Goal: Task Accomplishment & Management: Manage account settings

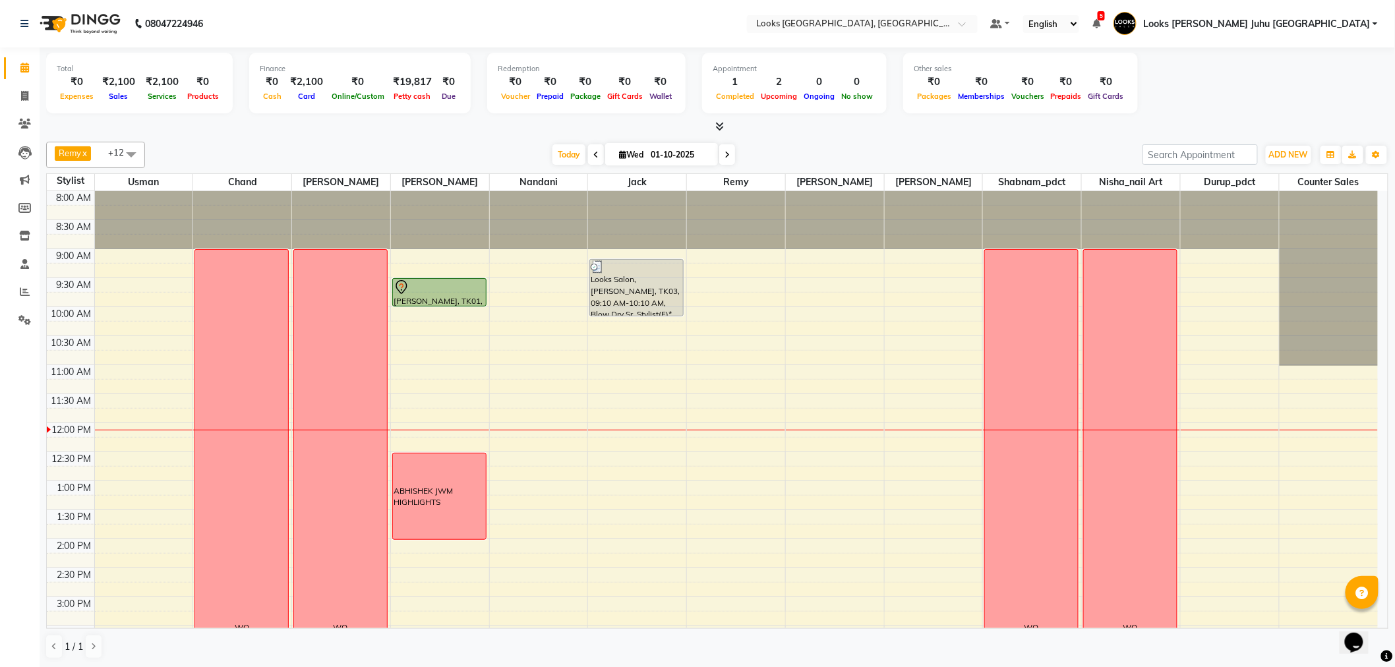
drag, startPoint x: 562, startPoint y: 154, endPoint x: 212, endPoint y: 121, distance: 351.6
click at [561, 154] on span "Today" at bounding box center [569, 154] width 33 height 20
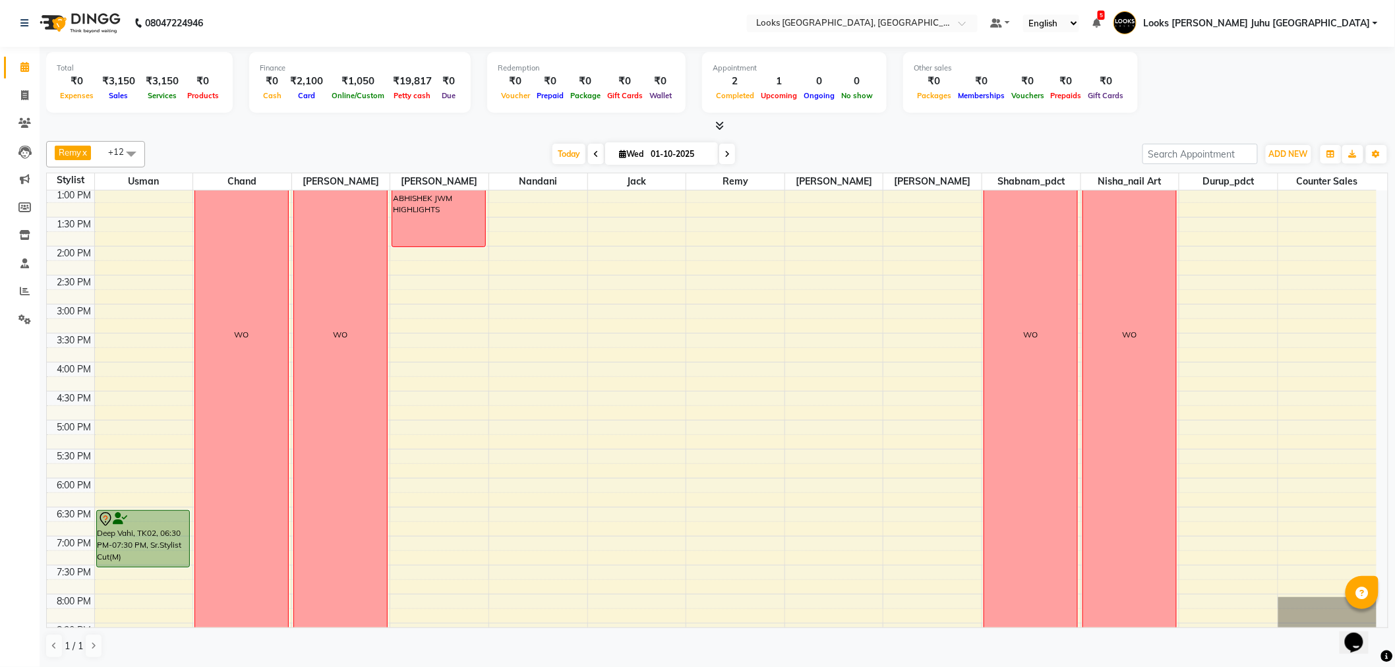
scroll to position [142, 0]
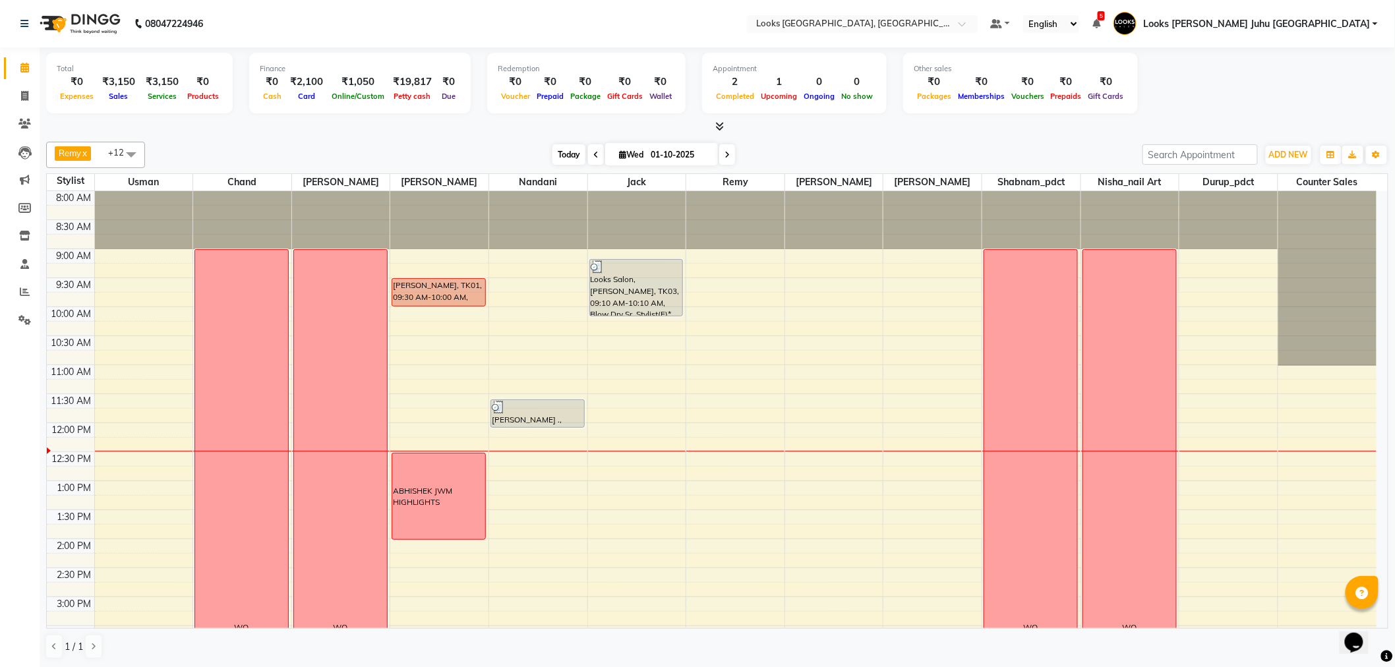
click at [555, 156] on span "Today" at bounding box center [569, 154] width 33 height 20
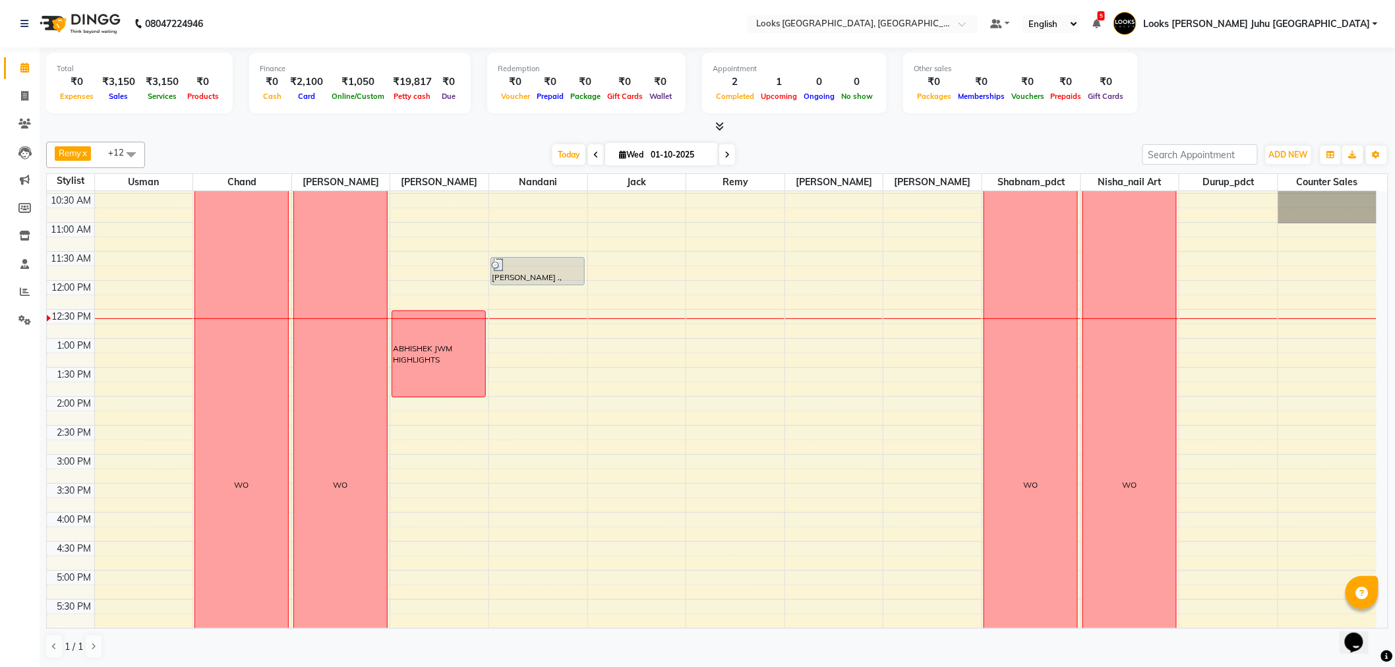
scroll to position [289, 0]
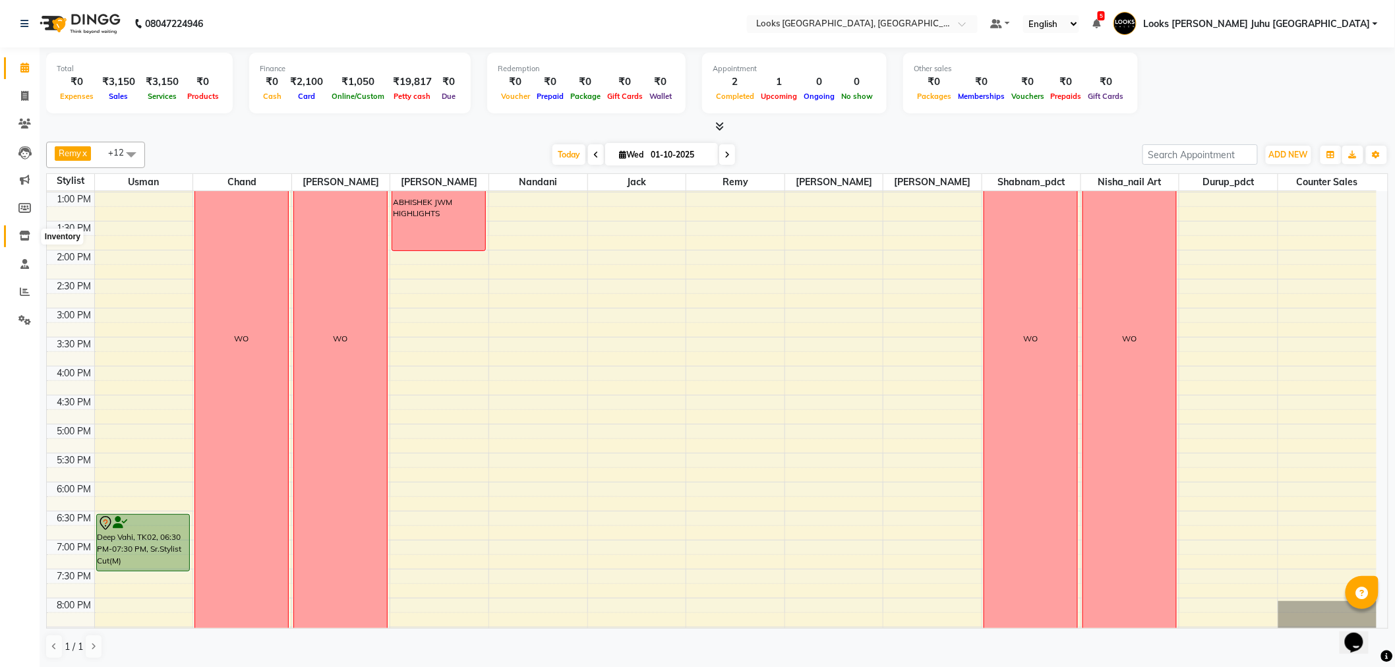
click at [24, 244] on link "Inventory" at bounding box center [20, 237] width 32 height 22
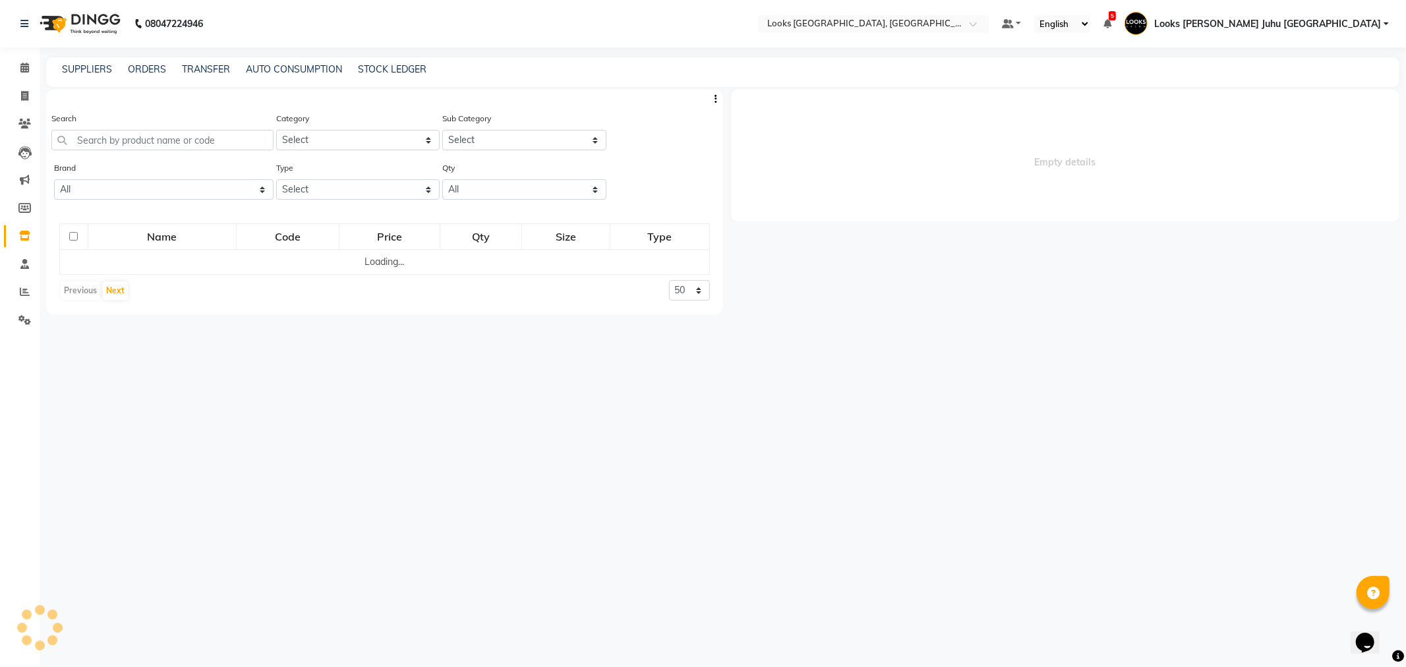
select select
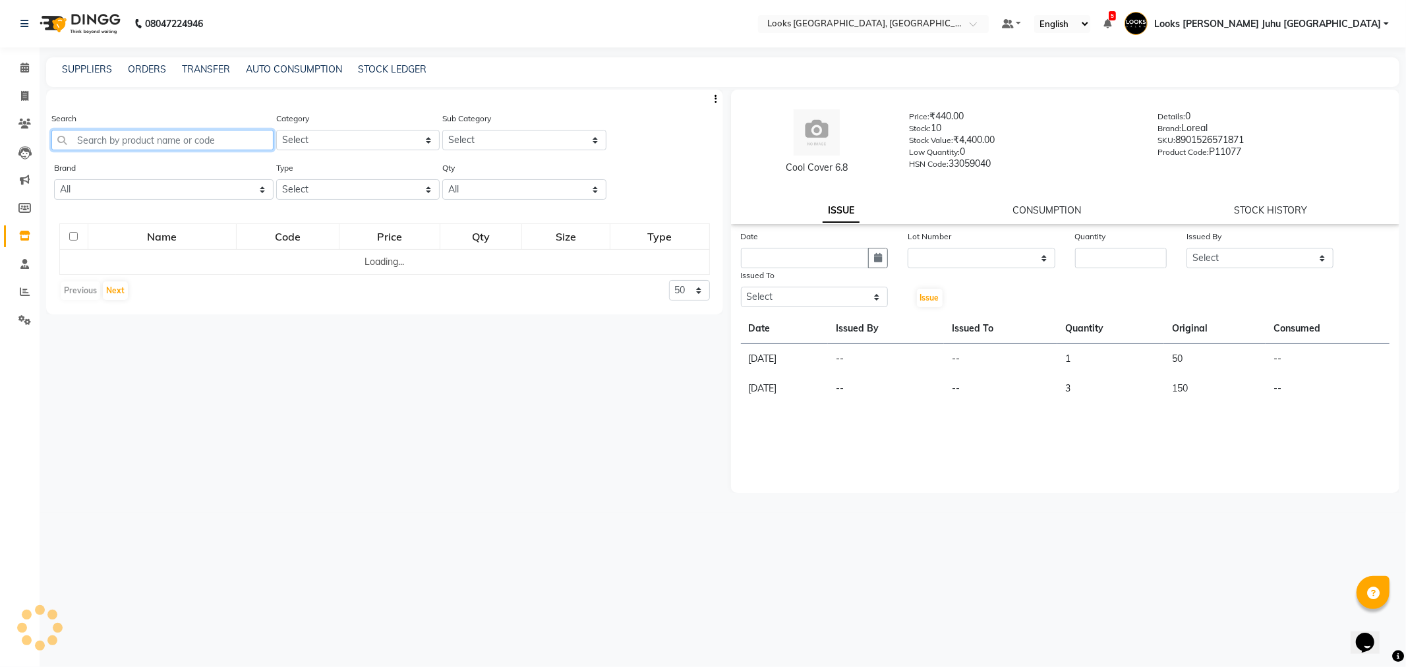
click at [143, 133] on input "text" at bounding box center [162, 140] width 222 height 20
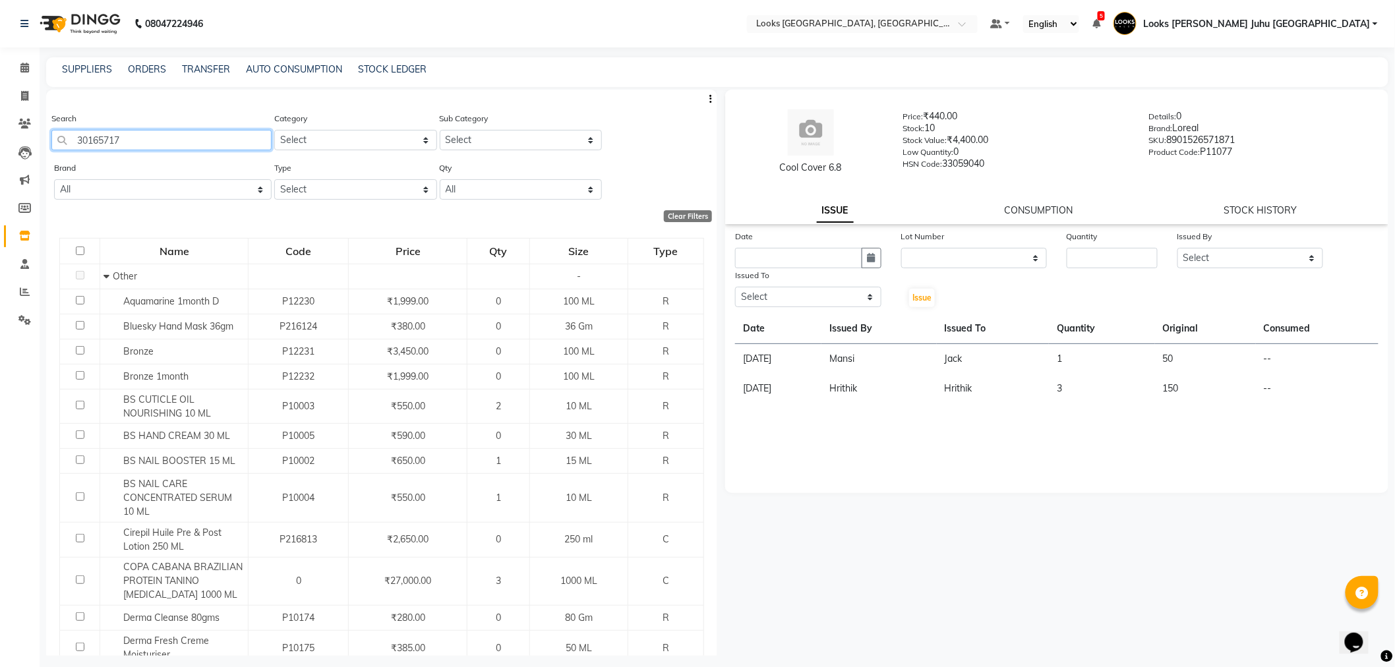
type input "30165717"
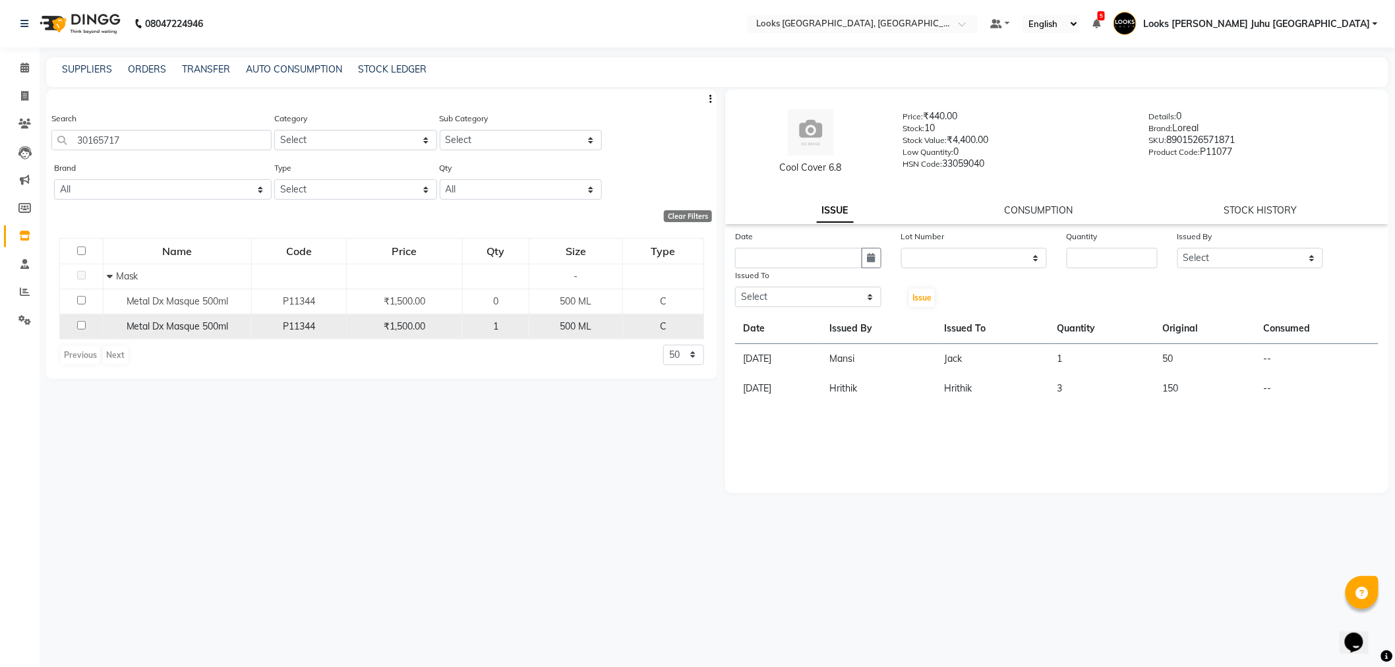
click at [77, 321] on input "checkbox" at bounding box center [81, 325] width 9 height 9
checkbox input "true"
select select
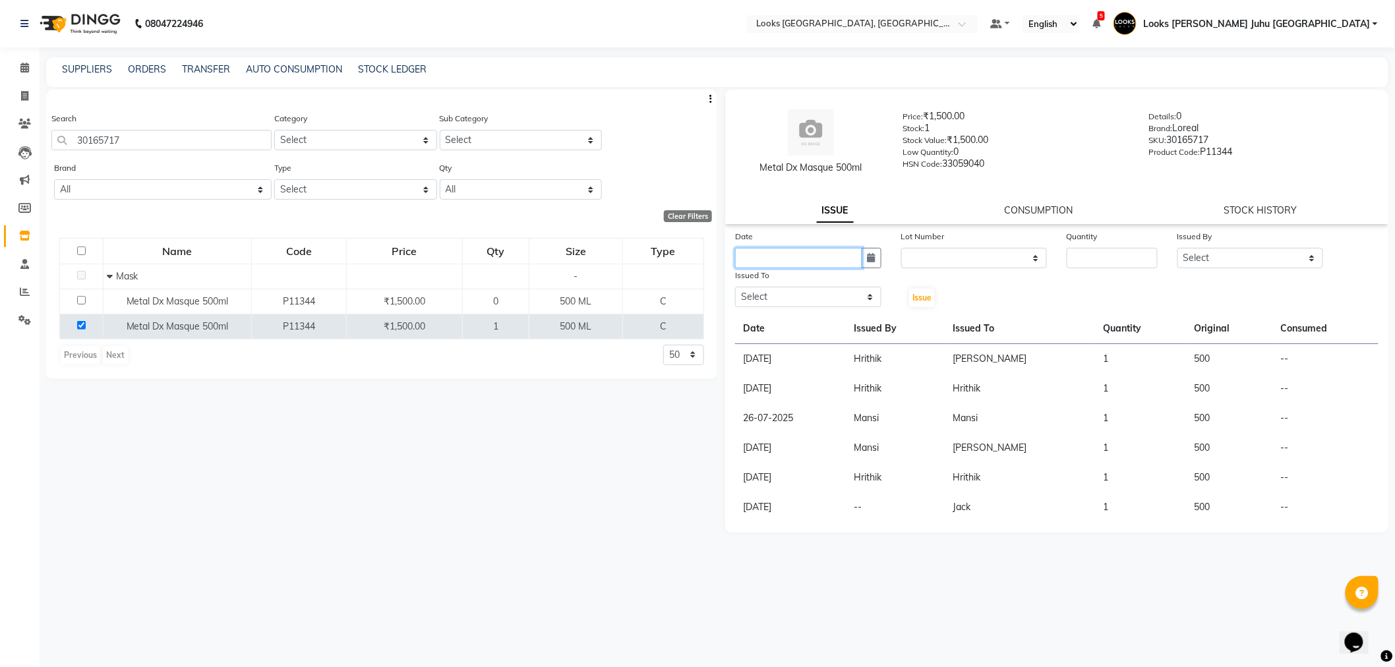
click at [849, 259] on input "text" at bounding box center [798, 258] width 127 height 20
select select "10"
select select "2025"
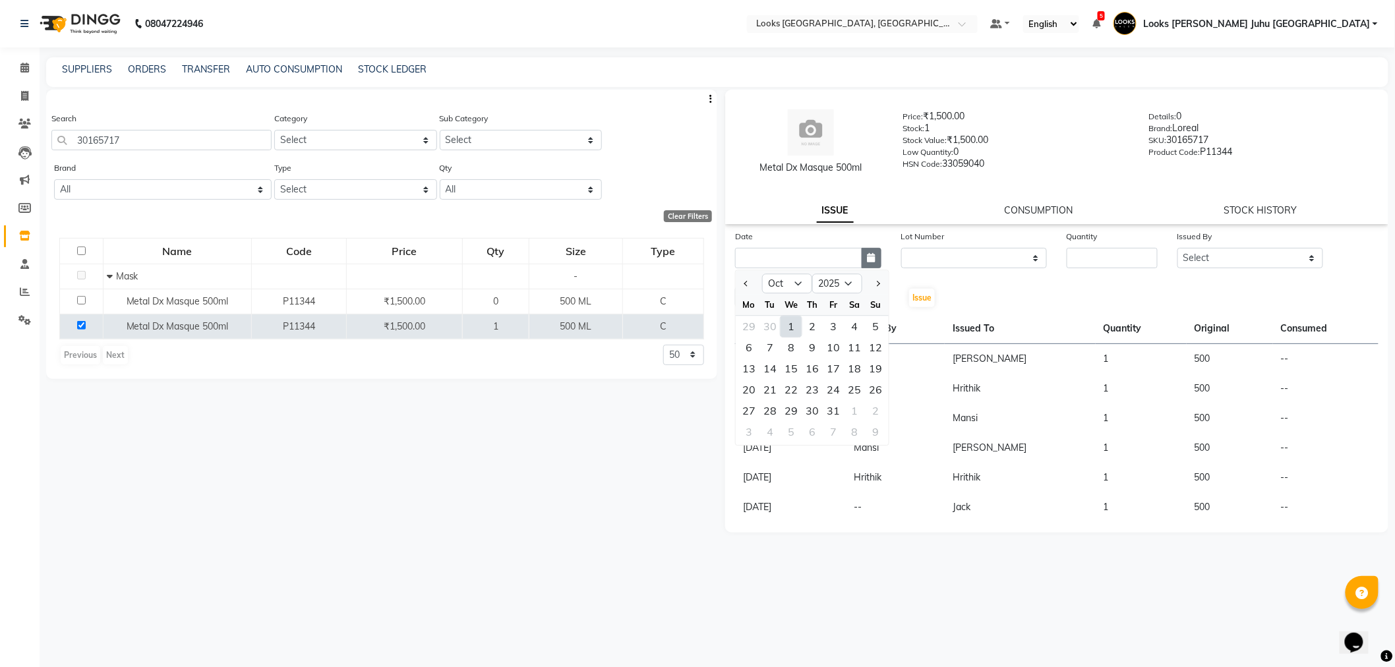
click at [869, 261] on icon "button" at bounding box center [872, 257] width 8 height 9
click at [873, 258] on icon "button" at bounding box center [872, 257] width 8 height 9
select select "10"
select select "2025"
click at [795, 326] on div "1" at bounding box center [791, 326] width 21 height 21
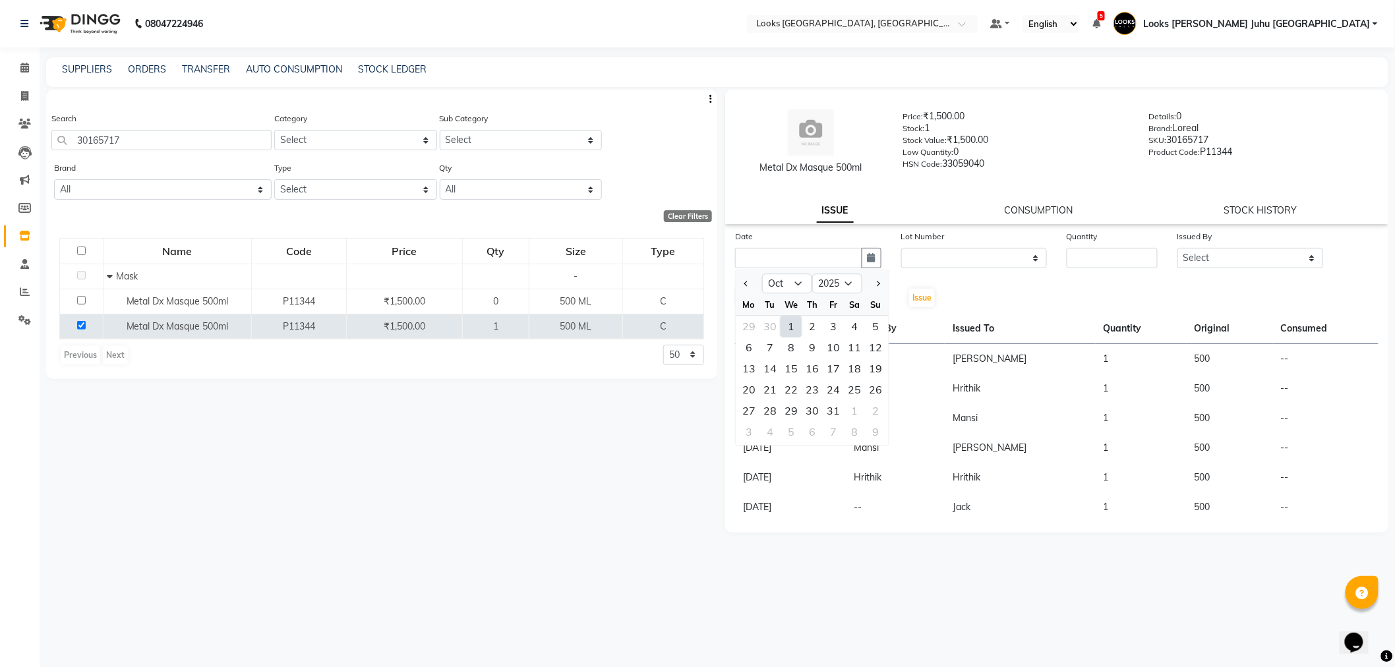
type input "01-10-2025"
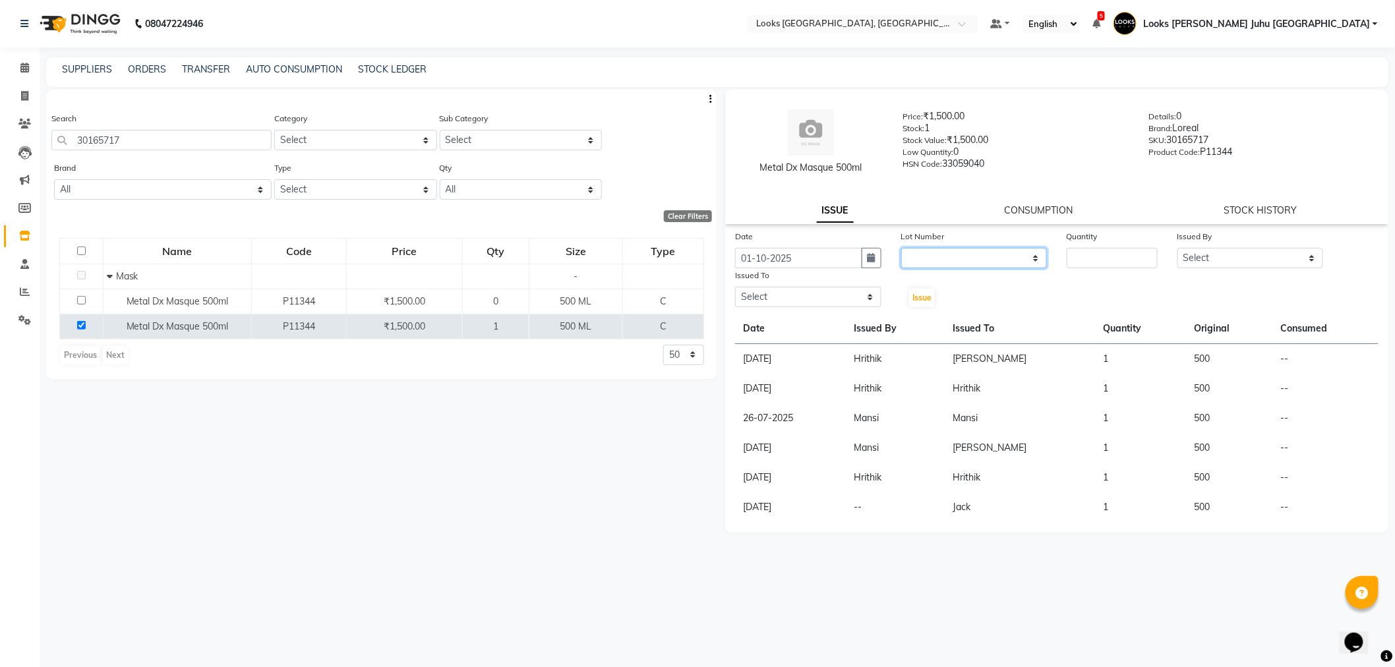
click at [940, 258] on select "None" at bounding box center [974, 258] width 146 height 20
drag, startPoint x: 1056, startPoint y: 311, endPoint x: 1064, endPoint y: 305, distance: 10.3
click at [1057, 311] on div "Date 01-10-2025 Lot Number None Quantity Issued By Select Adil BHAGAYSHREE chan…" at bounding box center [1056, 375] width 663 height 293
click at [1102, 266] on input "number" at bounding box center [1112, 258] width 91 height 20
type input "1"
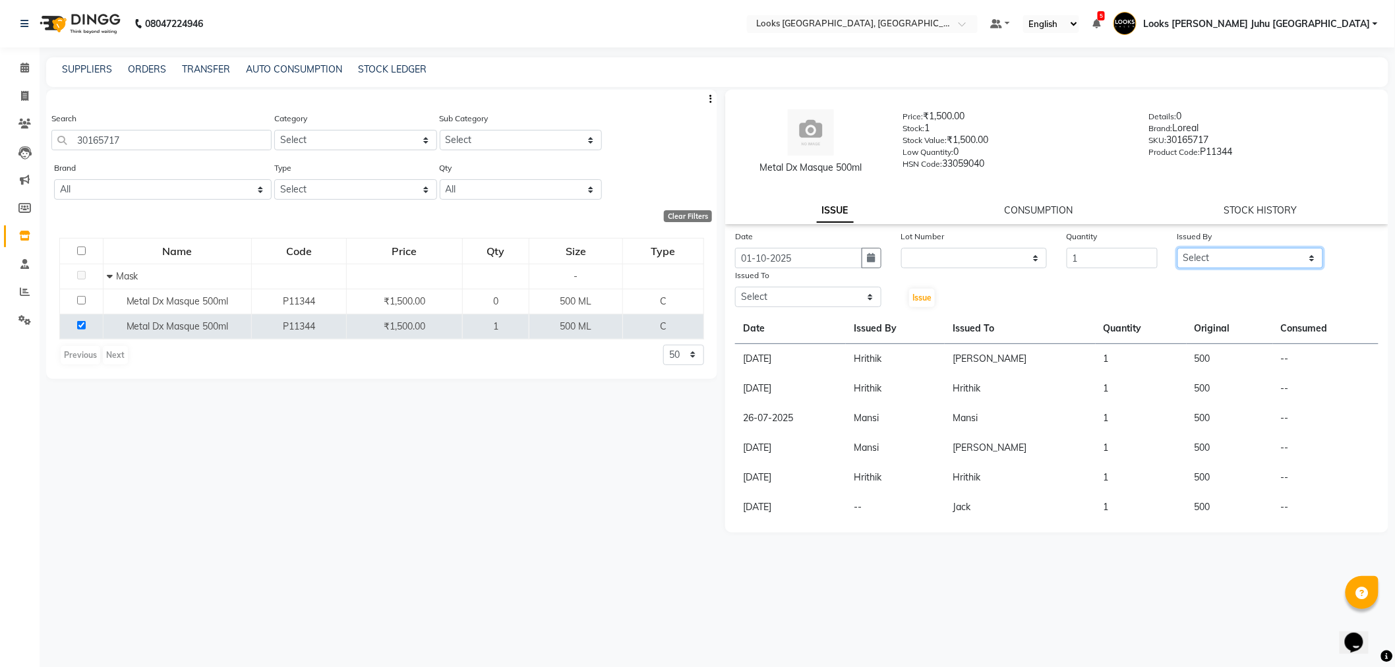
click at [1228, 255] on select "Select Adil BHAGAYSHREE chand Chan_Mrg Counter Sales Deena Gohil DEEPAK Durup_p…" at bounding box center [1251, 258] width 146 height 20
select select "68744"
click at [1178, 248] on select "Select Adil BHAGAYSHREE chand Chan_Mrg Counter Sales Deena Gohil DEEPAK Durup_p…" at bounding box center [1251, 258] width 146 height 20
click at [796, 299] on select "Select Adil BHAGAYSHREE chand Chan_Mrg Counter Sales Deena Gohil DEEPAK Durup_p…" at bounding box center [808, 297] width 146 height 20
select select "23386"
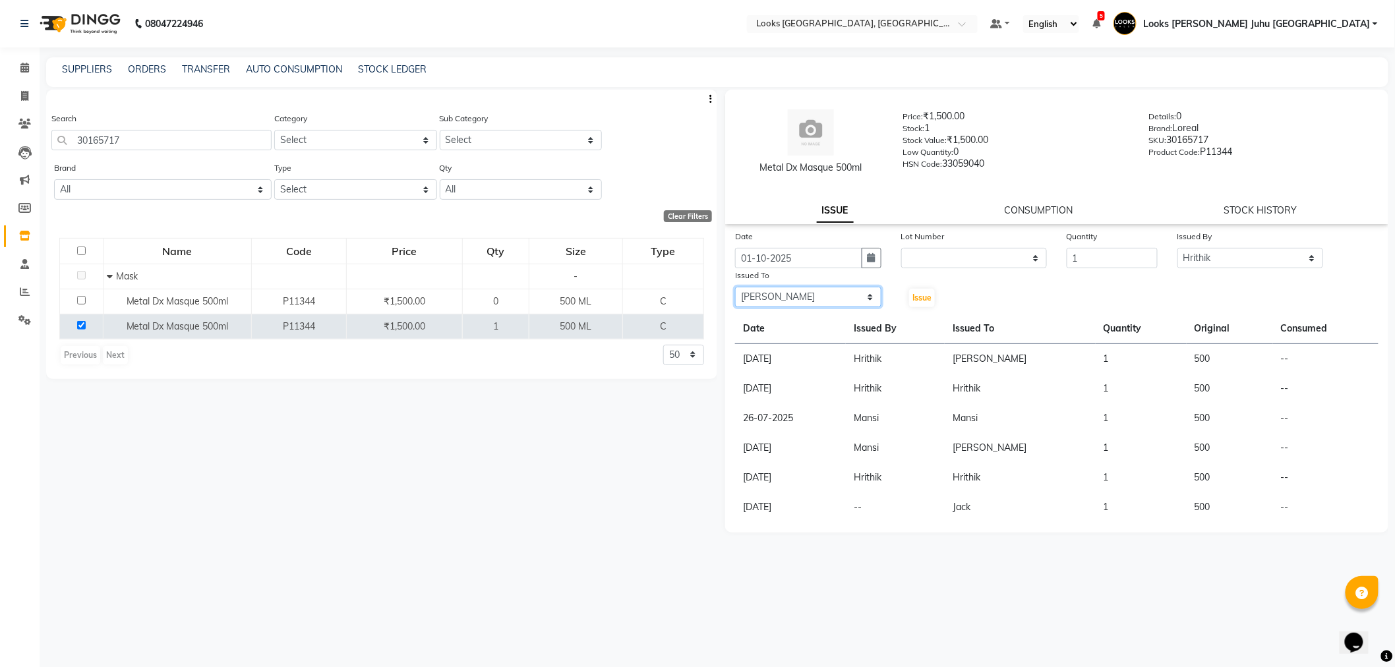
click at [735, 287] on select "Select Adil BHAGAYSHREE chand Chan_Mrg Counter Sales Deena Gohil DEEPAK Durup_p…" at bounding box center [808, 297] width 146 height 20
click at [922, 293] on span "Issue" at bounding box center [922, 298] width 19 height 10
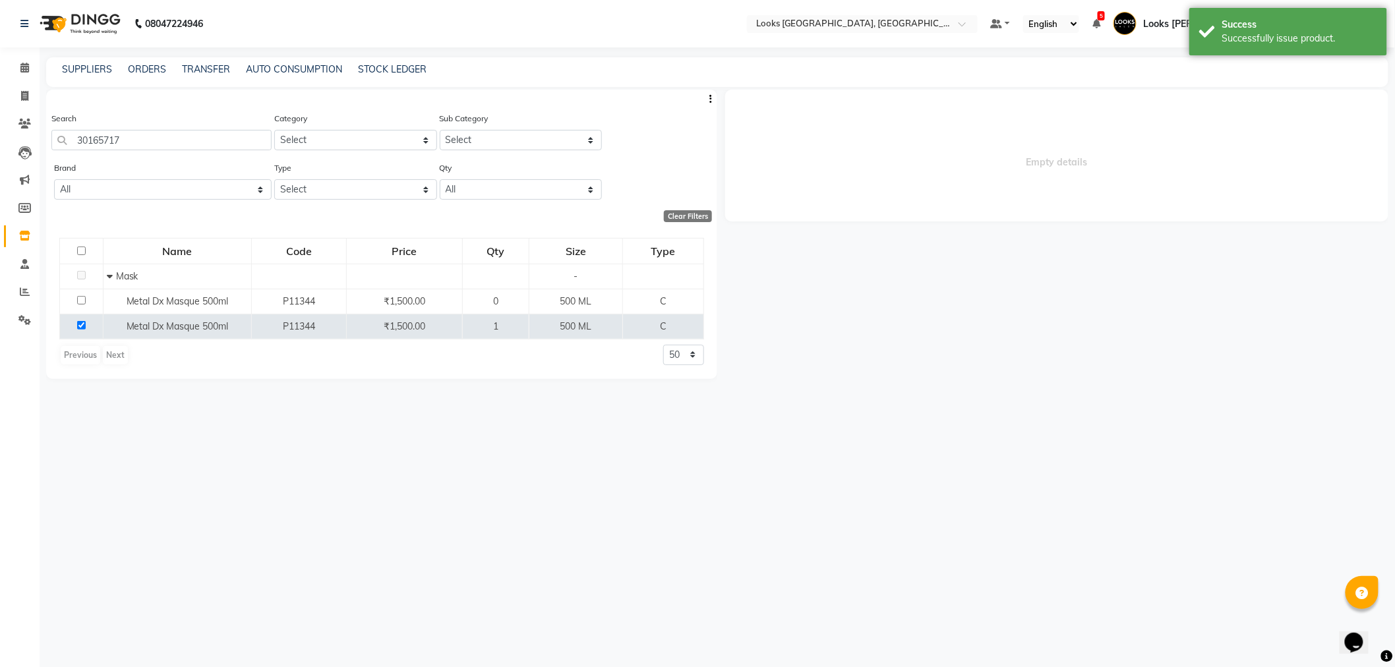
select select
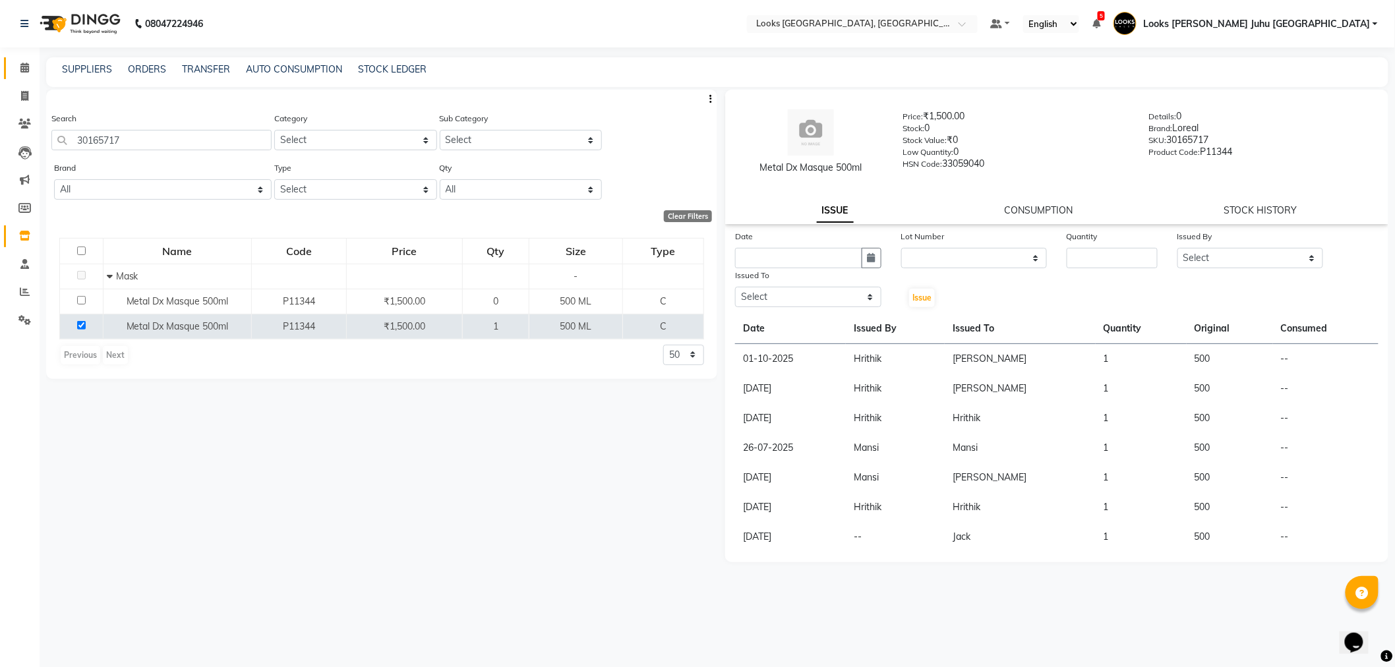
drag, startPoint x: 11, startPoint y: 65, endPoint x: 28, endPoint y: 68, distance: 16.8
click at [11, 66] on link "Calendar" at bounding box center [20, 68] width 32 height 22
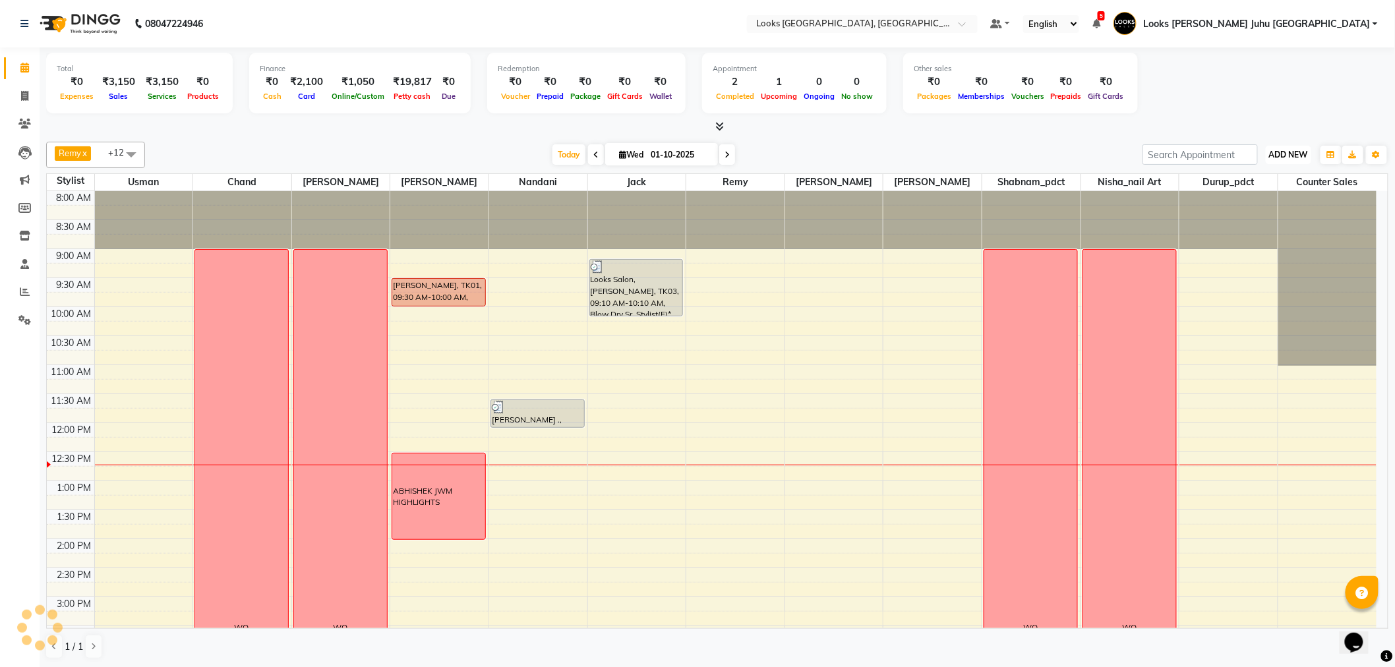
click at [1293, 150] on span "ADD NEW" at bounding box center [1288, 155] width 39 height 10
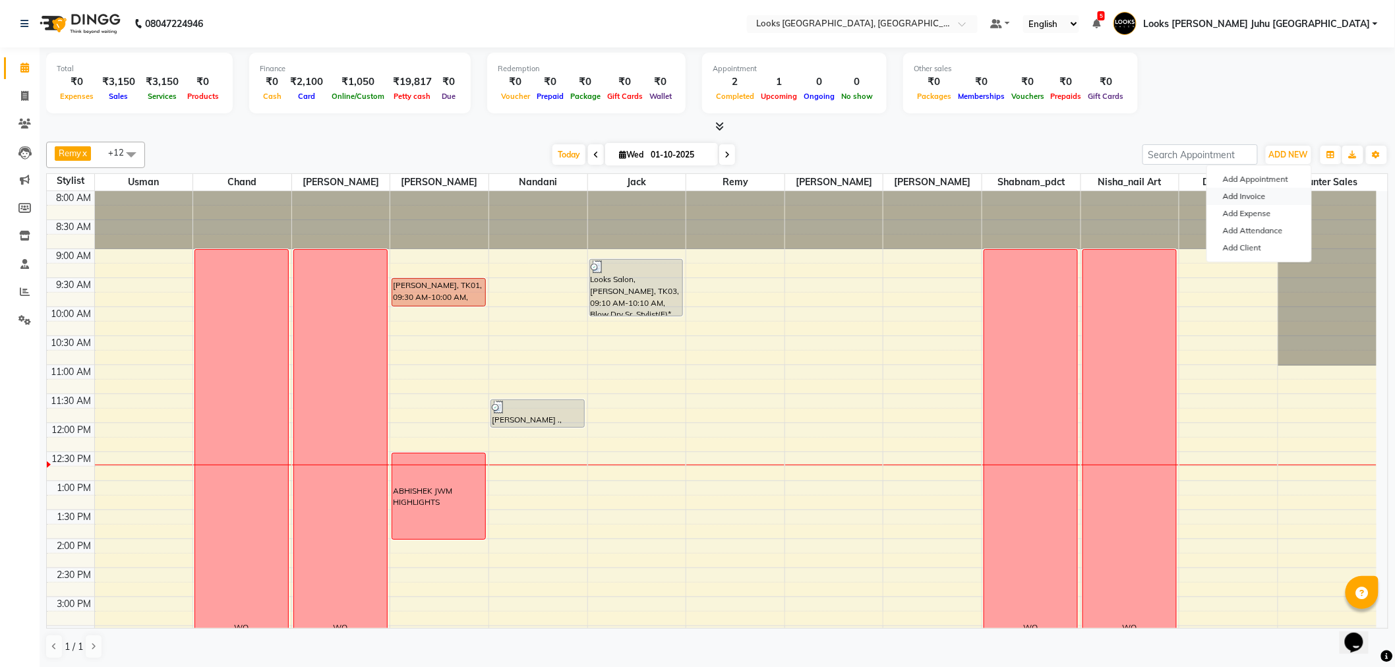
click at [1255, 193] on link "Add Invoice" at bounding box center [1259, 196] width 104 height 17
select select "service"
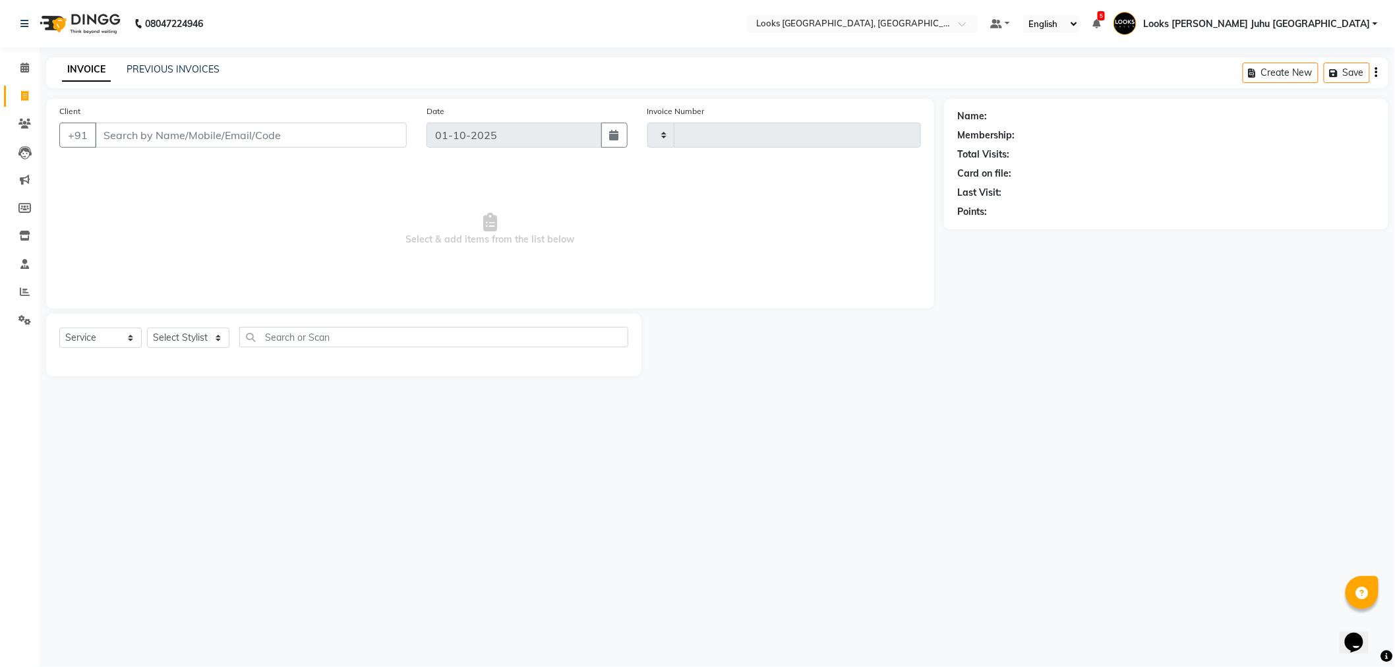
type input "2243"
select select "8270"
click at [286, 133] on input "Client" at bounding box center [252, 135] width 315 height 25
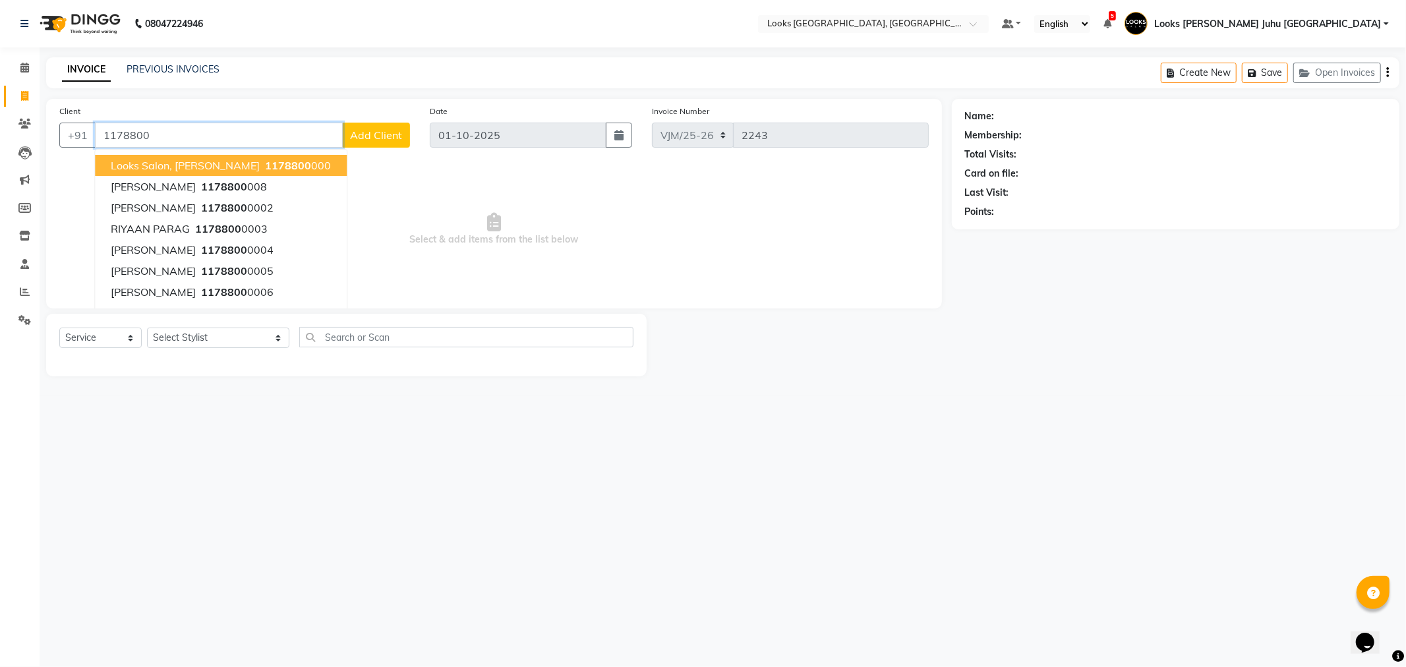
click at [207, 163] on span "Looks Salon, JW Juhu Marriott" at bounding box center [185, 165] width 149 height 13
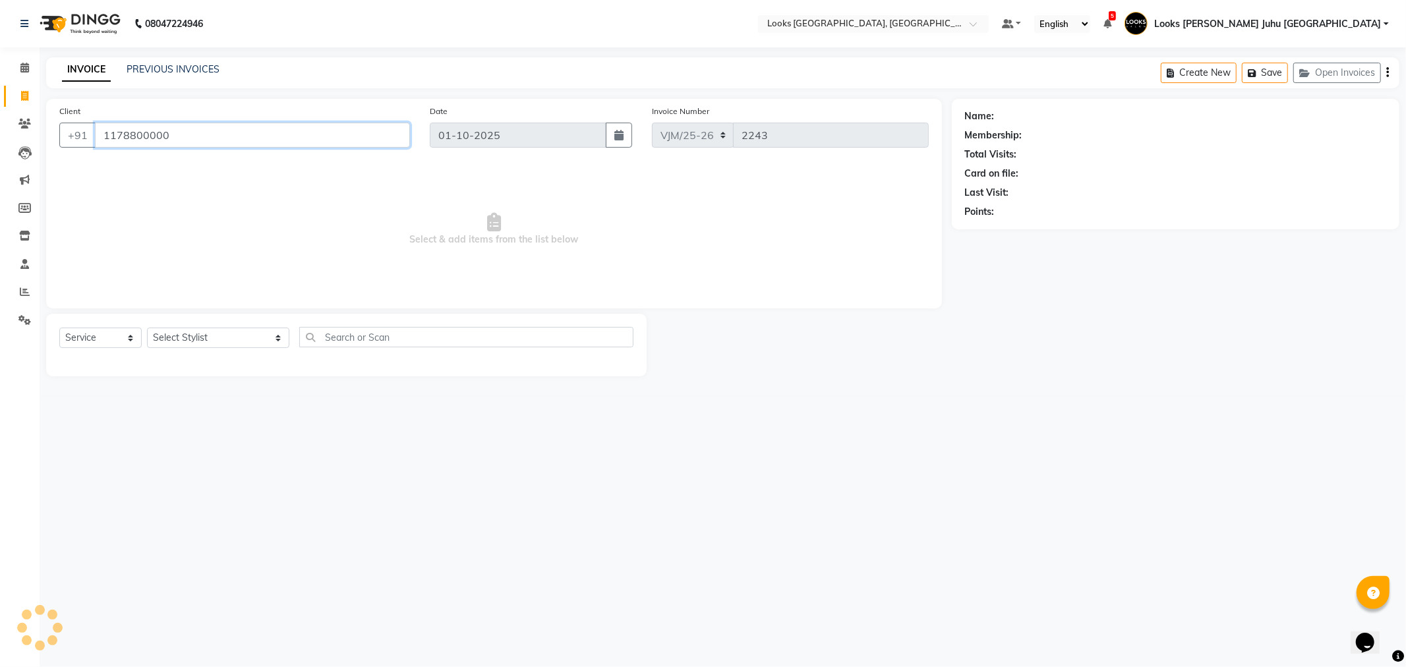
type input "1178800000"
select select "1: Object"
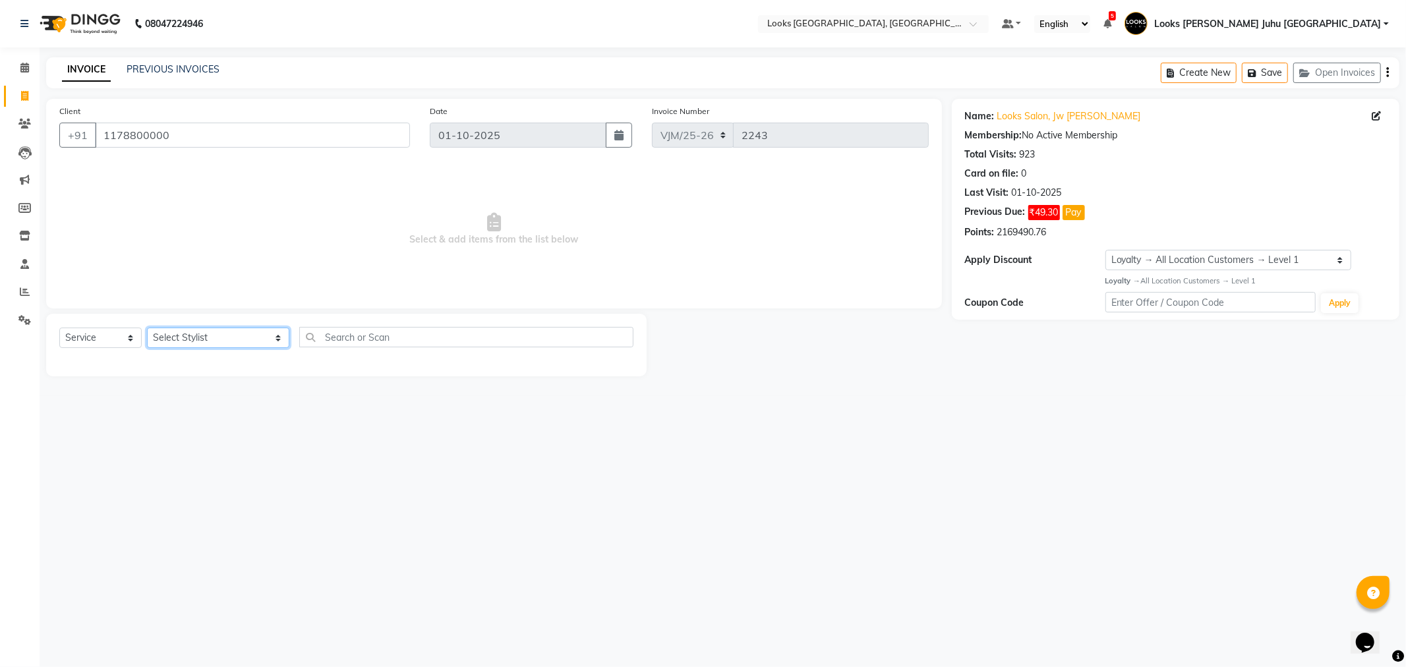
click at [181, 339] on select "Select Stylist Adil BHAGAYSHREE chand Chan_Mrg Counter Sales Deena Gohil DEEPAK…" at bounding box center [218, 338] width 142 height 20
select select "23386"
click at [147, 328] on select "Select Stylist Adil BHAGAYSHREE chand Chan_Mrg Counter Sales Deena Gohil DEEPAK…" at bounding box center [218, 338] width 142 height 20
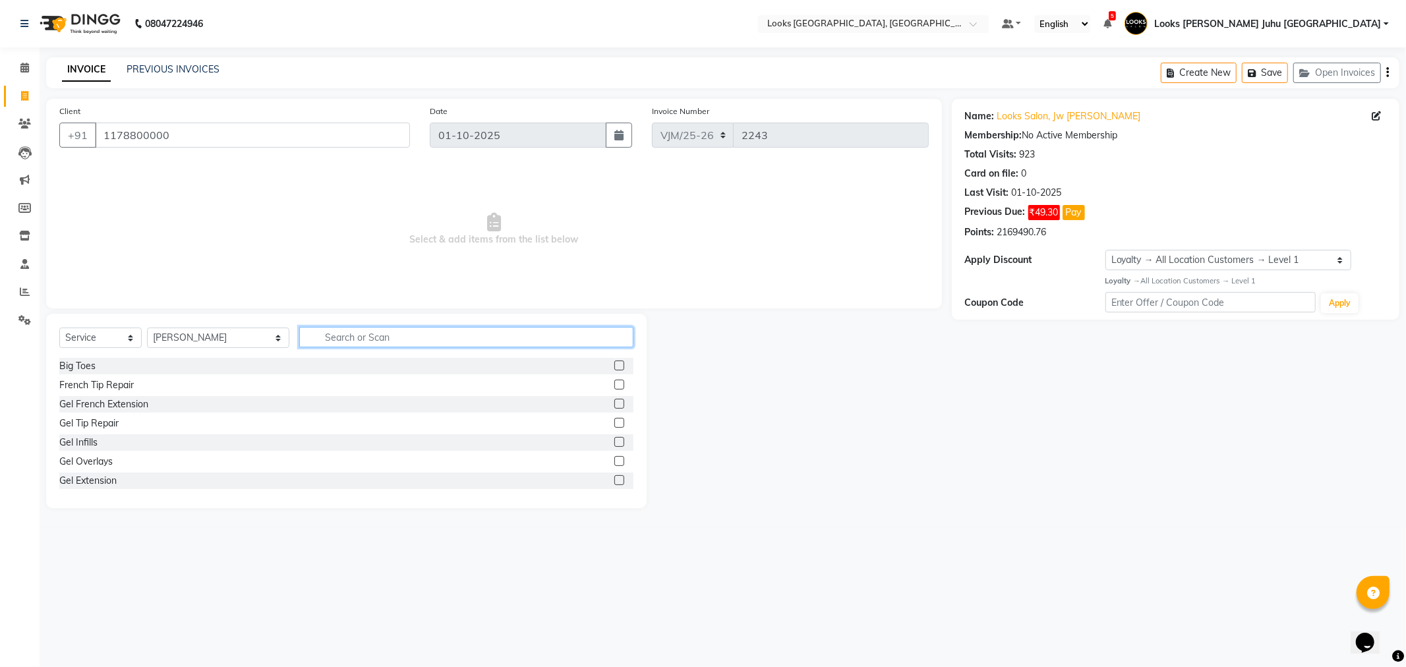
click at [548, 344] on input "text" at bounding box center [466, 337] width 334 height 20
type input "wash"
drag, startPoint x: 96, startPoint y: 379, endPoint x: 126, endPoint y: 384, distance: 30.0
click at [97, 380] on div "Wash Shampoo(F)" at bounding box center [98, 385] width 78 height 14
checkbox input "false"
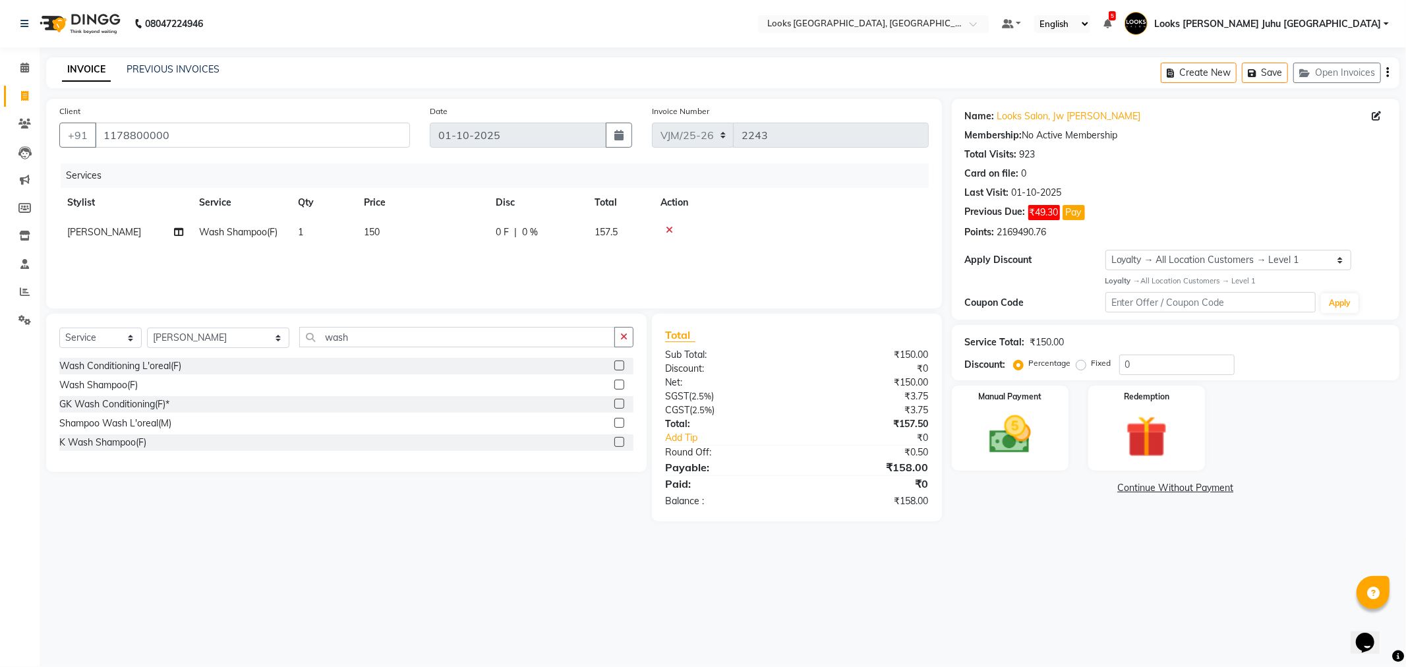
drag, startPoint x: 385, startPoint y: 233, endPoint x: 392, endPoint y: 233, distance: 6.6
click at [392, 233] on td "150" at bounding box center [422, 233] width 132 height 30
select select "23386"
click at [579, 245] on input "0" at bounding box center [578, 236] width 40 height 20
drag, startPoint x: 380, startPoint y: 233, endPoint x: 391, endPoint y: 235, distance: 10.6
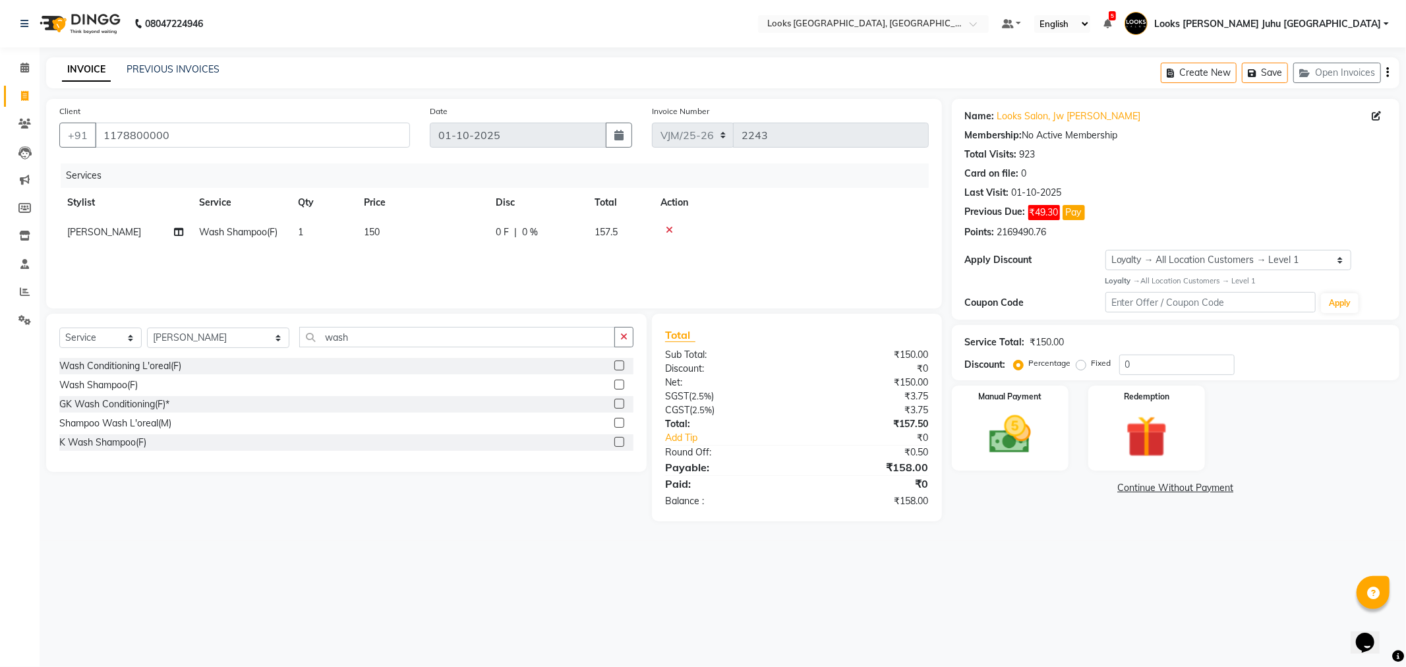
click at [391, 235] on td "150" at bounding box center [422, 233] width 132 height 30
select select "23386"
click at [593, 237] on input "0" at bounding box center [578, 236] width 40 height 20
click at [469, 225] on td "150" at bounding box center [422, 233] width 132 height 30
select select "23386"
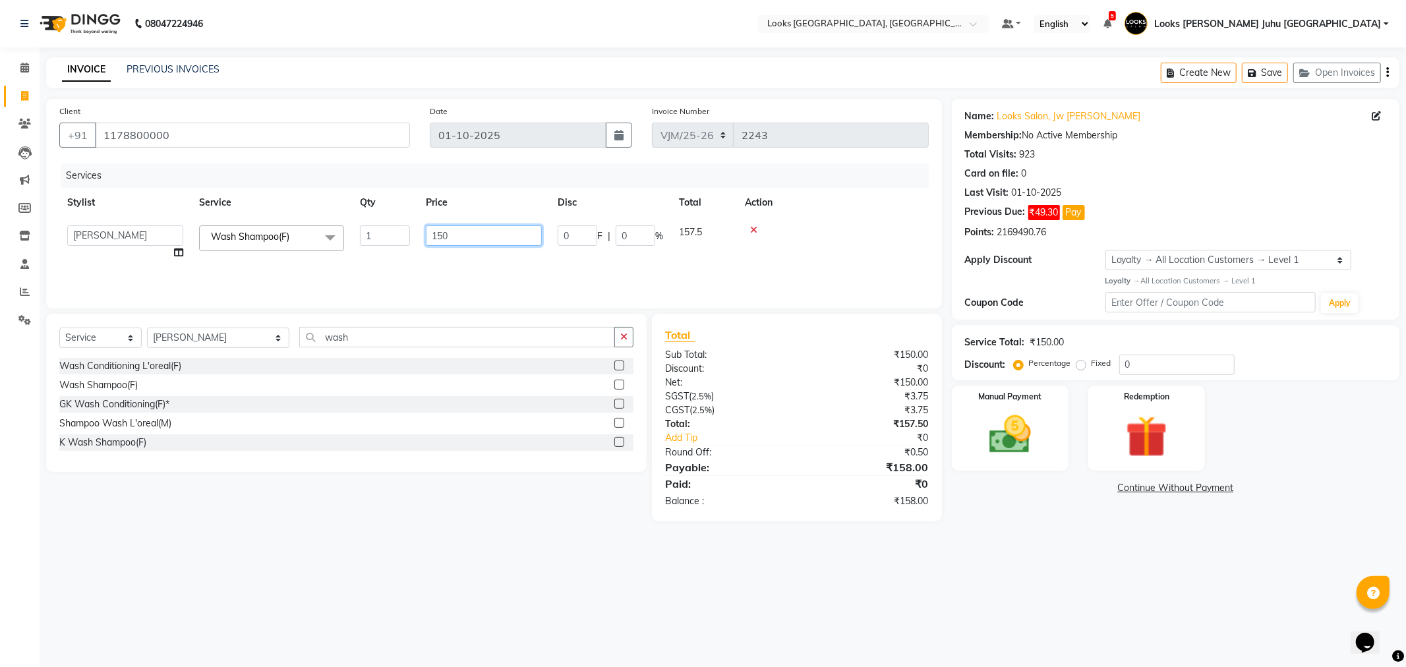
click at [468, 233] on input "150" at bounding box center [484, 236] width 116 height 20
type input "1"
type input "1000"
click at [456, 584] on div "08047224946 Select Location × Looks Juhu Marriott, Mumbai, Mumbai Default Panel…" at bounding box center [703, 333] width 1406 height 667
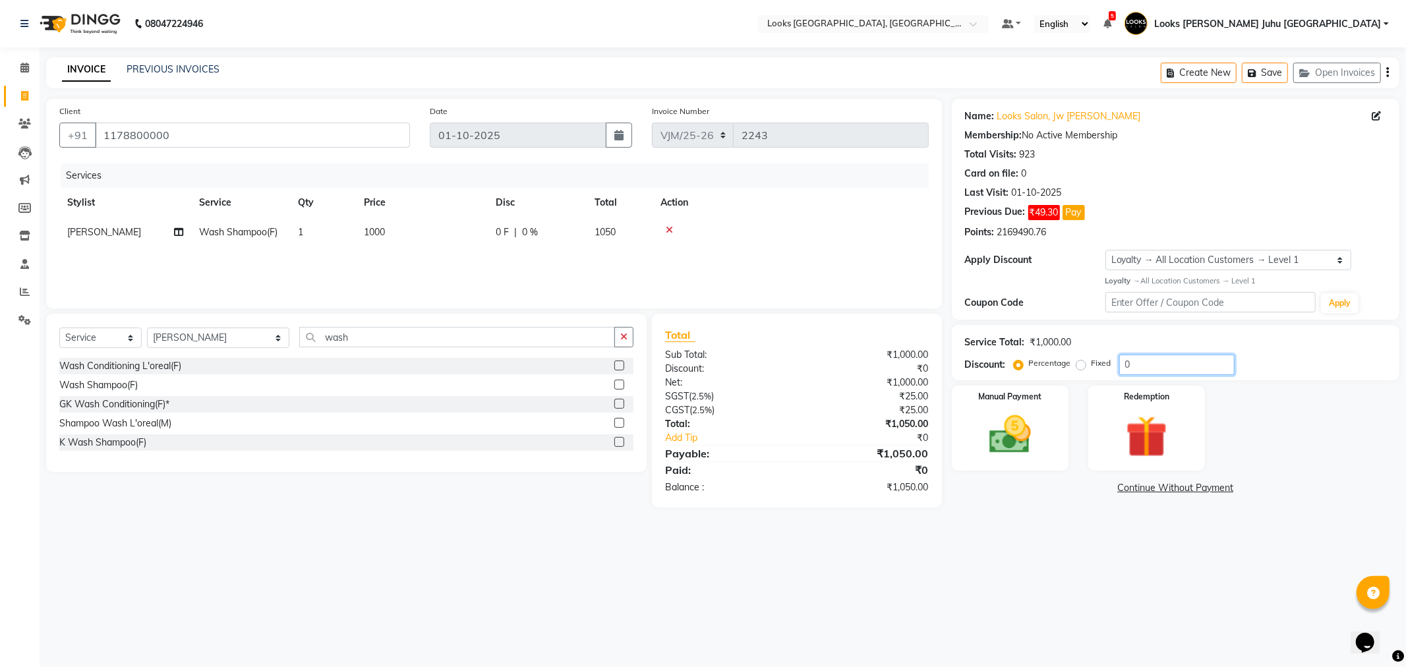
click at [1137, 364] on input "0" at bounding box center [1177, 365] width 115 height 20
type input "2"
type input "30"
click at [1017, 445] on img at bounding box center [1010, 435] width 71 height 50
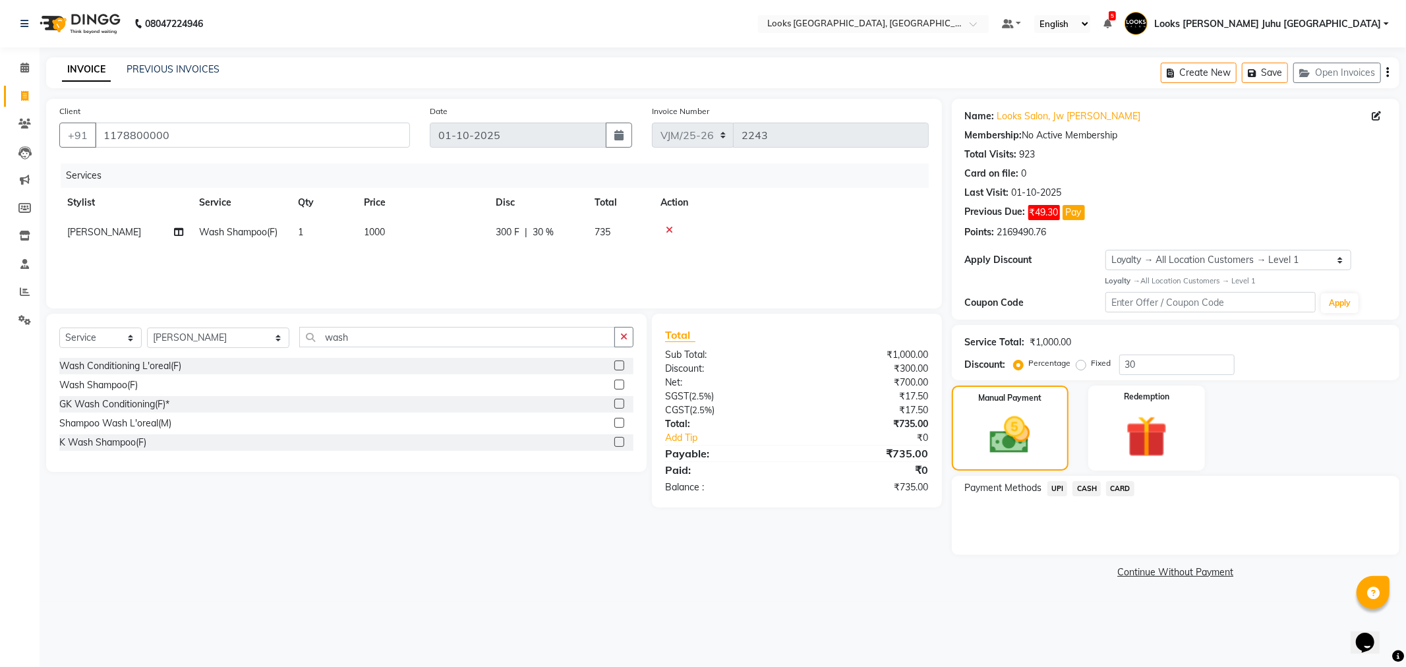
click at [1120, 483] on span "CARD" at bounding box center [1120, 488] width 28 height 15
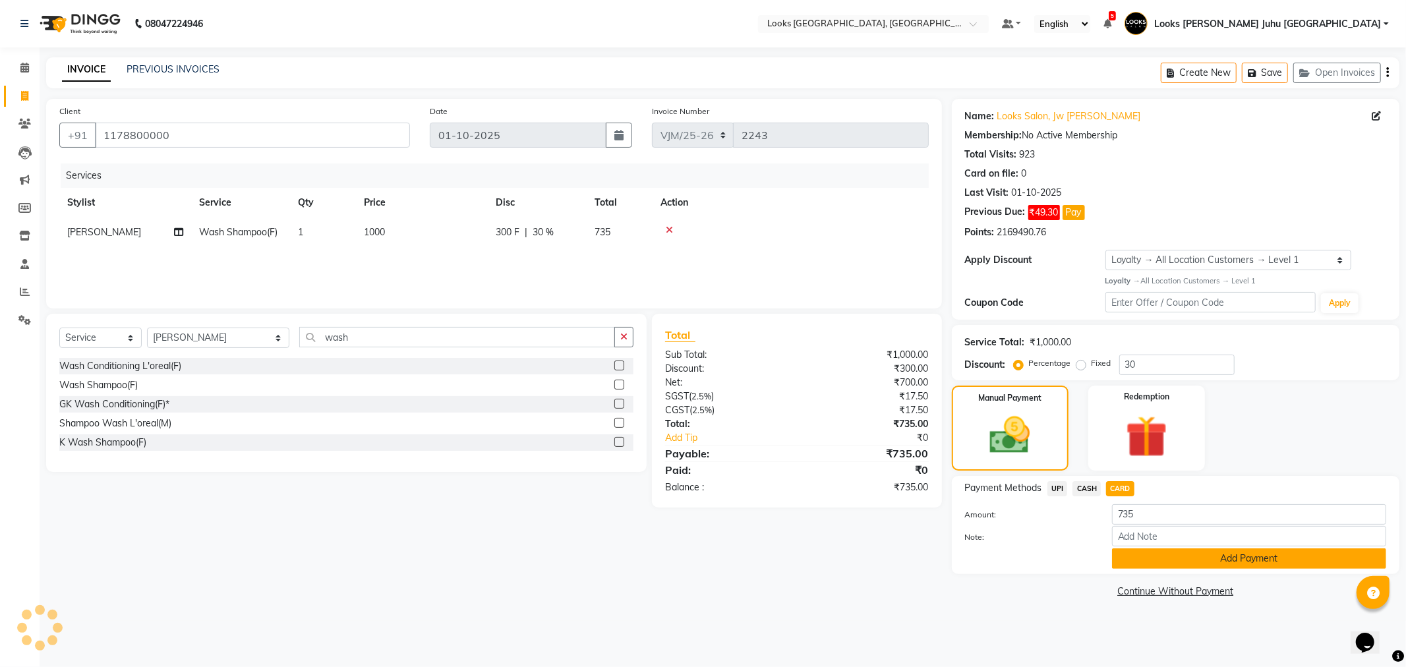
click at [1170, 552] on button "Add Payment" at bounding box center [1249, 559] width 274 height 20
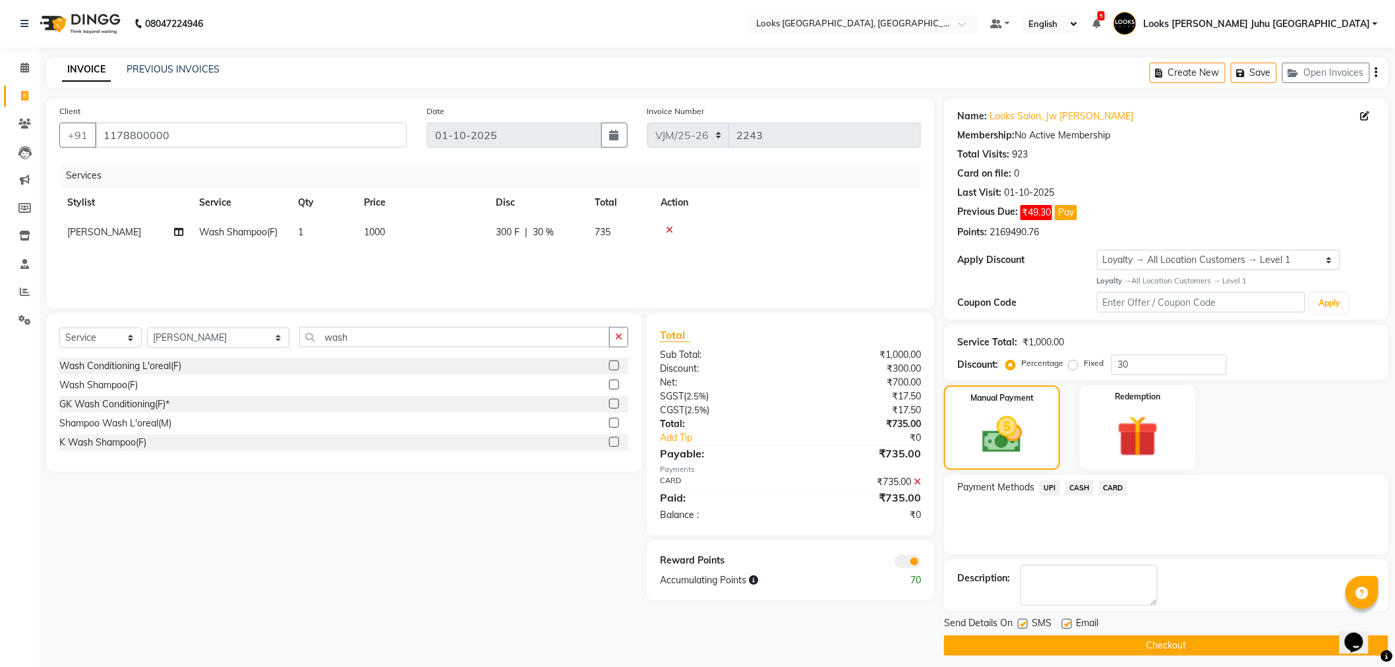
scroll to position [8, 0]
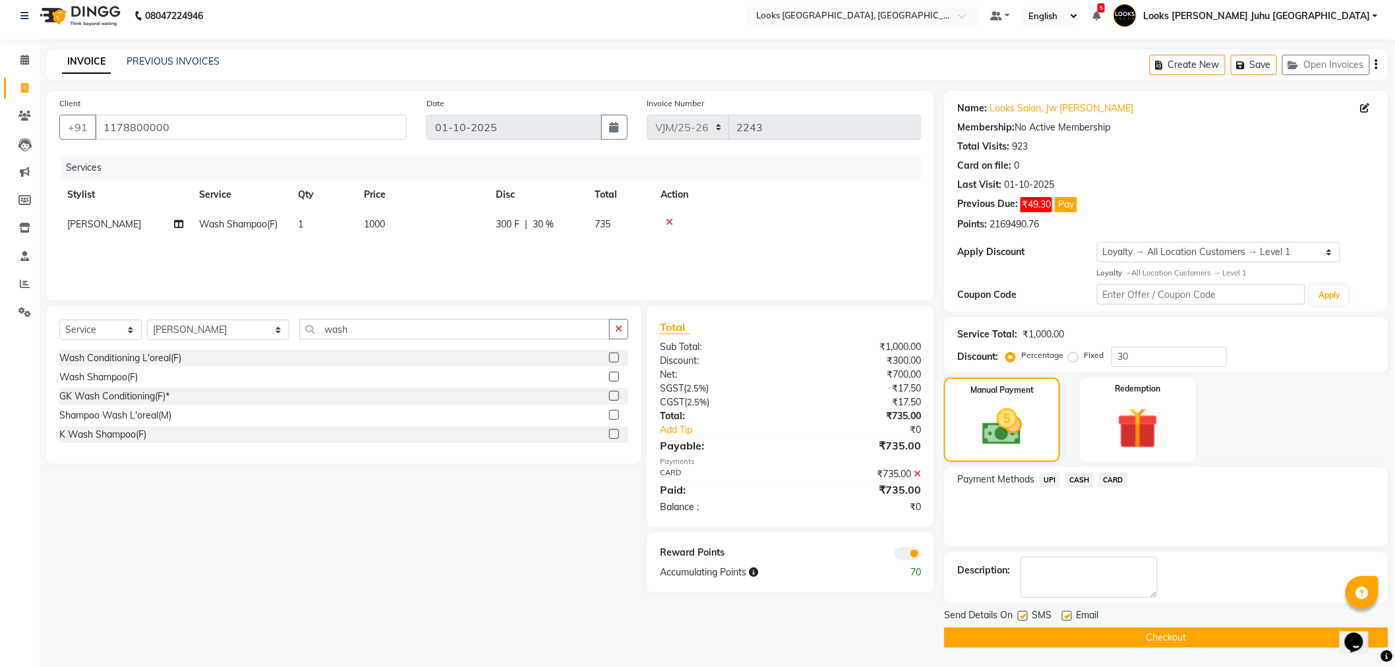
click at [1207, 648] on main "INVOICE PREVIOUS INVOICES Create New Save Open Invoices Client +91 1178800000 D…" at bounding box center [718, 358] width 1356 height 618
click at [1245, 626] on div "Send Details On SMS Email Checkout" at bounding box center [1166, 629] width 444 height 40
click at [1245, 630] on button "Checkout" at bounding box center [1166, 638] width 444 height 20
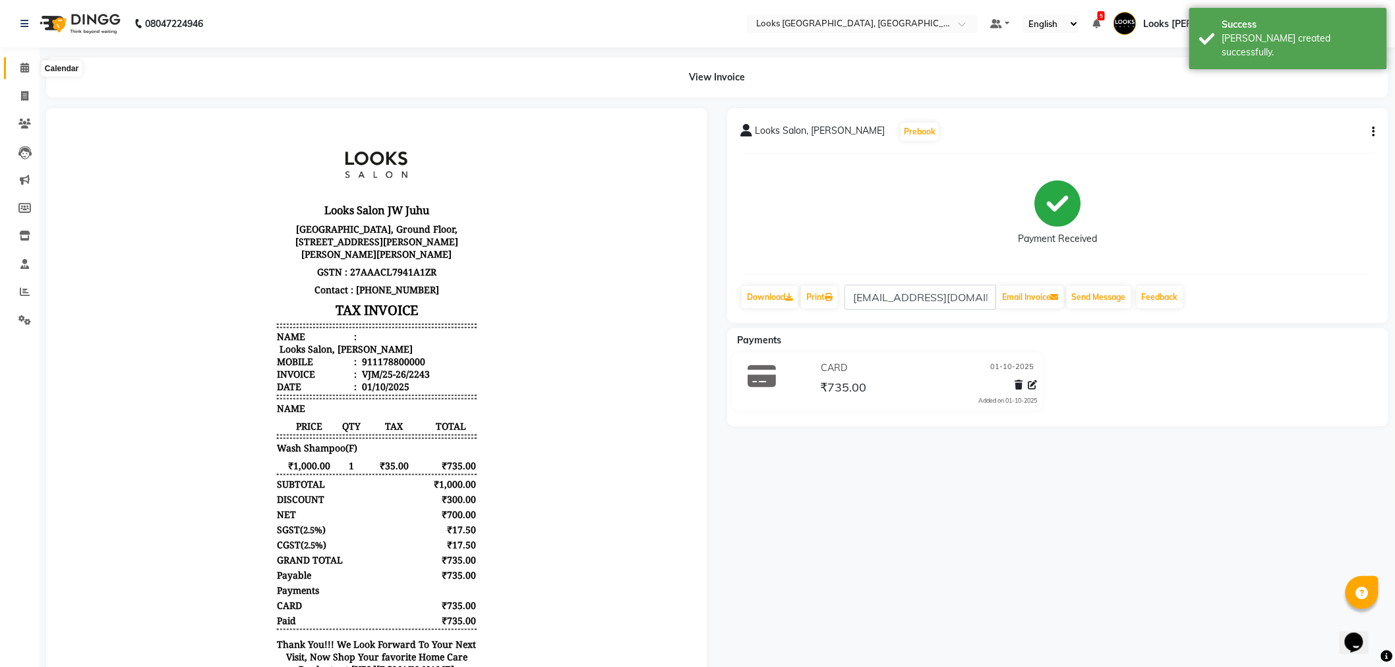
click at [24, 61] on span at bounding box center [24, 68] width 23 height 15
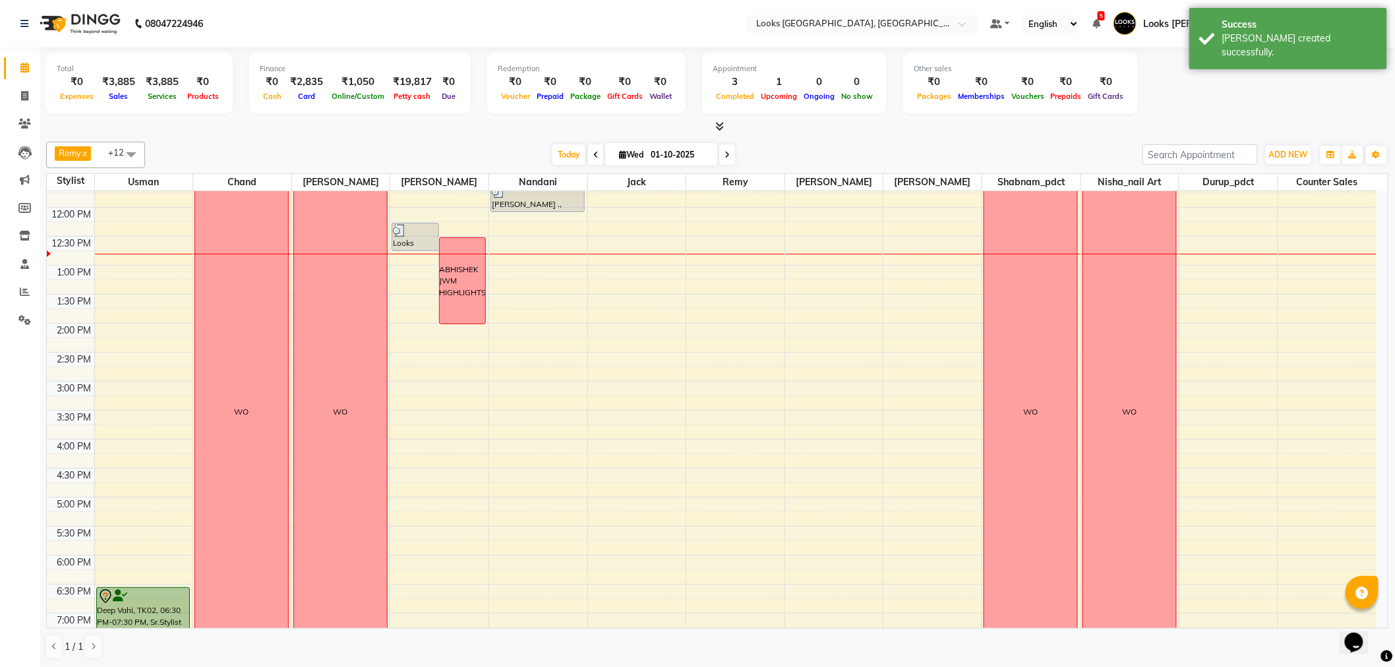
scroll to position [142, 0]
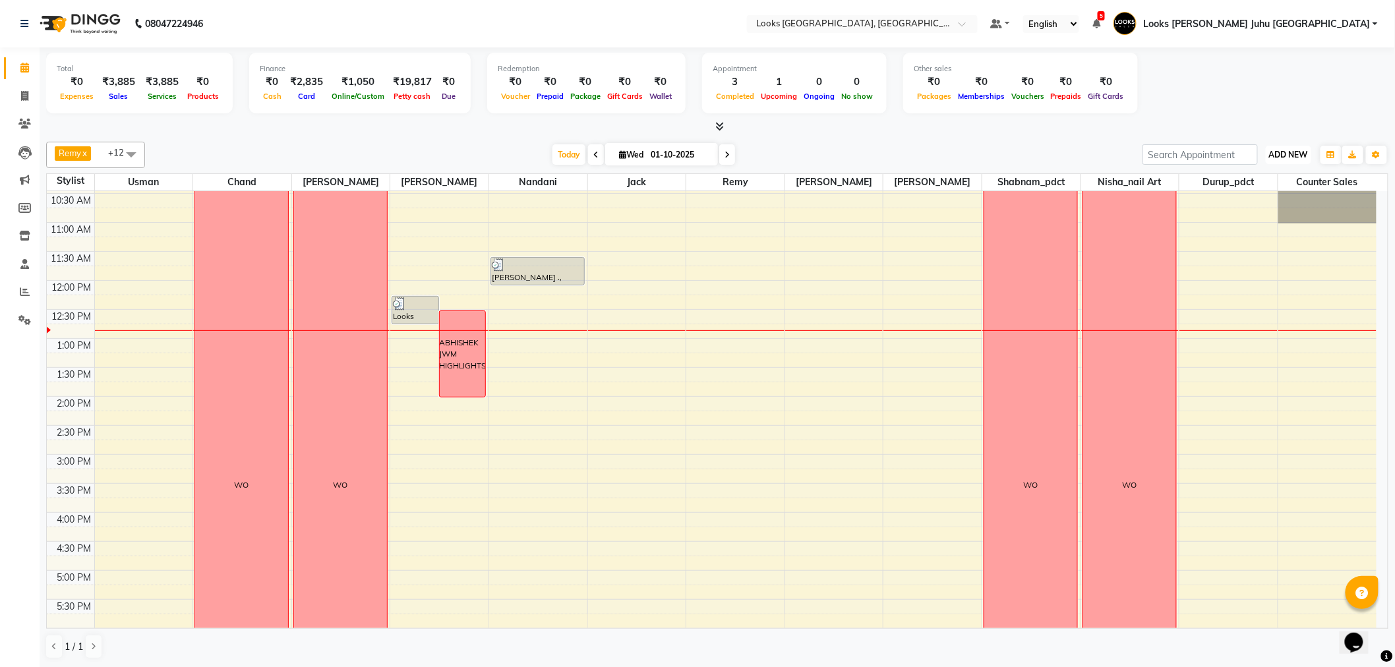
click at [1275, 160] on button "ADD NEW Toggle Dropdown" at bounding box center [1288, 155] width 45 height 18
click at [1263, 198] on link "Add Invoice" at bounding box center [1259, 196] width 104 height 17
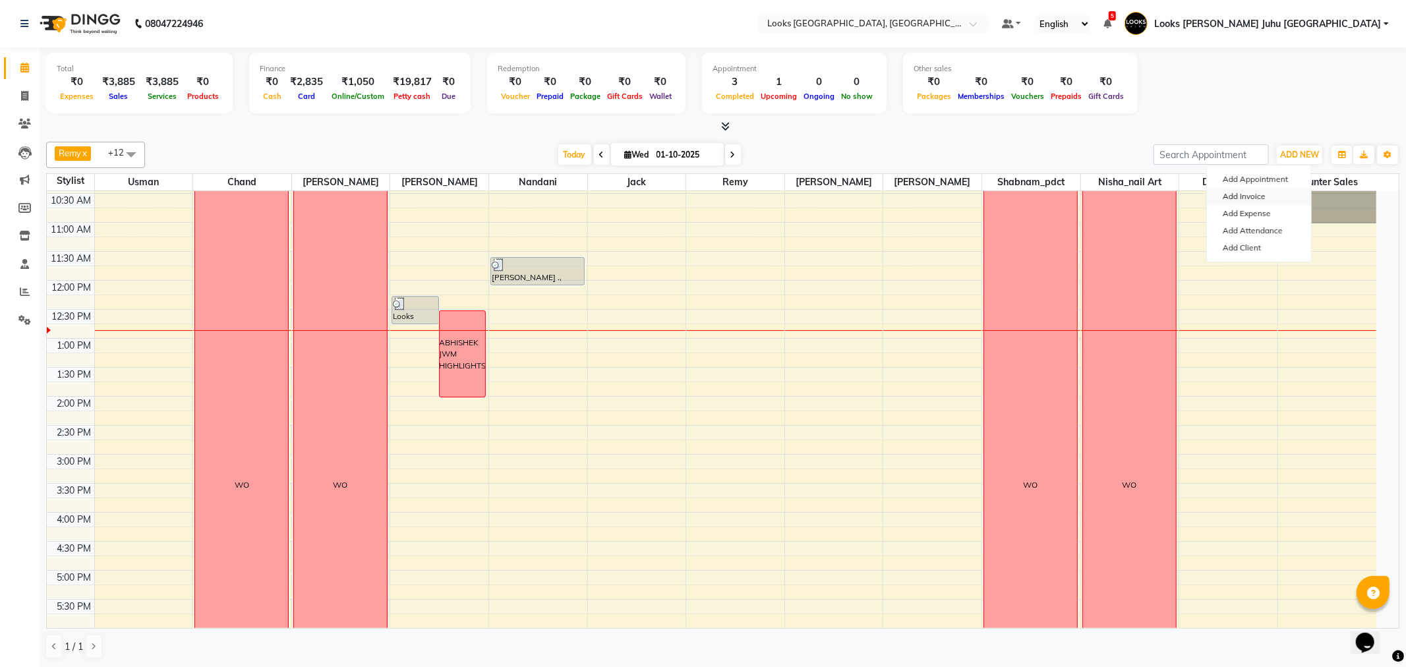
select select "service"
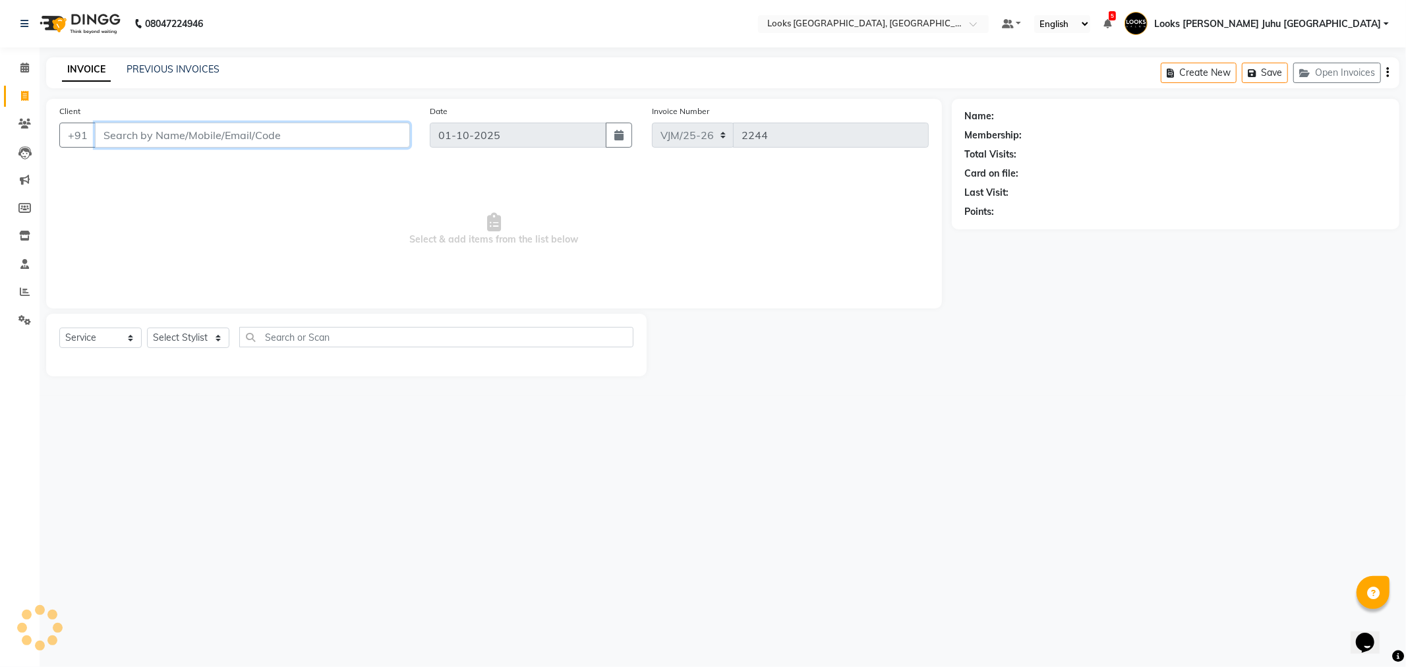
click at [316, 132] on input "Client" at bounding box center [252, 135] width 315 height 25
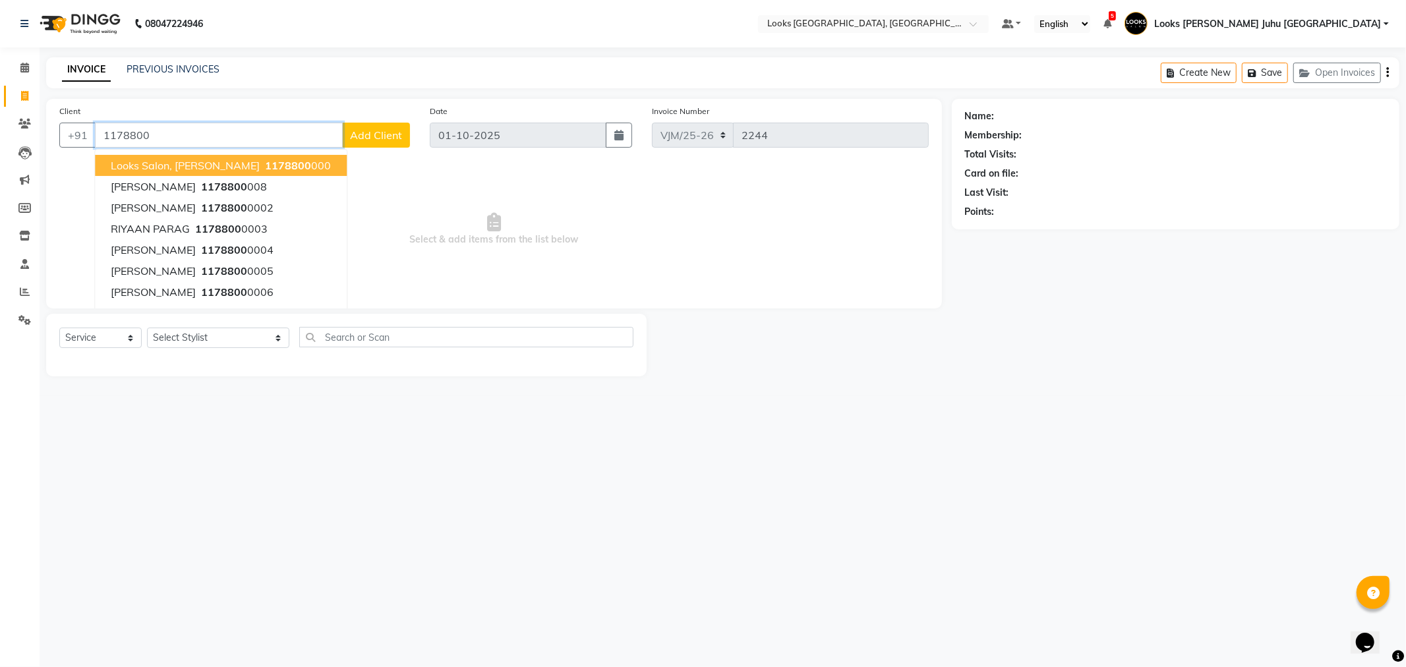
click at [189, 163] on span "Looks Salon, [PERSON_NAME]" at bounding box center [185, 165] width 149 height 13
type input "1178800000"
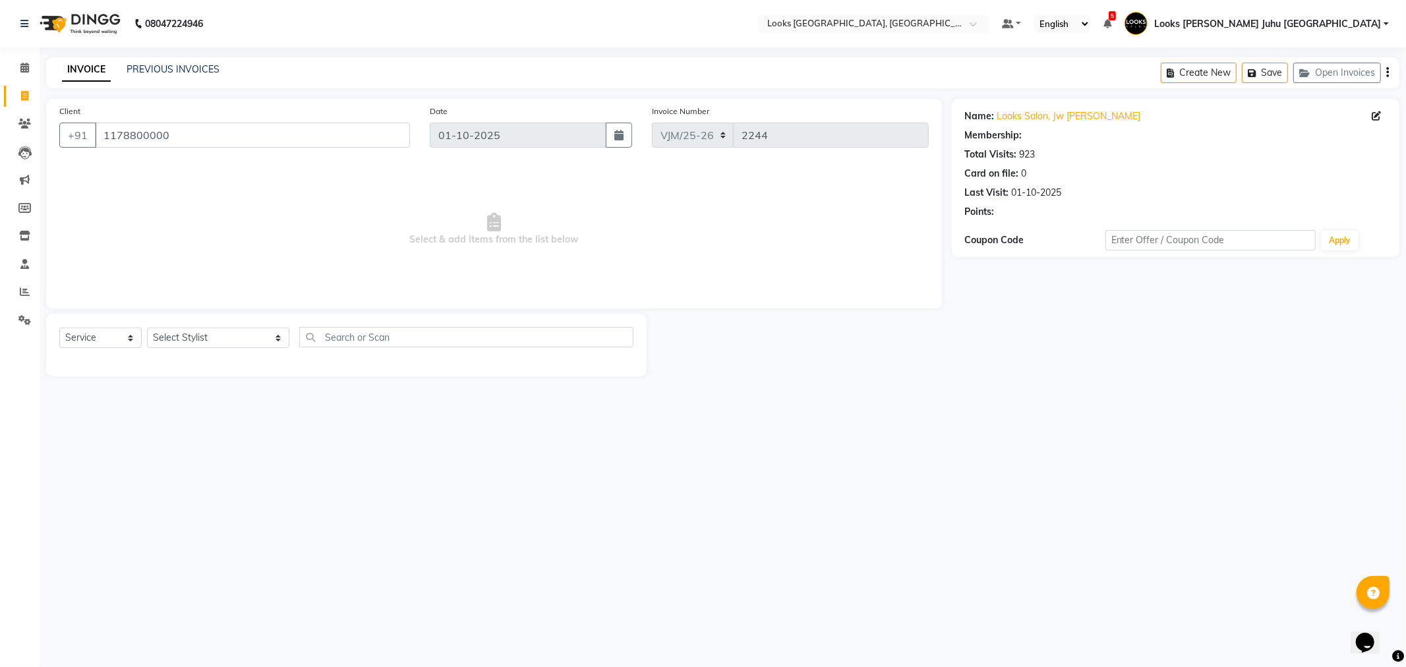
select select "1: Object"
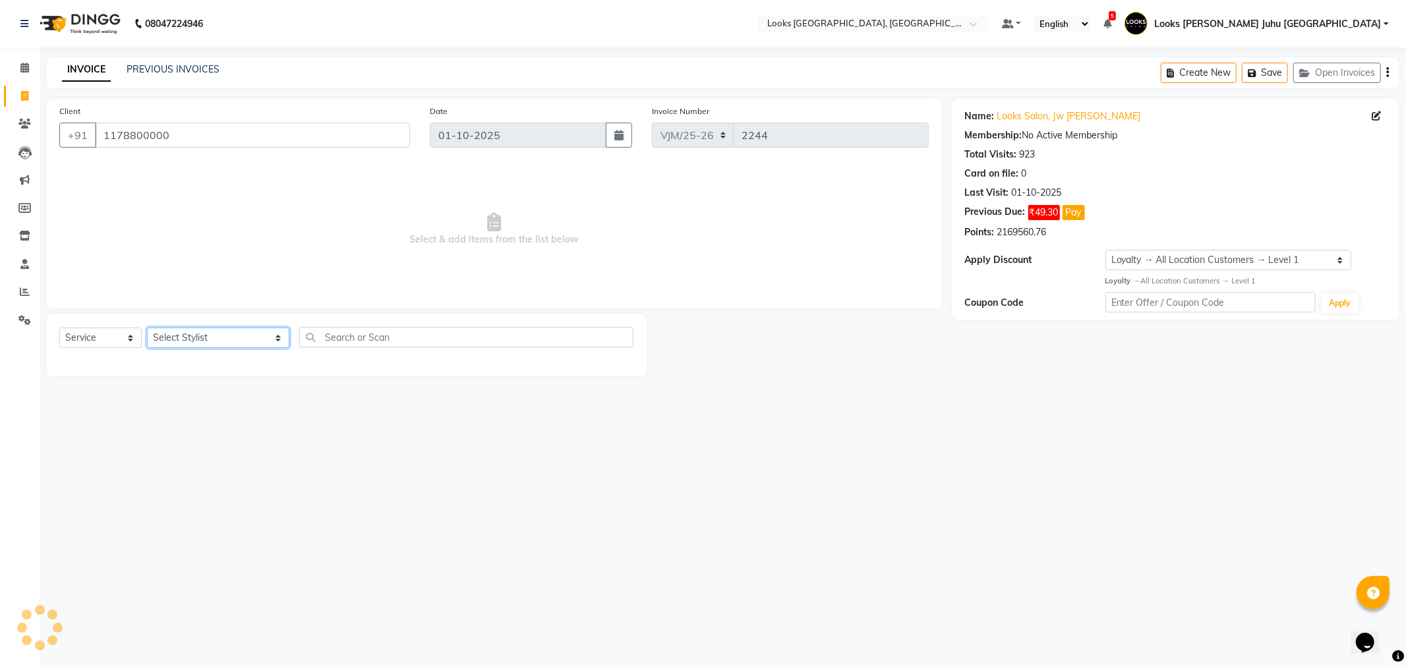
click at [190, 338] on select "Select Stylist Adil BHAGAYSHREE chand Chan_Mrg Counter Sales Deena Gohil DEEPAK…" at bounding box center [218, 338] width 142 height 20
select select "43917"
click at [147, 328] on select "Select Stylist Adil BHAGAYSHREE chand Chan_Mrg Counter Sales Deena Gohil DEEPAK…" at bounding box center [218, 338] width 142 height 20
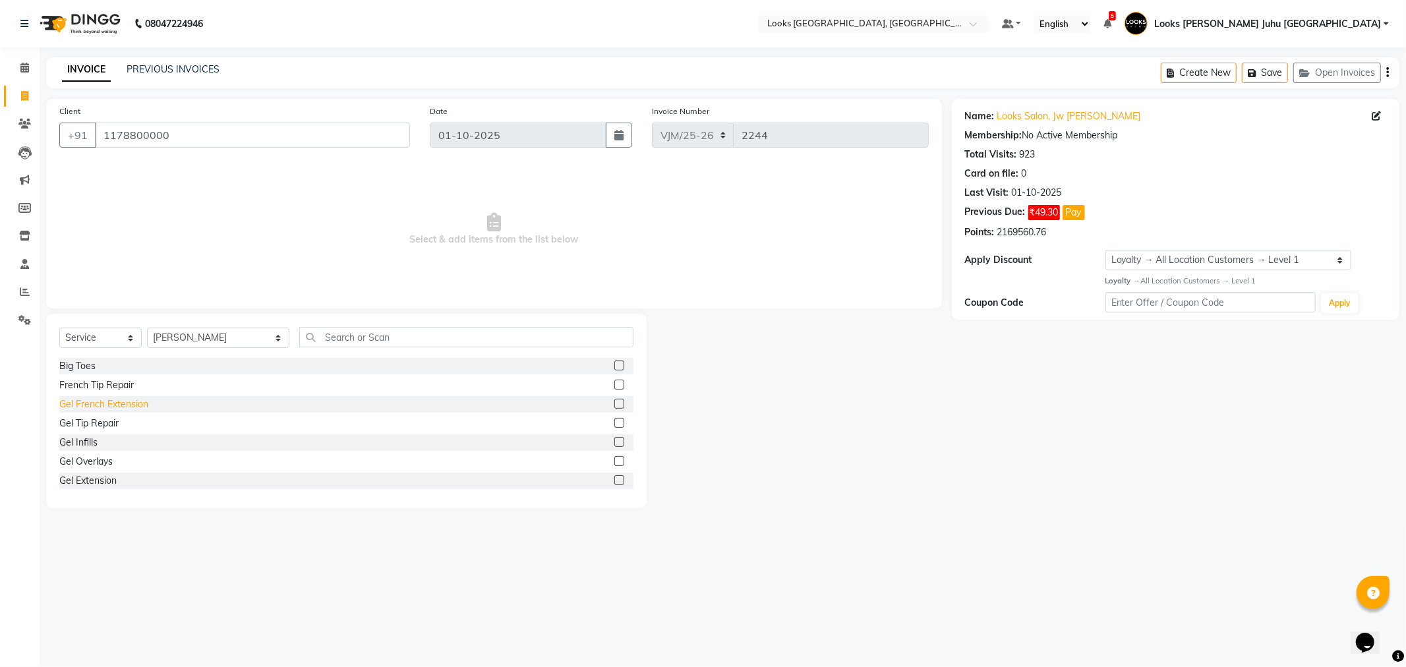
click at [97, 407] on div "Gel French Extension" at bounding box center [103, 405] width 89 height 14
checkbox input "false"
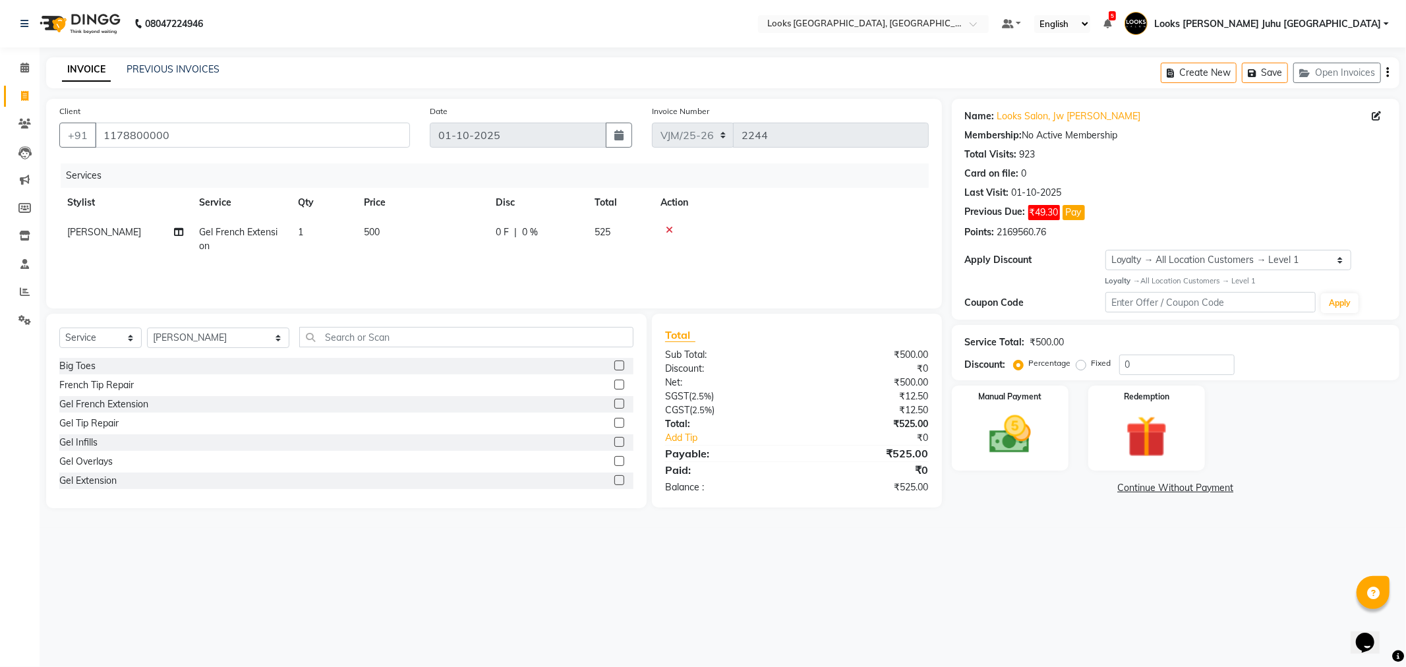
click at [1033, 372] on div "Percentage Fixed" at bounding box center [1068, 363] width 103 height 17
click at [1022, 427] on img at bounding box center [1010, 435] width 71 height 50
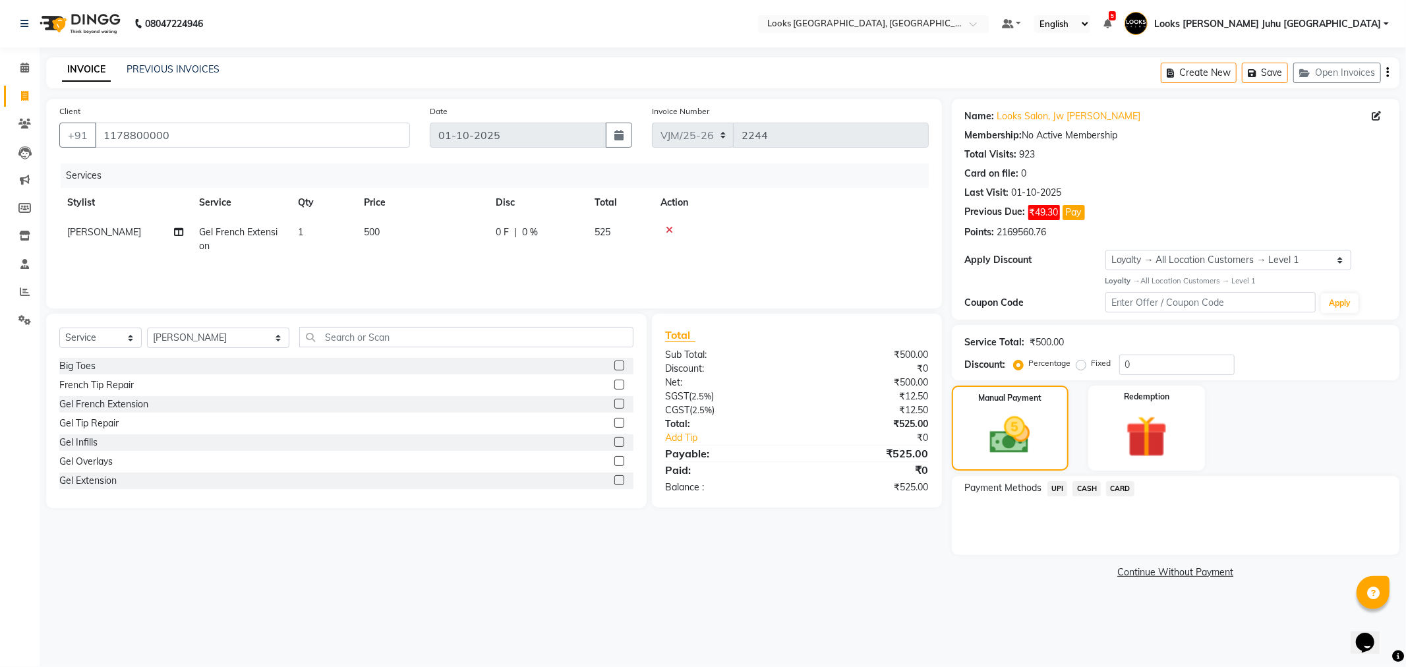
click at [1052, 489] on span "UPI" at bounding box center [1058, 488] width 20 height 15
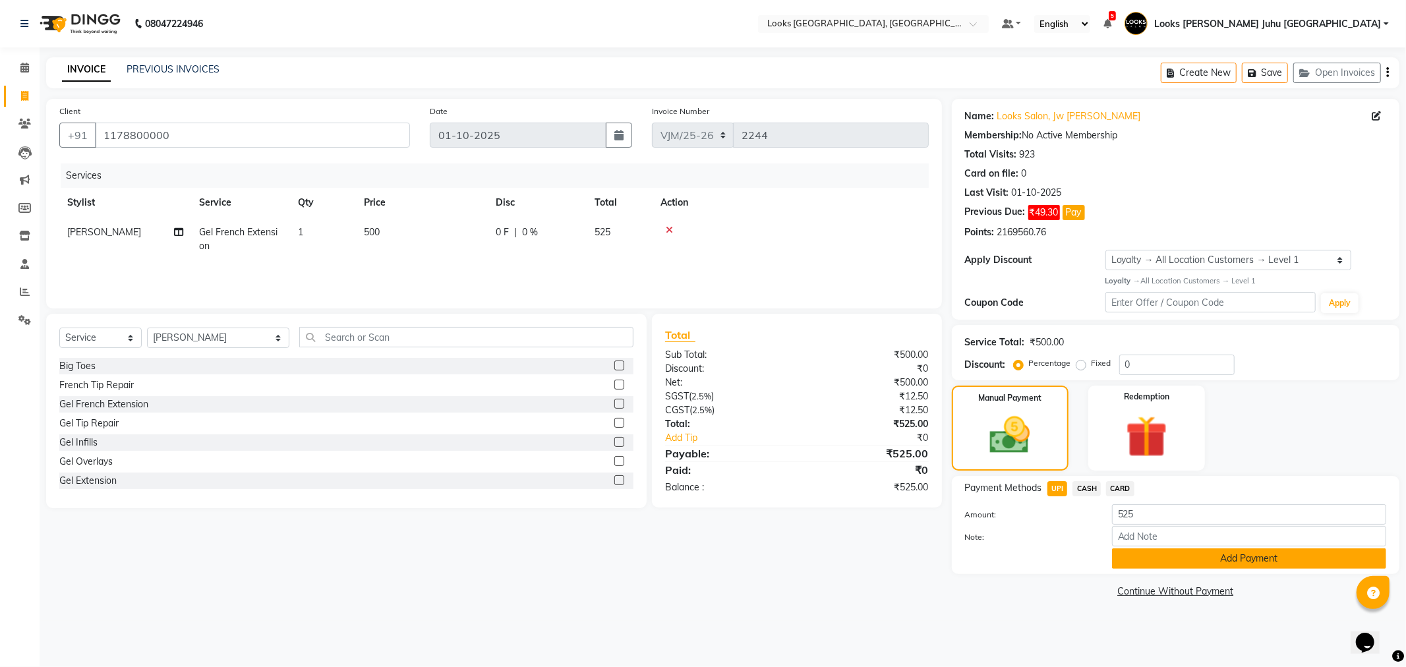
click at [1177, 558] on button "Add Payment" at bounding box center [1249, 559] width 274 height 20
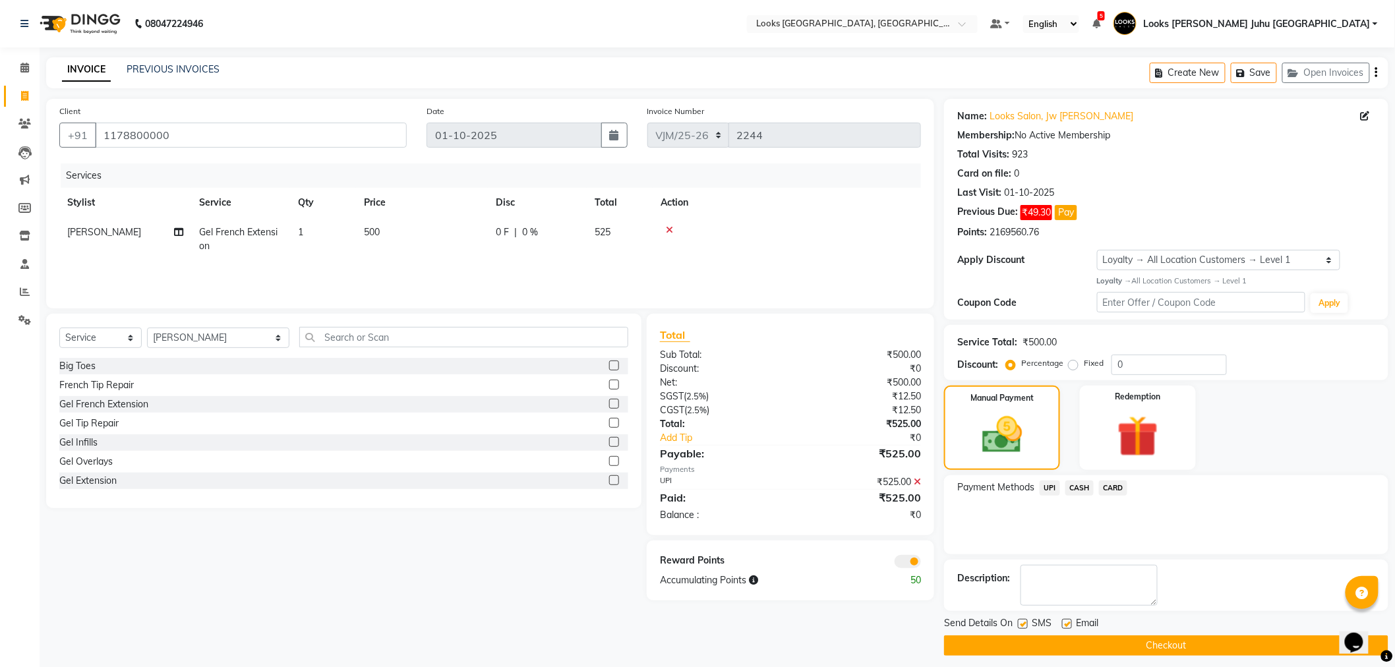
scroll to position [8, 0]
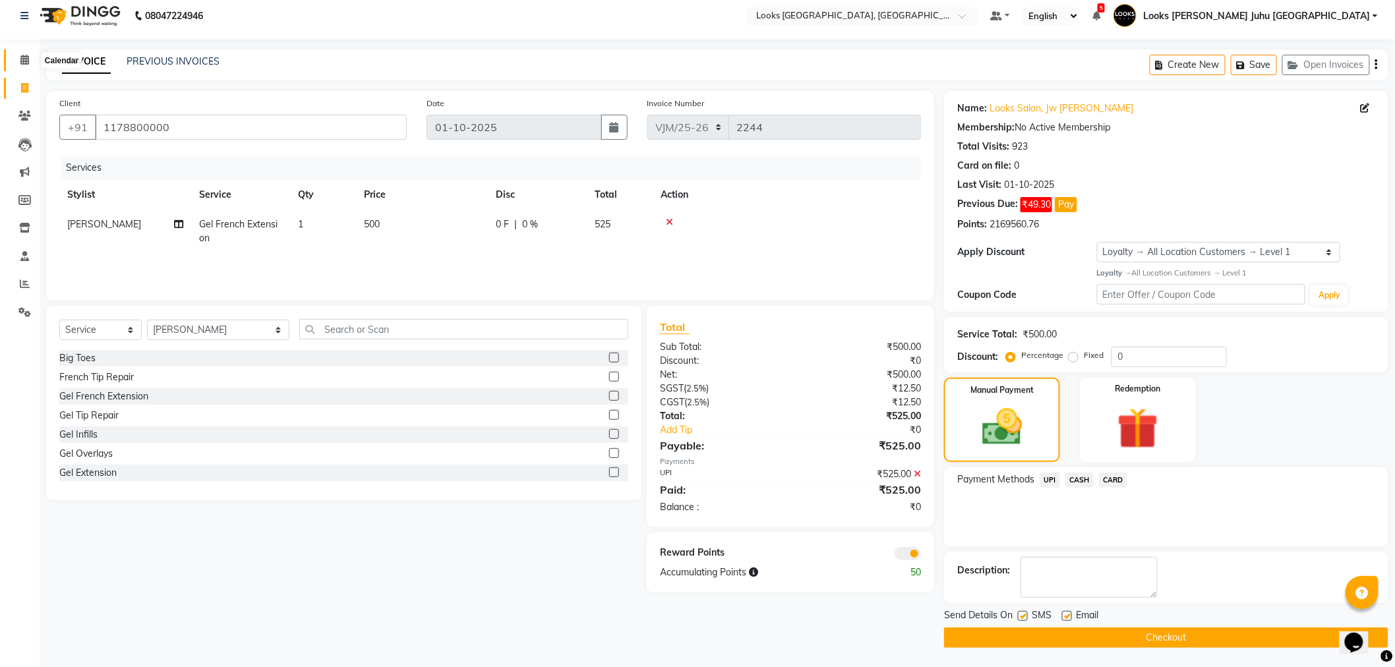
click at [35, 54] on span at bounding box center [24, 60] width 23 height 15
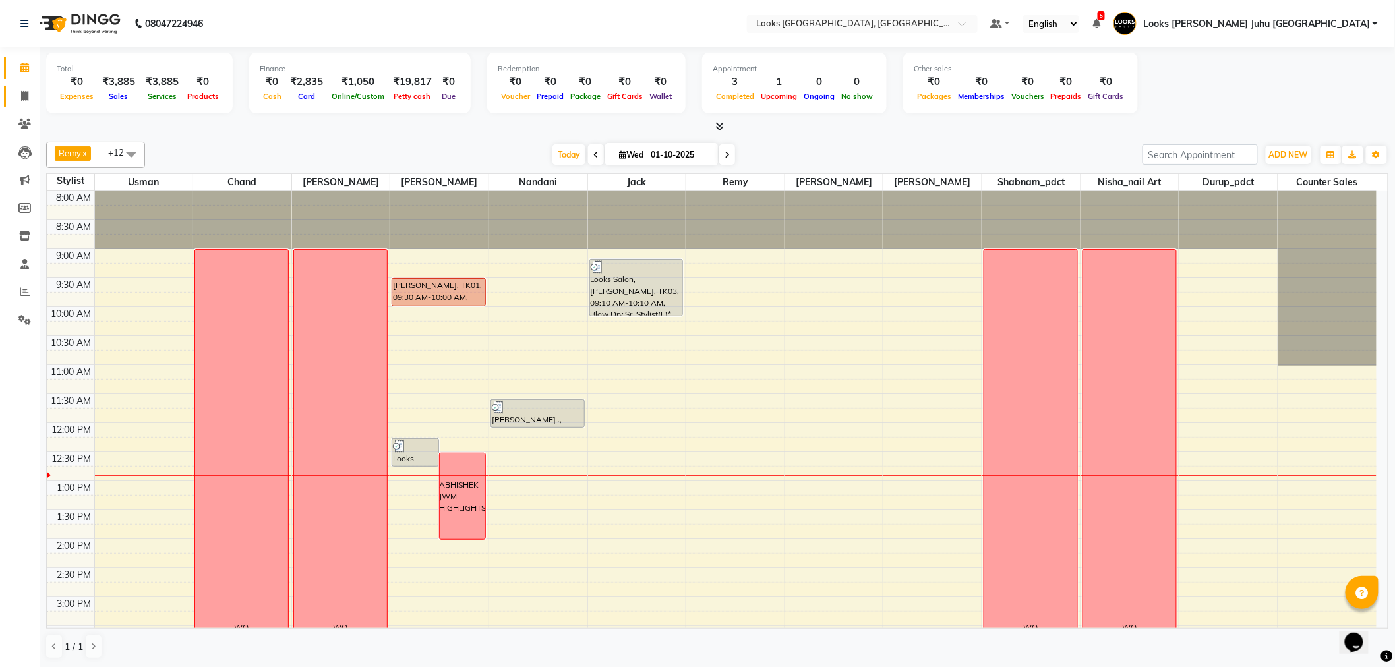
click at [25, 88] on link "Invoice" at bounding box center [20, 97] width 32 height 22
select select "service"
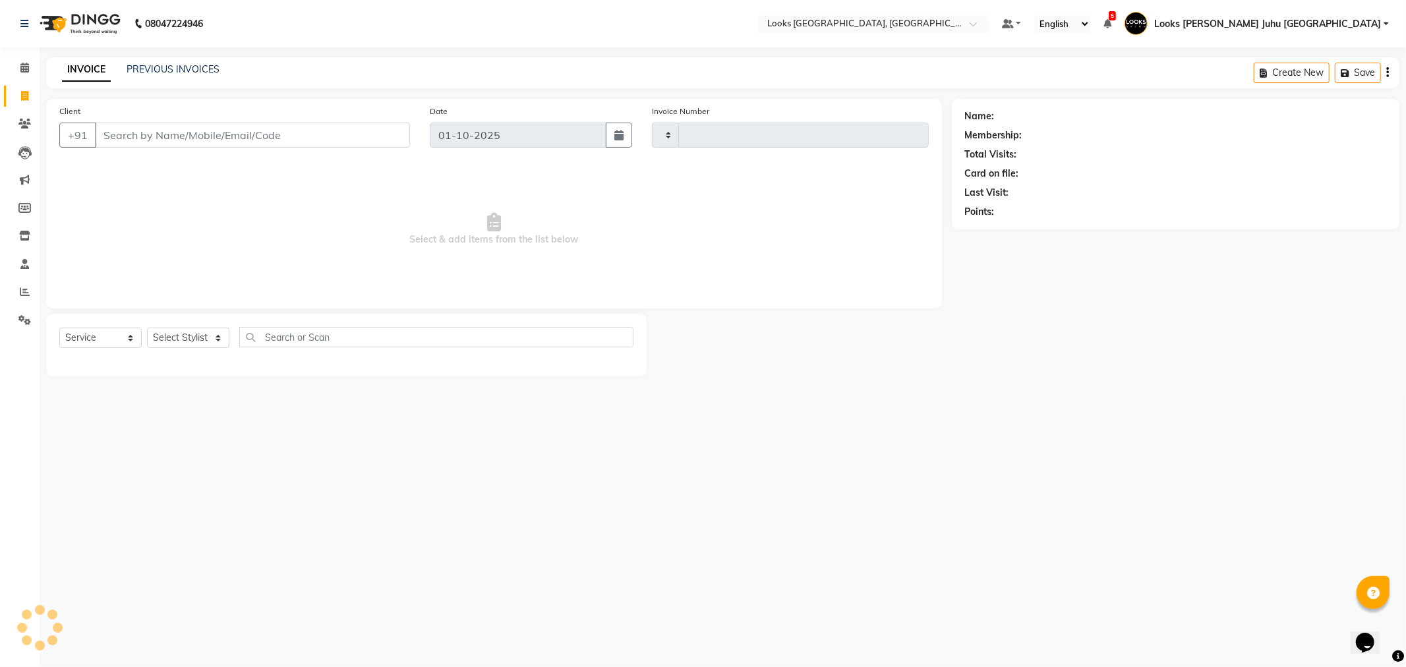
type input "2244"
select select "8270"
click at [199, 69] on link "PREVIOUS INVOICES" at bounding box center [173, 69] width 93 height 12
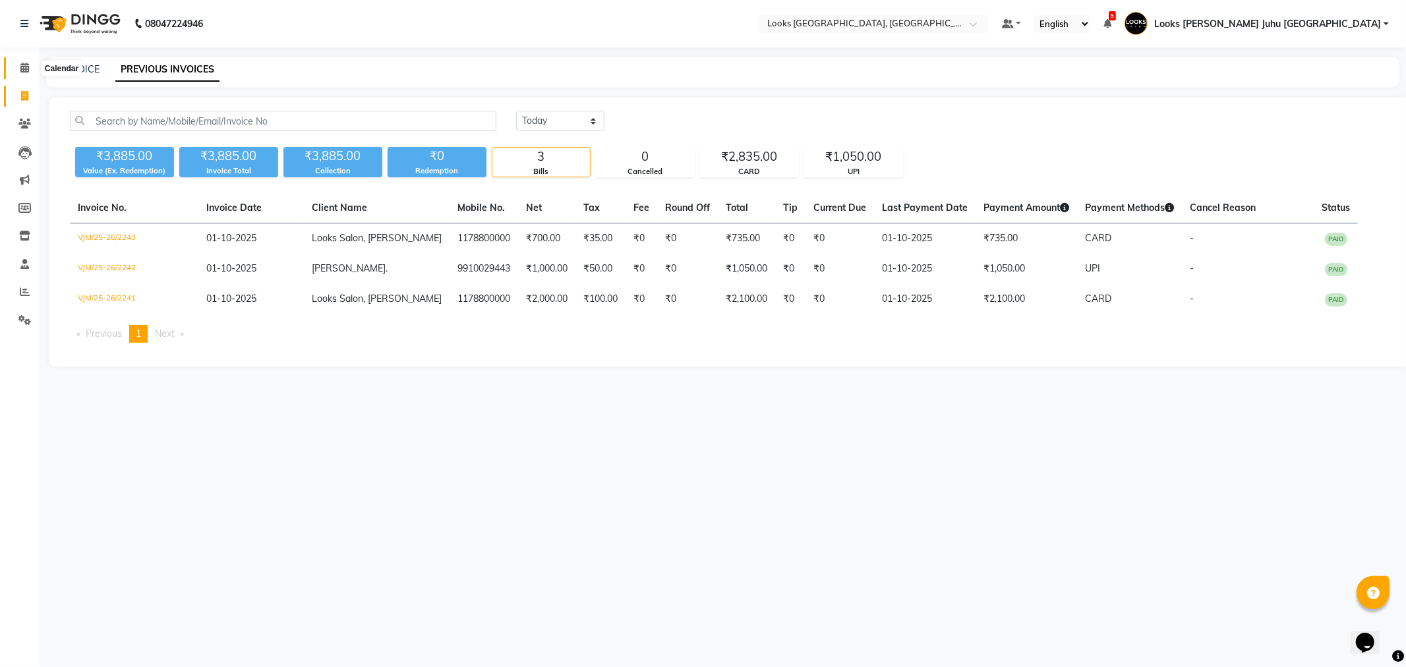
click at [20, 64] on icon at bounding box center [24, 68] width 9 height 10
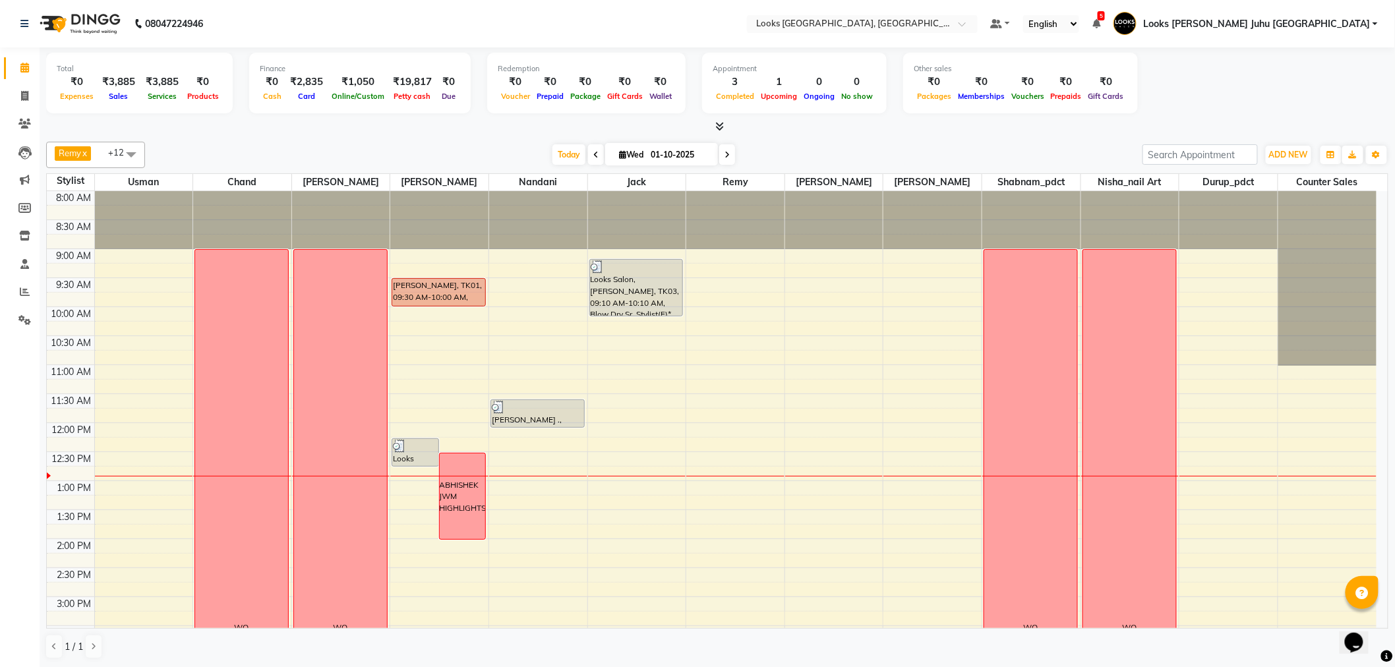
scroll to position [1, 0]
click at [32, 96] on span at bounding box center [24, 95] width 23 height 15
select select "service"
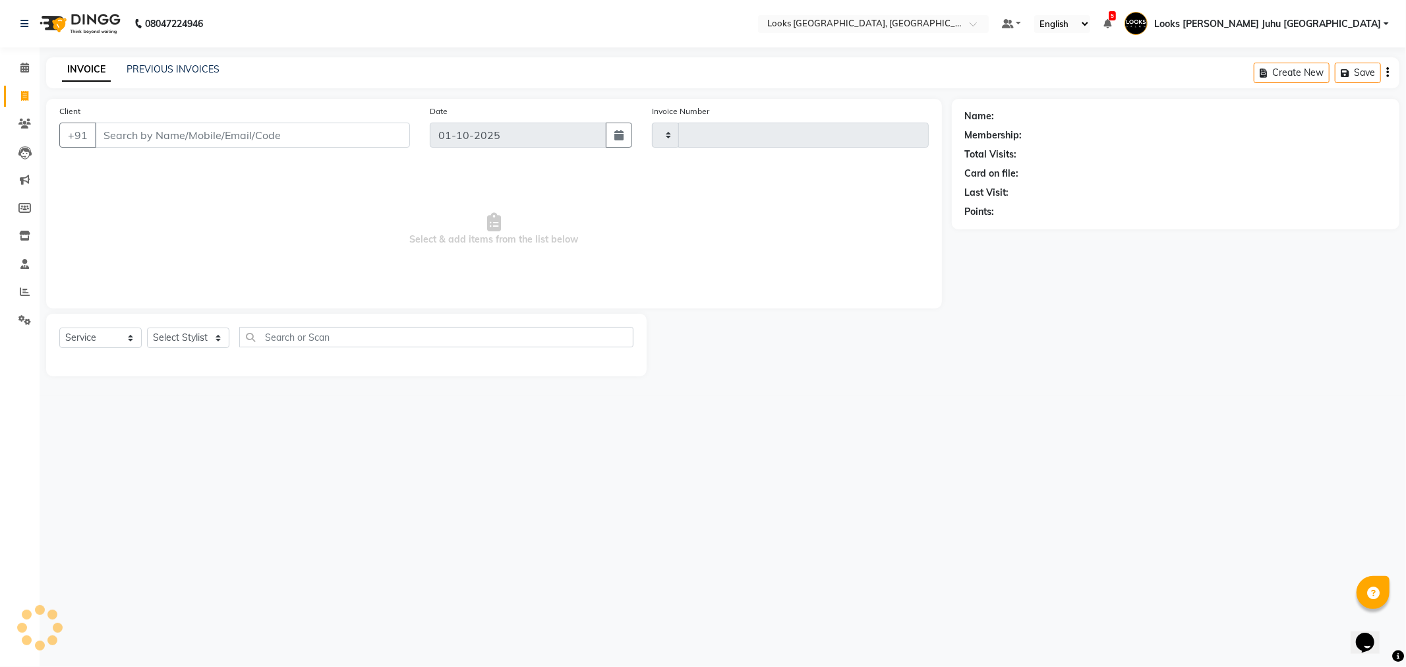
type input "2244"
select select "8270"
click at [169, 139] on input "Client" at bounding box center [252, 135] width 315 height 25
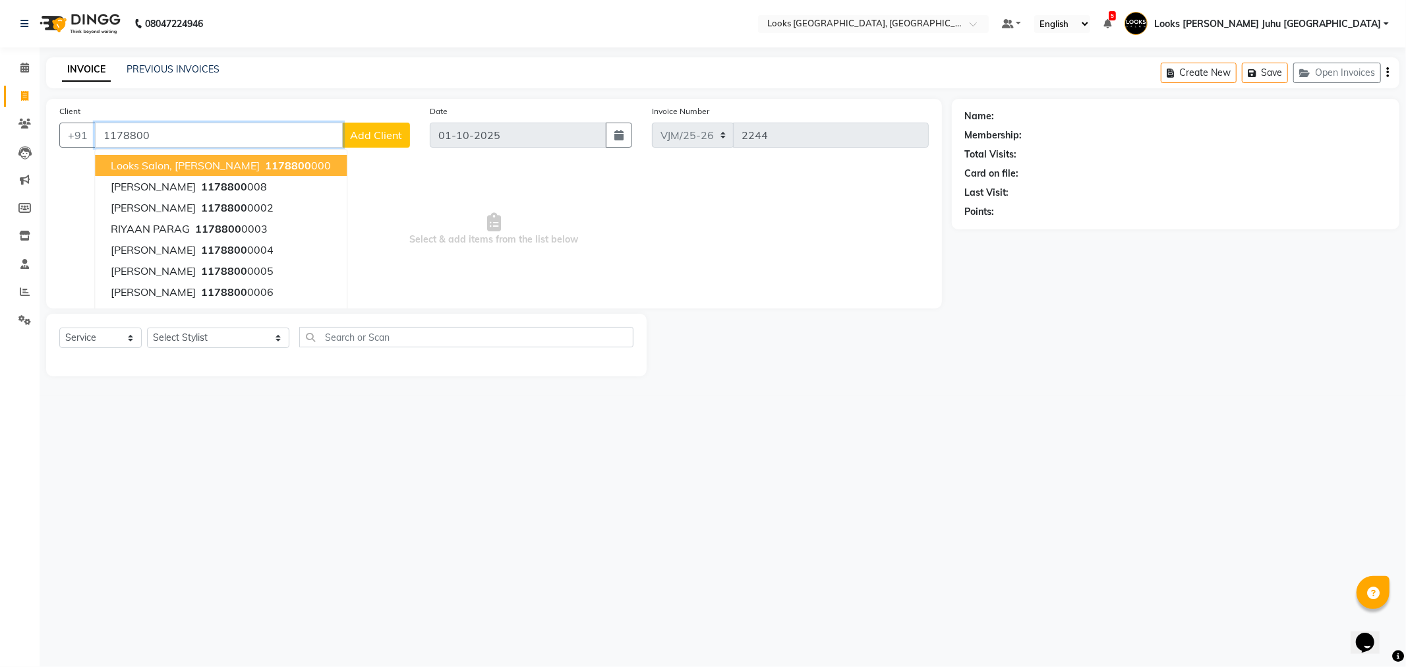
click at [166, 165] on span "Looks Salon, [PERSON_NAME]" at bounding box center [185, 165] width 149 height 13
type input "1178800000"
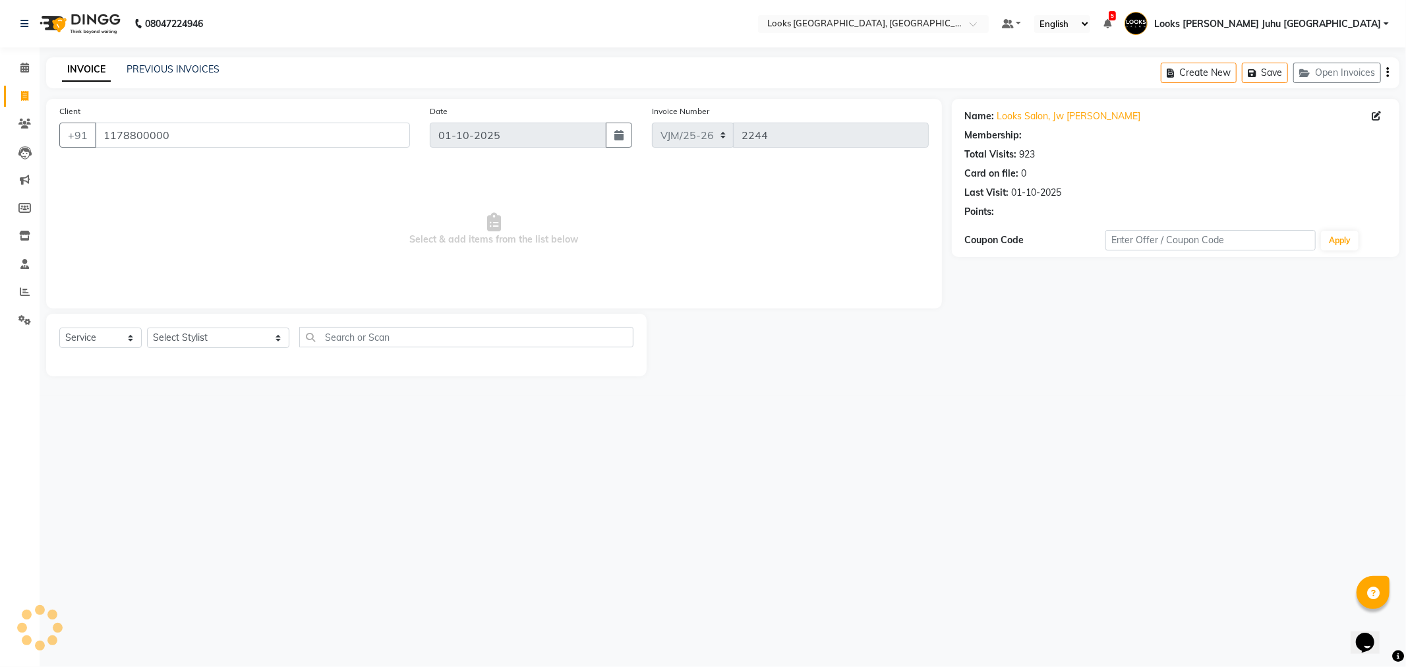
select select "1: Object"
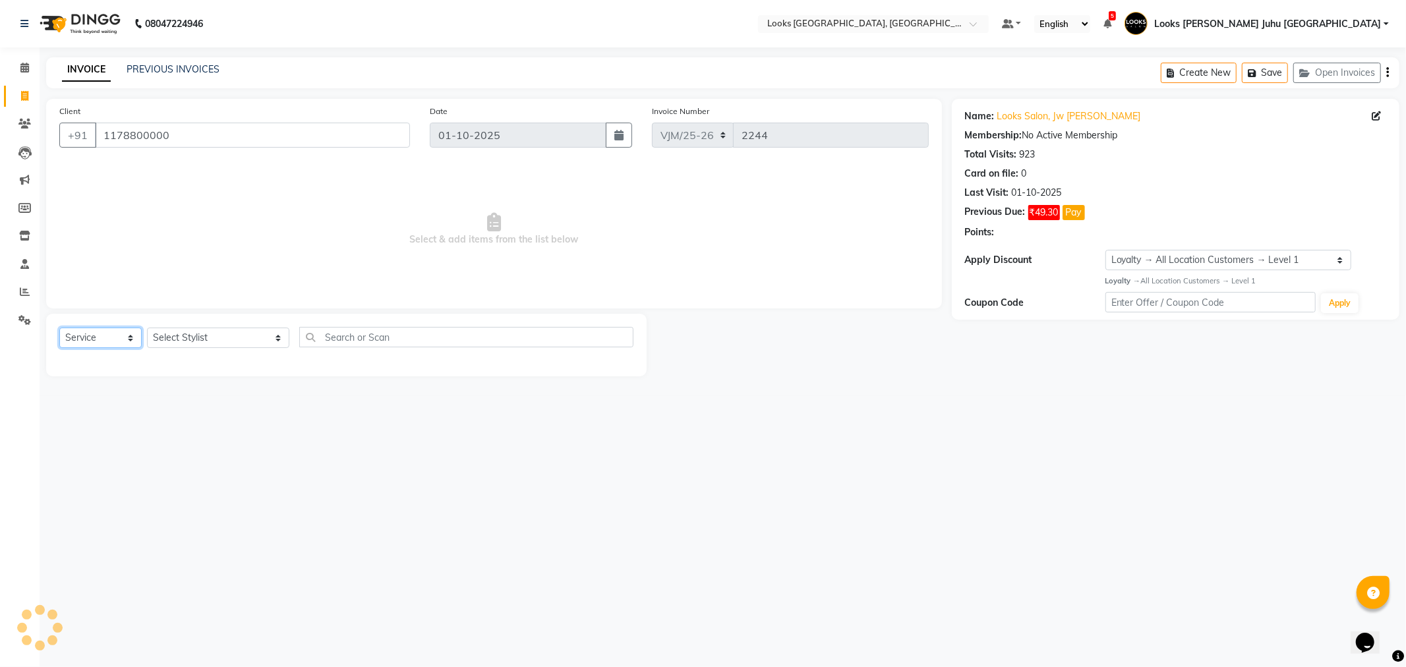
click at [120, 334] on select "Select Service Product Membership Package Voucher Prepaid Gift Card" at bounding box center [100, 338] width 82 height 20
select select "product"
click at [59, 328] on select "Select Service Product Membership Package Voucher Prepaid Gift Card" at bounding box center [100, 338] width 82 height 20
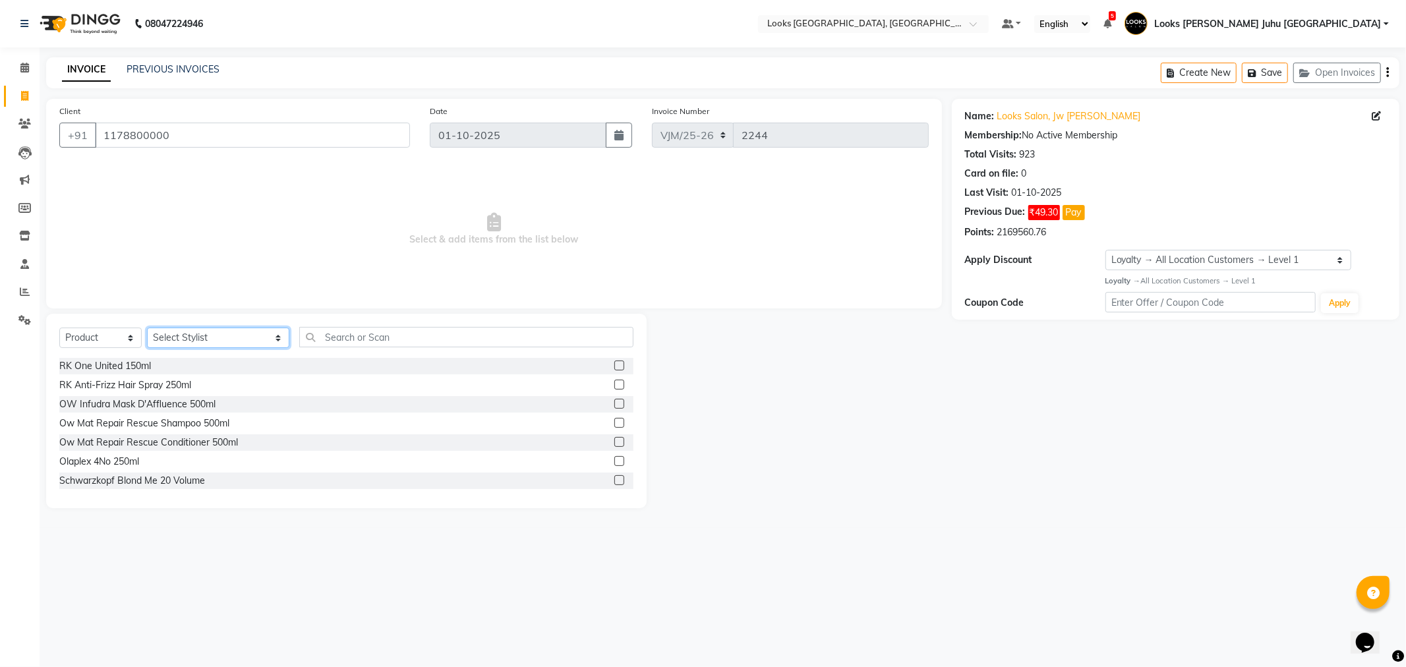
click at [206, 330] on select "Select Stylist [PERSON_NAME] [PERSON_NAME] Chan_Mrg Counter Sales [PERSON_NAME]…" at bounding box center [218, 338] width 142 height 20
select select "59285"
click at [147, 328] on select "Select Stylist [PERSON_NAME] [PERSON_NAME] Chan_Mrg Counter Sales [PERSON_NAME]…" at bounding box center [218, 338] width 142 height 20
click at [557, 322] on div "Select Service Product Membership Package Voucher Prepaid Gift Card Select Styl…" at bounding box center [346, 411] width 601 height 195
click at [557, 332] on input "text" at bounding box center [466, 337] width 334 height 20
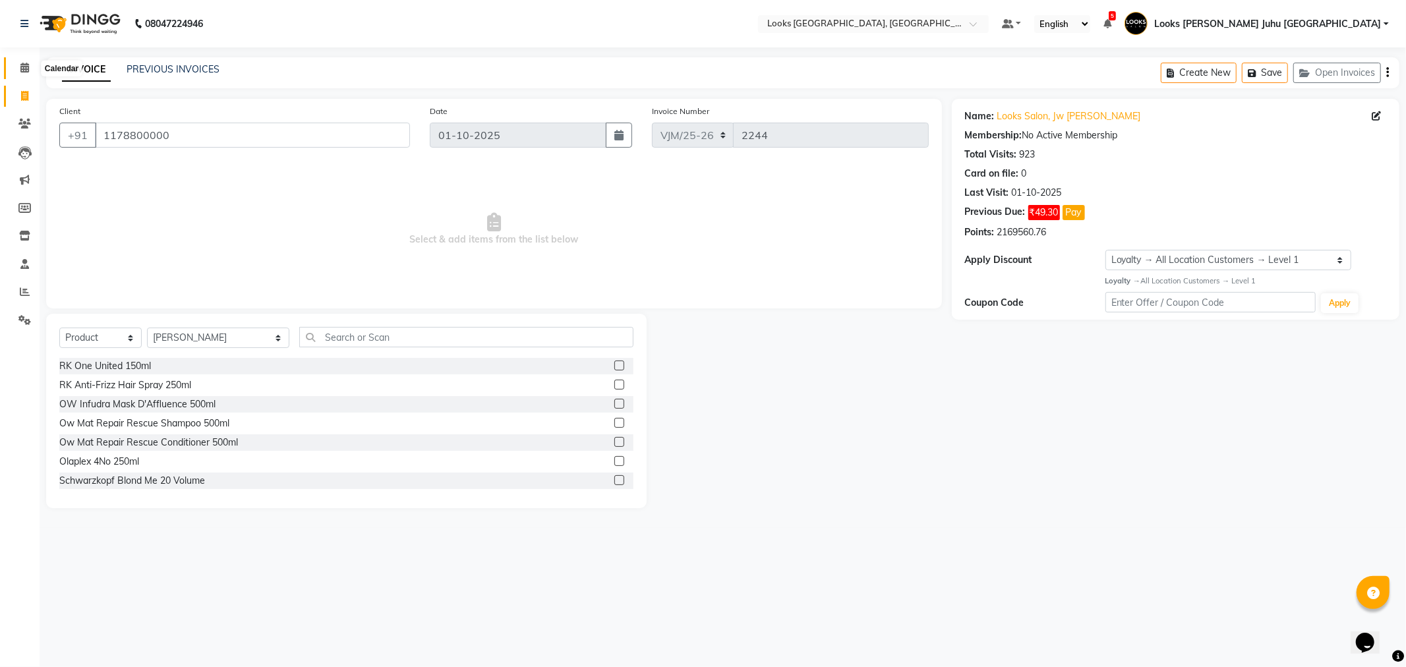
click at [20, 69] on icon at bounding box center [24, 68] width 9 height 10
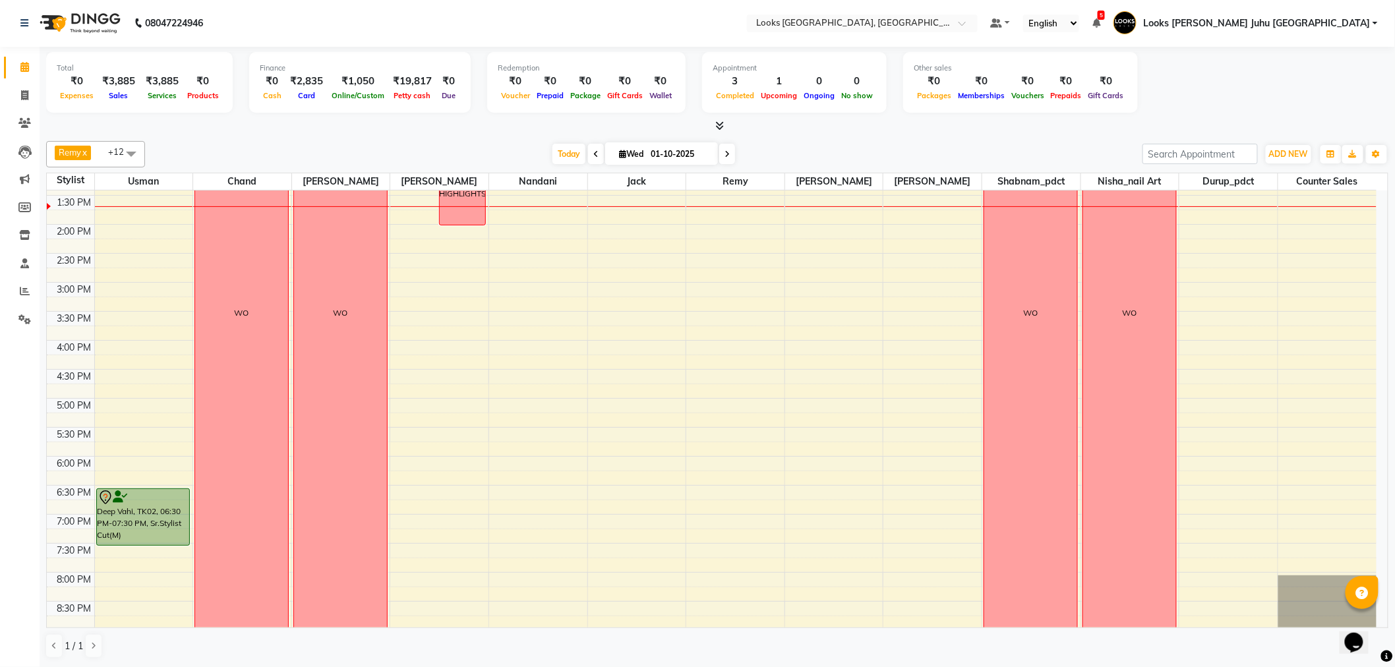
scroll to position [289, 0]
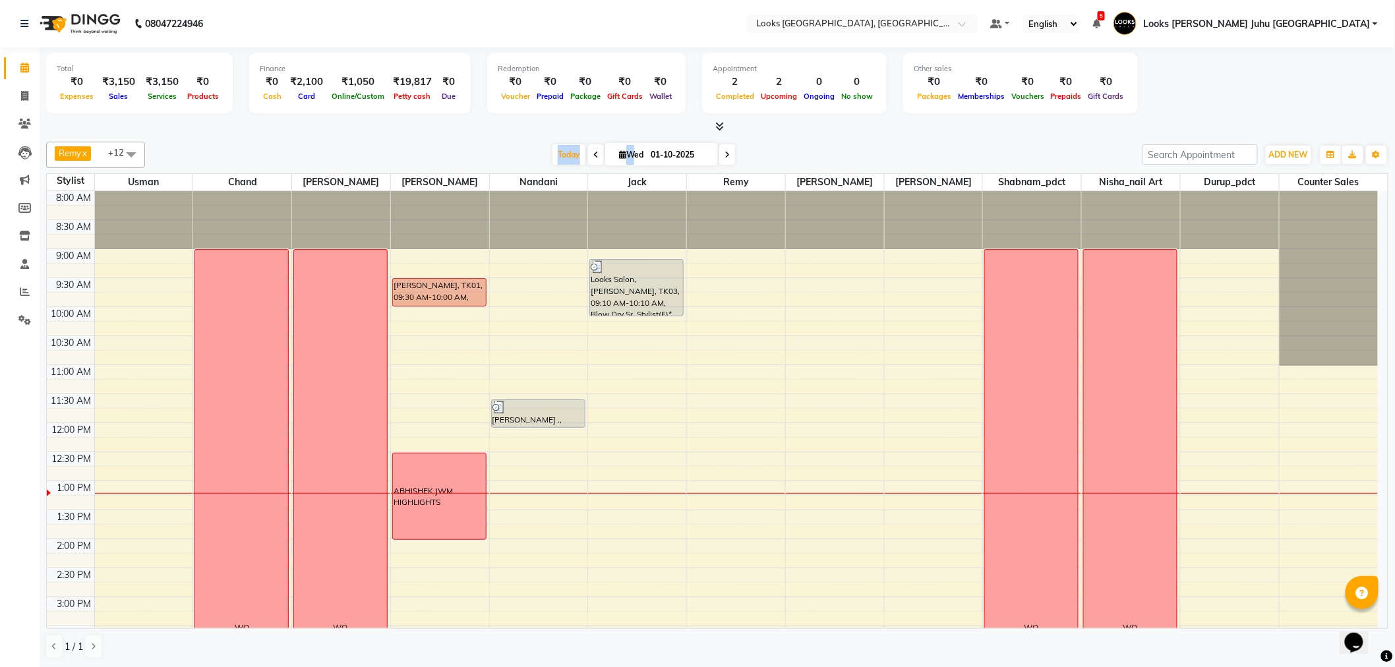
scroll to position [234, 0]
drag, startPoint x: 15, startPoint y: 241, endPoint x: 22, endPoint y: 240, distance: 7.3
click at [15, 241] on span at bounding box center [24, 236] width 23 height 15
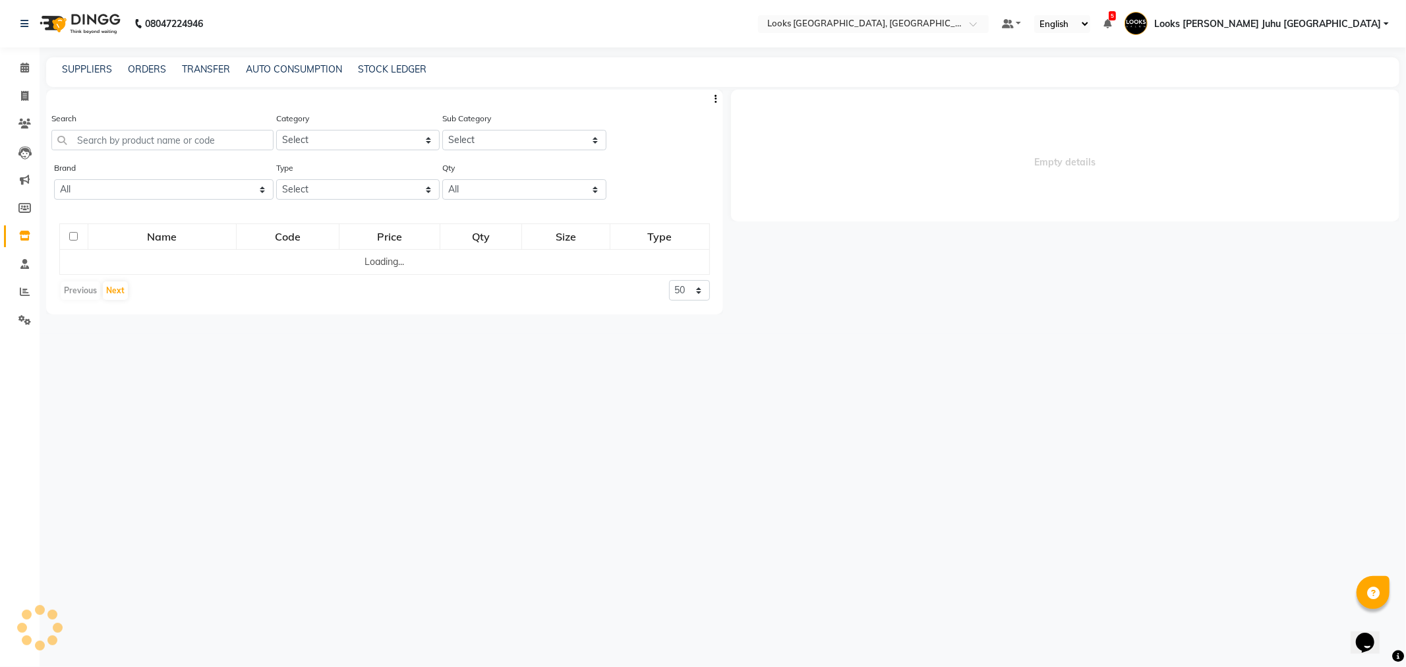
select select
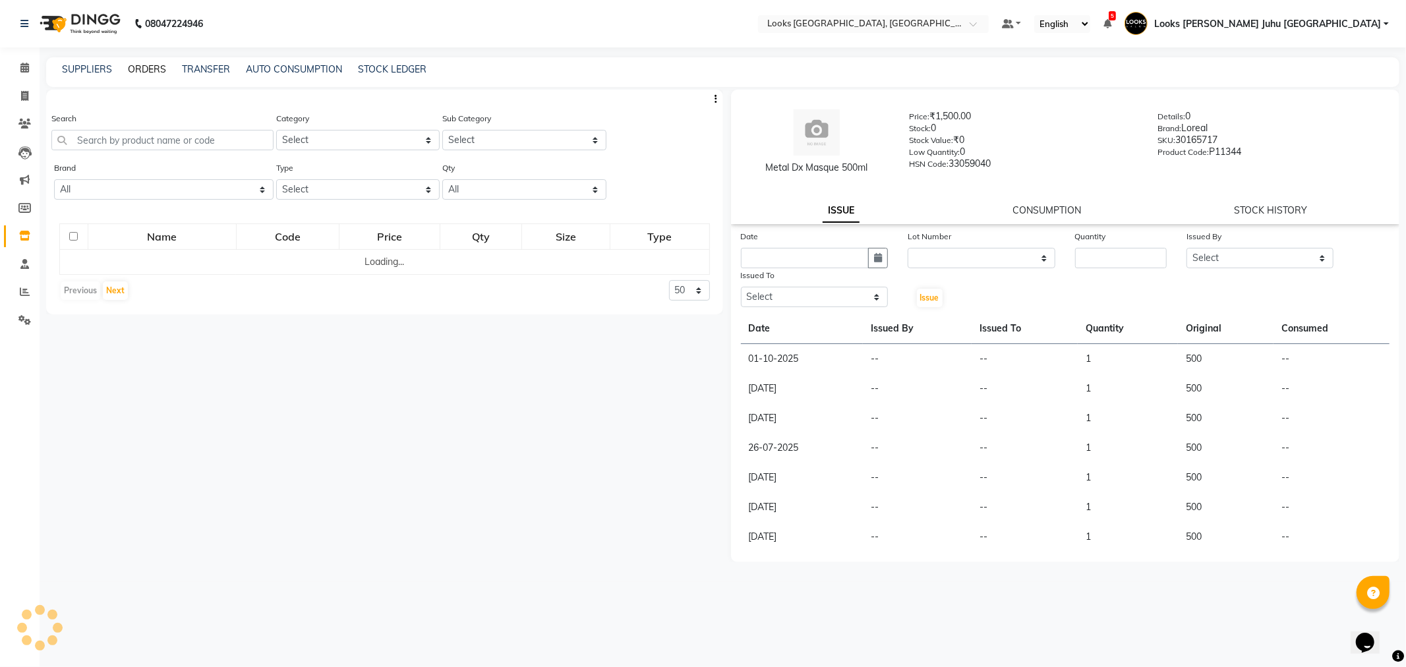
click at [161, 71] on link "ORDERS" at bounding box center [147, 69] width 38 height 12
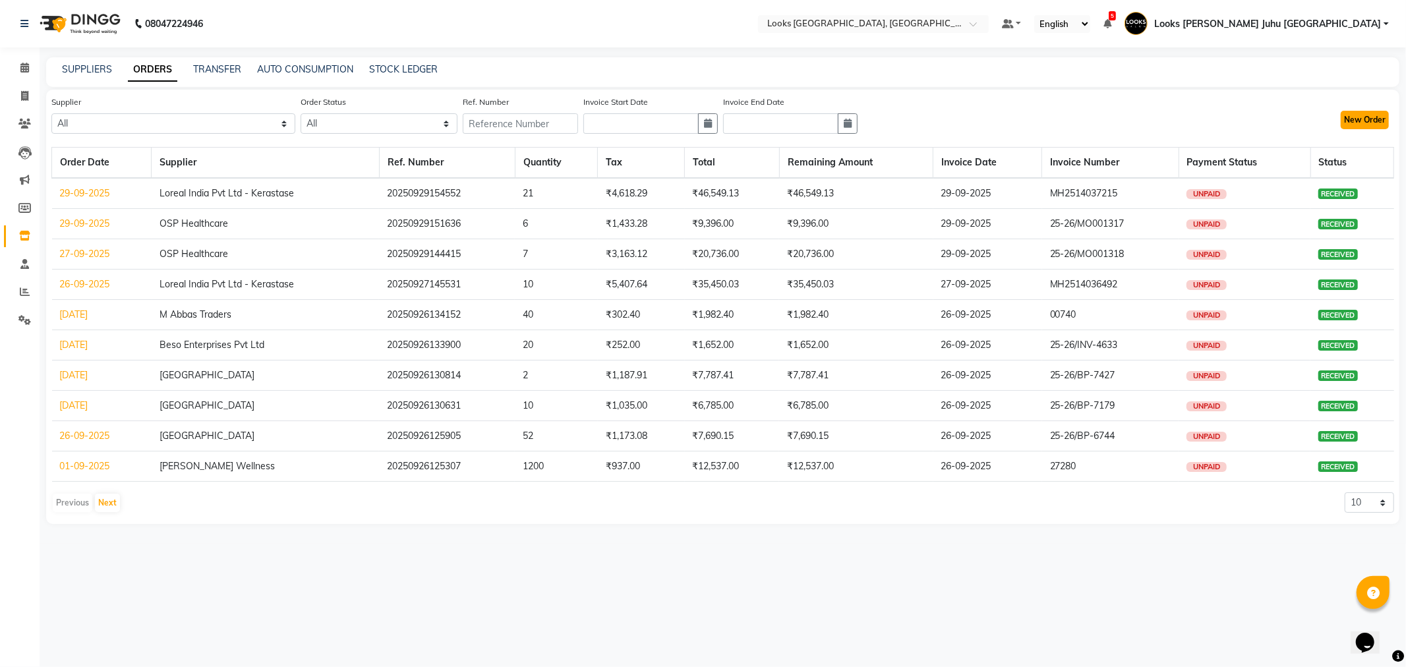
click at [1366, 126] on button "New Order" at bounding box center [1365, 120] width 48 height 18
select select "true"
select select "1625"
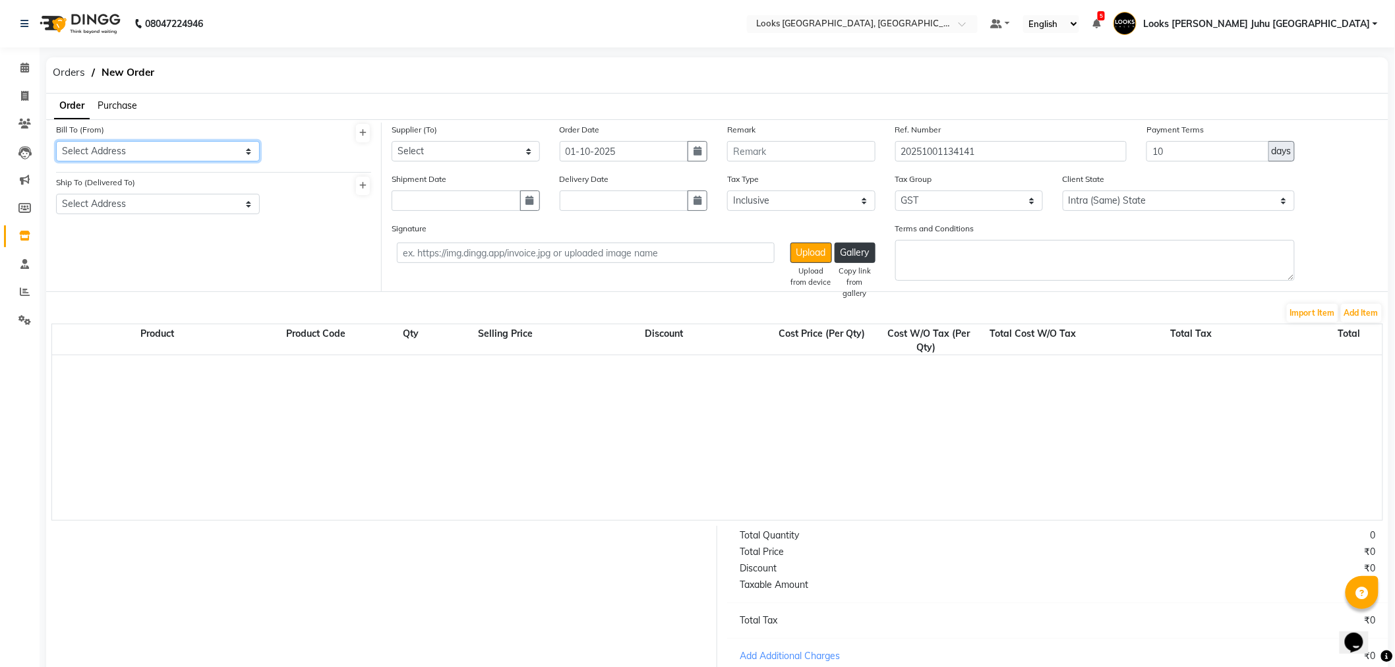
click at [156, 143] on select "Select Address M M ENTERPRISES M M ENTERPRISES M M ENTERPRISES Looks Salon The …" at bounding box center [158, 151] width 204 height 20
select select "558"
click at [56, 141] on select "Select Address M M ENTERPRISES M M ENTERPRISES M M ENTERPRISES Looks Salon The …" at bounding box center [158, 151] width 204 height 20
click at [111, 215] on div "Ship To (Delivered To) Select Address Looks Salon Jw" at bounding box center [158, 199] width 224 height 49
click at [129, 208] on select "Select Address Looks Salon Jw" at bounding box center [158, 204] width 204 height 20
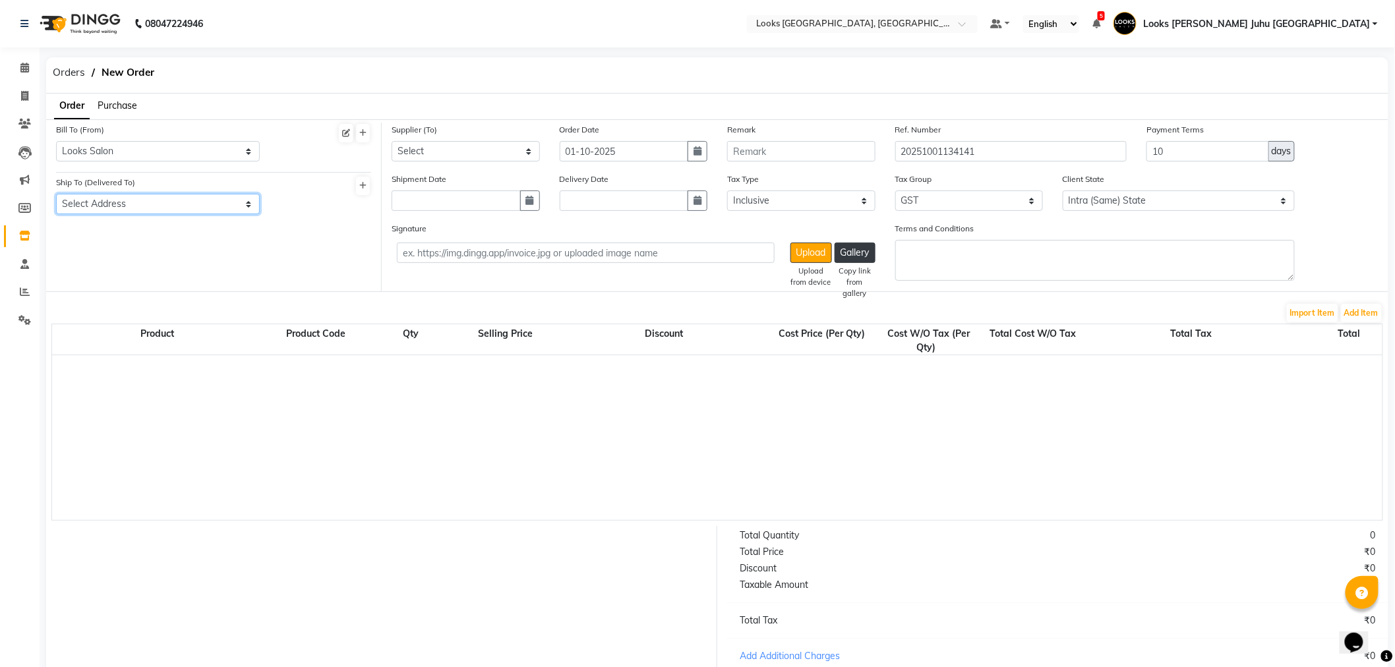
select select "503"
click at [56, 194] on select "Select Address Looks Salon Jw" at bounding box center [158, 204] width 204 height 20
click at [695, 154] on icon "button" at bounding box center [698, 150] width 8 height 9
select select "10"
select select "2025"
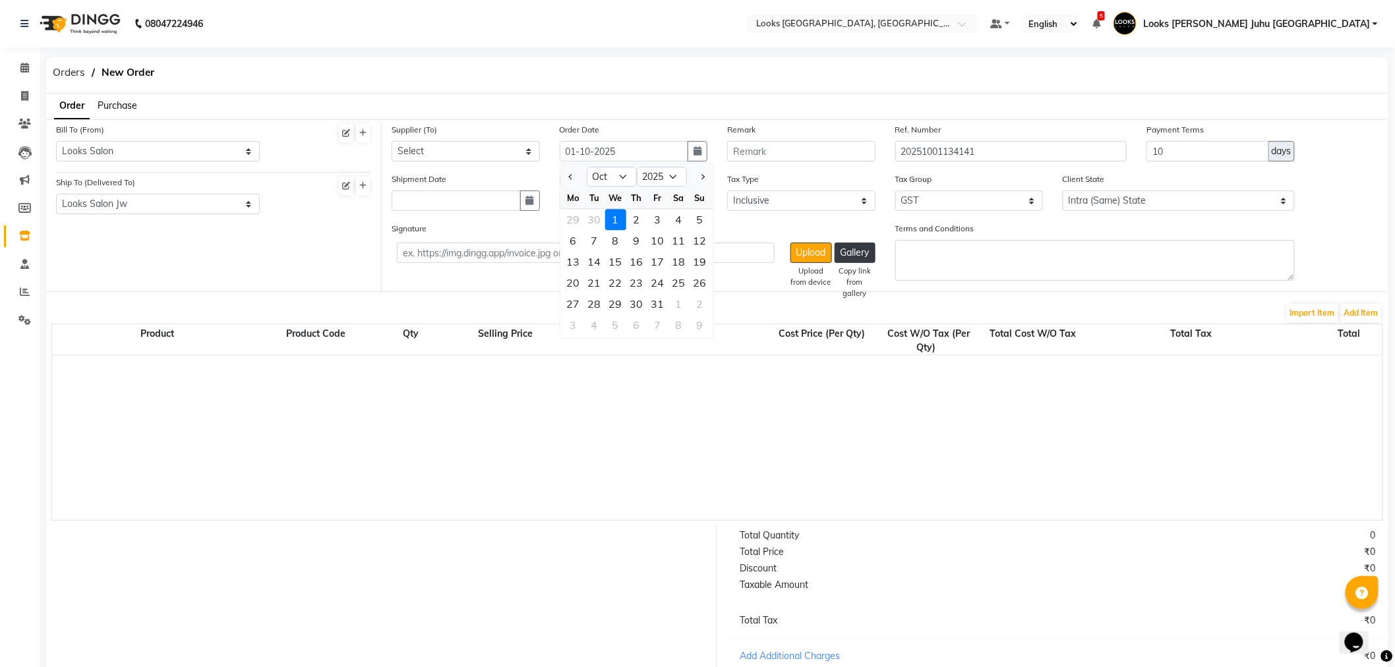
click at [563, 175] on div at bounding box center [573, 177] width 26 height 21
click at [566, 174] on button "Previous month" at bounding box center [571, 177] width 11 height 21
select select "9"
click at [673, 280] on div "27" at bounding box center [679, 283] width 21 height 21
type input "27-09-2025"
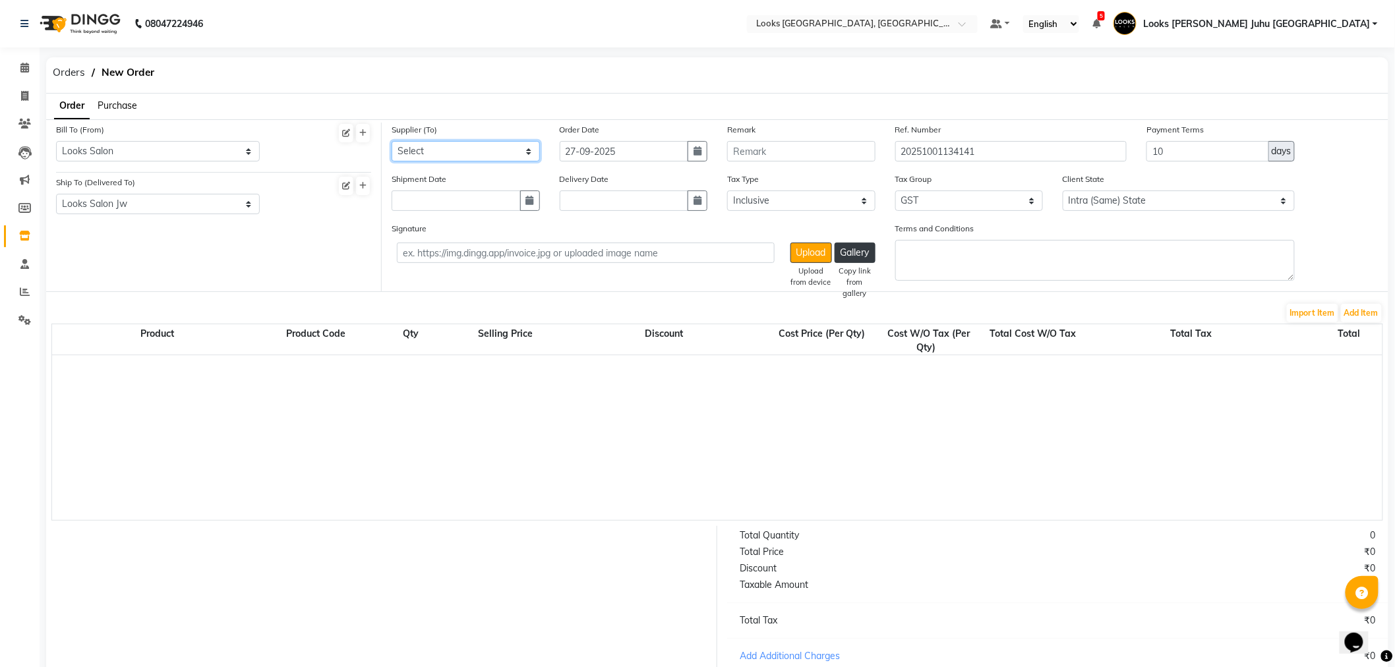
click at [466, 156] on select "Select Aurus Corporation The Salon Factory The Skin Factory Motiram & Sons Lore…" at bounding box center [466, 151] width 148 height 20
select select "3064"
click at [392, 141] on select "Select Aurus Corporation The Salon Factory The Skin Factory Motiram & Sons Lore…" at bounding box center [466, 151] width 148 height 20
click at [1371, 313] on button "Add Item" at bounding box center [1361, 313] width 41 height 18
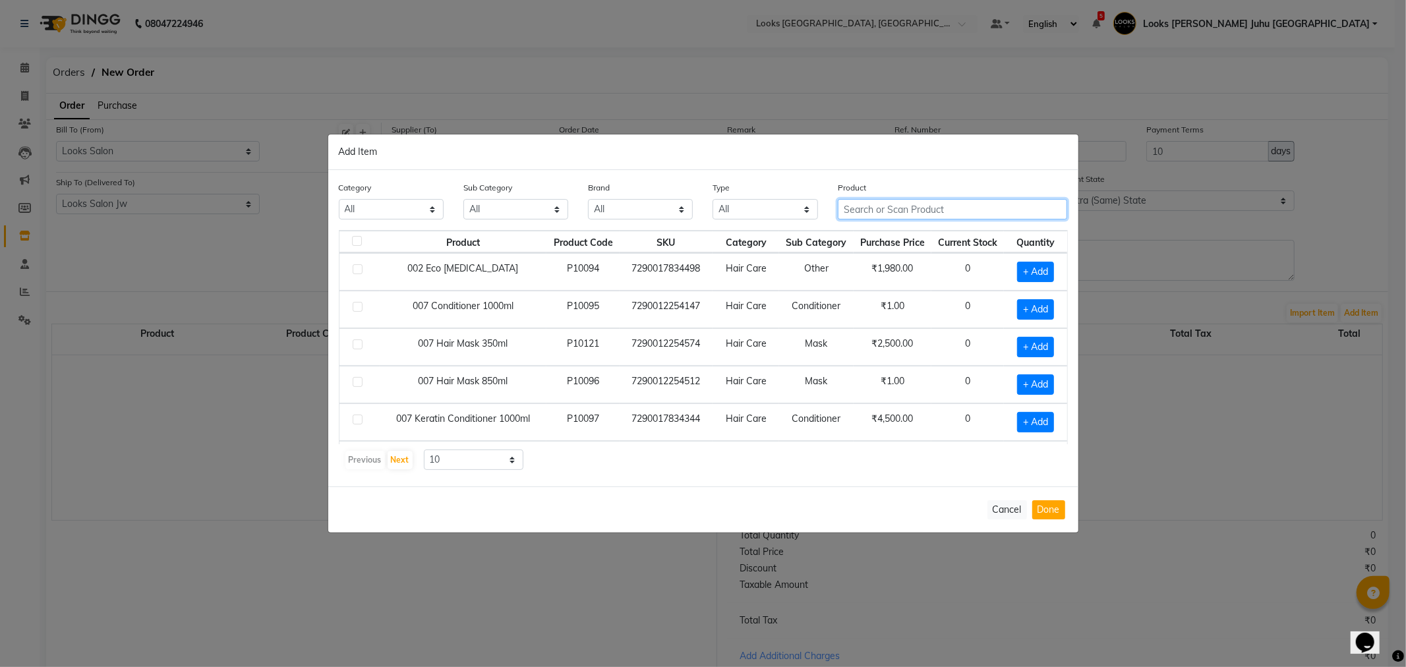
click at [958, 207] on input "text" at bounding box center [953, 209] width 230 height 20
type input "N"
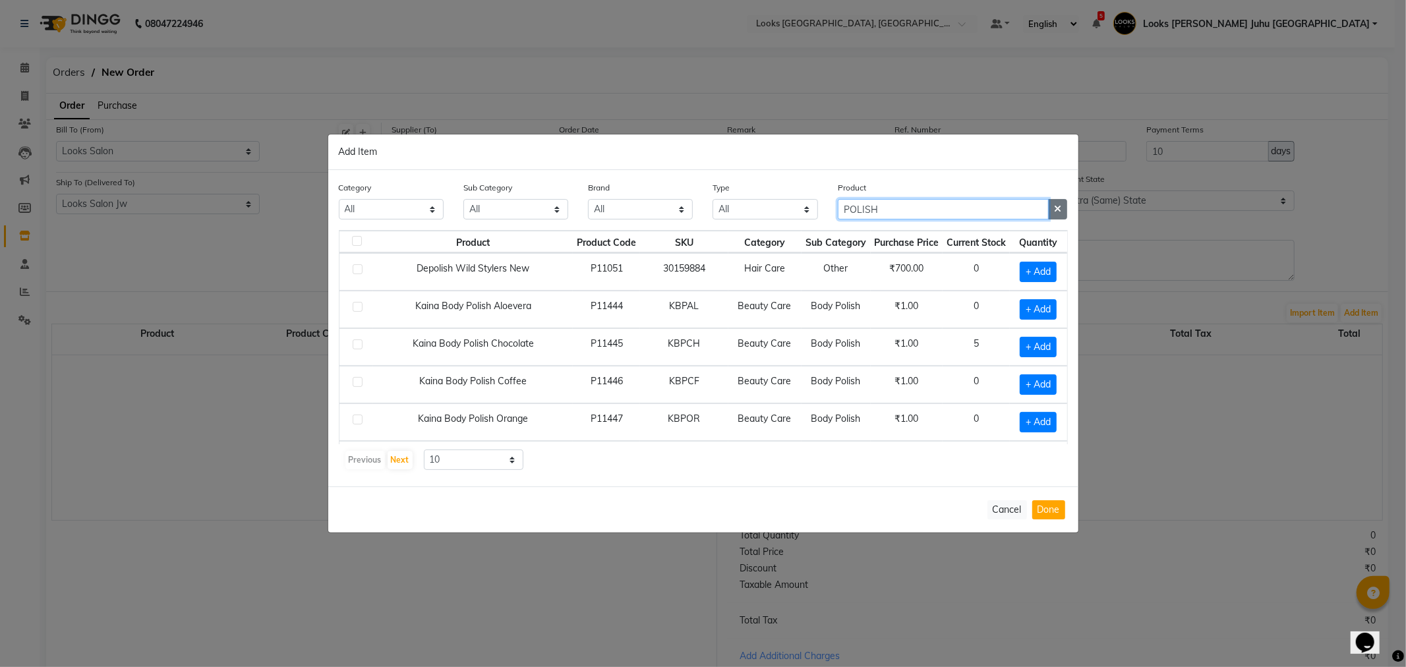
type input "POLISH"
click at [1058, 210] on icon "button" at bounding box center [1057, 208] width 7 height 9
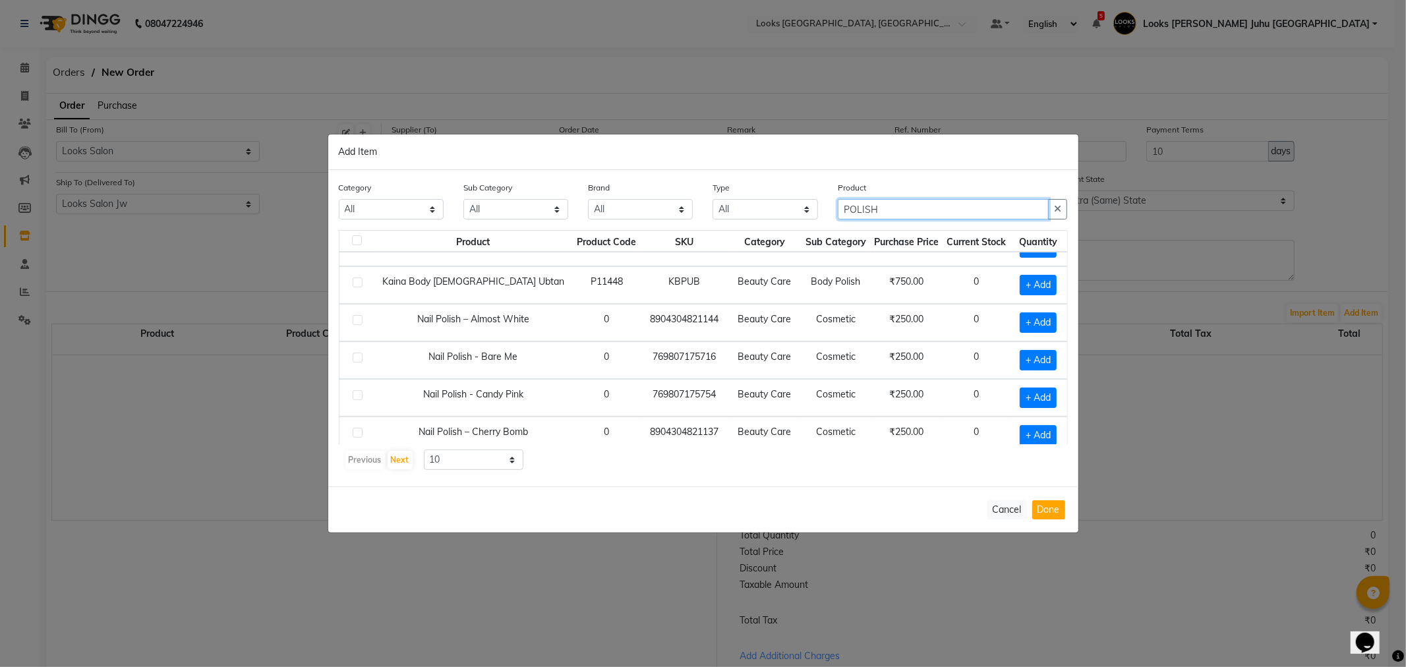
scroll to position [187, 0]
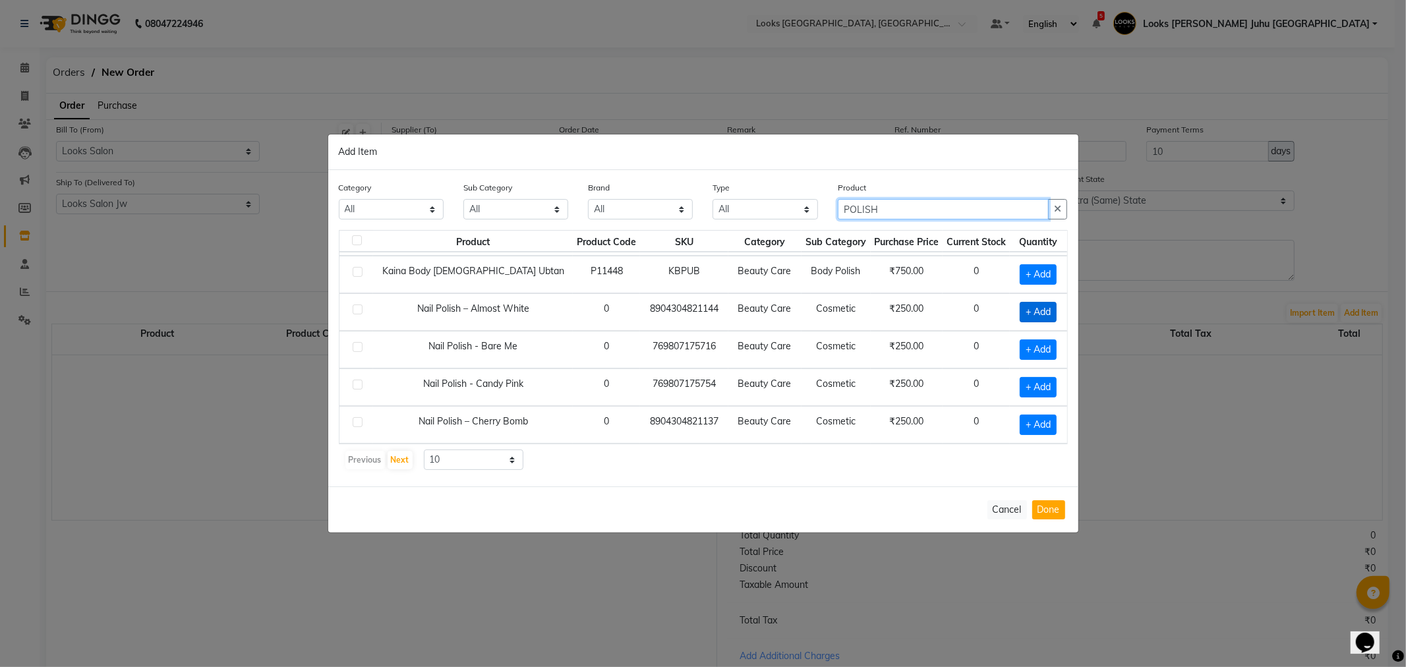
type input "POLISH"
click at [1039, 317] on span "+ Add" at bounding box center [1038, 312] width 37 height 20
checkbox input "true"
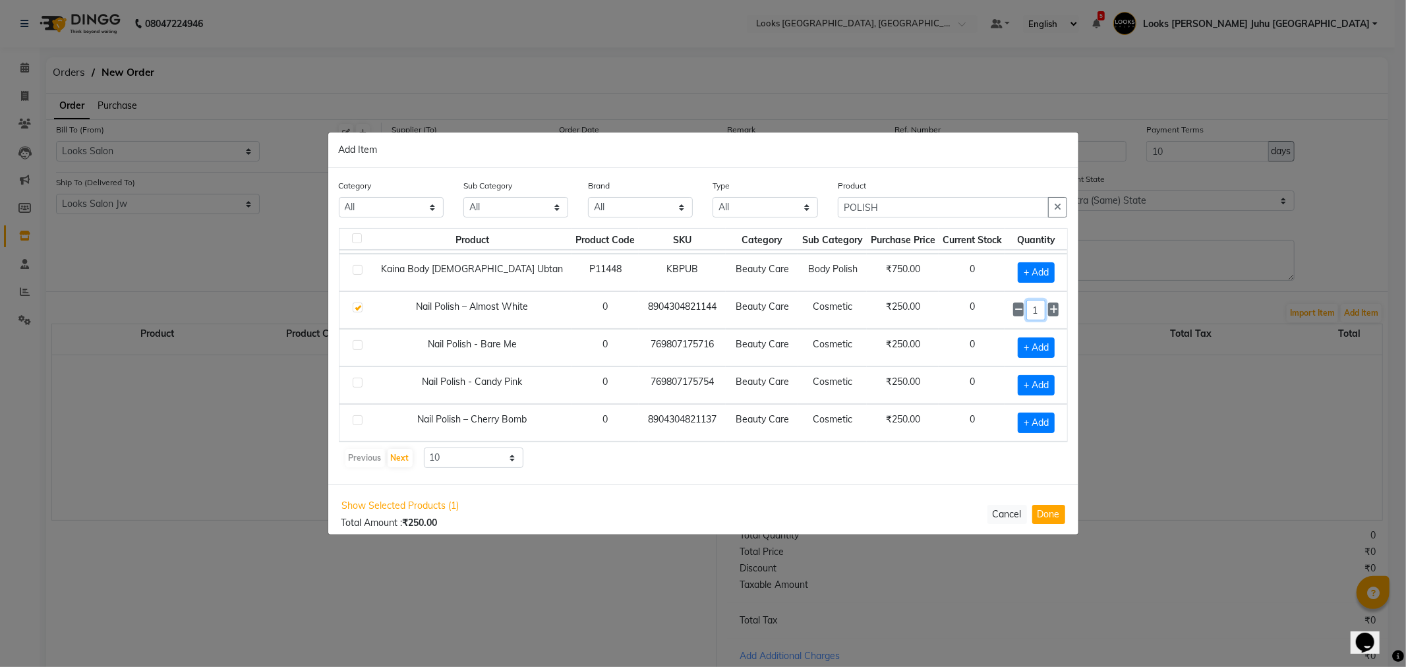
click at [1027, 308] on input "1" at bounding box center [1036, 310] width 19 height 20
type input "63"
click at [1059, 515] on button "Done" at bounding box center [1049, 513] width 33 height 19
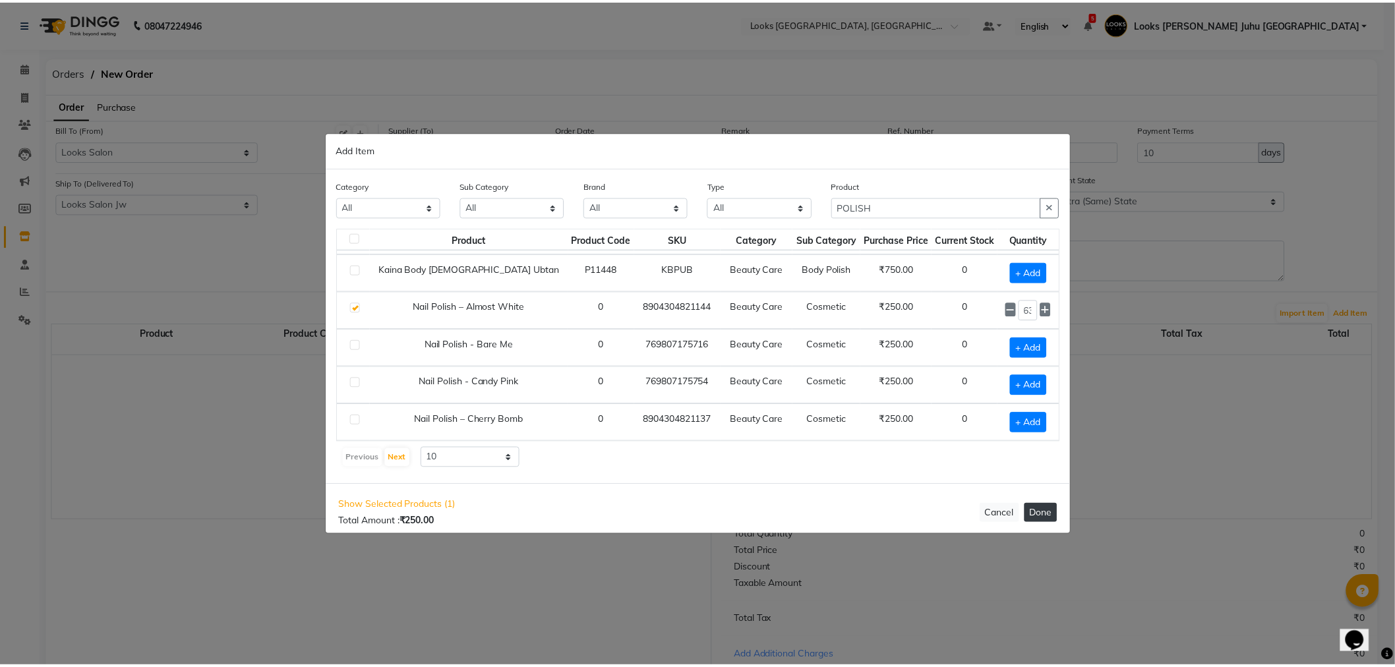
scroll to position [0, 0]
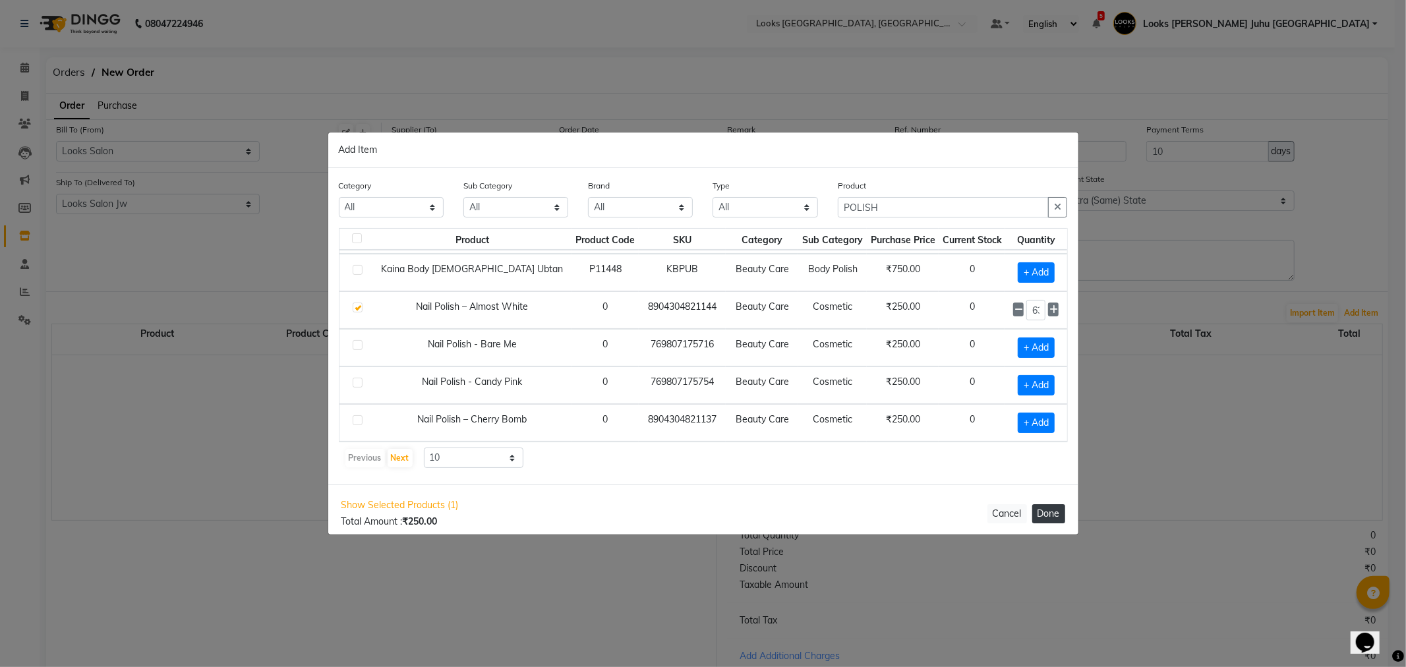
select select "3870"
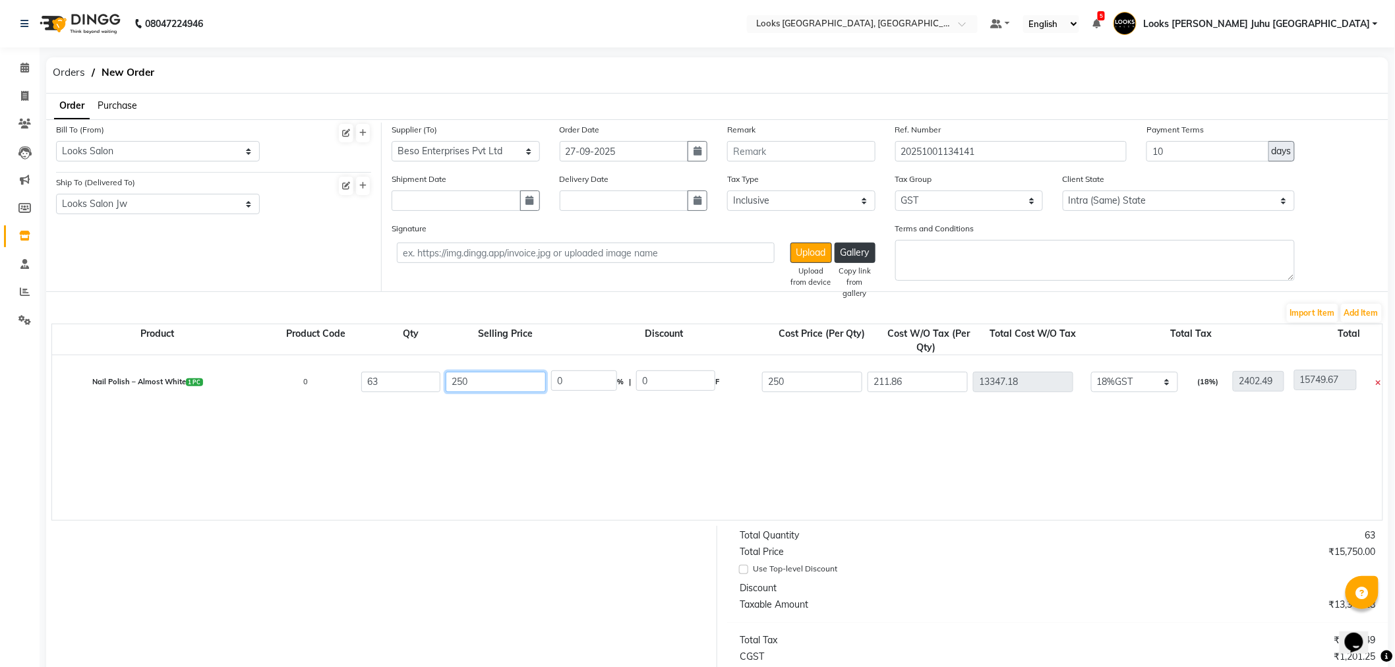
click at [504, 383] on input "250" at bounding box center [496, 382] width 100 height 20
type input "2"
type input "1499.00"
type input "83.32"
type input "1249"
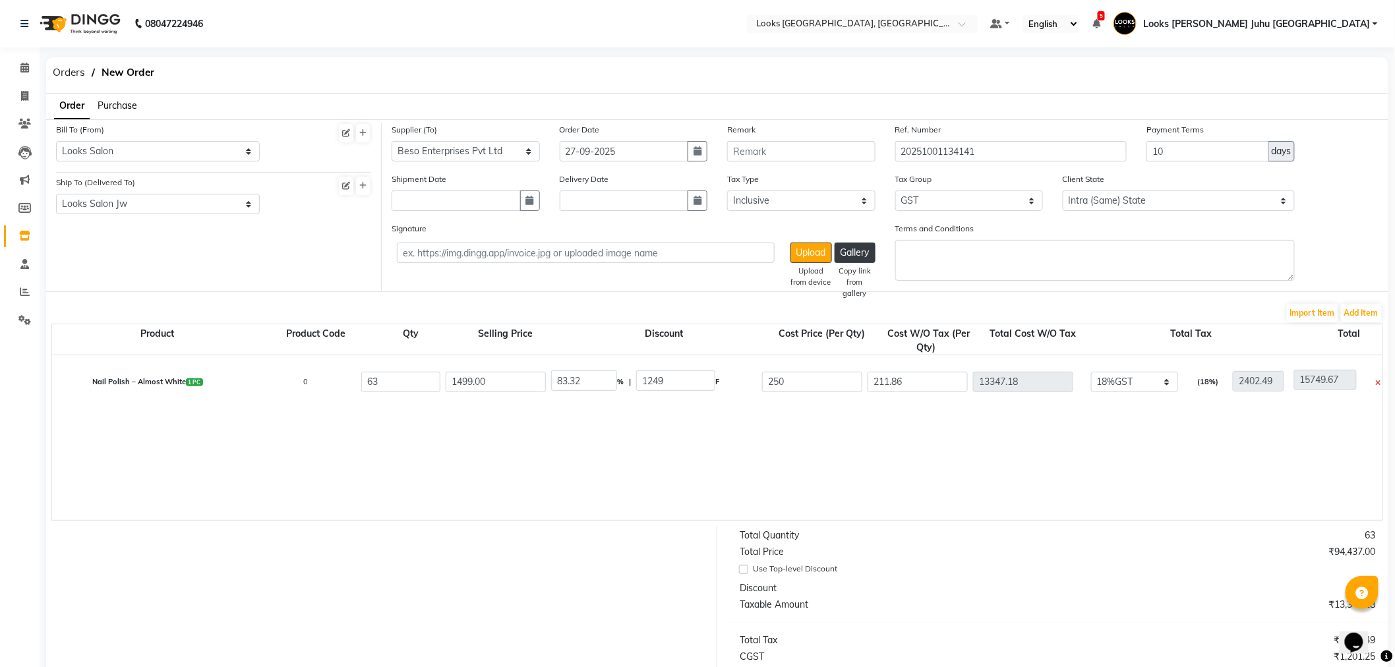
click at [603, 379] on input "83.32" at bounding box center [584, 381] width 66 height 20
type input "8"
type input "30"
type input "449.7"
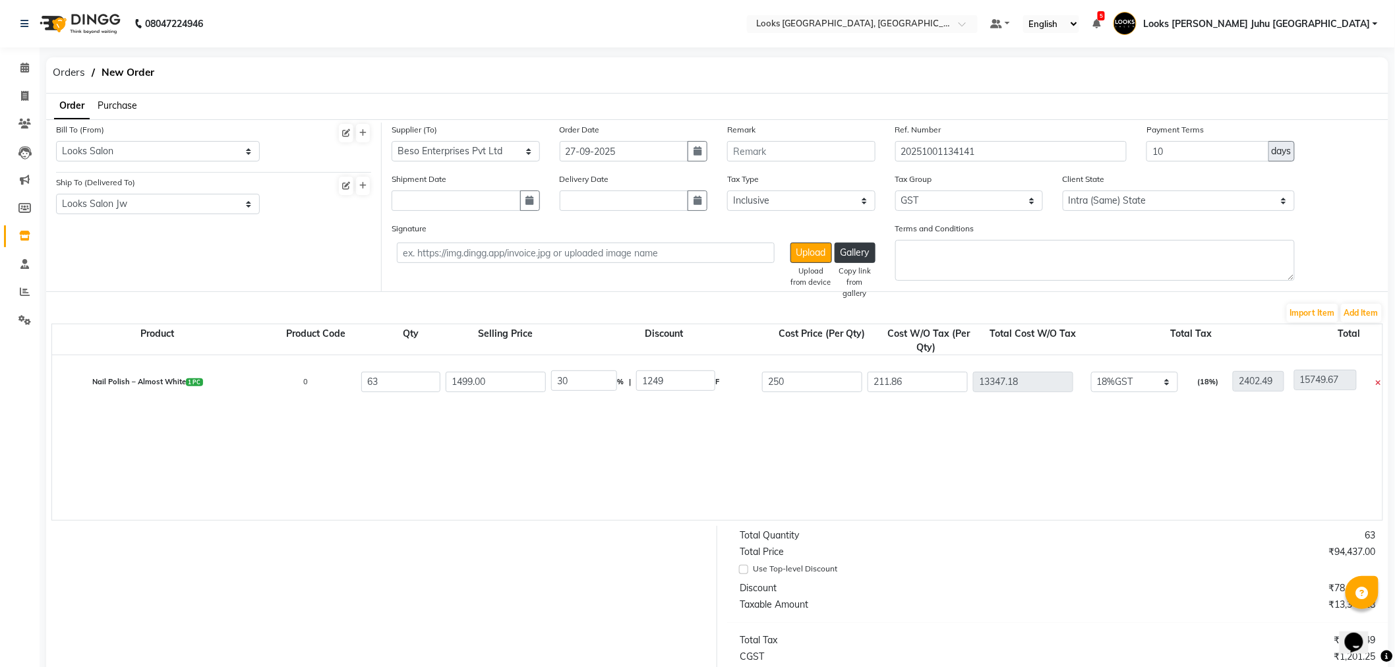
type input "1049.3"
type input "889.24"
type input "56022.12"
type input "10083.98"
type input "66106.1"
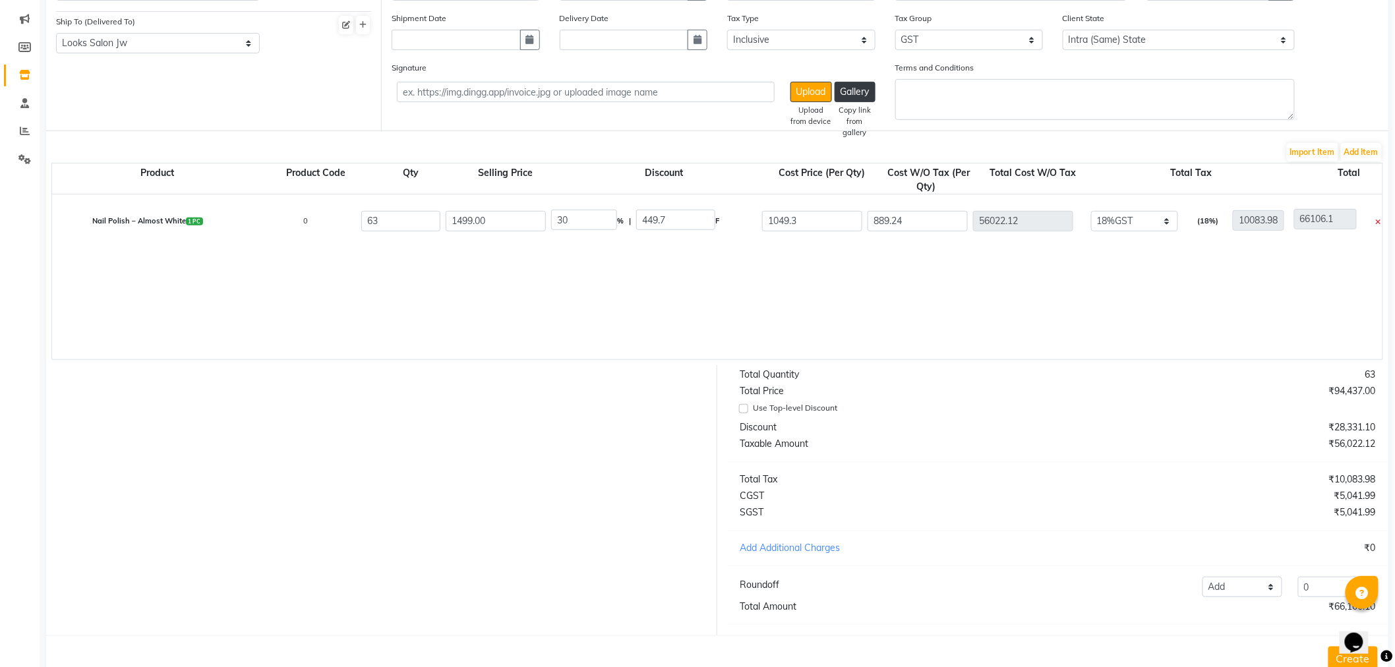
scroll to position [135, 0]
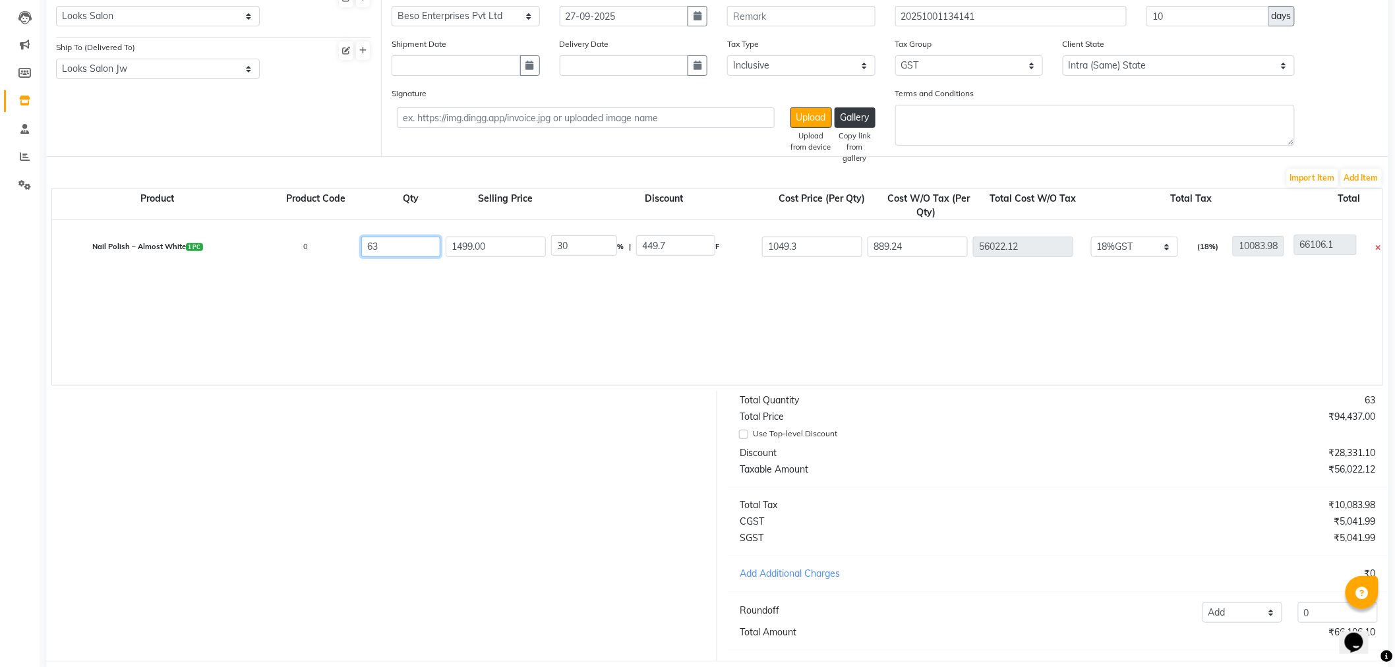
click at [410, 241] on input "63" at bounding box center [400, 247] width 79 height 20
type input "6"
type input "5335.44"
type input "15419.42"
type input "960.38"
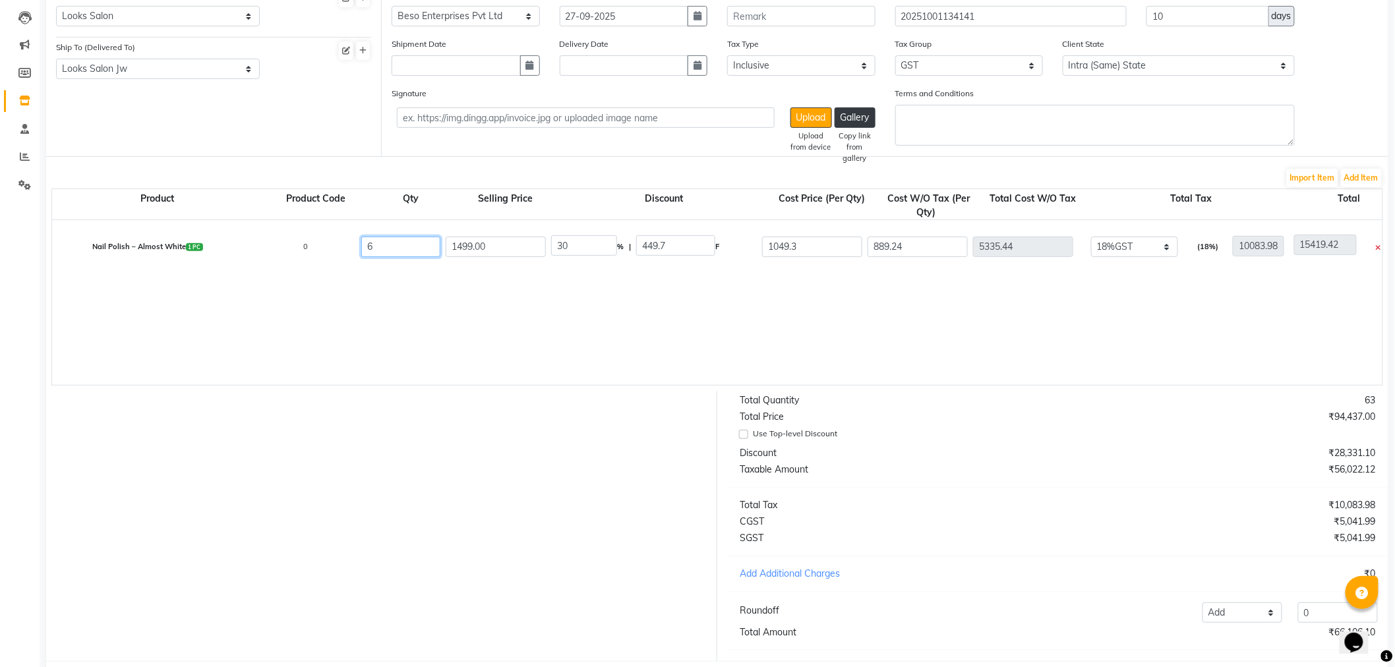
type input "6295.82"
type input "0"
type input "960.38"
type input "0"
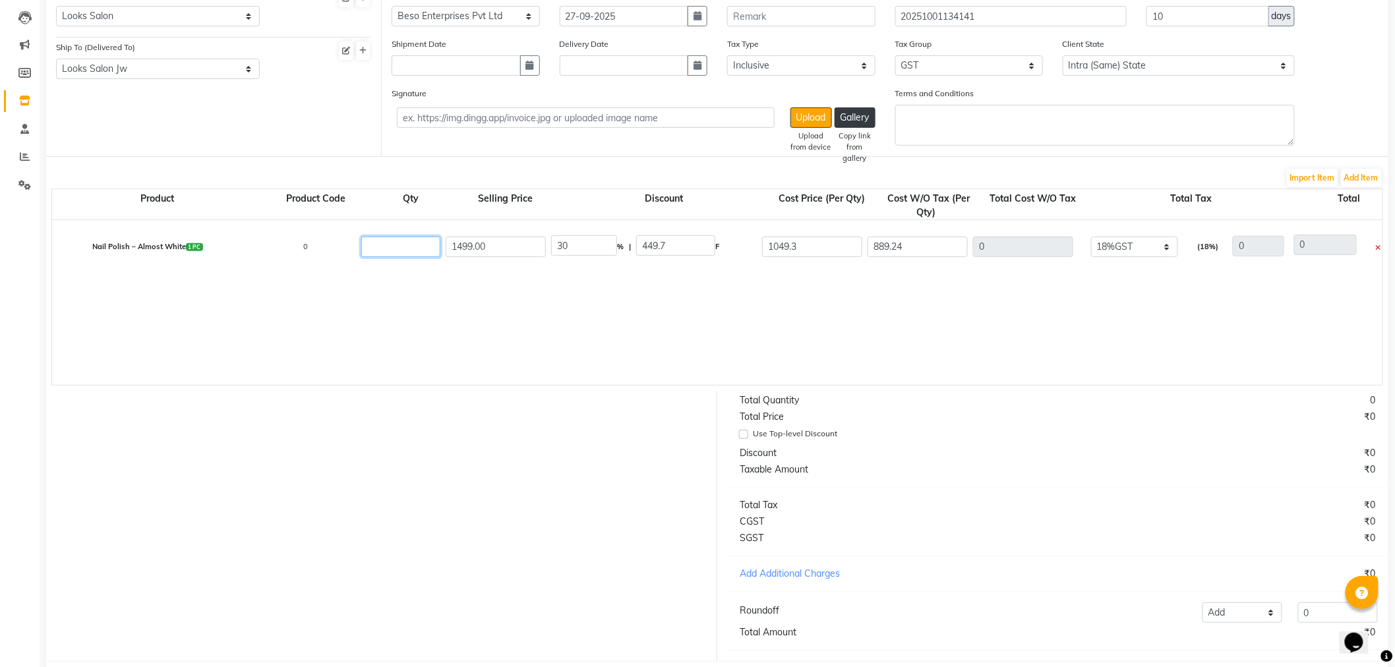
type input "5"
type input "4446.2"
type input "800.32"
type input "5246.52"
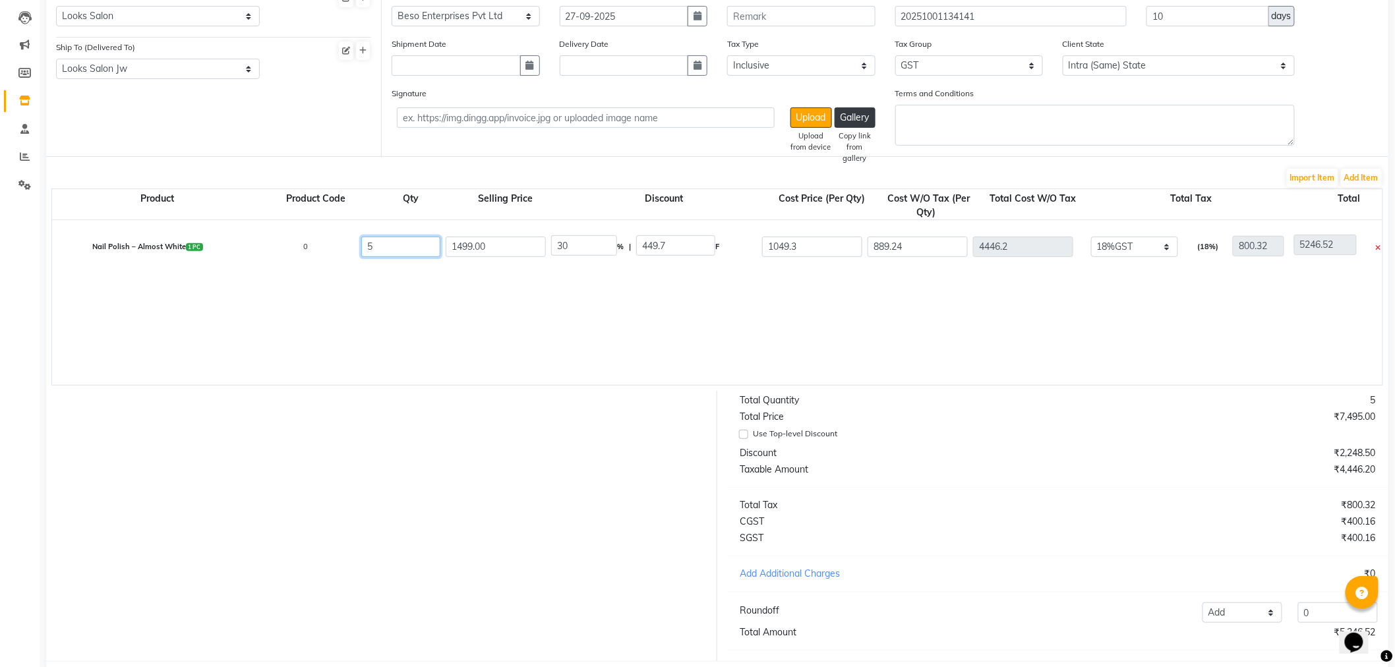
type input "56"
type input "49797.44"
type input "50597.76"
type input "8963.54"
type input "58760.98"
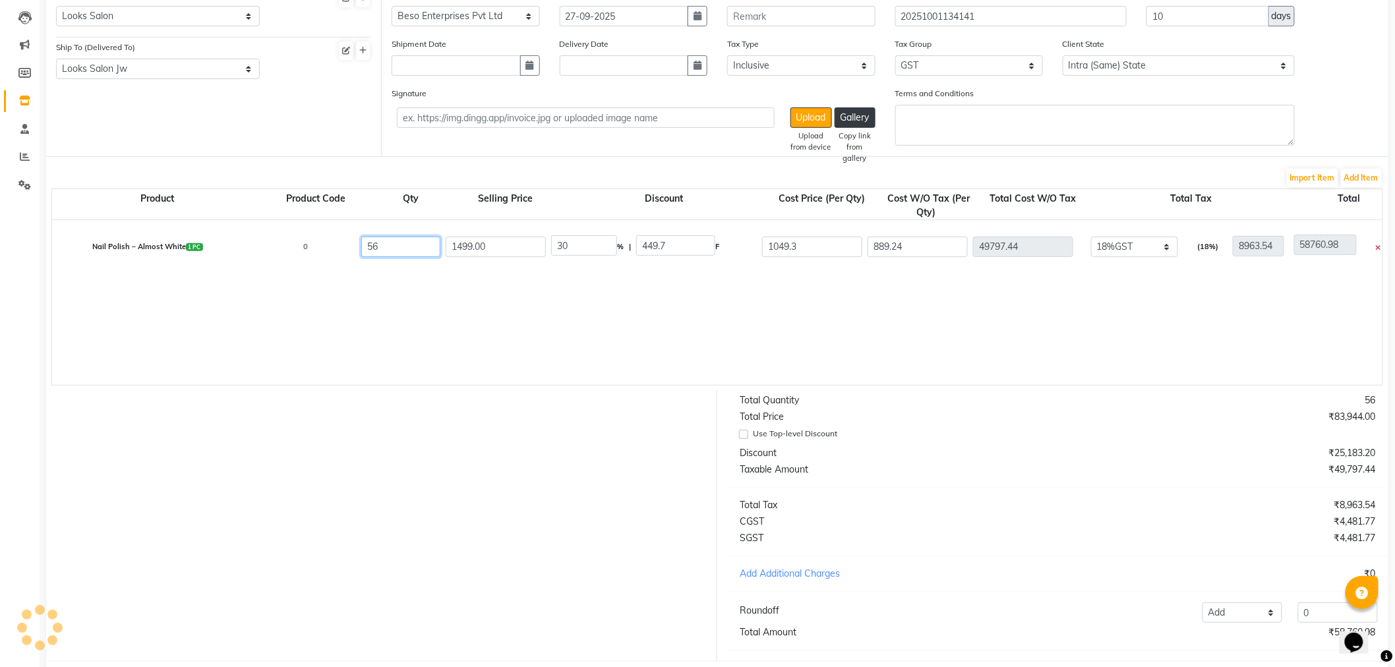
type input "56"
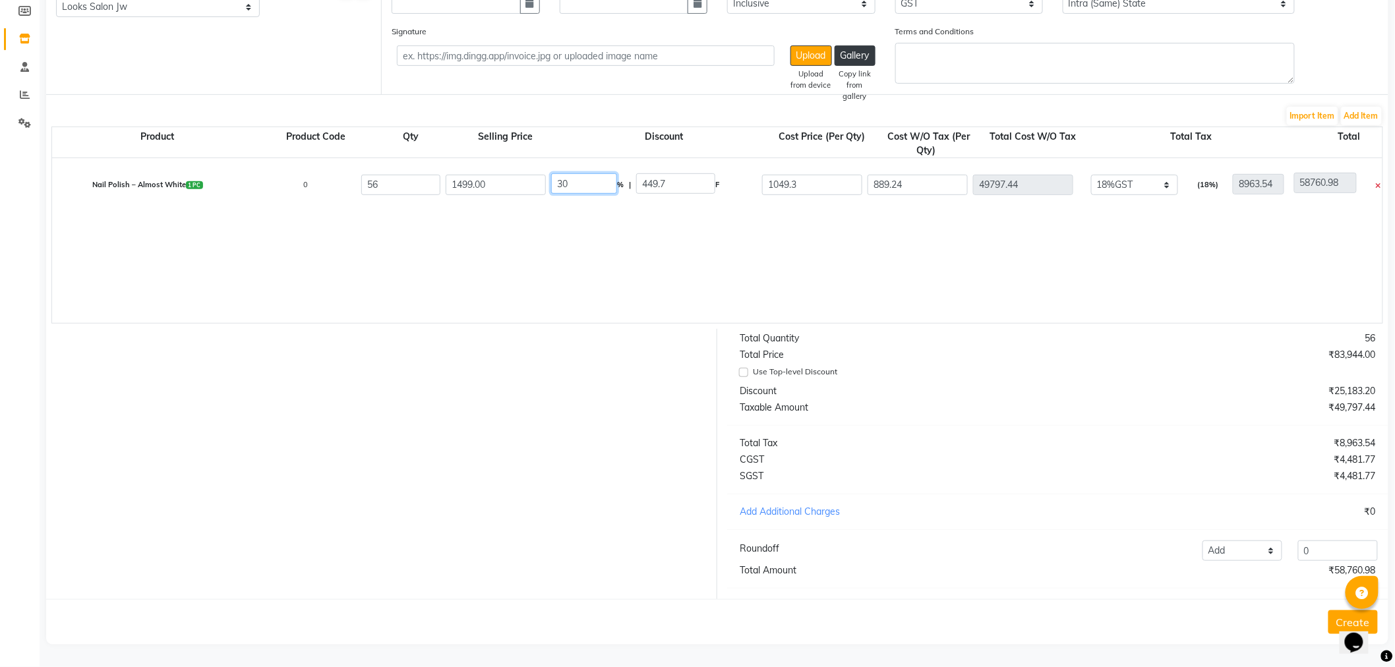
click at [590, 173] on input "30" at bounding box center [584, 183] width 66 height 20
type input "3"
type input "30"
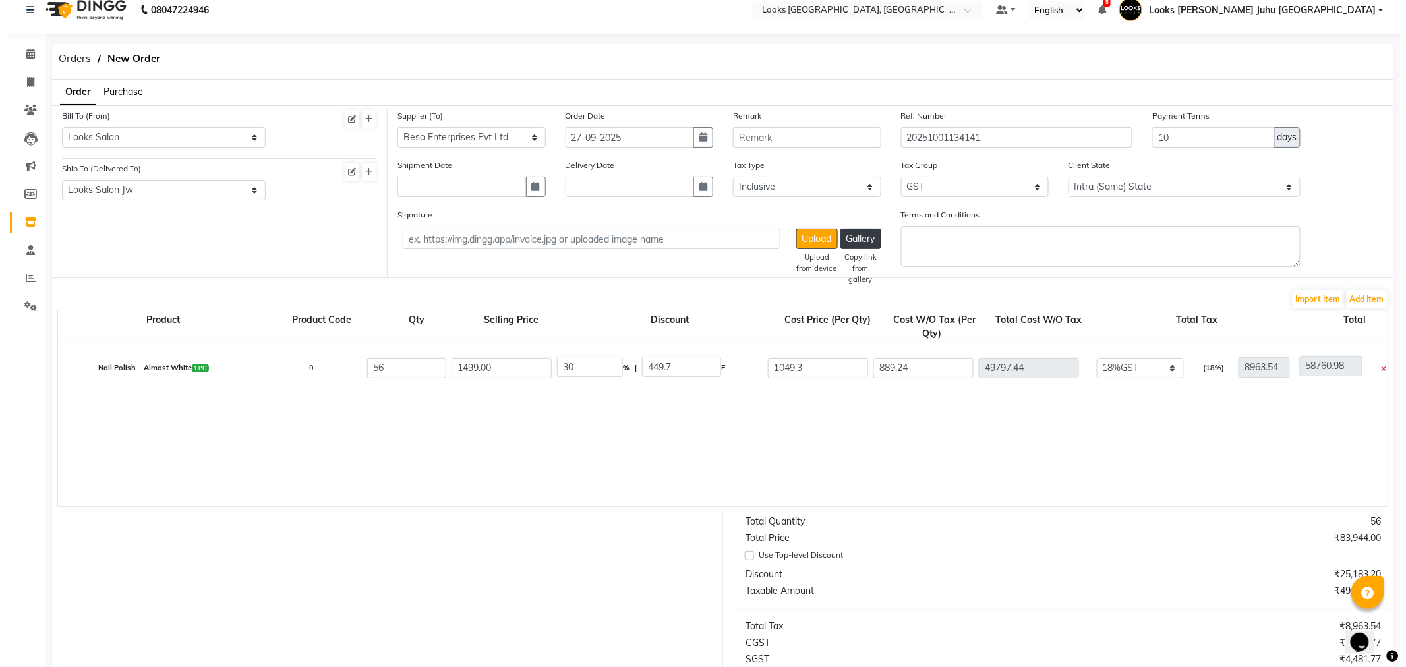
scroll to position [0, 0]
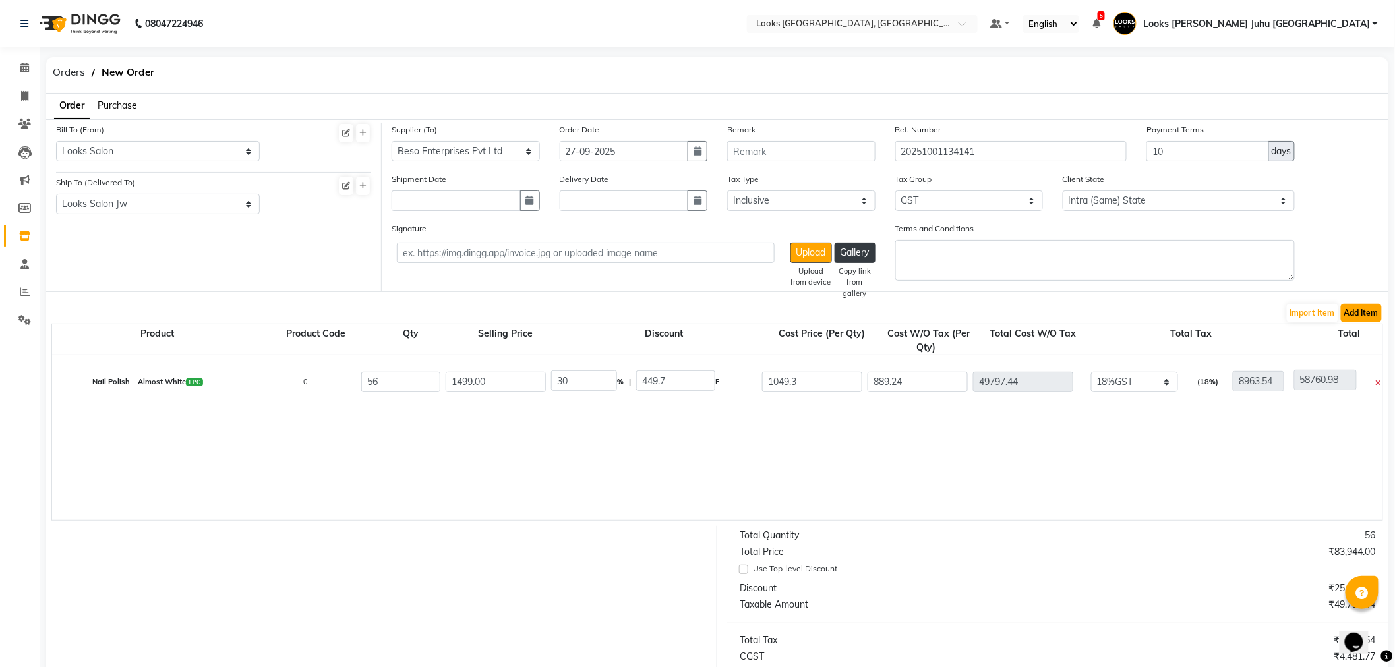
click at [1379, 311] on button "Add Item" at bounding box center [1361, 313] width 41 height 18
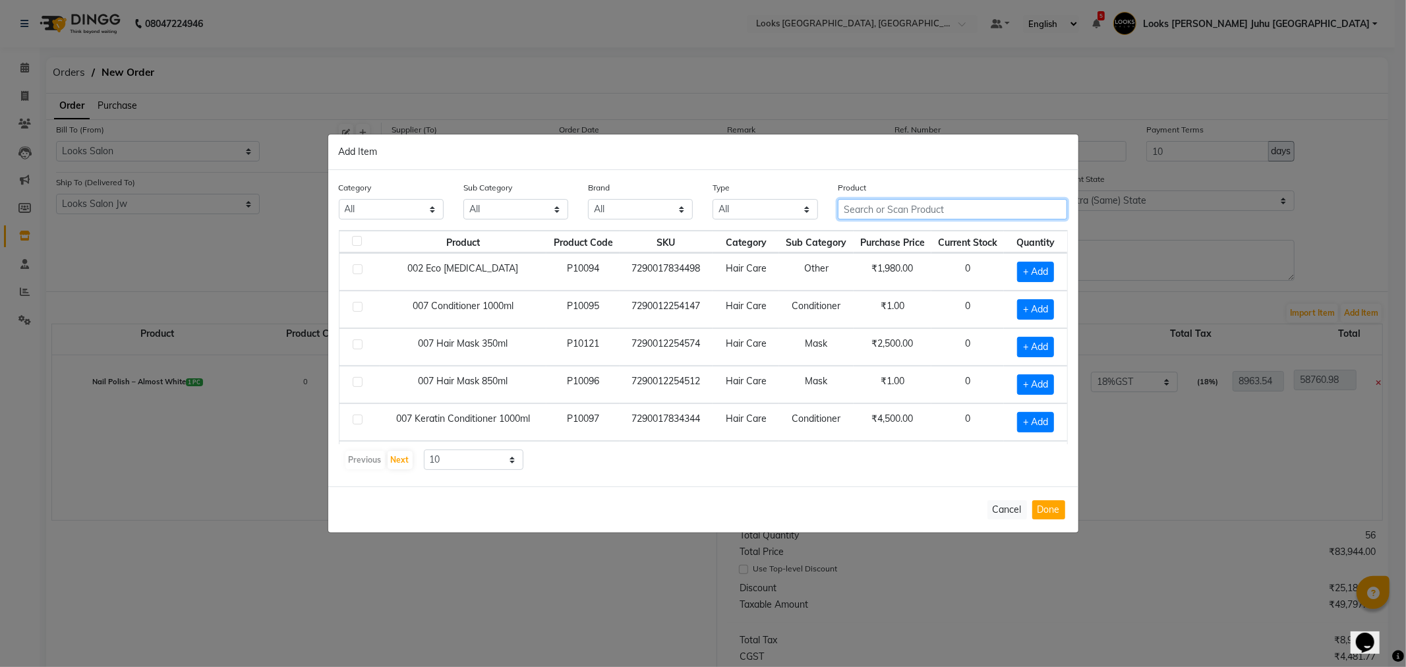
click at [952, 211] on input "text" at bounding box center [953, 209] width 230 height 20
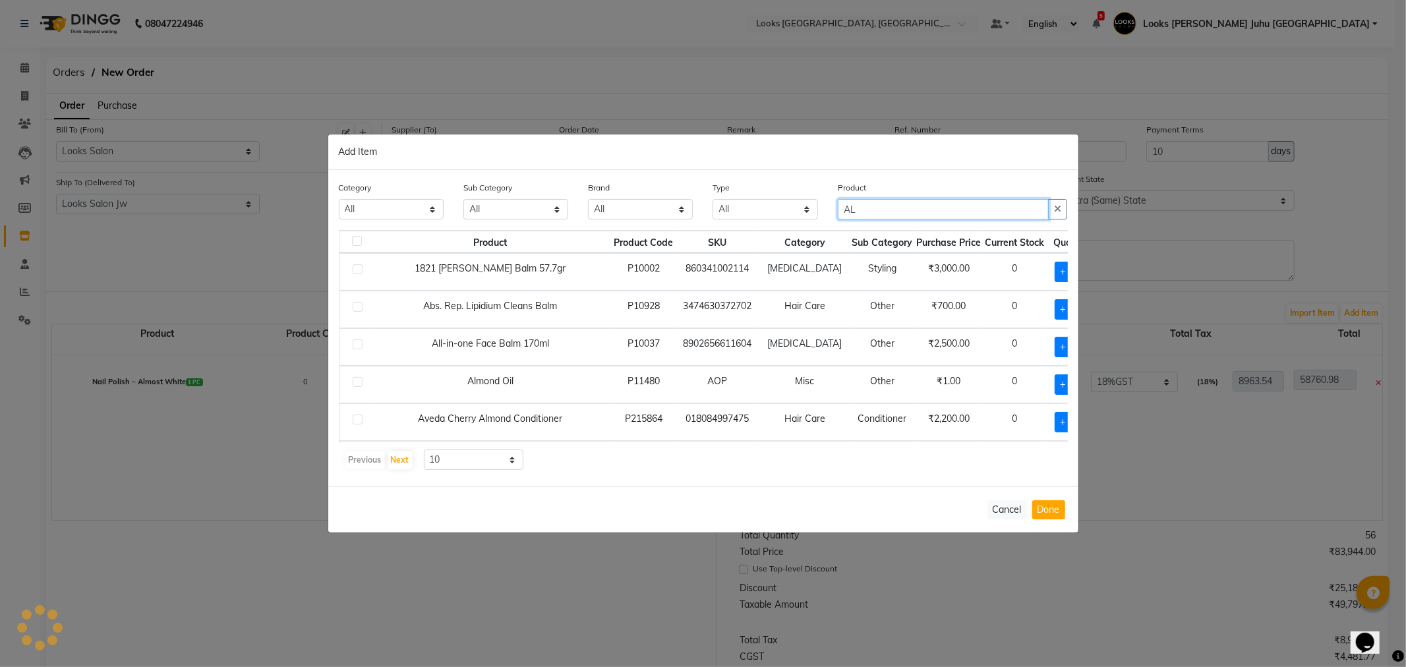
type input "A"
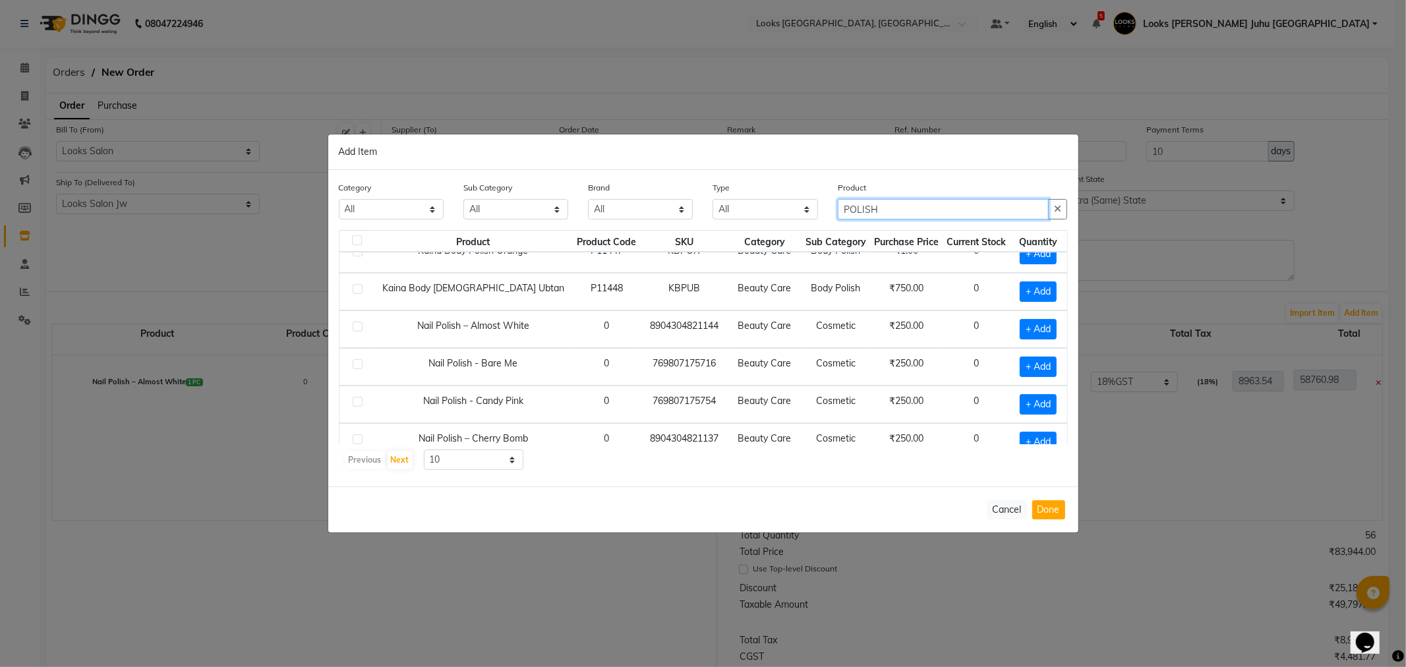
scroll to position [187, 0]
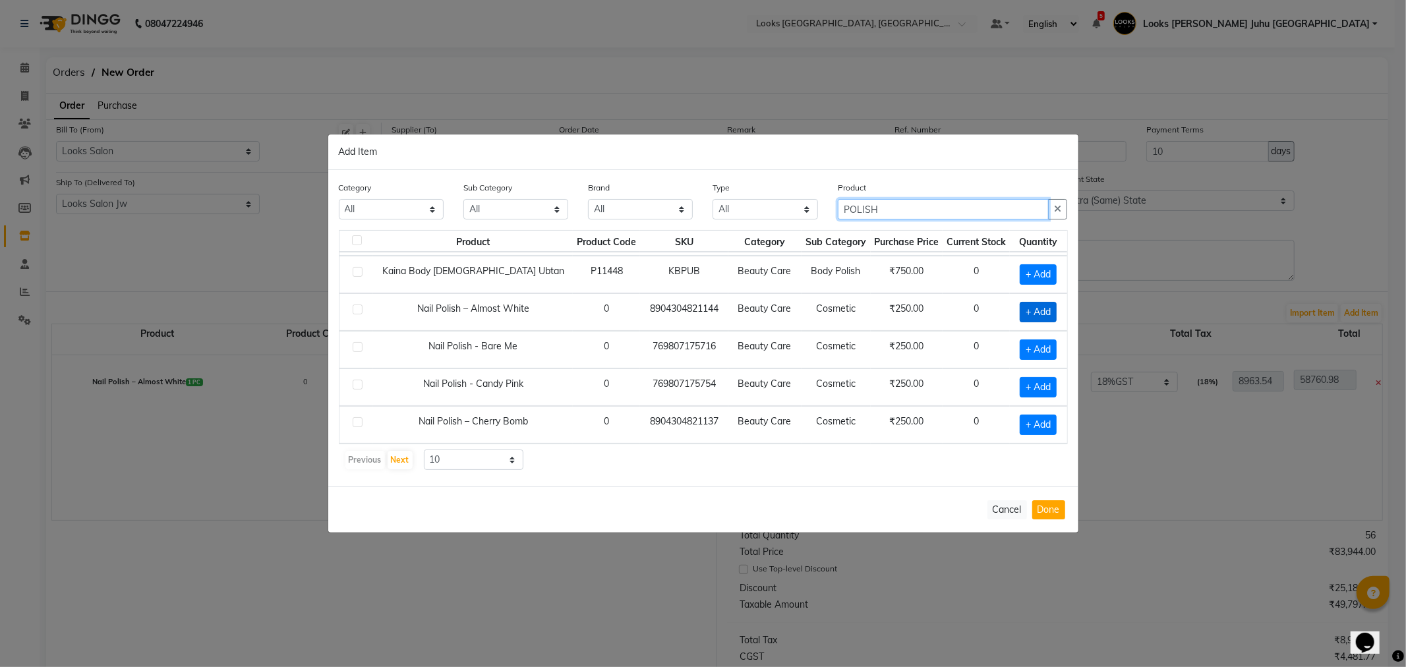
type input "POLISH"
click at [1023, 310] on span "+ Add" at bounding box center [1038, 312] width 37 height 20
checkbox input "true"
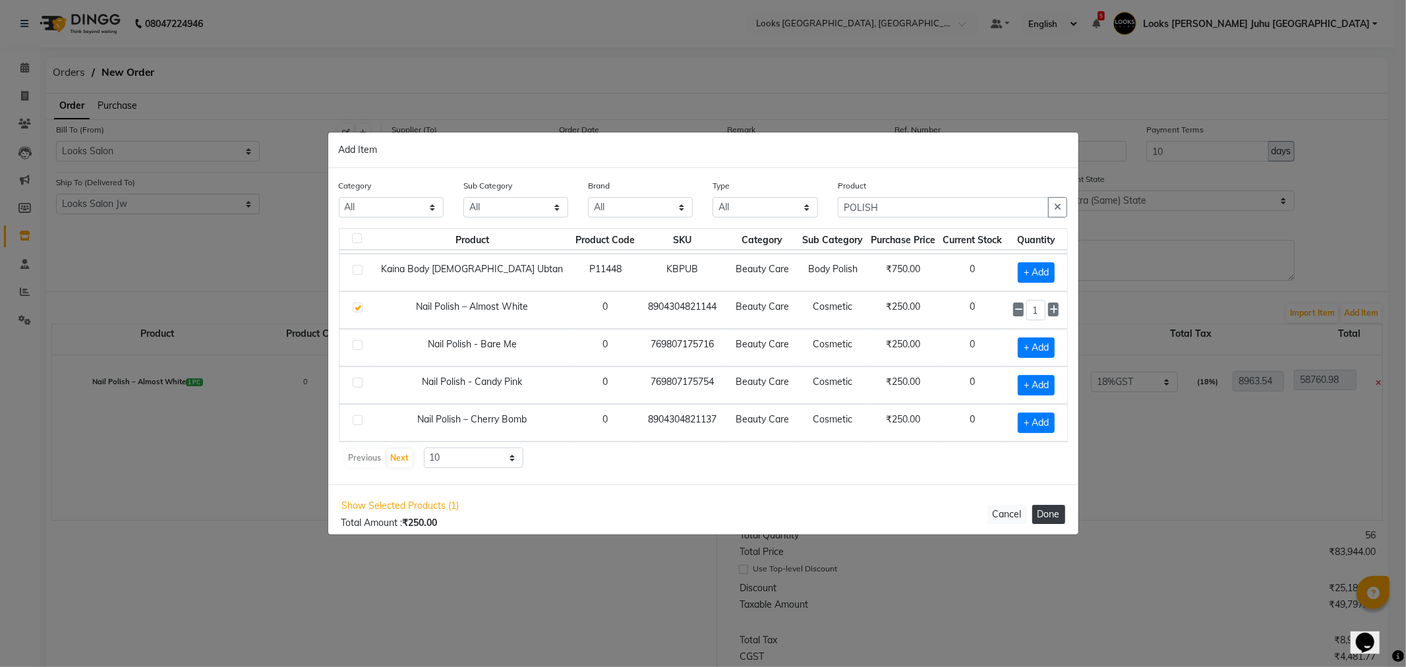
click at [1062, 522] on button "Done" at bounding box center [1049, 514] width 33 height 19
select select "3870"
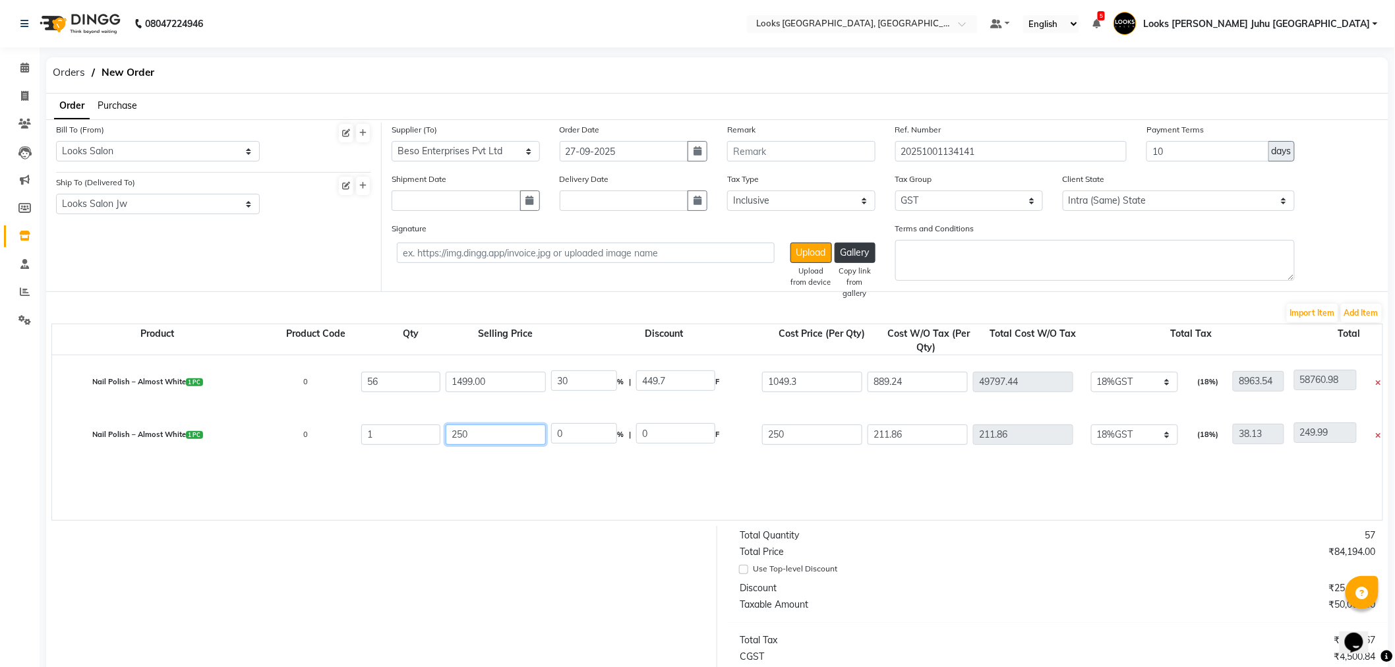
click at [499, 431] on input "250" at bounding box center [496, 435] width 100 height 20
type input "2"
type input "5900.00"
type input "95.76"
type input "5650"
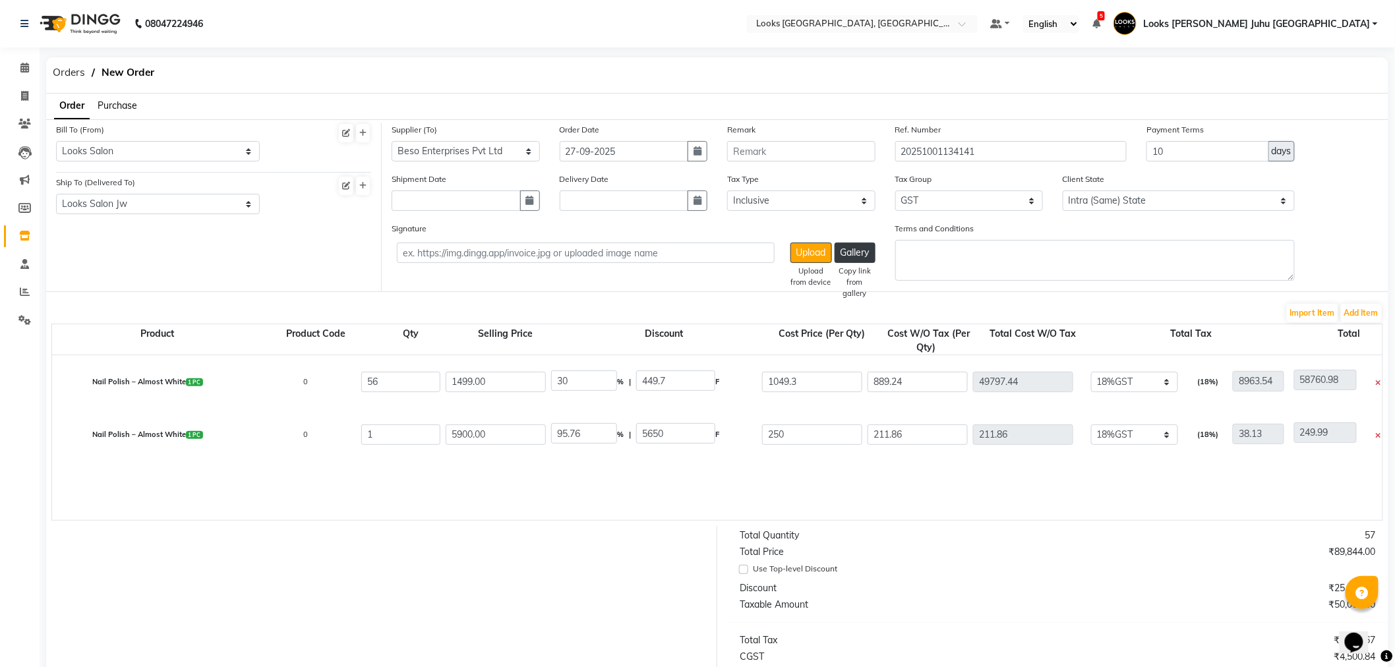
click at [605, 436] on input "95.76" at bounding box center [584, 433] width 66 height 20
type input "9"
type input "30"
type input "1770"
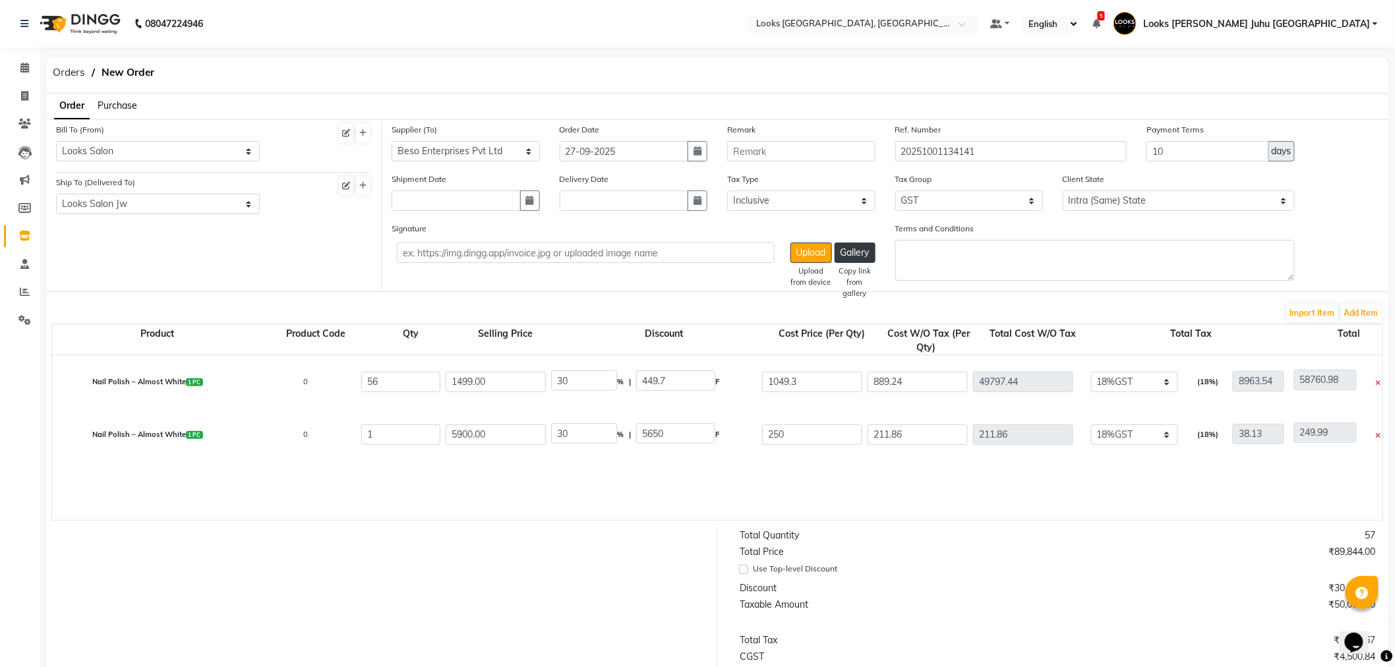
type input "4130"
type input "3500"
type input "630"
type input "4130"
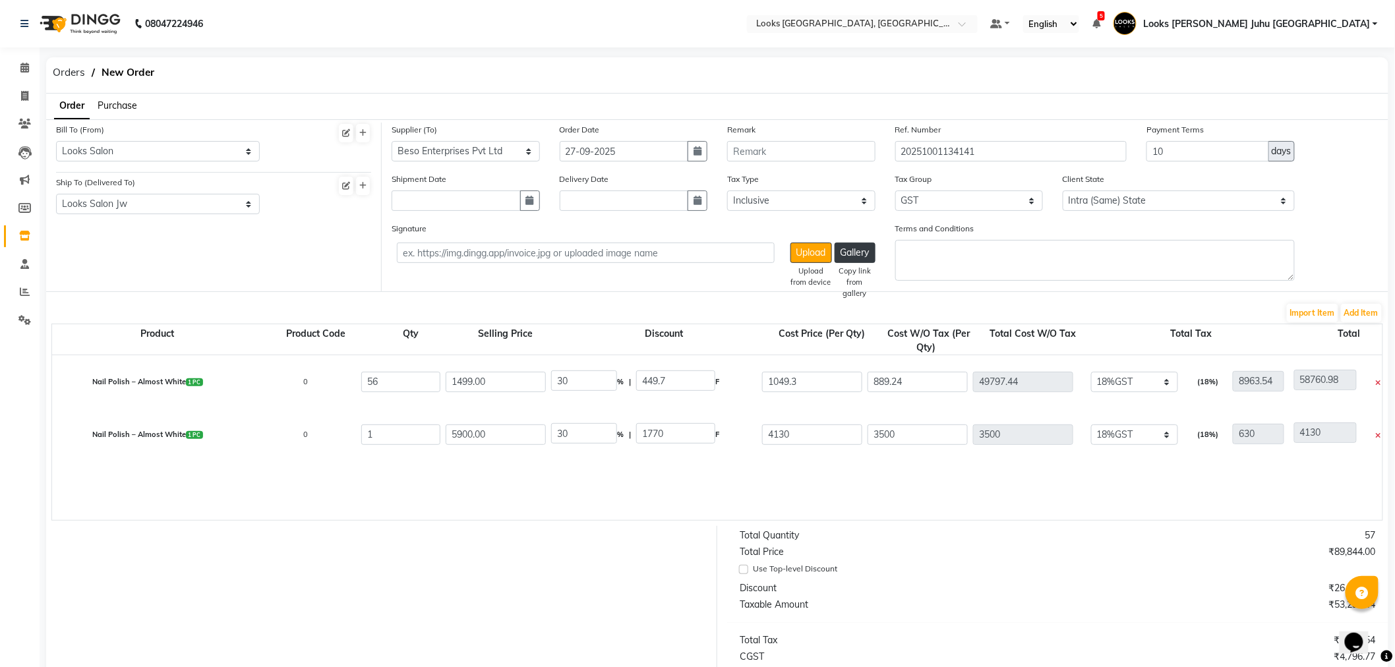
drag, startPoint x: 1383, startPoint y: 322, endPoint x: 1370, endPoint y: 313, distance: 15.7
click at [1383, 321] on form "Bill To (From) Select Address M M ENTERPRISES M M ENTERPRISES M M ENTERPRISES L…" at bounding box center [717, 480] width 1342 height 723
click at [1368, 311] on button "Add Item" at bounding box center [1361, 313] width 41 height 18
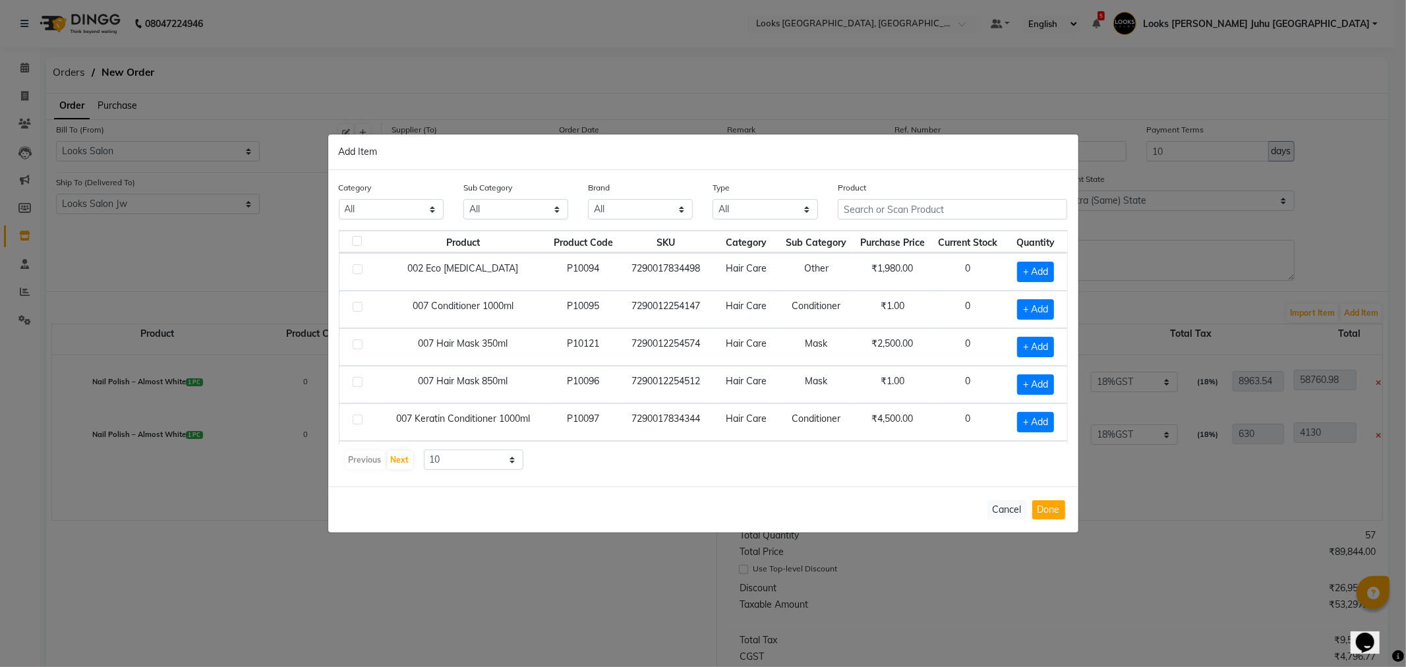
click at [932, 220] on div "Product" at bounding box center [953, 205] width 250 height 49
click at [932, 214] on input "text" at bounding box center [953, 209] width 230 height 20
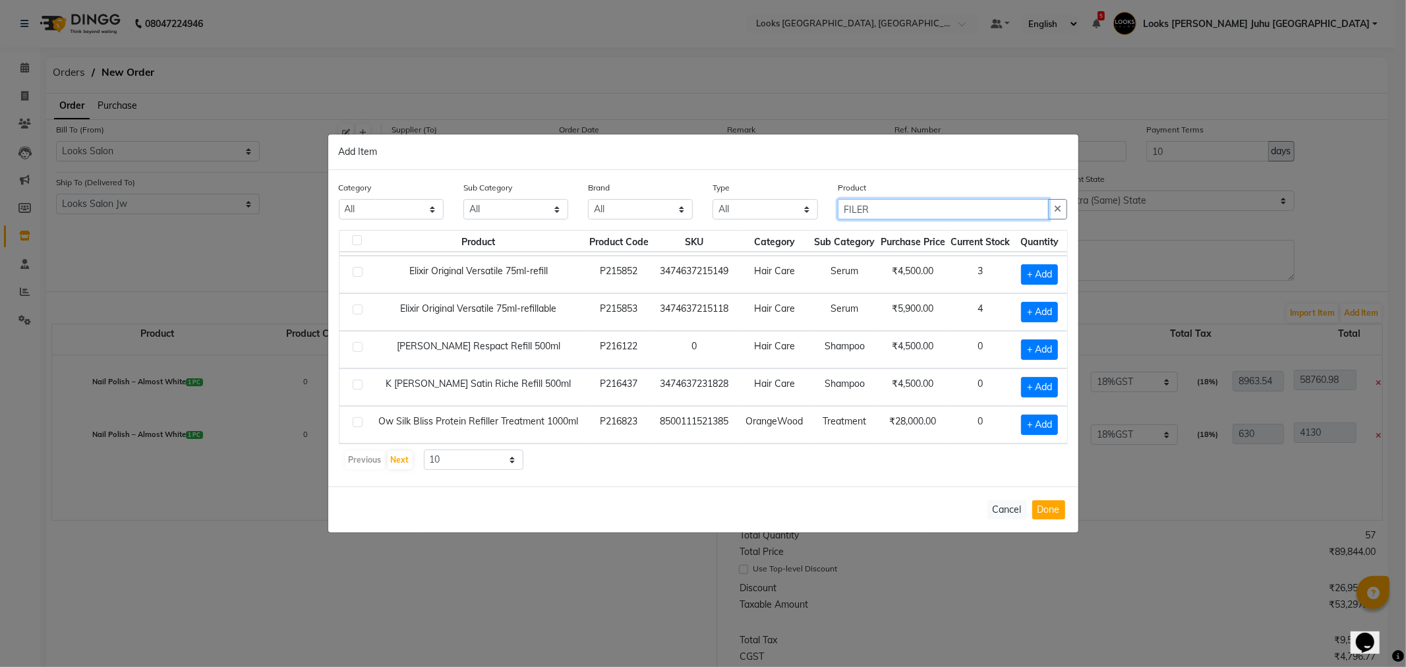
scroll to position [198, 0]
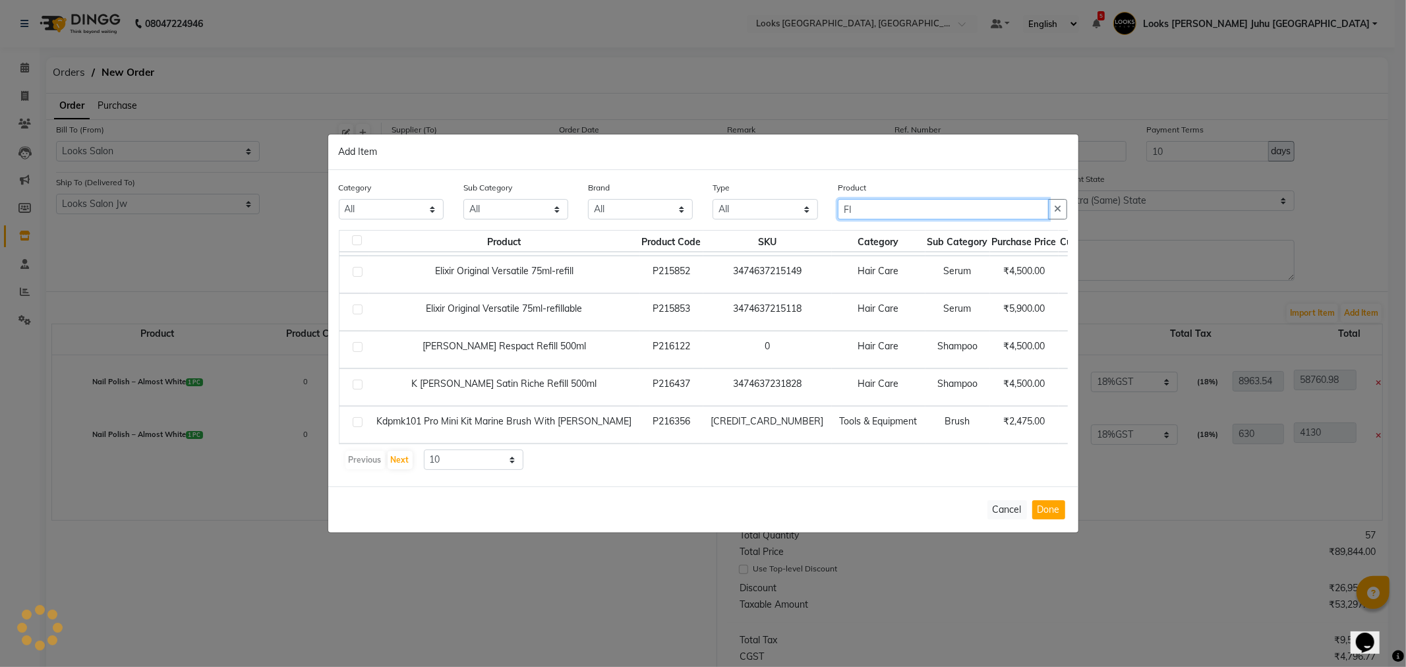
type input "F"
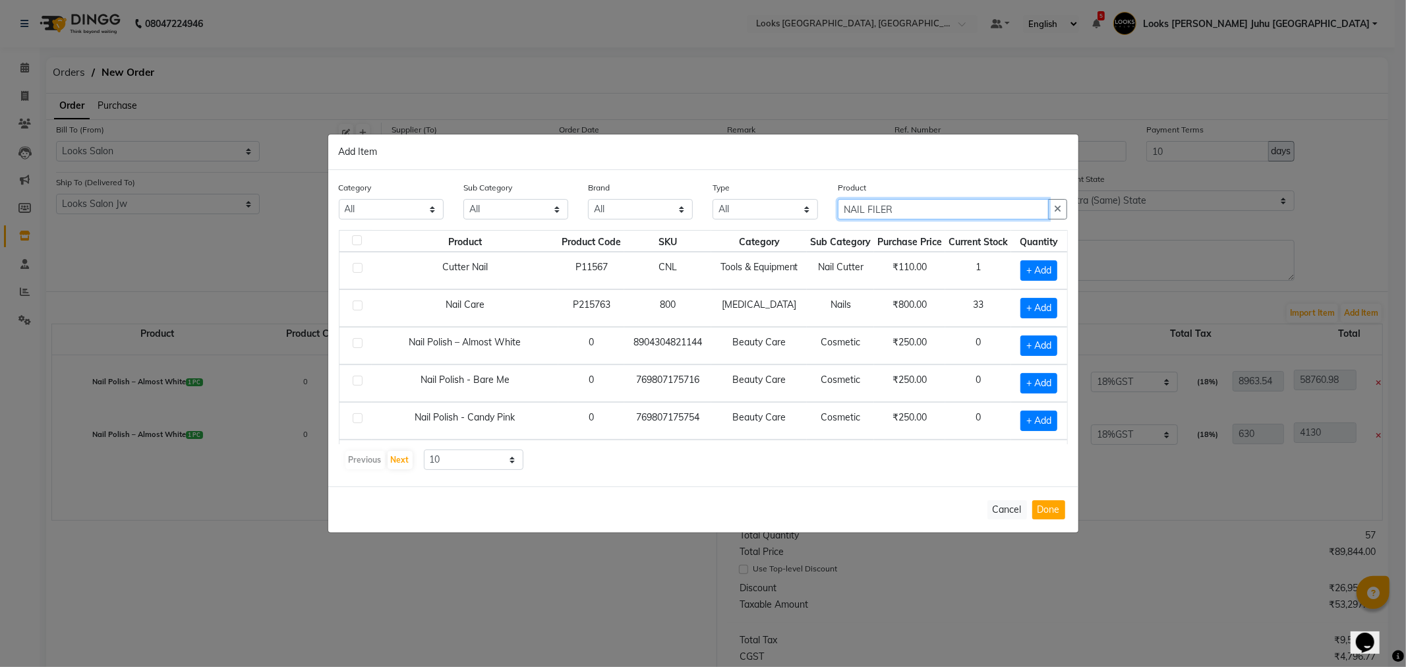
scroll to position [41, 0]
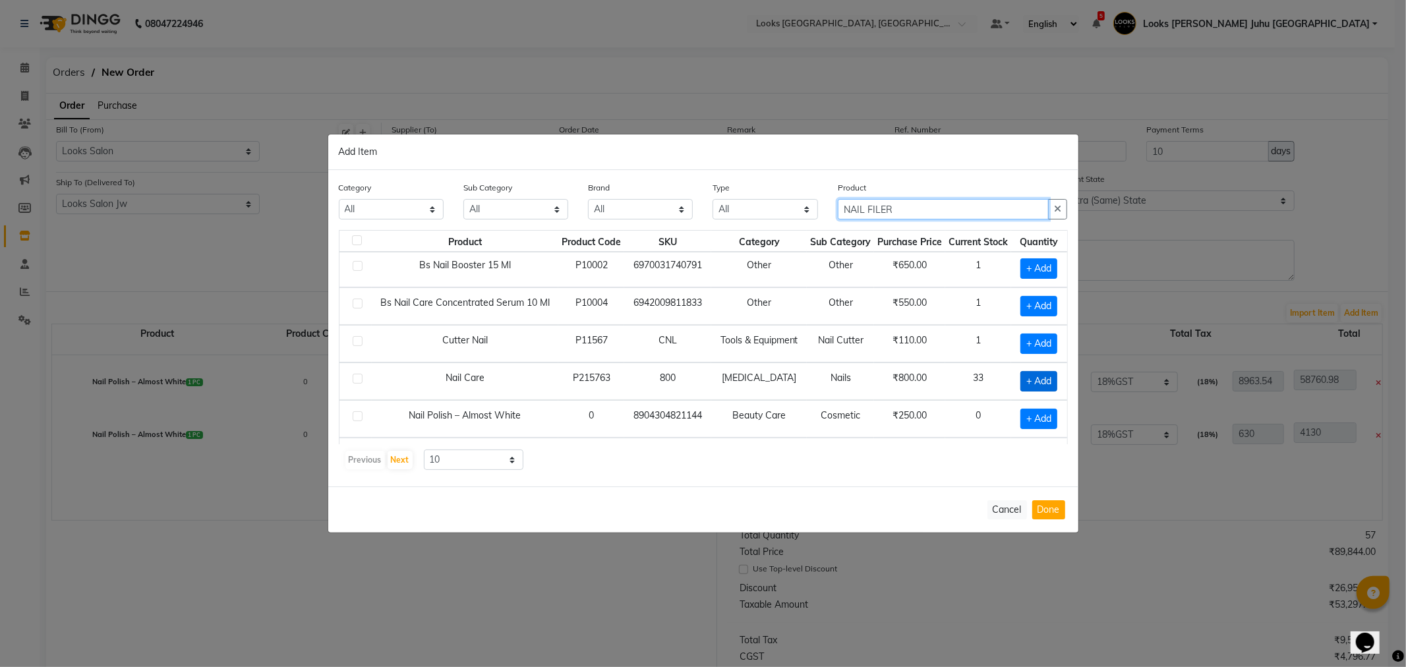
type input "NAIL FILER"
click at [1040, 378] on span "+ Add" at bounding box center [1039, 381] width 37 height 20
checkbox input "true"
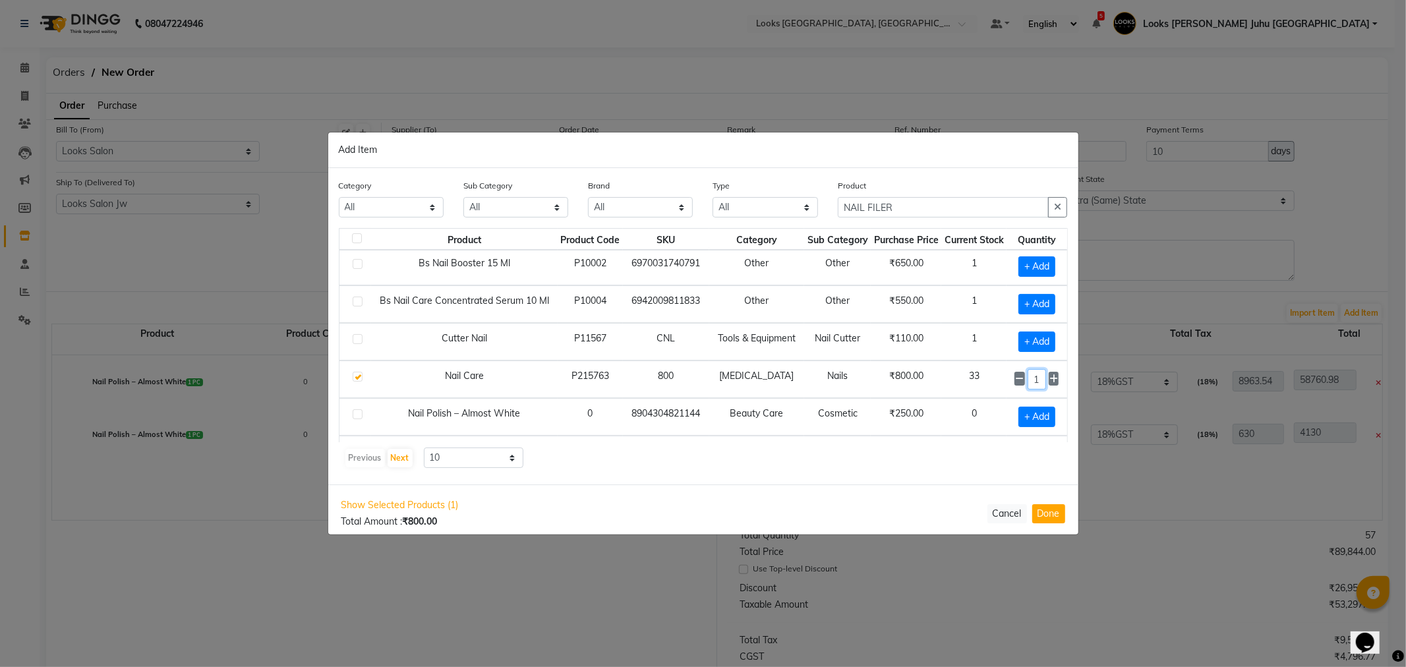
click at [1028, 374] on input "1" at bounding box center [1037, 379] width 18 height 20
type input "25"
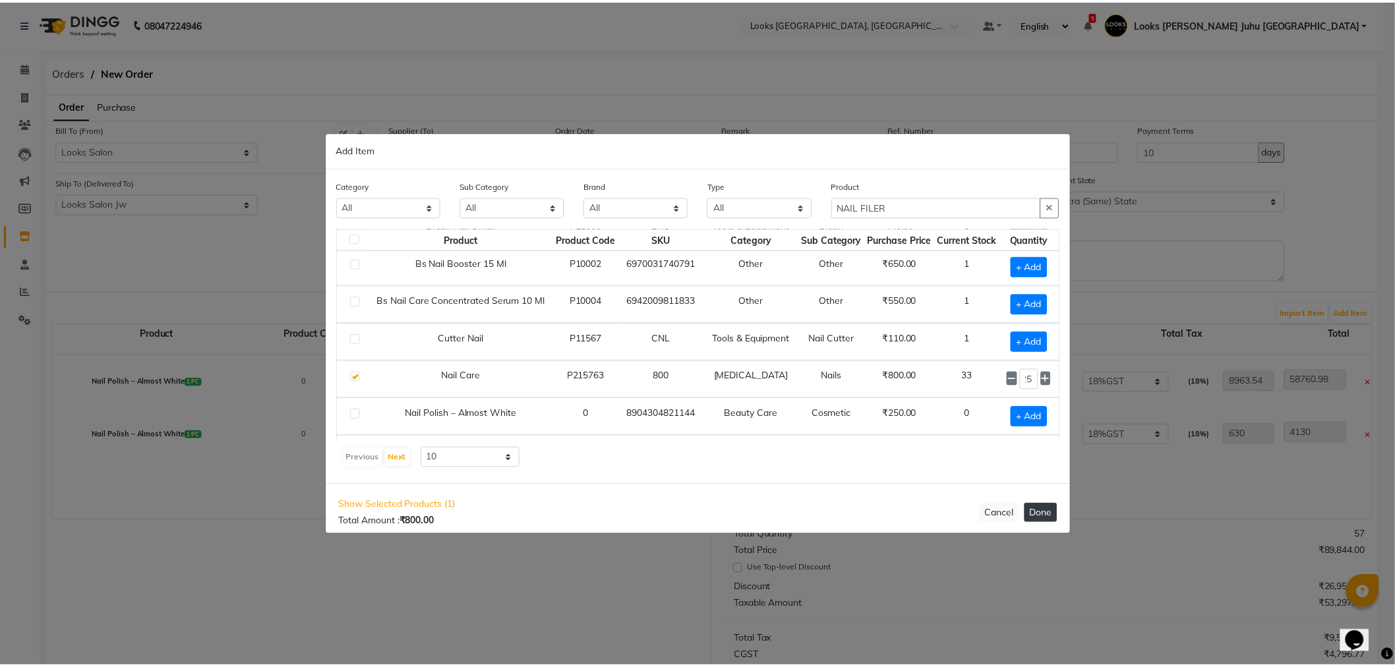
scroll to position [0, 0]
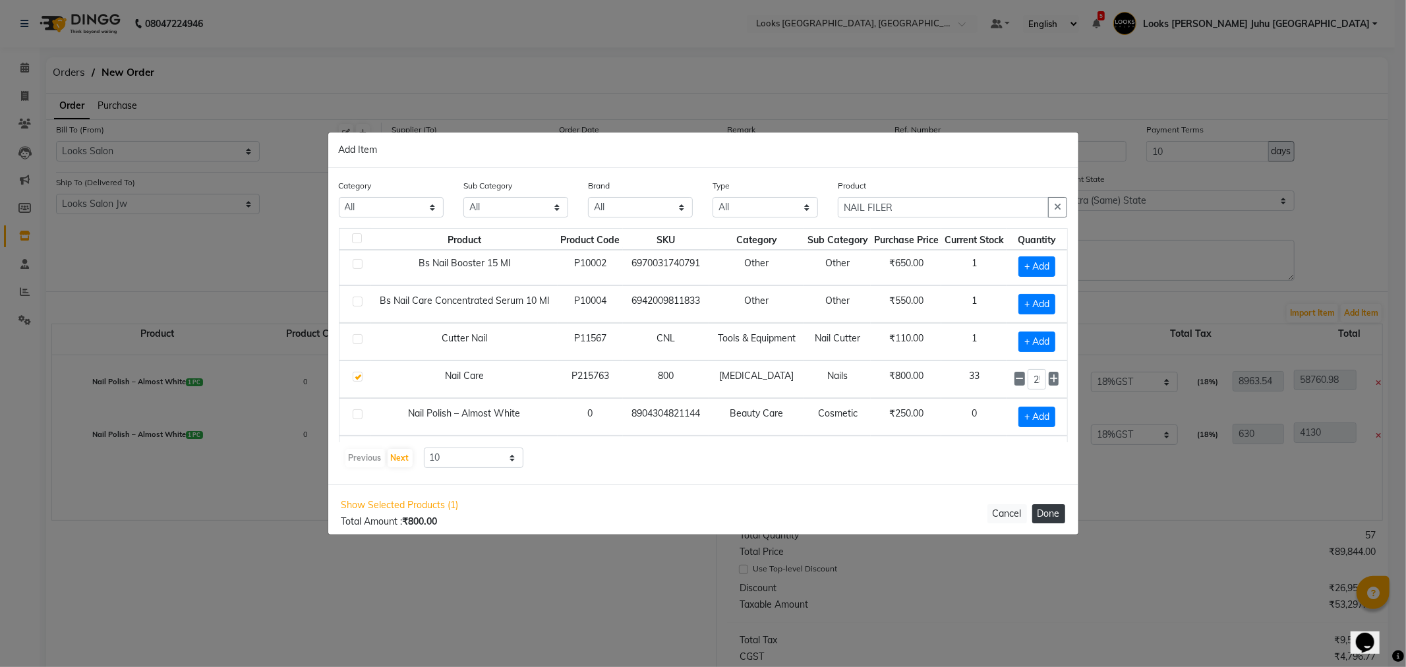
click at [1052, 512] on button "Done" at bounding box center [1049, 513] width 33 height 19
select select "3870"
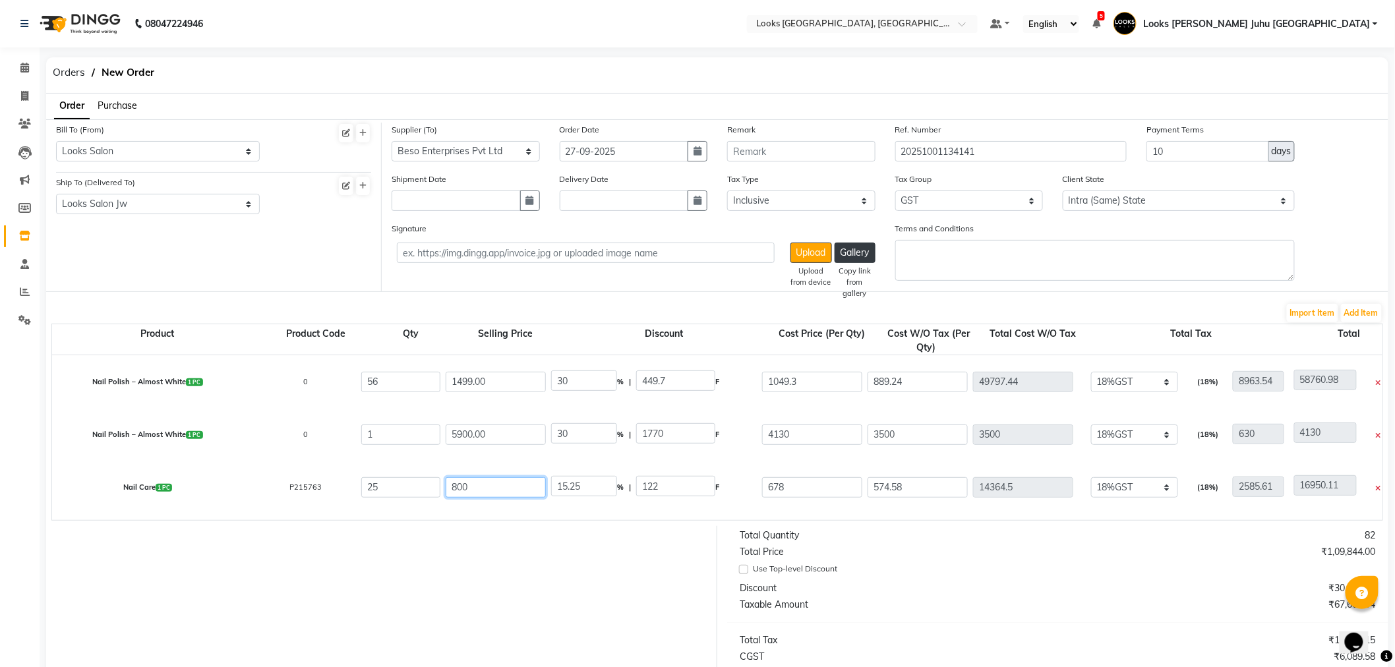
click at [497, 490] on input "800" at bounding box center [496, 487] width 100 height 20
type input "80"
type input "152.5"
type input "8"
type input "1525"
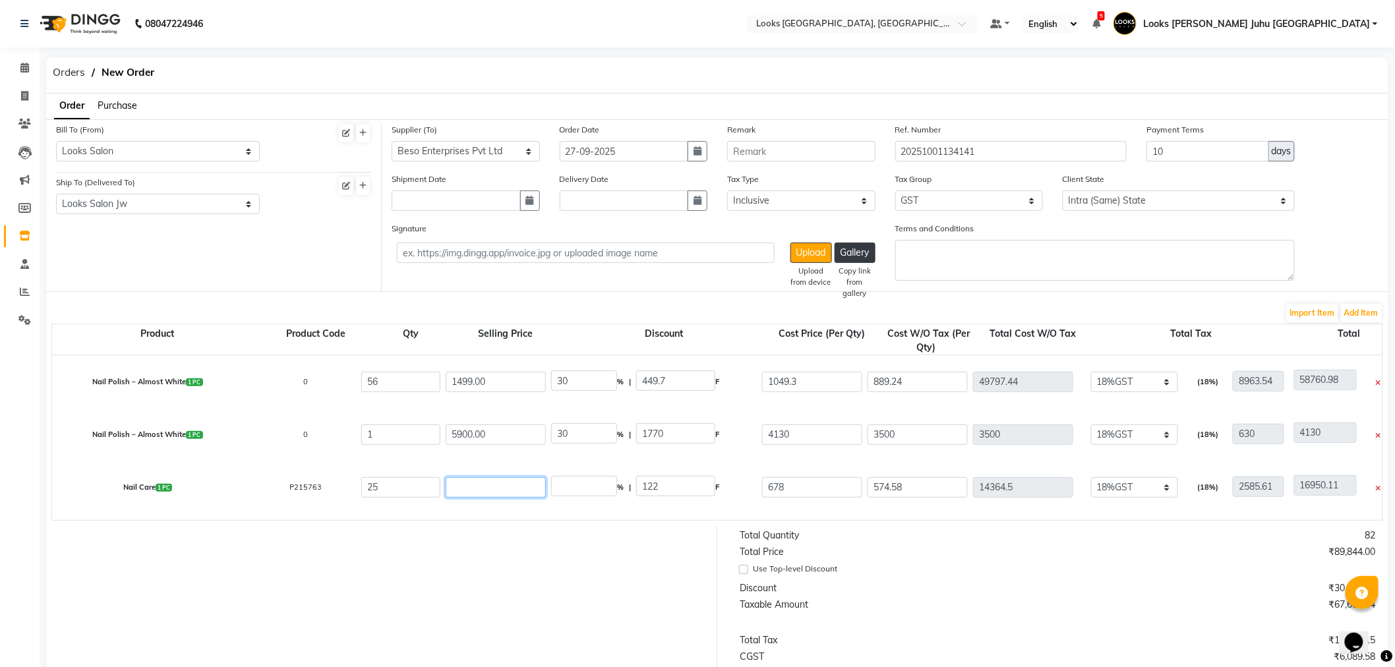
type input "1"
type input "12200"
type input "11"
type input "1109.09"
type input "118"
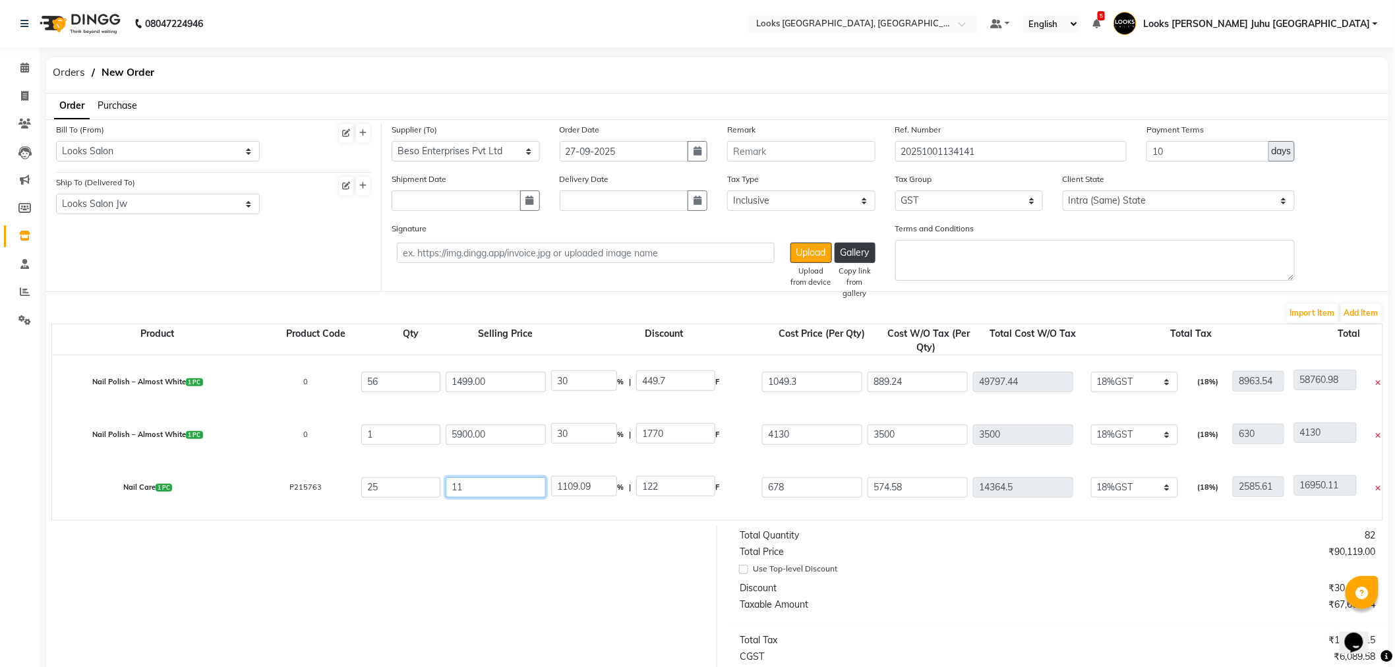
type input "103.39"
type input "118.00"
type input "0"
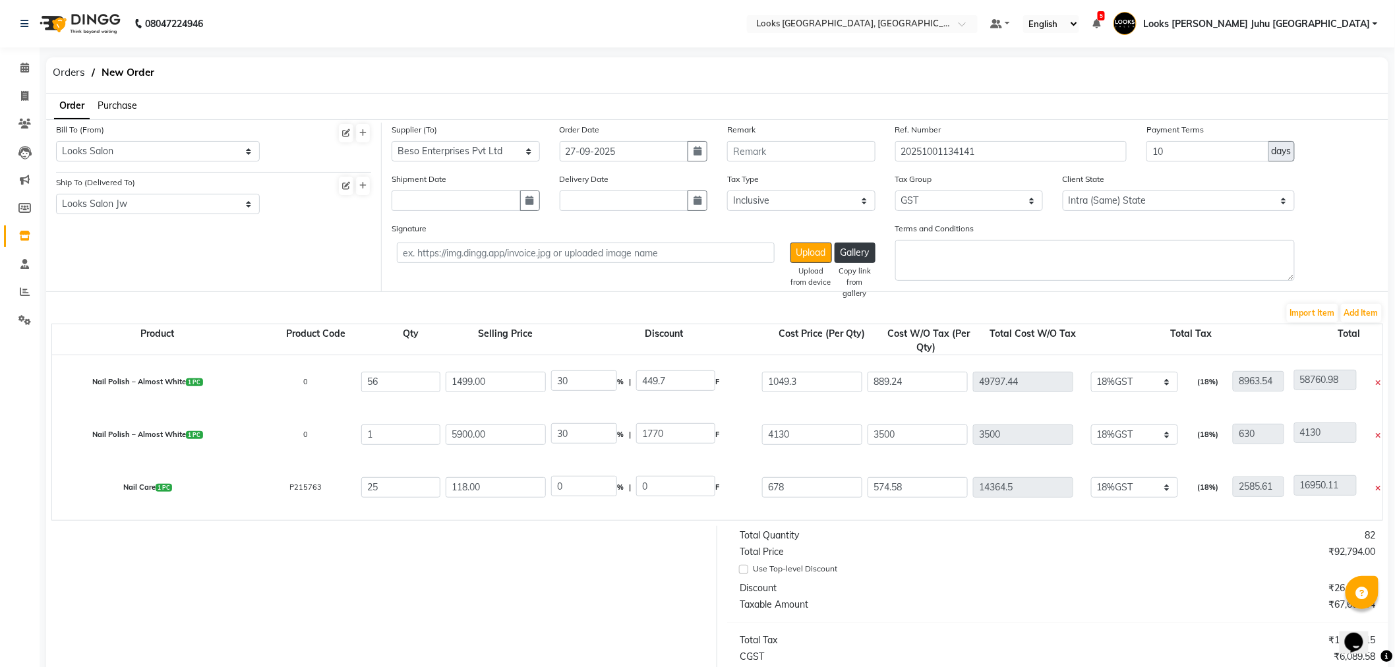
click at [578, 475] on div "0 % | 0 F" at bounding box center [654, 487] width 211 height 28
click at [575, 485] on input "0" at bounding box center [584, 486] width 66 height 20
type input "30"
type input "35.4"
type input "82.6"
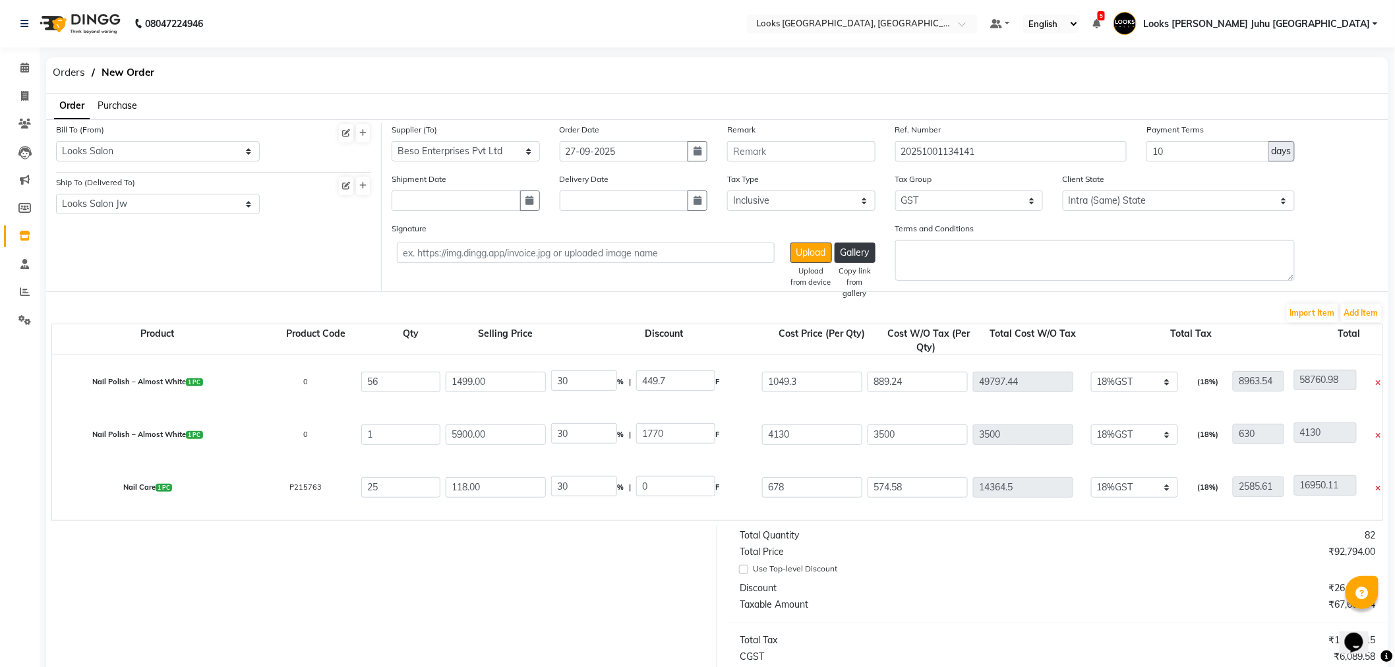
type input "70"
type input "1750"
type input "315"
type input "2065"
click at [583, 592] on div at bounding box center [376, 661] width 681 height 270
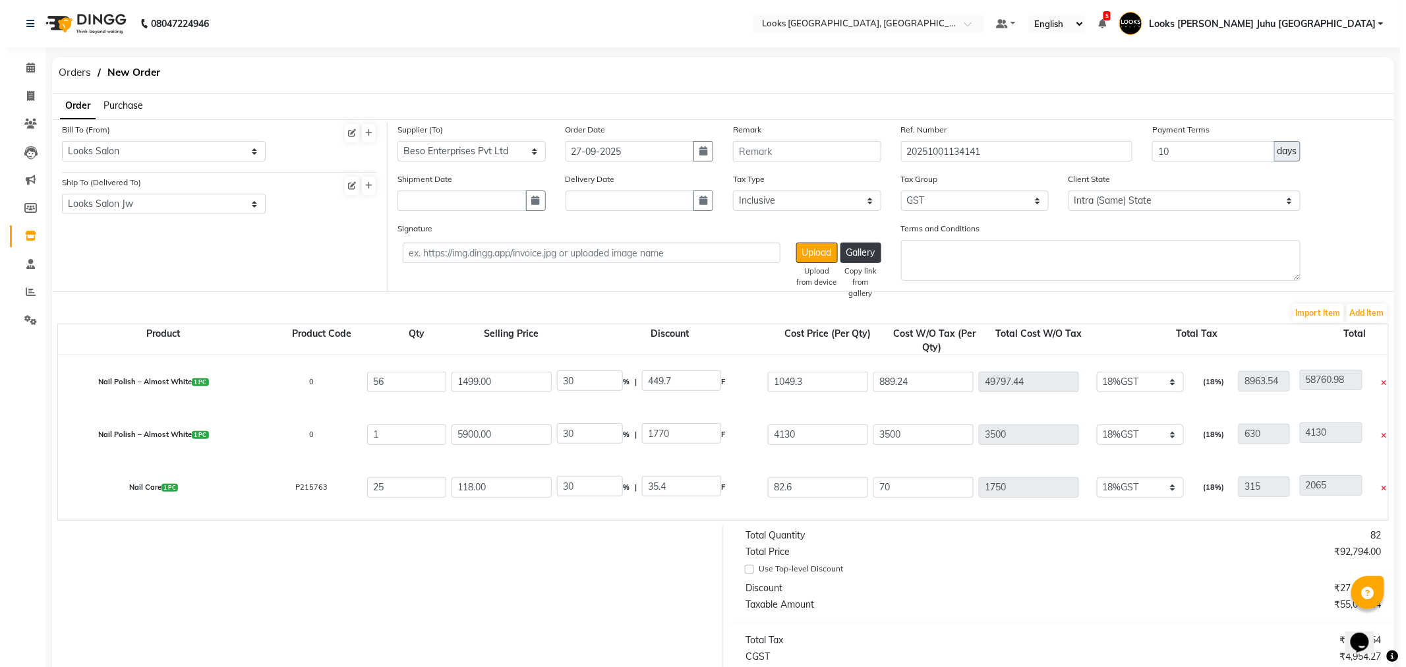
scroll to position [73, 0]
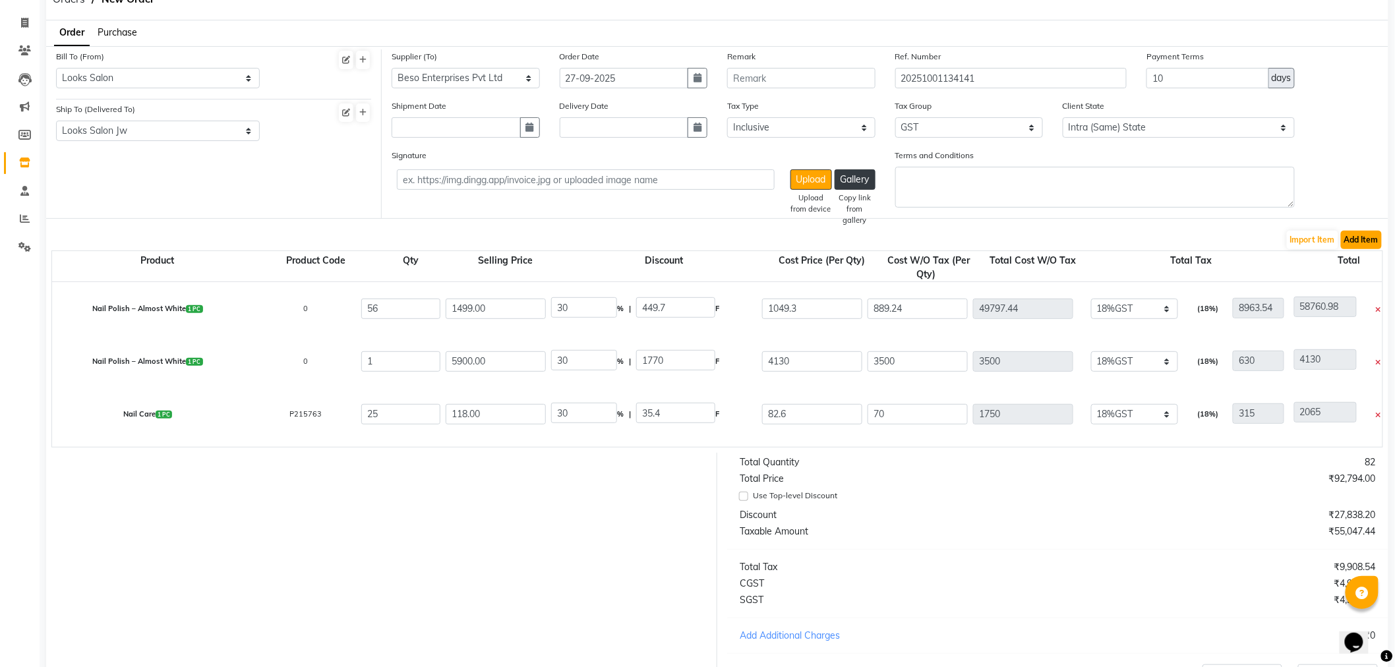
click at [1350, 238] on button "Add Item" at bounding box center [1361, 240] width 41 height 18
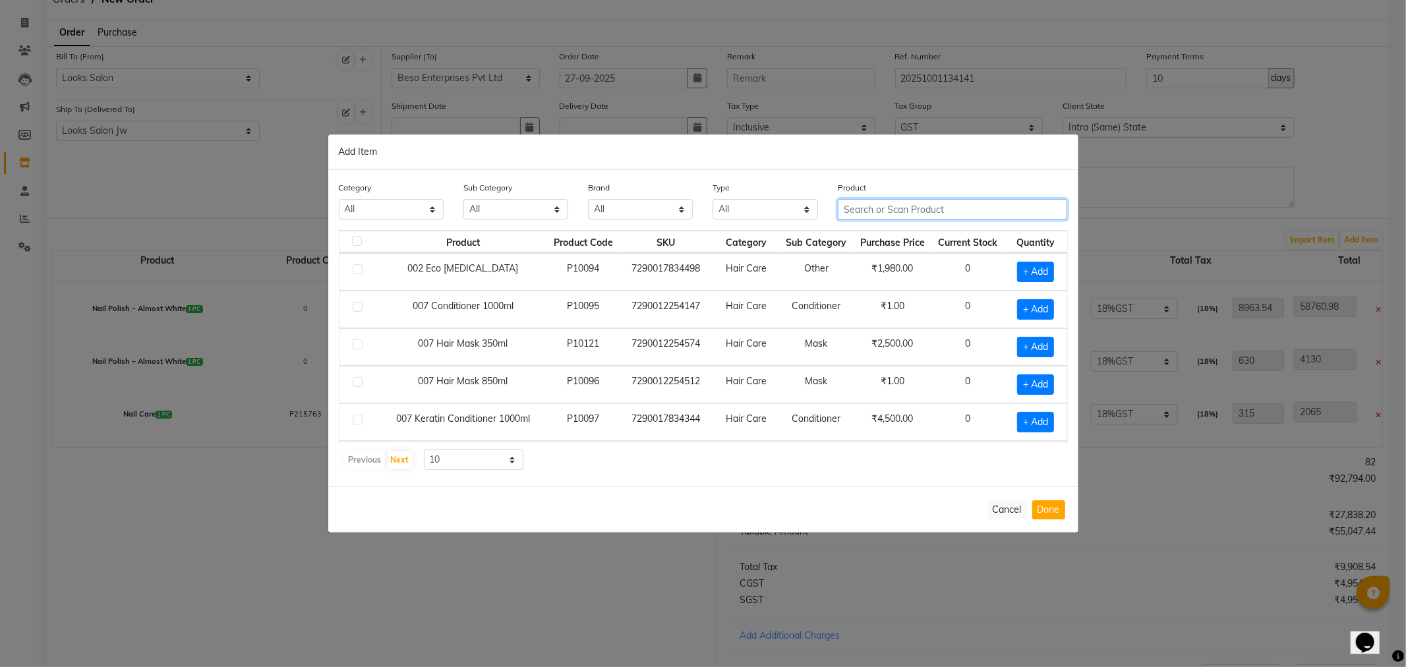
click at [910, 219] on input "text" at bounding box center [953, 209] width 230 height 20
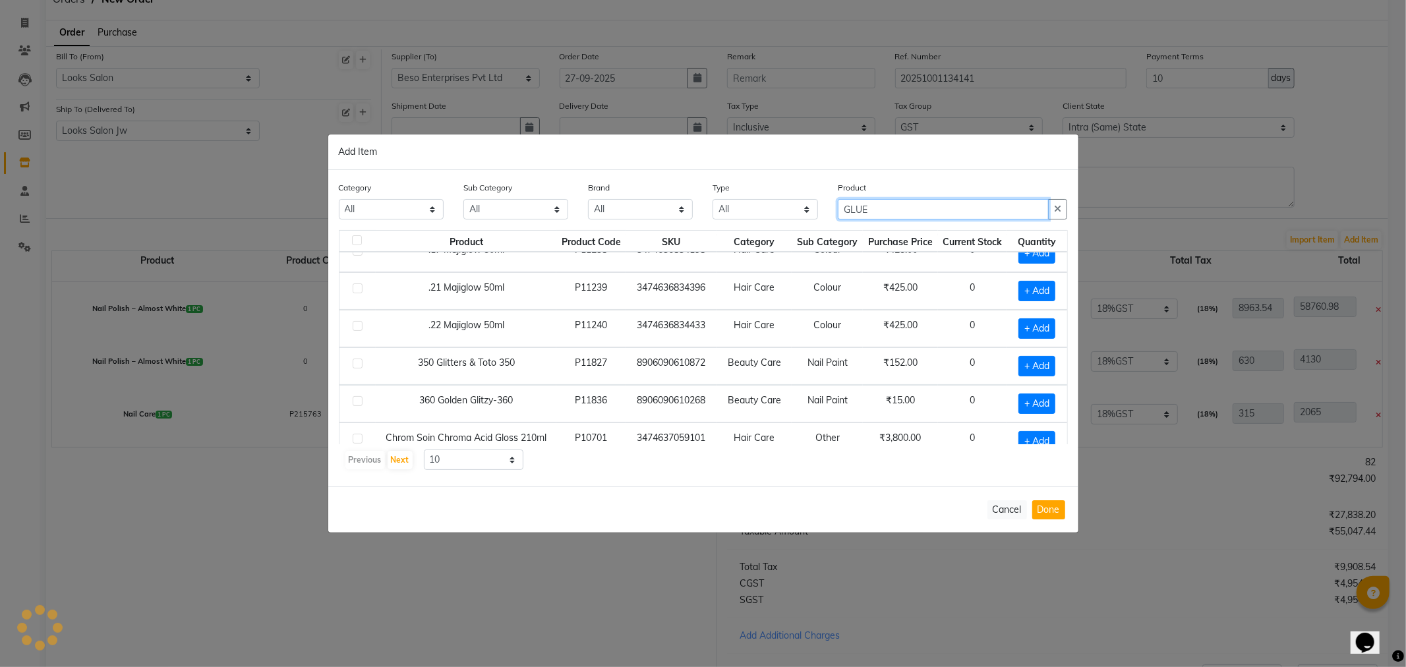
scroll to position [187, 0]
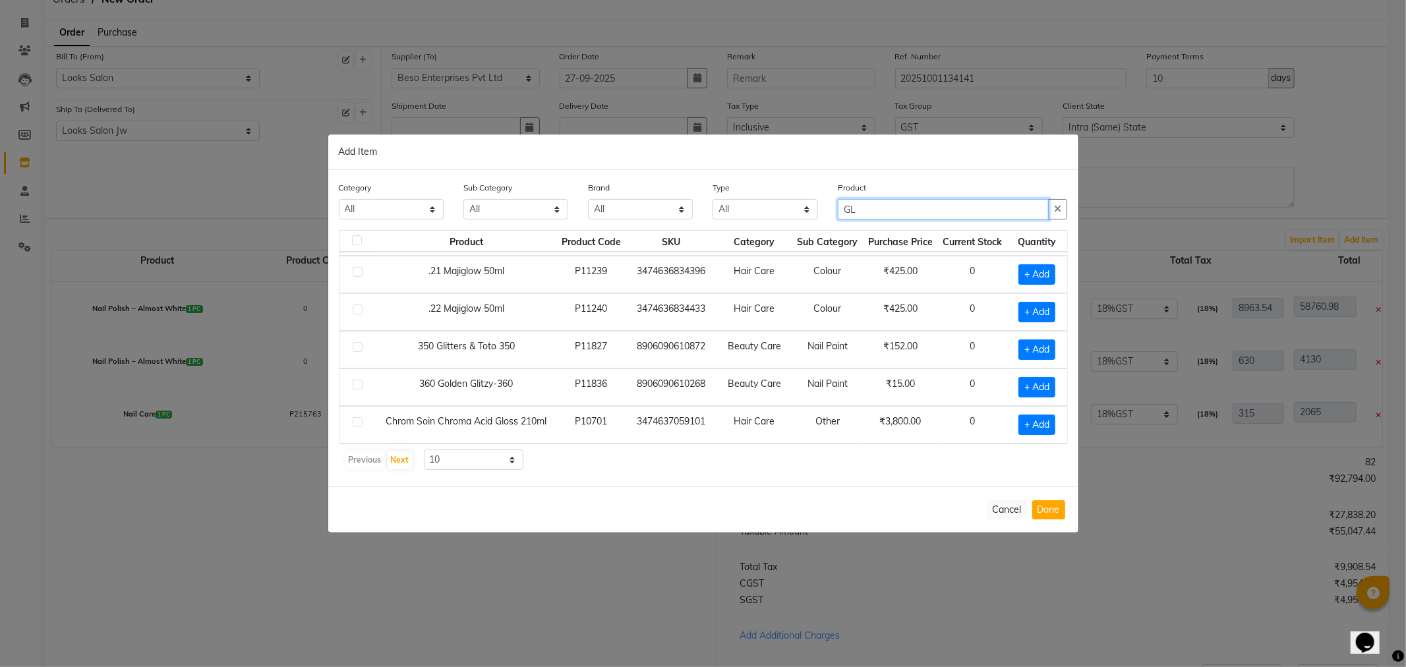
type input "G"
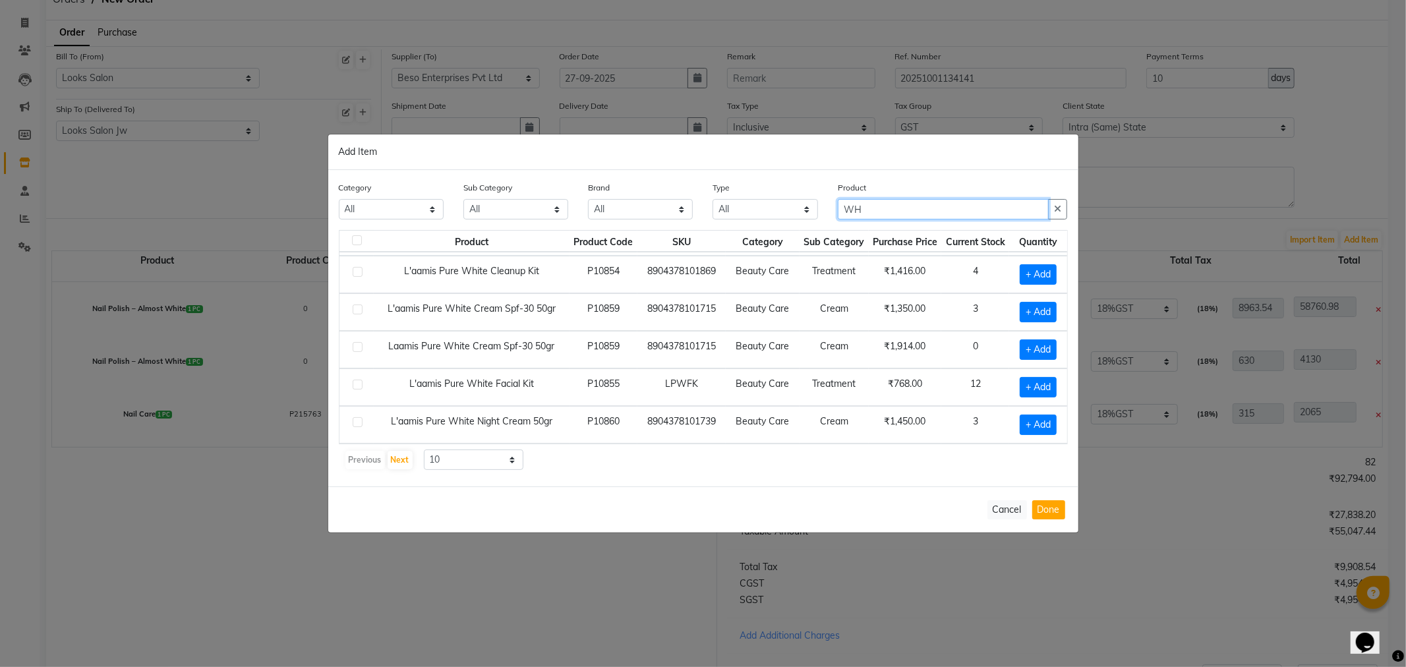
type input "W"
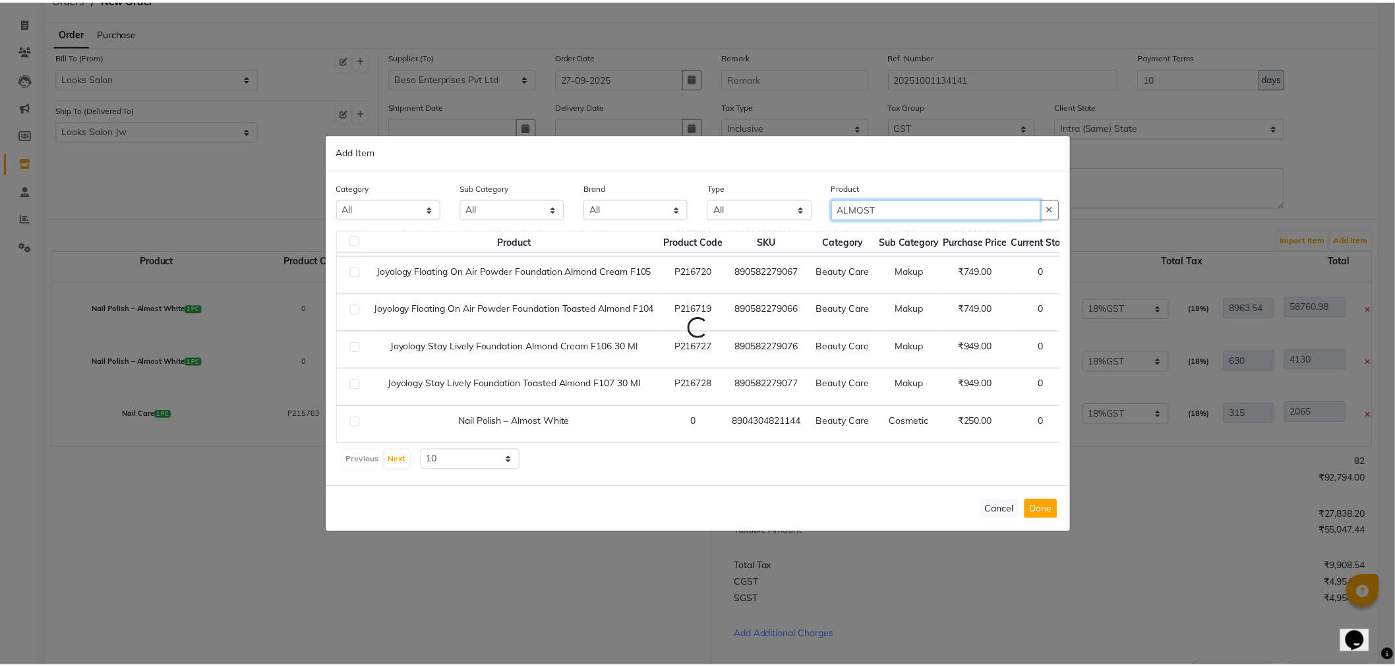
scroll to position [0, 0]
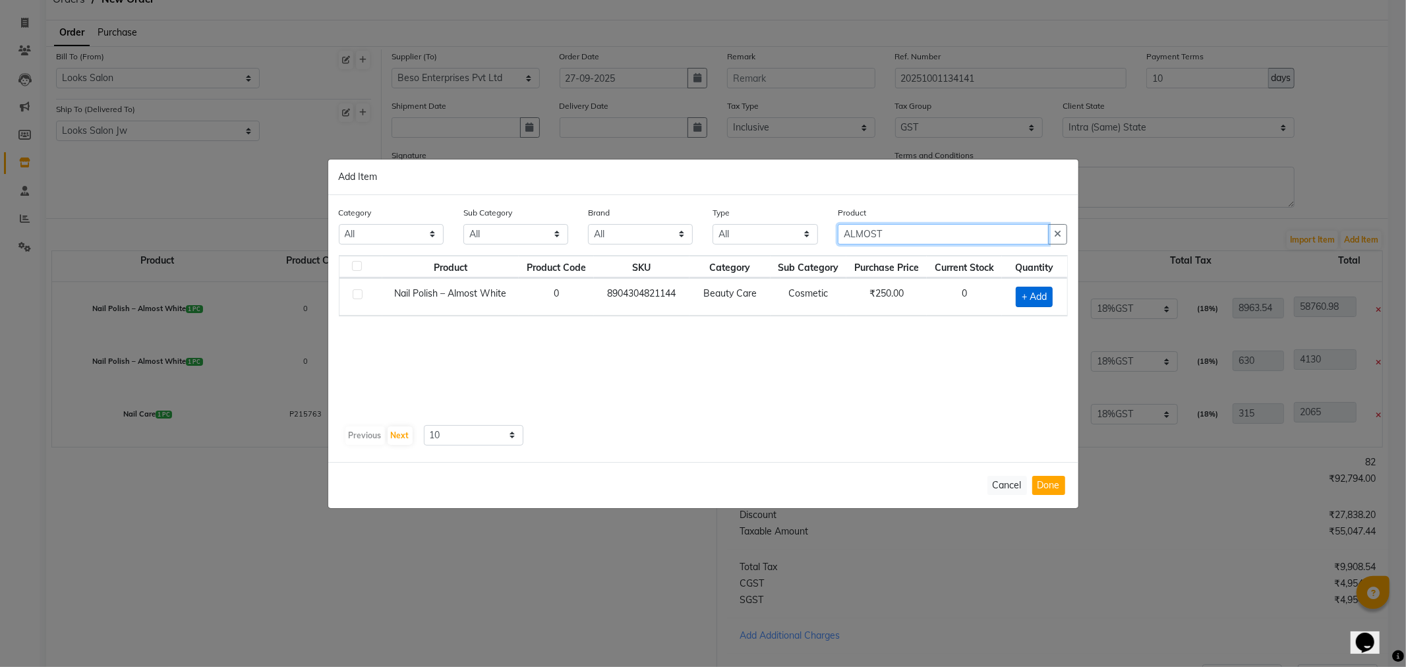
type input "ALMOST"
click at [1027, 293] on span "+ Add" at bounding box center [1034, 297] width 37 height 20
checkbox input "true"
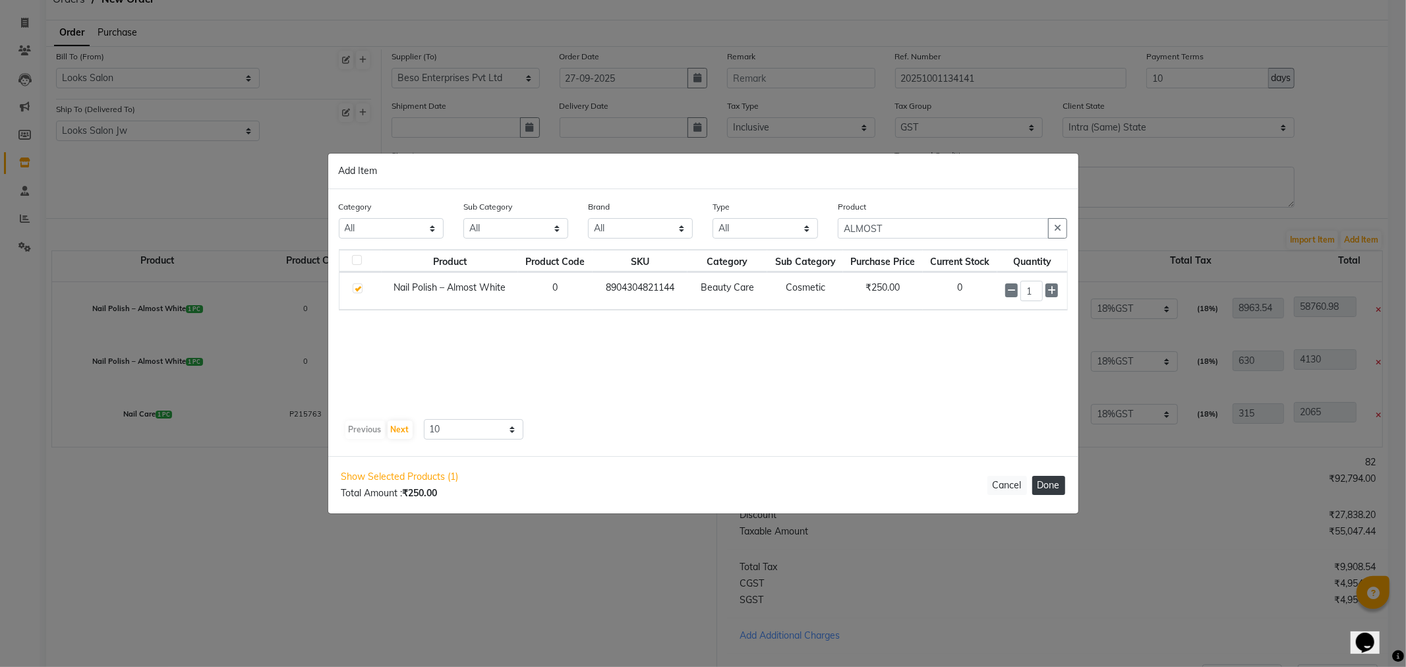
click at [1044, 480] on button "Done" at bounding box center [1049, 485] width 33 height 19
select select "3870"
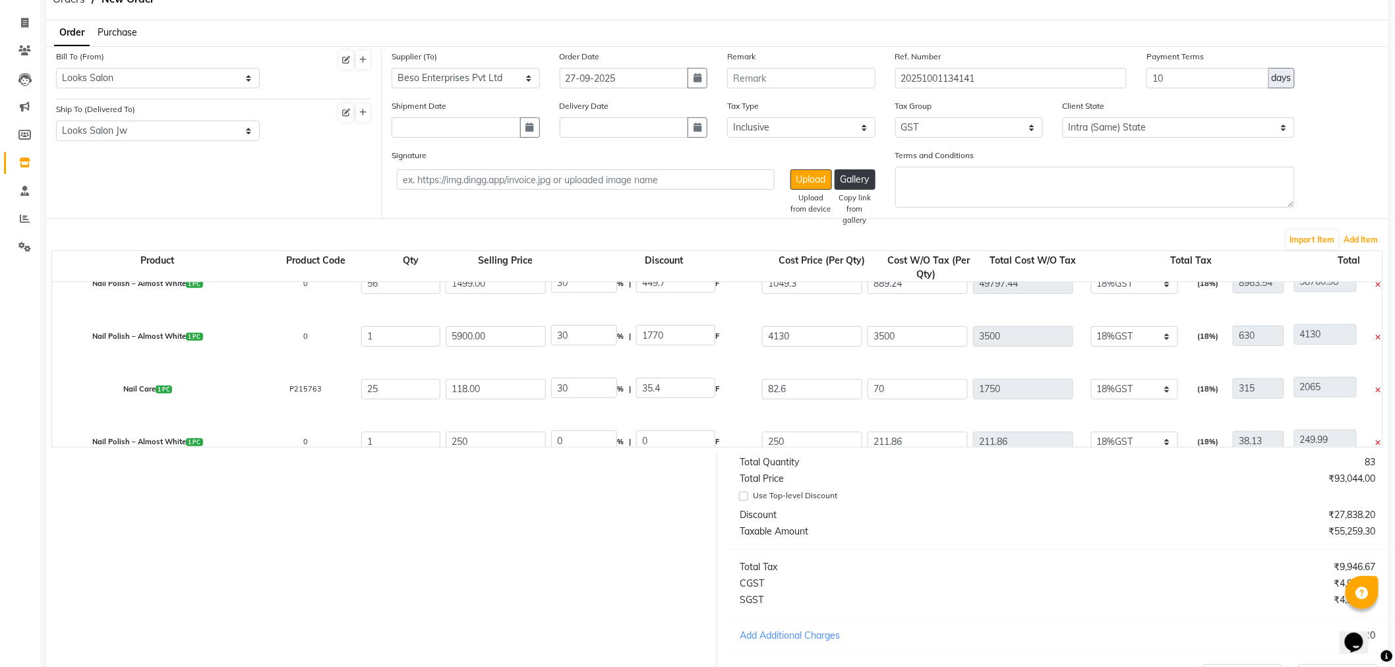
scroll to position [46, 0]
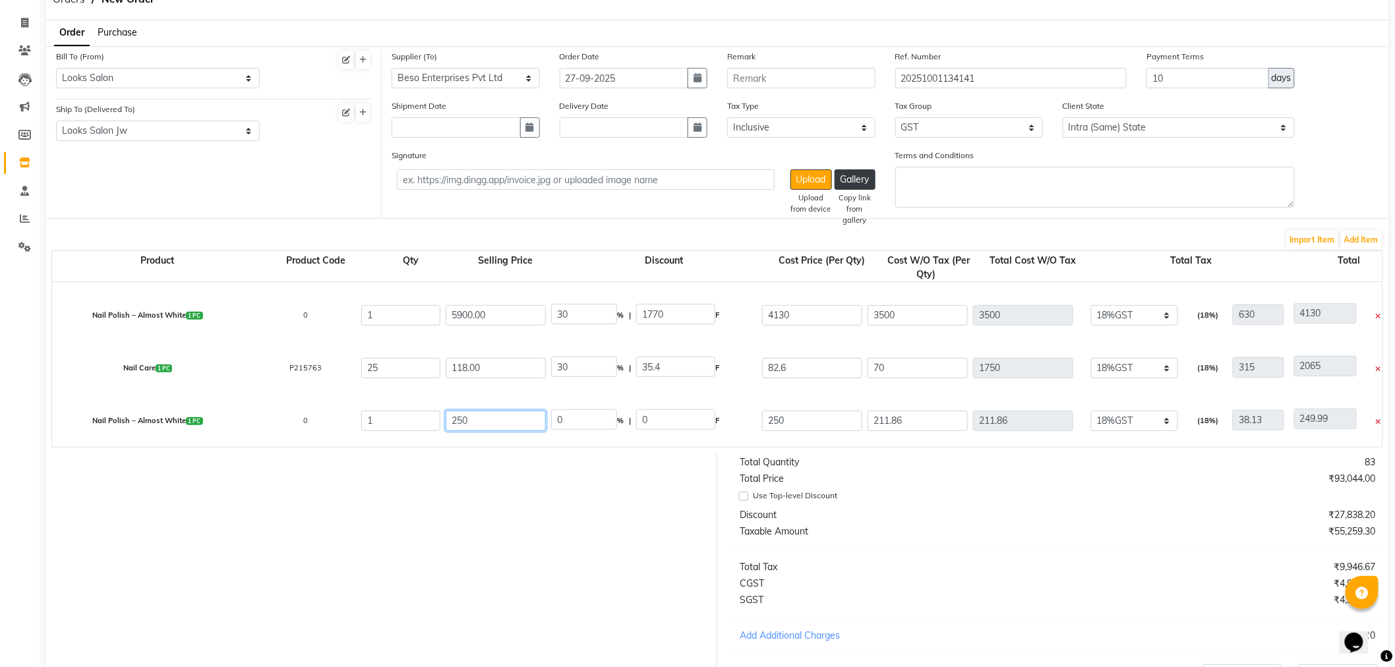
click at [504, 413] on input "250" at bounding box center [496, 421] width 100 height 20
type input "2"
type input "413.00"
type input "39.47"
type input "163"
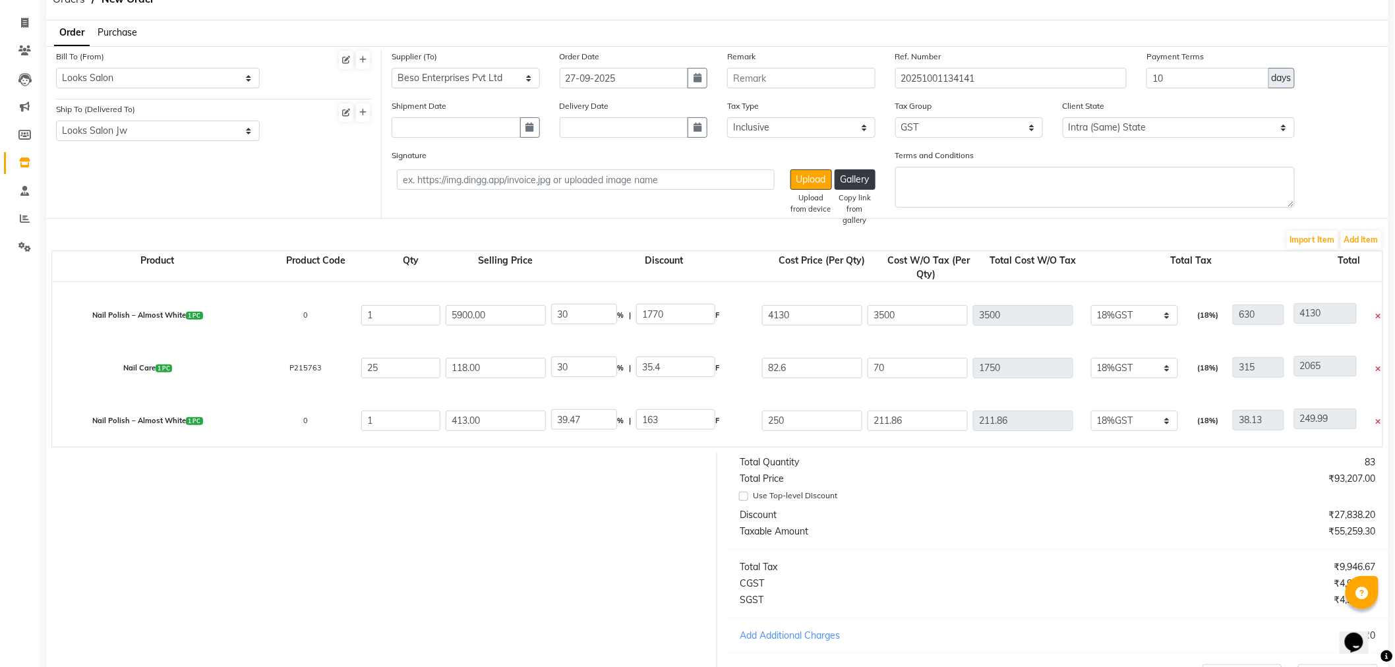
click at [532, 504] on div at bounding box center [376, 588] width 681 height 270
click at [595, 415] on input "39.47" at bounding box center [584, 419] width 66 height 20
type input "30"
type input "123.9"
type input "289.1"
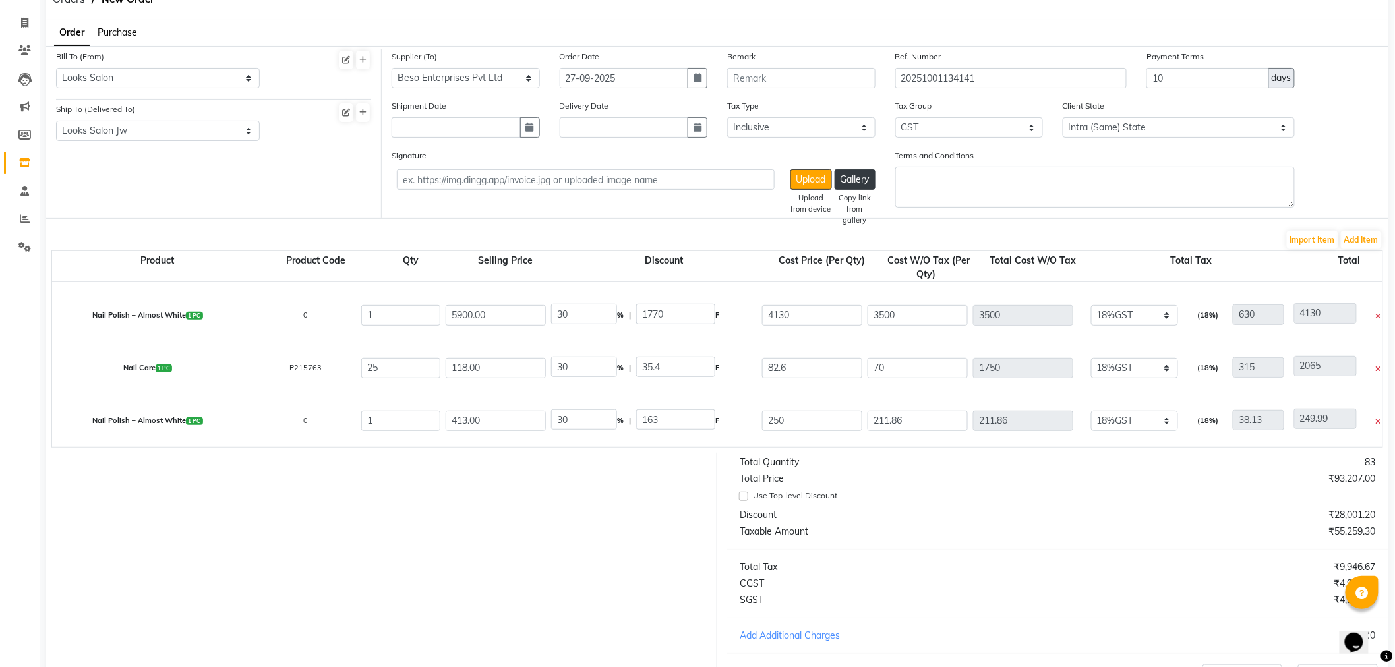
type input "245"
type input "44.1"
type input "289.1"
click at [548, 529] on div at bounding box center [376, 588] width 681 height 270
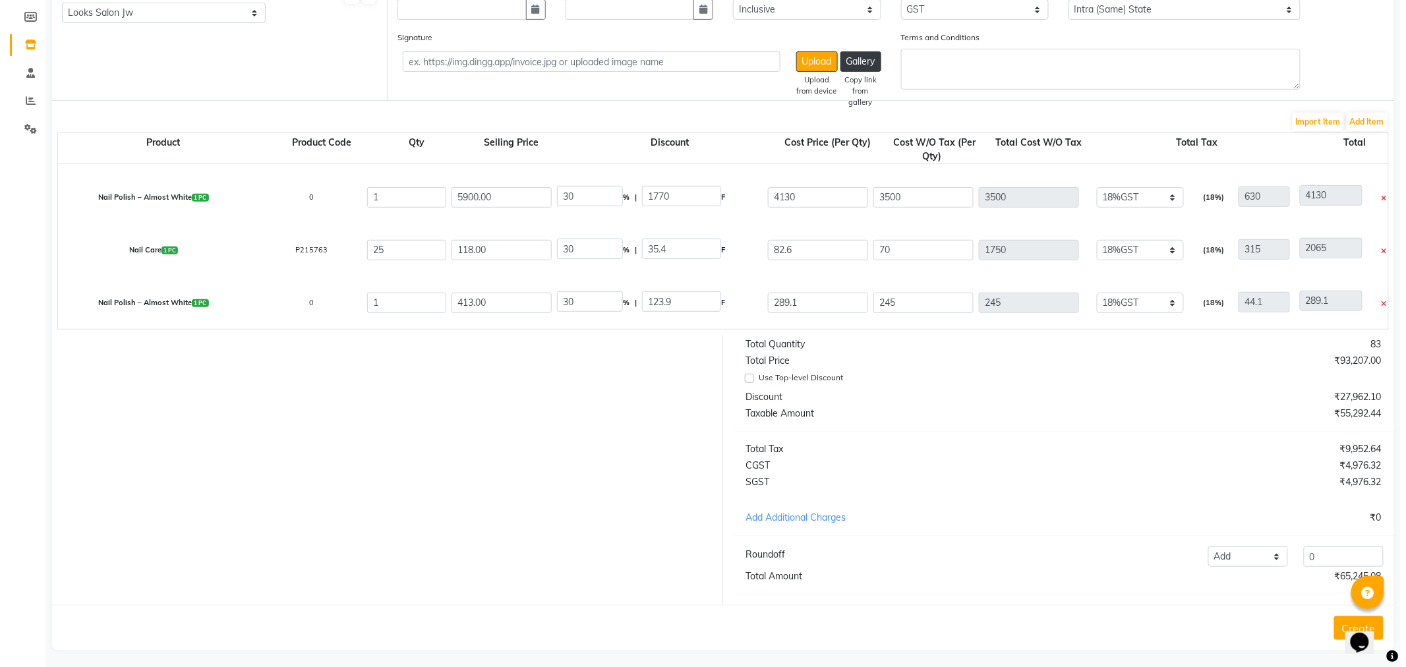
scroll to position [208, 0]
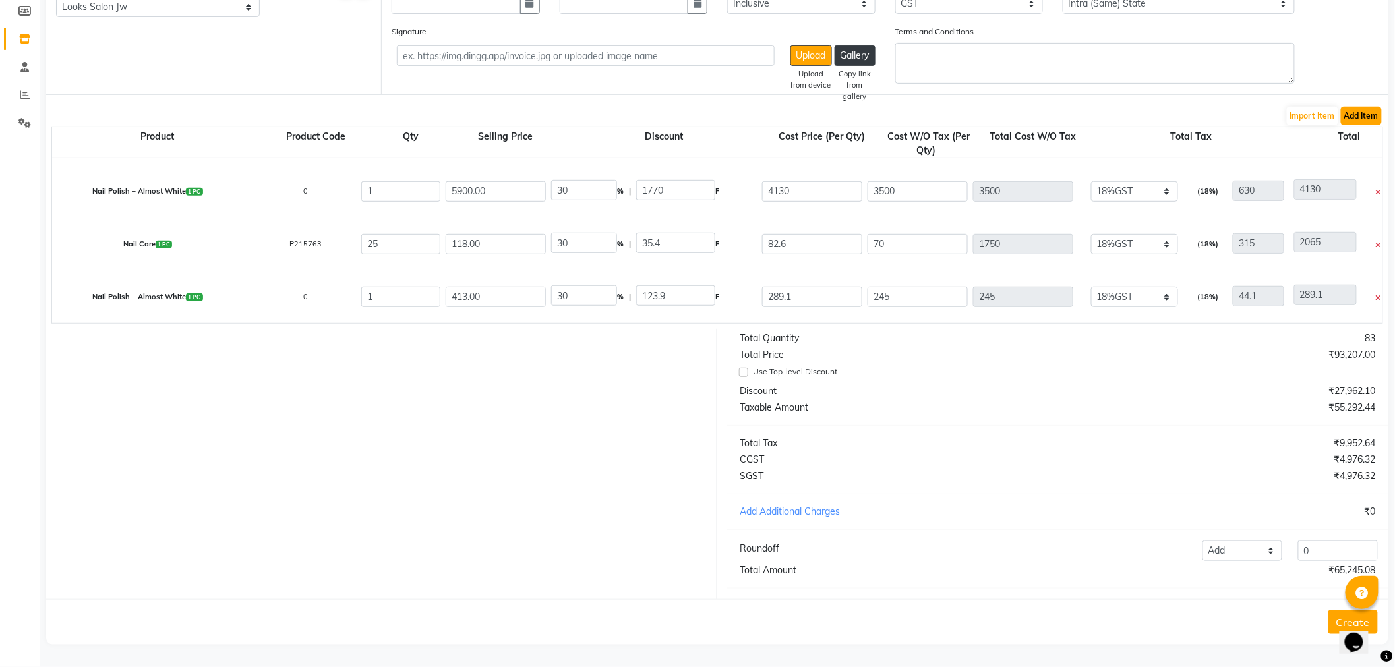
click at [1353, 107] on button "Add Item" at bounding box center [1361, 116] width 41 height 18
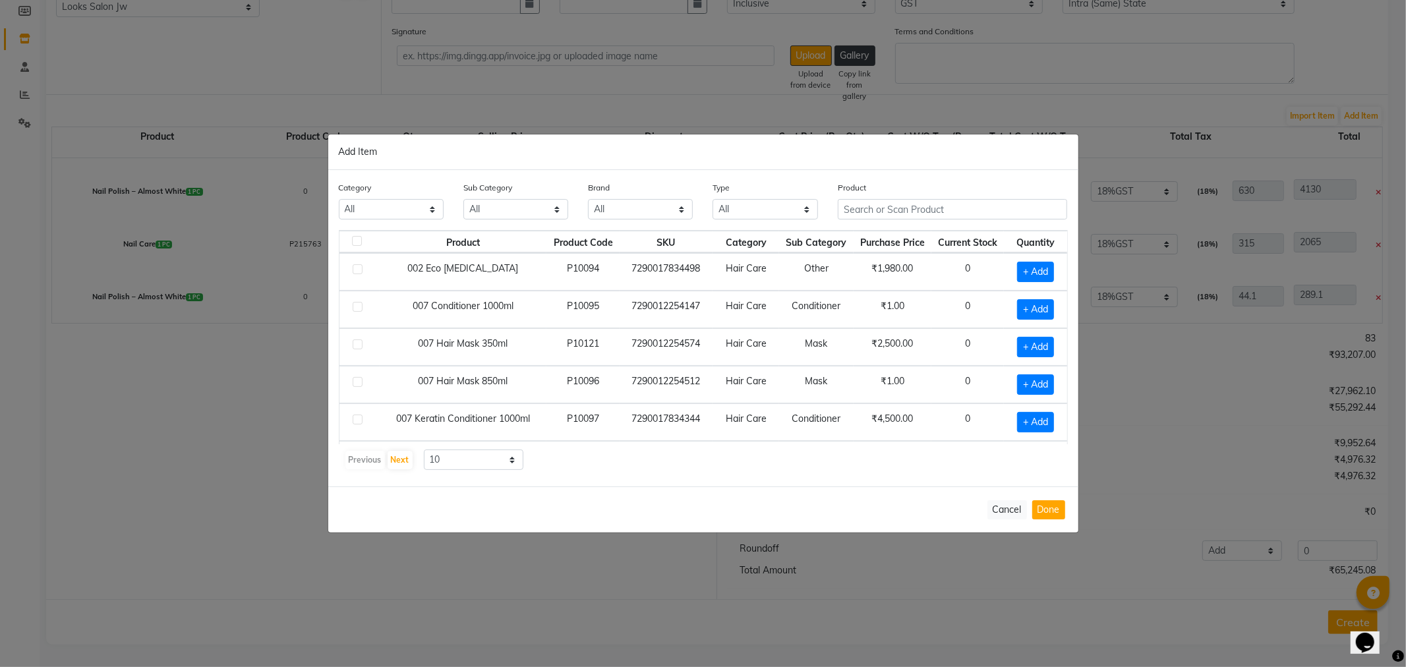
click at [889, 222] on div "Product" at bounding box center [953, 205] width 250 height 49
click at [905, 216] on input "text" at bounding box center [953, 209] width 230 height 20
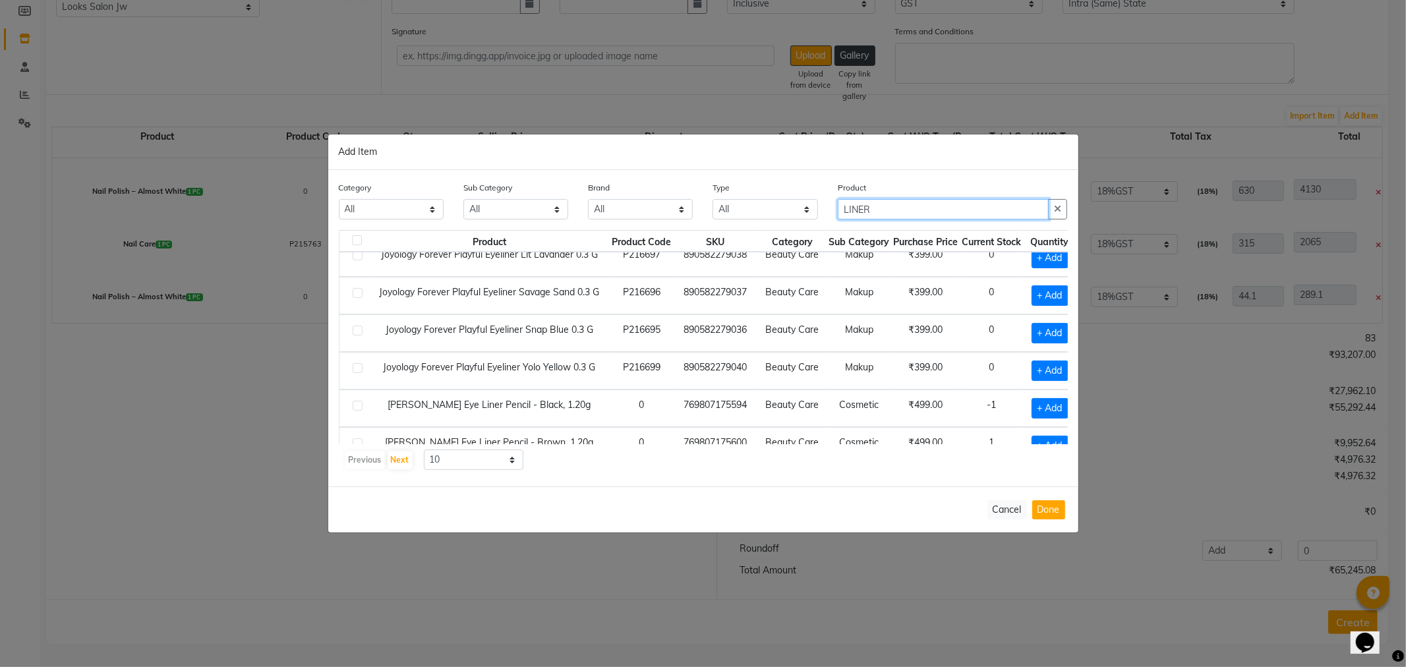
scroll to position [0, 0]
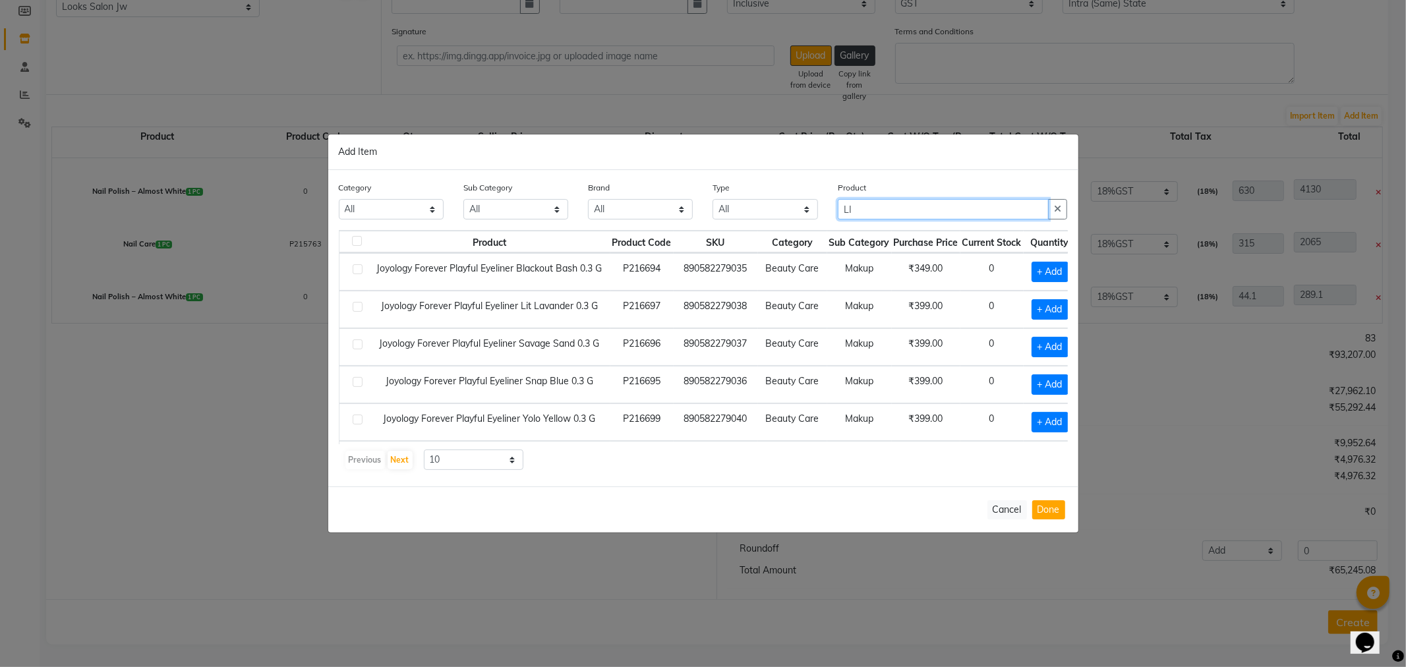
type input "L"
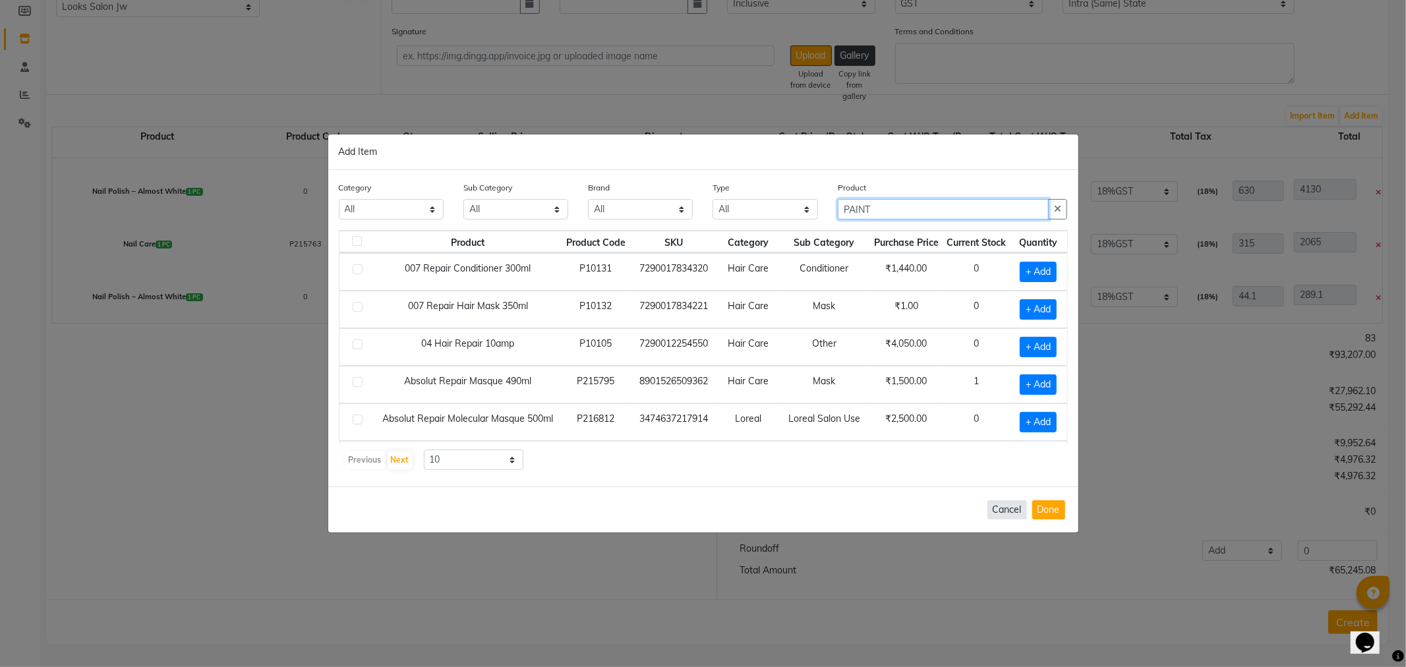
type input "PAINT"
click at [1002, 512] on button "Cancel" at bounding box center [1008, 509] width 40 height 19
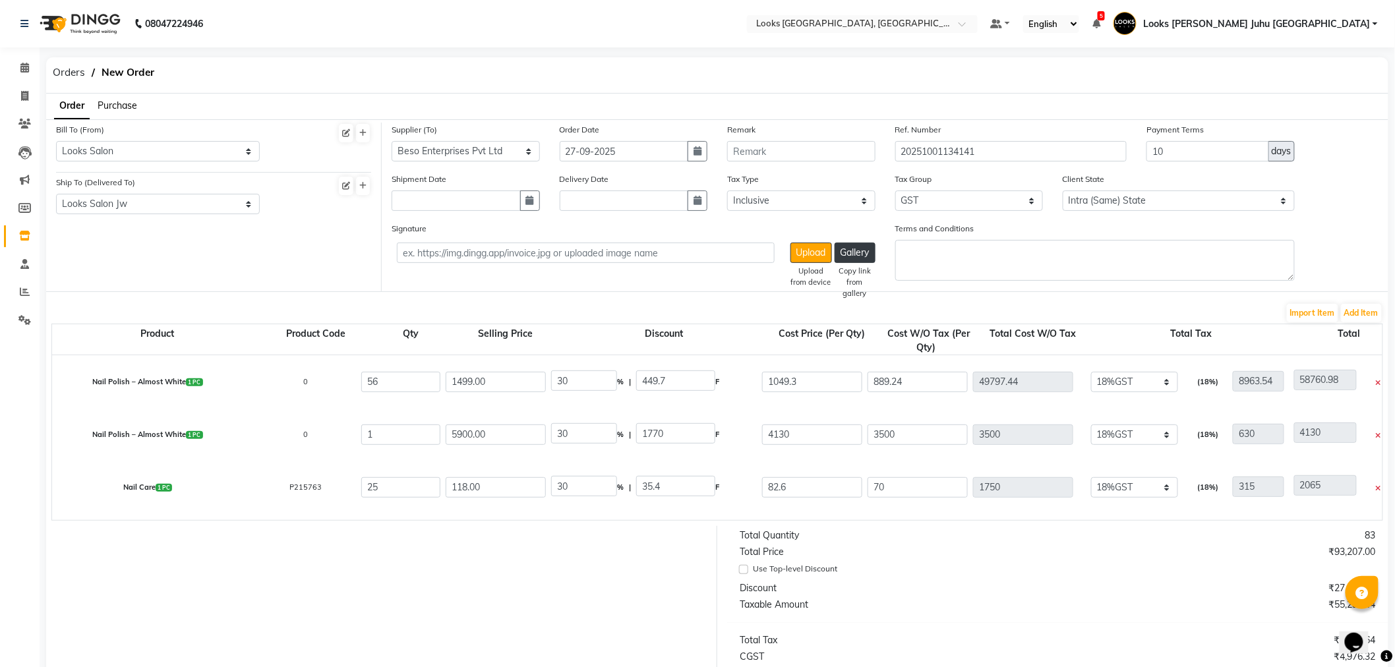
click at [1381, 433] on icon at bounding box center [1378, 436] width 5 height 7
type input "413"
type input "123.9"
type input "289.1"
type input "245"
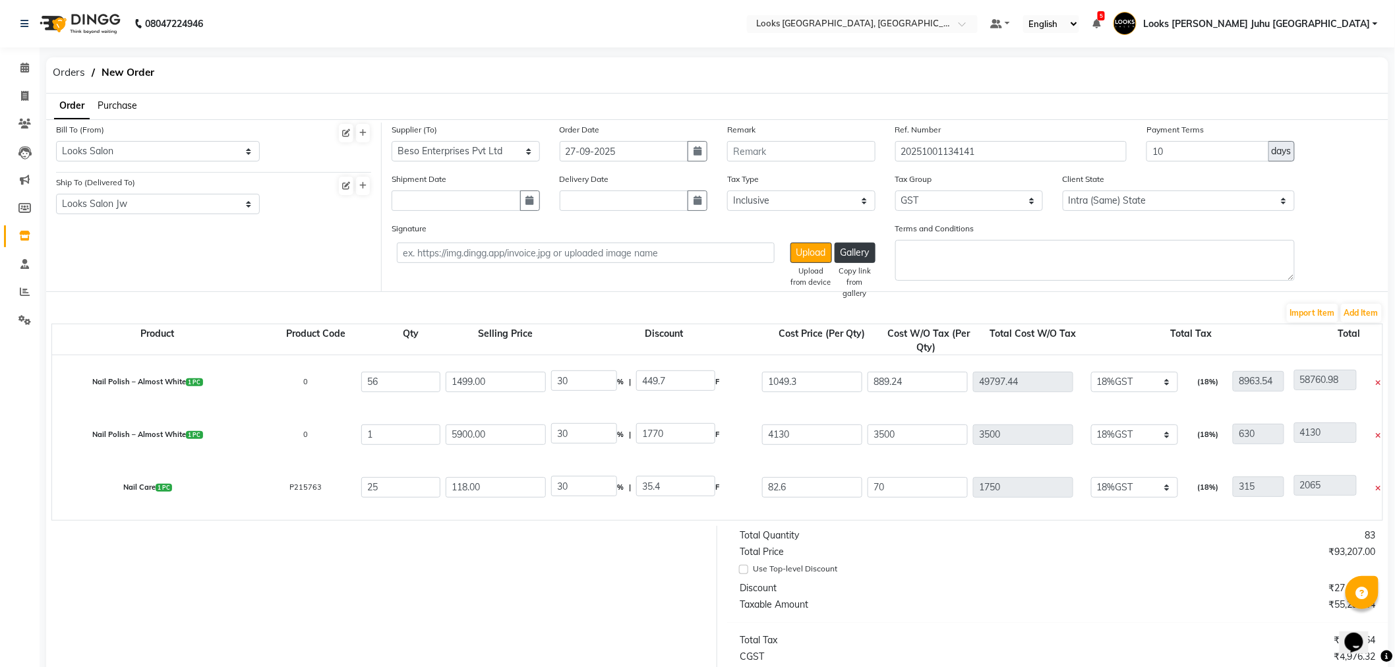
type input "245"
type input "44.1"
type input "289.1"
select select "3870"
click at [1381, 431] on div at bounding box center [1376, 436] width 18 height 22
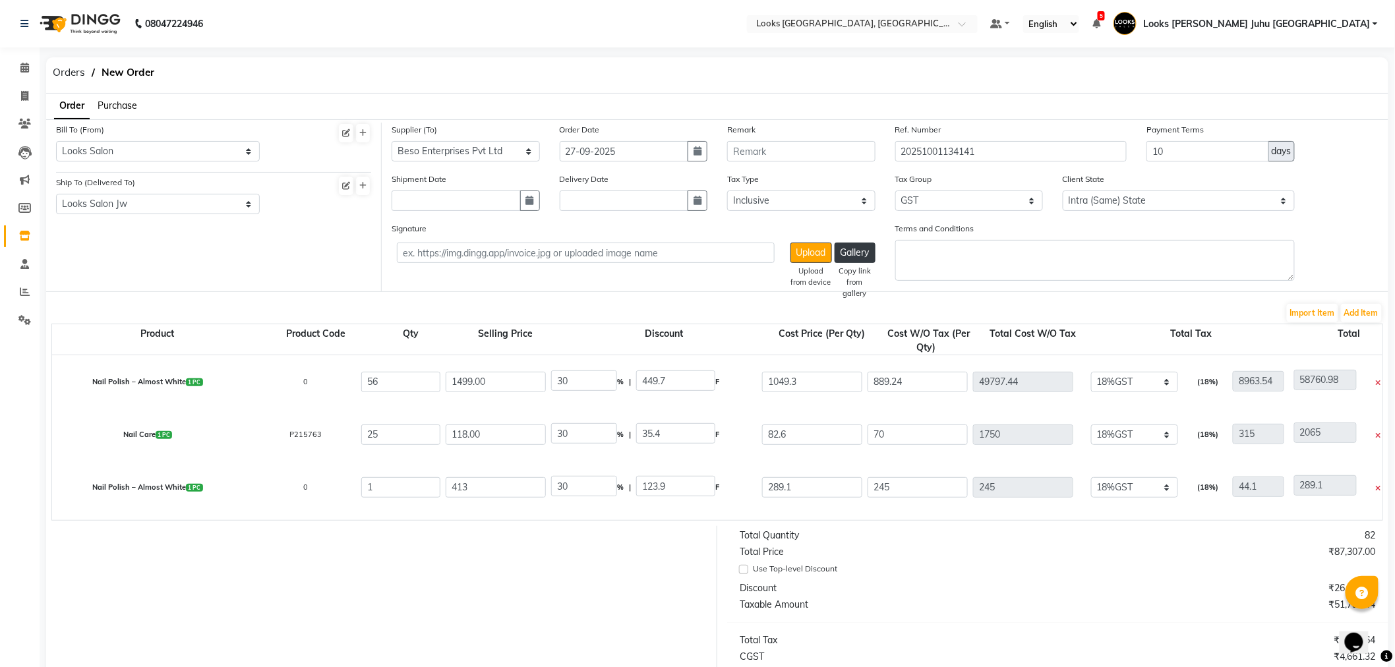
click at [1380, 435] on icon at bounding box center [1378, 436] width 5 height 7
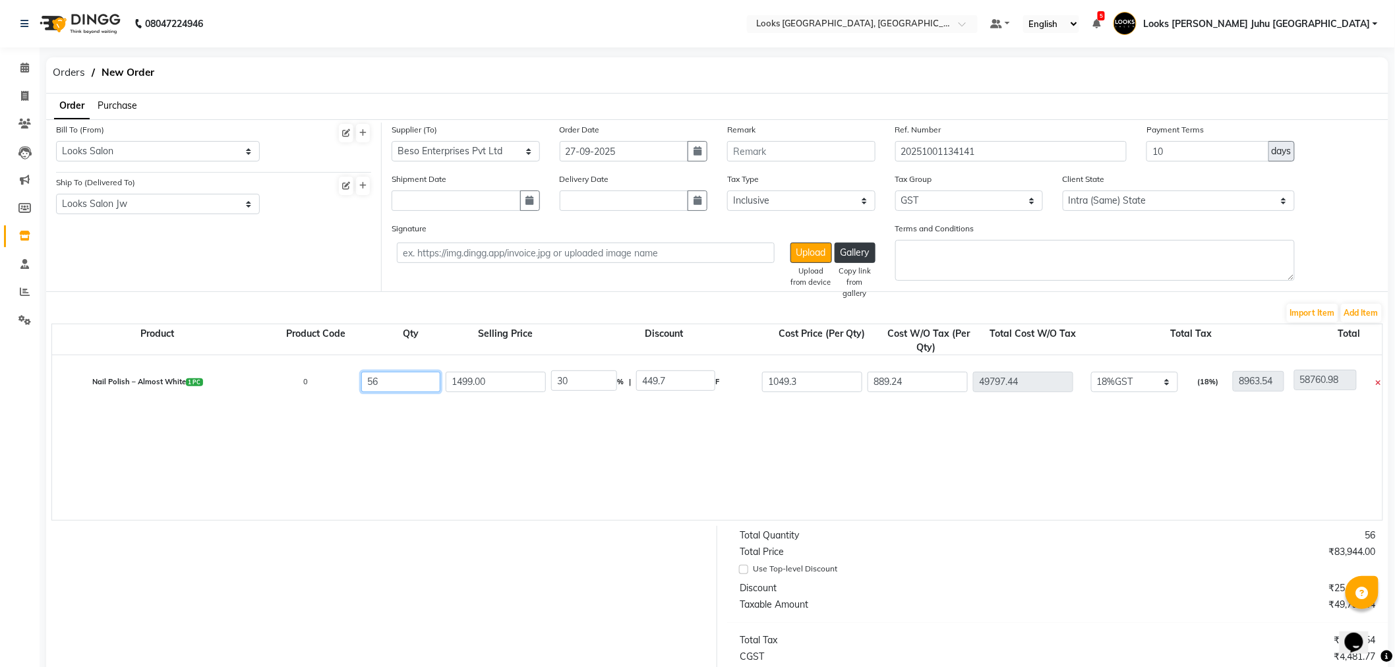
click at [400, 378] on input "56" at bounding box center [400, 382] width 79 height 20
type input "5"
type input "4446.2"
type input "13409.74"
type input "800.32"
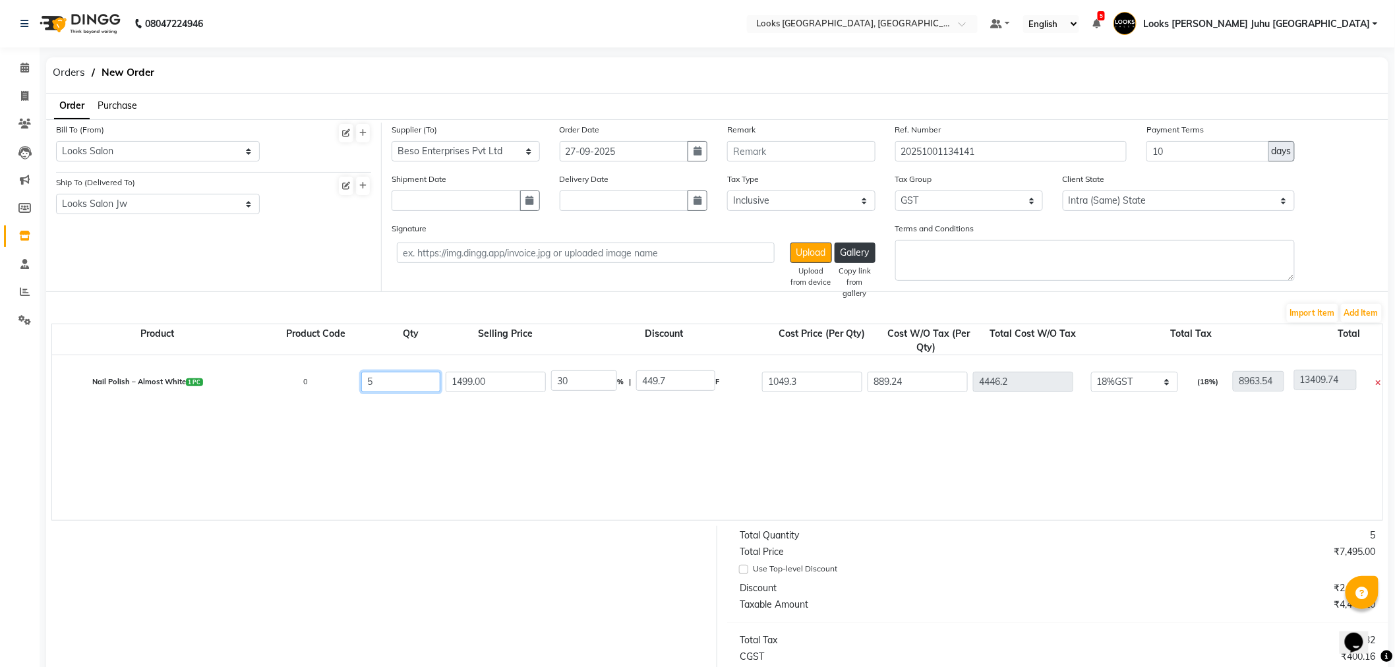
type input "5246.52"
type input "0"
type input "800.32"
type input "0"
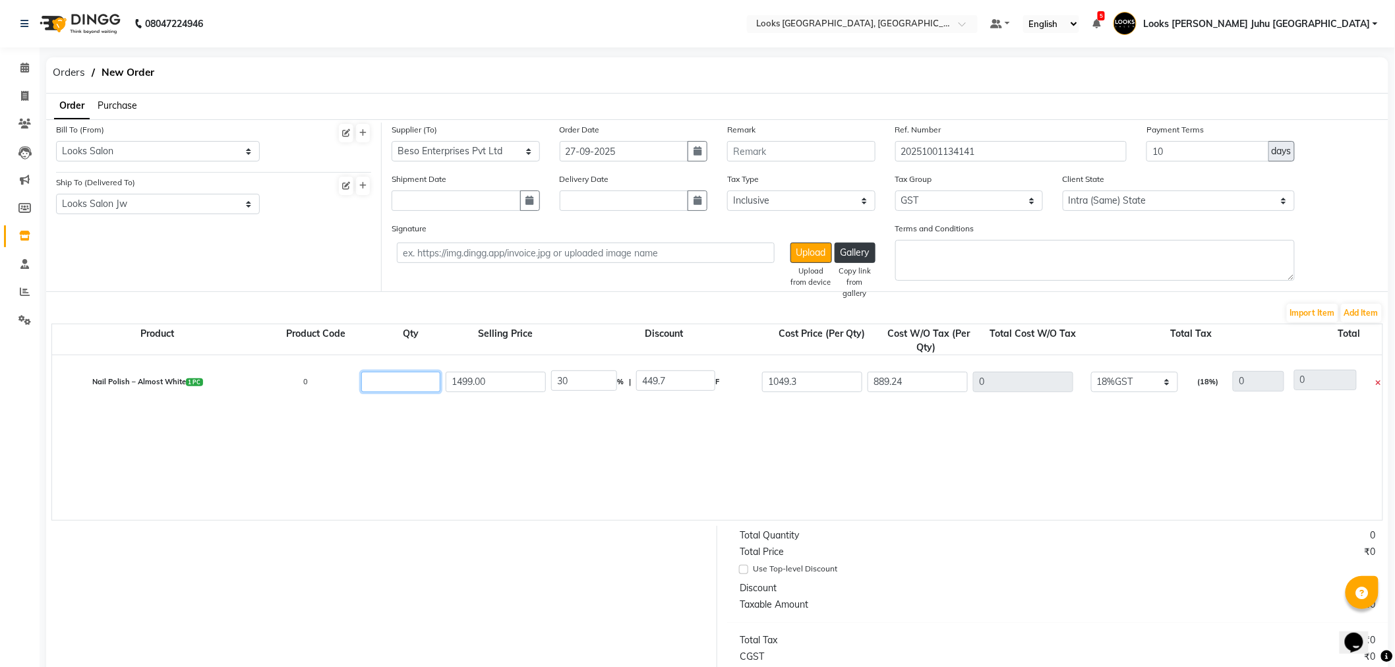
type input "6"
type input "5335.44"
type input "960.38"
type input "6295.82"
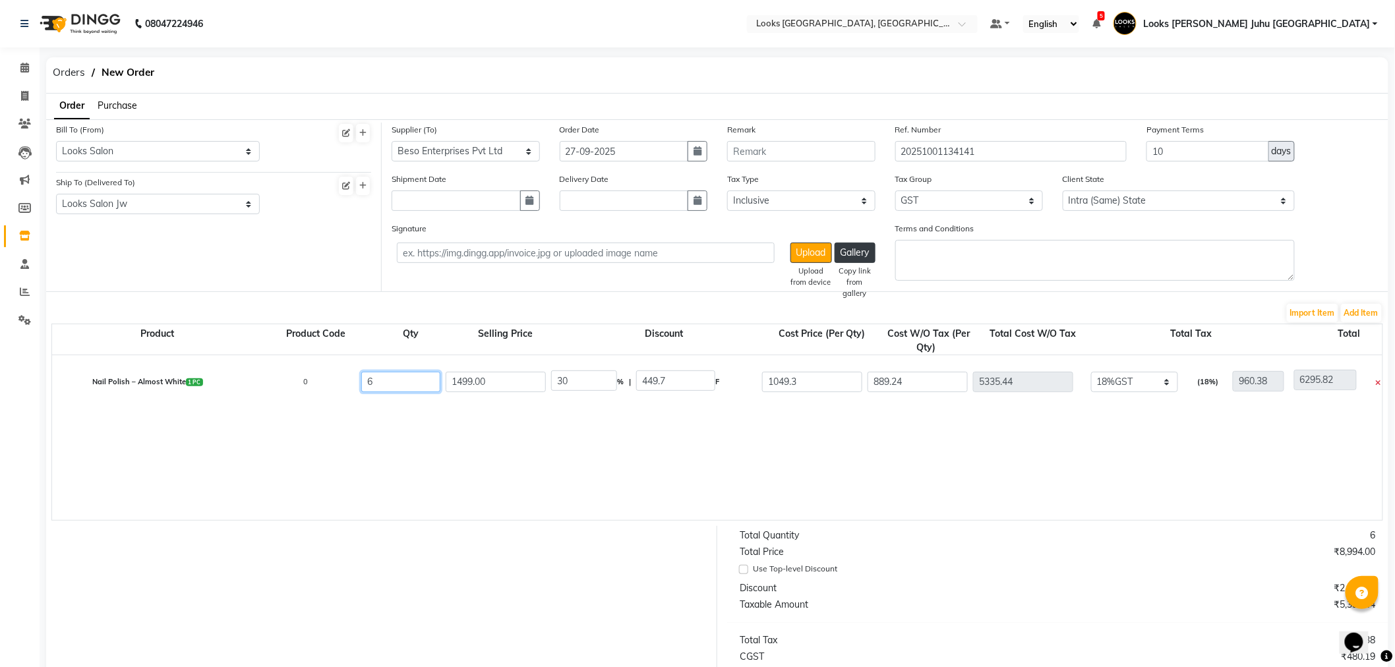
type input "63"
type input "56022.12"
type input "56982.5"
type input "10083.98"
type input "66106.1"
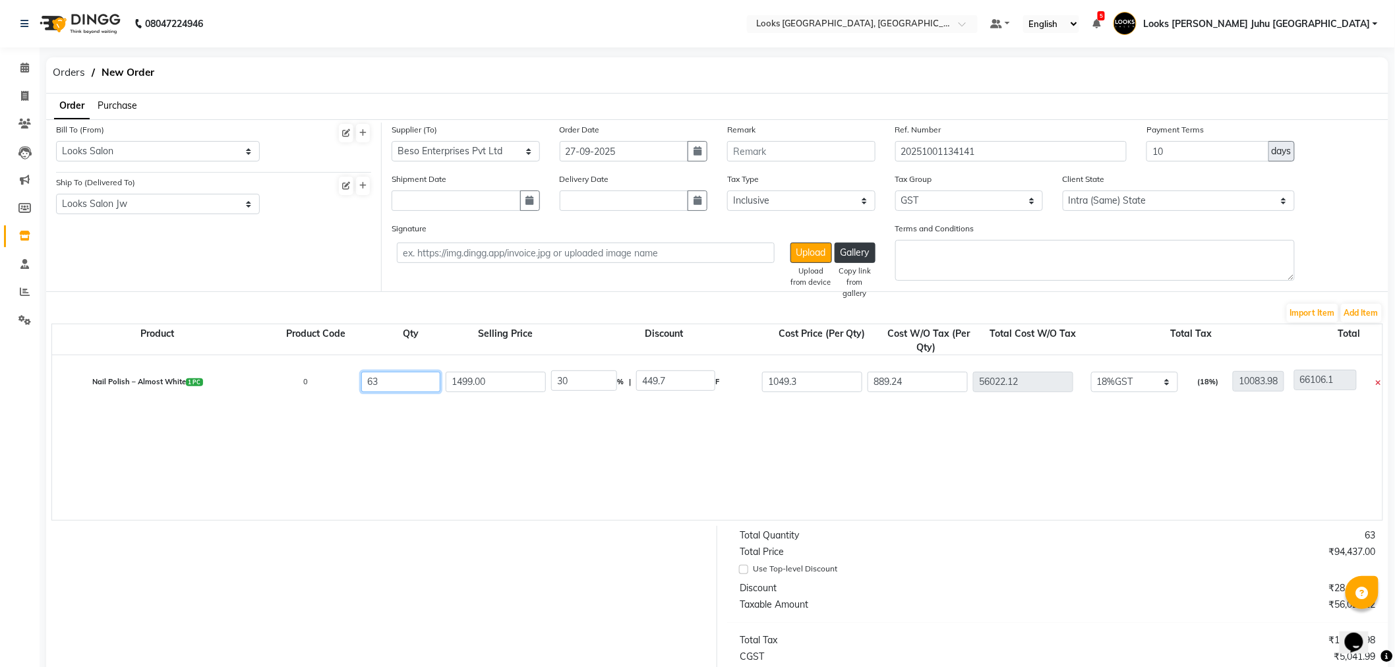
type input "63"
click at [514, 370] on div "1499.00" at bounding box center [495, 382] width 105 height 26
click at [928, 377] on input "889.24" at bounding box center [918, 382] width 100 height 20
type input "889.2"
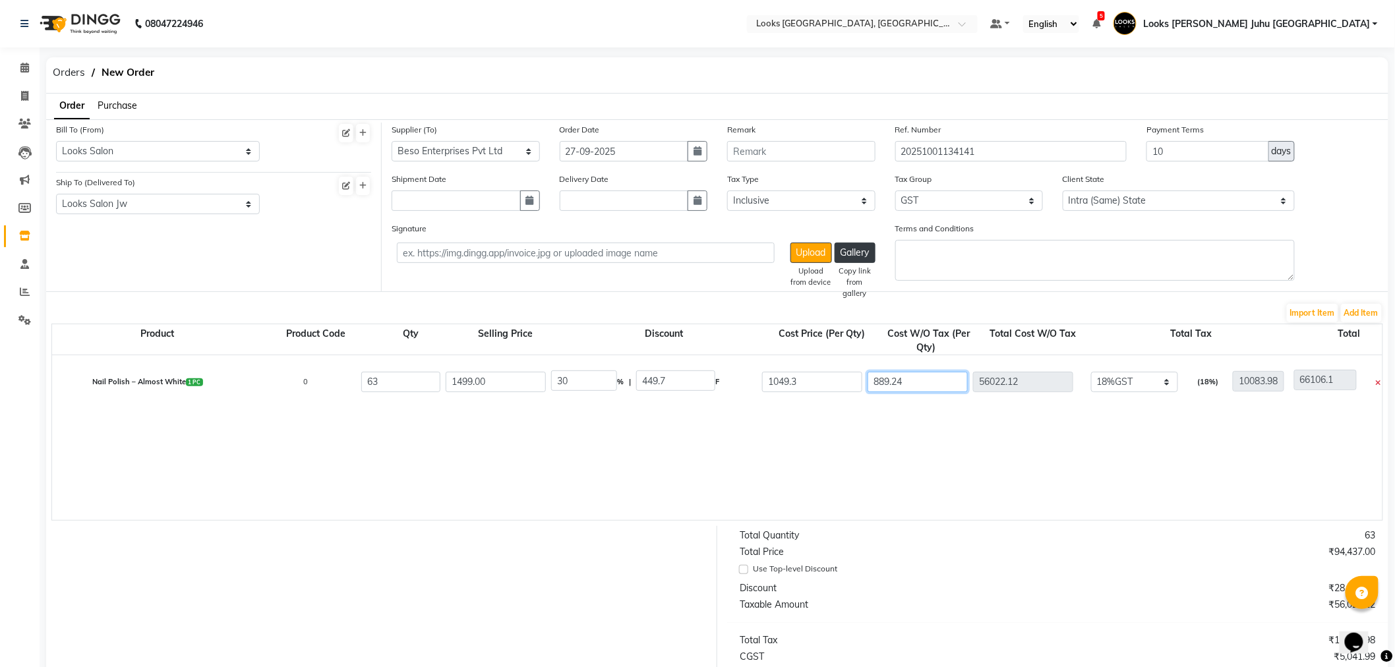
type input "56019.6"
type input "66103.58"
type input "889"
type input "56007"
type input "66090.98"
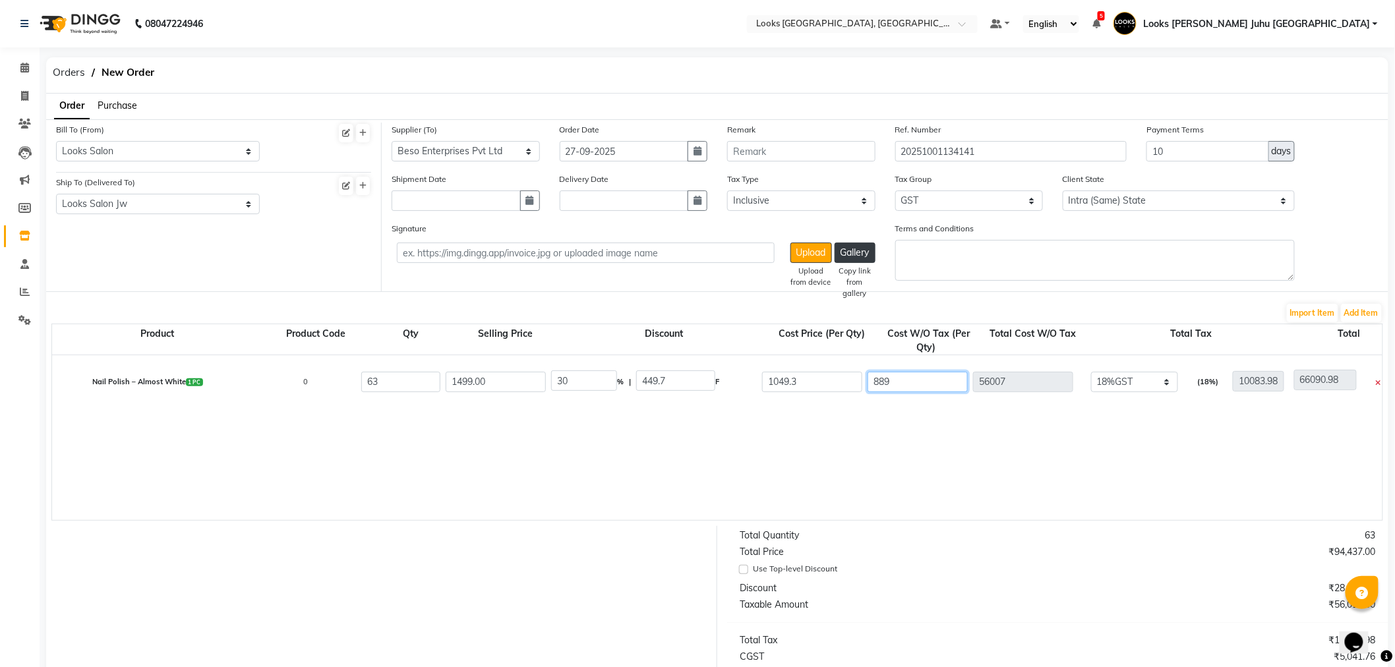
type input "88"
type input "5544"
type input "15627.98"
type input "8"
type input "504"
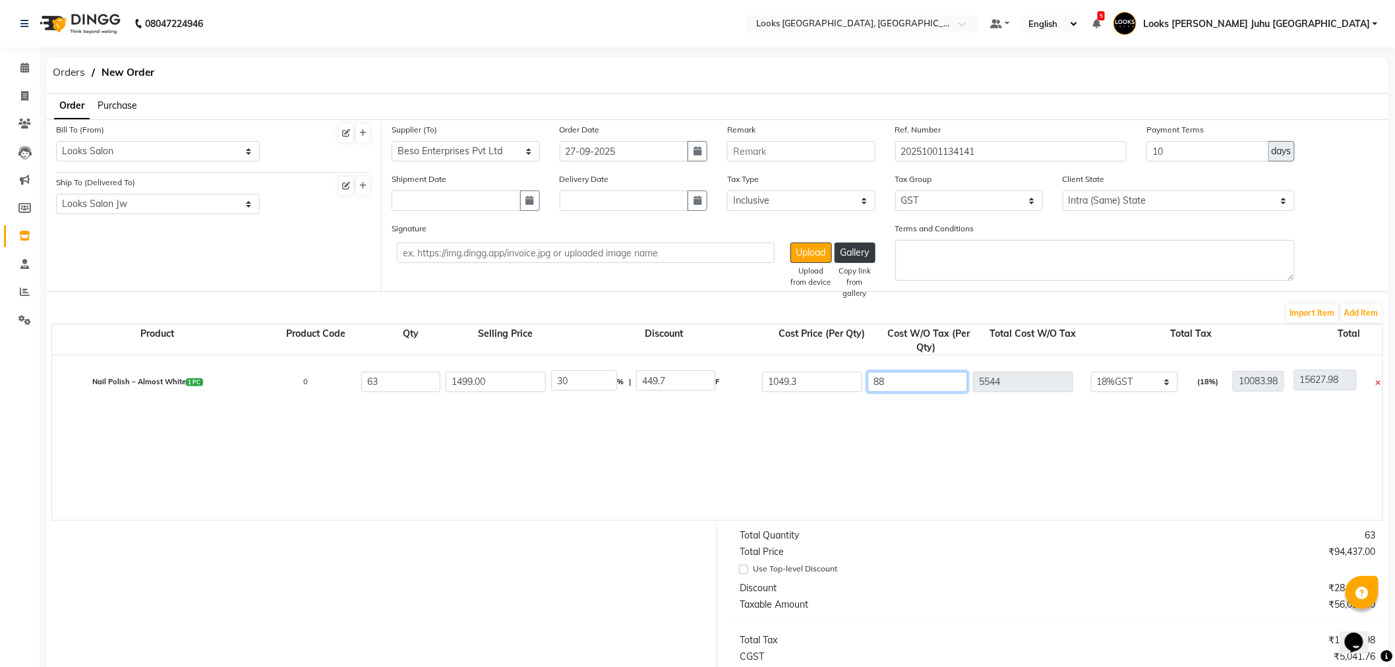
type input "10587.98"
type input "0"
type input "10083.98"
type input "5"
type input "315"
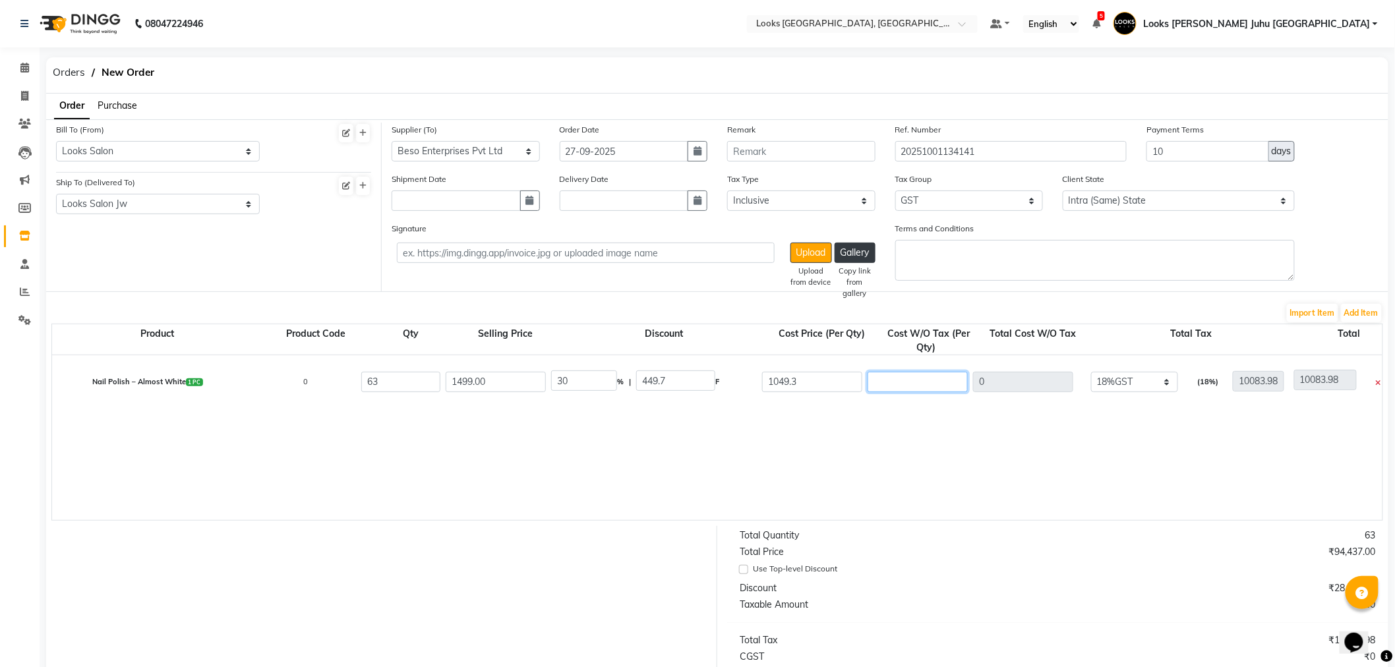
type input "10398.98"
type input "57"
type input "3591"
type input "13674.98"
type input "574"
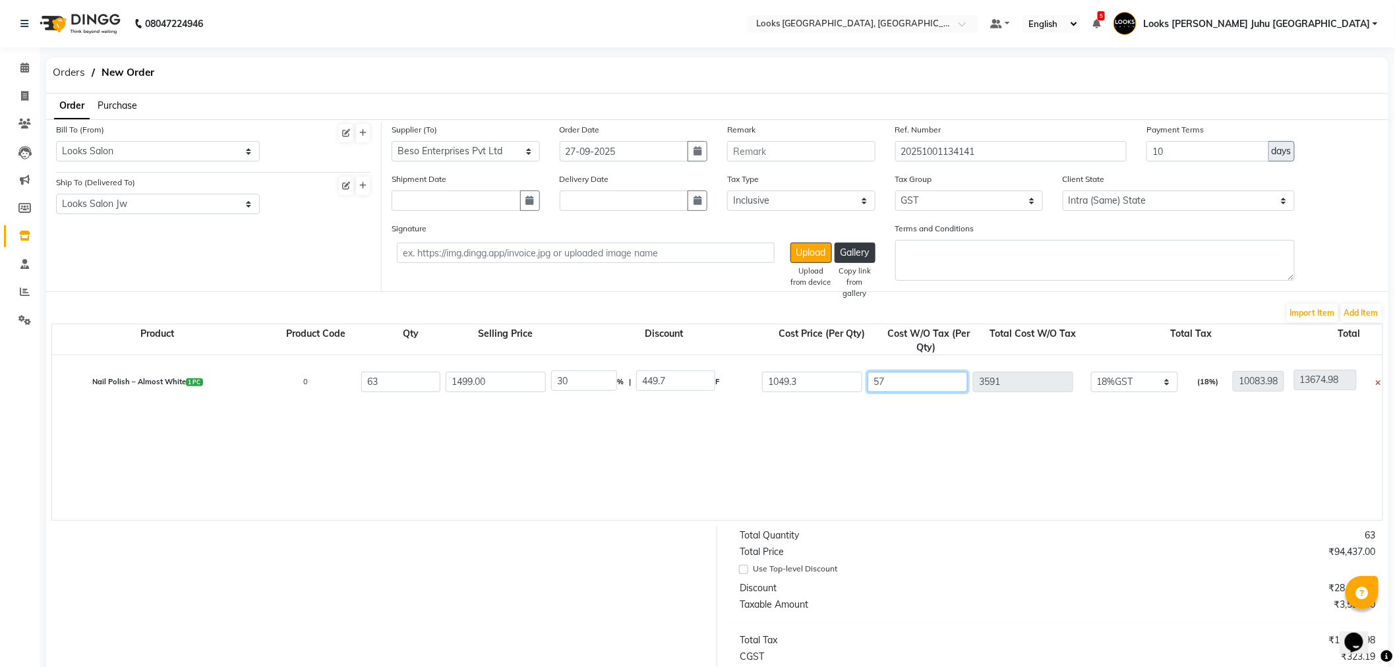
type input "36162"
type input "46245.98"
type input "574.6"
type input "36199.8"
type input "46283.78"
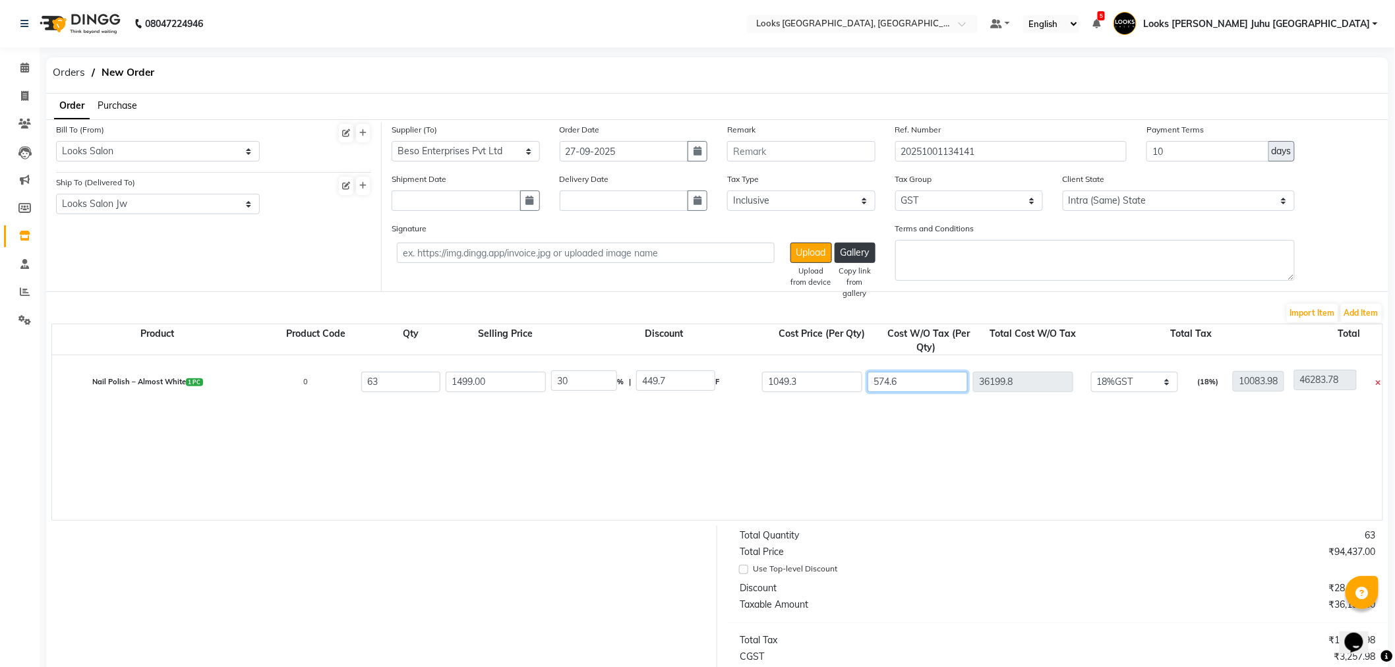
type input "574.65"
type input "36202.95"
type input "46286.93"
type input "574.65"
type input "54.76"
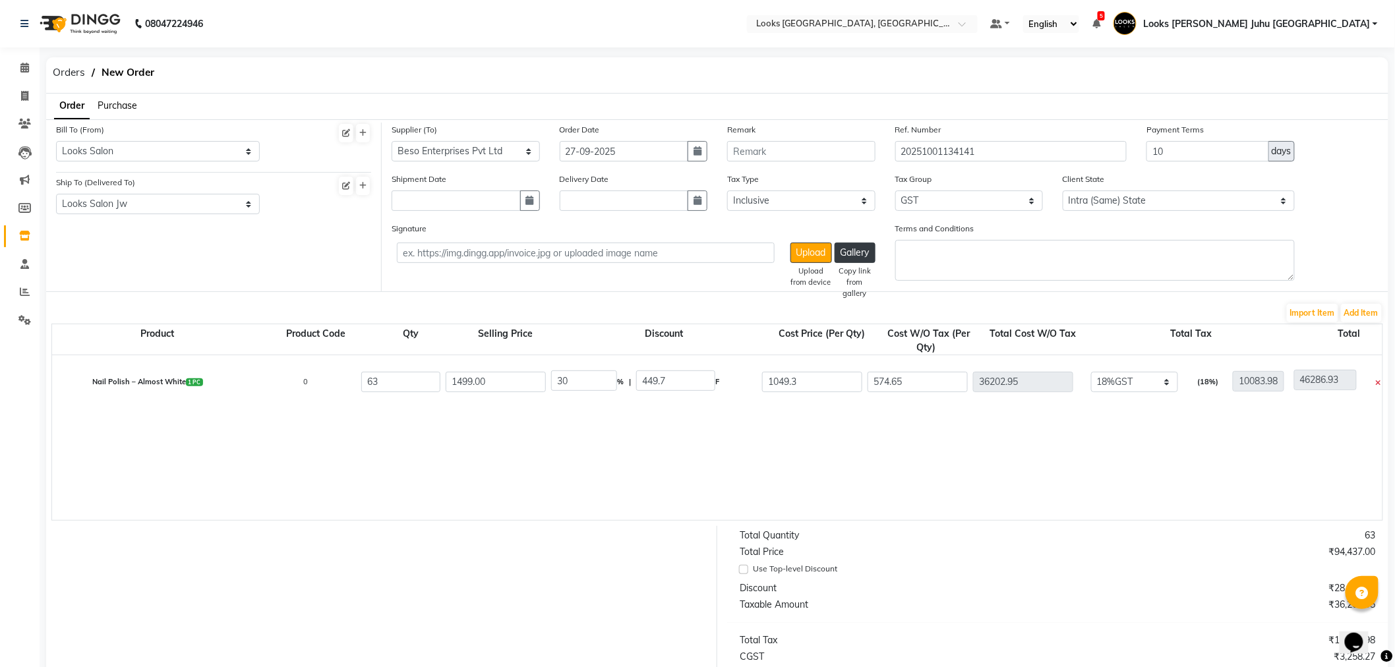
type input "820.91"
type input "678.09"
type input "6516.53"
type input "42719.48"
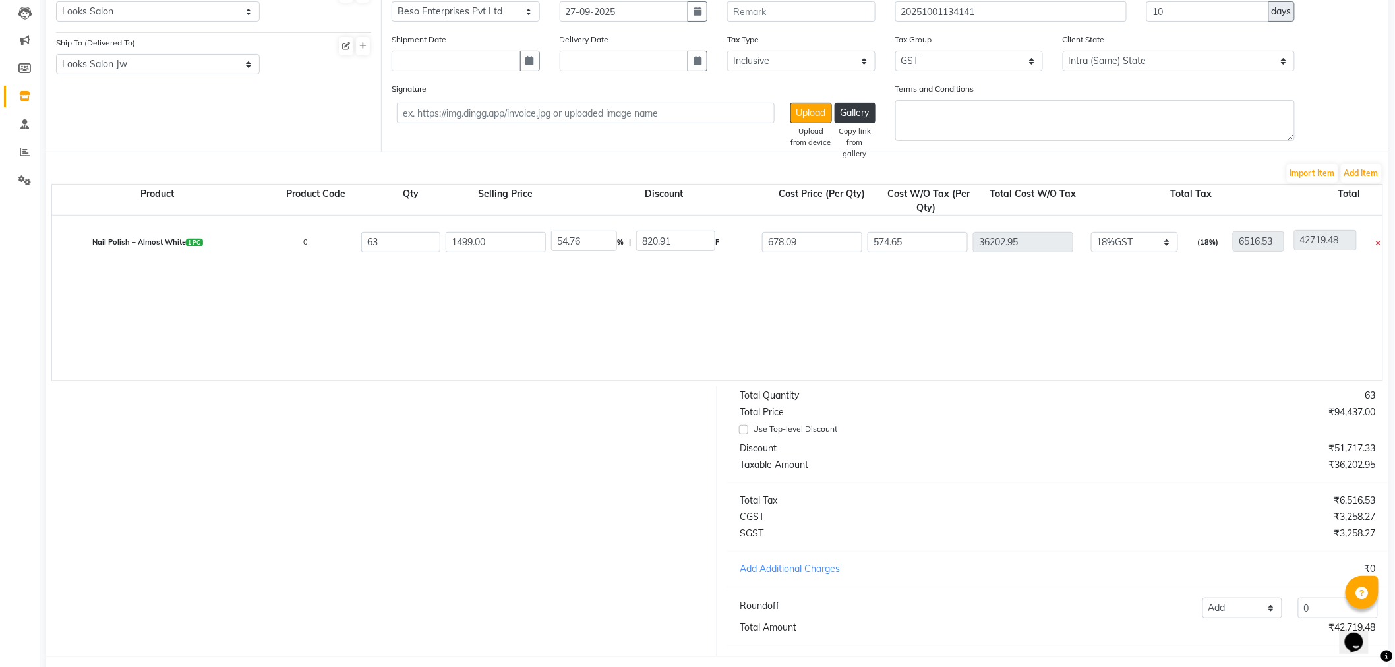
scroll to position [208, 0]
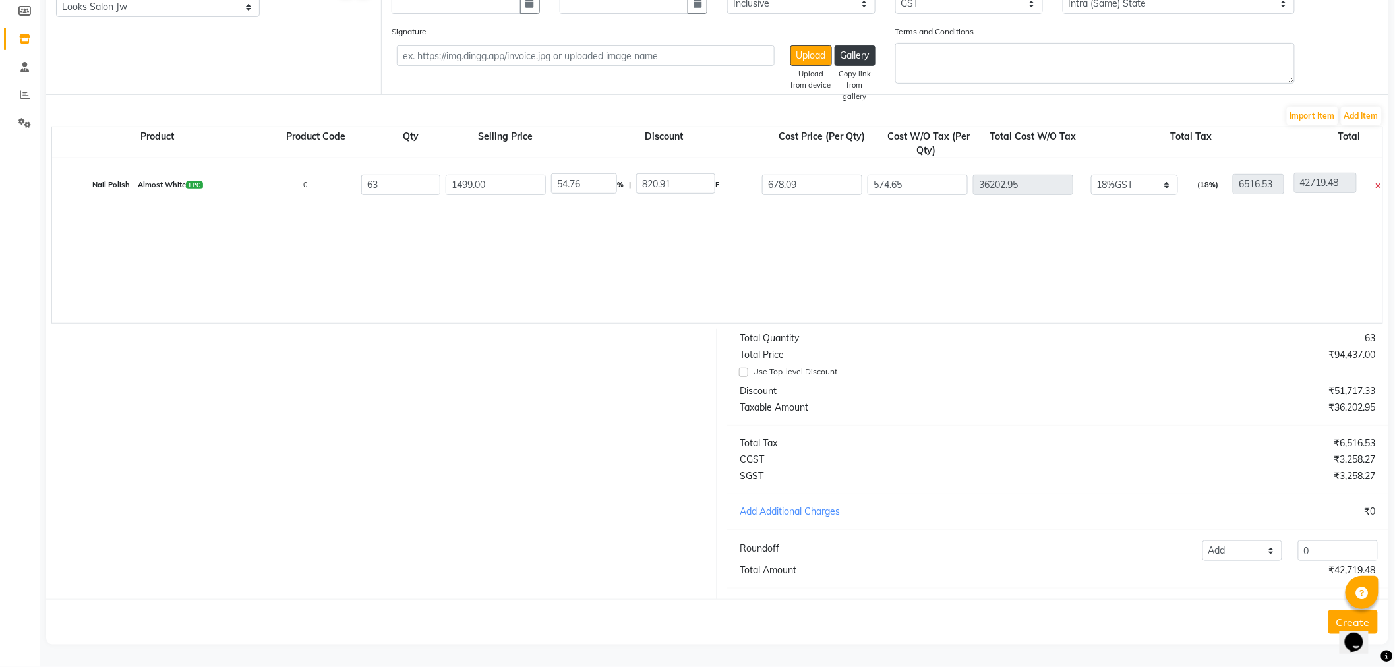
click at [1334, 620] on button "Create" at bounding box center [1353, 623] width 49 height 24
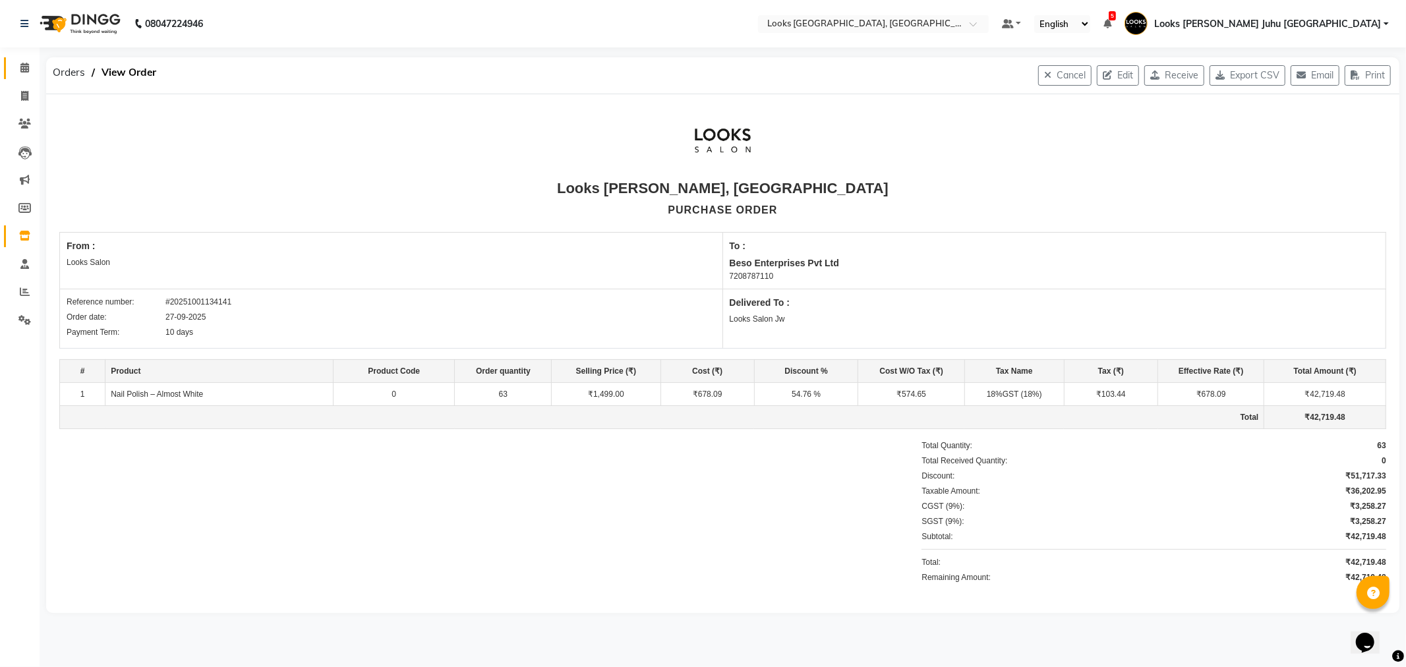
click at [4, 69] on link "Calendar" at bounding box center [20, 68] width 32 height 22
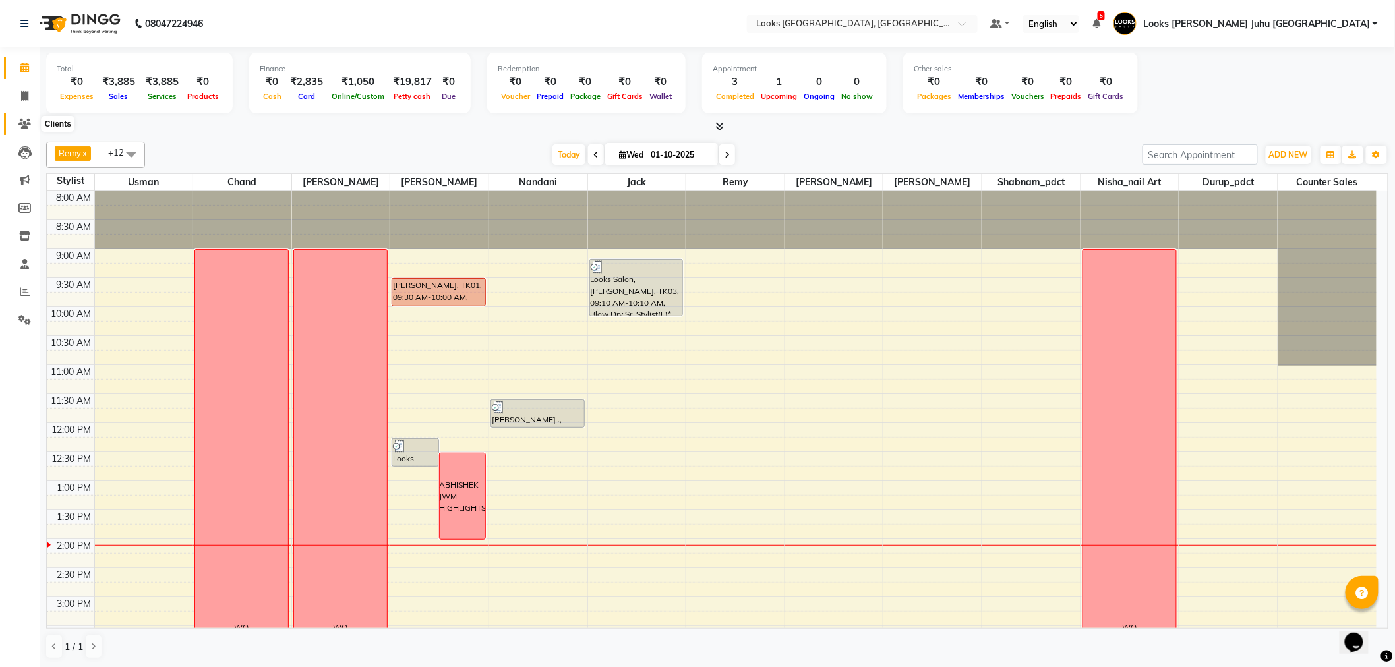
click at [28, 117] on span at bounding box center [24, 124] width 23 height 15
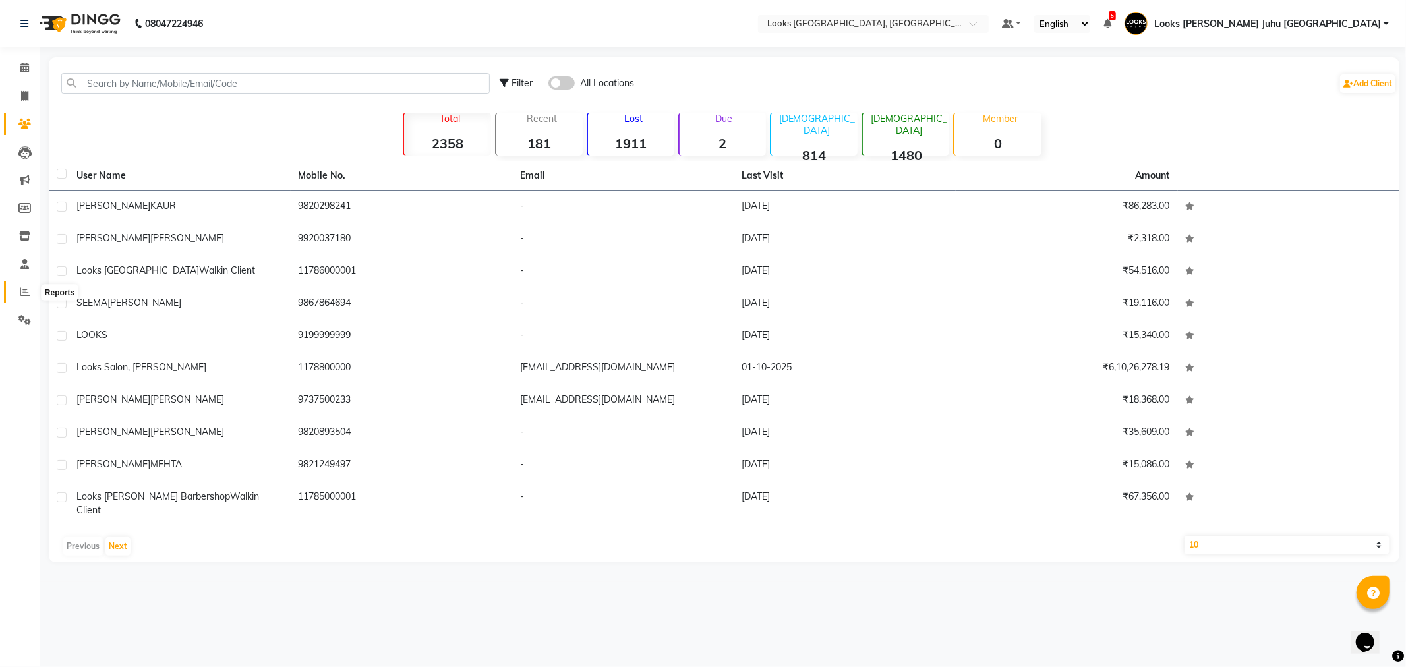
click at [18, 290] on span at bounding box center [24, 292] width 23 height 15
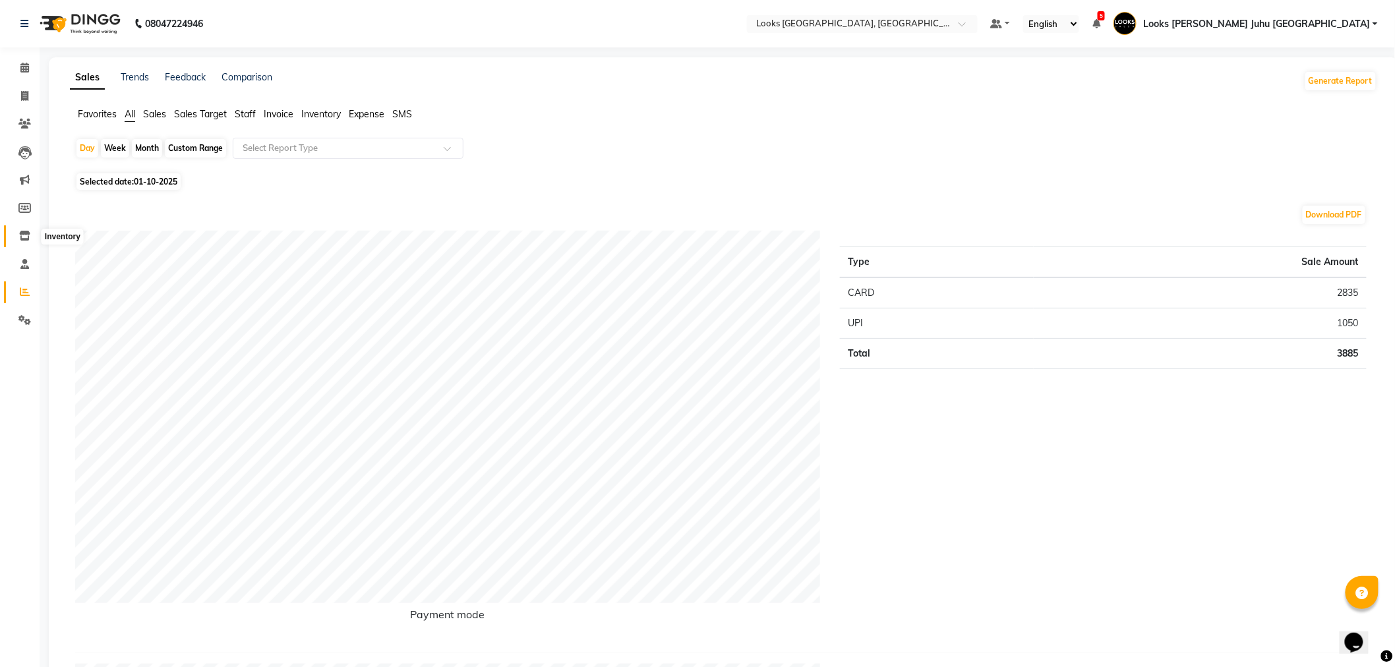
click at [24, 229] on span at bounding box center [24, 236] width 23 height 15
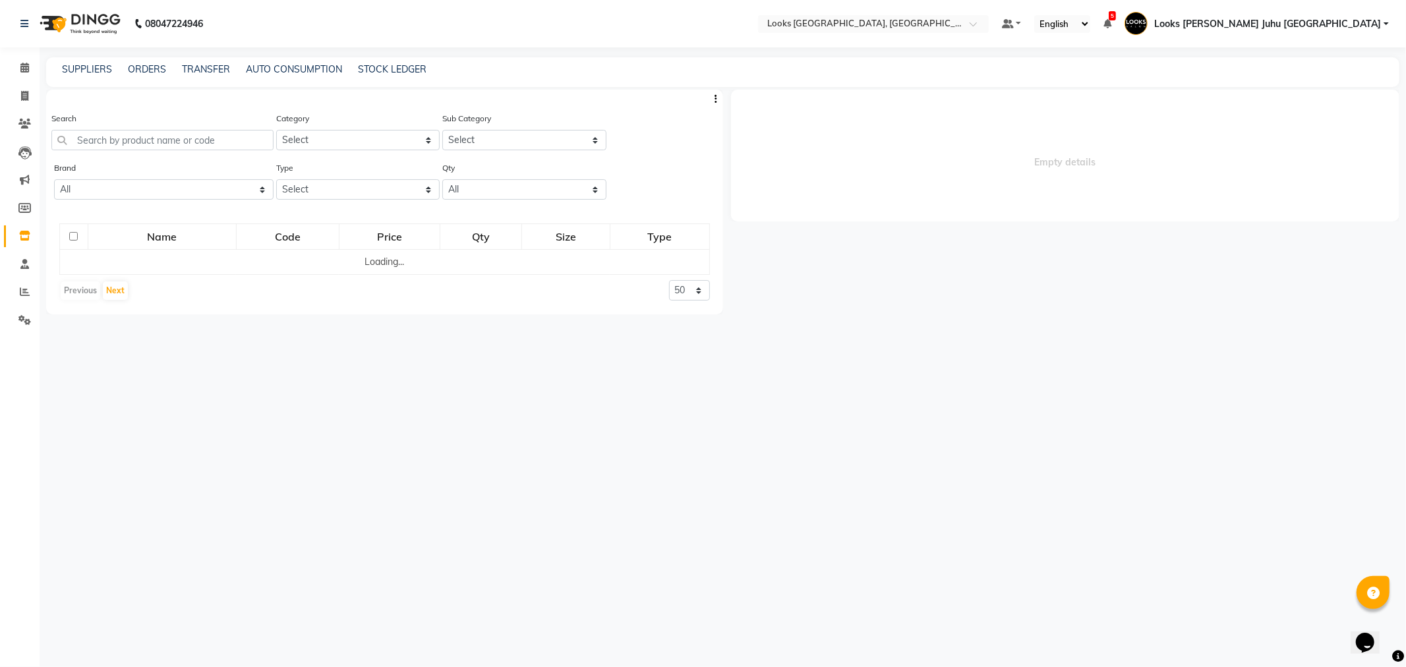
select select
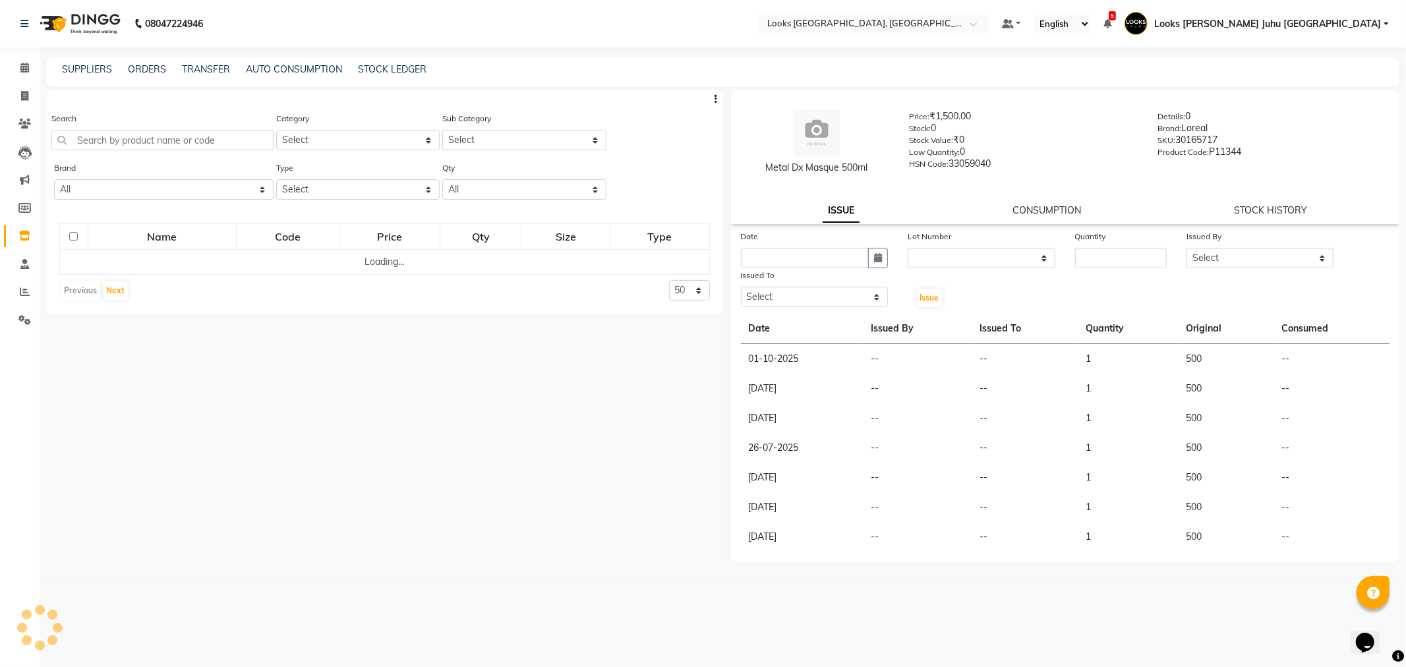
click at [144, 77] on div "SUPPLIERS ORDERS TRANSFER AUTO CONSUMPTION STOCK LEDGER" at bounding box center [723, 72] width 1354 height 30
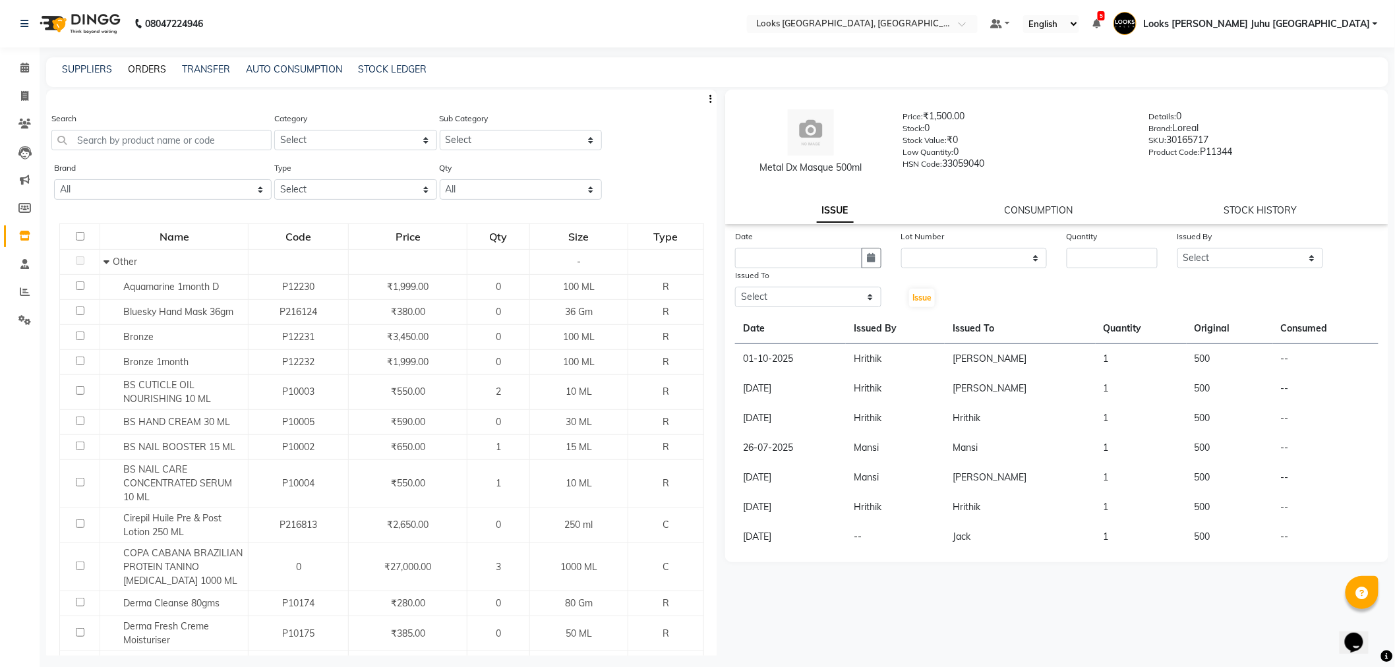
click at [153, 73] on link "ORDERS" at bounding box center [147, 69] width 38 height 12
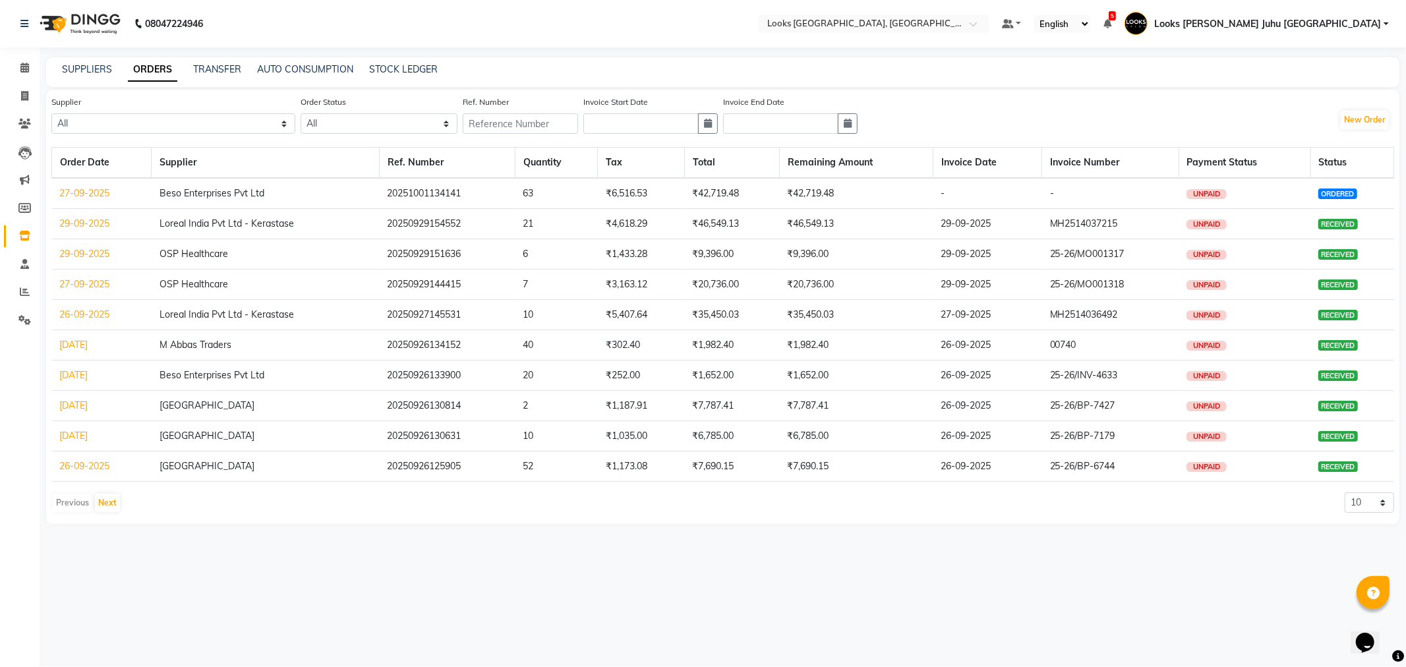
click at [76, 193] on link "27-09-2025" at bounding box center [85, 193] width 50 height 12
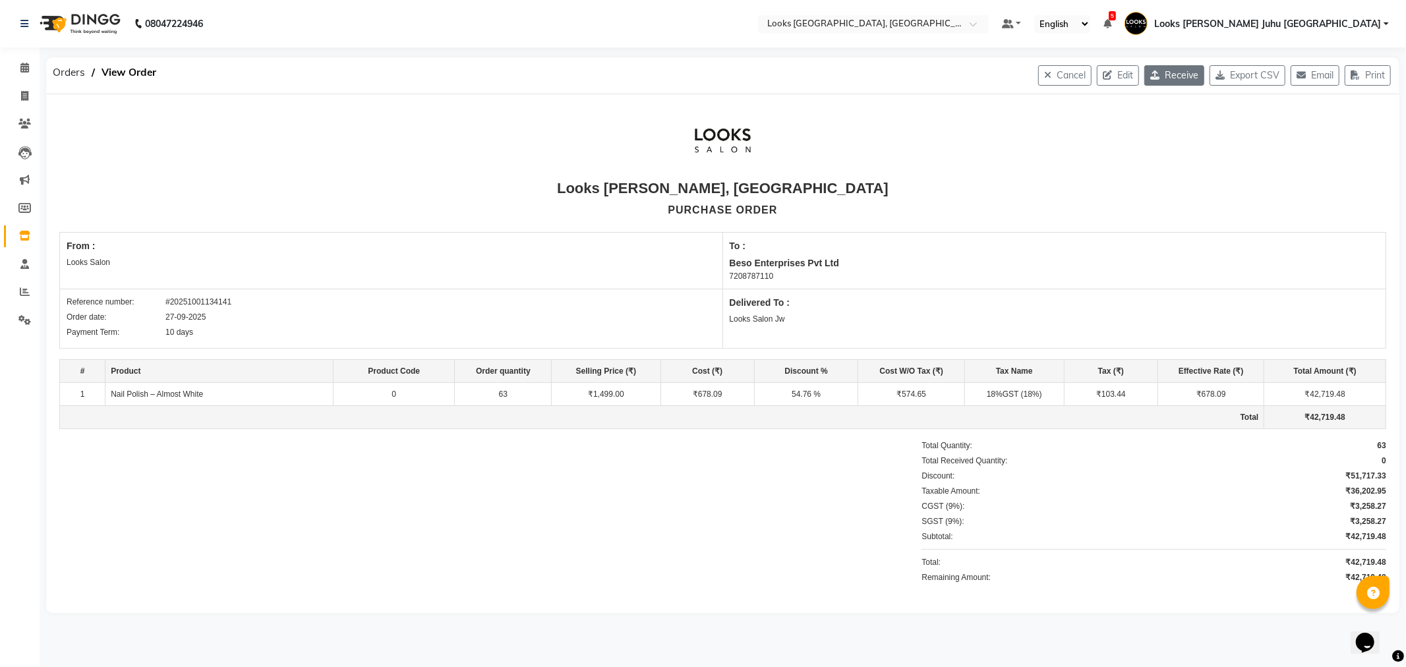
click at [1159, 79] on button "Receive" at bounding box center [1175, 75] width 60 height 20
select select "558"
select select "503"
select select "3064"
select select "true"
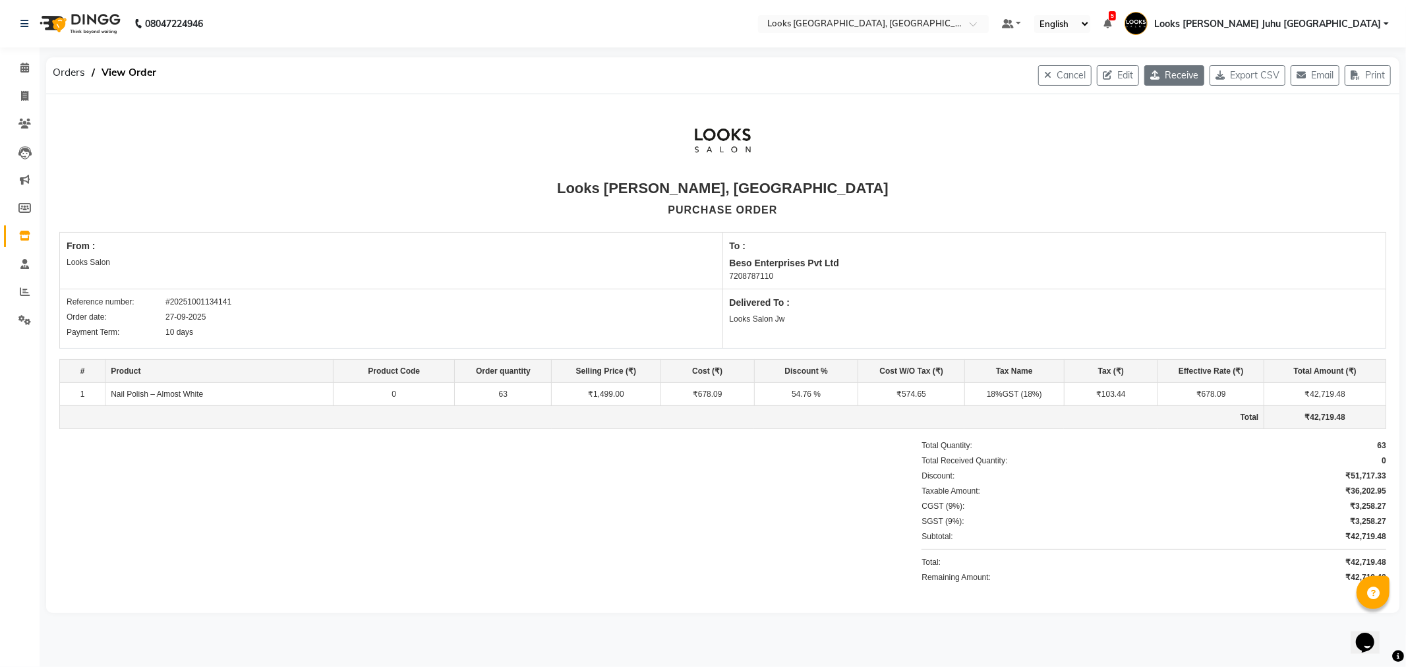
select select "3870"
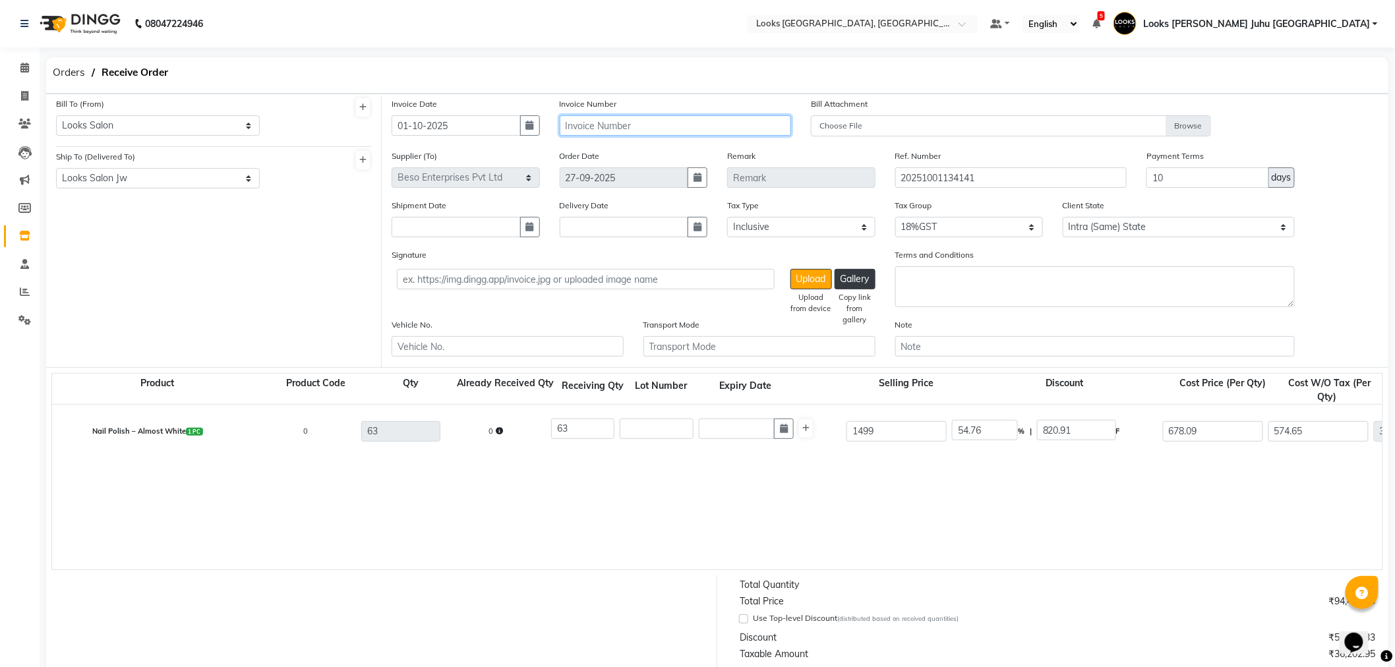
click at [611, 130] on input "text" at bounding box center [676, 125] width 232 height 20
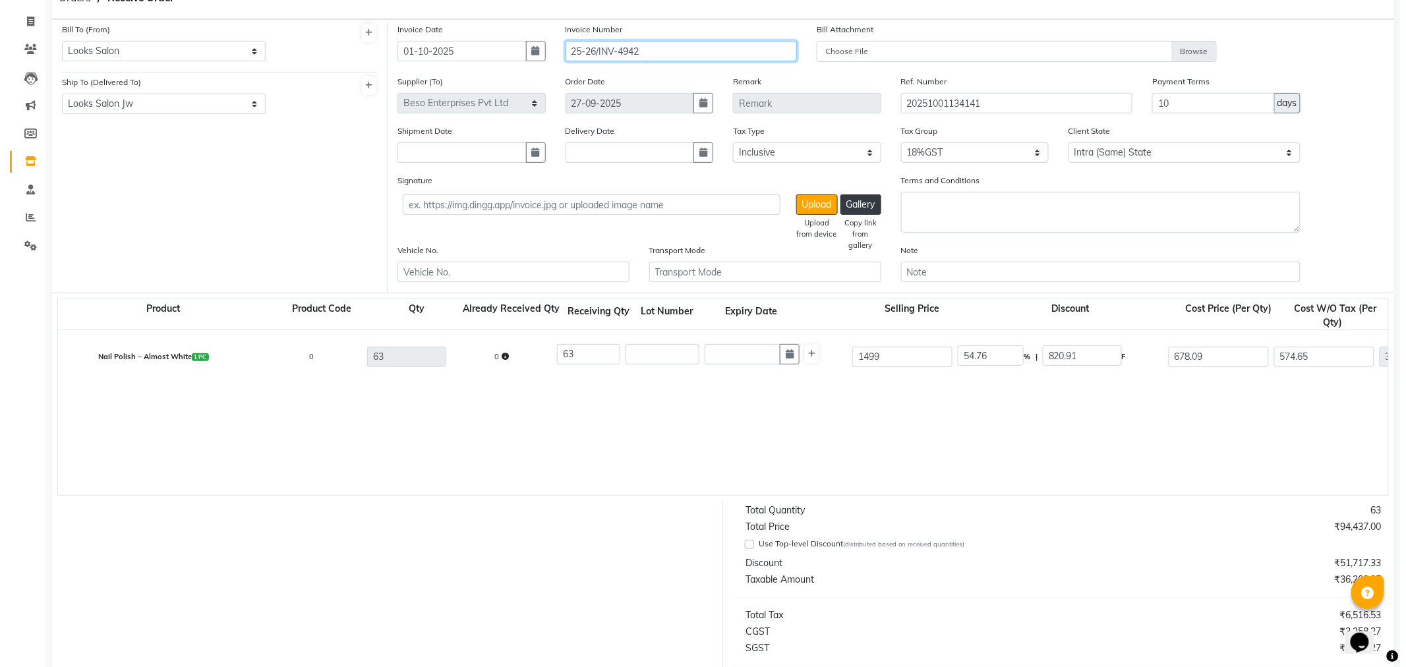
scroll to position [220, 0]
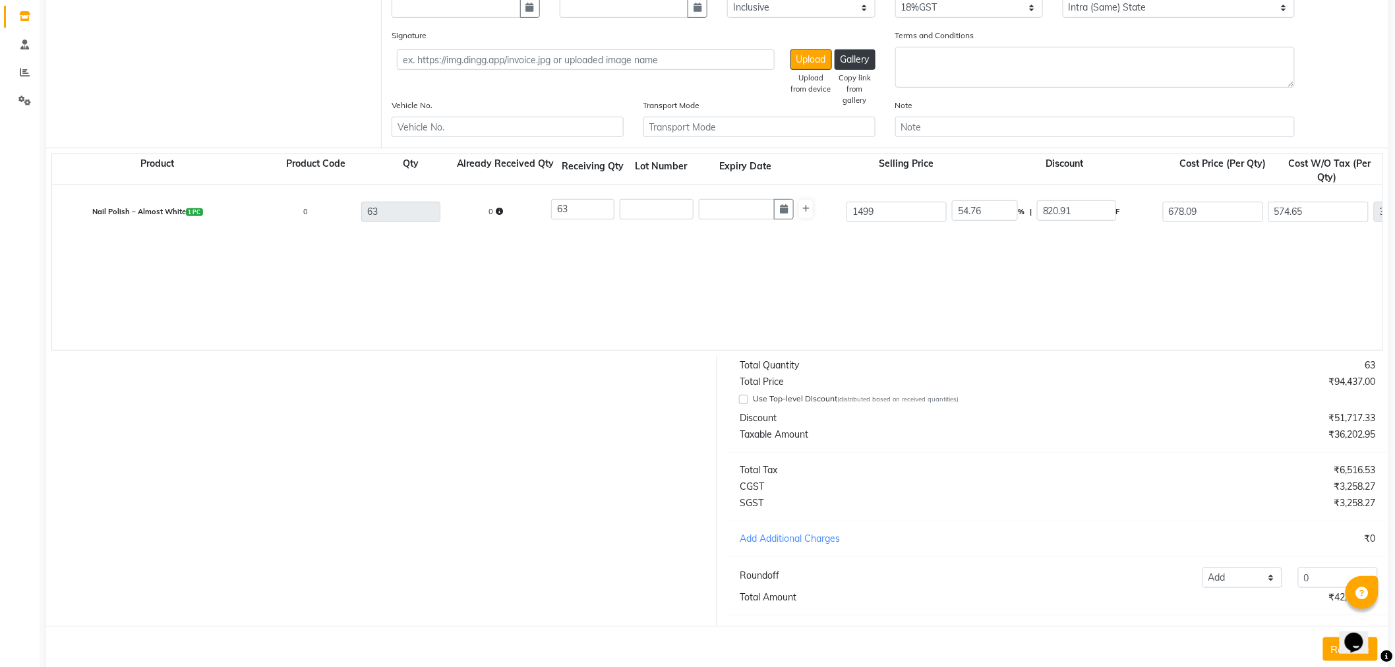
type input "25-26/INV-4942"
click at [1330, 655] on button "Receive" at bounding box center [1350, 650] width 55 height 24
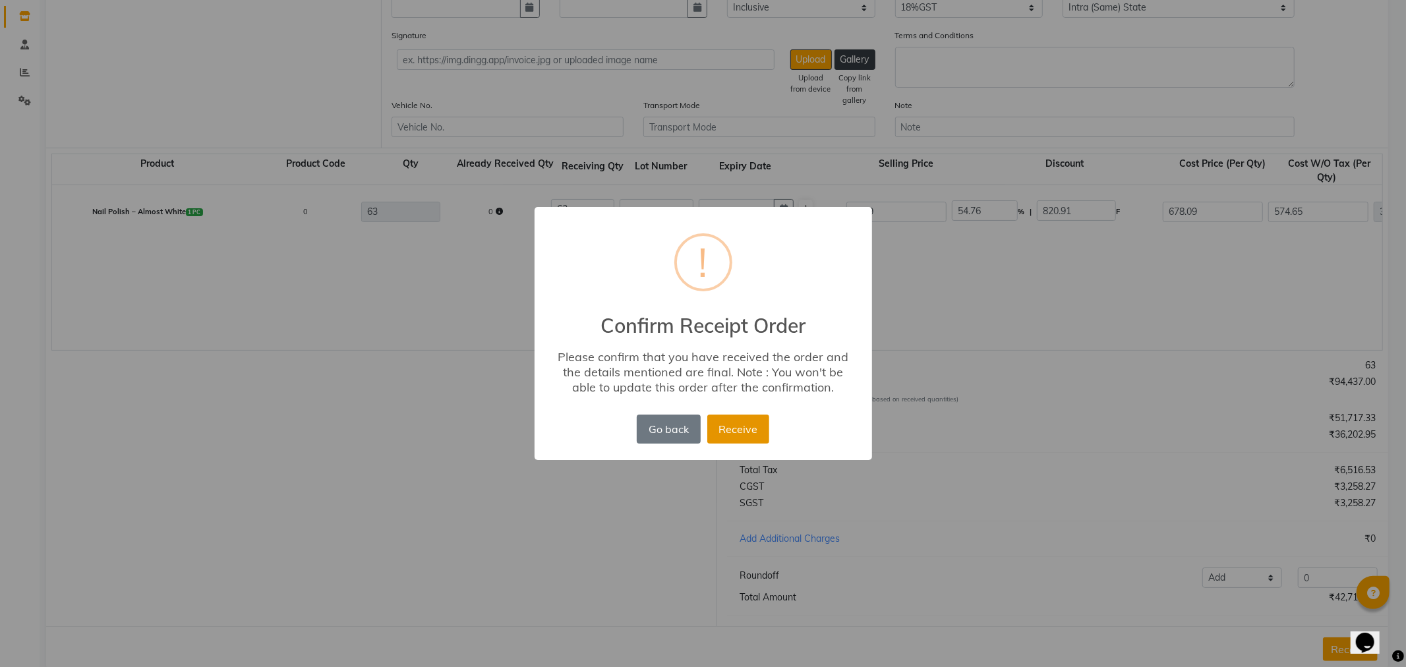
click at [765, 433] on button "Receive" at bounding box center [739, 429] width 62 height 29
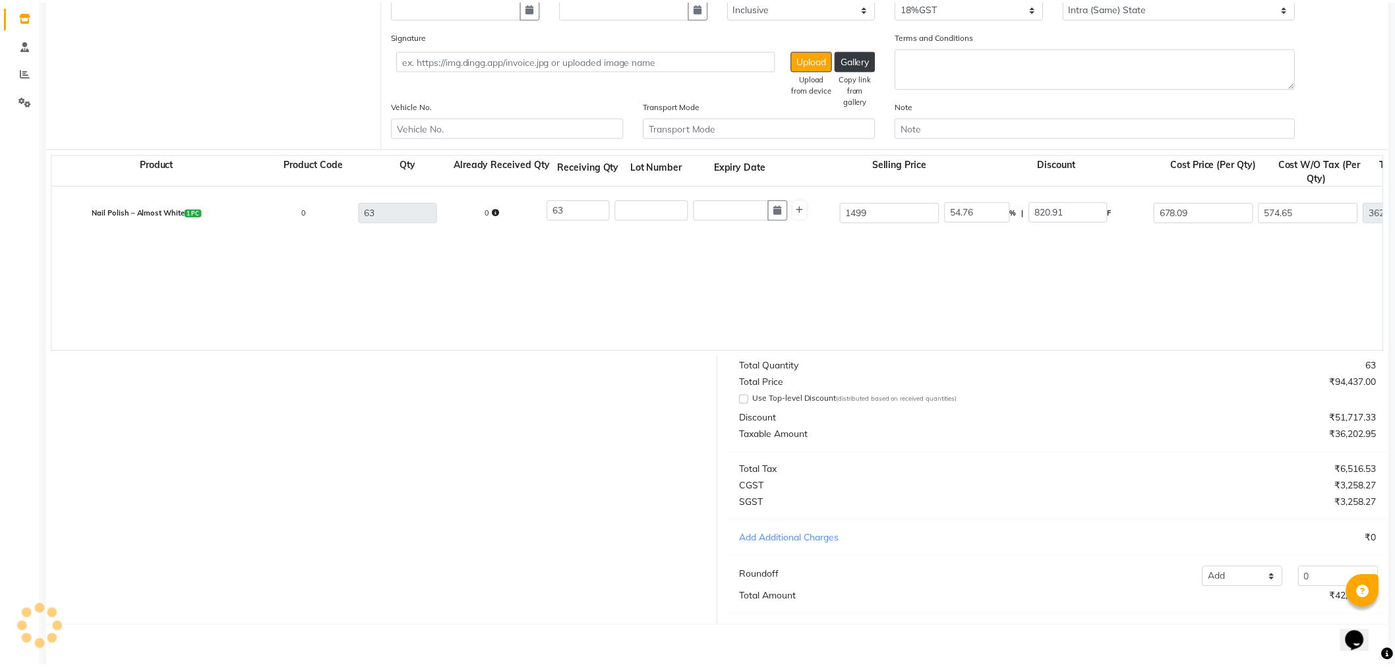
scroll to position [0, 0]
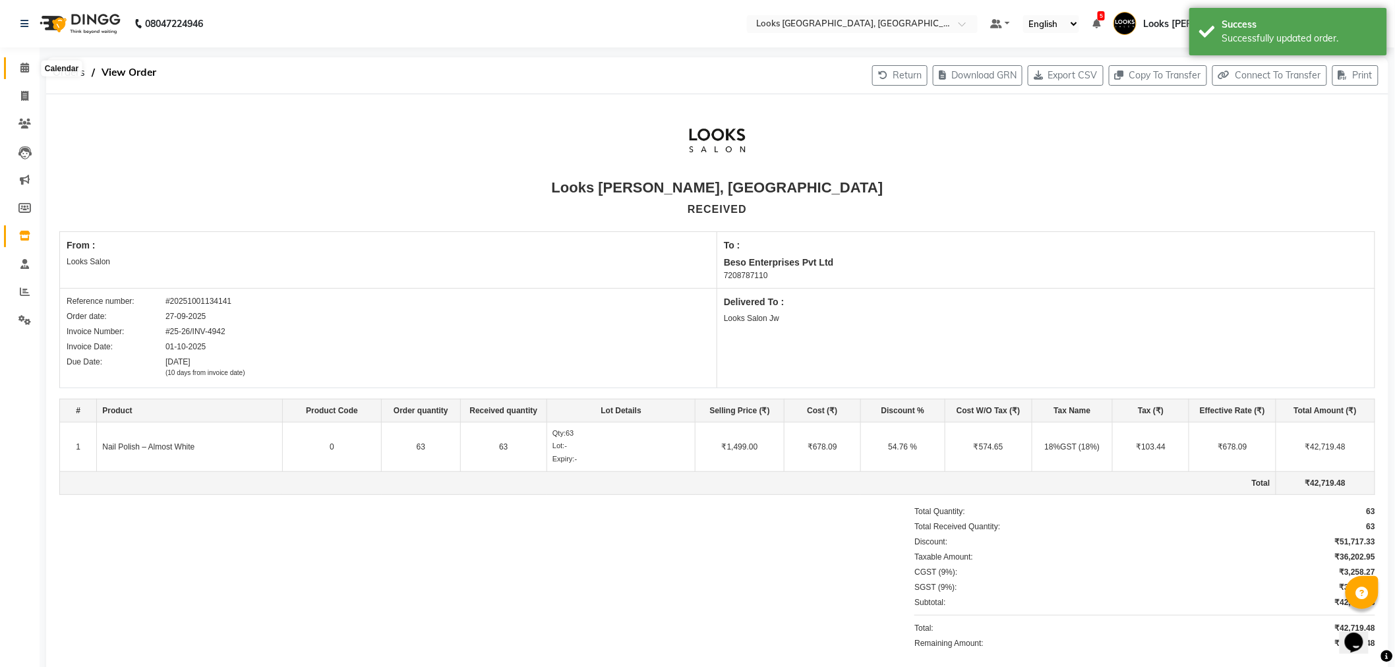
click at [29, 70] on span at bounding box center [24, 68] width 23 height 15
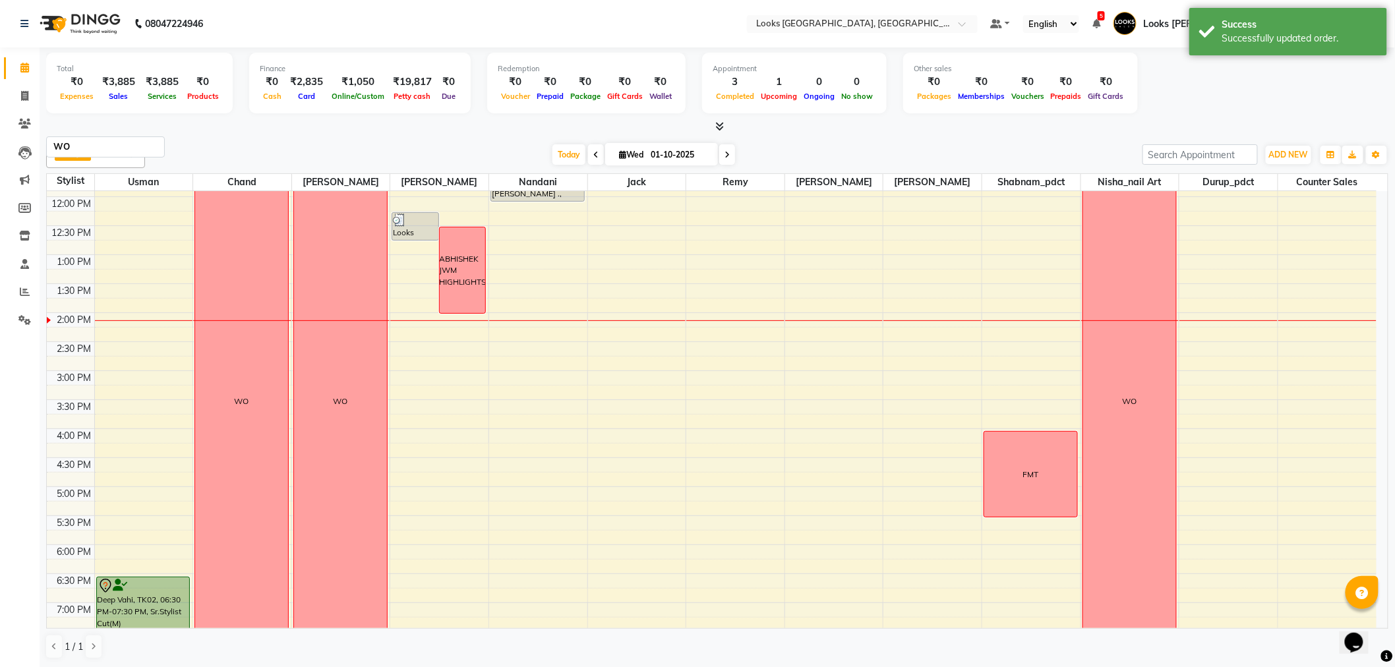
scroll to position [293, 0]
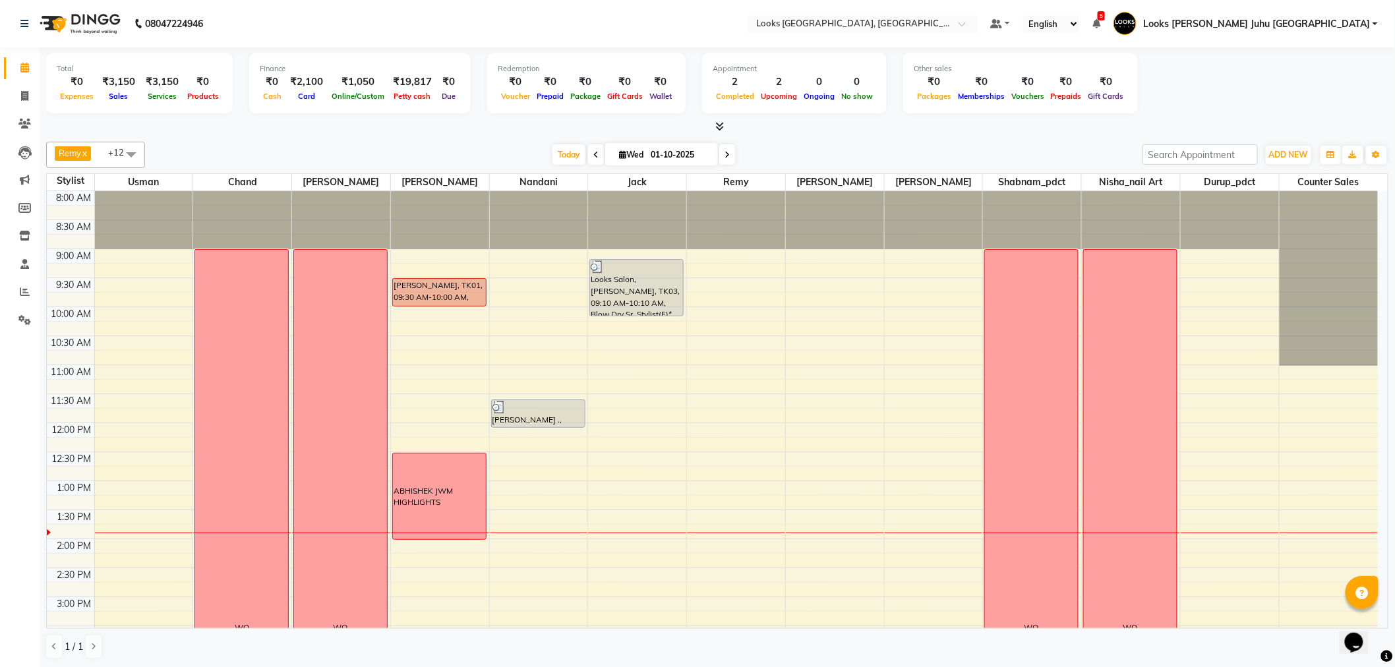
scroll to position [307, 0]
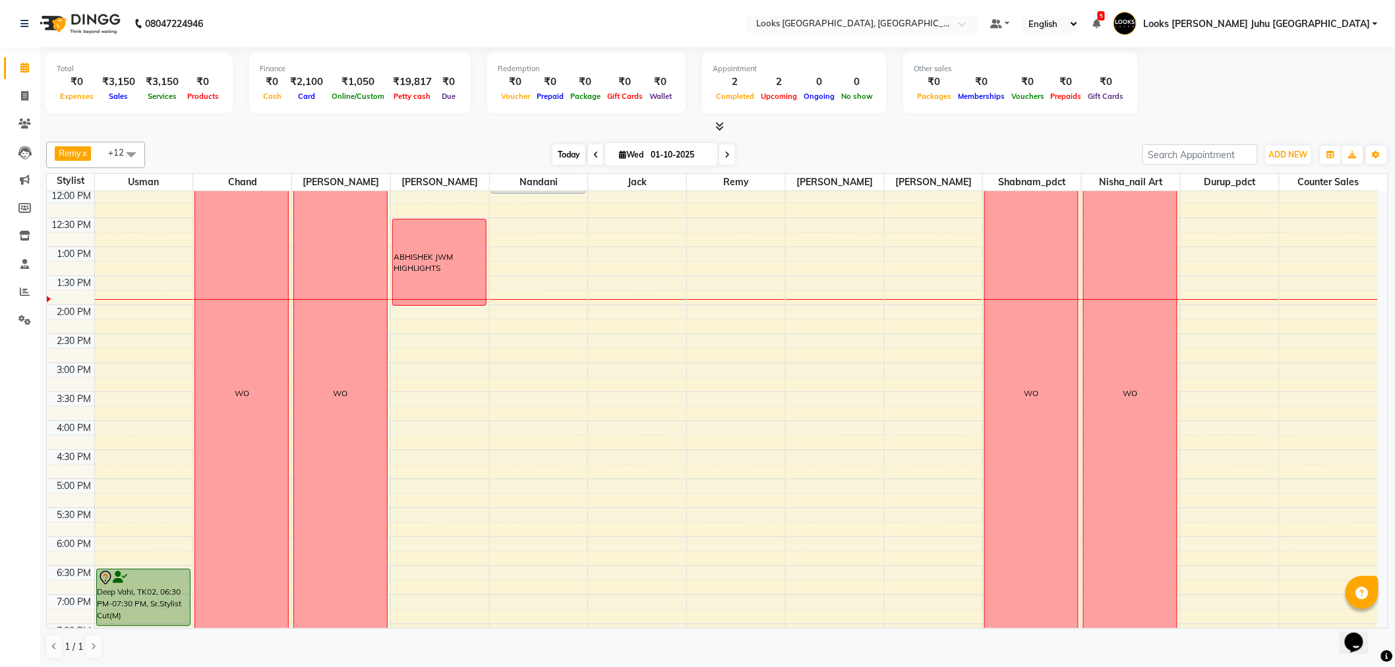
click at [559, 147] on span "Today" at bounding box center [569, 154] width 33 height 20
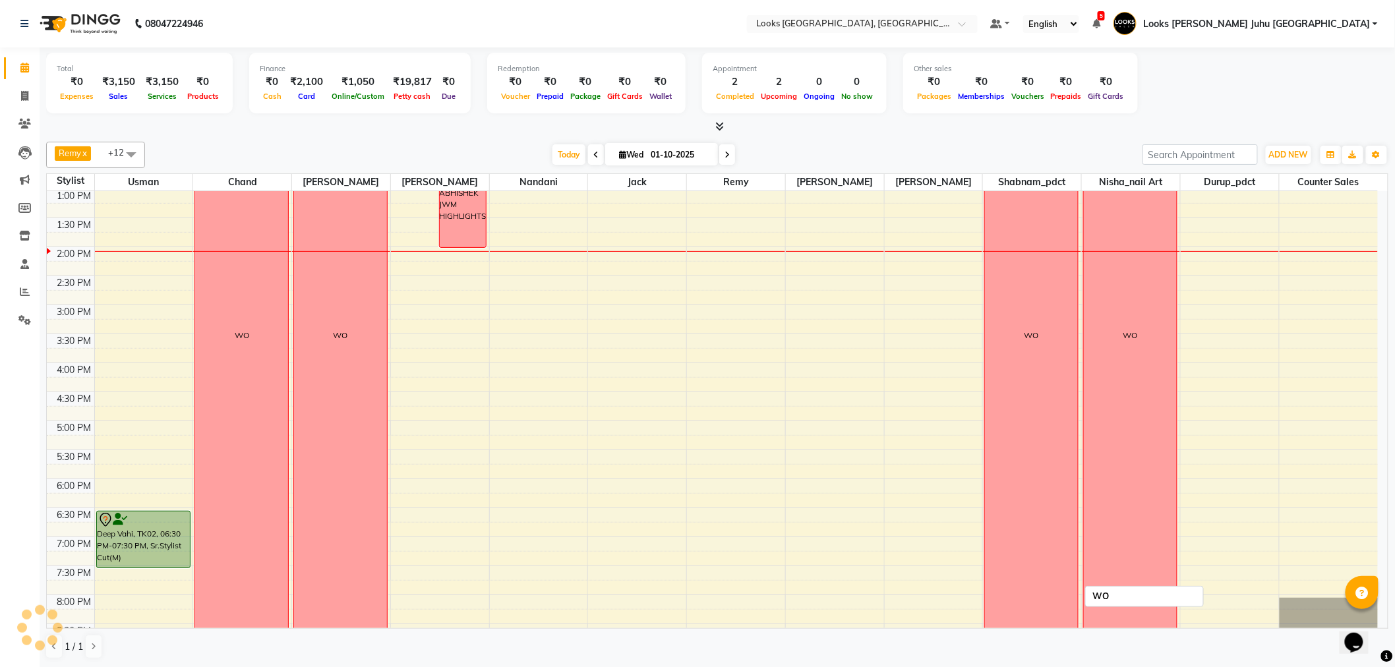
click at [1027, 378] on div "WO" at bounding box center [1031, 336] width 93 height 756
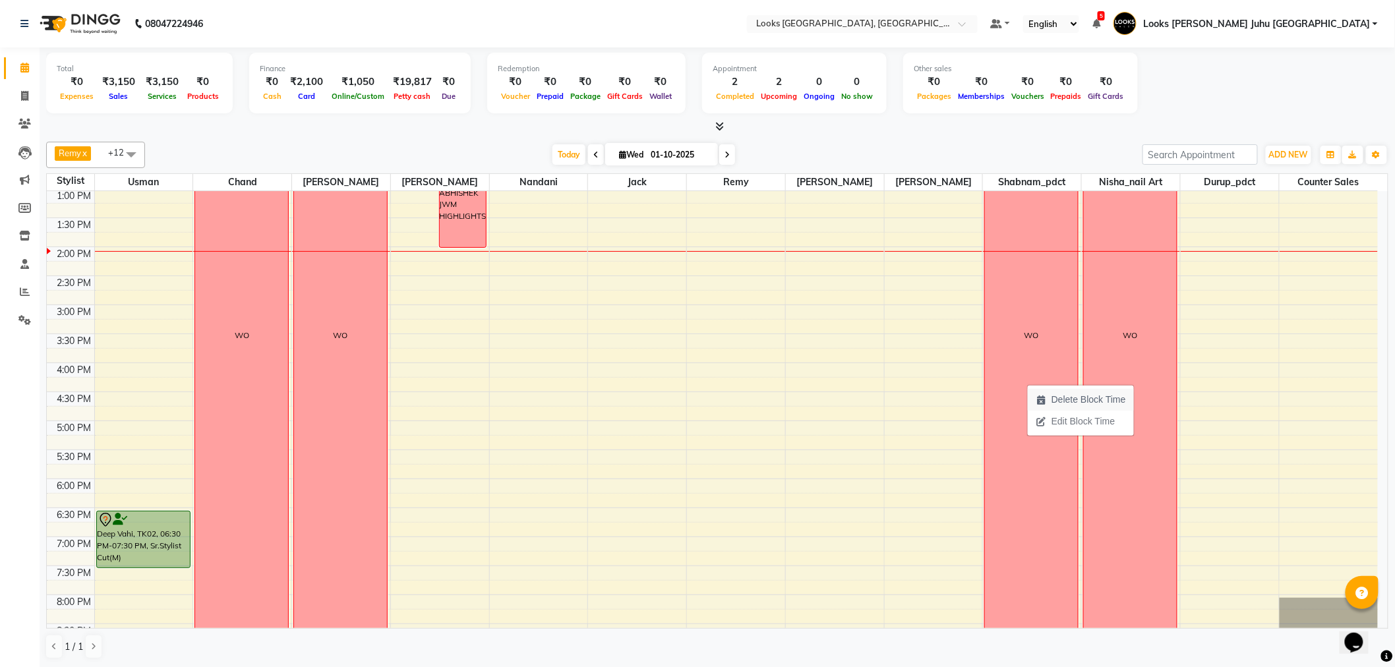
click at [1084, 404] on span "Delete Block Time" at bounding box center [1089, 400] width 75 height 14
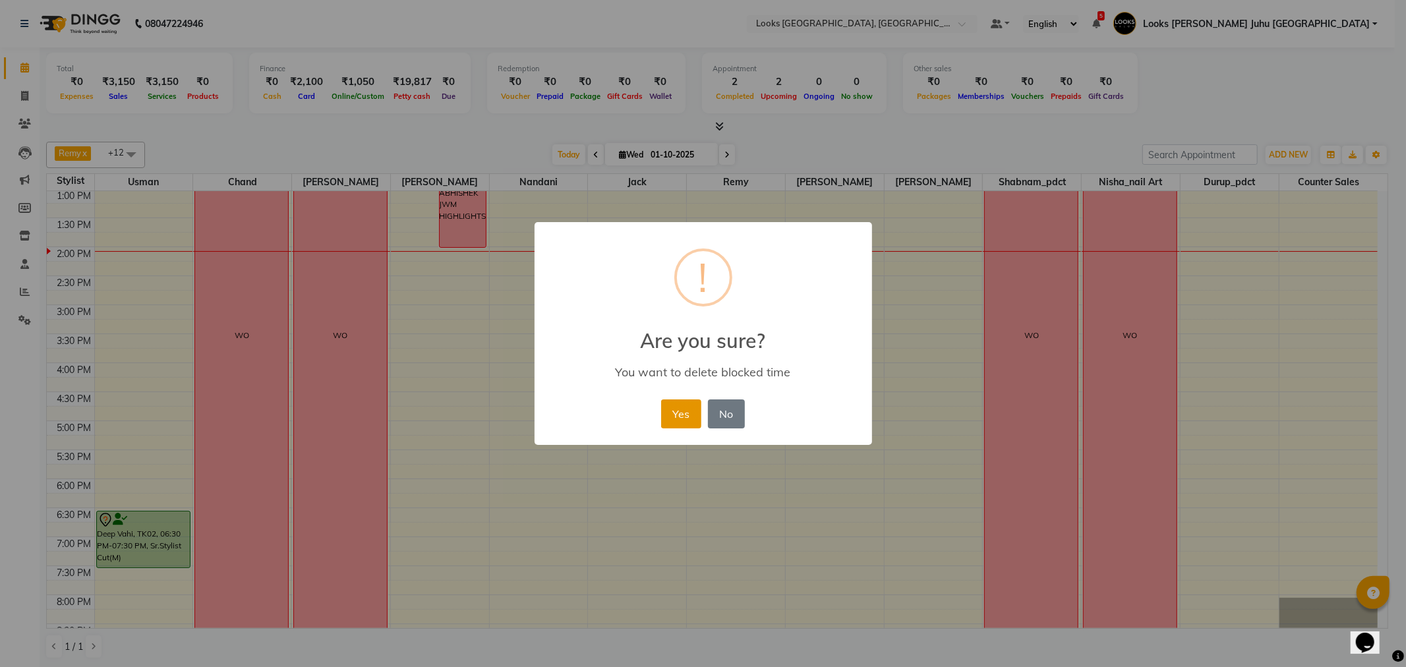
click at [671, 406] on button "Yes" at bounding box center [681, 414] width 40 height 29
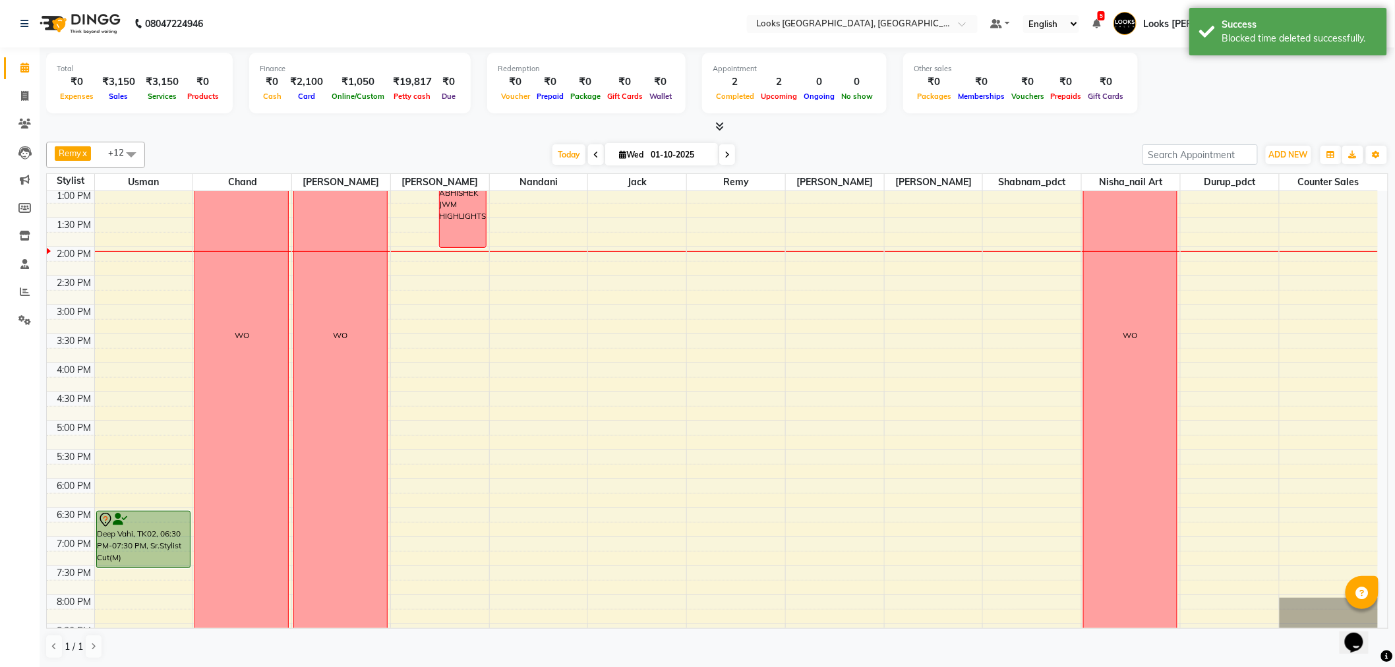
click at [1010, 368] on div "8:00 AM 8:30 AM 9:00 AM 9:30 AM 10:00 AM 10:30 AM 11:00 AM 11:30 AM 12:00 PM 12…" at bounding box center [712, 334] width 1331 height 870
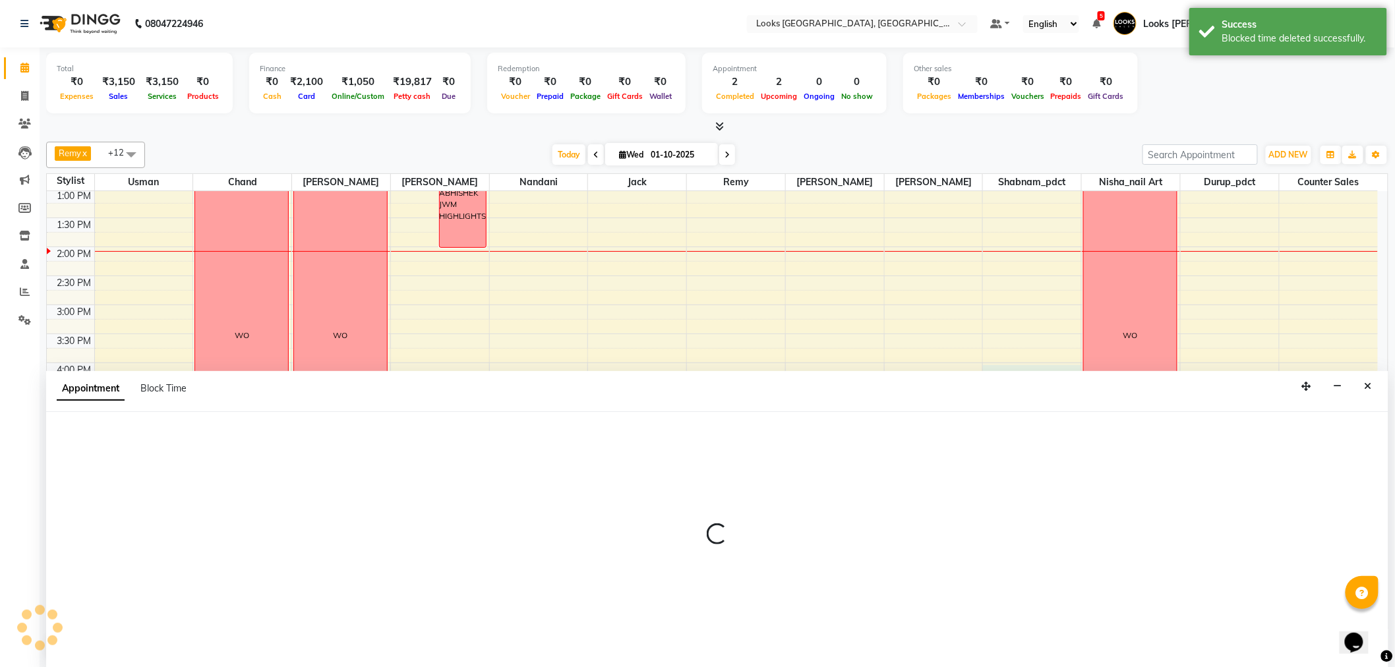
scroll to position [1, 0]
click at [165, 390] on span "Block Time" at bounding box center [163, 388] width 46 height 12
select select "45758"
select select "960"
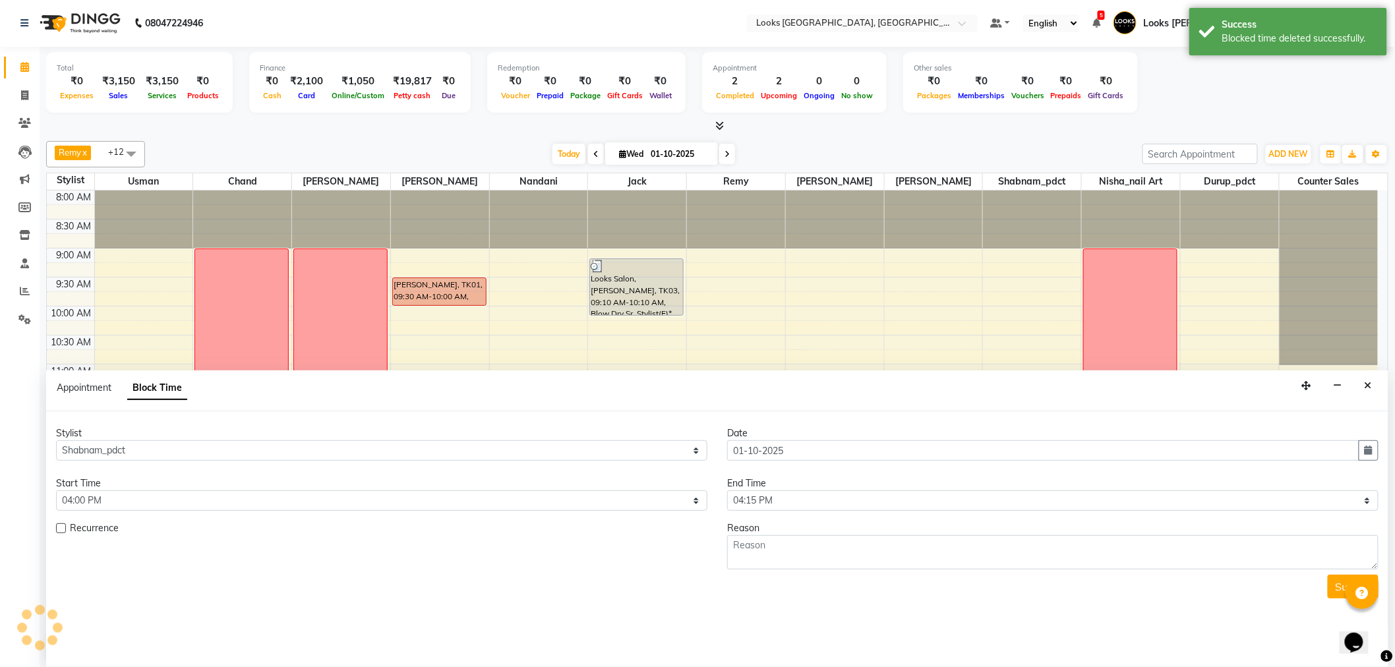
scroll to position [350, 0]
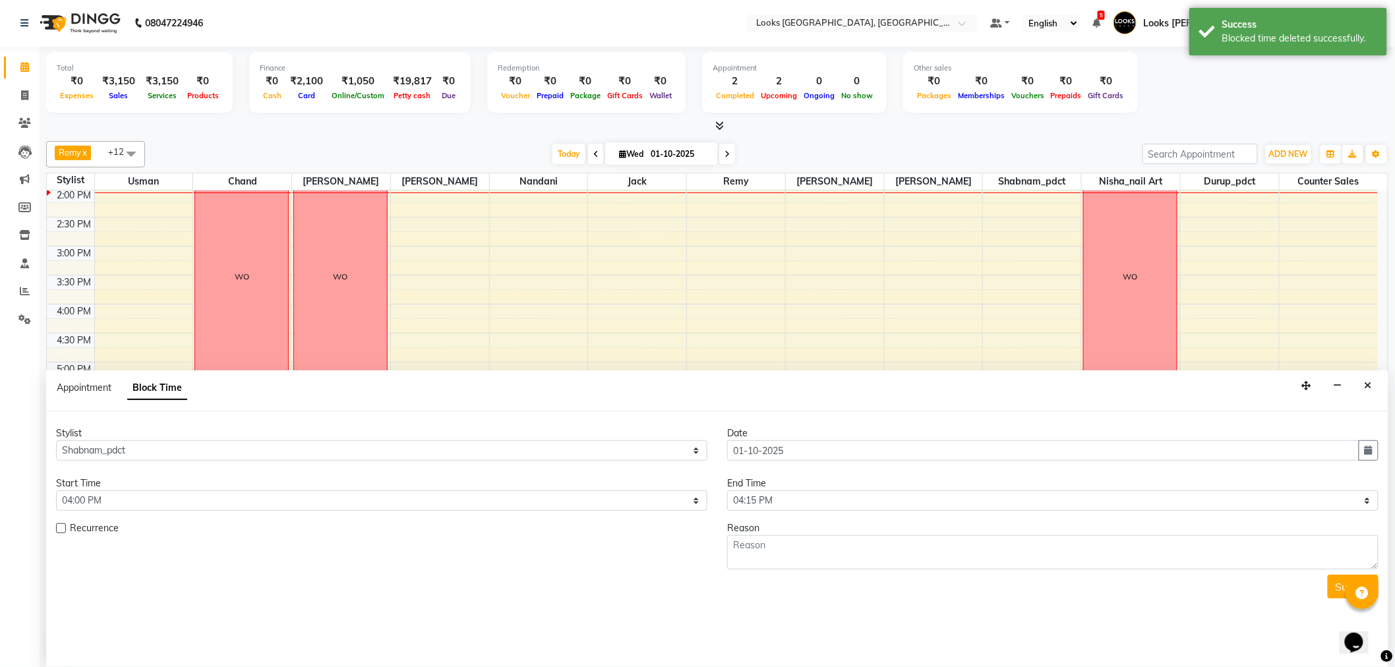
click at [777, 482] on div "End Time" at bounding box center [1052, 484] width 651 height 14
click at [768, 495] on select "Select 09:00 AM 09:15 AM 09:30 AM 09:45 AM 10:00 AM 10:15 AM 10:30 AM 10:45 AM …" at bounding box center [1052, 501] width 651 height 20
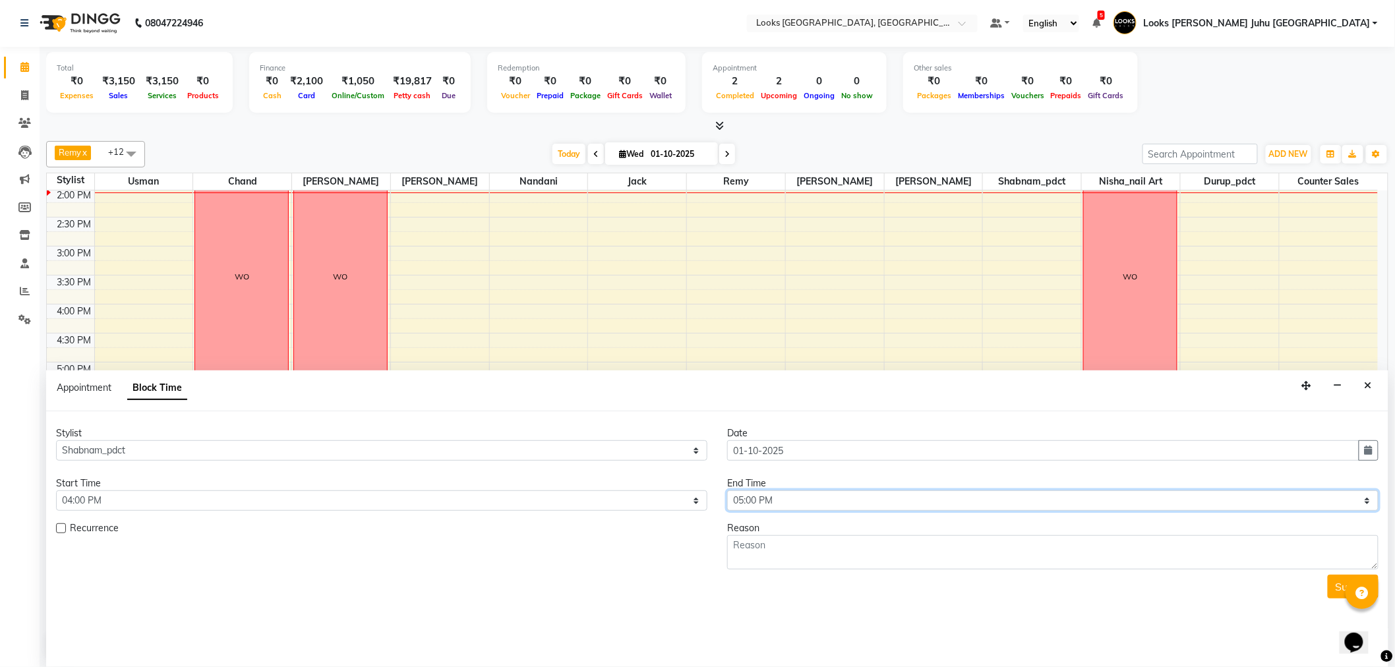
click at [727, 491] on select "Select 09:00 AM 09:15 AM 09:30 AM 09:45 AM 10:00 AM 10:15 AM 10:30 AM 10:45 AM …" at bounding box center [1052, 501] width 651 height 20
click at [828, 547] on textarea at bounding box center [1052, 552] width 651 height 34
click at [808, 499] on select "Select 09:00 AM 09:15 AM 09:30 AM 09:45 AM 10:00 AM 10:15 AM 10:30 AM 10:45 AM …" at bounding box center [1052, 501] width 651 height 20
select select "1050"
click at [727, 491] on select "Select 09:00 AM 09:15 AM 09:30 AM 09:45 AM 10:00 AM 10:15 AM 10:30 AM 10:45 AM …" at bounding box center [1052, 501] width 651 height 20
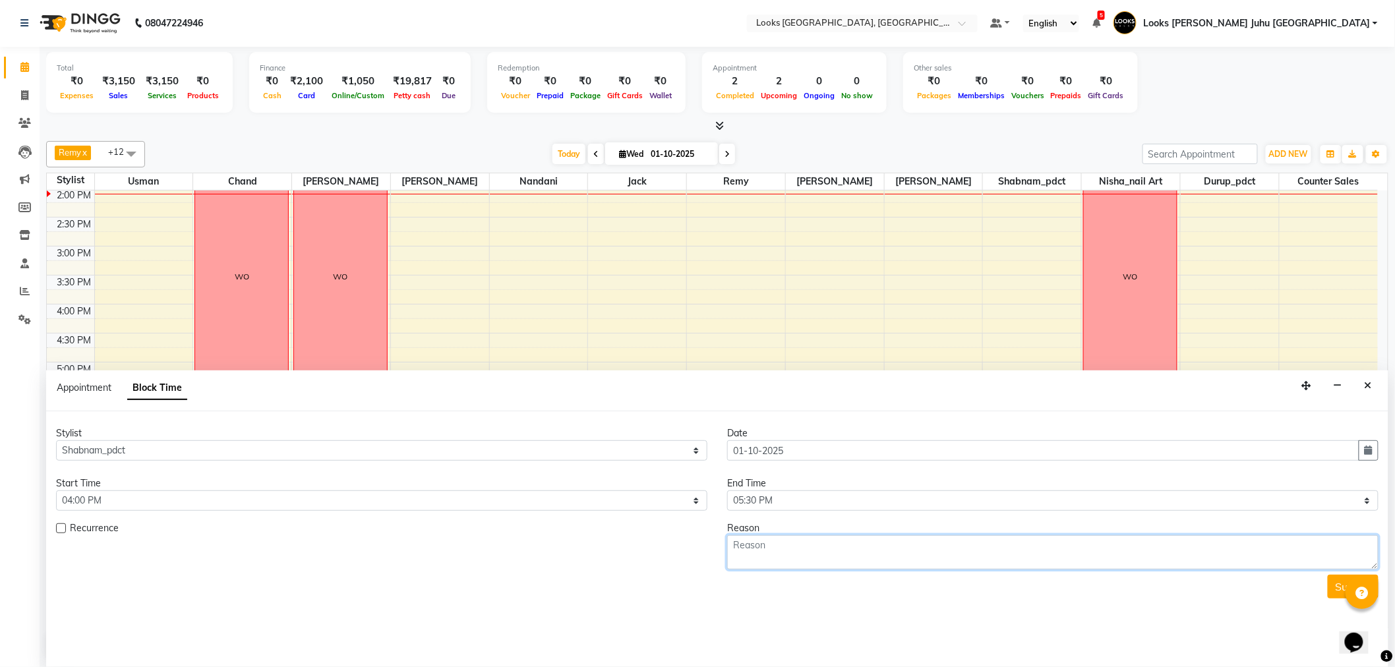
click at [775, 551] on textarea at bounding box center [1052, 552] width 651 height 34
type textarea "FMT"
click at [1326, 590] on div "Submit" at bounding box center [717, 587] width 1323 height 24
click at [1339, 586] on button "Submit" at bounding box center [1353, 587] width 51 height 24
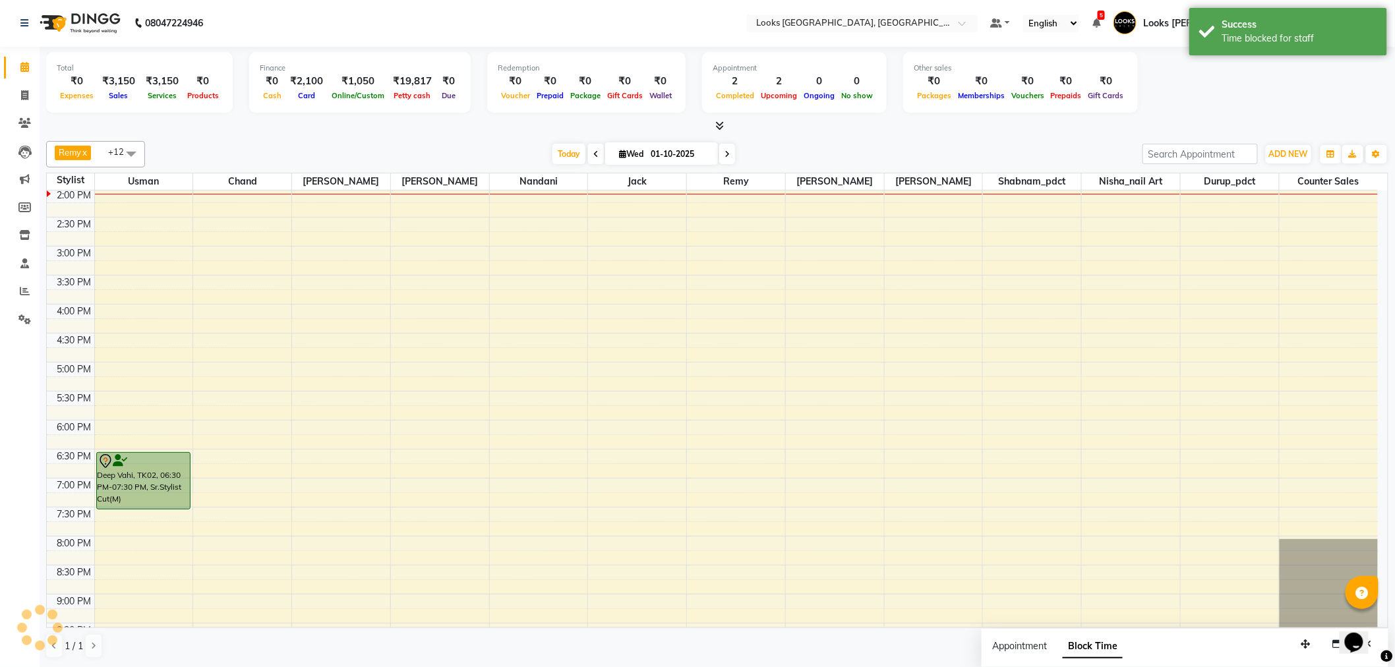
scroll to position [0, 0]
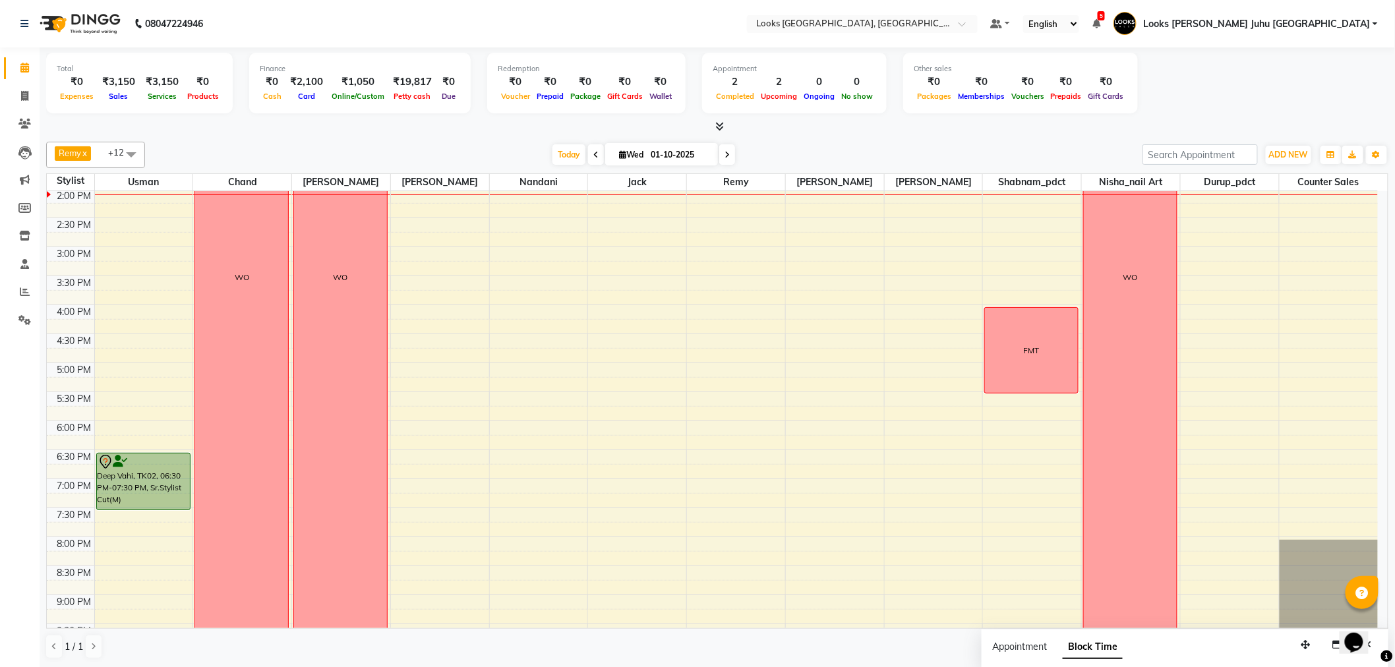
click at [658, 162] on input "01-10-2025" at bounding box center [680, 155] width 66 height 20
select select "10"
select select "2025"
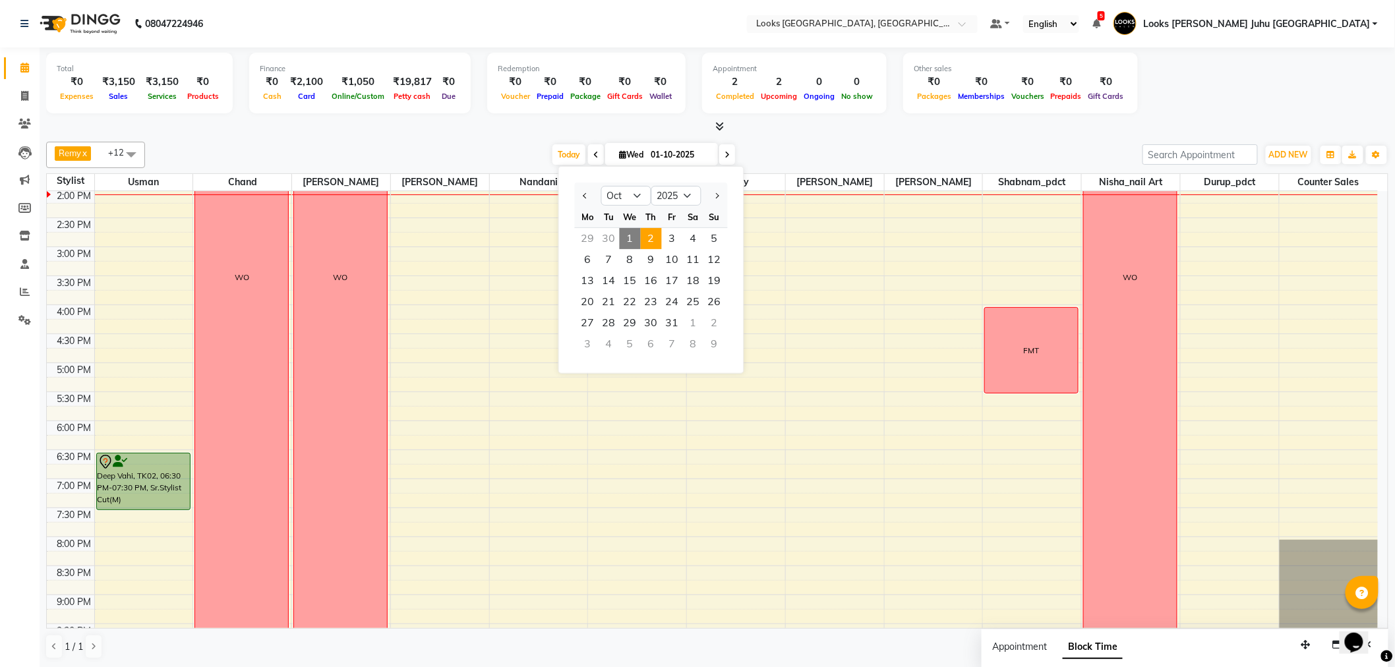
click at [651, 239] on span "2" at bounding box center [651, 238] width 21 height 21
type input "02-10-2025"
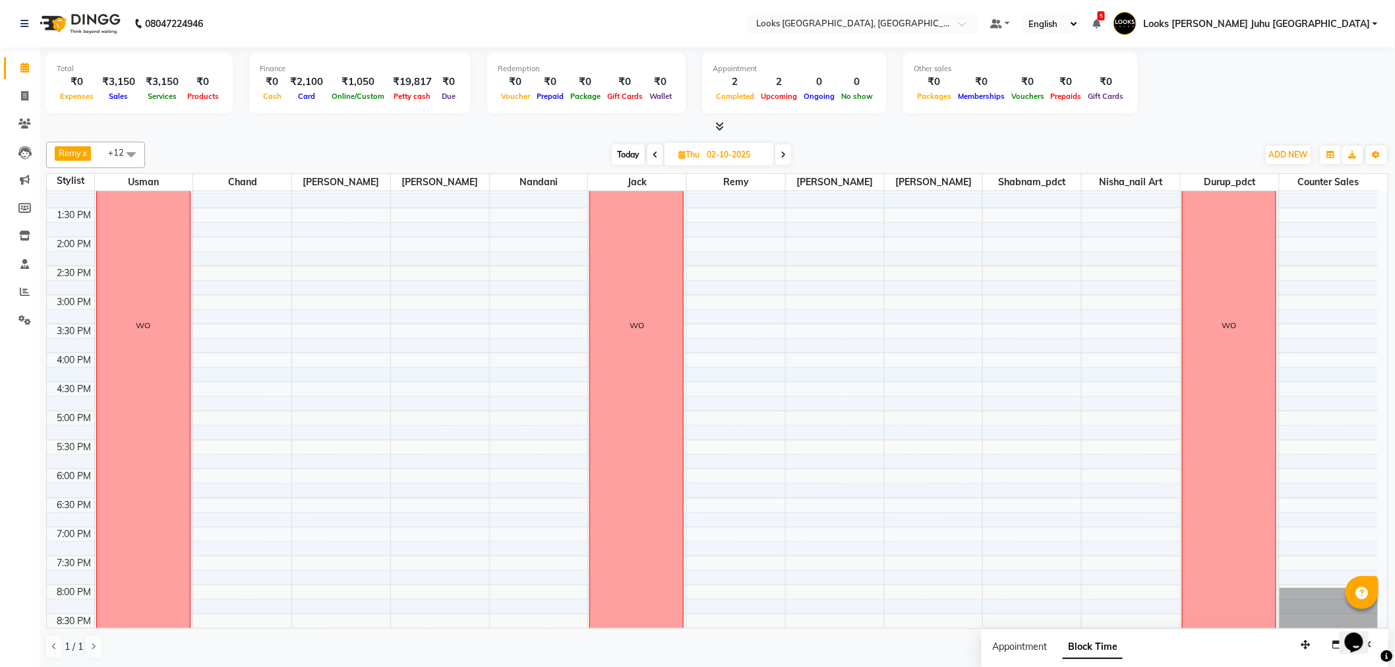
scroll to position [277, 0]
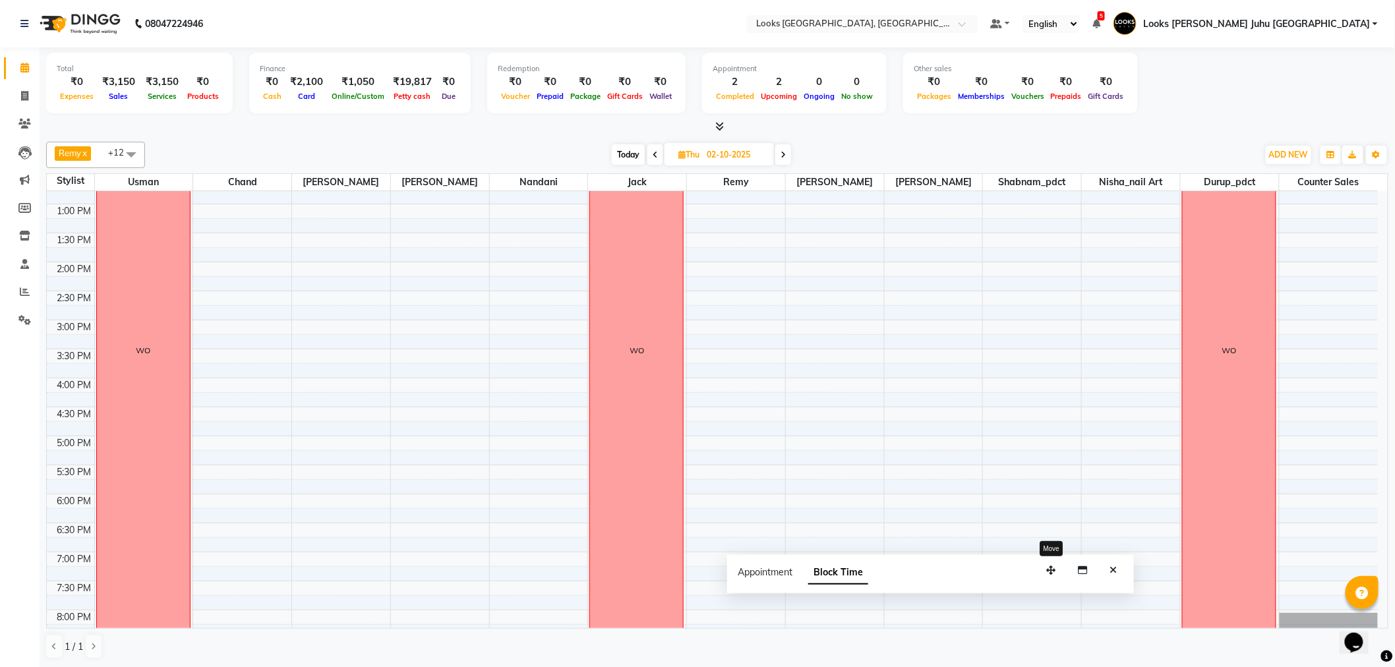
drag, startPoint x: 1312, startPoint y: 644, endPoint x: 1058, endPoint y: 569, distance: 265.2
click at [1058, 569] on button "button" at bounding box center [1051, 570] width 21 height 20
click at [1122, 569] on button "Close" at bounding box center [1113, 570] width 19 height 20
click at [421, 562] on div "8:00 AM 8:30 AM 9:00 AM 9:30 AM 10:00 AM 10:30 AM 11:00 AM 11:30 AM 12:00 PM 12…" at bounding box center [712, 349] width 1331 height 870
select select "23386"
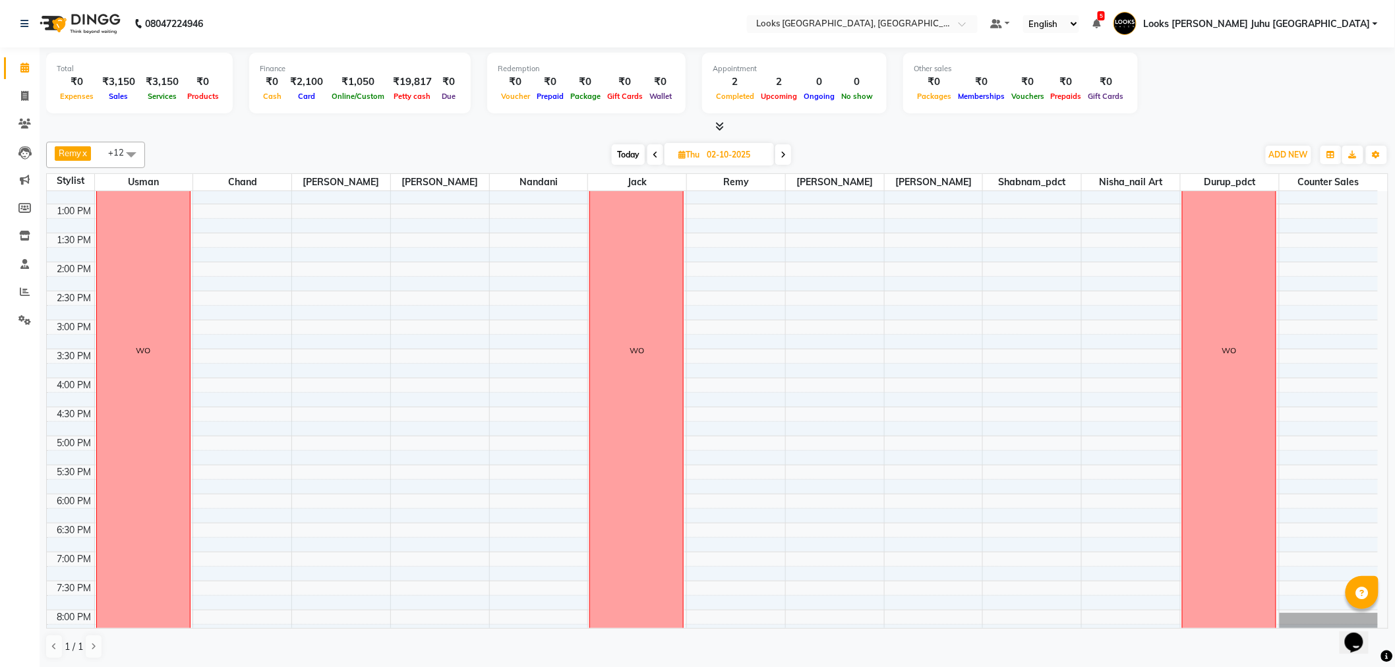
select select "tentative"
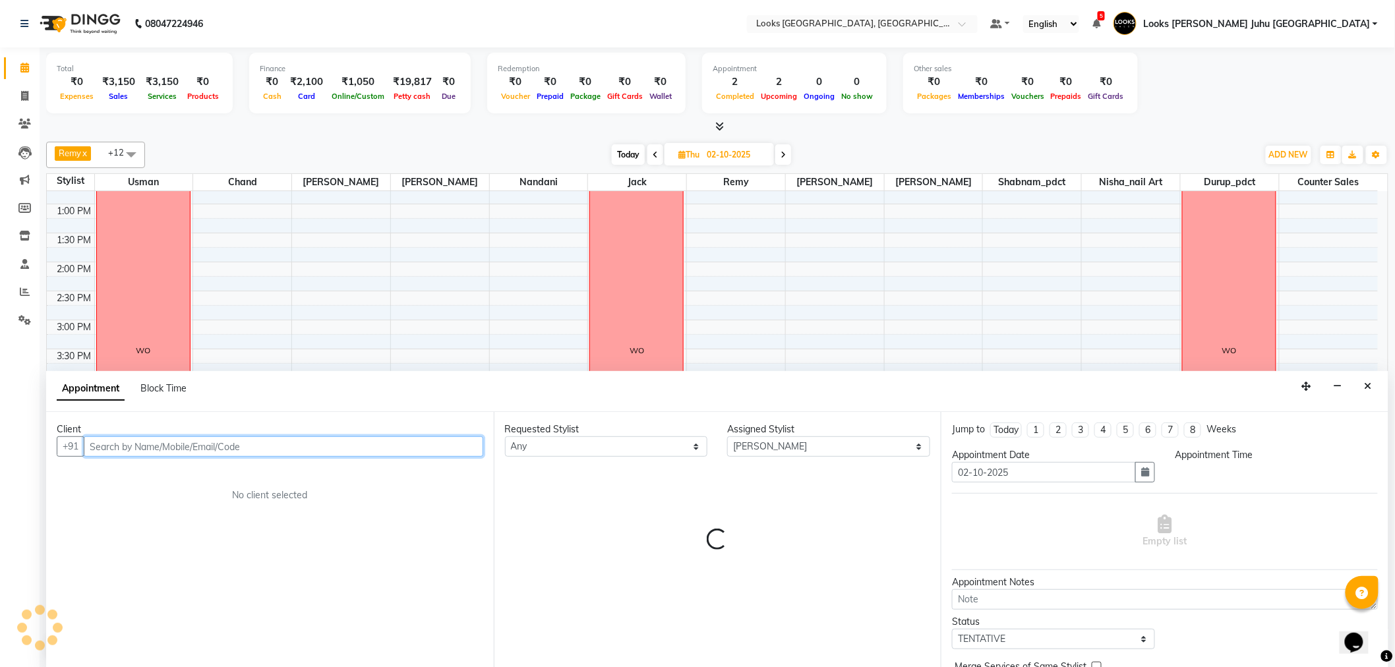
select select "1140"
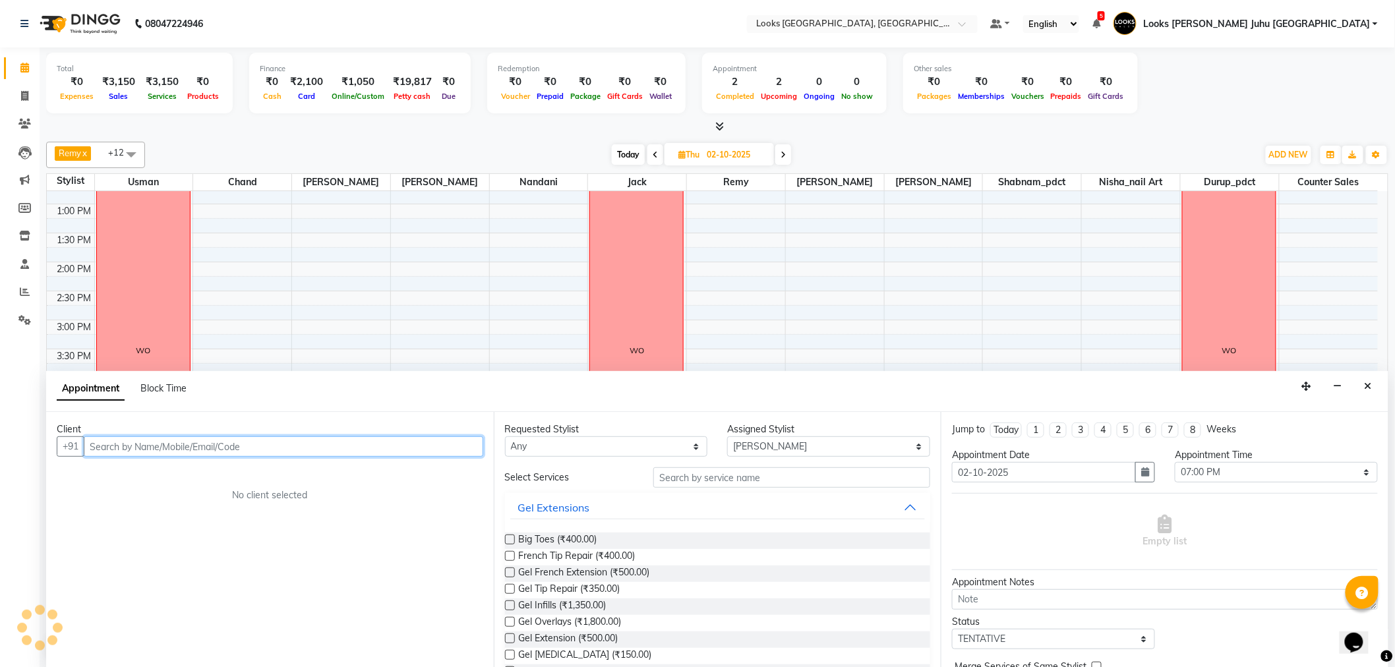
scroll to position [1, 0]
click at [168, 390] on span "Block Time" at bounding box center [163, 388] width 46 height 12
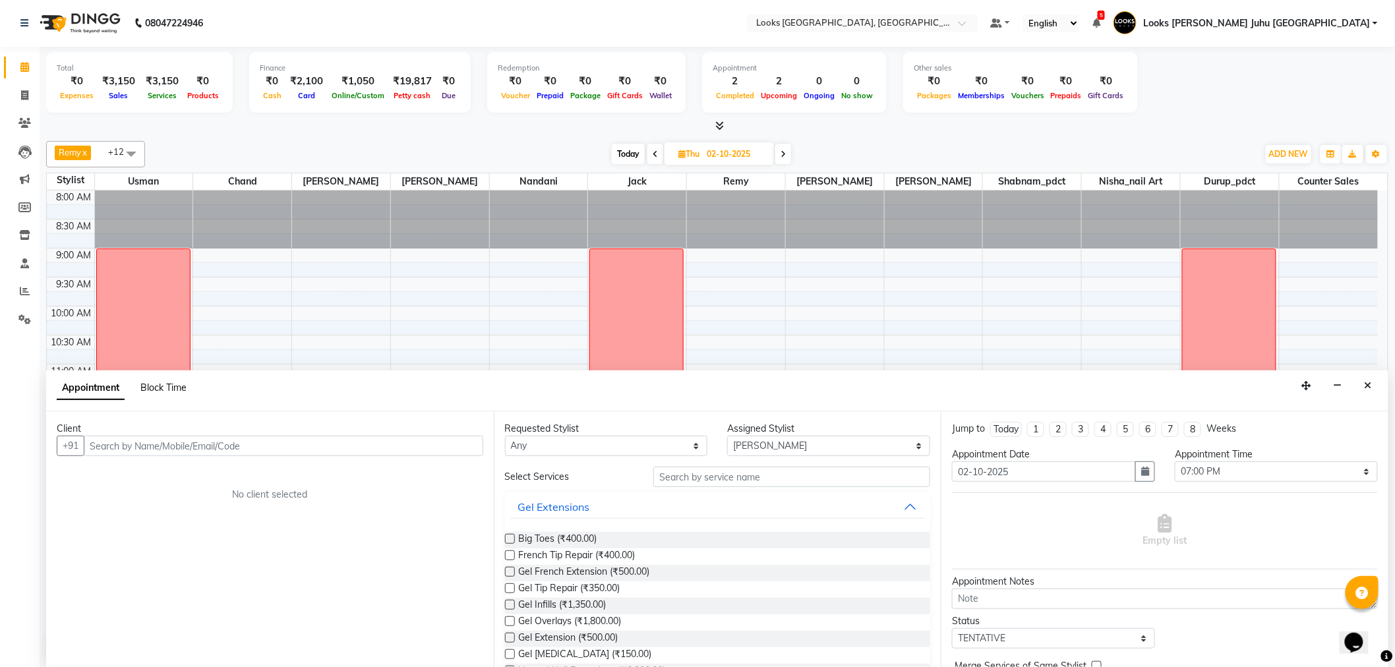
select select "23386"
select select "1140"
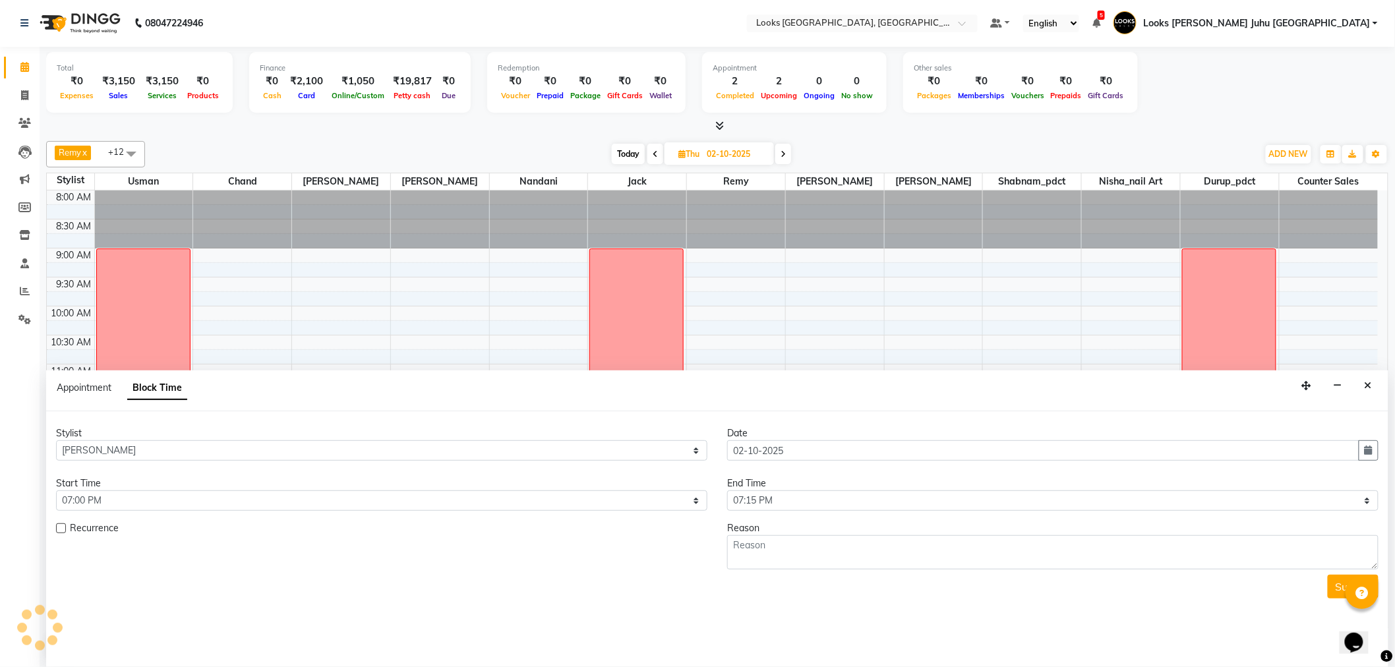
scroll to position [350, 0]
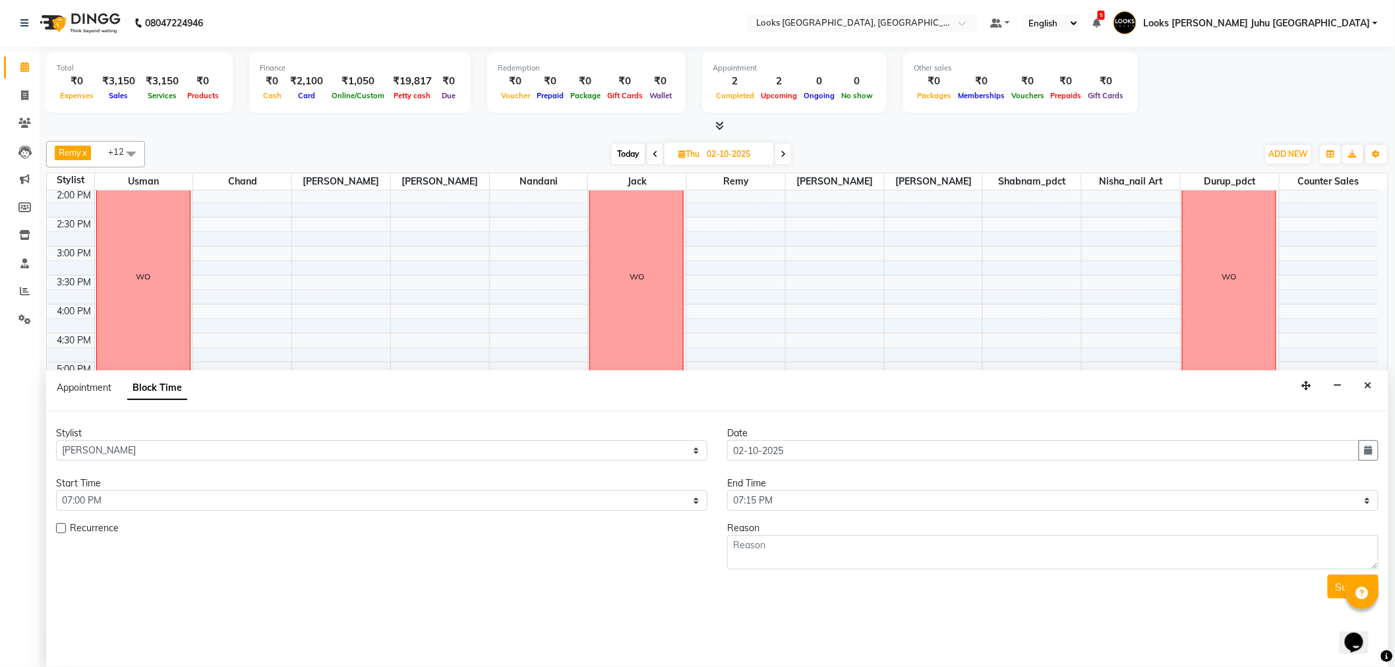
click at [859, 489] on div "End Time" at bounding box center [1052, 484] width 651 height 14
click at [822, 505] on select "Select 09:00 AM 09:15 AM 09:30 AM 09:45 AM 10:00 AM 10:15 AM 10:30 AM 10:45 AM …" at bounding box center [1052, 501] width 651 height 20
select select "1200"
click at [727, 491] on select "Select 09:00 AM 09:15 AM 09:30 AM 09:45 AM 10:00 AM 10:15 AM 10:30 AM 10:45 AM …" at bounding box center [1052, 501] width 651 height 20
click at [828, 555] on textarea at bounding box center [1052, 552] width 651 height 34
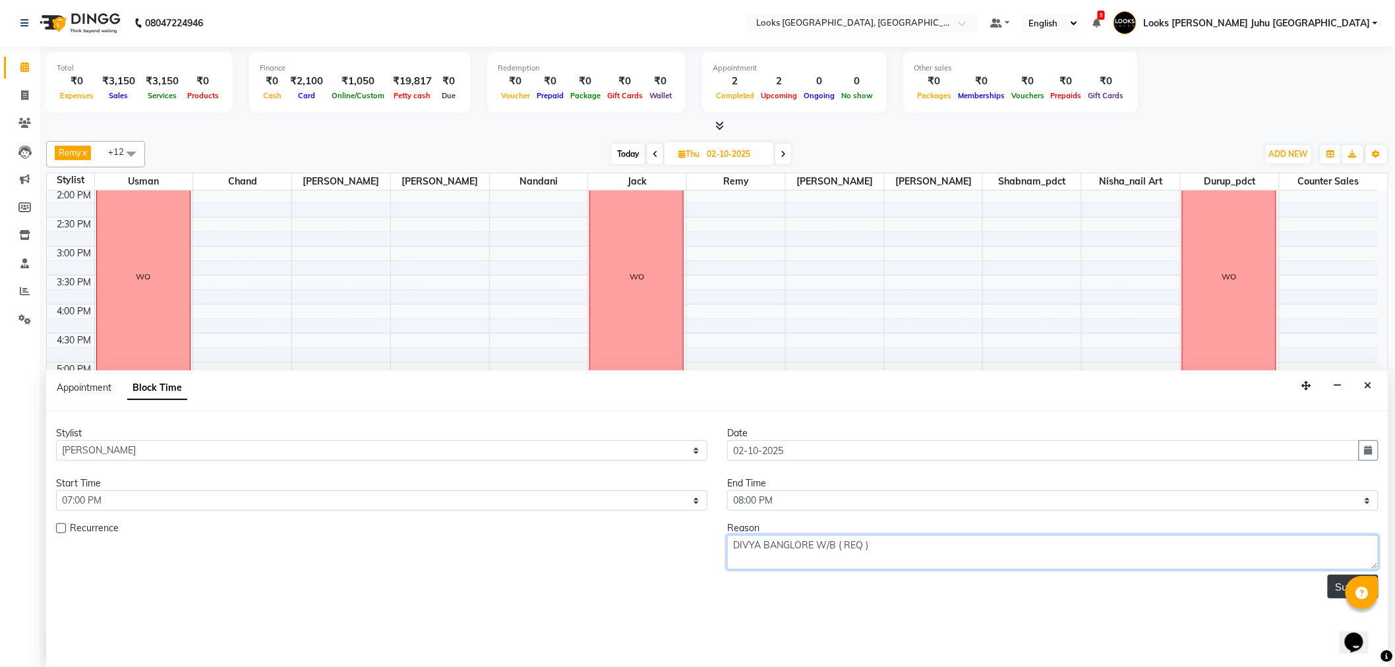
type textarea "DIVYA BANGLORE W/B ( REQ )"
click at [1335, 583] on button "Submit" at bounding box center [1353, 587] width 51 height 24
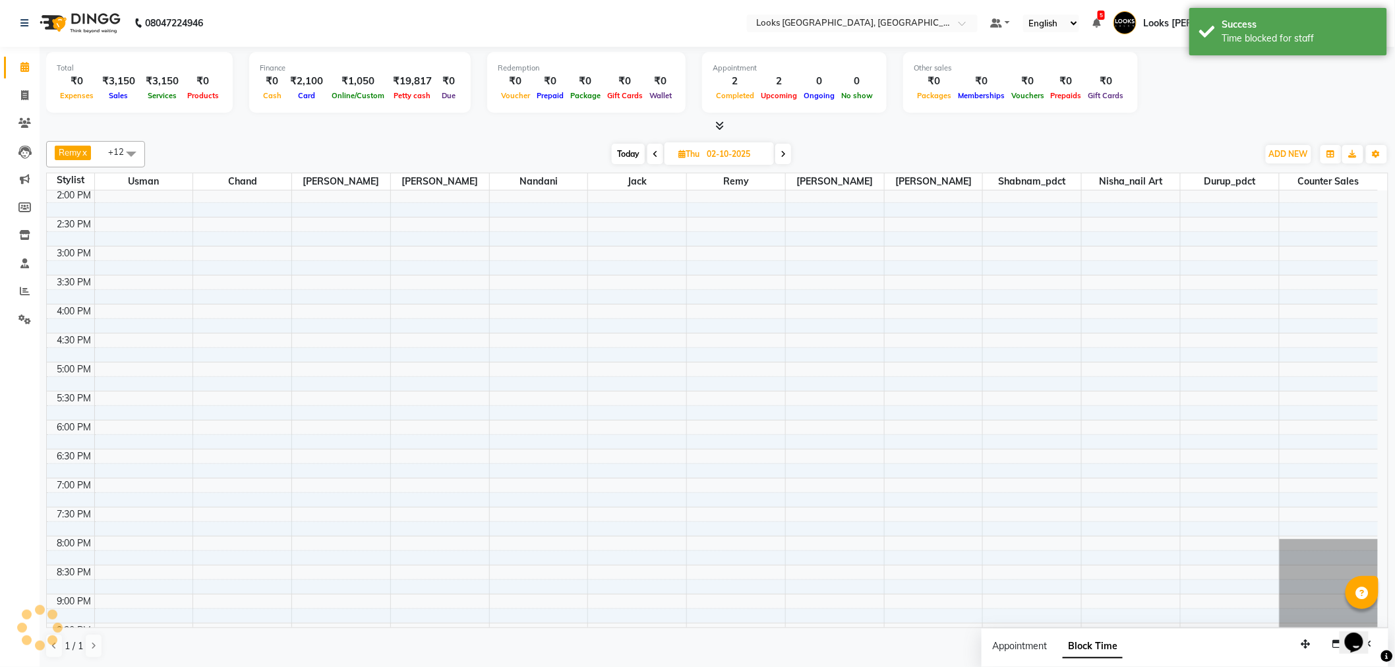
scroll to position [0, 0]
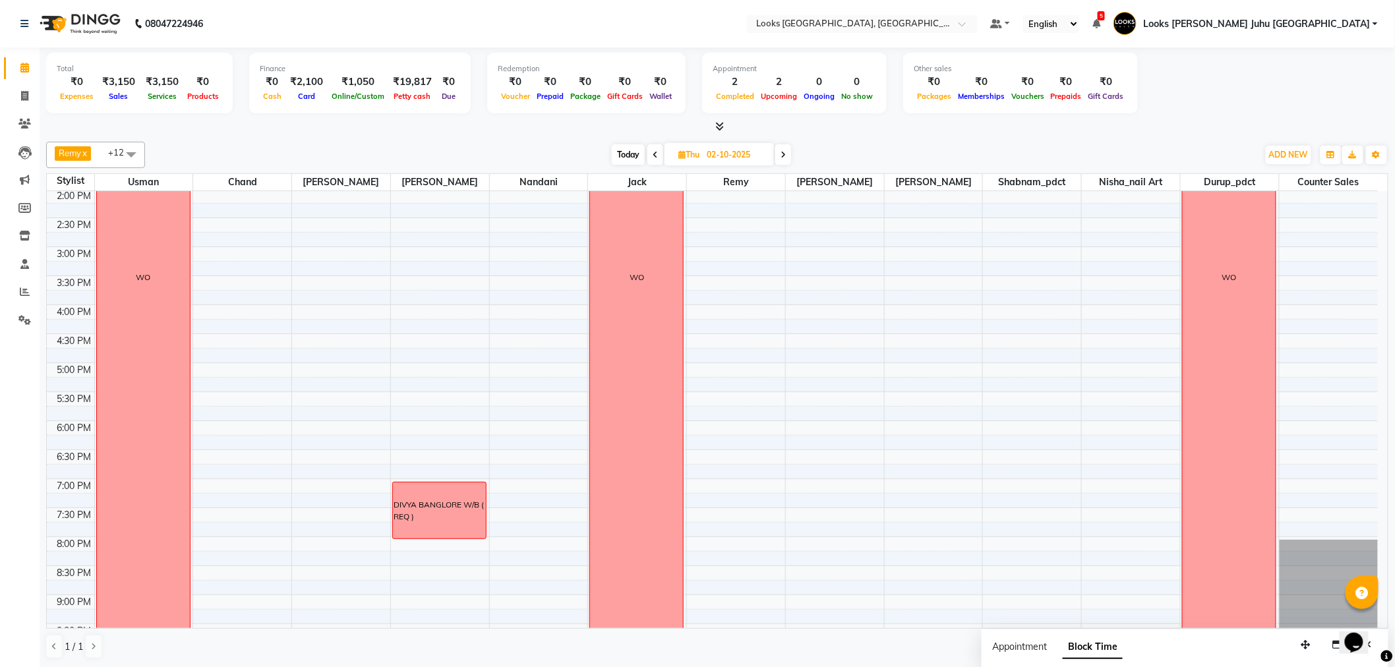
click at [628, 153] on span "Today" at bounding box center [628, 154] width 33 height 20
type input "01-10-2025"
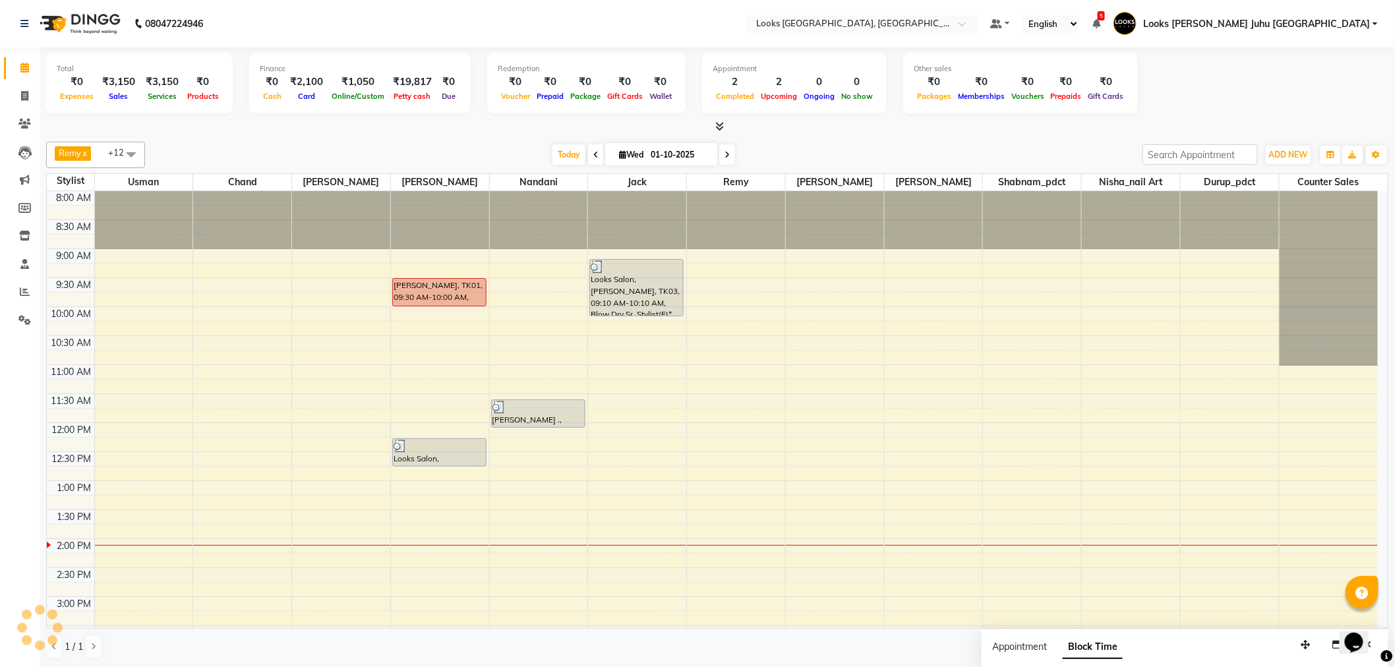
scroll to position [350, 0]
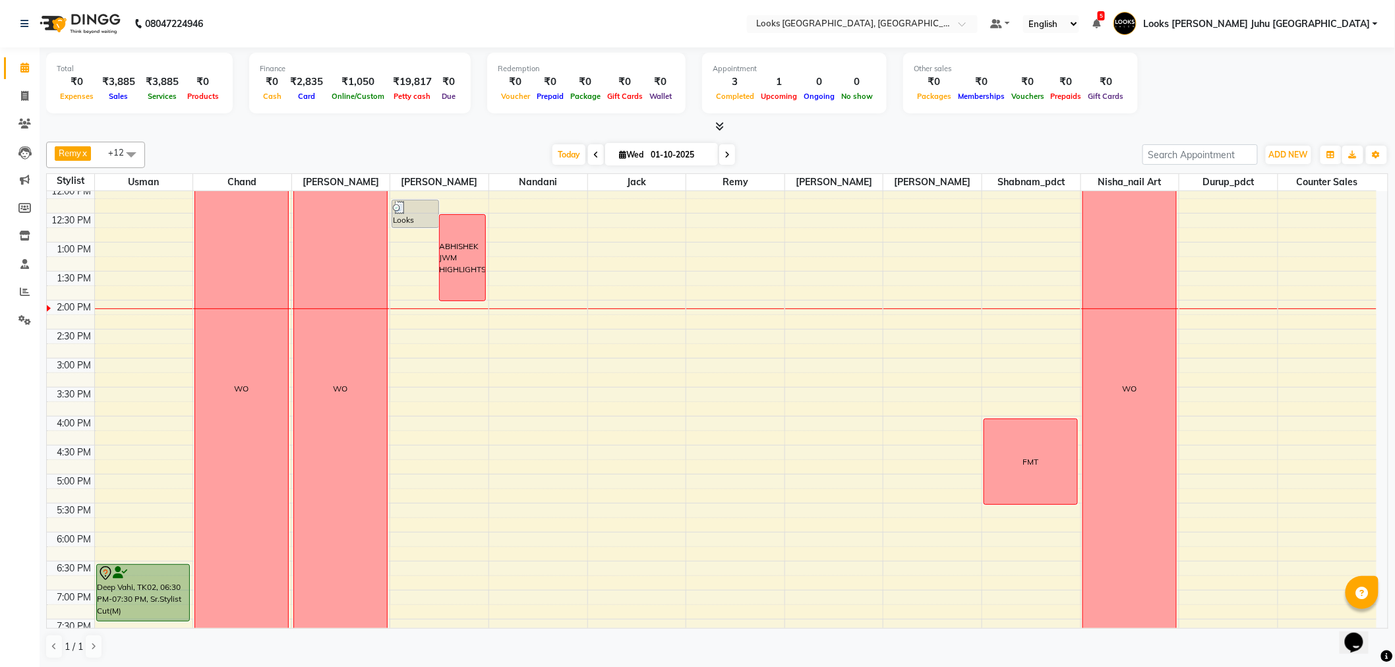
scroll to position [366, 0]
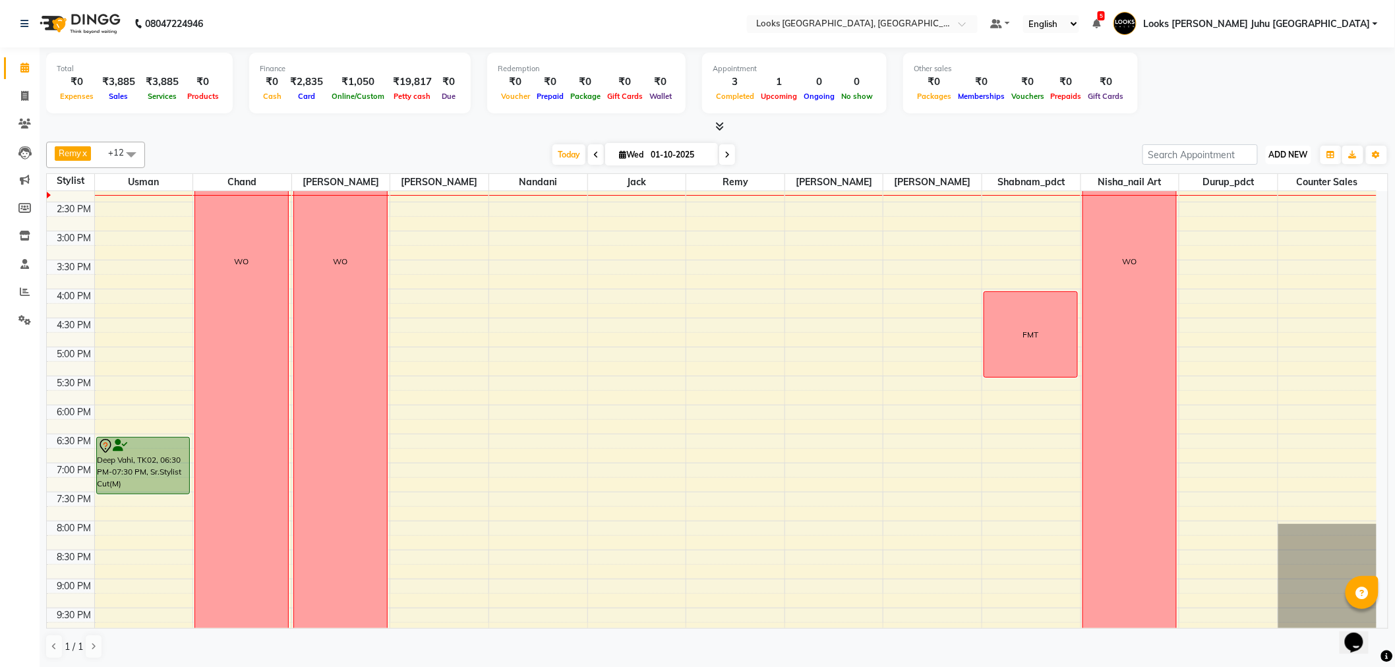
click at [1299, 154] on span "ADD NEW" at bounding box center [1288, 155] width 39 height 10
click at [1250, 195] on link "Add Invoice" at bounding box center [1259, 196] width 104 height 17
select select "service"
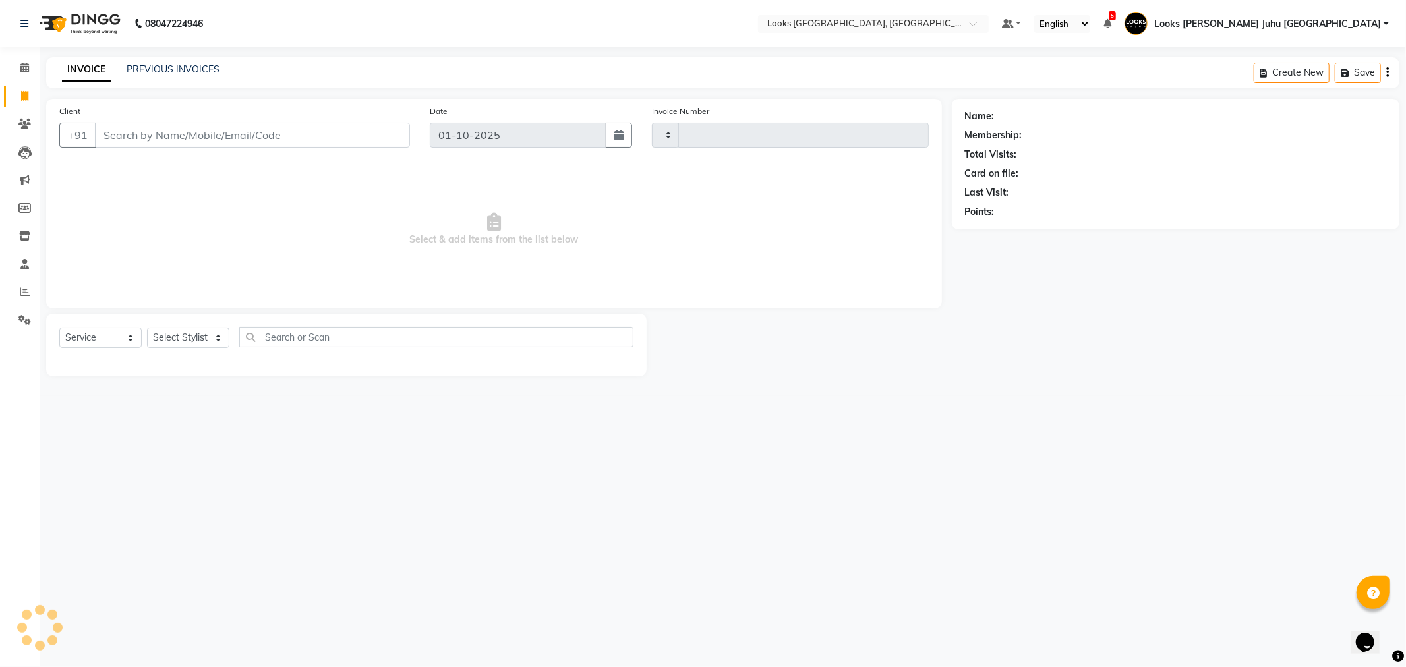
type input "2244"
select select "8270"
click at [255, 129] on input "Client" at bounding box center [252, 135] width 315 height 25
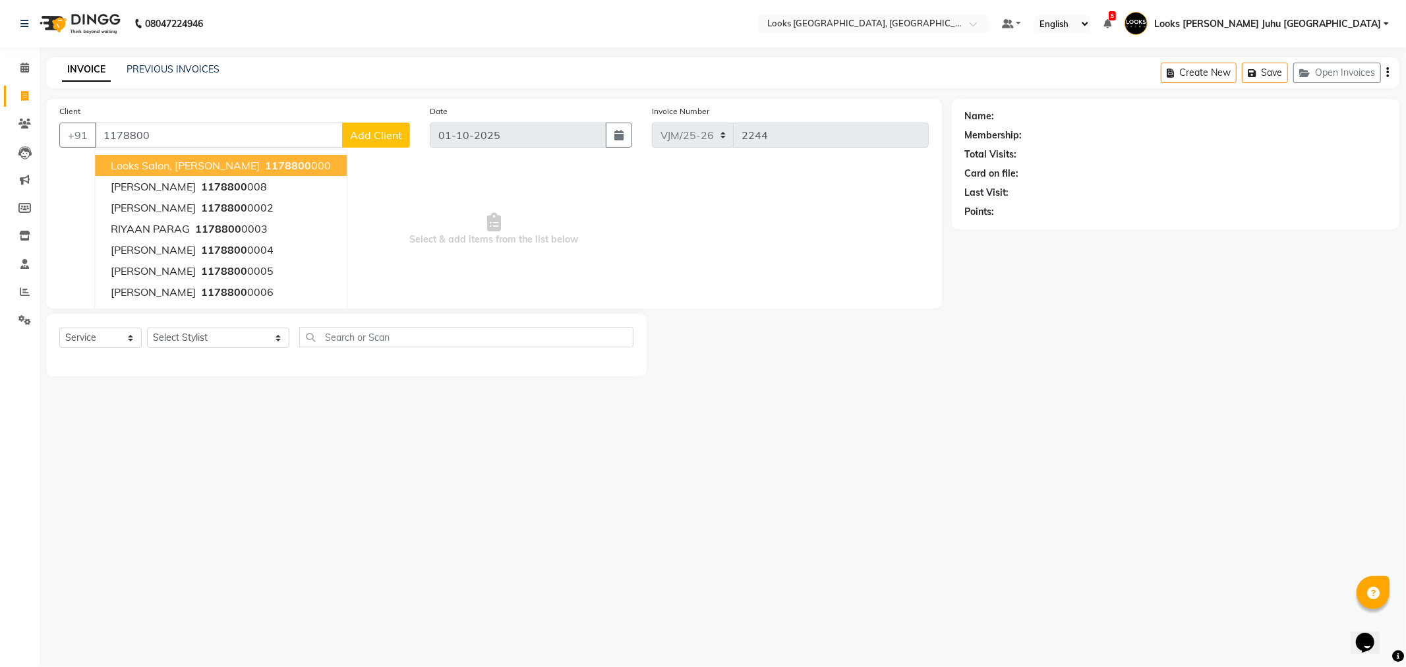
click at [208, 161] on span "Looks Salon, [PERSON_NAME]" at bounding box center [185, 165] width 149 height 13
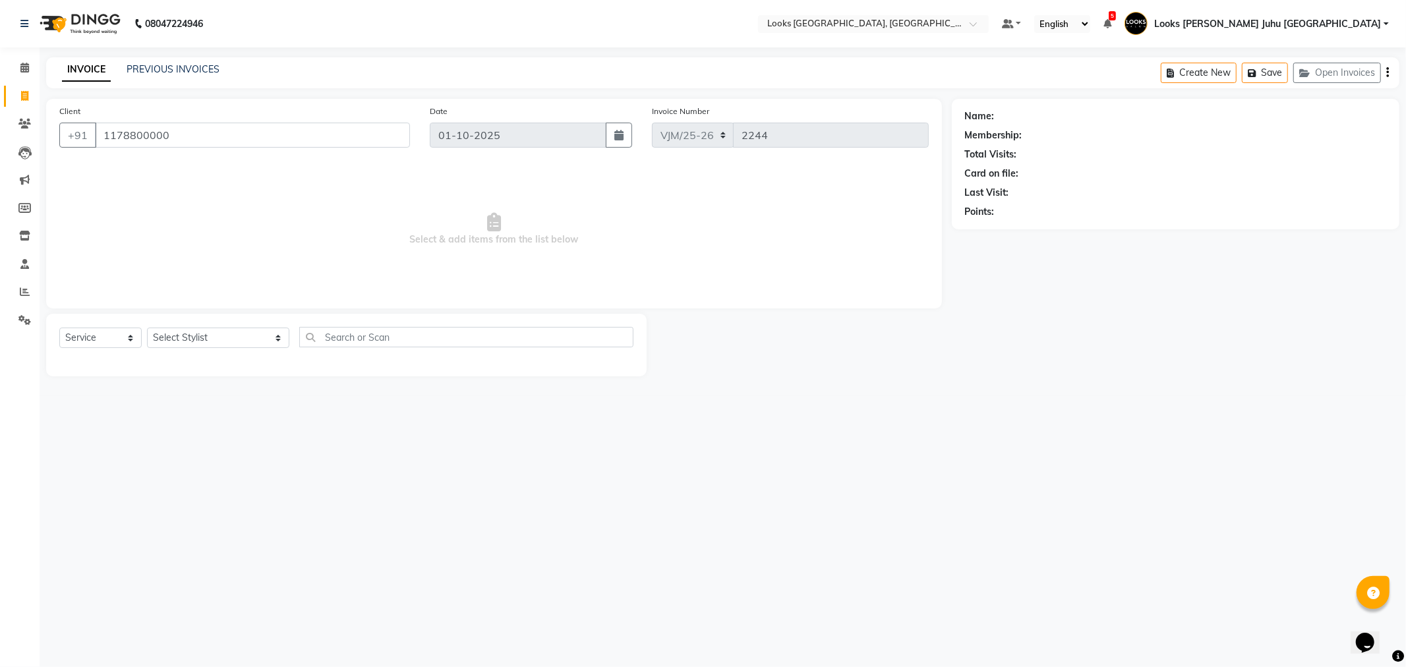
type input "1178800000"
click at [200, 333] on select "Select Stylist [PERSON_NAME] [PERSON_NAME] Chan_Mrg Counter Sales [PERSON_NAME]…" at bounding box center [218, 338] width 142 height 20
select select "1: Object"
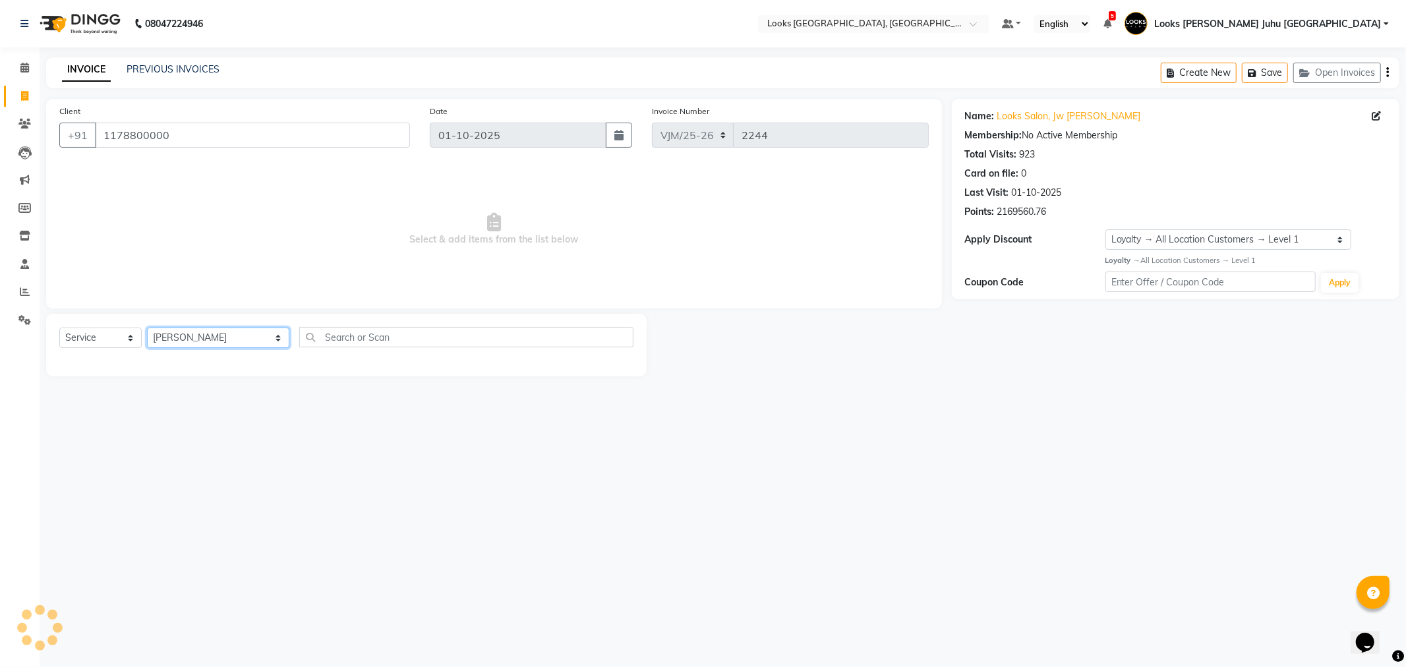
click at [147, 328] on select "Select Stylist [PERSON_NAME] [PERSON_NAME] Chan_Mrg Counter Sales [PERSON_NAME]…" at bounding box center [218, 338] width 142 height 20
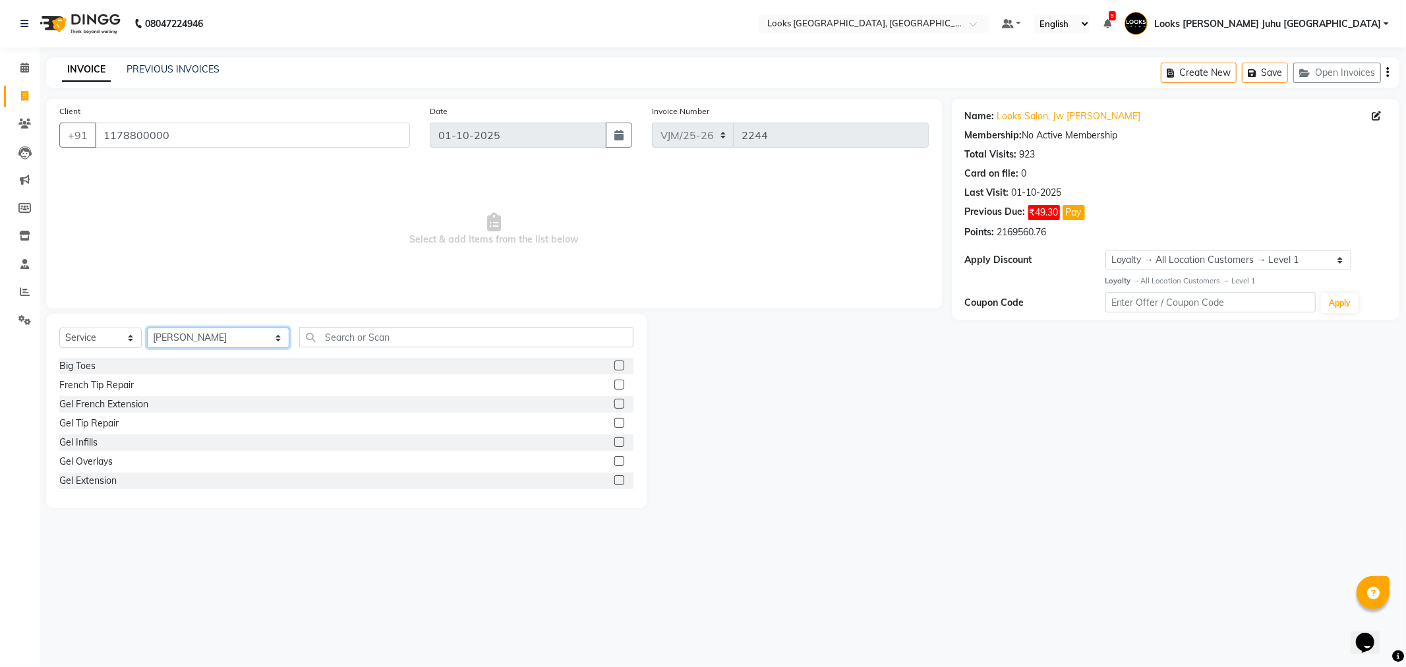
click at [189, 334] on select "Select Stylist [PERSON_NAME] [PERSON_NAME] Chan_Mrg Counter Sales [PERSON_NAME]…" at bounding box center [218, 338] width 142 height 20
select select "85379"
click at [147, 328] on select "Select Stylist [PERSON_NAME] [PERSON_NAME] Chan_Mrg Counter Sales [PERSON_NAME]…" at bounding box center [218, 338] width 142 height 20
click at [305, 333] on input "text" at bounding box center [466, 337] width 334 height 20
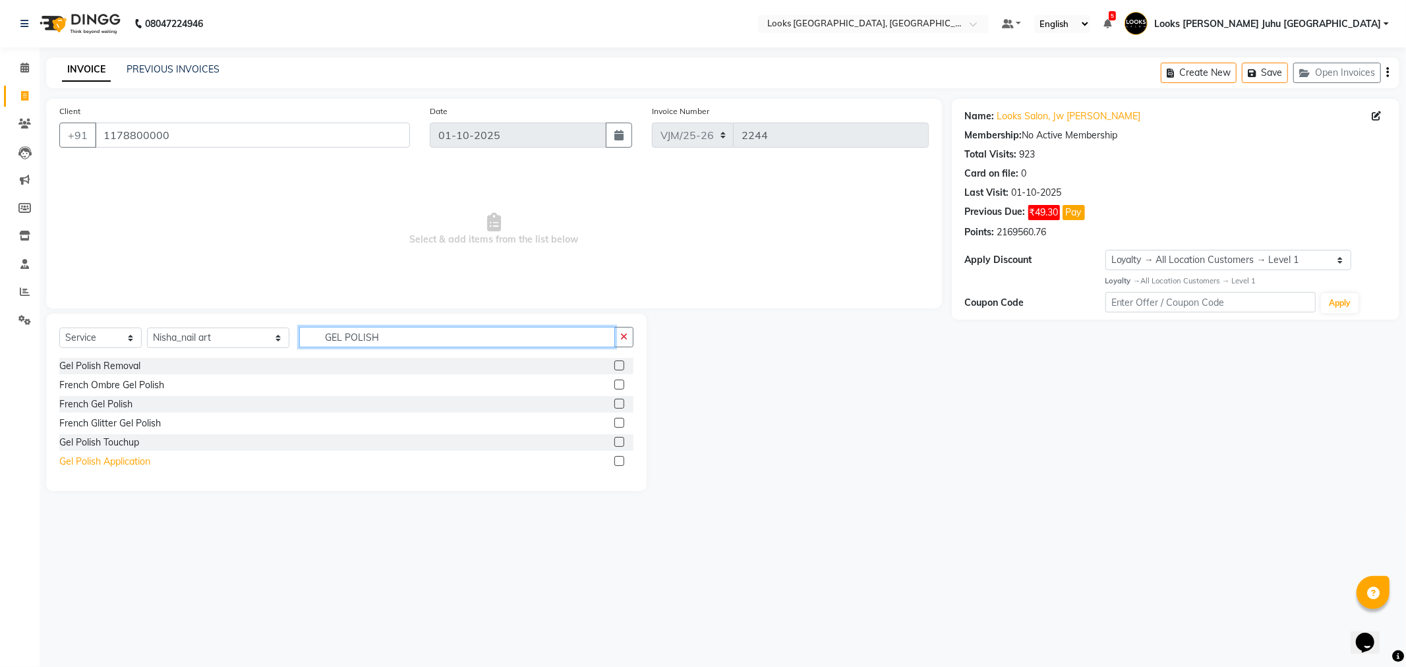
type input "GEL POLISH"
click at [89, 469] on div "Gel Polish Application" at bounding box center [104, 462] width 91 height 14
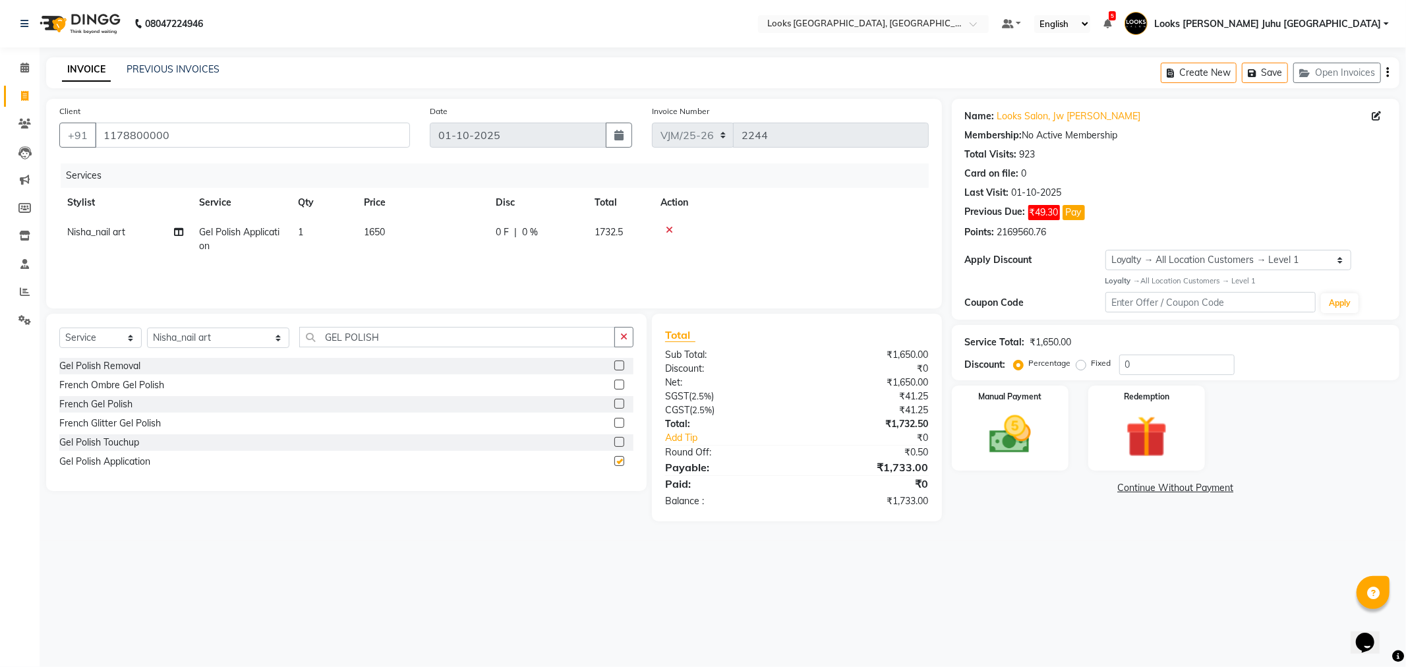
checkbox input "false"
click at [372, 344] on input "GEL POLISH" at bounding box center [456, 337] width 315 height 20
click at [370, 342] on input "GEL POLISH" at bounding box center [456, 337] width 315 height 20
type input "G"
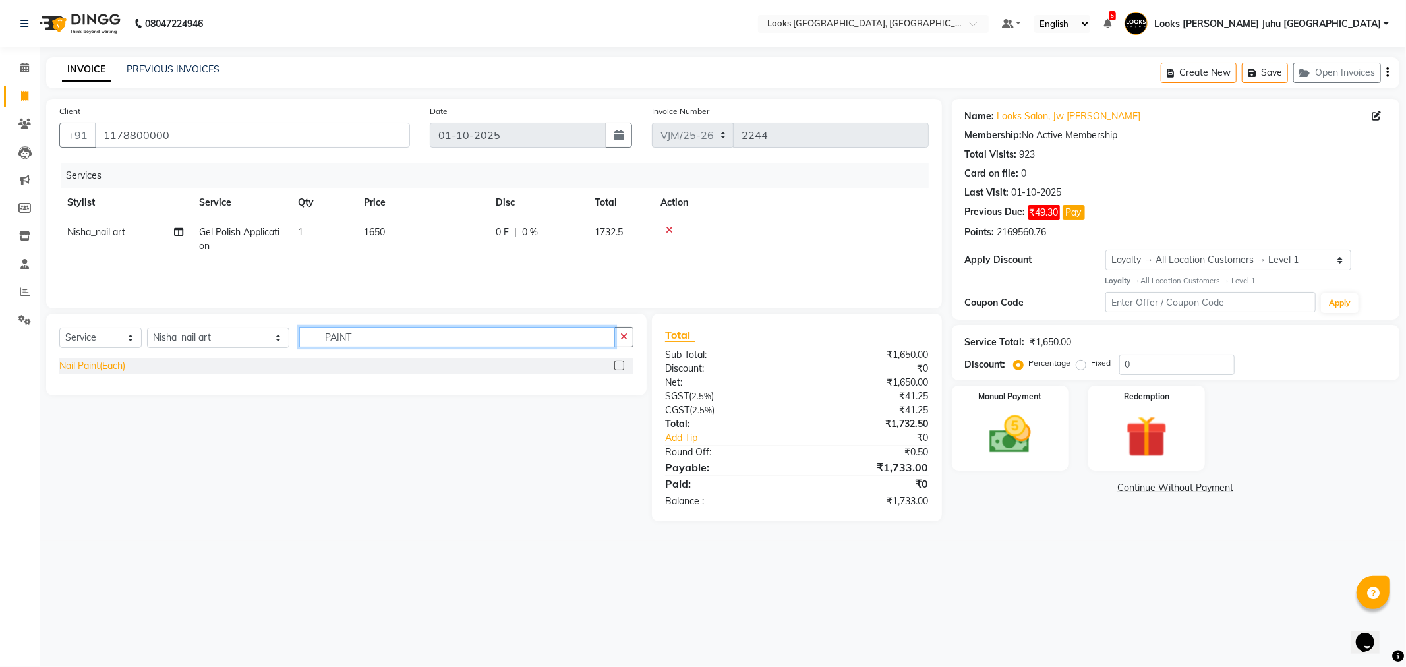
type input "PAINT"
click at [82, 371] on div "Nail Paint(Each)" at bounding box center [92, 366] width 66 height 14
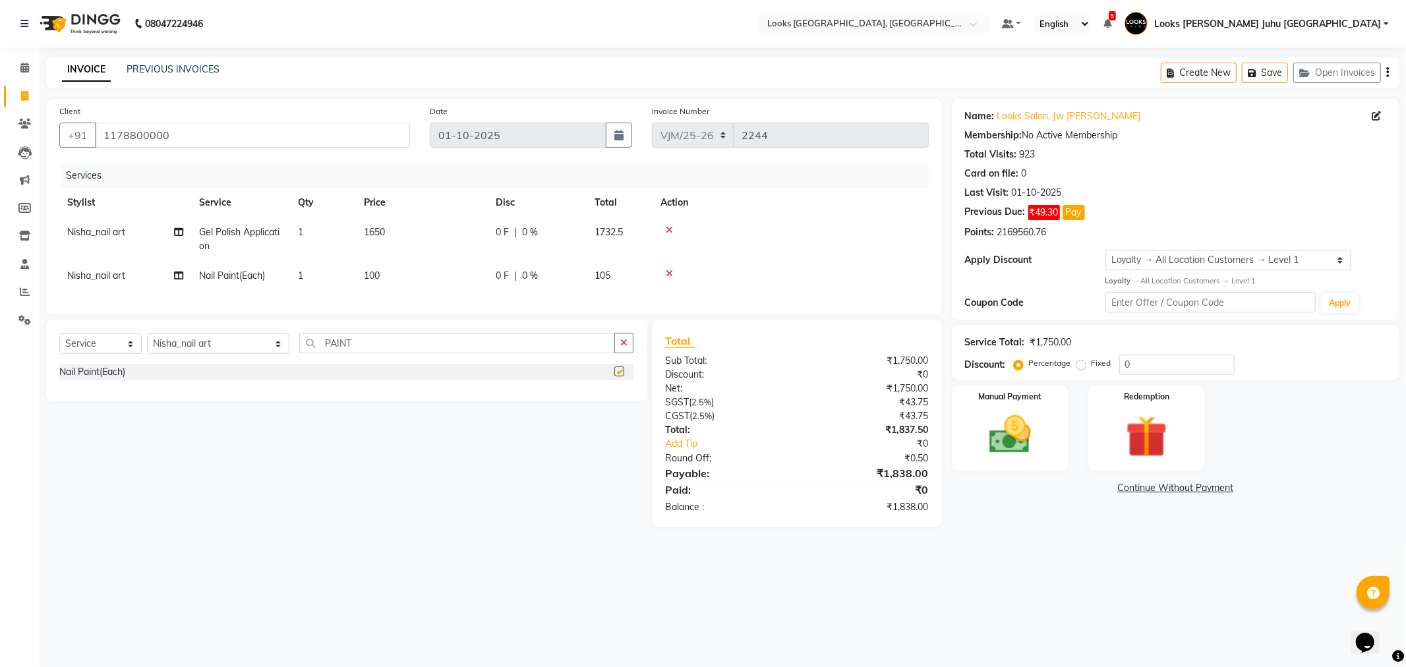
checkbox input "false"
click at [452, 279] on td "100" at bounding box center [422, 276] width 132 height 30
select select "85379"
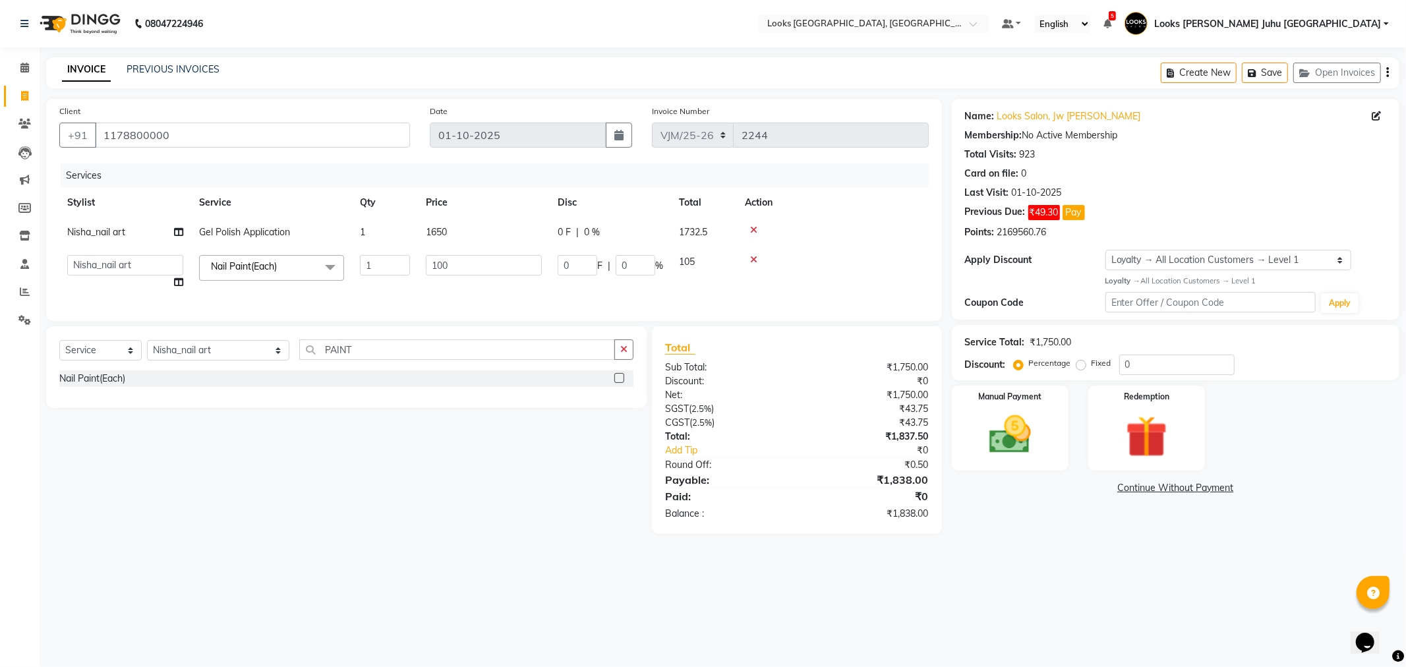
click at [497, 280] on td "100" at bounding box center [484, 272] width 132 height 50
click at [504, 261] on input "100" at bounding box center [484, 265] width 116 height 20
type input "1"
type input "500"
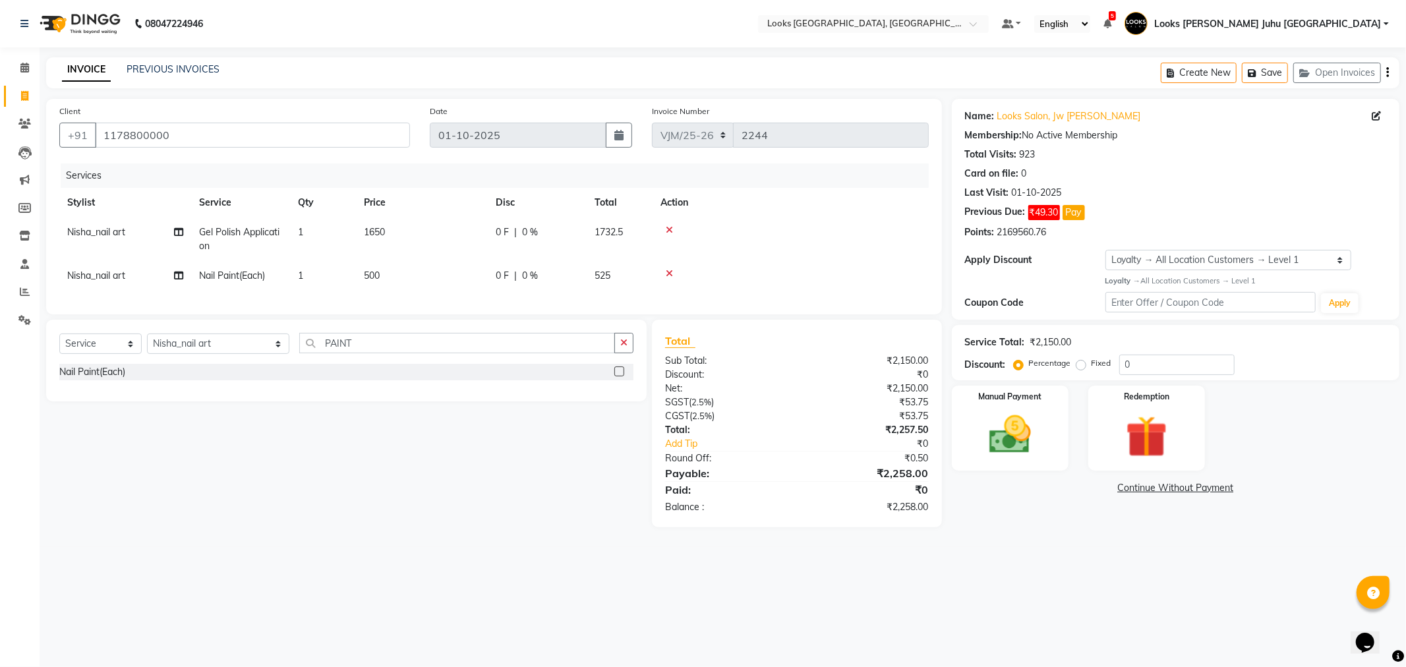
click at [425, 493] on div "Select Service Product Membership Package Voucher Prepaid Gift Card Select Styl…" at bounding box center [341, 424] width 611 height 208
click at [984, 418] on img at bounding box center [1010, 435] width 71 height 50
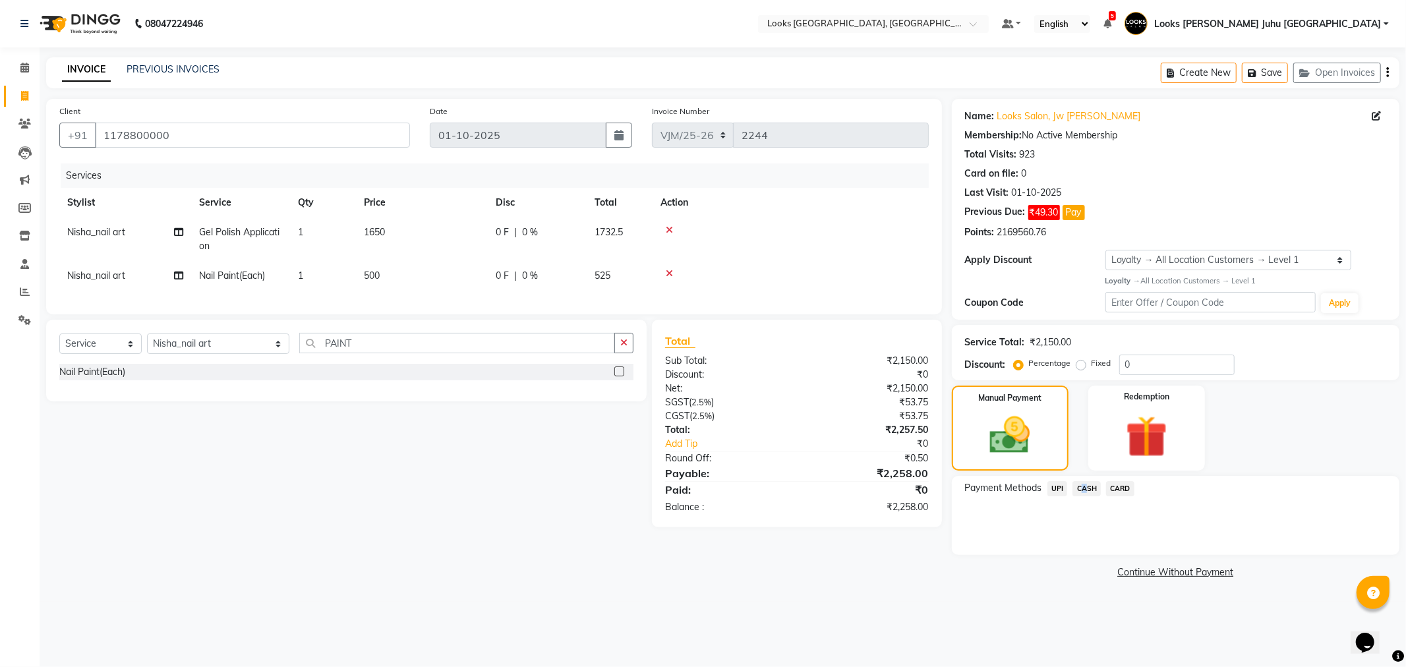
click at [1079, 483] on span "CASH" at bounding box center [1087, 488] width 28 height 15
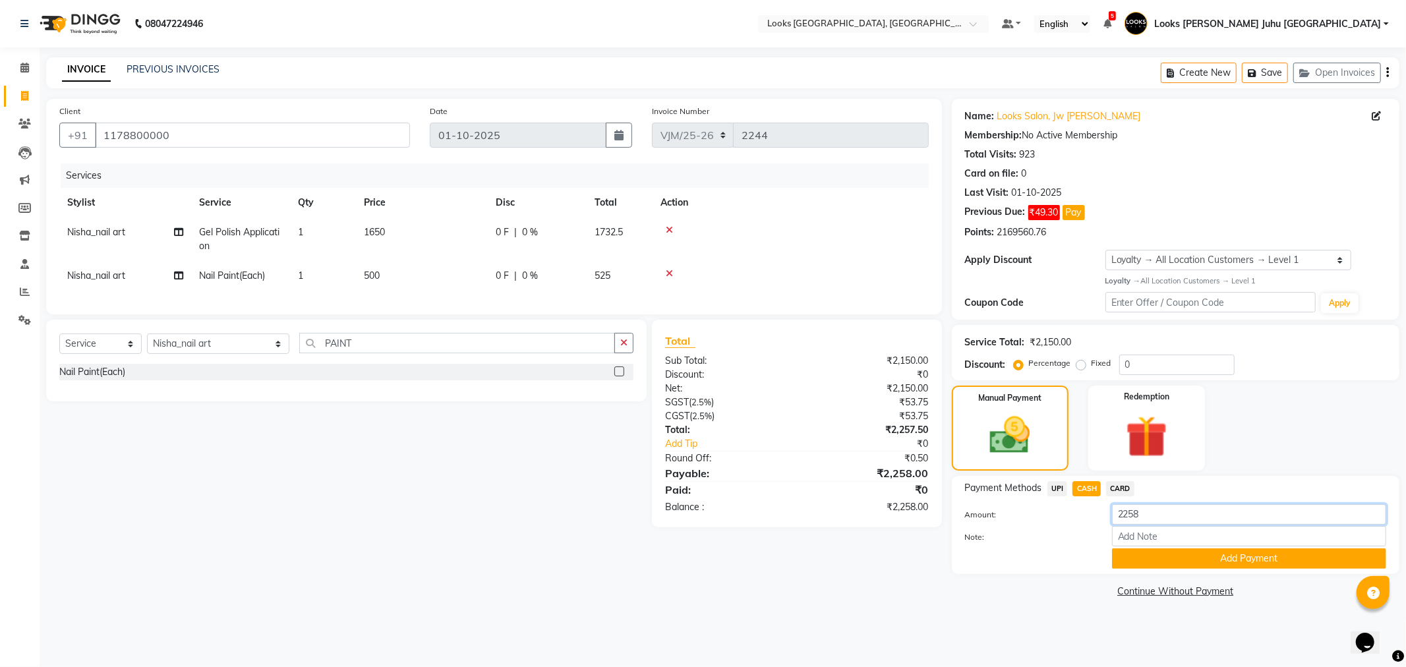
click at [1168, 511] on input "2258" at bounding box center [1249, 514] width 274 height 20
type input "2"
type input "2500"
click at [1203, 564] on button "Add Payment" at bounding box center [1249, 559] width 274 height 20
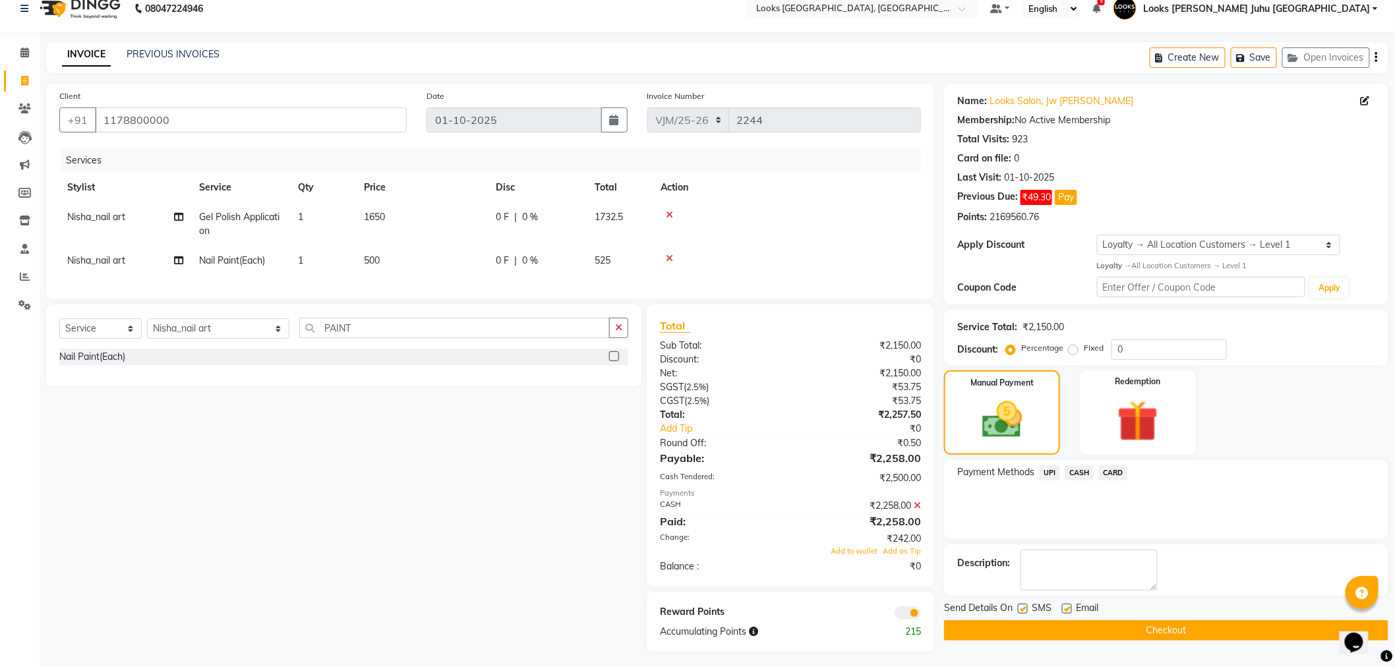
scroll to position [30, 0]
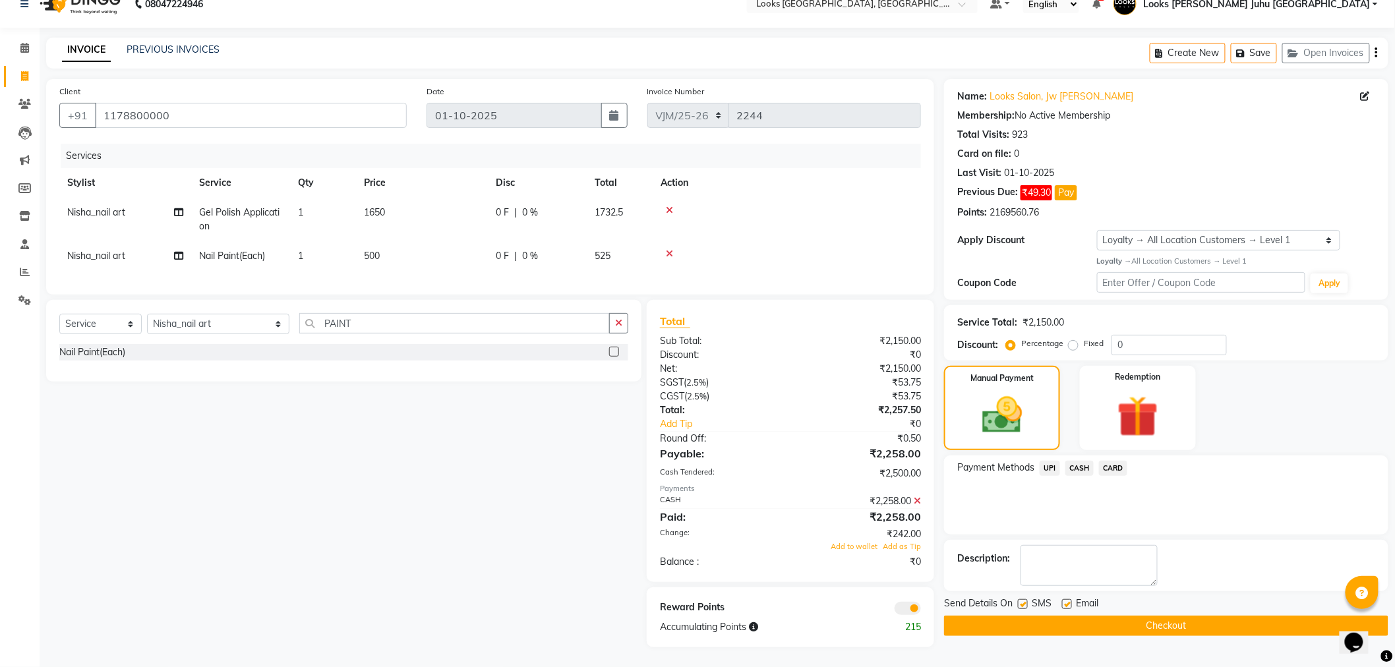
click at [1229, 622] on button "Checkout" at bounding box center [1166, 626] width 444 height 20
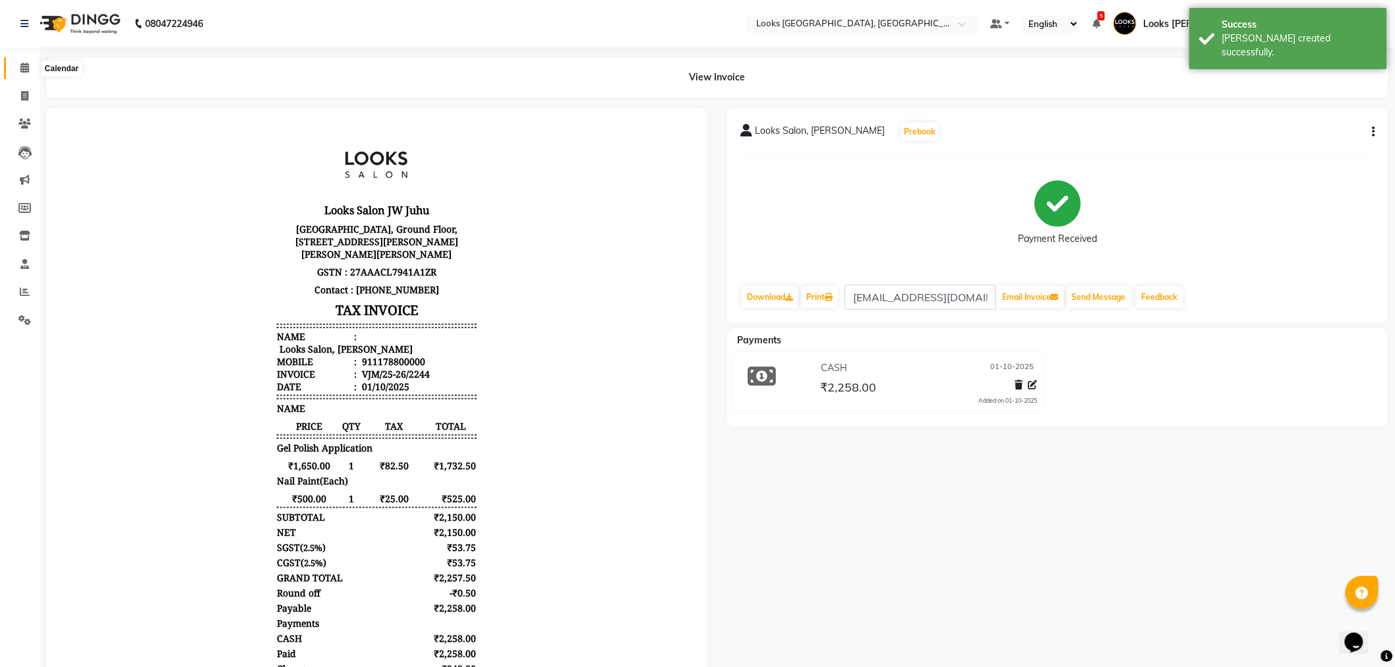
click at [24, 71] on icon at bounding box center [24, 68] width 9 height 10
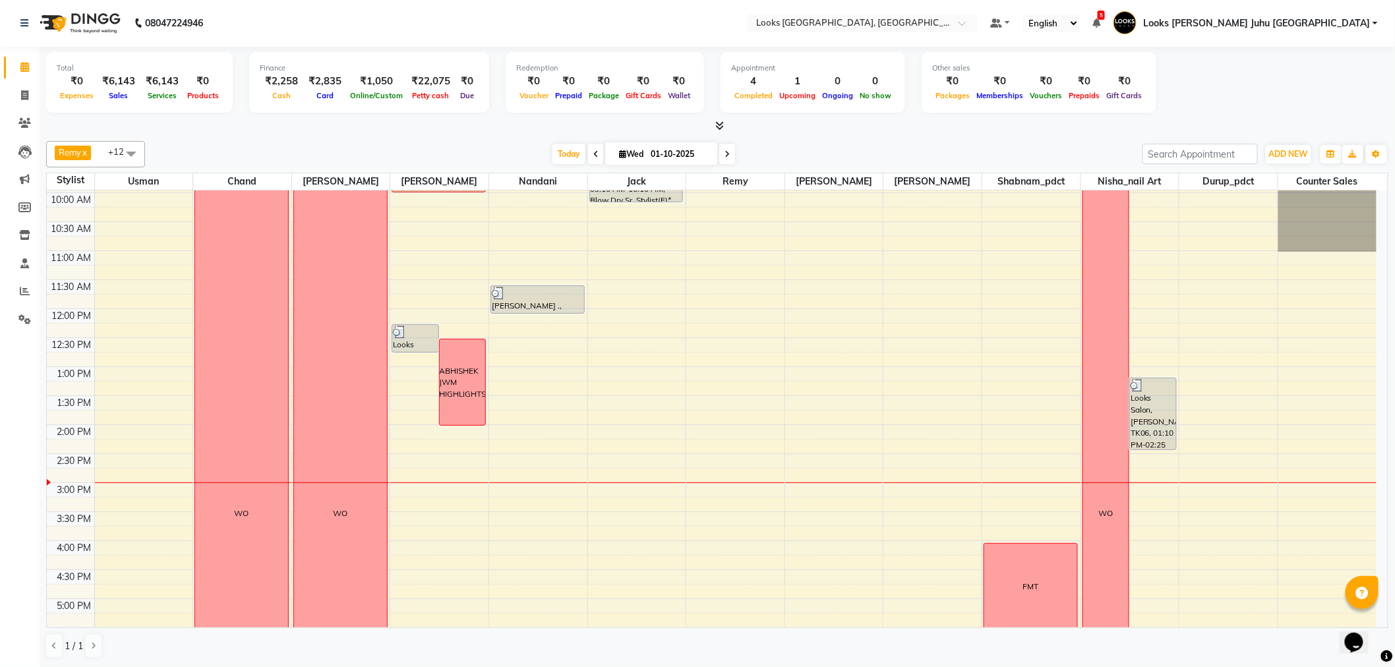
scroll to position [69, 0]
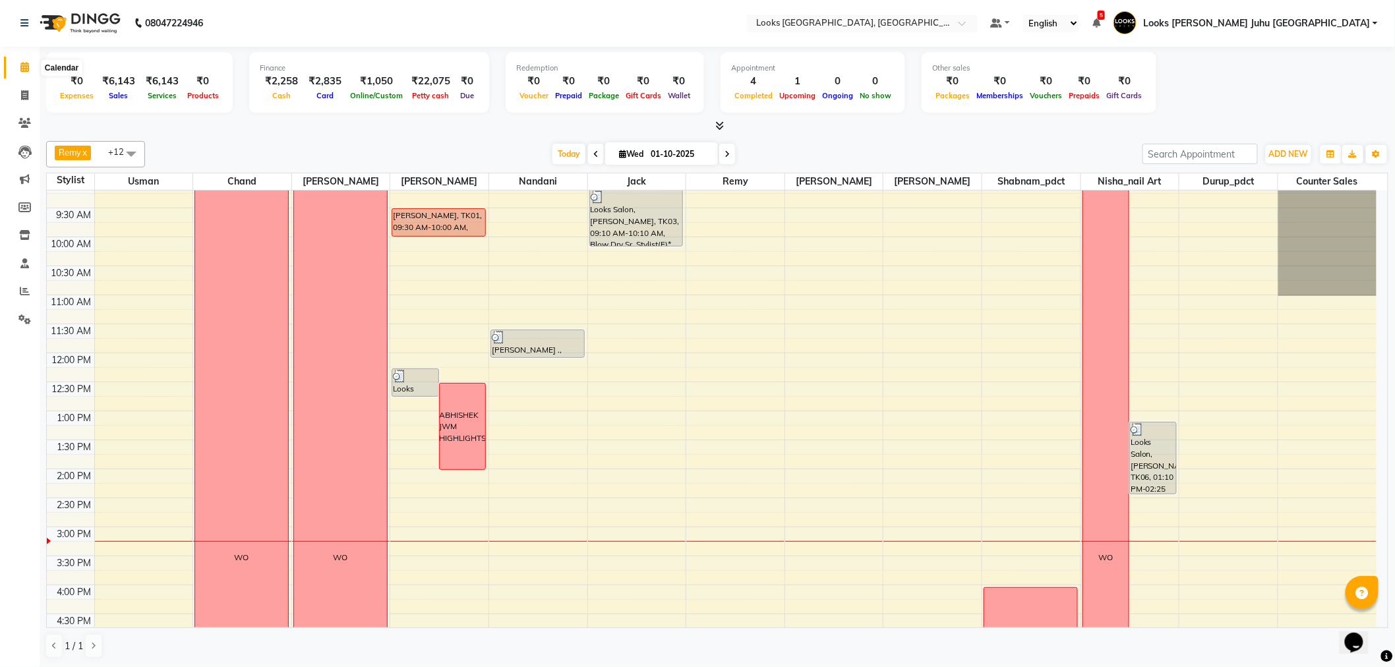
click at [28, 63] on icon at bounding box center [24, 67] width 9 height 10
click at [1296, 149] on span "ADD NEW" at bounding box center [1288, 154] width 39 height 10
click at [1238, 208] on link "Add Expense" at bounding box center [1259, 212] width 104 height 17
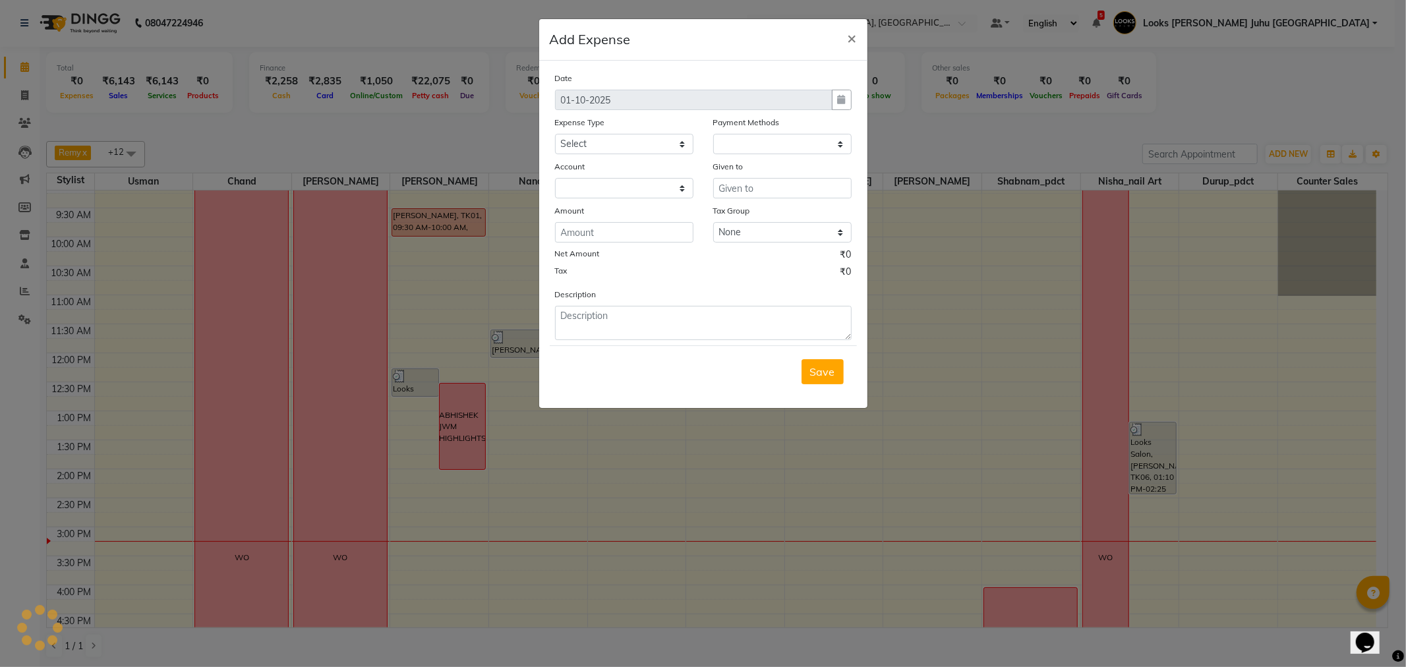
select select "1"
select select "3134"
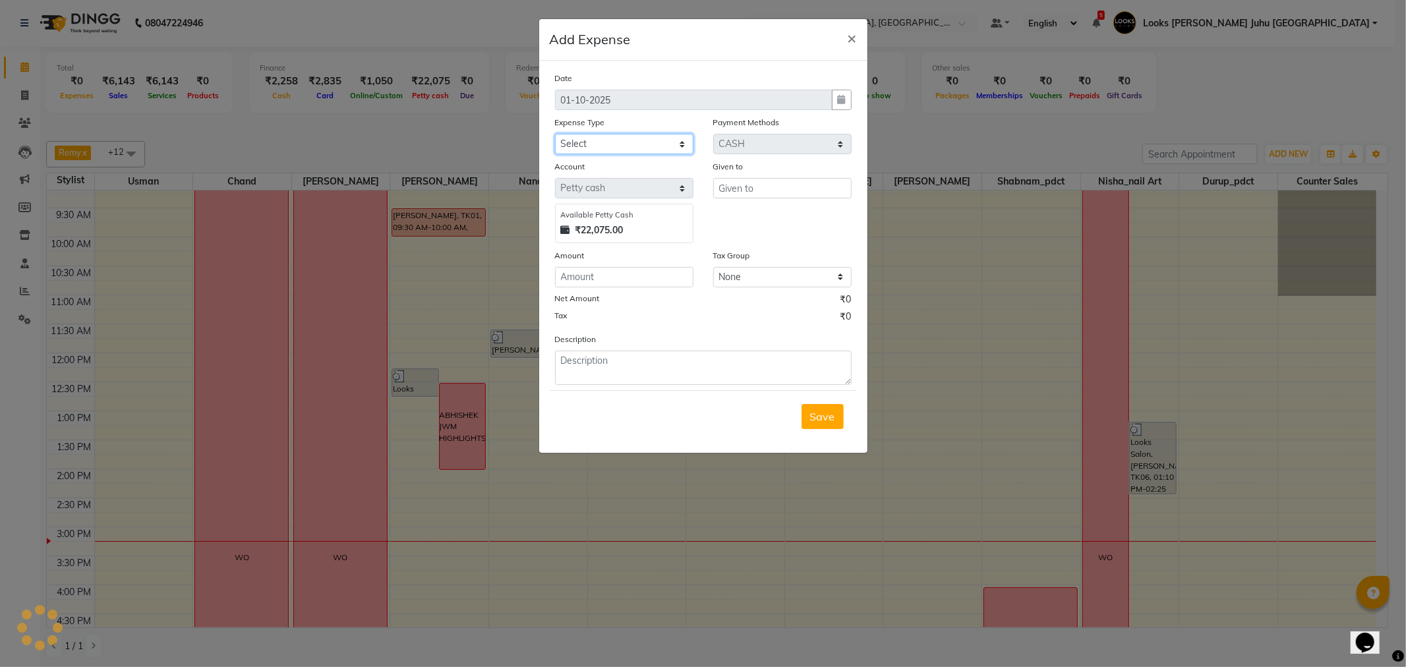
click at [635, 135] on select "Select Accommodation Aesthetics Bank Deposit BLINKIT Cash Handover Client Refun…" at bounding box center [624, 144] width 138 height 20
select select "24892"
click at [1063, 120] on ngb-modal-window "Add Expense × Date 01-10-2025 Expense Type Select Accommodation Aesthetics Bank…" at bounding box center [703, 333] width 1406 height 667
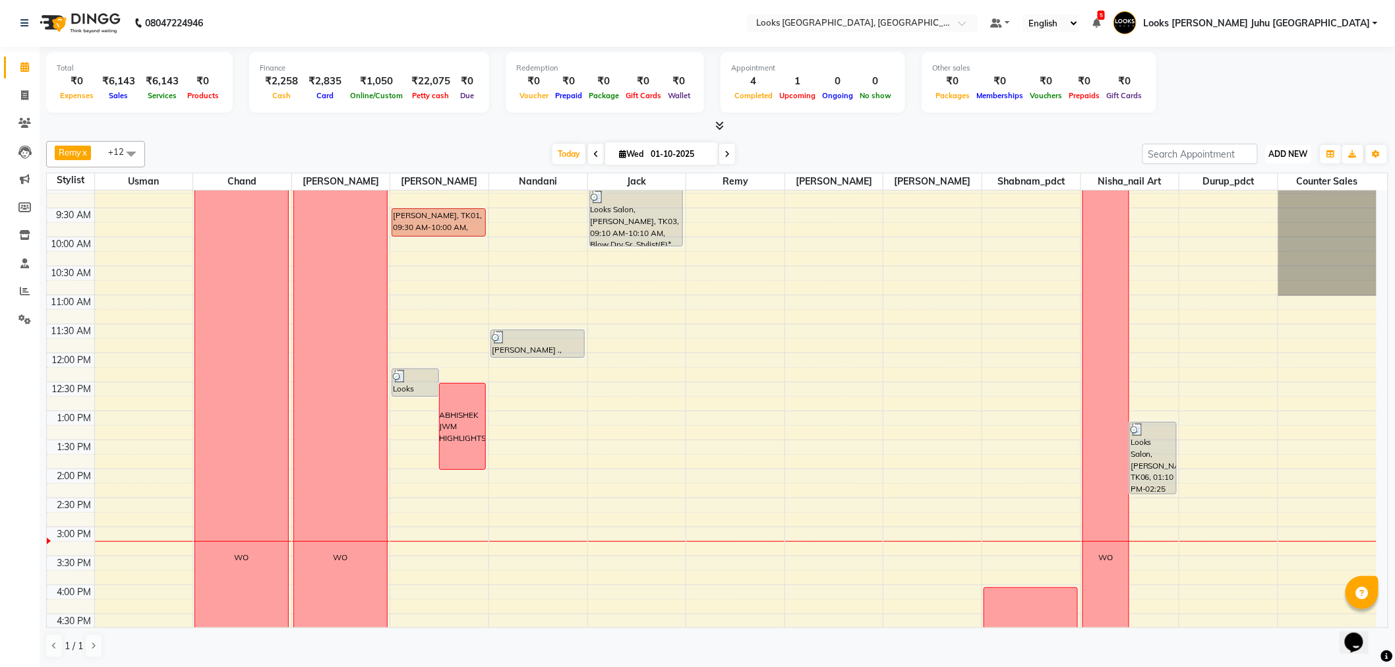
click at [1277, 149] on span "ADD NEW" at bounding box center [1288, 154] width 39 height 10
click at [1226, 200] on link "Add Invoice" at bounding box center [1259, 195] width 104 height 17
select select "service"
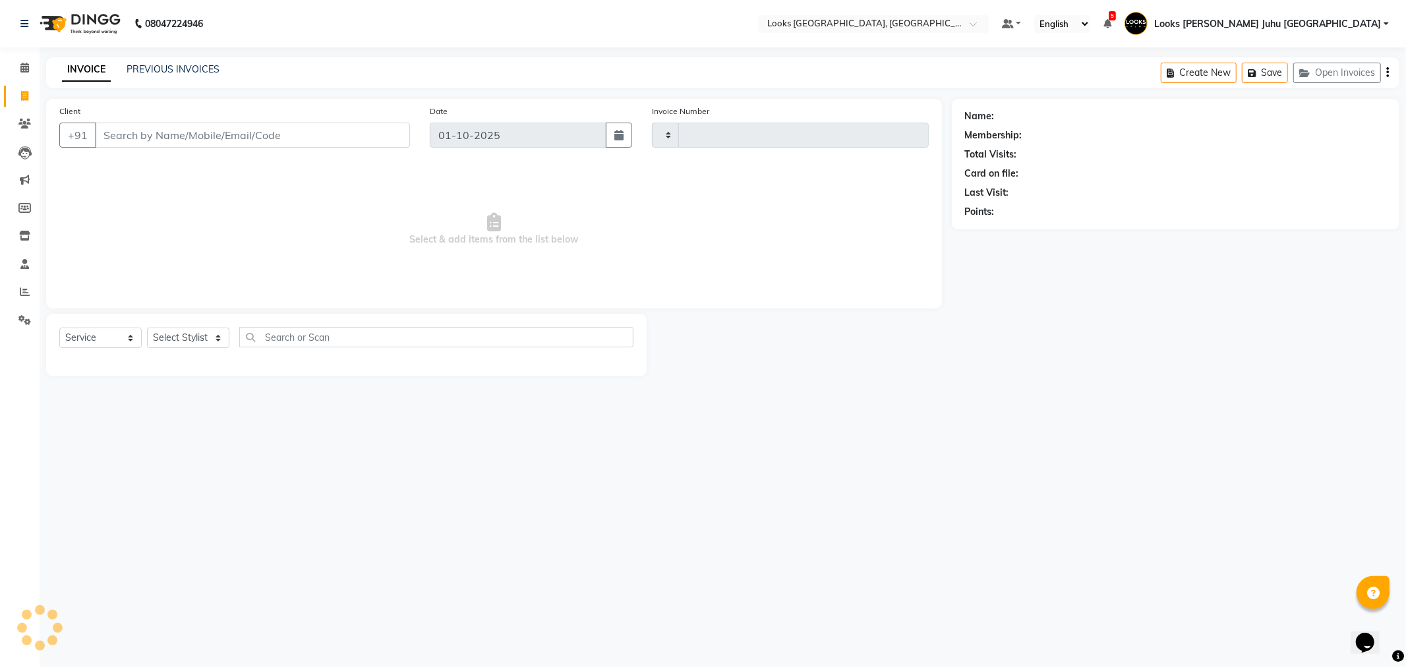
type input "2245"
select select "8270"
type input "9819815128"
click at [386, 139] on span "Add Client" at bounding box center [376, 135] width 52 height 13
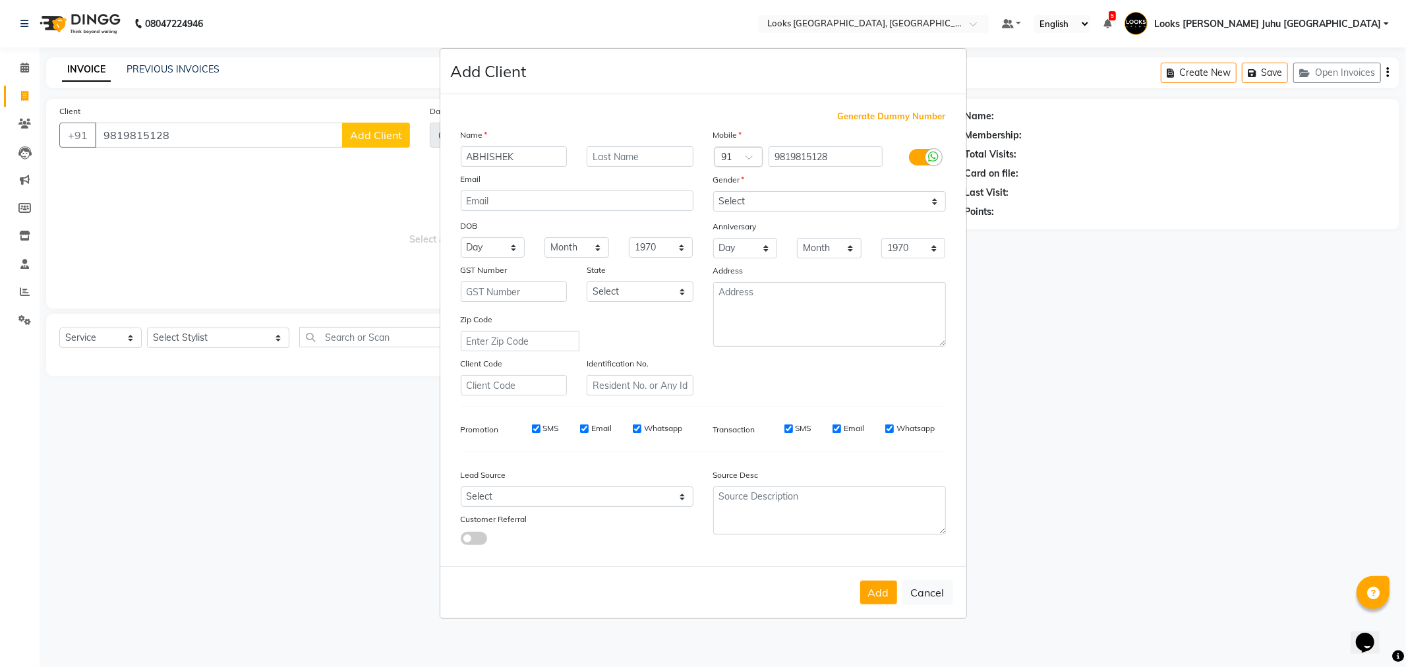
type input "ABHISHEK"
click at [650, 156] on input "text" at bounding box center [640, 156] width 107 height 20
type input "."
click at [745, 200] on select "Select Male Female Other Prefer Not To Say" at bounding box center [829, 201] width 233 height 20
select select "female"
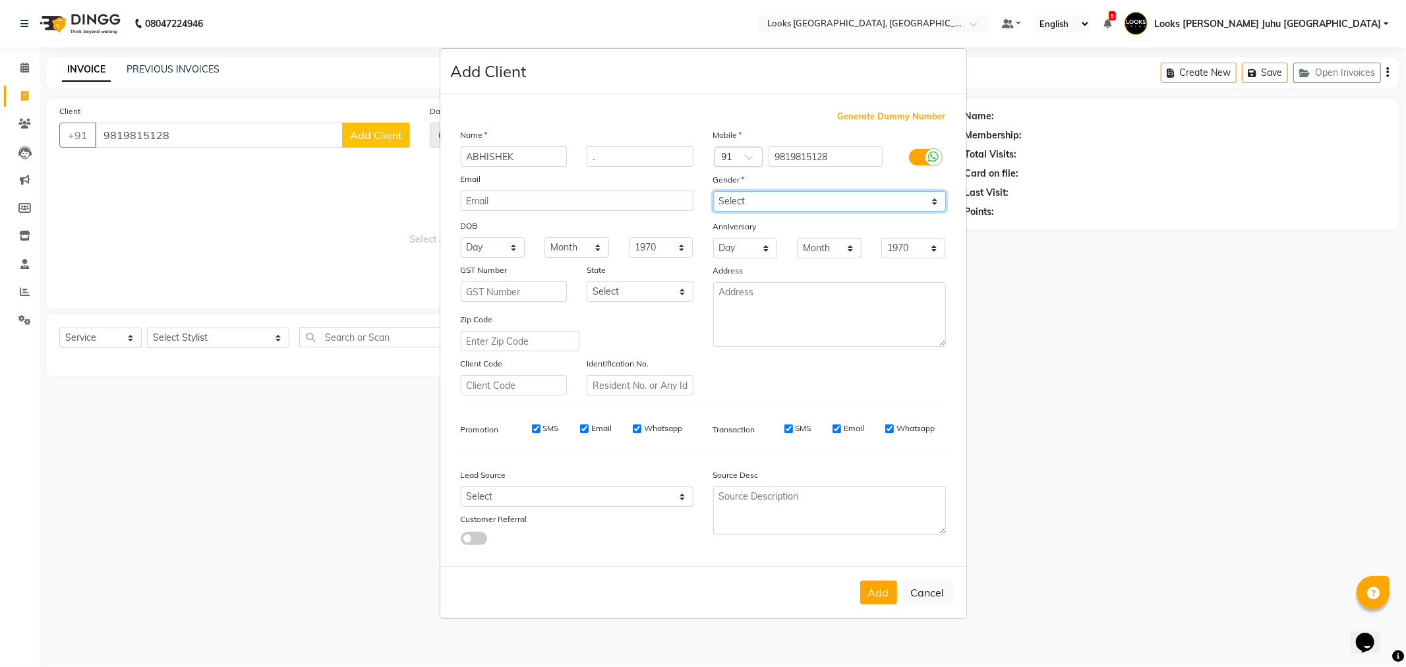
click at [713, 191] on select "Select Male Female Other Prefer Not To Say" at bounding box center [829, 201] width 233 height 20
drag, startPoint x: 884, startPoint y: 599, endPoint x: 888, endPoint y: 591, distance: 8.3
click at [887, 593] on button "Add" at bounding box center [878, 593] width 37 height 24
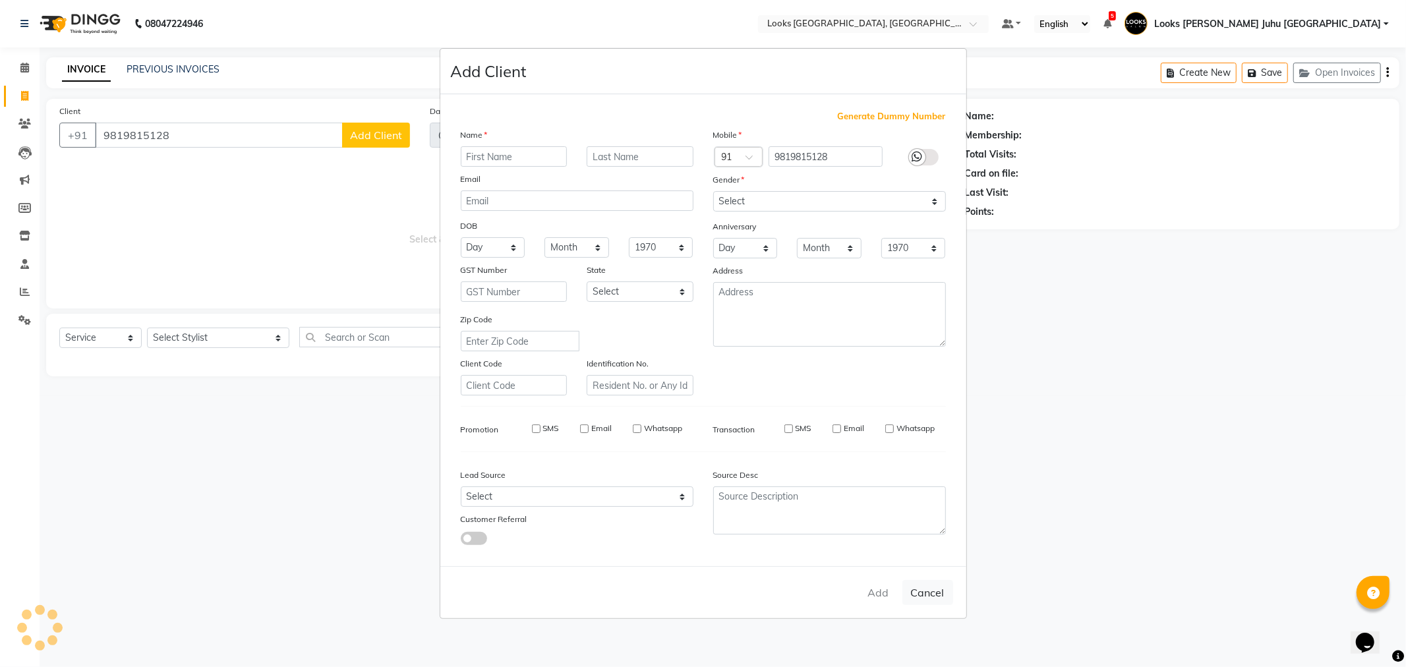
select select
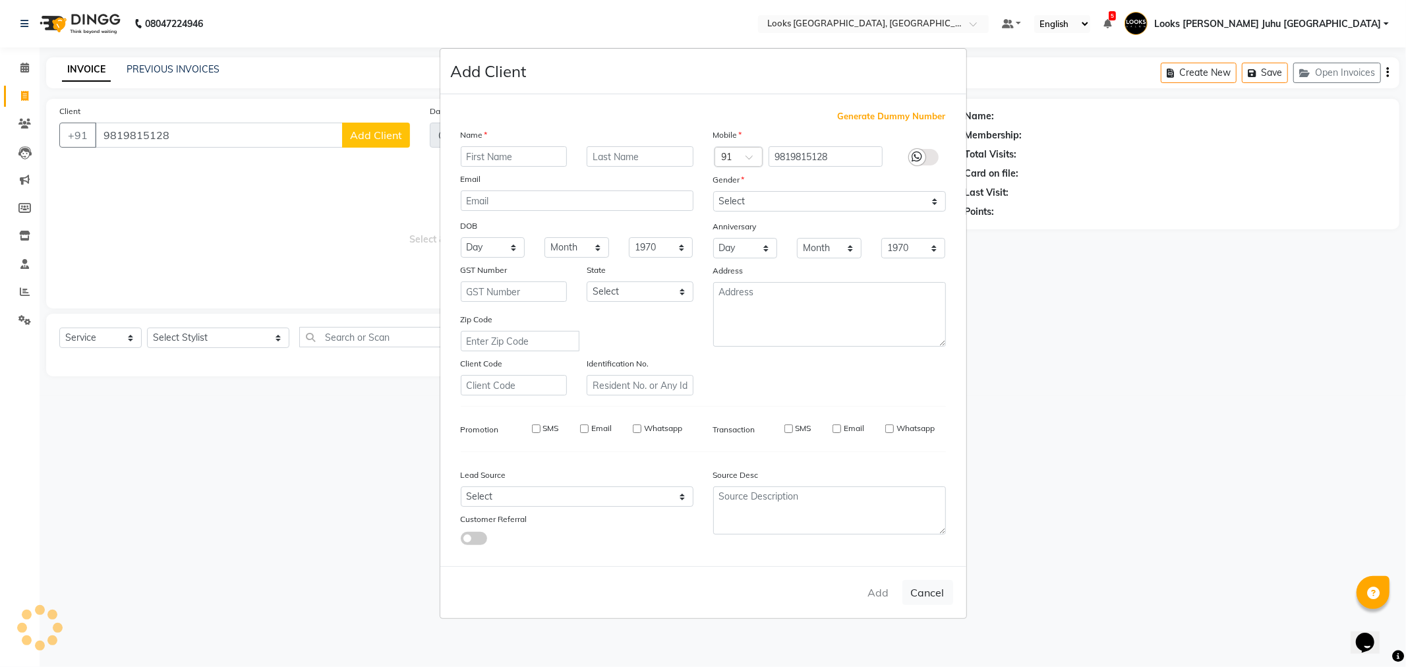
select select
checkbox input "false"
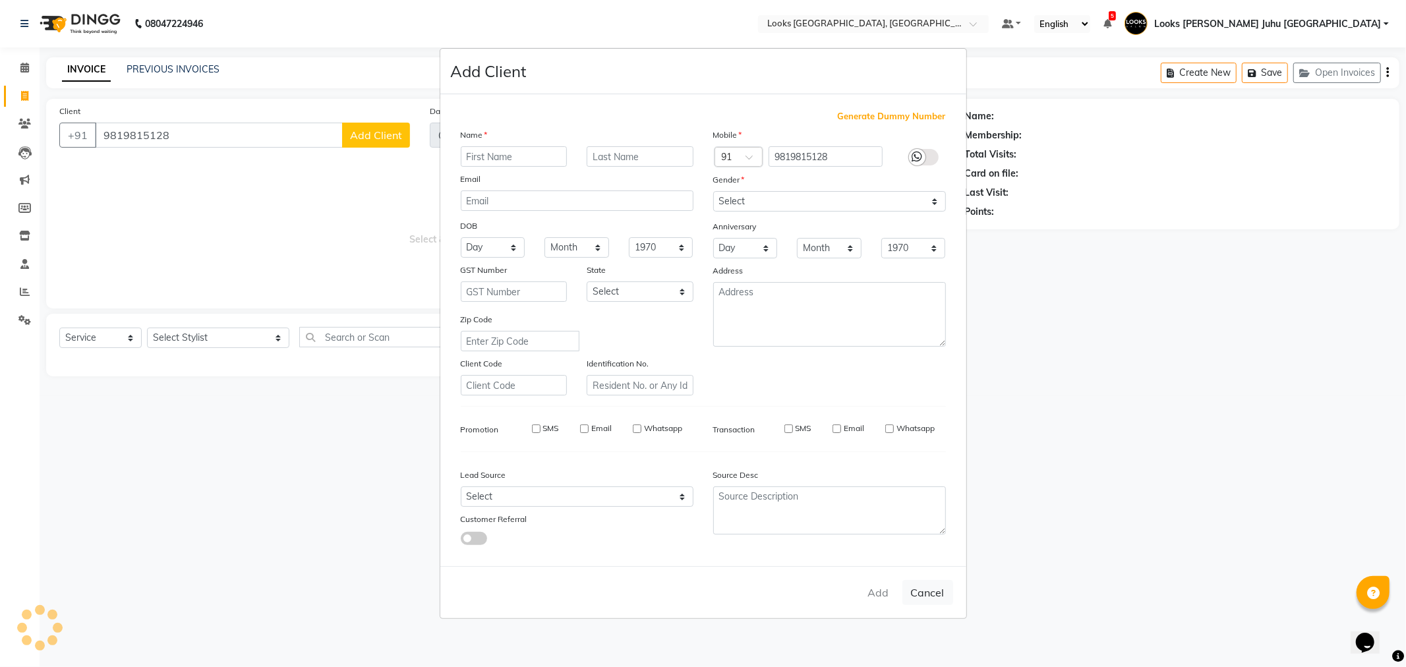
checkbox input "false"
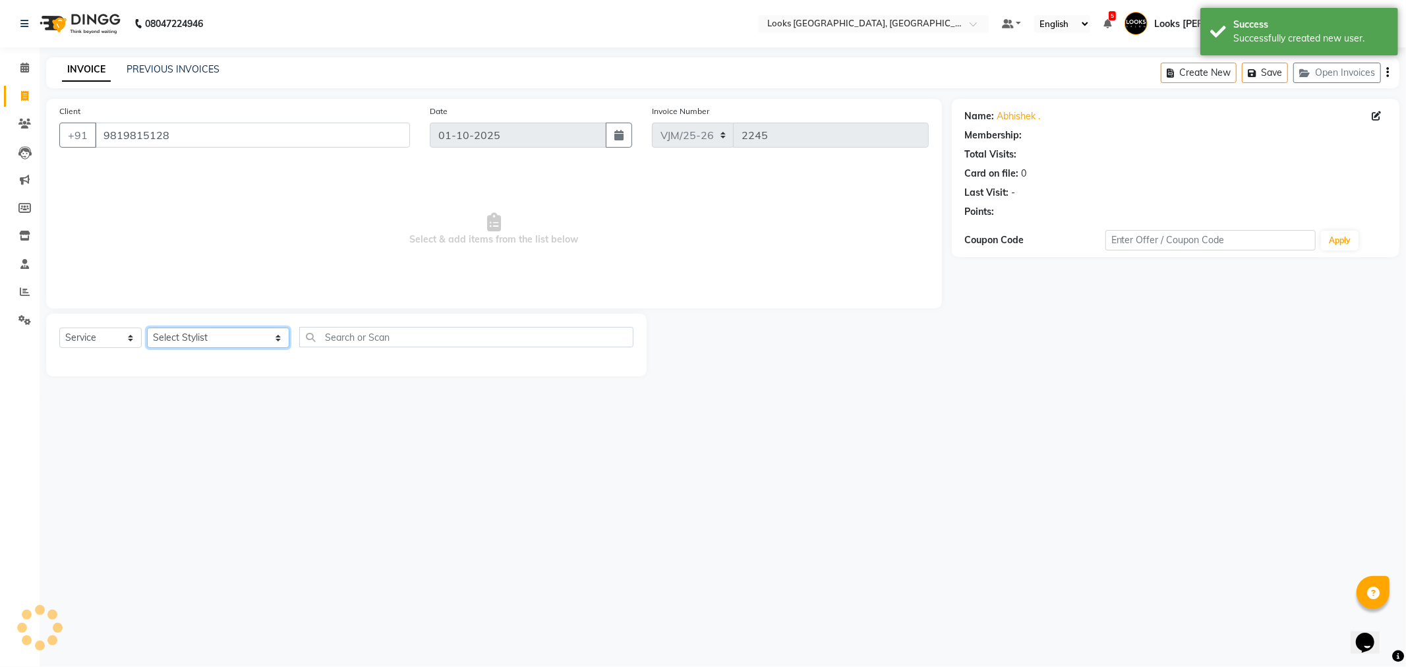
click at [214, 338] on select "Select Stylist [PERSON_NAME] [PERSON_NAME] Chan_Mrg Counter Sales [PERSON_NAME]…" at bounding box center [218, 338] width 142 height 20
select select "1: Object"
select select "23386"
click at [147, 328] on select "Select Stylist [PERSON_NAME] [PERSON_NAME] Chan_Mrg Counter Sales [PERSON_NAME]…" at bounding box center [218, 338] width 142 height 20
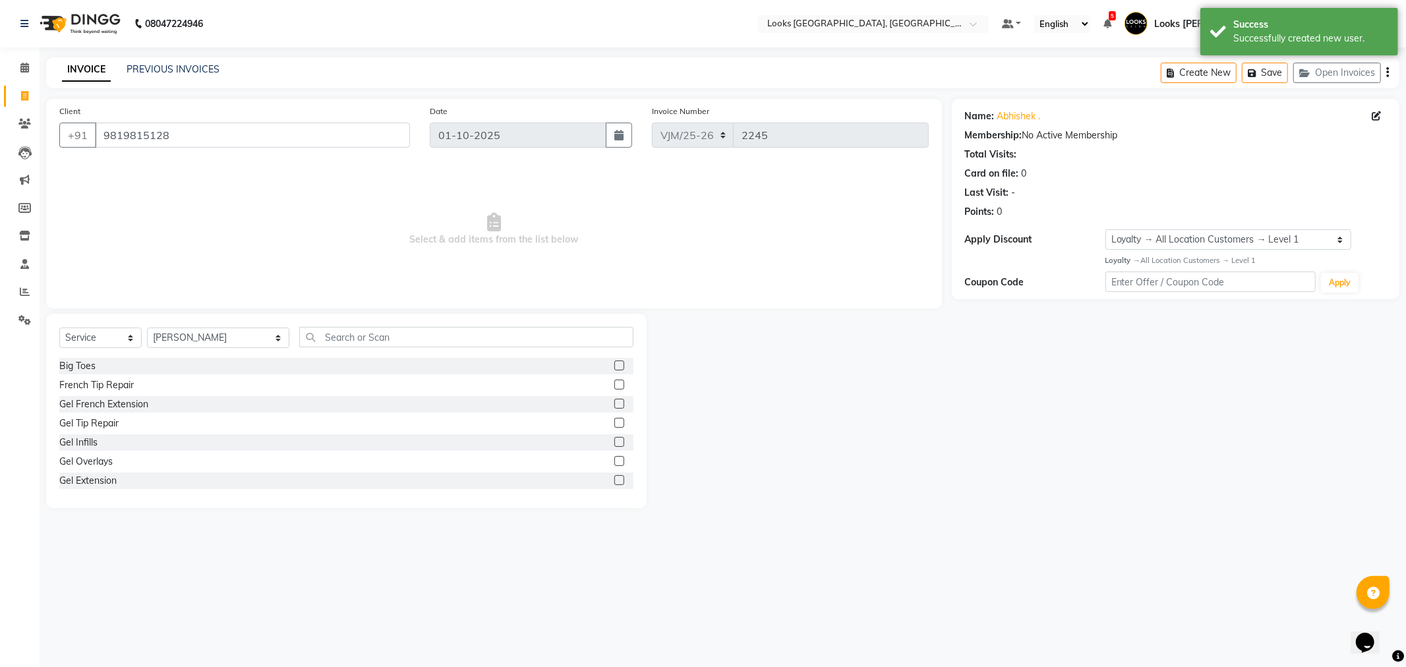
click at [332, 324] on div "Select Service Product Membership Package Voucher Prepaid Gift Card Select Styl…" at bounding box center [346, 411] width 601 height 195
click at [325, 342] on input "text" at bounding box center [466, 337] width 334 height 20
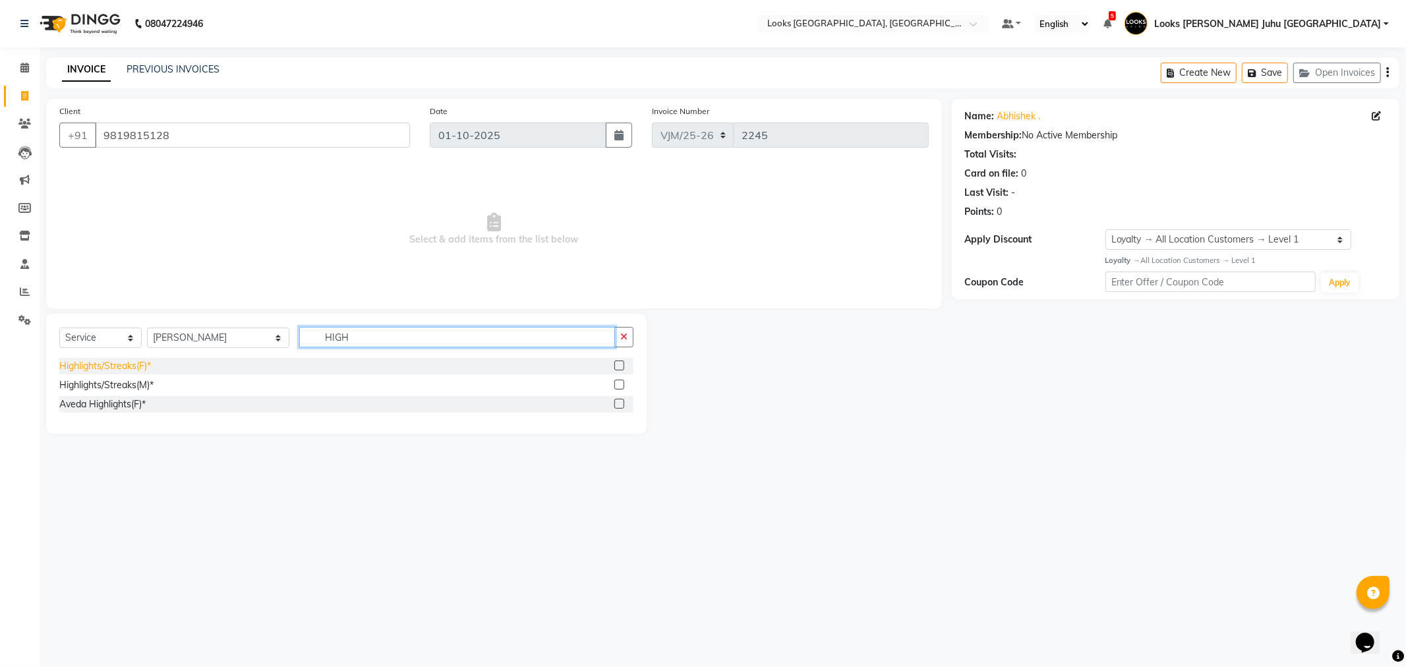
type input "HIGH"
click at [113, 366] on div "Highlights/Streaks(F)*" at bounding box center [105, 366] width 92 height 14
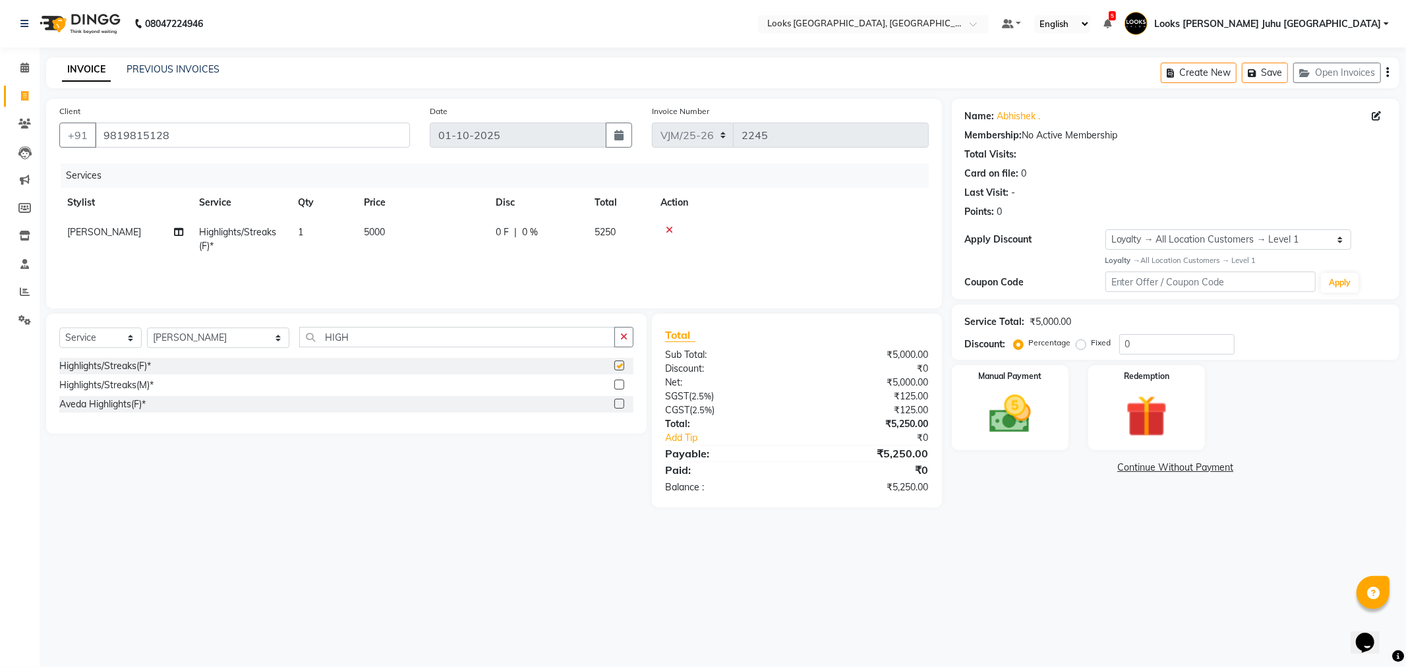
checkbox input "false"
click at [489, 240] on td "0 F | 0 %" at bounding box center [537, 240] width 99 height 44
select select "23386"
click at [486, 226] on input "5000" at bounding box center [484, 236] width 116 height 20
type input "5"
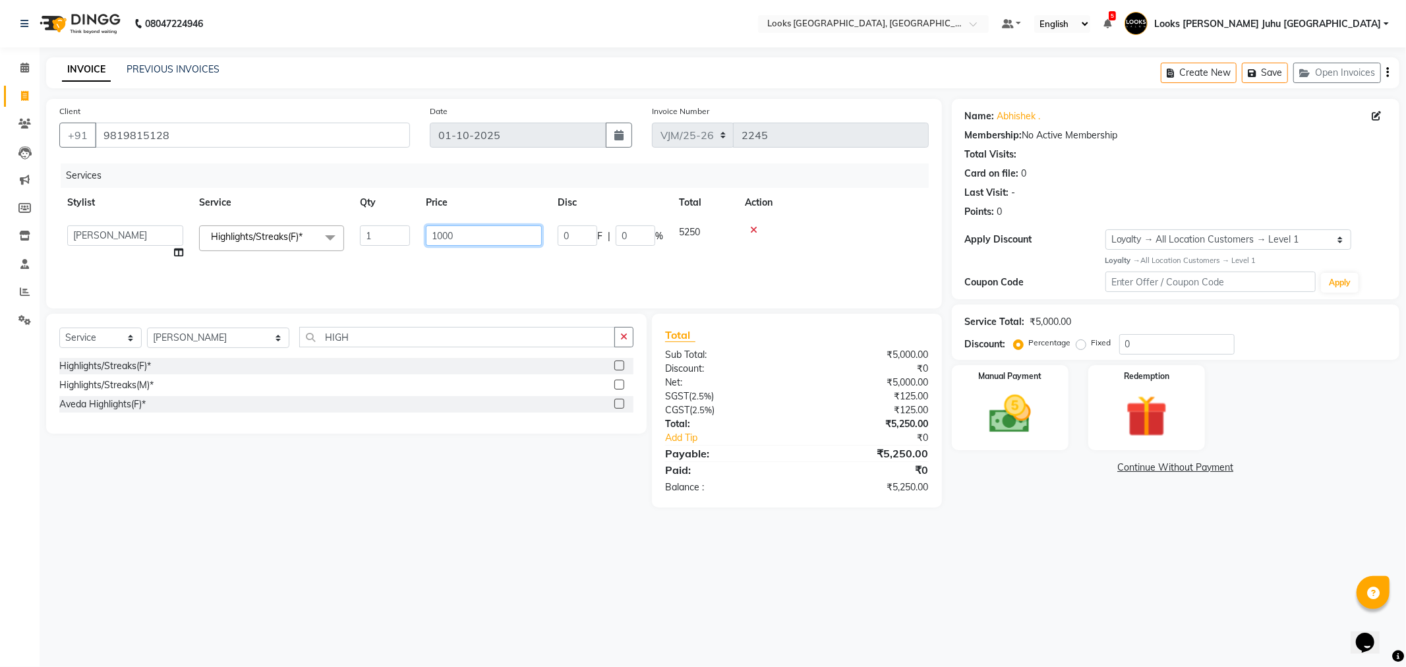
type input "10000"
click at [357, 584] on div "08047224946 Select Location × Looks Juhu Marriott, Mumbai, Mumbai Default Panel…" at bounding box center [703, 333] width 1406 height 667
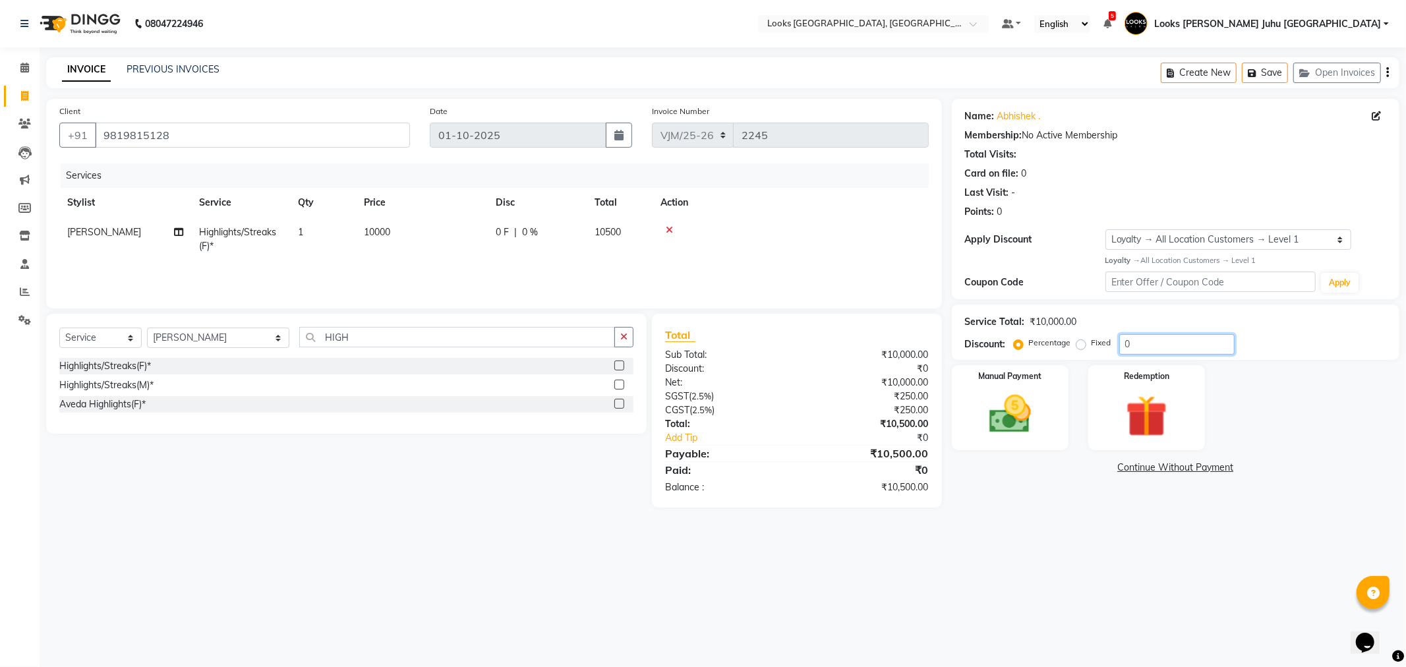
click at [1191, 344] on input "0" at bounding box center [1177, 344] width 115 height 20
type input "50"
click at [977, 414] on img at bounding box center [1010, 415] width 71 height 50
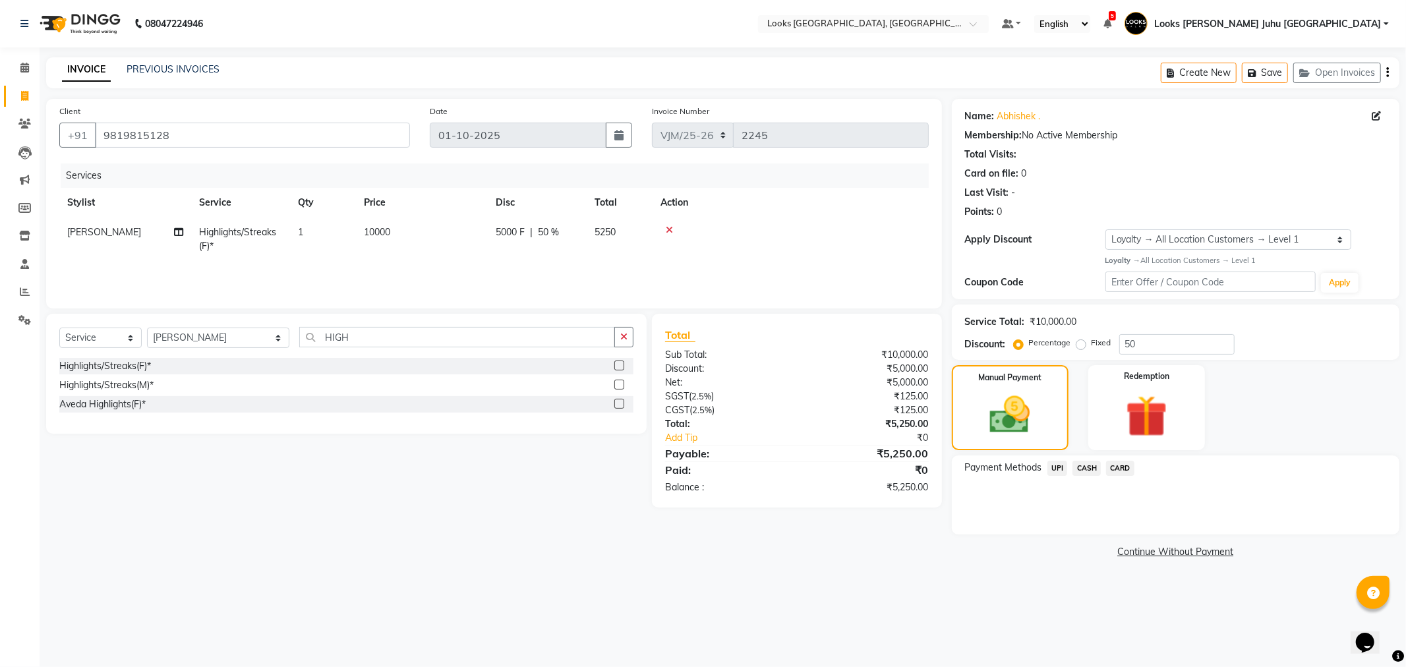
click at [1125, 469] on span "CARD" at bounding box center [1120, 468] width 28 height 15
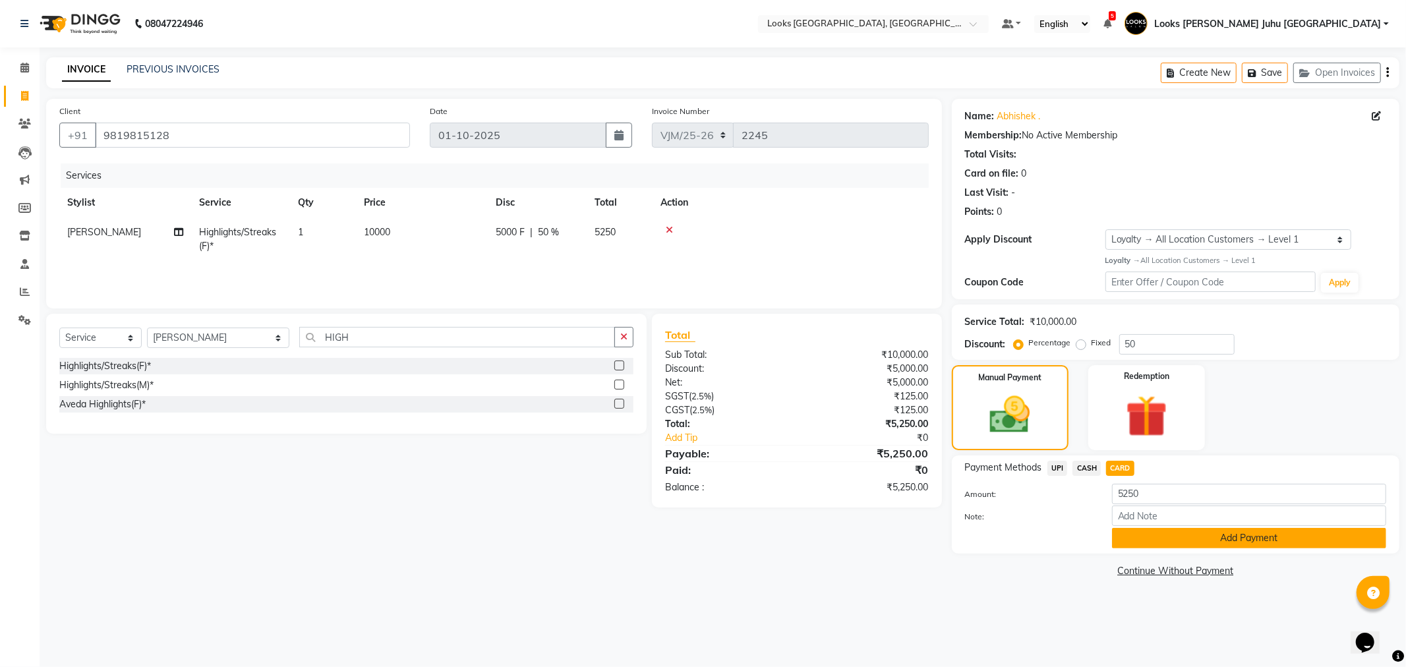
click at [1163, 537] on button "Add Payment" at bounding box center [1249, 538] width 274 height 20
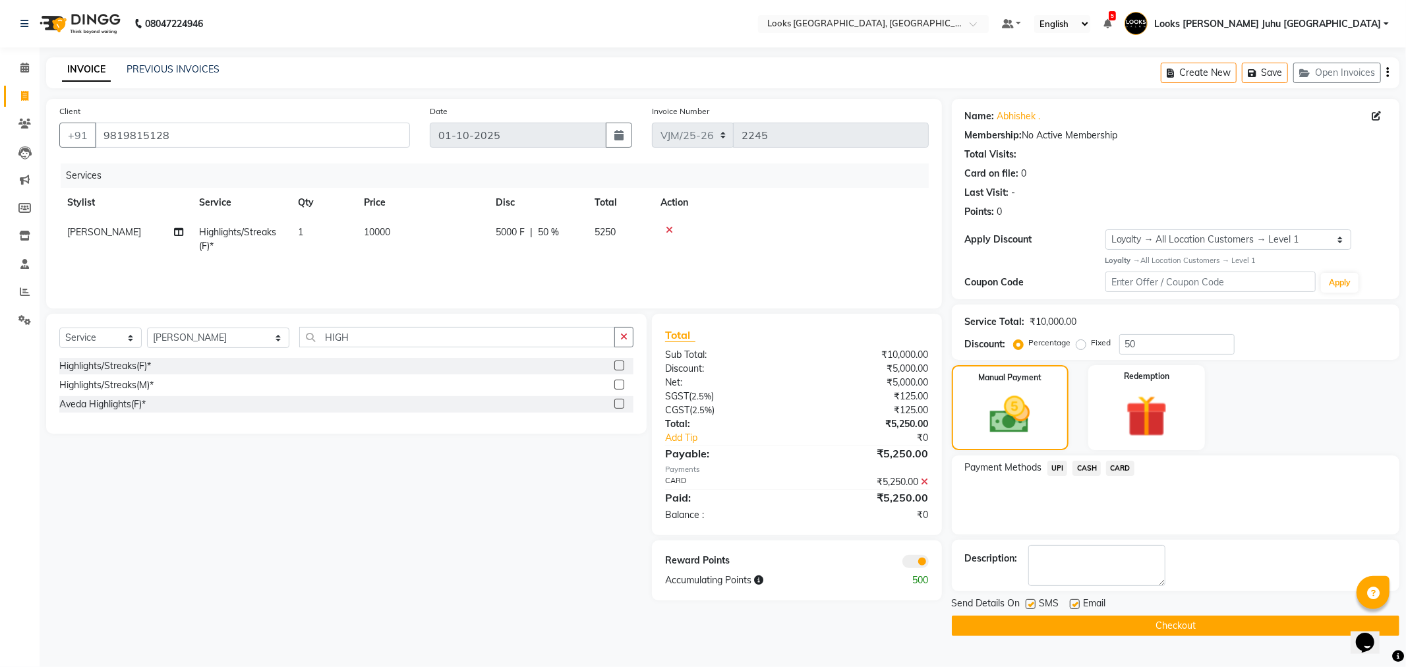
drag, startPoint x: 1130, startPoint y: 552, endPoint x: 1067, endPoint y: 522, distance: 69.3
click at [1067, 524] on div "Payment Methods UPI CASH CARD" at bounding box center [1176, 495] width 448 height 79
click at [1191, 634] on button "Checkout" at bounding box center [1176, 626] width 448 height 20
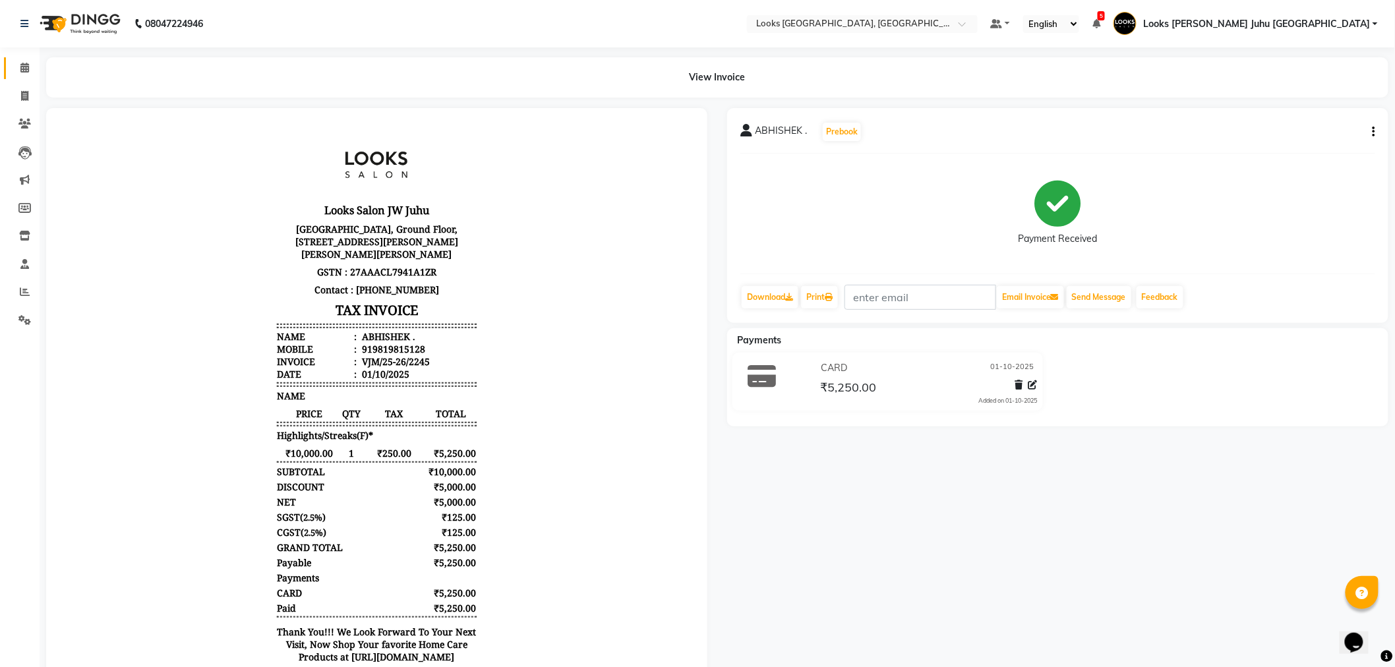
click at [10, 68] on link "Calendar" at bounding box center [20, 68] width 32 height 22
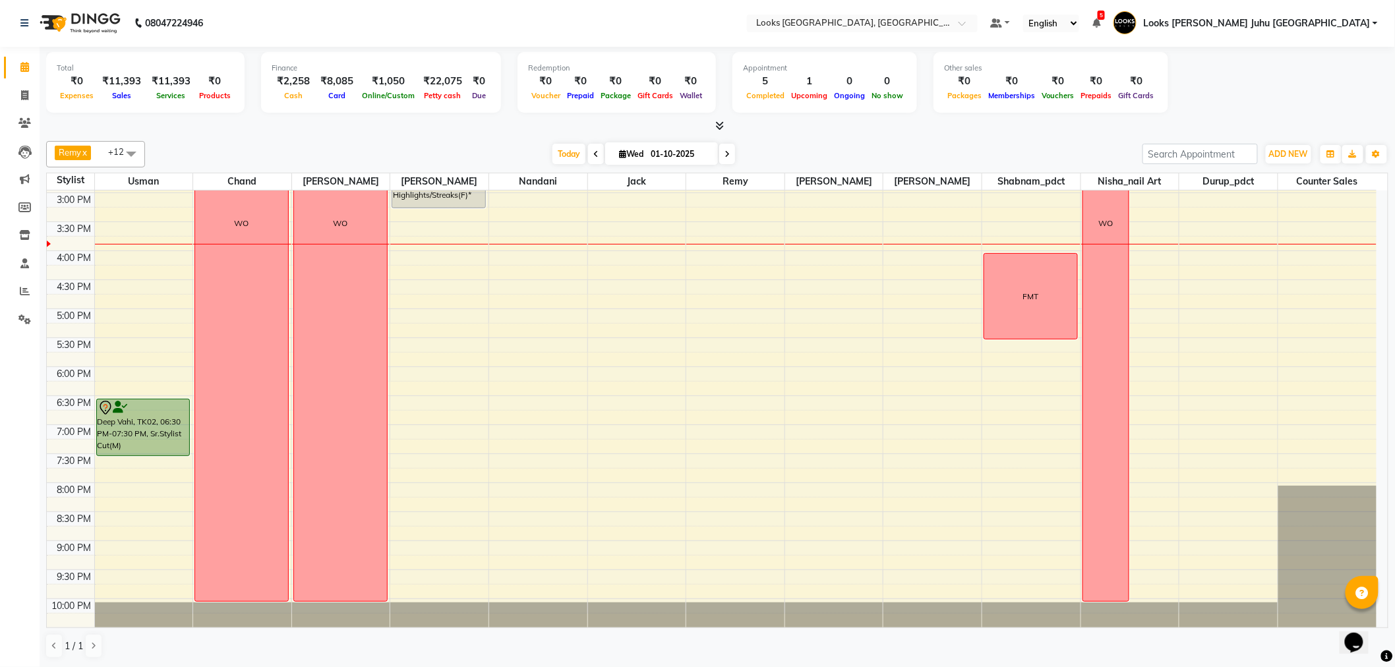
scroll to position [436, 0]
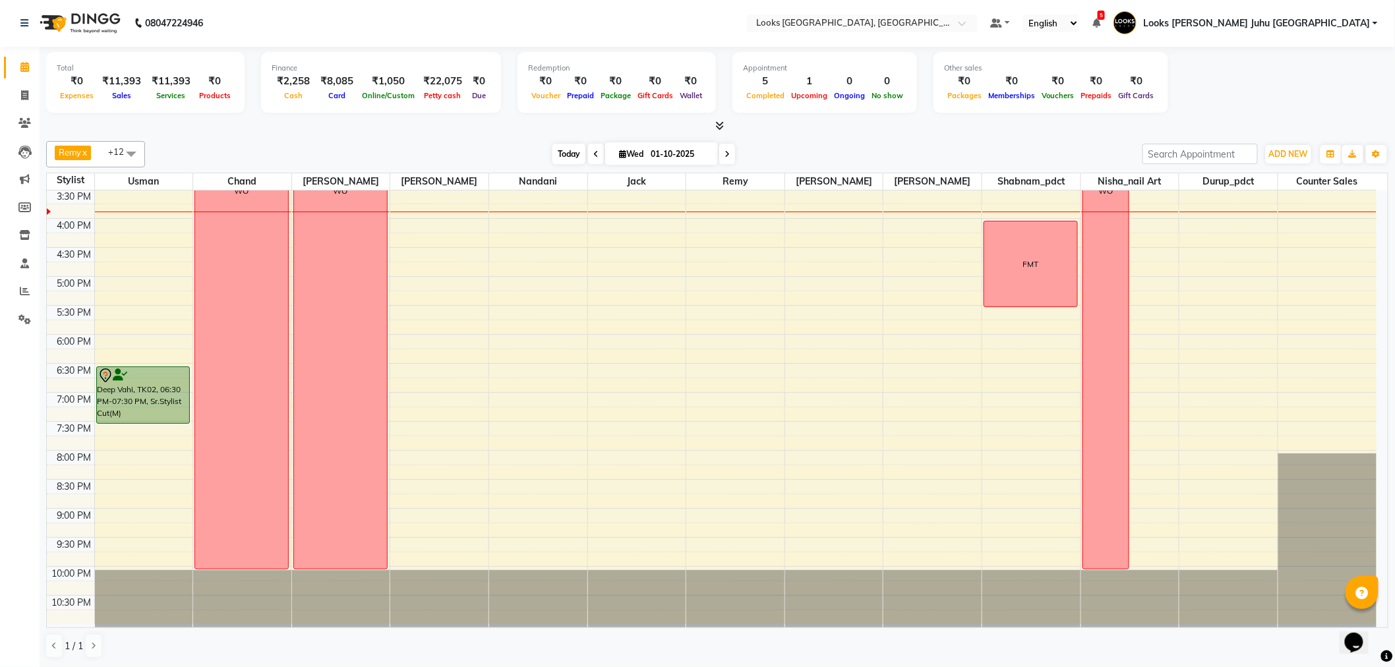
click at [568, 144] on span "Today" at bounding box center [569, 154] width 33 height 20
click at [1219, 284] on div "8:00 AM 8:30 AM 9:00 AM 9:30 AM 10:00 AM 10:30 AM 11:00 AM 11:30 AM 12:00 PM 12…" at bounding box center [712, 190] width 1330 height 870
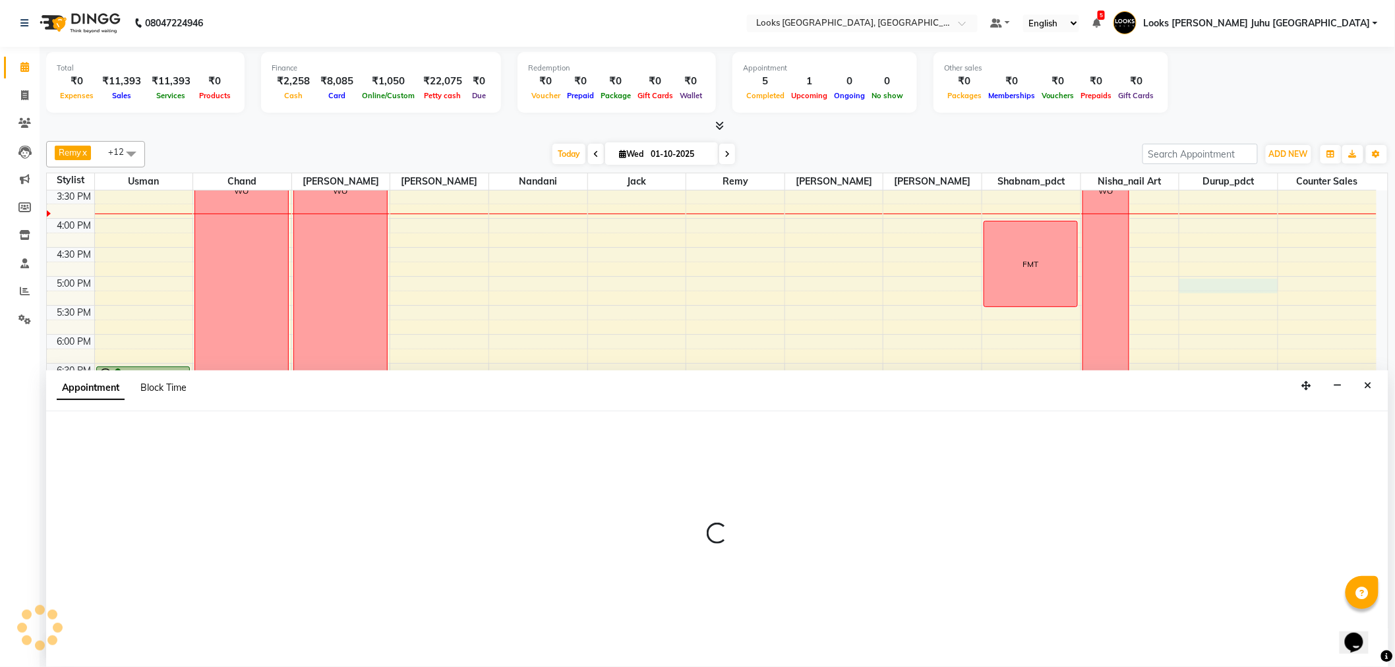
click at [159, 388] on span "Block Time" at bounding box center [163, 388] width 46 height 12
select select "68743"
select select "1020"
select select "1035"
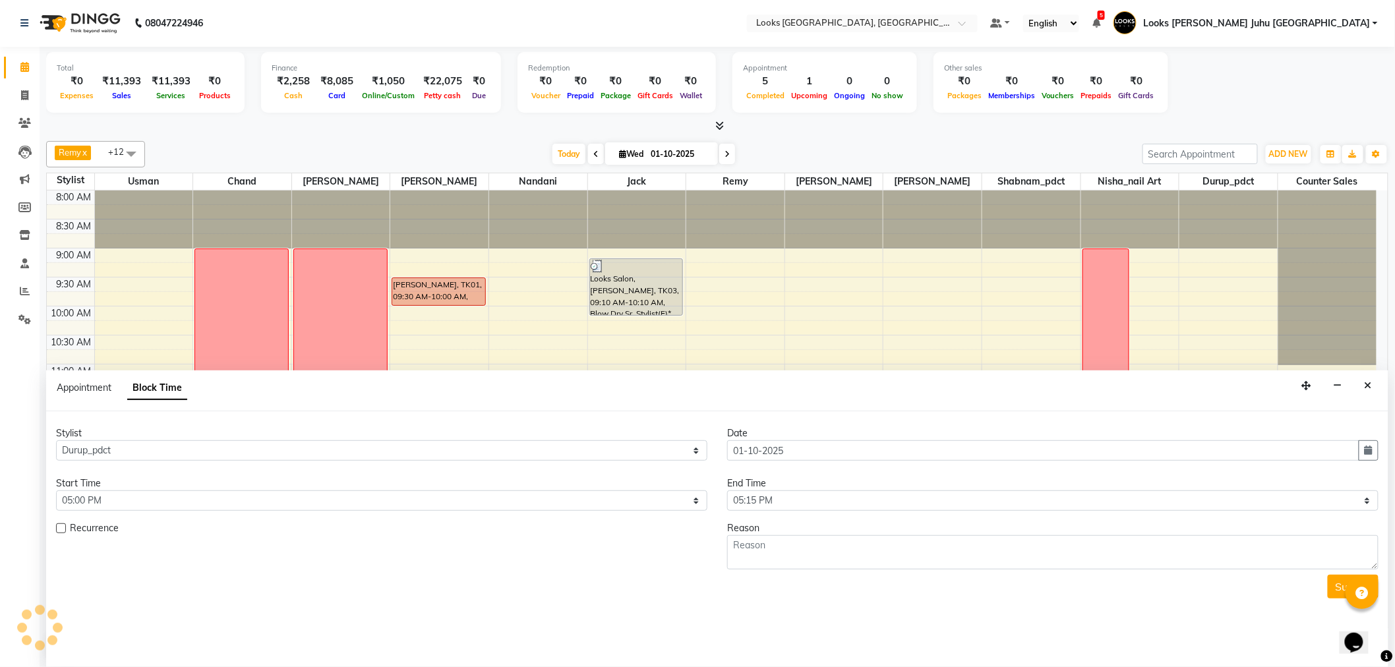
scroll to position [409, 0]
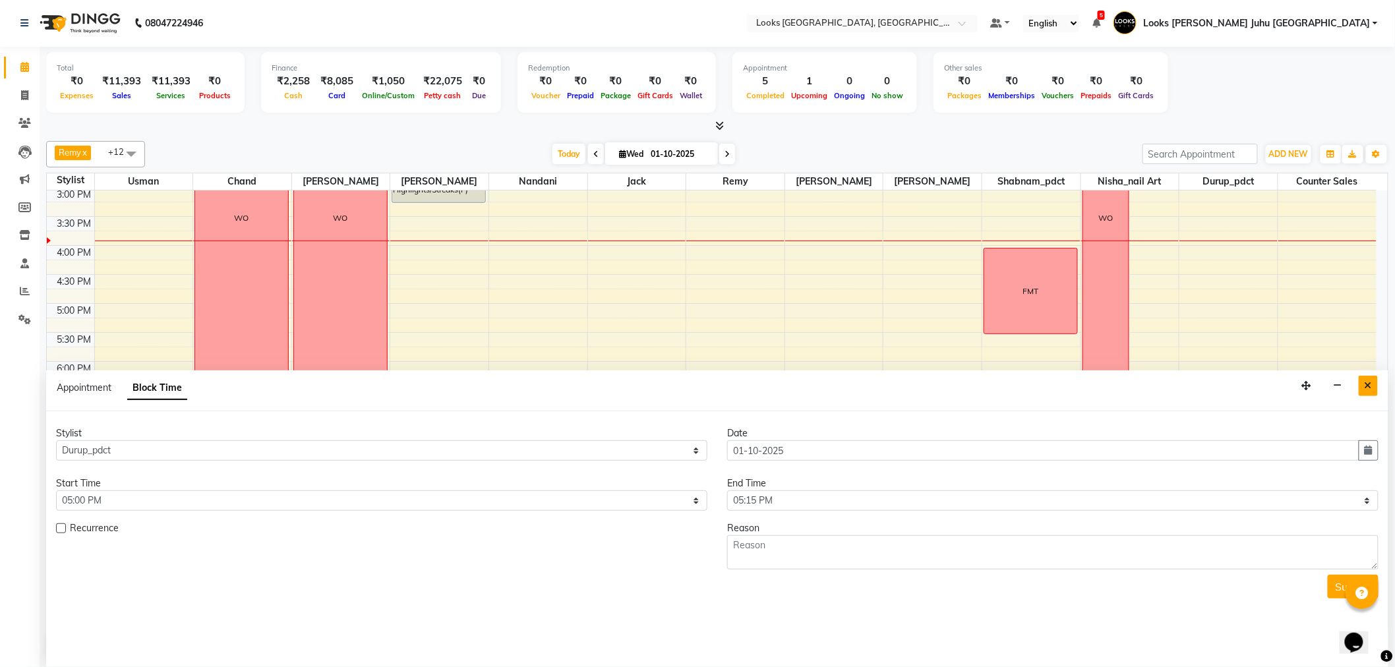
click at [1361, 378] on button "Close" at bounding box center [1368, 386] width 19 height 20
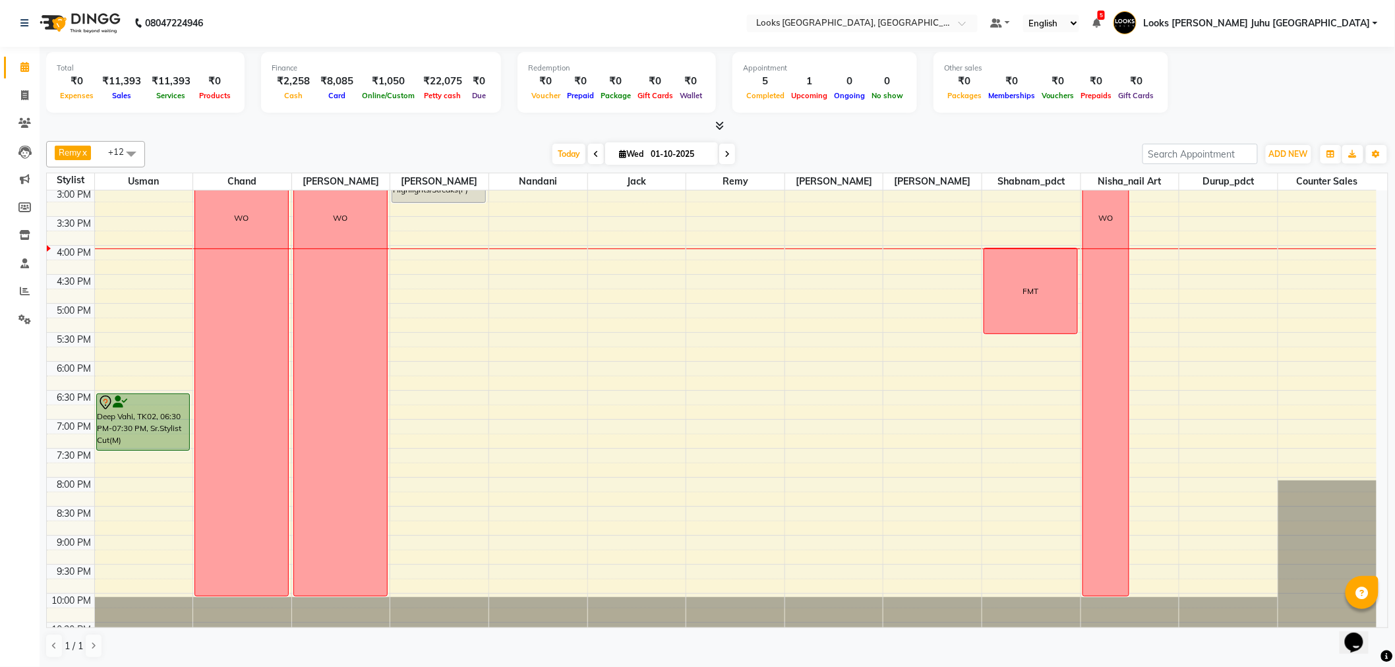
click at [642, 150] on span "Wed" at bounding box center [631, 154] width 31 height 10
select select "10"
select select "2025"
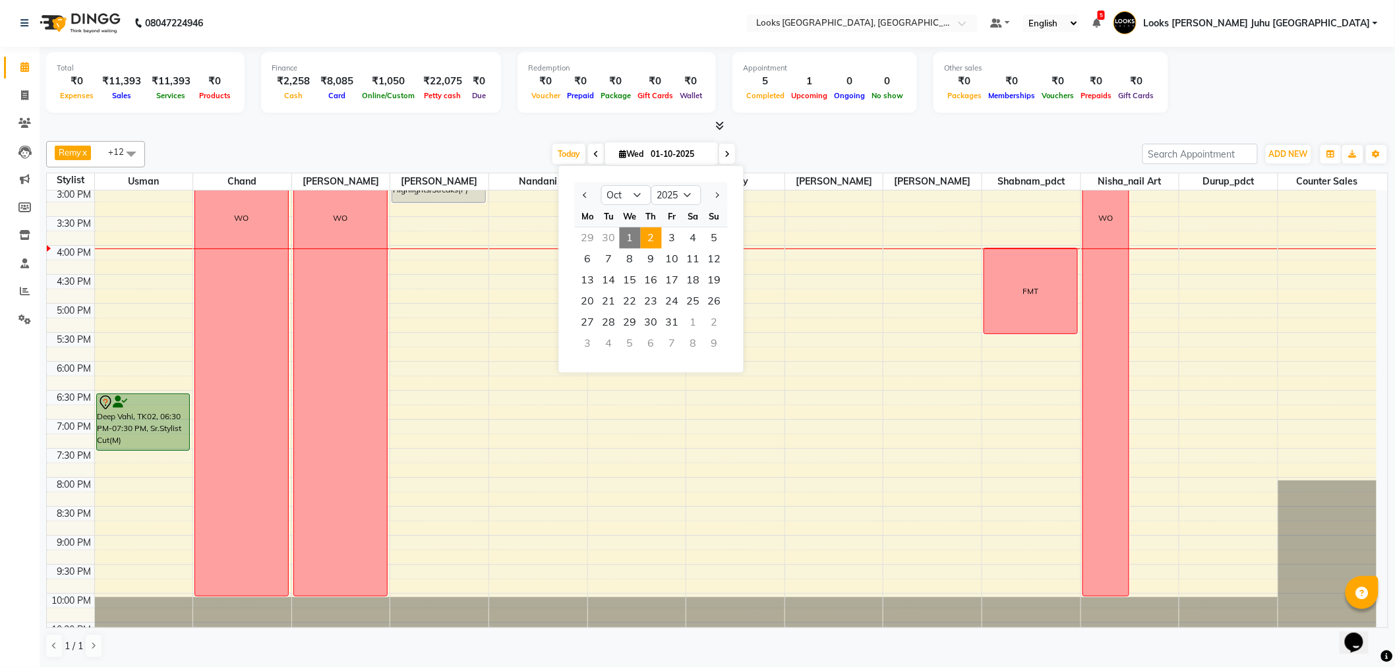
click at [655, 240] on span "2" at bounding box center [651, 237] width 21 height 21
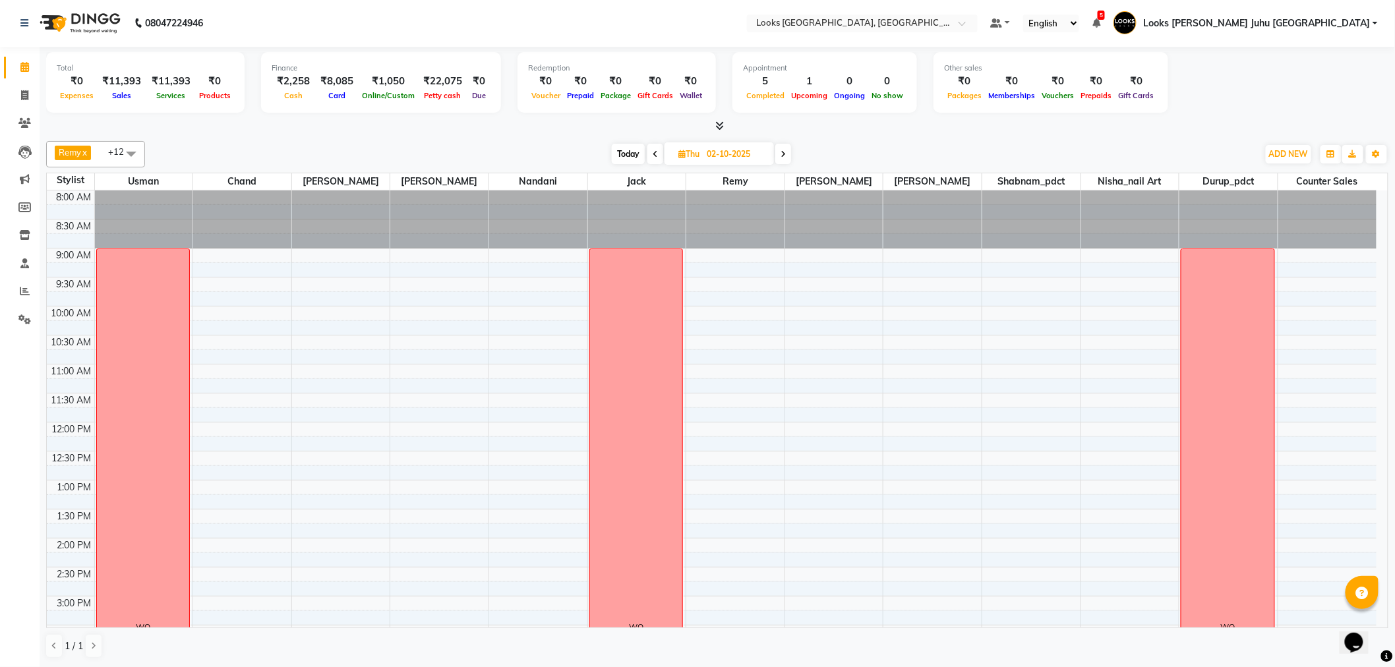
scroll to position [436, 0]
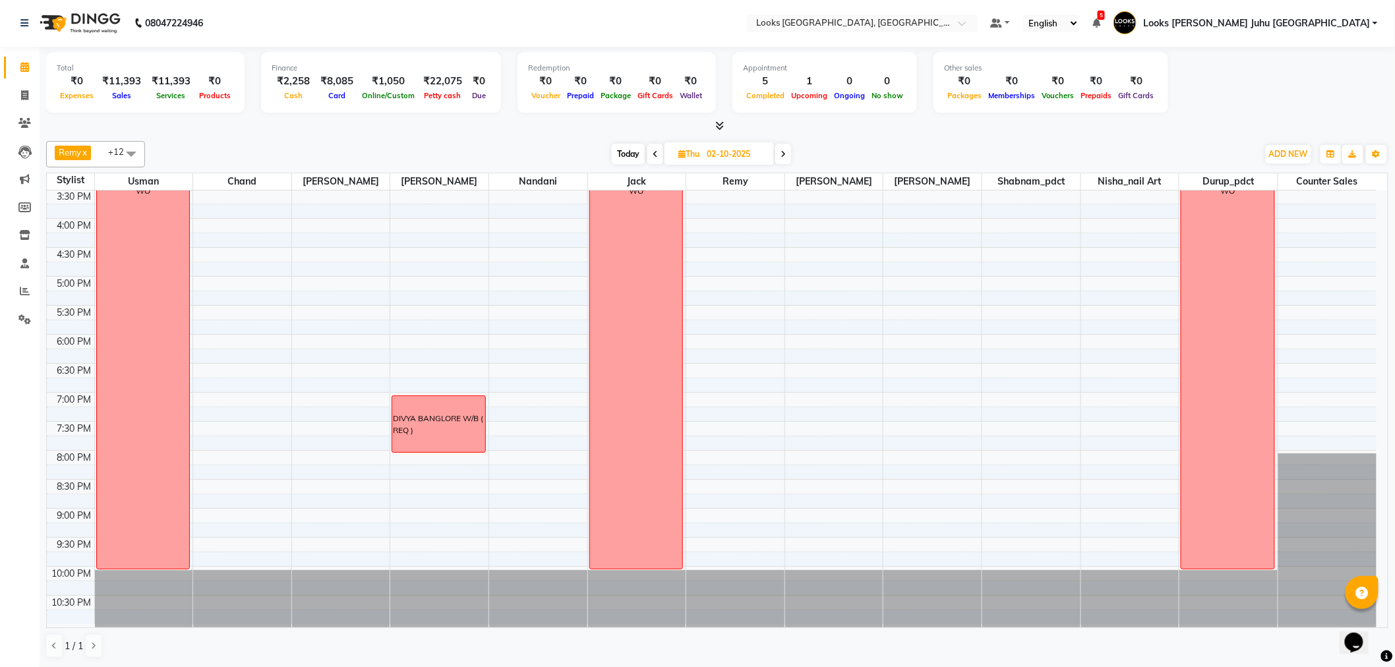
click at [630, 144] on span "Today" at bounding box center [628, 154] width 33 height 20
type input "01-10-2025"
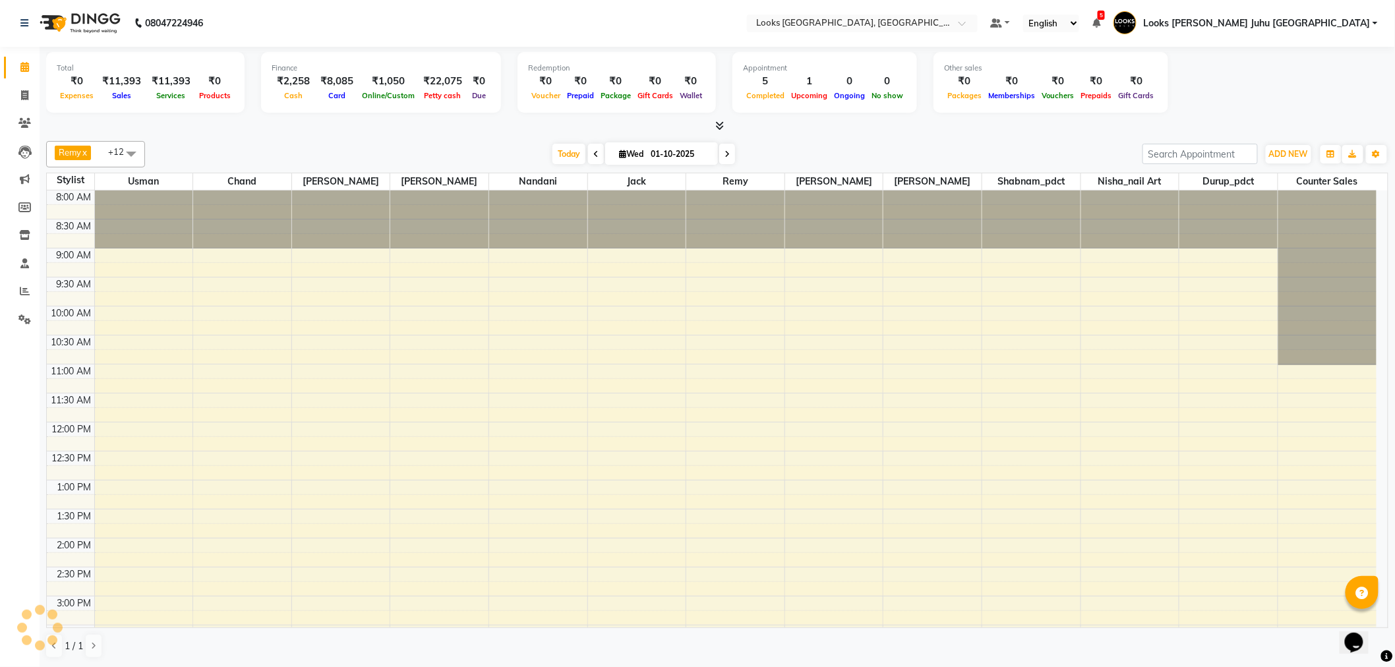
scroll to position [437, 0]
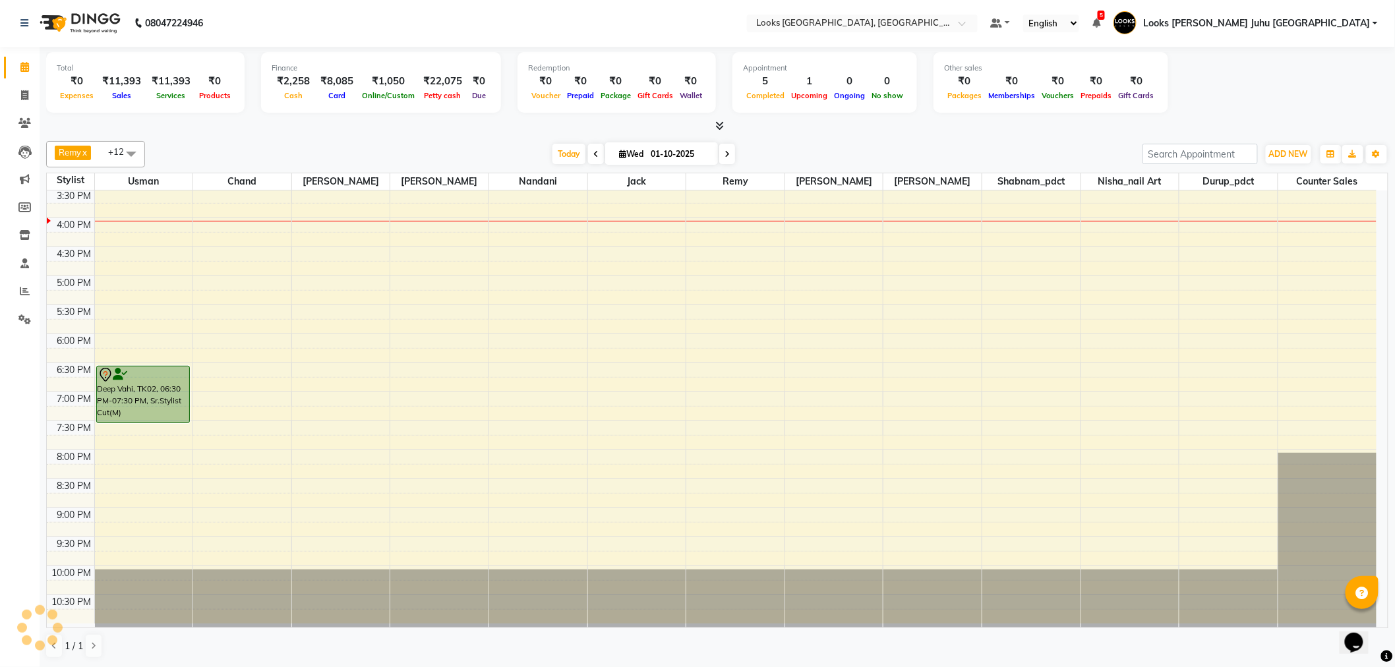
click at [671, 148] on input "01-10-2025" at bounding box center [680, 154] width 66 height 20
select select "10"
select select "2025"
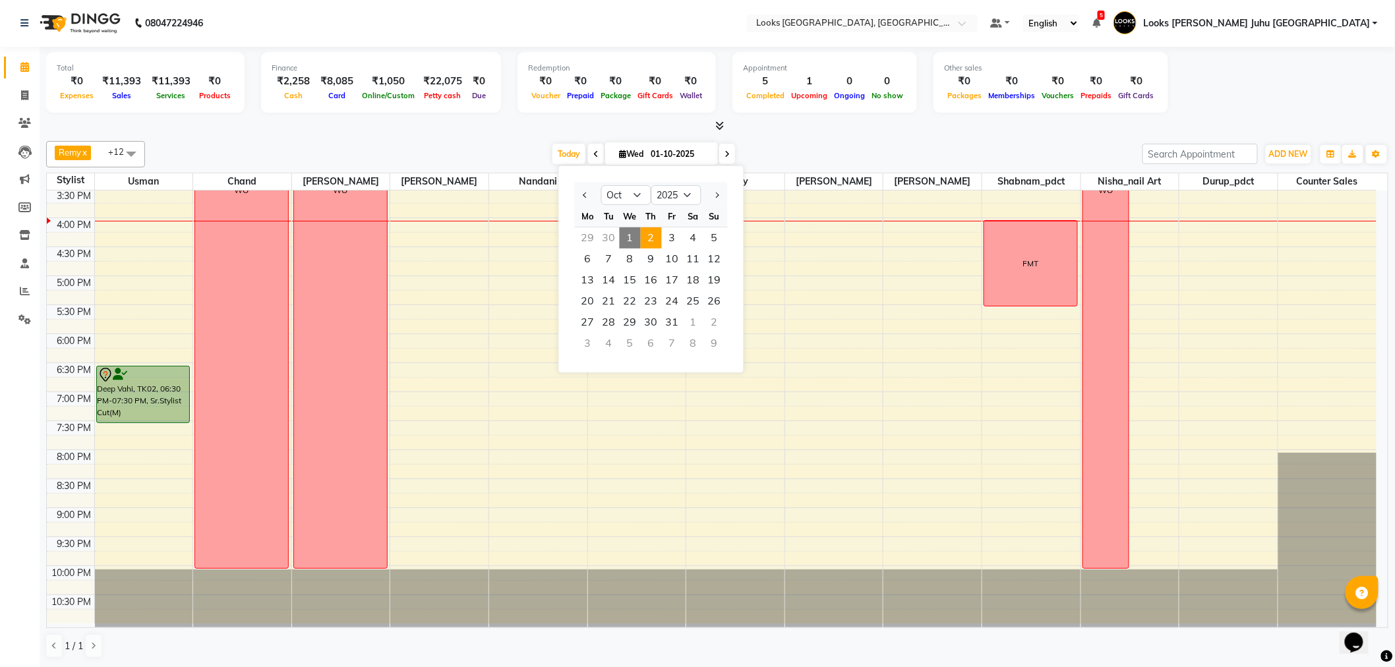
click at [653, 239] on span "2" at bounding box center [651, 237] width 21 height 21
type input "02-10-2025"
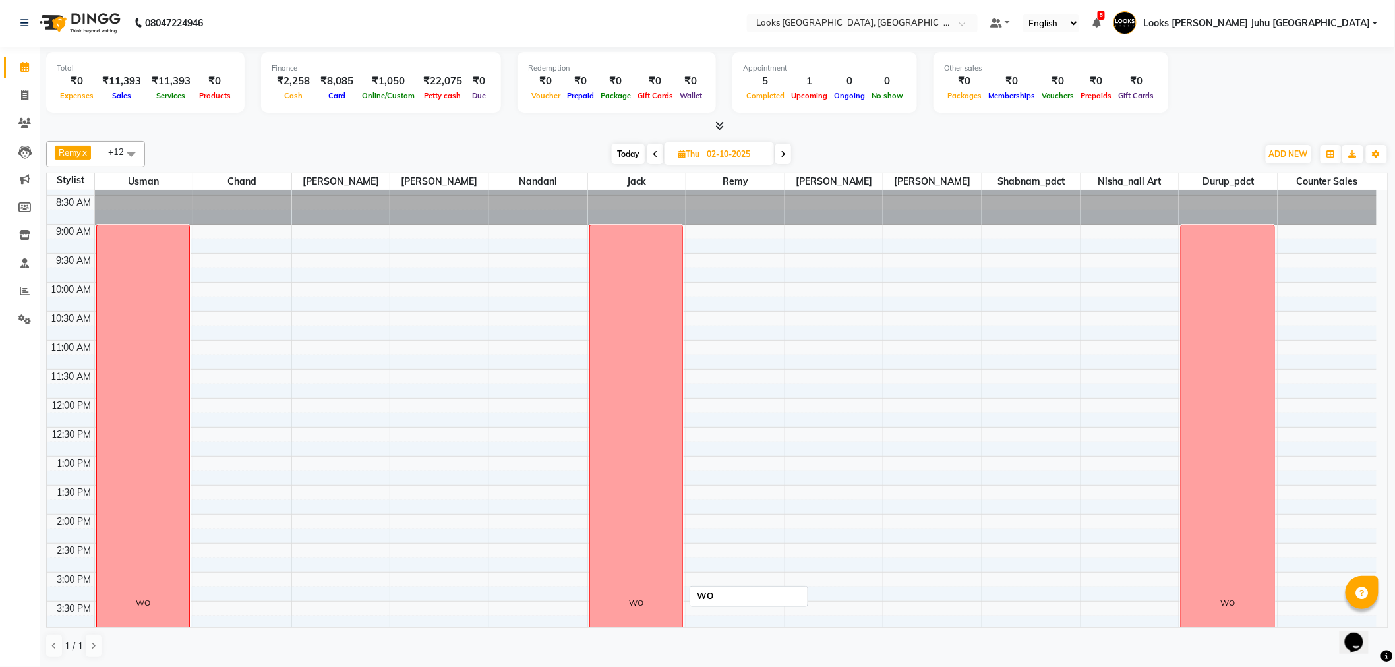
scroll to position [0, 0]
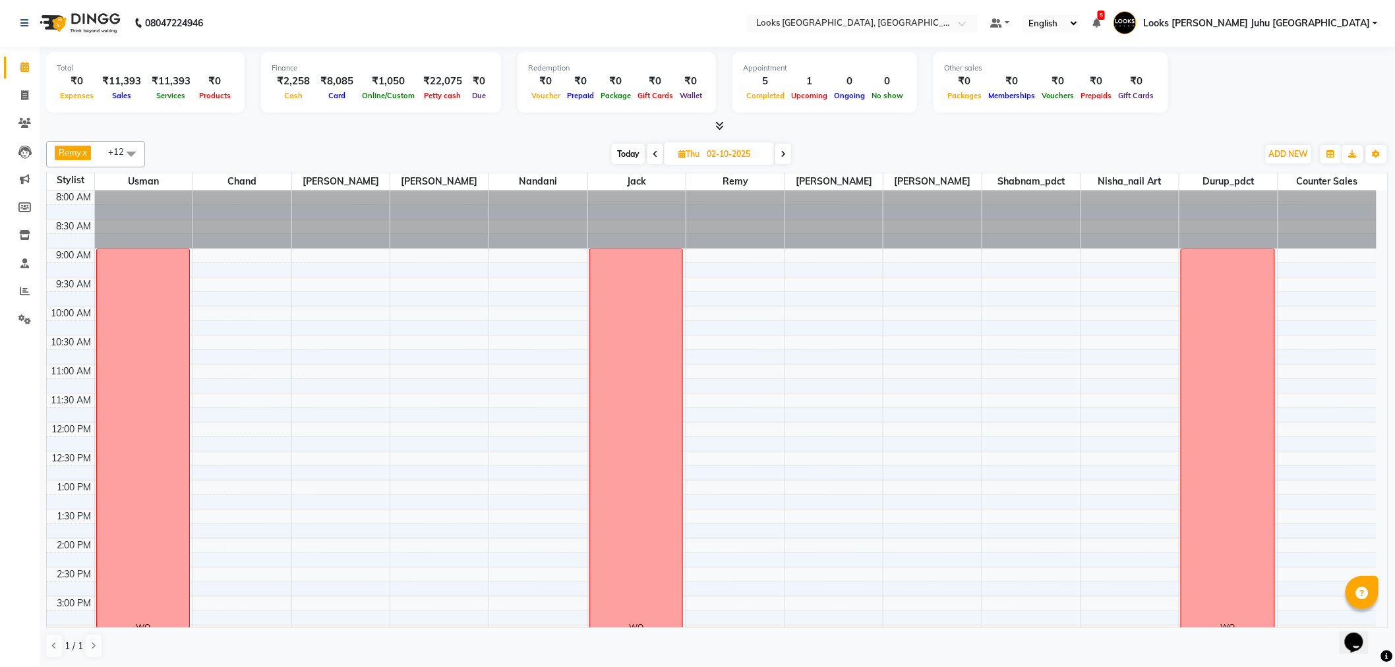
click at [739, 152] on input "02-10-2025" at bounding box center [736, 154] width 66 height 20
select select "10"
select select "2025"
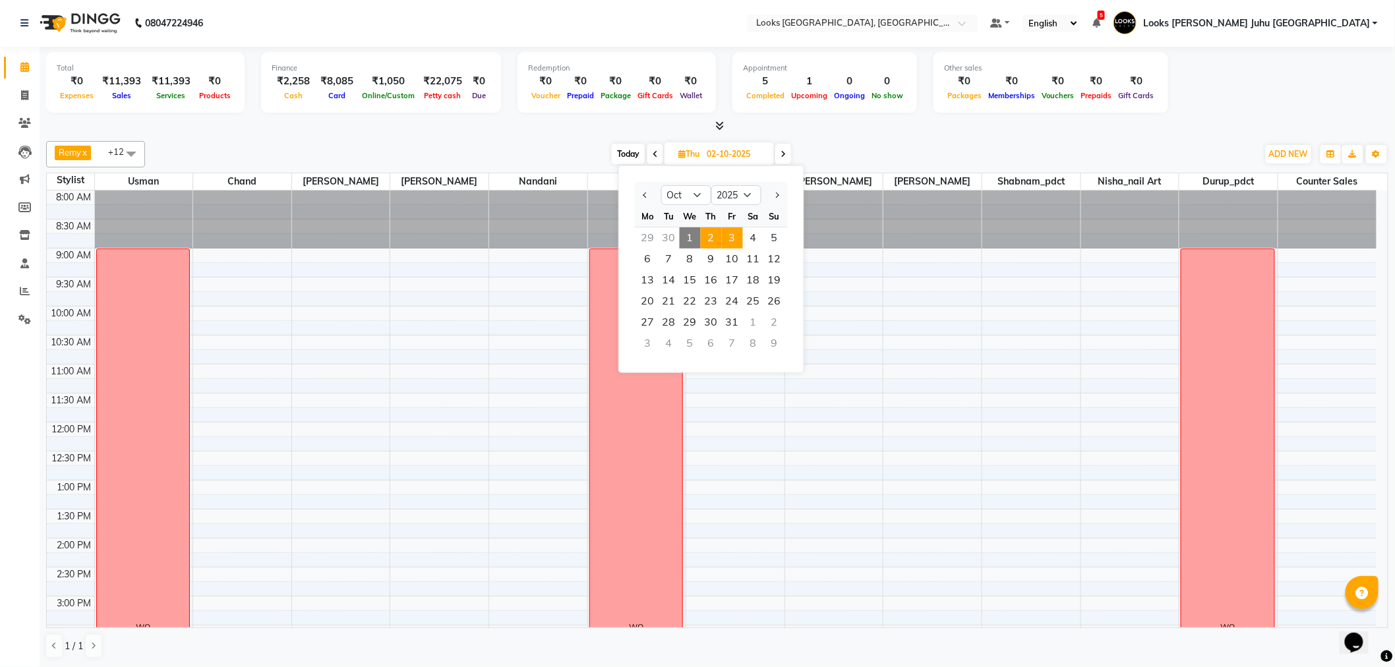
click at [740, 239] on span "3" at bounding box center [732, 237] width 21 height 21
type input "03-10-2025"
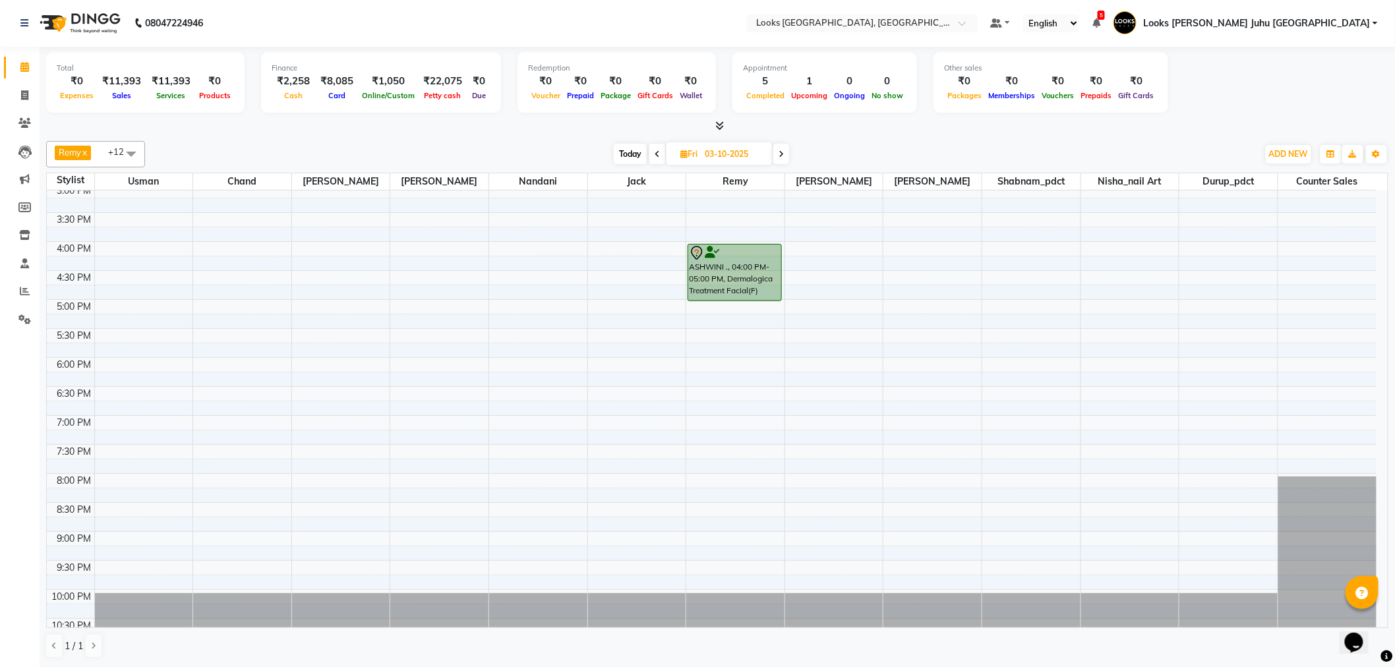
scroll to position [436, 0]
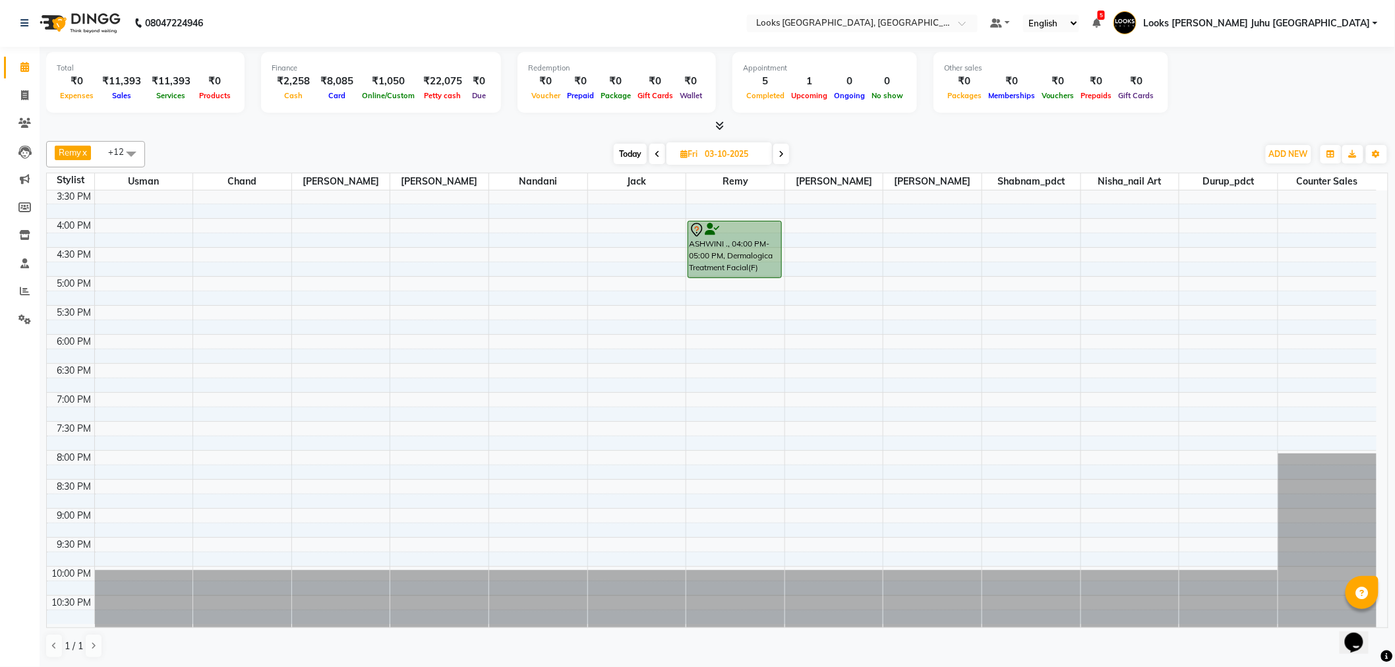
click at [737, 158] on input "03-10-2025" at bounding box center [734, 154] width 66 height 20
select select "10"
select select "2025"
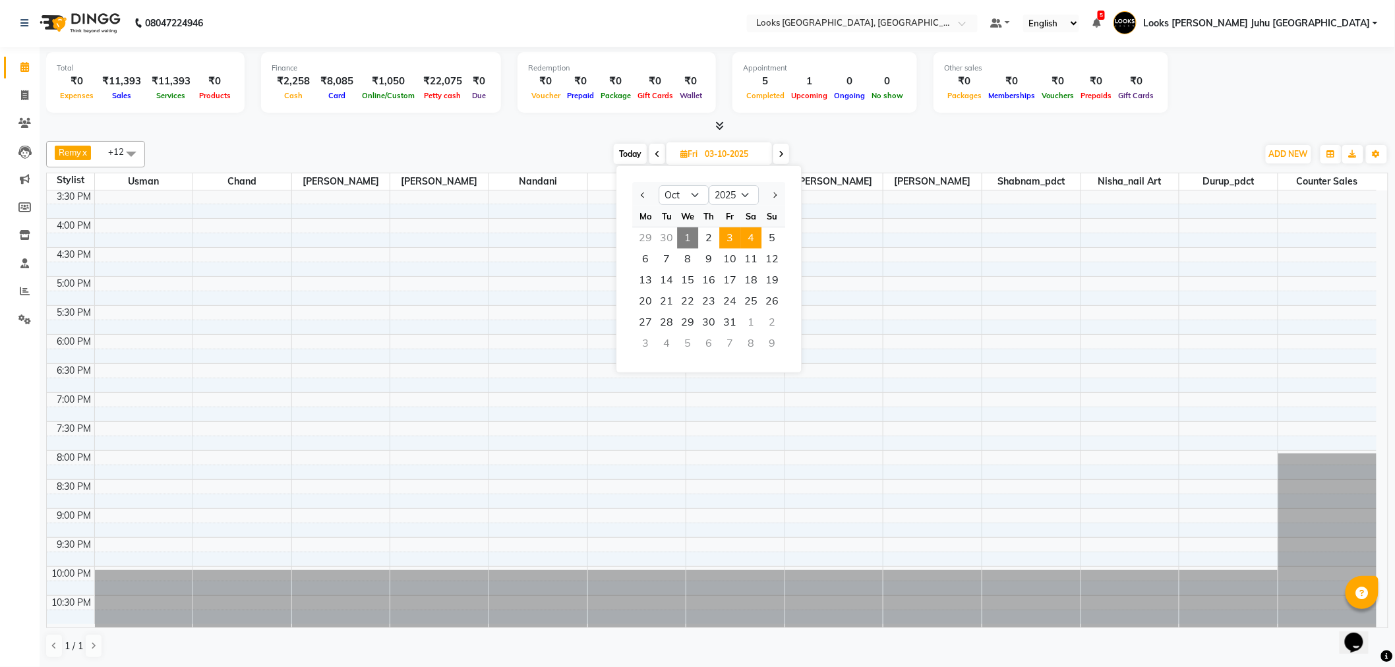
click at [756, 239] on span "4" at bounding box center [750, 237] width 21 height 21
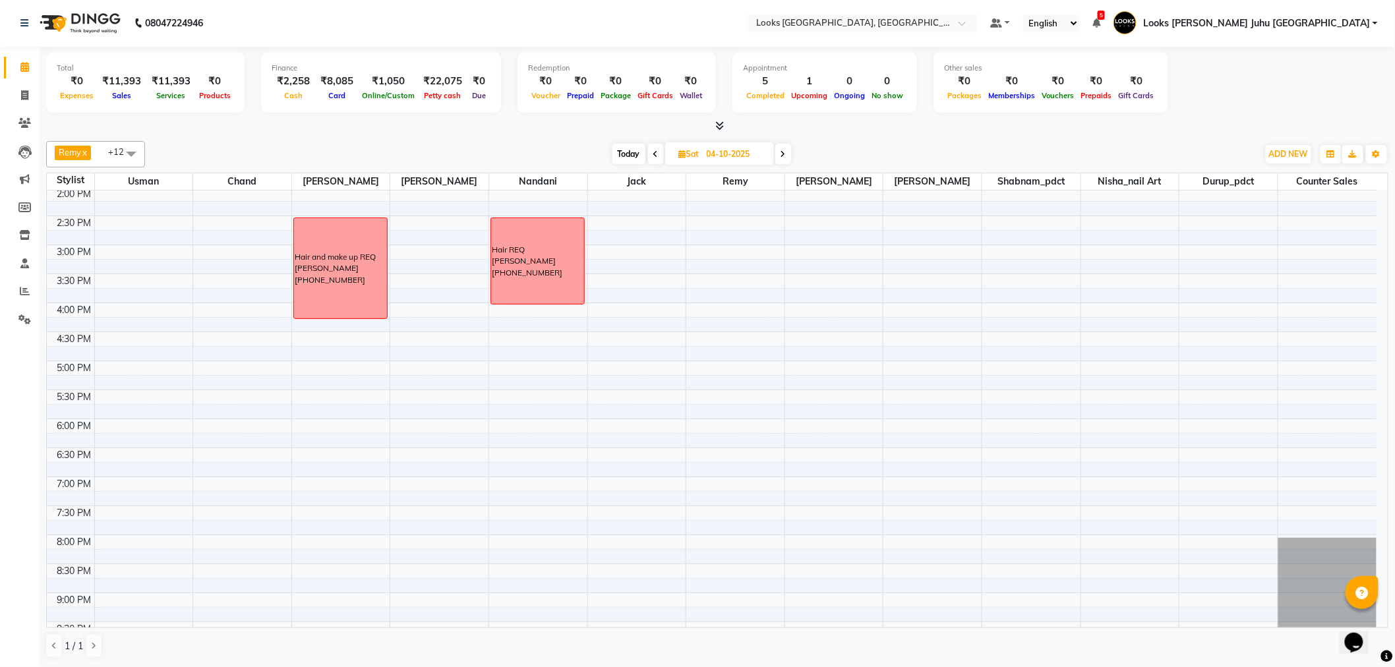
scroll to position [216, 0]
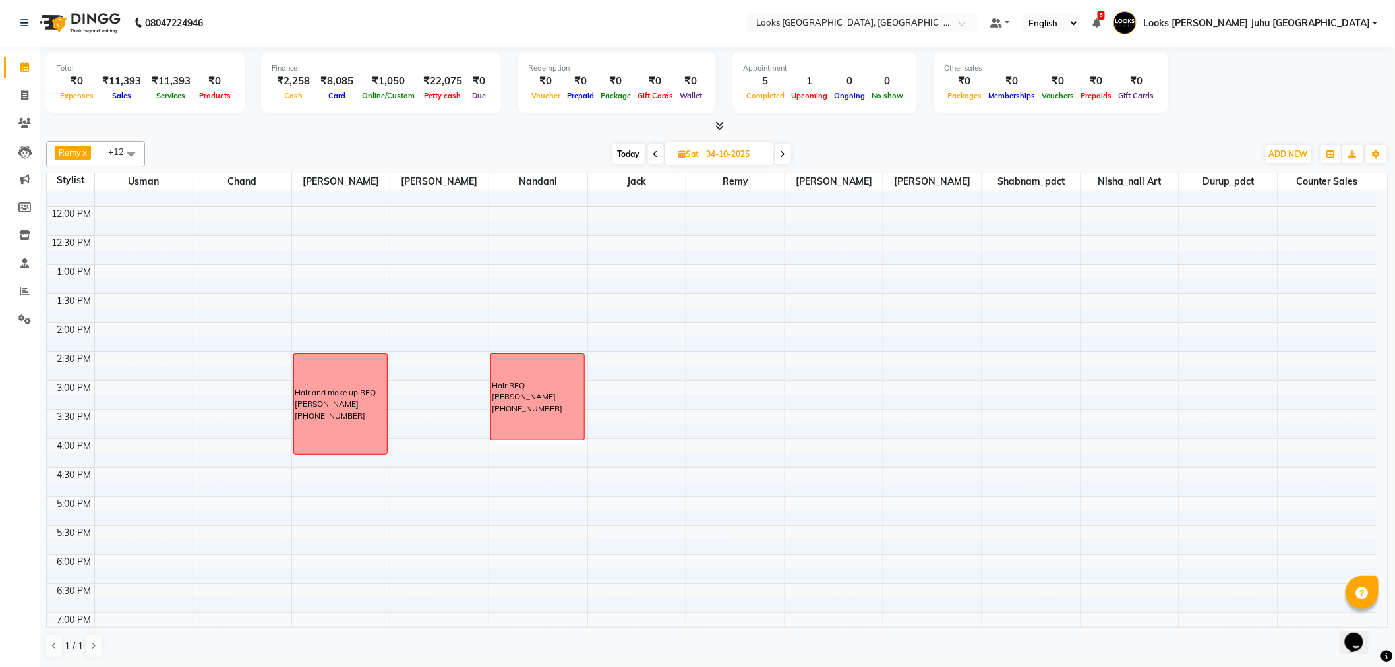
click at [618, 154] on span "Today" at bounding box center [629, 154] width 33 height 20
type input "01-10-2025"
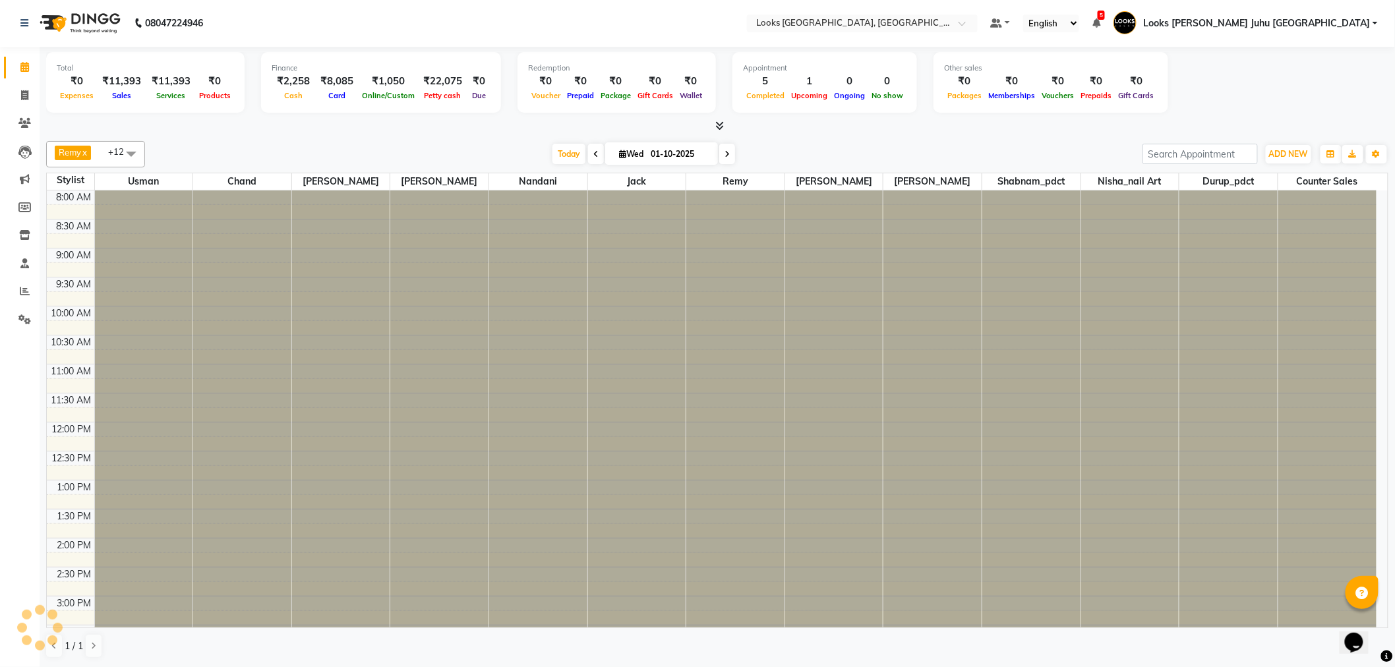
scroll to position [437, 0]
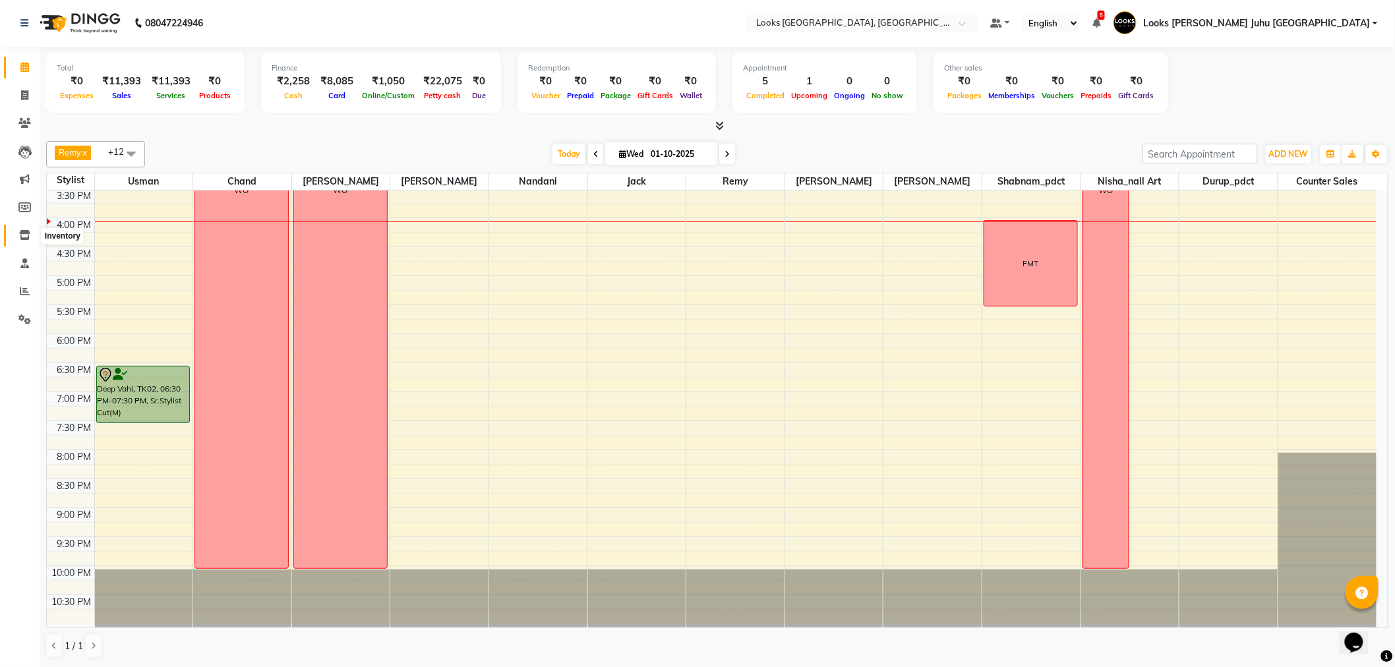
drag, startPoint x: 22, startPoint y: 238, endPoint x: 42, endPoint y: 228, distance: 22.1
click at [22, 238] on icon at bounding box center [24, 235] width 11 height 10
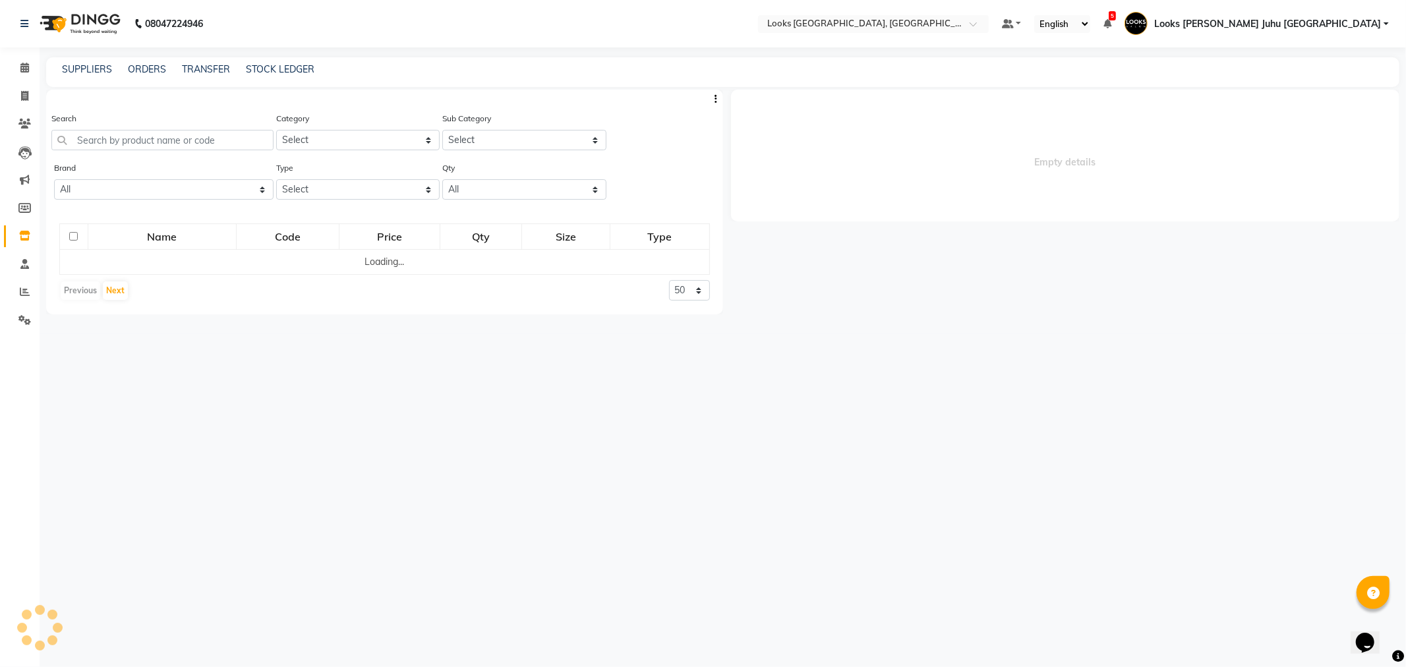
select select
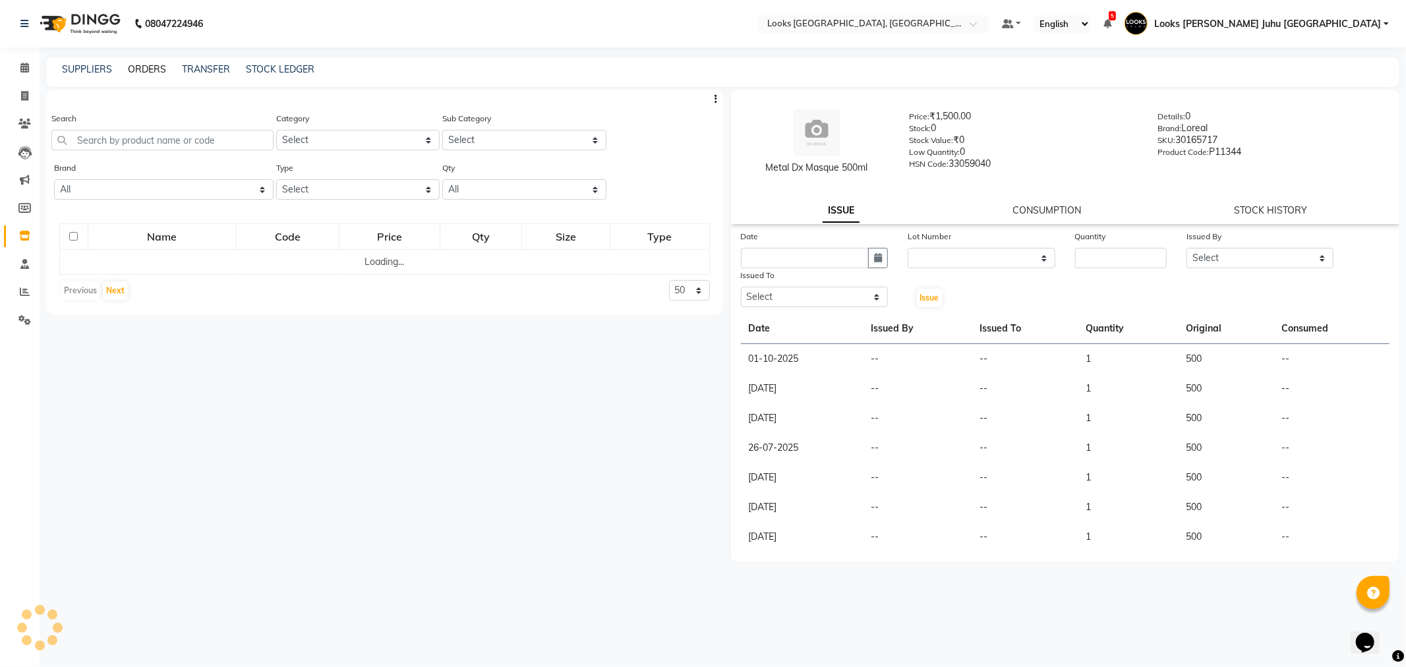
click at [149, 68] on link "ORDERS" at bounding box center [147, 69] width 38 height 12
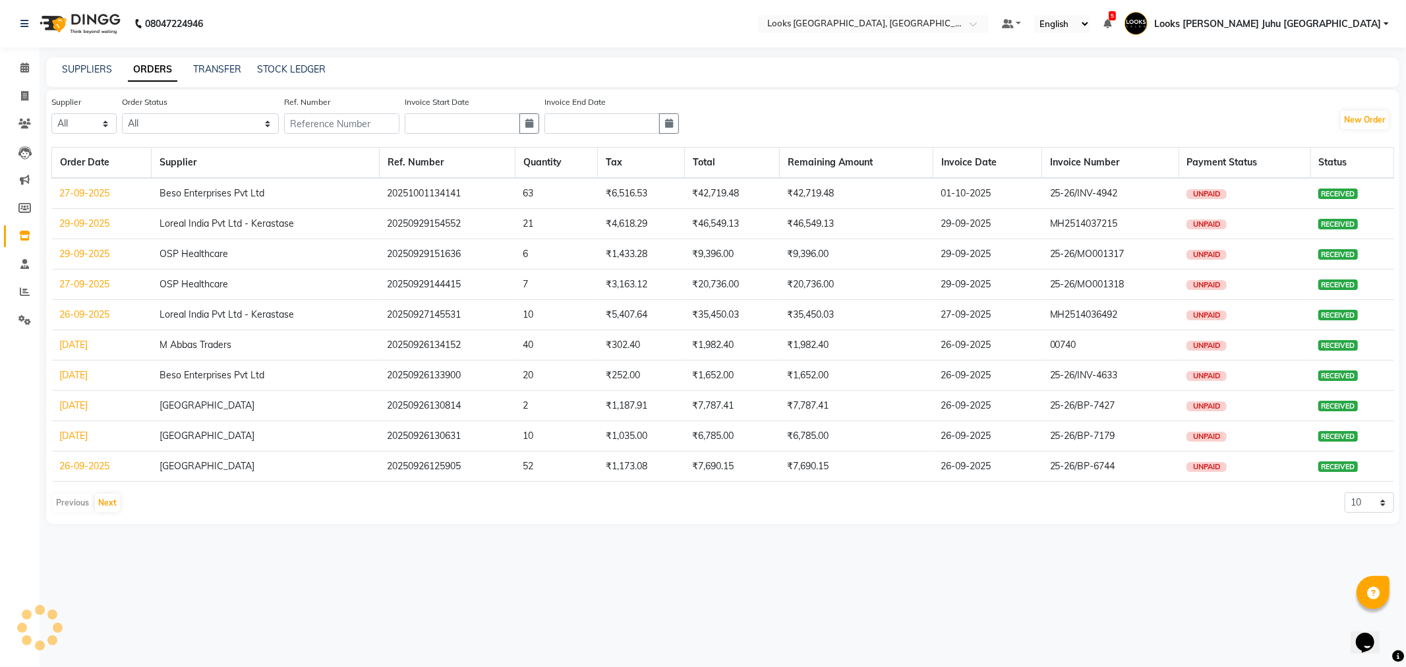
click at [1394, 110] on div "New Order" at bounding box center [1367, 119] width 55 height 21
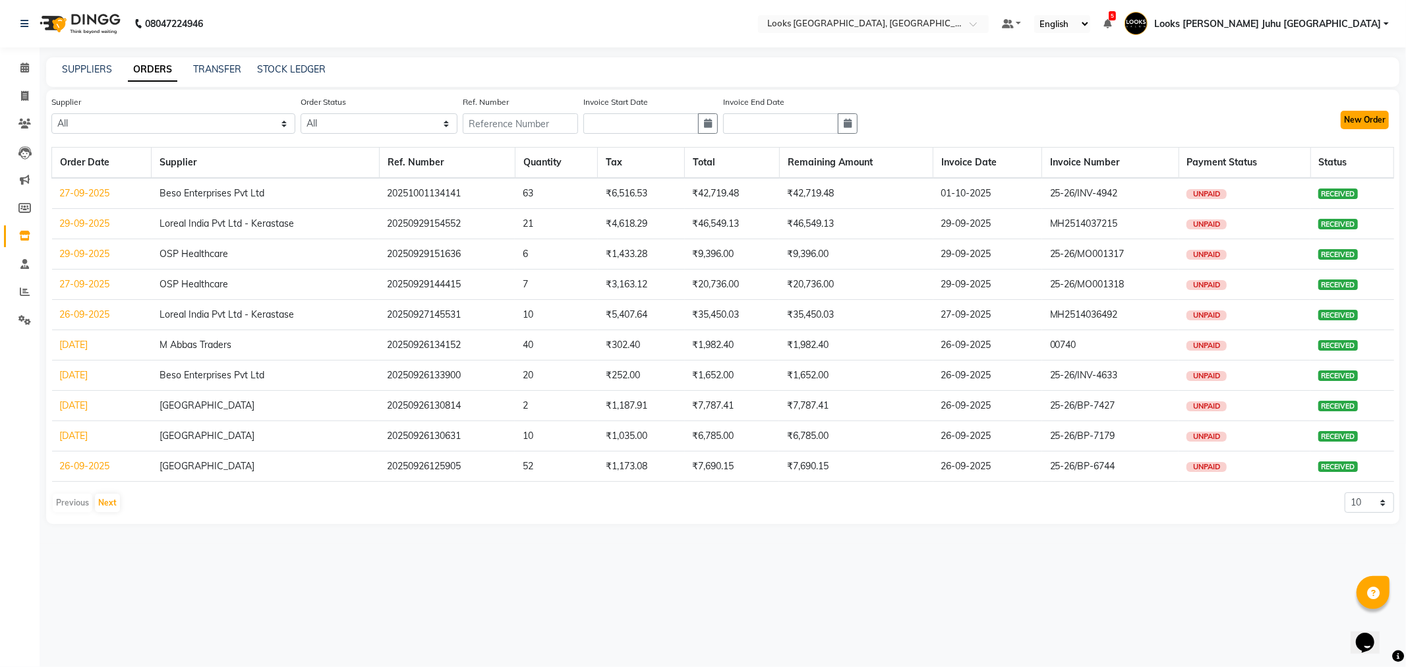
click at [1386, 111] on button "New Order" at bounding box center [1365, 120] width 48 height 18
select select "true"
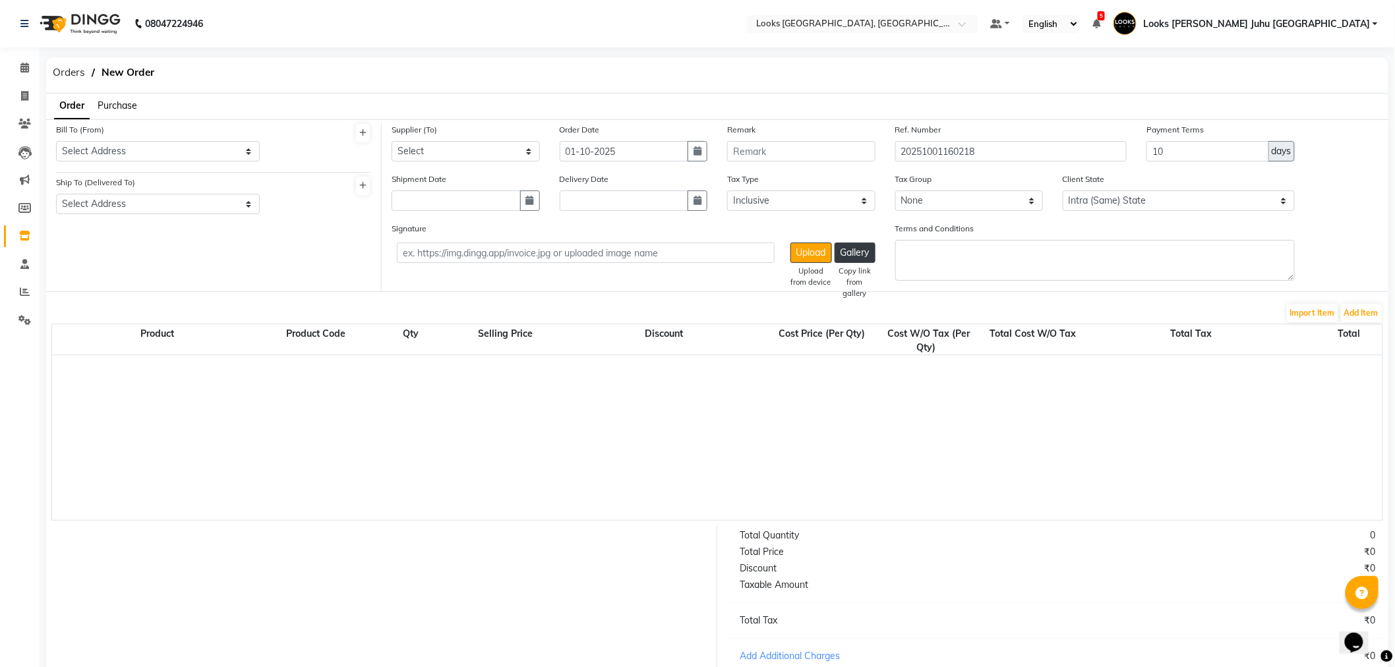
select select "1625"
click at [152, 140] on div "Bill To (From) Select Address M M ENTERPRISES M M ENTERPRISES M M ENTERPRISES L…" at bounding box center [158, 142] width 204 height 39
click at [148, 156] on select "Select Address M M ENTERPRISES M M ENTERPRISES M M ENTERPRISES Looks Salon The …" at bounding box center [158, 151] width 204 height 20
select select "558"
click at [56, 141] on select "Select Address M M ENTERPRISES M M ENTERPRISES M M ENTERPRISES Looks Salon The …" at bounding box center [158, 151] width 204 height 20
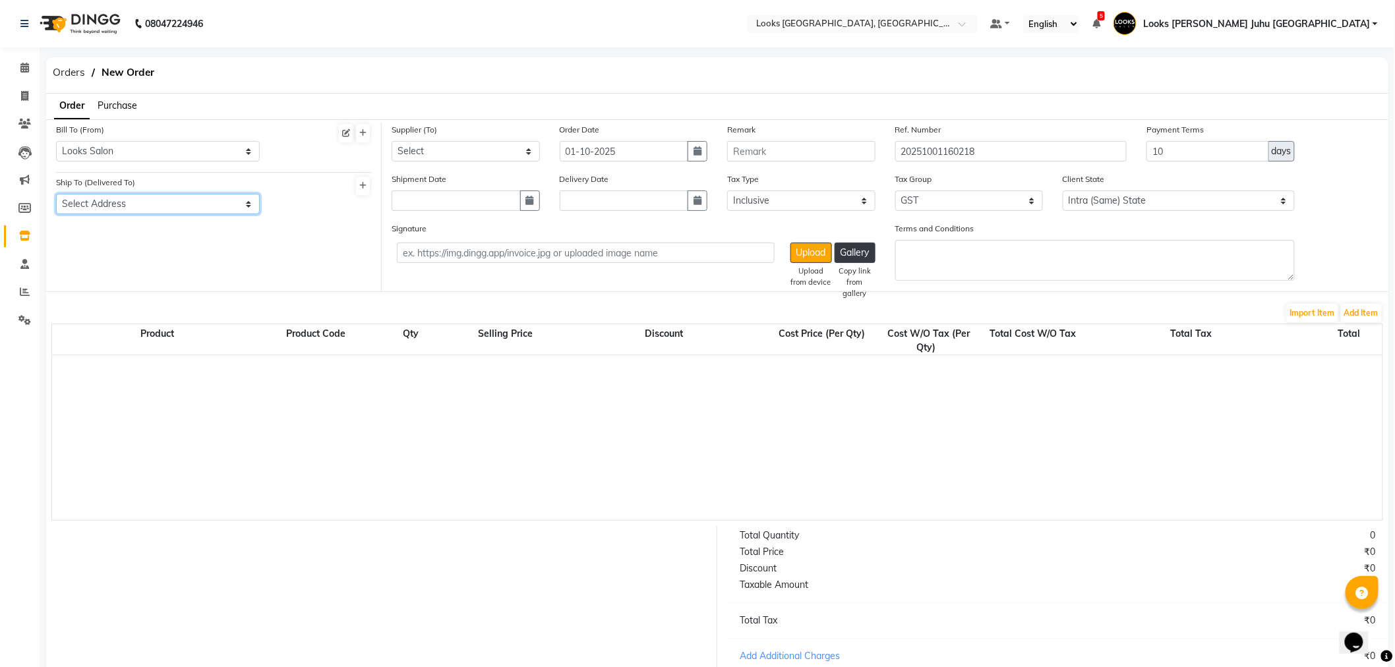
click at [148, 195] on select "Select Address Looks Salon Jw" at bounding box center [158, 204] width 204 height 20
select select "503"
click at [56, 194] on select "Select Address Looks Salon Jw" at bounding box center [158, 204] width 204 height 20
click at [698, 156] on button "button" at bounding box center [698, 151] width 20 height 20
select select "10"
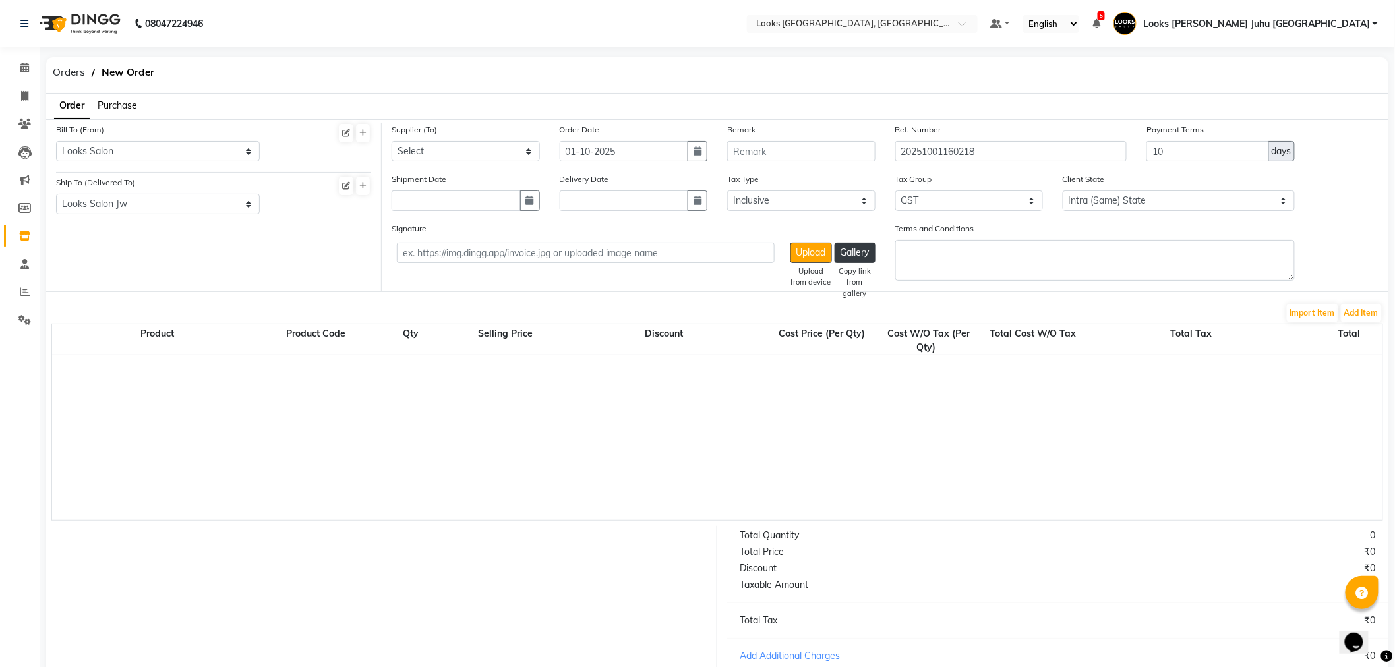
select select "2025"
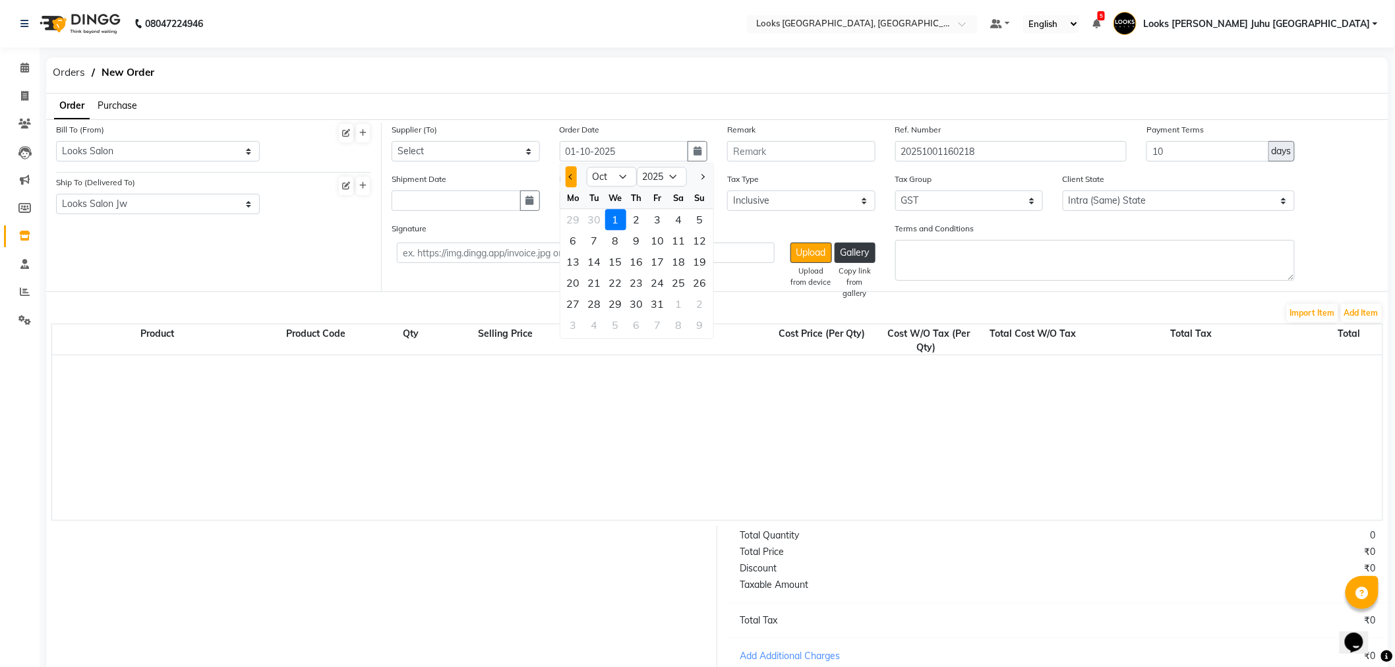
click at [576, 173] on button "Previous month" at bounding box center [571, 177] width 11 height 21
select select "9"
click at [588, 299] on div "30" at bounding box center [594, 304] width 21 height 21
type input "30-09-2025"
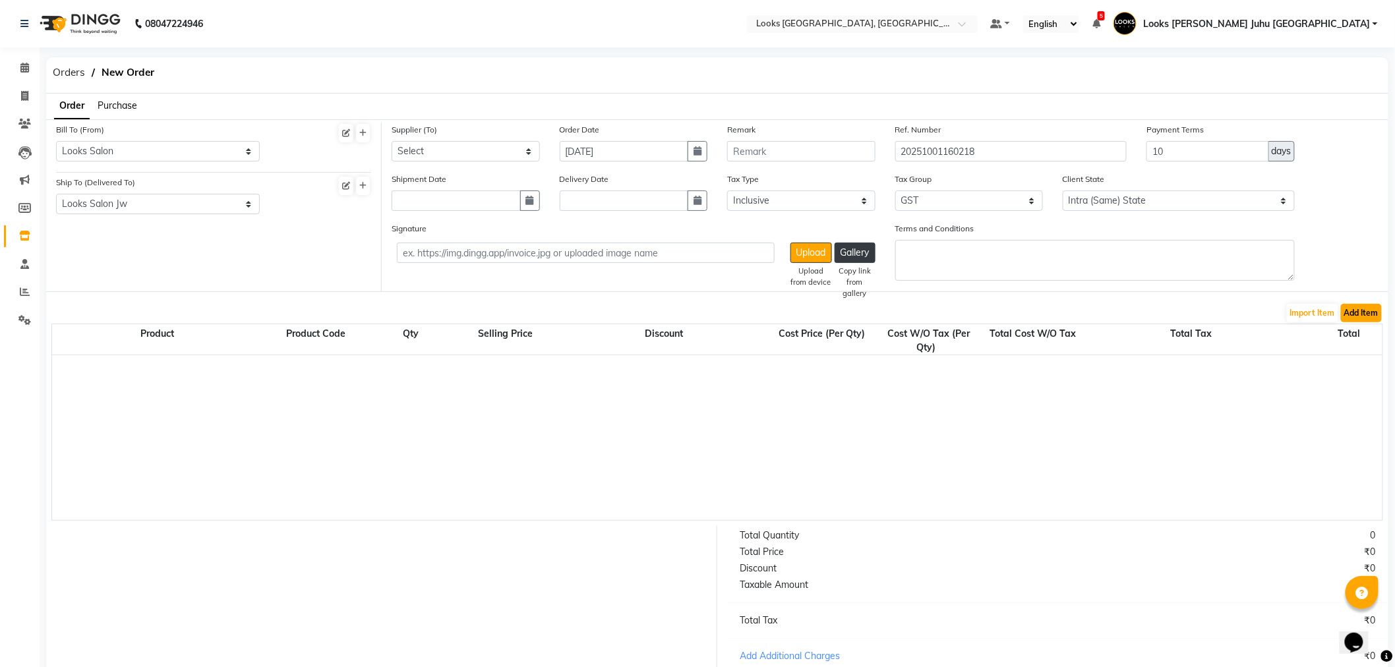
click at [1379, 312] on button "Add Item" at bounding box center [1361, 313] width 41 height 18
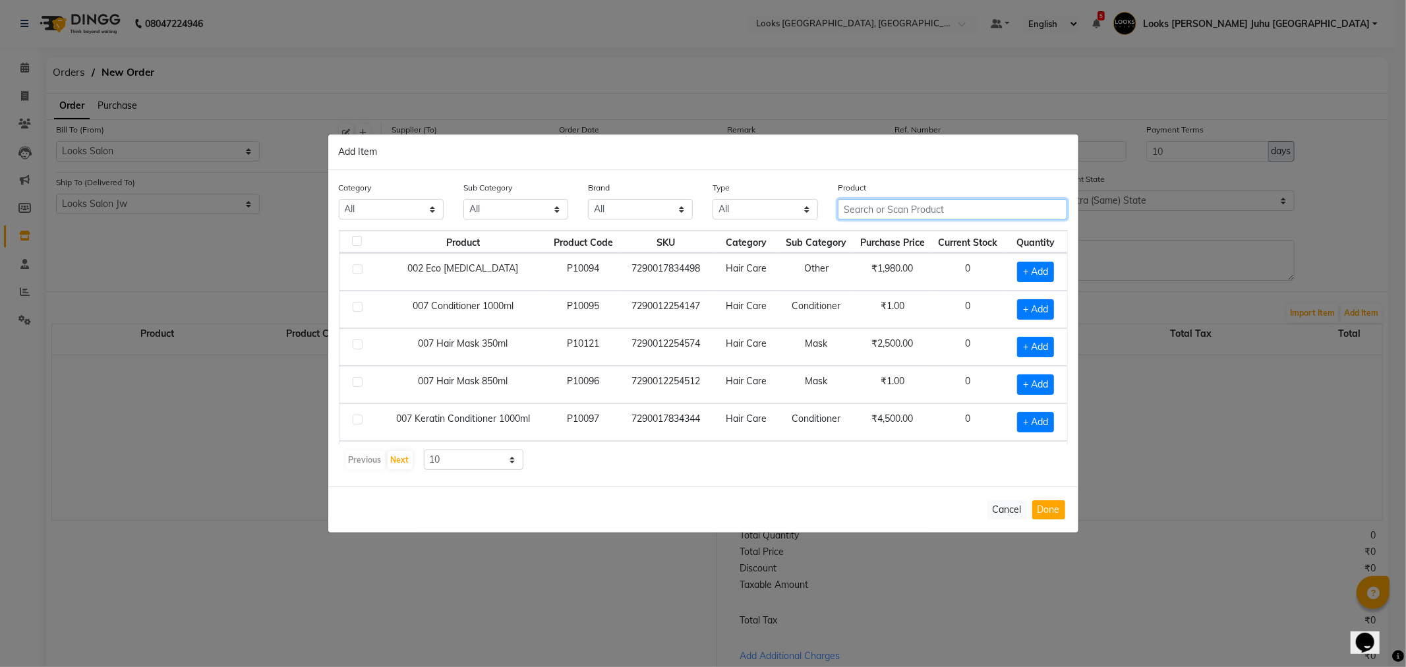
click at [902, 218] on input "text" at bounding box center [953, 209] width 230 height 20
click at [1006, 504] on button "Cancel" at bounding box center [1008, 509] width 40 height 19
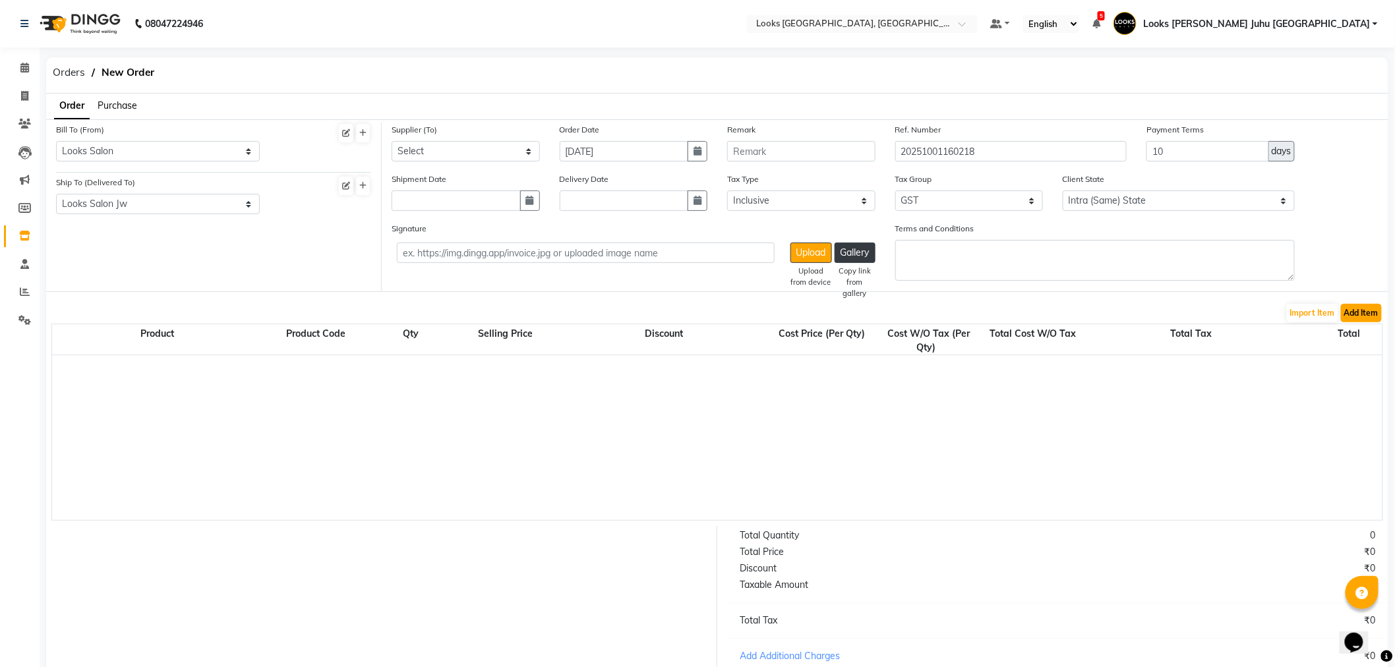
click at [1358, 306] on button "Add Item" at bounding box center [1361, 313] width 41 height 18
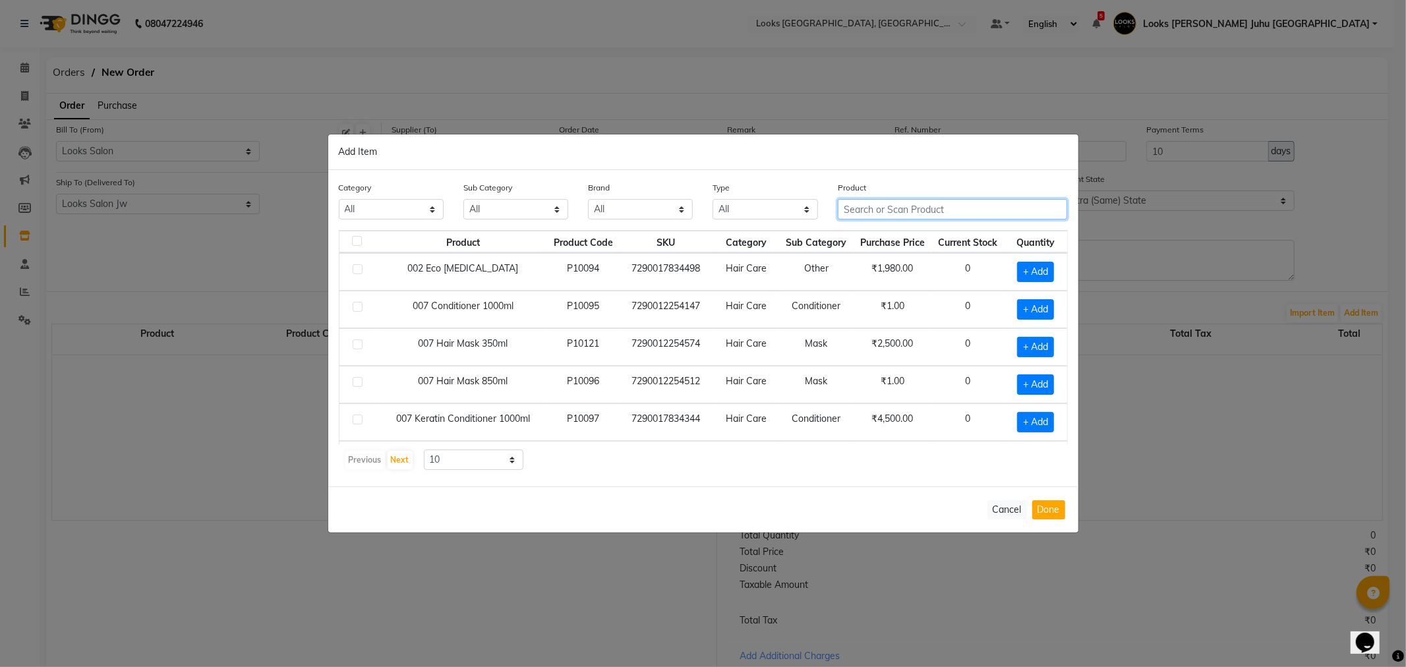
click at [923, 216] on input "text" at bounding box center [953, 209] width 230 height 20
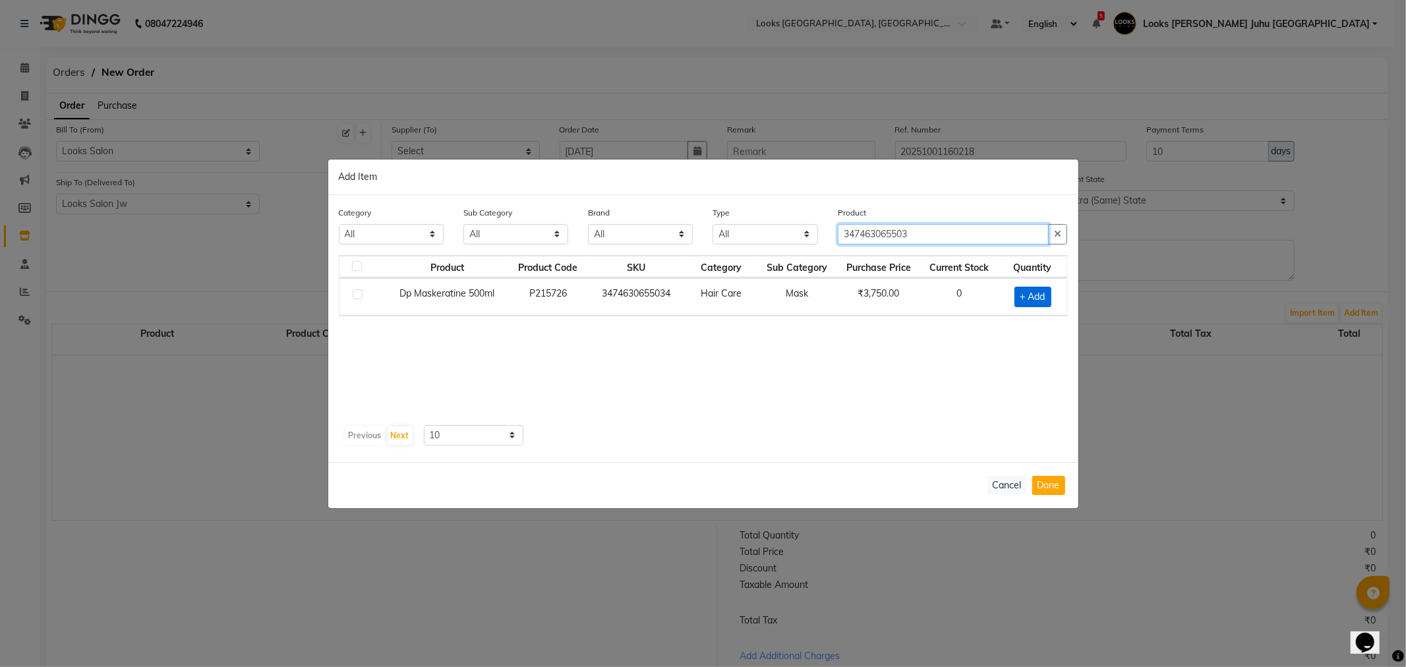
type input "347463065503"
click at [1031, 295] on span "+ Add" at bounding box center [1033, 297] width 37 height 20
checkbox input "true"
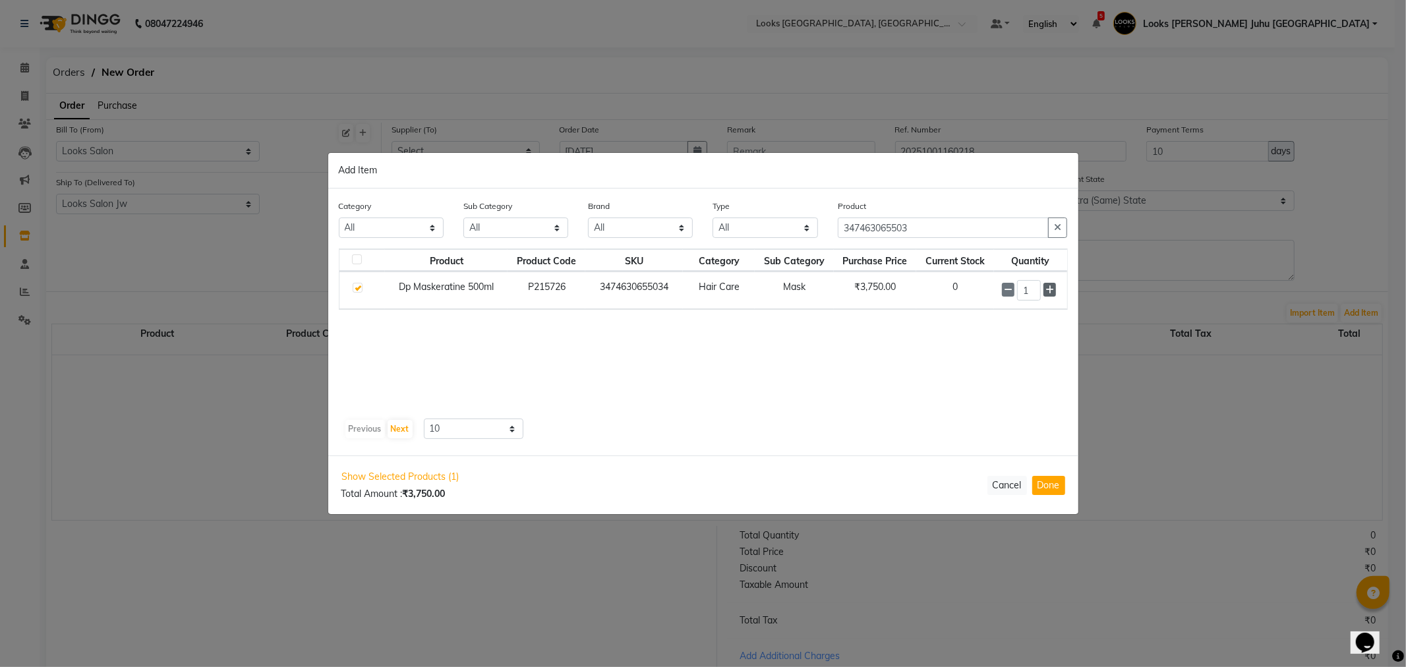
click at [1054, 293] on icon at bounding box center [1050, 290] width 9 height 9
type input "3"
click at [1058, 486] on button "Done" at bounding box center [1049, 485] width 33 height 19
select select "3870"
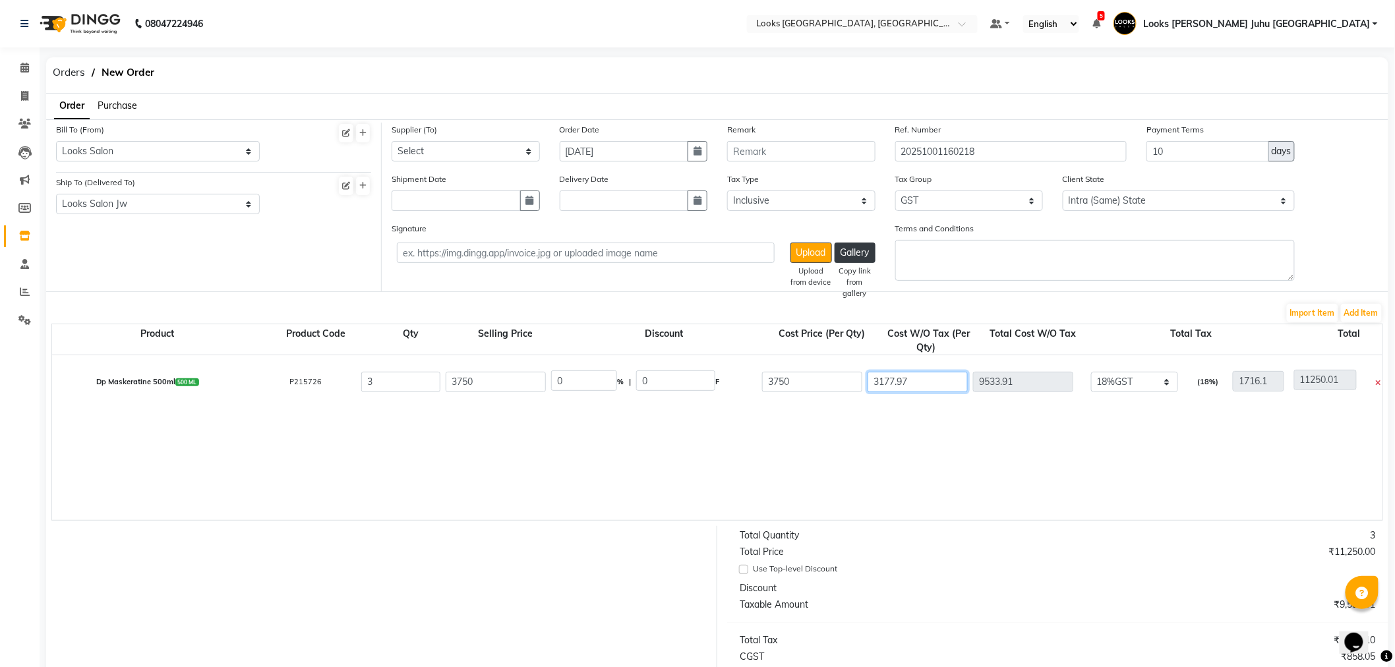
click at [935, 384] on input "3177.97" at bounding box center [918, 382] width 100 height 20
type input "3177.9"
type input "9533.7"
type input "11249.8"
type input "3177"
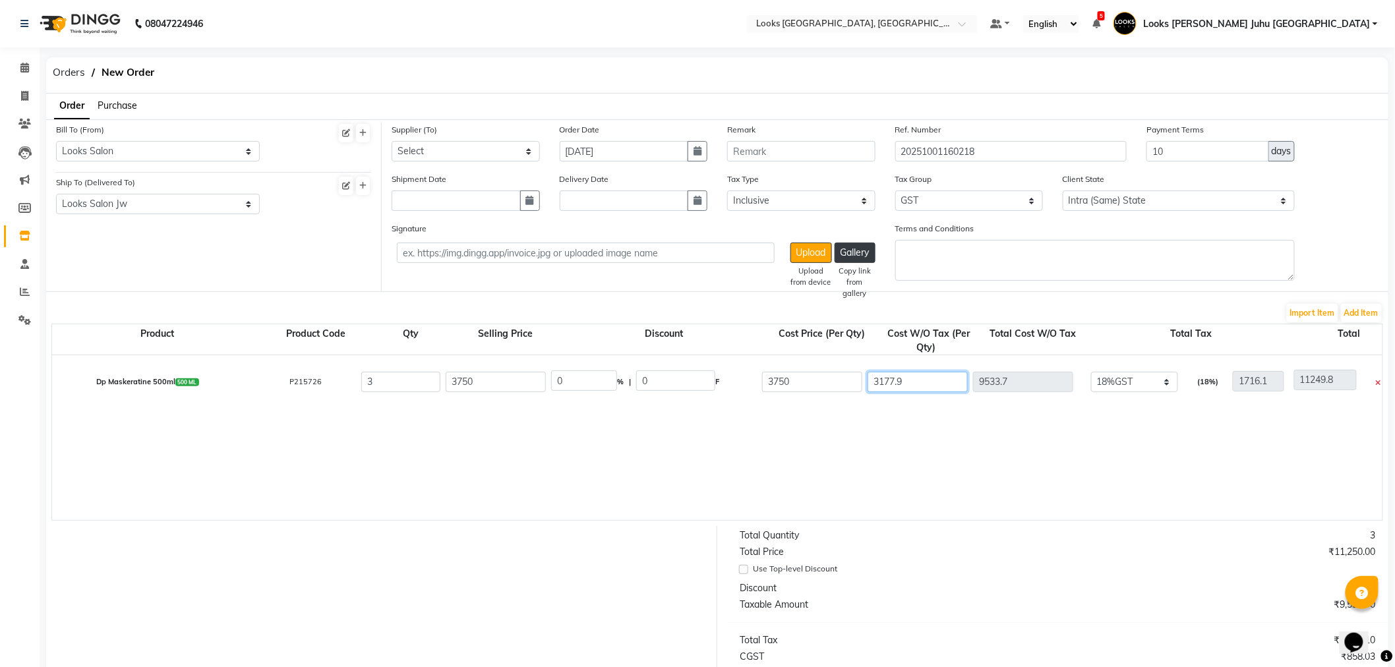
type input "9531"
type input "11247.1"
type input "317"
type input "951"
type input "2667.1"
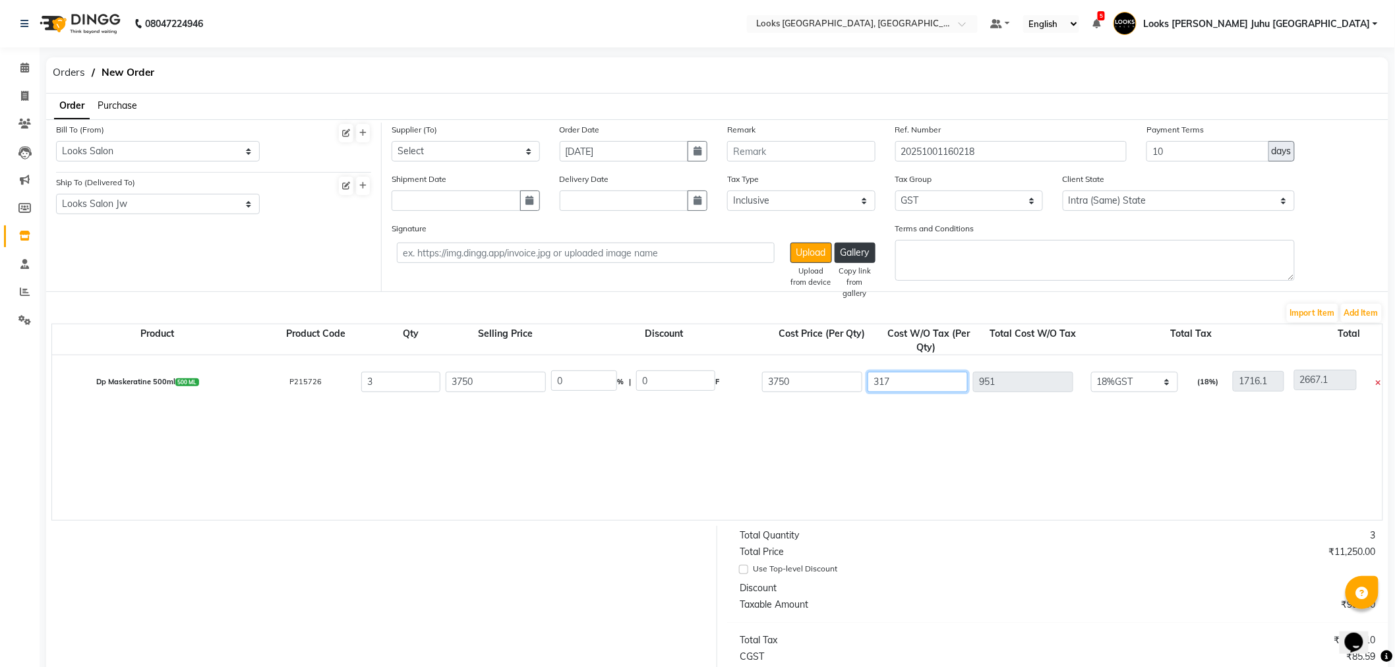
type input "31"
type input "93"
type input "1809.1"
type input "3"
type input "9"
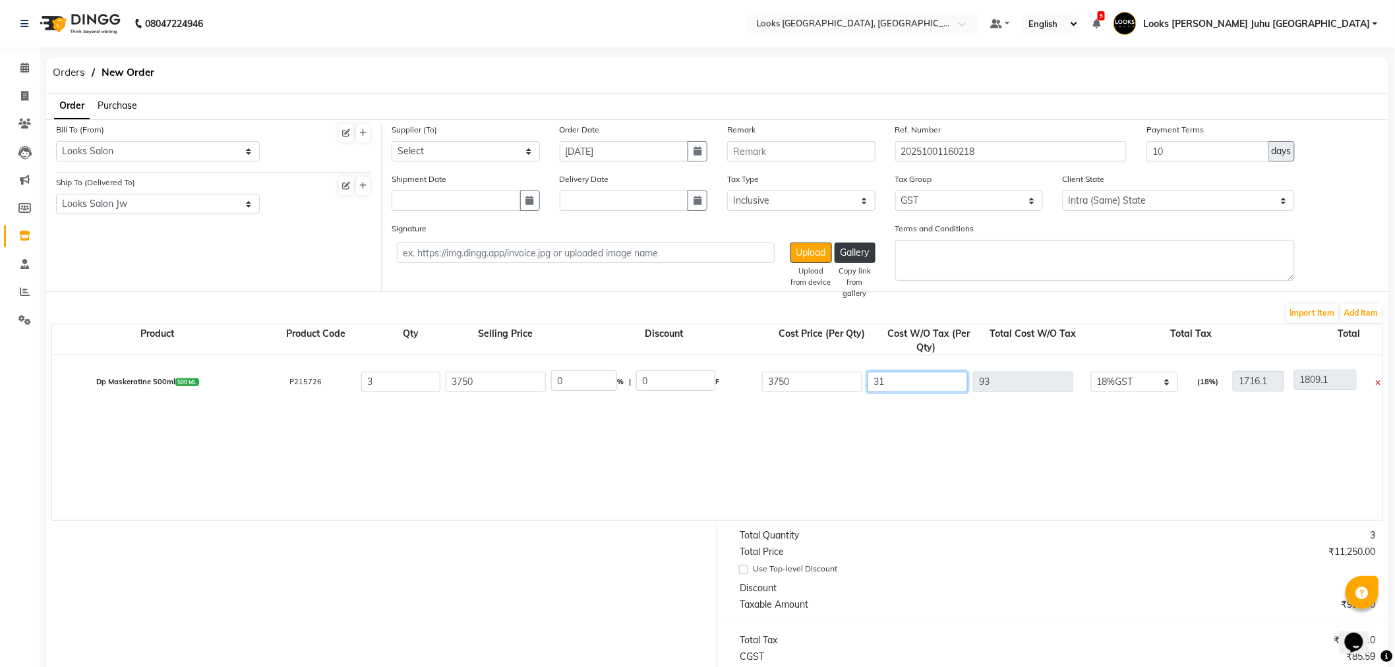
type input "1725.1"
type input "0"
type input "1716.1"
type input "3"
type input "9"
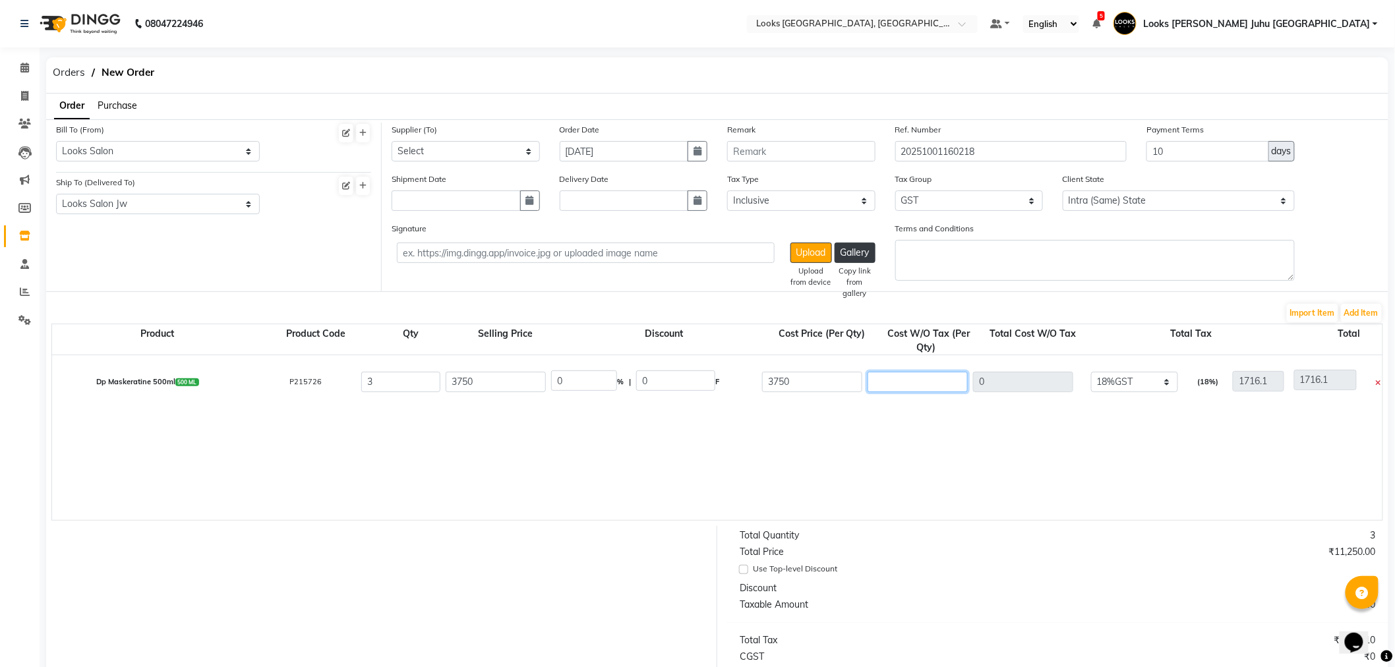
type input "1725.1"
type input "36"
type input "108"
type input "1824.1"
type input "364"
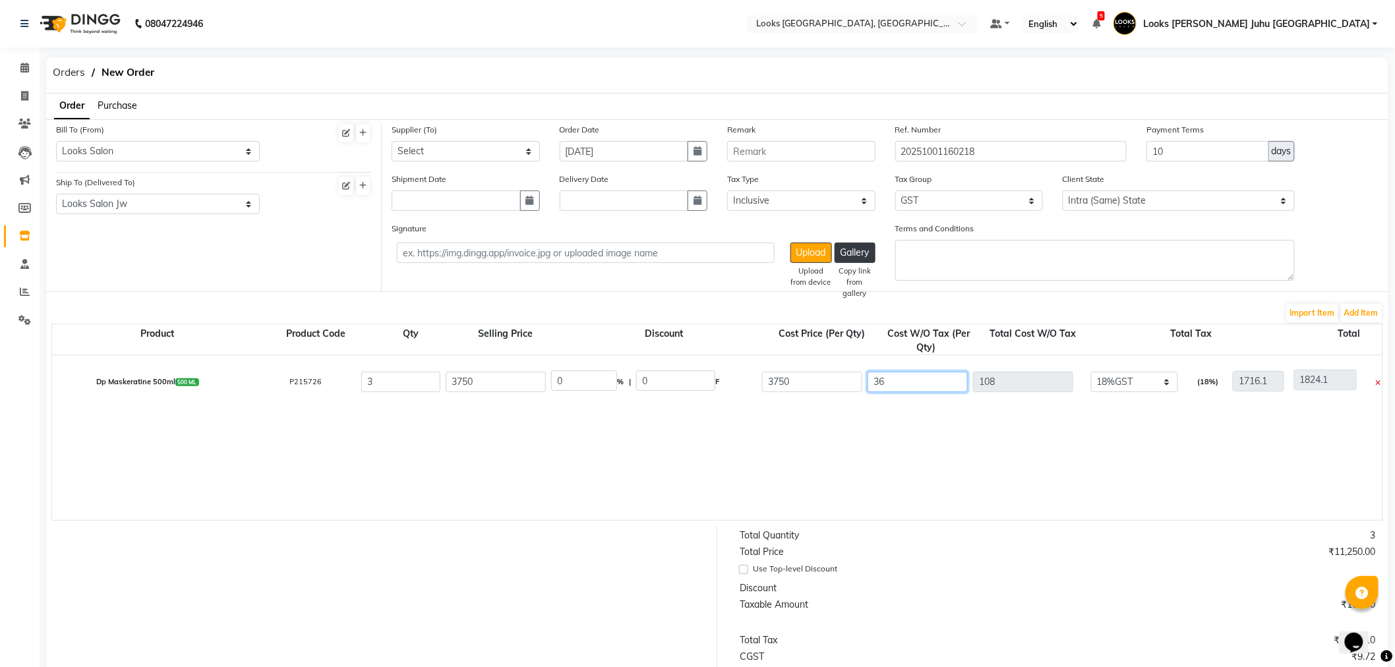
type input "1092"
type input "2808.1"
type input "3644"
type input "10932"
type input "12648.1"
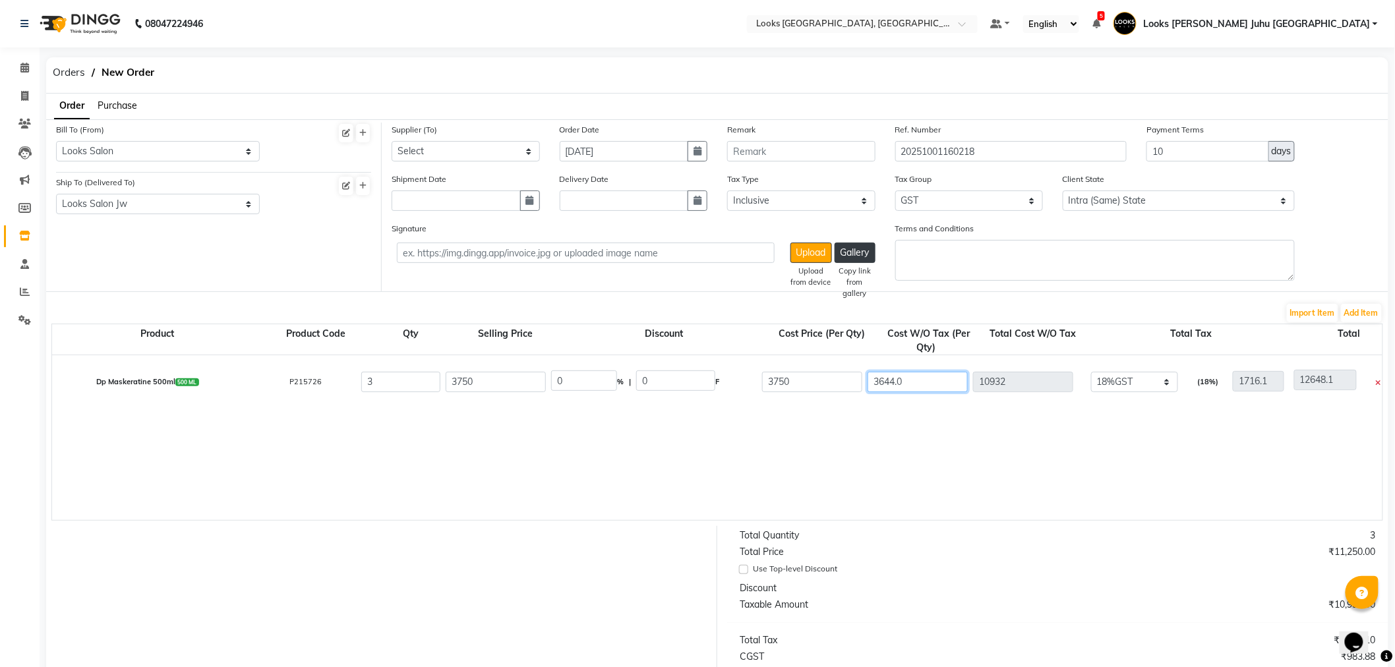
type input "3644.07"
type input "10932.21"
type input "12648.31"
type input "3644.07"
type input "4300"
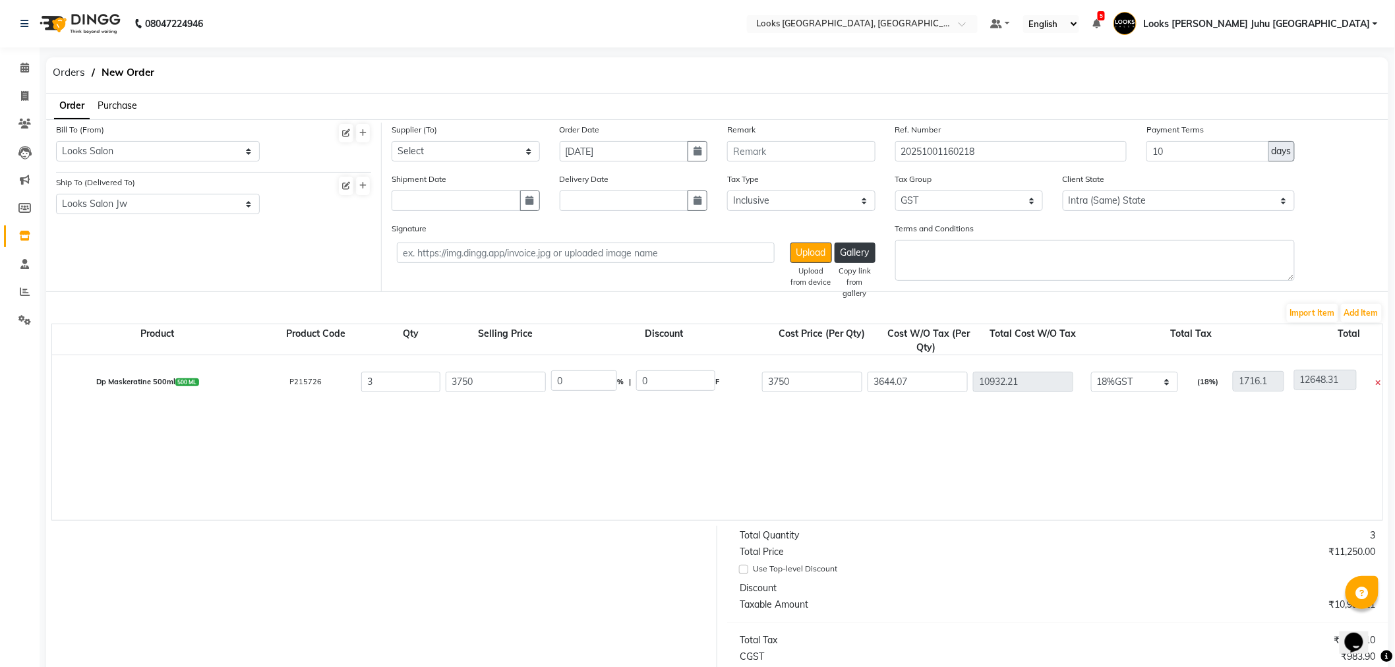
type input "1967.8"
type input "12900.01"
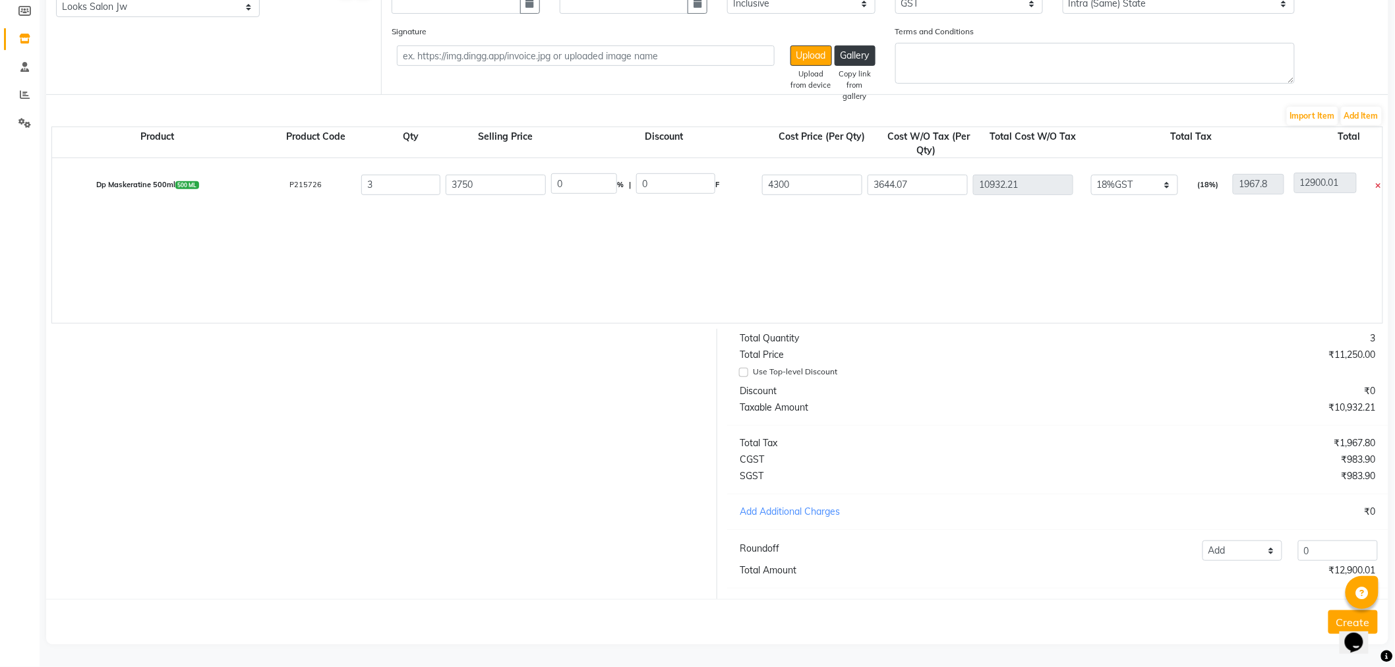
click at [1339, 615] on button "Create" at bounding box center [1353, 623] width 49 height 24
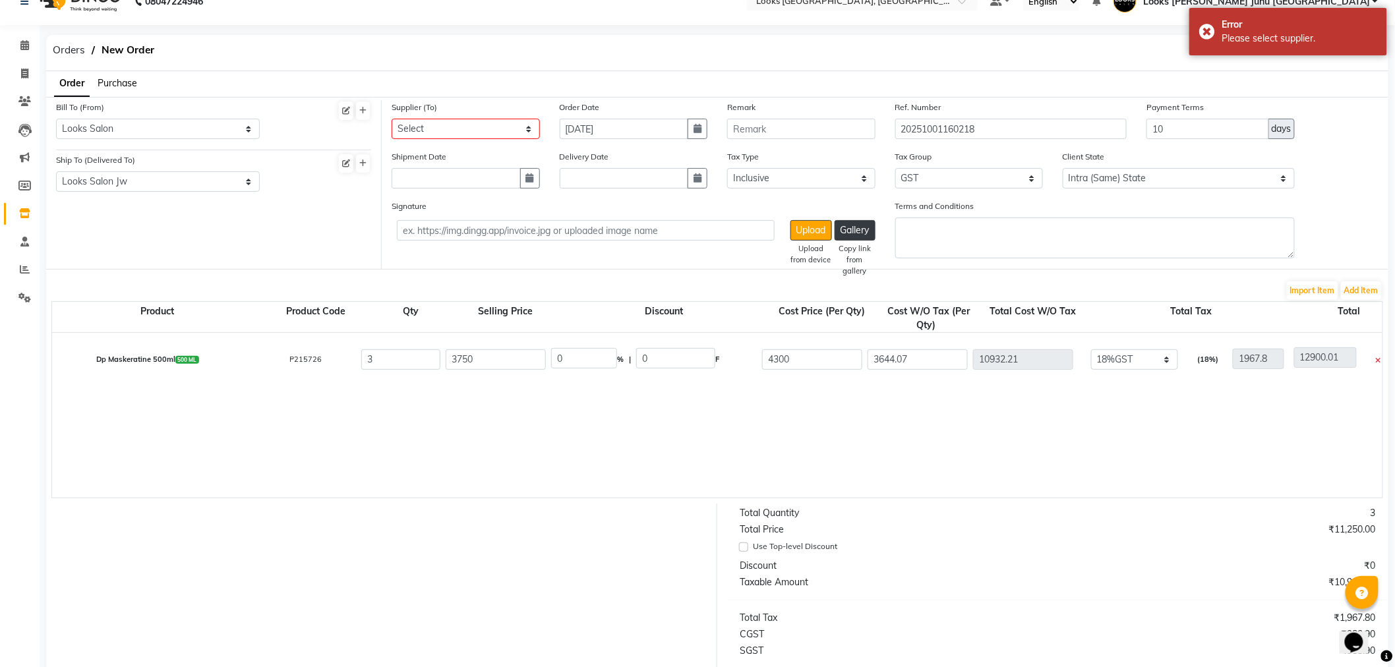
scroll to position [0, 0]
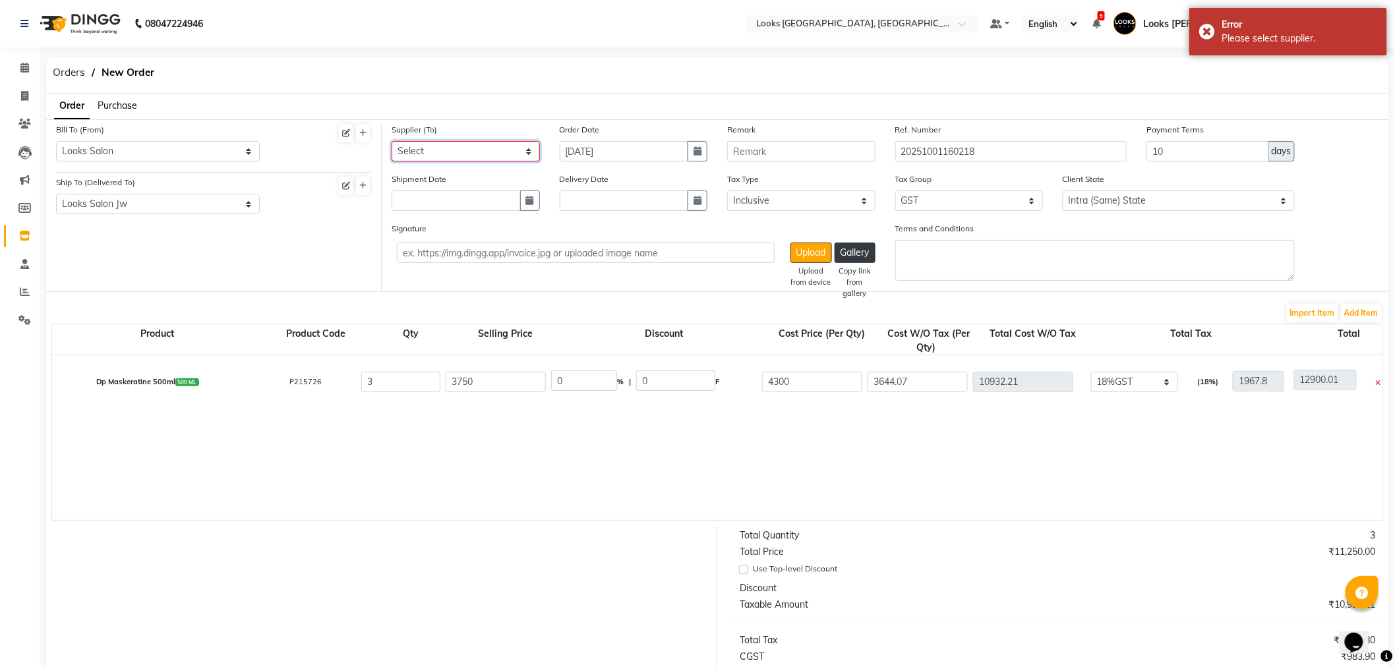
click at [509, 145] on select "Select Aurus Corporation The Salon Factory The Skin Factory Motiram & Sons Lore…" at bounding box center [466, 151] width 148 height 20
select select "2786"
click at [392, 141] on select "Select Aurus Corporation The Salon Factory The Skin Factory Motiram & Sons Lore…" at bounding box center [466, 151] width 148 height 20
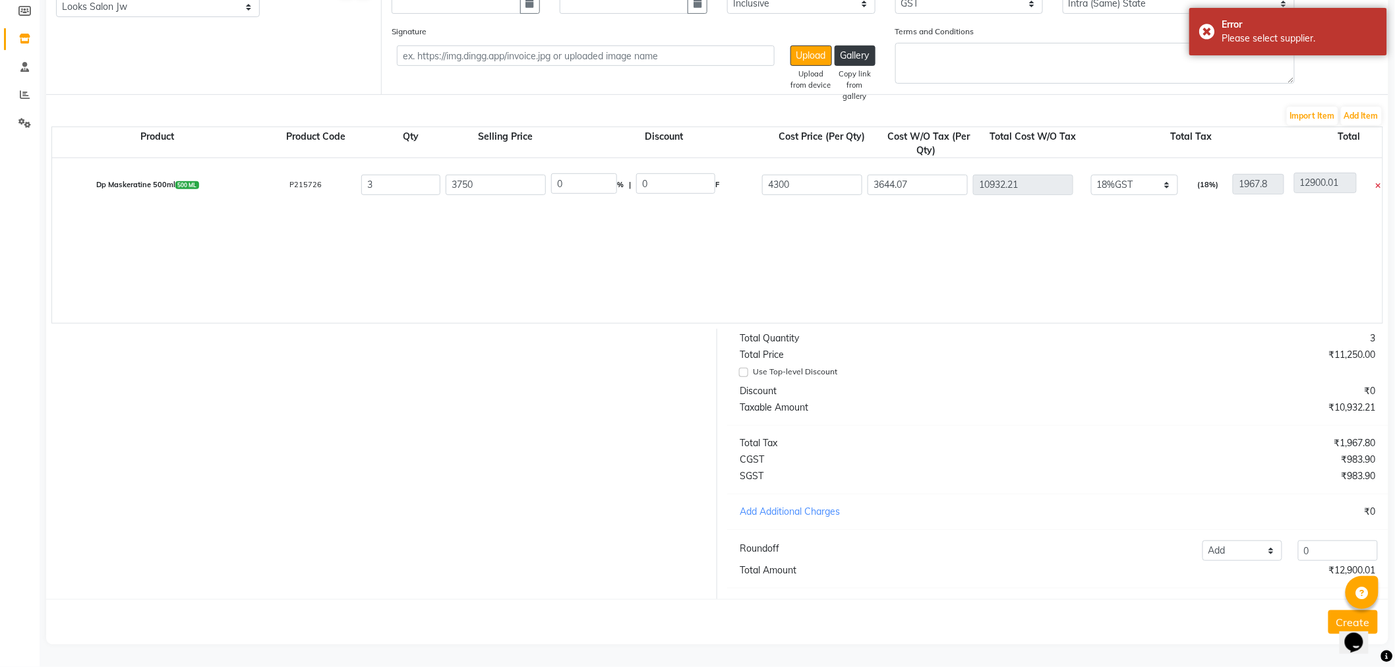
click at [1334, 620] on button "Create" at bounding box center [1353, 623] width 49 height 24
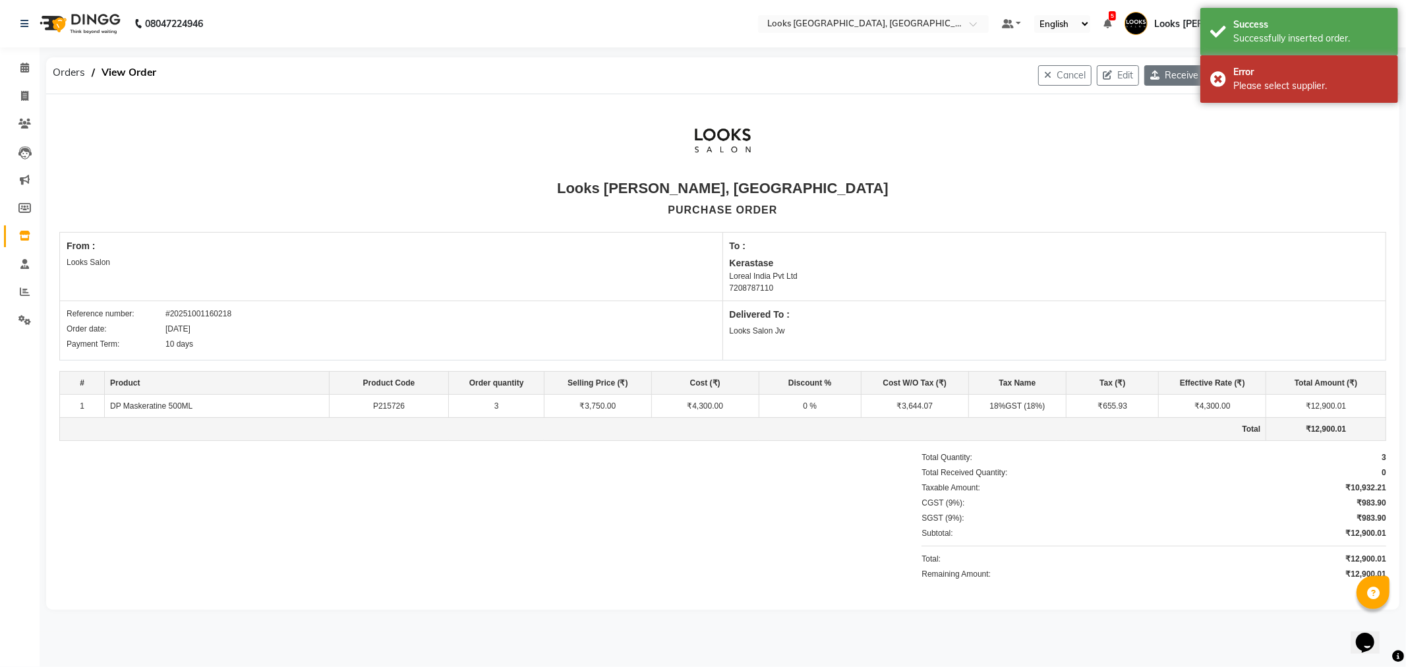
click at [1174, 82] on button "Receive" at bounding box center [1175, 75] width 60 height 20
select select "558"
select select "503"
select select "2786"
select select "true"
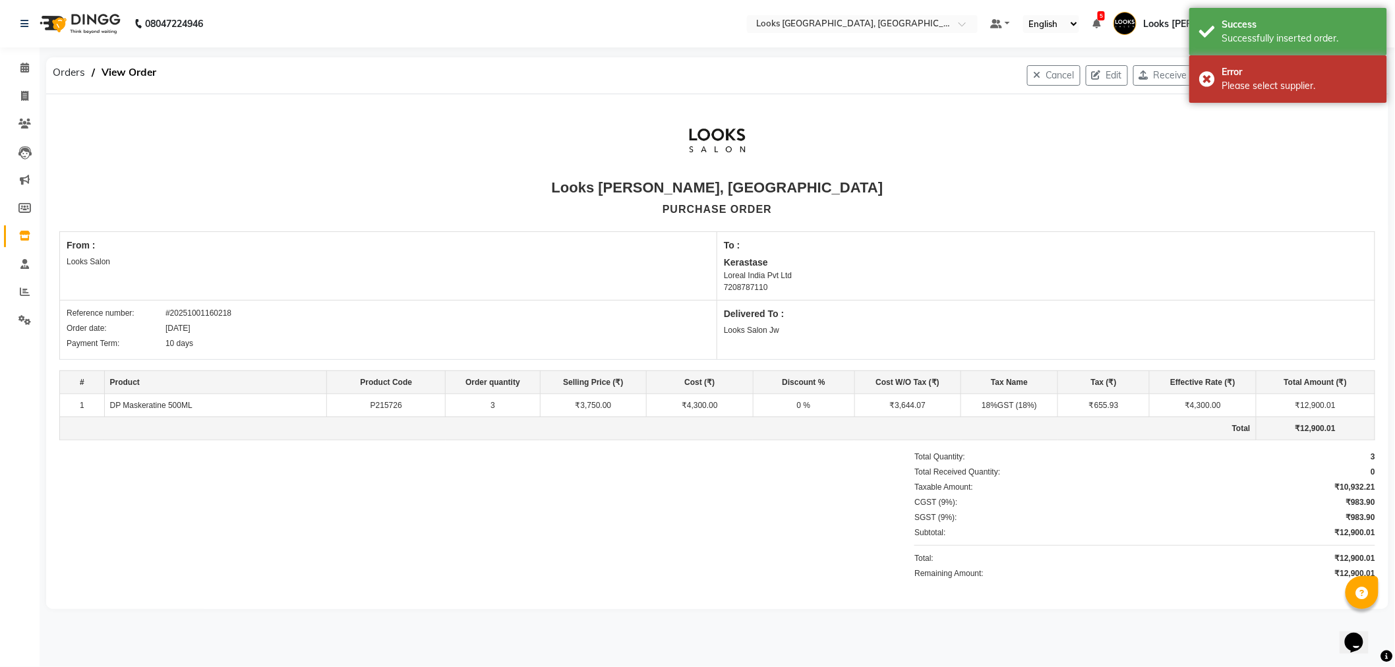
select select "3870"
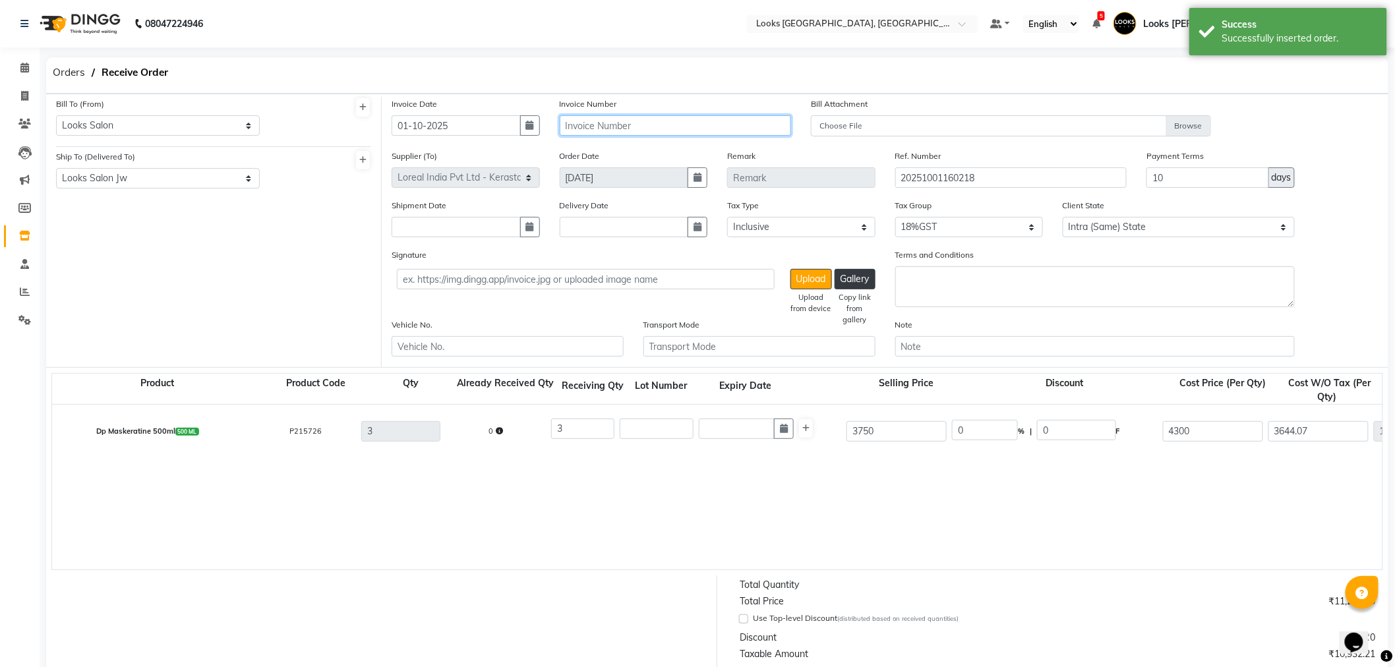
click at [629, 127] on input "text" at bounding box center [676, 125] width 232 height 20
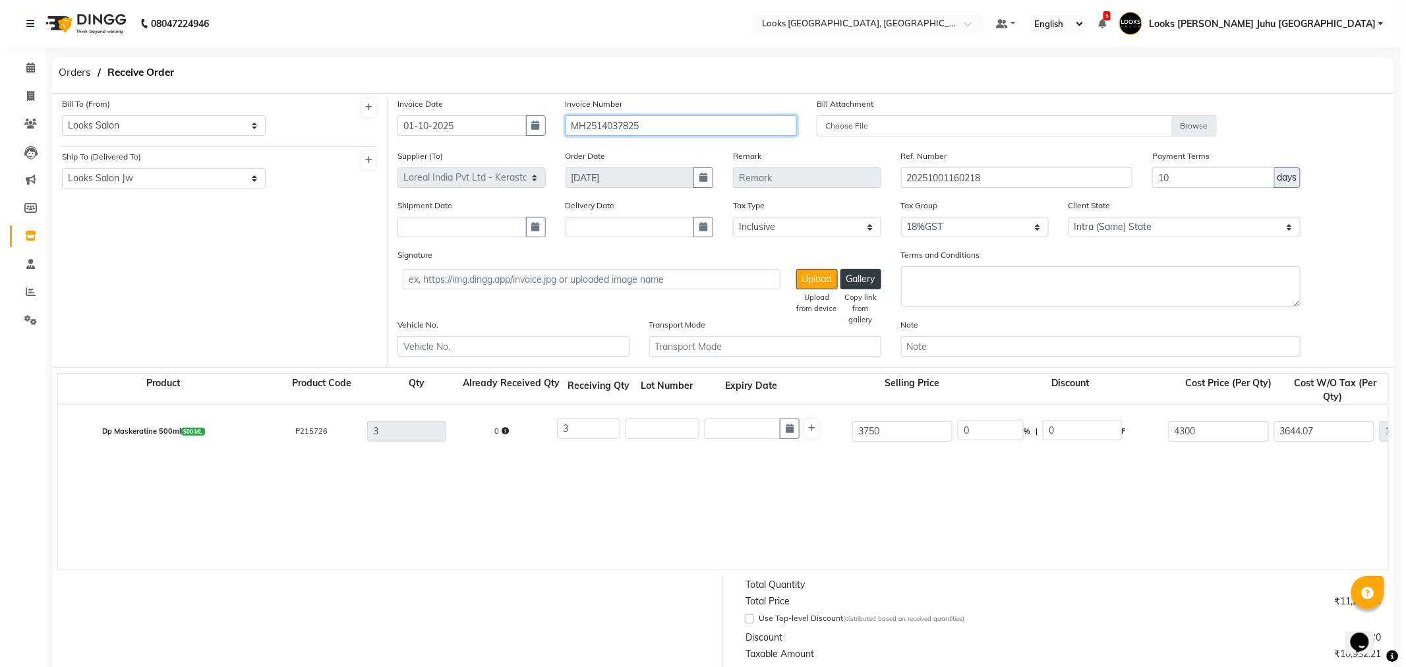
scroll to position [259, 0]
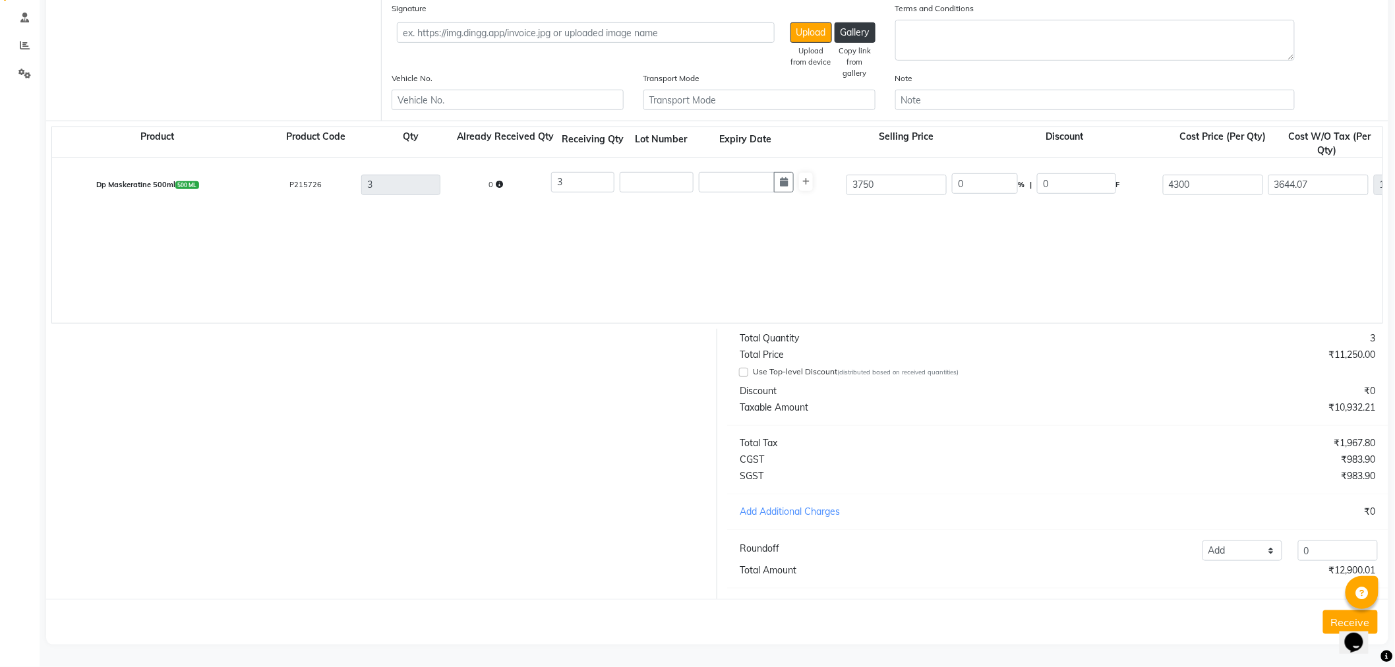
type input "MH2514037825"
click at [1327, 615] on button "Receive" at bounding box center [1350, 623] width 55 height 24
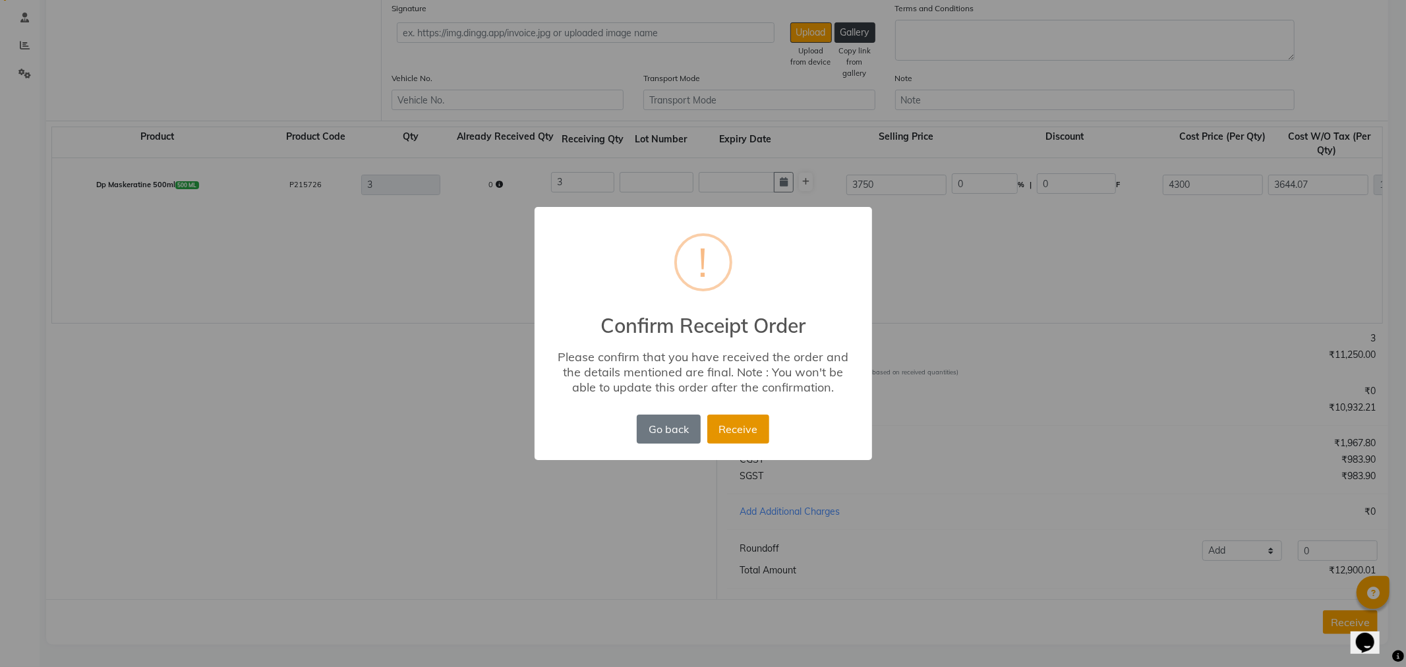
click at [760, 427] on button "Receive" at bounding box center [739, 429] width 62 height 29
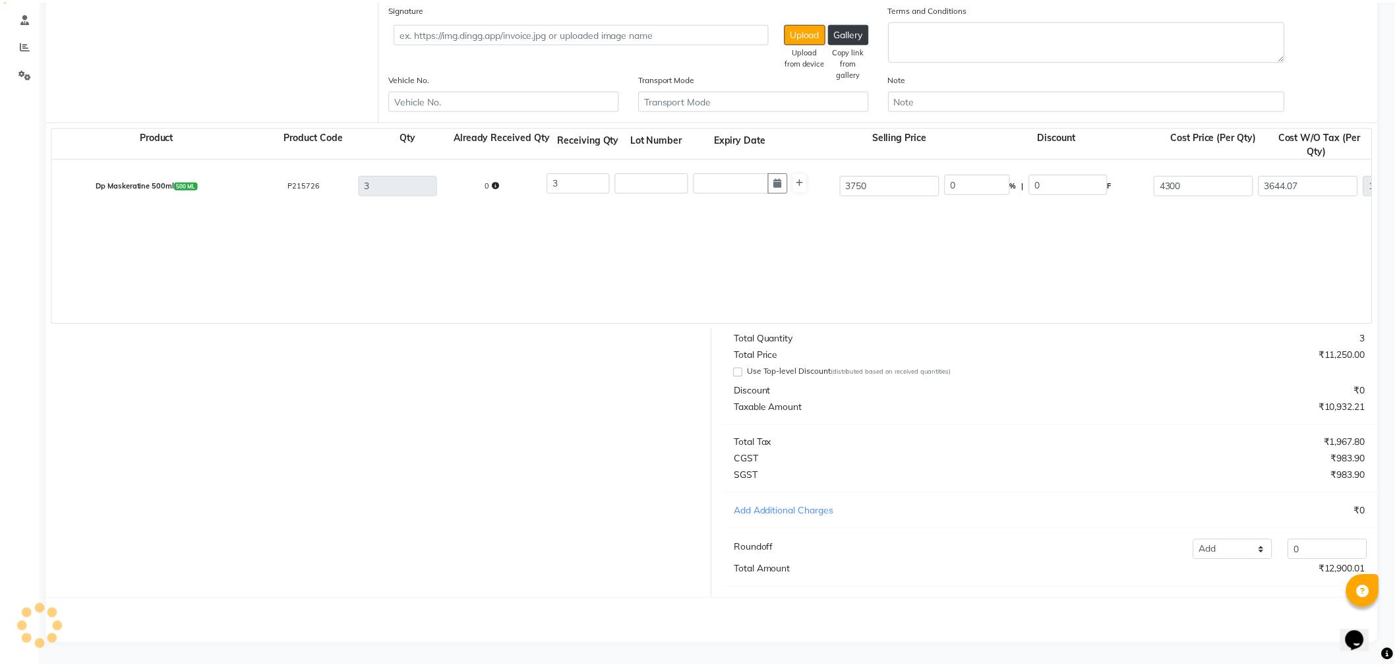
scroll to position [0, 0]
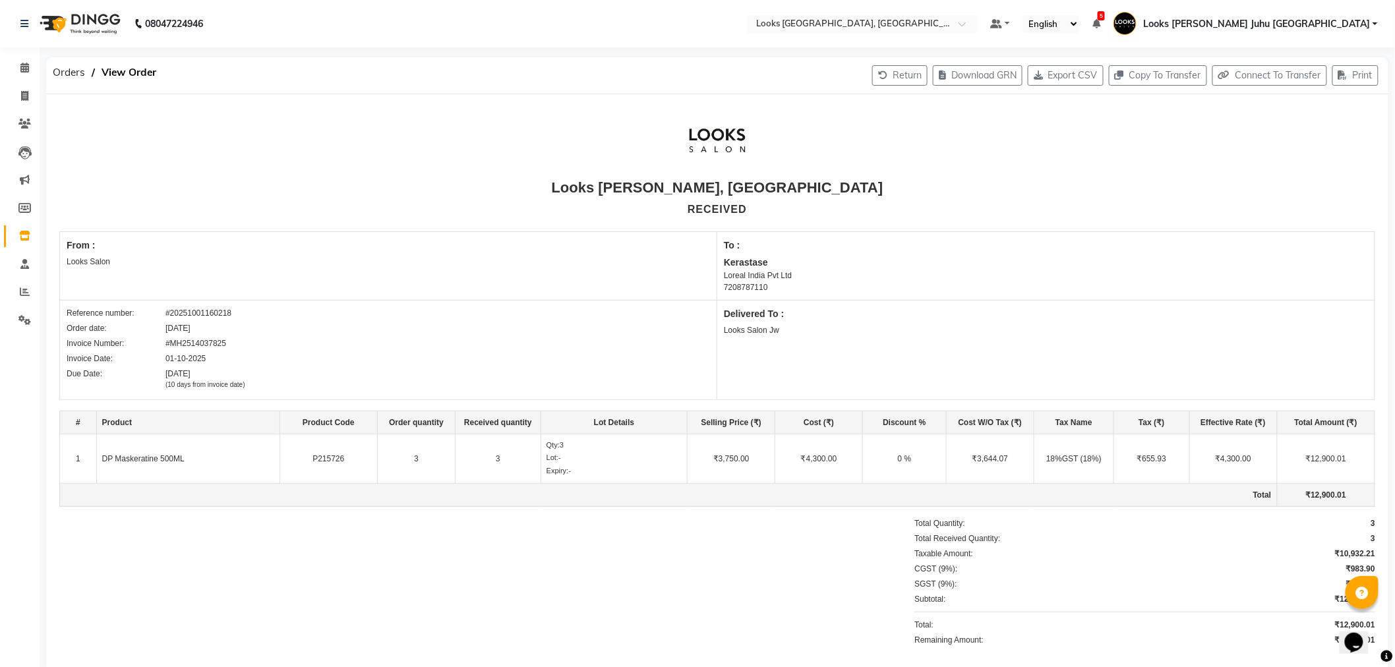
drag, startPoint x: 29, startPoint y: 47, endPoint x: 486, endPoint y: 323, distance: 534.0
click at [486, 323] on div "Order date: 30-09-2025" at bounding box center [389, 328] width 644 height 12
click at [21, 69] on icon at bounding box center [24, 68] width 9 height 10
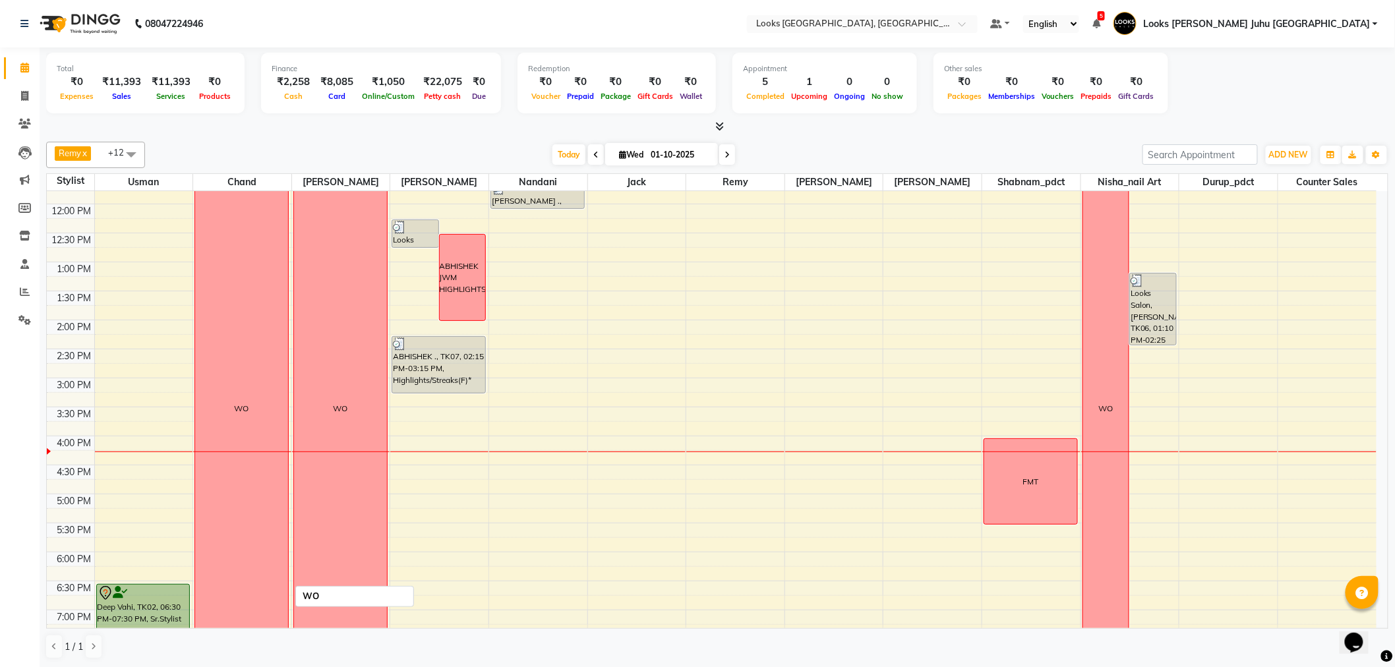
scroll to position [220, 0]
click at [1112, 380] on div "WO" at bounding box center [1105, 408] width 45 height 756
click at [1166, 398] on span "Delete Block Time" at bounding box center [1174, 397] width 75 height 14
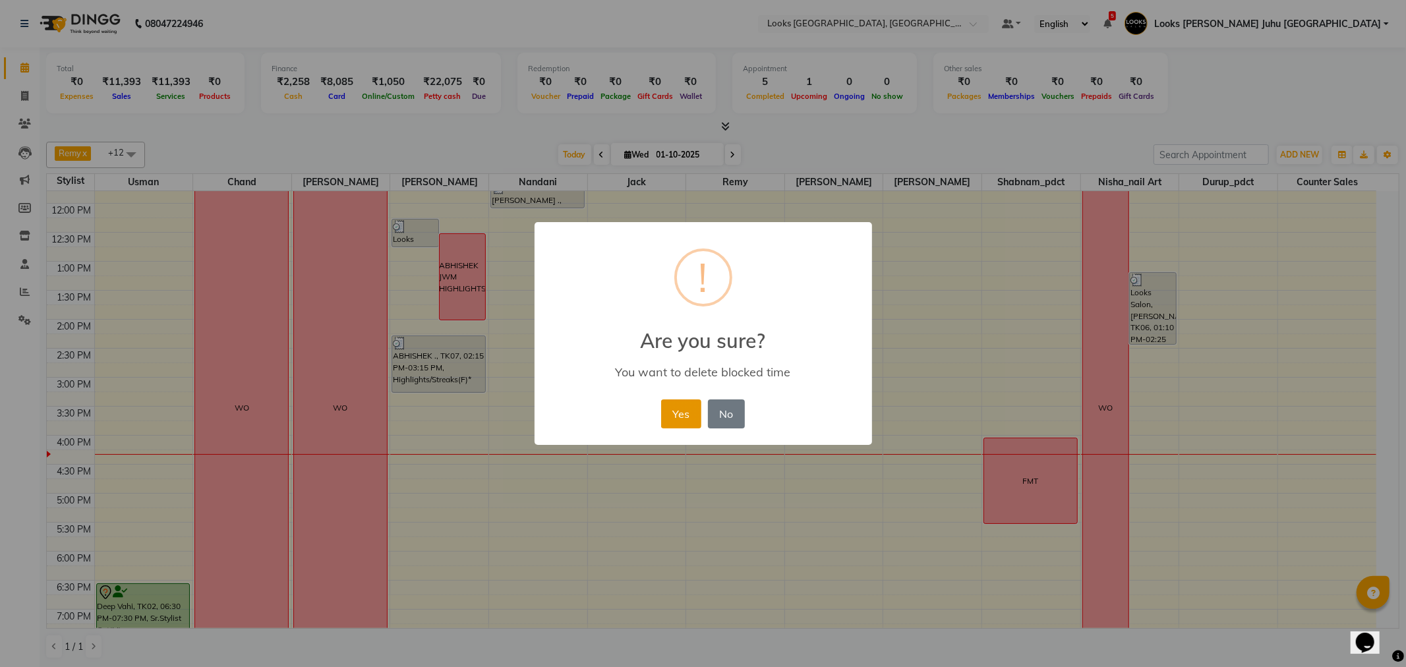
click at [677, 407] on button "Yes" at bounding box center [681, 414] width 40 height 29
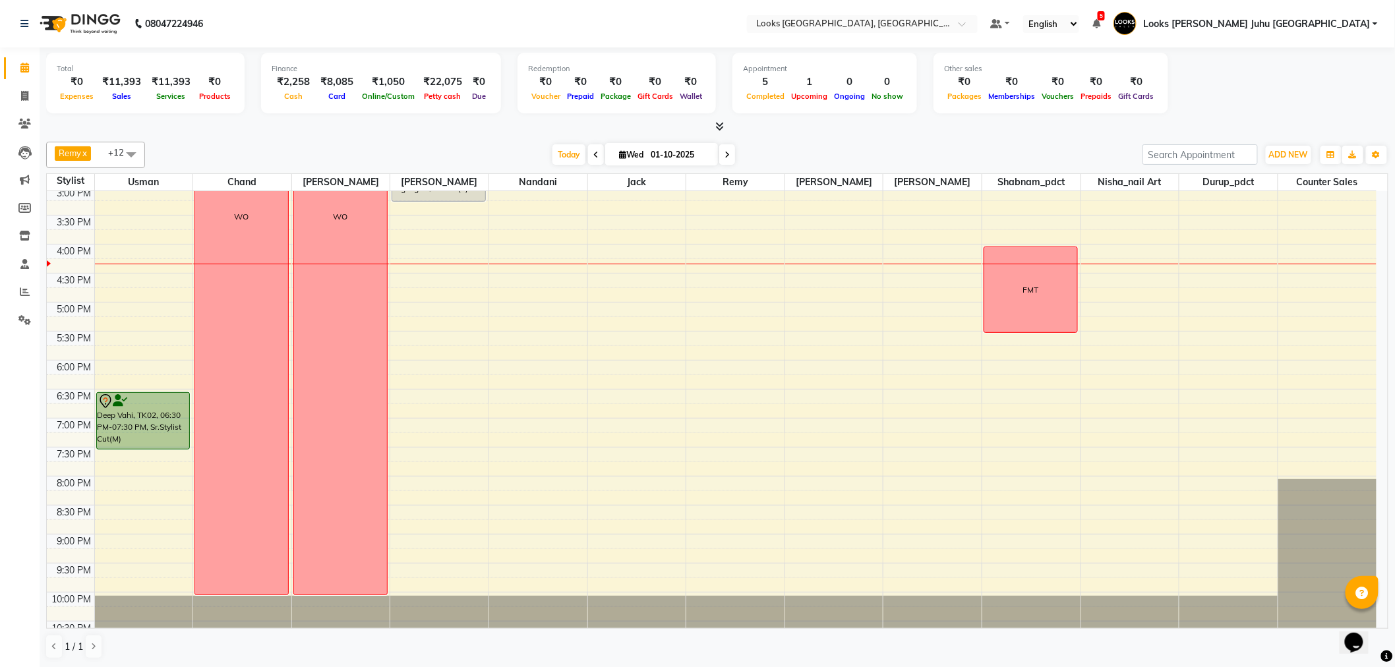
scroll to position [436, 0]
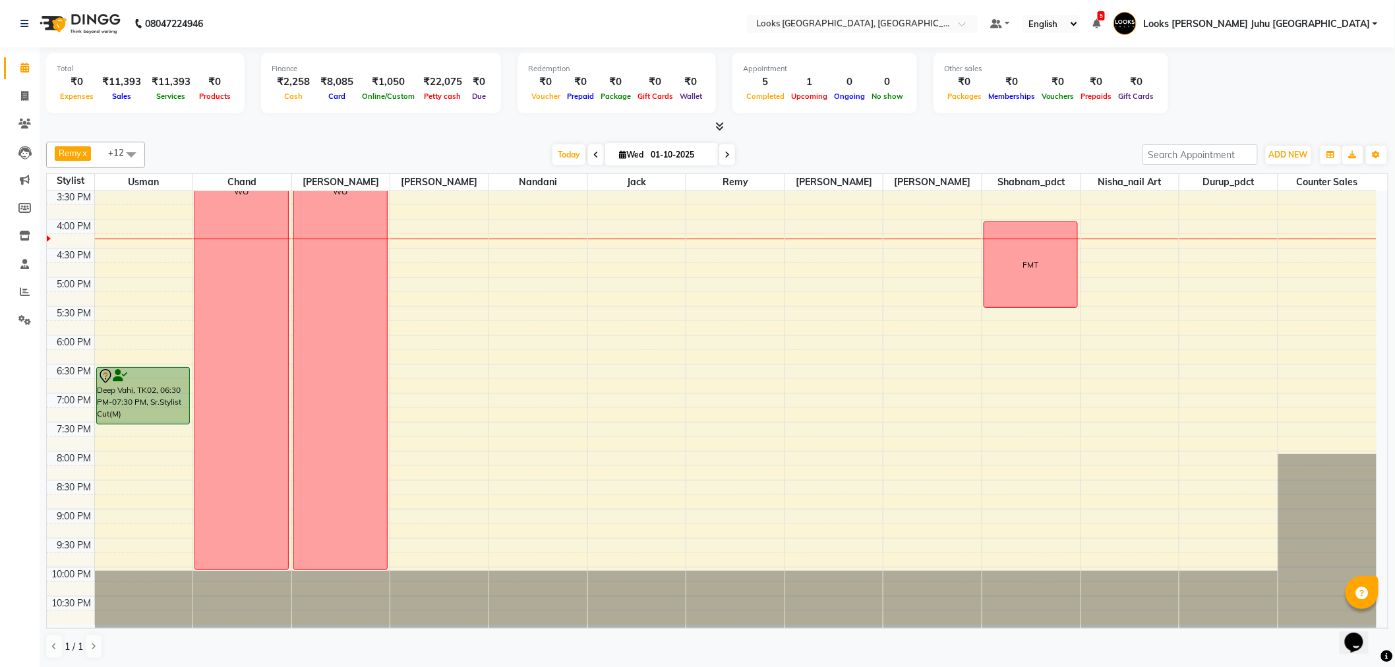
click at [657, 155] on input "01-10-2025" at bounding box center [680, 155] width 66 height 20
select select "10"
select select "2025"
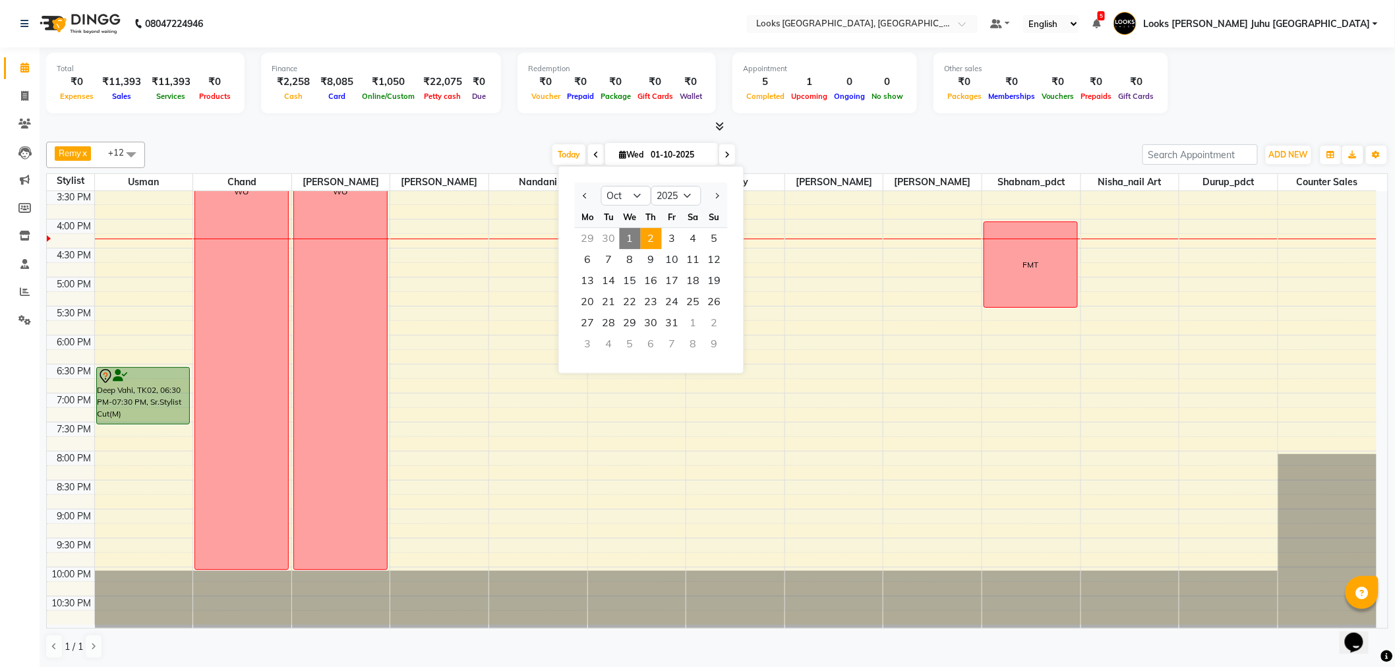
click at [649, 241] on span "2" at bounding box center [651, 238] width 21 height 21
type input "02-10-2025"
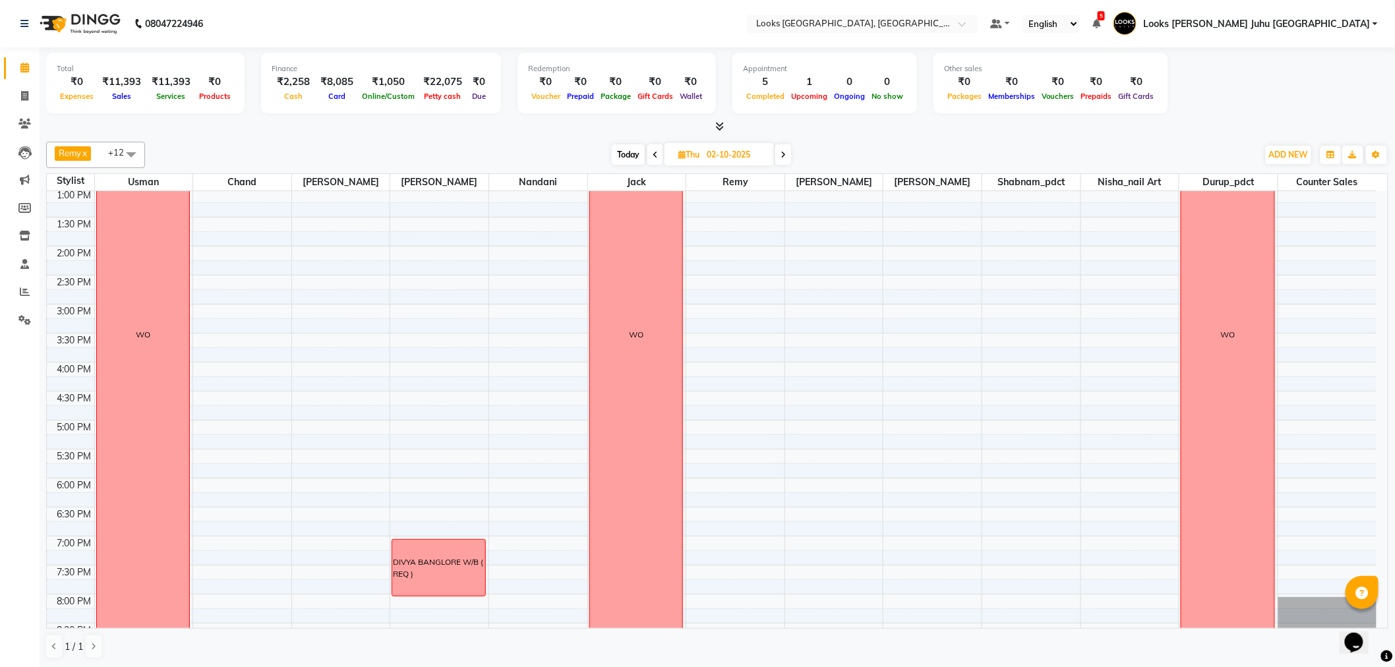
scroll to position [363, 0]
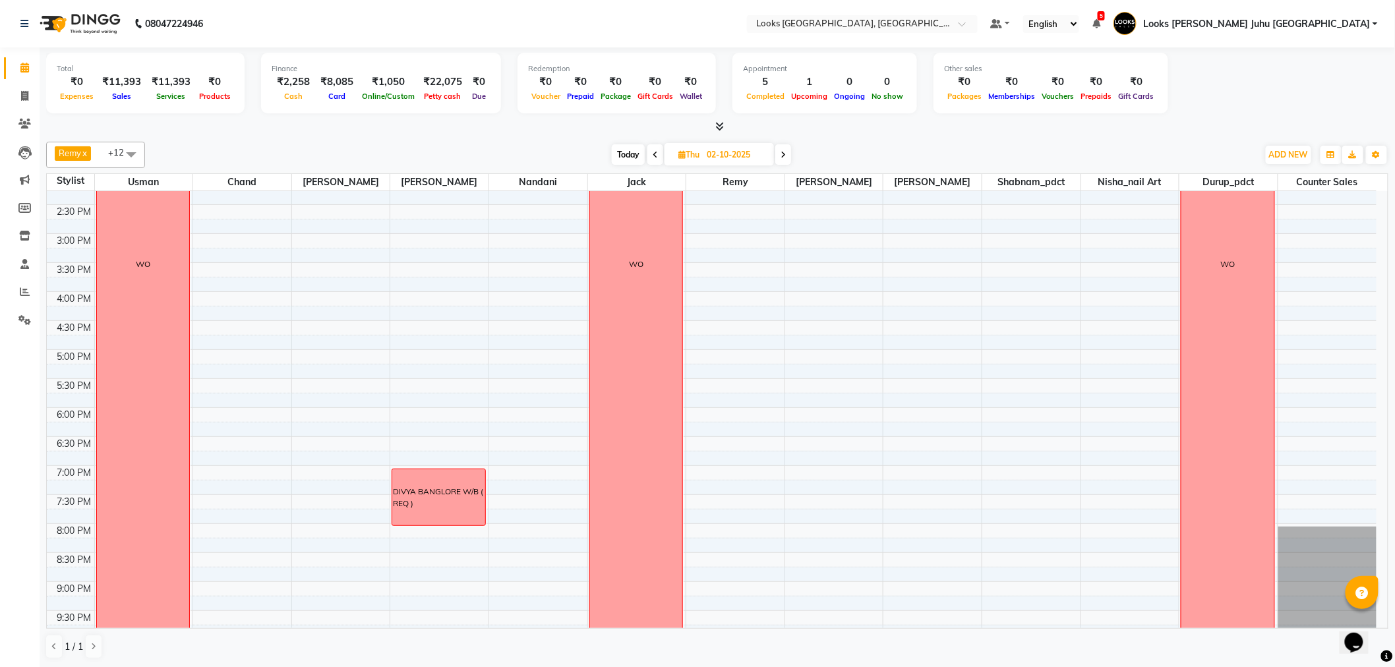
click at [340, 299] on div "8:00 AM 8:30 AM 9:00 AM 9:30 AM 10:00 AM 10:30 AM 11:00 AM 11:30 AM 12:00 PM 12…" at bounding box center [712, 263] width 1330 height 870
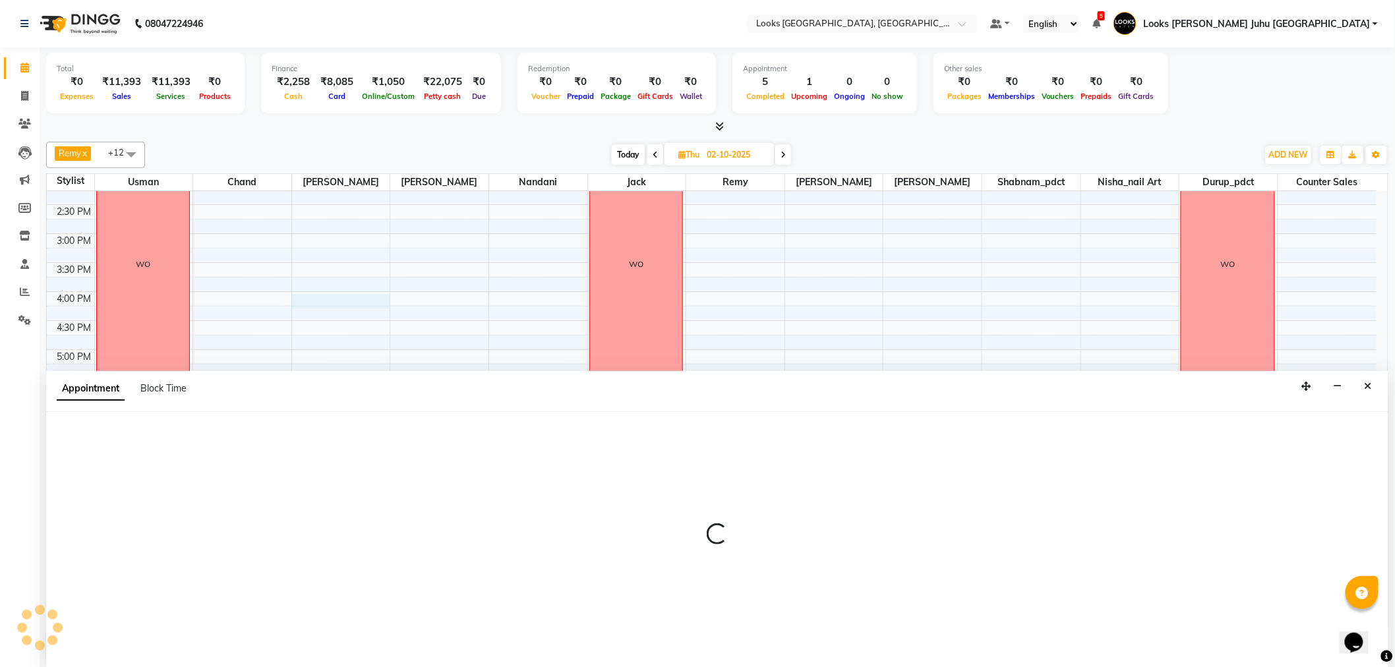
scroll to position [1, 0]
select select "23385"
select select "tentative"
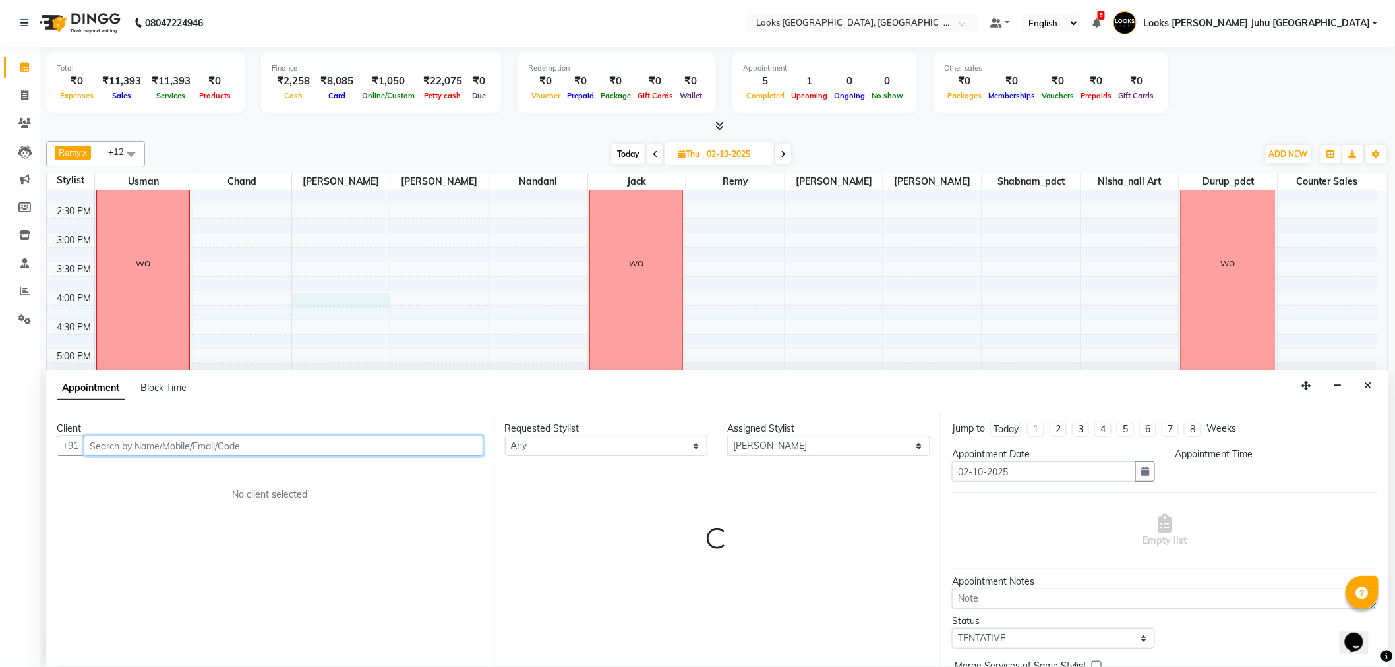
select select "960"
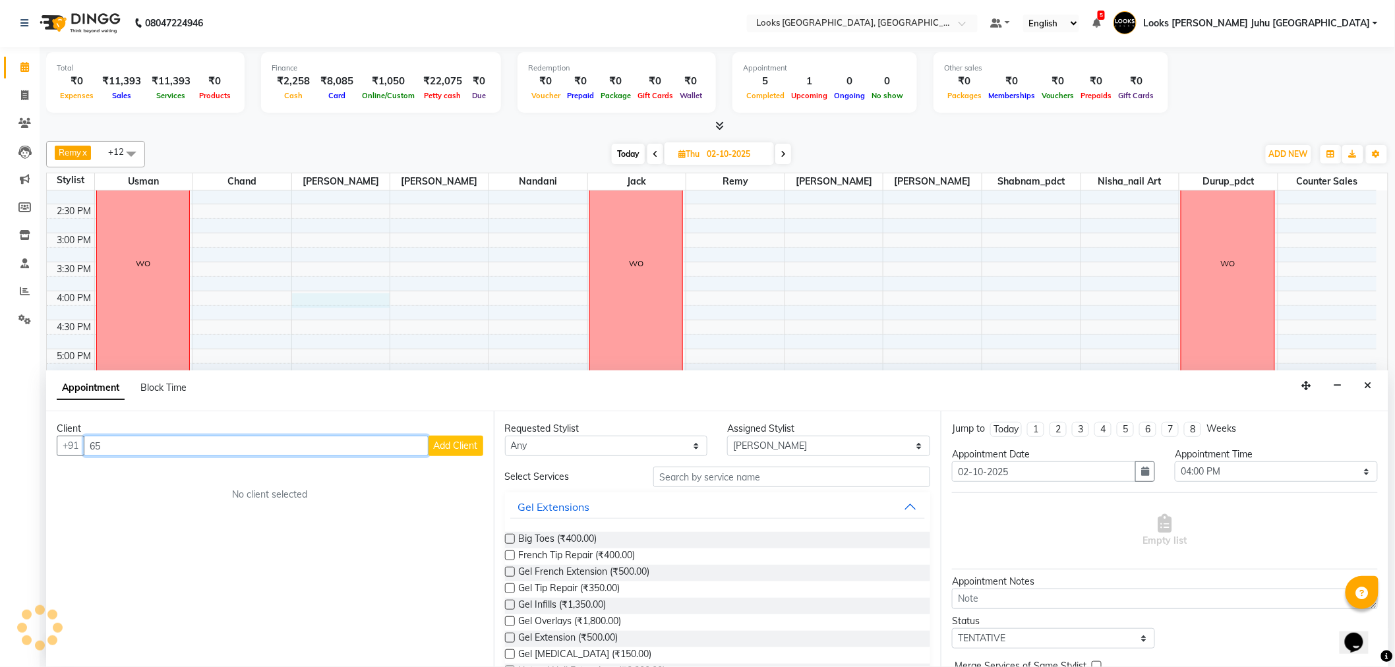
type input "6"
type input "8675360390"
click at [456, 447] on span "Add Client" at bounding box center [456, 446] width 44 height 12
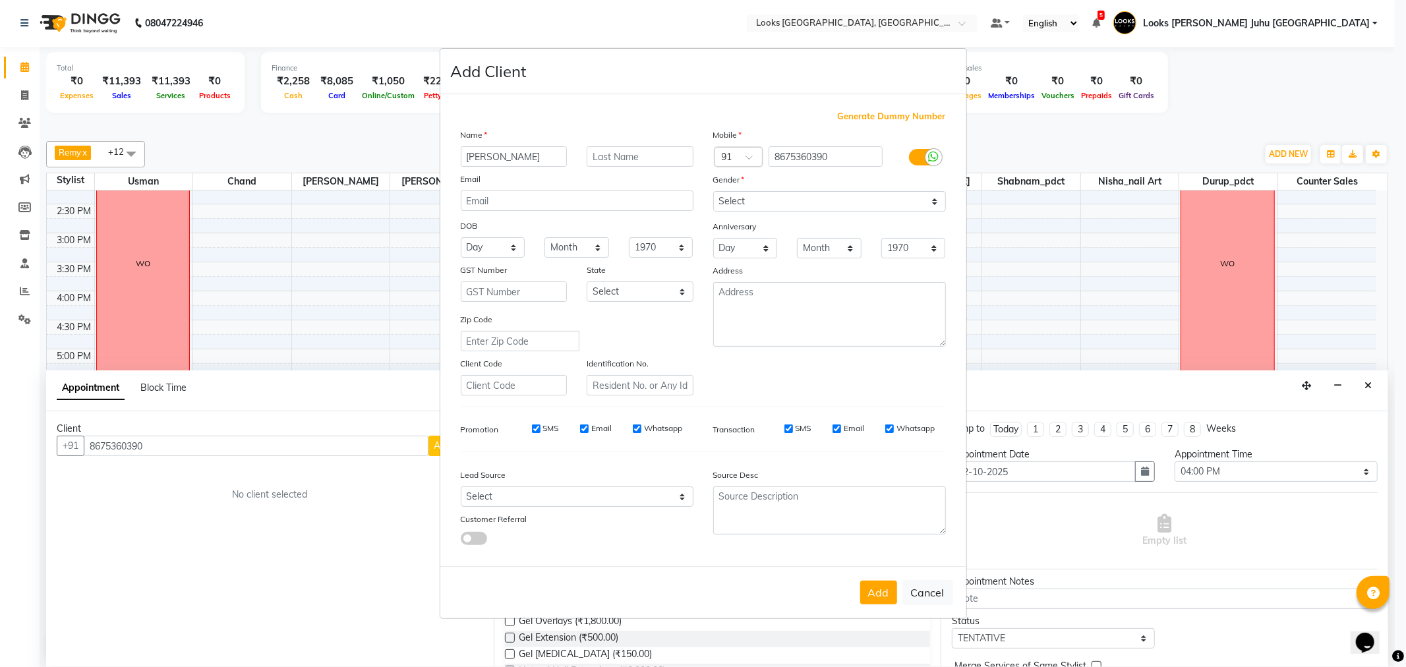
type input "LINDA"
click at [625, 149] on input "text" at bounding box center [640, 156] width 107 height 20
type input "."
click at [787, 193] on select "Select Male Female Other Prefer Not To Say" at bounding box center [829, 201] width 233 height 20
select select "female"
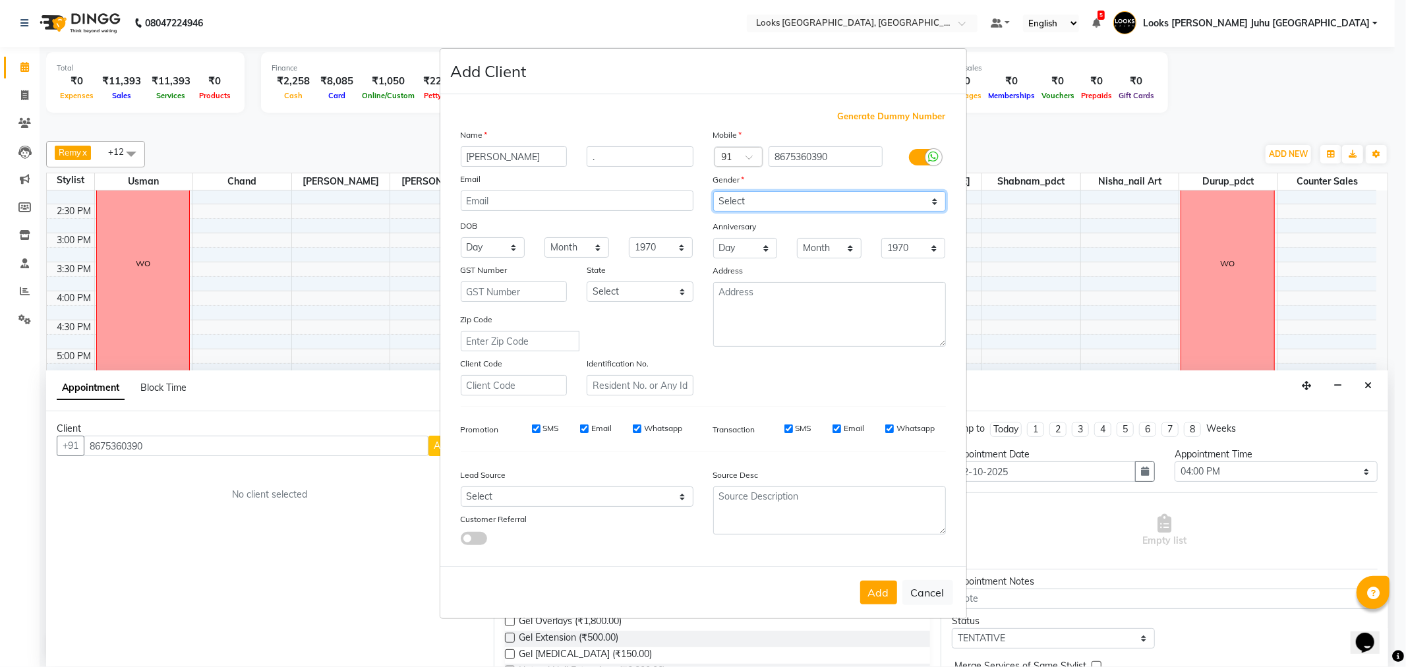
click at [713, 191] on select "Select Male Female Other Prefer Not To Say" at bounding box center [829, 201] width 233 height 20
click at [868, 599] on button "Add" at bounding box center [878, 593] width 37 height 24
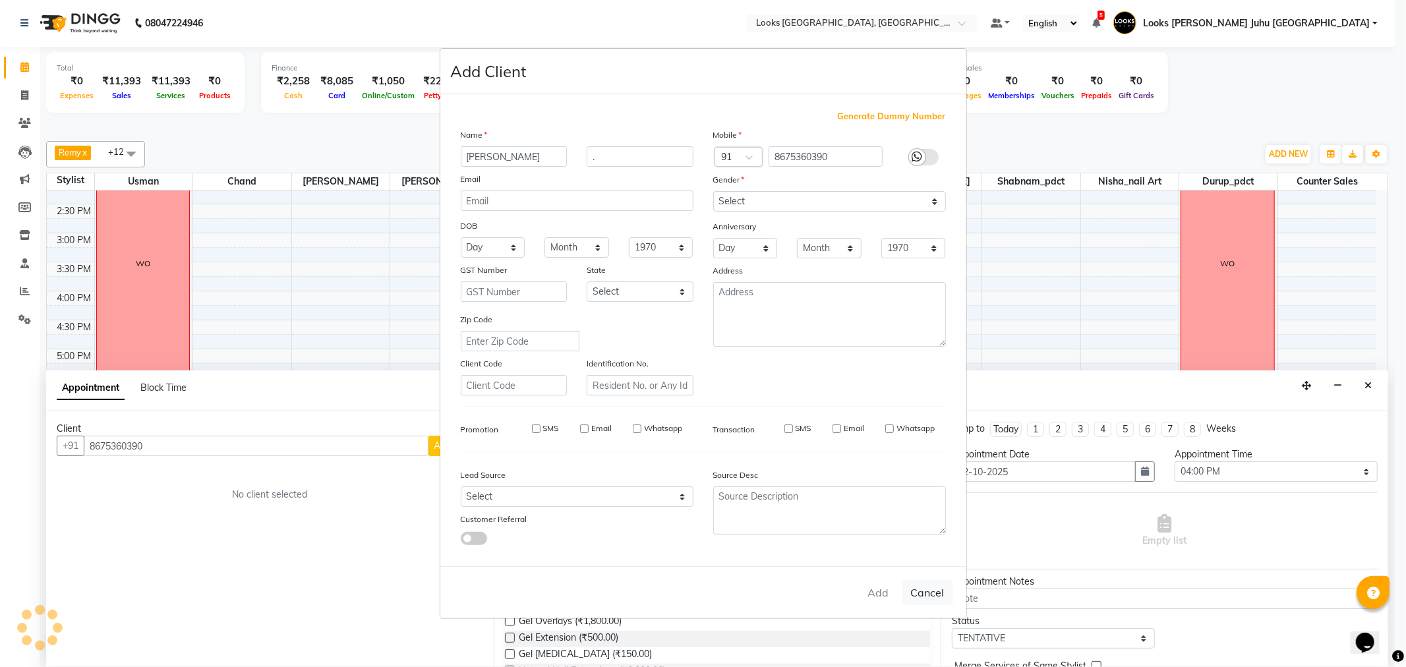
select select
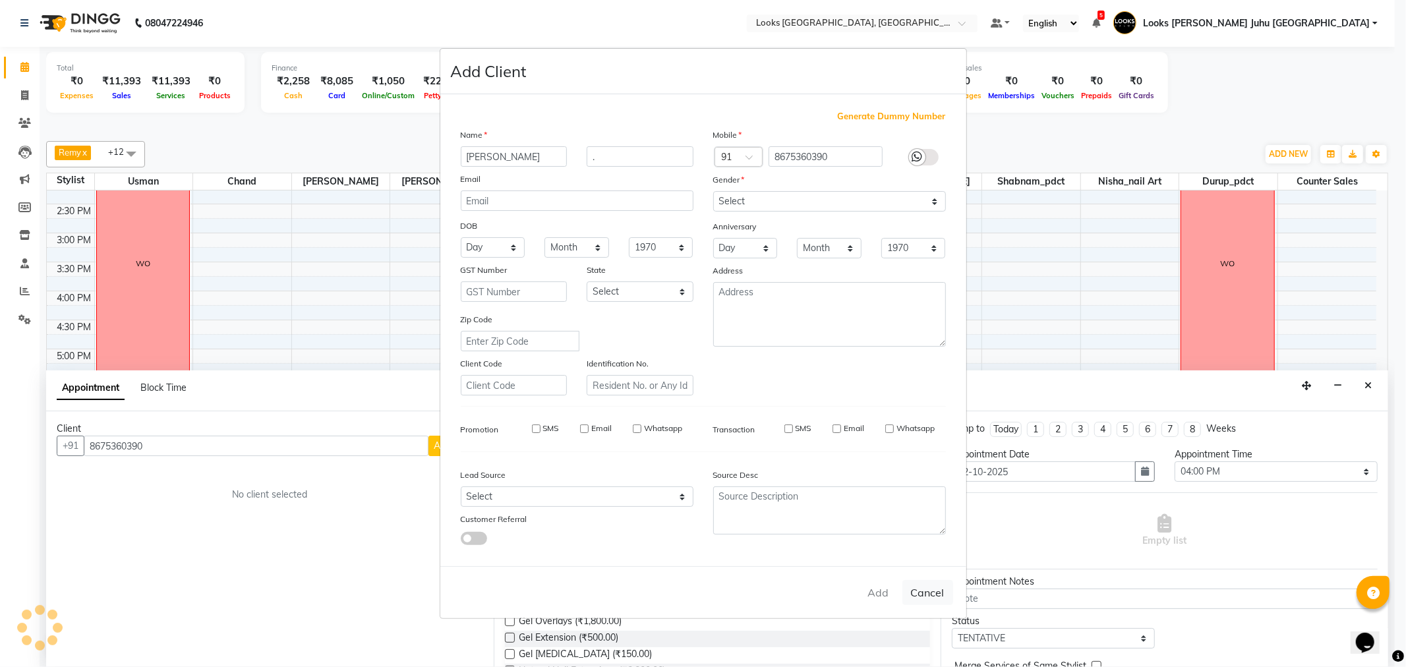
select select
checkbox input "false"
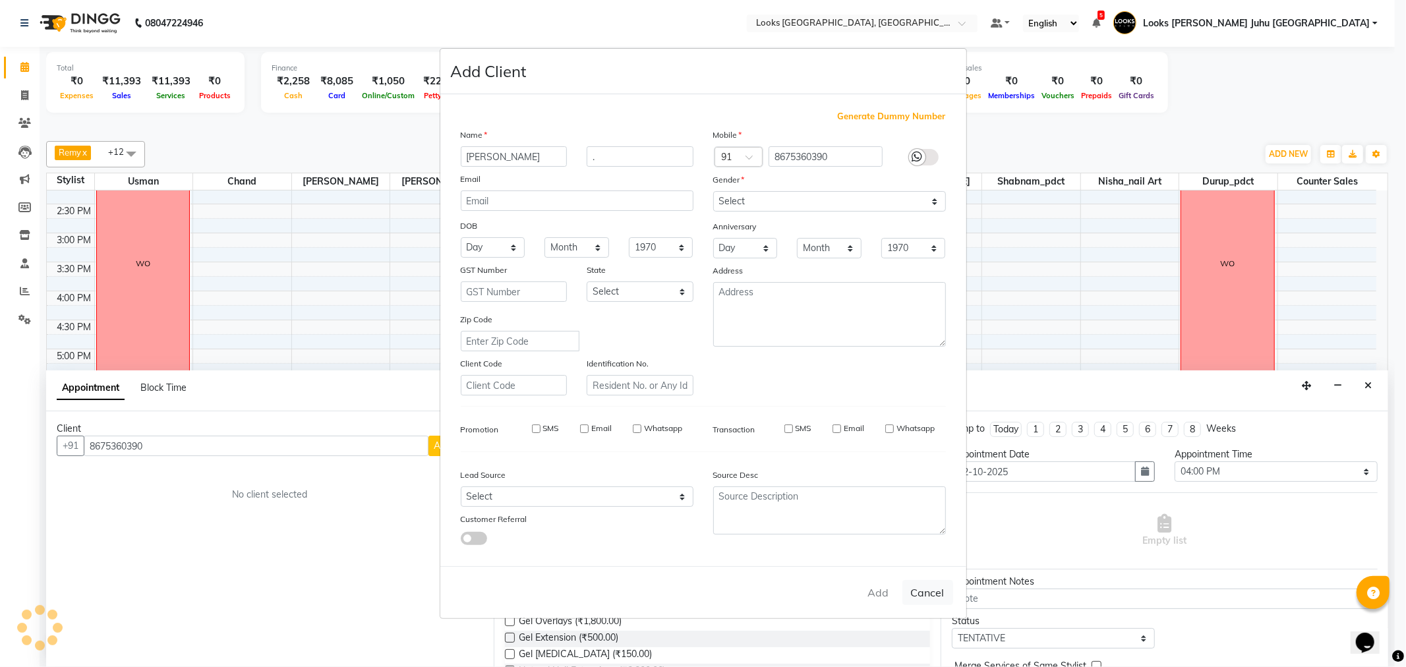
checkbox input "false"
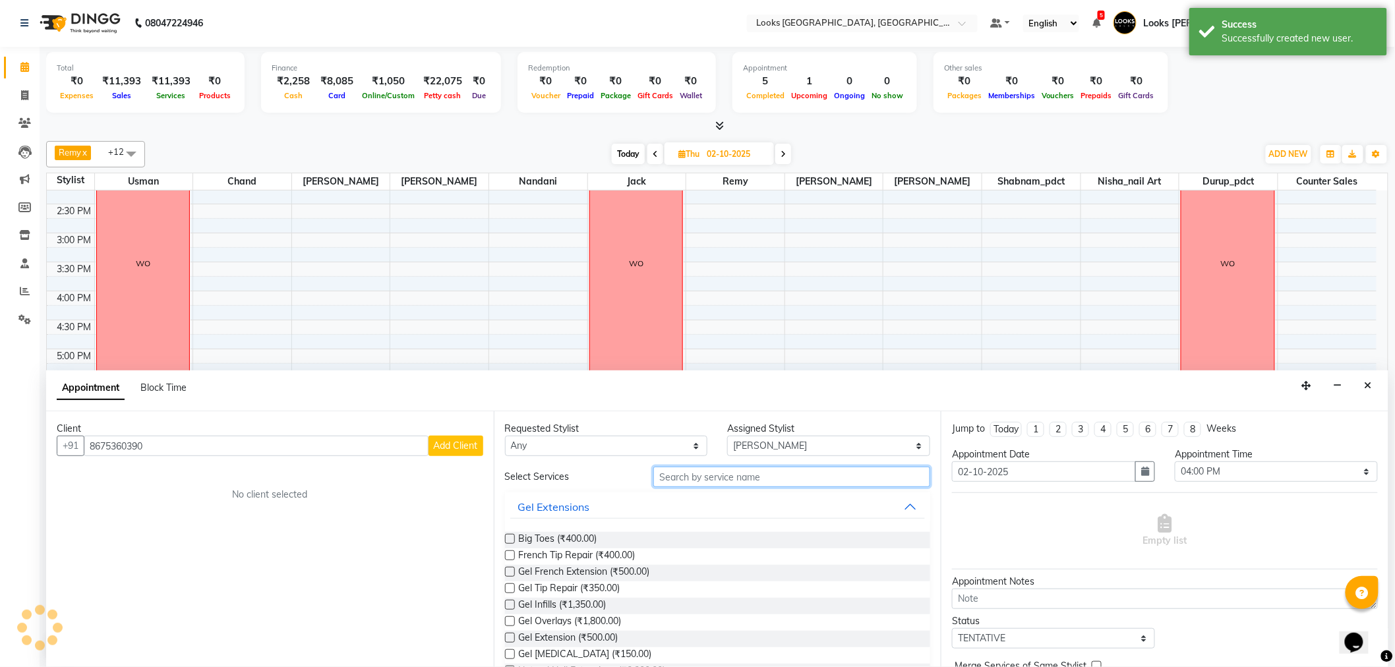
click at [719, 471] on input "text" at bounding box center [791, 477] width 277 height 20
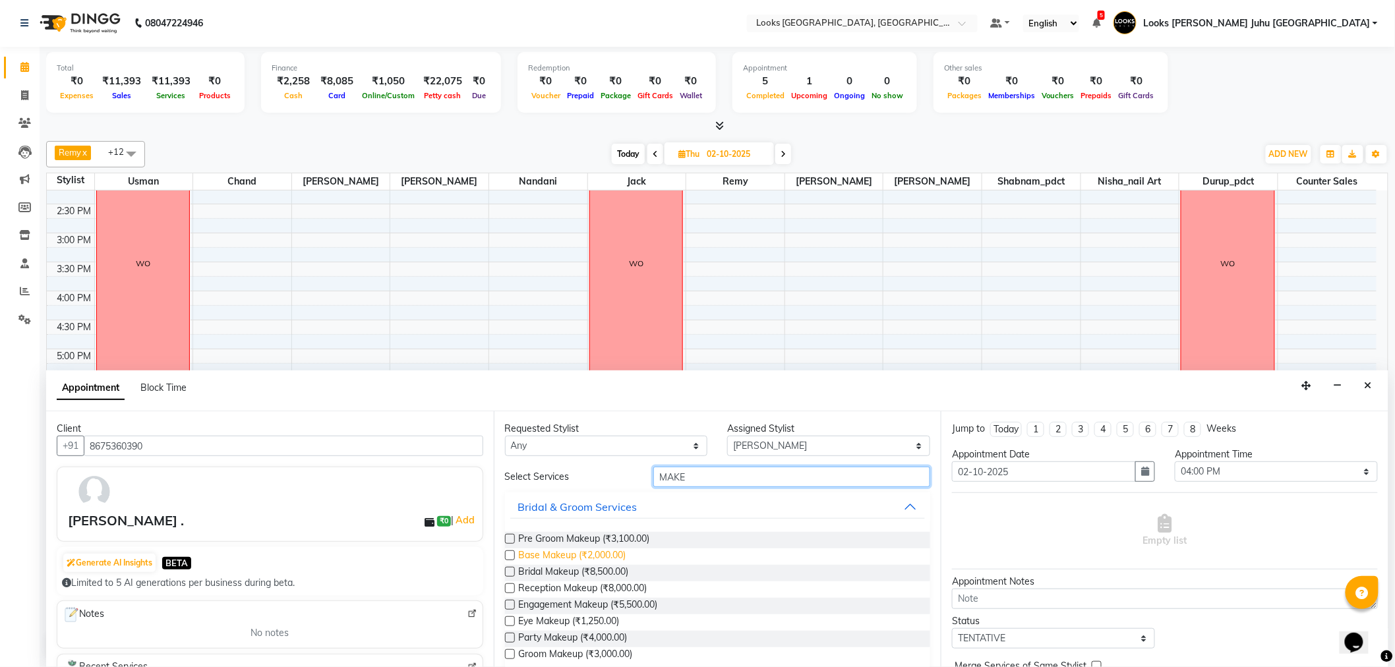
type input "MAKE"
click at [560, 551] on span "Base Makeup (₹2,000.00)" at bounding box center [572, 557] width 107 height 16
checkbox input "false"
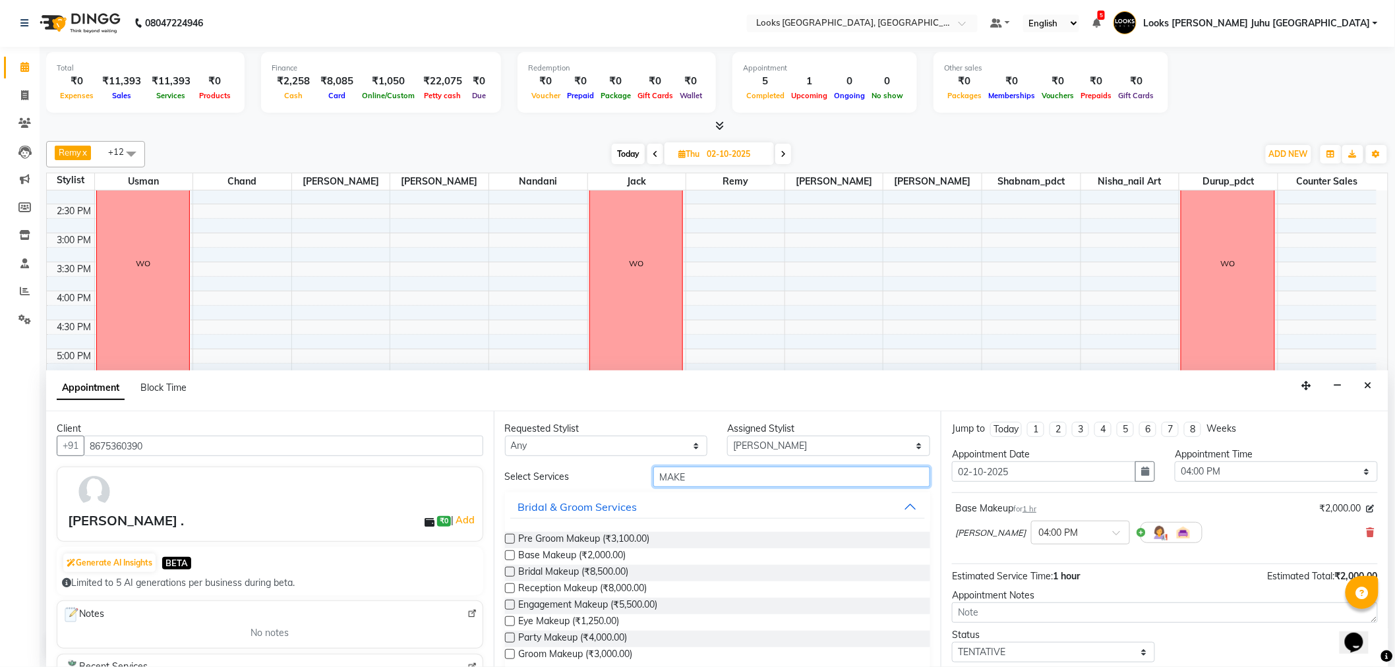
click at [731, 478] on input "MAKE" at bounding box center [791, 477] width 277 height 20
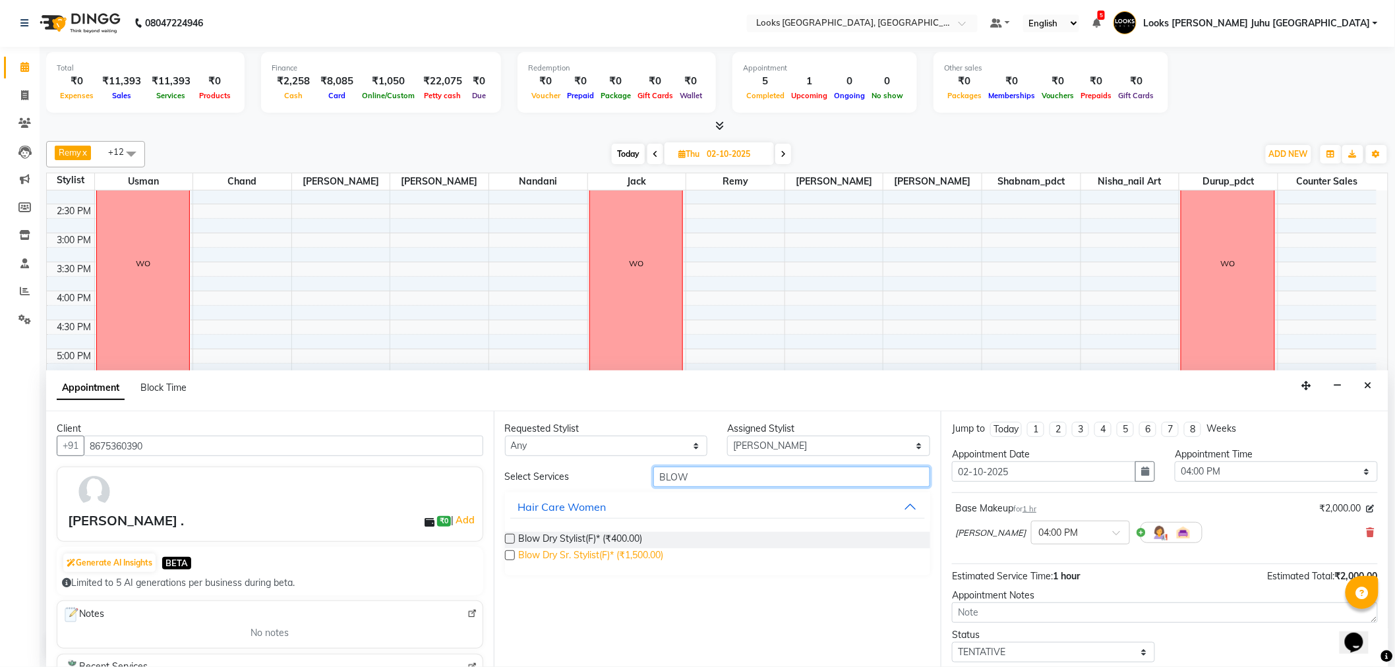
type input "BLOW"
click at [542, 554] on span "Blow Dry Sr. Stylist(F)* (₹1,500.00)" at bounding box center [591, 557] width 145 height 16
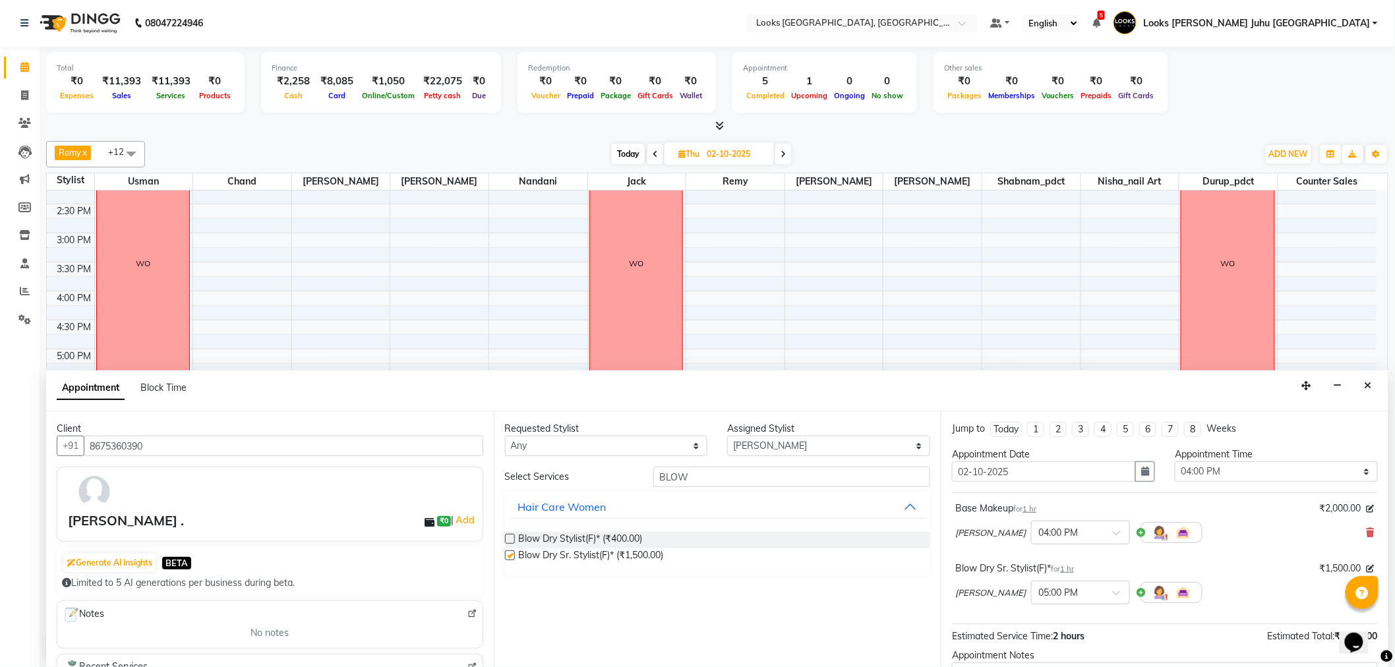
checkbox input "false"
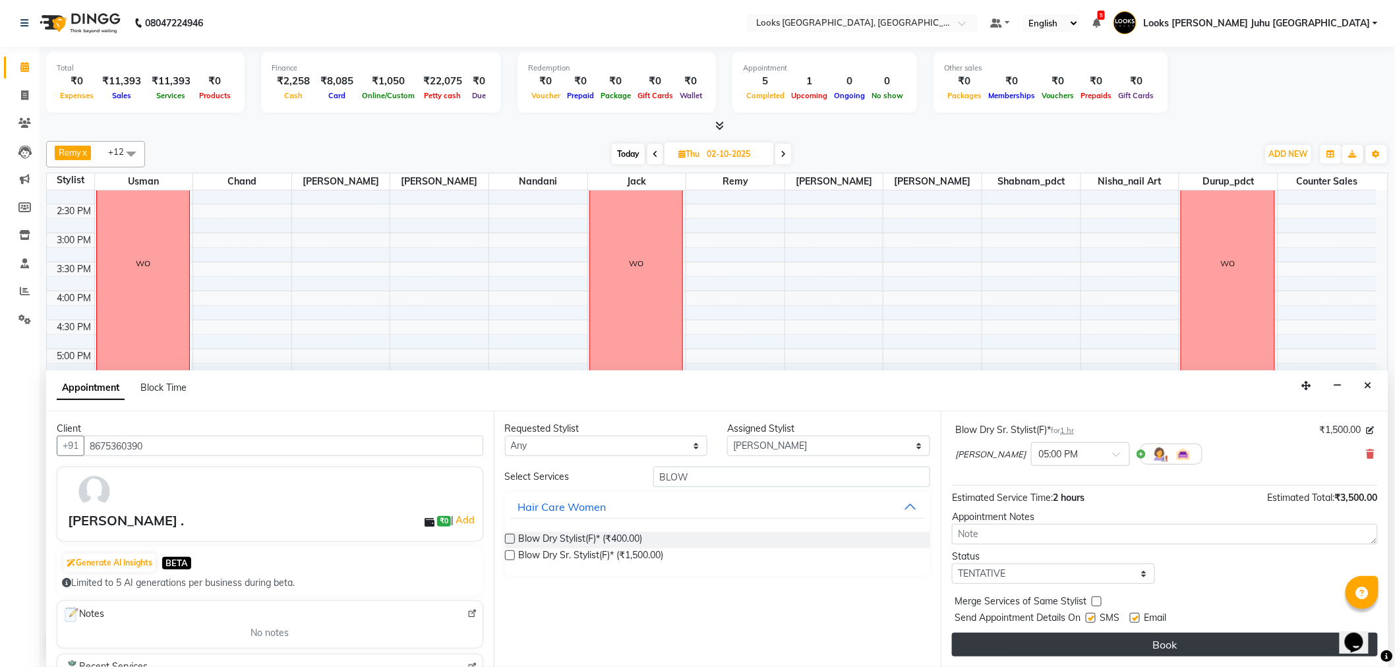
click at [1147, 642] on button "Book" at bounding box center [1165, 645] width 426 height 24
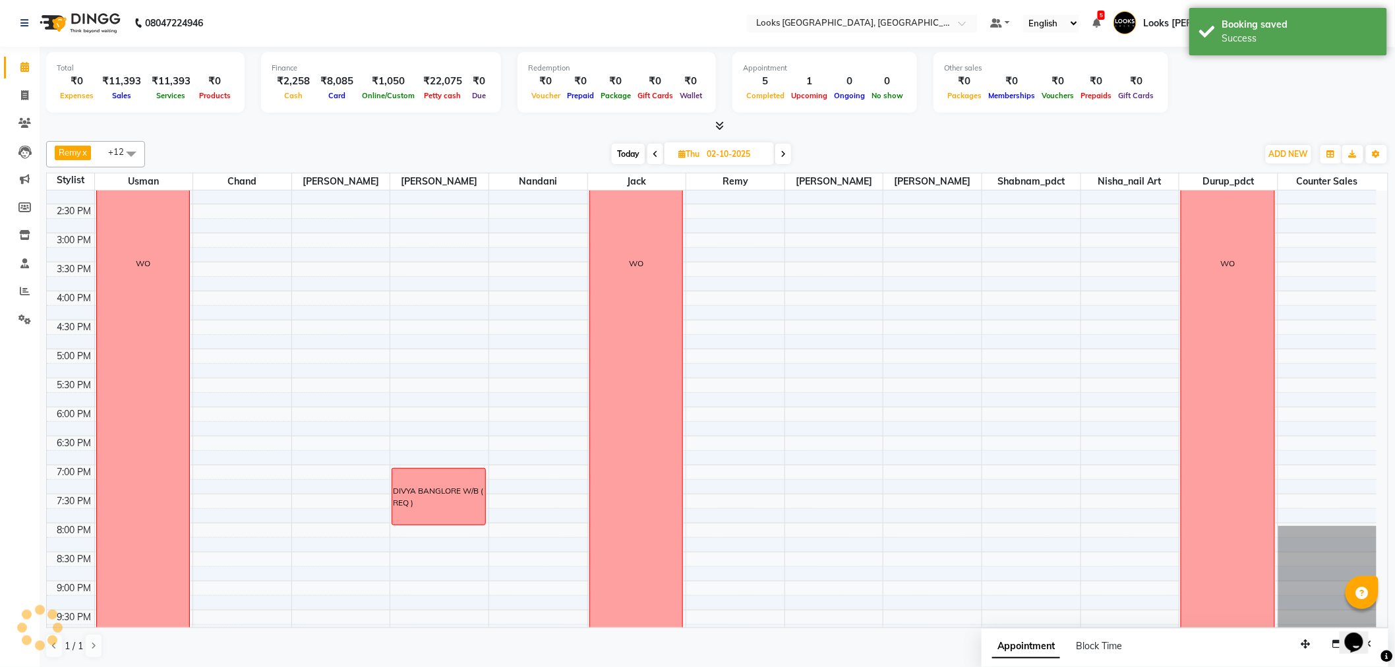
scroll to position [0, 0]
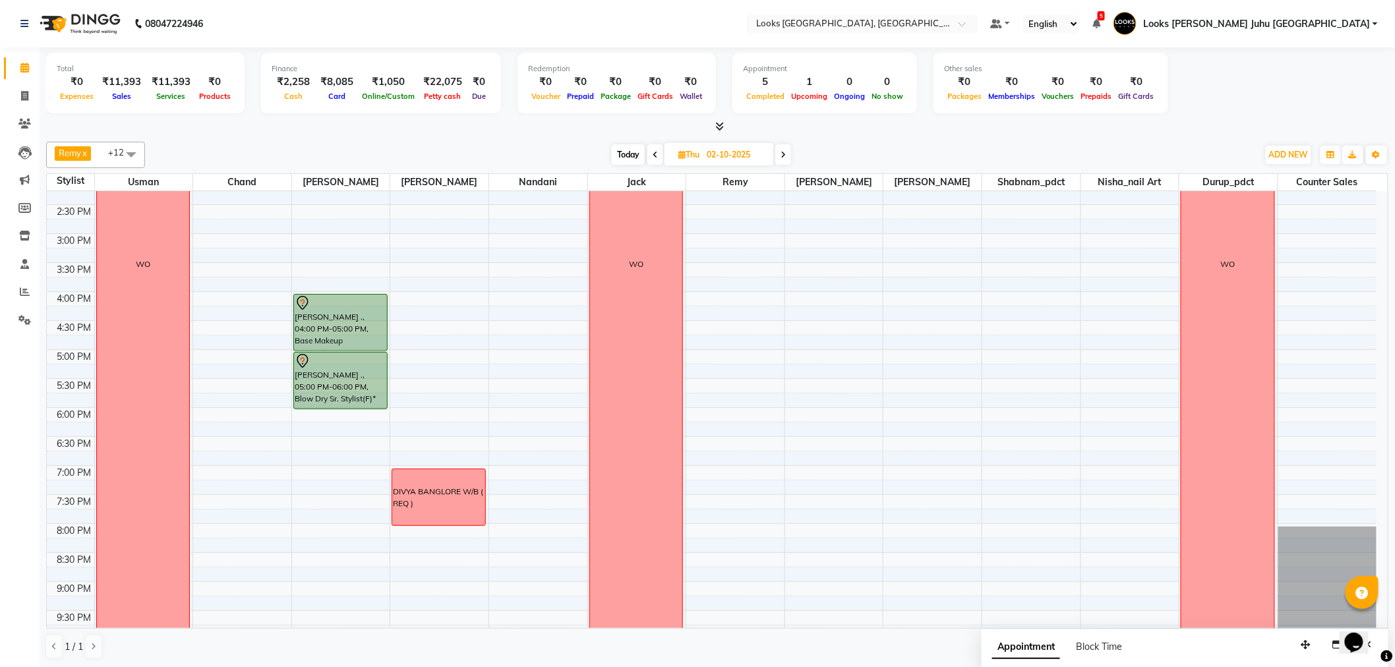
click at [626, 157] on span "Today" at bounding box center [628, 154] width 33 height 20
type input "01-10-2025"
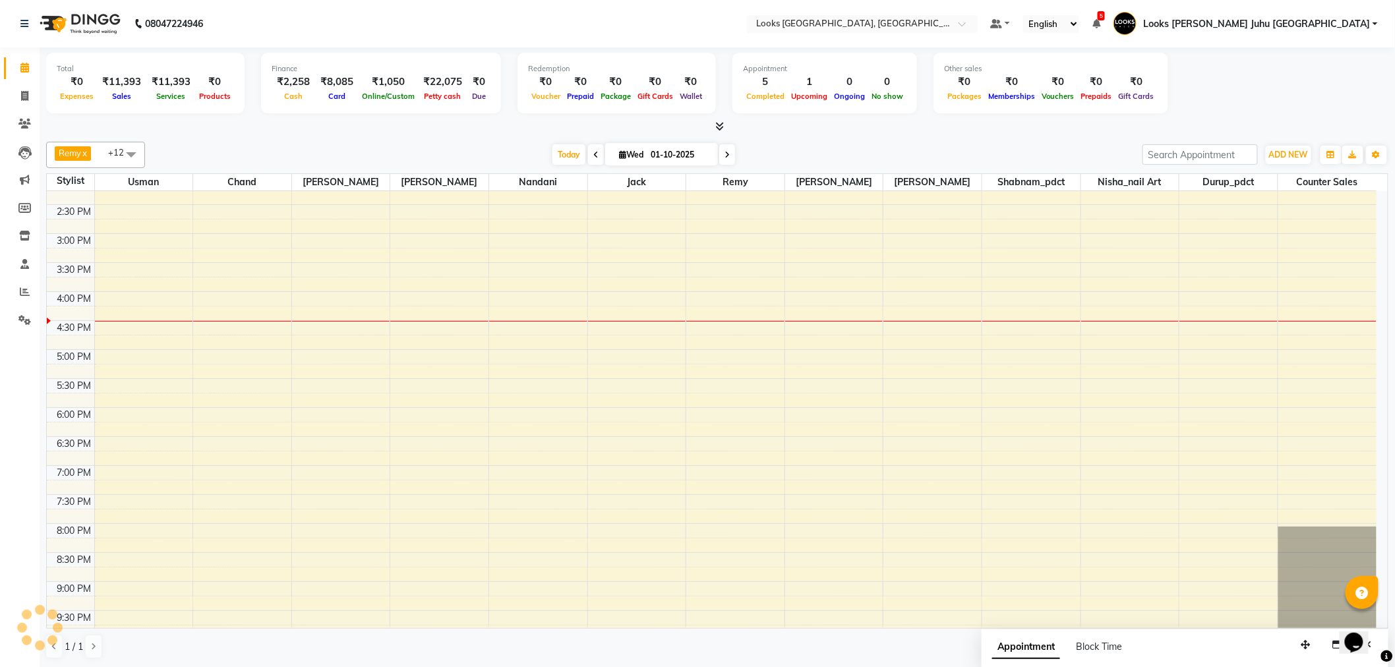
scroll to position [437, 0]
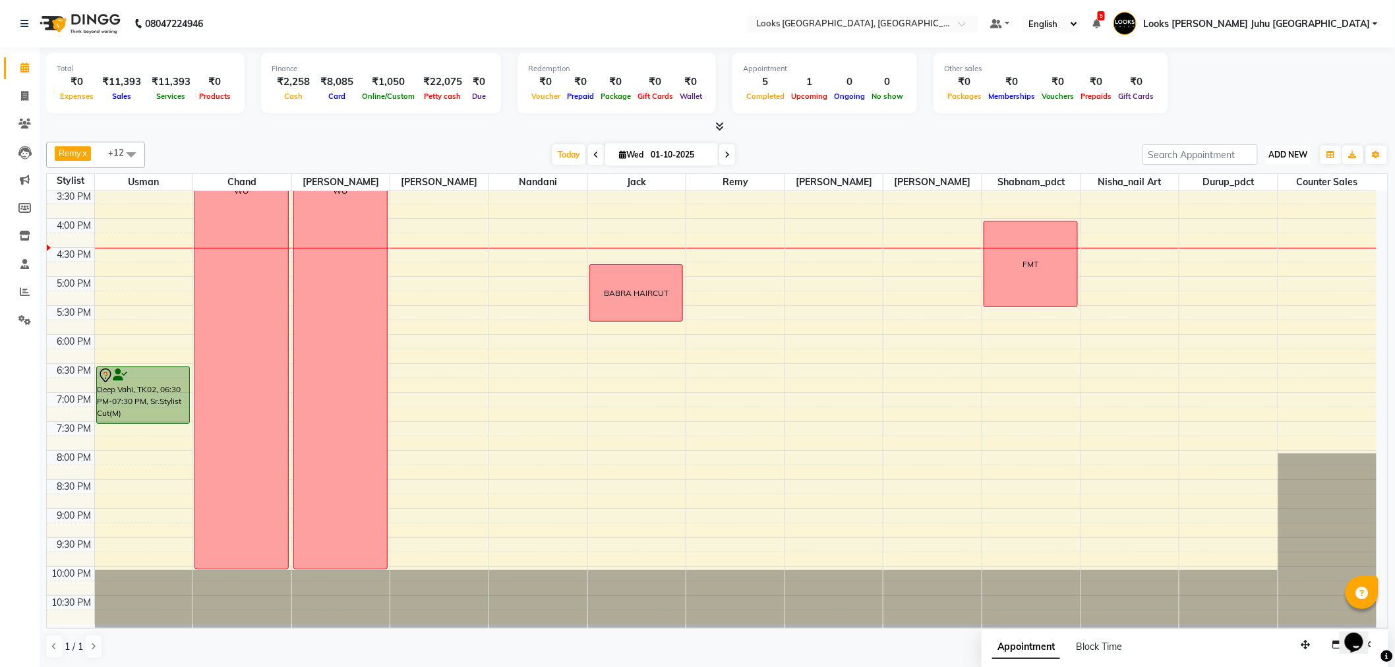
click at [1297, 155] on span "ADD NEW" at bounding box center [1288, 155] width 39 height 10
click at [1244, 194] on link "Add Invoice" at bounding box center [1259, 196] width 104 height 17
select select "service"
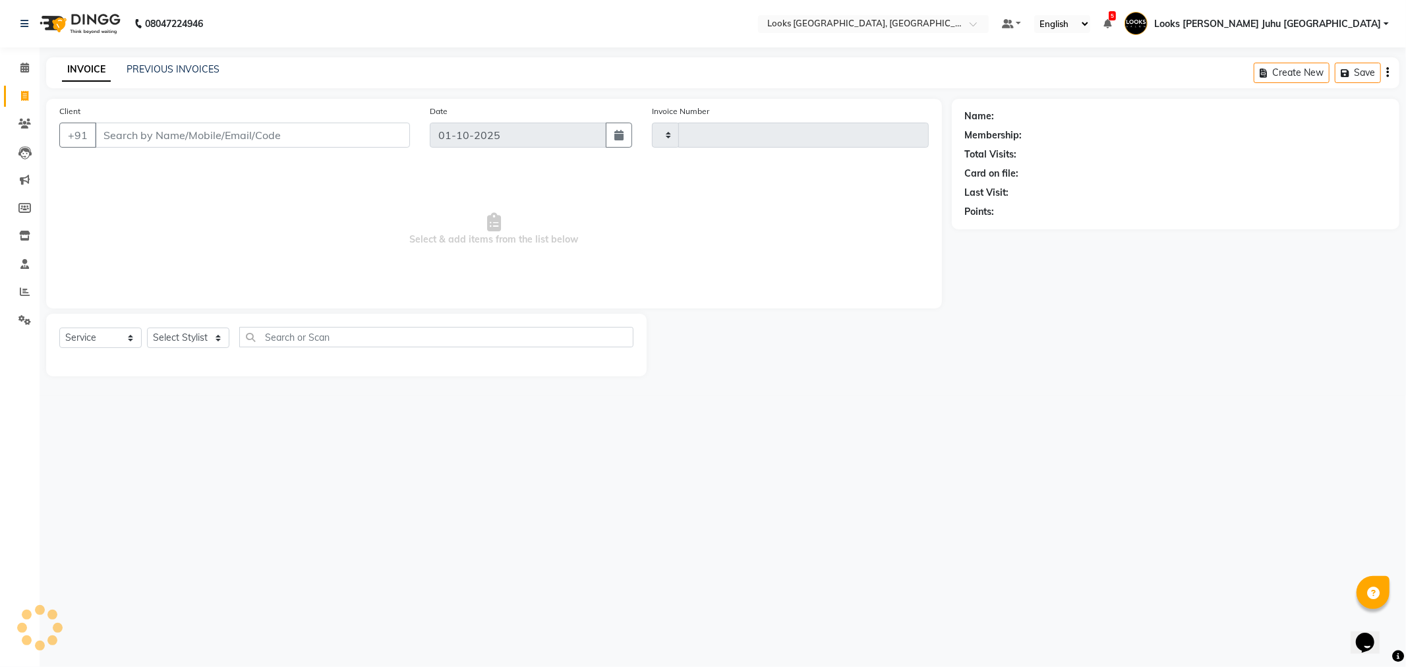
type input "2246"
select select "8270"
click at [286, 135] on input "Client" at bounding box center [252, 135] width 315 height 25
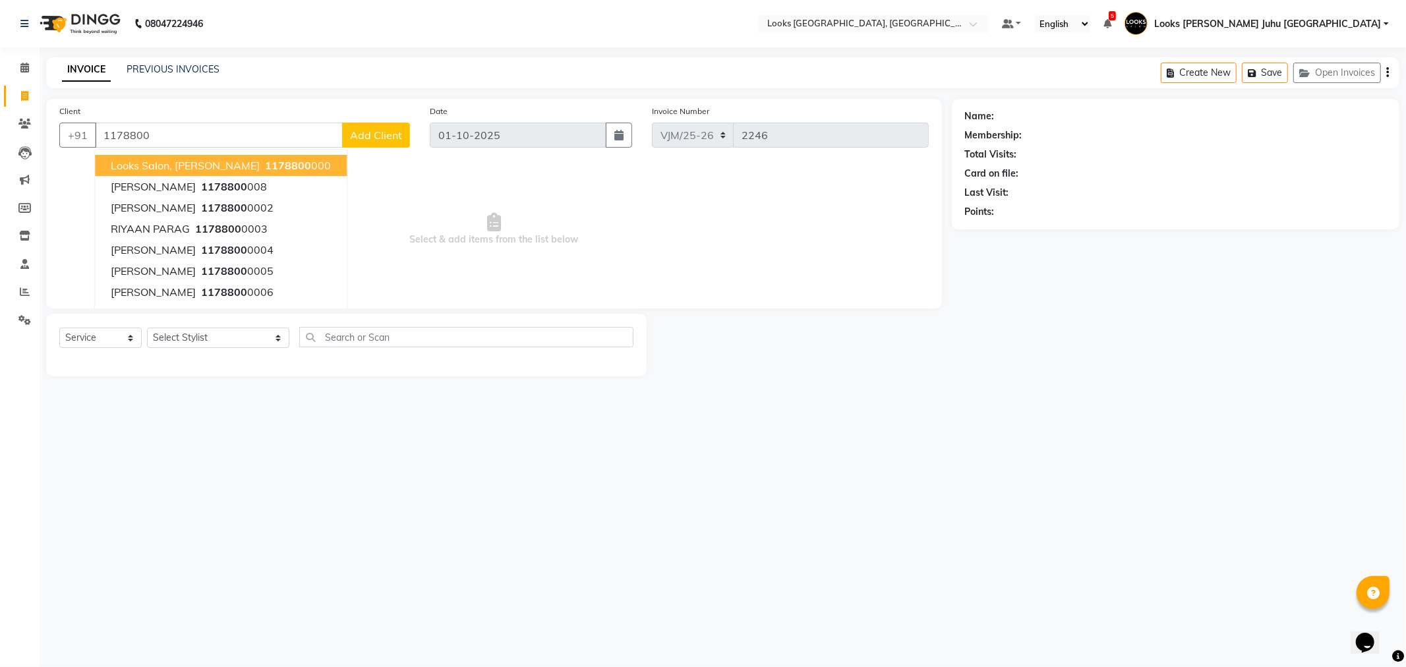
click at [218, 161] on span "Looks Salon, JW Juhu Marriott" at bounding box center [185, 165] width 149 height 13
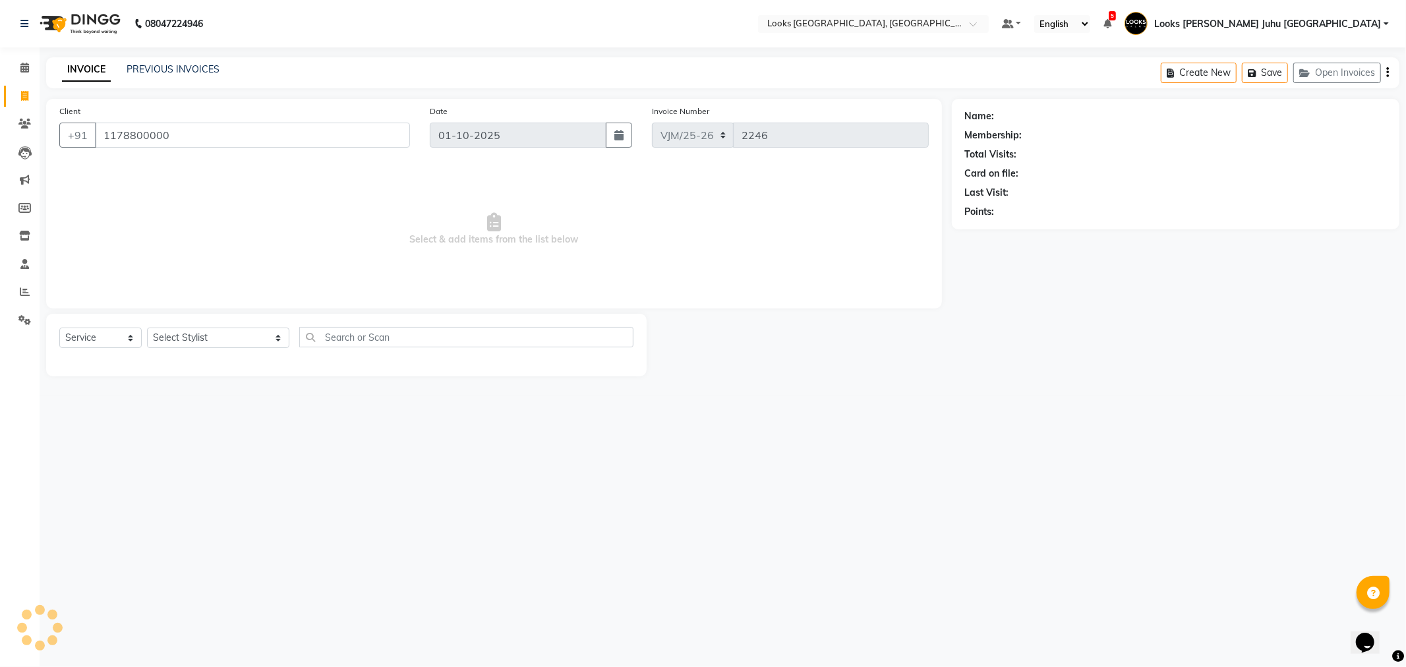
type input "1178800000"
click at [190, 342] on select "Select Stylist Adil BHAGAYSHREE chand Chan_Mrg Counter Sales Deena Gohil DEEPAK…" at bounding box center [218, 338] width 142 height 20
select select "1: Object"
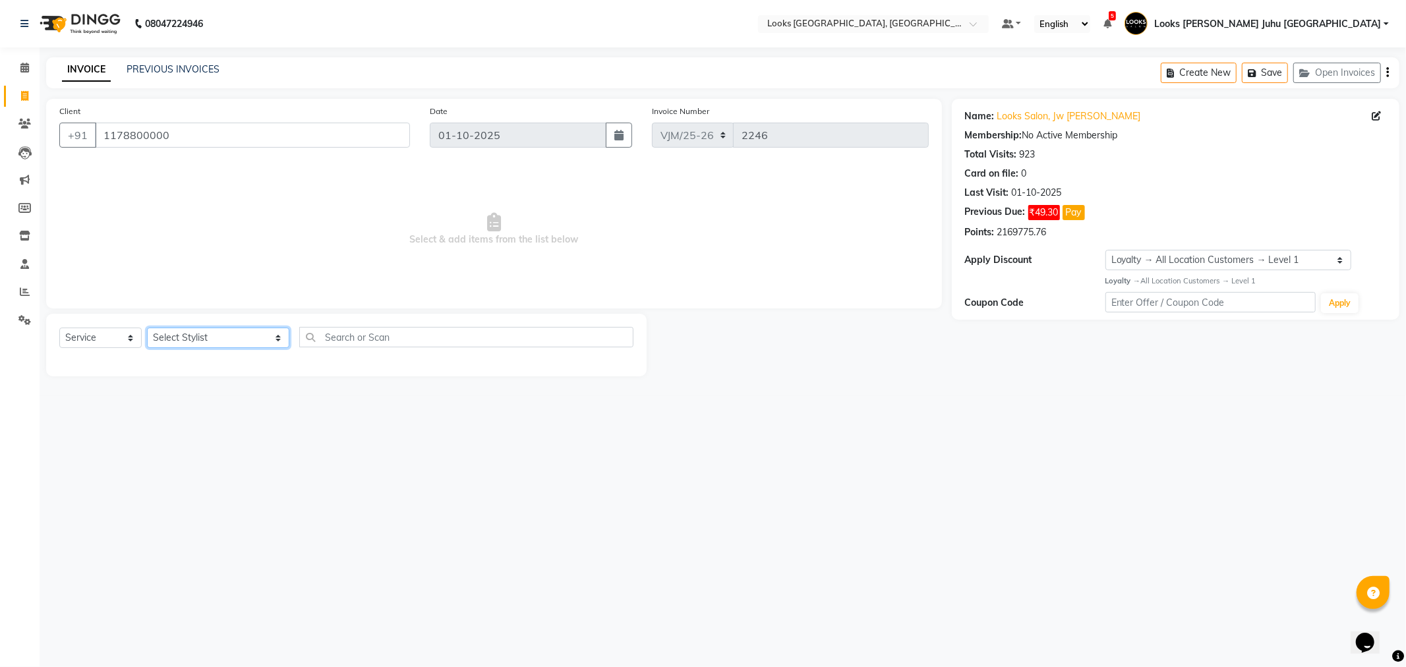
select select "57101"
click at [147, 328] on select "Select Stylist Adil BHAGAYSHREE chand Chan_Mrg Counter Sales Deena Gohil DEEPAK…" at bounding box center [218, 338] width 142 height 20
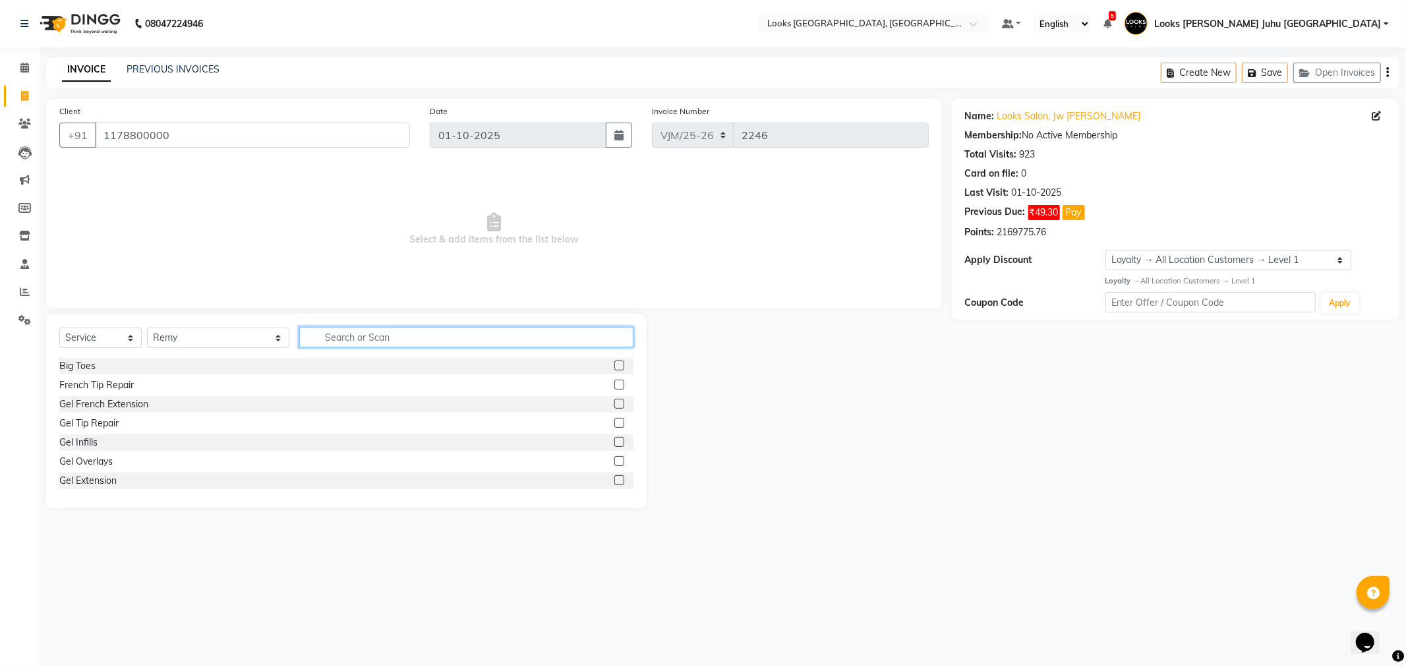
click at [398, 340] on input "text" at bounding box center [466, 337] width 334 height 20
type input "EYE"
click at [86, 404] on div "Eyebrows" at bounding box center [80, 405] width 42 height 14
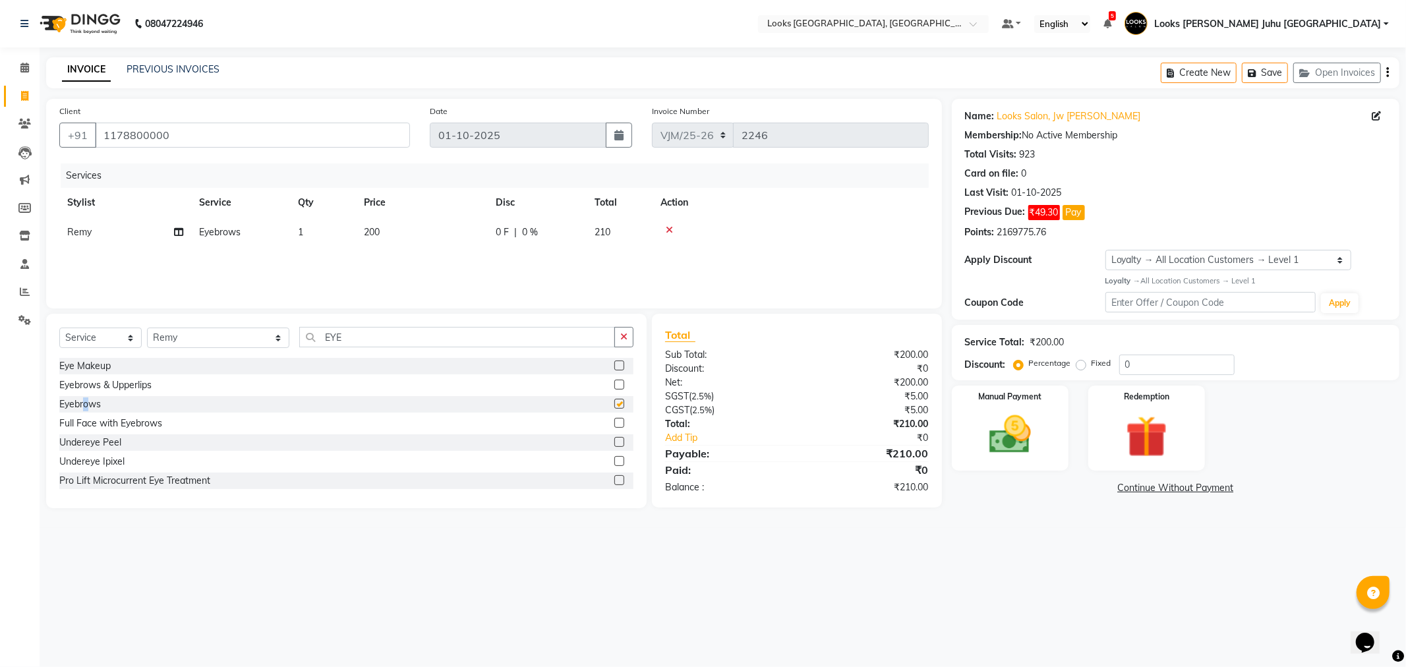
checkbox input "false"
click at [413, 238] on td "200" at bounding box center [422, 233] width 132 height 30
select select "57101"
click at [456, 231] on input "200" at bounding box center [484, 236] width 116 height 20
type input "2"
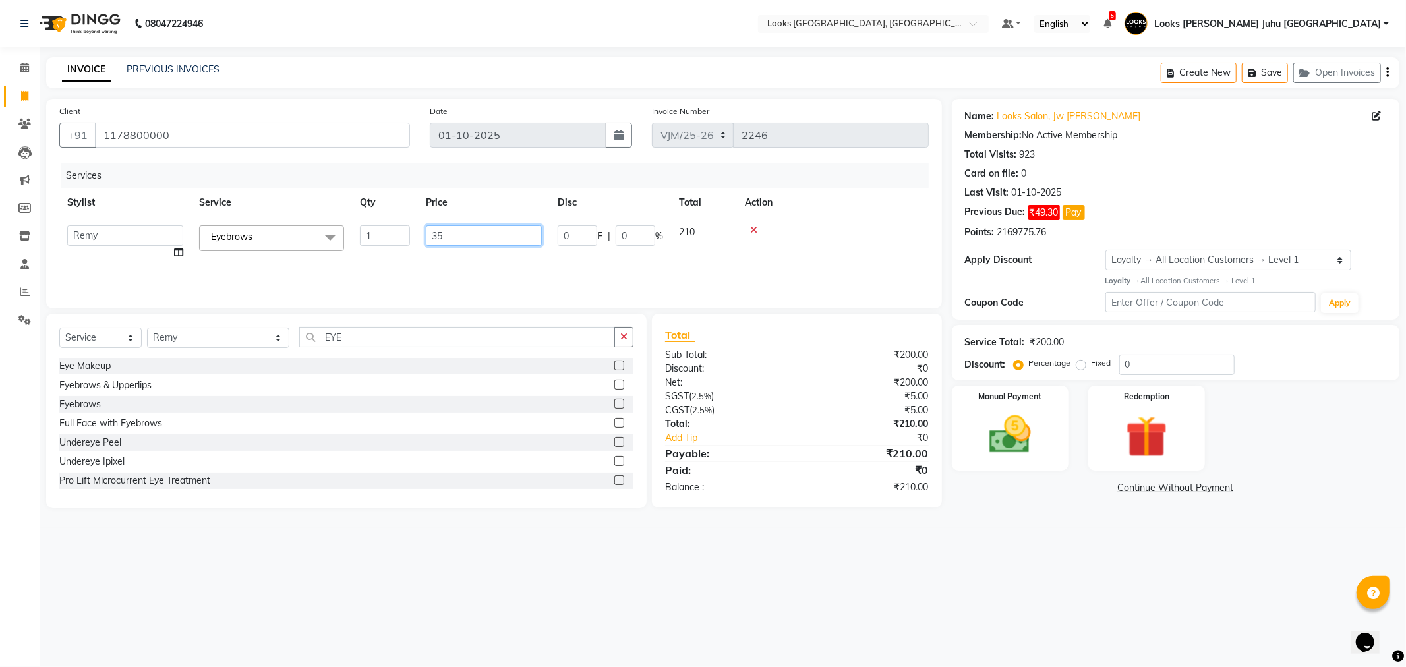
type input "350"
drag, startPoint x: 414, startPoint y: 537, endPoint x: 591, endPoint y: 618, distance: 194.7
click at [415, 537] on div "08047224946 Select Location × Looks Juhu Marriott, Mumbai, Mumbai Default Panel…" at bounding box center [703, 333] width 1406 height 667
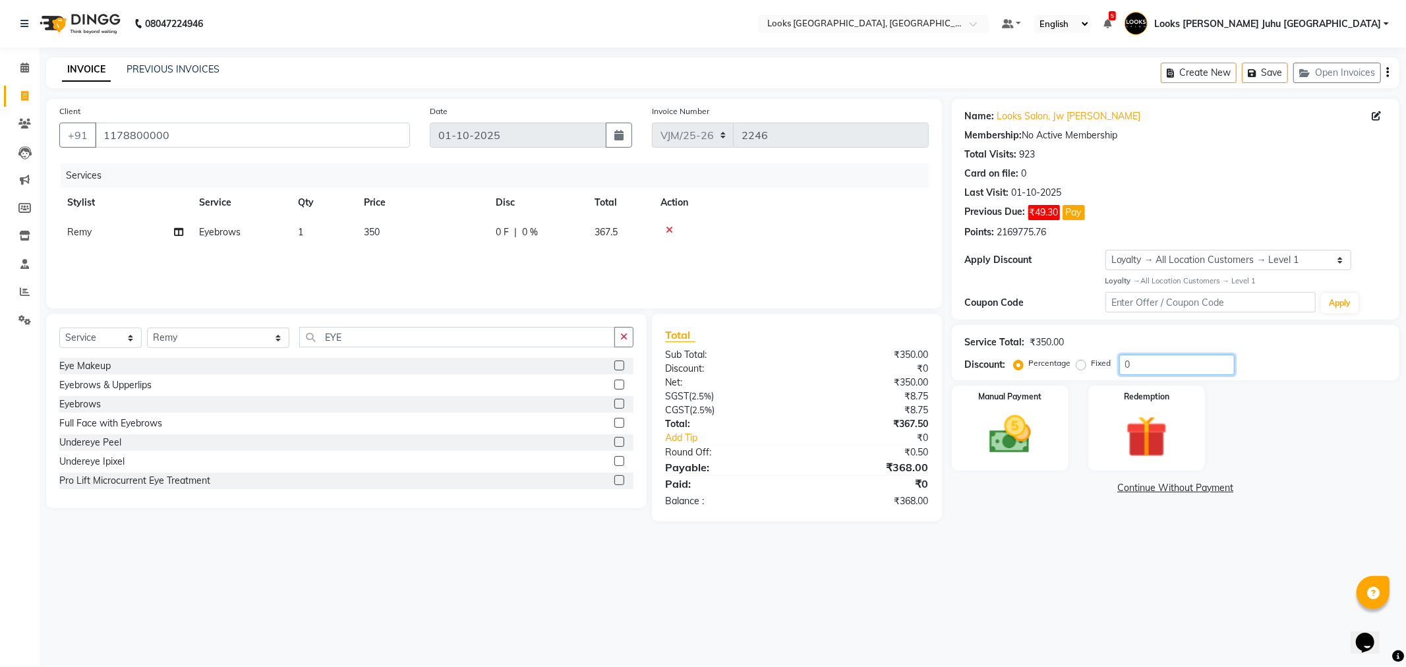
click at [1145, 361] on input "0" at bounding box center [1177, 365] width 115 height 20
type input "50"
click at [986, 409] on div "Manual Payment" at bounding box center [1009, 428] width 121 height 88
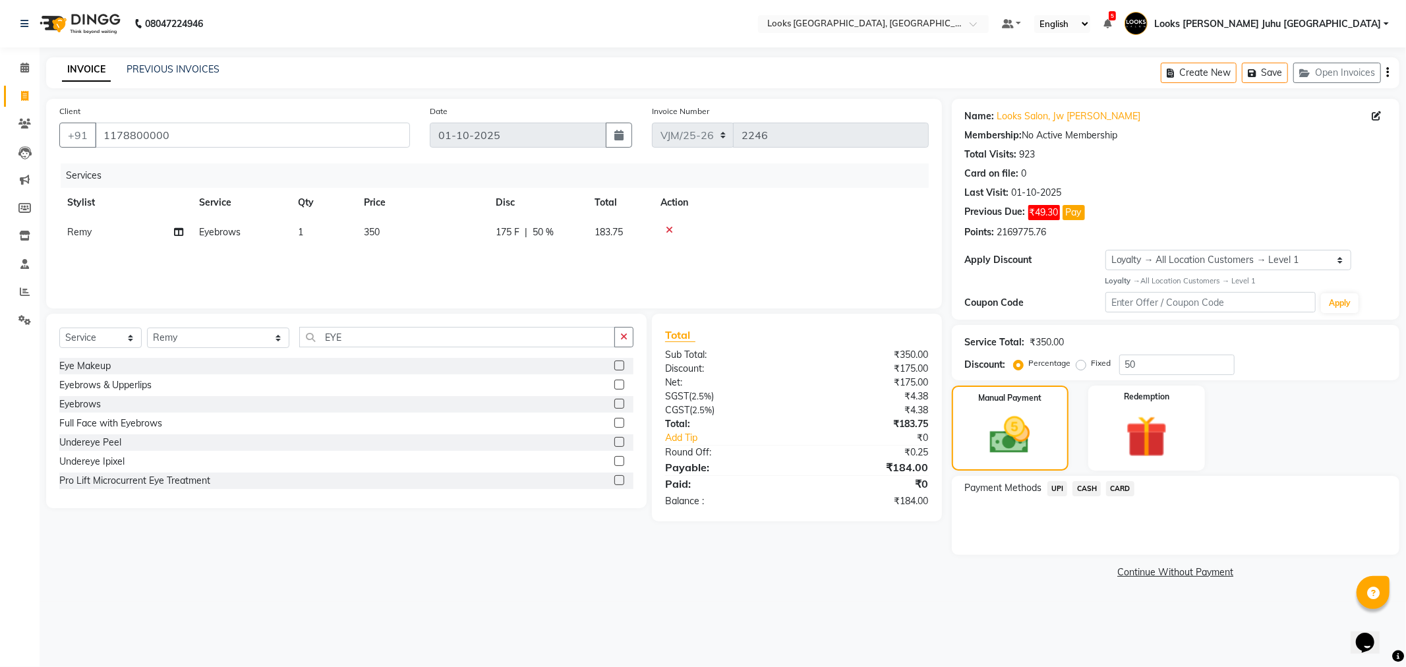
click at [1060, 493] on span "UPI" at bounding box center [1058, 488] width 20 height 15
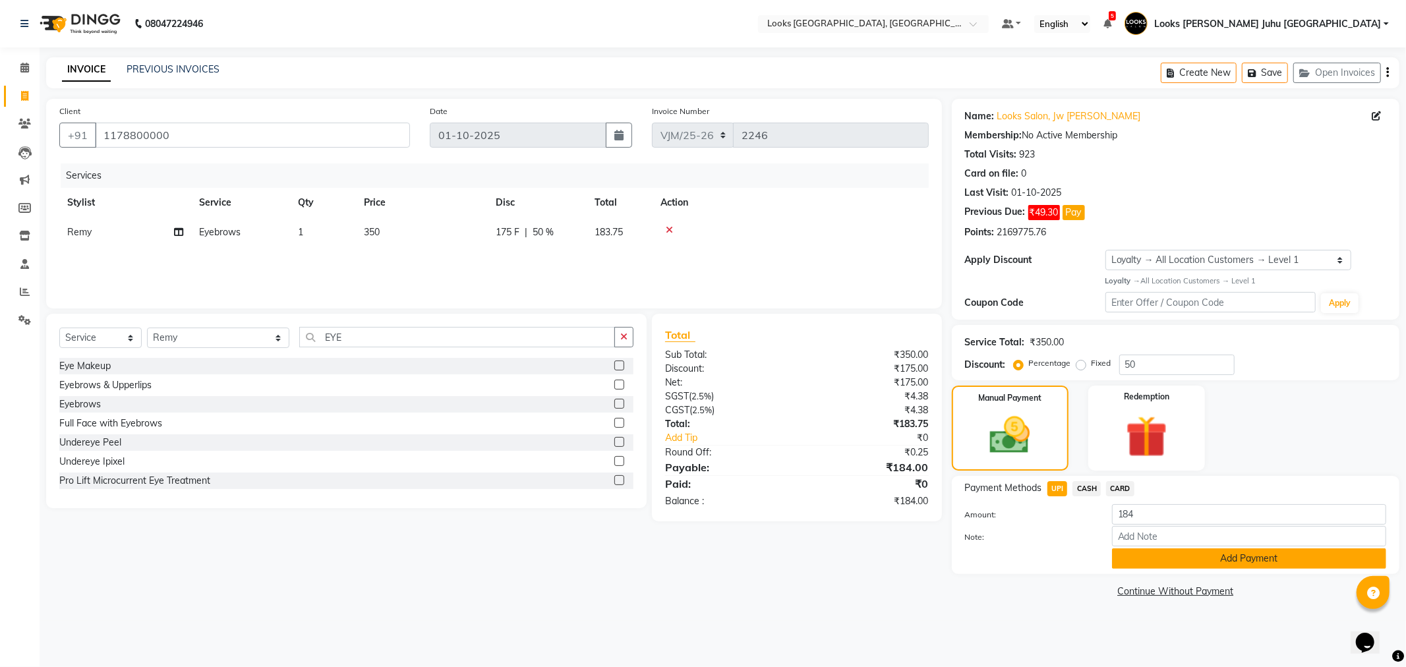
click at [1151, 563] on button "Add Payment" at bounding box center [1249, 559] width 274 height 20
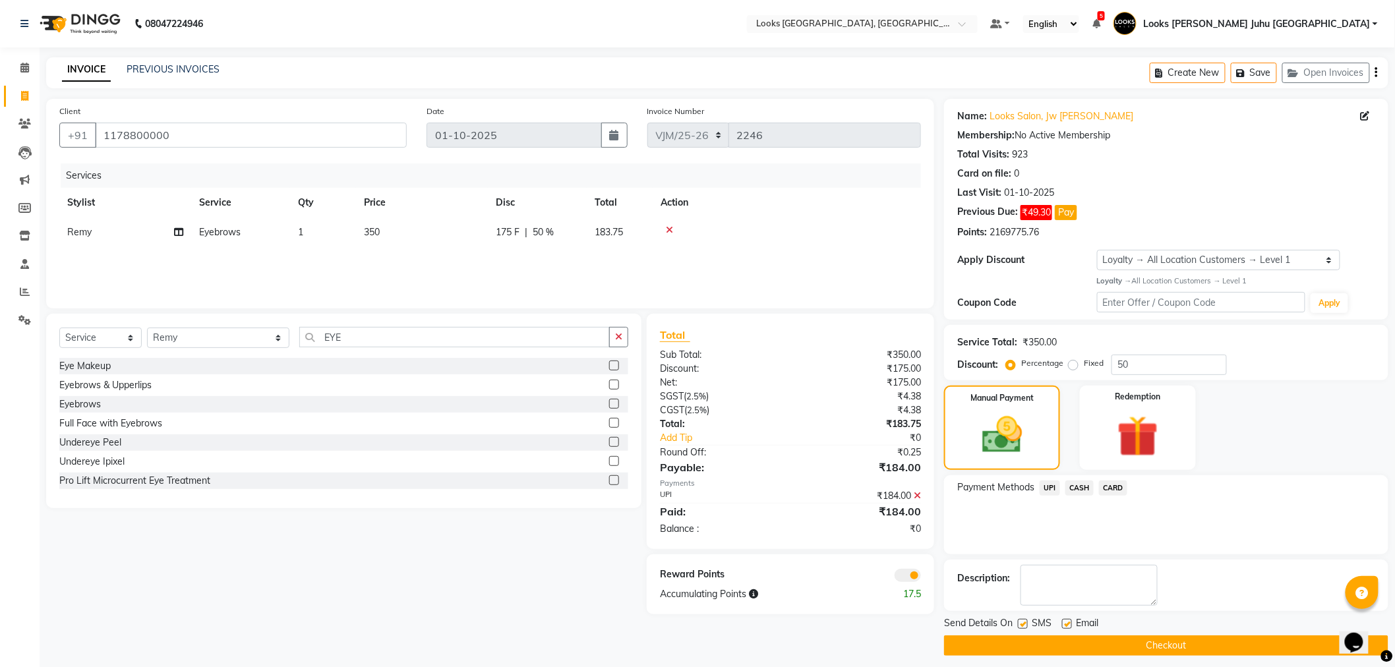
scroll to position [8, 0]
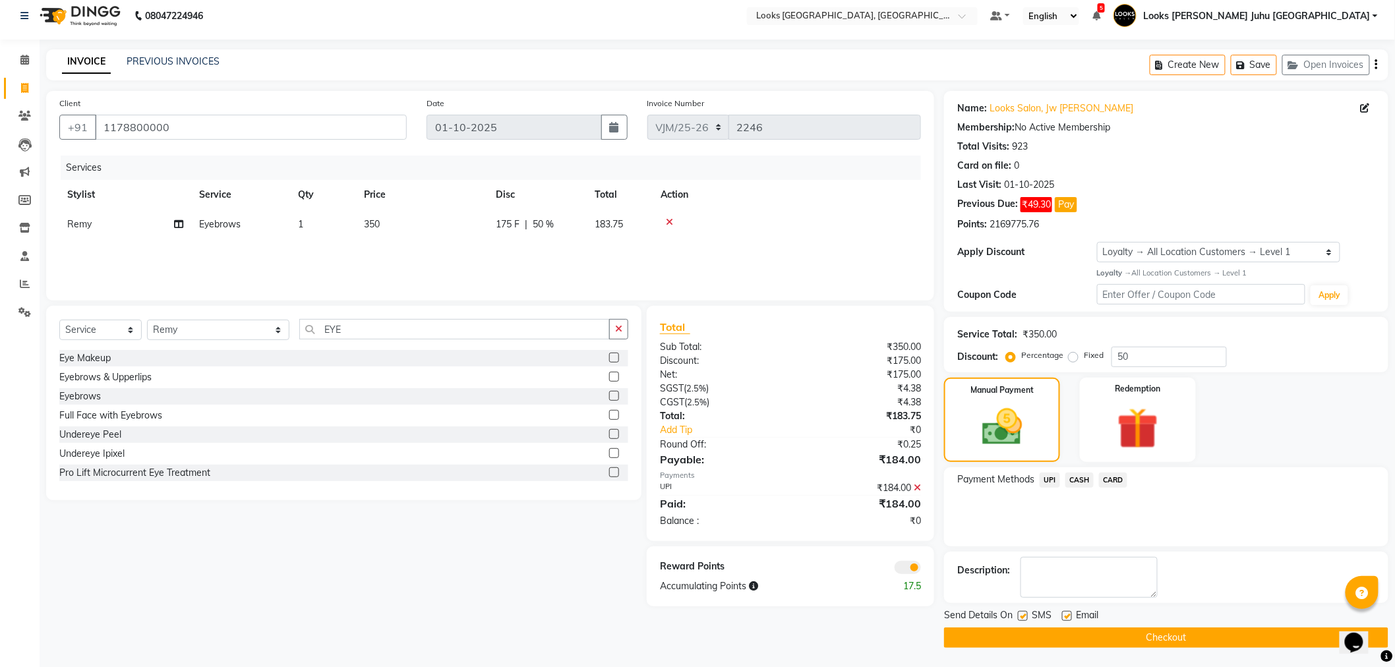
click at [1177, 642] on main "INVOICE PREVIOUS INVOICES Create New Save Open Invoices Client +91 1178800000 D…" at bounding box center [718, 358] width 1356 height 618
click at [1179, 640] on button "Checkout" at bounding box center [1166, 638] width 444 height 20
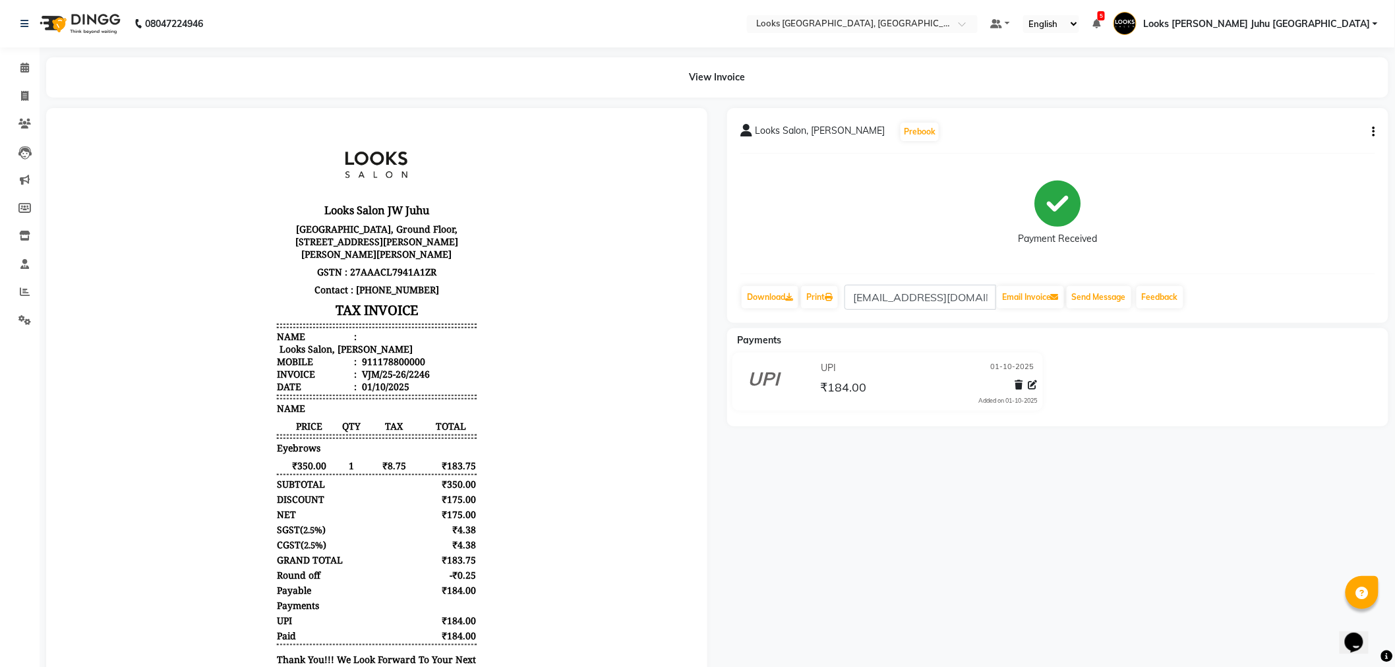
click at [24, 56] on li "Calendar" at bounding box center [20, 68] width 40 height 28
click at [11, 71] on link "Calendar" at bounding box center [20, 68] width 32 height 22
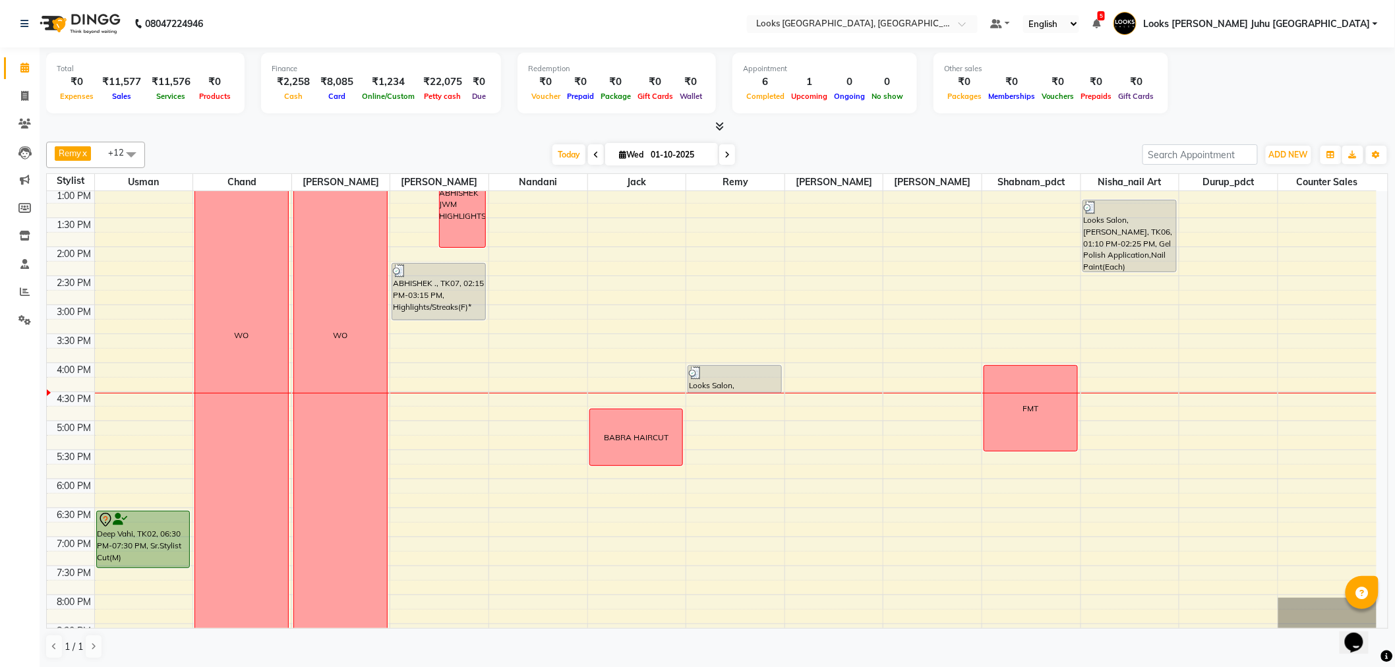
scroll to position [293, 0]
click at [18, 322] on icon at bounding box center [24, 320] width 13 height 10
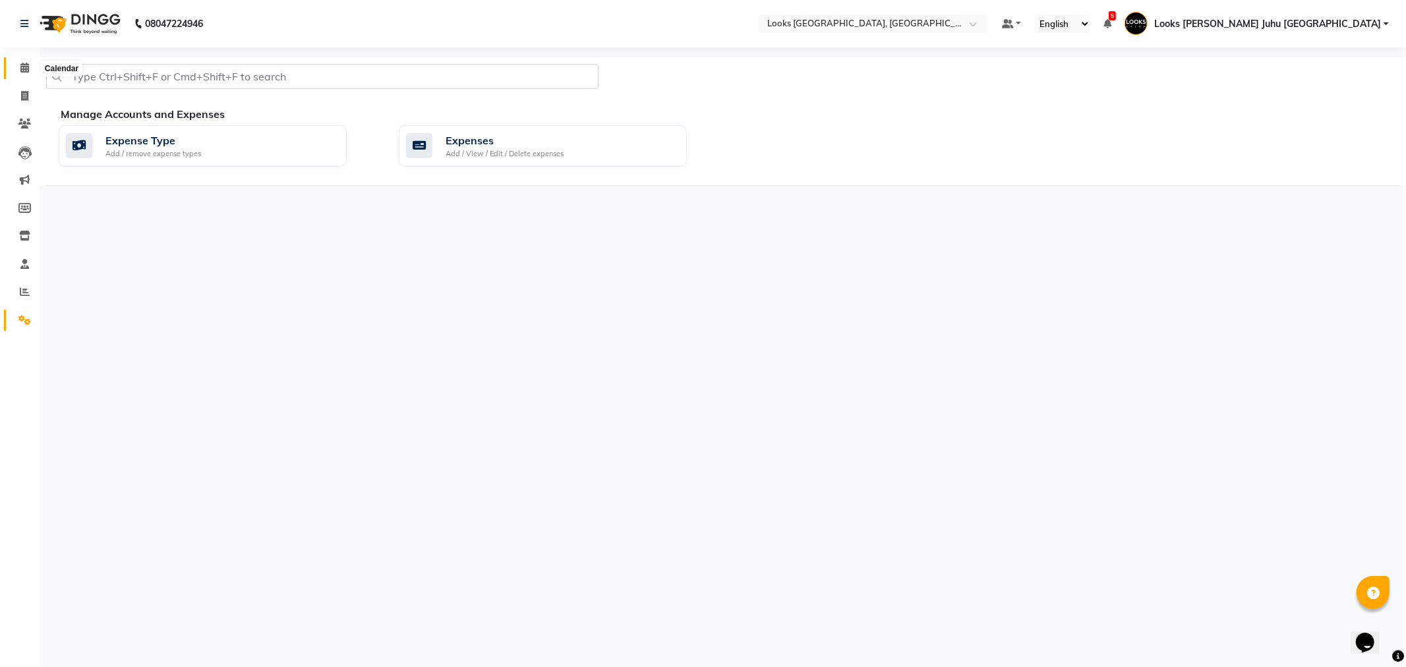
click at [23, 62] on span at bounding box center [24, 68] width 23 height 15
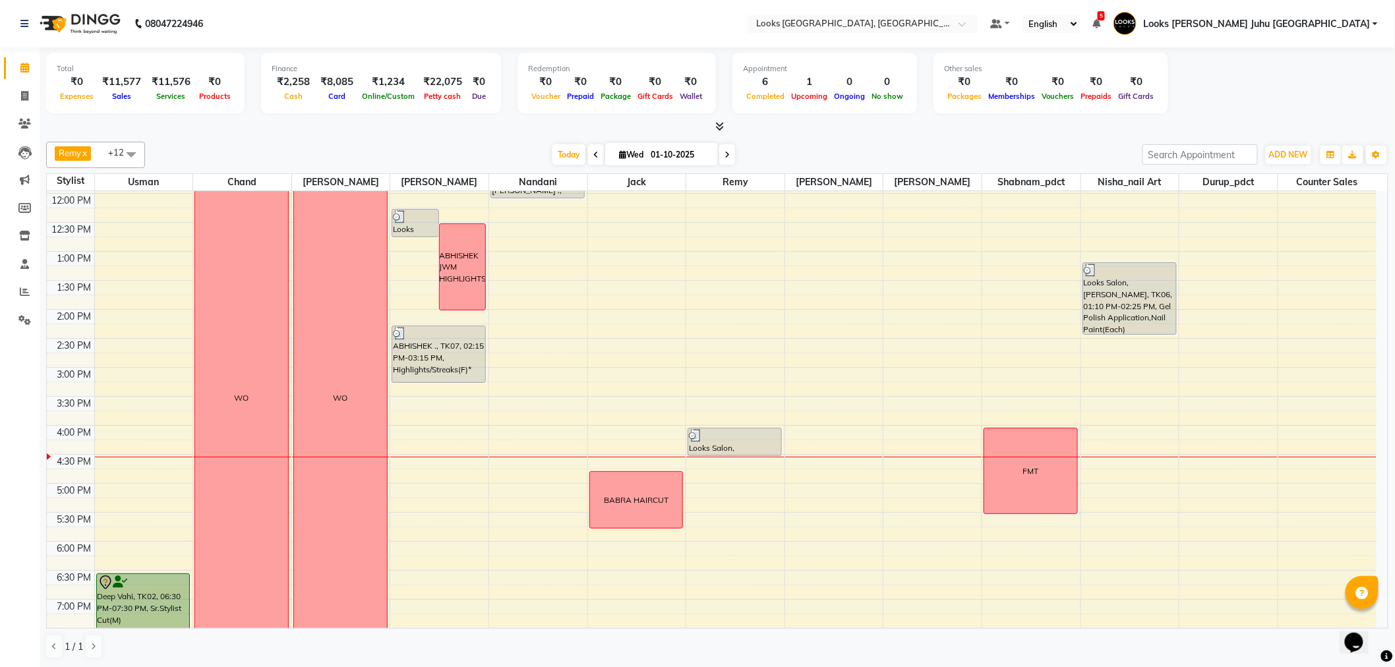
scroll to position [436, 0]
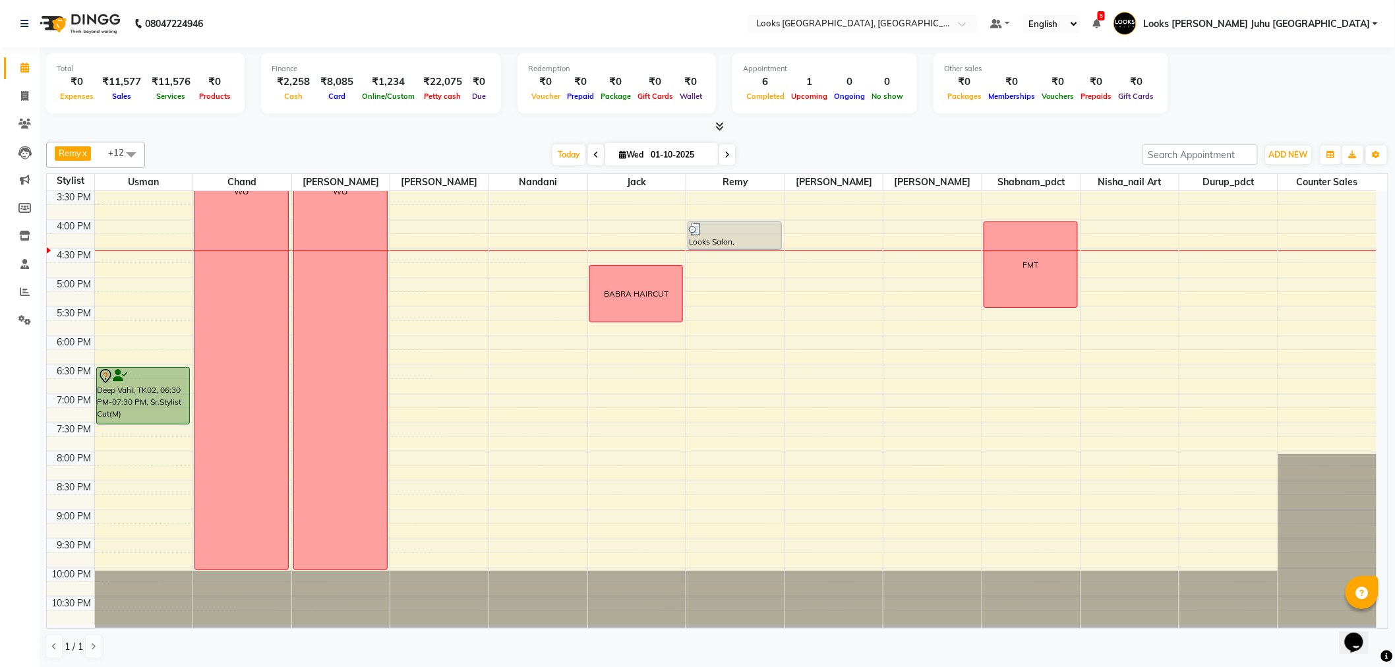
click at [1115, 274] on div "8:00 AM 8:30 AM 9:00 AM 9:30 AM 10:00 AM 10:30 AM 11:00 AM 11:30 AM 12:00 PM 12…" at bounding box center [712, 190] width 1330 height 870
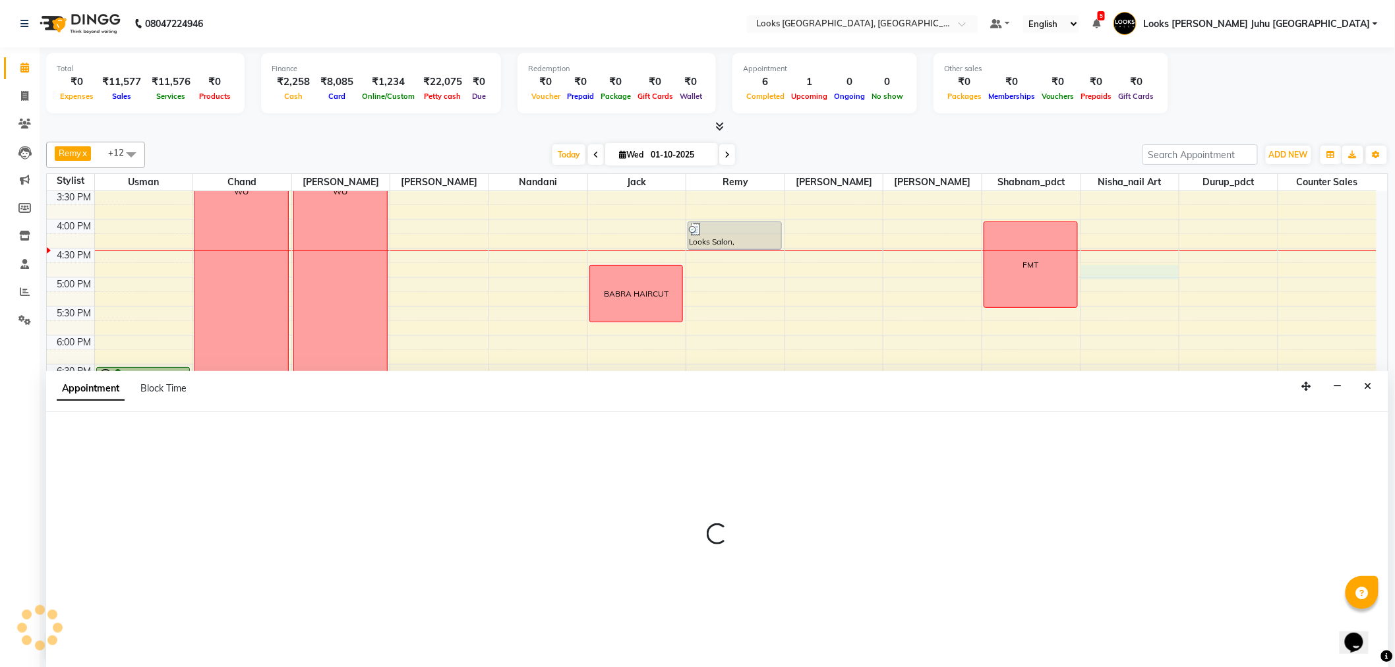
scroll to position [1, 0]
click at [180, 386] on span "Block Time" at bounding box center [163, 388] width 46 height 12
click at [1370, 386] on icon "Close" at bounding box center [1368, 385] width 7 height 9
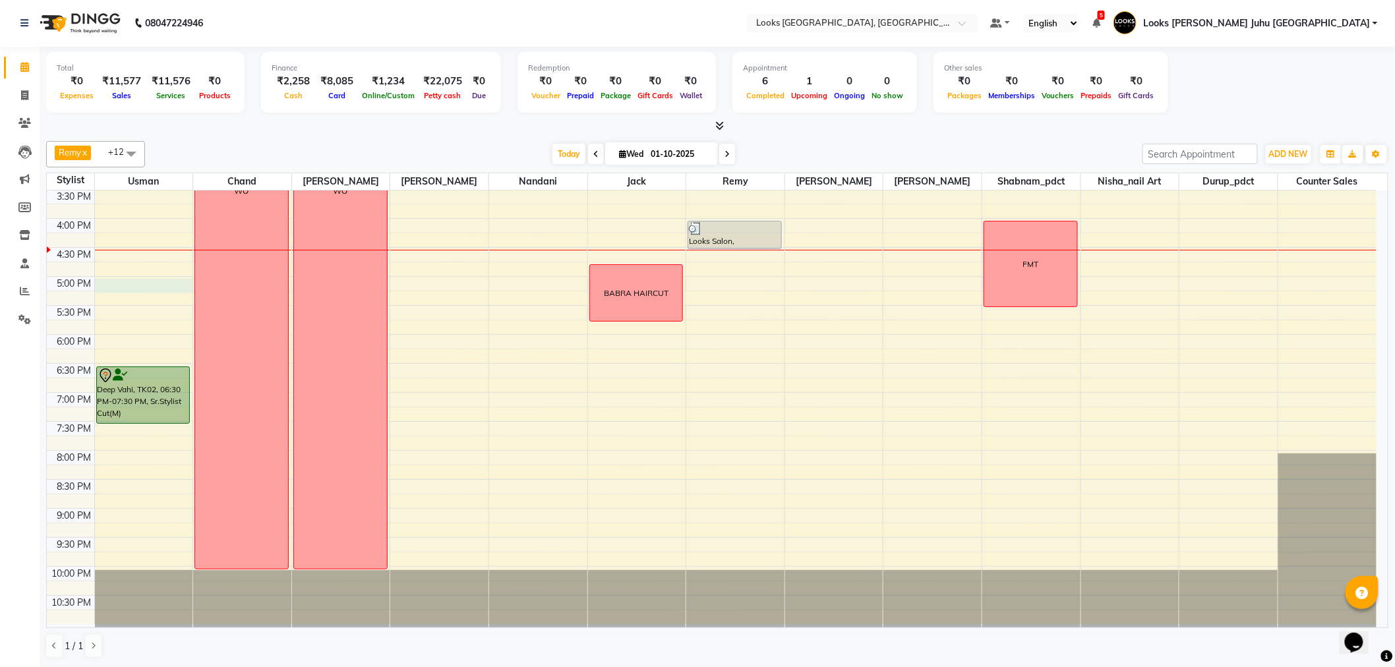
click at [119, 286] on div "8:00 AM 8:30 AM 9:00 AM 9:30 AM 10:00 AM 10:30 AM 11:00 AM 11:30 AM 12:00 PM 12…" at bounding box center [712, 190] width 1330 height 870
select select "23388"
select select "1020"
select select "tentative"
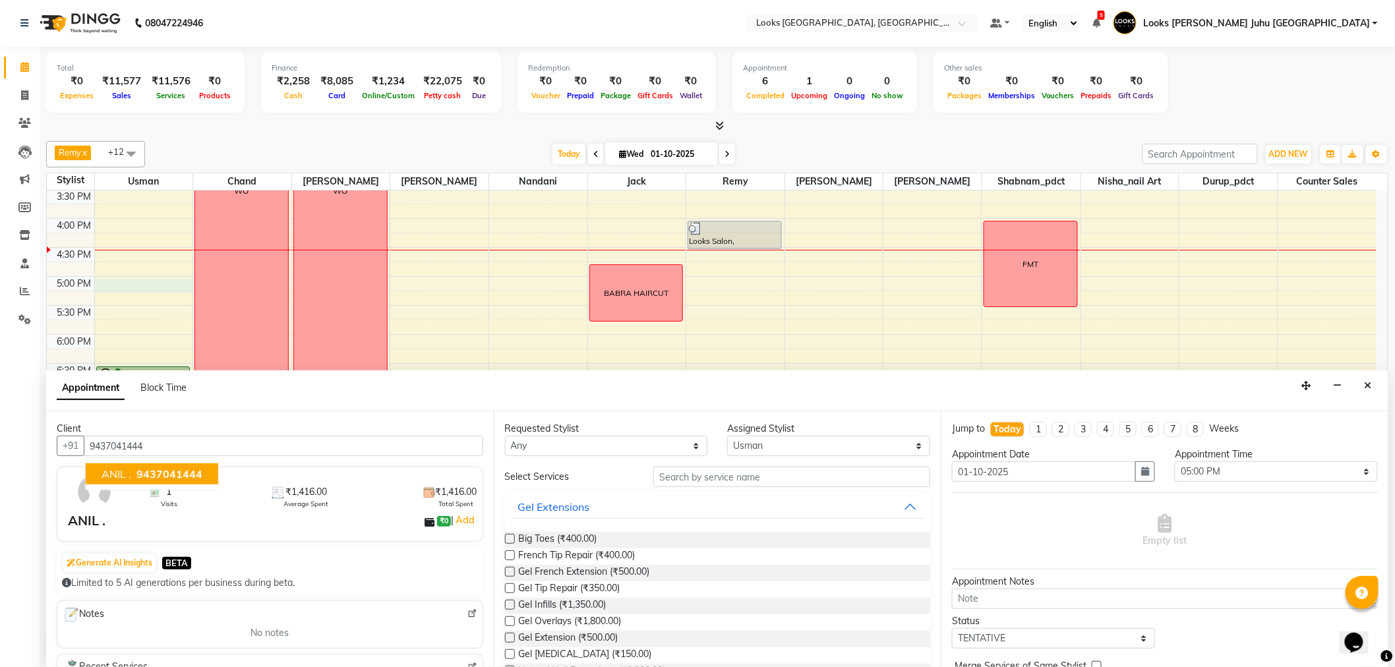
click at [167, 459] on ngb-typeahead-window "ANIL . 9437041444" at bounding box center [152, 474] width 134 height 33
click at [169, 476] on span "9437041444" at bounding box center [169, 473] width 66 height 13
type input "9437041444"
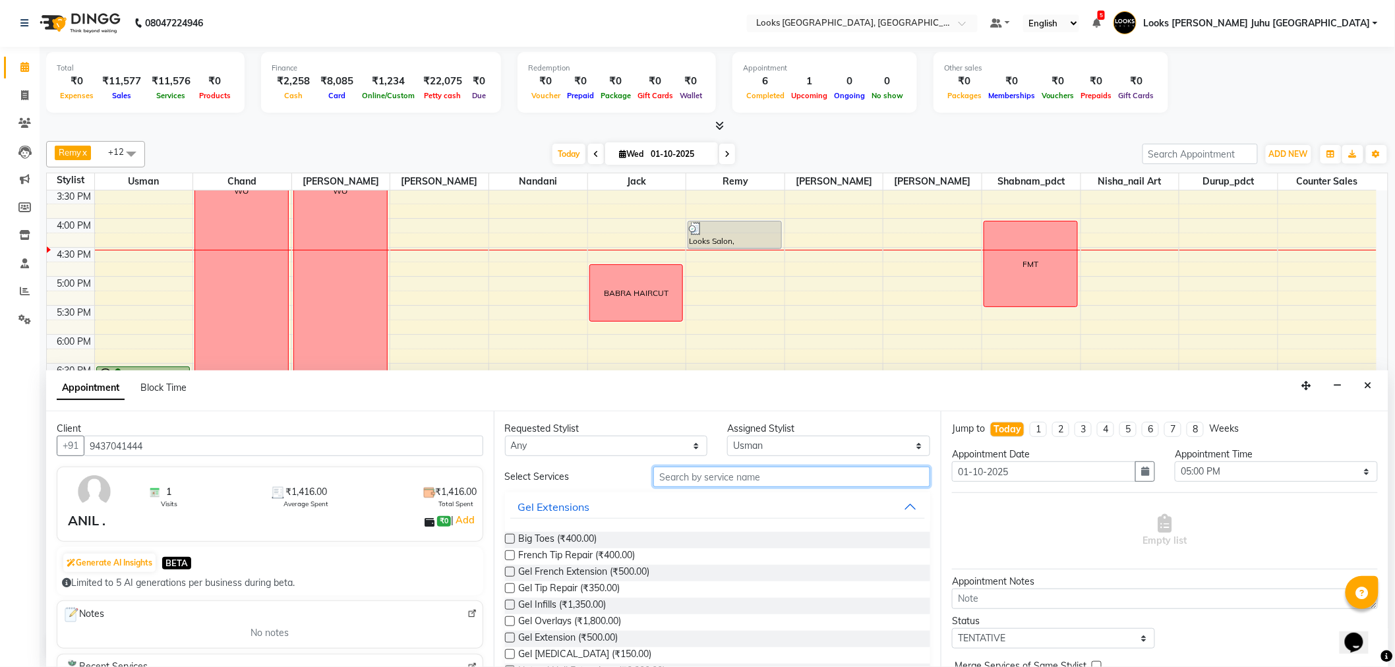
click at [750, 473] on input "text" at bounding box center [791, 477] width 277 height 20
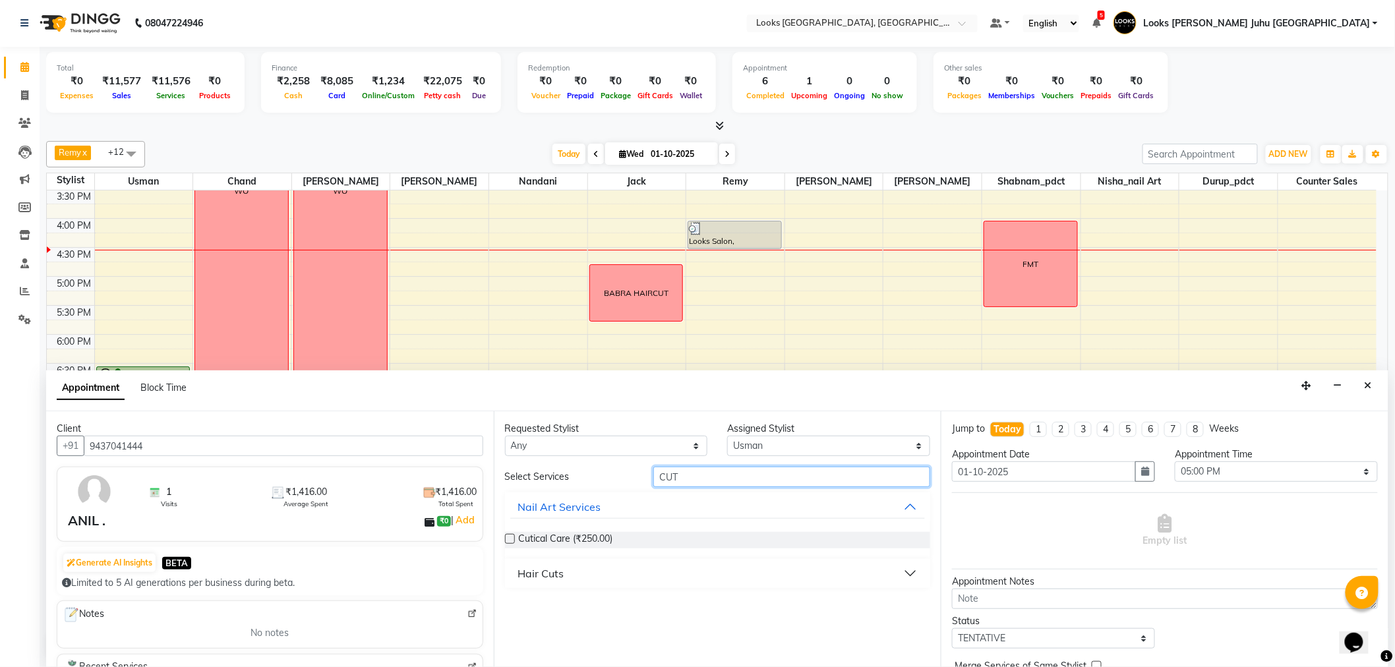
type input "CUT"
click at [878, 580] on button "Hair Cuts" at bounding box center [717, 574] width 415 height 24
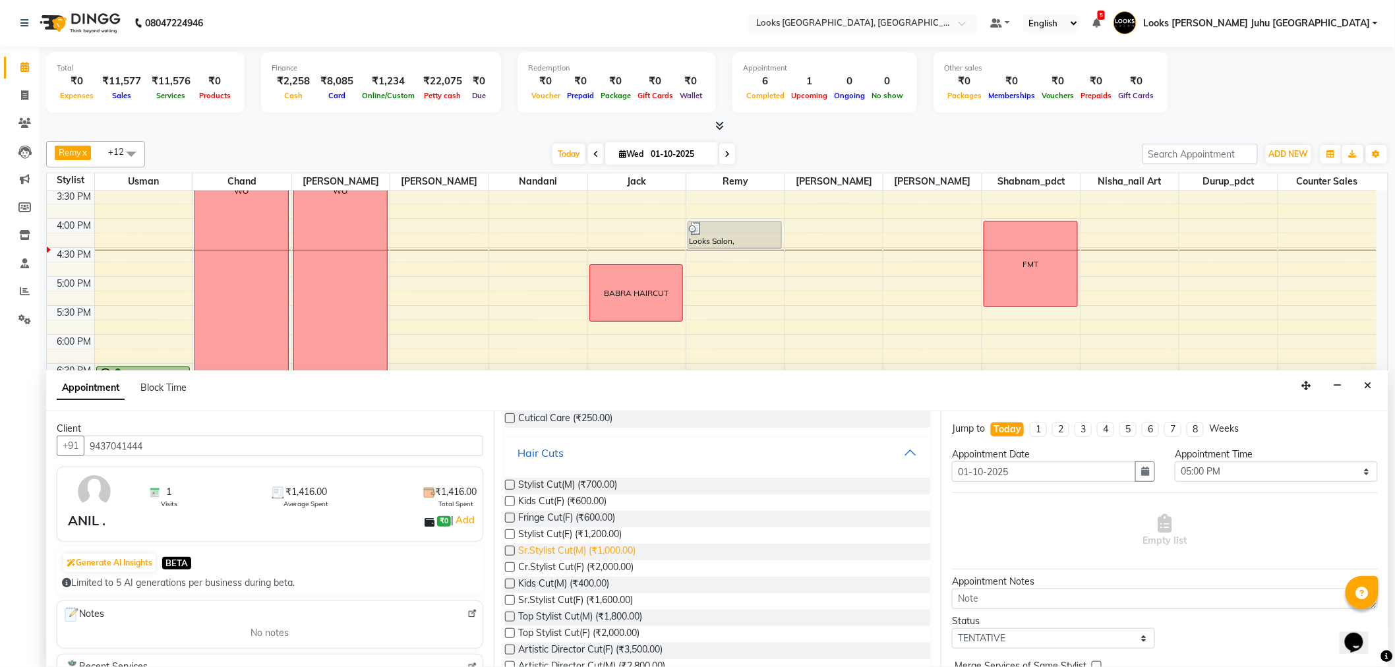
scroll to position [146, 0]
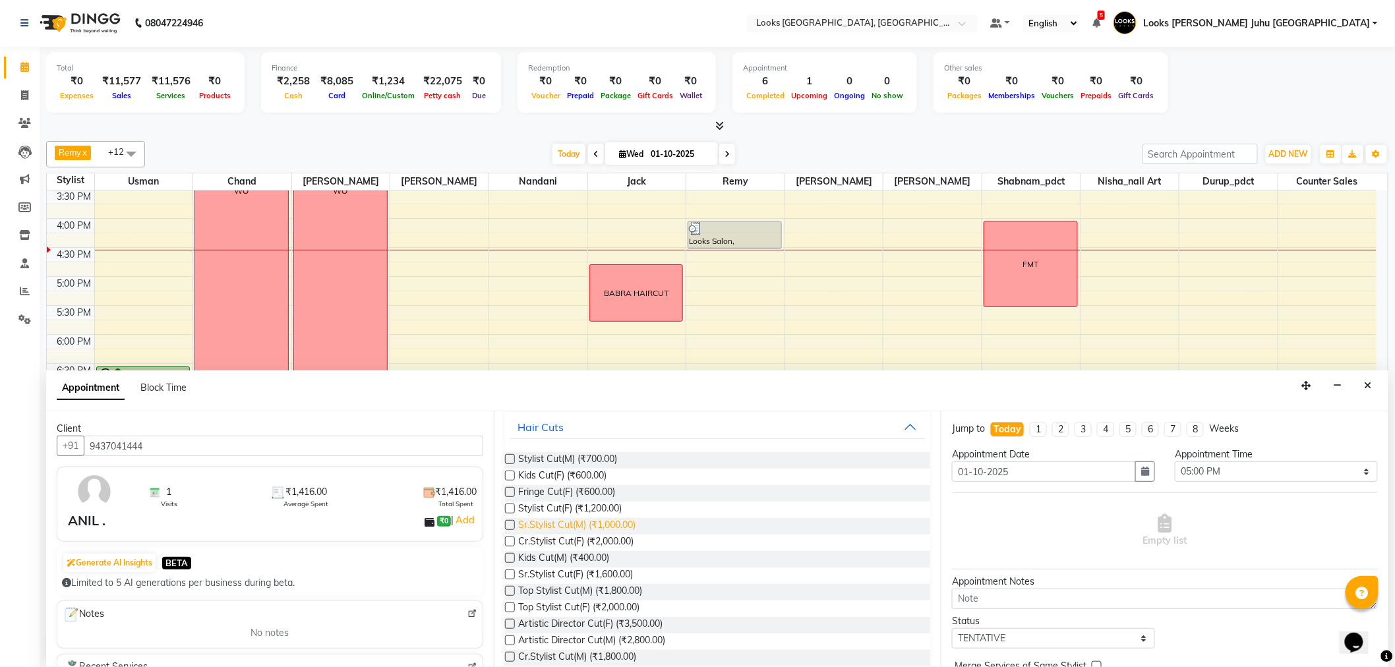
click at [549, 526] on span "Sr.Stylist Cut(M) (₹1,000.00)" at bounding box center [577, 526] width 117 height 16
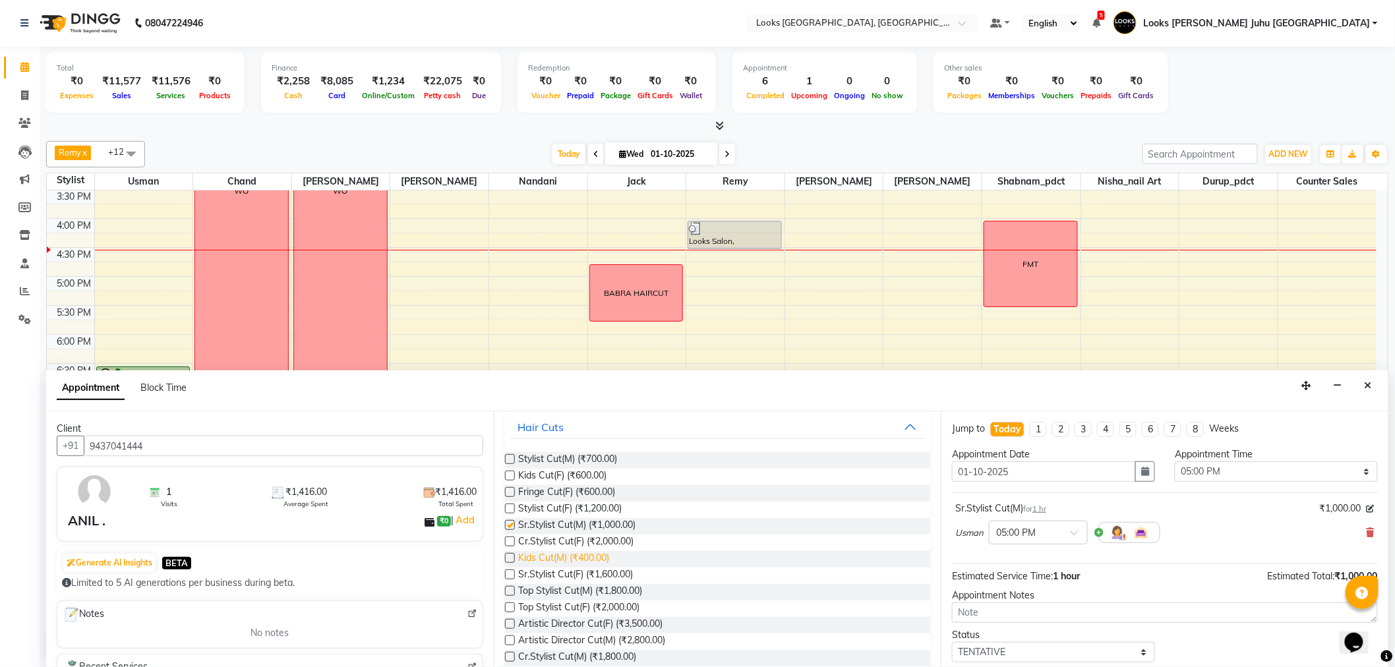
checkbox input "false"
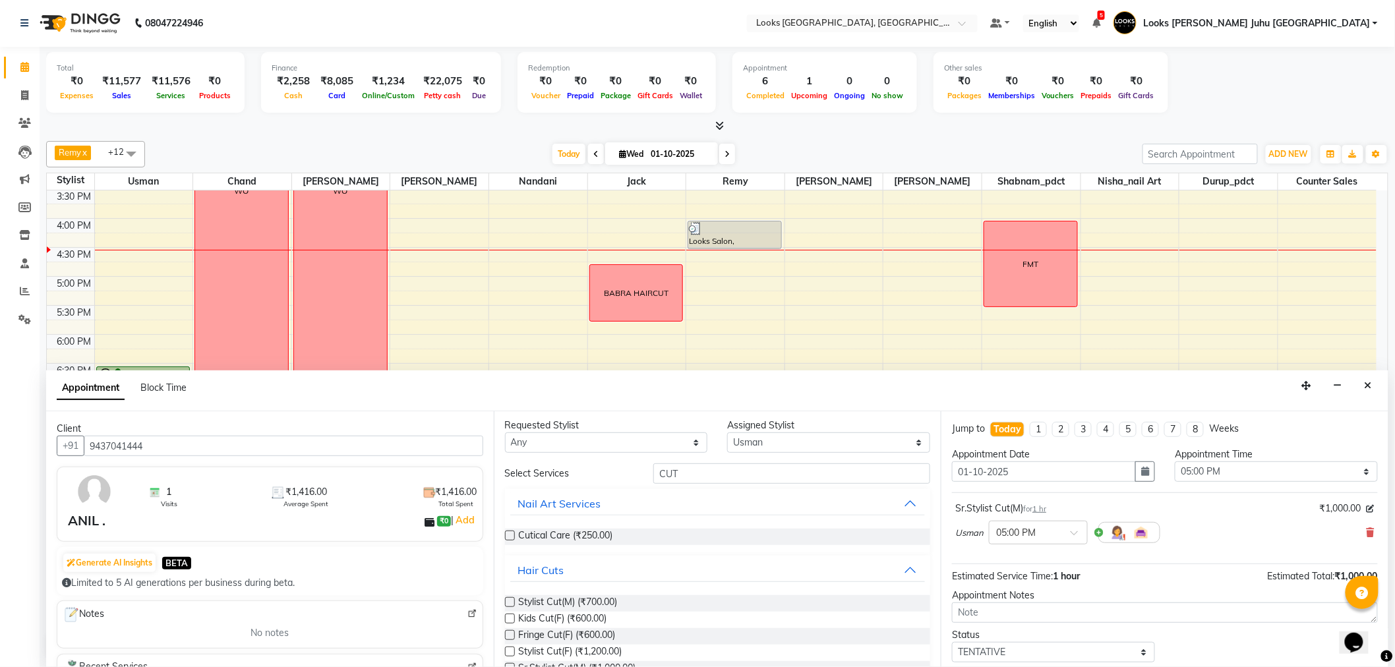
scroll to position [0, 0]
click at [762, 468] on input "CUT" at bounding box center [791, 477] width 277 height 20
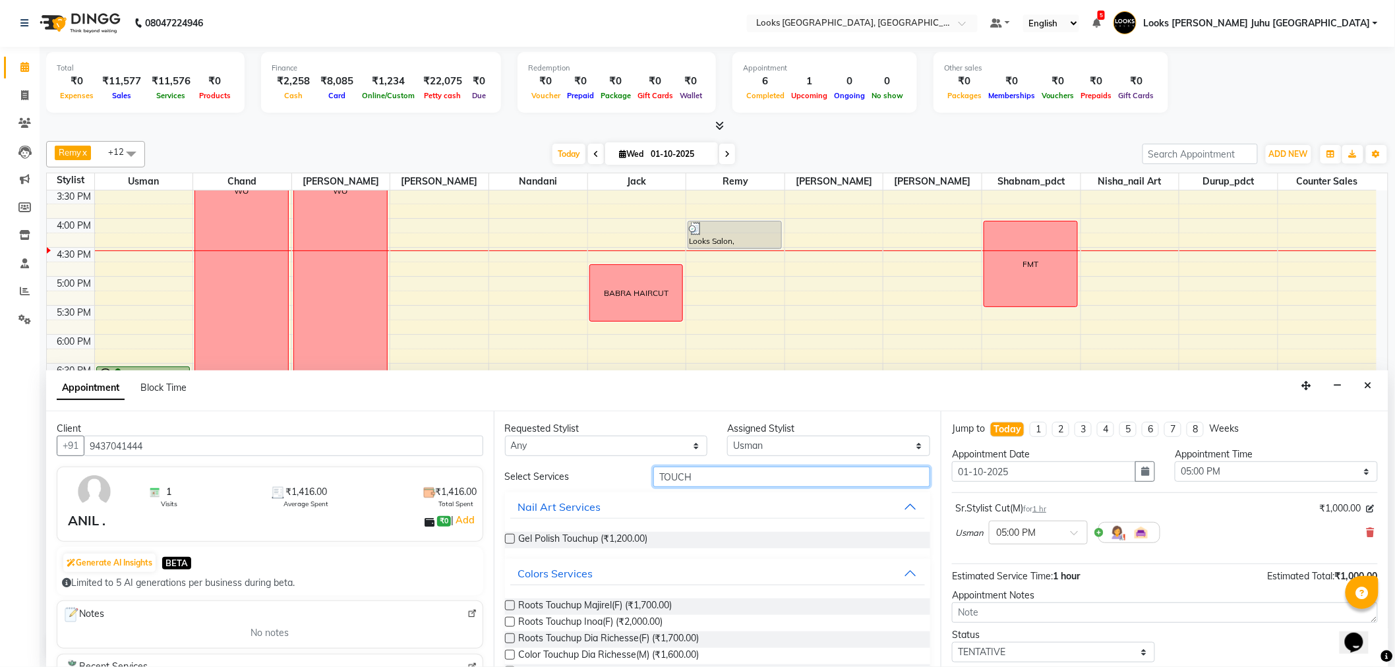
scroll to position [73, 0]
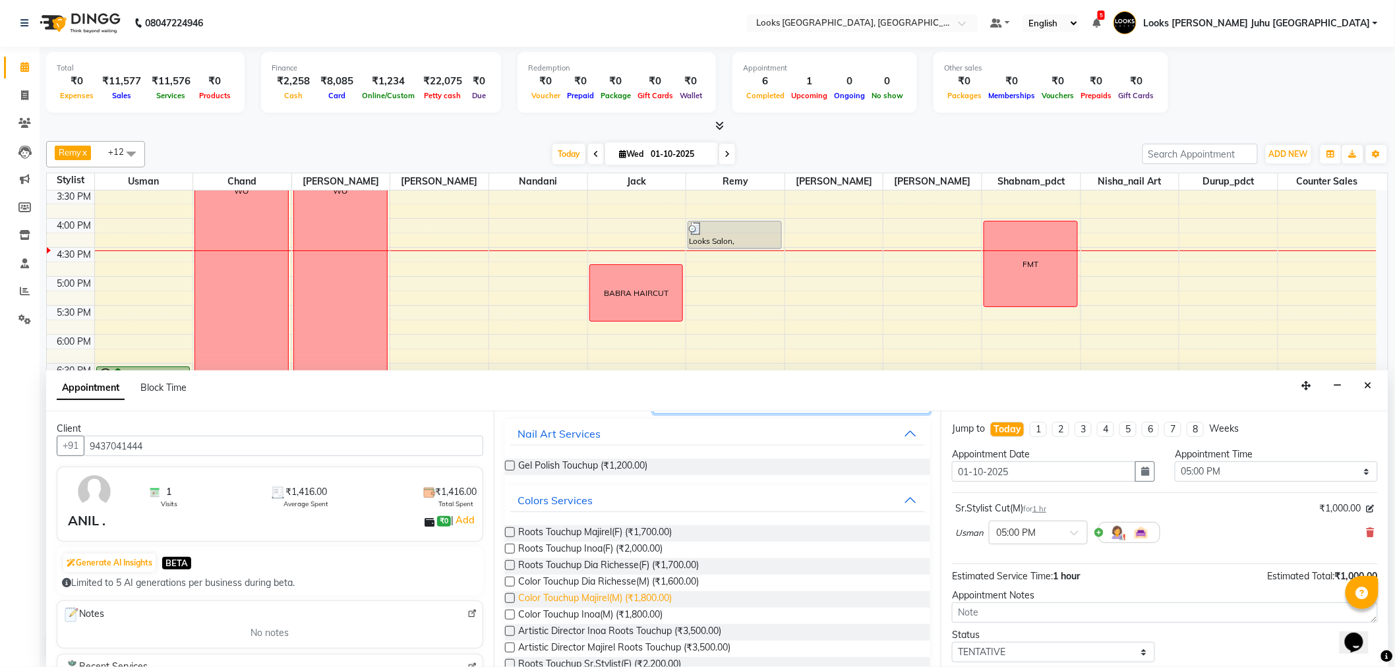
type input "TOUCH"
click at [603, 597] on span "Color Touchup Majirel(M) (₹1,800.00)" at bounding box center [596, 599] width 154 height 16
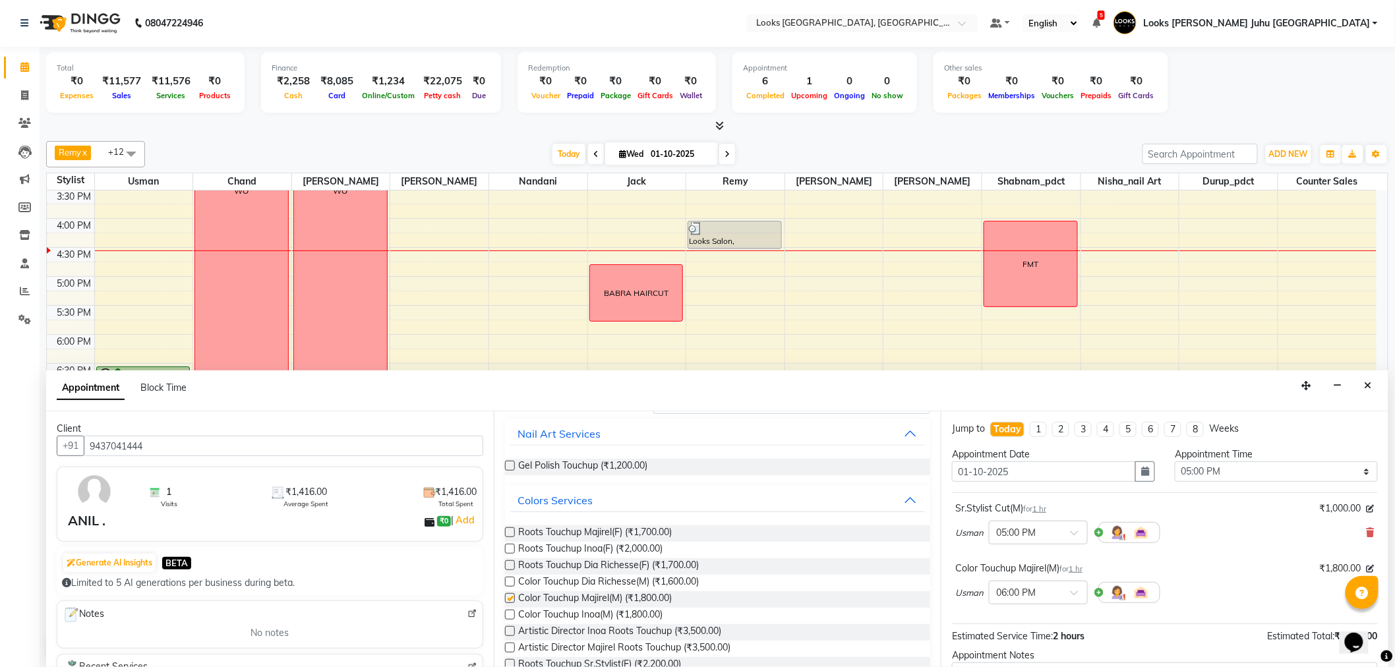
checkbox input "false"
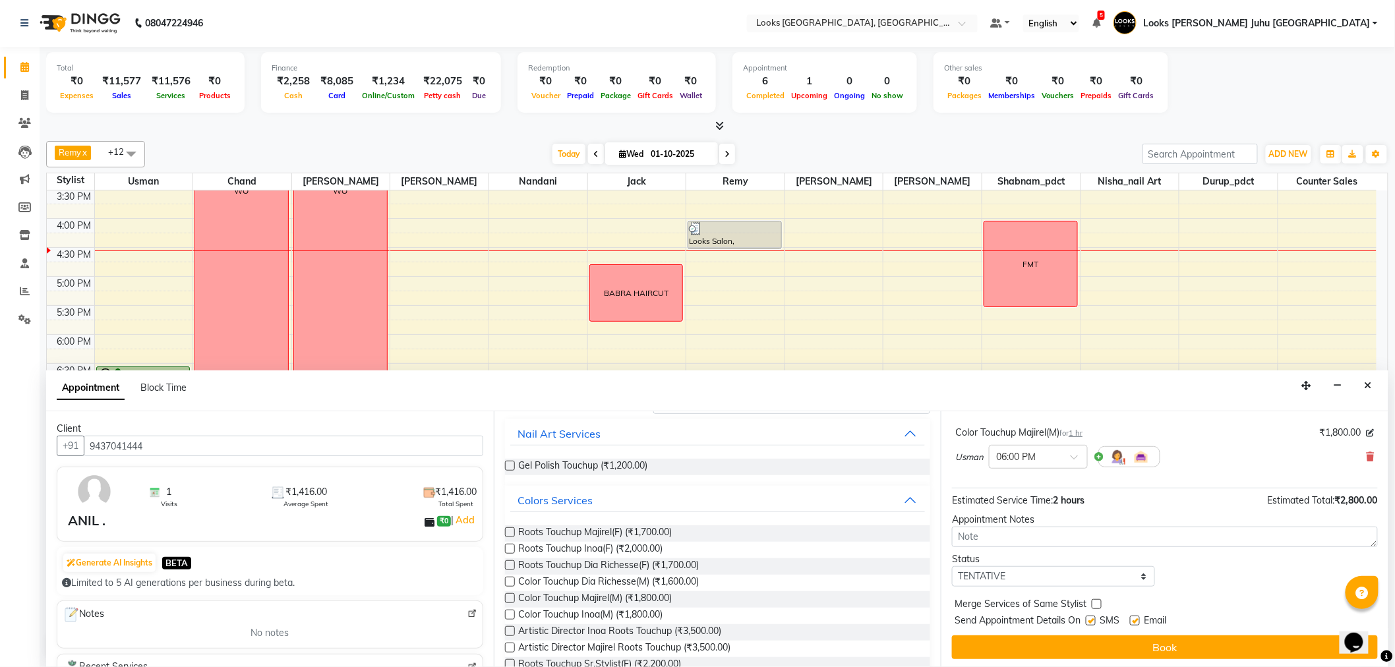
scroll to position [138, 0]
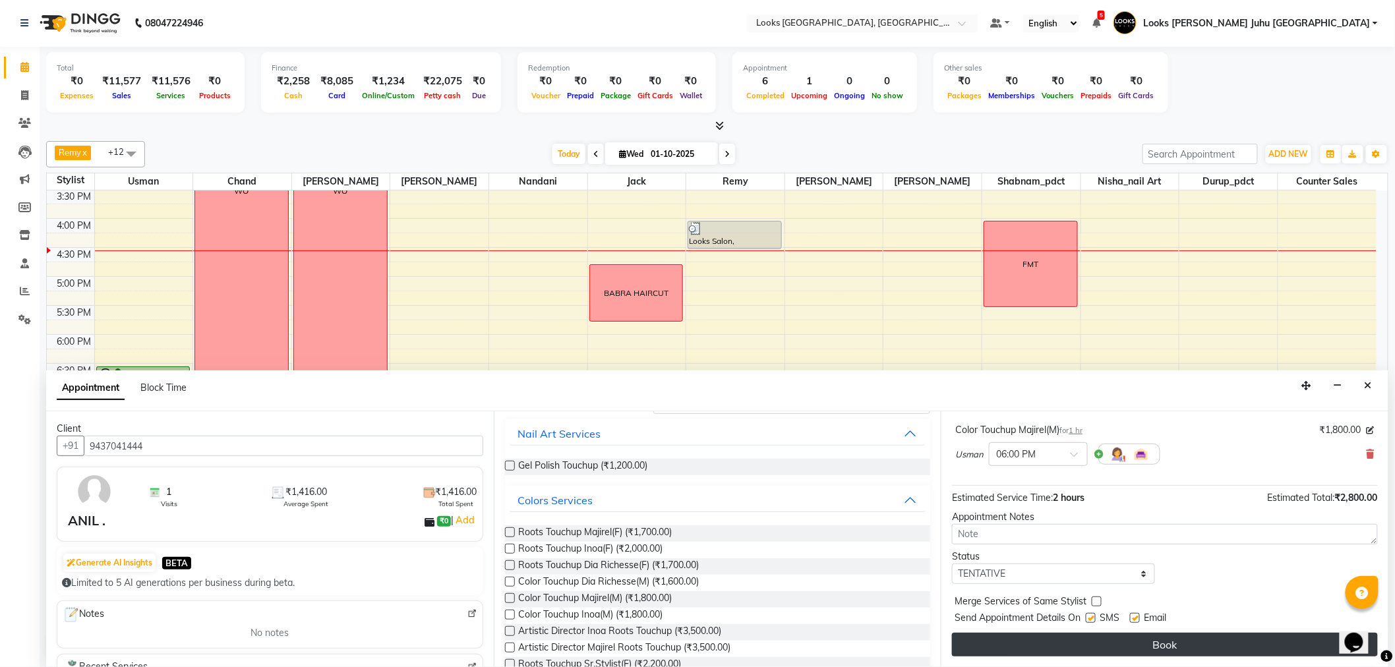
click at [1100, 637] on button "Book" at bounding box center [1165, 645] width 426 height 24
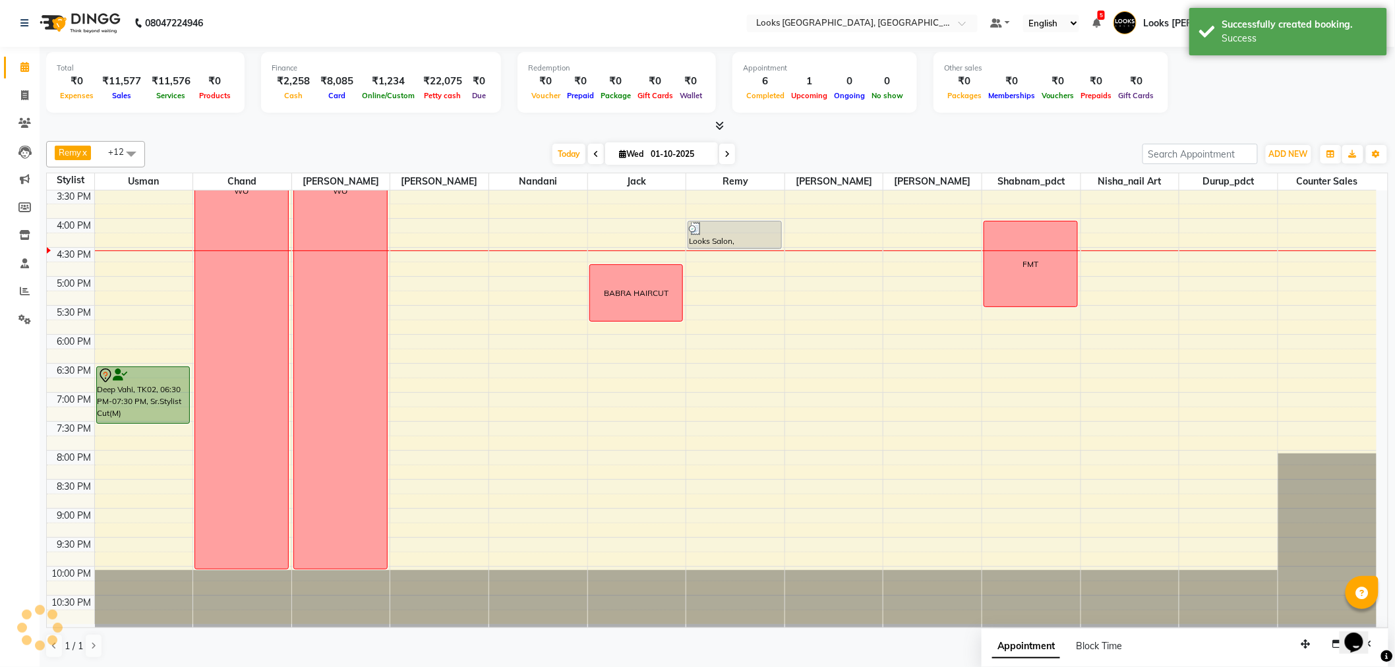
scroll to position [0, 0]
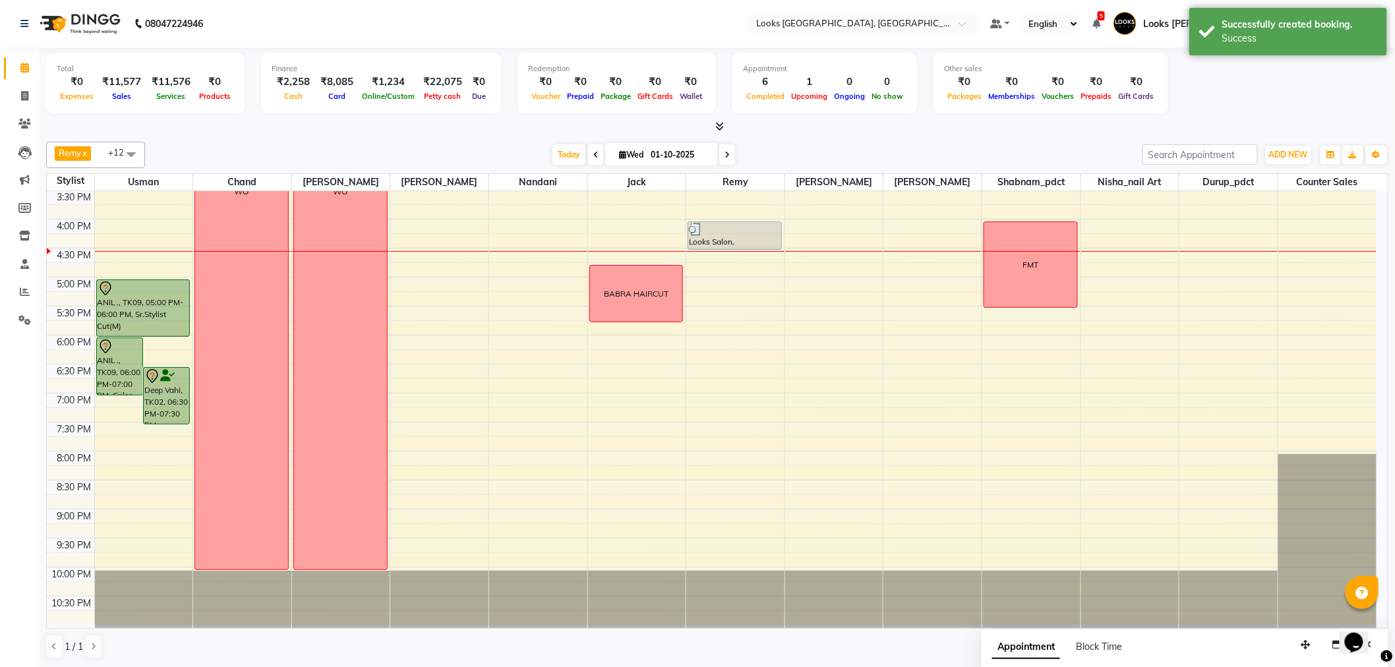
click at [1121, 266] on div "8:00 AM 8:30 AM 9:00 AM 9:30 AM 10:00 AM 10:30 AM 11:00 AM 11:30 AM 12:00 PM 12…" at bounding box center [712, 190] width 1330 height 870
select select "85379"
select select "tentative"
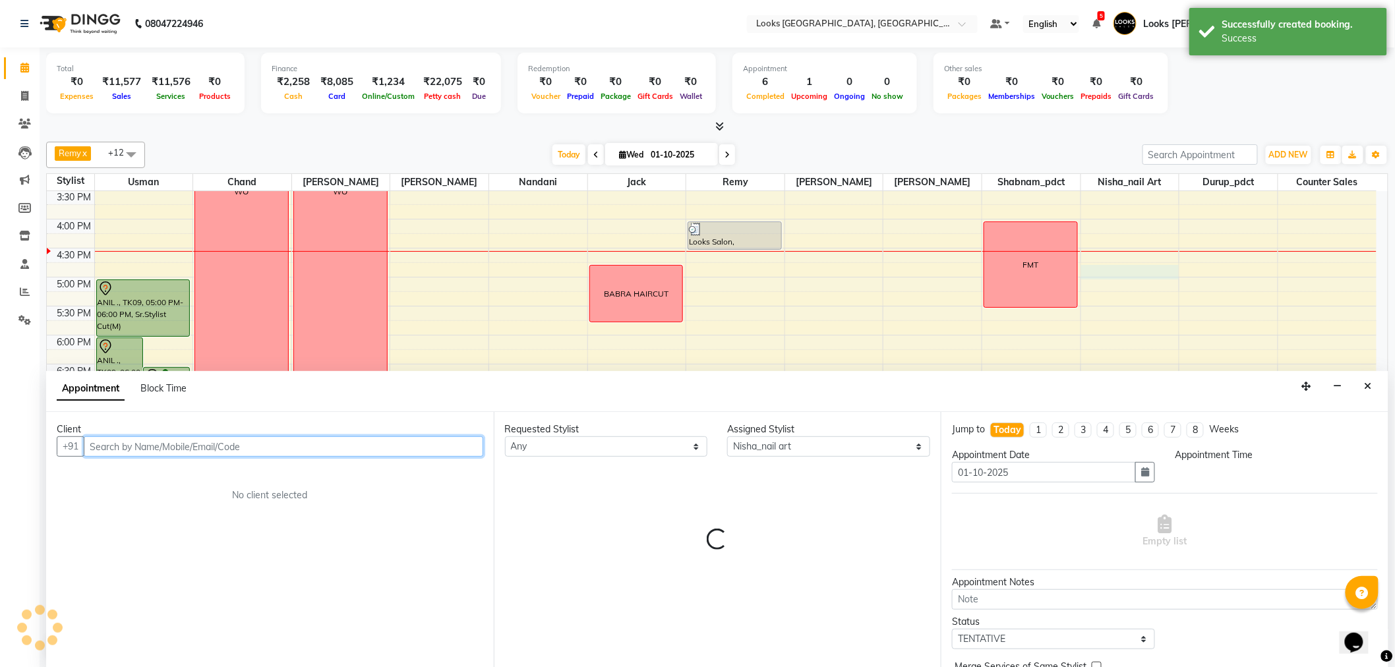
scroll to position [1, 0]
select select "1005"
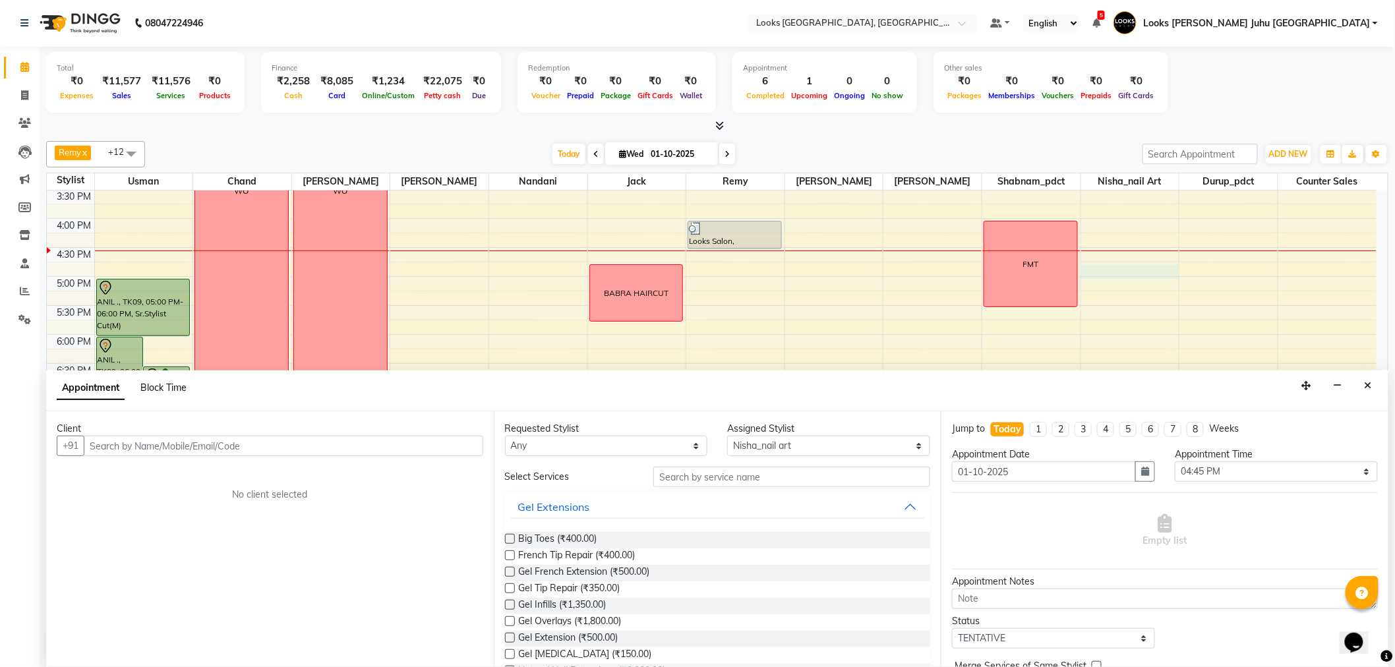
click at [163, 384] on span "Block Time" at bounding box center [163, 388] width 46 height 12
select select "85379"
select select "1005"
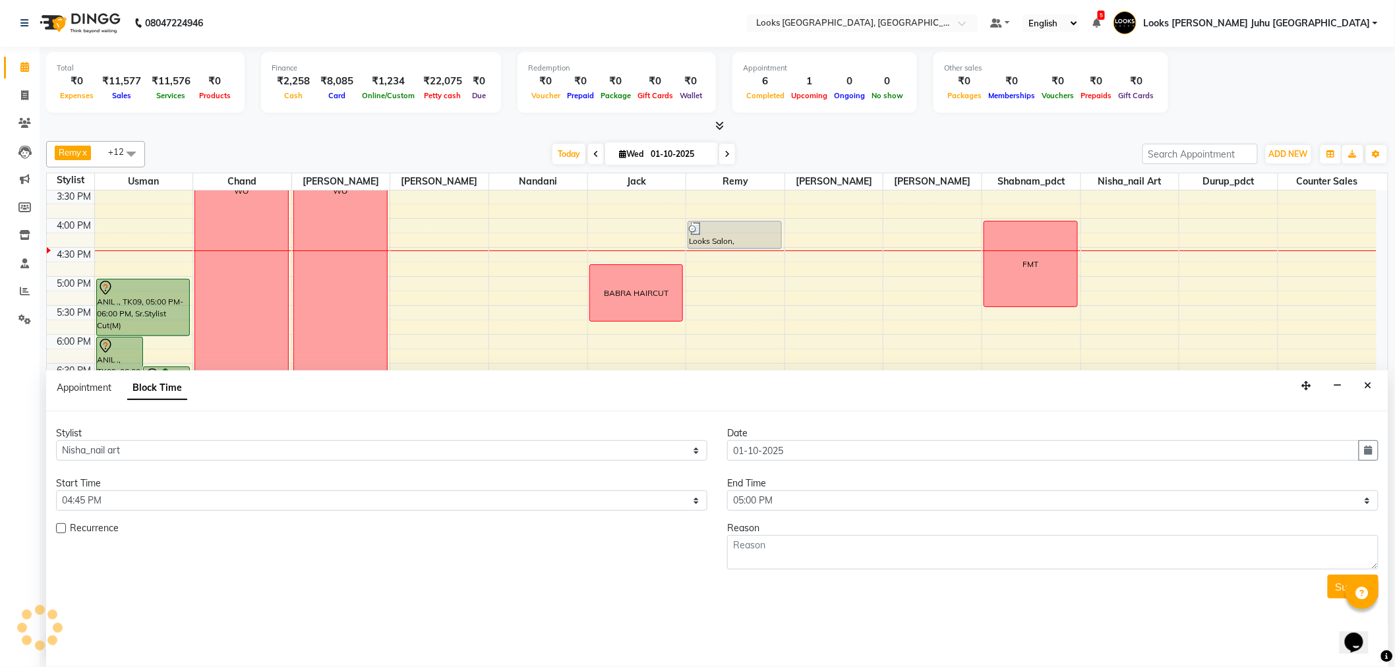
scroll to position [0, 0]
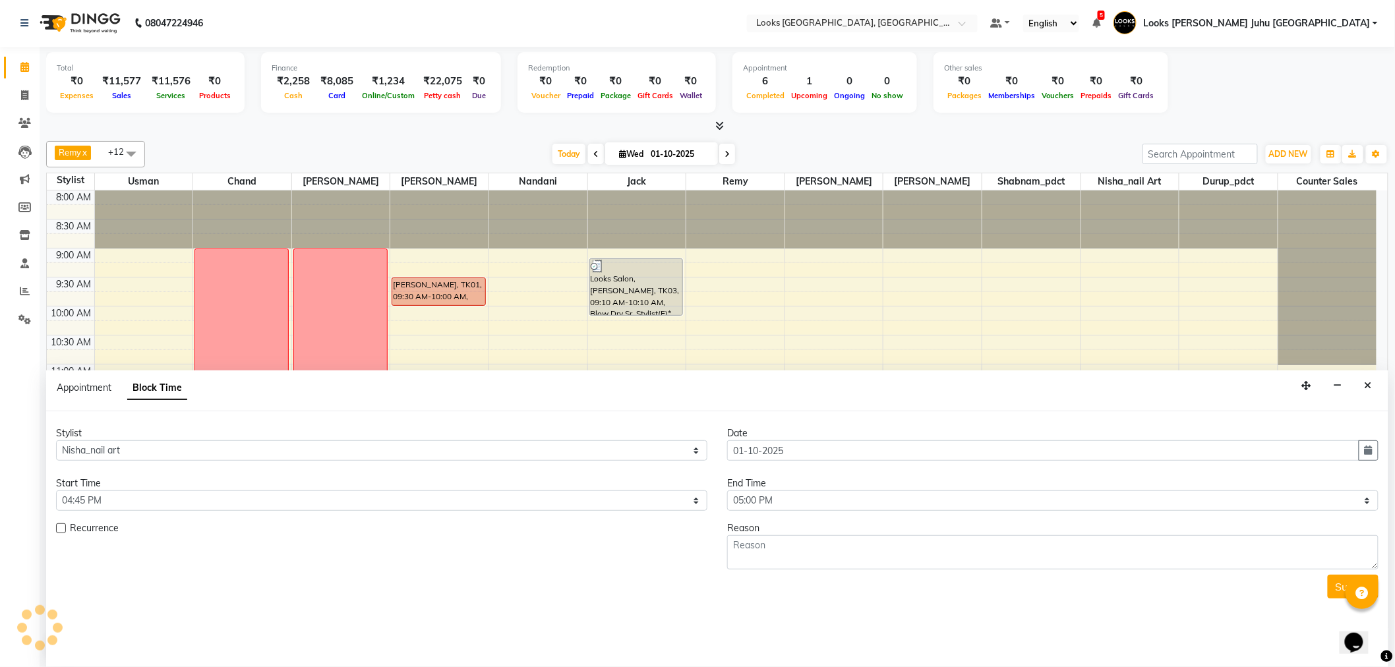
click at [756, 485] on div "End Time" at bounding box center [1052, 484] width 651 height 14
click at [755, 509] on select "Select 09:00 AM 09:15 AM 09:30 AM 09:45 AM 10:00 AM 10:15 AM 10:30 AM 10:45 AM …" at bounding box center [1052, 501] width 651 height 20
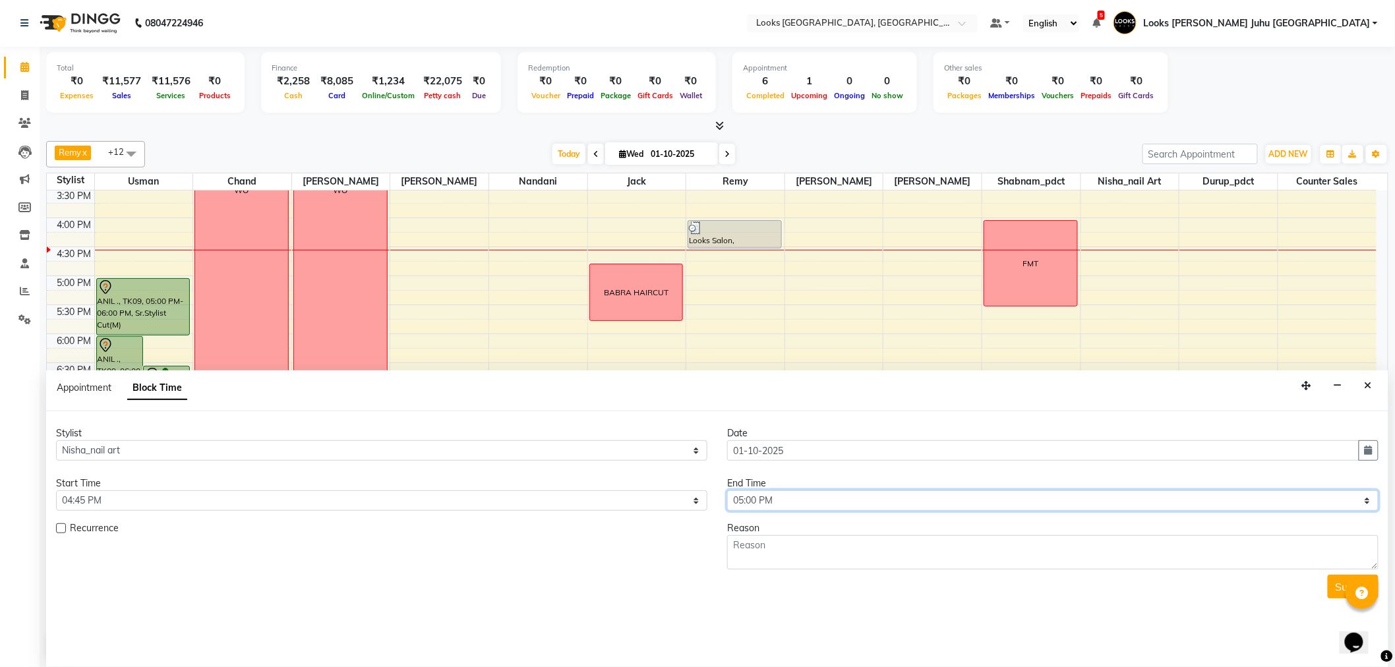
select select "1065"
click at [727, 491] on select "Select 09:00 AM 09:15 AM 09:30 AM 09:45 AM 10:00 AM 10:15 AM 10:30 AM 10:45 AM …" at bounding box center [1052, 501] width 651 height 20
click at [787, 559] on textarea at bounding box center [1052, 552] width 651 height 34
type textarea "[PERSON_NAME]"
click at [1341, 578] on button "Submit" at bounding box center [1353, 587] width 51 height 24
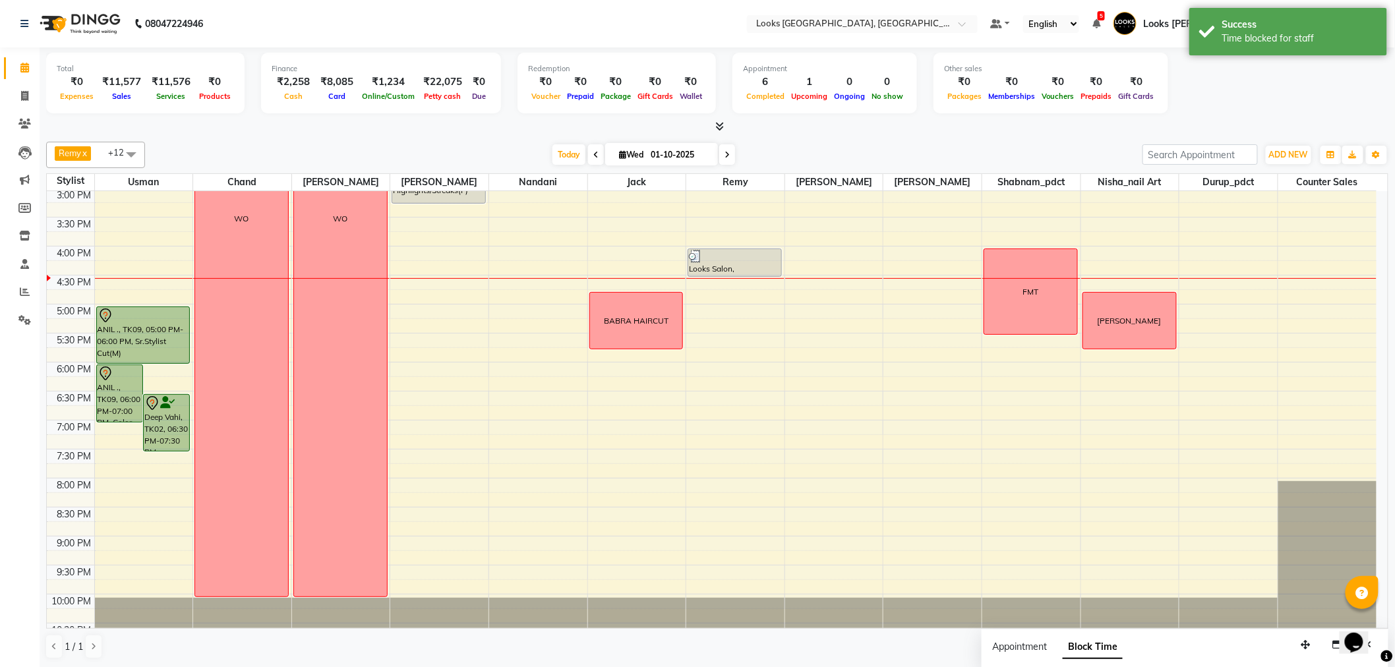
scroll to position [363, 0]
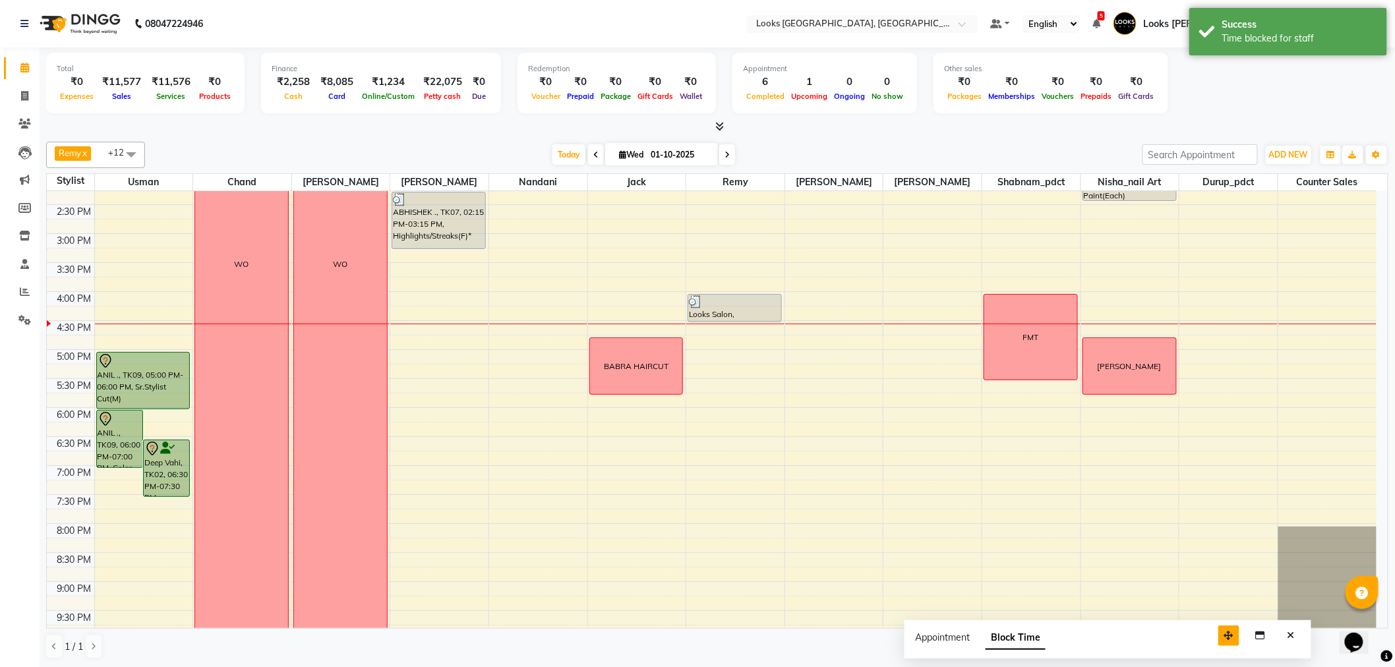
drag, startPoint x: 1306, startPoint y: 649, endPoint x: 1165, endPoint y: 634, distance: 142.0
click at [1224, 634] on icon "button" at bounding box center [1228, 635] width 9 height 9
click at [1224, 631] on icon "Close" at bounding box center [1227, 628] width 7 height 9
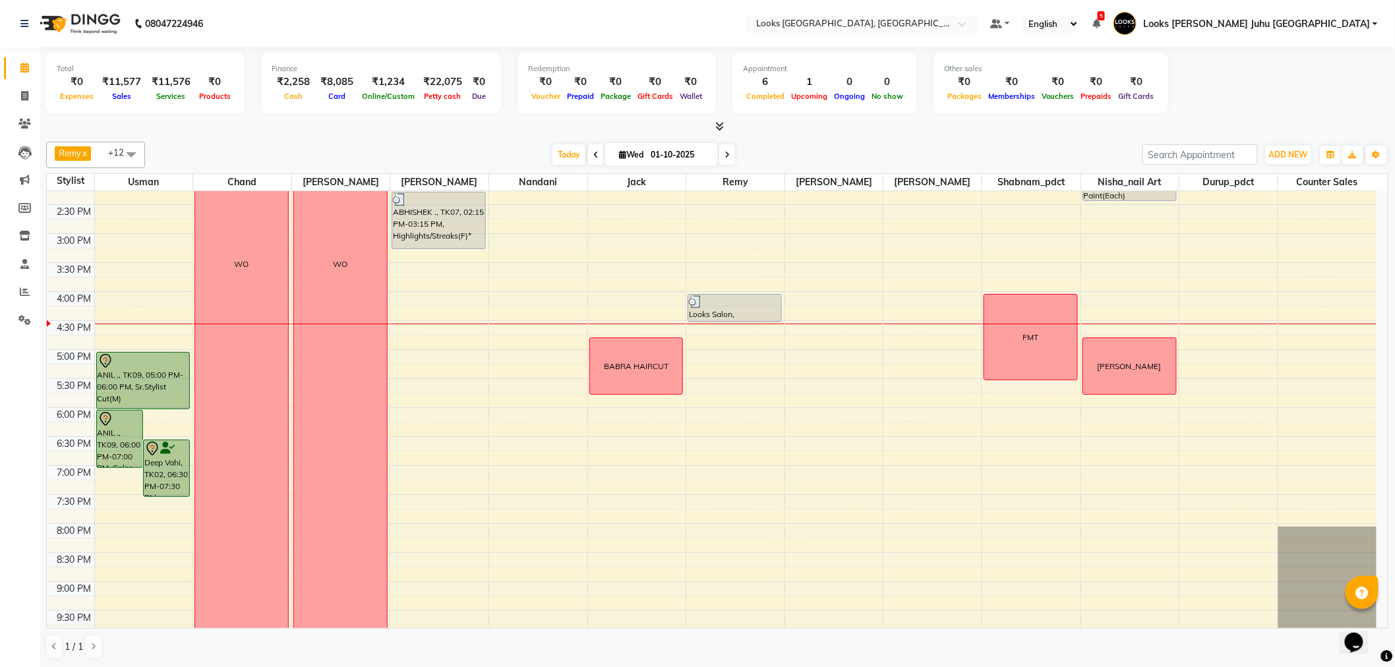
scroll to position [436, 0]
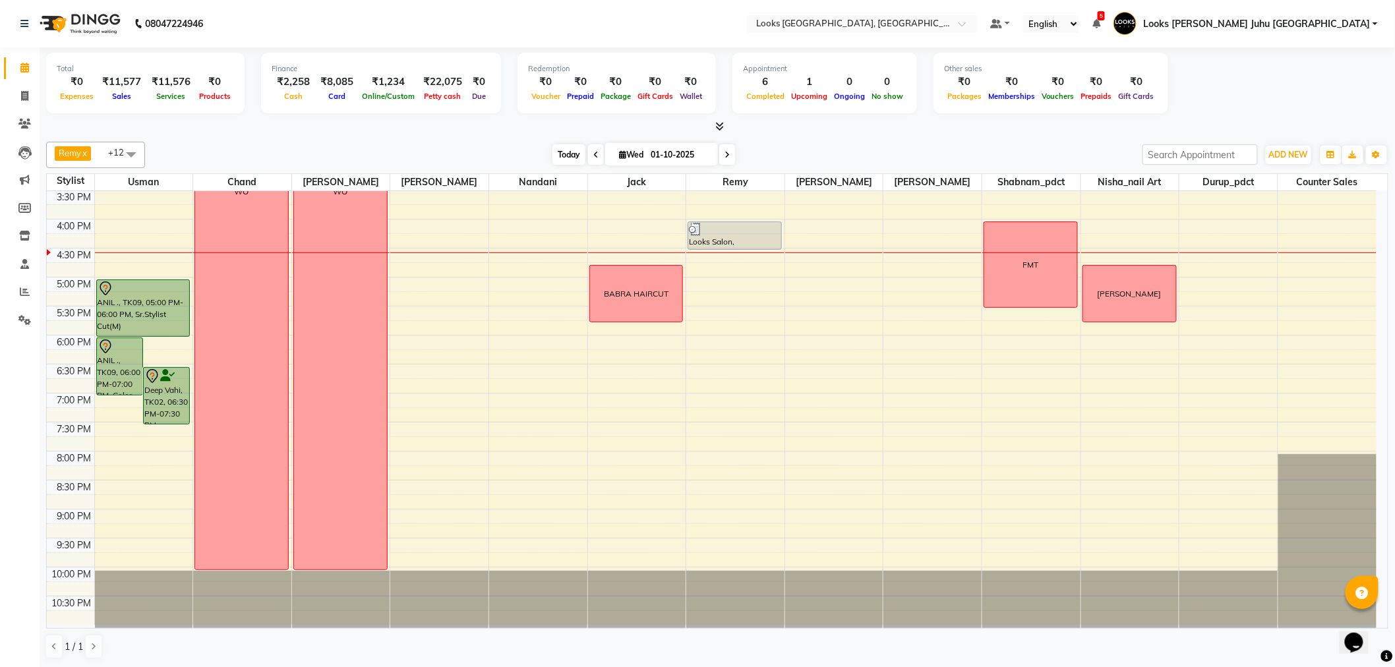
click at [560, 154] on span "Today" at bounding box center [569, 154] width 33 height 20
click at [553, 149] on span "Today" at bounding box center [569, 154] width 33 height 20
drag, startPoint x: 301, startPoint y: 145, endPoint x: 278, endPoint y: 129, distance: 28.9
click at [278, 129] on div at bounding box center [717, 127] width 1342 height 14
click at [1286, 156] on span "ADD NEW" at bounding box center [1288, 155] width 39 height 10
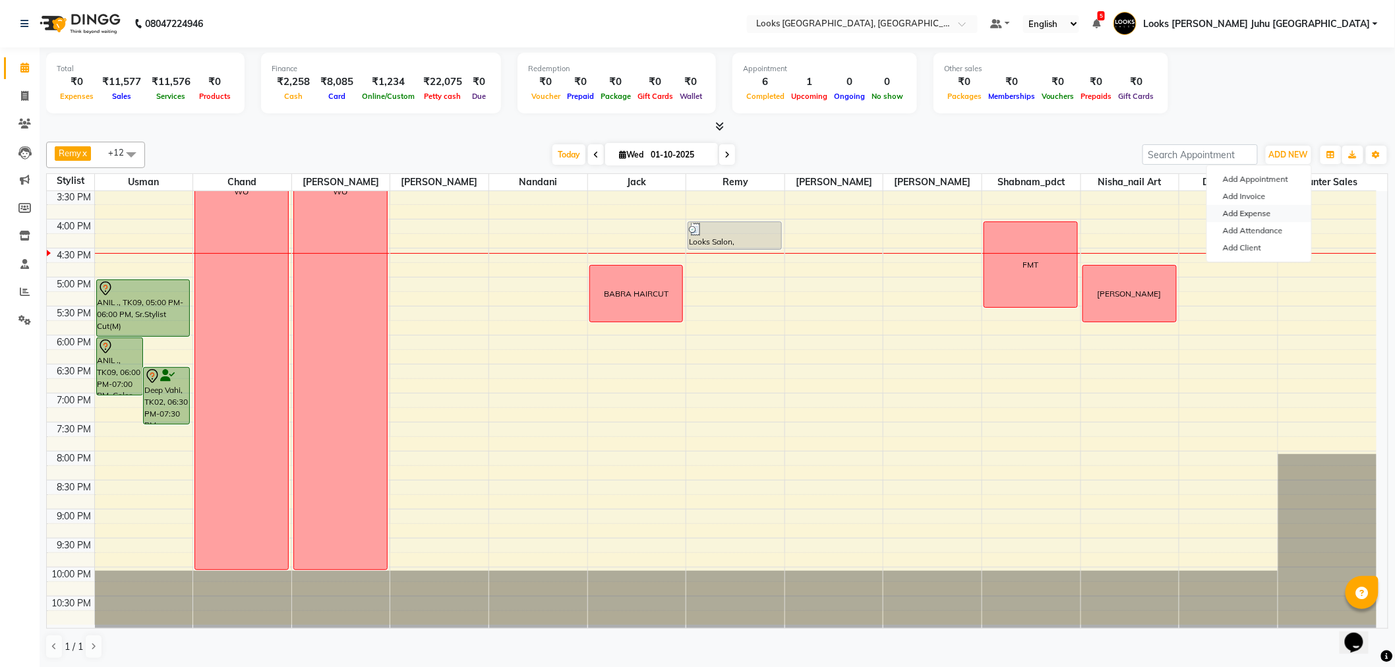
click at [1243, 211] on link "Add Expense" at bounding box center [1259, 213] width 104 height 17
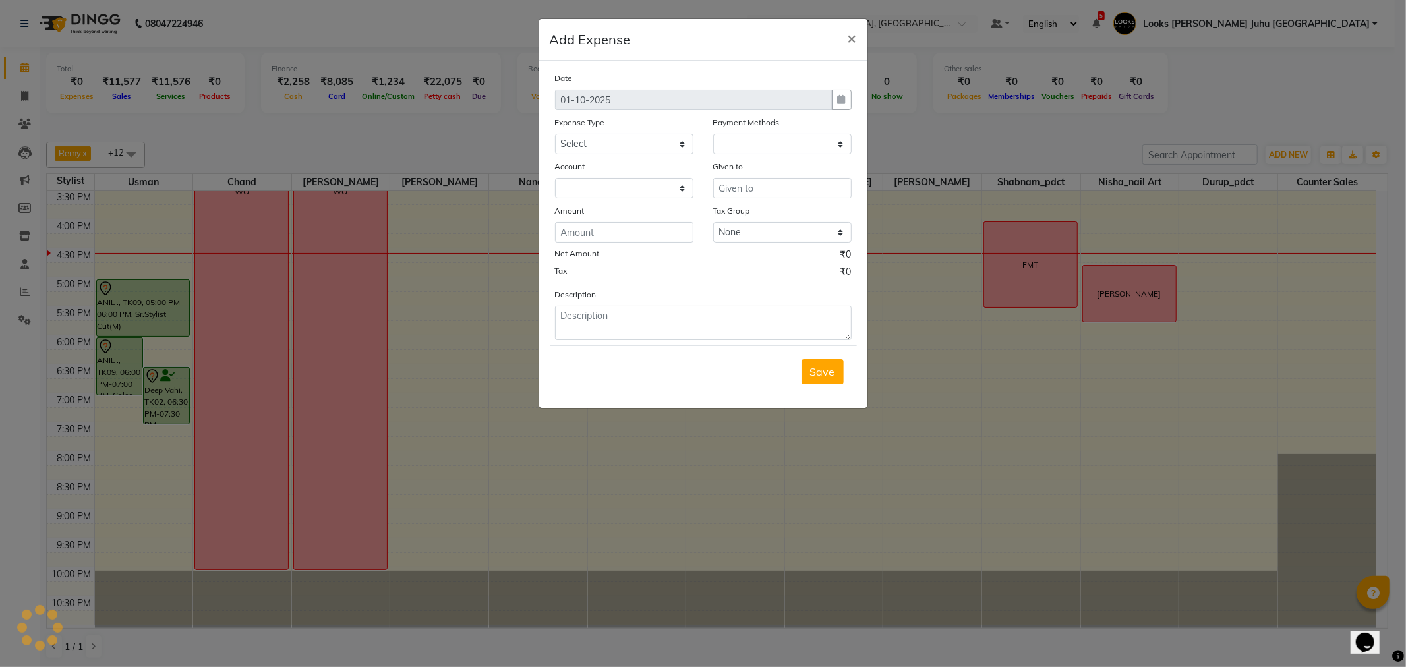
select select "1"
select select "3134"
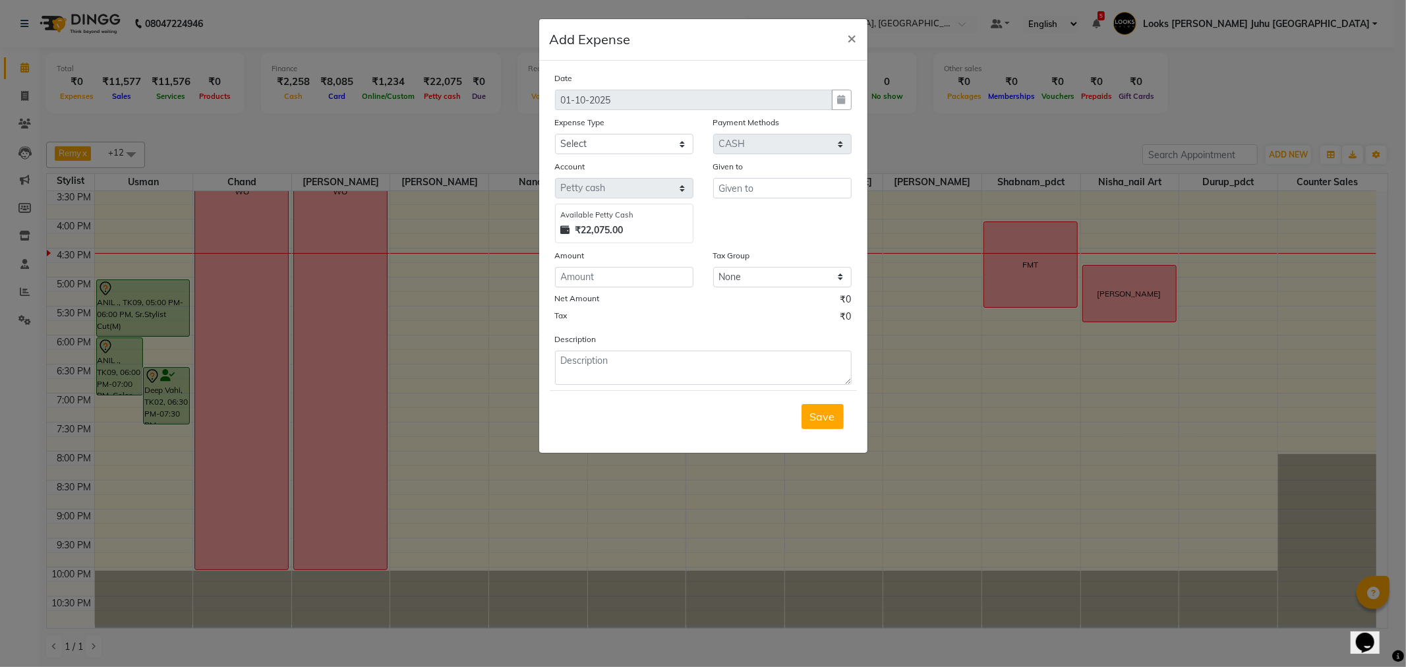
click at [611, 133] on div "Expense Type" at bounding box center [624, 124] width 138 height 18
click at [611, 134] on select "Select Accommodation Aesthetics Bank Deposit BLINKIT Cash Handover Client Refun…" at bounding box center [624, 144] width 138 height 20
click at [555, 134] on select "Select Accommodation Aesthetics Bank Deposit BLINKIT Cash Handover Client Refun…" at bounding box center [624, 144] width 138 height 20
click at [608, 136] on select "Select Accommodation Aesthetics Bank Deposit BLINKIT Cash Handover Client Refun…" at bounding box center [624, 144] width 138 height 20
select select "5139"
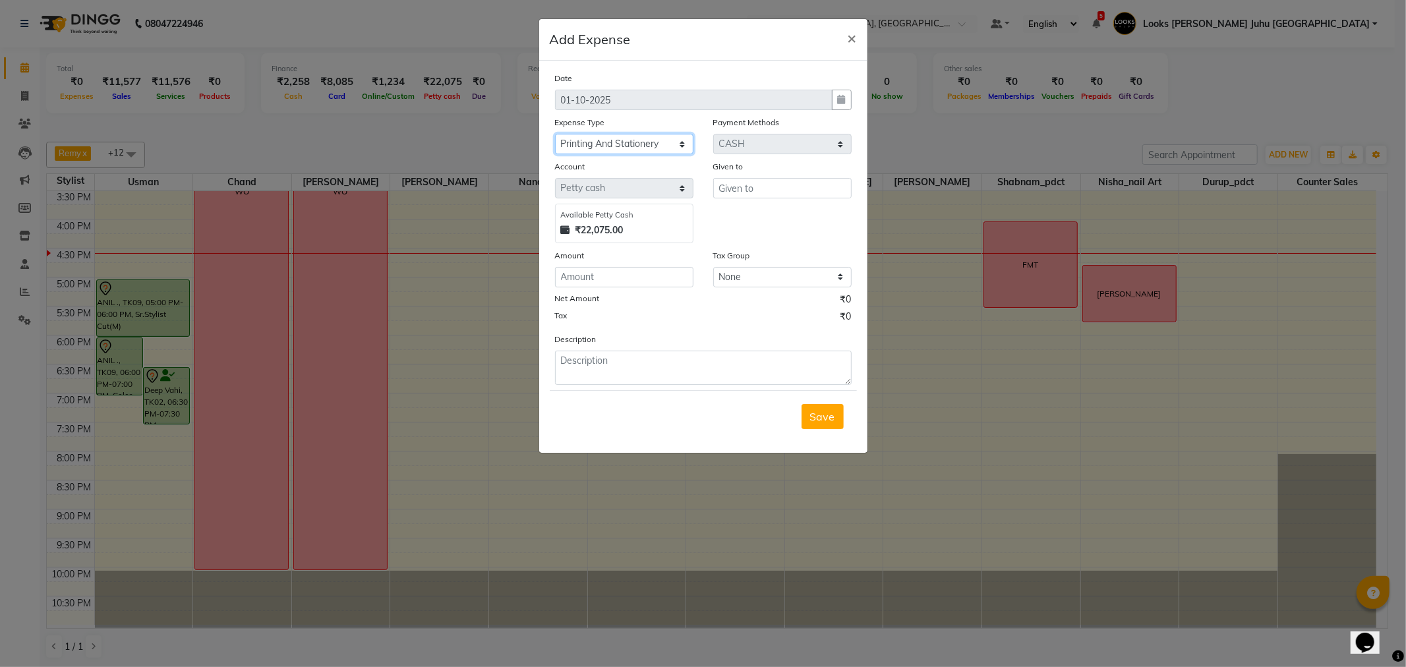
click at [555, 134] on select "Select Accommodation Aesthetics Bank Deposit BLINKIT Cash Handover Client Refun…" at bounding box center [624, 144] width 138 height 20
click at [773, 185] on input "text" at bounding box center [782, 188] width 138 height 20
type input "HRITHIK"
click at [594, 274] on div "Amount" at bounding box center [624, 268] width 158 height 39
click at [595, 285] on input "number" at bounding box center [624, 277] width 138 height 20
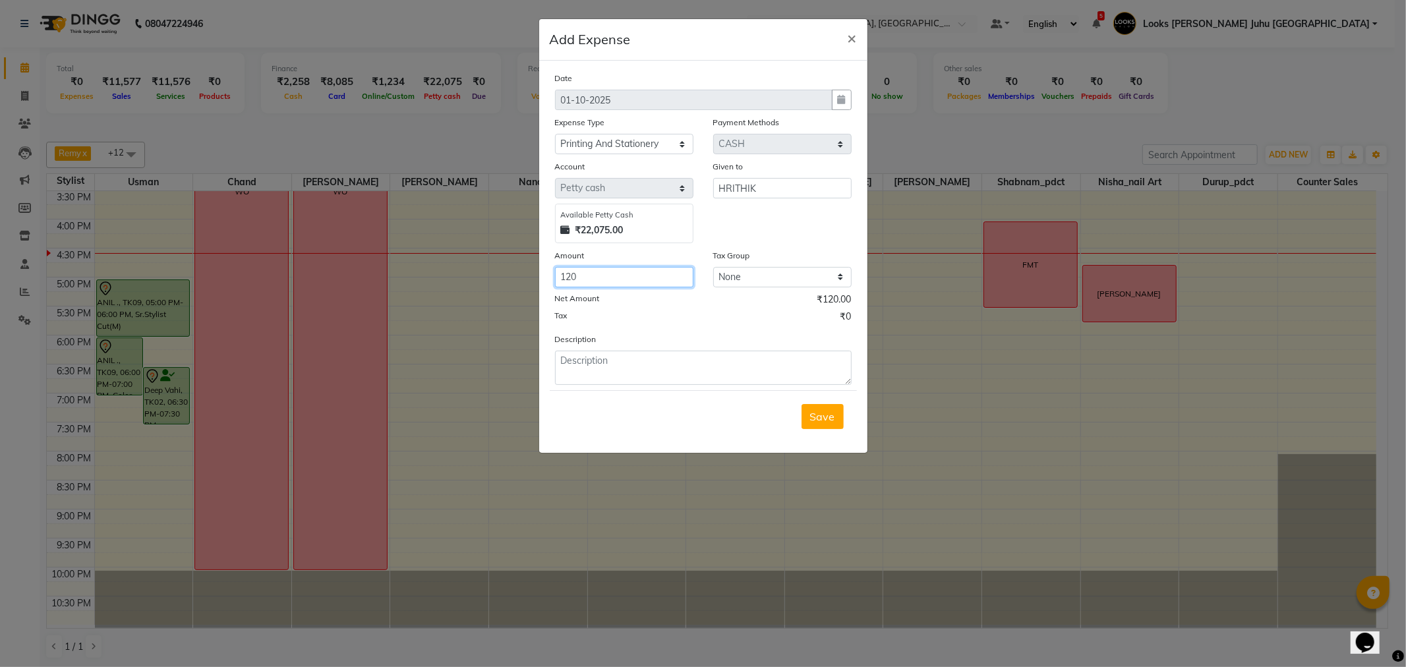
type input "120"
click at [633, 364] on textarea at bounding box center [703, 368] width 297 height 34
type textarea "GST BILLS PRINT OUT"
click at [809, 414] on button "Save" at bounding box center [823, 416] width 42 height 25
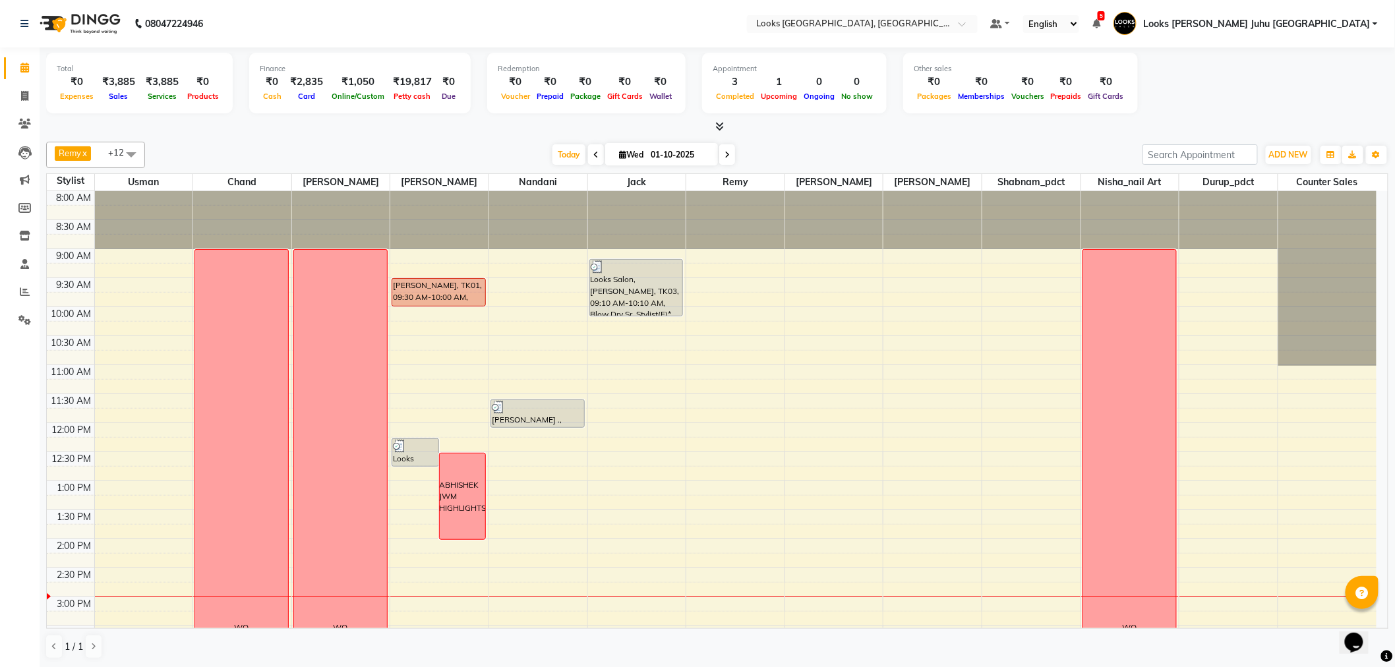
scroll to position [350, 0]
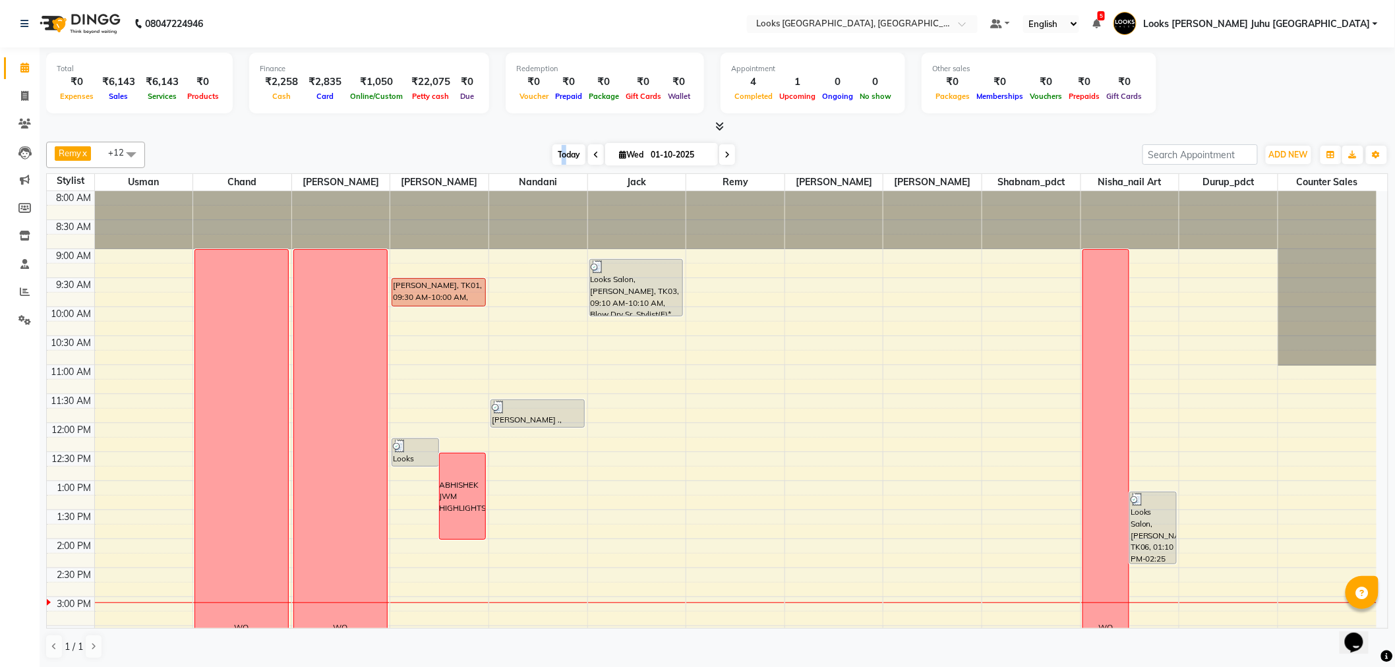
click at [559, 150] on span "Today" at bounding box center [569, 154] width 33 height 20
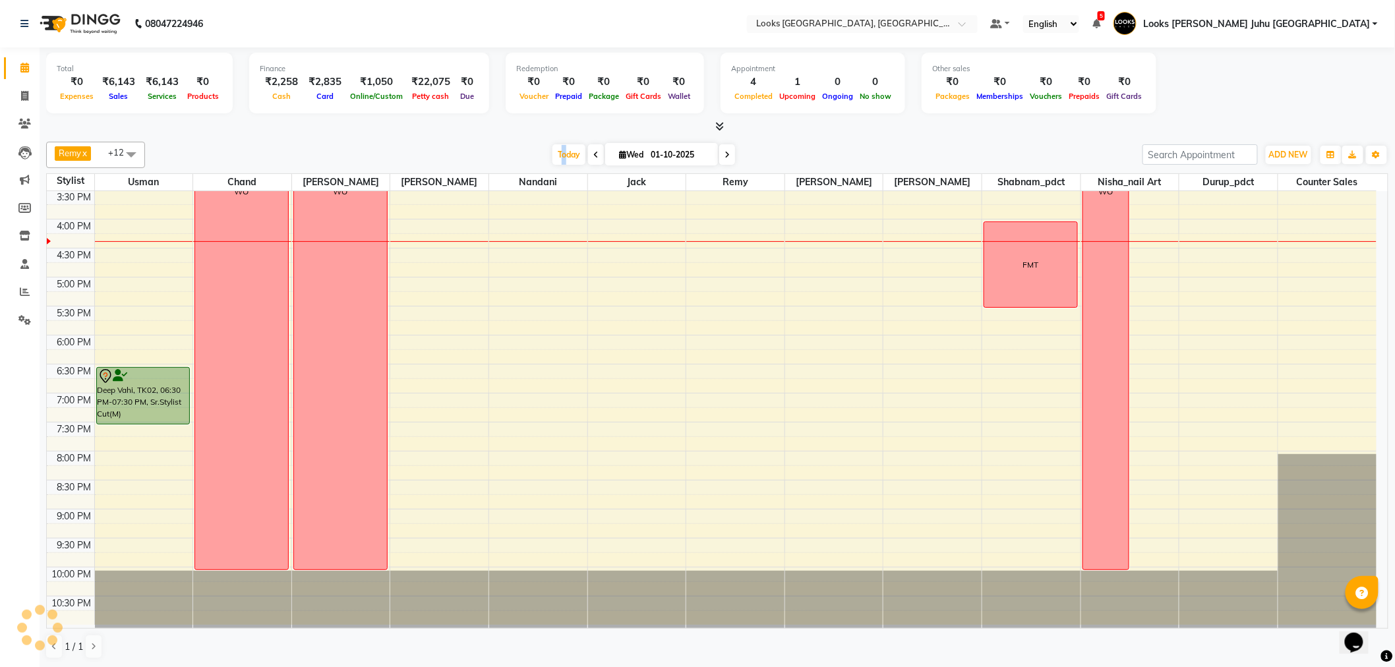
click at [620, 272] on div "8:00 AM 8:30 AM 9:00 AM 9:30 AM 10:00 AM 10:30 AM 11:00 AM 11:30 AM 12:00 PM 12…" at bounding box center [712, 190] width 1330 height 870
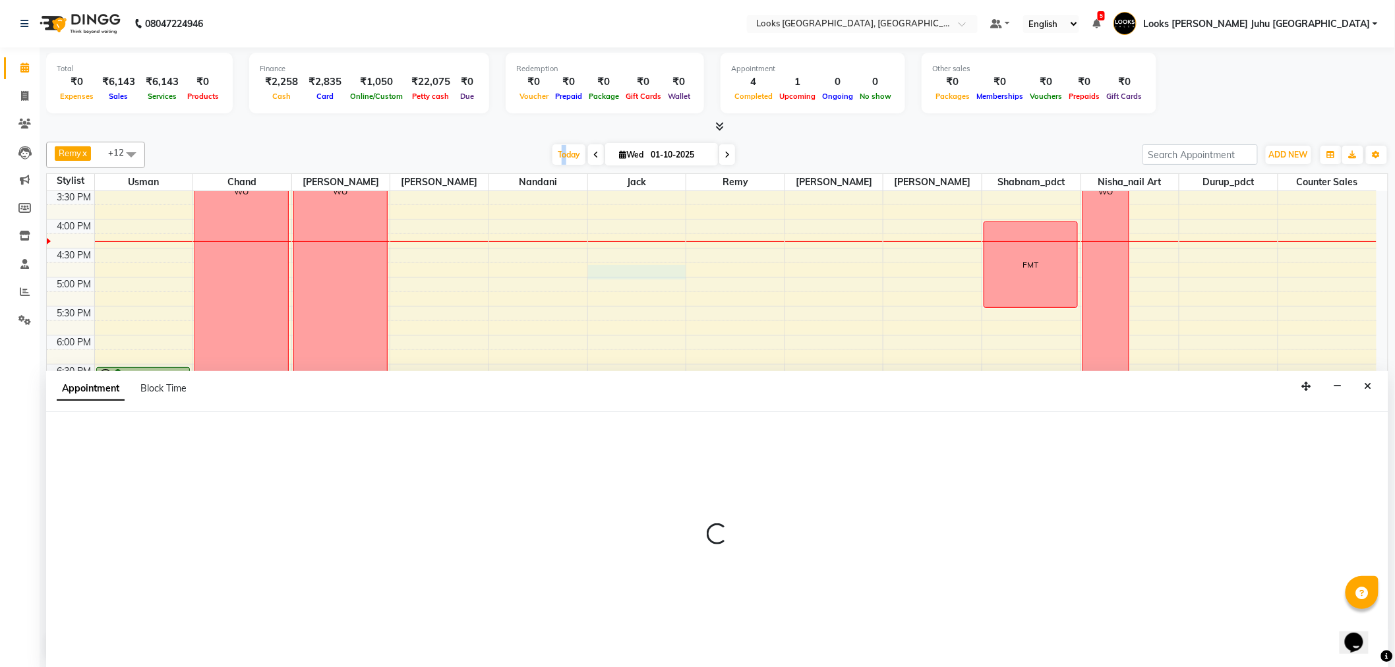
scroll to position [1, 0]
select select "23387"
select select "1005"
select select "tentative"
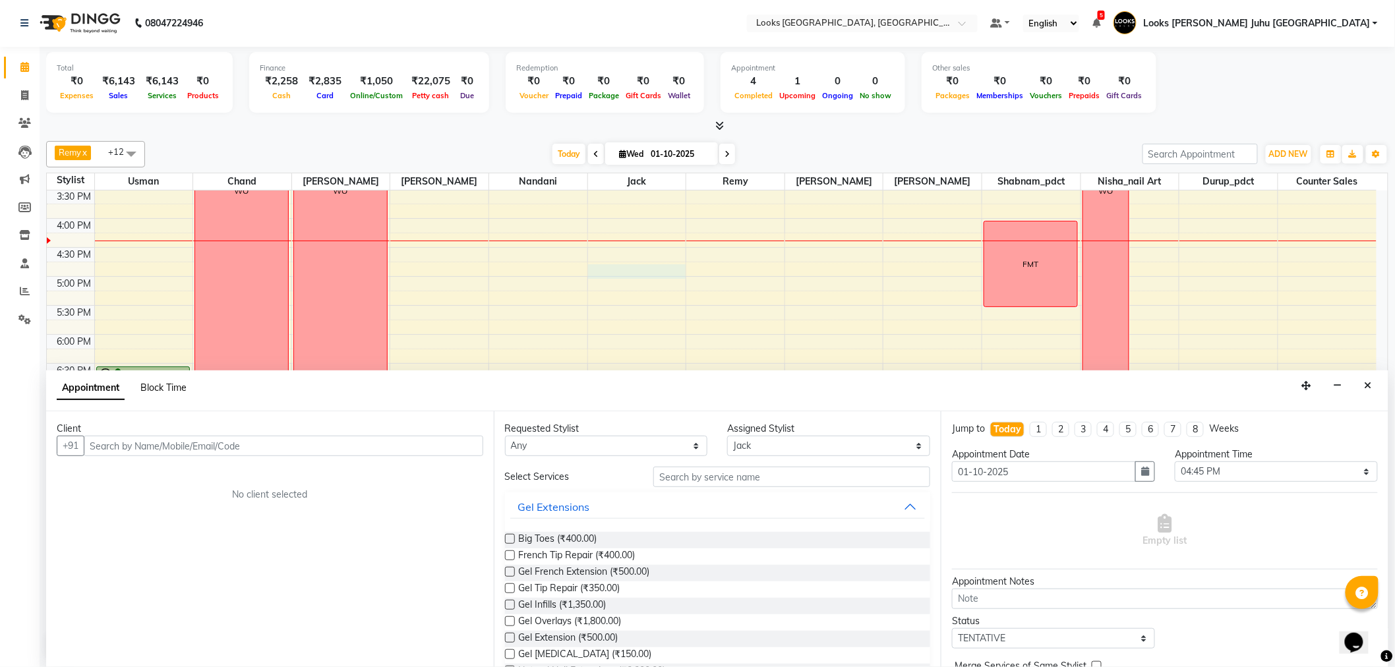
click at [179, 392] on span "Block Time" at bounding box center [163, 388] width 46 height 12
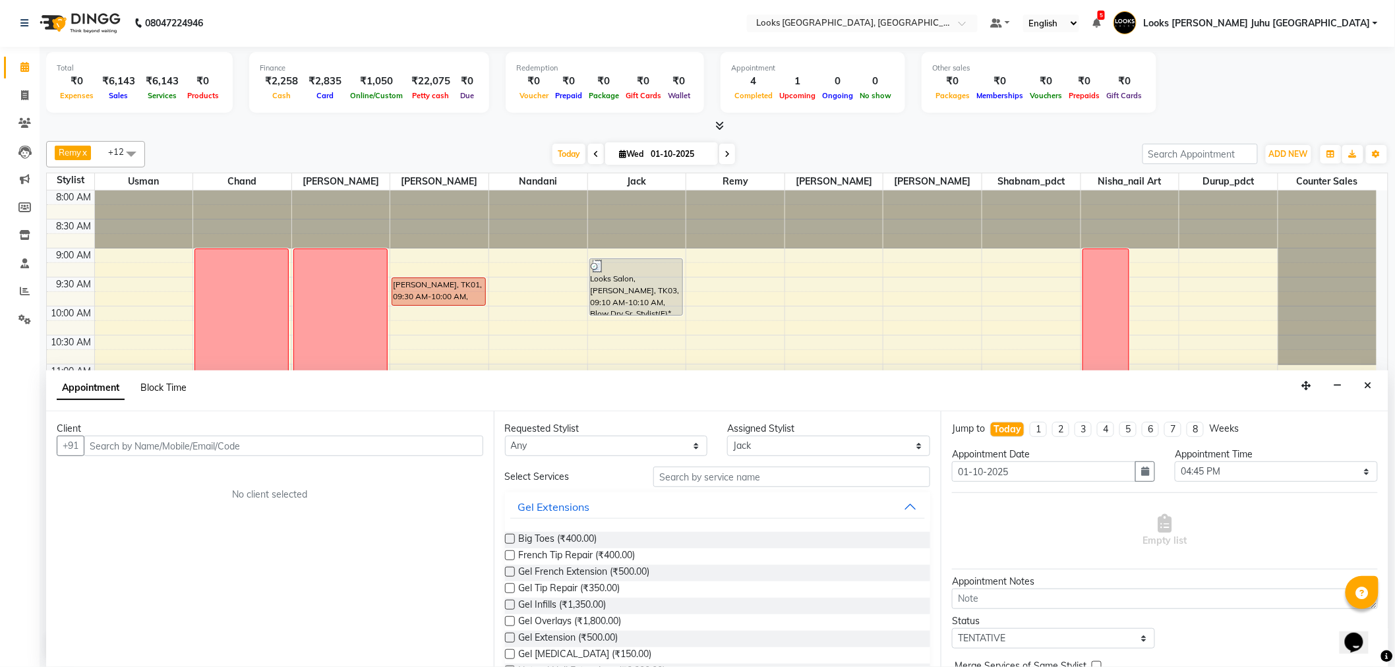
select select "23387"
select select "1005"
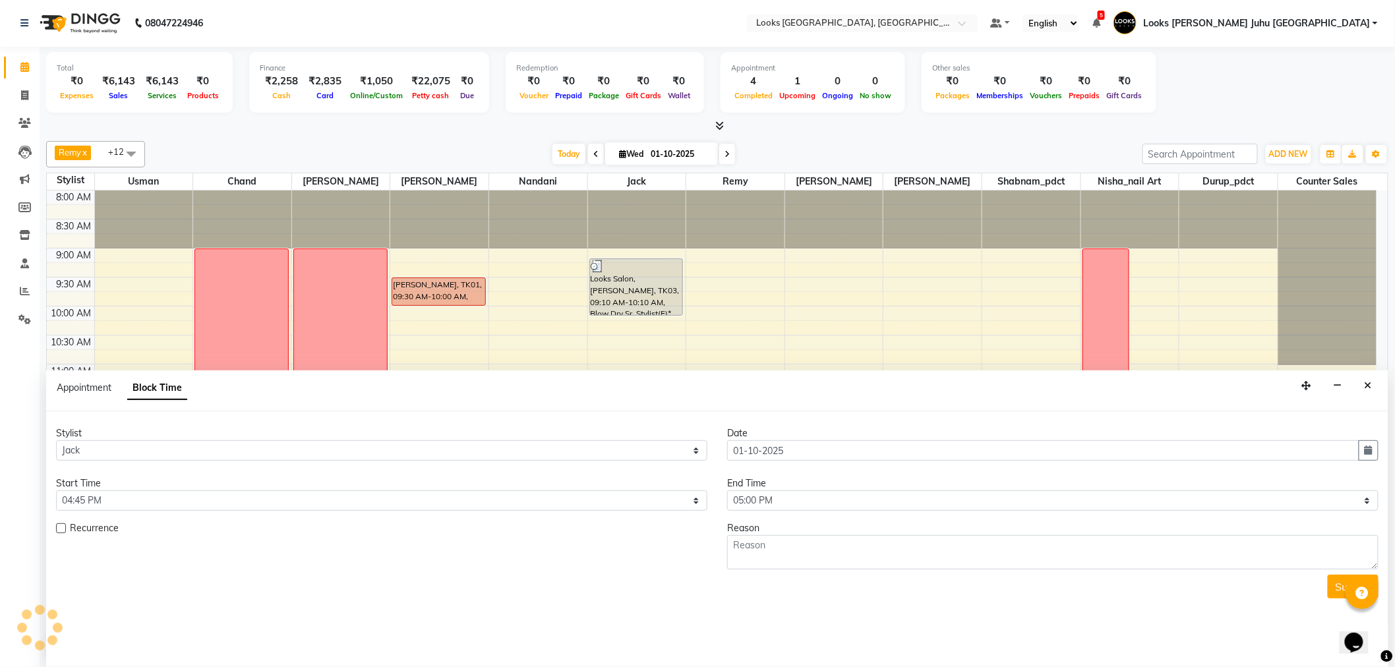
scroll to position [437, 0]
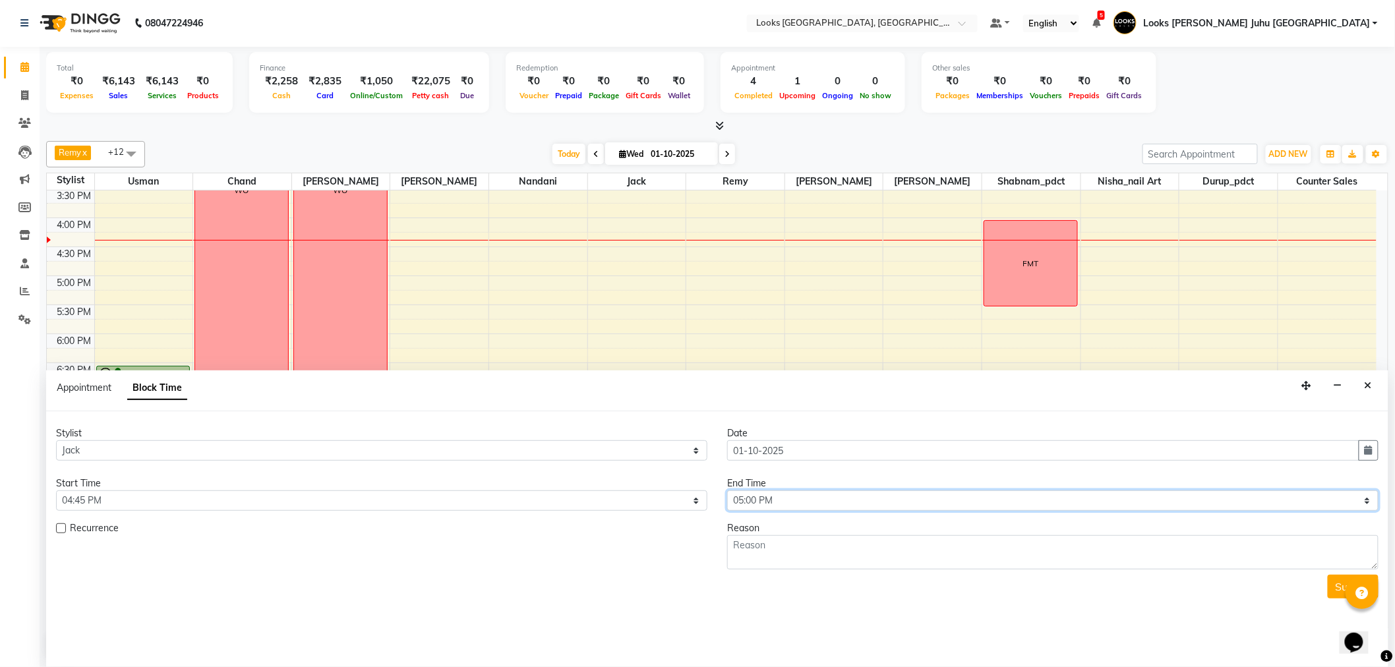
click at [846, 506] on select "Select 09:00 AM 09:15 AM 09:30 AM 09:45 AM 10:00 AM 10:15 AM 10:30 AM 10:45 AM …" at bounding box center [1052, 501] width 651 height 20
select select "1065"
click at [727, 491] on select "Select 09:00 AM 09:15 AM 09:30 AM 09:45 AM 10:00 AM 10:15 AM 10:30 AM 10:45 AM …" at bounding box center [1052, 501] width 651 height 20
click at [846, 537] on textarea at bounding box center [1052, 552] width 651 height 34
drag, startPoint x: 851, startPoint y: 554, endPoint x: 709, endPoint y: 551, distance: 141.1
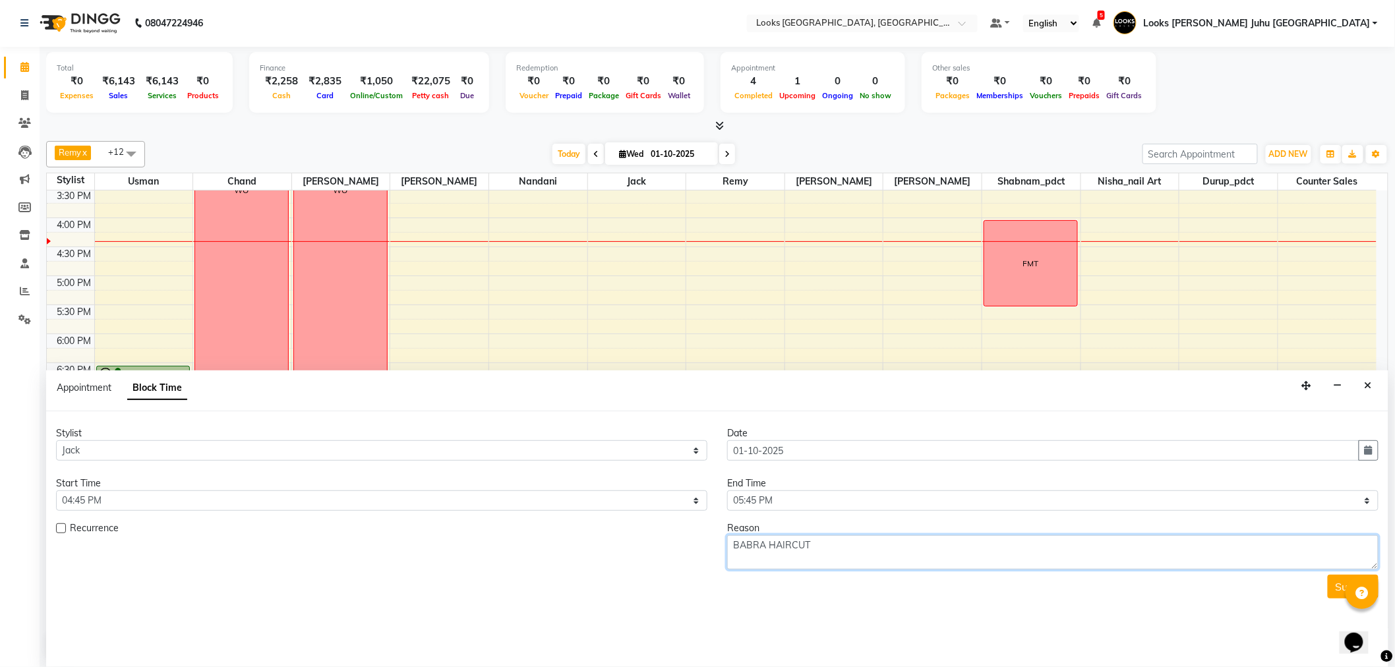
click at [713, 551] on div "Recurrence Reason BABRA HAIRCUT" at bounding box center [717, 546] width 1342 height 48
type textarea "BABRA HAIRCUT"
click at [1333, 588] on button "Submit" at bounding box center [1353, 587] width 51 height 24
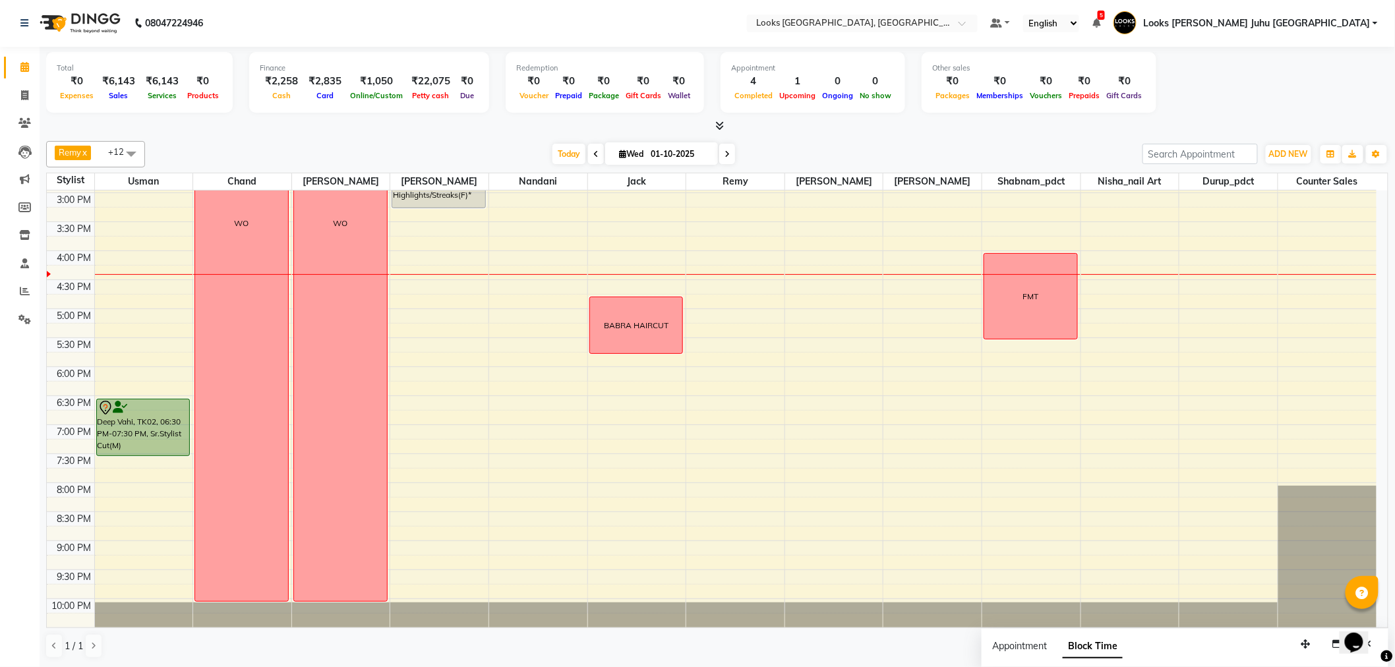
scroll to position [436, 0]
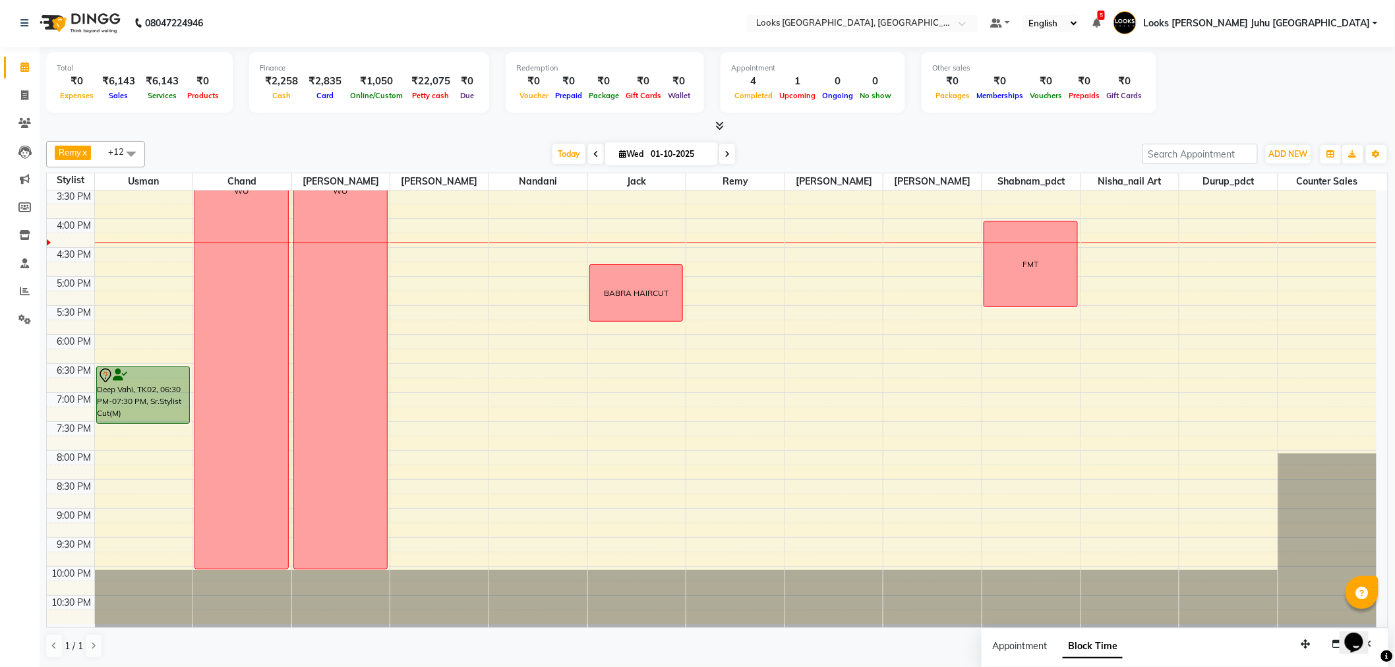
click at [438, 311] on div "8:00 AM 8:30 AM 9:00 AM 9:30 AM 10:00 AM 10:30 AM 11:00 AM 11:30 AM 12:00 PM 12…" at bounding box center [712, 190] width 1330 height 870
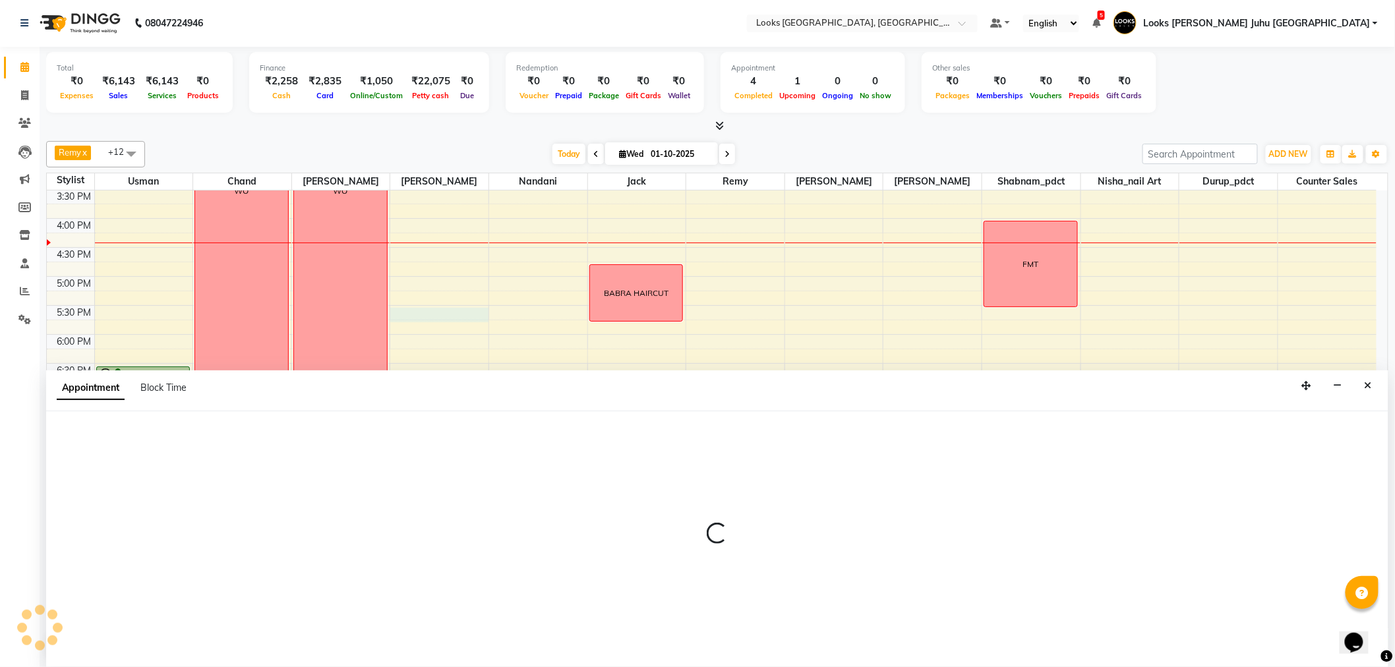
select select "23386"
select select "1050"
select select "tentative"
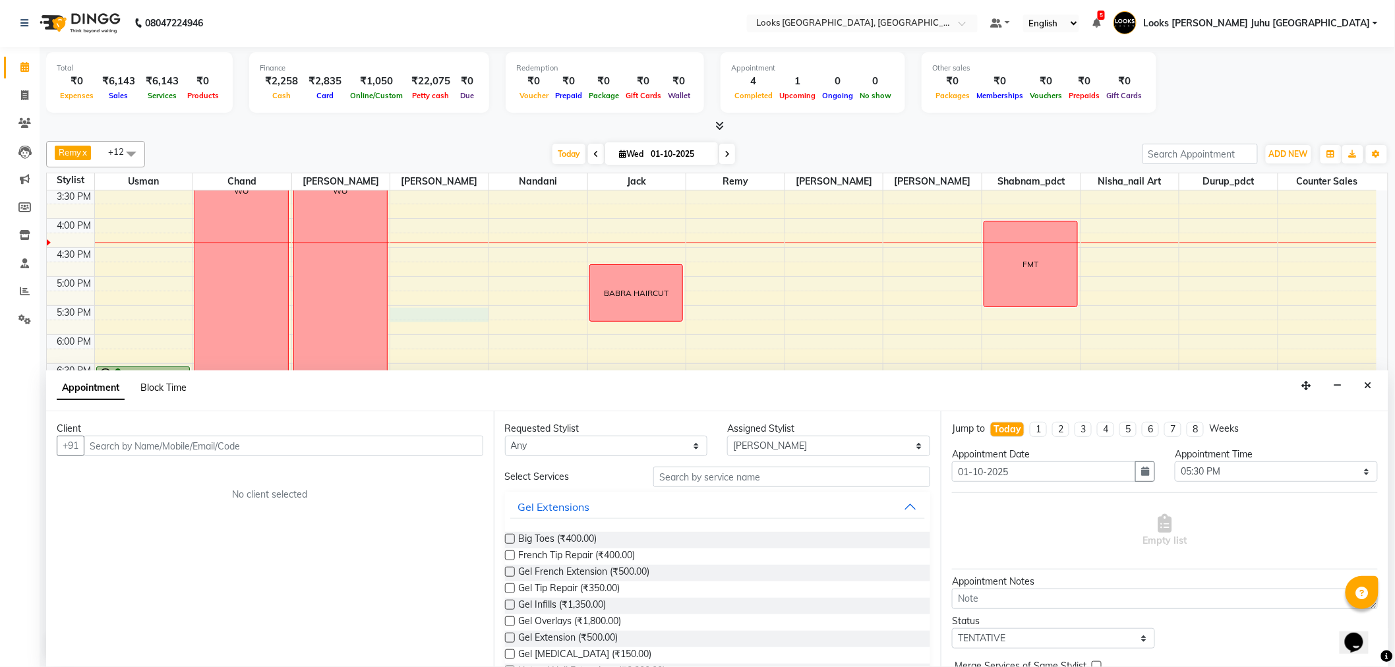
click at [173, 388] on span "Block Time" at bounding box center [163, 388] width 46 height 12
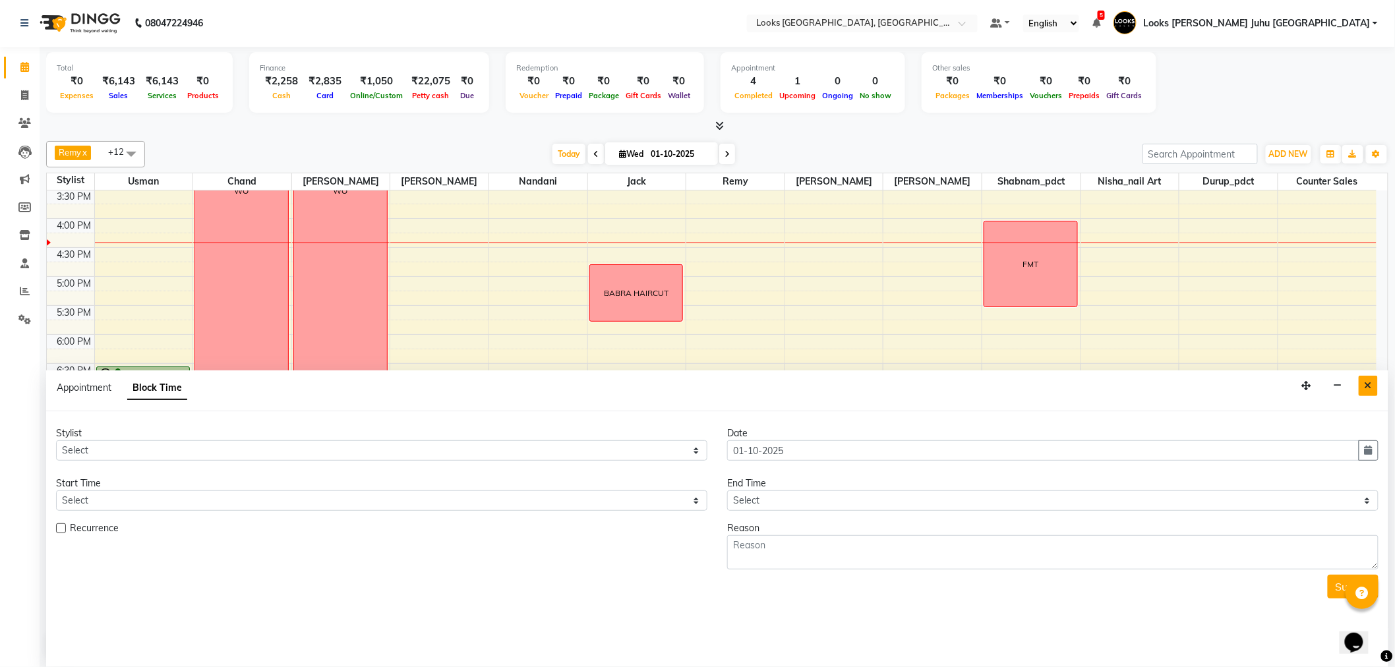
click at [1371, 388] on icon "Close" at bounding box center [1368, 385] width 7 height 9
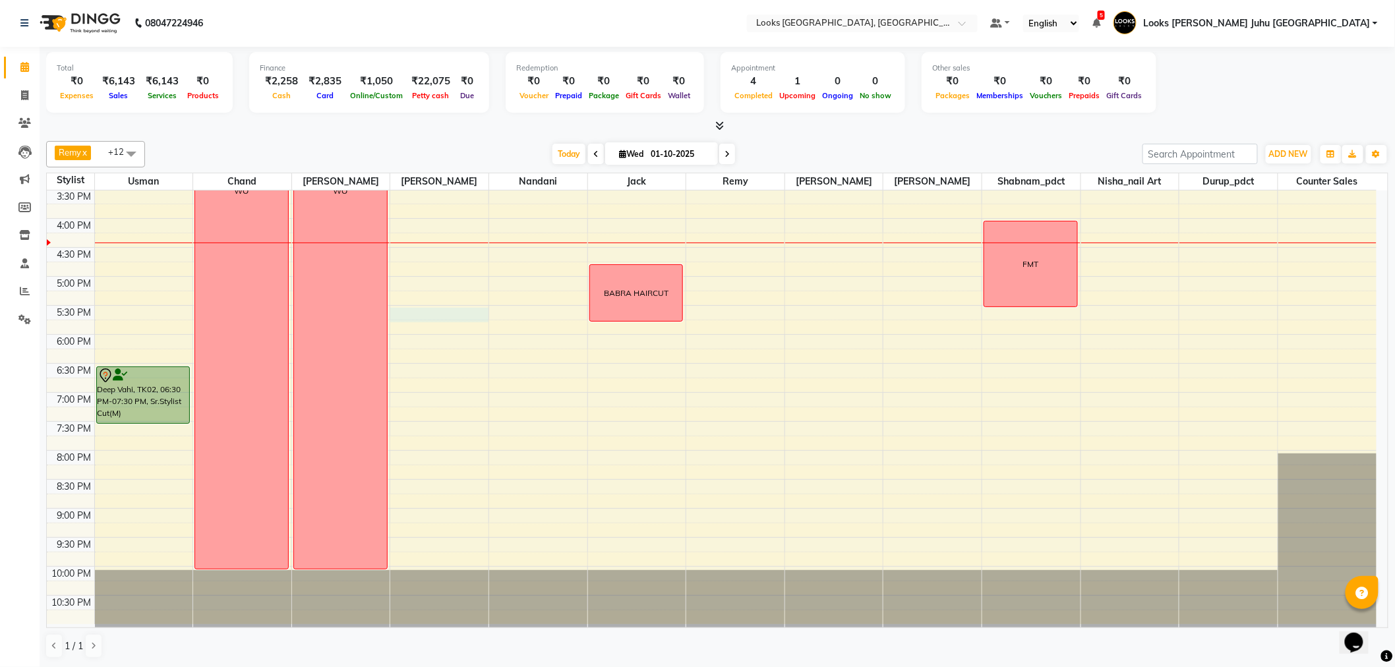
click at [431, 316] on div "8:00 AM 8:30 AM 9:00 AM 9:30 AM 10:00 AM 10:30 AM 11:00 AM 11:30 AM 12:00 PM 12…" at bounding box center [712, 190] width 1330 height 870
select select "23386"
select select "1050"
select select "tentative"
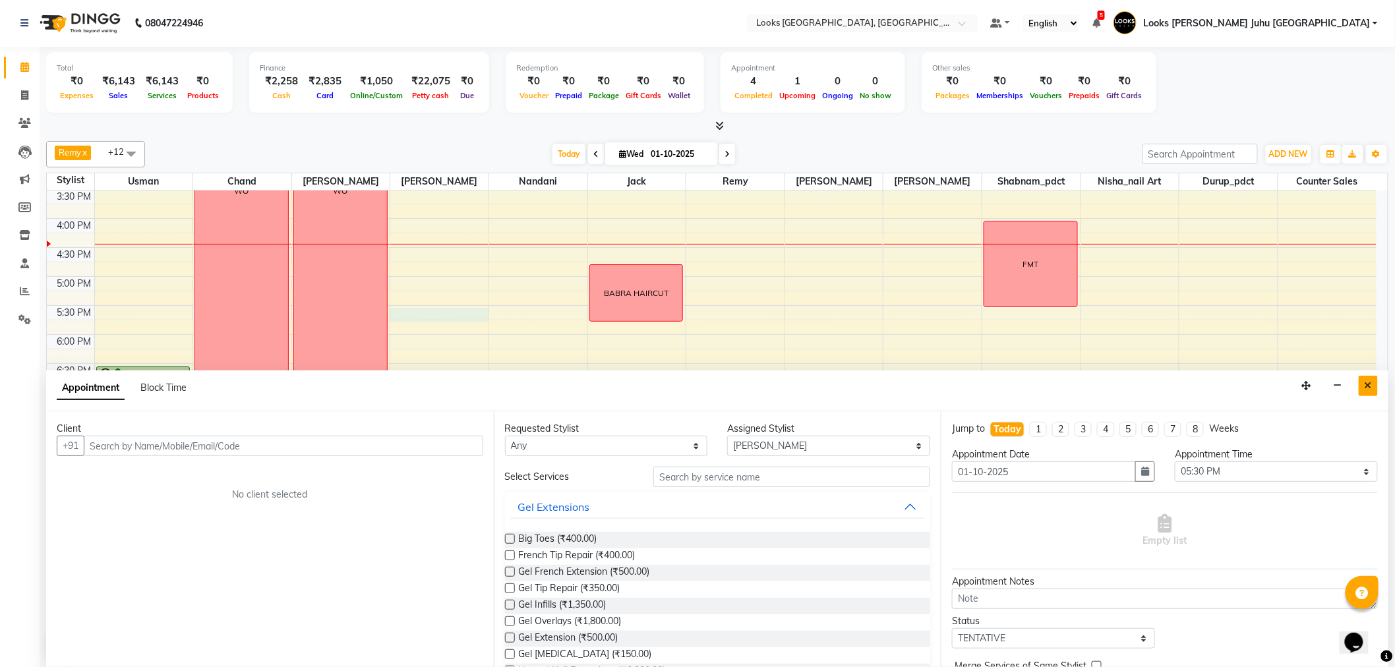
click at [1370, 389] on icon "Close" at bounding box center [1368, 385] width 7 height 9
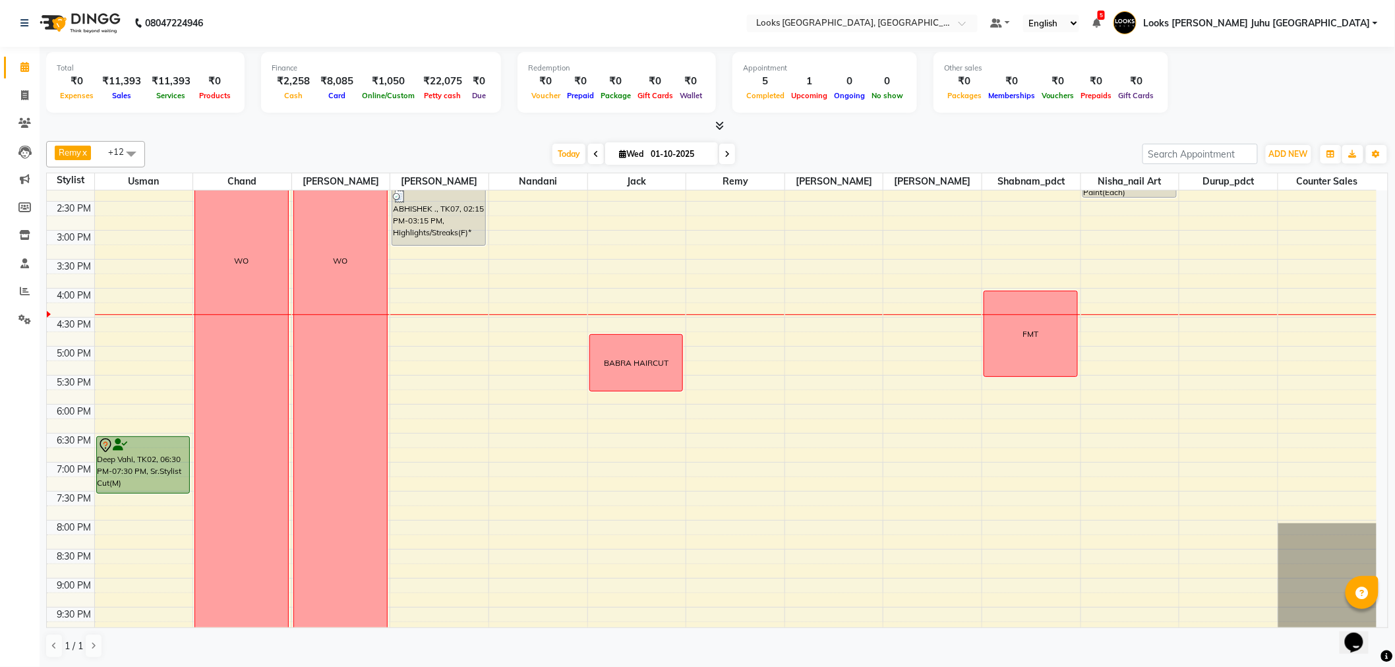
scroll to position [436, 0]
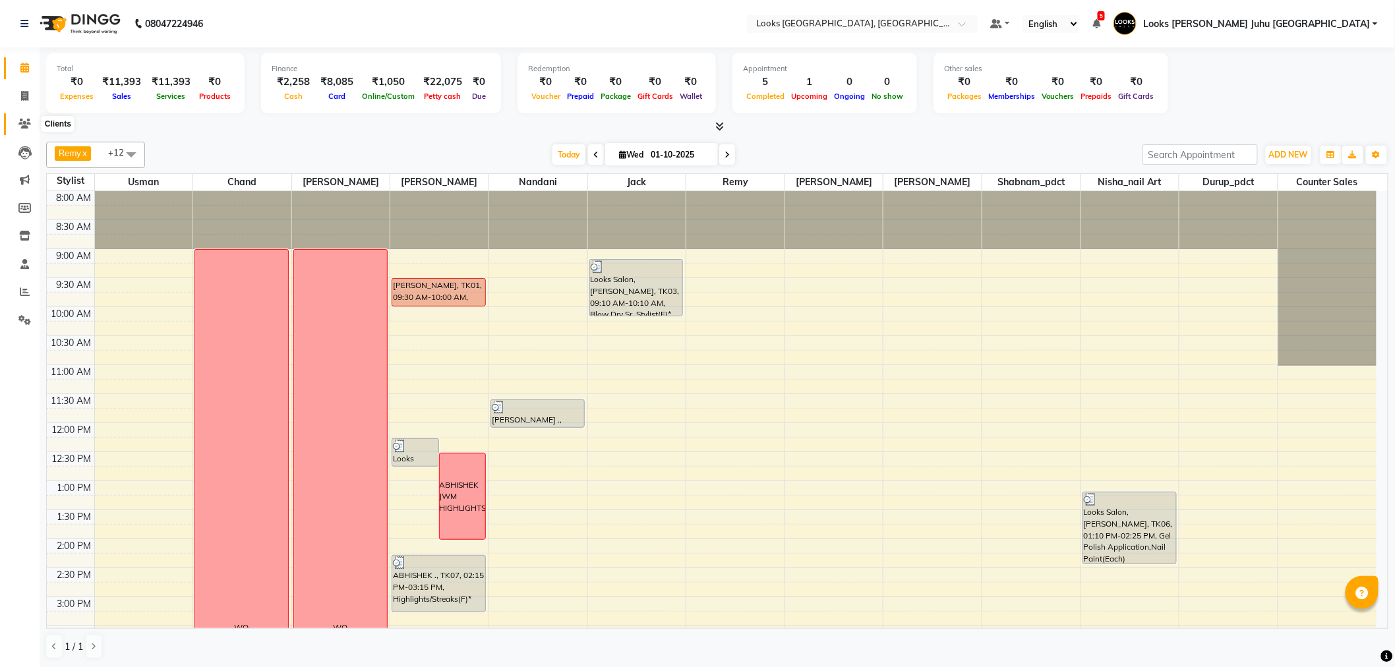
click at [20, 123] on icon at bounding box center [24, 124] width 13 height 10
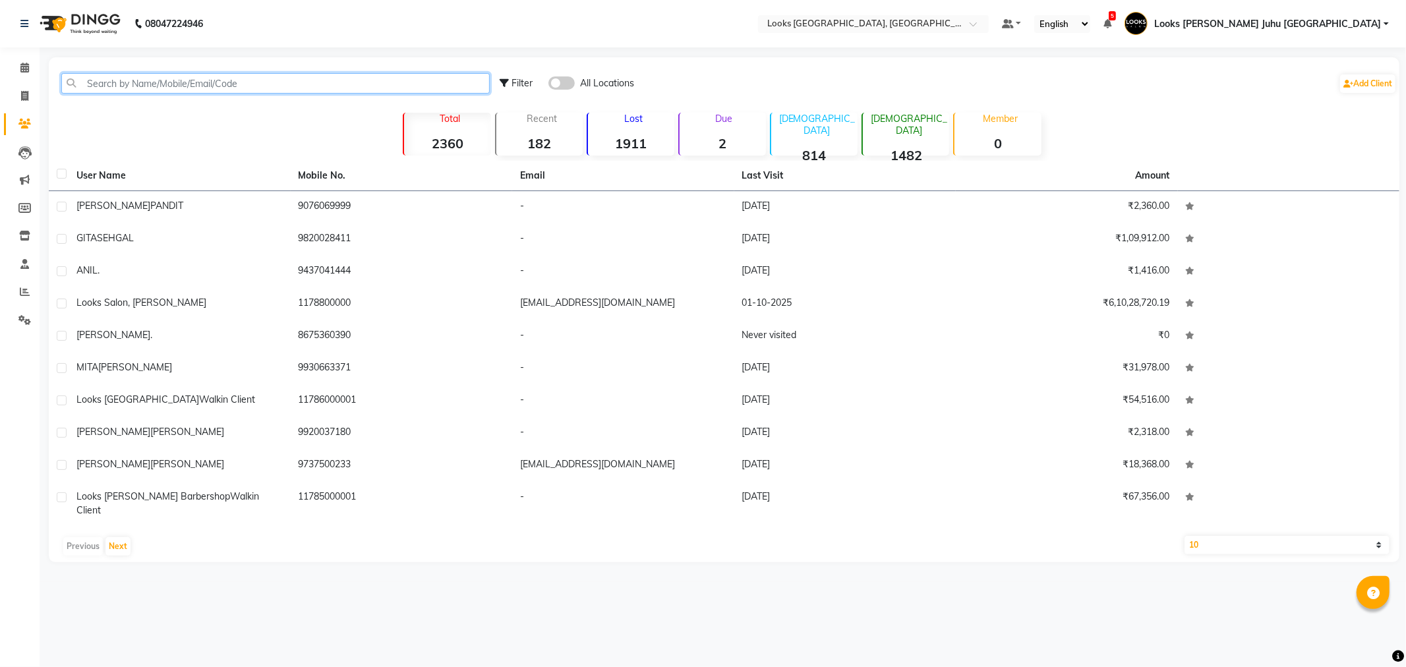
click at [140, 82] on input "text" at bounding box center [275, 83] width 429 height 20
paste input "9925045675"
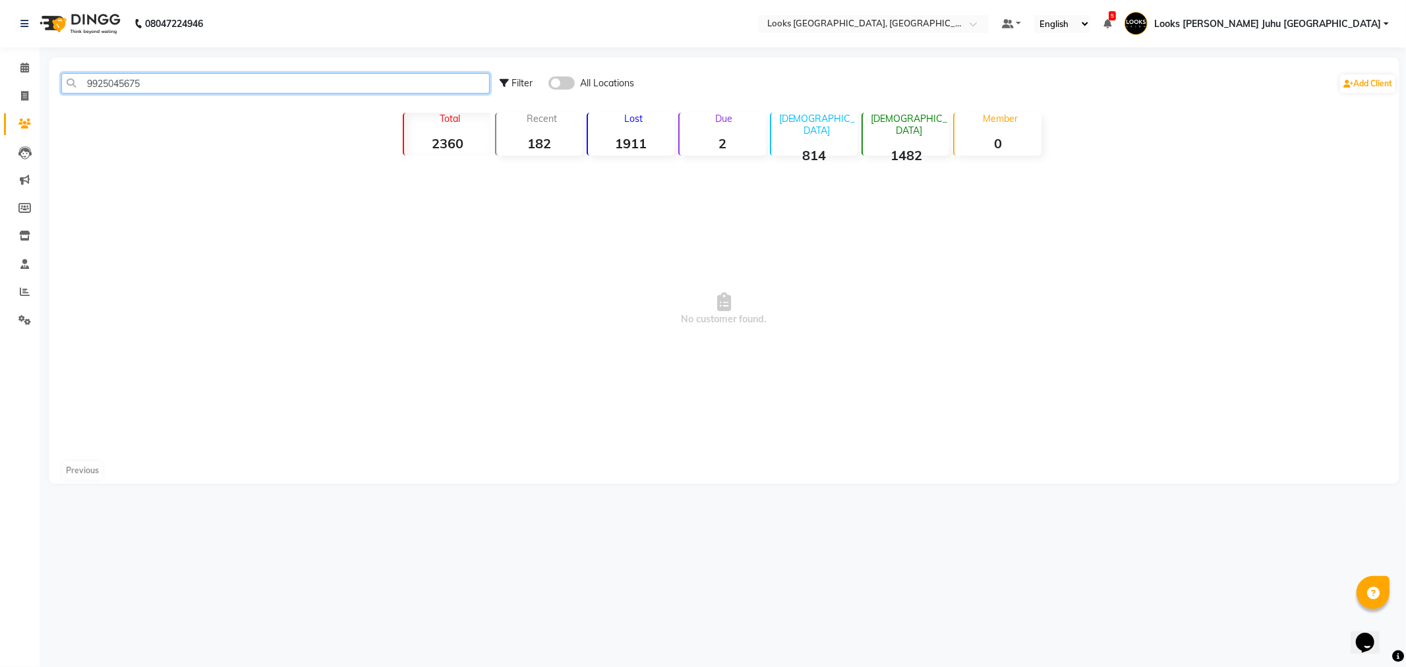
click at [265, 86] on input "9925045675" at bounding box center [275, 83] width 429 height 20
type input "9925045675"
click at [27, 58] on link "Calendar" at bounding box center [20, 68] width 32 height 22
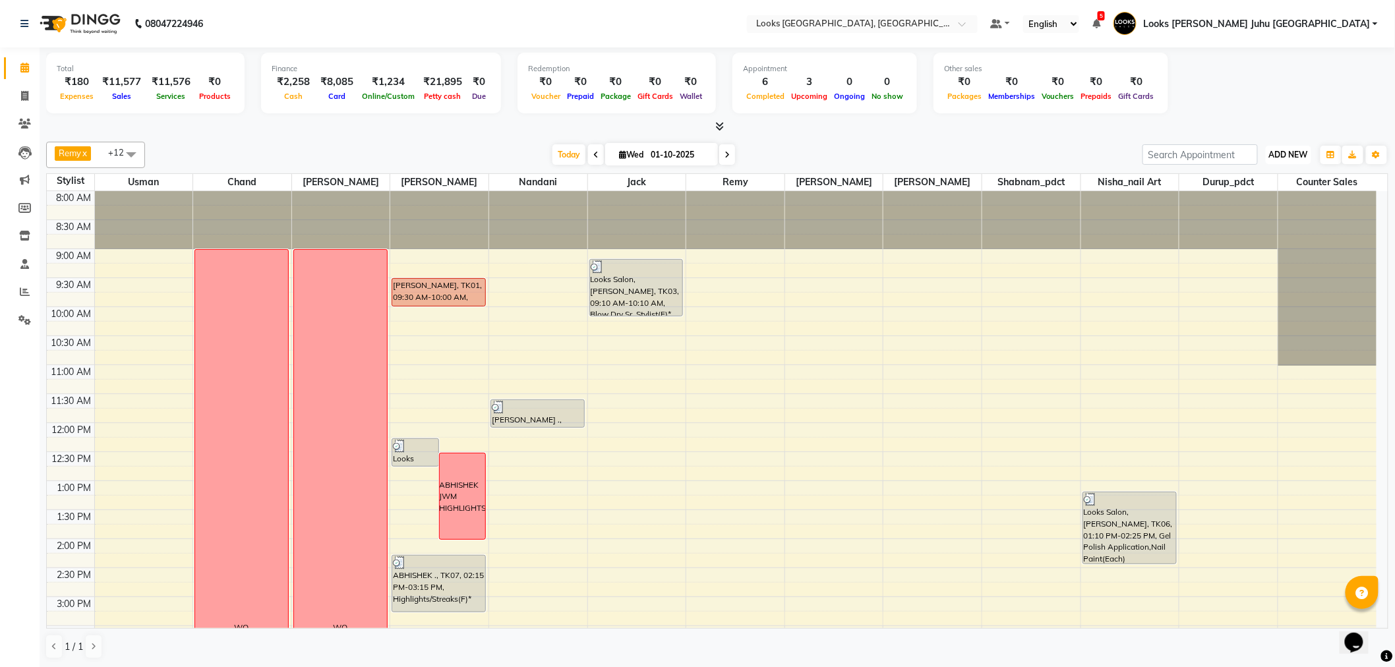
click at [1290, 160] on button "ADD NEW Toggle Dropdown" at bounding box center [1288, 155] width 45 height 18
click at [1254, 195] on link "Add Invoice" at bounding box center [1259, 196] width 104 height 17
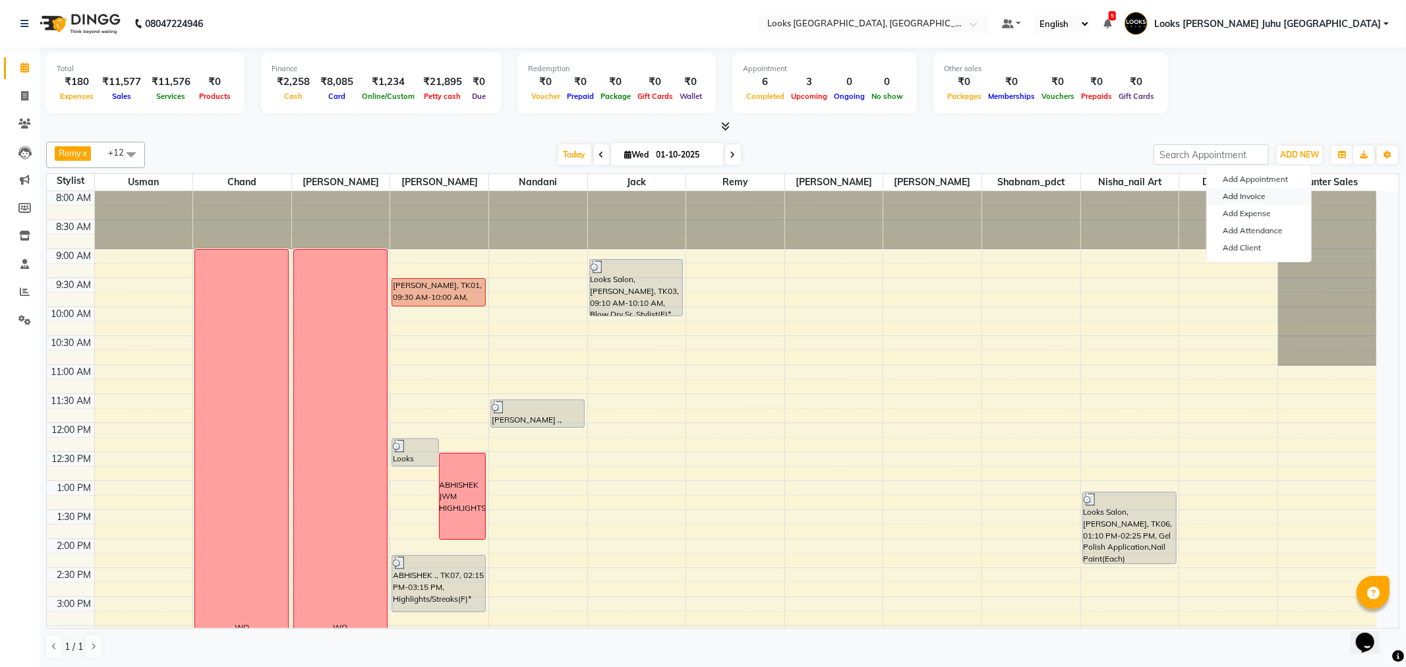
select select "service"
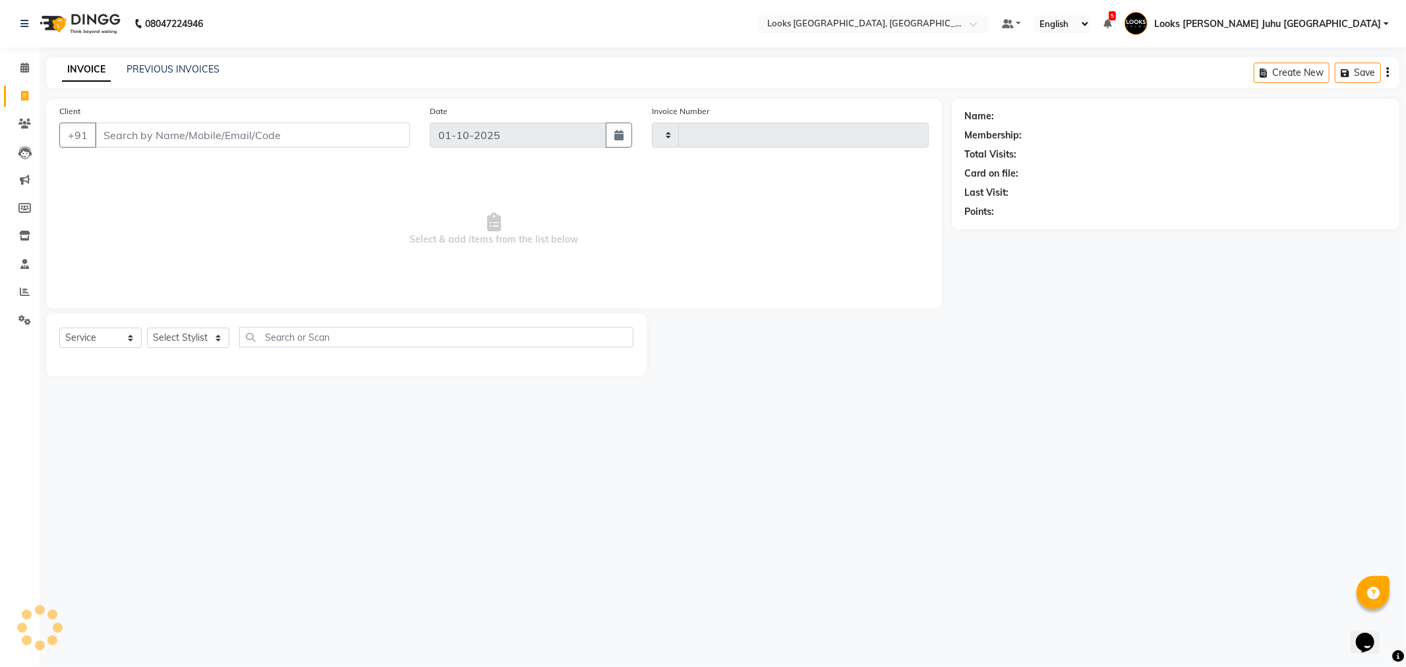
type input "2247"
select select "8270"
click at [337, 139] on input "Client" at bounding box center [252, 135] width 315 height 25
paste input "9925045675"
type input "9925045675"
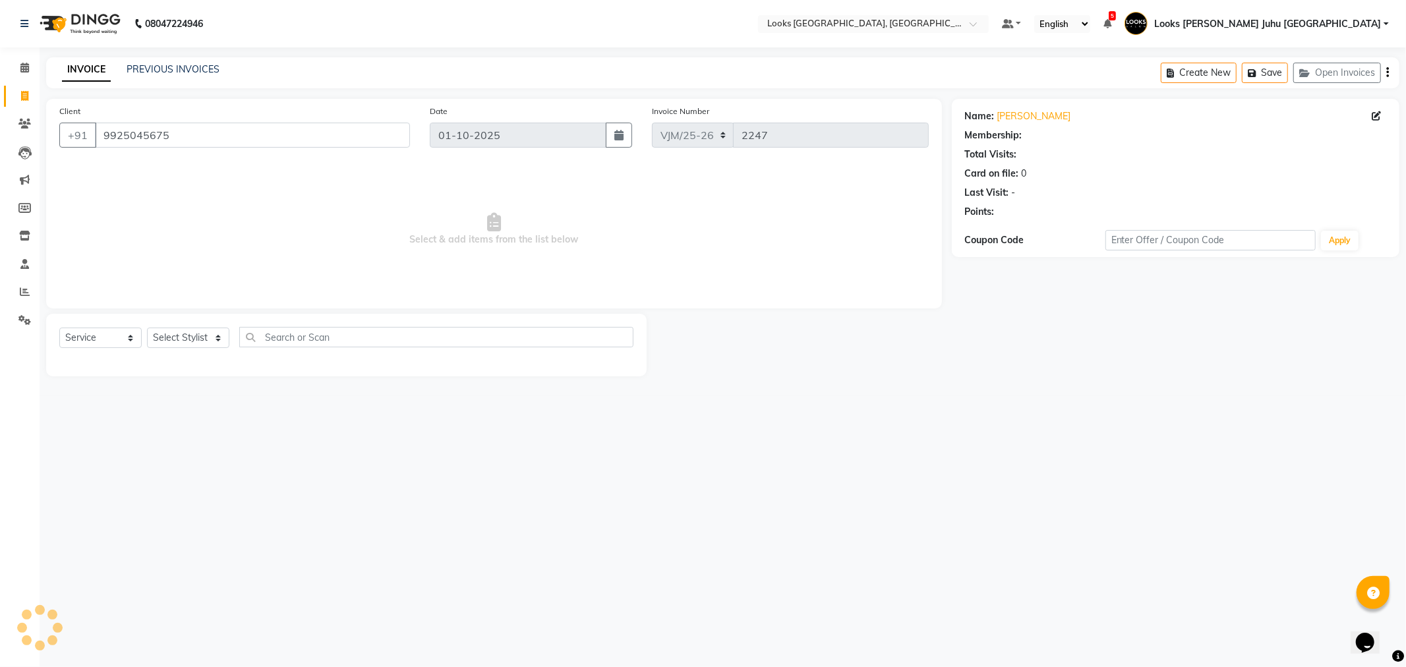
select select "1: Object"
click at [1375, 117] on icon at bounding box center [1376, 115] width 9 height 9
click at [1376, 119] on icon at bounding box center [1376, 115] width 9 height 9
click at [24, 57] on link "Calendar" at bounding box center [20, 68] width 32 height 22
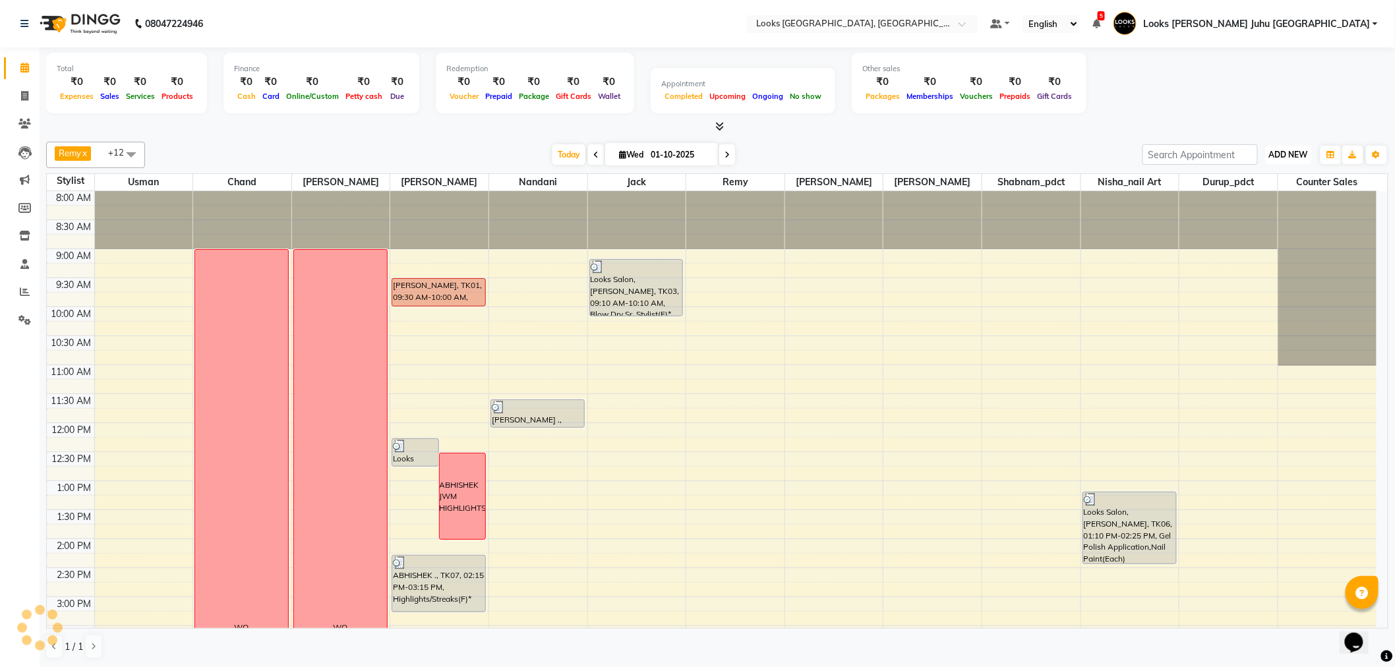
click at [1271, 156] on span "ADD NEW" at bounding box center [1288, 155] width 39 height 10
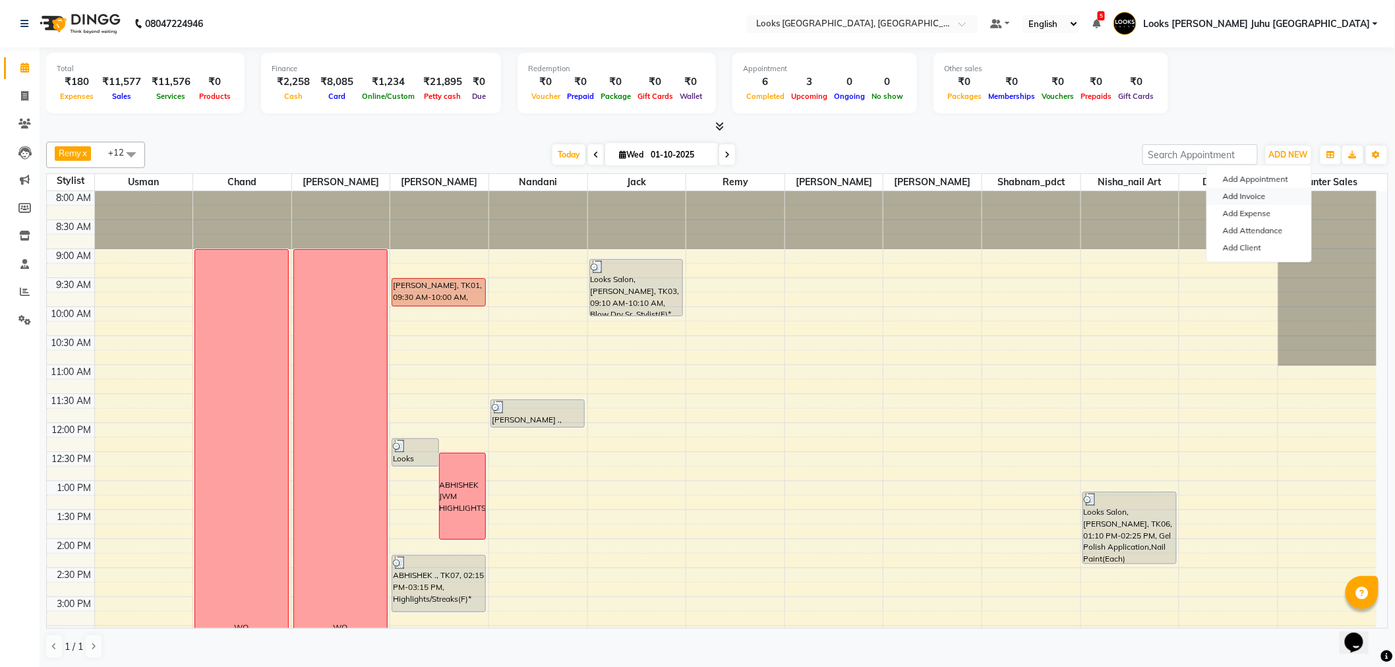
click at [1224, 193] on link "Add Invoice" at bounding box center [1259, 196] width 104 height 17
select select "service"
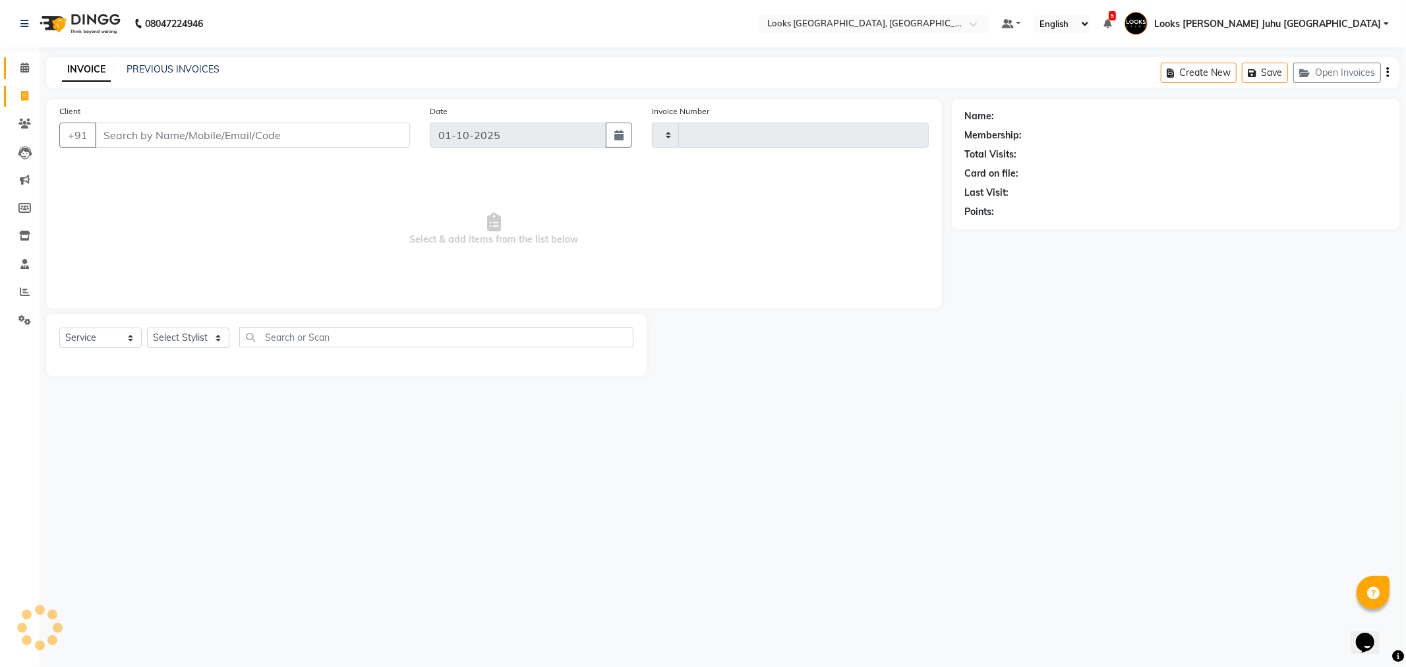
type input "2247"
select select "8270"
click at [348, 136] on input "Client" at bounding box center [252, 135] width 315 height 25
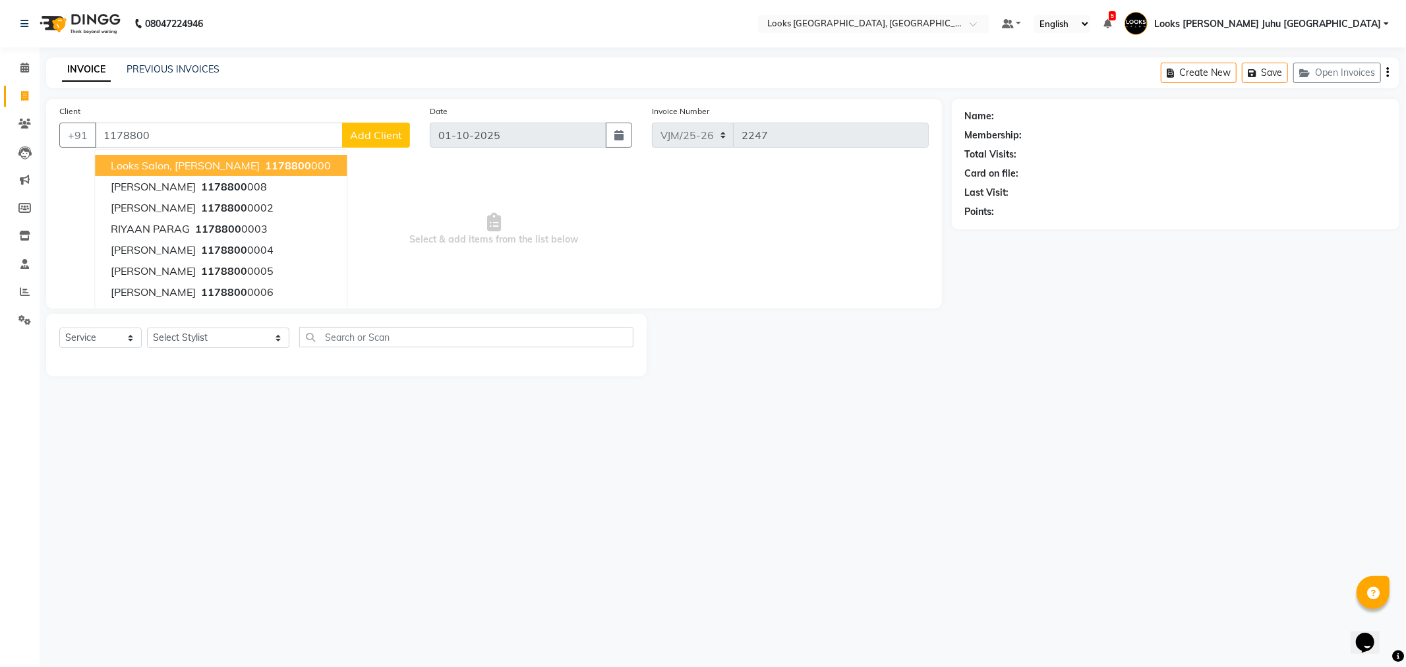
drag, startPoint x: 462, startPoint y: 190, endPoint x: 543, endPoint y: 249, distance: 100.0
click at [482, 199] on span "Select & add items from the list below" at bounding box center [494, 230] width 870 height 132
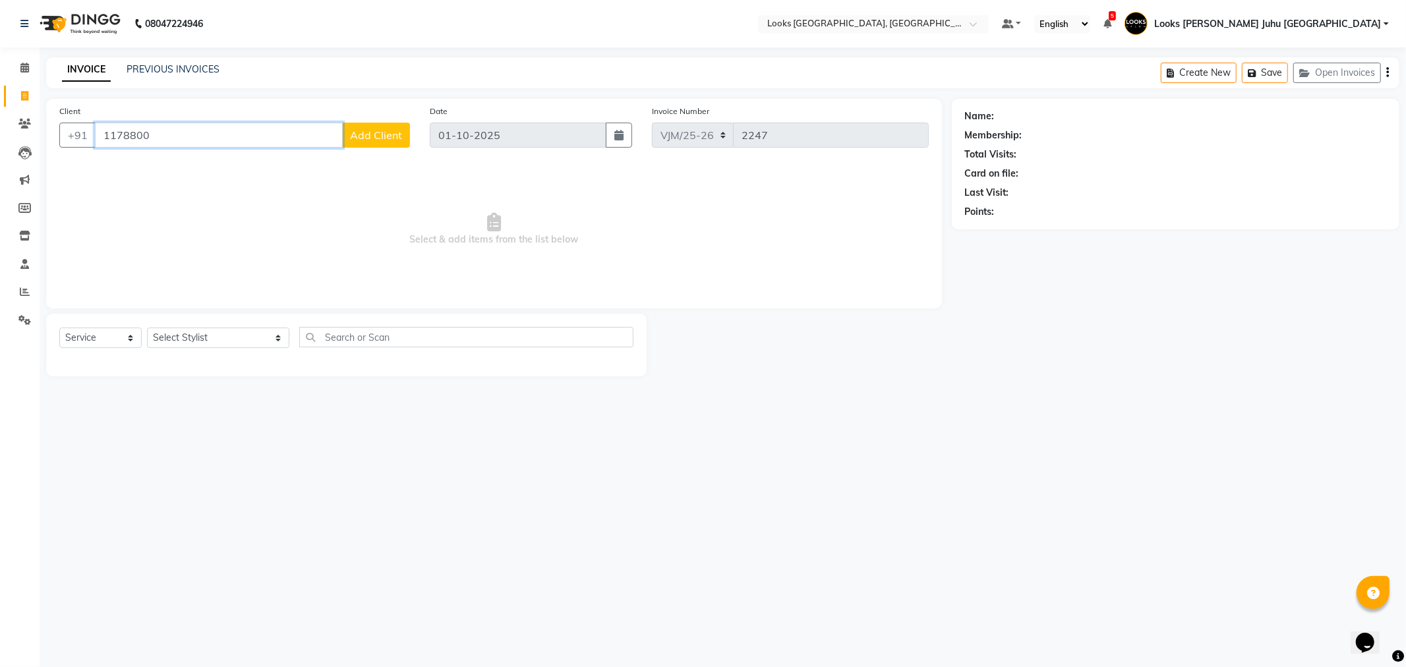
click at [148, 142] on input "1178800" at bounding box center [219, 135] width 248 height 25
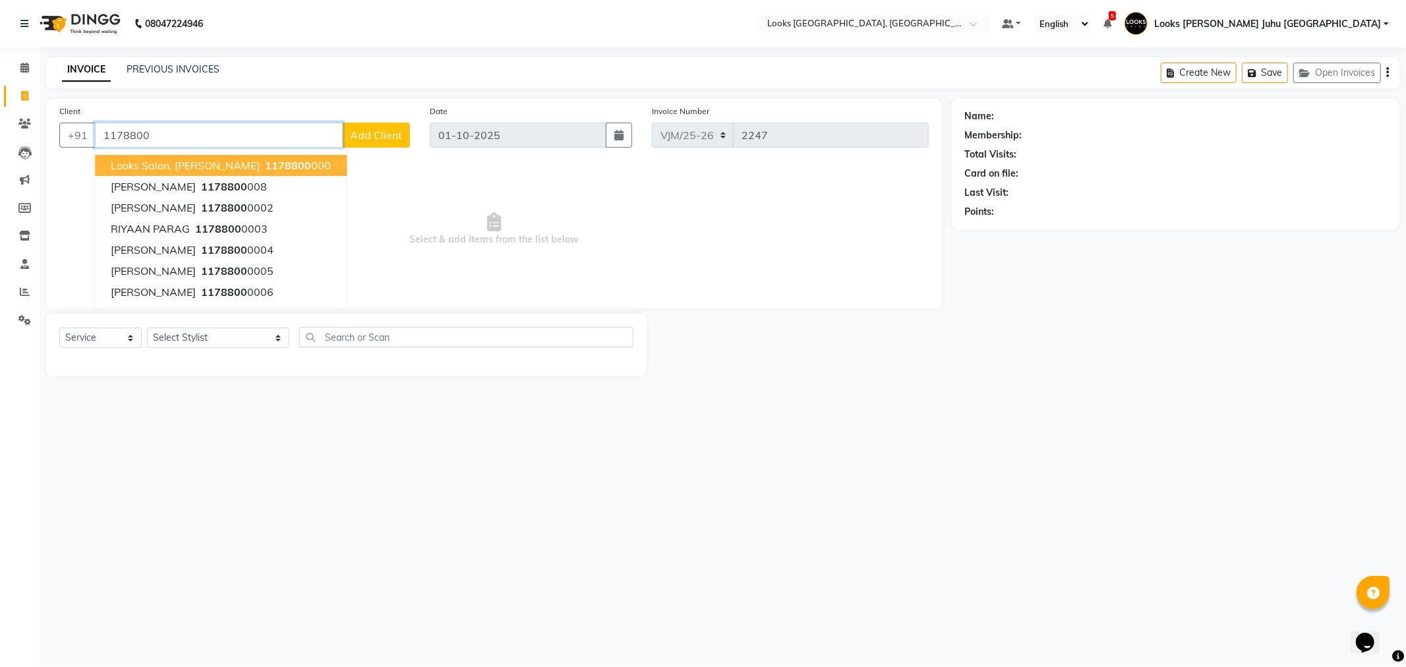
click at [216, 156] on button "Looks Salon, [PERSON_NAME] 1178800 000" at bounding box center [221, 165] width 252 height 21
type input "1178800000"
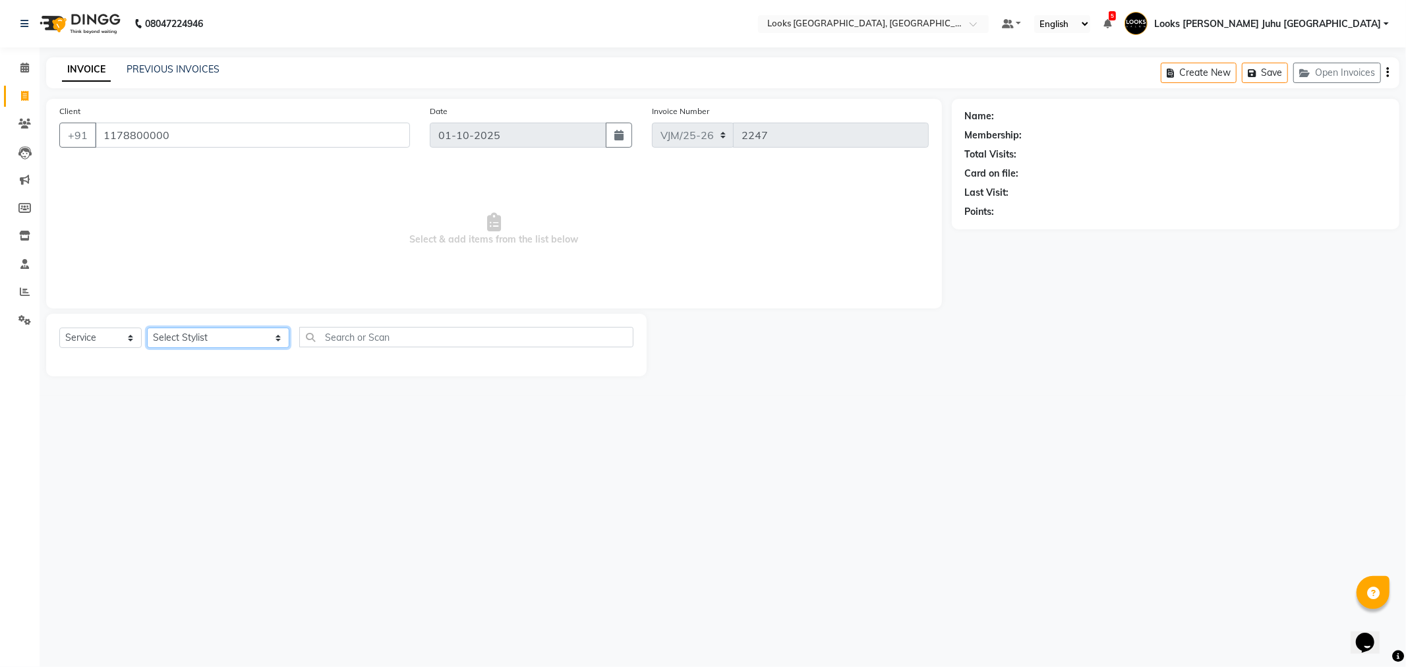
click at [179, 336] on select "Select Stylist [PERSON_NAME] [PERSON_NAME] Chan_Mrg Counter Sales [PERSON_NAME]…" at bounding box center [218, 338] width 142 height 20
select select "1: Object"
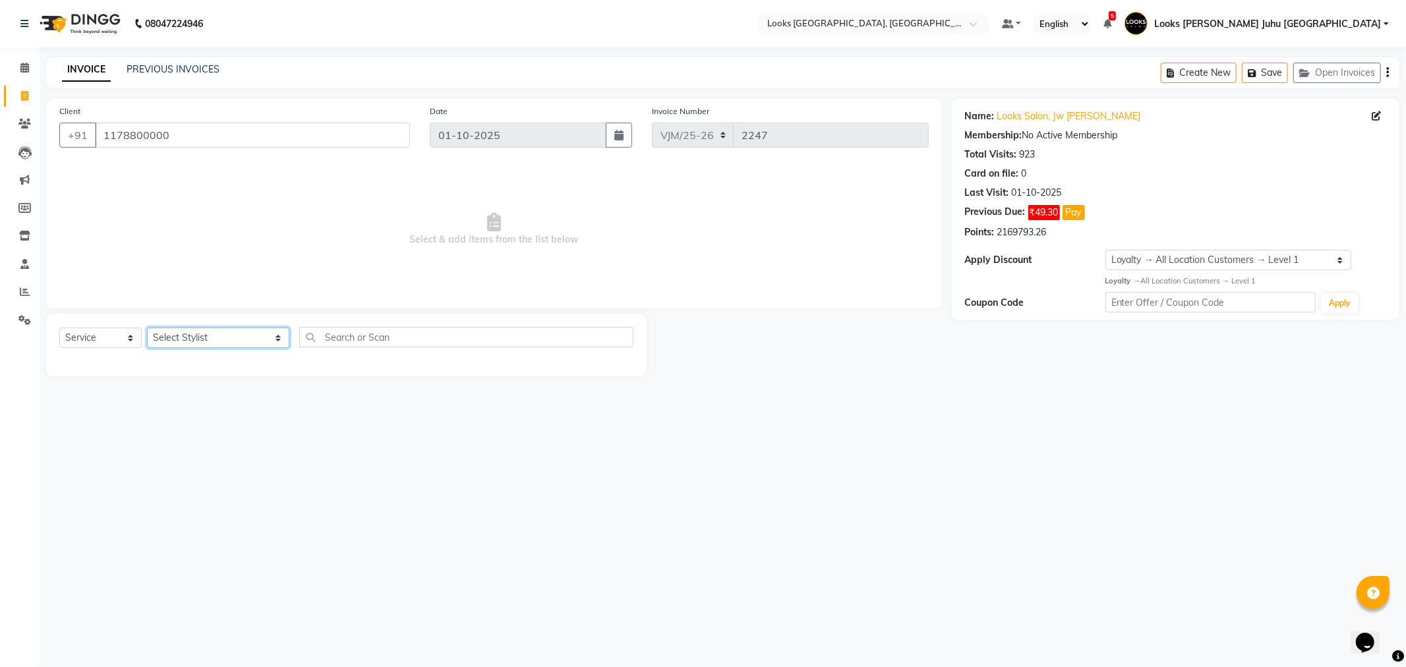
select select "23388"
click at [147, 328] on select "Select Stylist [PERSON_NAME] [PERSON_NAME] Chan_Mrg Counter Sales [PERSON_NAME]…" at bounding box center [218, 338] width 142 height 20
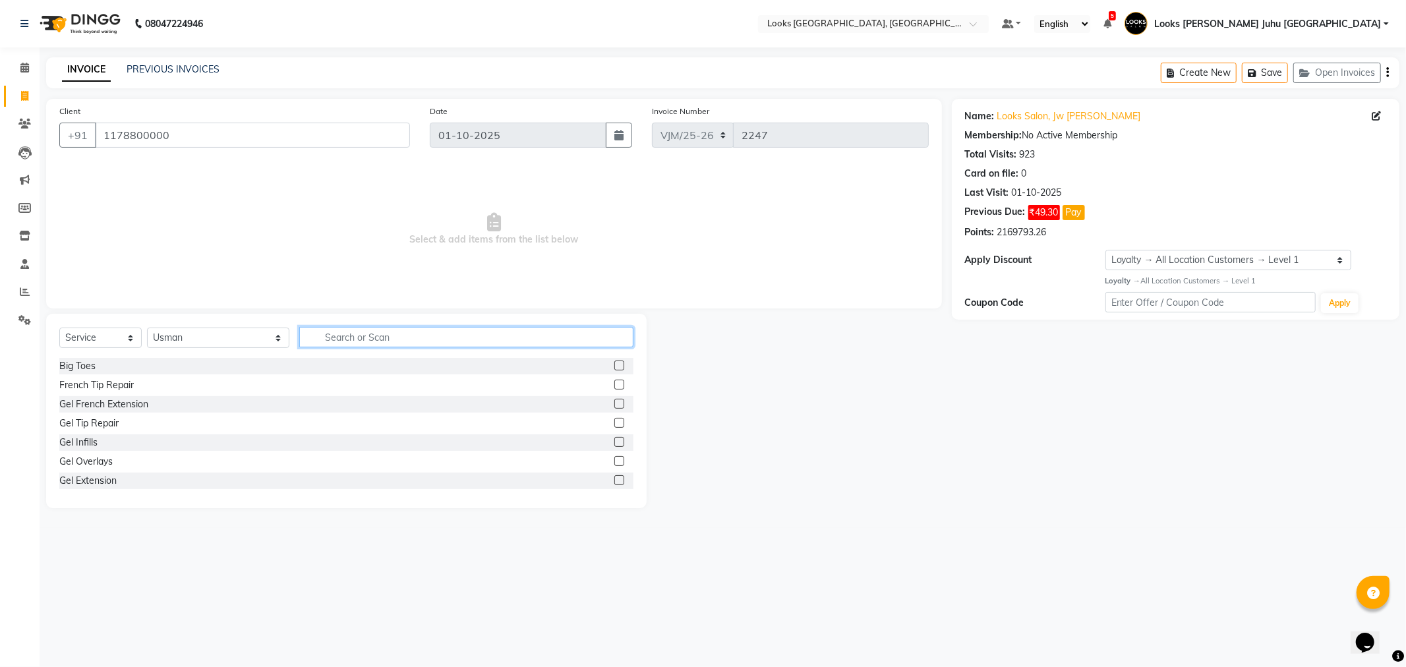
click at [303, 338] on input "text" at bounding box center [466, 337] width 334 height 20
type input "CUT"
click at [111, 462] on div "Sr.Stylist Cut(M)" at bounding box center [93, 462] width 68 height 14
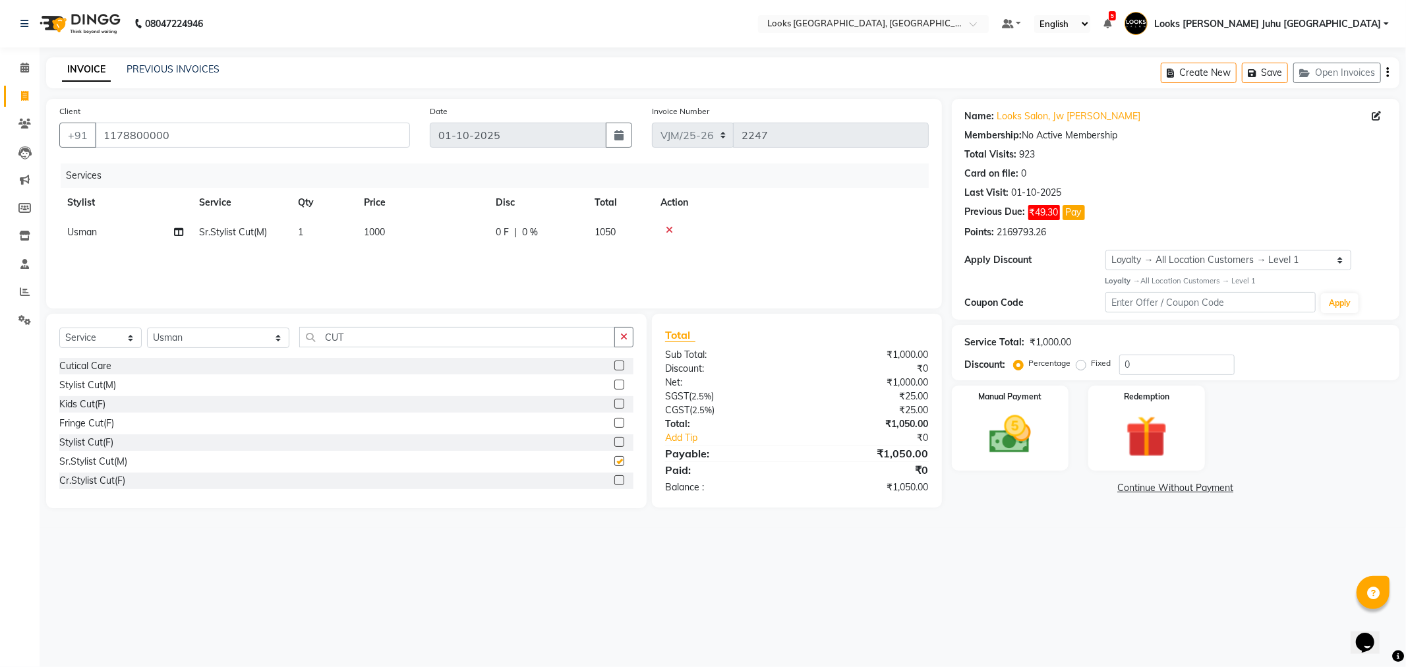
checkbox input "false"
click at [456, 231] on td "1000" at bounding box center [422, 233] width 132 height 30
select select "23388"
click at [475, 231] on input "1000" at bounding box center [484, 236] width 116 height 20
type input "1"
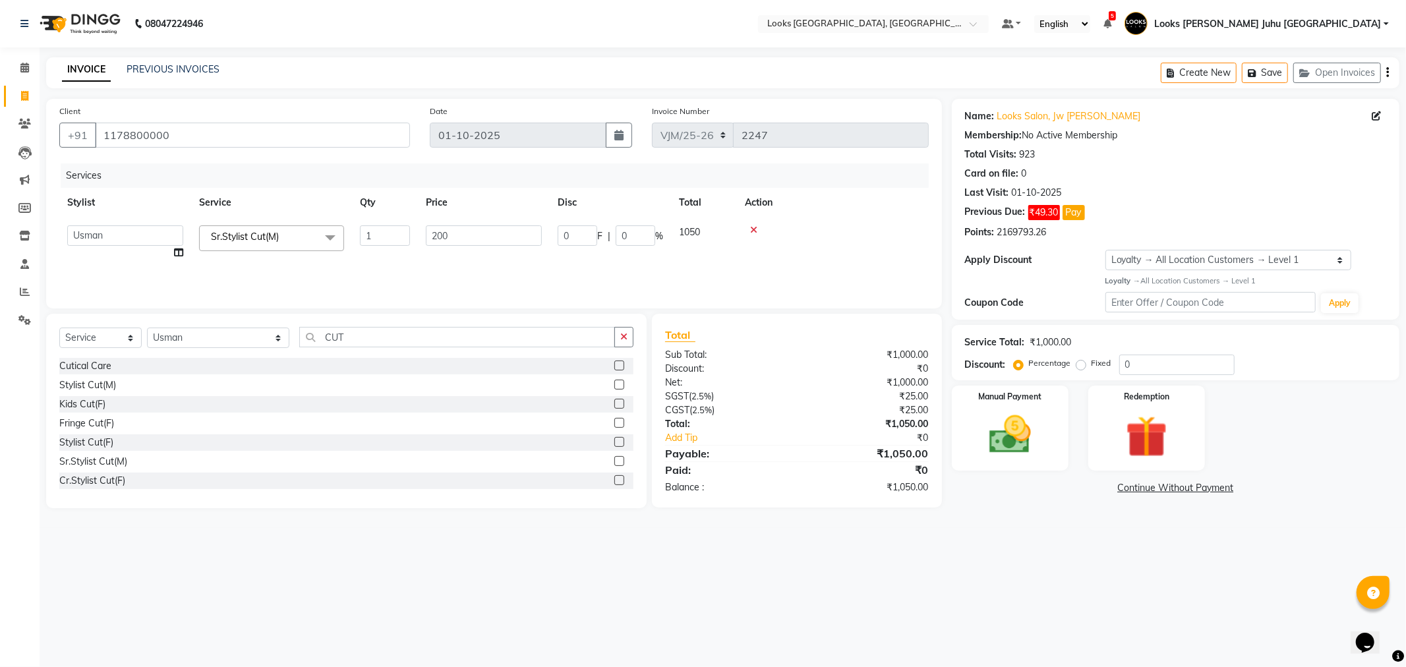
type input "2000"
click at [267, 570] on div "08047224946 Select Location × Looks [PERSON_NAME], [GEOGRAPHIC_DATA], [GEOGRAPH…" at bounding box center [703, 333] width 1406 height 667
click at [229, 334] on select "Select Stylist [PERSON_NAME] [PERSON_NAME] Chan_Mrg Counter Sales [PERSON_NAME]…" at bounding box center [218, 338] width 142 height 20
select select "23387"
click at [147, 328] on select "Select Stylist [PERSON_NAME] [PERSON_NAME] Chan_Mrg Counter Sales [PERSON_NAME]…" at bounding box center [218, 338] width 142 height 20
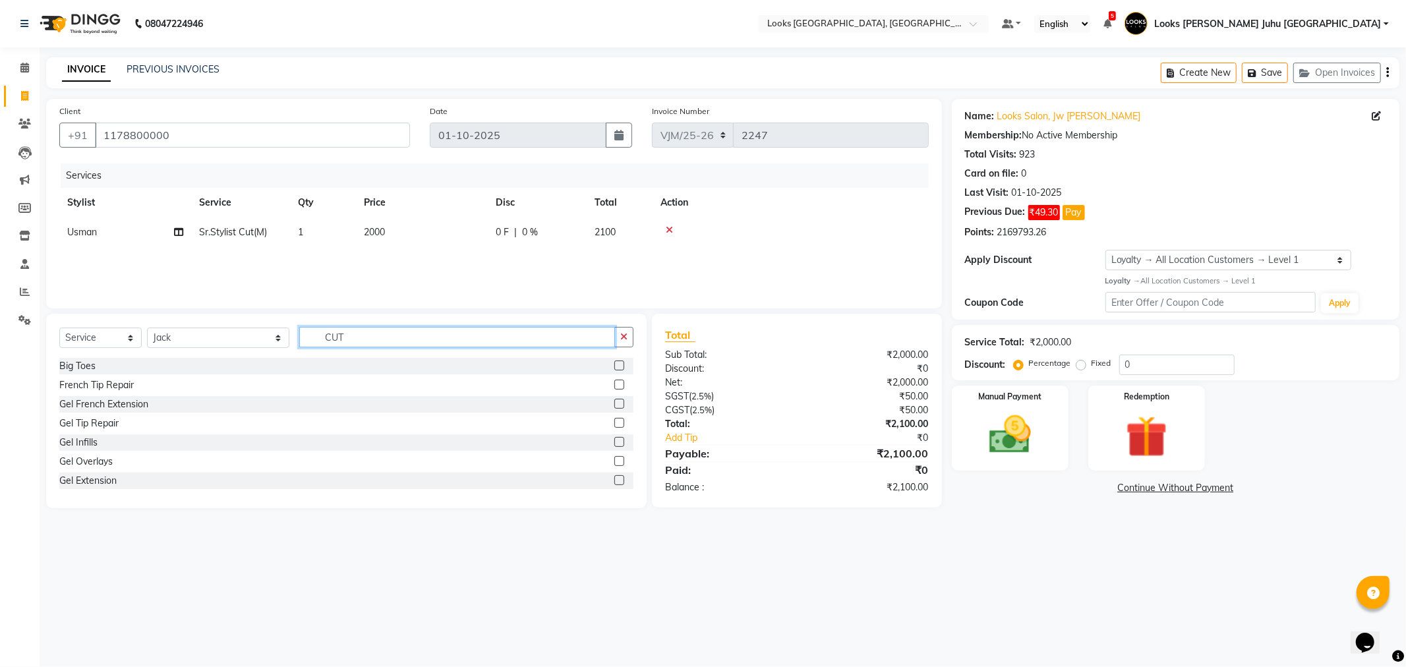
click at [348, 343] on input "CUT" at bounding box center [456, 337] width 315 height 20
click at [108, 463] on div "Sr.Stylist Cut(M)" at bounding box center [93, 462] width 68 height 14
checkbox input "false"
click at [438, 267] on td "1000" at bounding box center [422, 262] width 132 height 30
select select "23387"
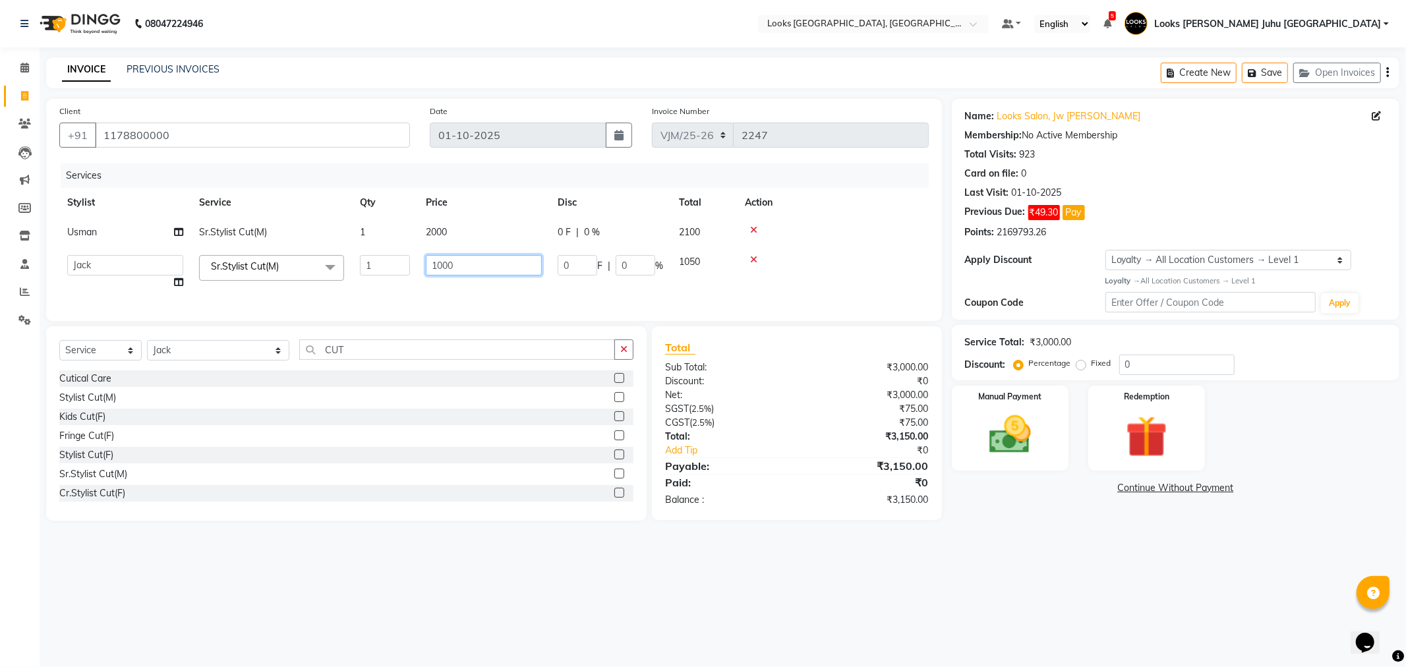
click at [445, 269] on input "1000" at bounding box center [484, 265] width 116 height 20
click at [502, 266] on input "1000" at bounding box center [484, 265] width 116 height 20
type input "1"
type input "2000"
click at [365, 568] on div "08047224946 Select Location × Looks [PERSON_NAME], [GEOGRAPHIC_DATA], [GEOGRAPH…" at bounding box center [703, 333] width 1406 height 667
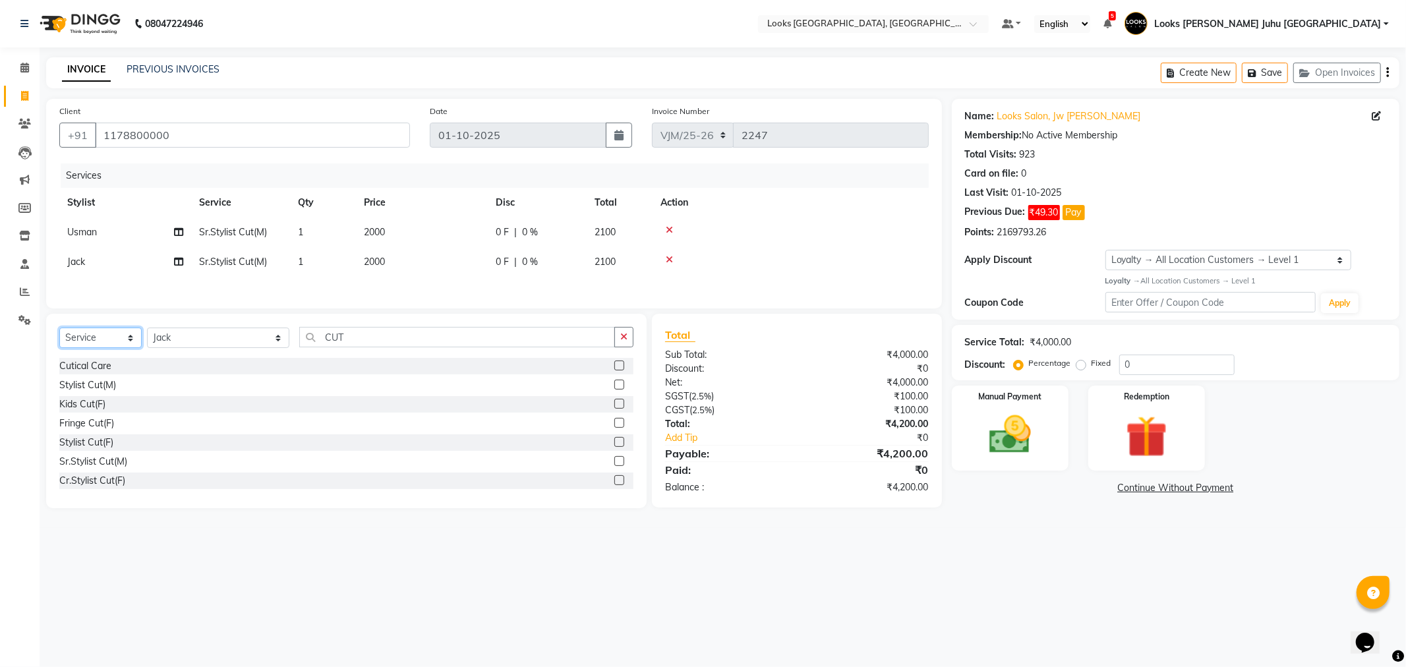
drag, startPoint x: 106, startPoint y: 340, endPoint x: 91, endPoint y: 350, distance: 18.5
click at [106, 340] on select "Select Service Product Membership Package Voucher Prepaid Gift Card" at bounding box center [100, 338] width 82 height 20
select select "product"
click at [59, 331] on select "Select Service Product Membership Package Voucher Prepaid Gift Card" at bounding box center [100, 338] width 82 height 20
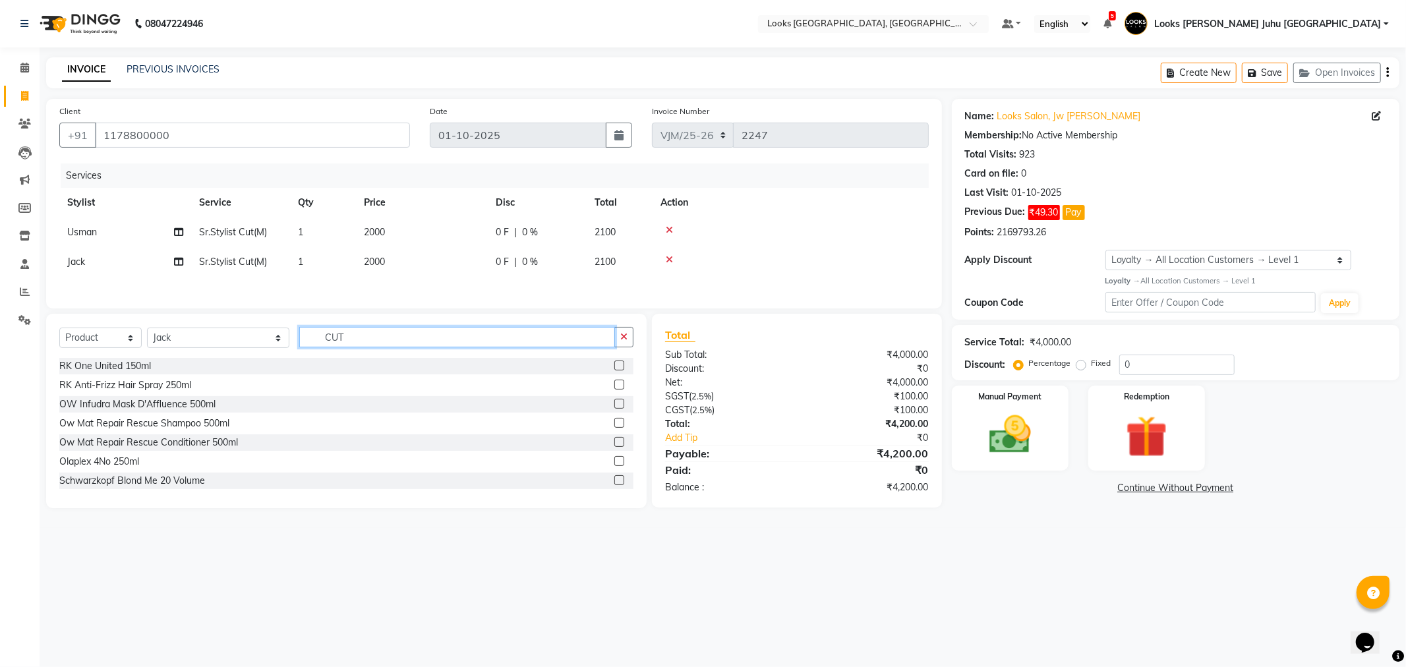
click at [321, 344] on input "CUT" at bounding box center [456, 337] width 315 height 20
type input "7290014344167"
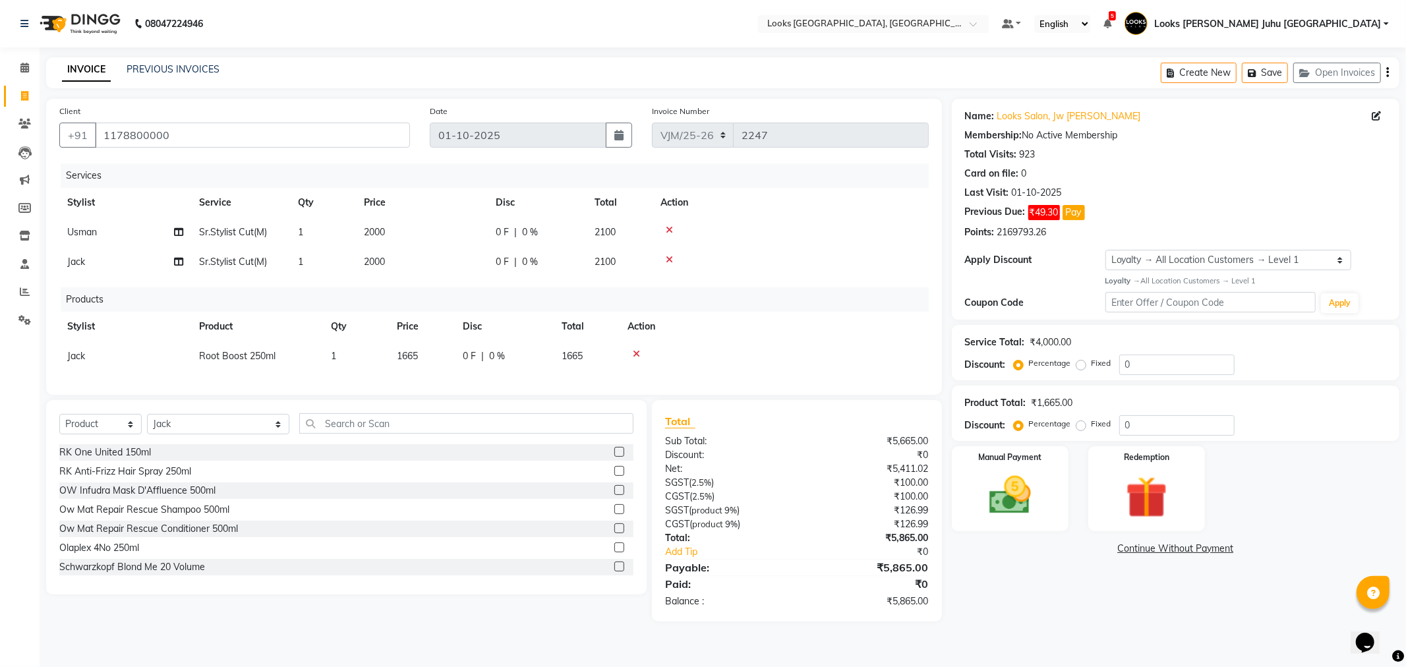
click at [384, 351] on td "1" at bounding box center [356, 357] width 66 height 30
select select "23387"
click at [443, 357] on input "1665" at bounding box center [422, 359] width 50 height 20
type input "1"
type input "2610"
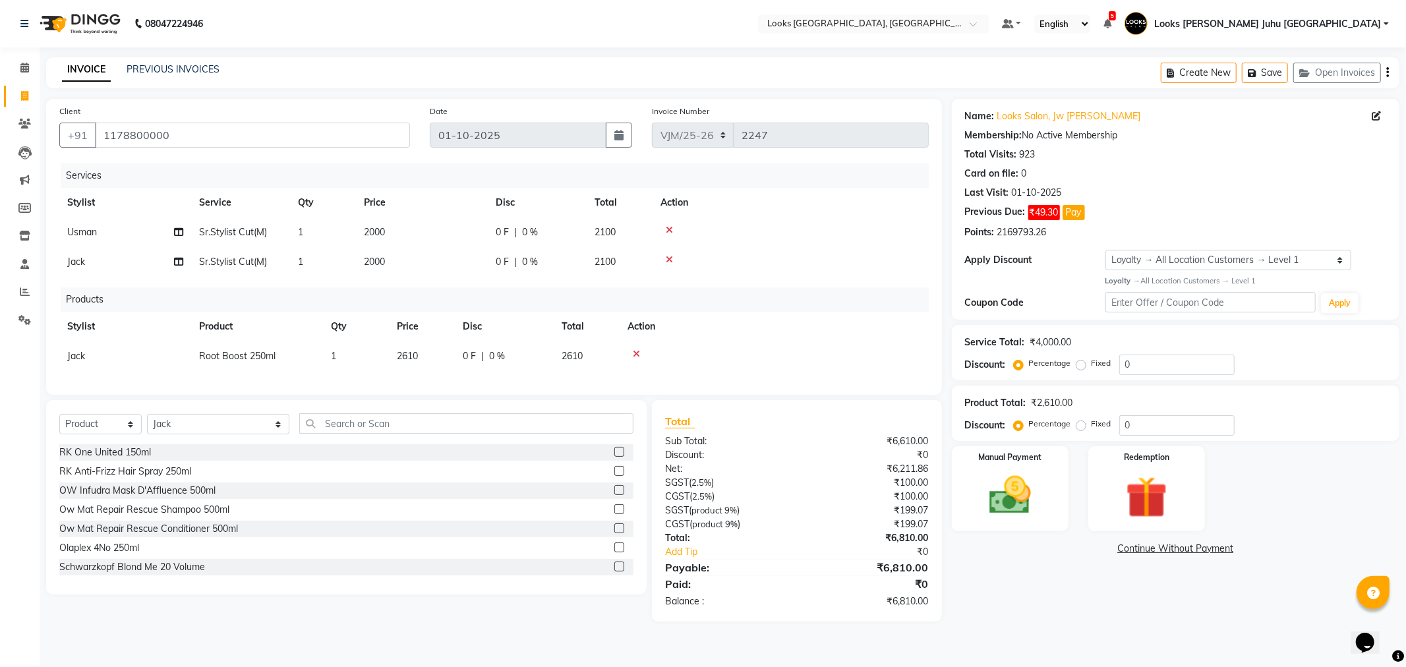
click at [1083, 603] on div "Name: Looks Salon, Jw Juhu Marriott Membership: No Active Membership Total Visi…" at bounding box center [1181, 360] width 458 height 523
click at [1030, 495] on img at bounding box center [1010, 496] width 71 height 50
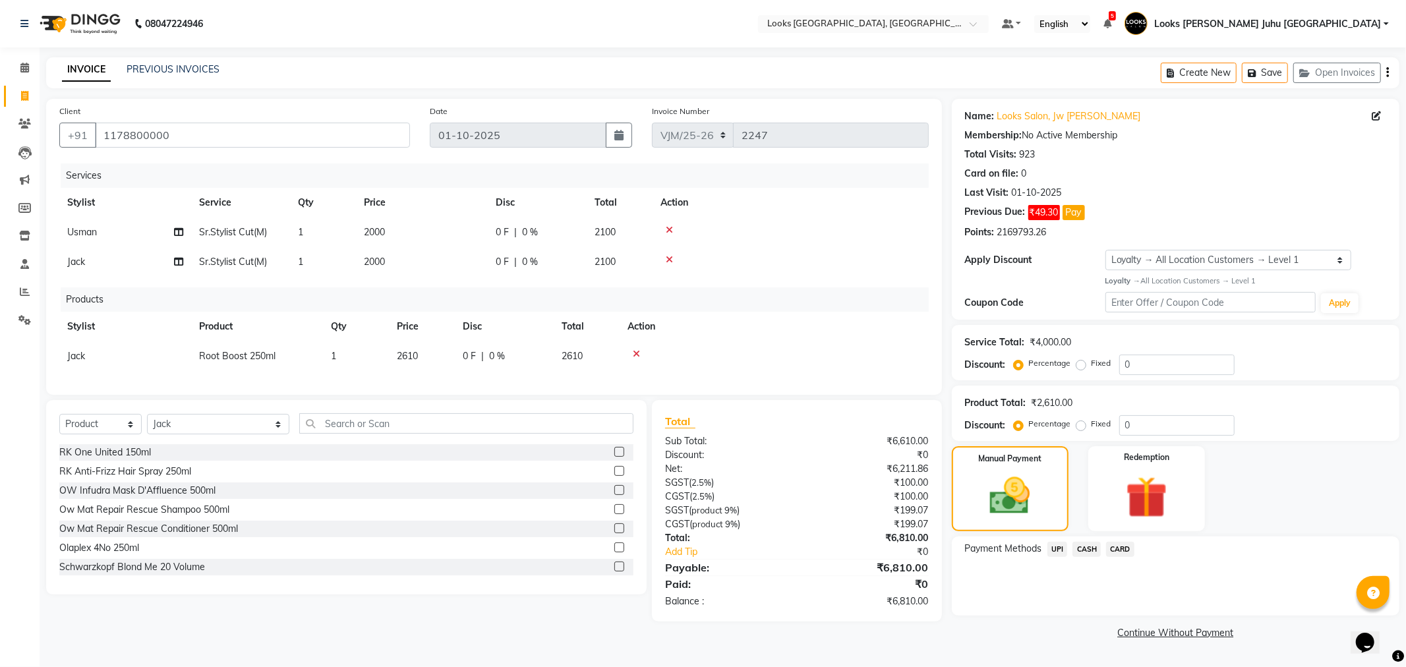
click at [1089, 547] on span "CASH" at bounding box center [1087, 549] width 28 height 15
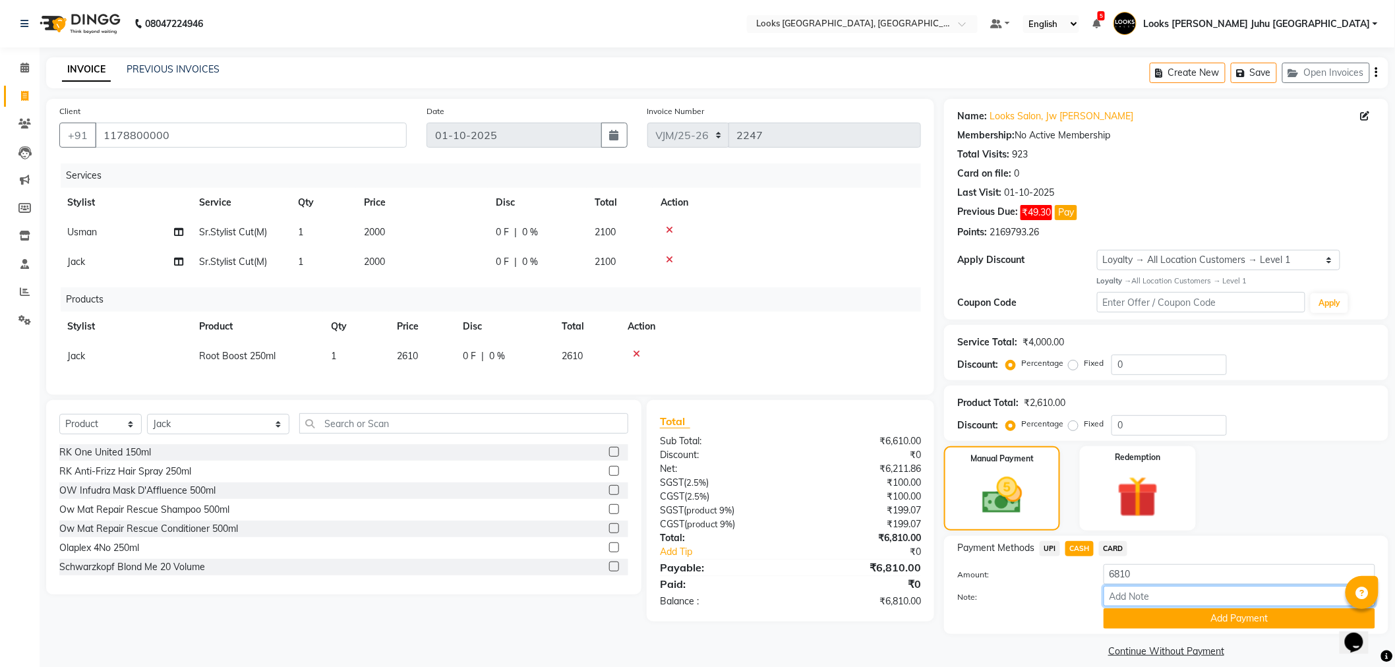
click at [1151, 586] on input "Note:" at bounding box center [1240, 596] width 272 height 20
click at [1151, 578] on input "6810" at bounding box center [1240, 574] width 272 height 20
type input "6"
type input "7000"
click at [1170, 625] on button "Add Payment" at bounding box center [1240, 619] width 272 height 20
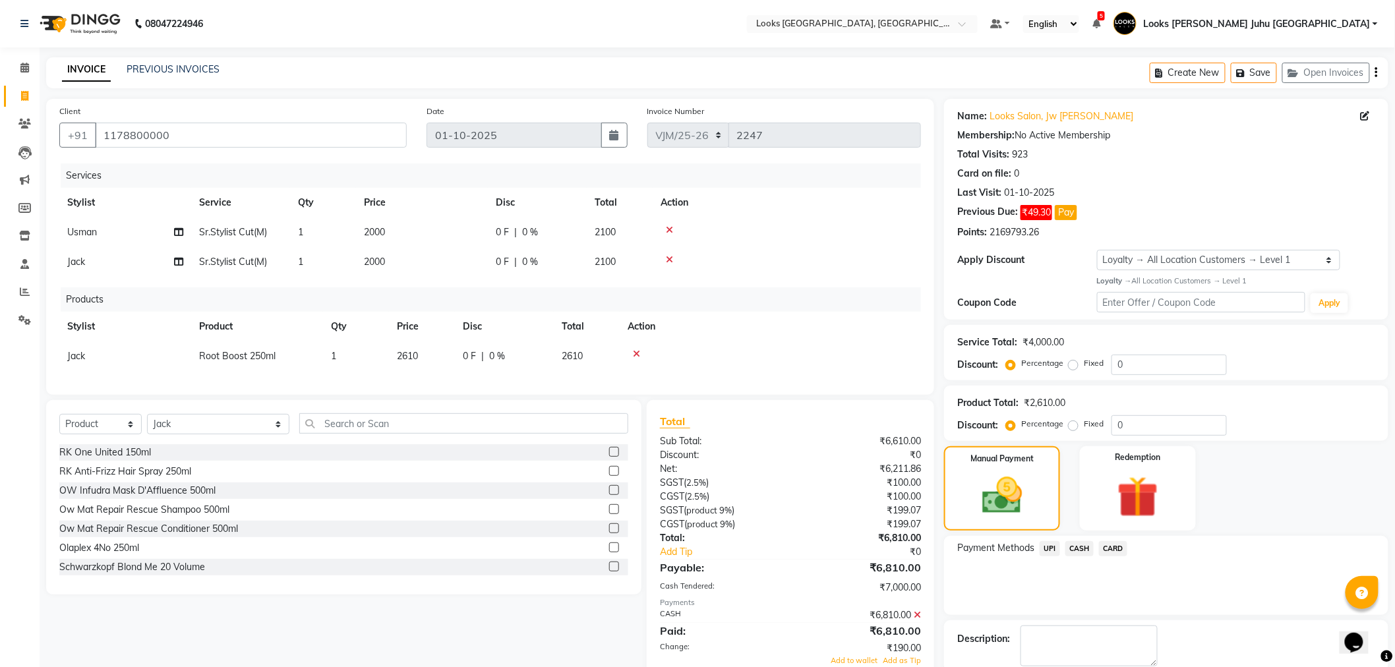
scroll to position [124, 0]
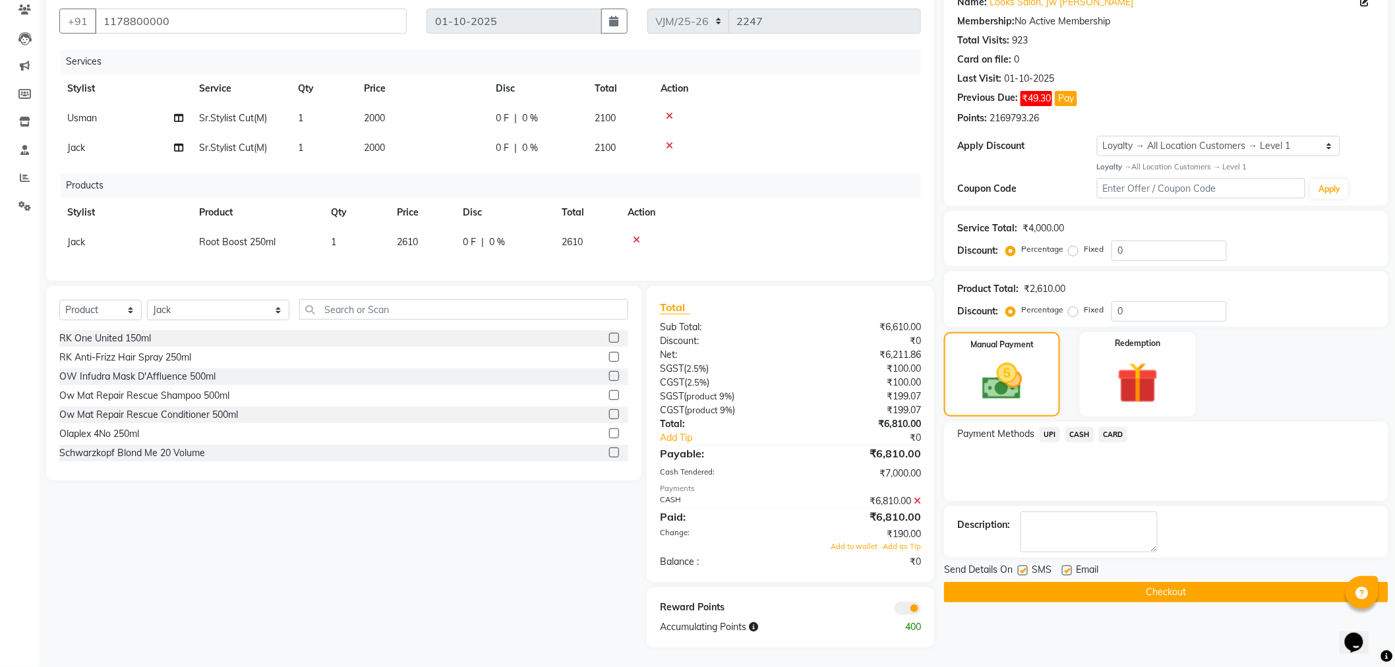
click at [1230, 582] on button "Checkout" at bounding box center [1166, 592] width 444 height 20
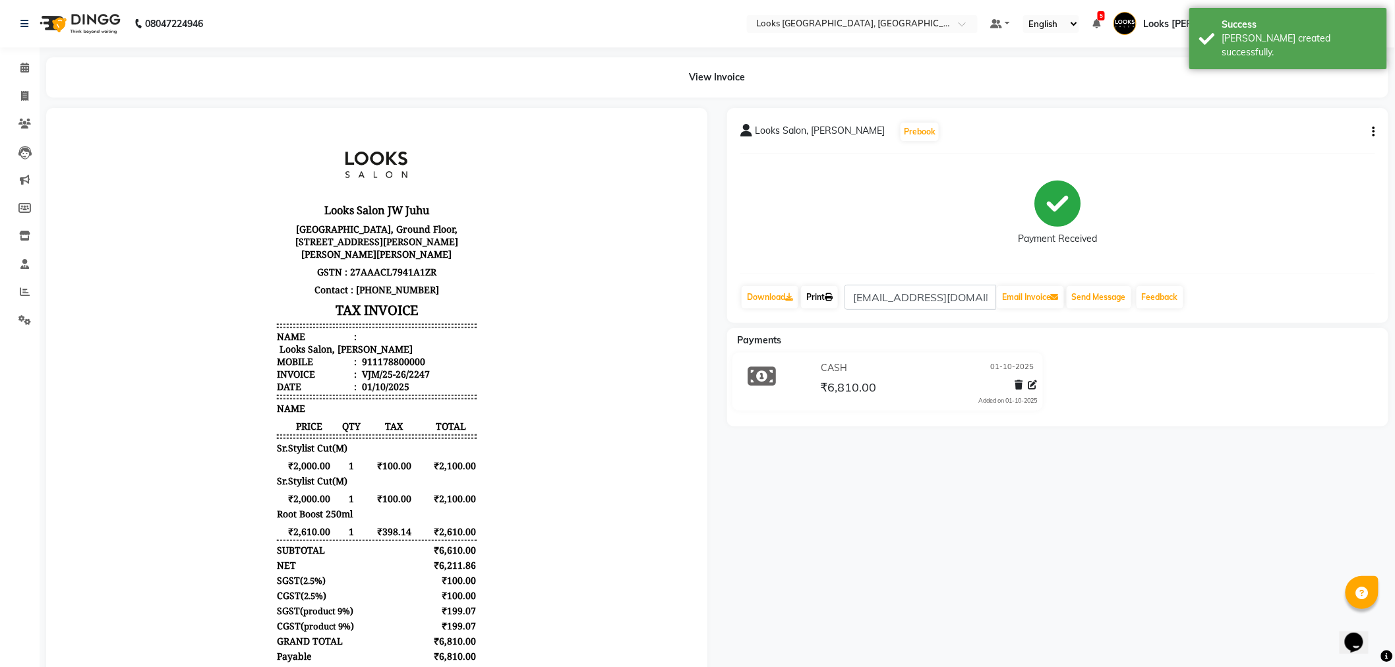
click at [833, 300] on icon at bounding box center [829, 297] width 8 height 8
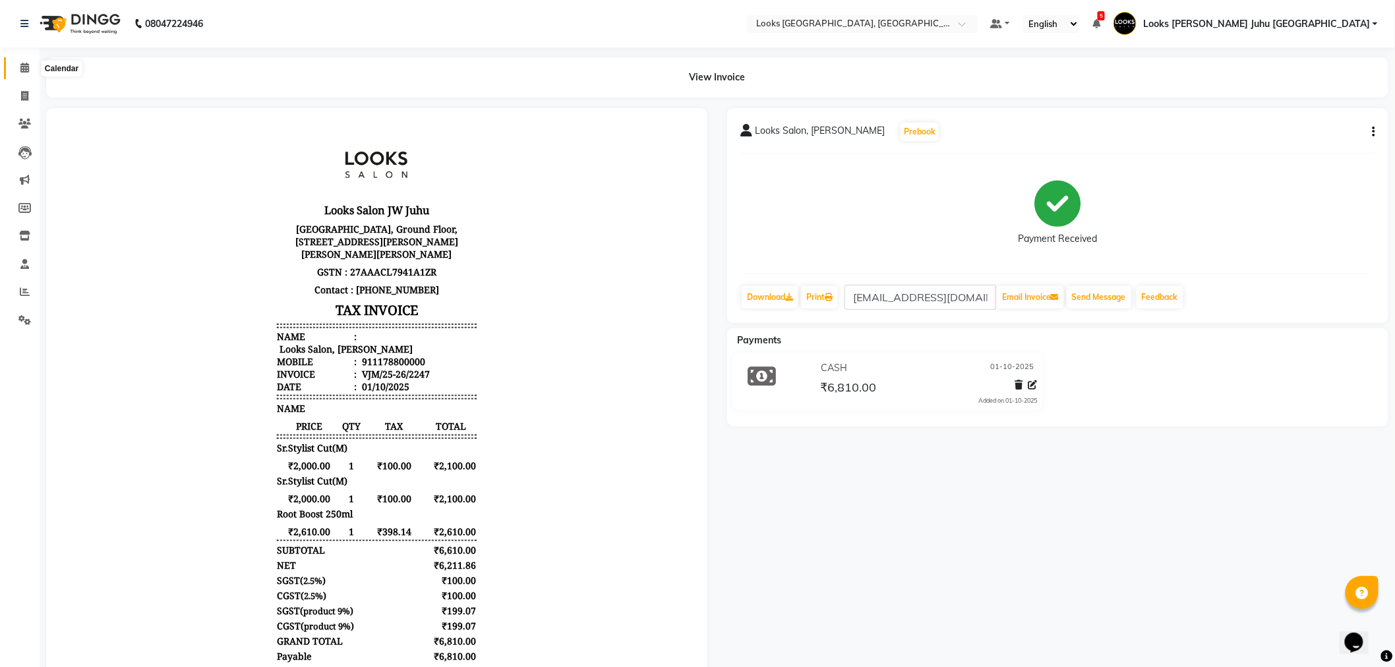
click at [14, 68] on span at bounding box center [24, 68] width 23 height 15
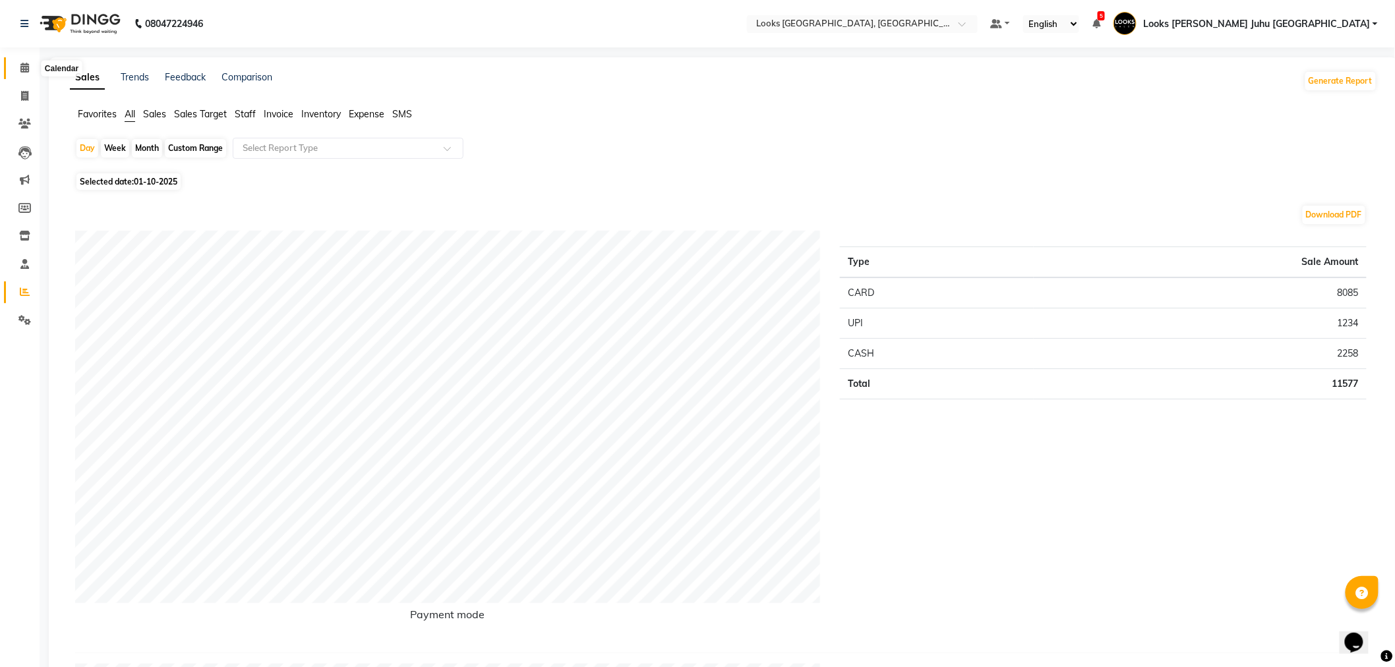
click at [30, 65] on span at bounding box center [24, 68] width 23 height 15
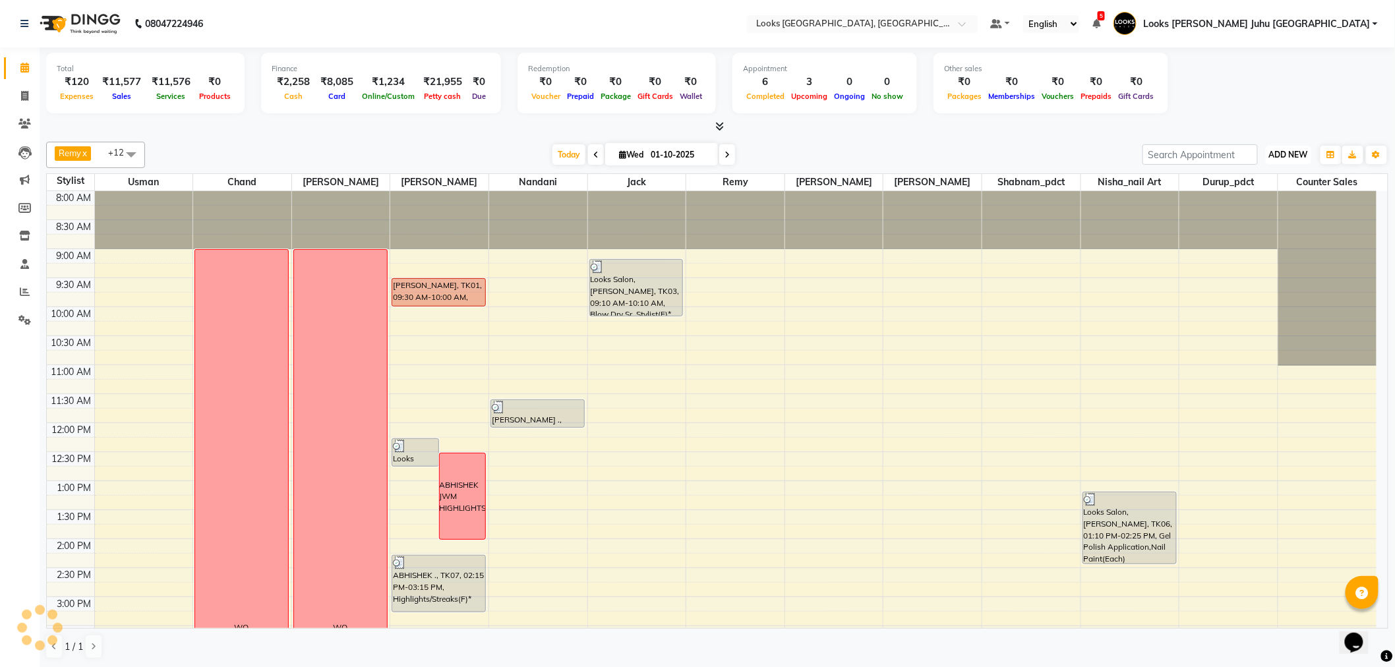
click at [1300, 162] on button "ADD NEW Toggle Dropdown" at bounding box center [1288, 155] width 45 height 18
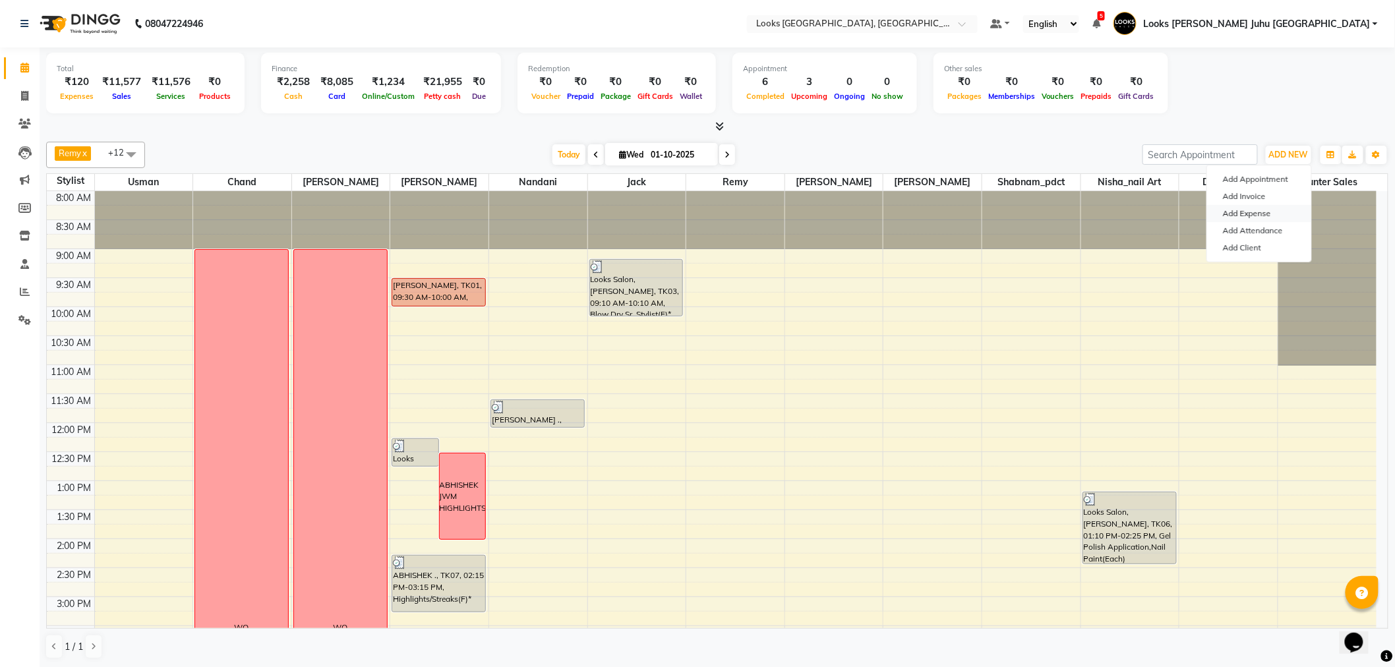
click at [1244, 210] on link "Add Expense" at bounding box center [1259, 213] width 104 height 17
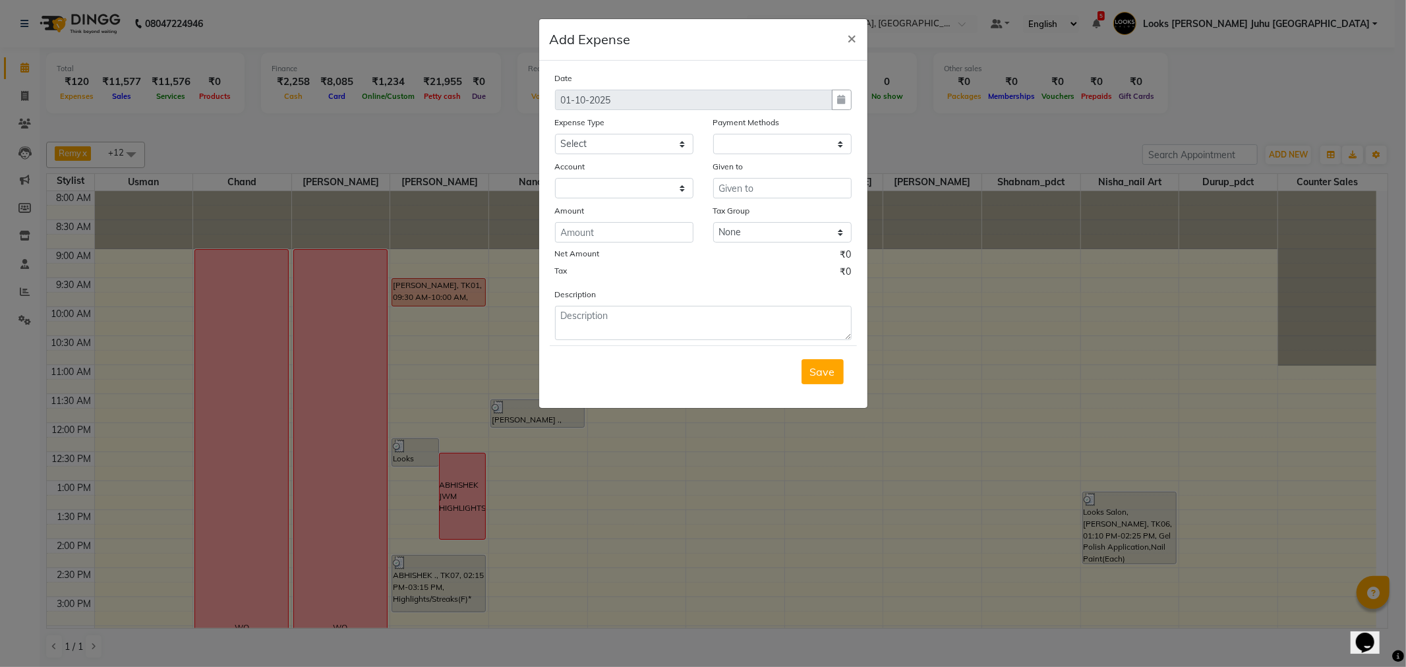
select select "1"
select select "3134"
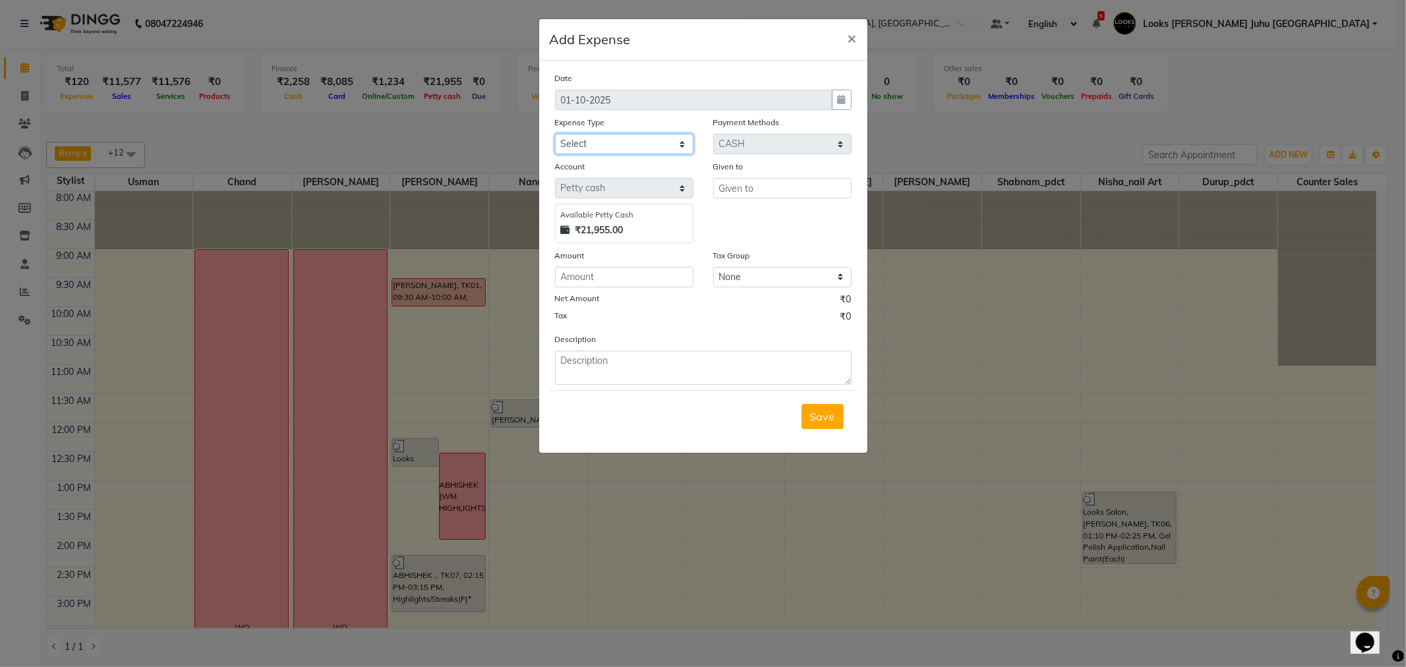
click at [626, 153] on select "Select Accommodation Aesthetics Bank Deposit BLINKIT Cash Handover Client Refun…" at bounding box center [624, 144] width 138 height 20
select select "5139"
click at [555, 134] on select "Select Accommodation Aesthetics Bank Deposit BLINKIT Cash Handover Client Refun…" at bounding box center [624, 144] width 138 height 20
click at [774, 185] on input "text" at bounding box center [782, 188] width 138 height 20
type input "HR"
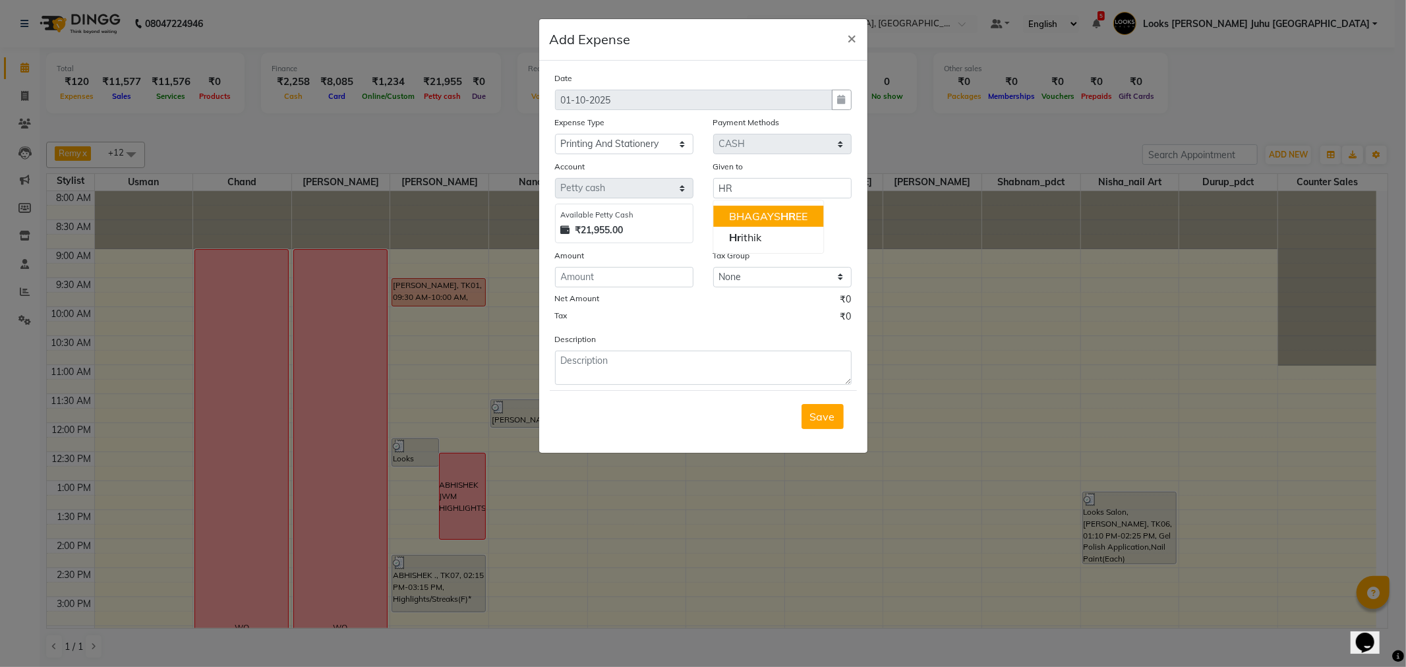
click at [591, 128] on label "Expense Type" at bounding box center [580, 123] width 50 height 12
click at [590, 133] on div "Expense Type" at bounding box center [624, 124] width 138 height 18
click at [591, 140] on select "Select Accommodation Aesthetics Bank Deposit BLINKIT Cash Handover Client Refun…" at bounding box center [624, 144] width 138 height 20
select select "5134"
click at [555, 134] on select "Select Accommodation Aesthetics Bank Deposit BLINKIT Cash Handover Client Refun…" at bounding box center [624, 144] width 138 height 20
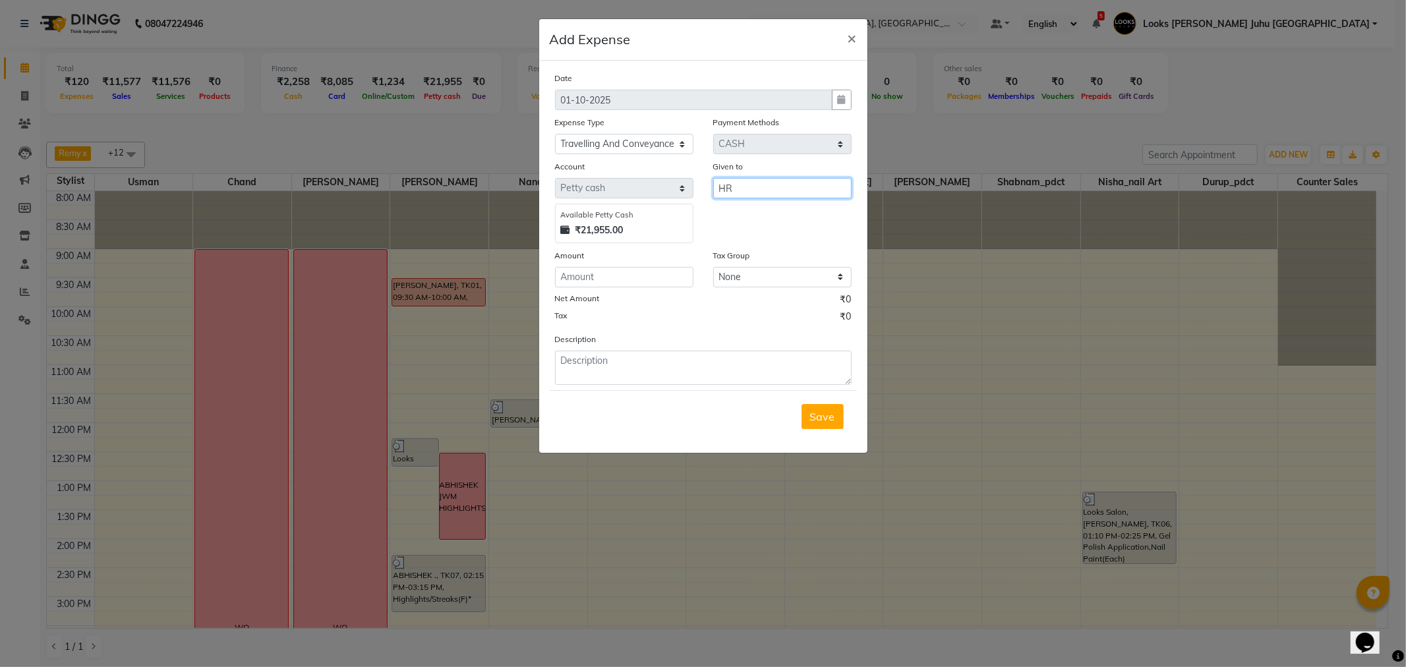
click at [741, 194] on input "HR" at bounding box center [782, 188] width 138 height 20
type input "HRITHIK"
click at [629, 284] on input "number" at bounding box center [624, 277] width 138 height 20
type input "60"
click at [645, 360] on textarea at bounding box center [703, 368] width 297 height 34
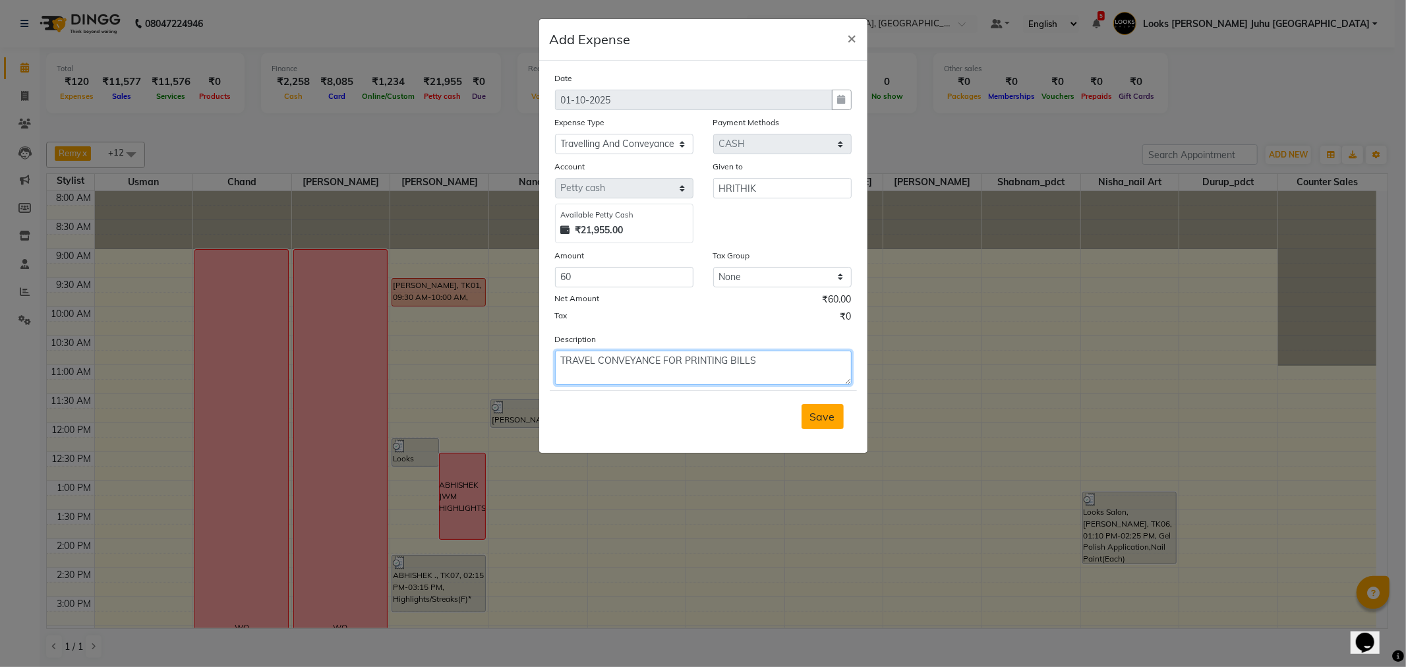
type textarea "TRAVEL CONVEYANCE FOR PRINTING BILLS"
click at [818, 419] on span "Save" at bounding box center [822, 416] width 25 height 13
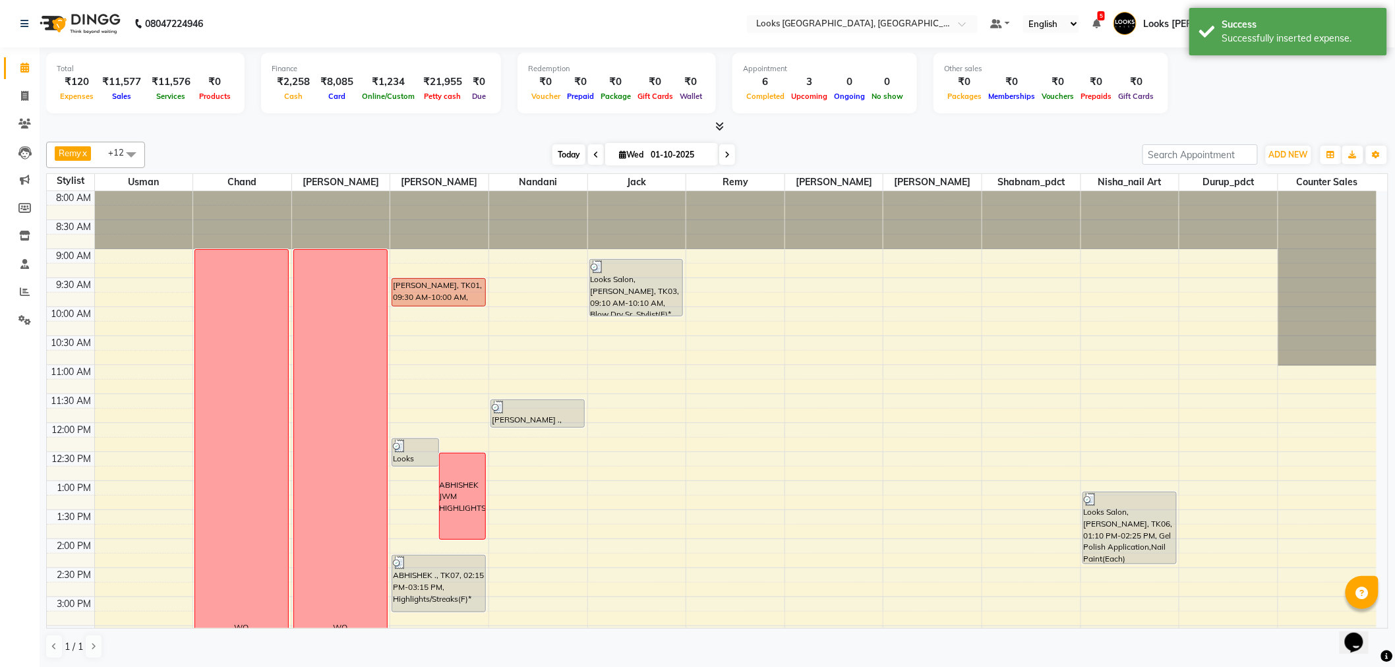
click at [574, 154] on span "Today" at bounding box center [569, 154] width 33 height 20
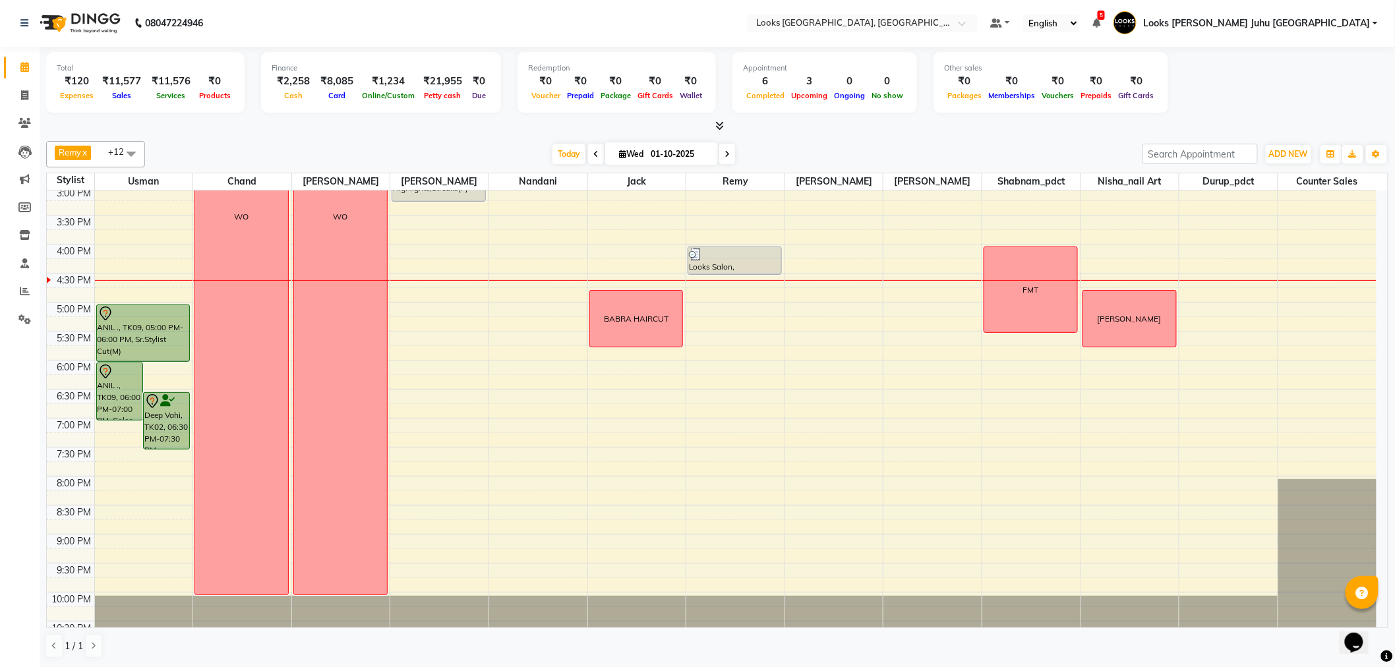
scroll to position [436, 0]
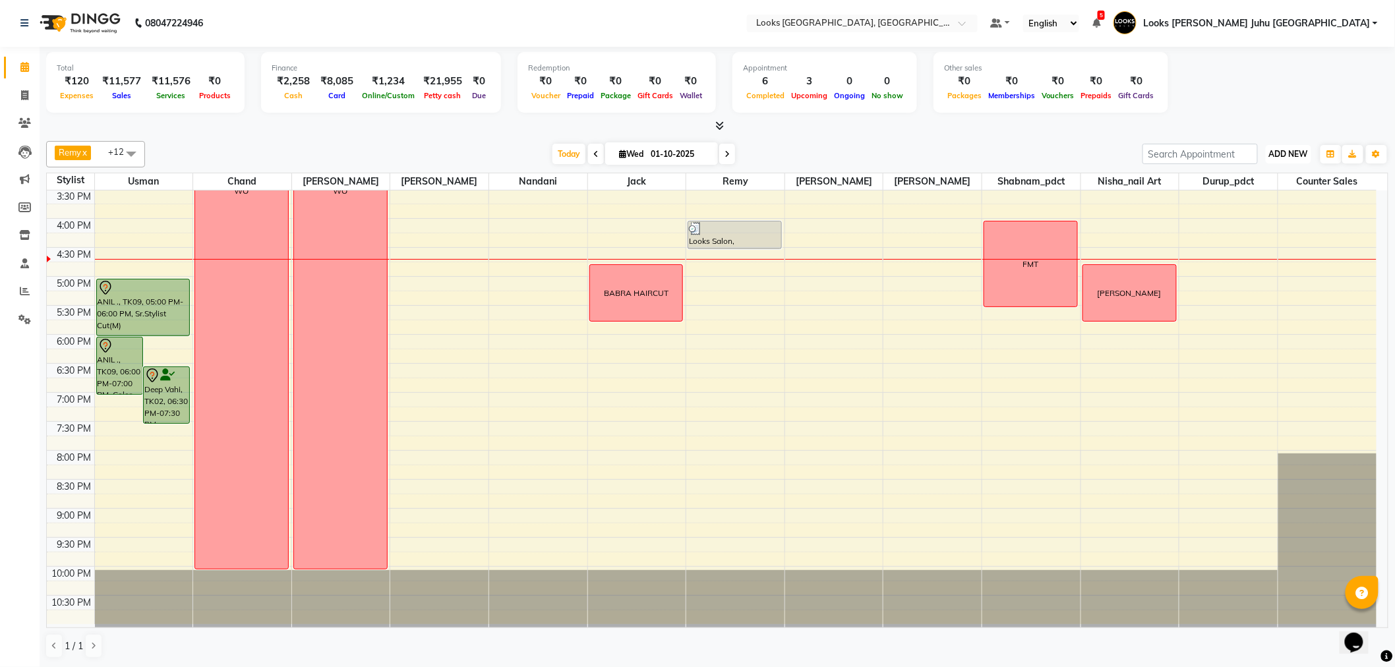
click at [1306, 152] on span "ADD NEW" at bounding box center [1288, 154] width 39 height 10
click at [1240, 193] on link "Add Invoice" at bounding box center [1259, 195] width 104 height 17
select select "service"
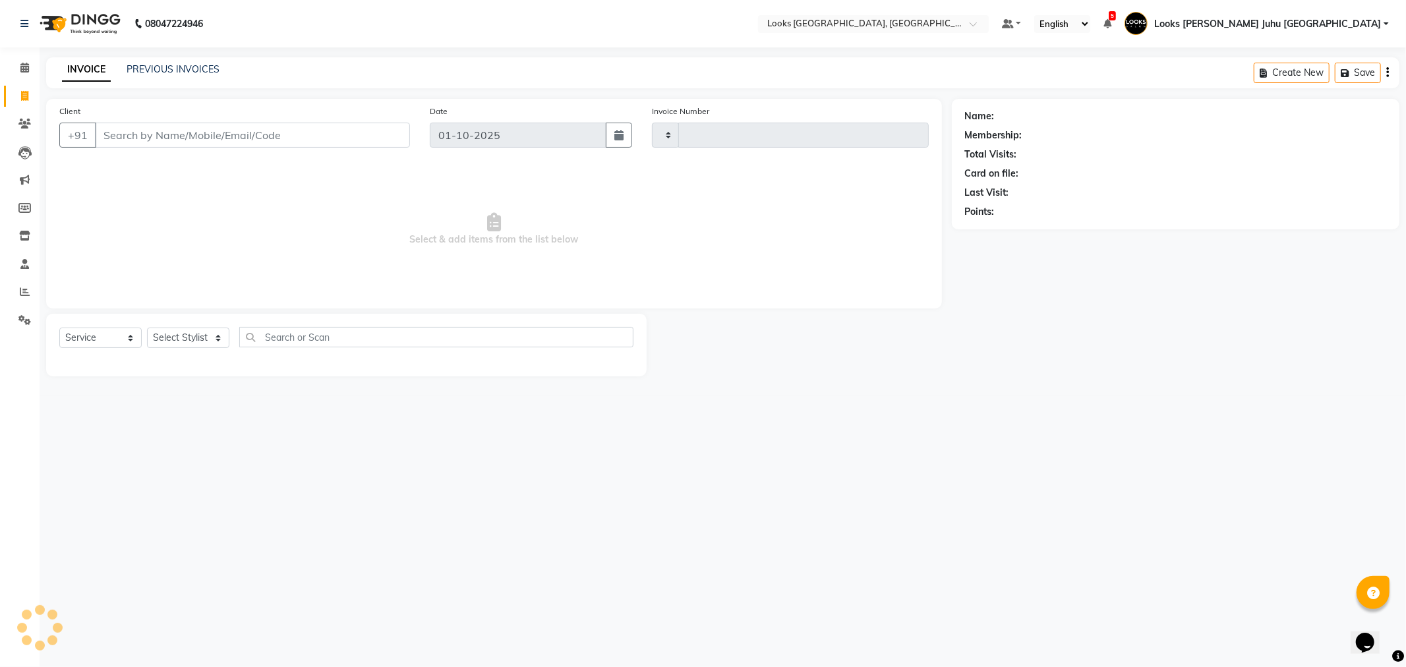
type input "2247"
select select "8270"
click at [189, 131] on input "Client" at bounding box center [252, 135] width 315 height 25
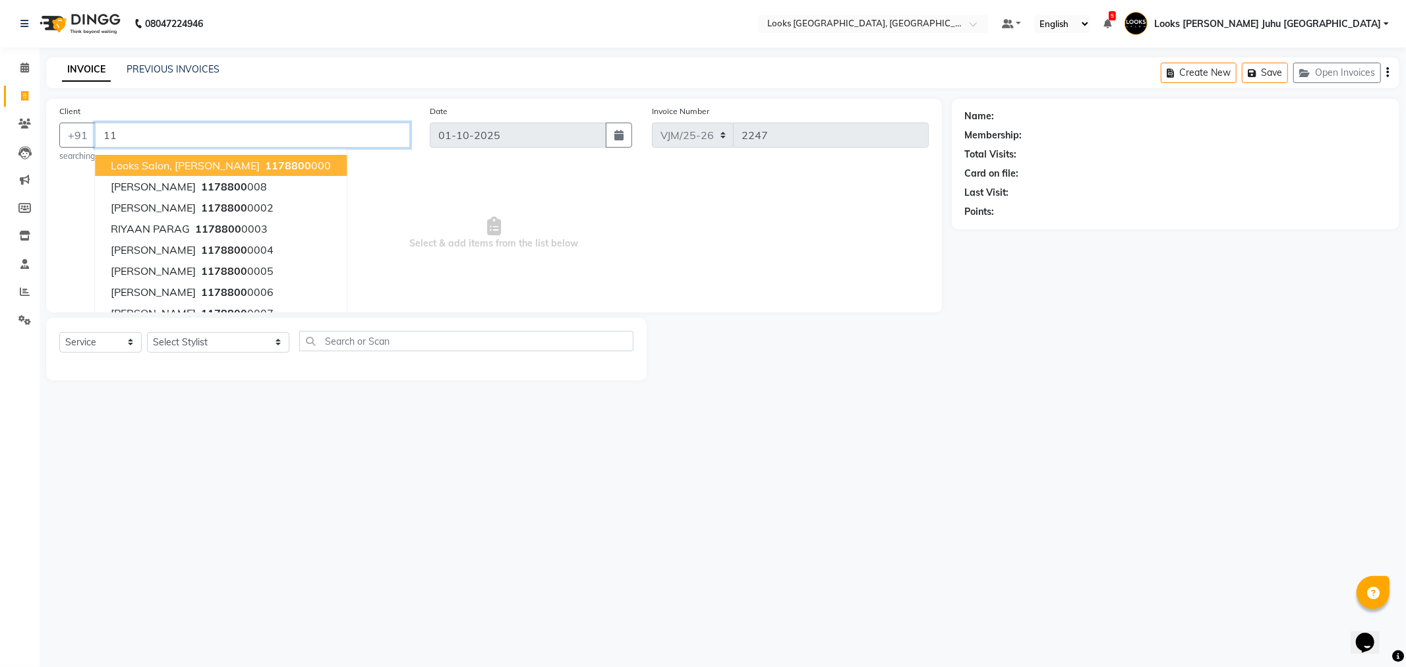
type input "1"
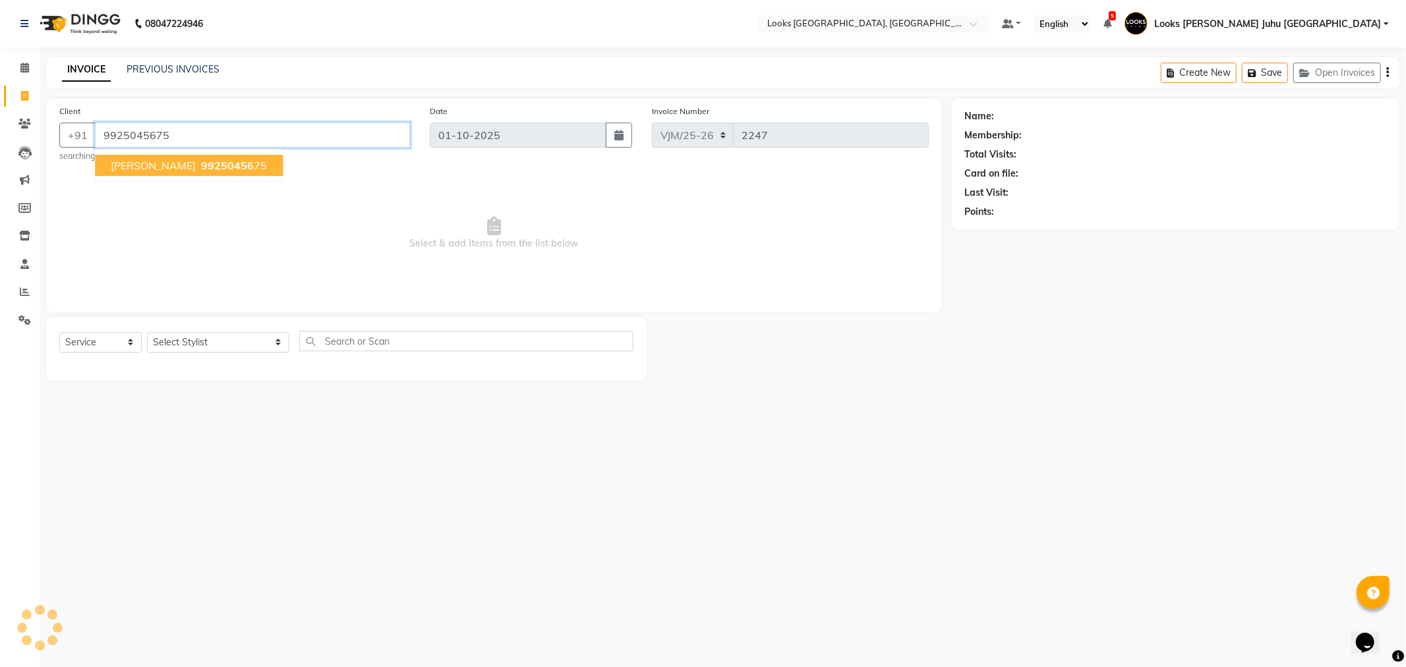
type input "9925045675"
select select "1: Object"
click at [201, 169] on span "99250456" at bounding box center [227, 165] width 53 height 13
select select "1: Object"
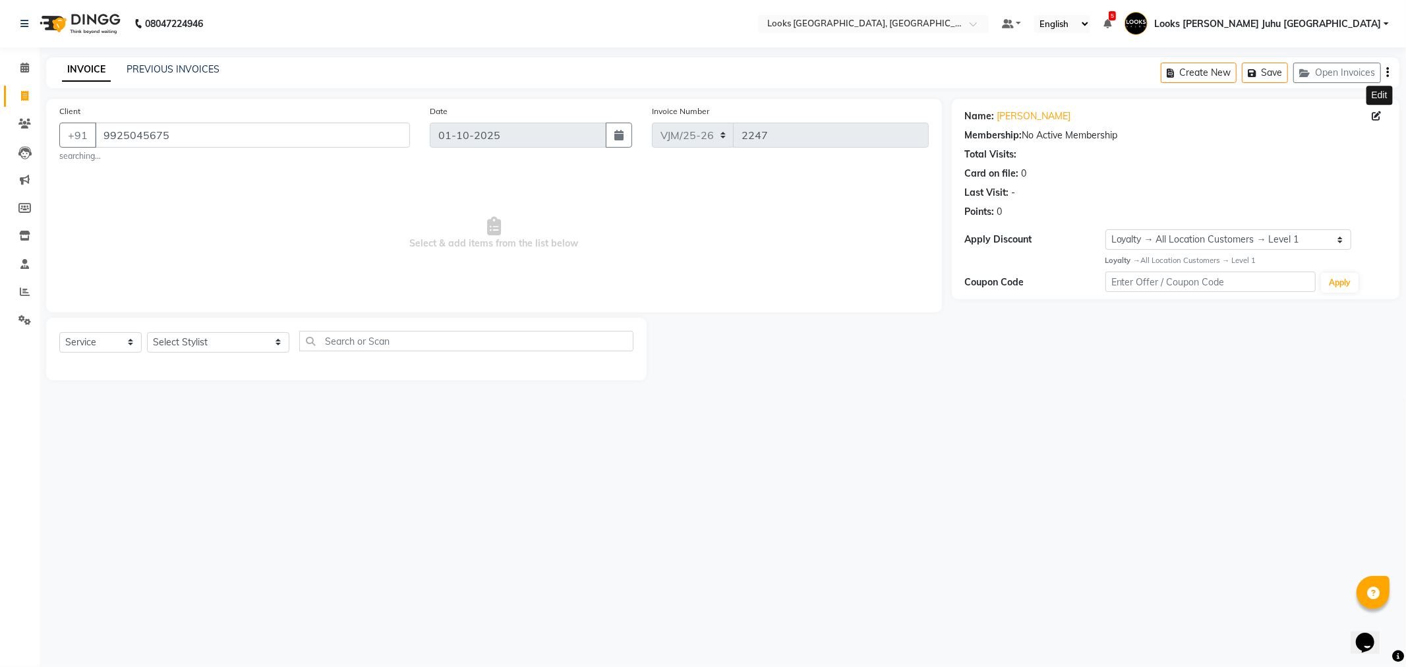
click at [1379, 112] on icon at bounding box center [1376, 115] width 9 height 9
click at [1382, 115] on span at bounding box center [1379, 116] width 15 height 14
click at [1373, 110] on span at bounding box center [1379, 116] width 15 height 14
click at [1379, 114] on icon at bounding box center [1376, 115] width 9 height 9
click at [245, 131] on input "9925045675" at bounding box center [252, 135] width 315 height 25
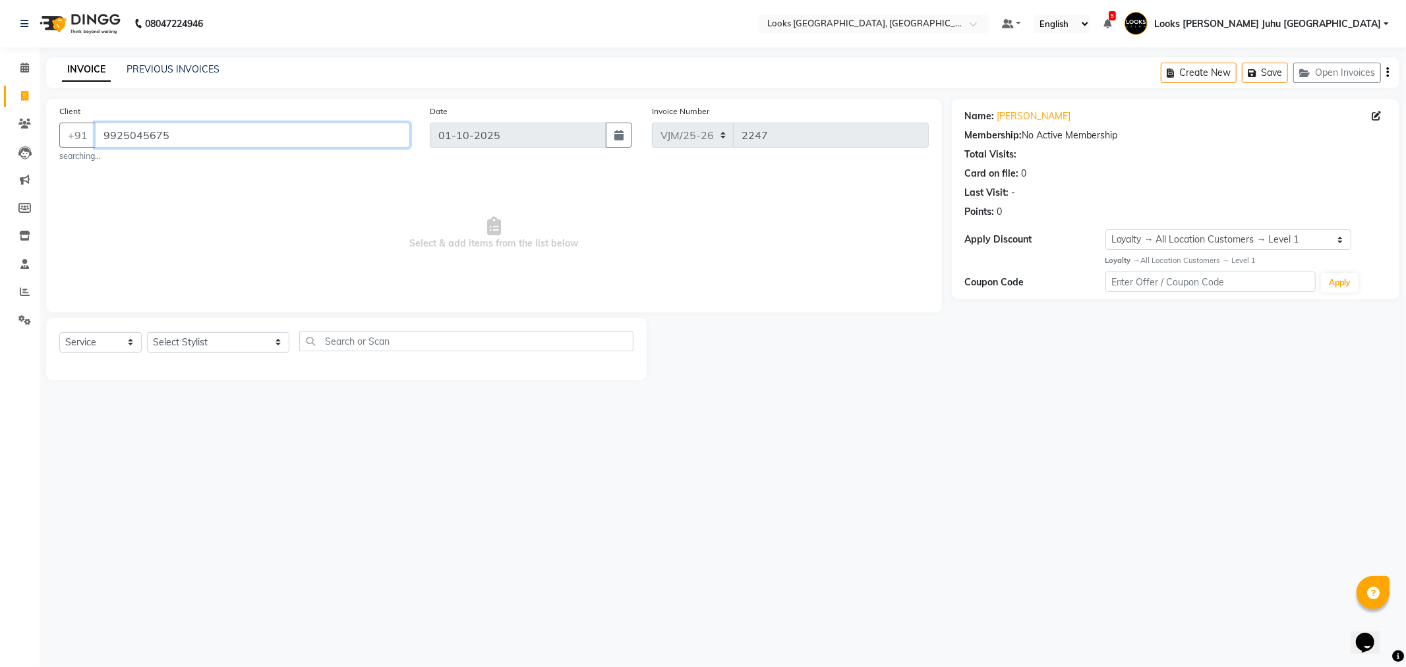
click at [245, 130] on input "9925045675" at bounding box center [252, 135] width 315 height 25
click at [32, 64] on span at bounding box center [24, 68] width 23 height 15
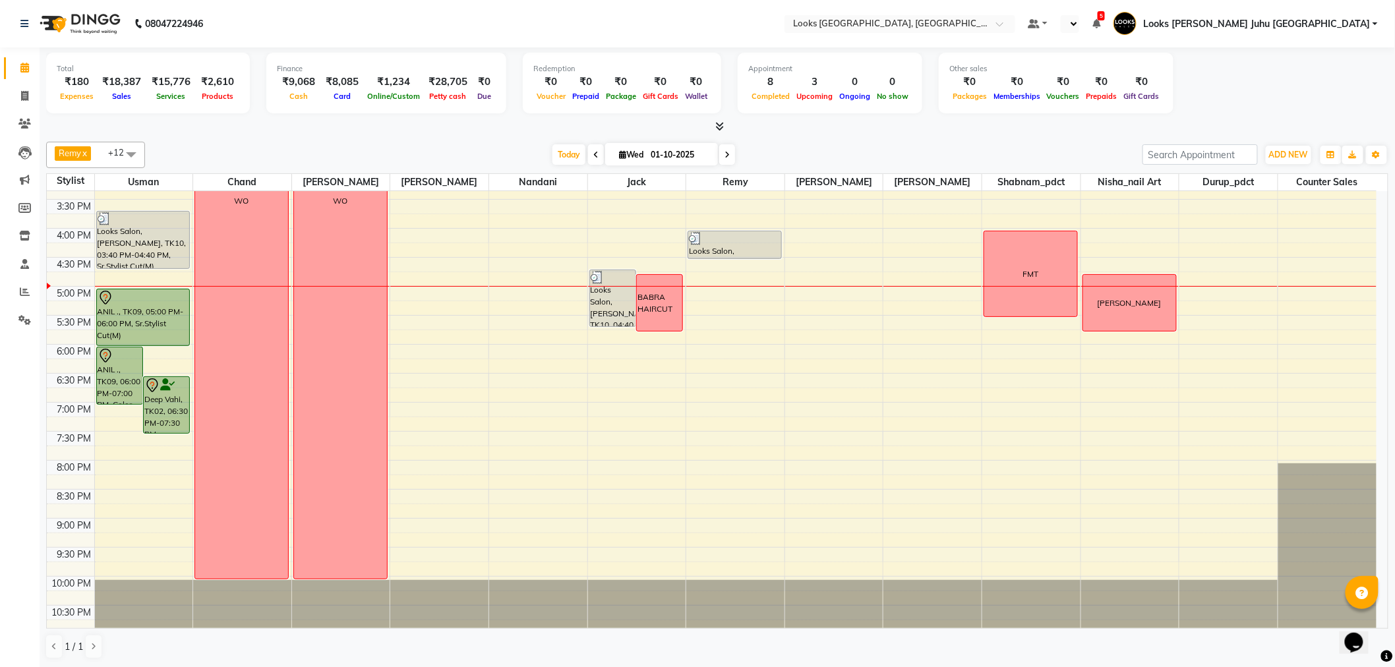
scroll to position [436, 0]
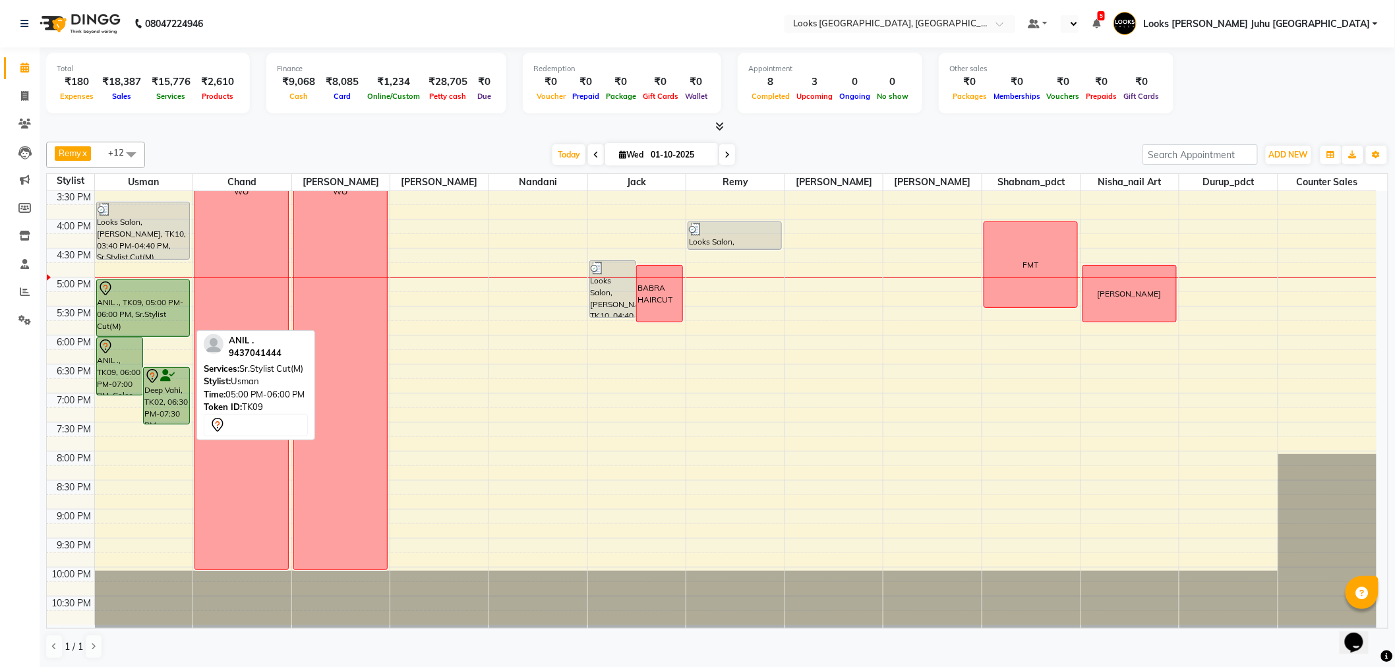
click at [169, 297] on div "ANIL ., TK09, 05:00 PM-06:00 PM, Sr.Stylist Cut(M)" at bounding box center [143, 308] width 93 height 56
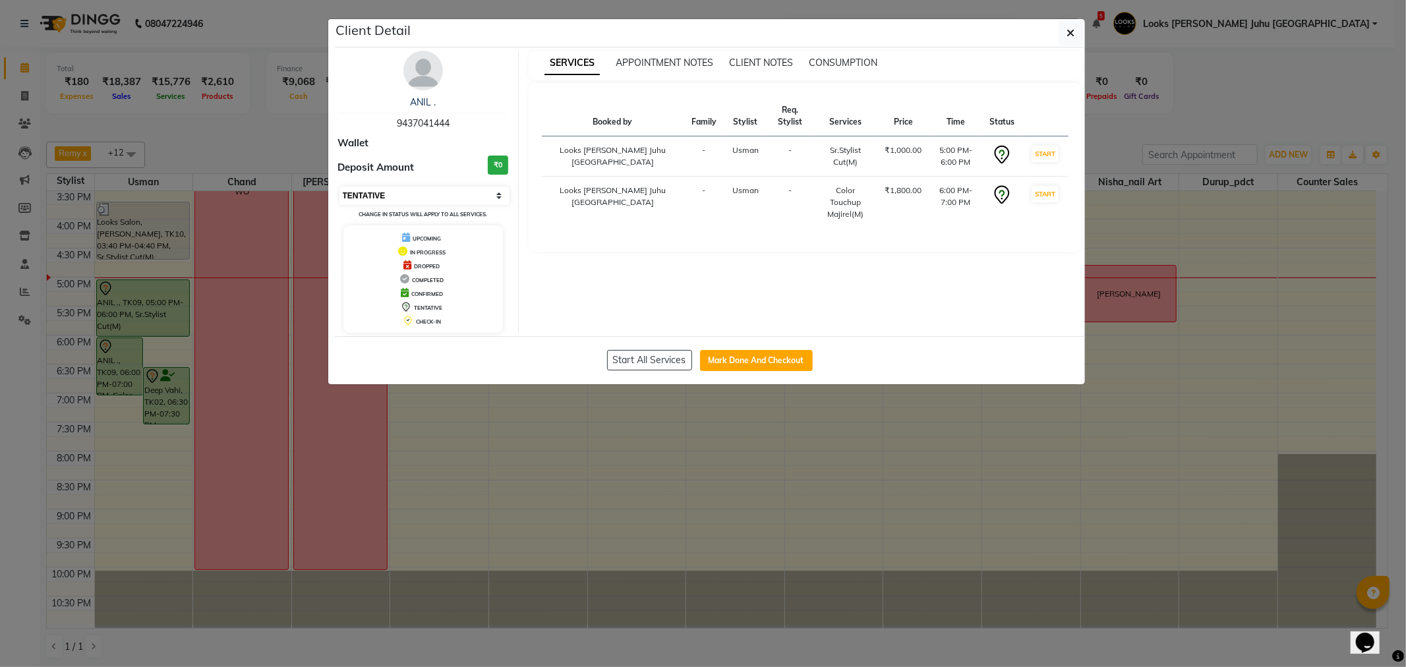
click at [411, 194] on select "Select IN SERVICE CONFIRMED TENTATIVE CHECK IN MARK DONE DROPPED UPCOMING" at bounding box center [425, 196] width 171 height 18
select select "1"
click at [340, 187] on select "Select IN SERVICE CONFIRMED TENTATIVE CHECK IN MARK DONE DROPPED UPCOMING" at bounding box center [425, 196] width 171 height 18
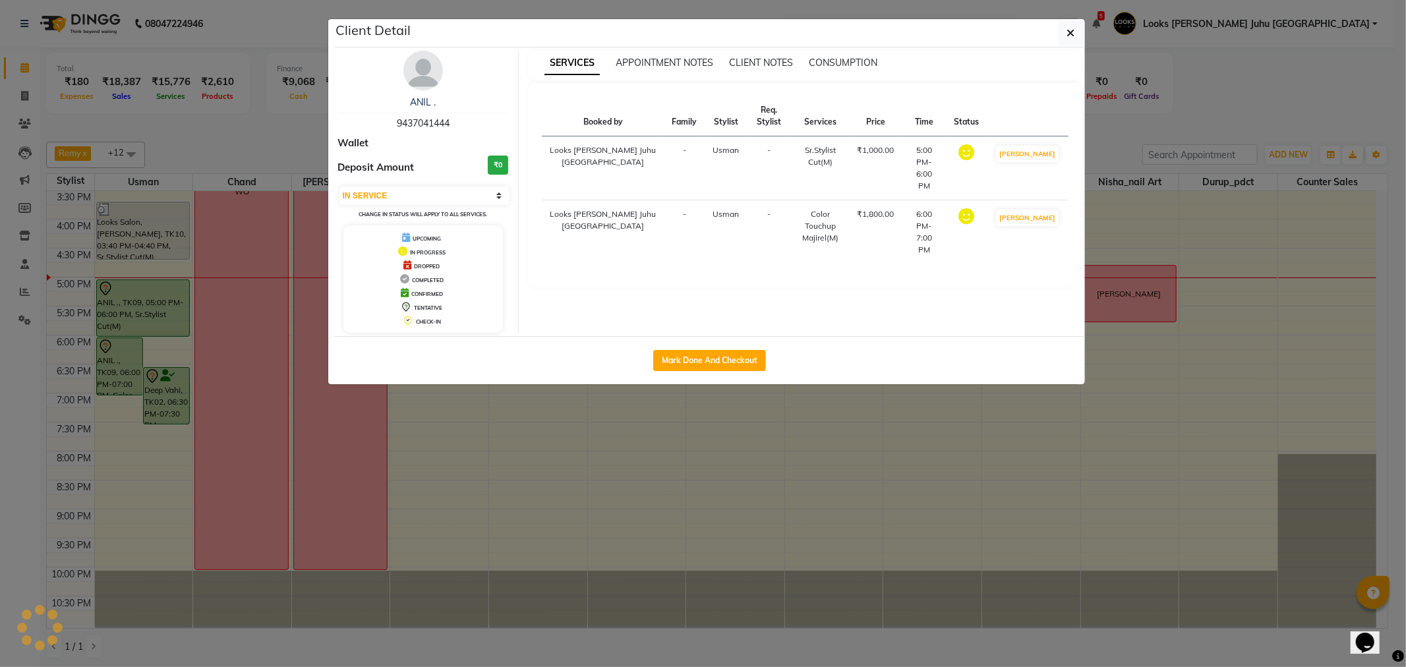
click at [625, 464] on ngb-modal-window "Client Detail ANIL . 9437041444 Wallet Deposit Amount ₹0 Select IN SERVICE CONF…" at bounding box center [703, 333] width 1406 height 667
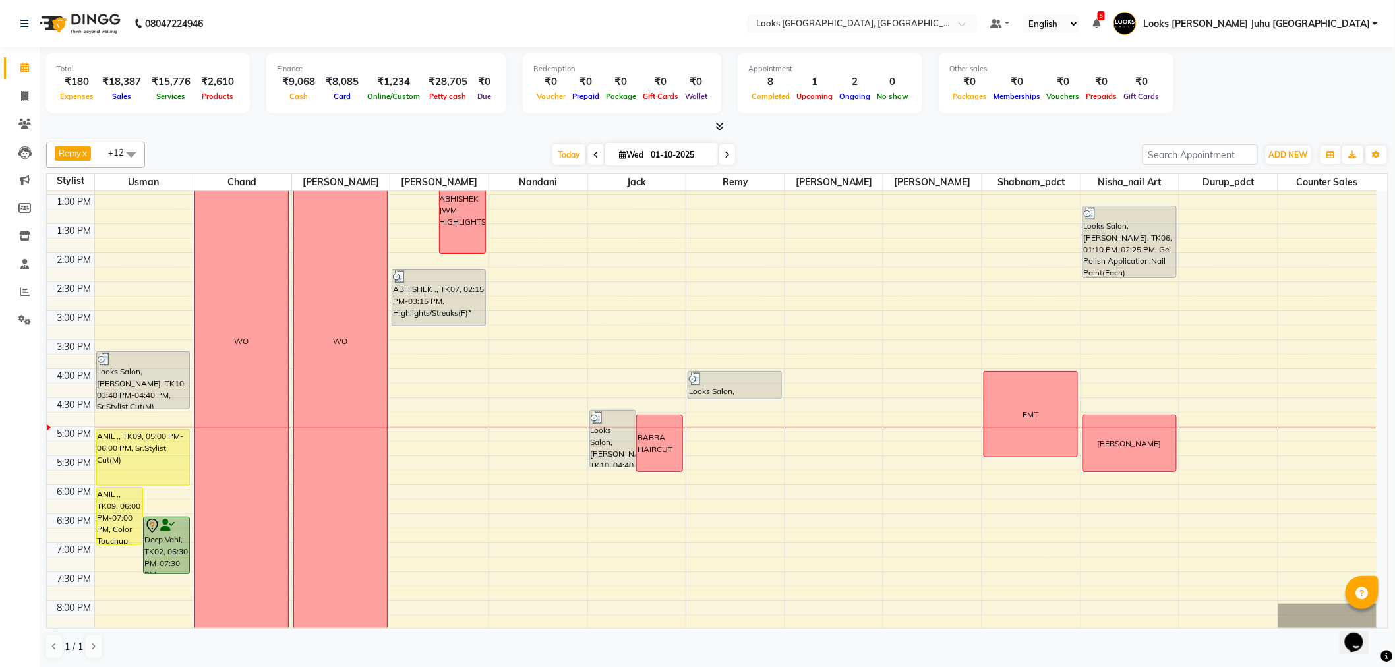
scroll to position [293, 0]
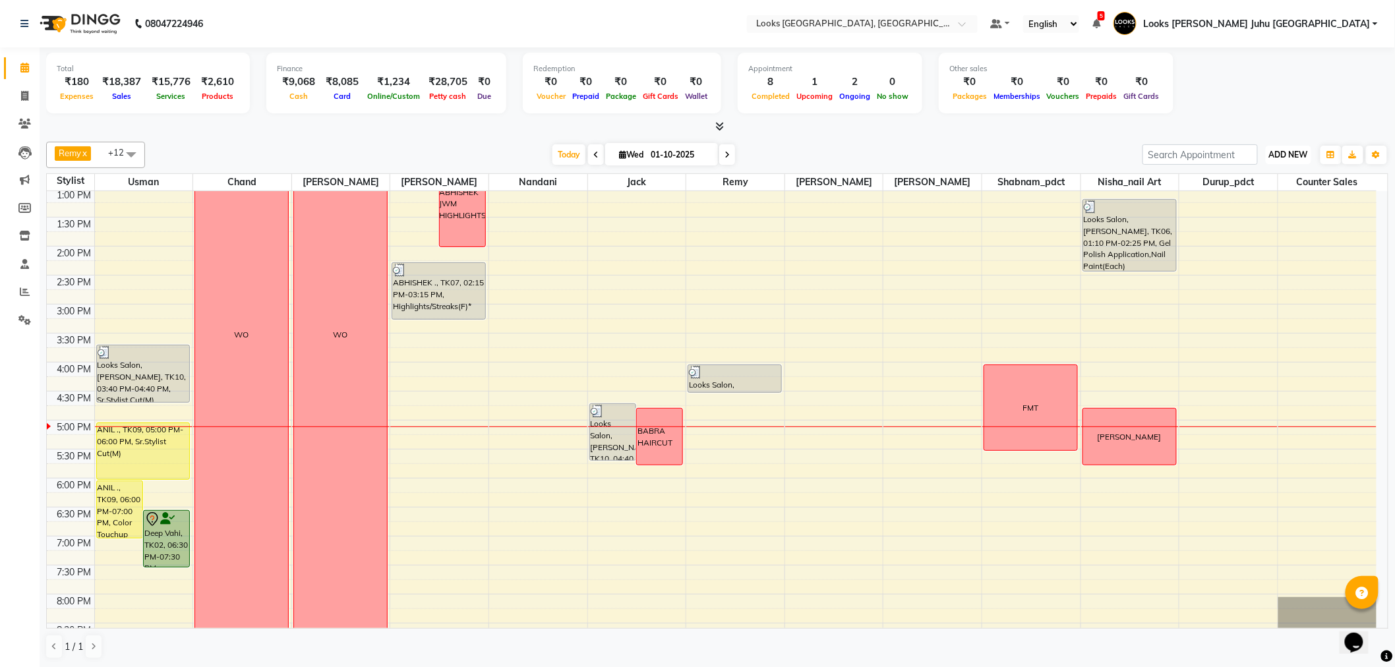
click at [1299, 156] on span "ADD NEW" at bounding box center [1288, 155] width 39 height 10
click at [1255, 211] on link "Add Expense" at bounding box center [1259, 213] width 104 height 17
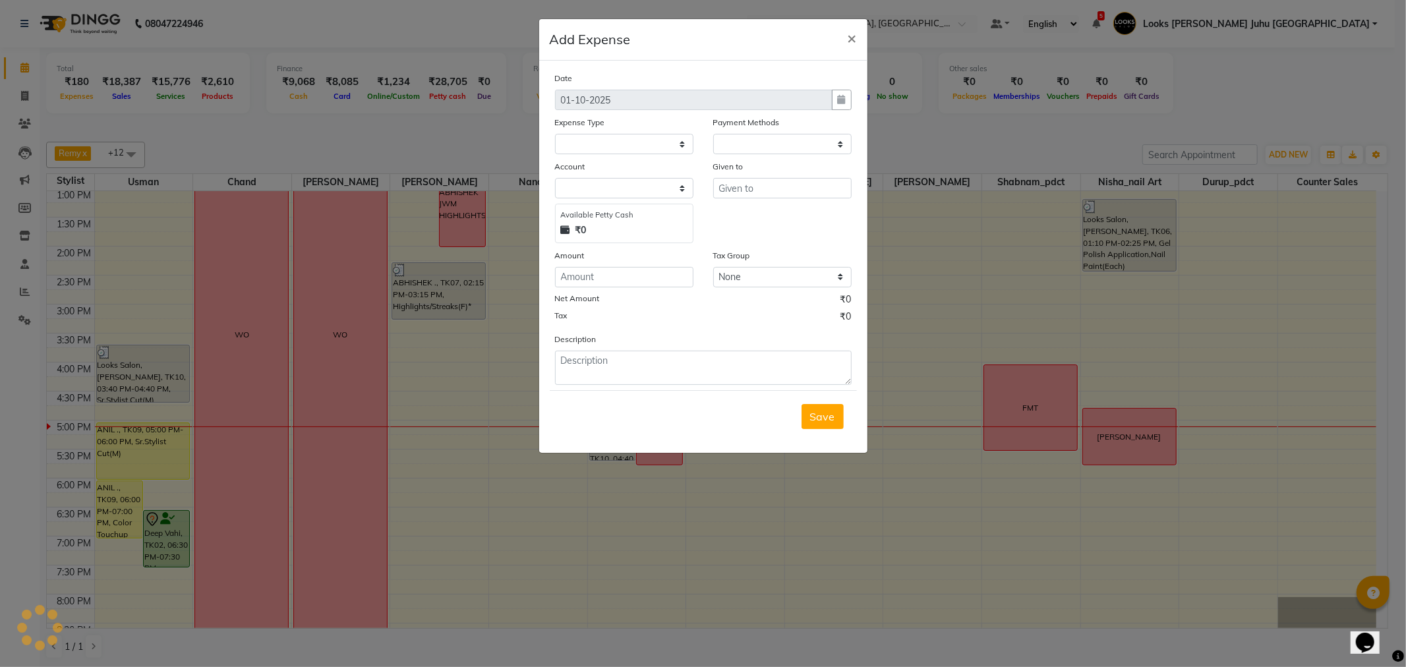
select select "1"
select select "3134"
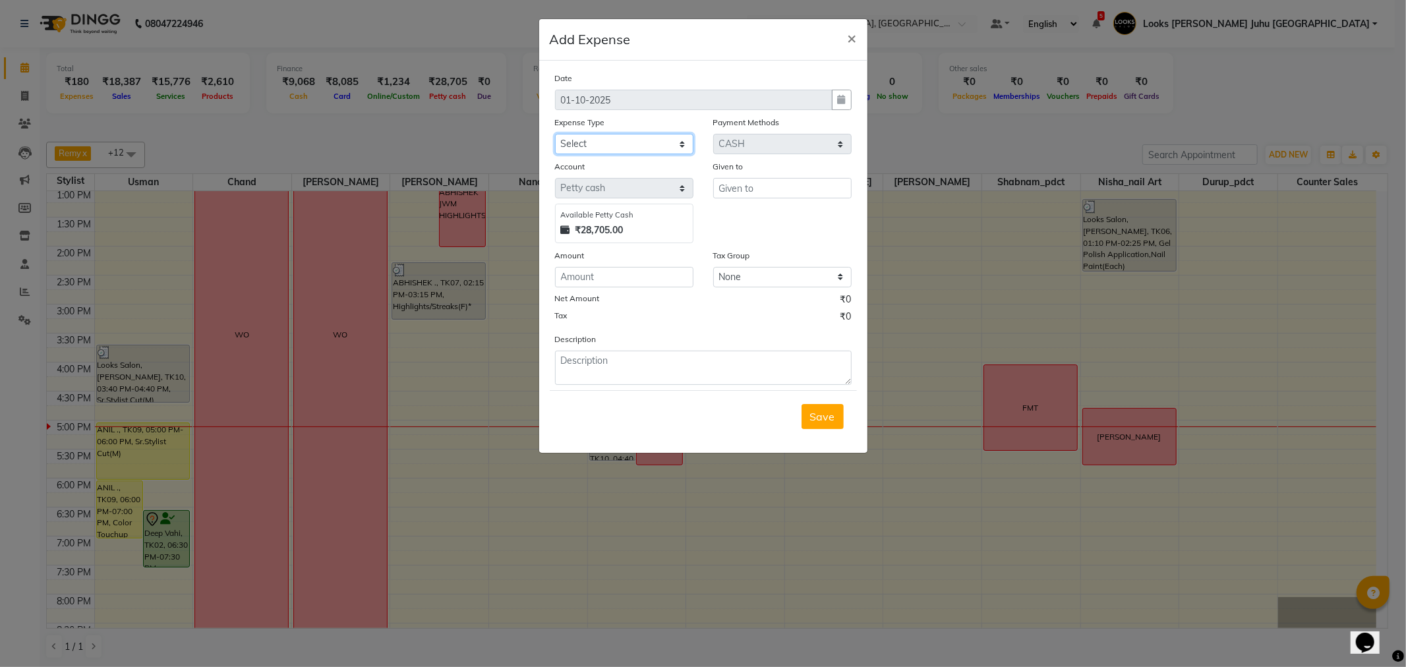
click at [616, 137] on select "Select Accommodation Aesthetics Bank Deposit BLINKIT Cash Handover Client Refun…" at bounding box center [624, 144] width 138 height 20
select select "23704"
click at [555, 134] on select "Select Accommodation Aesthetics Bank Deposit BLINKIT Cash Handover Client Refun…" at bounding box center [624, 144] width 138 height 20
click at [812, 185] on input "text" at bounding box center [782, 188] width 138 height 20
type input "ROCKY"
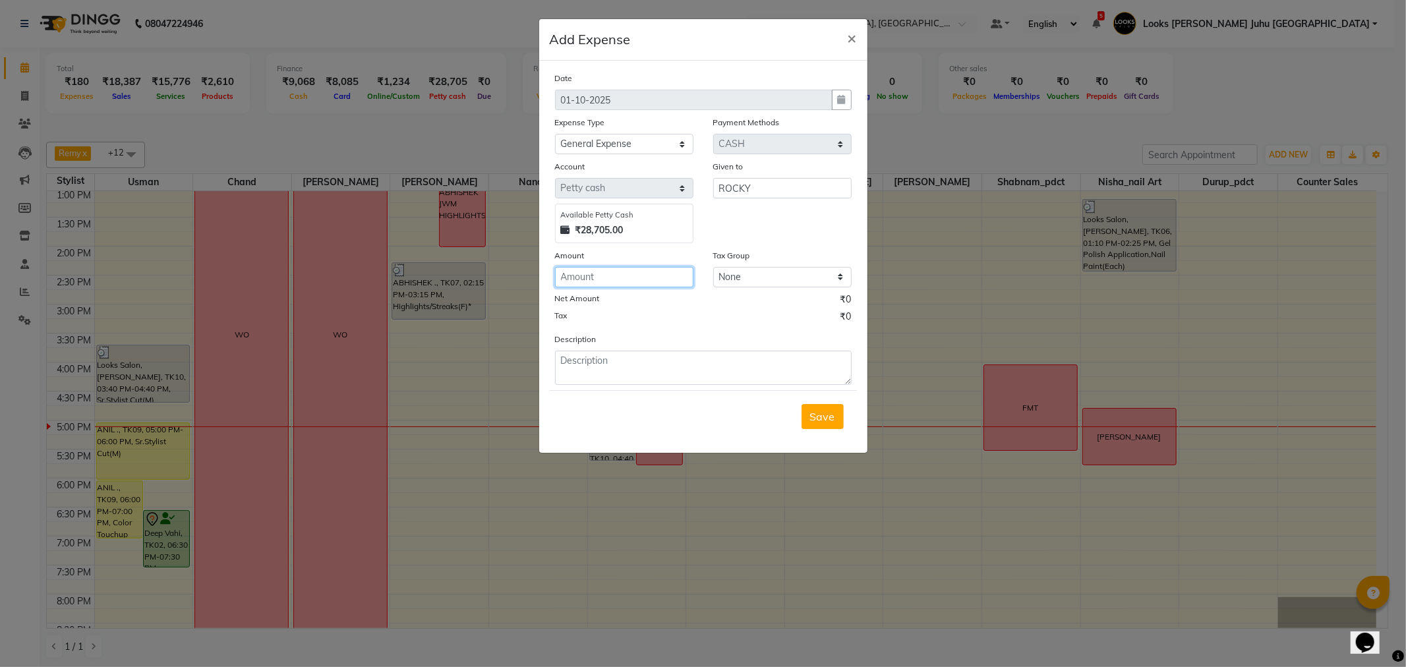
click at [593, 282] on input "number" at bounding box center [624, 277] width 138 height 20
type input "300"
click at [622, 378] on textarea at bounding box center [703, 368] width 297 height 34
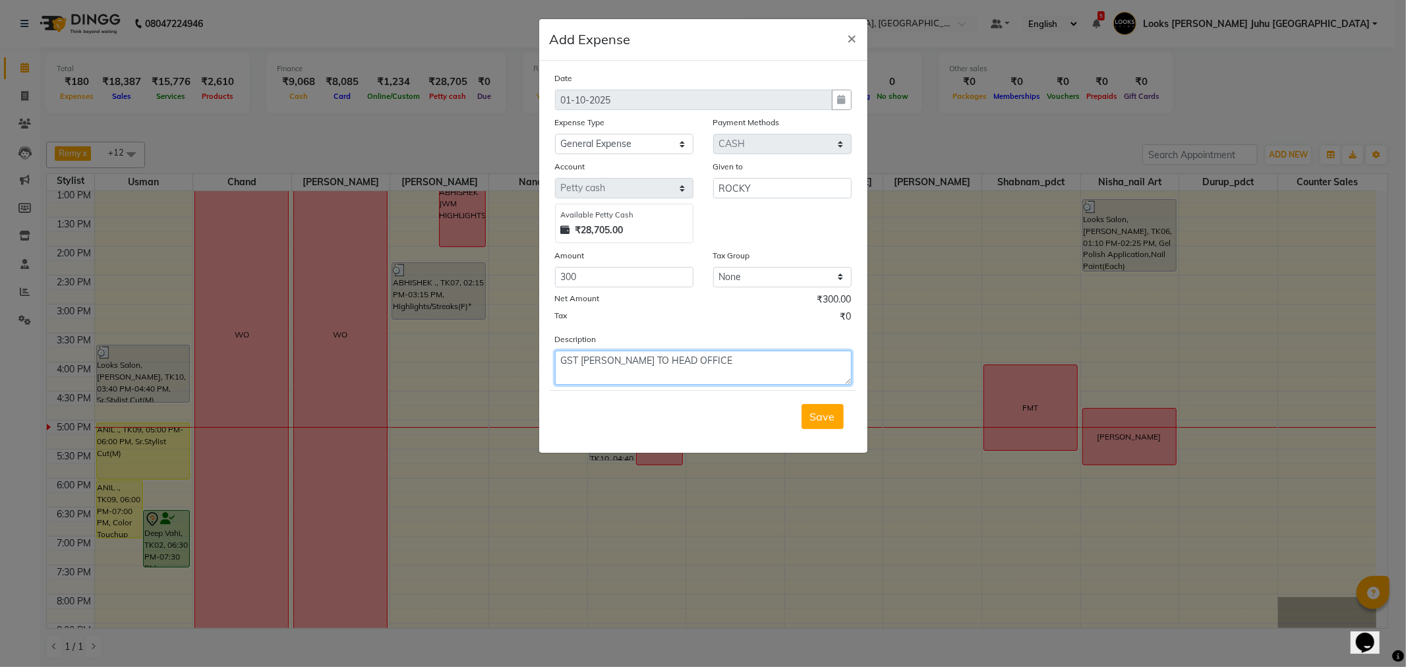
type textarea "GST [PERSON_NAME] TO HEAD OFFICE"
click at [815, 431] on div "Save" at bounding box center [703, 416] width 307 height 52
click at [822, 416] on span "Save" at bounding box center [822, 416] width 25 height 13
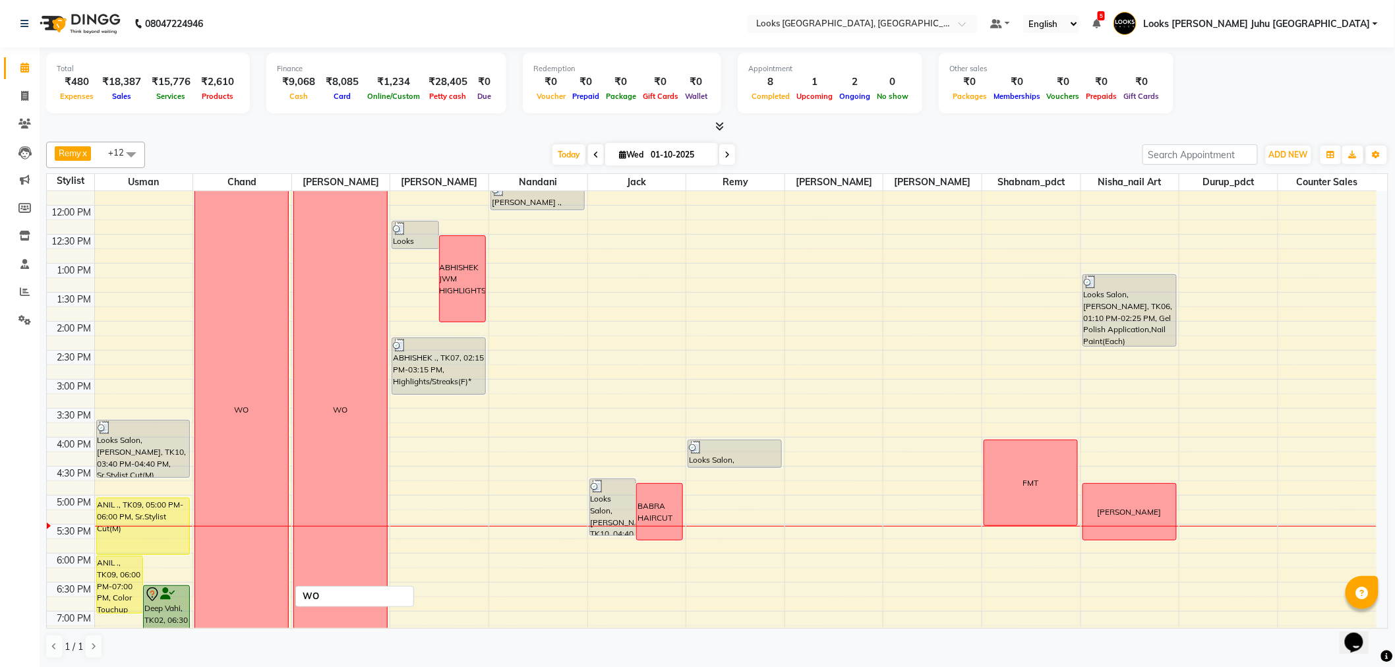
scroll to position [216, 0]
click at [1291, 156] on span "ADD NEW" at bounding box center [1288, 155] width 39 height 10
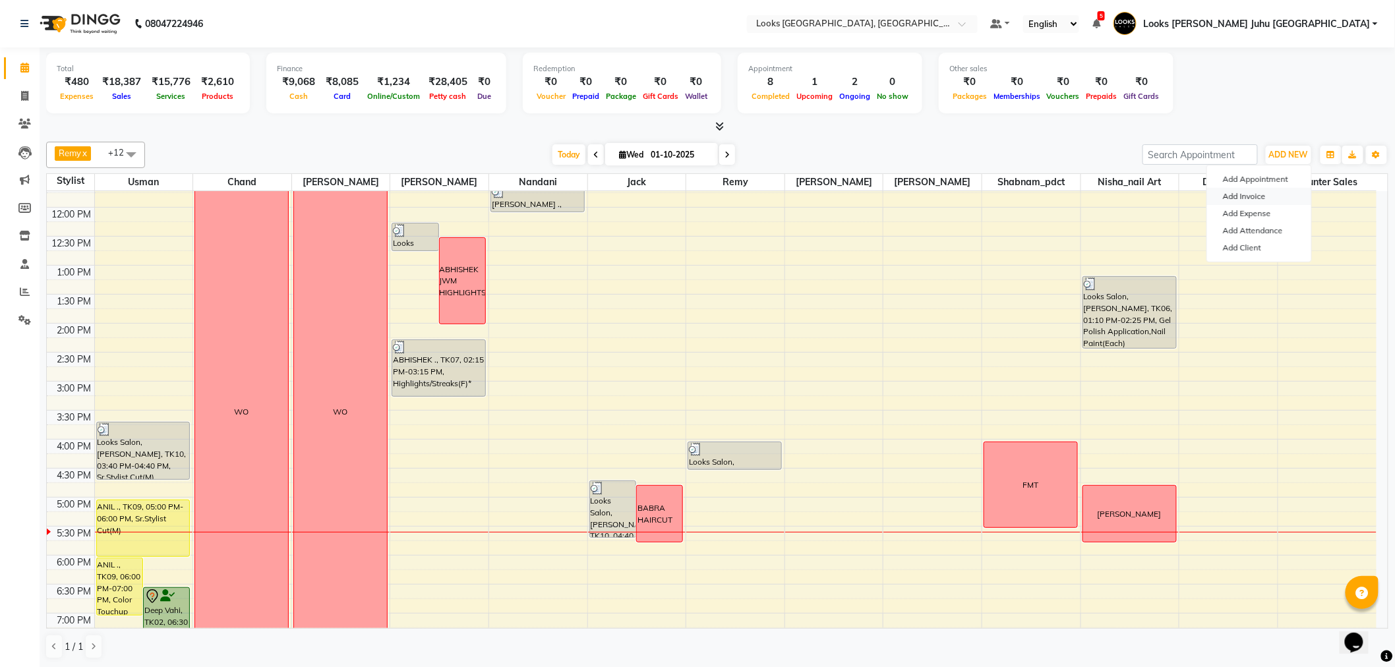
click at [1267, 198] on link "Add Invoice" at bounding box center [1259, 196] width 104 height 17
select select "service"
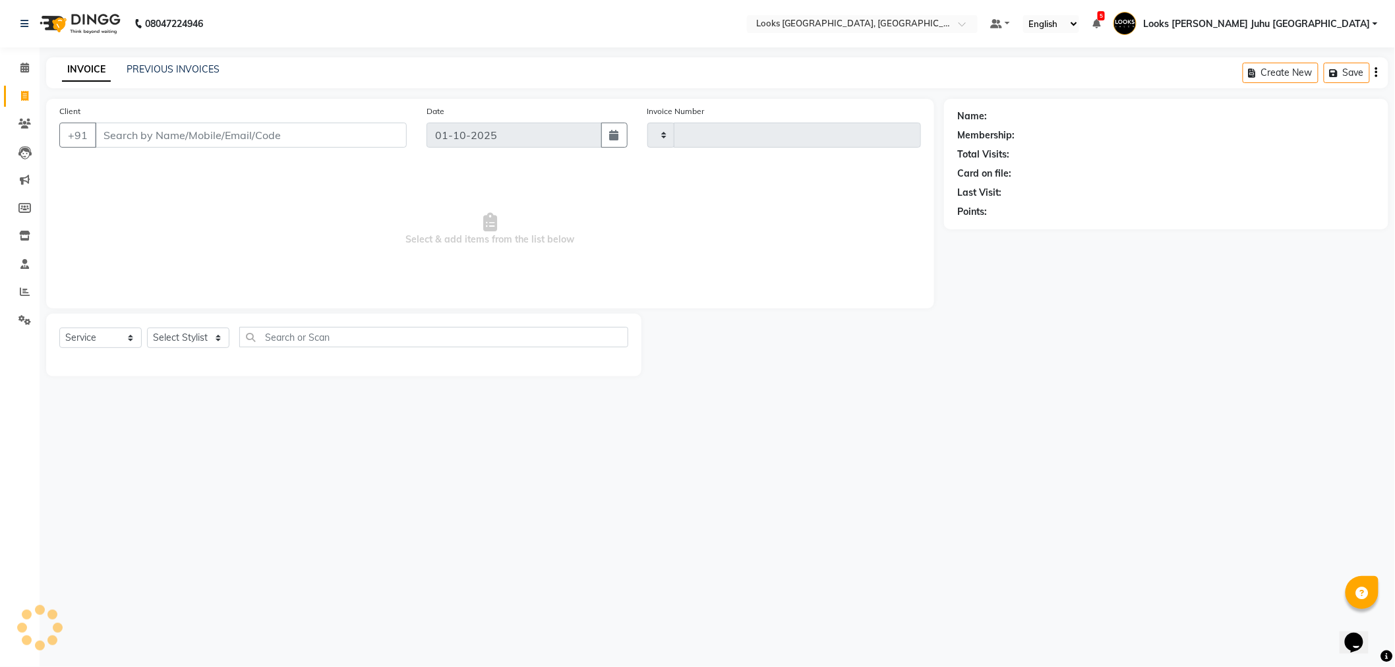
type input "2248"
select select "8270"
click at [347, 135] on input "Client" at bounding box center [252, 135] width 315 height 25
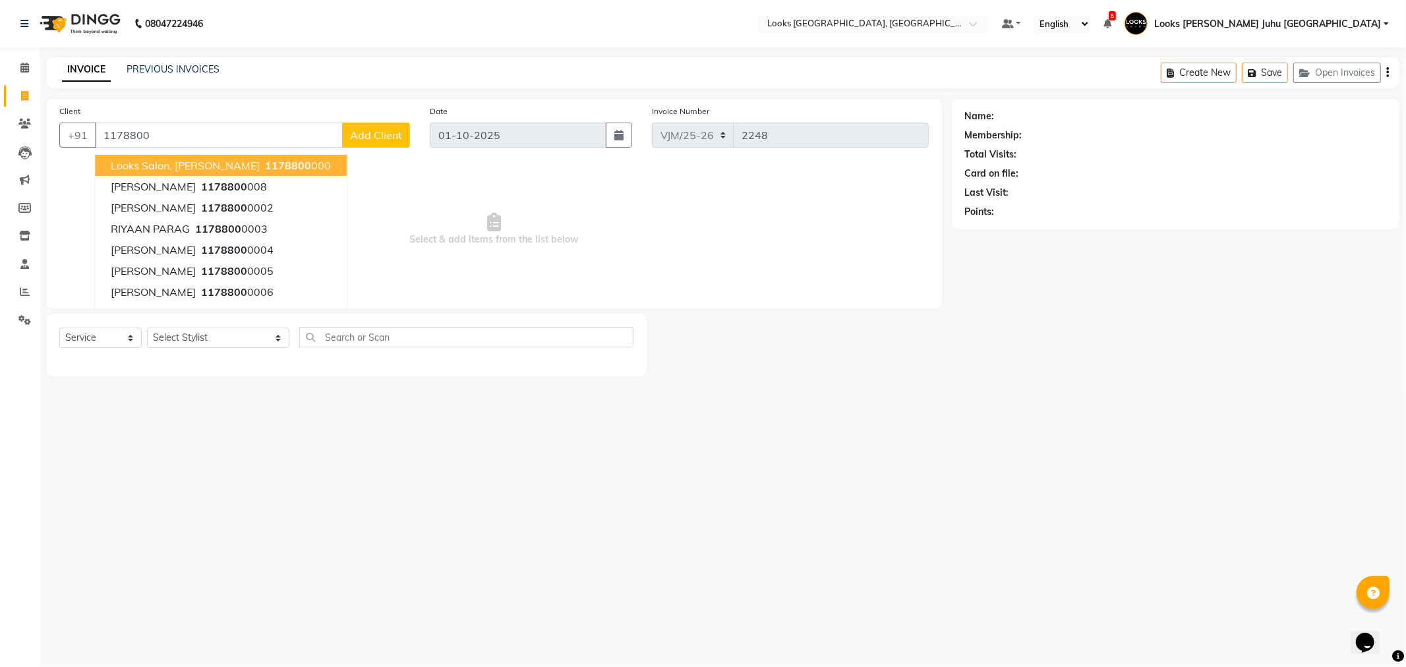
click at [225, 160] on span "Looks Salon, [PERSON_NAME]" at bounding box center [185, 165] width 149 height 13
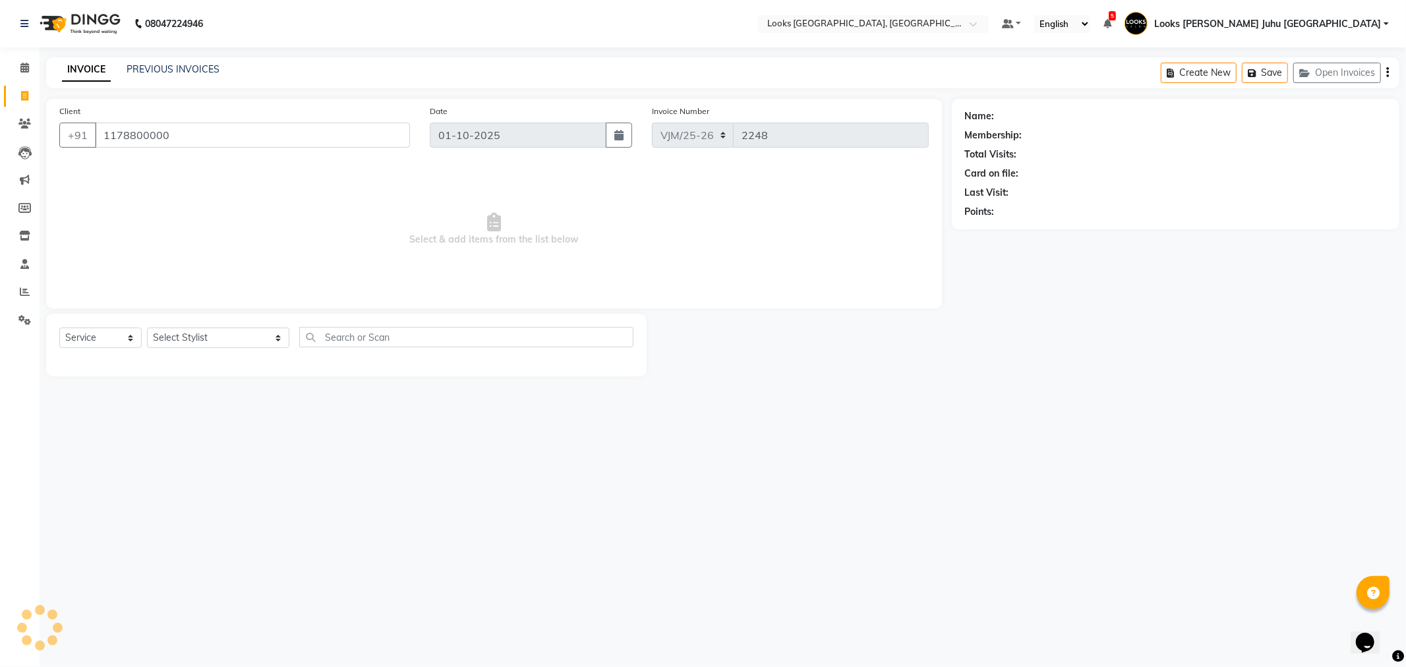
type input "1178800000"
click at [208, 338] on select "Select Stylist [PERSON_NAME] [PERSON_NAME] Chan_Mrg Counter Sales [PERSON_NAME]…" at bounding box center [218, 338] width 142 height 20
select select "1: Object"
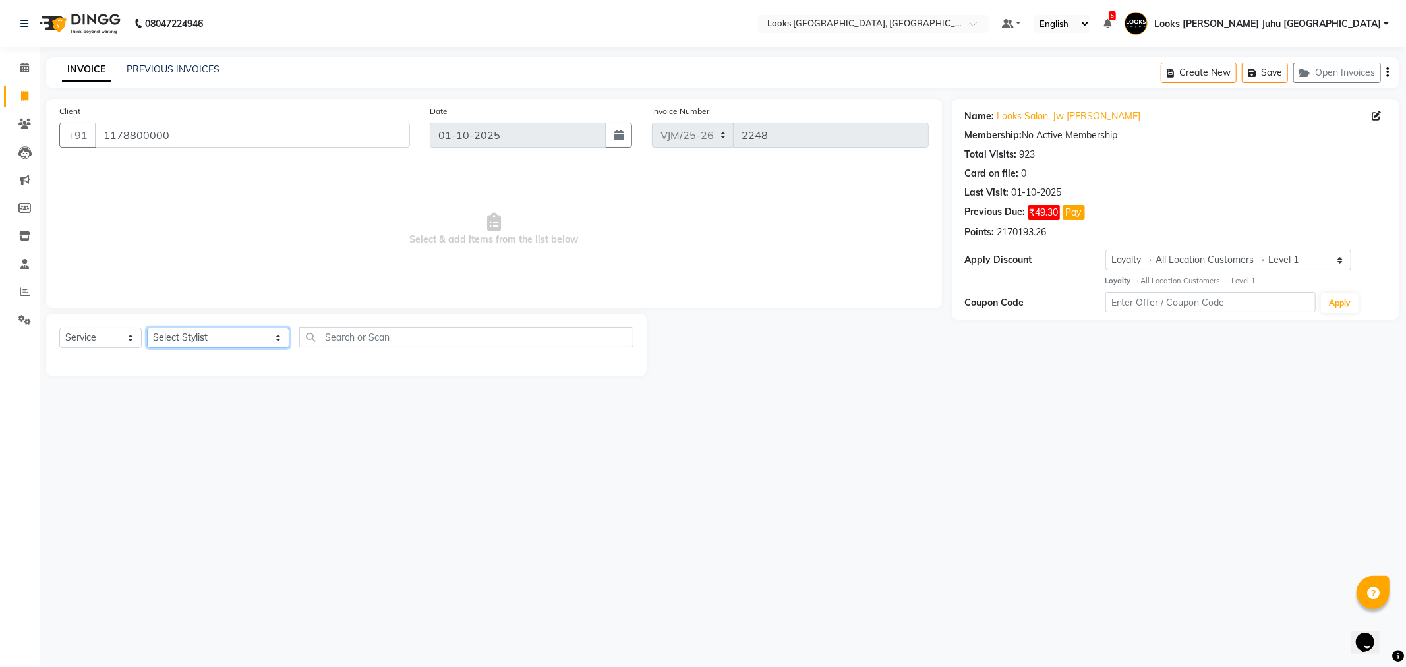
select select "84122"
click at [147, 328] on select "Select Stylist [PERSON_NAME] [PERSON_NAME] Chan_Mrg Counter Sales [PERSON_NAME]…" at bounding box center [218, 338] width 142 height 20
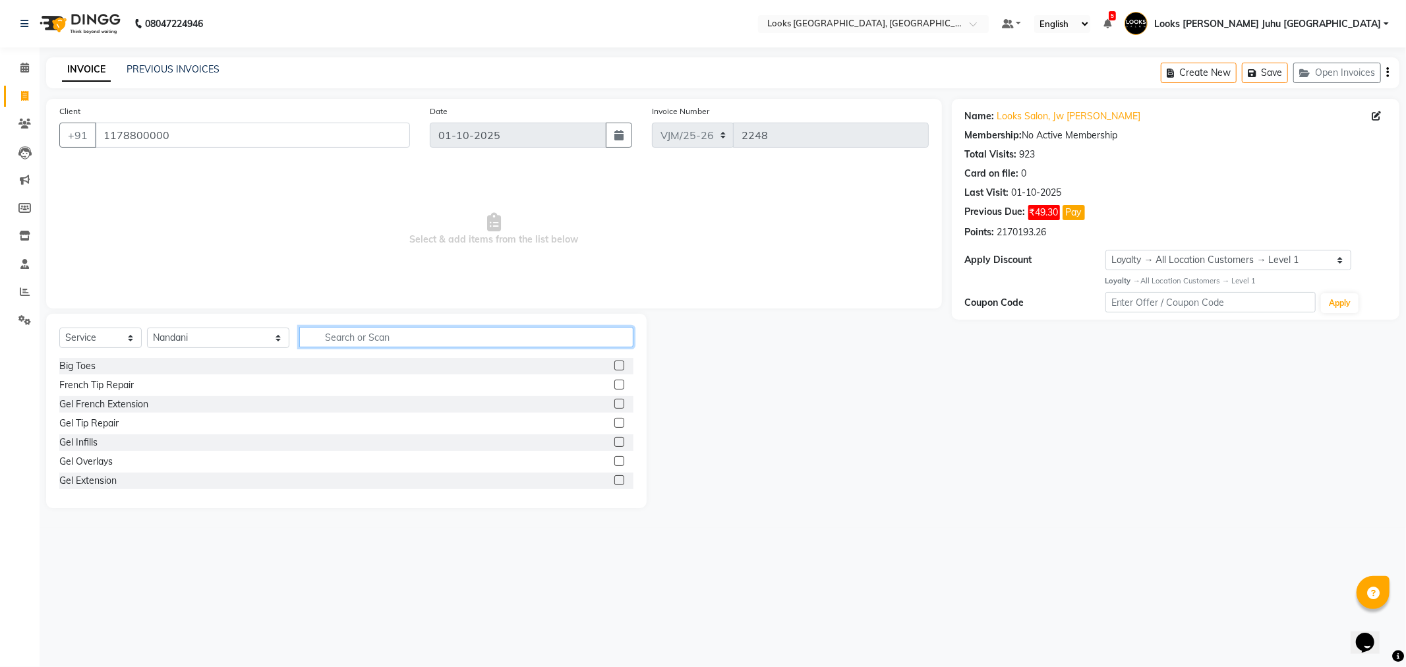
click at [337, 343] on input "text" at bounding box center [466, 337] width 334 height 20
type input "ROOT"
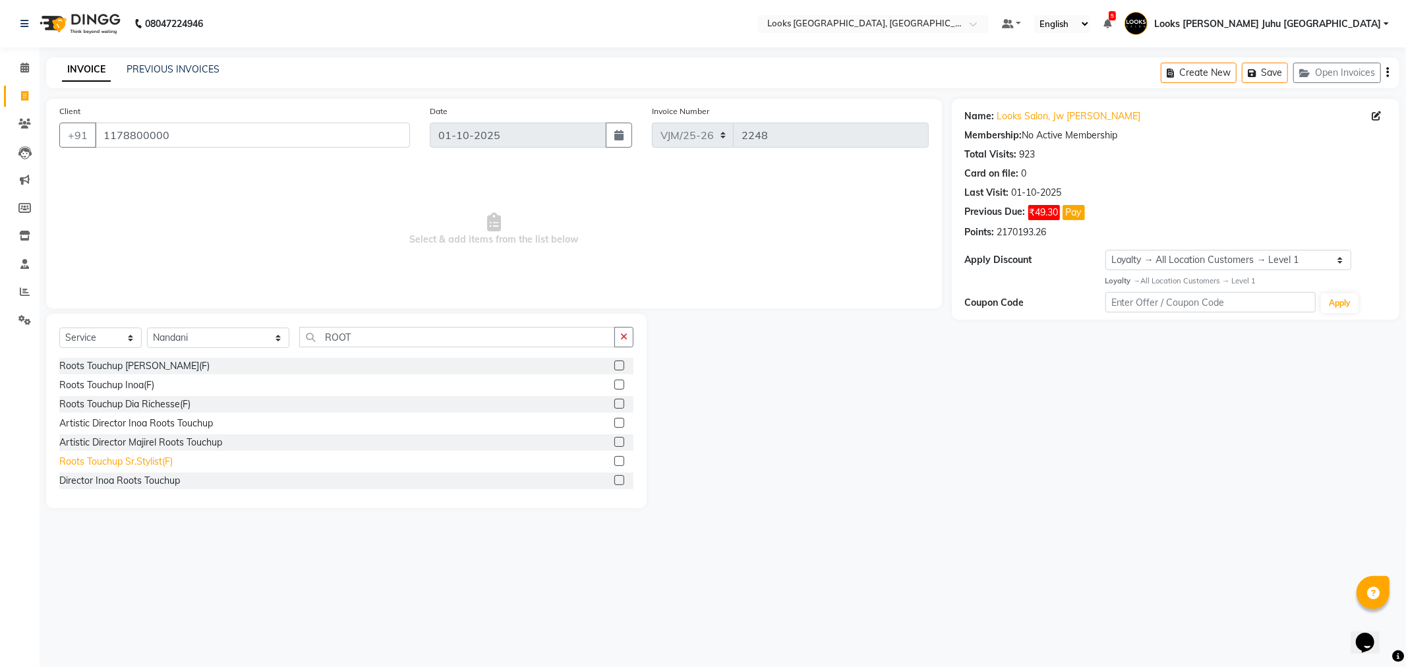
click at [147, 458] on div "Roots Touchup Sr.Stylist(F)" at bounding box center [115, 462] width 113 height 14
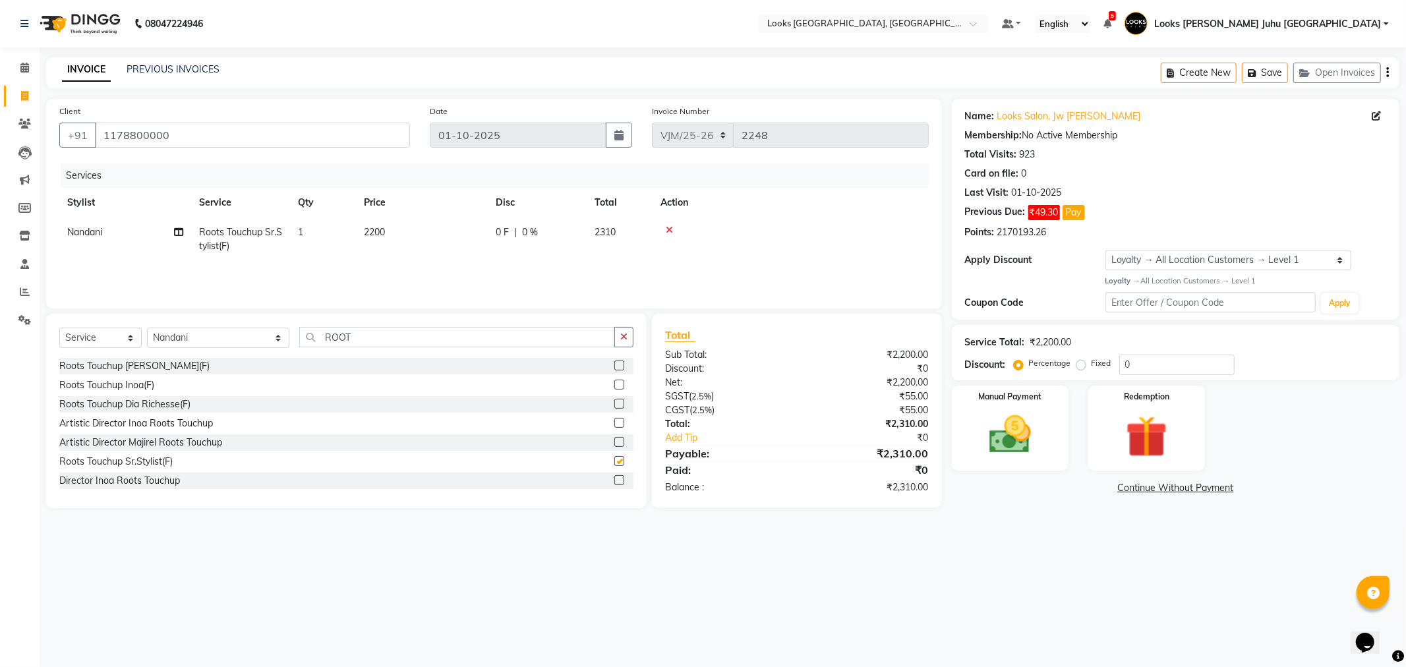
checkbox input "false"
click at [431, 228] on td "2200" at bounding box center [422, 240] width 132 height 44
select select "84122"
click at [453, 229] on input "2200" at bounding box center [484, 236] width 116 height 20
type input "2"
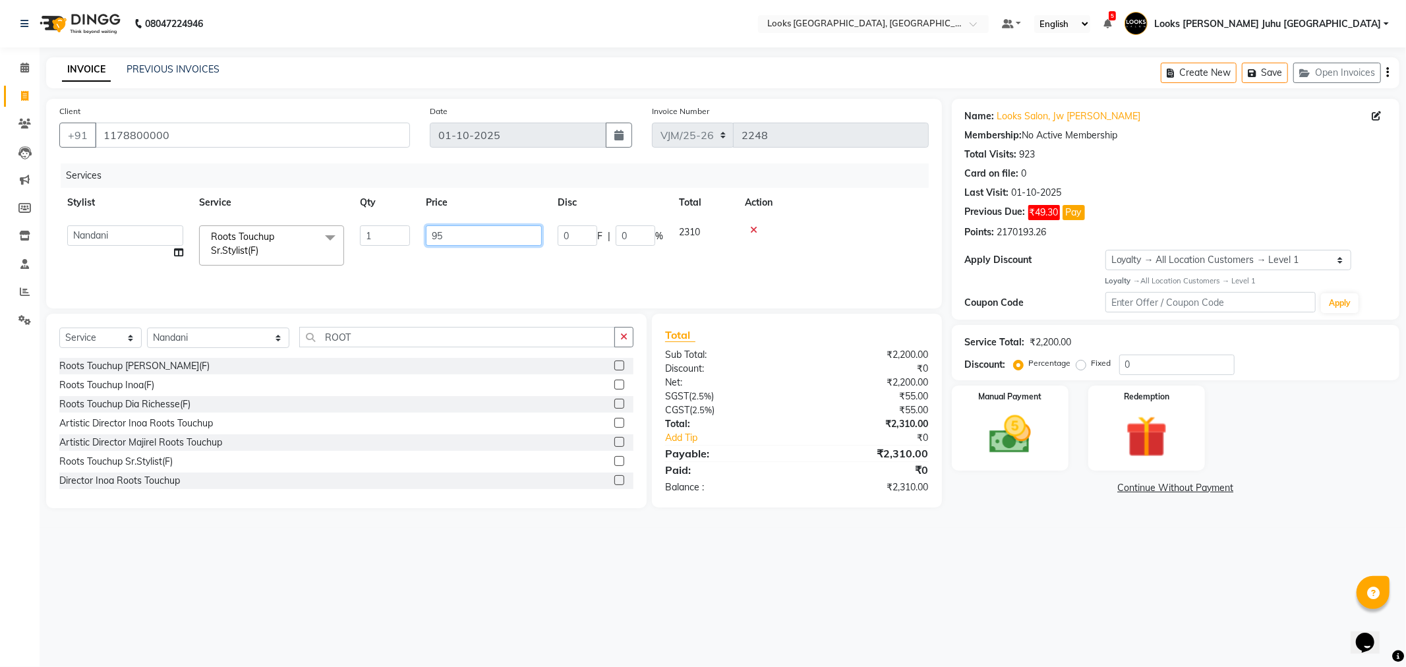
type input "950"
click at [439, 572] on div "08047224946 Select Location × Looks [PERSON_NAME], [GEOGRAPHIC_DATA], [GEOGRAPH…" at bounding box center [703, 333] width 1406 height 667
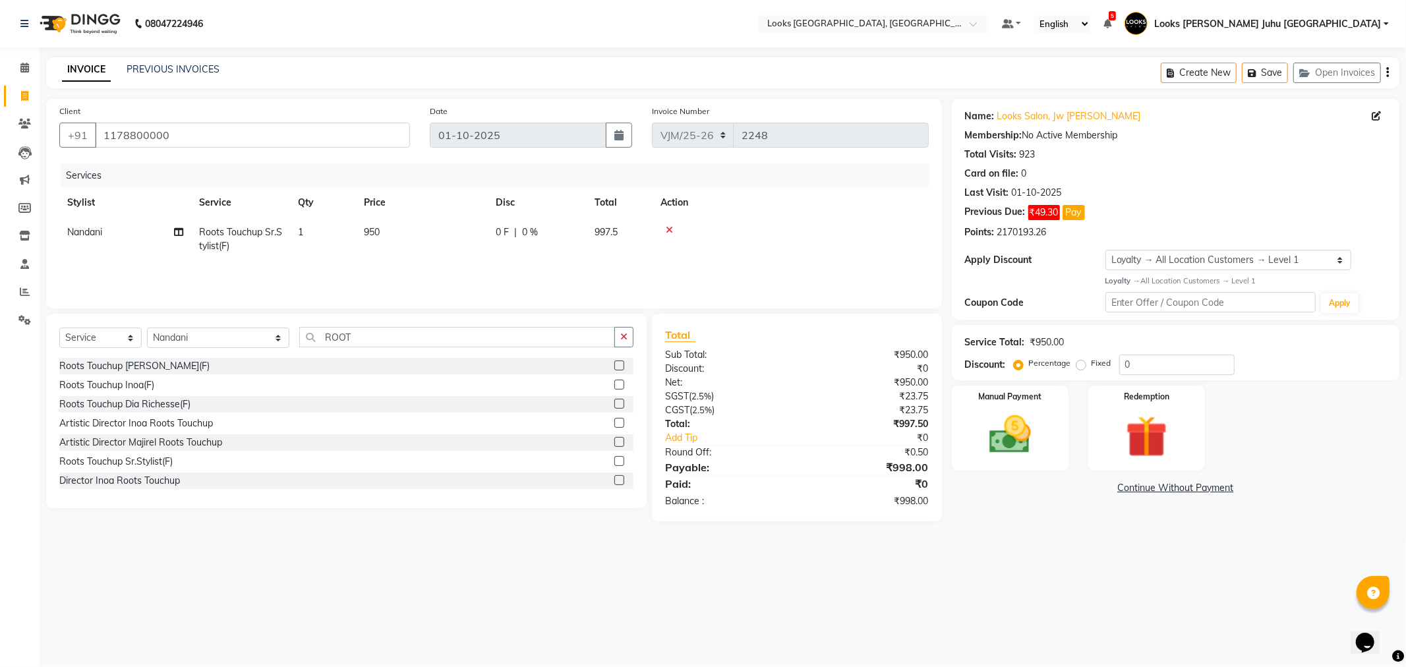
drag, startPoint x: 425, startPoint y: 241, endPoint x: 435, endPoint y: 241, distance: 9.9
click at [435, 241] on td "950" at bounding box center [422, 240] width 132 height 44
select select "84122"
click at [464, 234] on input "950" at bounding box center [484, 236] width 116 height 20
type input "955"
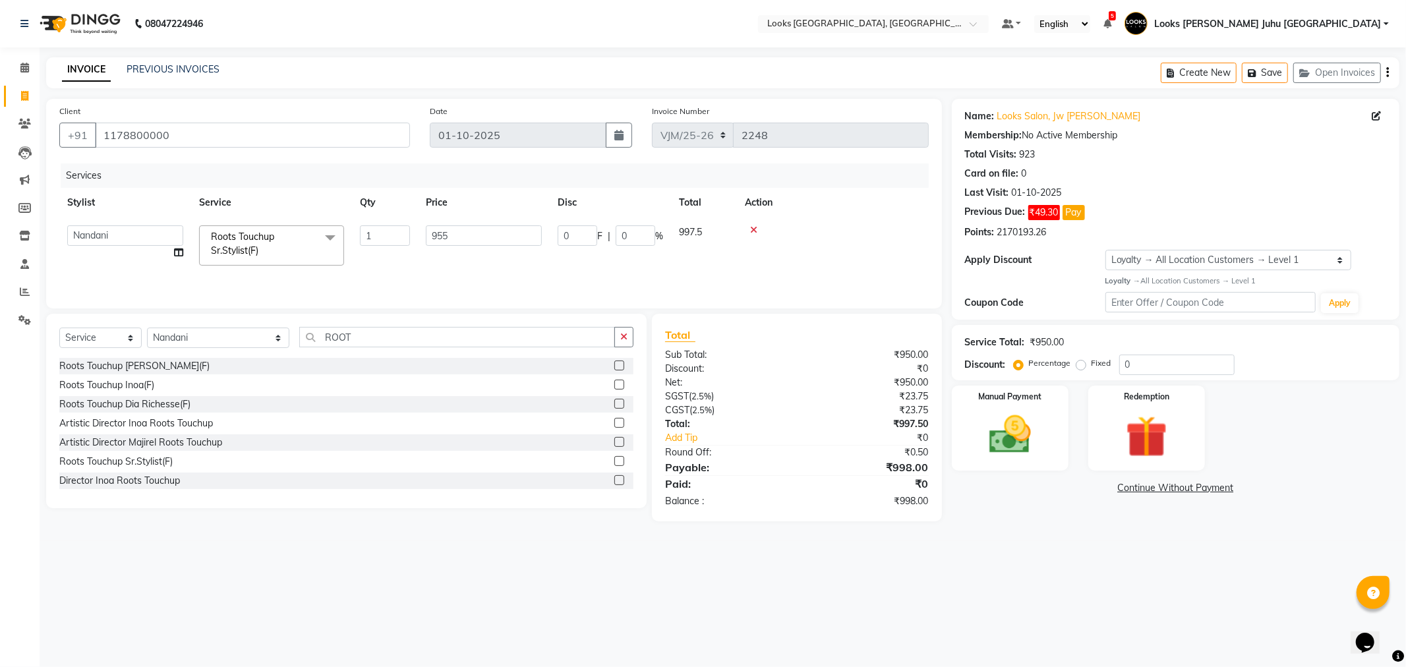
click at [485, 565] on div "08047224946 Select Location × Looks [PERSON_NAME], [GEOGRAPHIC_DATA], [GEOGRAPH…" at bounding box center [703, 333] width 1406 height 667
drag, startPoint x: 406, startPoint y: 233, endPoint x: 423, endPoint y: 229, distance: 17.5
click at [407, 233] on td "955" at bounding box center [422, 240] width 132 height 44
select select "84122"
drag, startPoint x: 423, startPoint y: 229, endPoint x: 473, endPoint y: 227, distance: 49.5
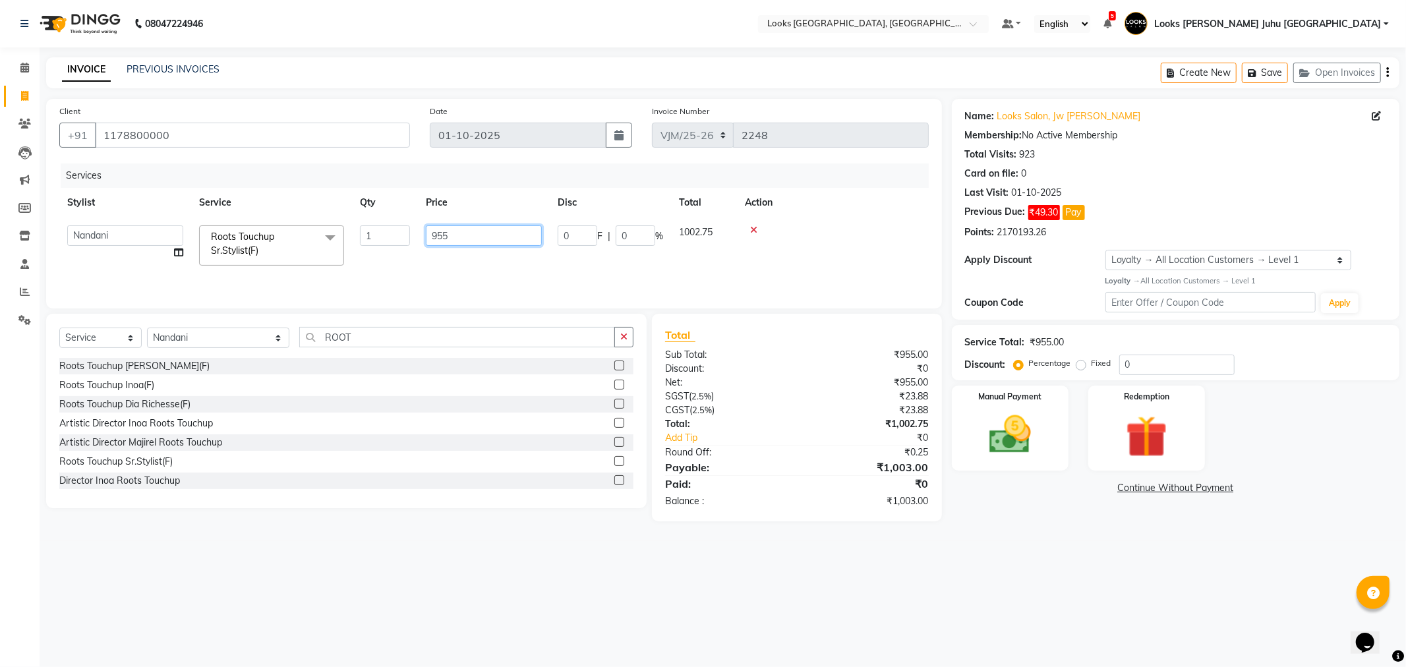
click at [433, 227] on input "955" at bounding box center [484, 236] width 116 height 20
click at [473, 227] on input "955" at bounding box center [484, 236] width 116 height 20
type input "952"
click at [431, 569] on div "08047224946 Select Location × Looks [PERSON_NAME], [GEOGRAPHIC_DATA], [GEOGRAPH…" at bounding box center [703, 333] width 1406 height 667
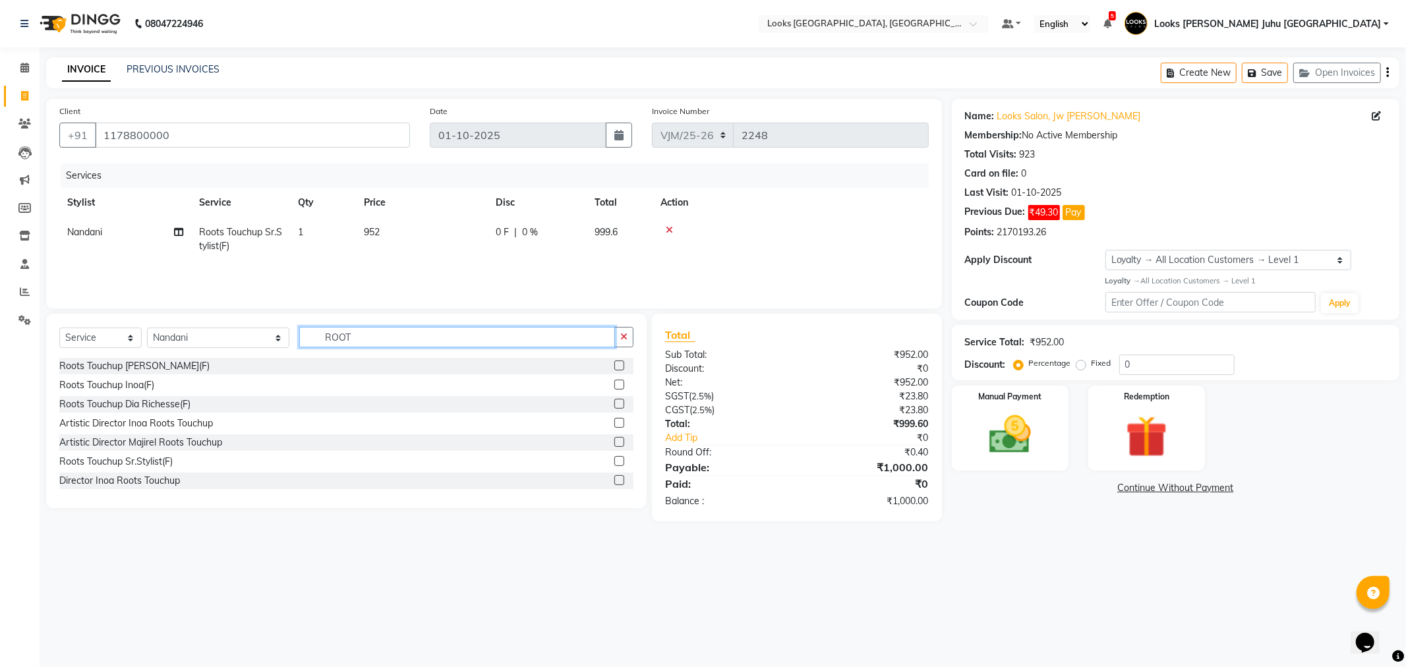
click at [351, 336] on input "ROOT" at bounding box center [456, 337] width 315 height 20
type input "DERM"
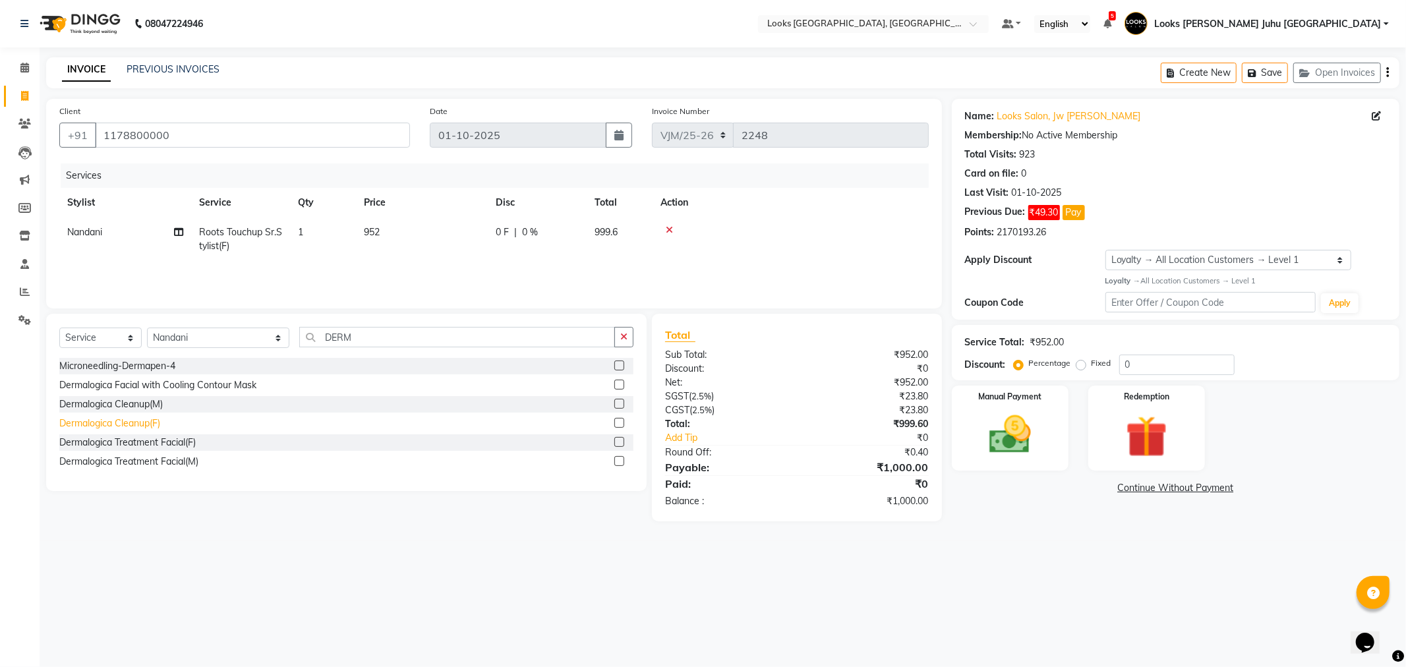
click at [112, 421] on div "Dermalogica Cleanup(F)" at bounding box center [109, 424] width 101 height 14
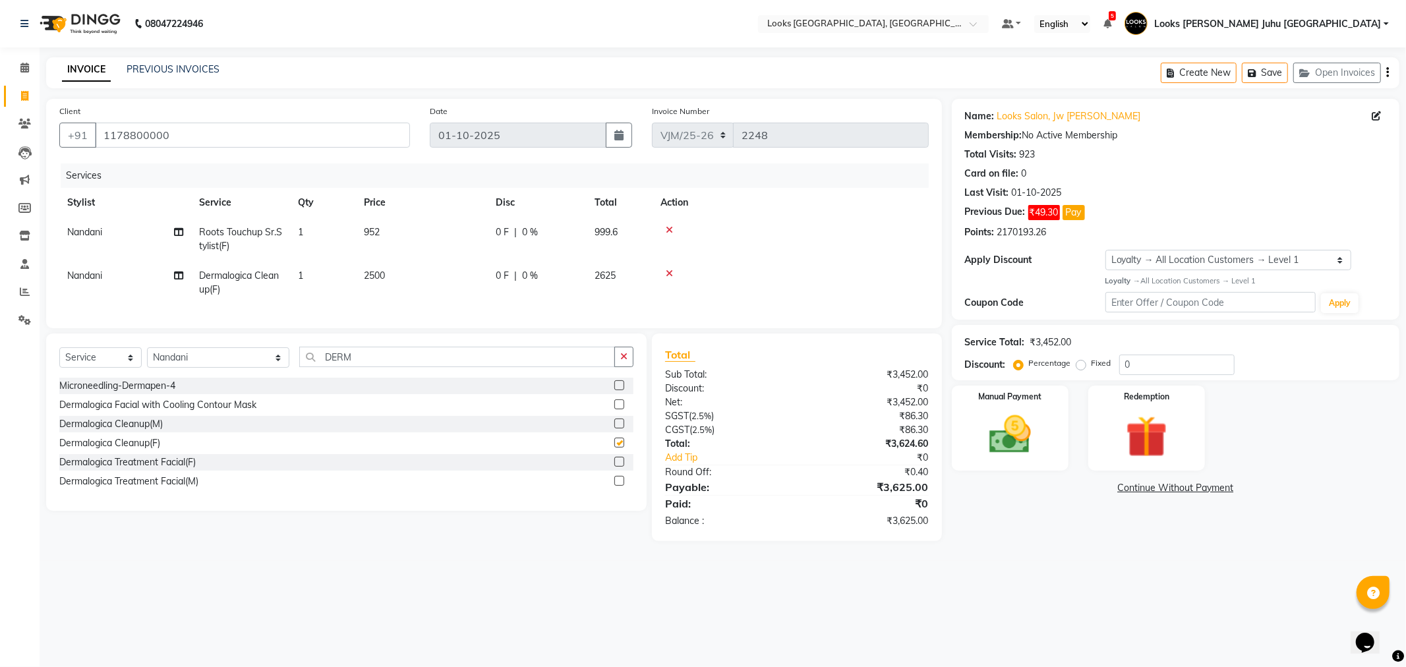
checkbox input "false"
drag, startPoint x: 398, startPoint y: 274, endPoint x: 419, endPoint y: 269, distance: 21.7
click at [405, 272] on td "2500" at bounding box center [422, 283] width 132 height 44
select select "84122"
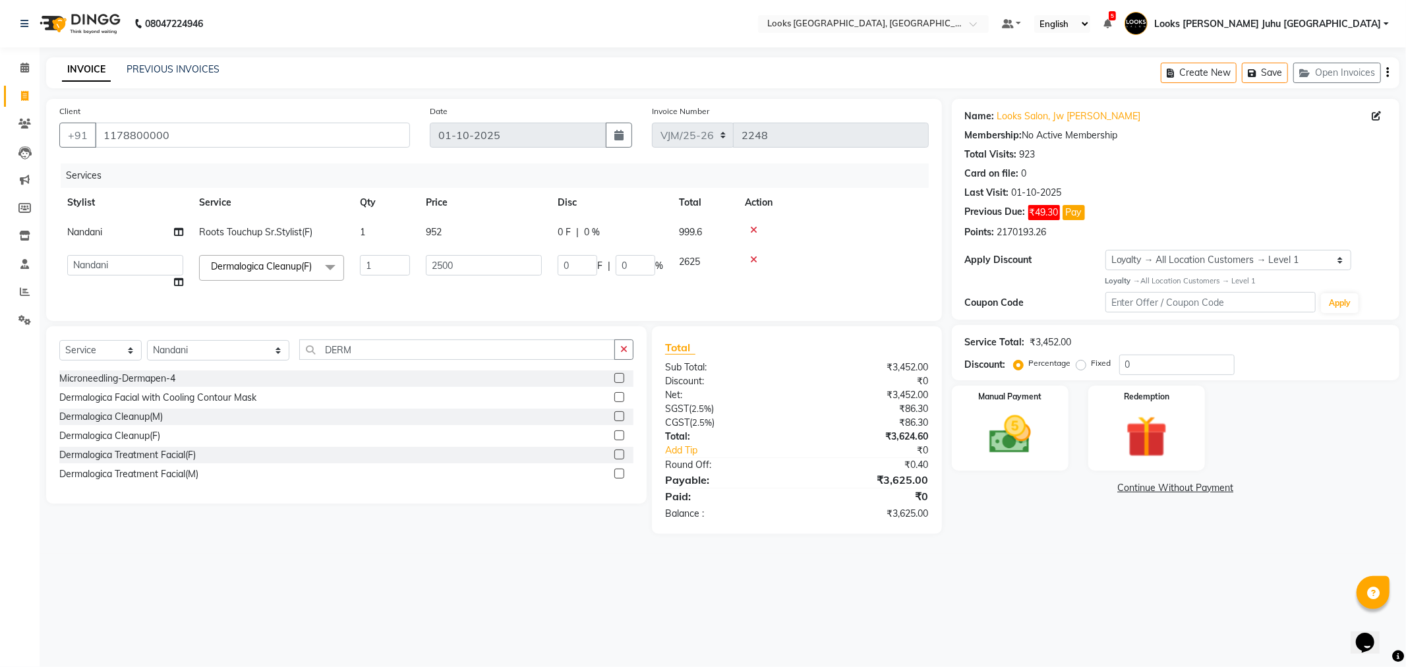
click at [476, 266] on input "2500" at bounding box center [484, 265] width 116 height 20
type input "2"
type input "5000"
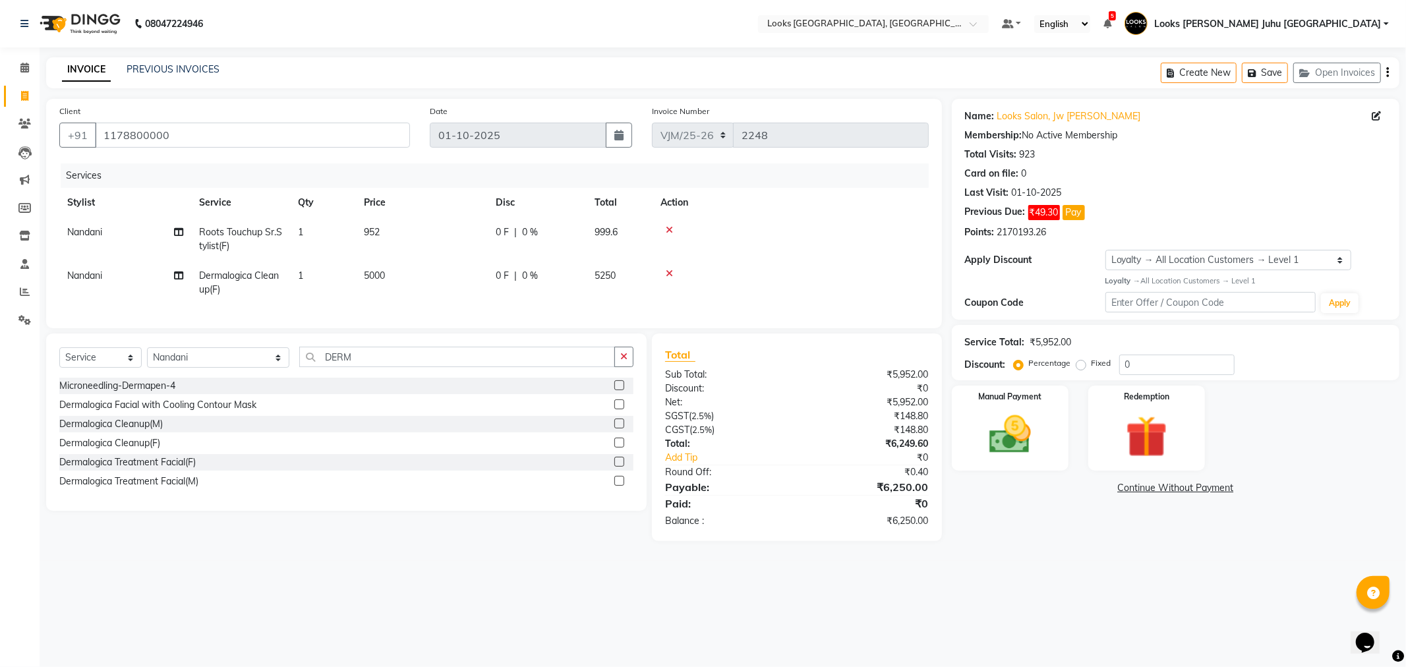
click at [443, 541] on div "Select Service Product Membership Package Voucher Prepaid Gift Card Select Styl…" at bounding box center [341, 438] width 611 height 208
click at [541, 273] on div "0 F | 0 %" at bounding box center [537, 276] width 83 height 14
select select "84122"
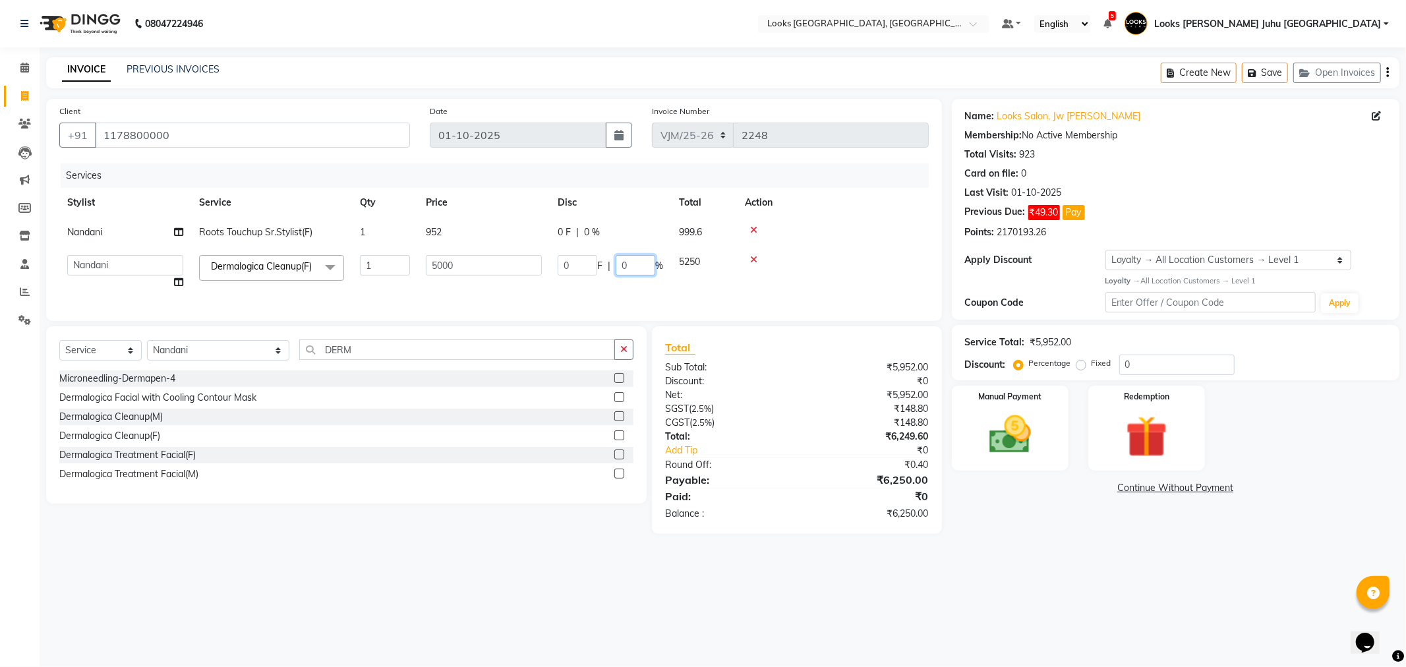
click at [645, 259] on input "0" at bounding box center [636, 265] width 40 height 20
type input "50"
click at [534, 529] on div "Select Service Product Membership Package Voucher Prepaid Gift Card Select Styl…" at bounding box center [341, 430] width 611 height 208
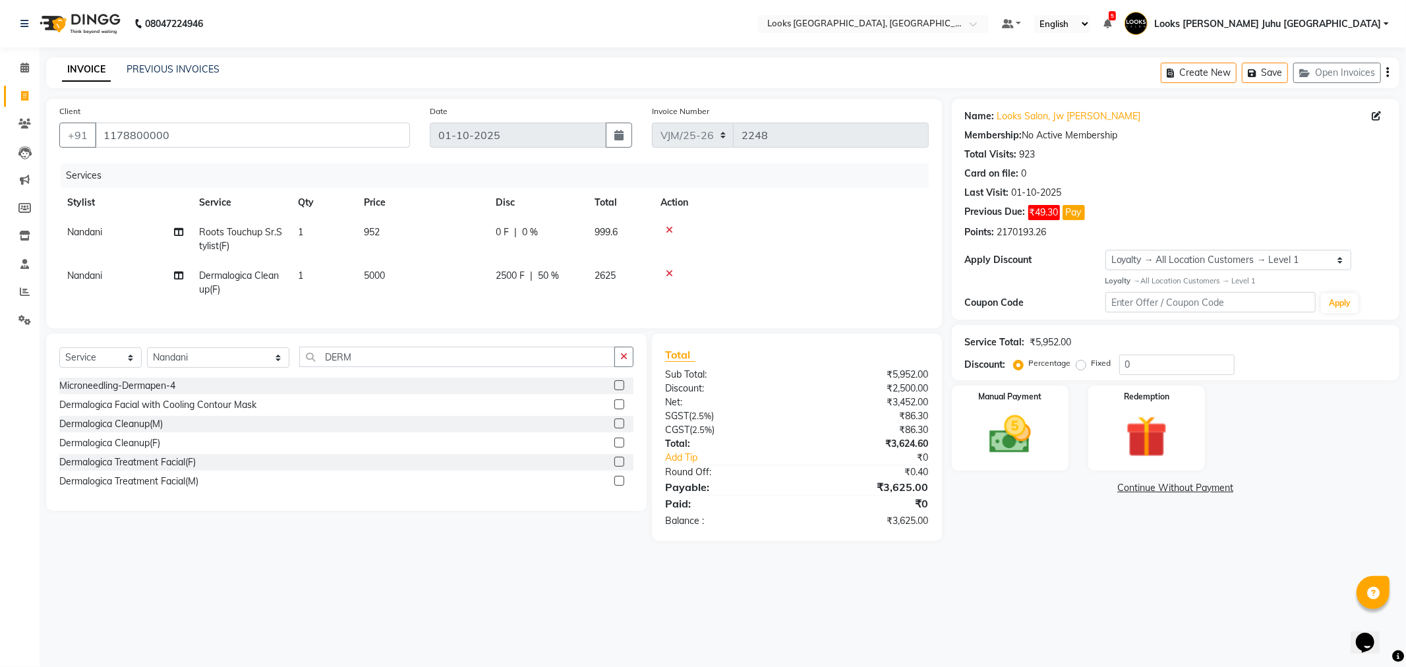
click at [135, 274] on td "Nandani" at bounding box center [125, 283] width 132 height 44
select select "84122"
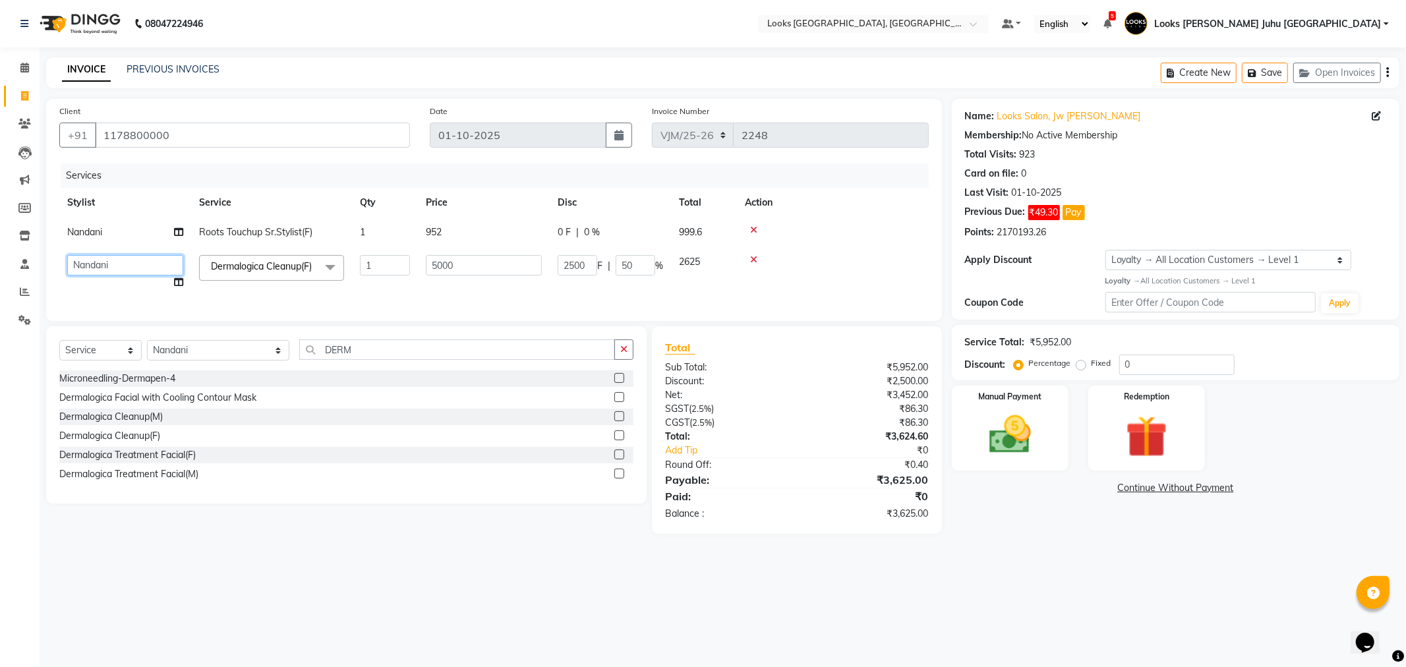
click at [154, 272] on select "[PERSON_NAME] [PERSON_NAME] Chan_Mrg Counter Sales [PERSON_NAME] DEEPAK Durup_p…" at bounding box center [125, 265] width 116 height 20
select select "57101"
click at [518, 268] on input "5000" at bounding box center [484, 265] width 116 height 20
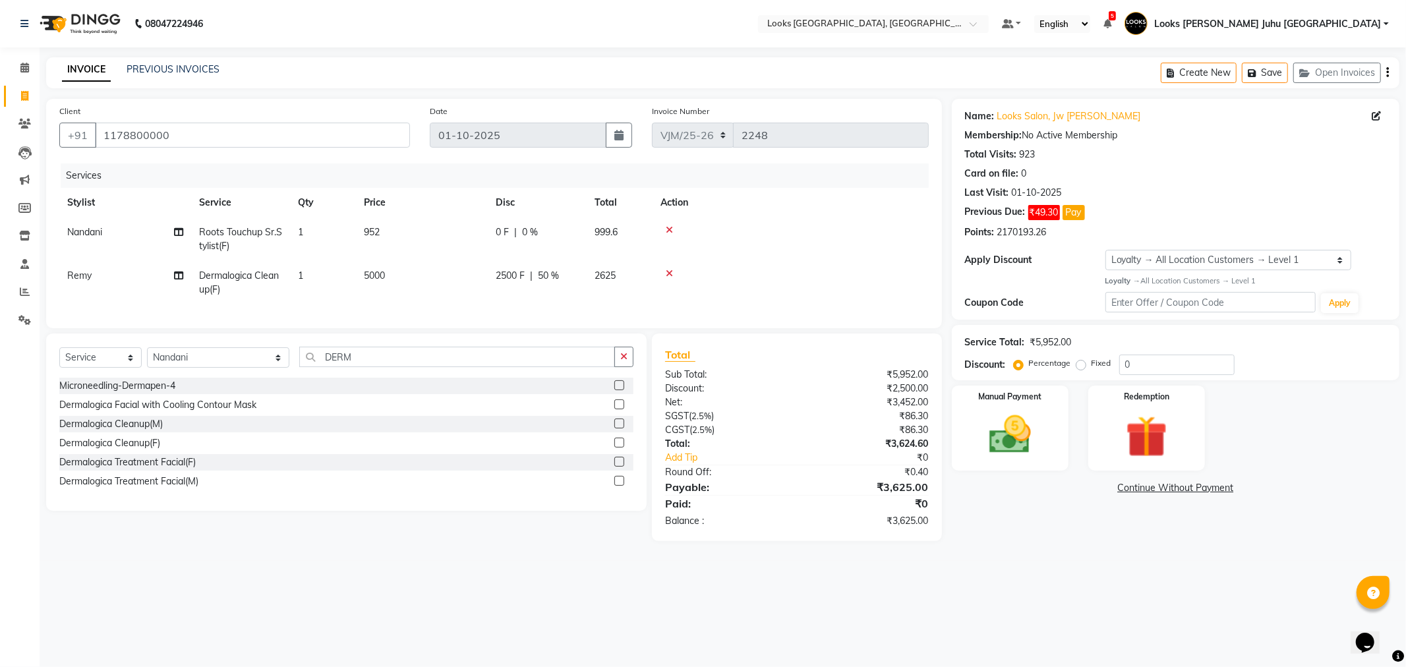
click at [458, 561] on main "INVOICE PREVIOUS INVOICES Create New Save Open Invoices Client [PHONE_NUMBER] D…" at bounding box center [723, 309] width 1367 height 504
click at [1017, 446] on img at bounding box center [1010, 435] width 71 height 50
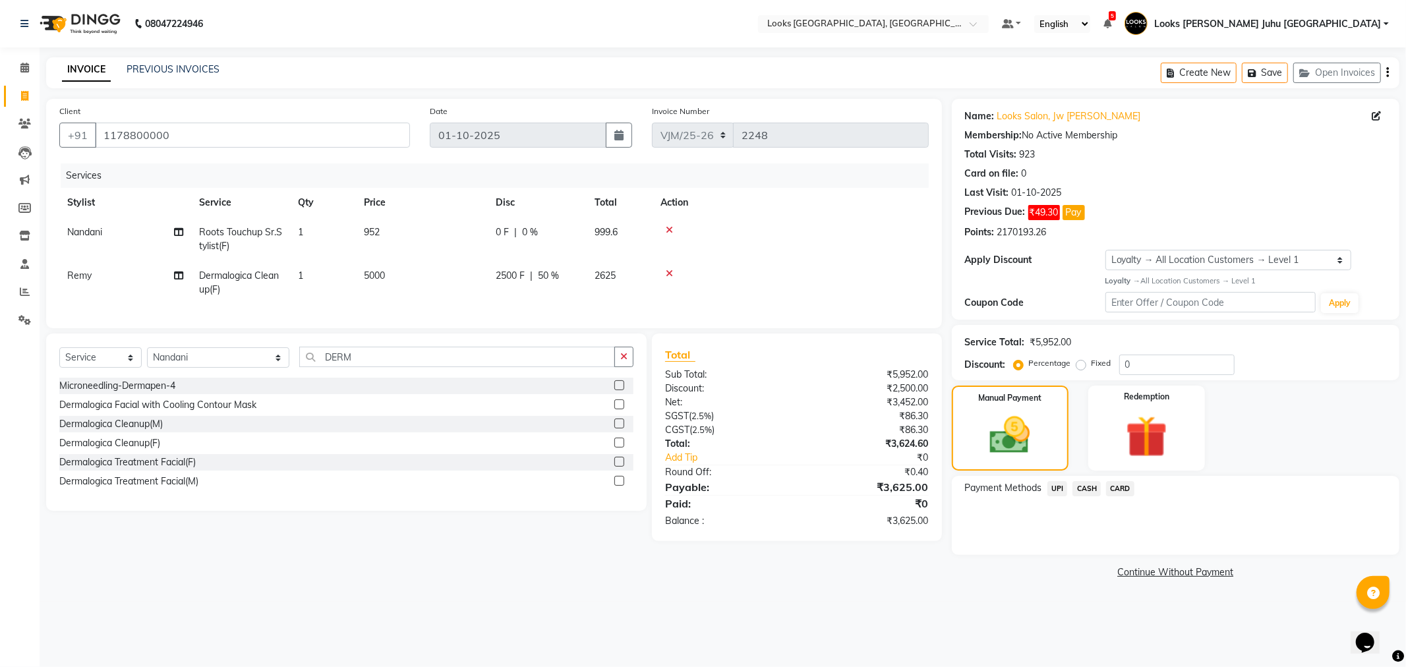
click at [1060, 489] on span "UPI" at bounding box center [1058, 488] width 20 height 15
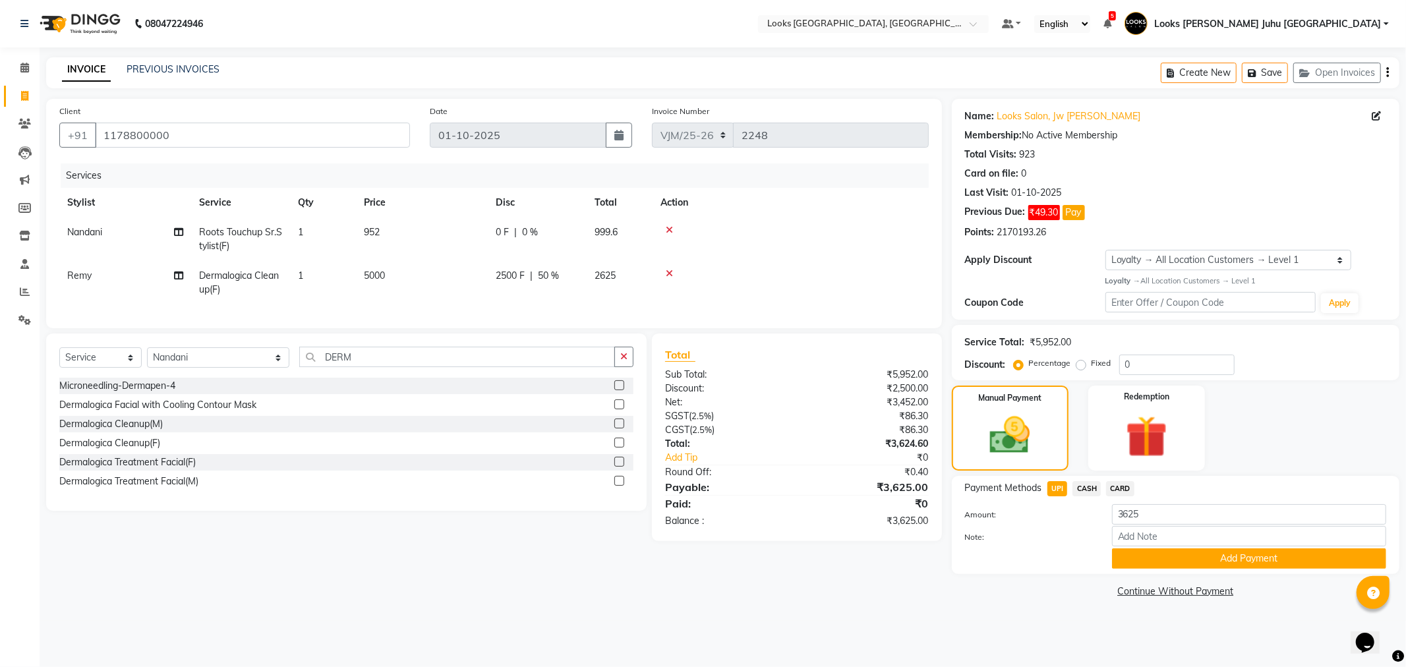
click at [1168, 570] on div "Payment Methods UPI CASH CARD Amount: 3625 Note: Add Payment" at bounding box center [1176, 525] width 448 height 98
click at [1179, 564] on button "Add Payment" at bounding box center [1249, 559] width 274 height 20
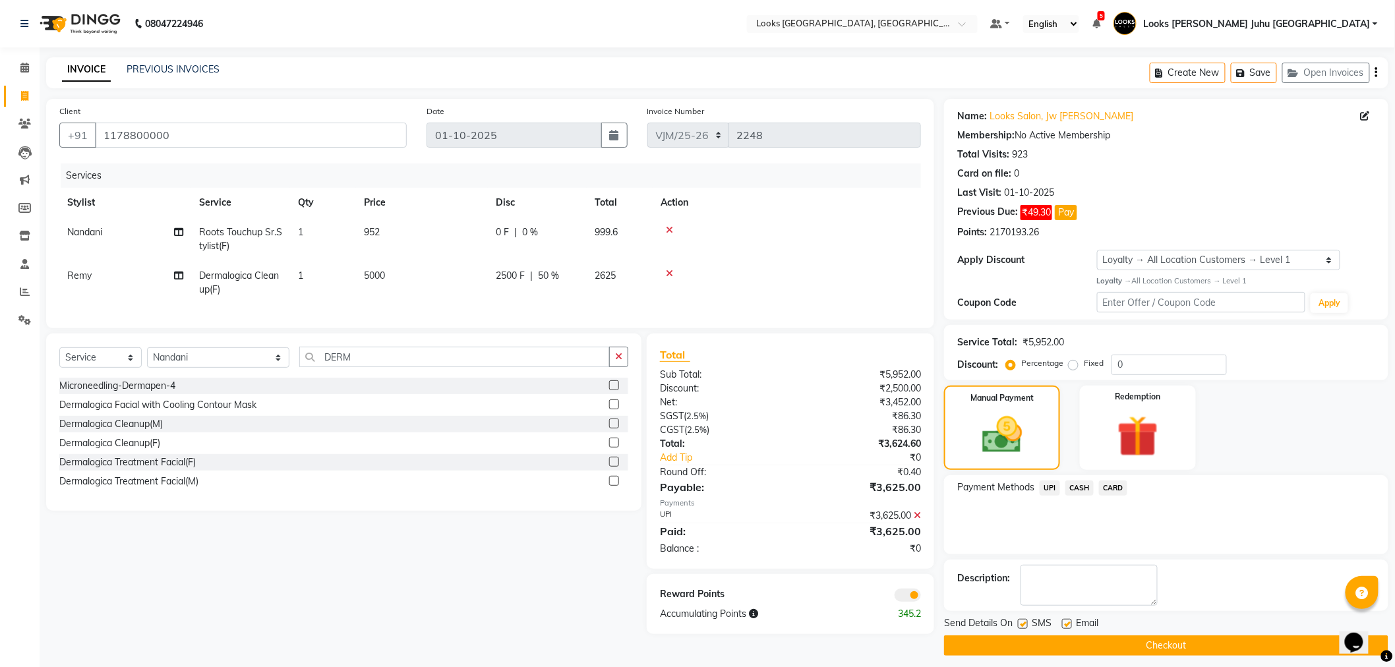
scroll to position [8, 0]
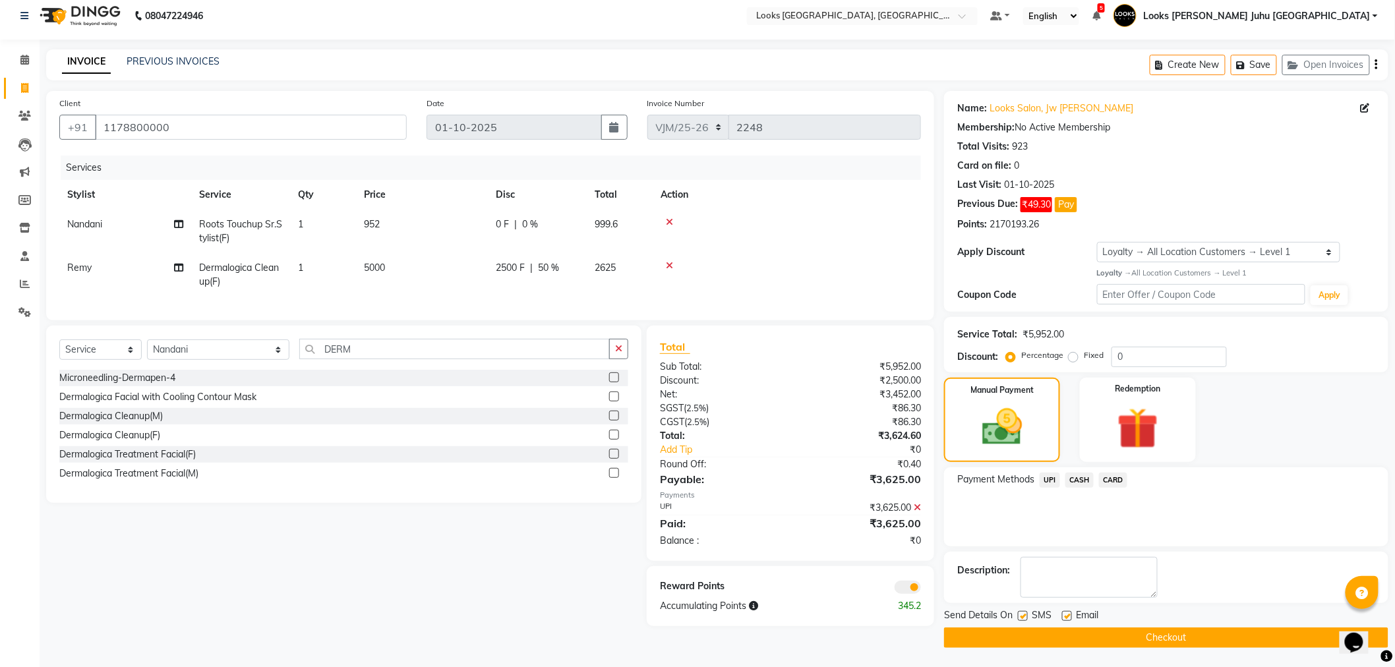
click at [1194, 631] on button "Checkout" at bounding box center [1166, 638] width 444 height 20
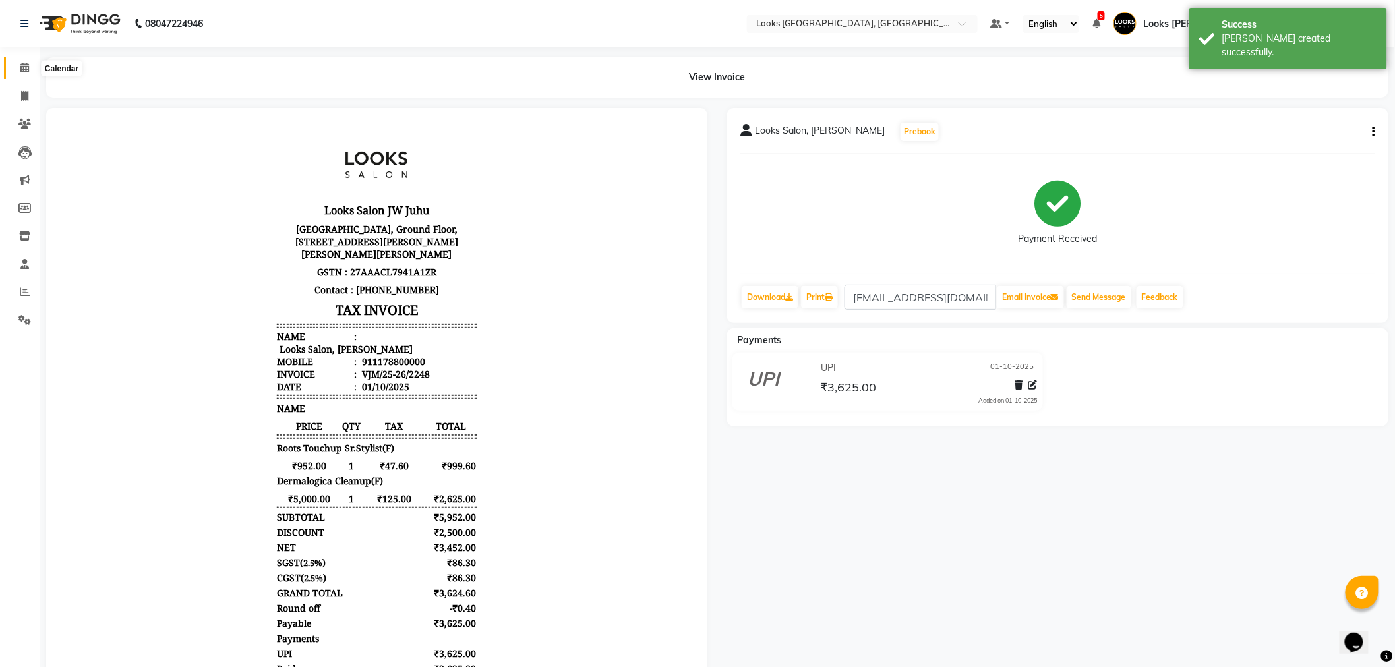
click at [28, 67] on icon at bounding box center [24, 68] width 9 height 10
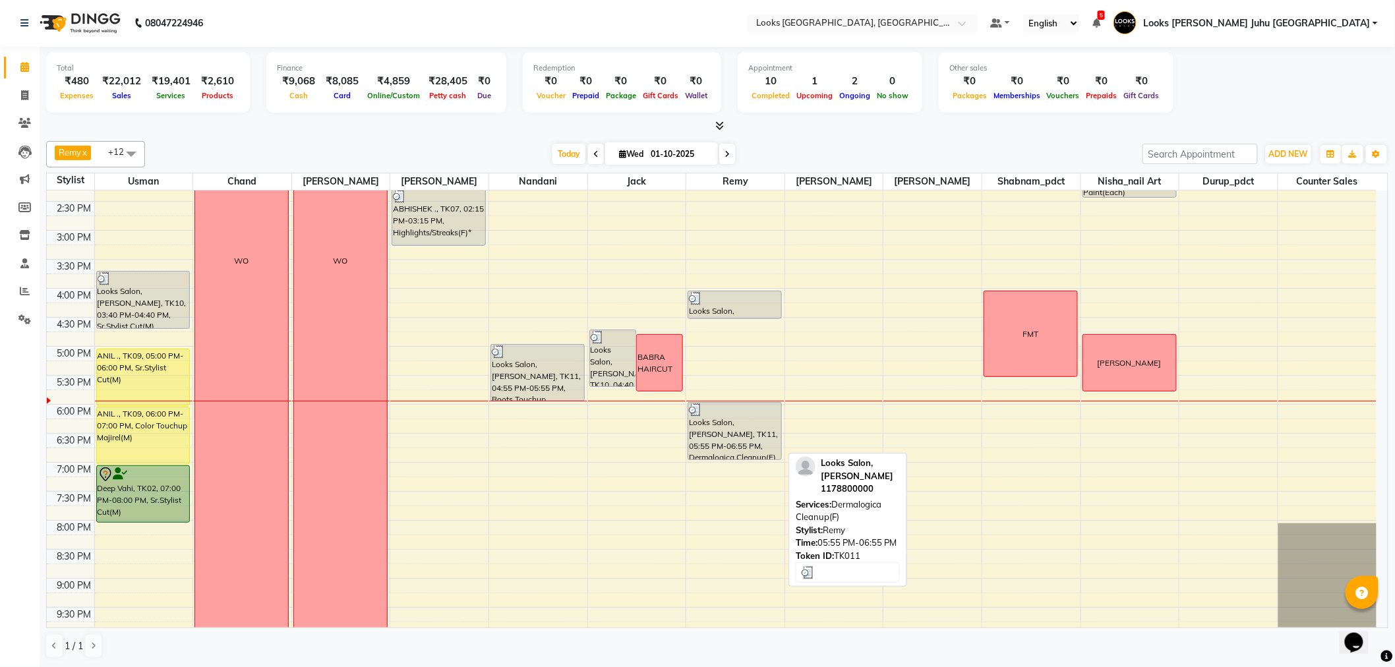
scroll to position [436, 0]
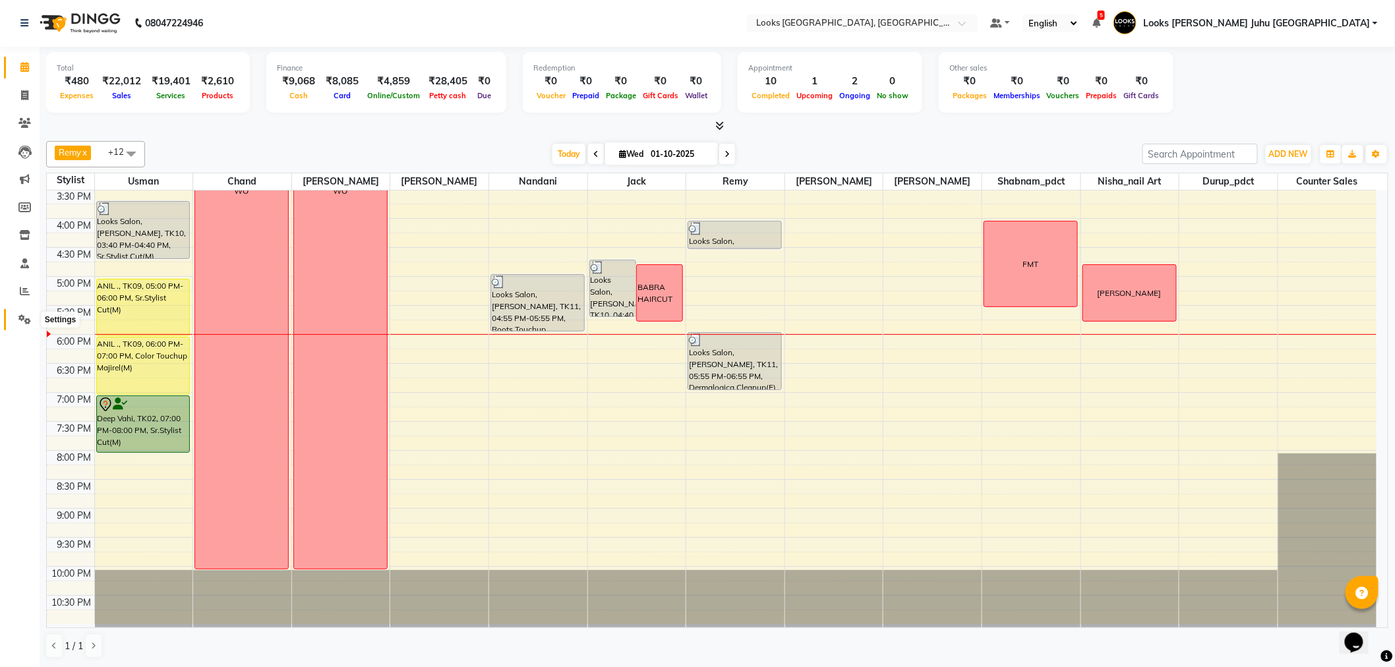
click at [25, 322] on icon at bounding box center [24, 320] width 13 height 10
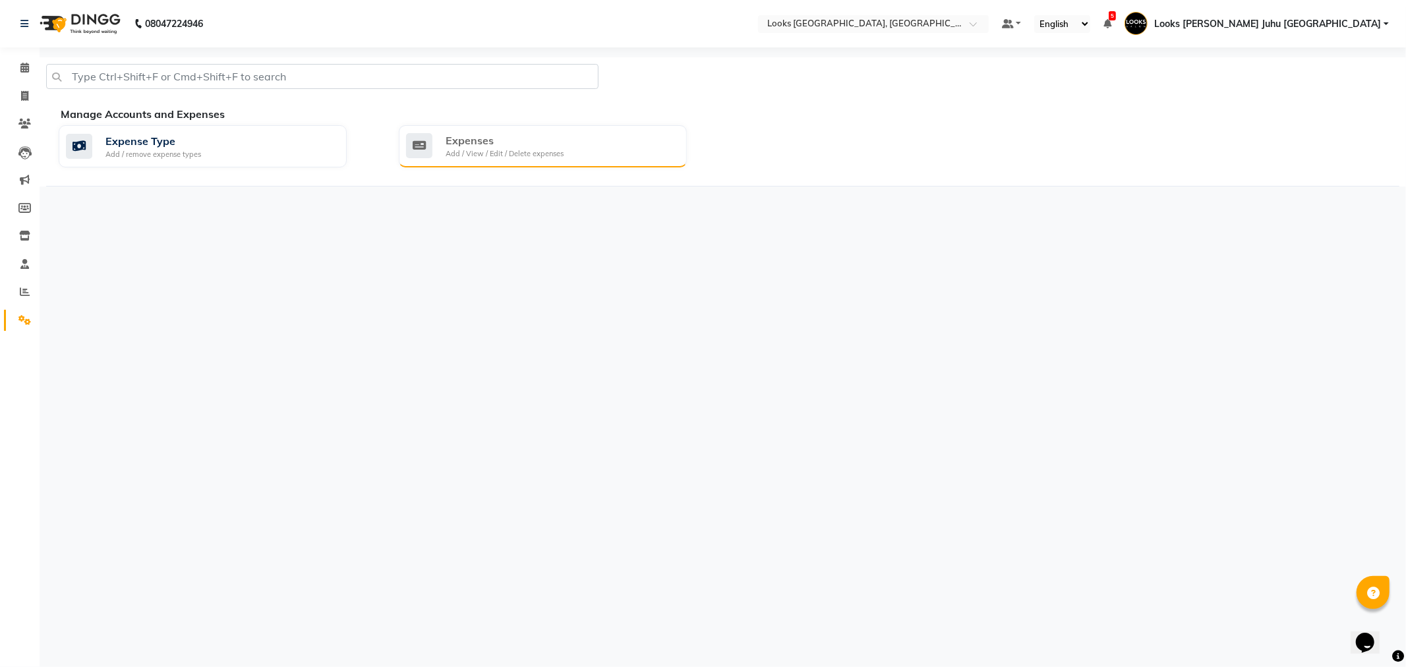
click at [509, 134] on div "Expenses" at bounding box center [505, 141] width 118 height 16
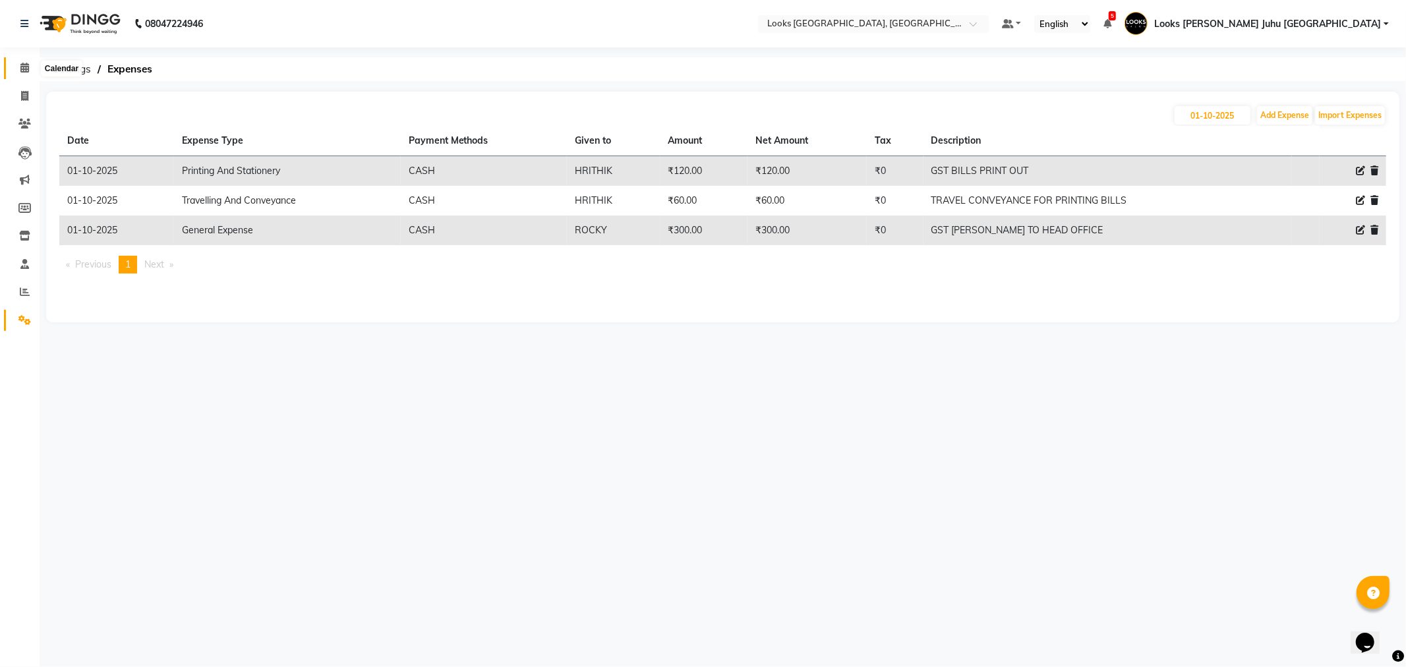
click at [13, 67] on span at bounding box center [24, 68] width 23 height 15
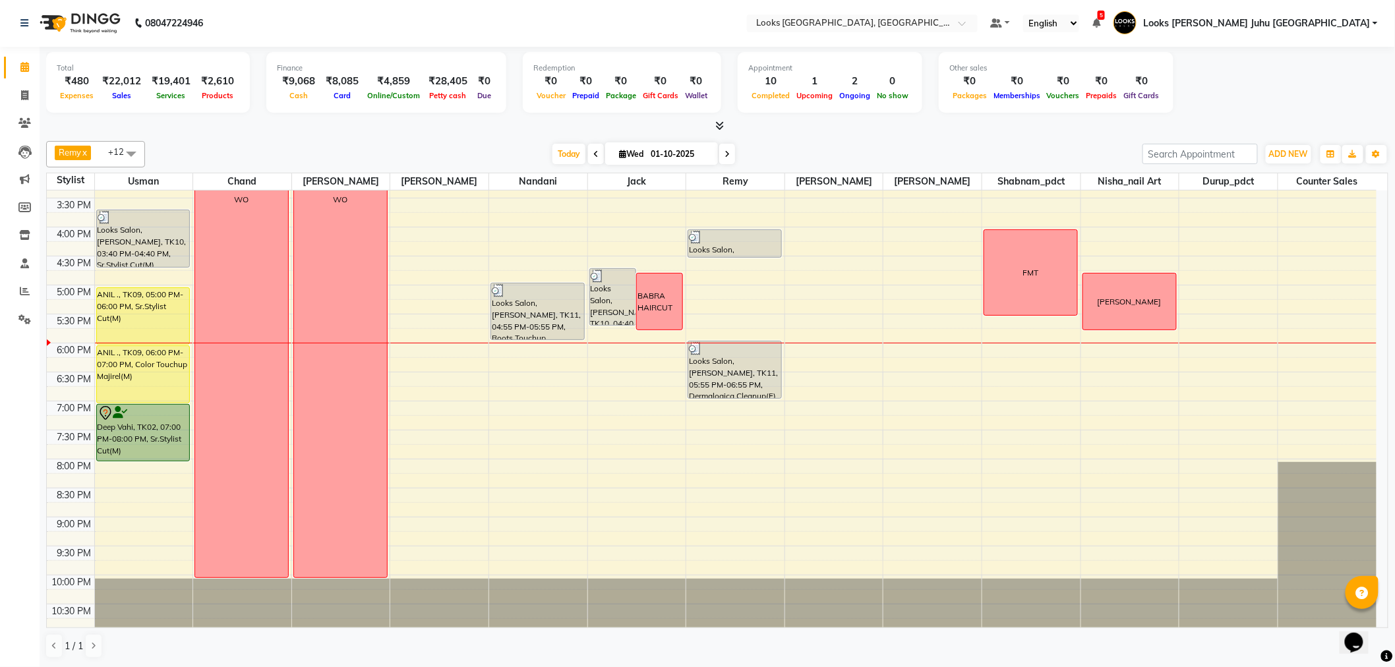
scroll to position [436, 0]
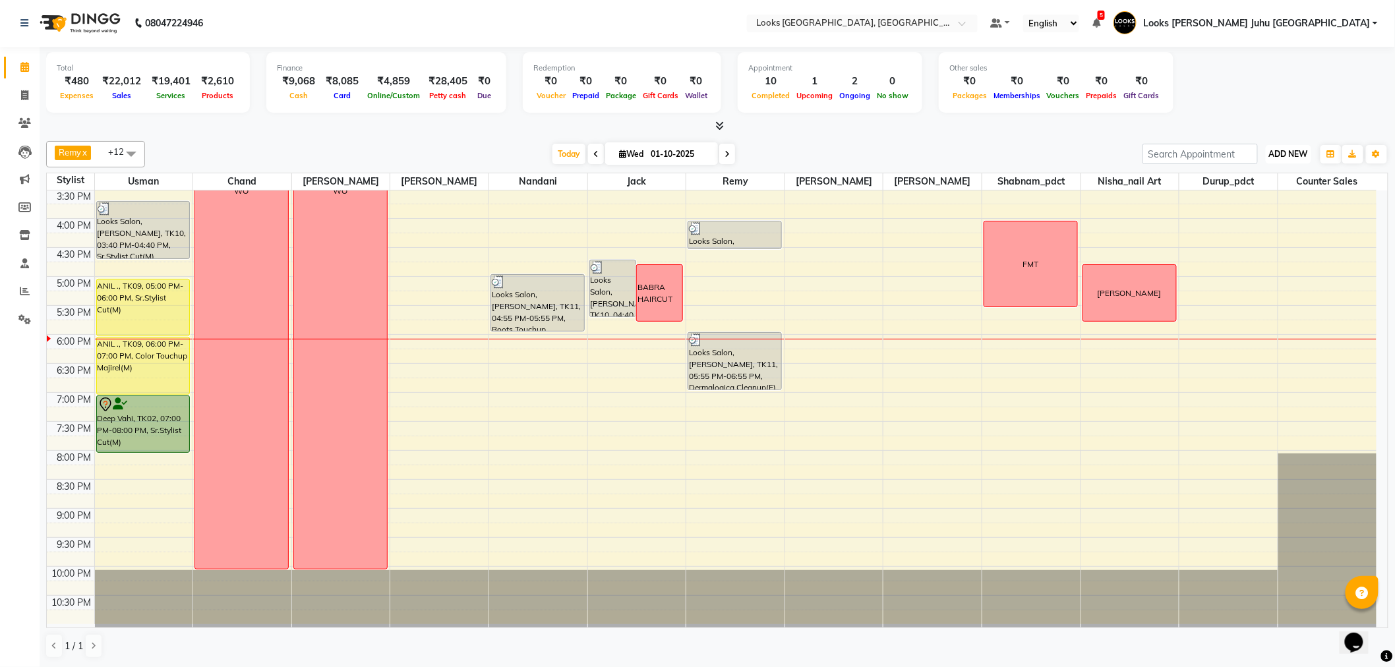
click at [1277, 158] on span "ADD NEW" at bounding box center [1288, 154] width 39 height 10
click at [1268, 198] on link "Add Invoice" at bounding box center [1259, 195] width 104 height 17
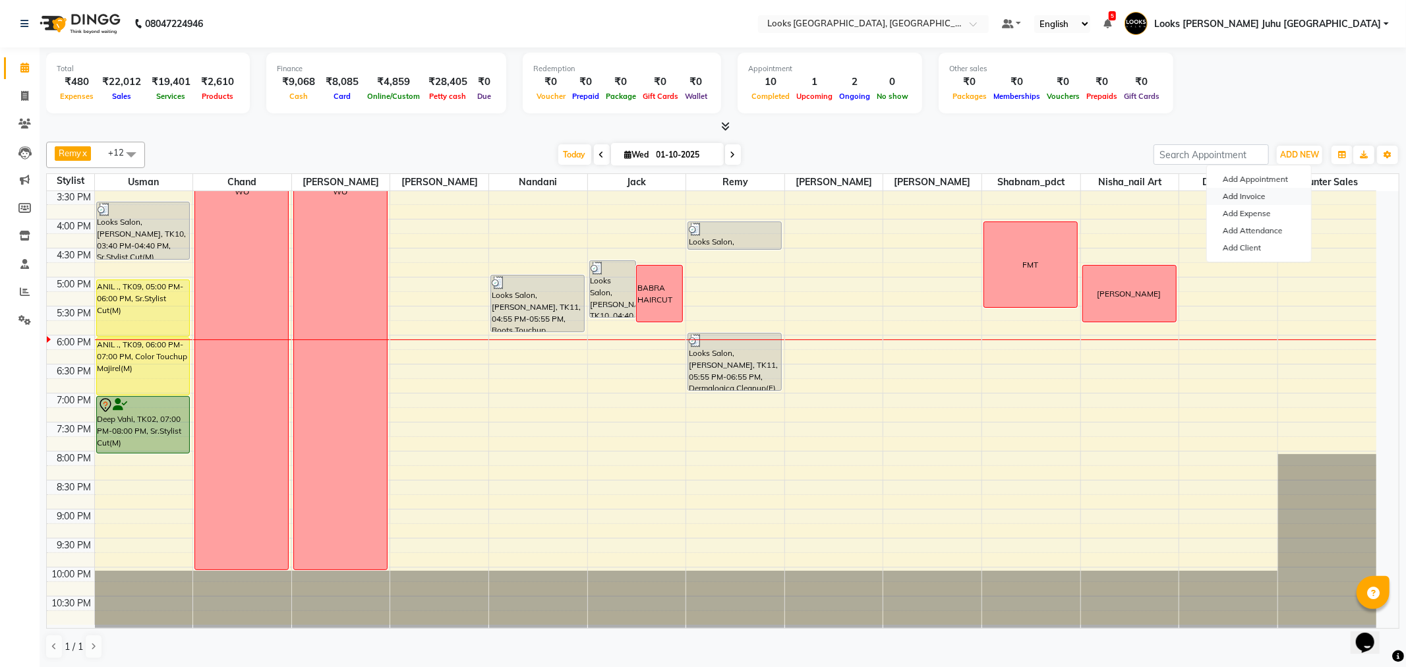
select select "service"
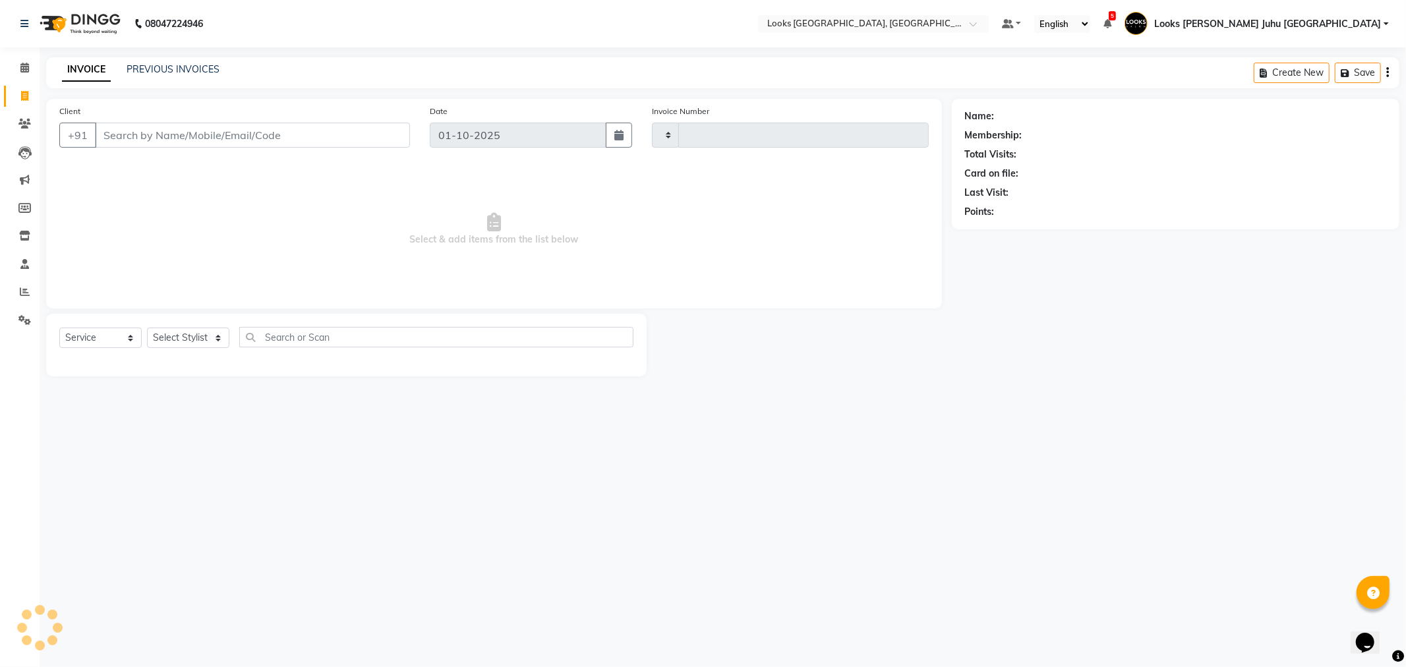
type input "2249"
select select "8270"
click at [279, 125] on input "Client" at bounding box center [252, 135] width 315 height 25
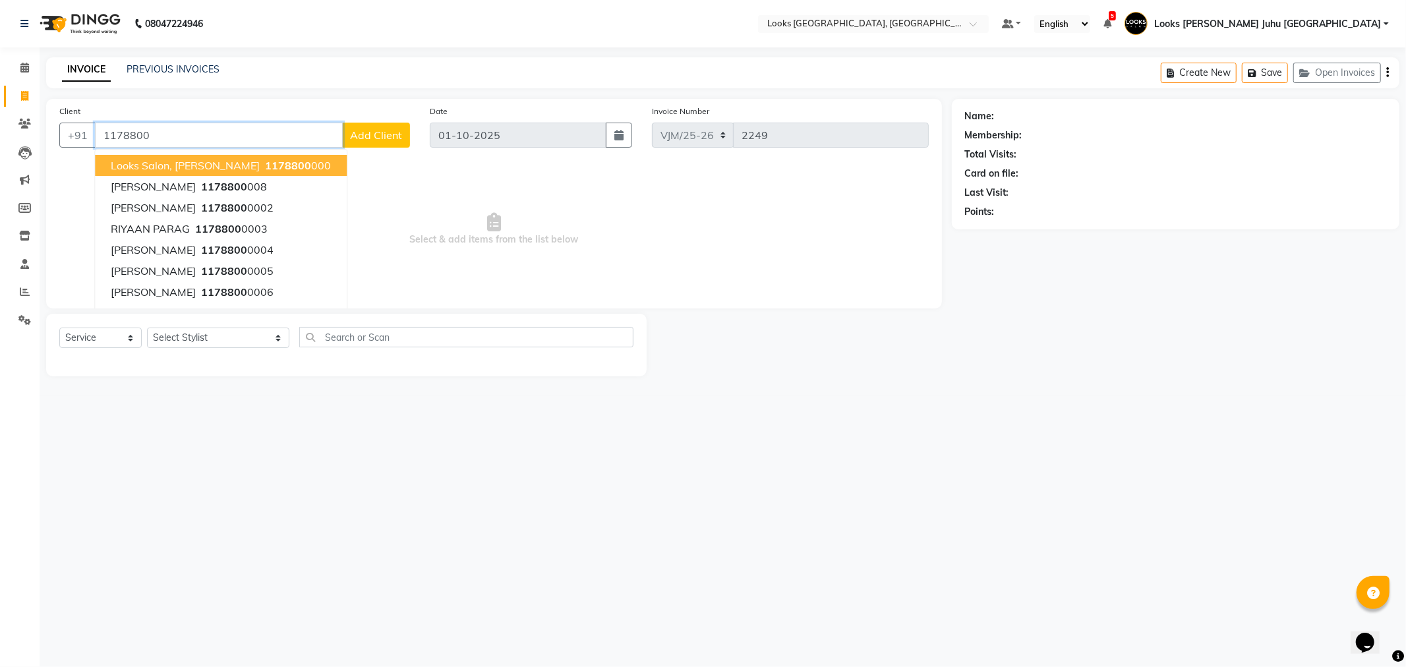
click at [169, 164] on span "Looks Salon, JW Juhu Marriott" at bounding box center [185, 165] width 149 height 13
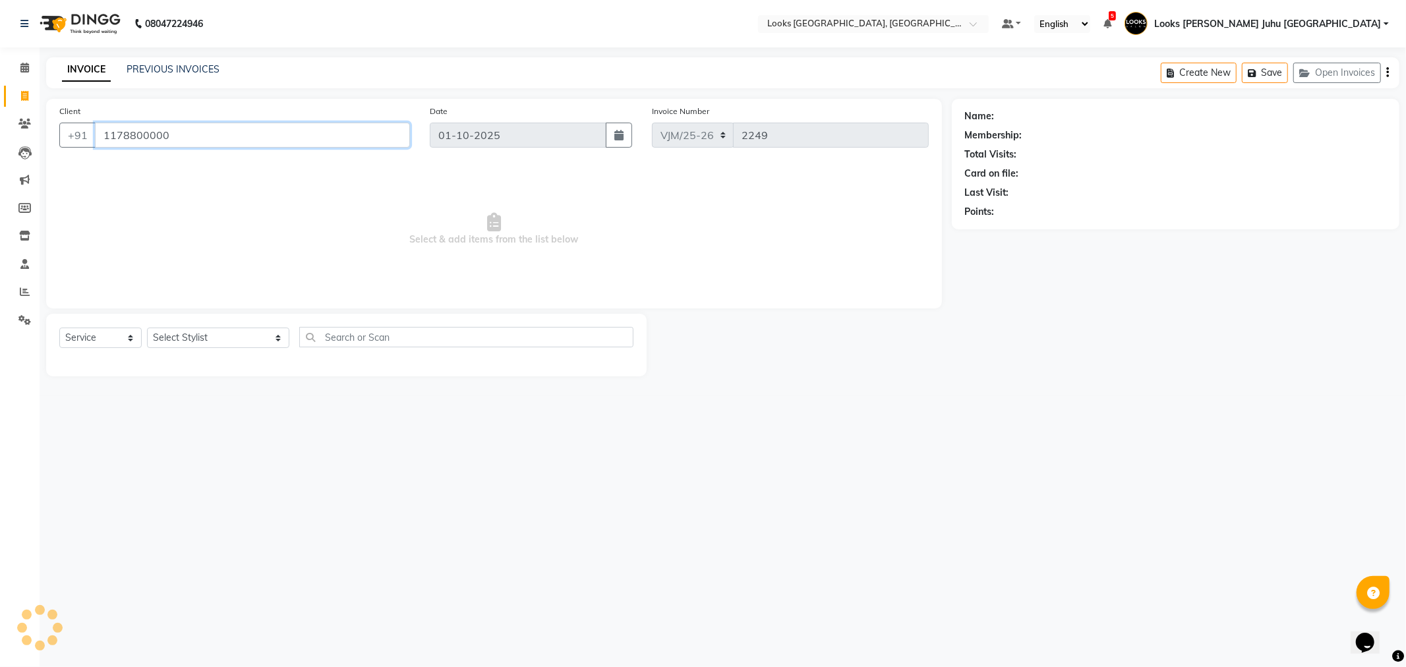
type input "1178800000"
select select "1: Object"
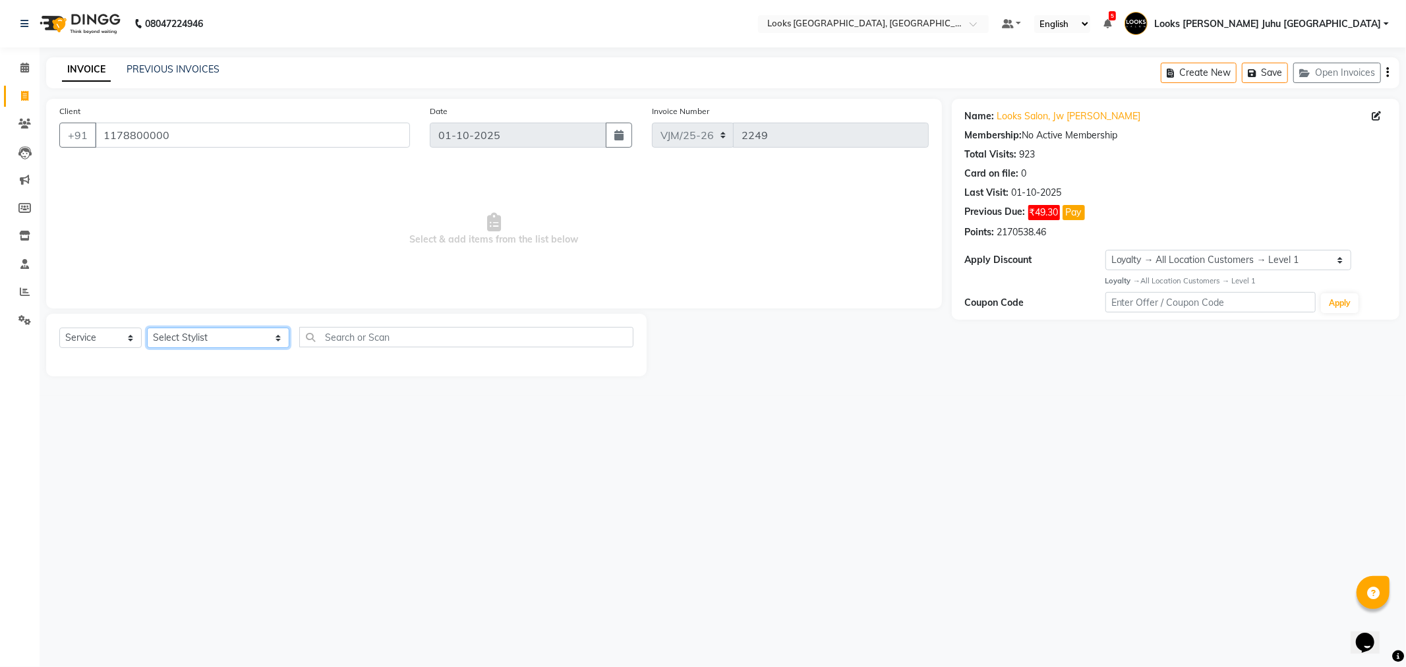
click at [190, 338] on select "Select Stylist Adil BHAGAYSHREE chand Chan_Mrg Counter Sales Deena Gohil DEEPAK…" at bounding box center [218, 338] width 142 height 20
click at [147, 328] on select "Select Stylist Adil BHAGAYSHREE chand Chan_Mrg Counter Sales Deena Gohil DEEPAK…" at bounding box center [218, 338] width 142 height 20
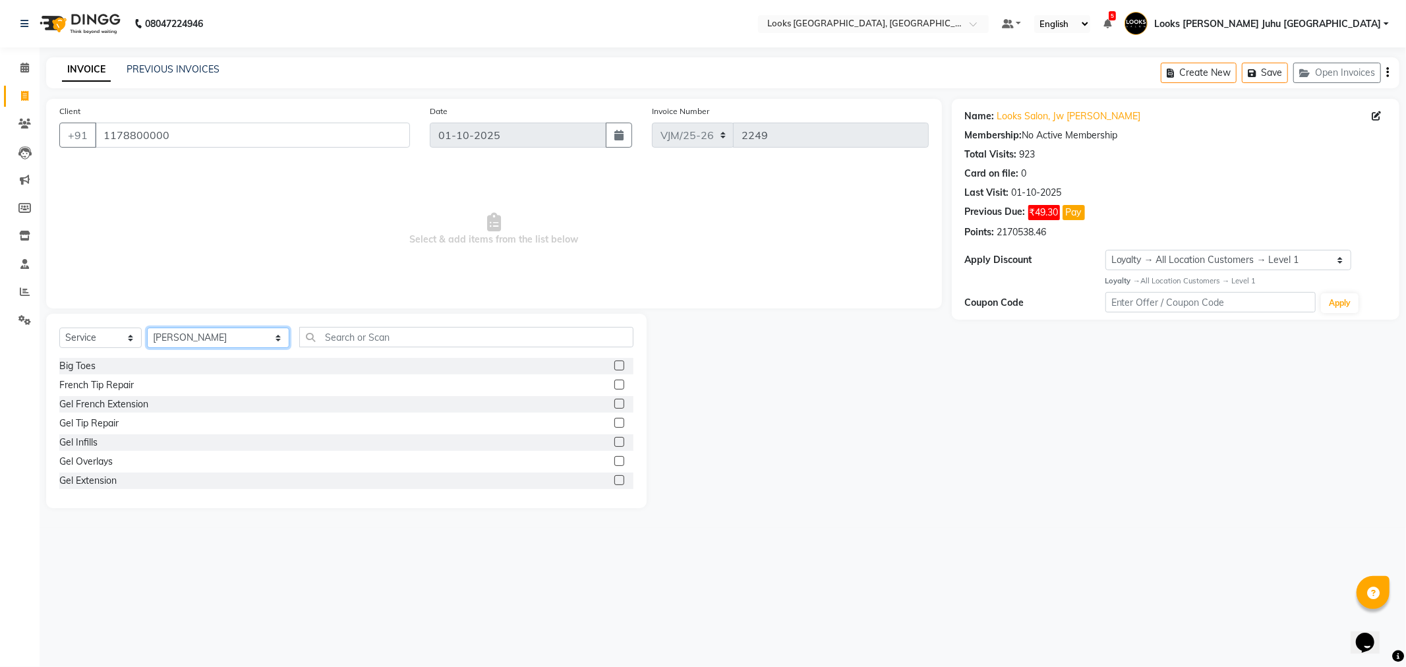
click at [194, 356] on div "Select Service Product Membership Package Voucher Prepaid Gift Card Select Styl…" at bounding box center [346, 342] width 574 height 31
select select "85379"
click at [147, 328] on select "Select Stylist Adil BHAGAYSHREE chand Chan_Mrg Counter Sales Deena Gohil DEEPAK…" at bounding box center [218, 338] width 142 height 20
click at [320, 349] on div "Select Service Product Membership Package Voucher Prepaid Gift Card Select Styl…" at bounding box center [346, 342] width 574 height 31
click at [327, 340] on input "text" at bounding box center [466, 337] width 334 height 20
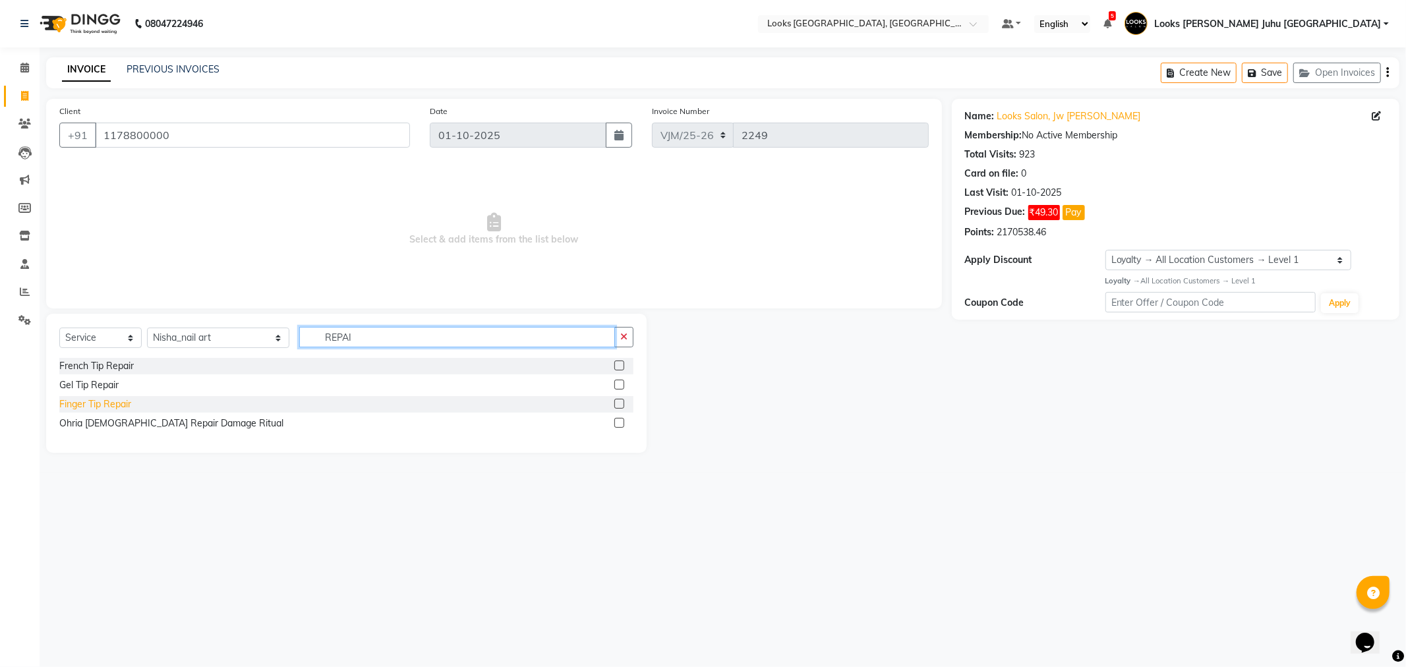
type input "REPAI"
click at [82, 405] on div "Finger Tip Repair" at bounding box center [95, 405] width 72 height 14
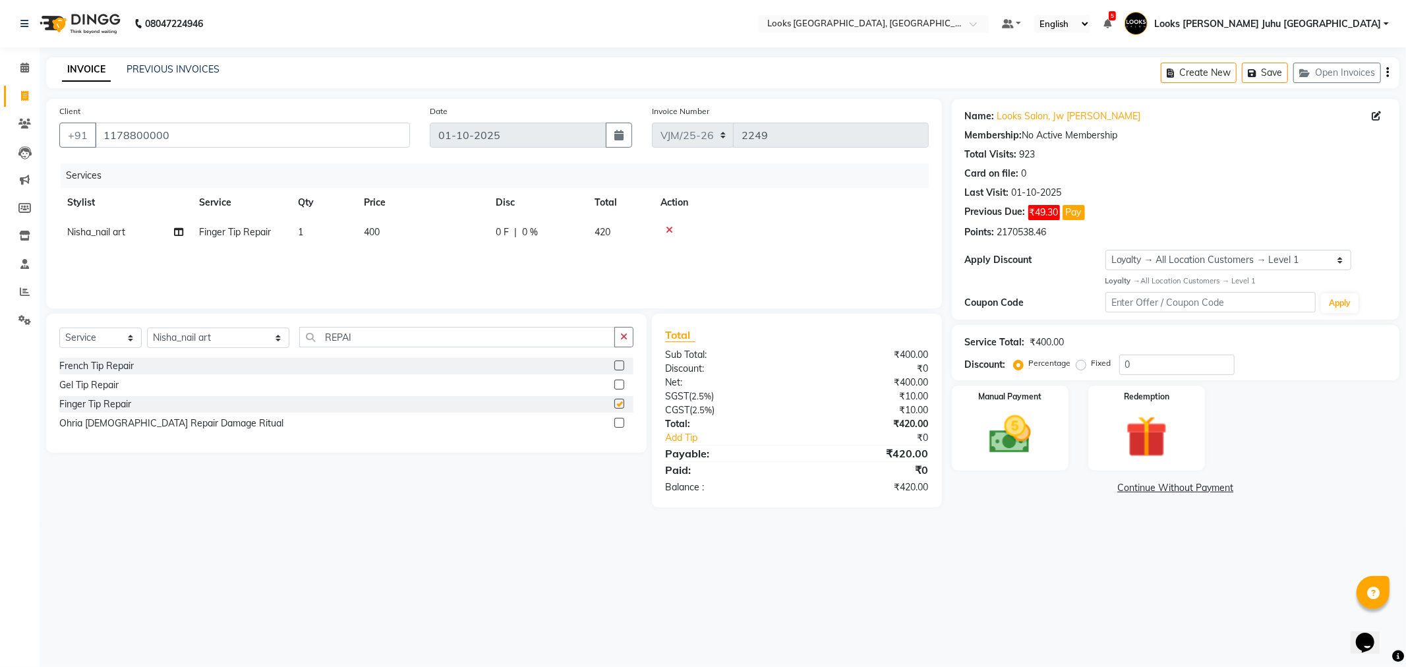
checkbox input "false"
click at [433, 227] on td "400" at bounding box center [422, 233] width 132 height 30
select select "85379"
drag, startPoint x: 448, startPoint y: 227, endPoint x: 465, endPoint y: 235, distance: 18.6
click at [449, 227] on input "400" at bounding box center [484, 236] width 116 height 20
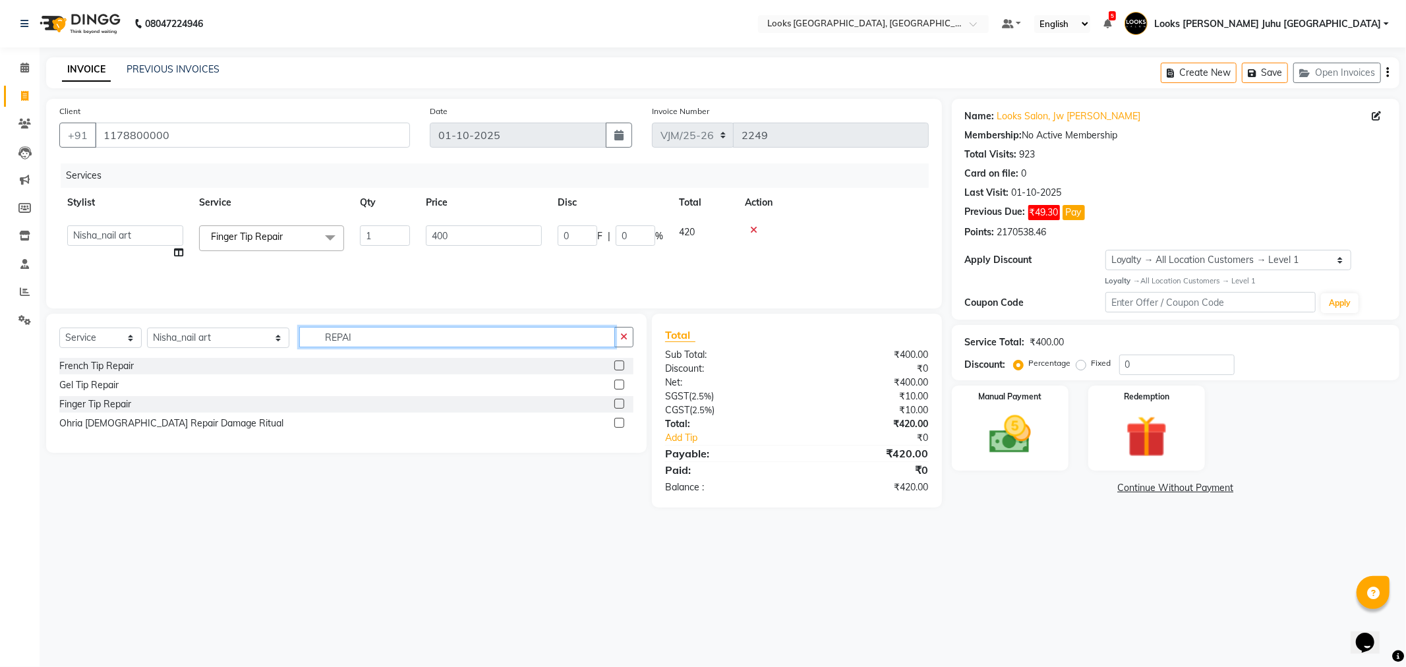
click at [438, 345] on input "REPAI" at bounding box center [456, 337] width 315 height 20
click at [438, 344] on input "REPAI" at bounding box center [456, 337] width 315 height 20
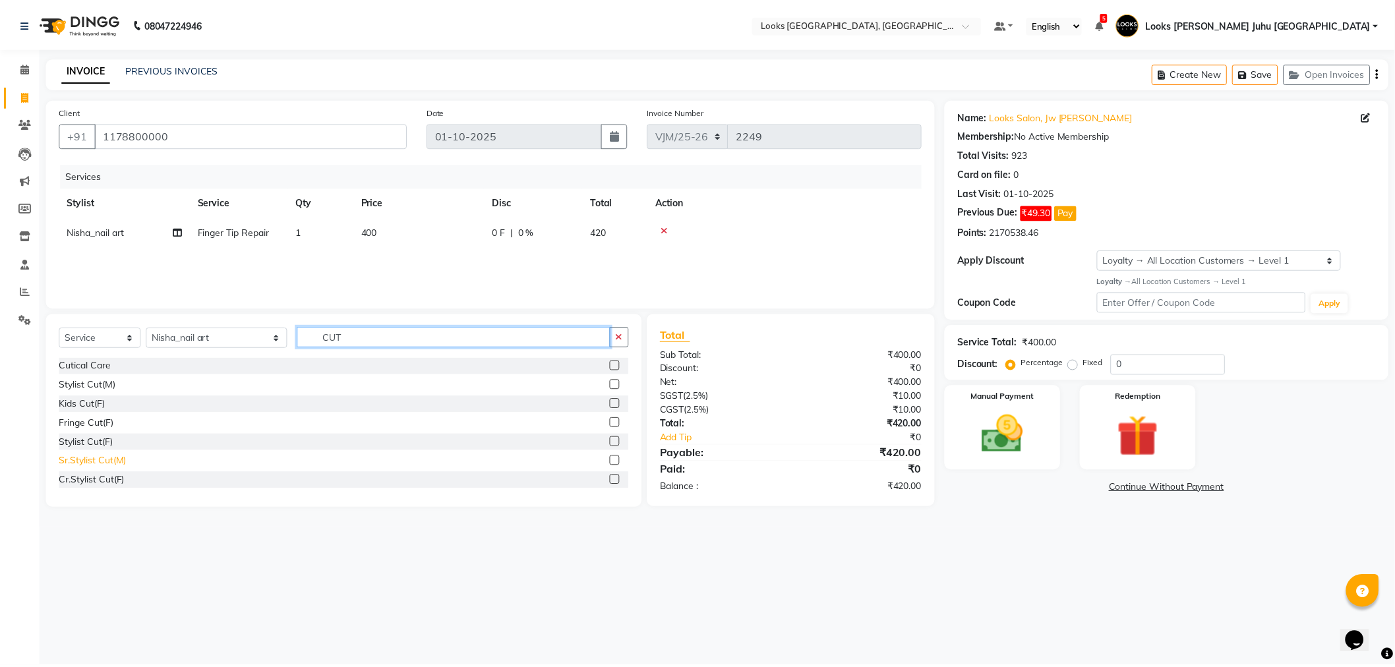
scroll to position [73, 0]
type input "CUT"
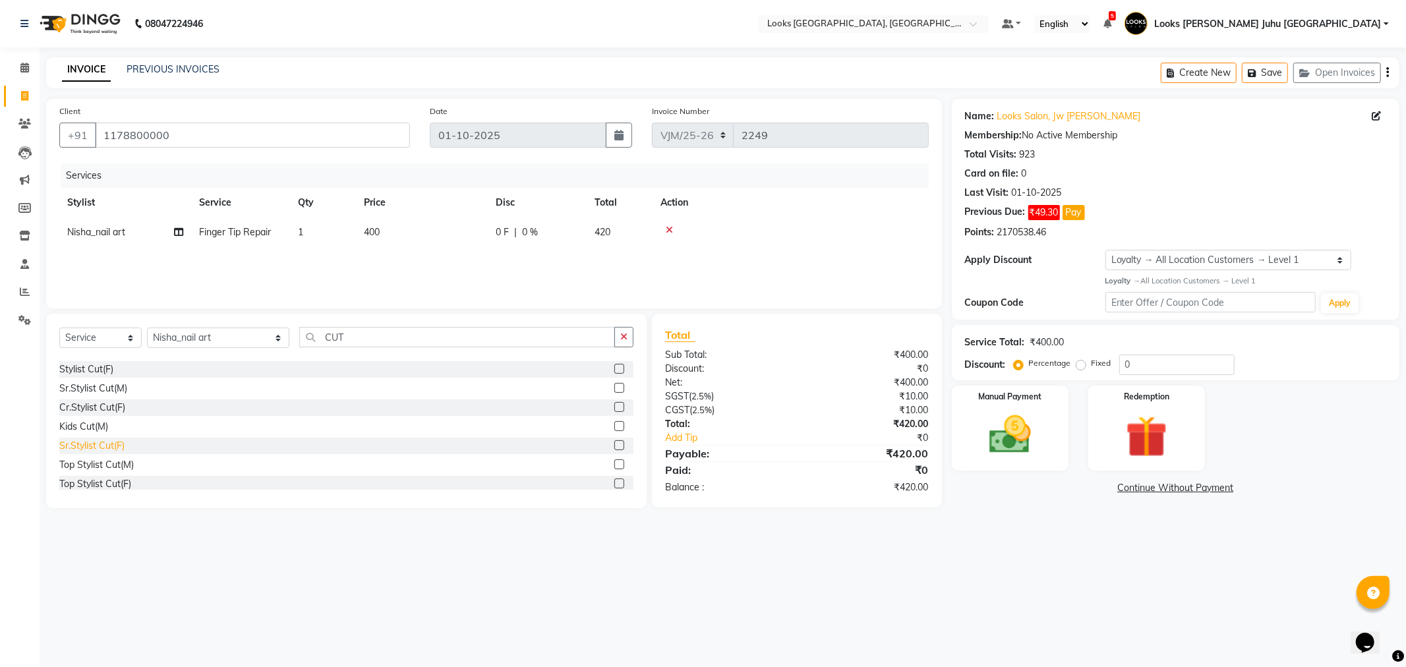
click at [94, 445] on div "Sr.Stylist Cut(F)" at bounding box center [91, 446] width 65 height 14
checkbox input "false"
click at [423, 218] on td "400" at bounding box center [422, 233] width 132 height 30
select select "85379"
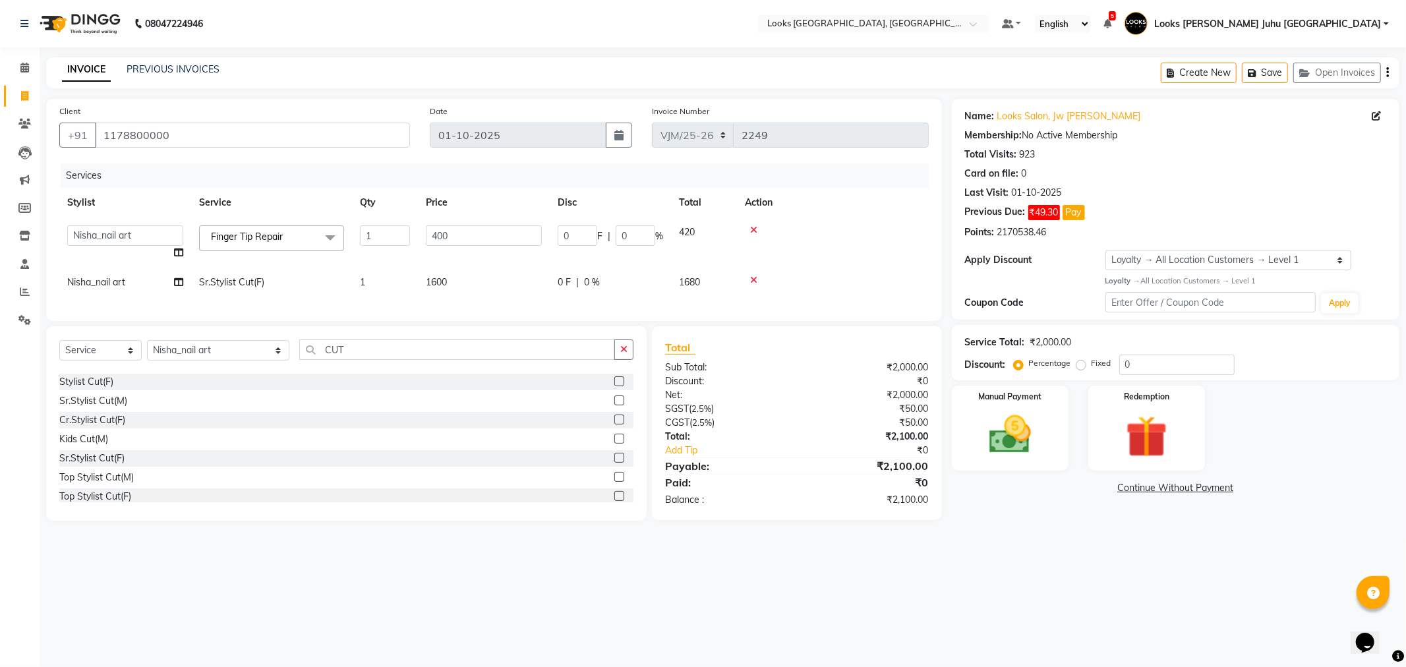
click at [462, 220] on td "400" at bounding box center [484, 243] width 132 height 50
click at [465, 284] on td "1600" at bounding box center [484, 283] width 132 height 30
select select "85379"
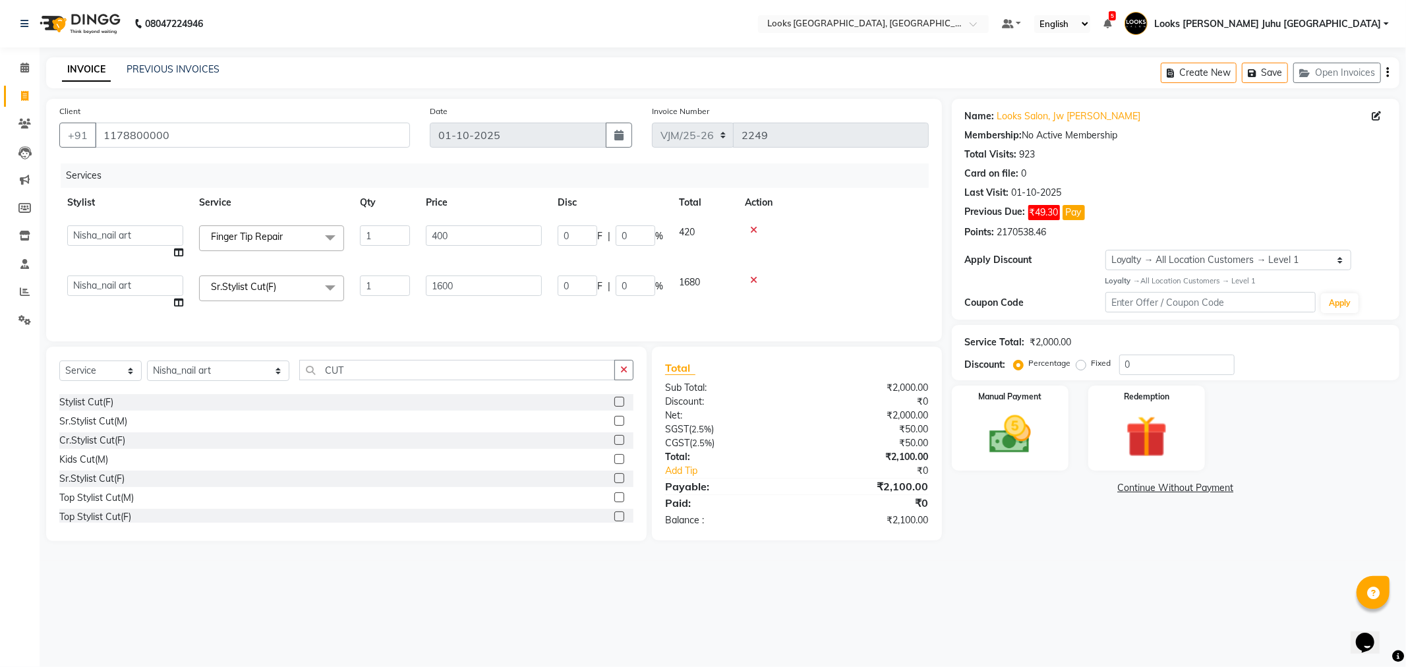
click at [487, 269] on td "1600" at bounding box center [484, 293] width 132 height 50
click at [479, 295] on input "1600" at bounding box center [484, 286] width 116 height 20
type input "1"
type input "3000"
click at [459, 589] on div "08047224946 Select Location × Looks Juhu Marriott, Mumbai, Mumbai Default Panel…" at bounding box center [703, 333] width 1406 height 667
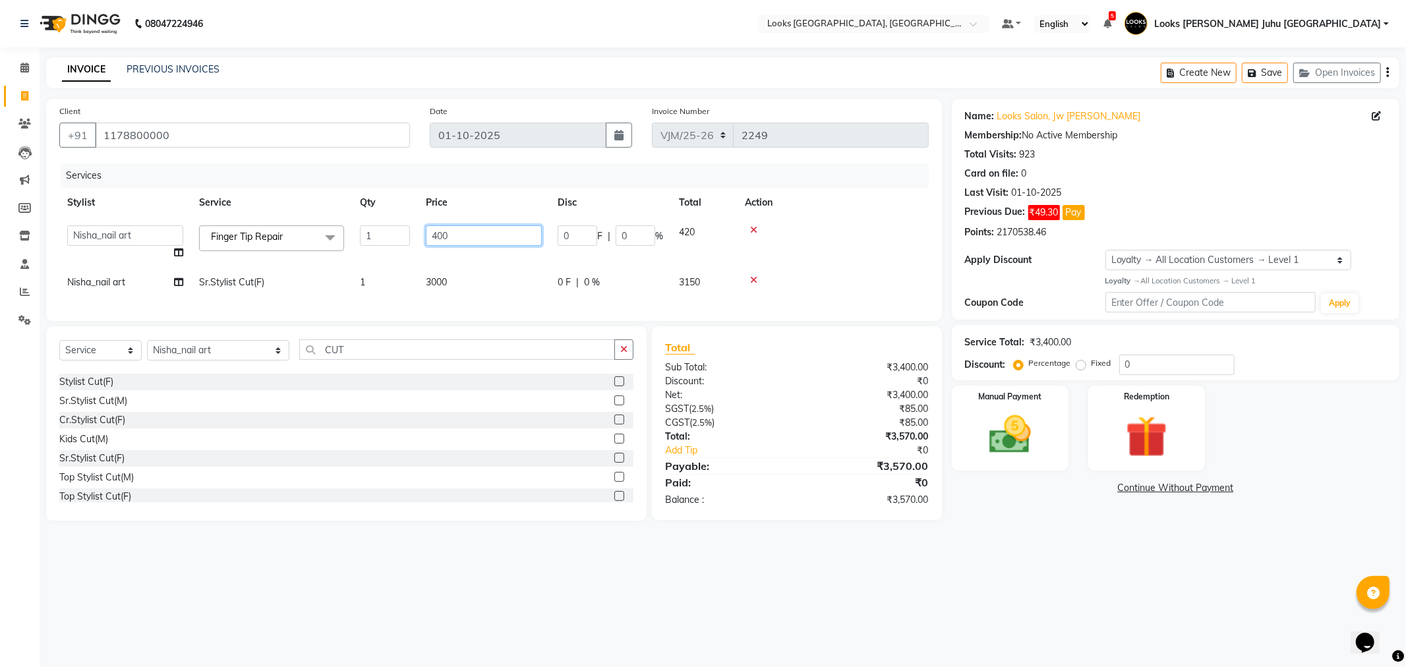
click at [490, 234] on input "400" at bounding box center [484, 236] width 116 height 20
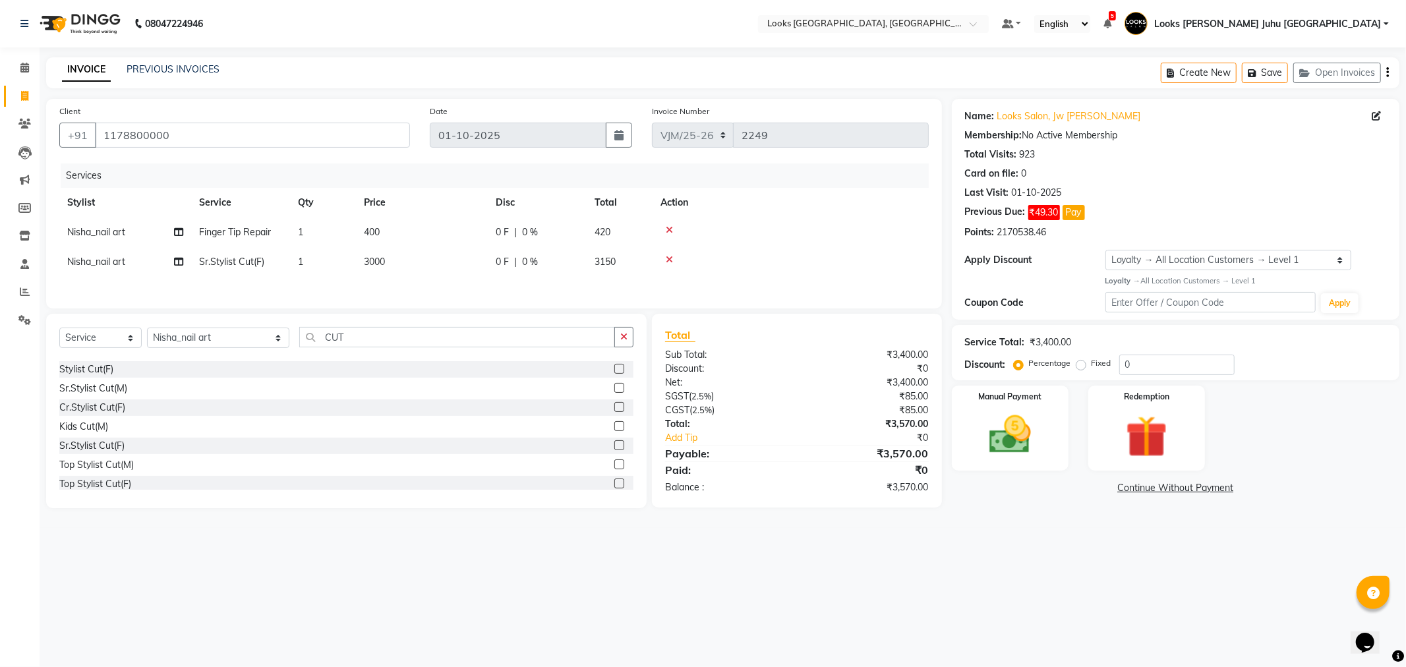
click at [667, 622] on div "08047224946 Select Location × Looks Juhu Marriott, Mumbai, Mumbai Default Panel…" at bounding box center [703, 333] width 1406 height 667
click at [1019, 425] on img at bounding box center [1010, 435] width 71 height 50
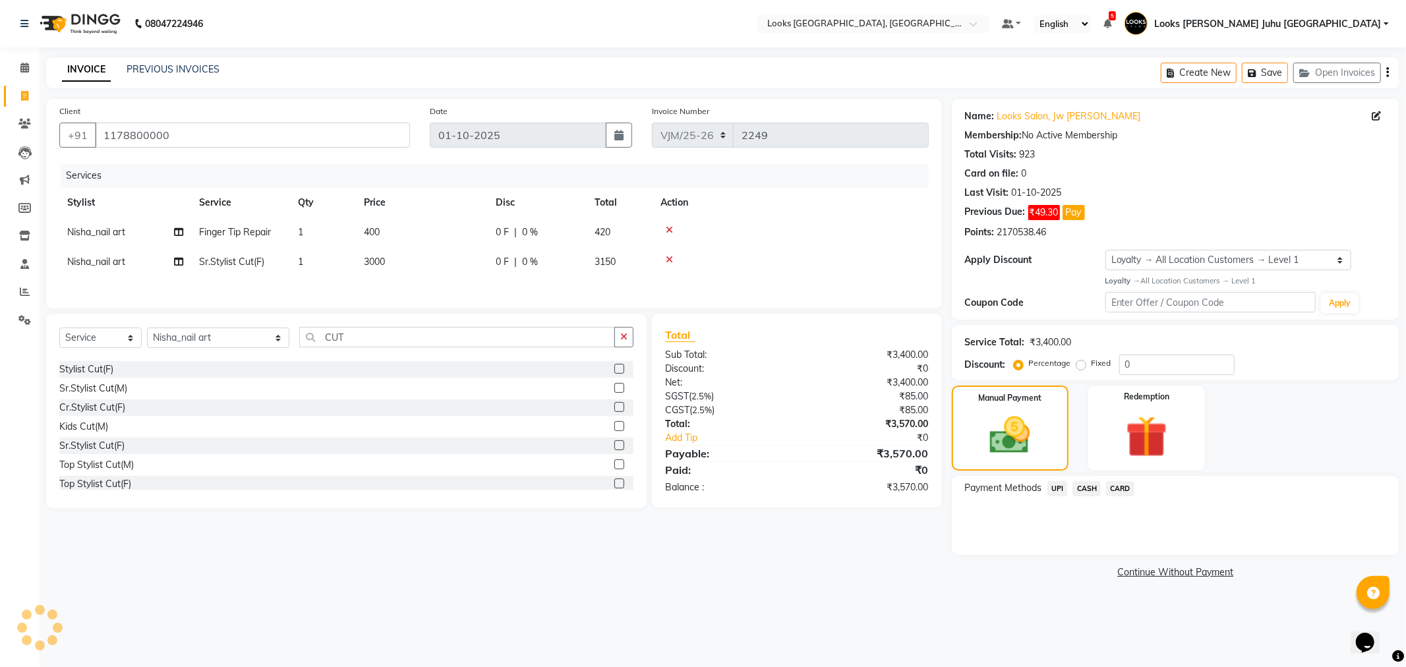
click at [1083, 491] on span "CASH" at bounding box center [1087, 488] width 28 height 15
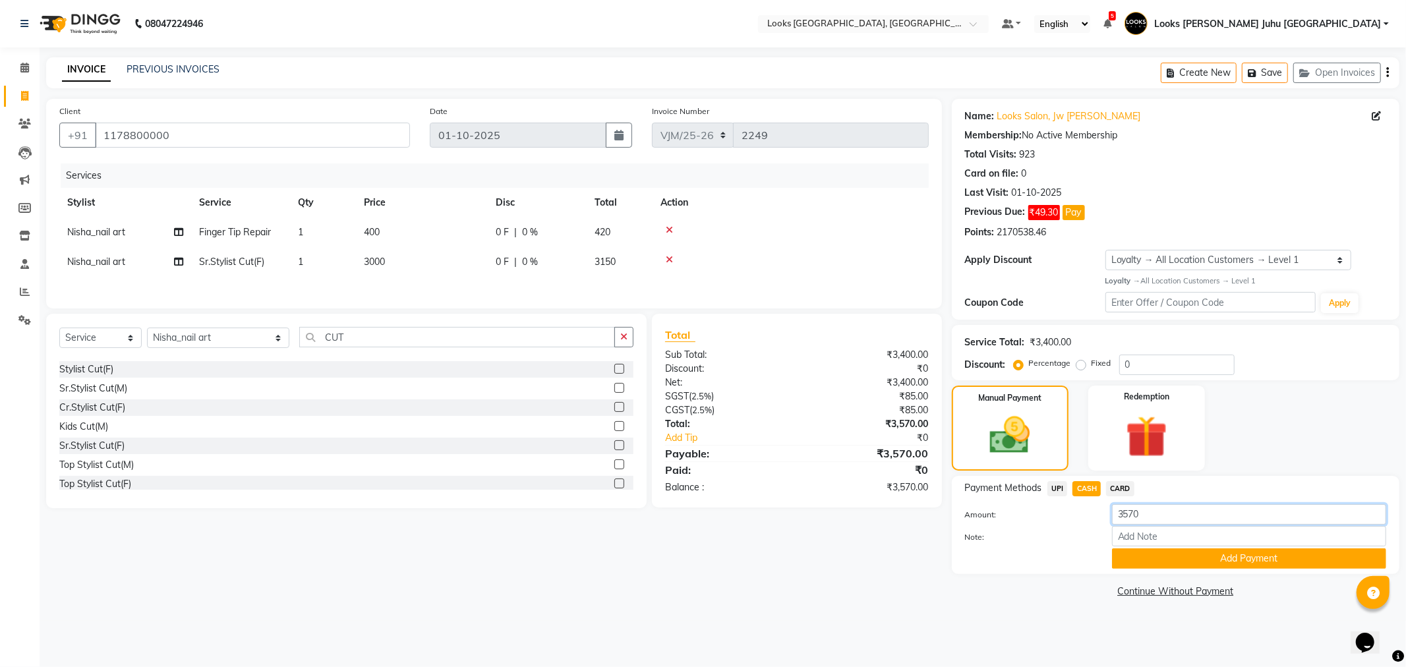
click at [1157, 520] on input "3570" at bounding box center [1249, 514] width 274 height 20
type input "3"
type input "4000"
click at [1203, 559] on button "Add Payment" at bounding box center [1249, 559] width 274 height 20
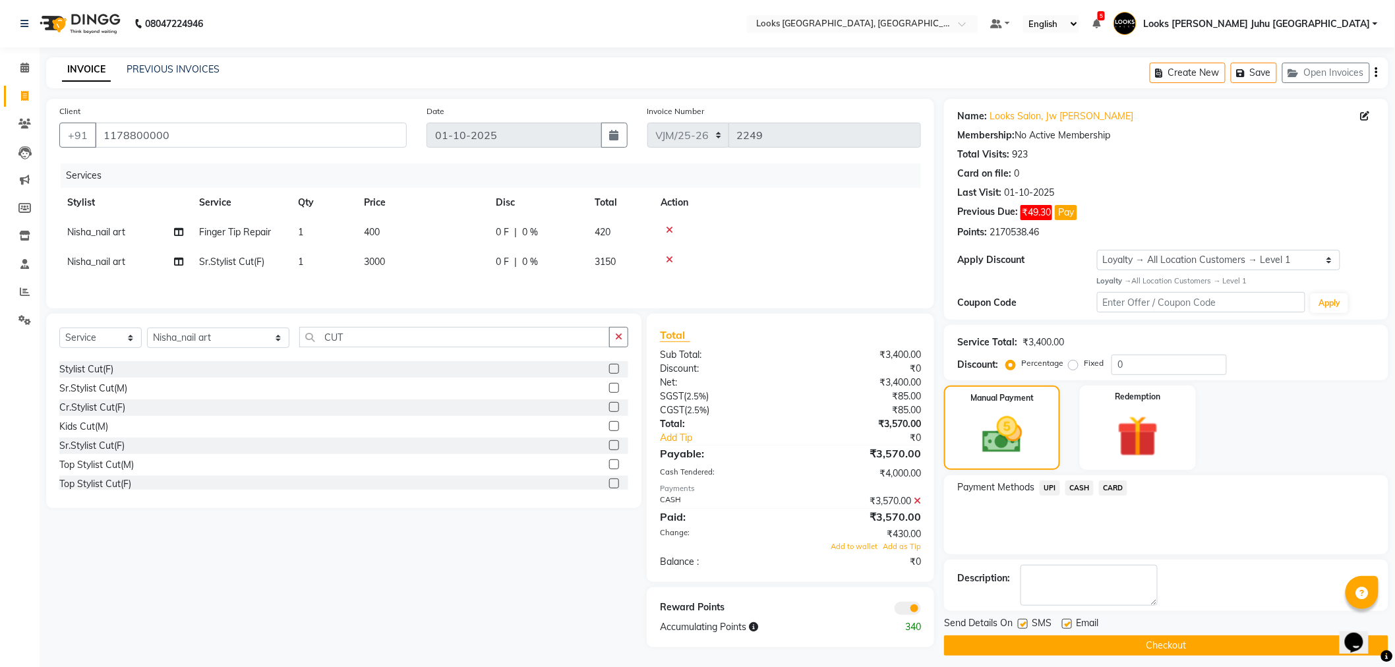
scroll to position [8, 0]
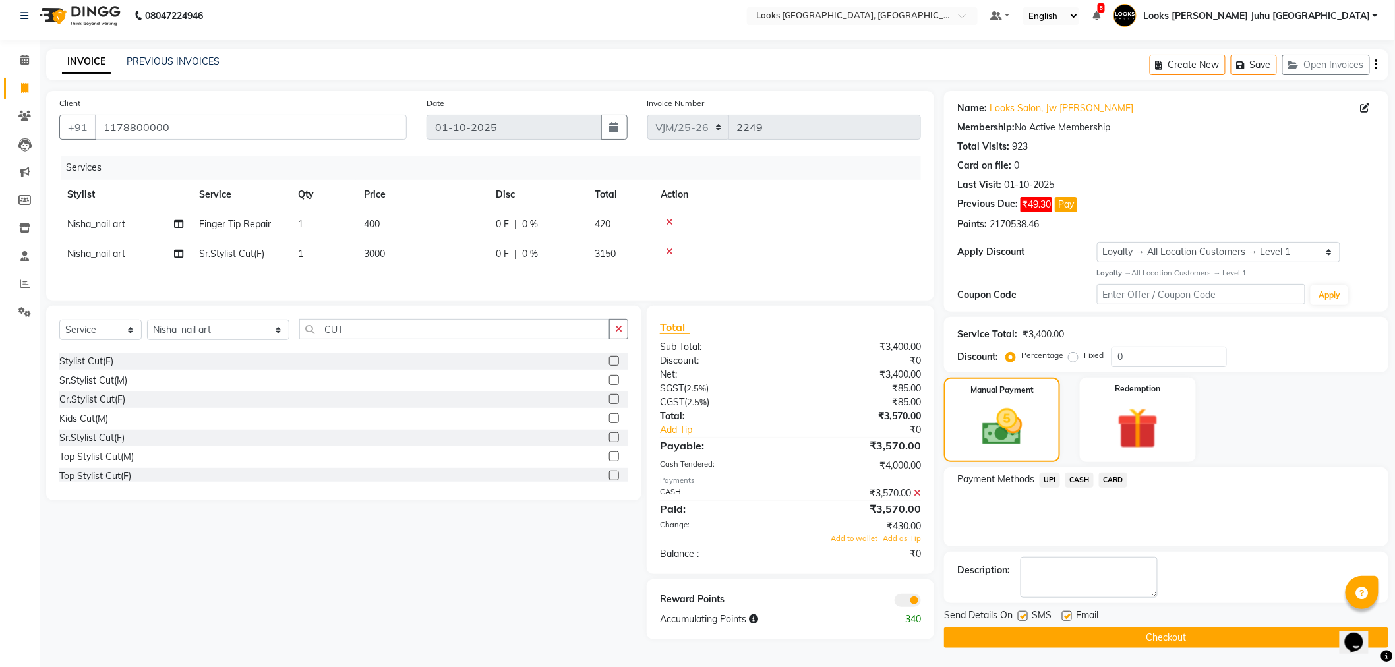
click at [1225, 623] on div "Send Details On SMS Email" at bounding box center [1166, 617] width 444 height 16
click at [1225, 631] on button "Checkout" at bounding box center [1166, 638] width 444 height 20
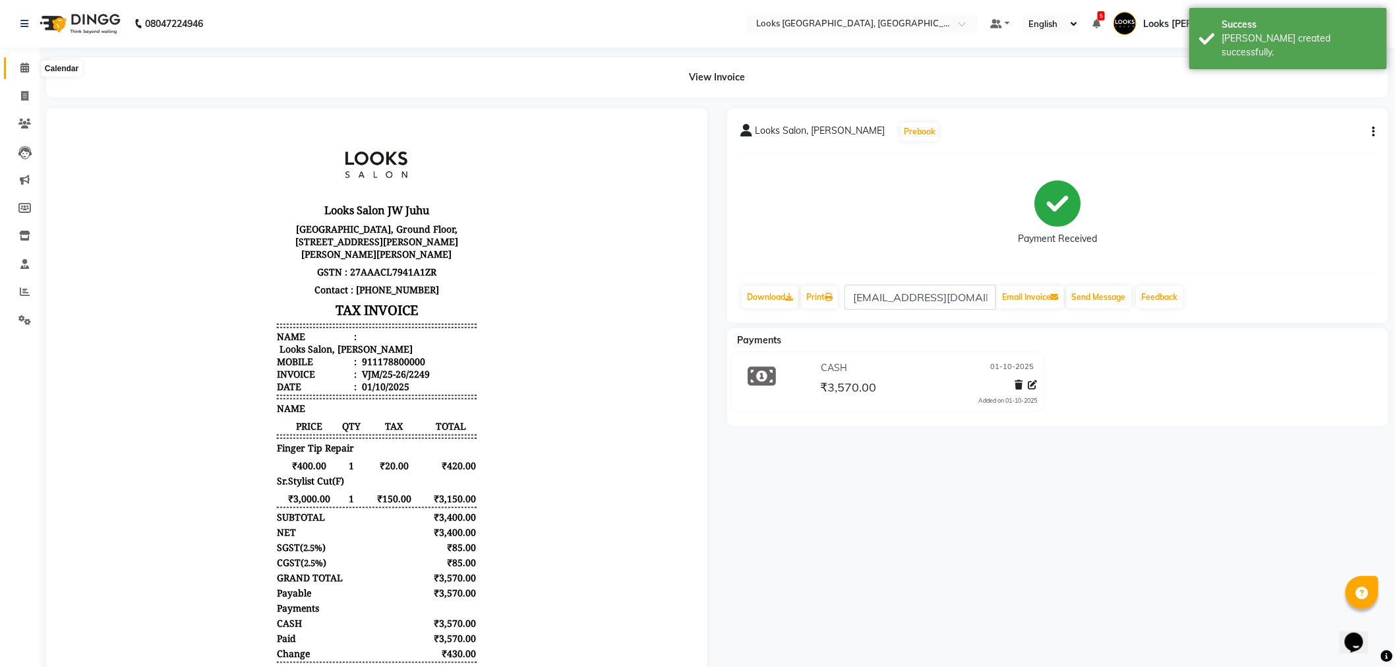
click at [15, 63] on span at bounding box center [24, 68] width 23 height 15
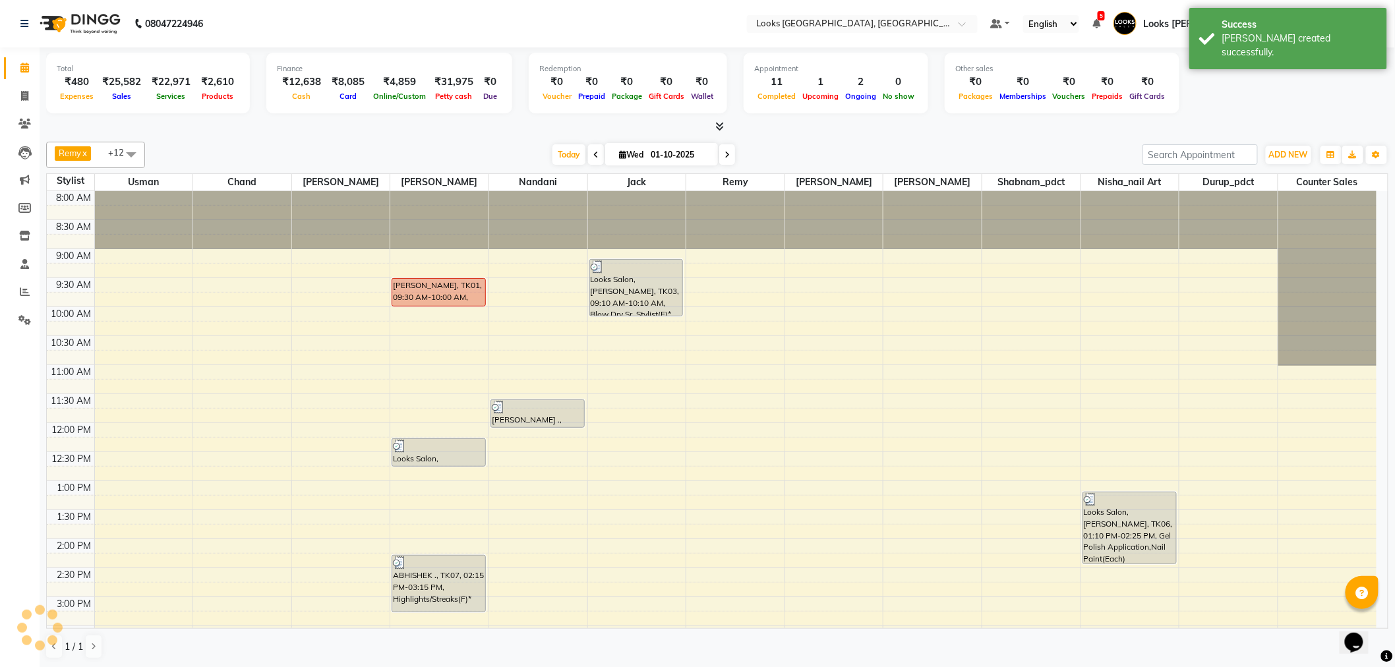
scroll to position [411, 0]
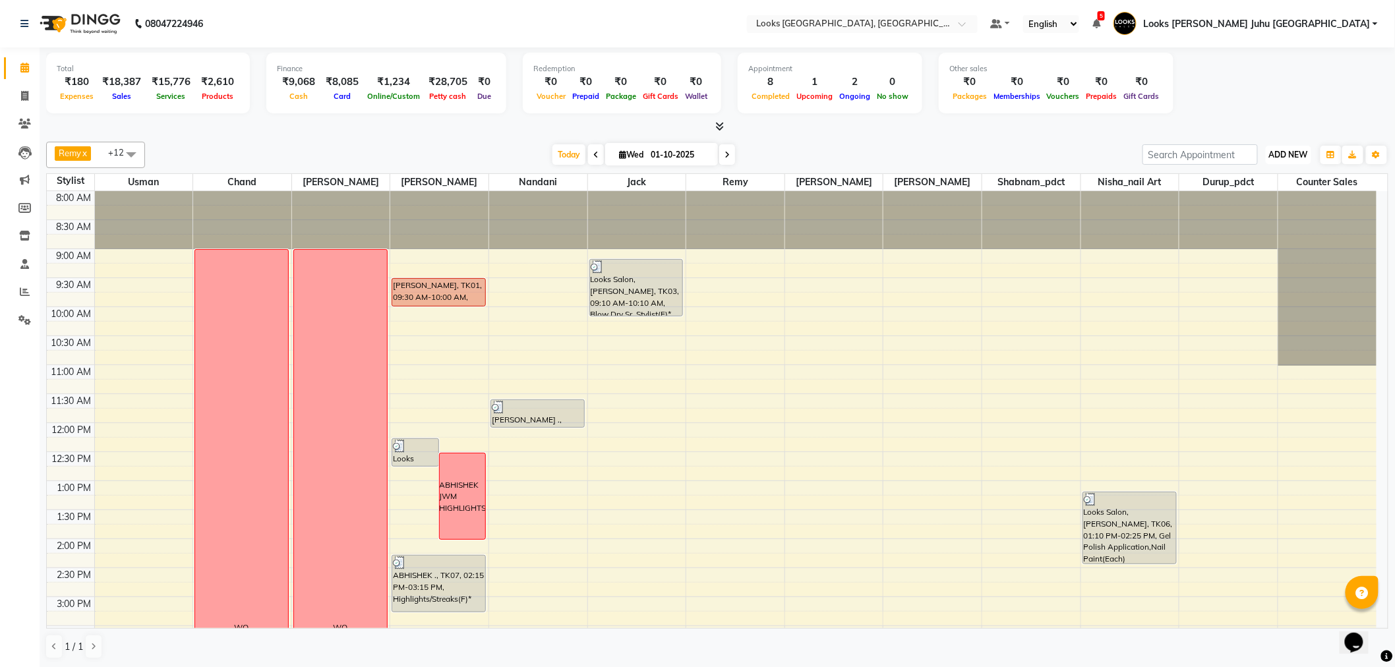
click at [1284, 153] on span "ADD NEW" at bounding box center [1288, 155] width 39 height 10
click at [1230, 195] on link "Add Invoice" at bounding box center [1259, 196] width 104 height 17
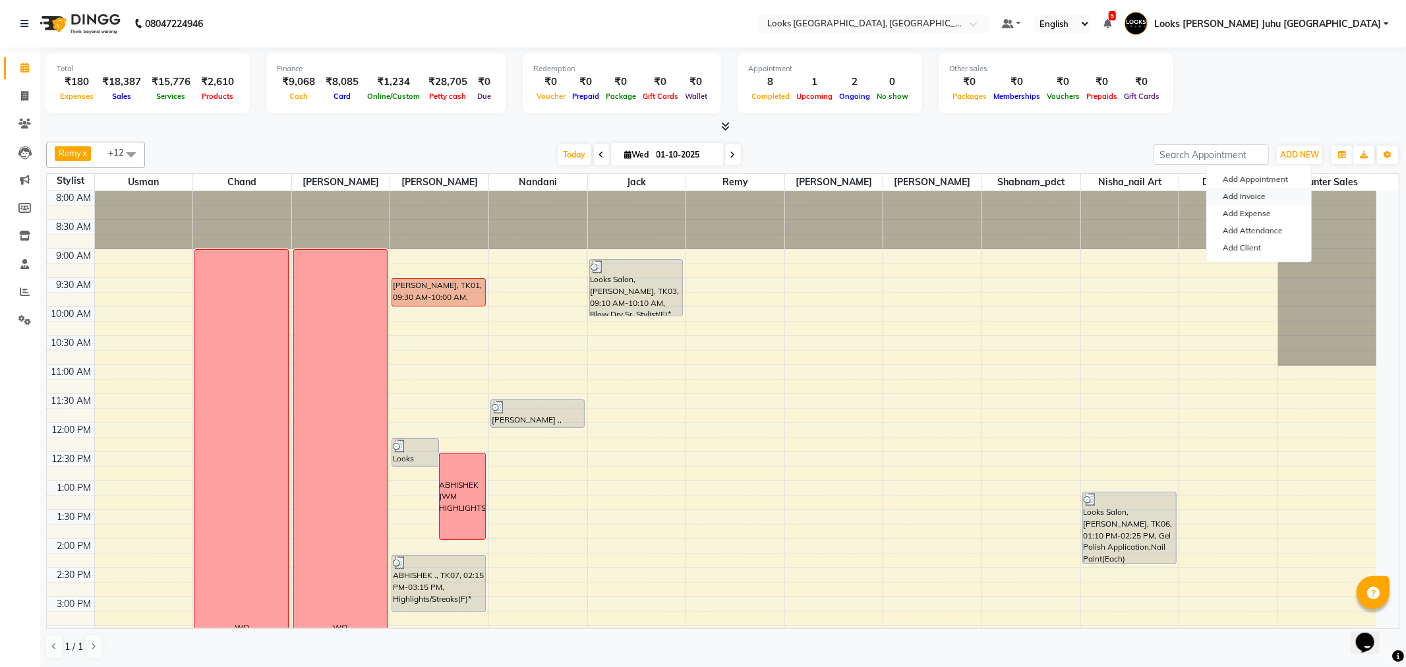
select select "service"
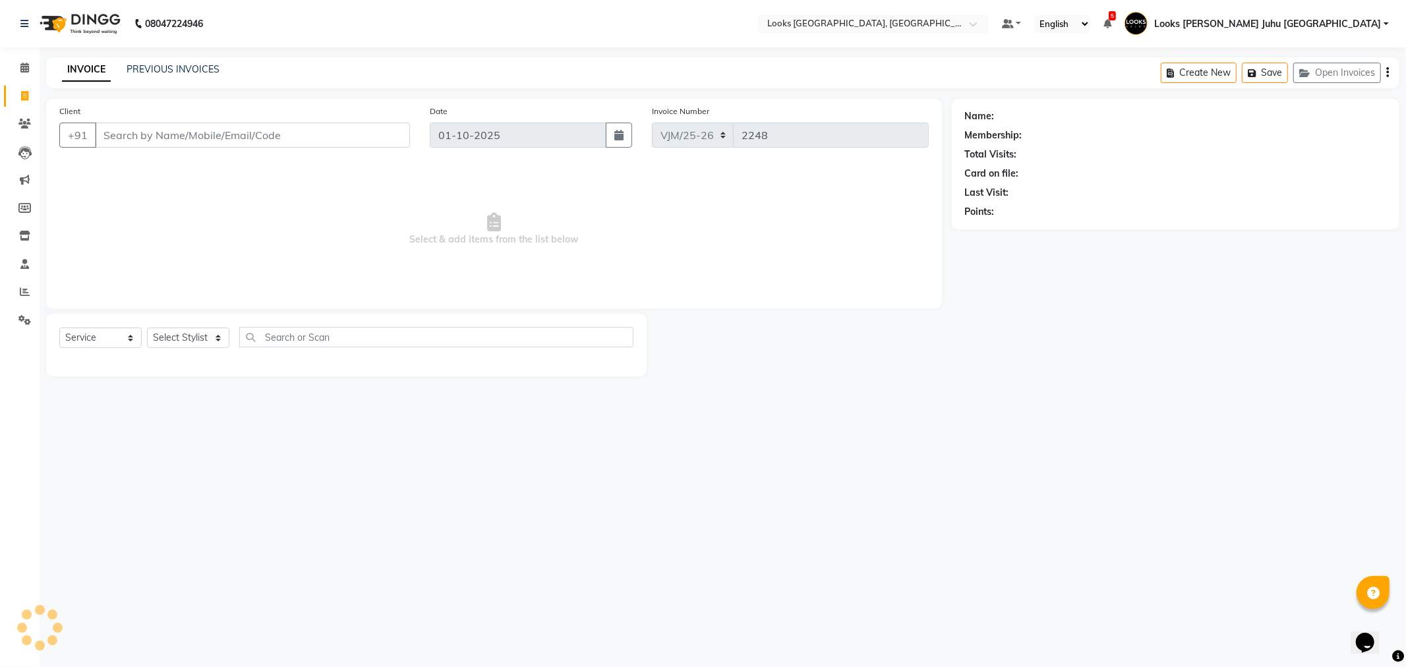
click at [307, 135] on input "Client" at bounding box center [252, 135] width 315 height 25
click at [23, 71] on icon at bounding box center [24, 68] width 9 height 10
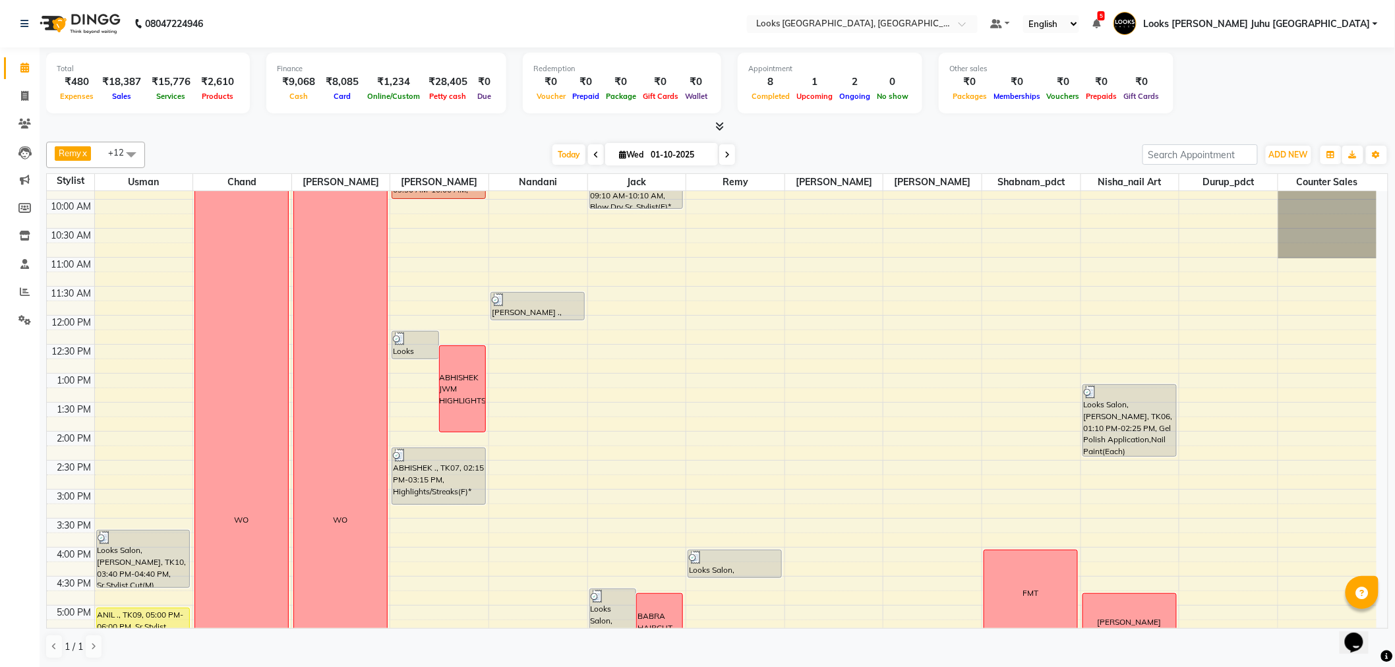
scroll to position [366, 0]
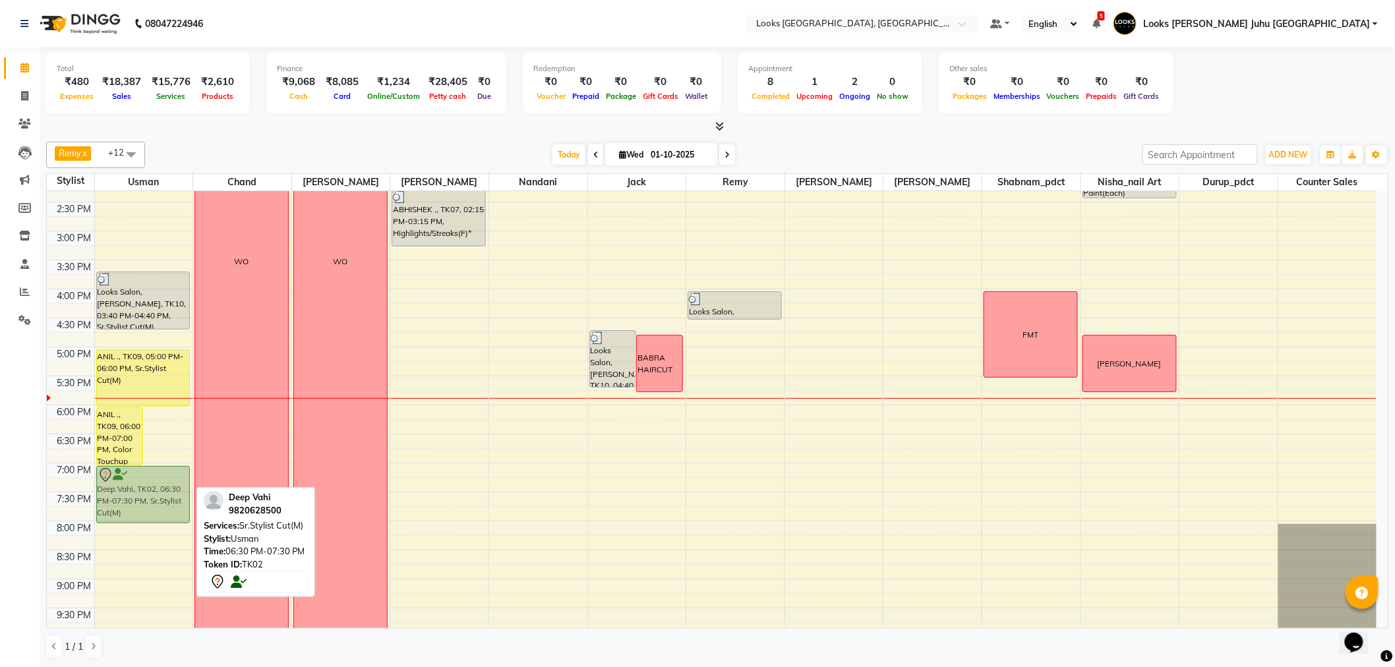
drag, startPoint x: 177, startPoint y: 444, endPoint x: 165, endPoint y: 476, distance: 33.8
click at [165, 476] on div "ANIL ., TK09, 06:00 PM-07:00 PM, Color Touchup Majirel(M) Deep Vahi, TK02, 06:3…" at bounding box center [144, 260] width 98 height 870
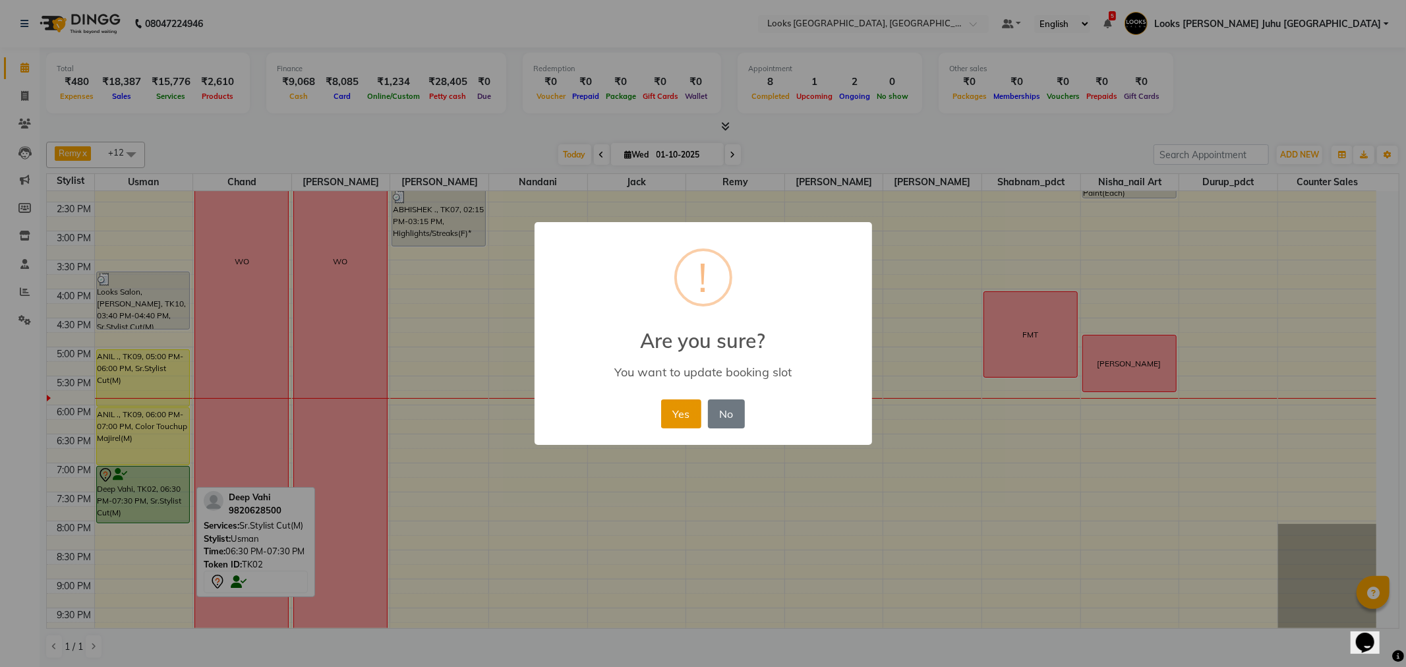
click at [681, 409] on button "Yes" at bounding box center [681, 414] width 40 height 29
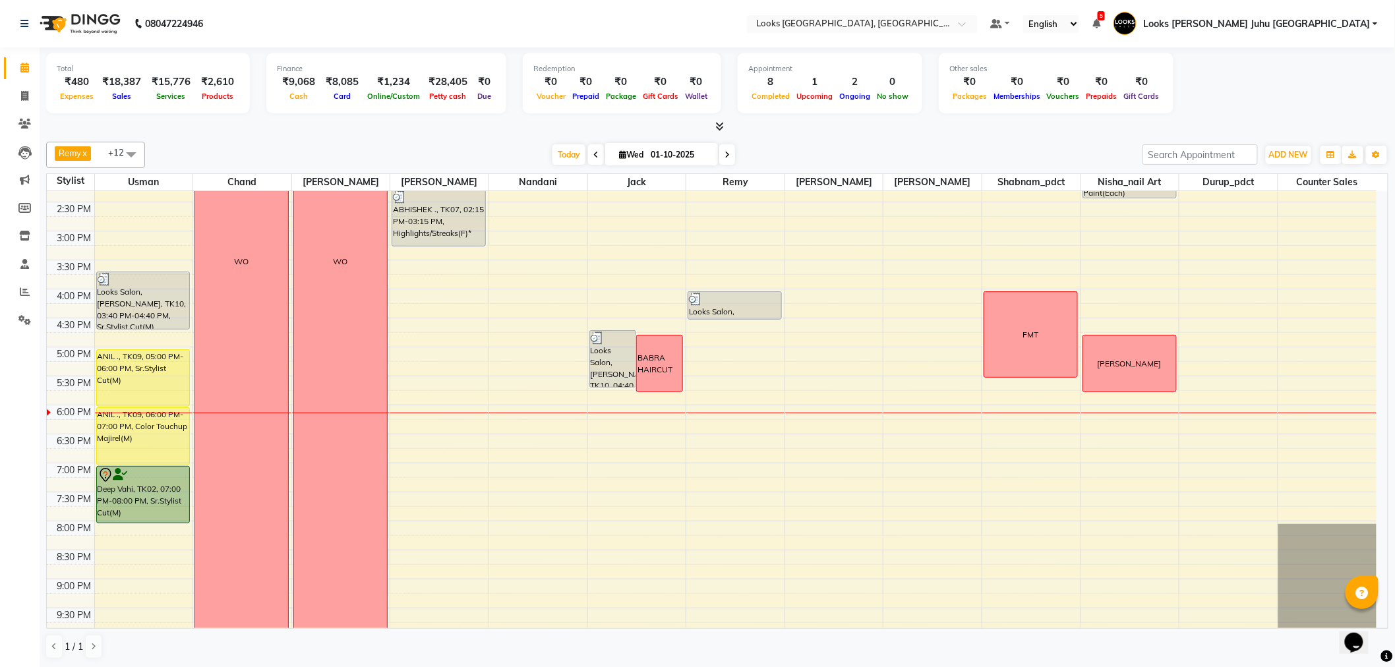
click at [240, 167] on div "Remy x Sohail x Usman x chand x Durup_pdct x Nisha_nail art x Nandani x Jack x …" at bounding box center [717, 155] width 1342 height 26
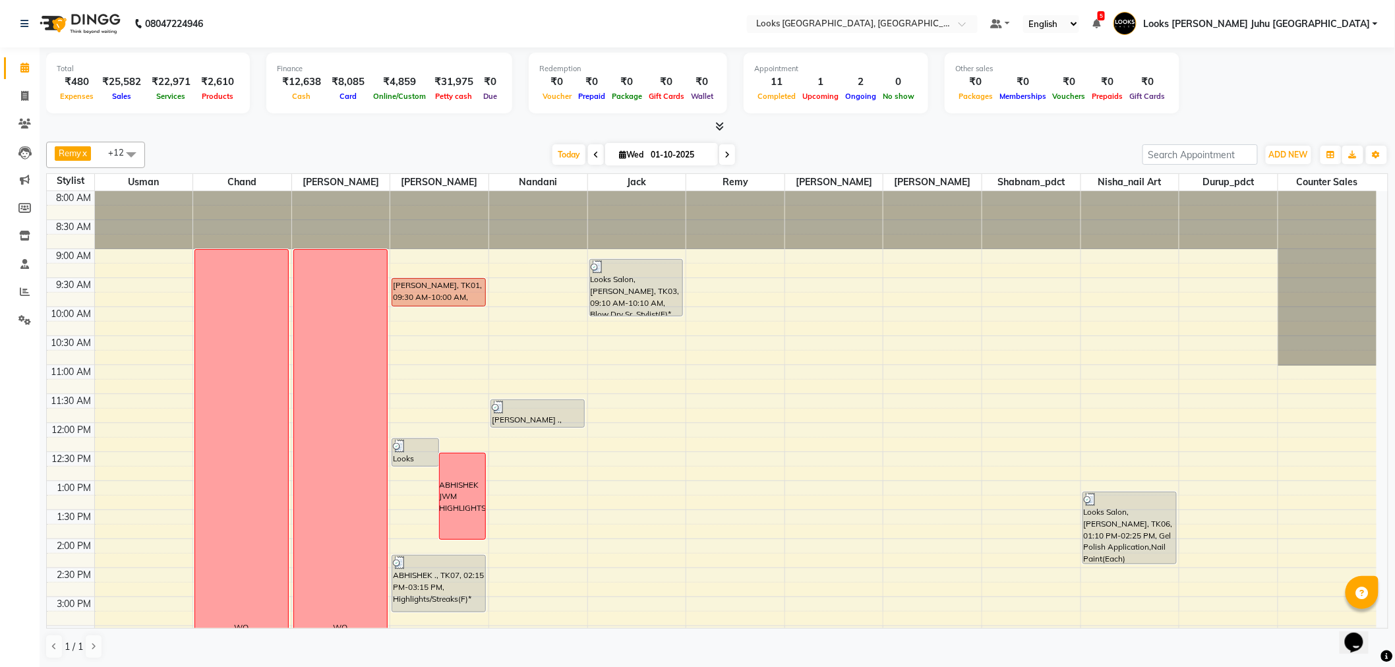
click at [452, 148] on div "[DATE] [DATE]" at bounding box center [644, 155] width 984 height 20
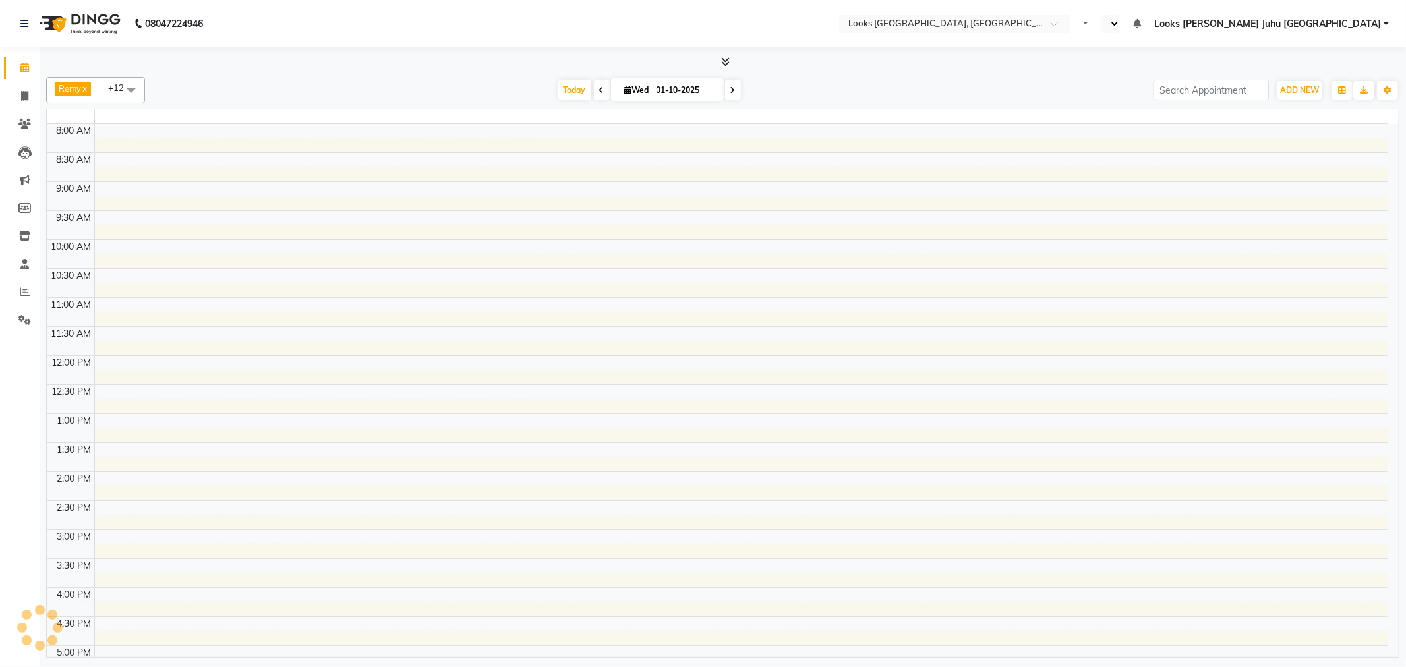
select select "en"
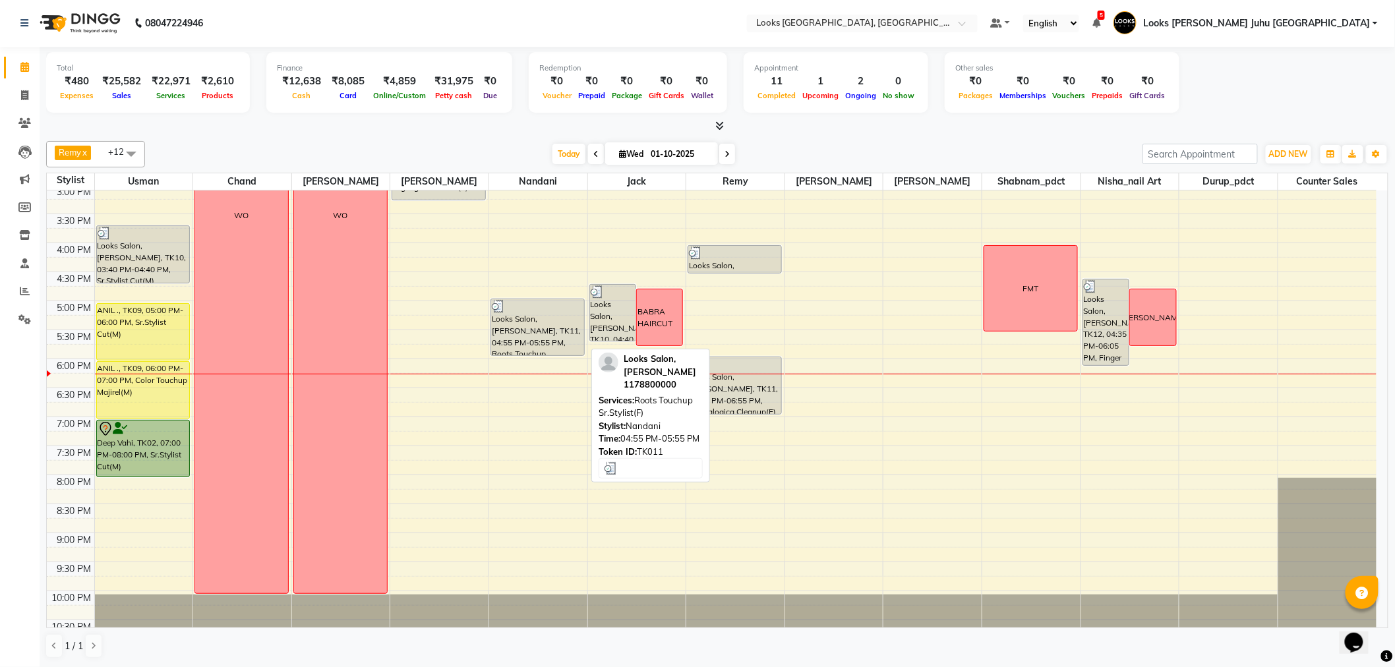
scroll to position [436, 0]
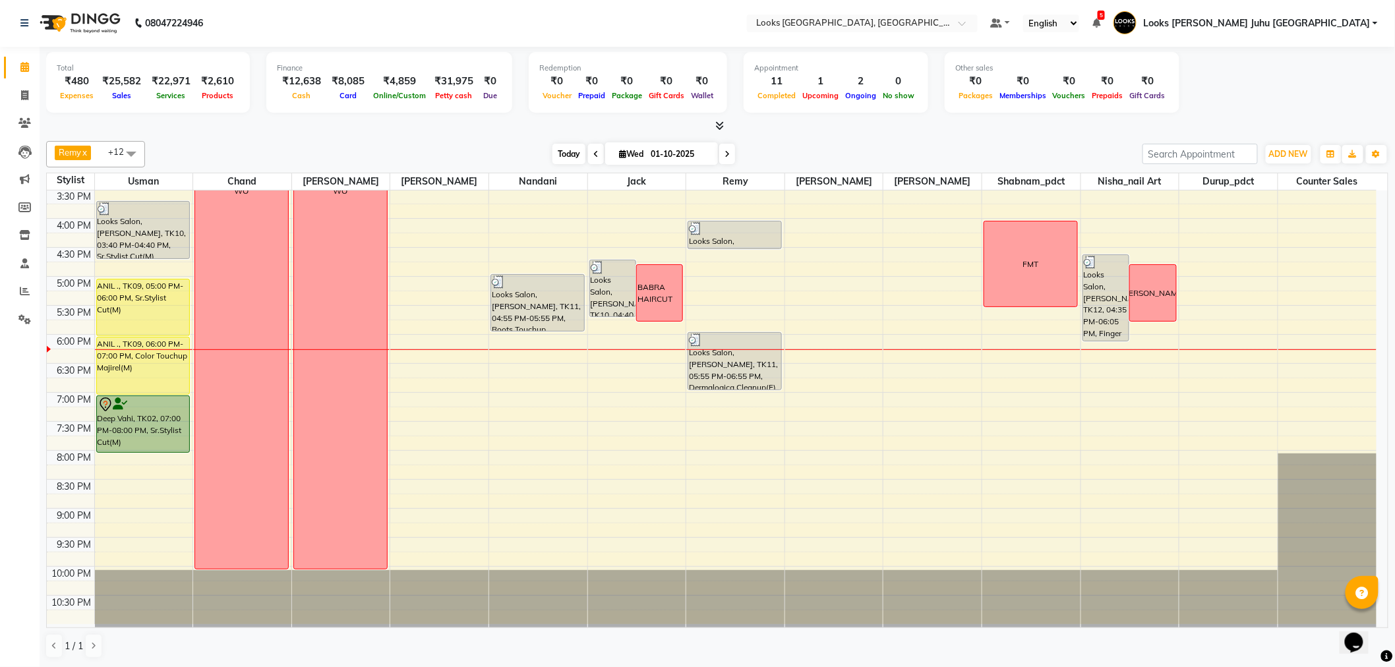
click at [557, 152] on span "Today" at bounding box center [569, 154] width 33 height 20
click at [564, 162] on span "Today" at bounding box center [569, 154] width 33 height 20
click at [1208, 405] on div "8:00 AM 8:30 AM 9:00 AM 9:30 AM 10:00 AM 10:30 AM 11:00 AM 11:30 AM 12:00 PM 12…" at bounding box center [712, 190] width 1330 height 870
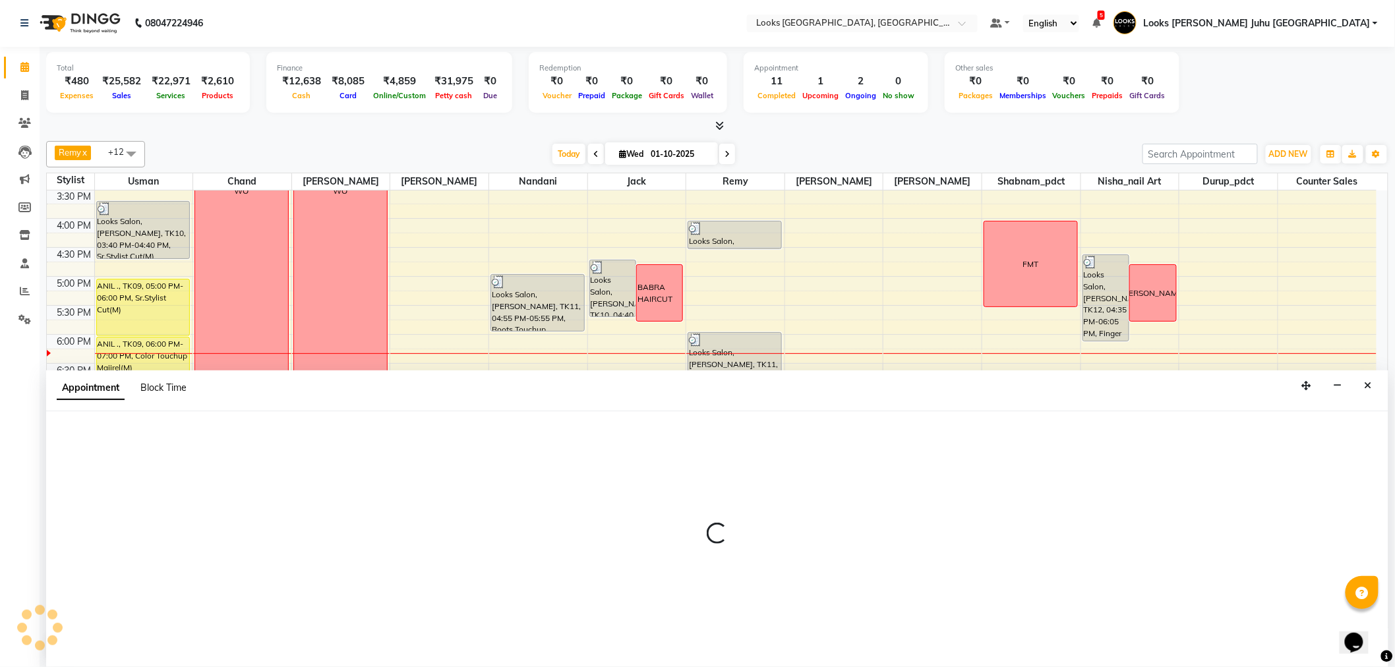
click at [169, 390] on span "Block Time" at bounding box center [163, 388] width 46 height 12
select select "68743"
select select "1140"
select select "1155"
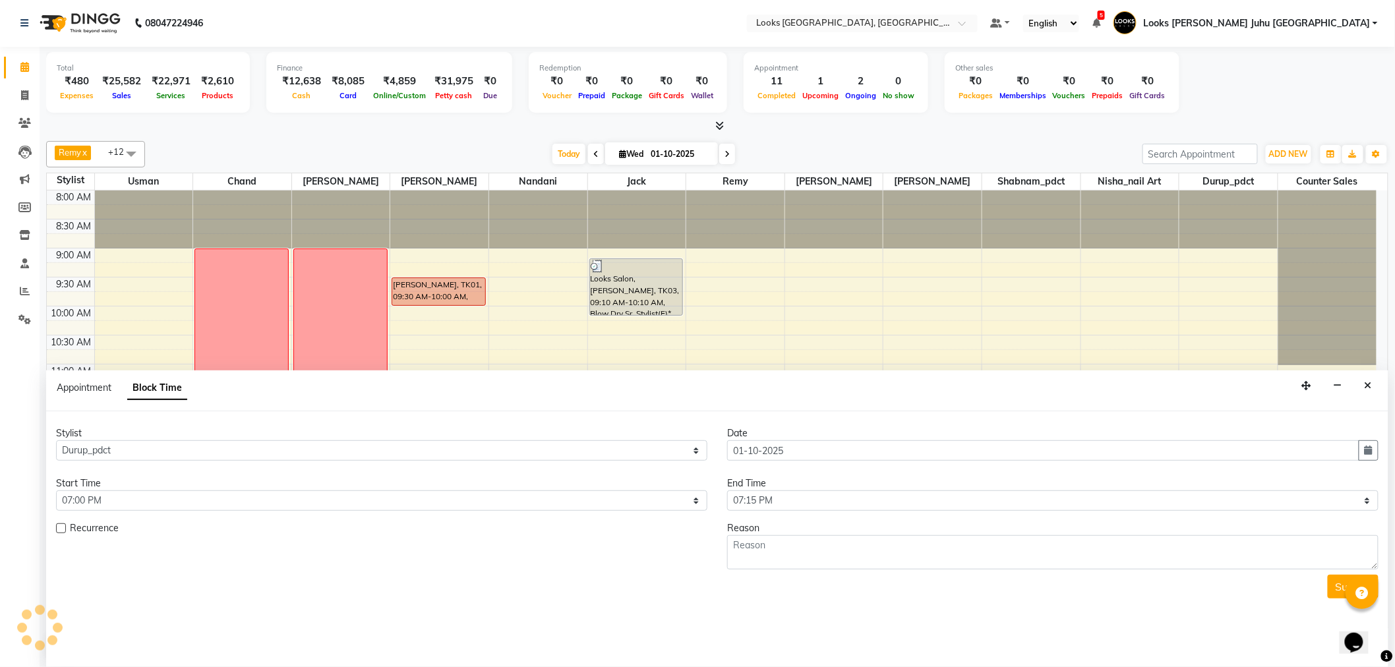
scroll to position [437, 0]
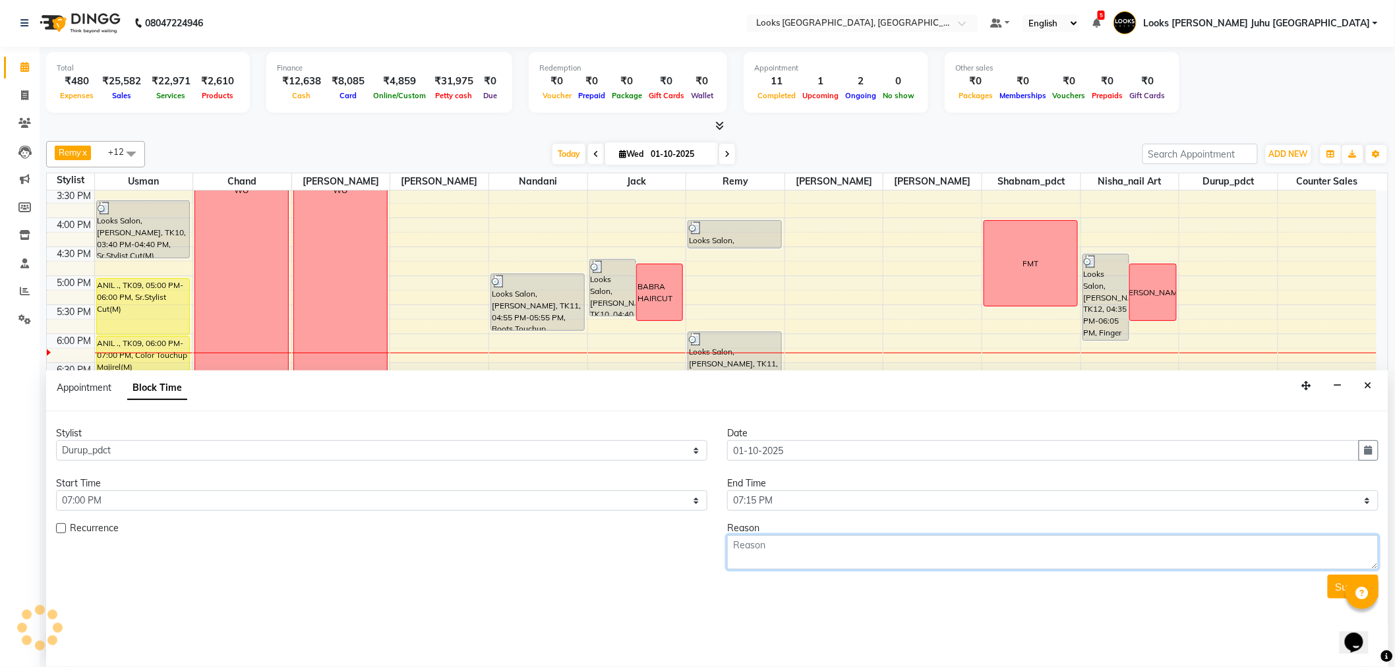
click at [930, 552] on textarea at bounding box center [1052, 552] width 651 height 34
type textarea "7089007606 PIYUSH / [PERSON_NAME] CFM"
click at [1342, 589] on button "Submit" at bounding box center [1353, 587] width 51 height 24
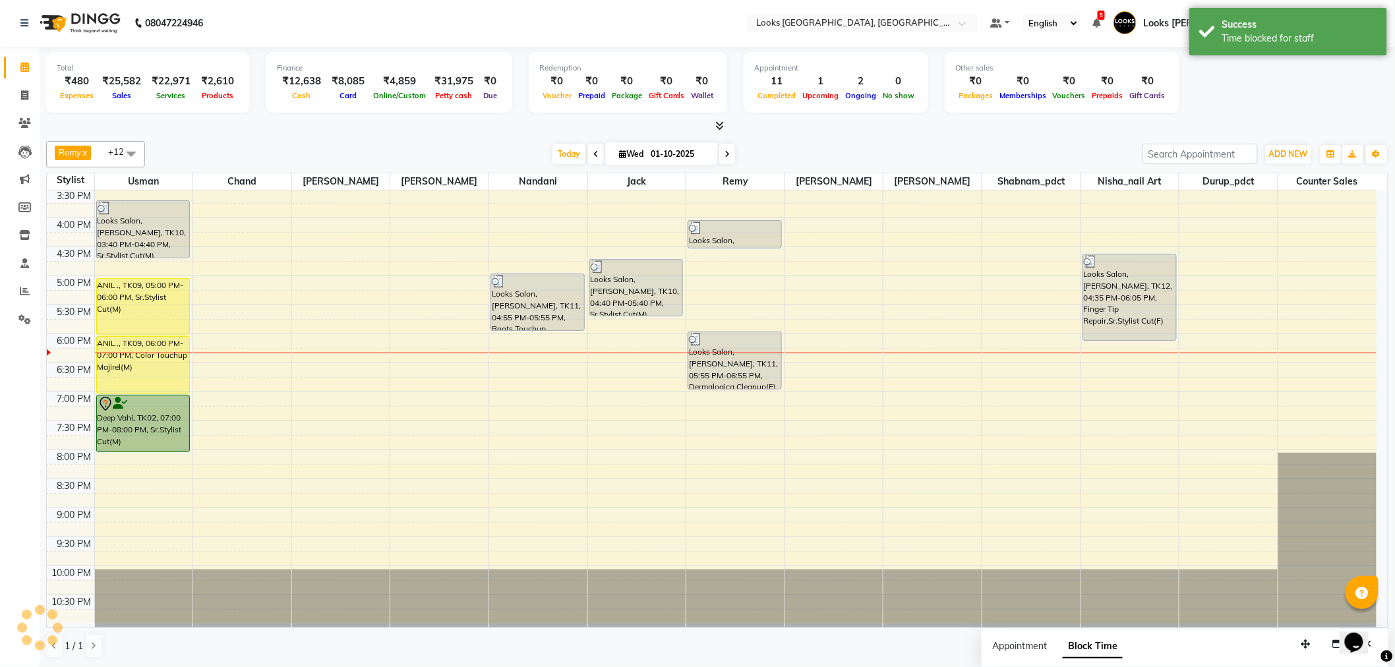
scroll to position [0, 0]
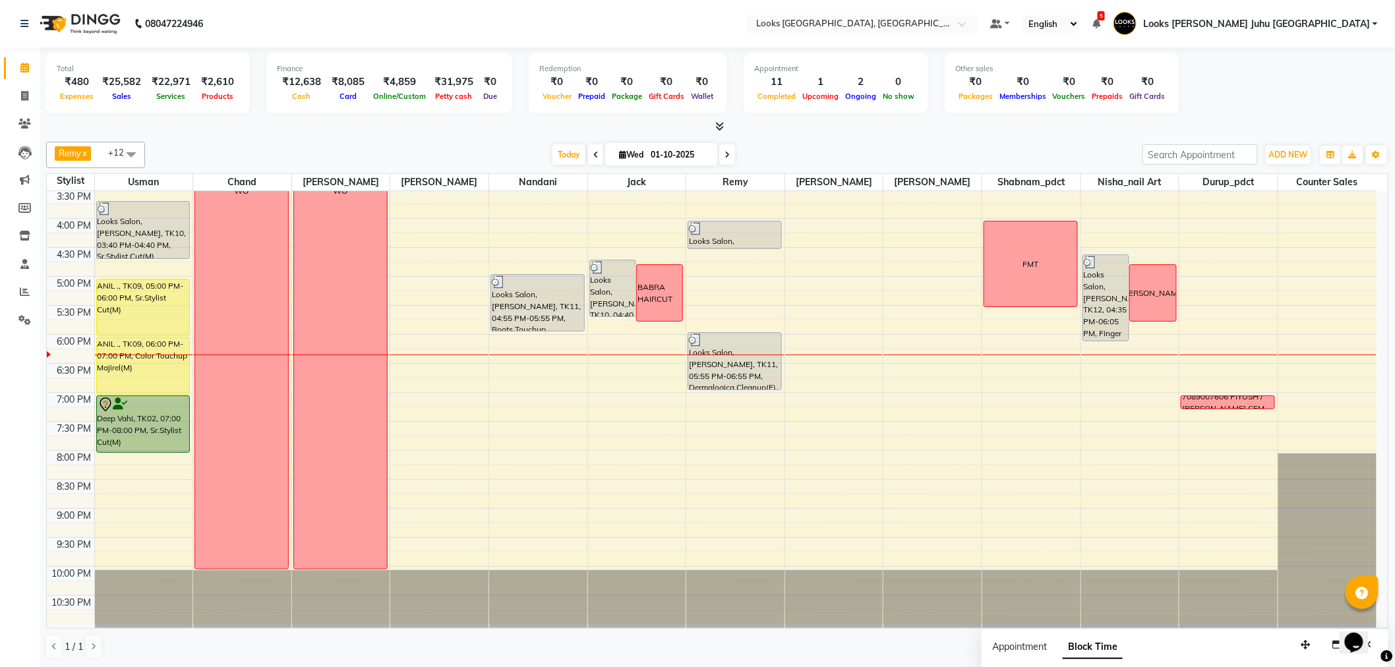
click at [1234, 392] on div "8:00 AM 8:30 AM 9:00 AM 9:30 AM 10:00 AM 10:30 AM 11:00 AM 11:30 AM 12:00 PM 12…" at bounding box center [712, 190] width 1330 height 870
select select "68743"
select select "1125"
select select "tentative"
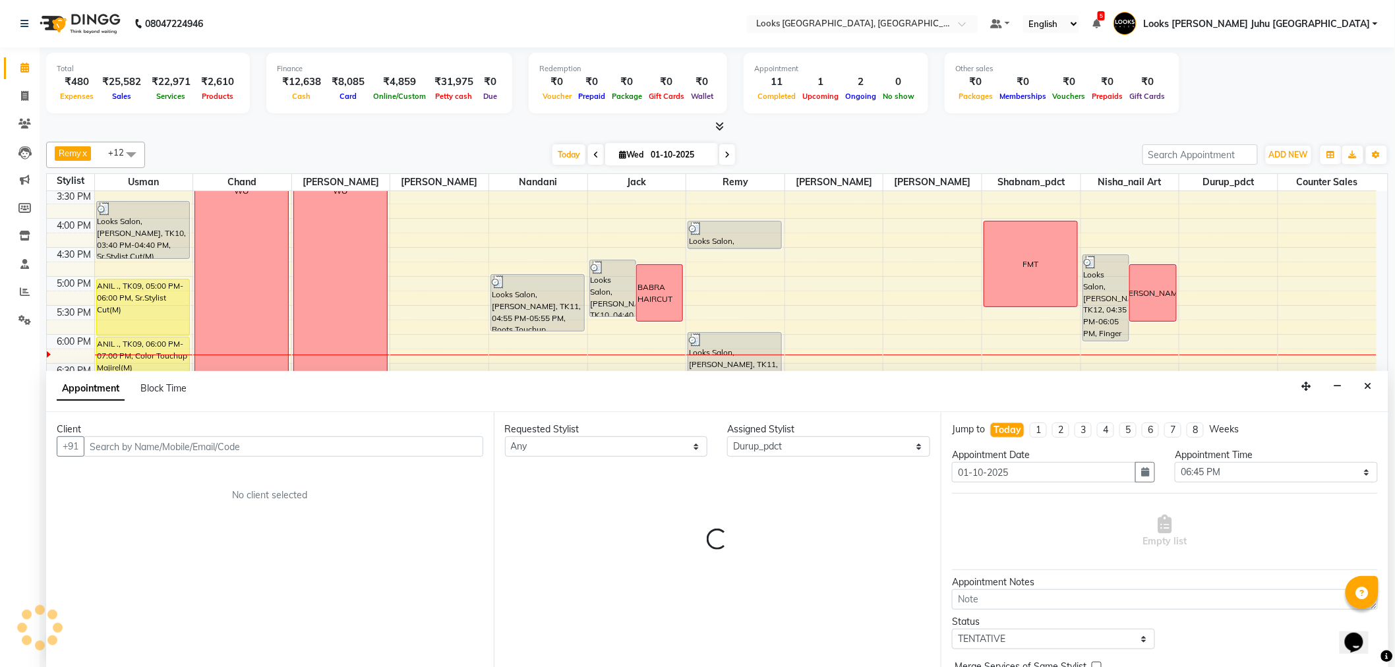
scroll to position [1, 0]
click at [1224, 406] on div "Appointment Block Time" at bounding box center [717, 391] width 1342 height 41
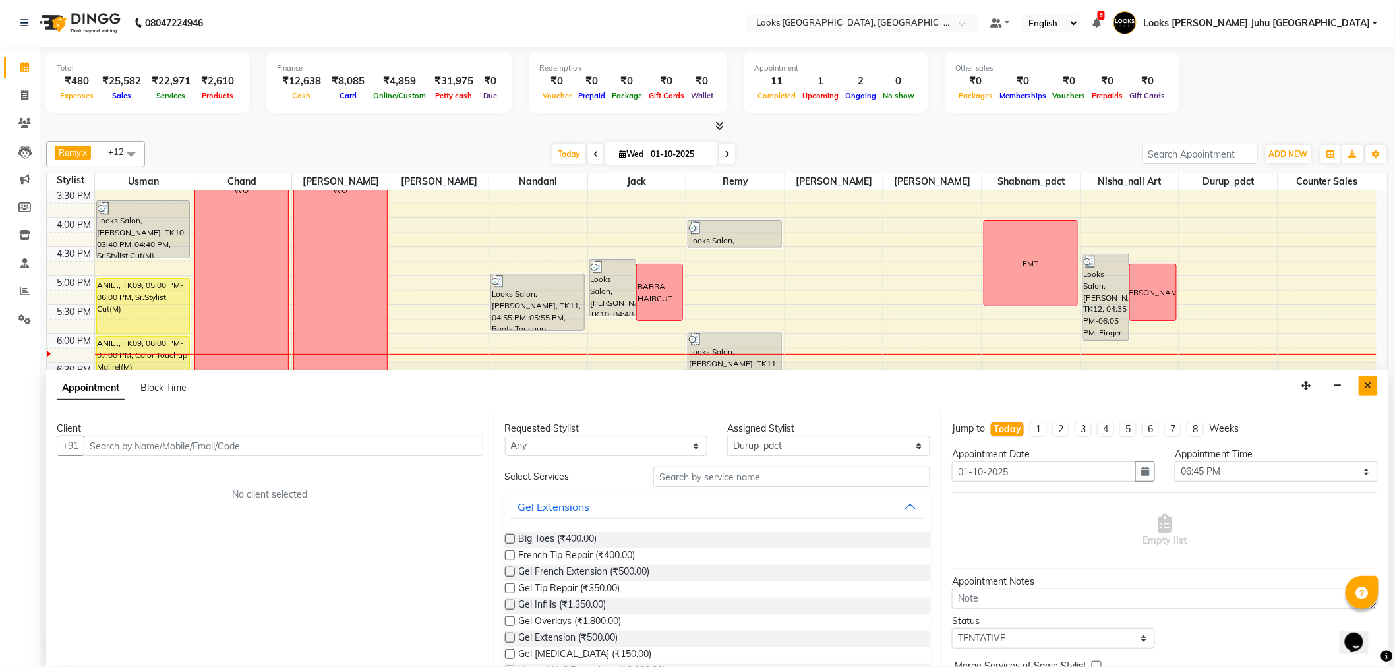
click at [1370, 390] on icon "Close" at bounding box center [1368, 385] width 7 height 9
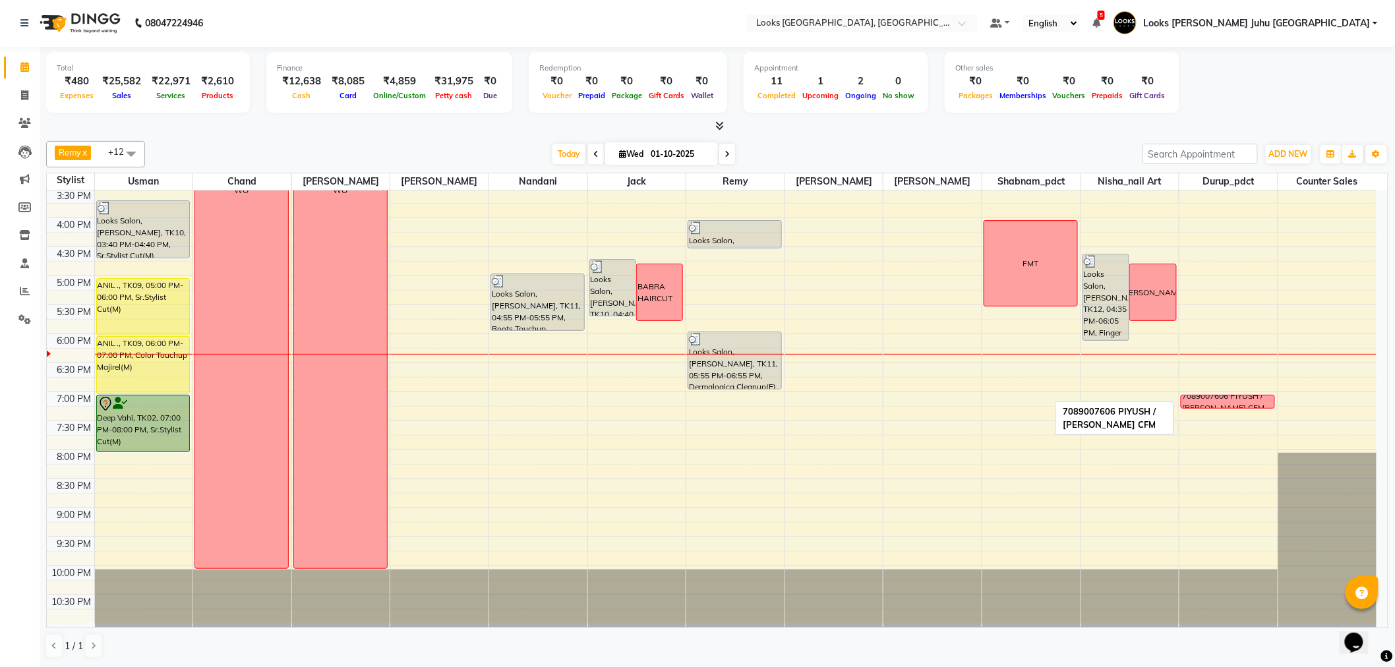
click at [1241, 400] on div "7089007606 PIYUSH / MANSI CFM" at bounding box center [1228, 402] width 92 height 24
click at [1279, 436] on span "Edit Block Time" at bounding box center [1296, 438] width 63 height 14
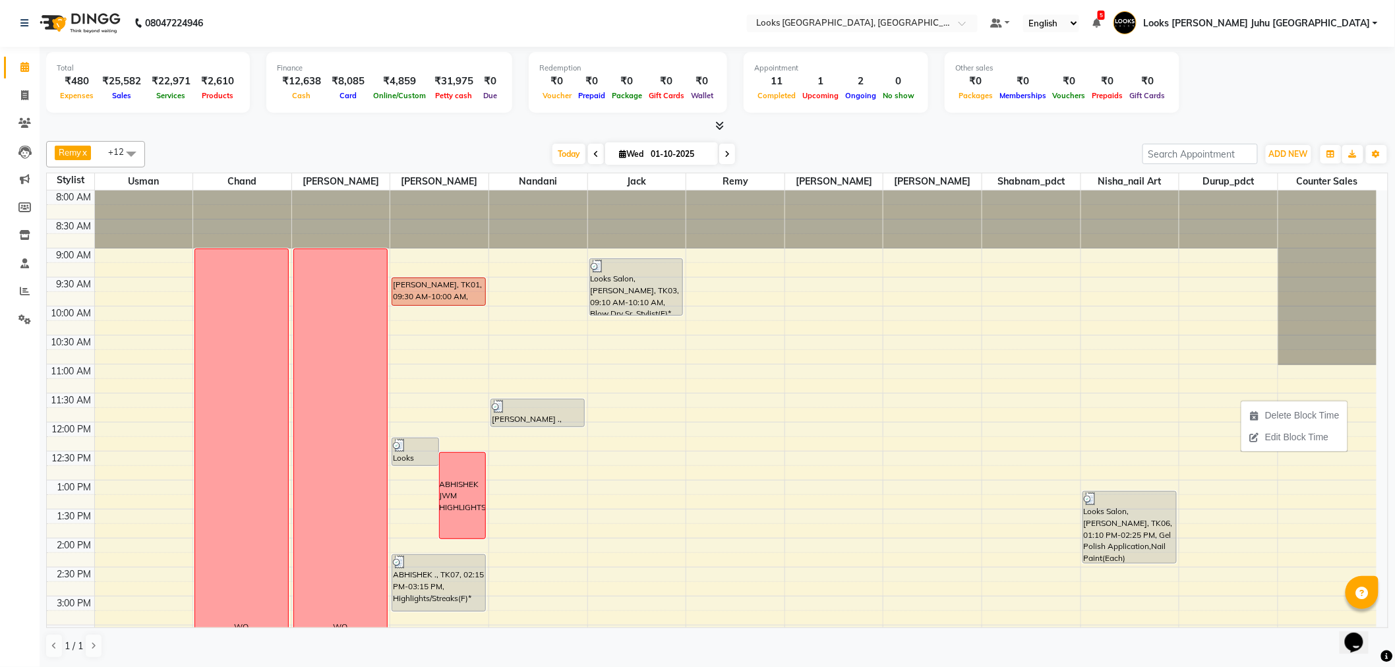
select select "68743"
select select "1140"
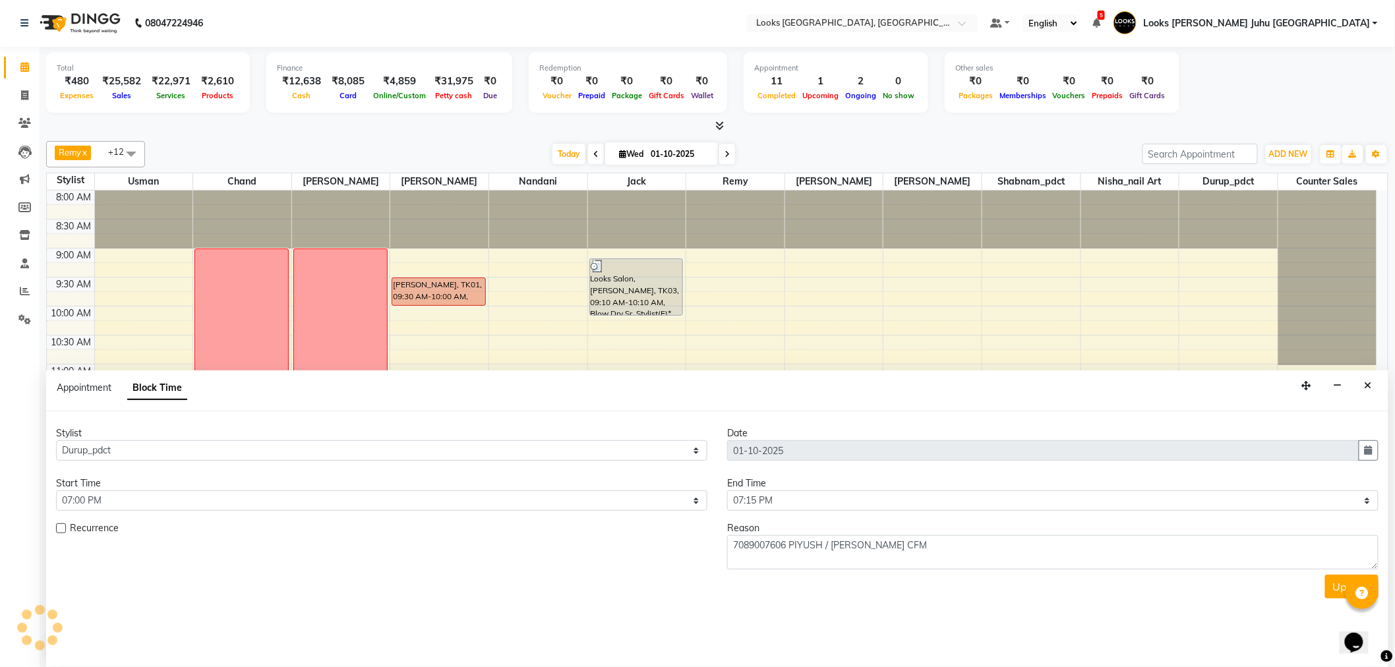
scroll to position [437, 0]
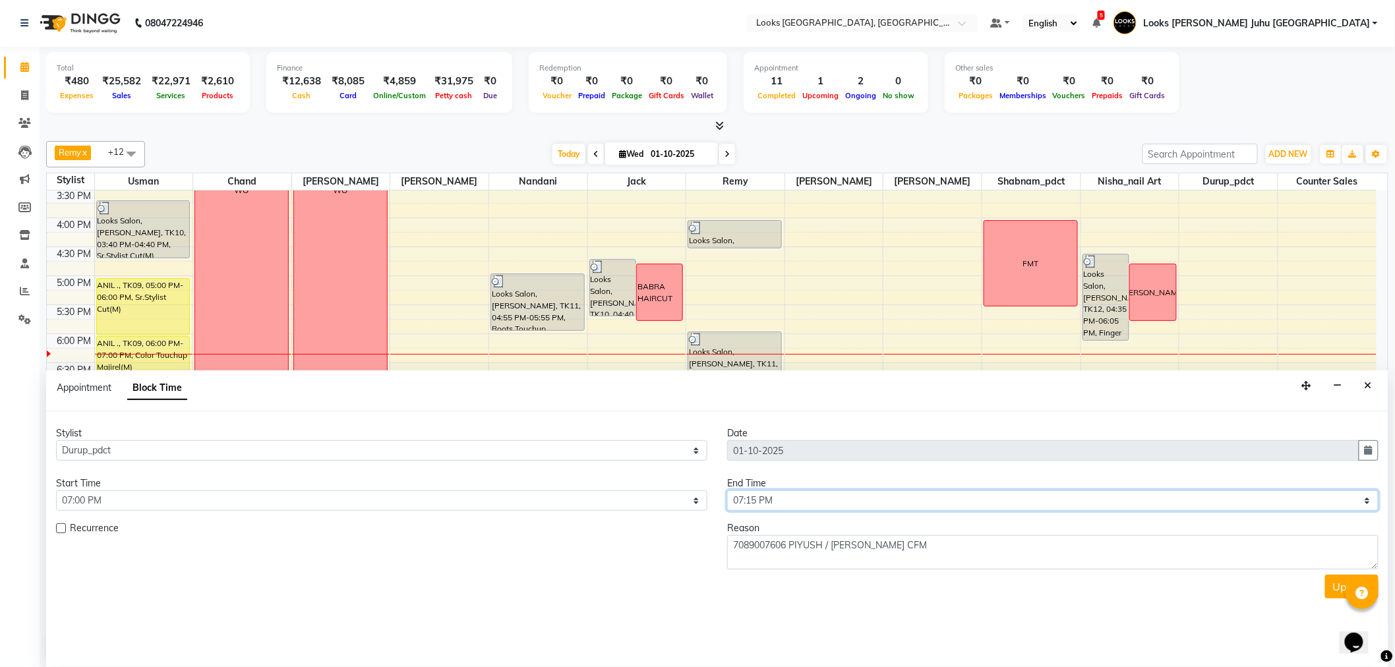
click at [831, 497] on select "Select 09:00 AM 09:15 AM 09:30 AM 09:45 AM 10:00 AM 10:15 AM 10:30 AM 10:45 AM …" at bounding box center [1052, 501] width 651 height 20
select select "1170"
click at [727, 491] on select "Select 09:00 AM 09:15 AM 09:30 AM 09:45 AM 10:00 AM 10:15 AM 10:30 AM 10:45 AM …" at bounding box center [1052, 501] width 651 height 20
click at [1341, 582] on button "Update" at bounding box center [1351, 587] width 53 height 24
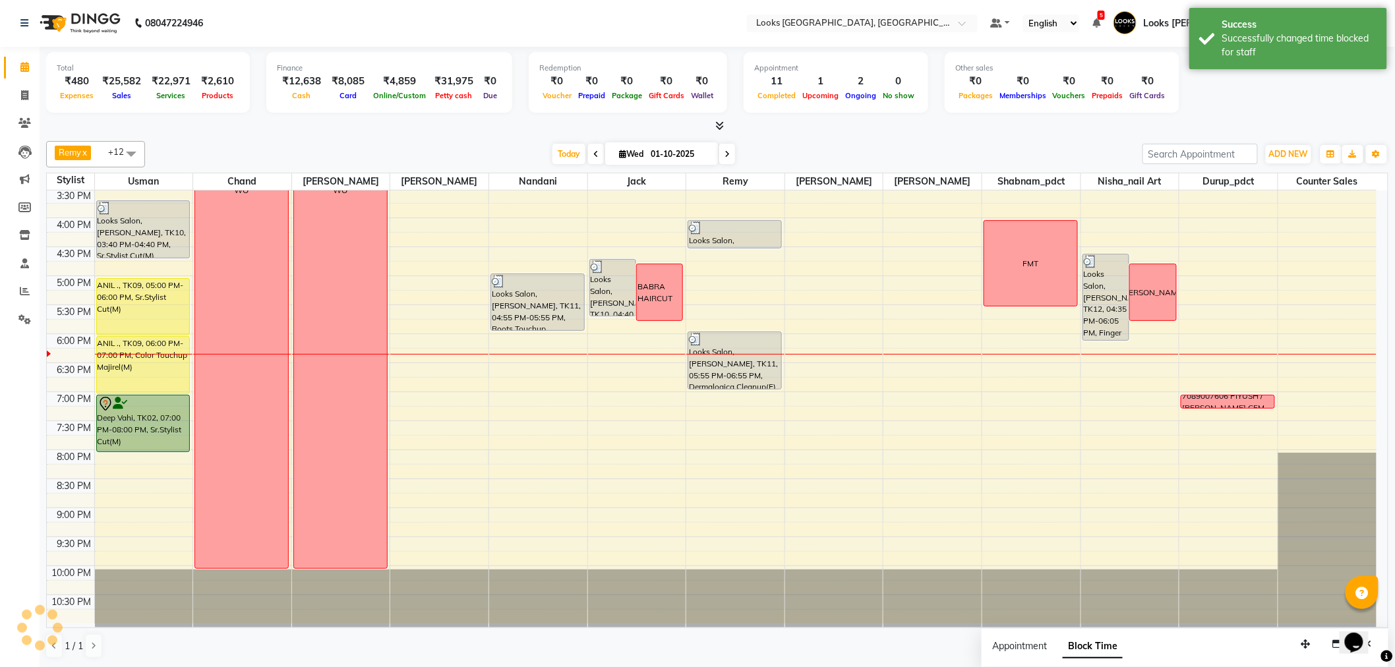
scroll to position [0, 0]
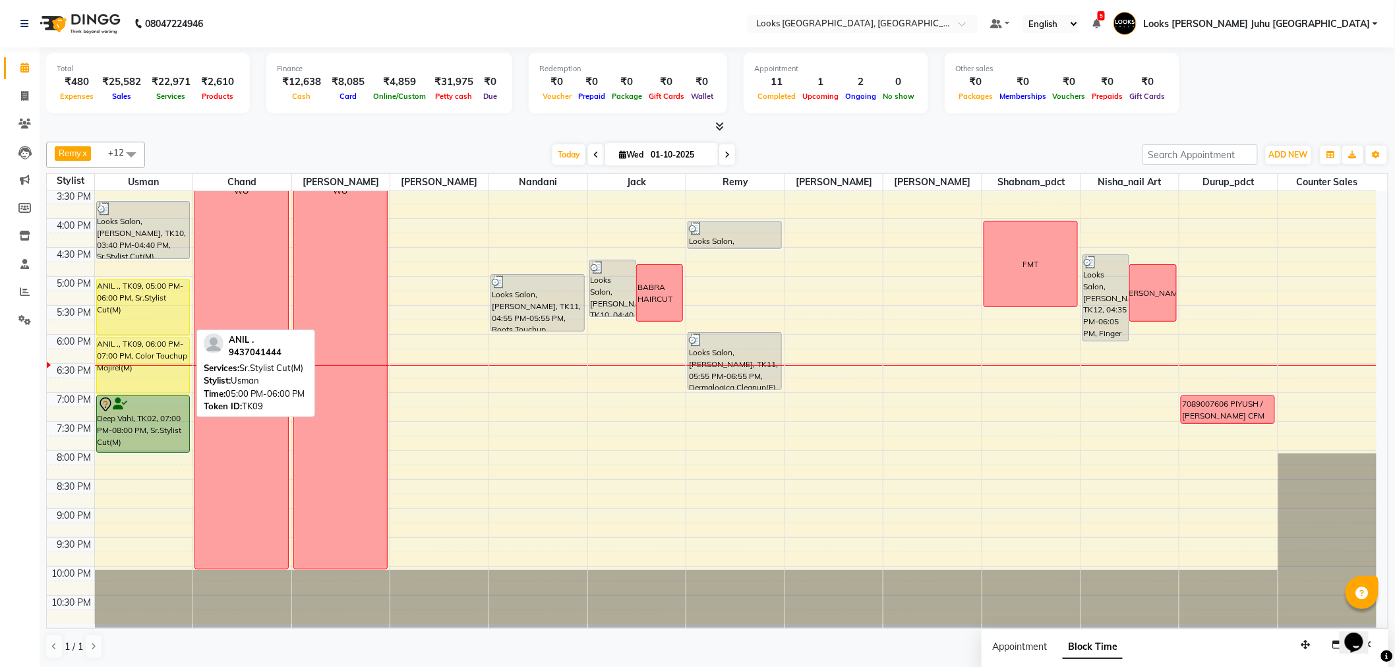
click at [121, 299] on div "ANIL ., TK09, 05:00 PM-06:00 PM, Sr.Stylist Cut(M)" at bounding box center [143, 308] width 93 height 56
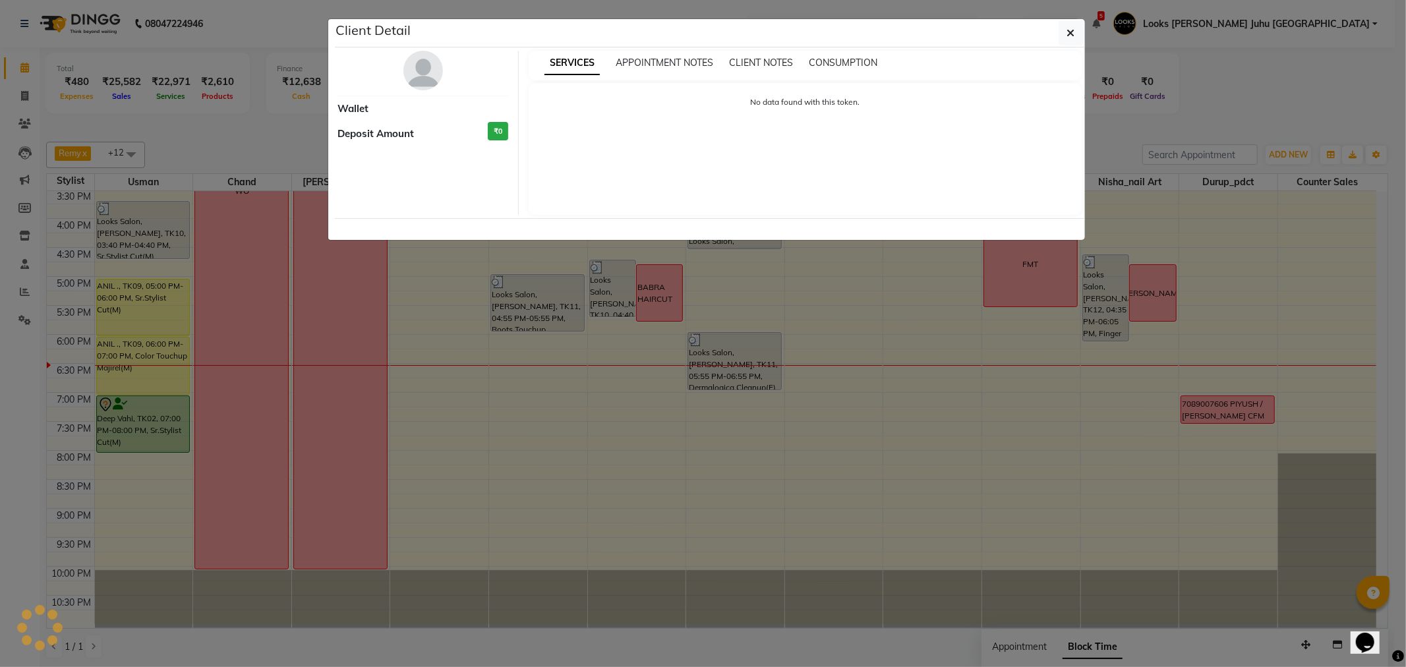
select select "1"
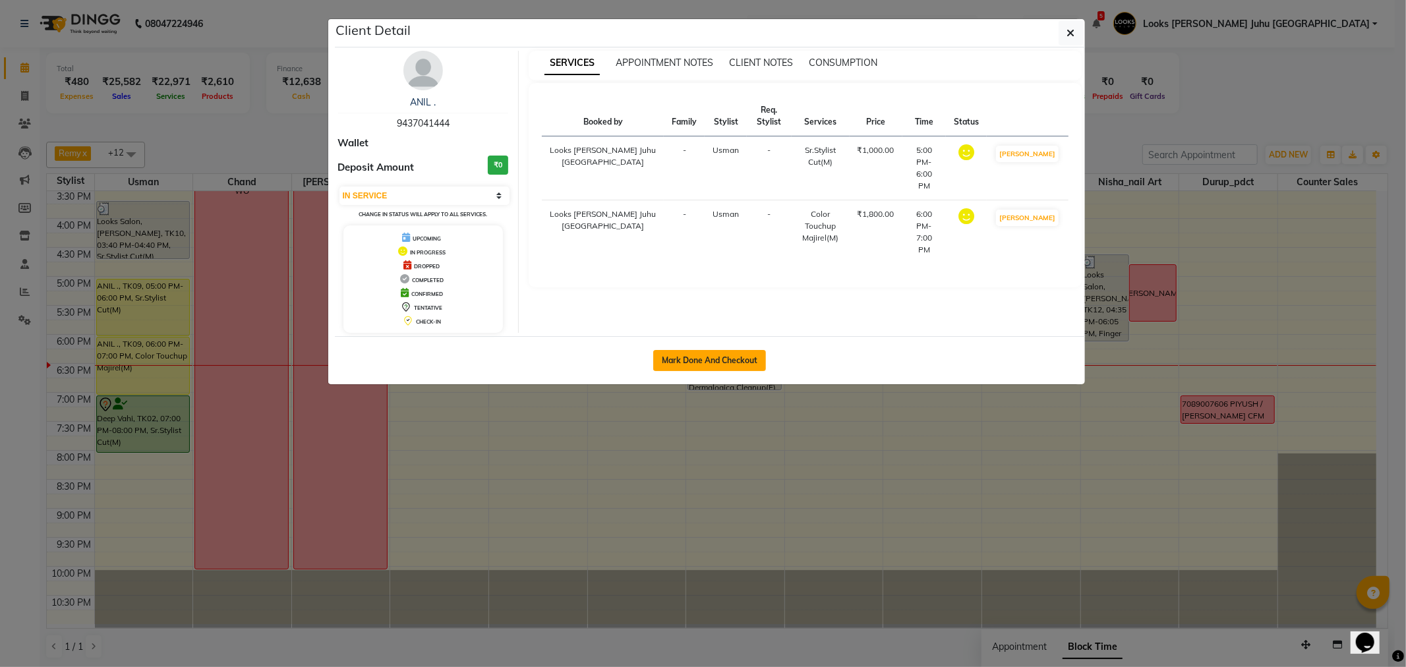
click at [712, 359] on button "Mark Done And Checkout" at bounding box center [709, 360] width 113 height 21
select select "service"
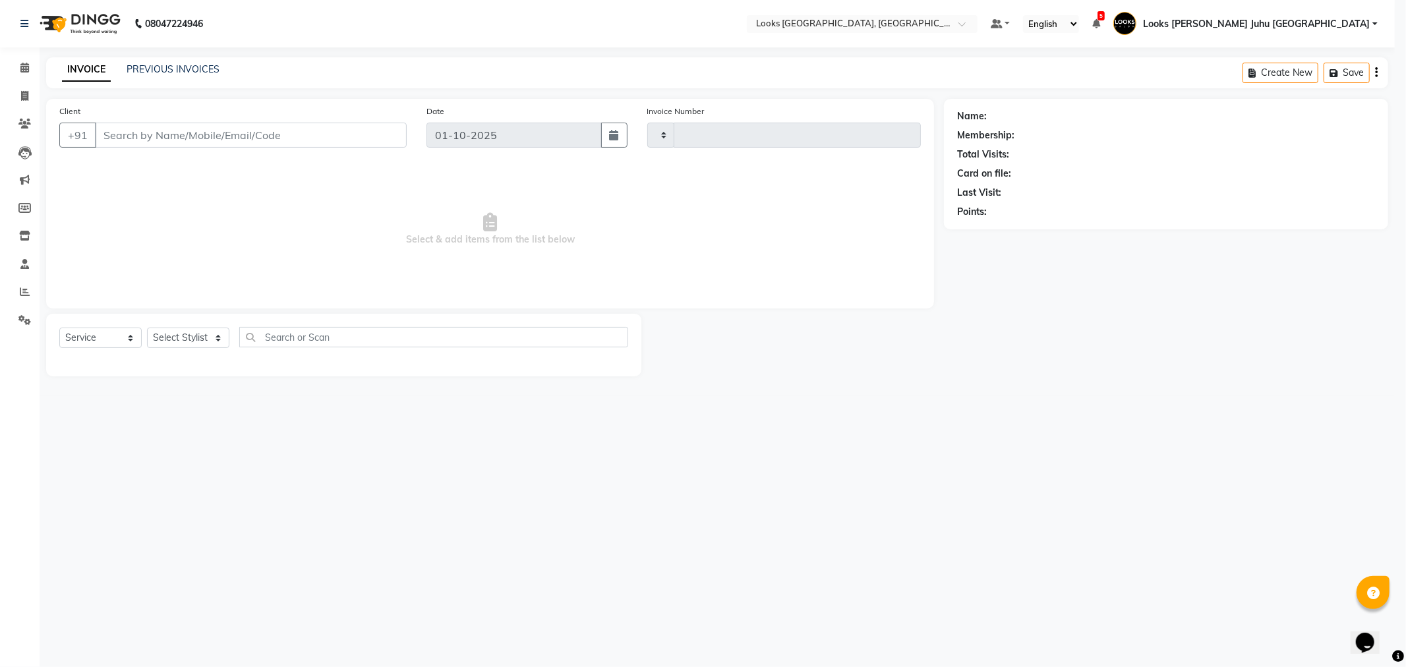
type input "2250"
select select "8270"
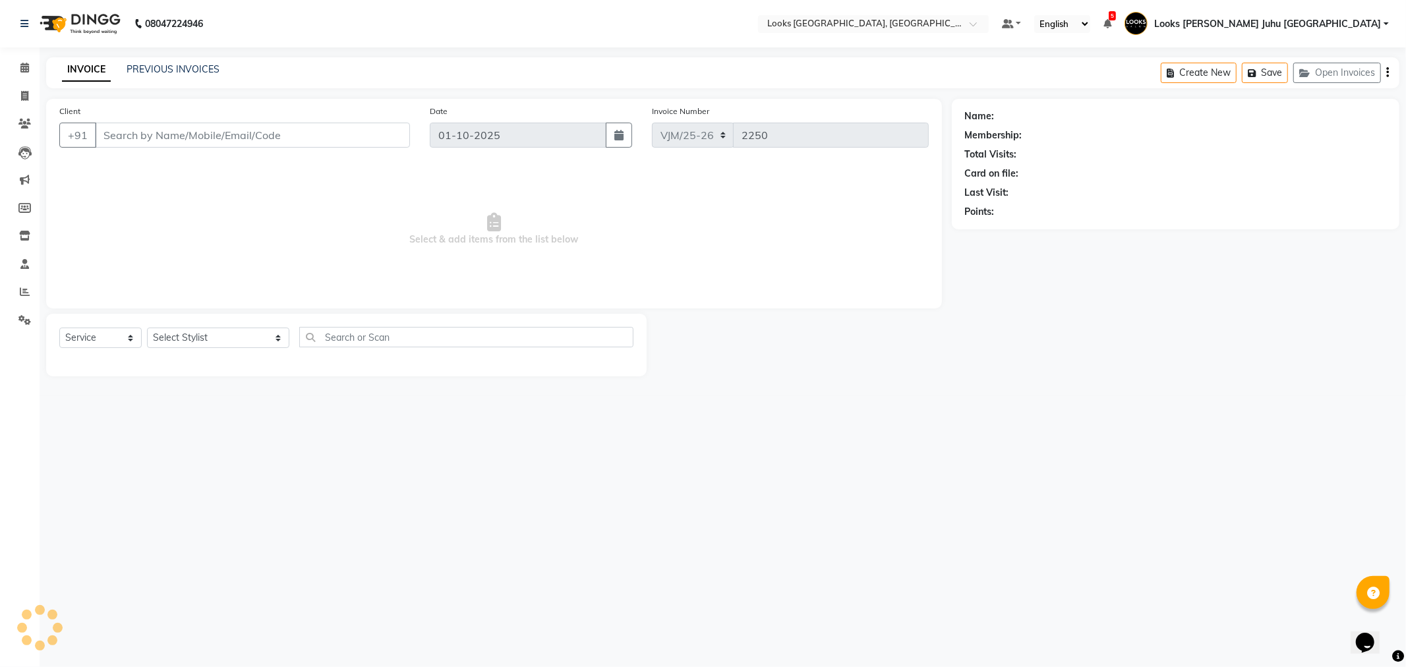
type input "9437041444"
select select "23388"
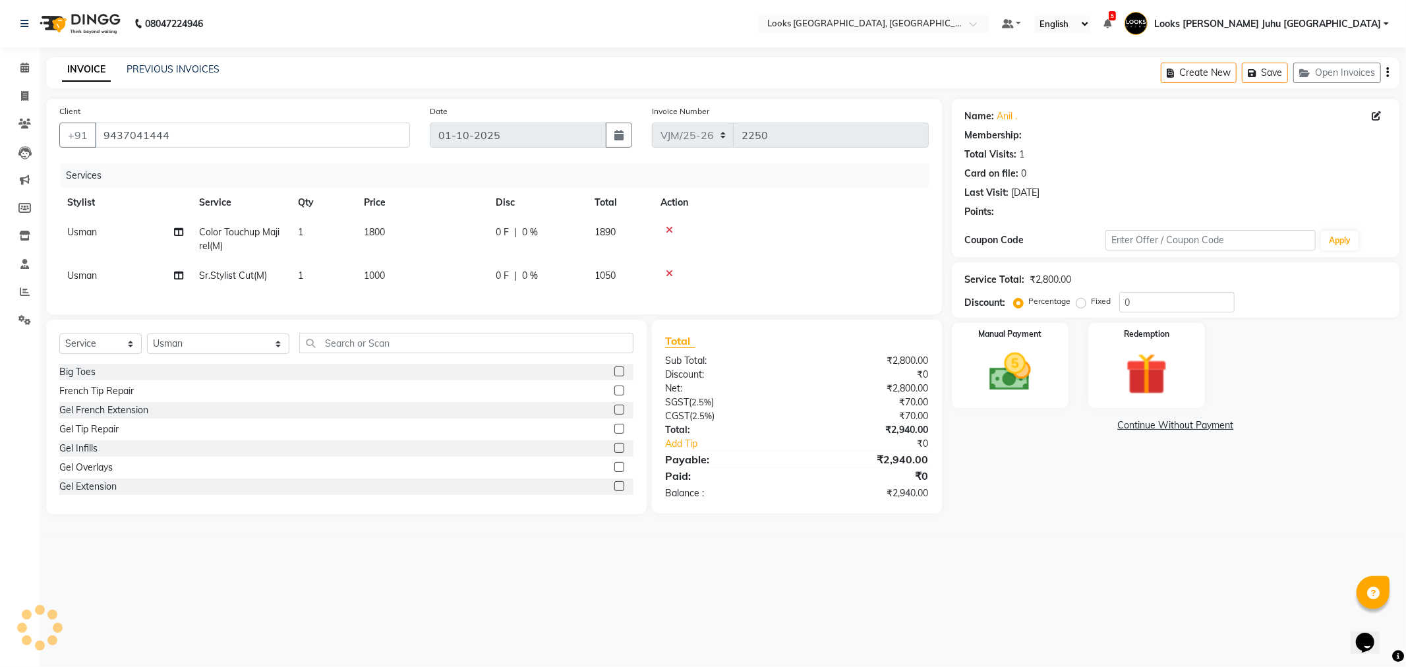
select select "1: Object"
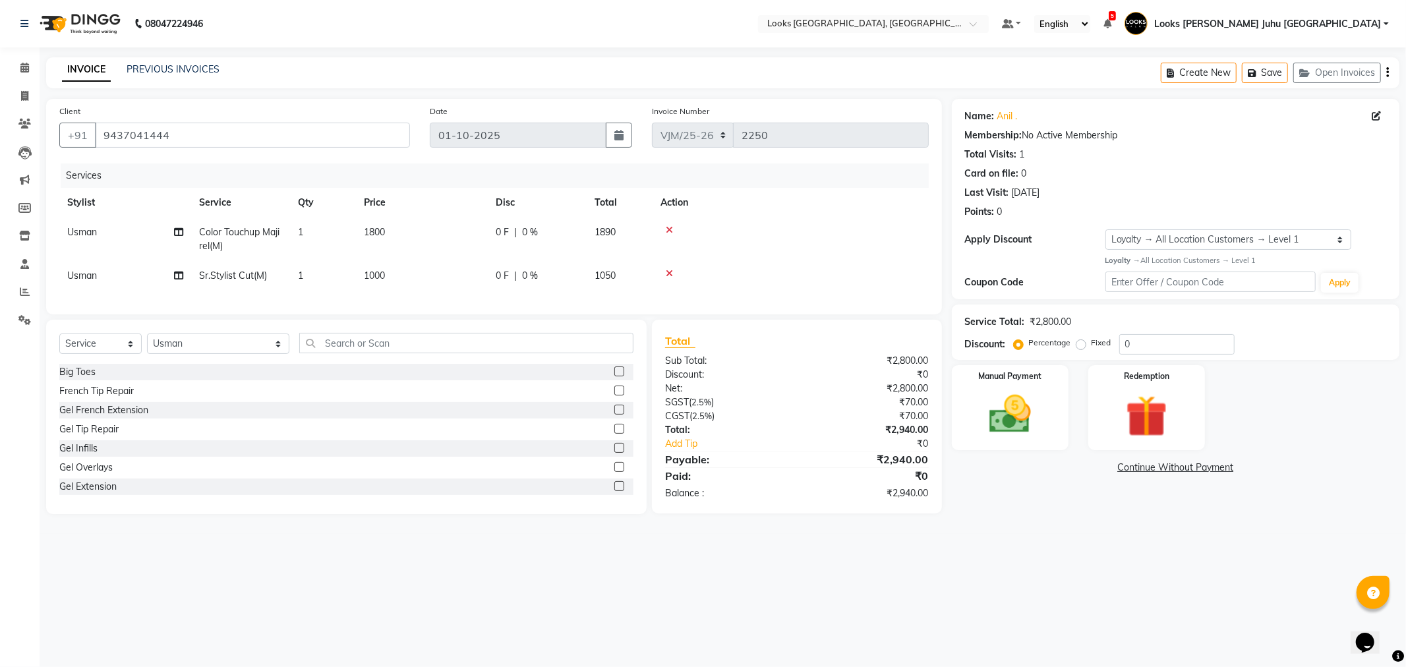
drag, startPoint x: 399, startPoint y: 226, endPoint x: 413, endPoint y: 227, distance: 14.6
click at [401, 226] on td "1800" at bounding box center [422, 240] width 132 height 44
select select "23388"
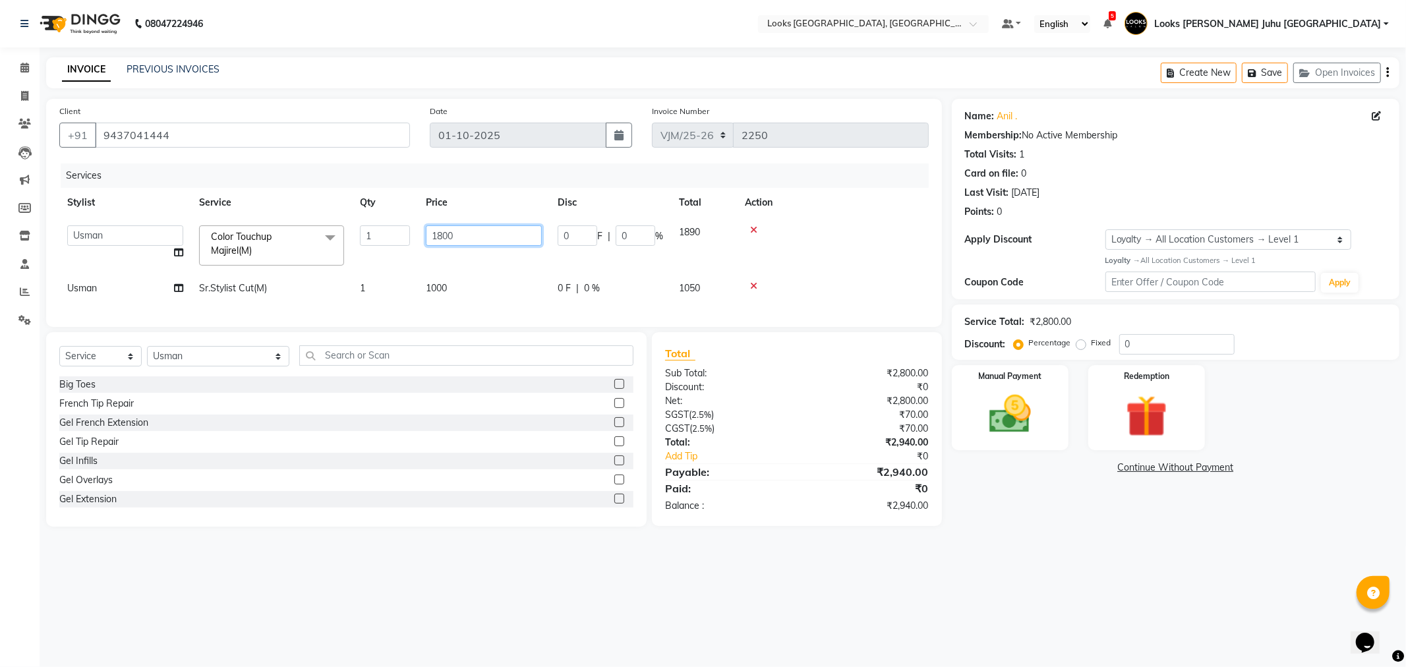
click at [471, 228] on input "1800" at bounding box center [484, 236] width 116 height 20
type input "1"
type input "2500"
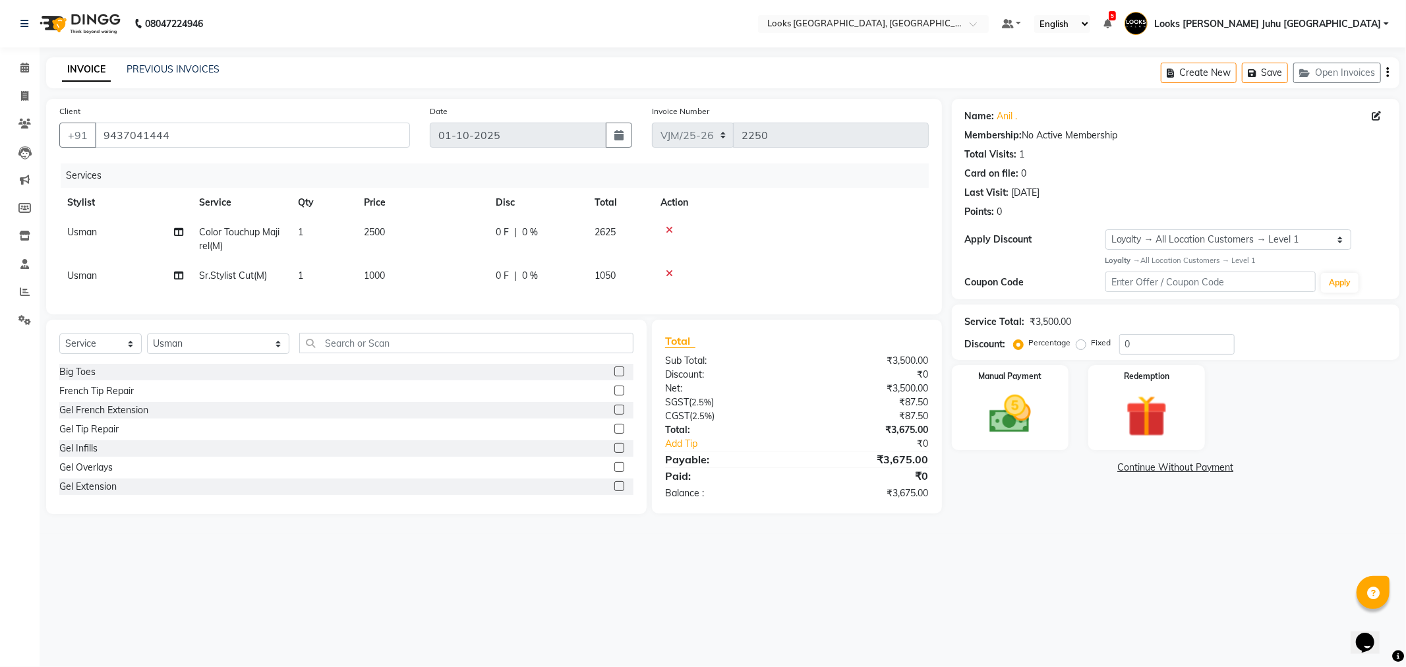
click at [450, 277] on td "1000" at bounding box center [422, 276] width 132 height 30
select select "23388"
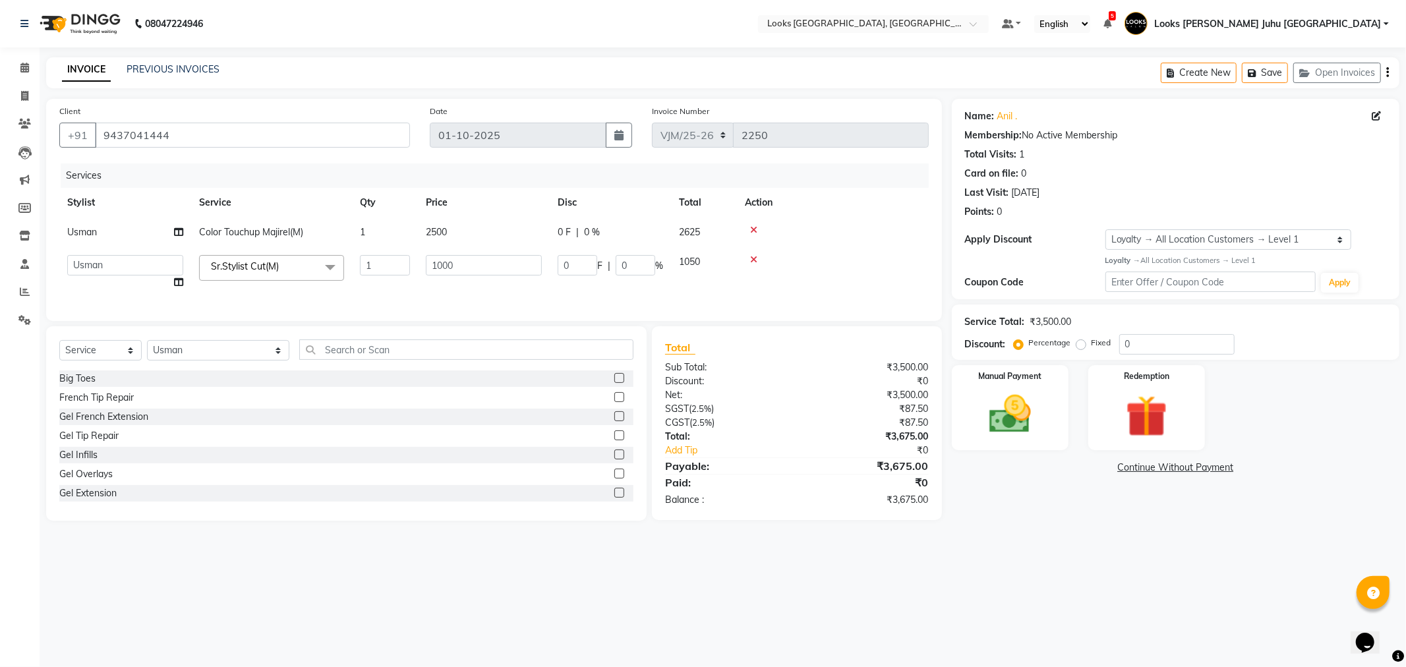
click at [472, 251] on td "1000" at bounding box center [484, 272] width 132 height 50
click at [464, 273] on input "1000" at bounding box center [484, 265] width 116 height 20
type input "1"
type input "2000"
click at [361, 508] on div "Big Toes French Tip Repair Gel French Extension Gel Tip Repair Gel Infills Gel …" at bounding box center [346, 439] width 574 height 137
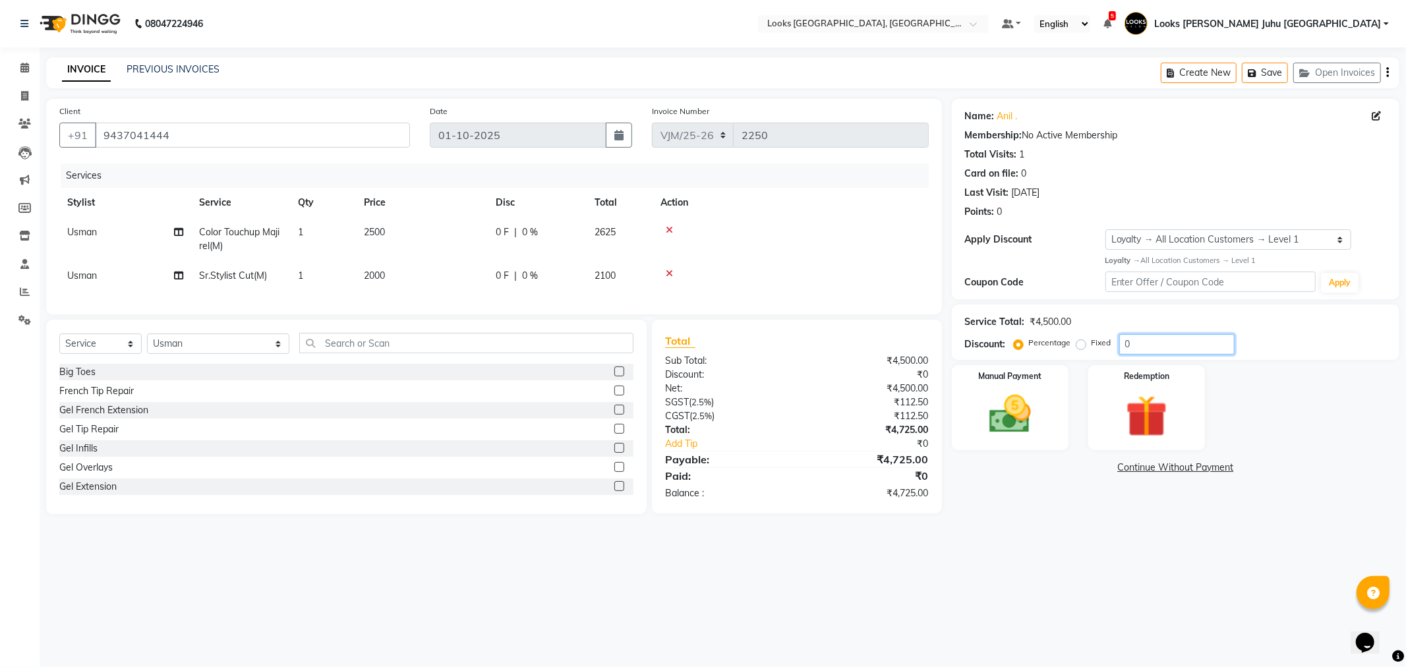
click at [1179, 352] on input "0" at bounding box center [1177, 344] width 115 height 20
type input "20"
click at [1023, 429] on img at bounding box center [1010, 415] width 71 height 50
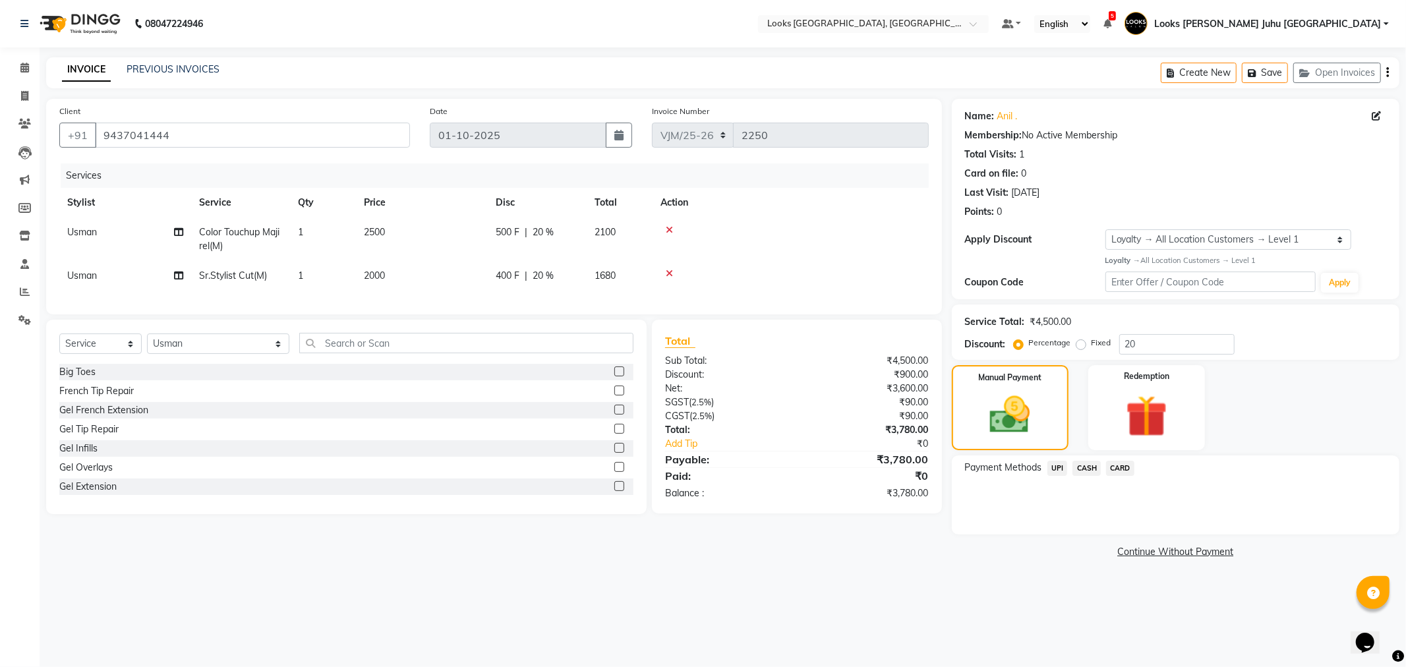
click at [1092, 468] on span "CASH" at bounding box center [1087, 468] width 28 height 15
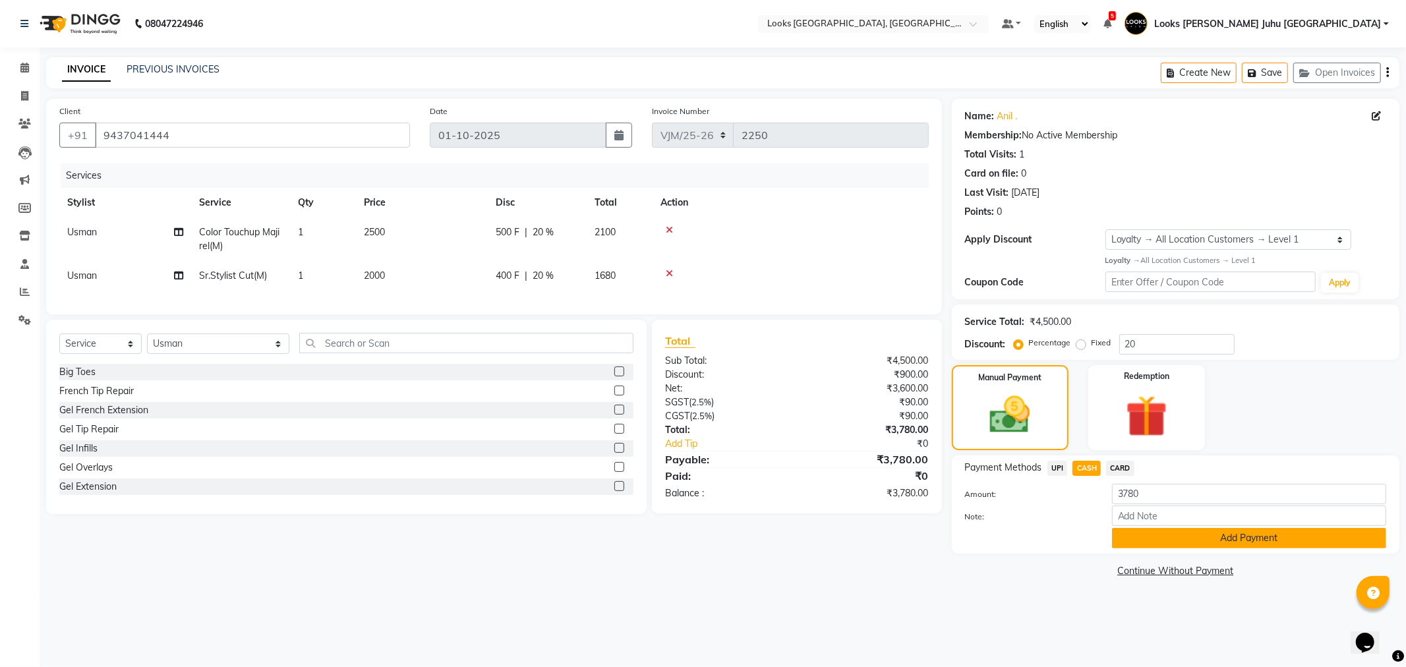
click at [1126, 537] on button "Add Payment" at bounding box center [1249, 538] width 274 height 20
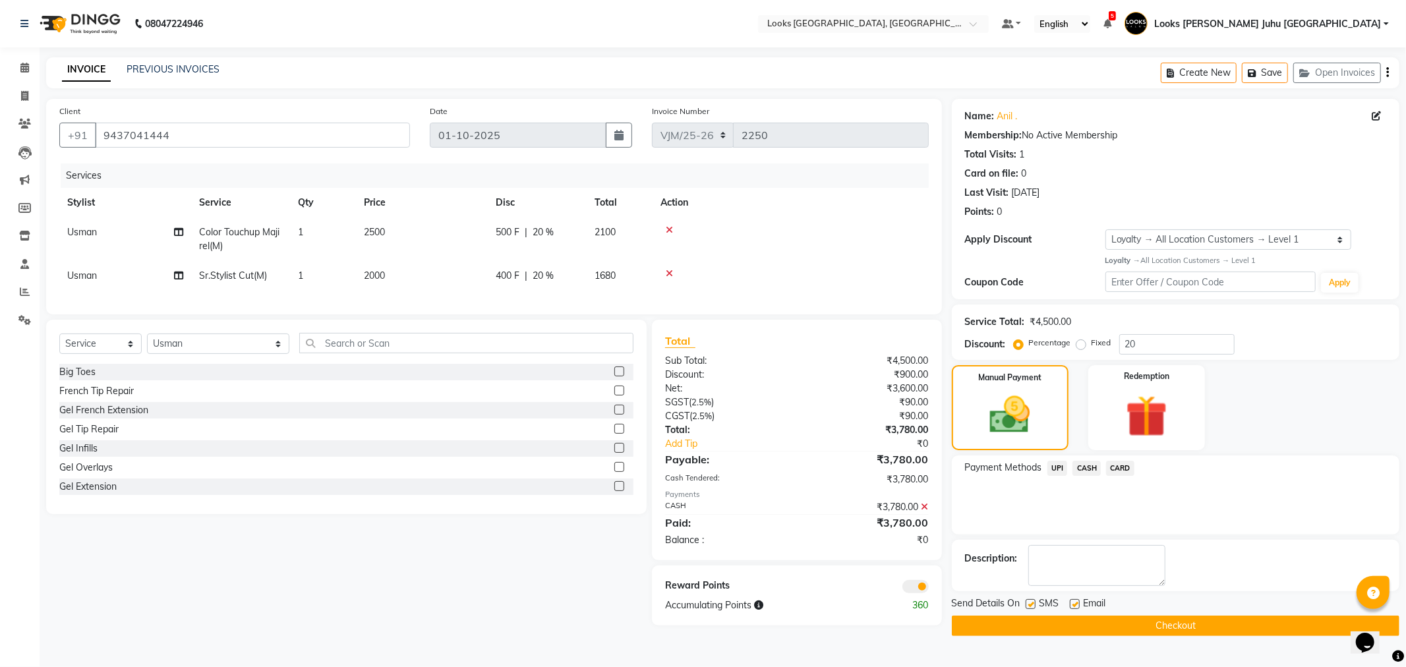
click at [1148, 629] on button "Checkout" at bounding box center [1176, 626] width 448 height 20
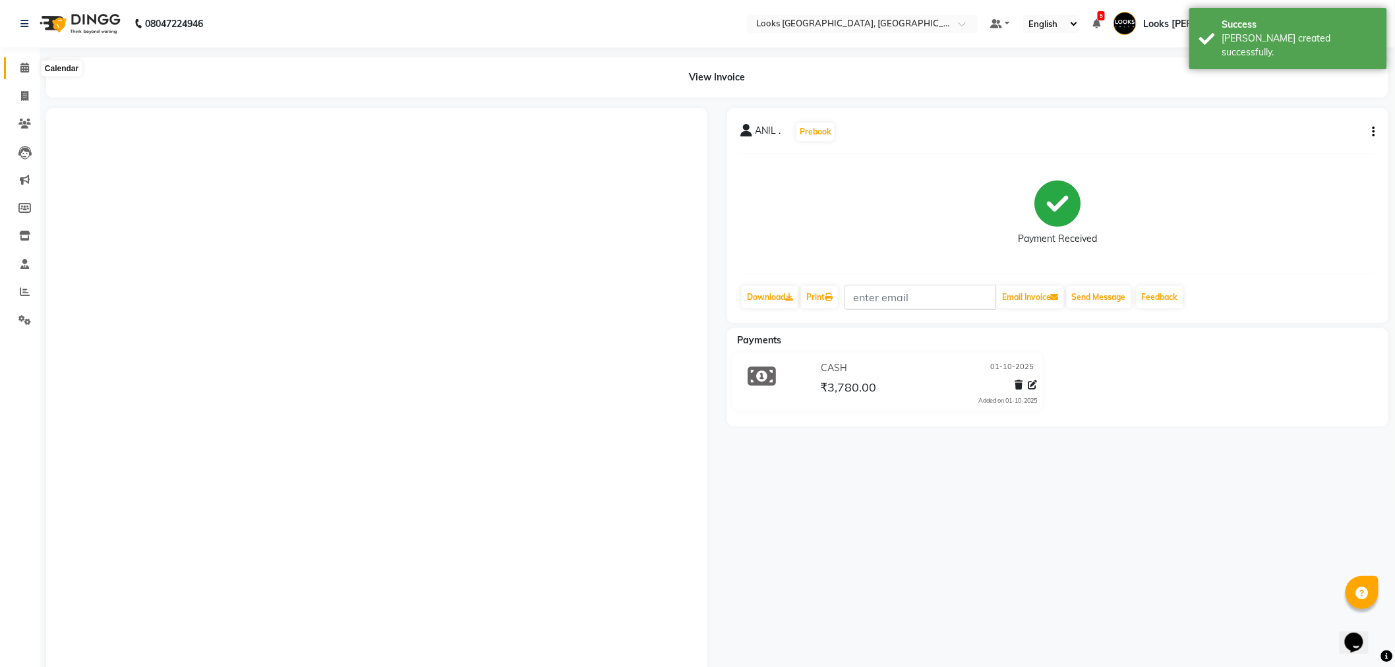
click at [22, 64] on icon at bounding box center [24, 68] width 9 height 10
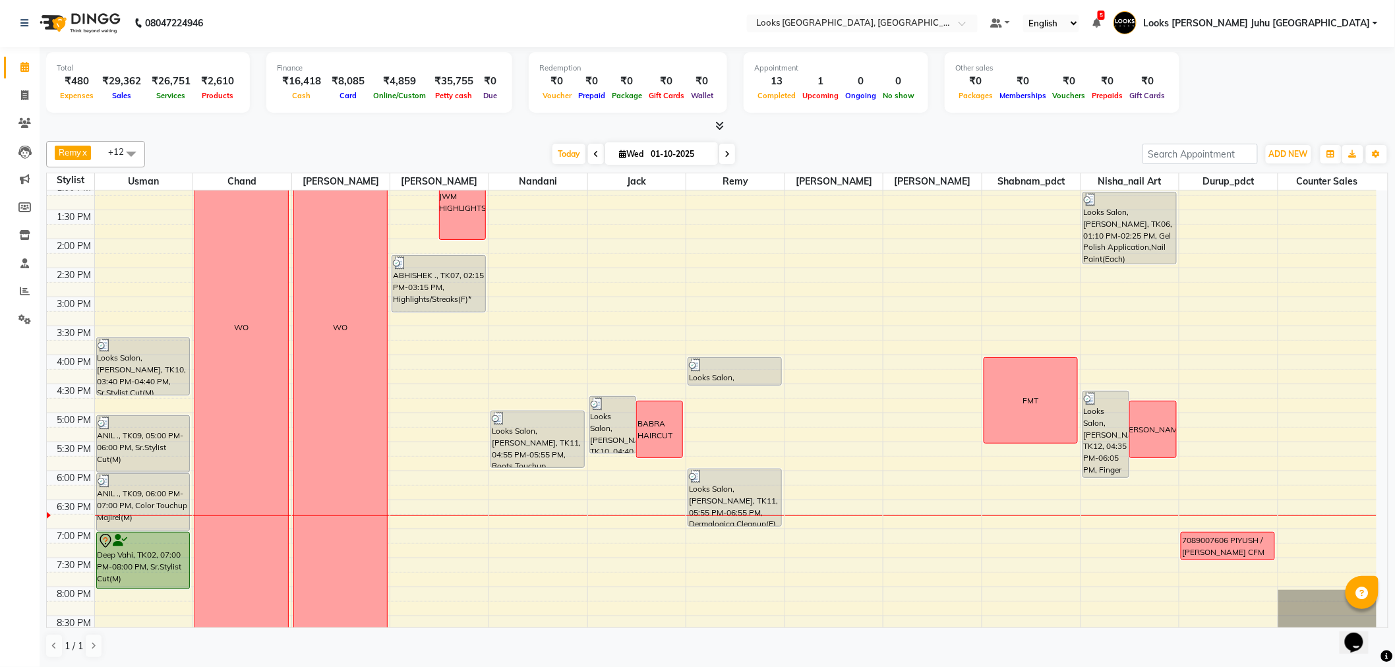
scroll to position [289, 0]
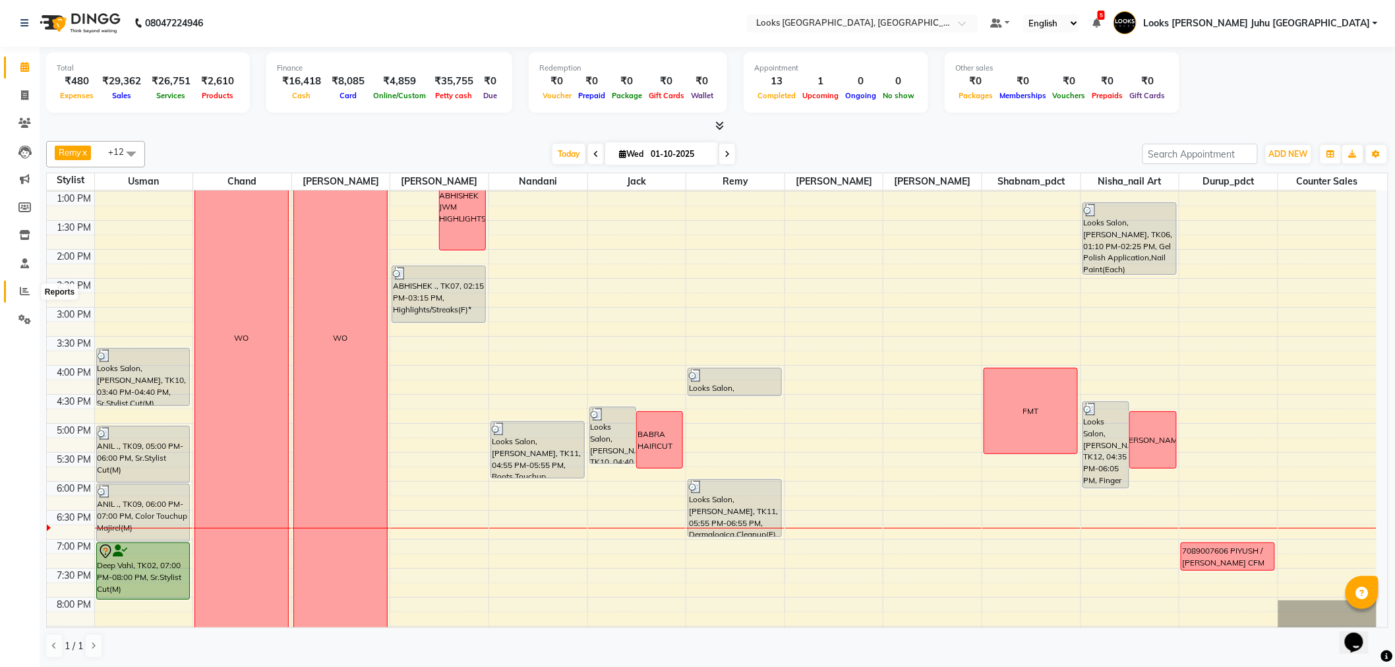
click at [24, 285] on span at bounding box center [24, 291] width 23 height 15
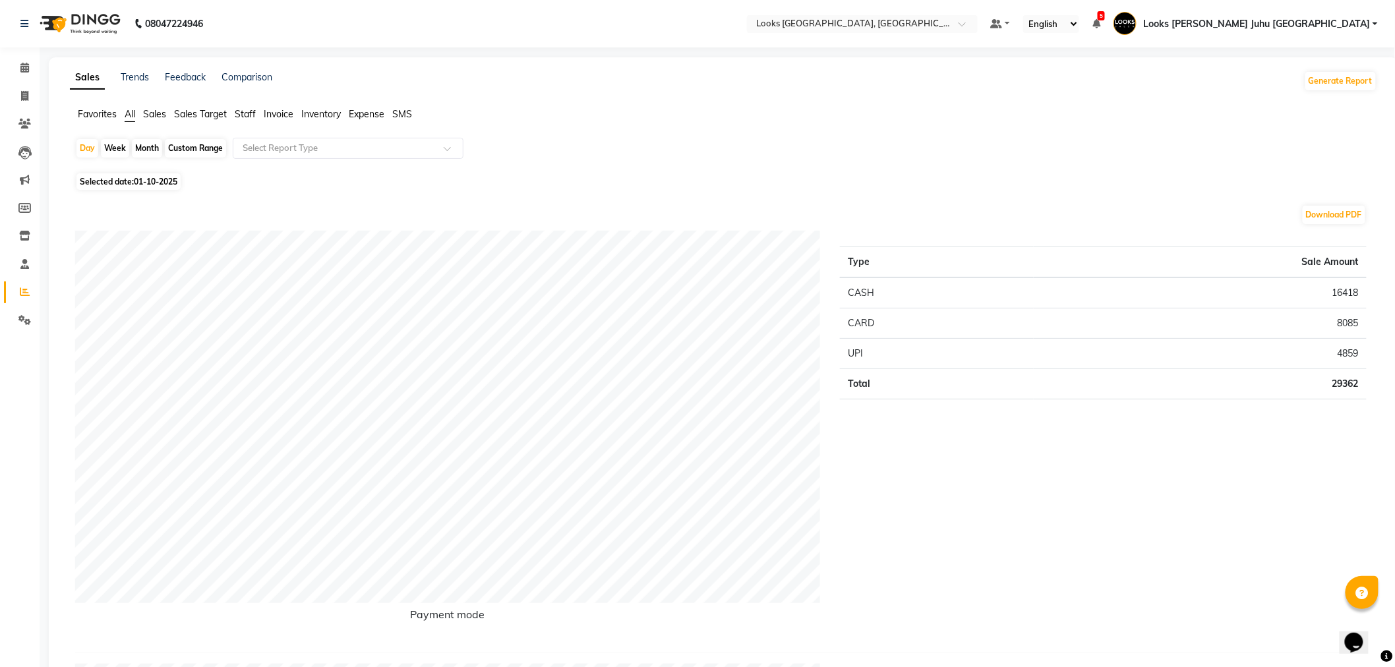
click at [166, 113] on span "Sales" at bounding box center [154, 114] width 23 height 12
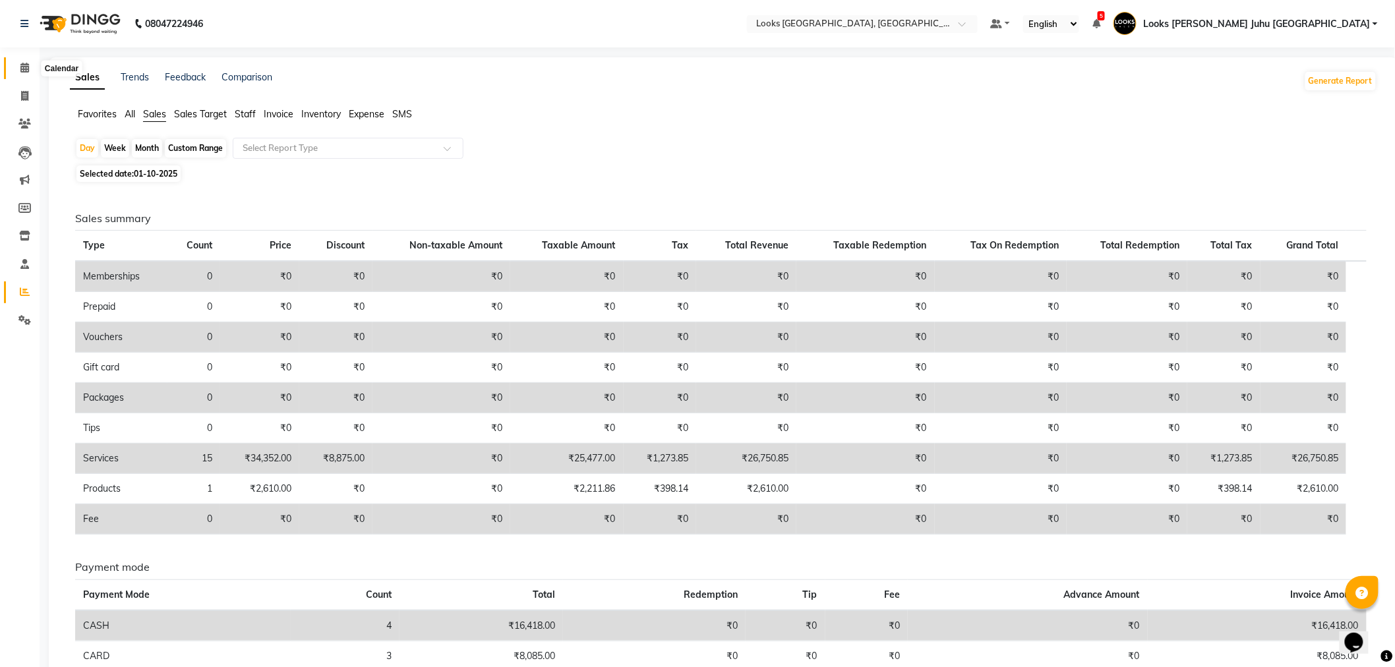
drag, startPoint x: 30, startPoint y: 74, endPoint x: 36, endPoint y: 117, distance: 43.2
click at [30, 74] on span at bounding box center [24, 68] width 23 height 15
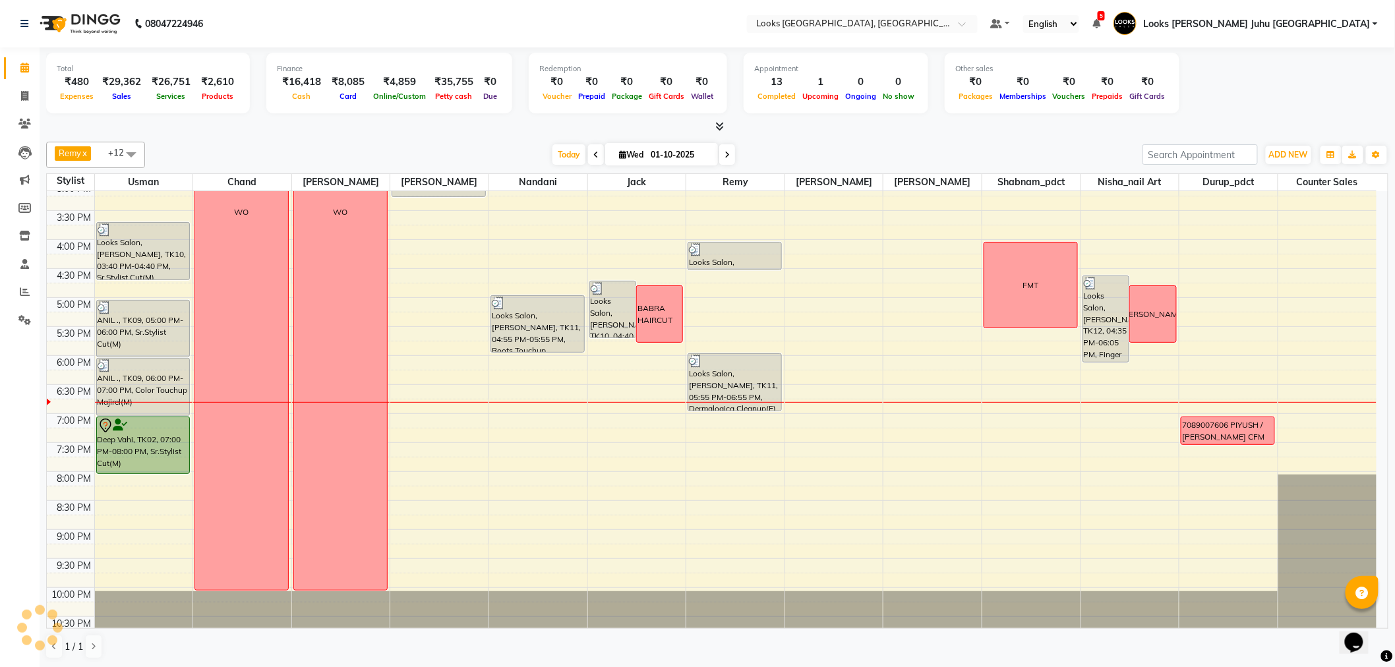
scroll to position [436, 0]
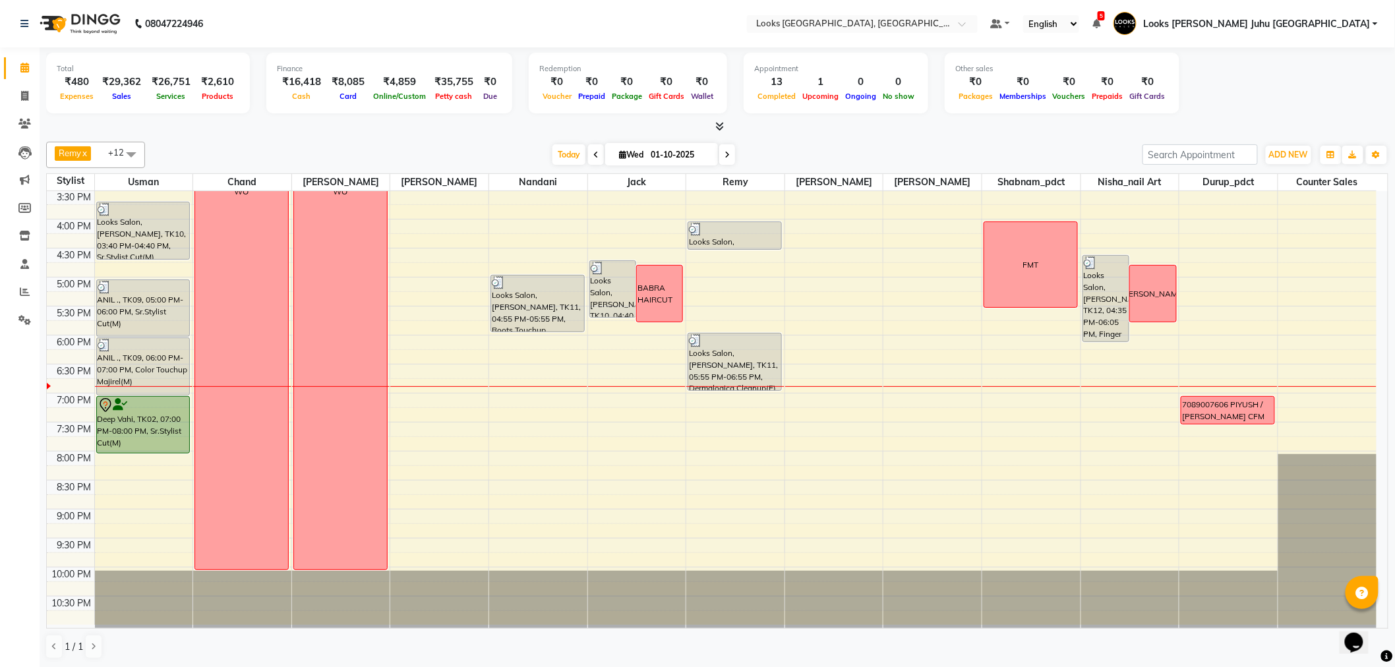
click at [436, 147] on div "Today Wed 01-10-2025" at bounding box center [644, 155] width 984 height 20
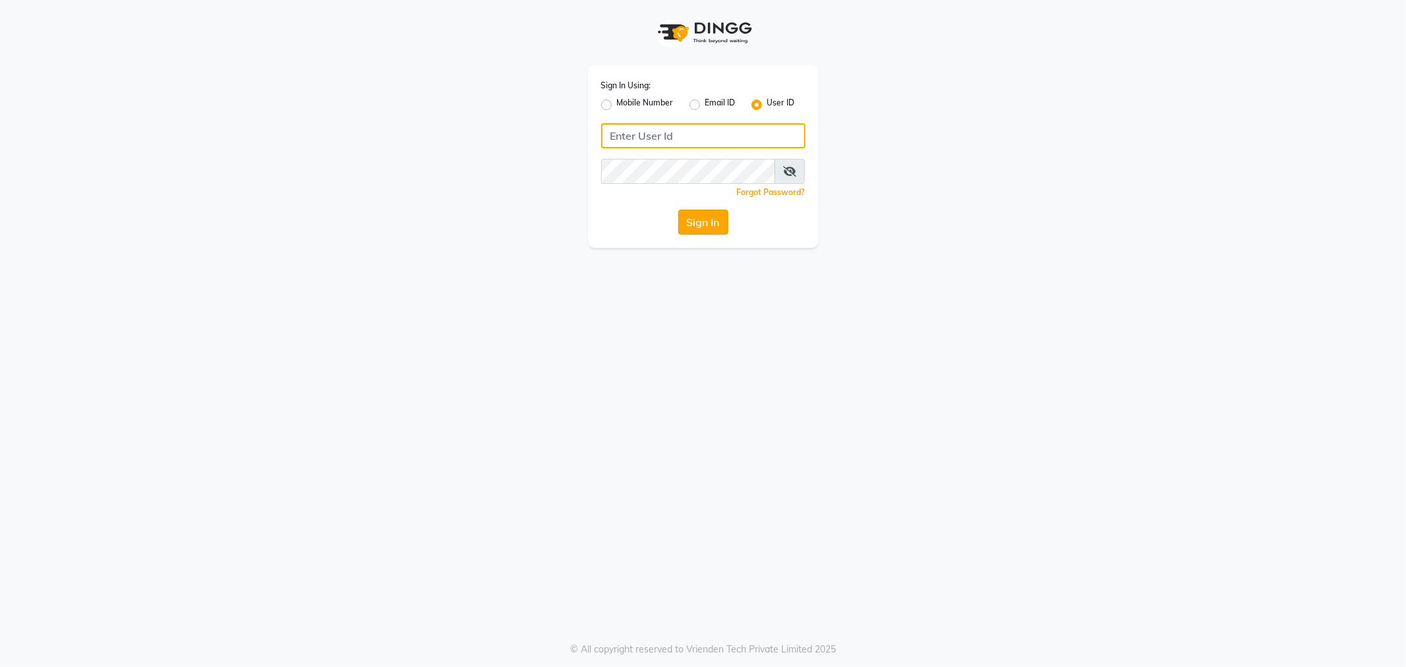
type input "e1788-10"
click at [713, 226] on button "Sign In" at bounding box center [703, 222] width 50 height 25
click at [719, 218] on button "Sign In" at bounding box center [703, 222] width 50 height 25
type input "e1788-10"
click at [703, 226] on button "Sign In" at bounding box center [703, 222] width 50 height 25
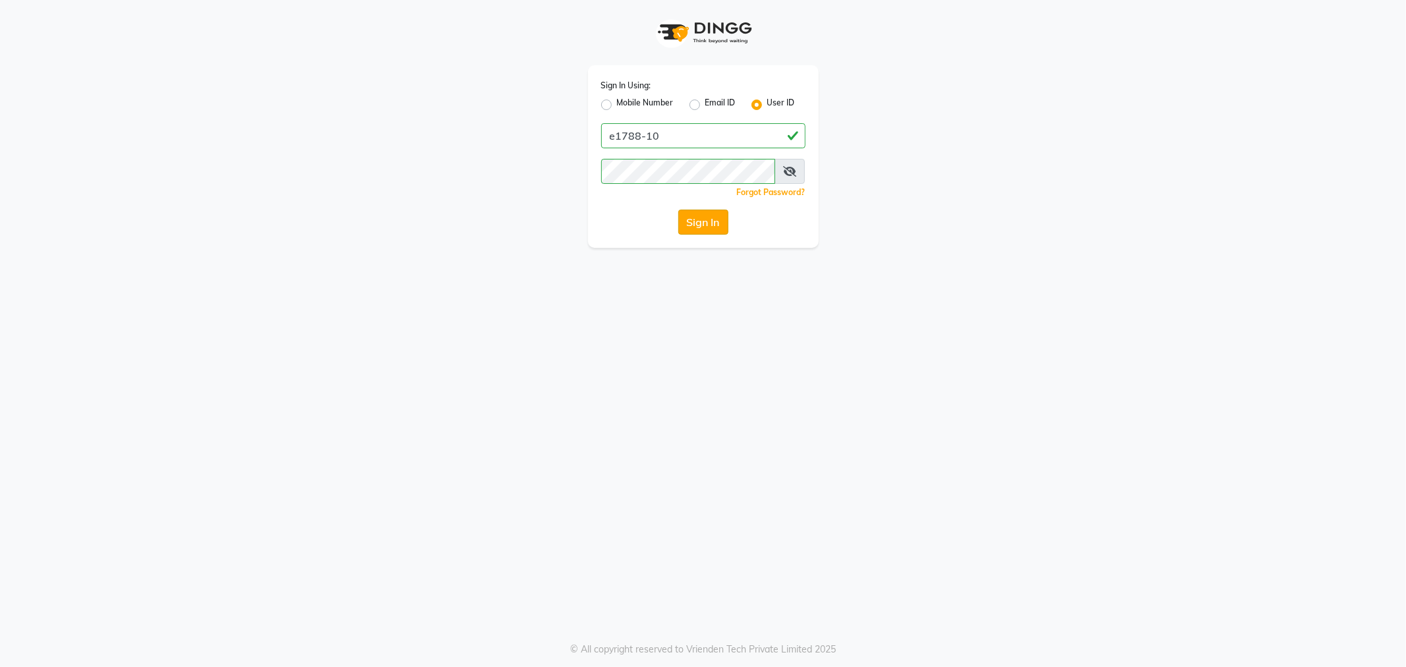
click at [711, 222] on button "Sign In" at bounding box center [703, 222] width 50 height 25
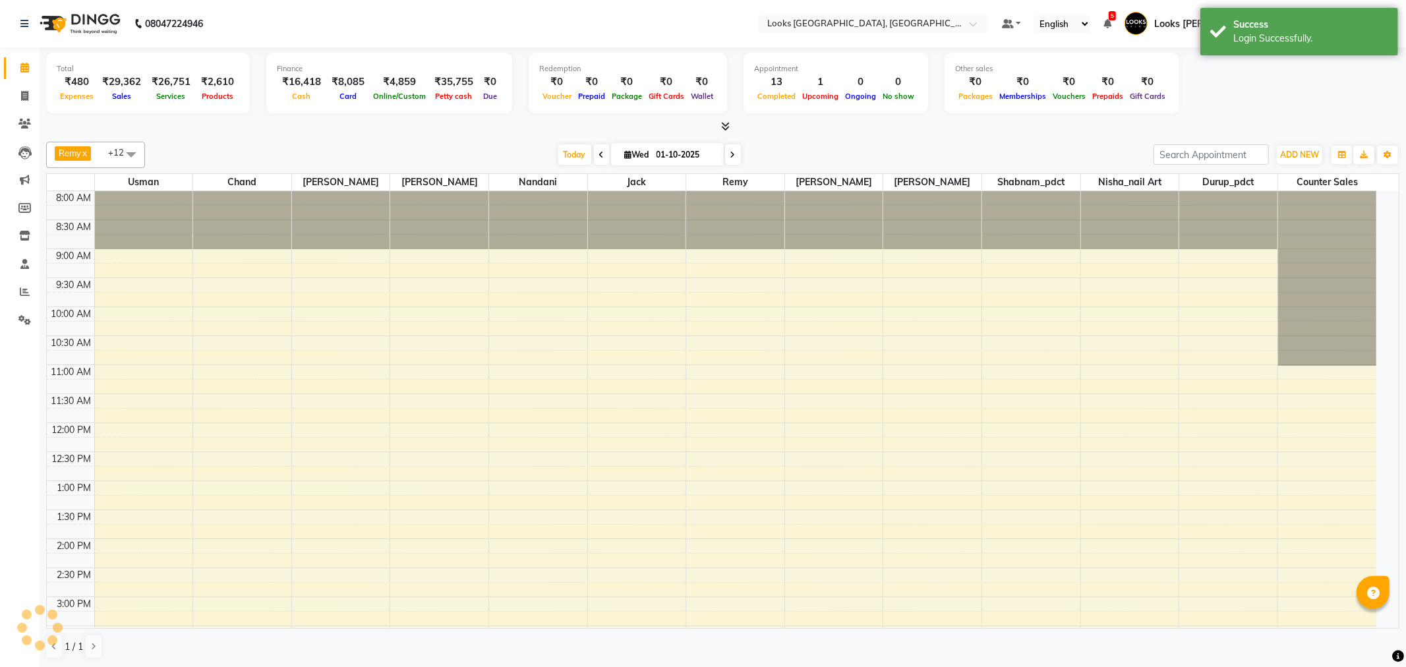
select select "en"
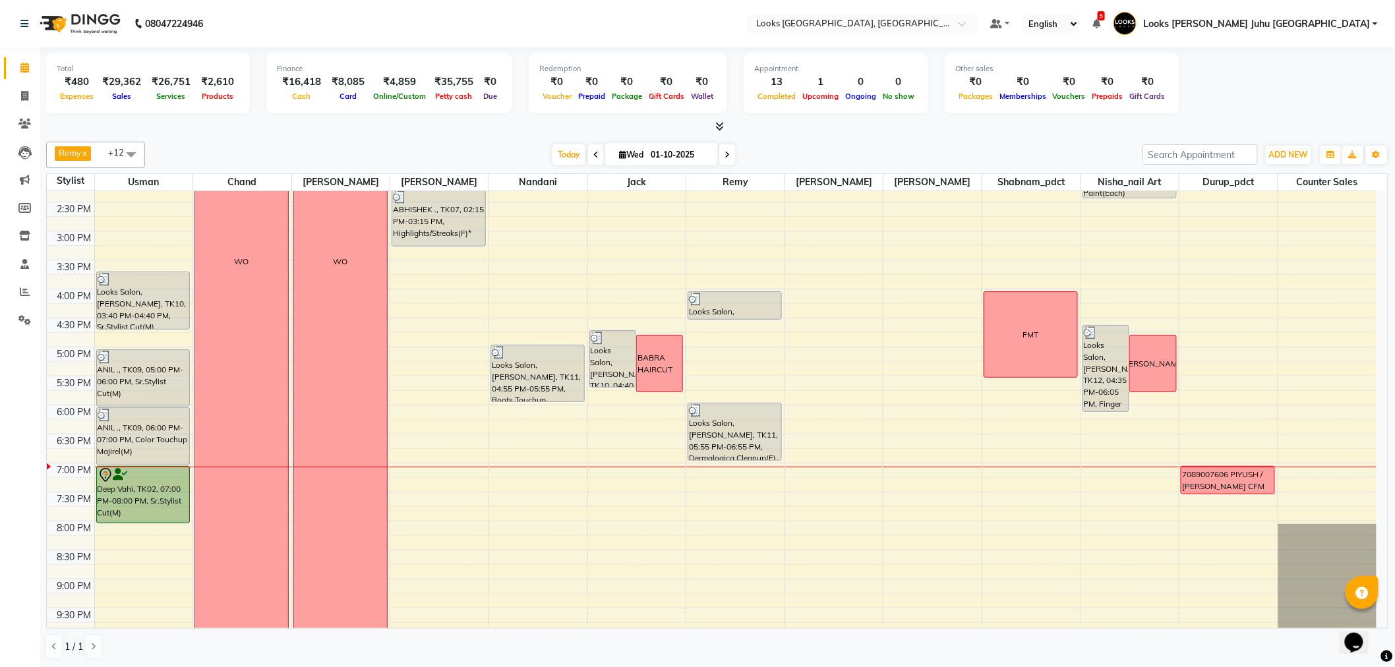
scroll to position [436, 0]
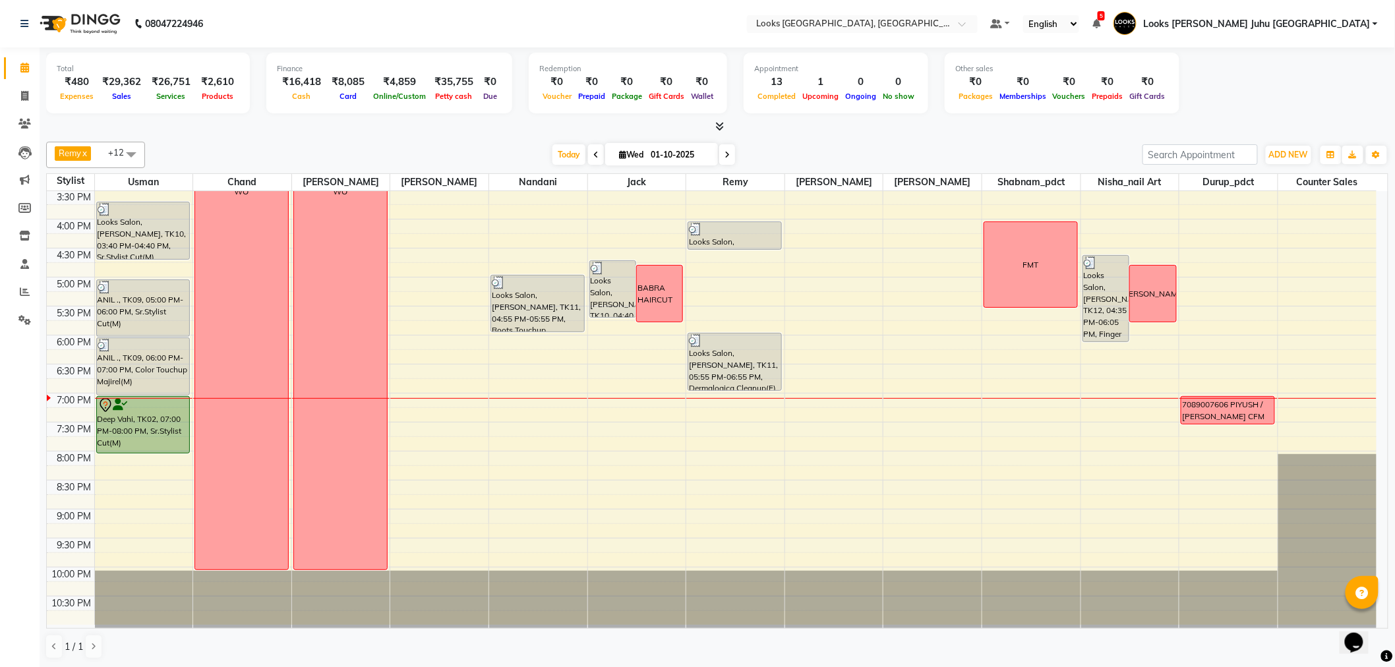
drag, startPoint x: 1215, startPoint y: 427, endPoint x: 1227, endPoint y: 574, distance: 147.5
click at [1227, 574] on div "7089007606 PIYUSH / [PERSON_NAME] CFM" at bounding box center [1229, 190] width 98 height 870
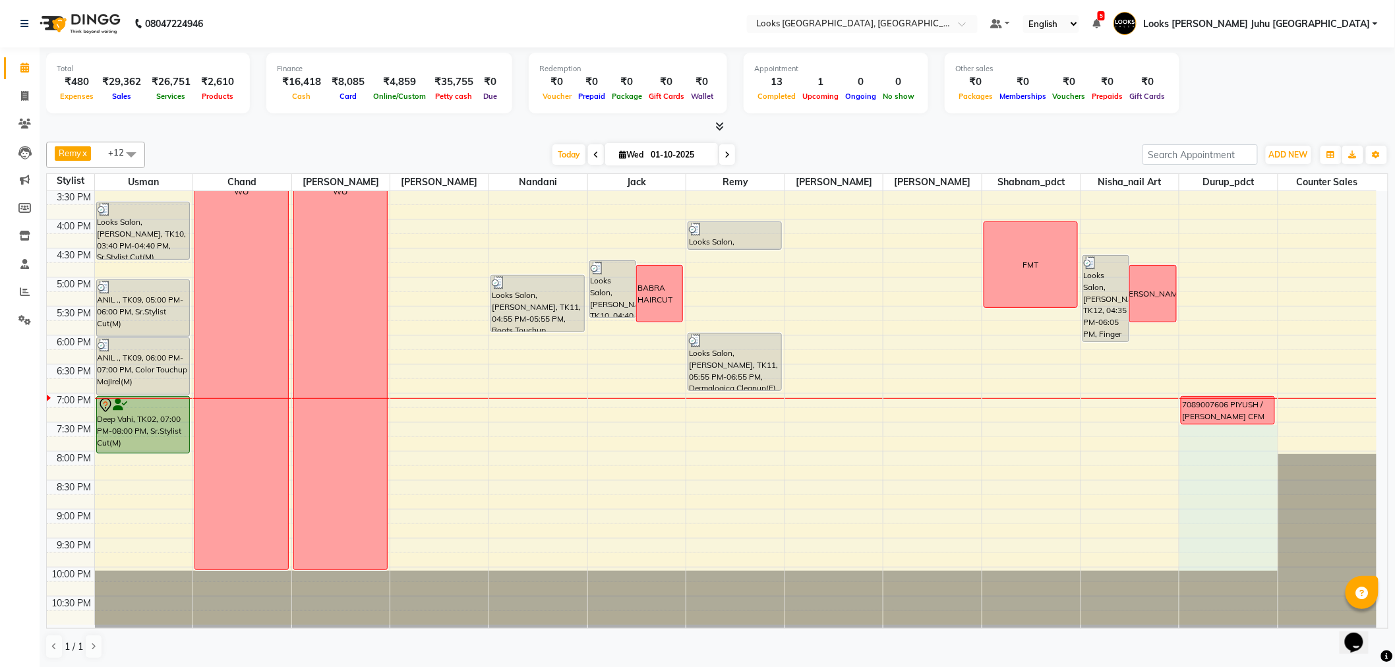
drag, startPoint x: 1232, startPoint y: 429, endPoint x: 1233, endPoint y: 558, distance: 129.2
click at [1233, 558] on div "8:00 AM 8:30 AM 9:00 AM 9:30 AM 10:00 AM 10:30 AM 11:00 AM 11:30 AM 12:00 PM 12…" at bounding box center [712, 190] width 1330 height 870
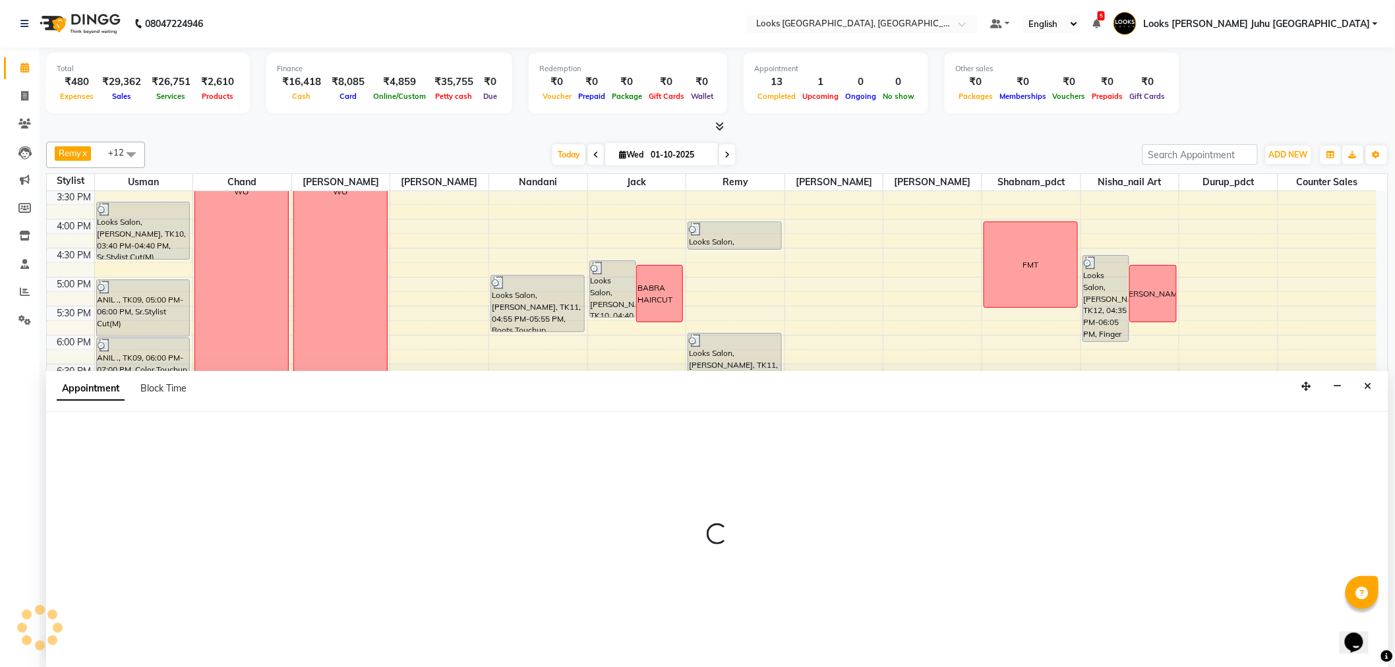
scroll to position [1, 0]
select select "68743"
select select "1170"
select select "tentative"
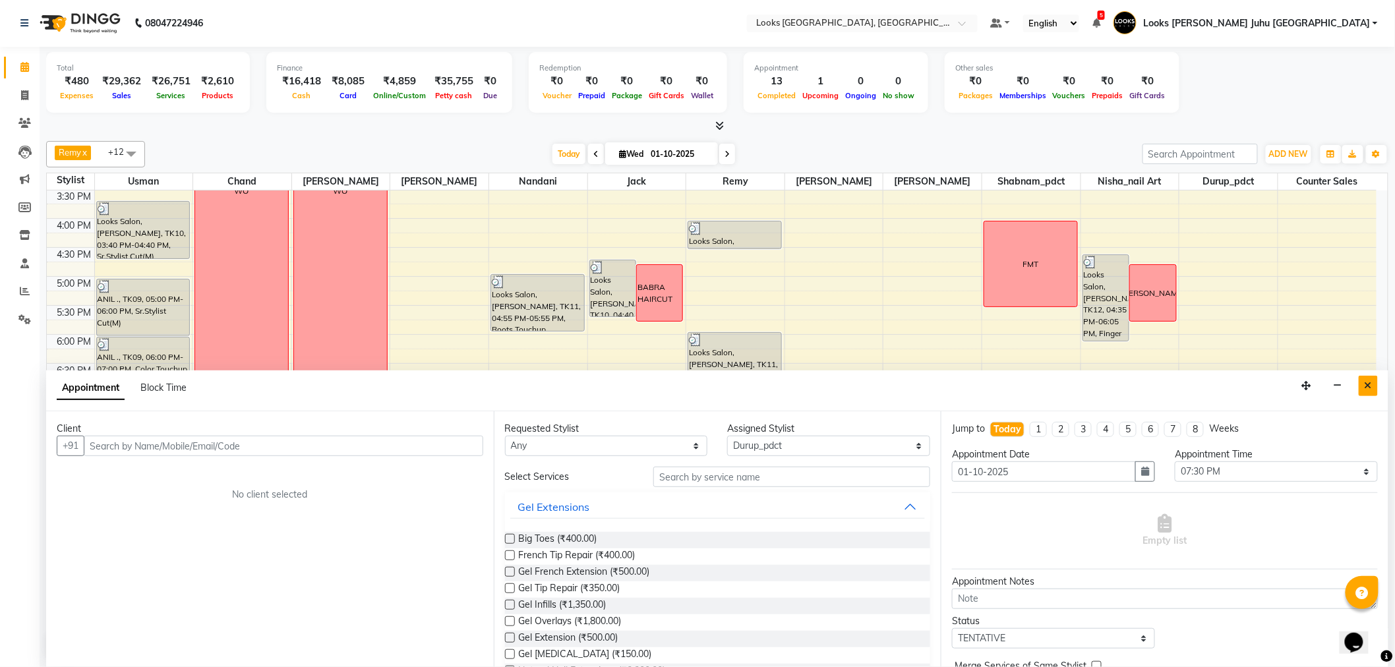
click at [1370, 382] on icon "Close" at bounding box center [1368, 385] width 7 height 9
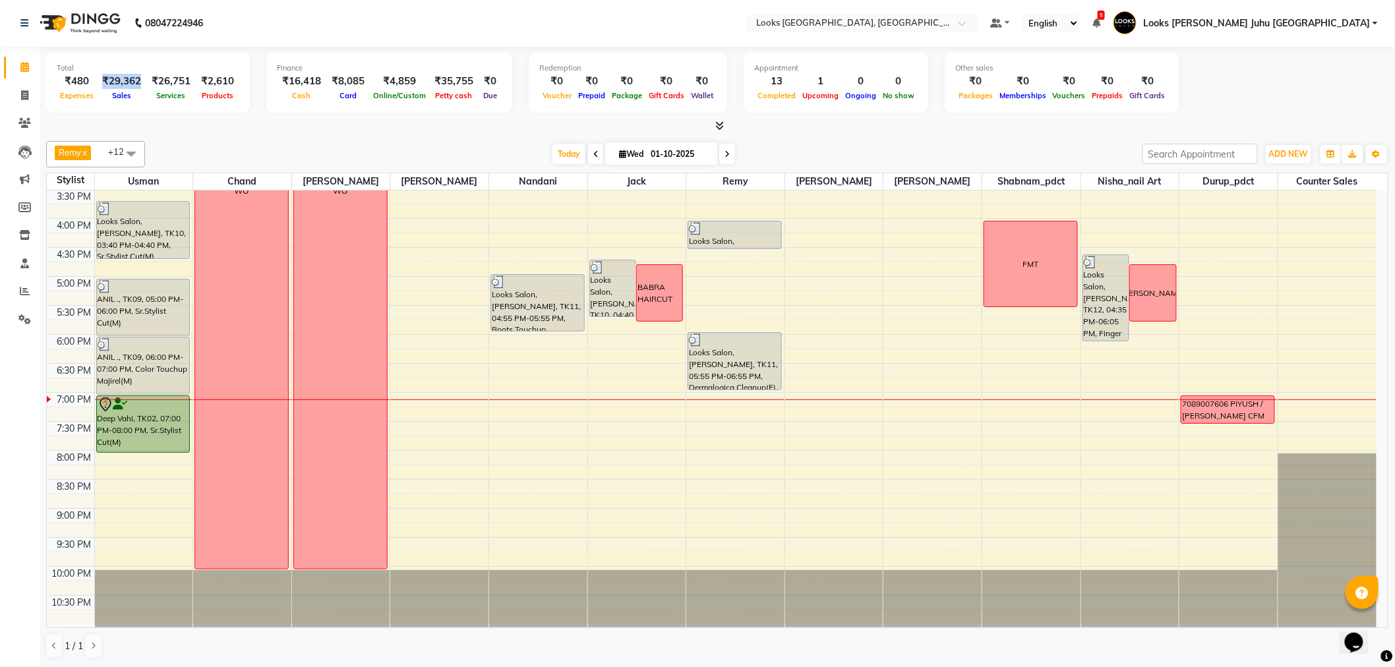
drag, startPoint x: 103, startPoint y: 84, endPoint x: 140, endPoint y: 77, distance: 38.2
click at [140, 77] on div "₹29,362" at bounding box center [121, 81] width 49 height 15
click at [200, 113] on div "Total ₹480 Expenses ₹29,362 Sales ₹26,751 Services ₹2,610 Products Finance ₹16,…" at bounding box center [717, 84] width 1342 height 65
click at [24, 287] on icon at bounding box center [25, 291] width 10 height 10
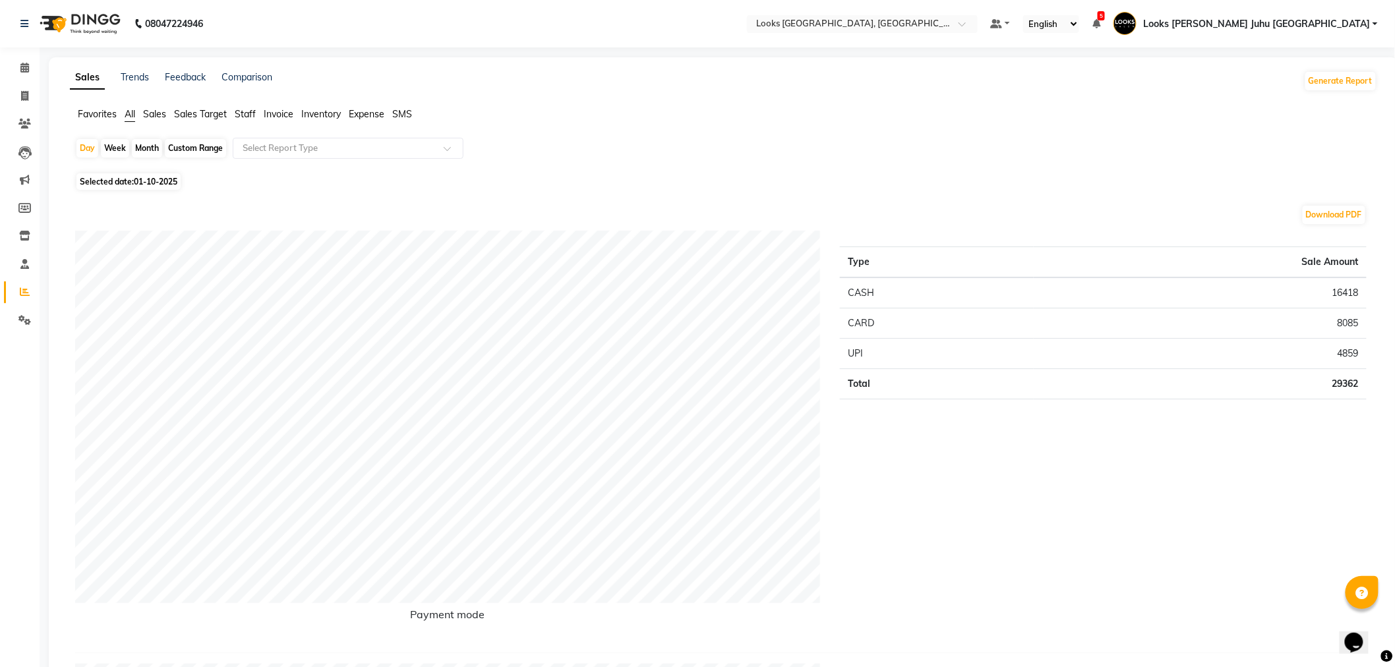
click at [162, 114] on span "Sales" at bounding box center [154, 114] width 23 height 12
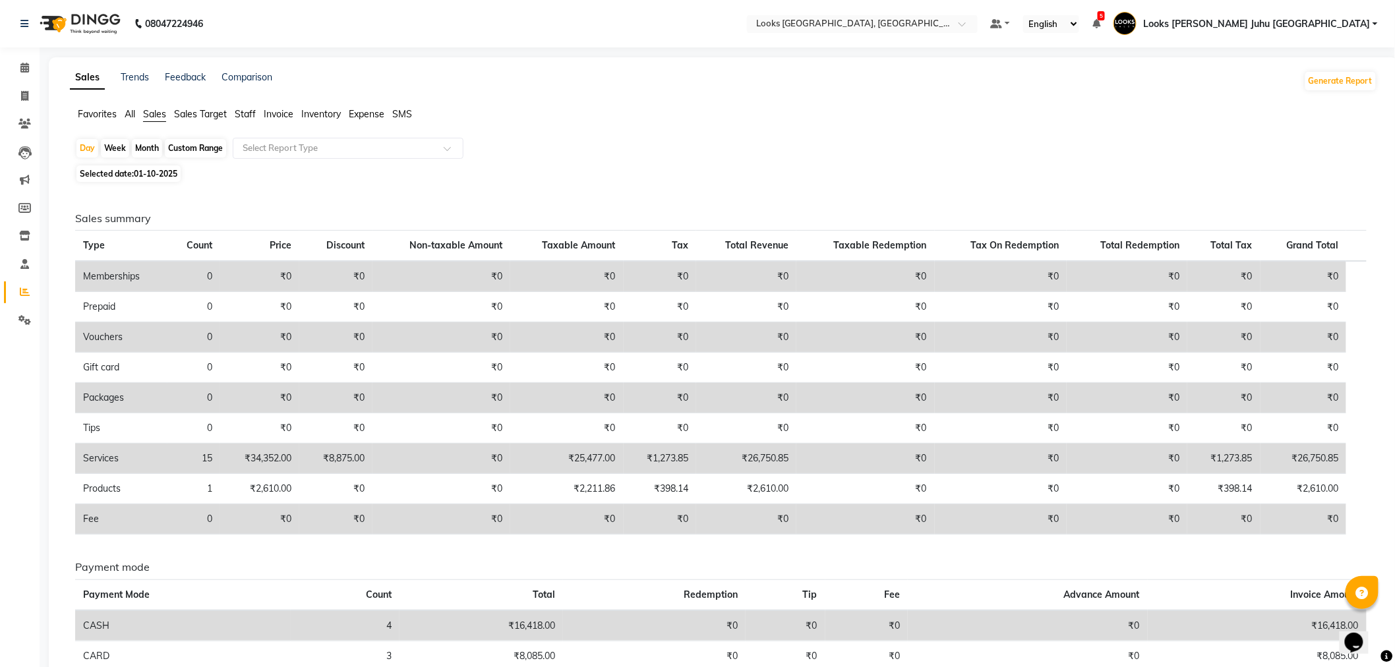
scroll to position [73, 0]
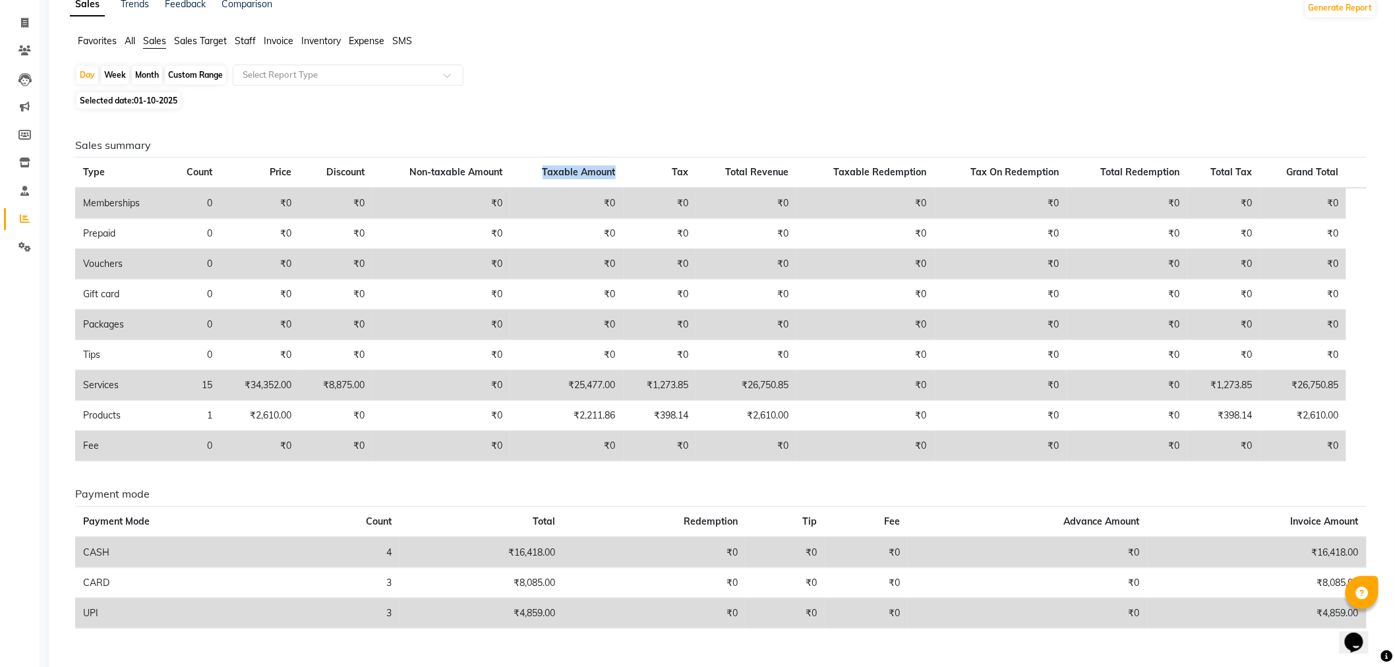
drag, startPoint x: 542, startPoint y: 175, endPoint x: 621, endPoint y: 181, distance: 79.3
click at [621, 181] on th "Taxable Amount" at bounding box center [566, 173] width 113 height 31
drag, startPoint x: 571, startPoint y: 380, endPoint x: 633, endPoint y: 377, distance: 62.0
click at [633, 377] on tr "Services 15 ₹34,352.00 ₹8,875.00 ₹0 ₹25,477.00 ₹1,273.85 ₹26,750.85 ₹0 ₹0 ₹0 ₹1…" at bounding box center [721, 386] width 1292 height 30
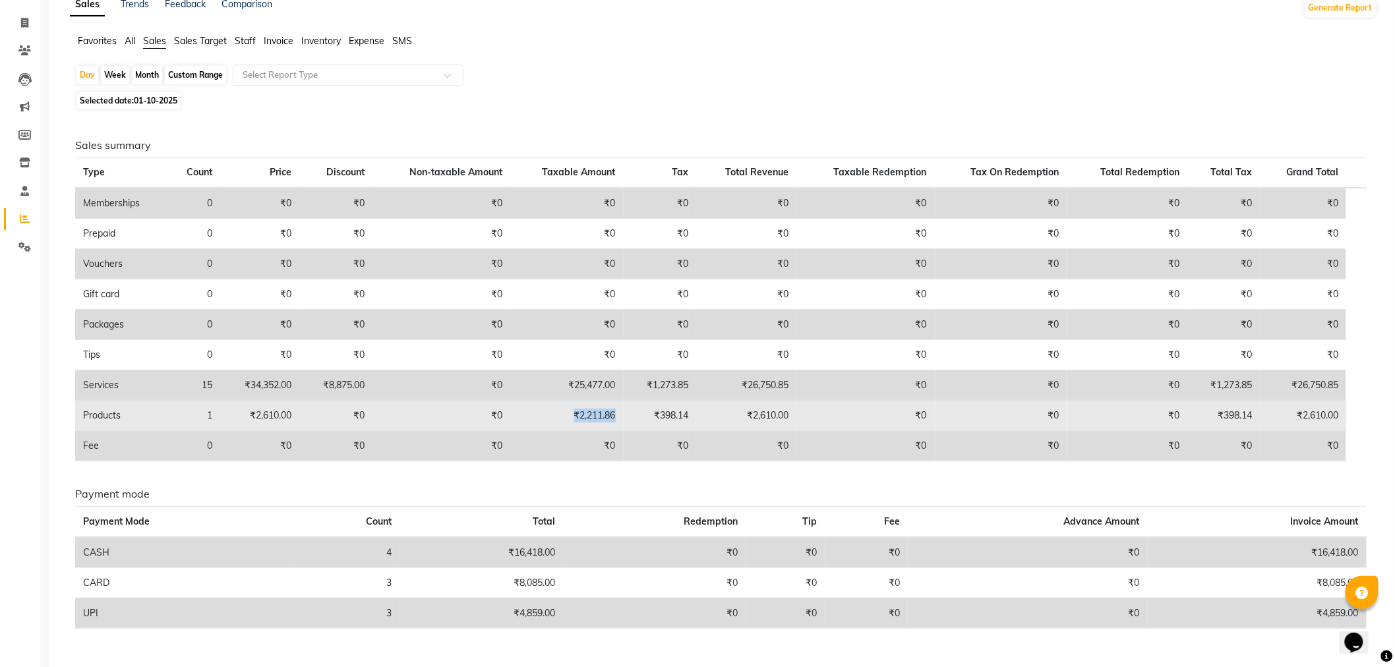
drag, startPoint x: 569, startPoint y: 420, endPoint x: 627, endPoint y: 416, distance: 58.2
click at [623, 416] on td "₹2,211.86" at bounding box center [566, 416] width 113 height 30
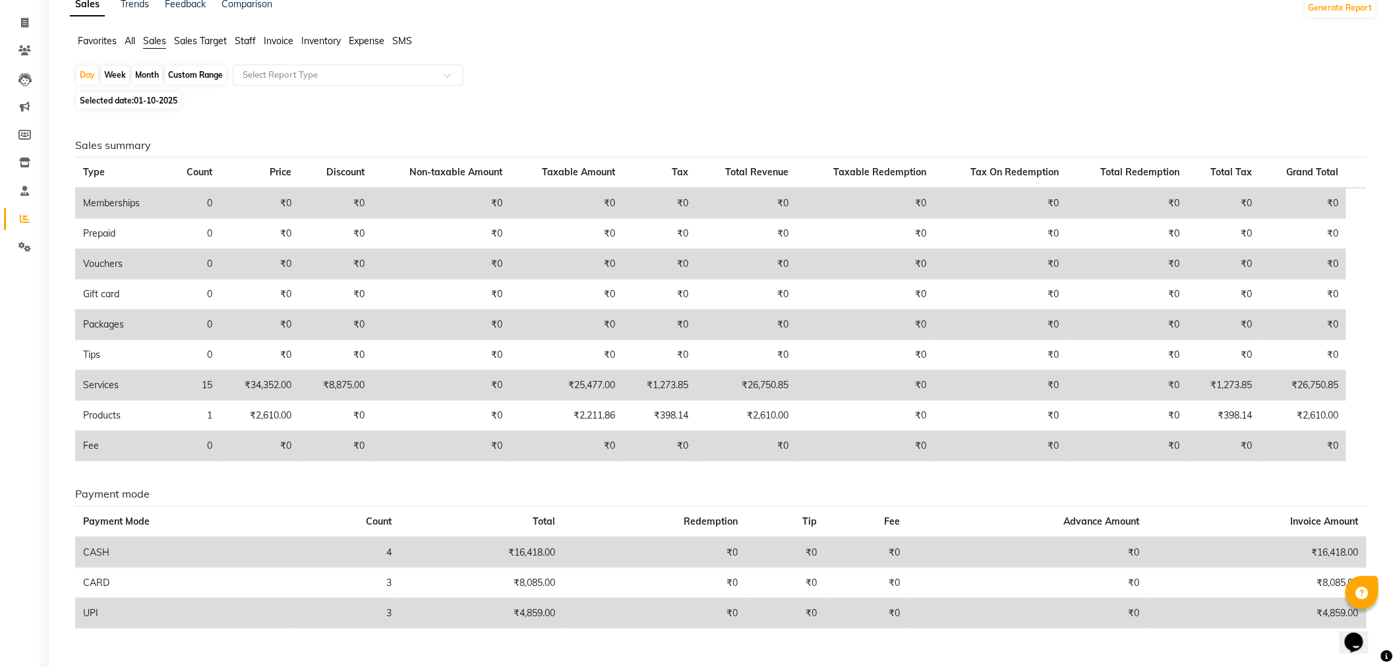
click at [238, 42] on span "Staff" at bounding box center [245, 41] width 21 height 12
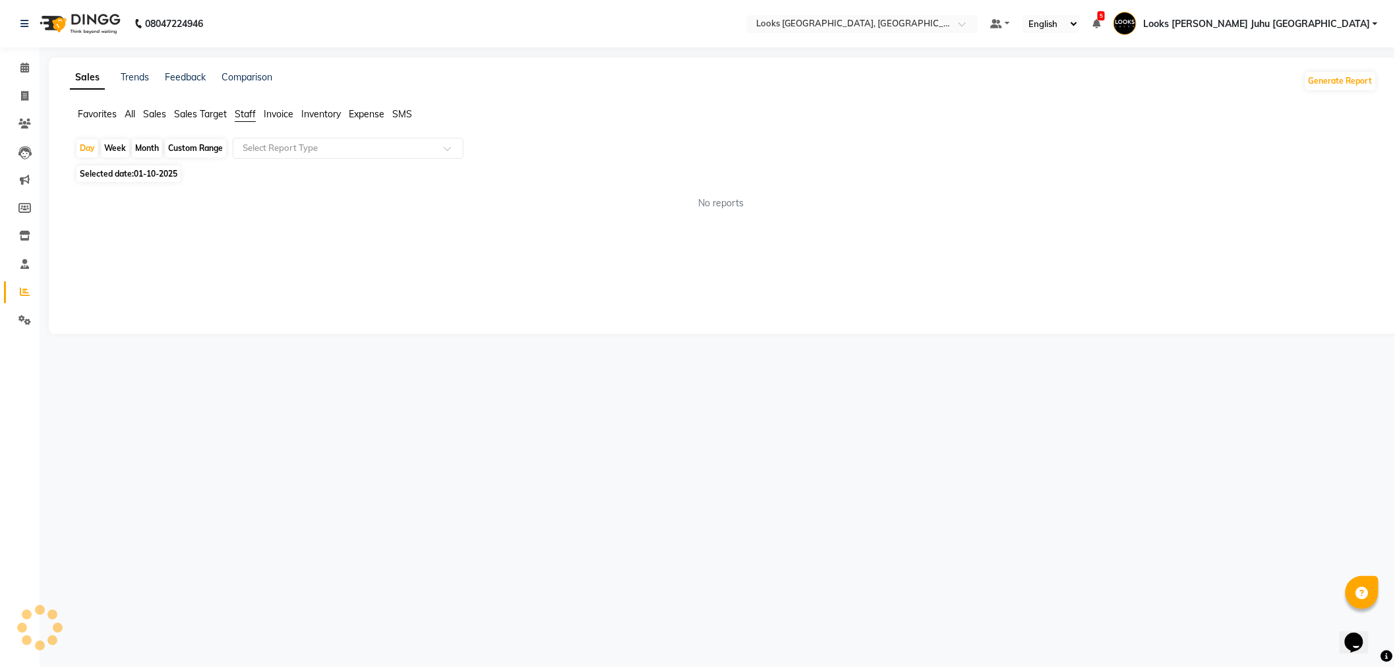
scroll to position [0, 0]
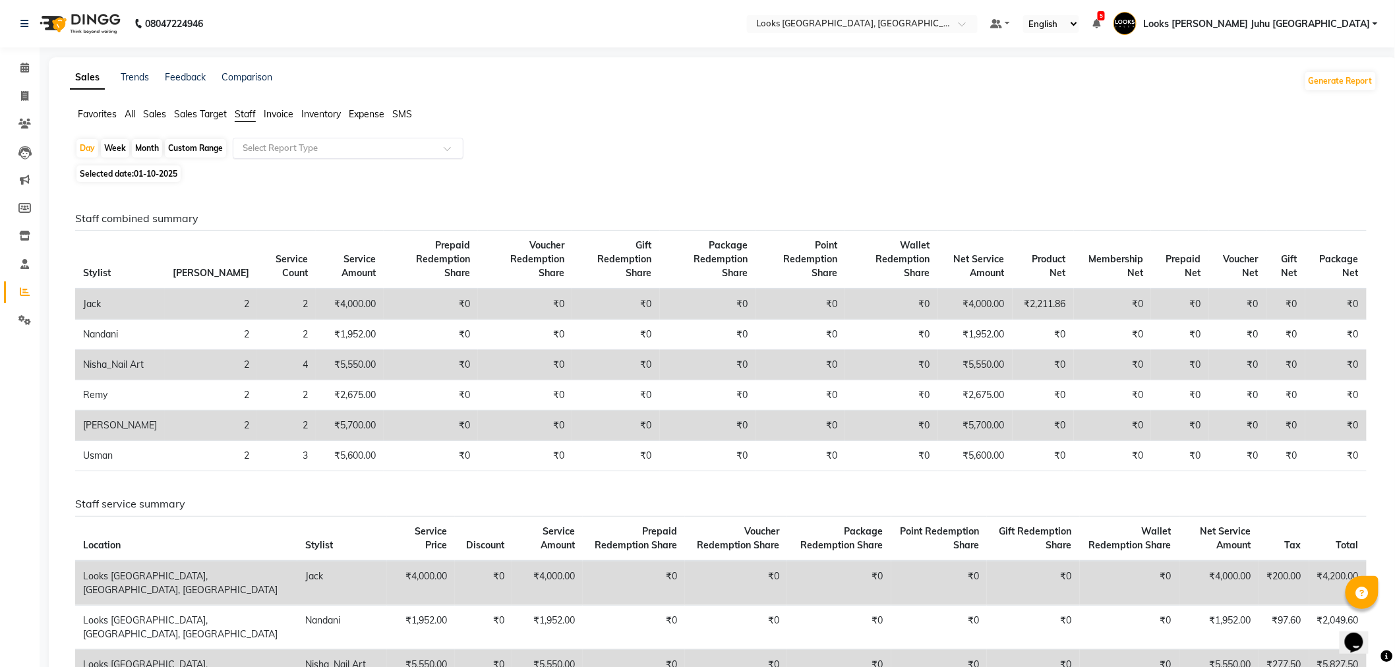
click at [410, 148] on input "text" at bounding box center [335, 148] width 190 height 13
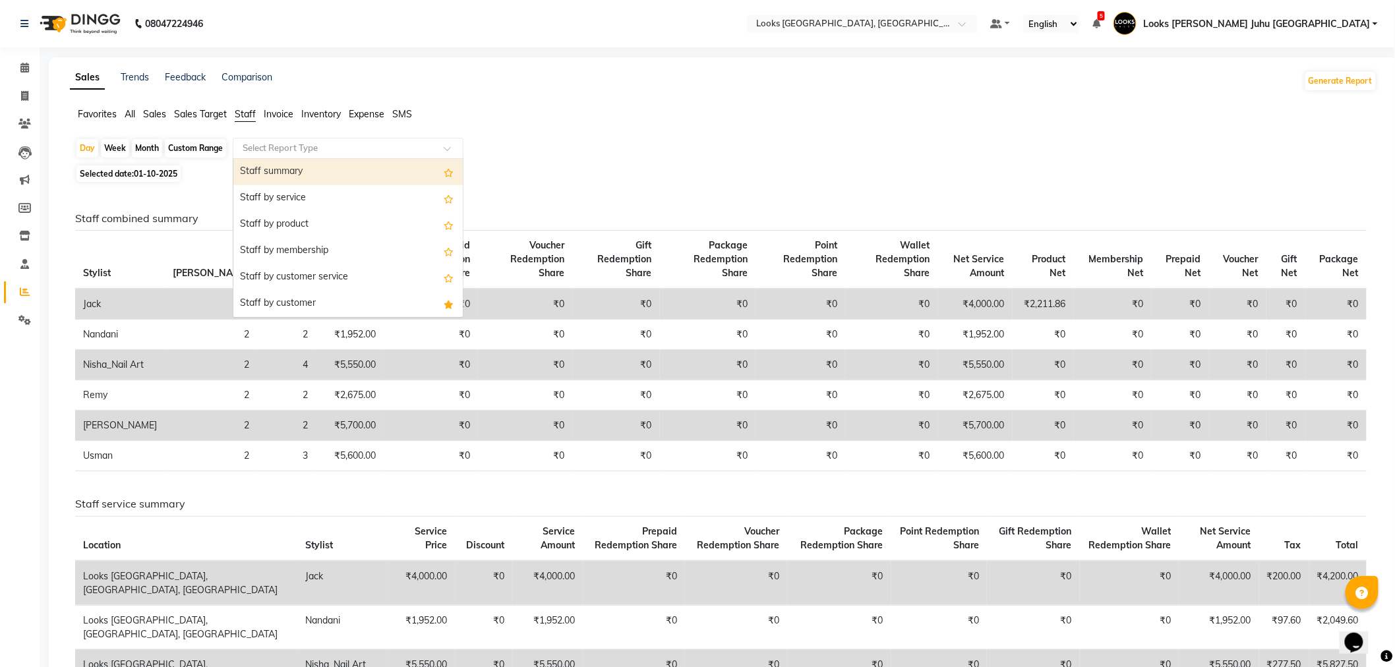
click at [274, 178] on div "Staff summary" at bounding box center [347, 172] width 229 height 26
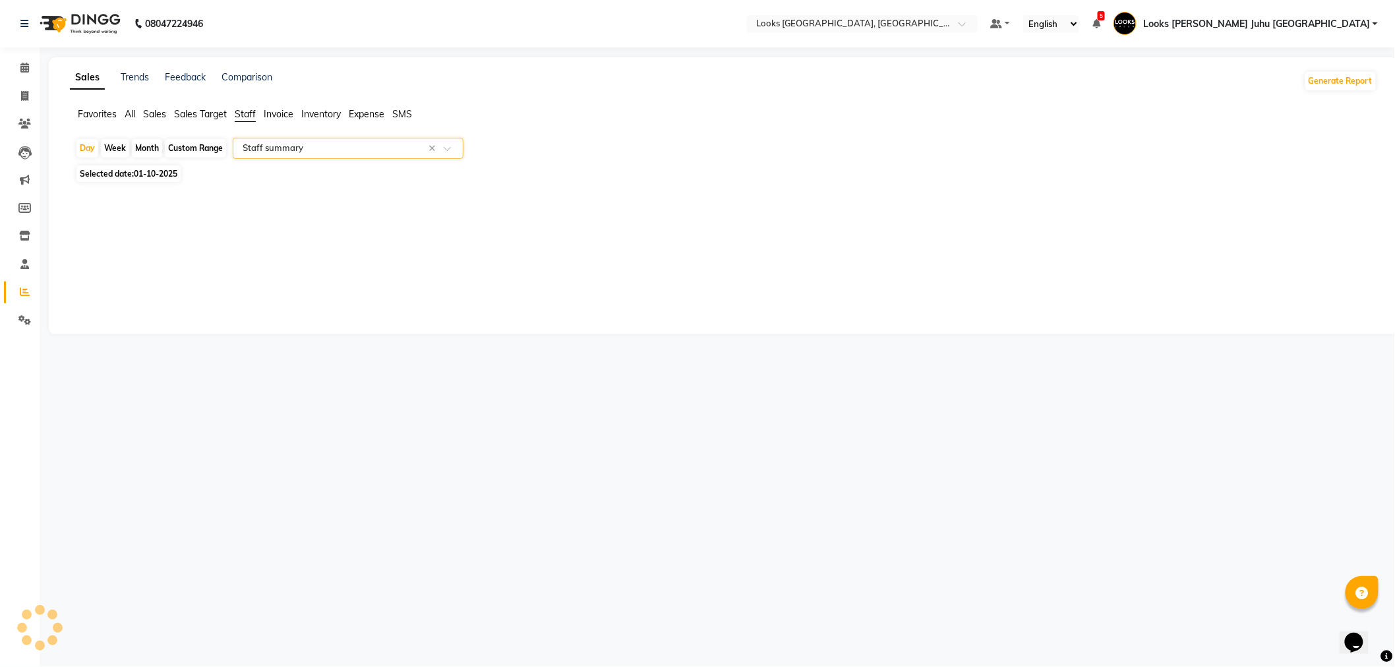
select select "full_report"
select select "csv"
click at [34, 63] on span at bounding box center [24, 68] width 23 height 15
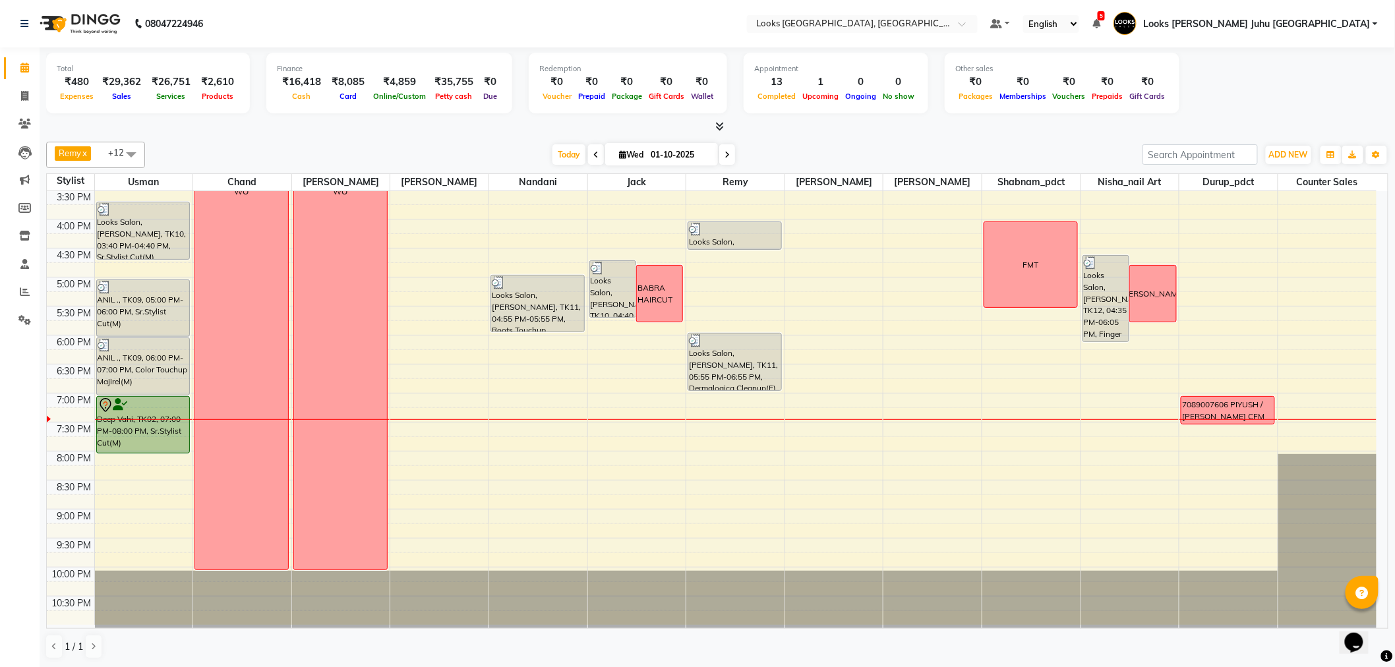
scroll to position [1, 0]
click at [649, 158] on input "01-10-2025" at bounding box center [680, 154] width 66 height 20
select select "10"
select select "2025"
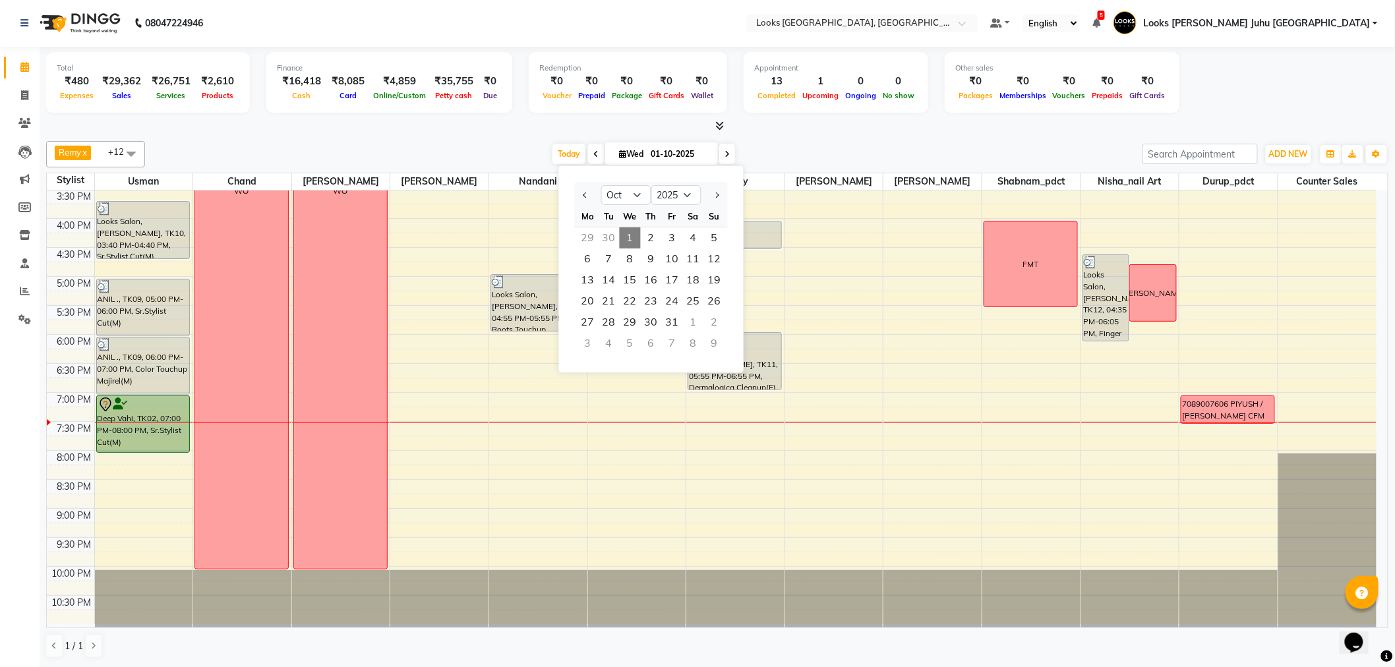
click at [200, 139] on div "Remy x Sohail x Usman x chand x Durup_pdct x Nisha_nail art x Nandani x Jack x …" at bounding box center [717, 400] width 1342 height 528
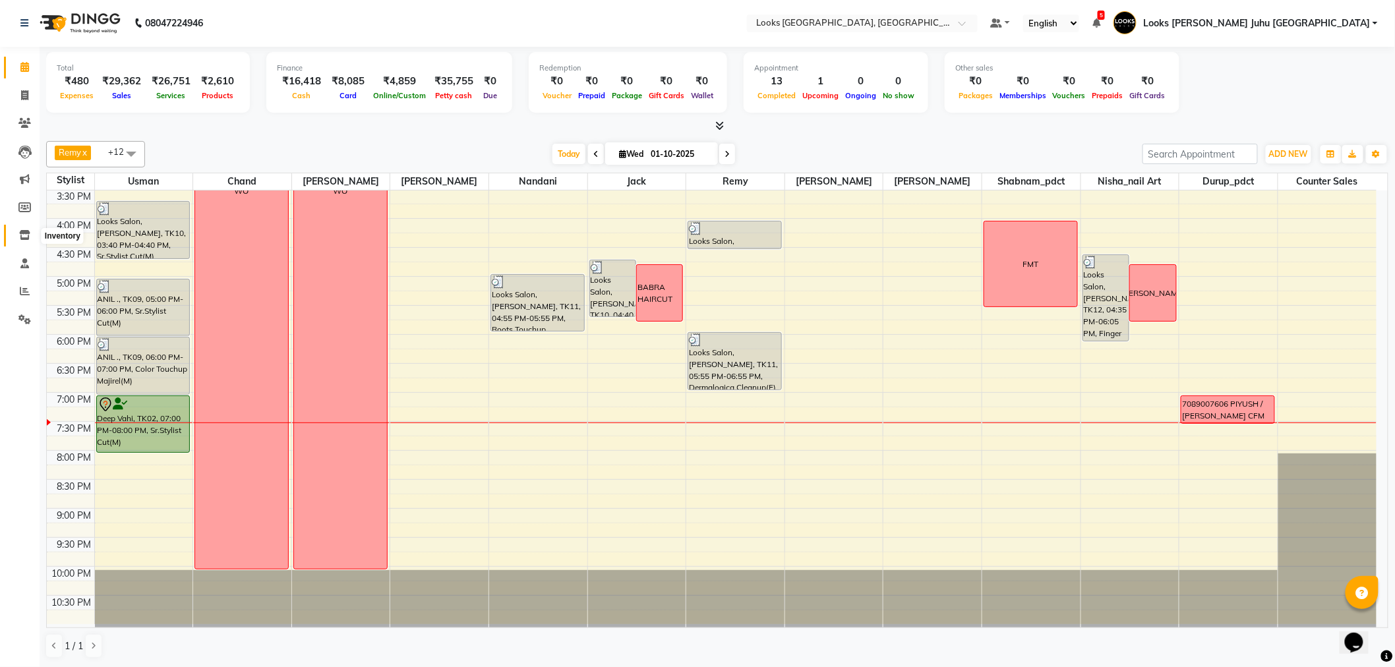
click at [17, 233] on span at bounding box center [24, 235] width 23 height 15
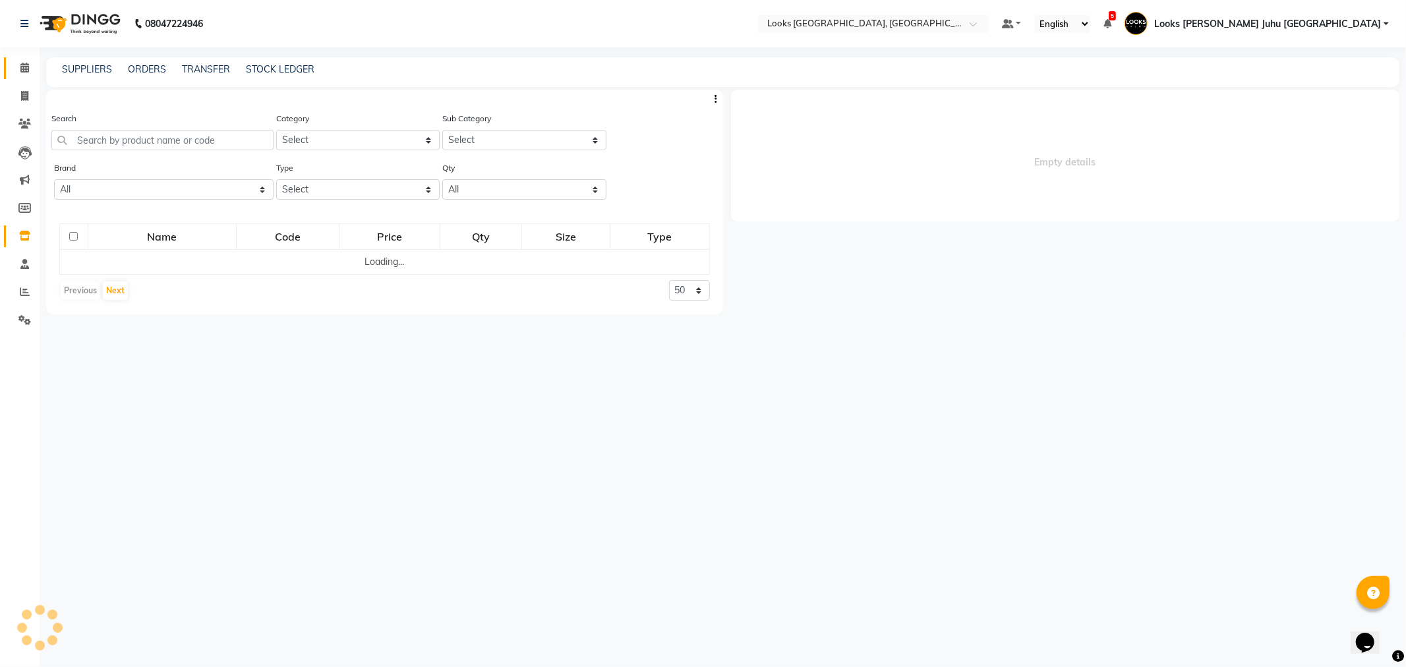
select select
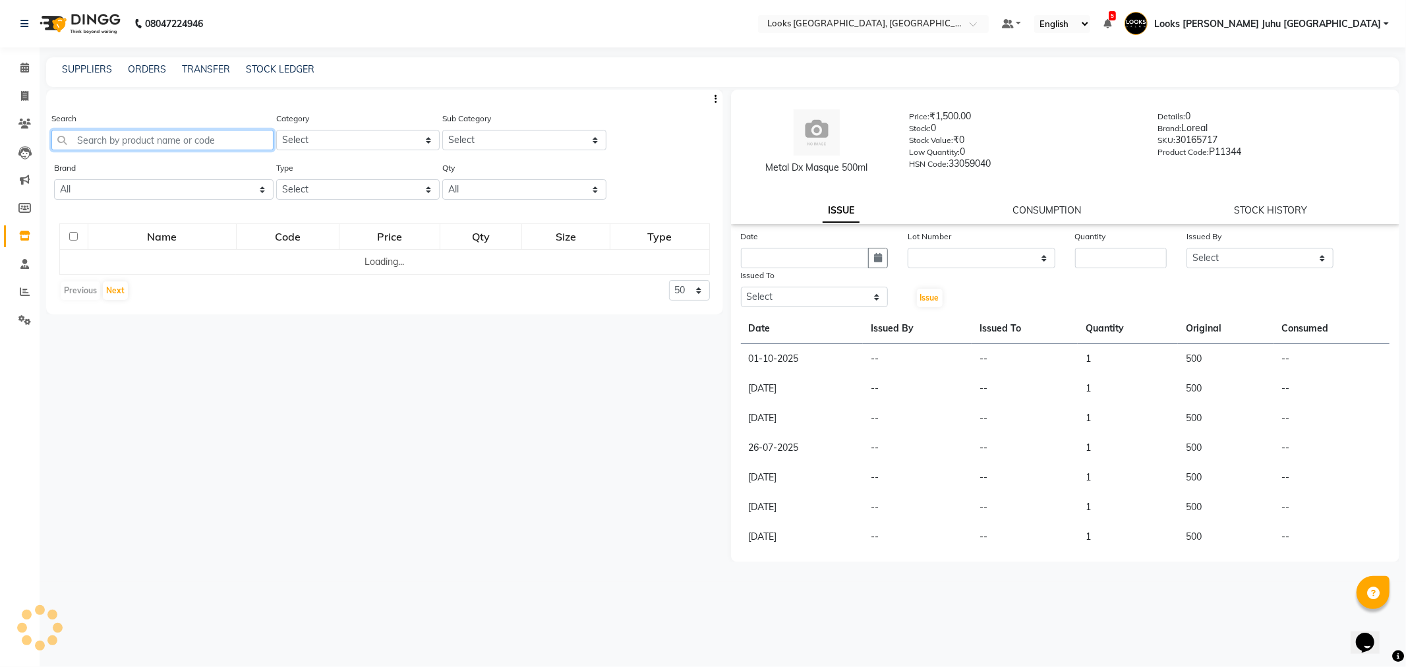
click at [241, 147] on input "text" at bounding box center [162, 140] width 222 height 20
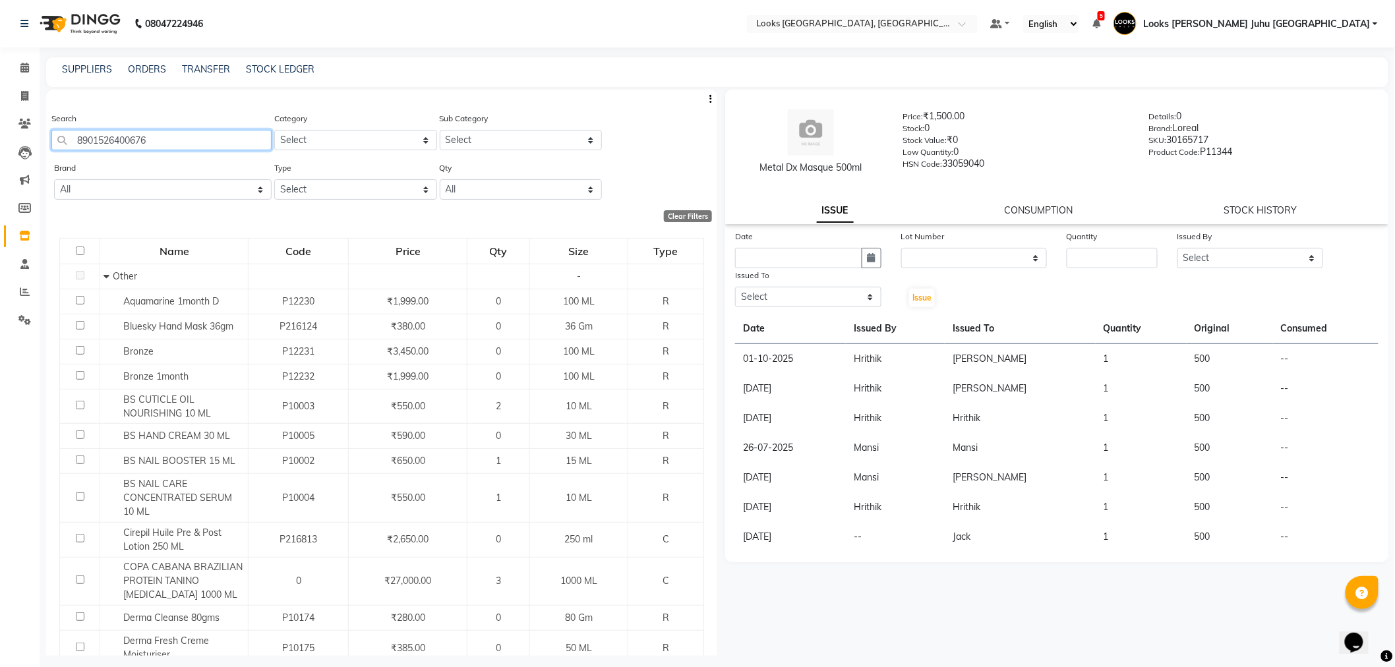
type input "8901526400676"
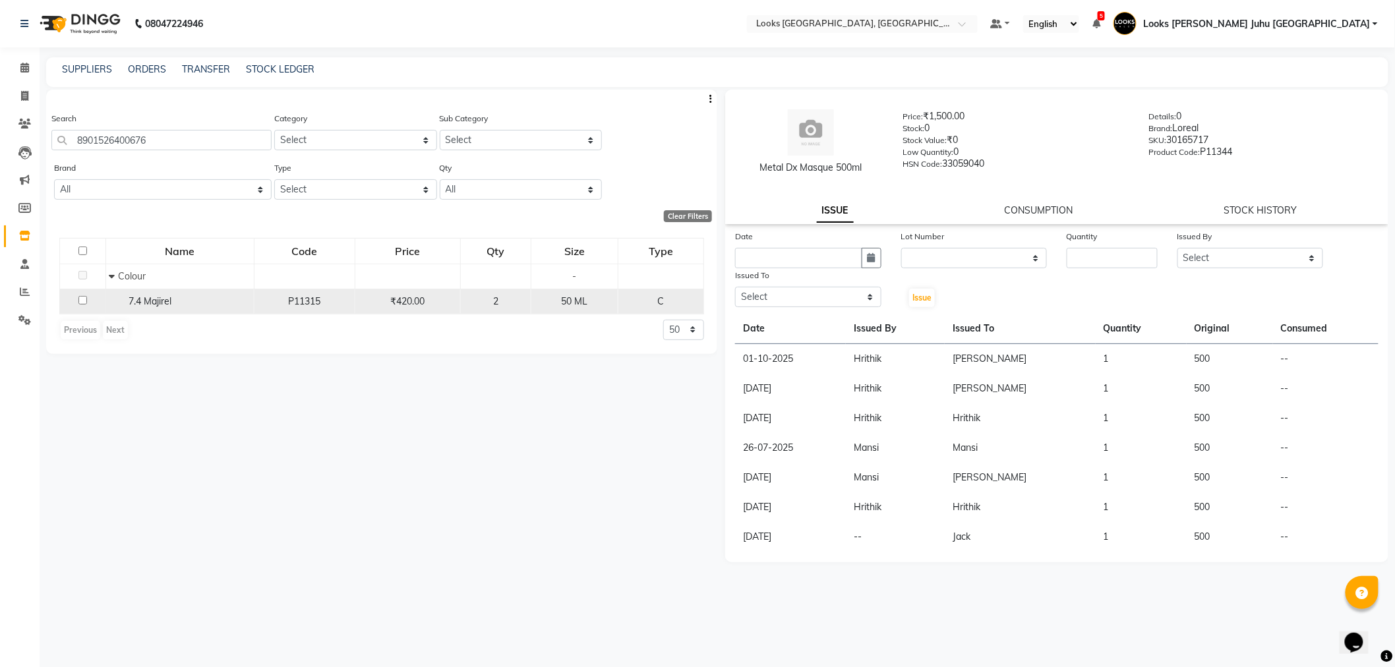
click at [80, 299] on input "checkbox" at bounding box center [82, 300] width 9 height 9
checkbox input "true"
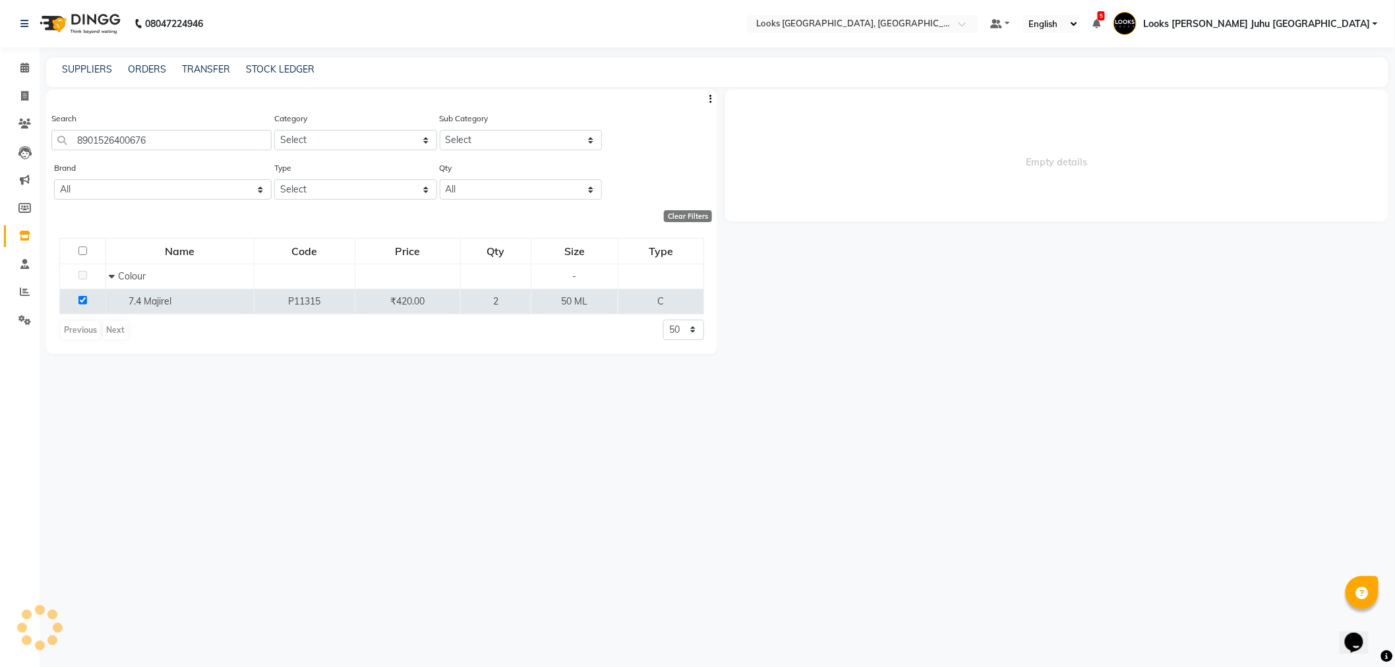
select select
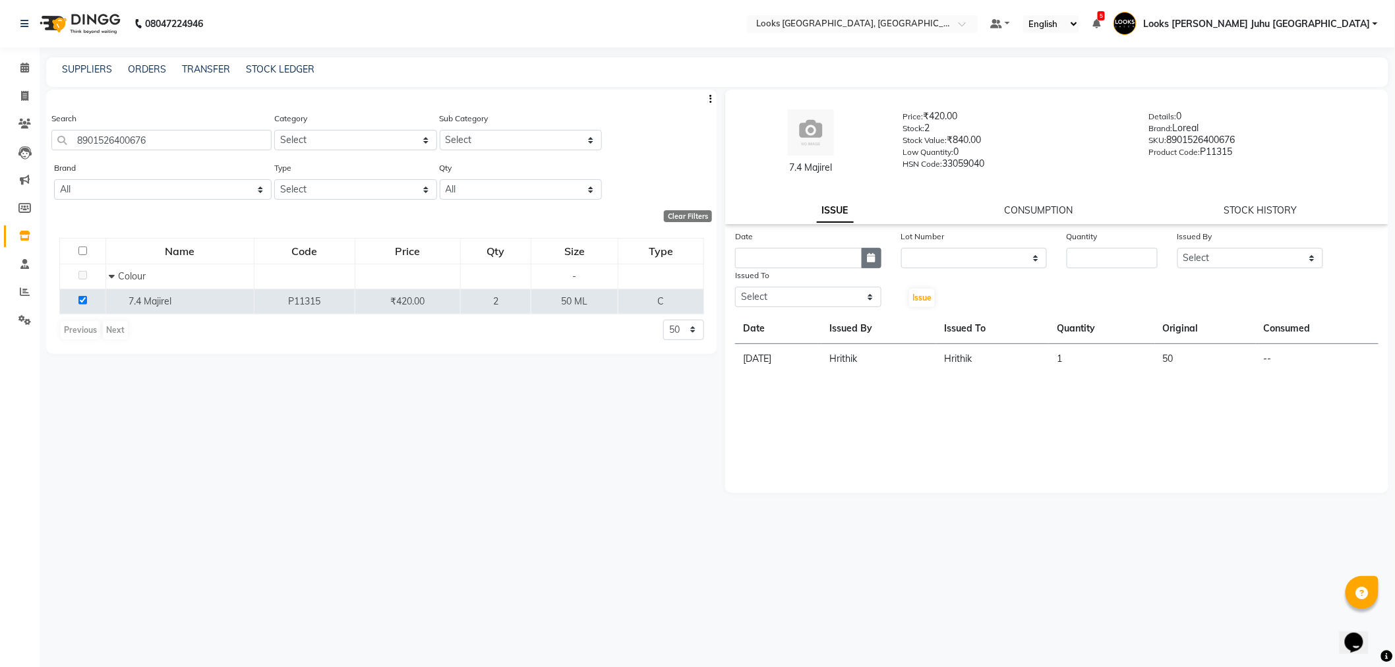
click at [879, 252] on button "button" at bounding box center [872, 258] width 20 height 20
select select "10"
select select "2025"
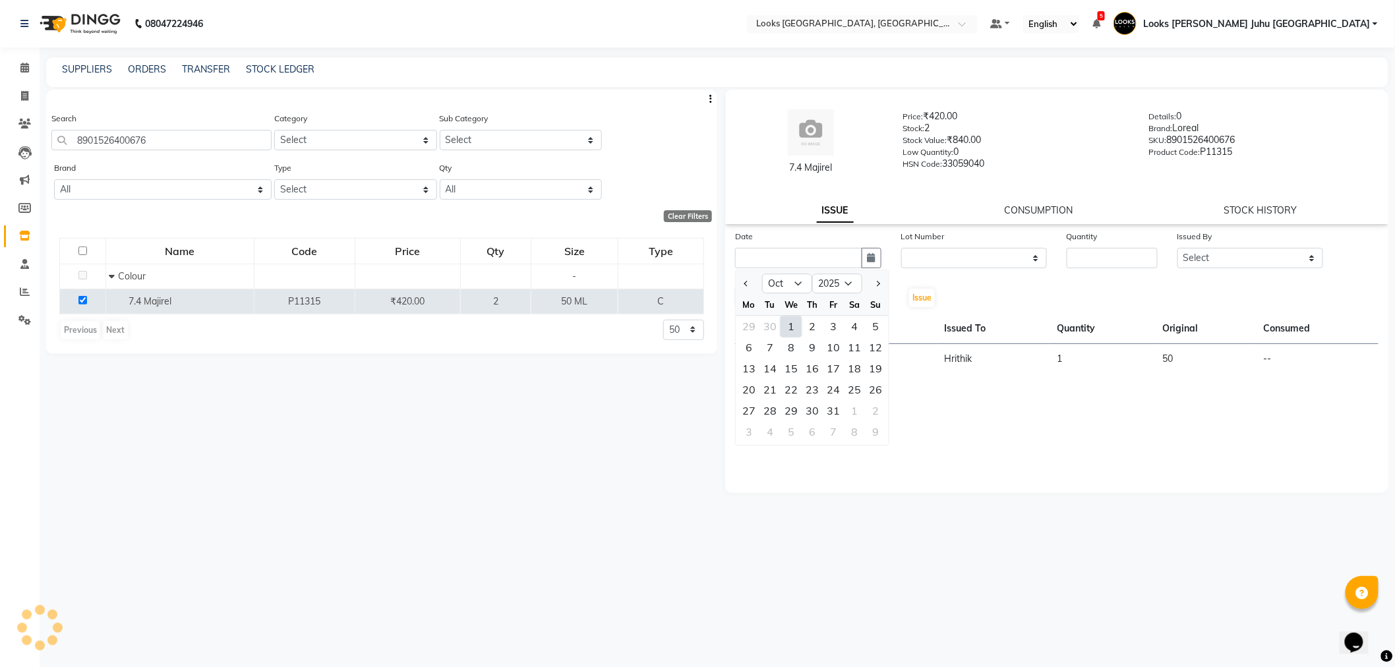
drag, startPoint x: 793, startPoint y: 324, endPoint x: 814, endPoint y: 328, distance: 22.1
click at [793, 324] on div "1" at bounding box center [791, 326] width 21 height 21
type input "01-10-2025"
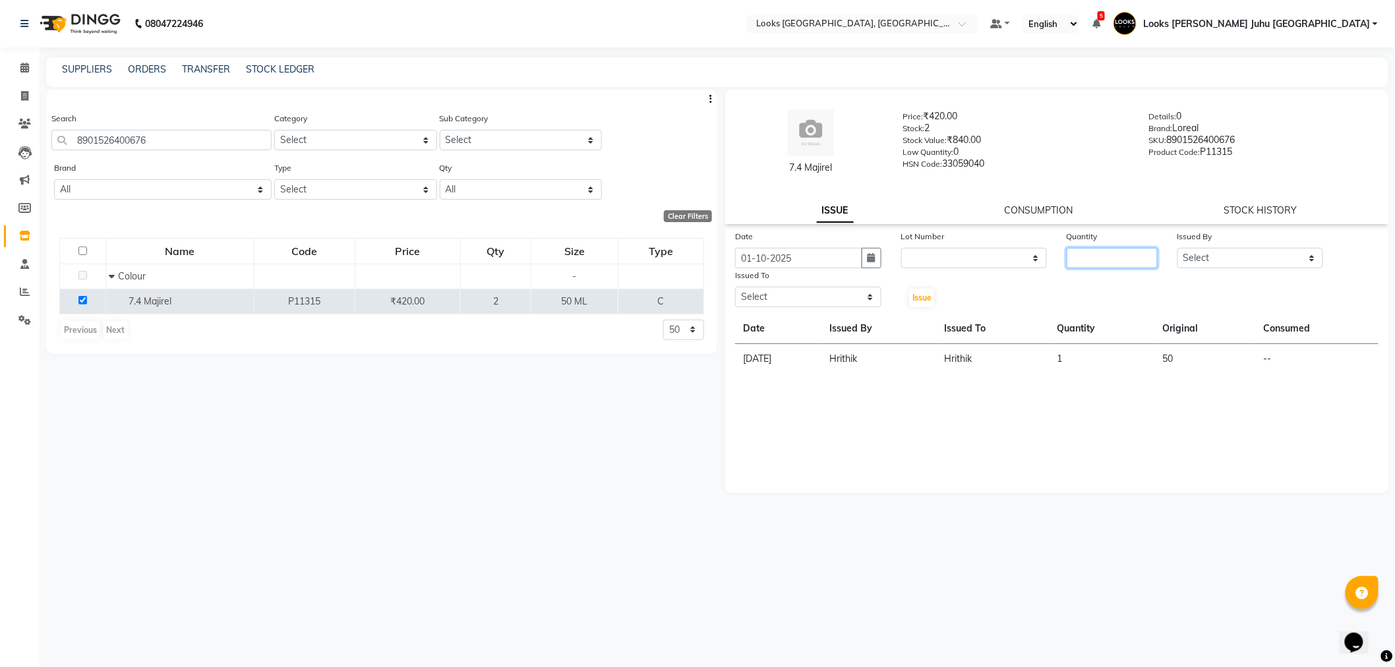
click at [1112, 260] on input "number" at bounding box center [1112, 258] width 91 height 20
type input "2"
click at [1213, 266] on select "Select Adil BHAGAYSHREE chand Chan_Mrg Counter Sales Deena Gohil DEEPAK Durup_p…" at bounding box center [1251, 258] width 146 height 20
select select "68744"
click at [1178, 248] on select "Select Adil BHAGAYSHREE chand Chan_Mrg Counter Sales Deena Gohil DEEPAK Durup_p…" at bounding box center [1251, 258] width 146 height 20
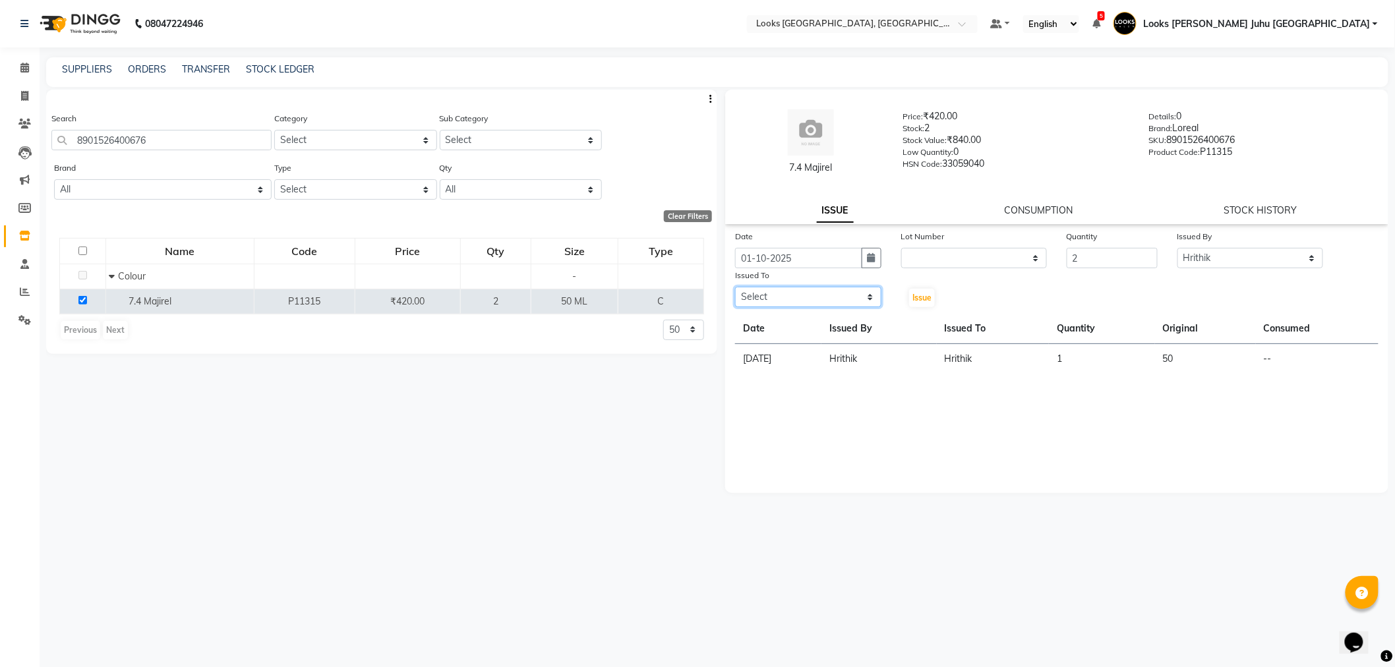
click at [766, 295] on select "Select Adil BHAGAYSHREE chand Chan_Mrg Counter Sales Deena Gohil DEEPAK Durup_p…" at bounding box center [808, 297] width 146 height 20
select select "23386"
click at [735, 287] on select "Select Adil BHAGAYSHREE chand Chan_Mrg Counter Sales Deena Gohil DEEPAK Durup_p…" at bounding box center [808, 297] width 146 height 20
click at [909, 297] on button "Issue" at bounding box center [922, 298] width 26 height 18
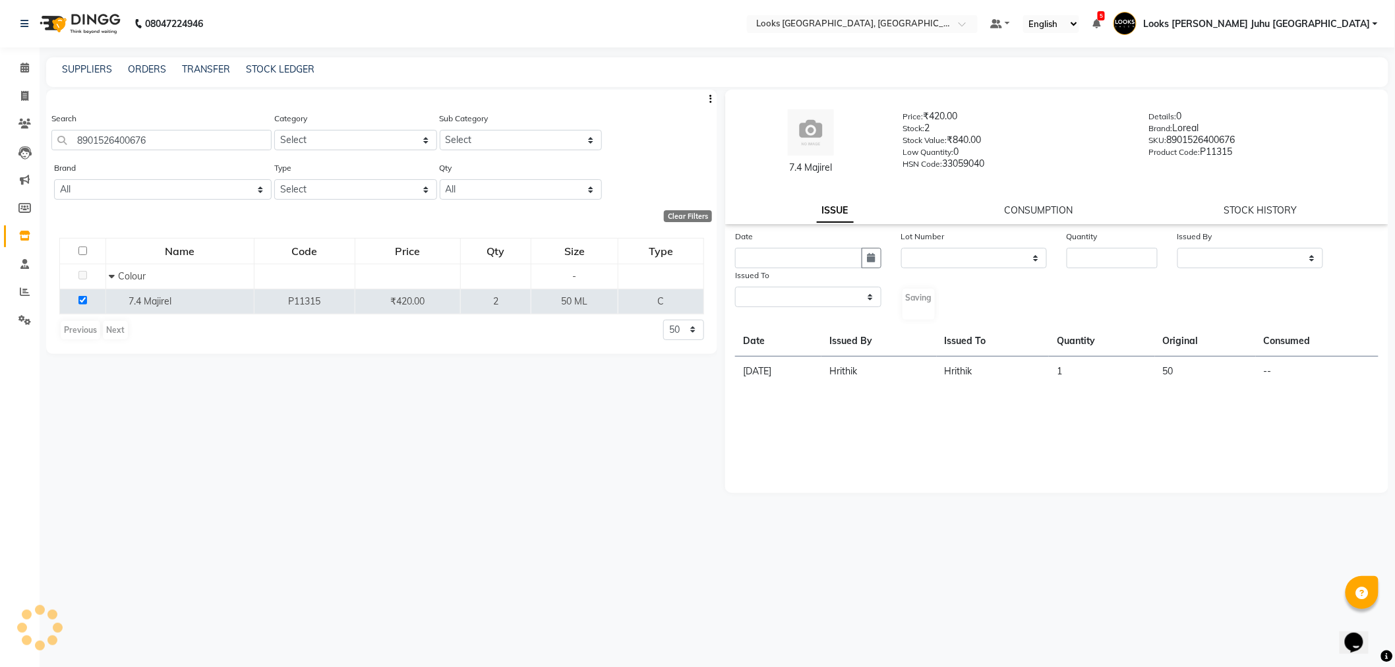
select select
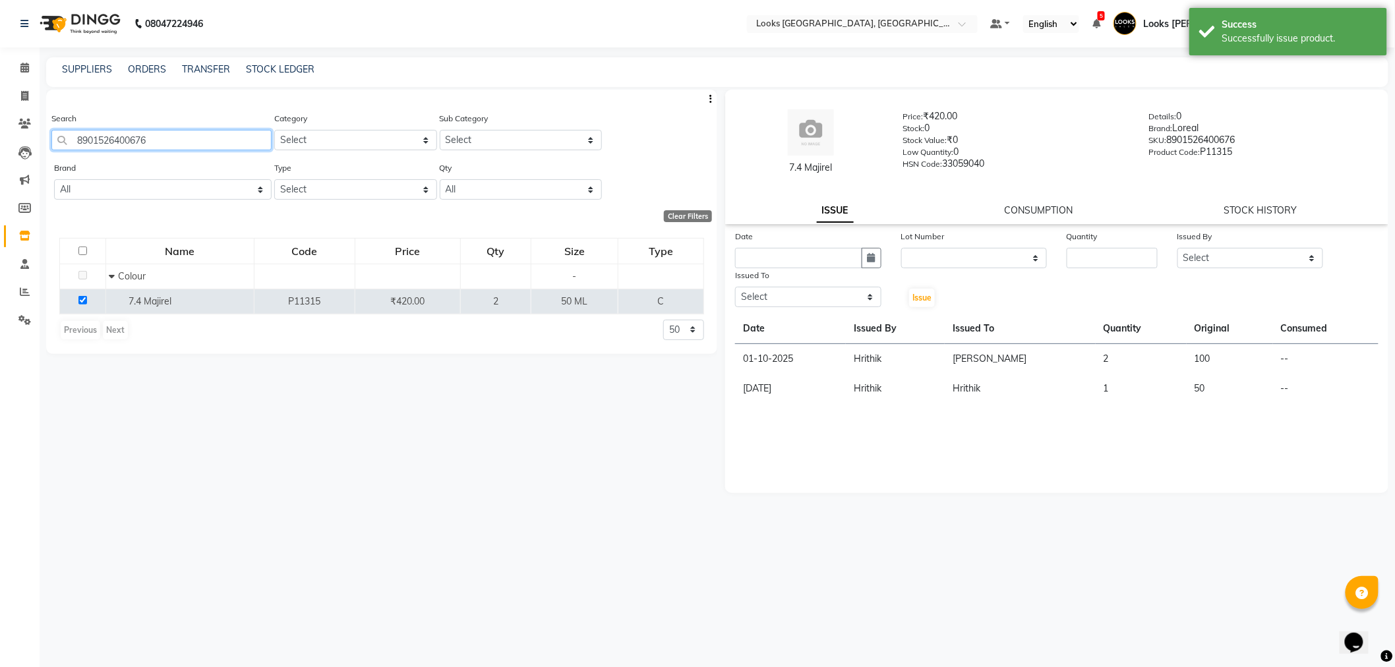
click at [246, 138] on input "8901526400676" at bounding box center [161, 140] width 220 height 20
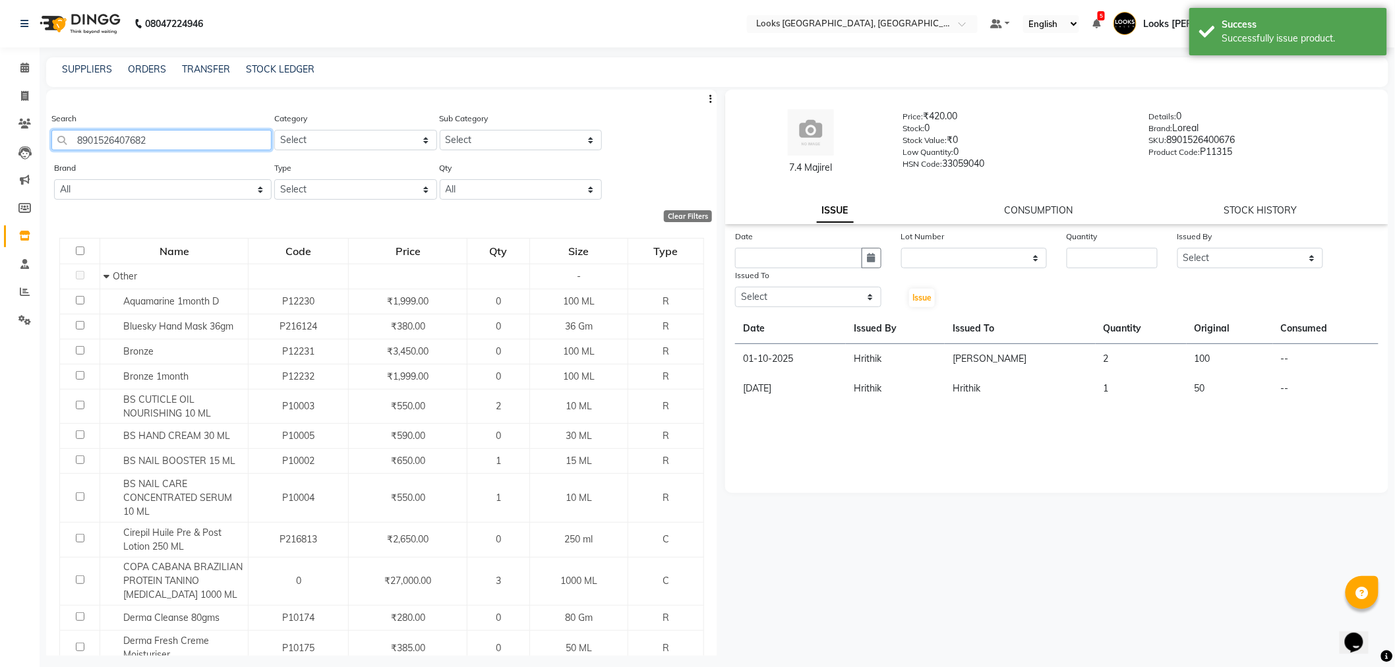
type input "8901526407682"
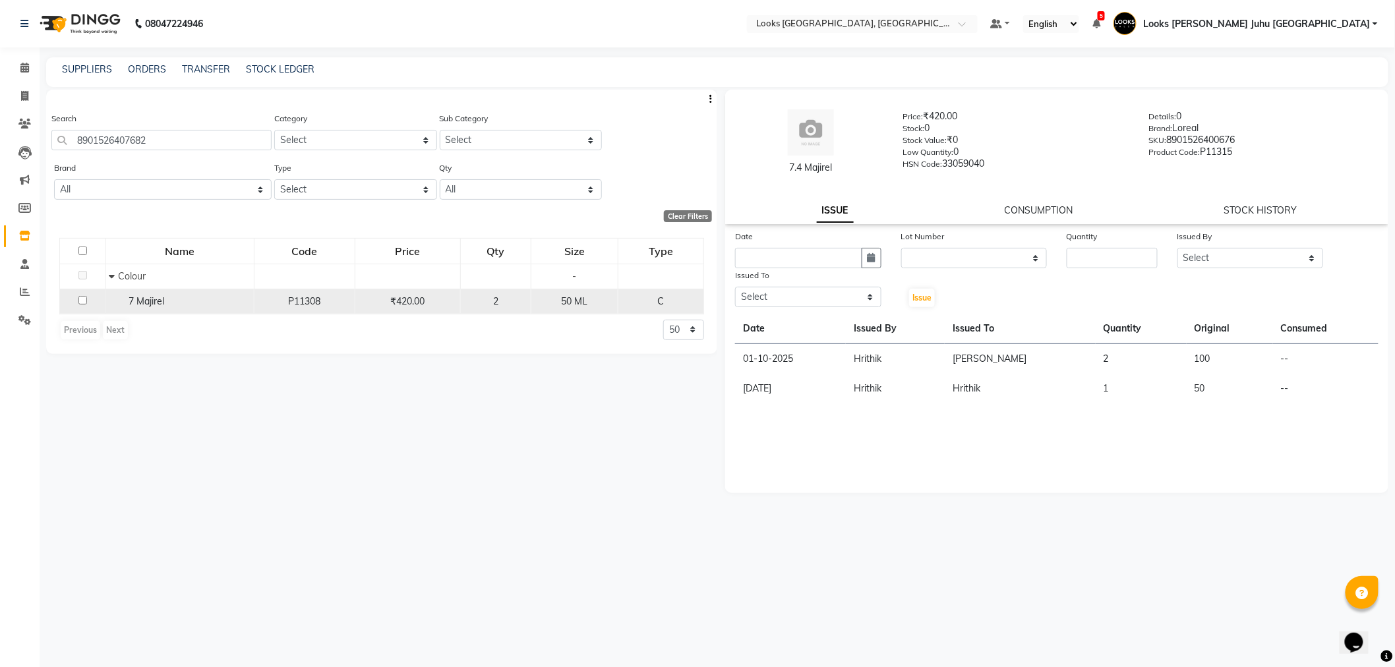
click at [82, 305] on td at bounding box center [83, 301] width 46 height 25
click at [79, 299] on input "checkbox" at bounding box center [82, 300] width 9 height 9
checkbox input "true"
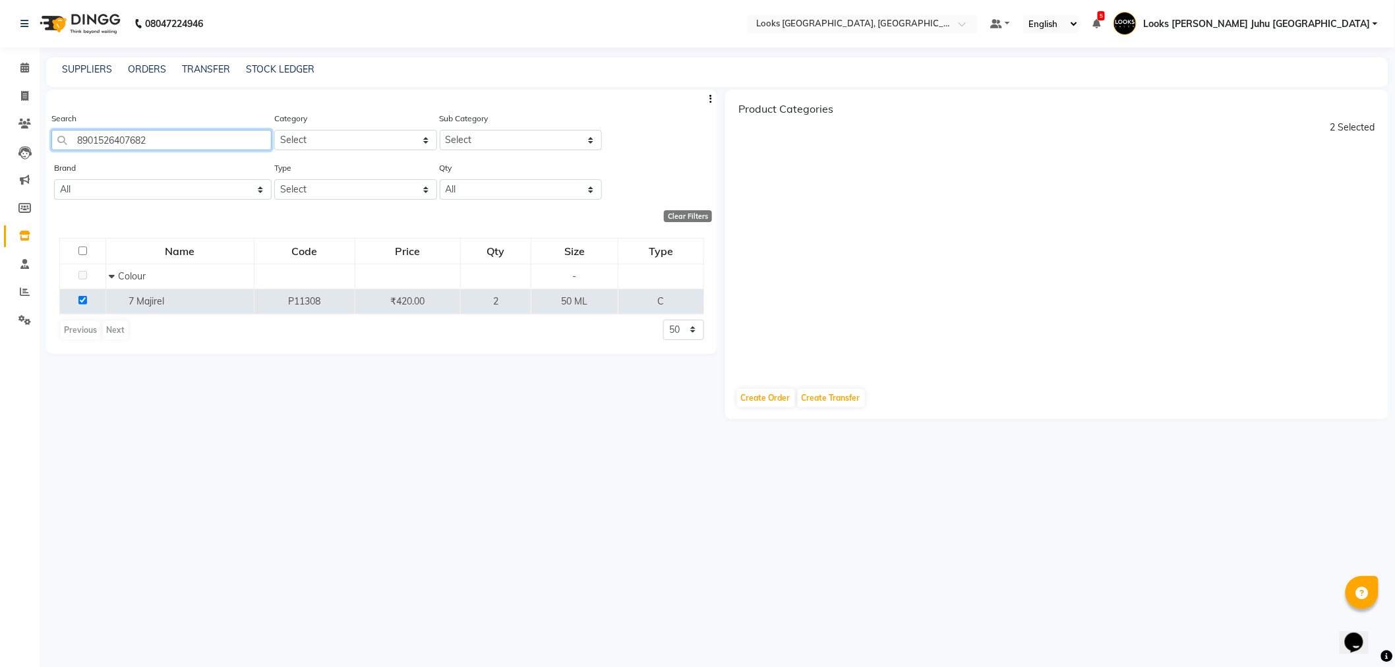
click at [232, 142] on input "8901526407682" at bounding box center [161, 140] width 220 height 20
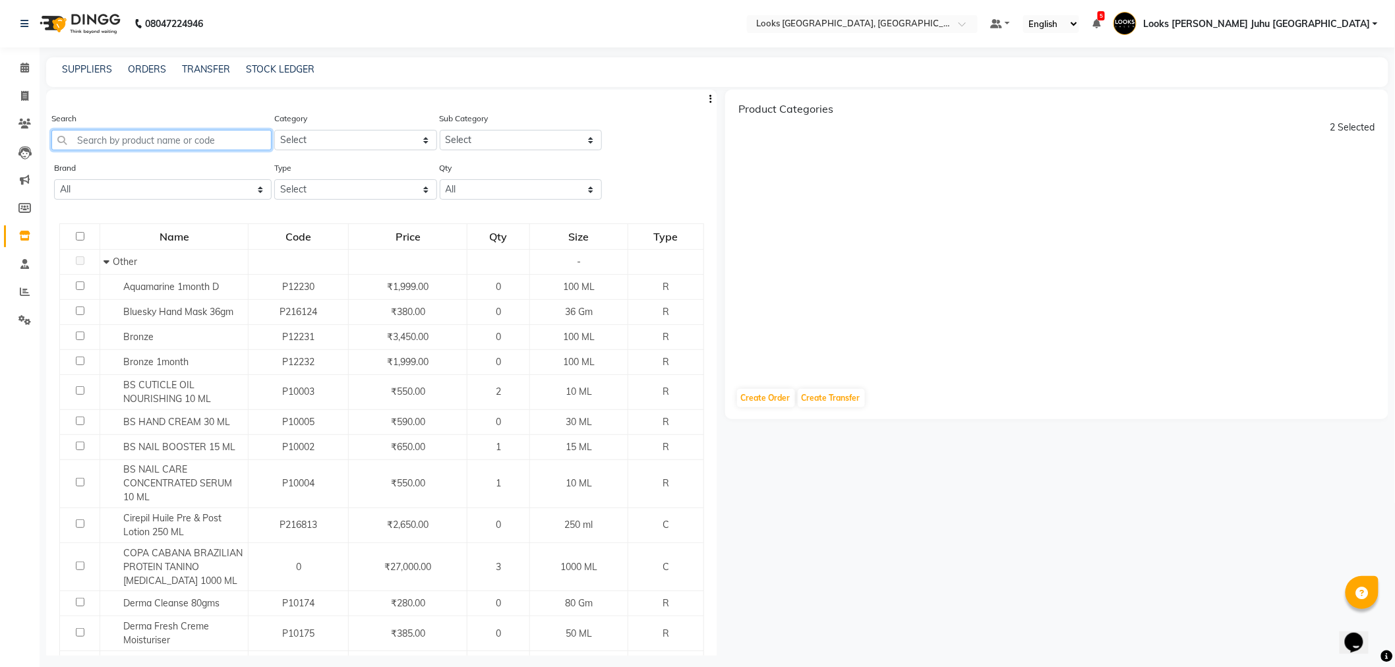
paste input "8901526407682"
type input "8901526407682"
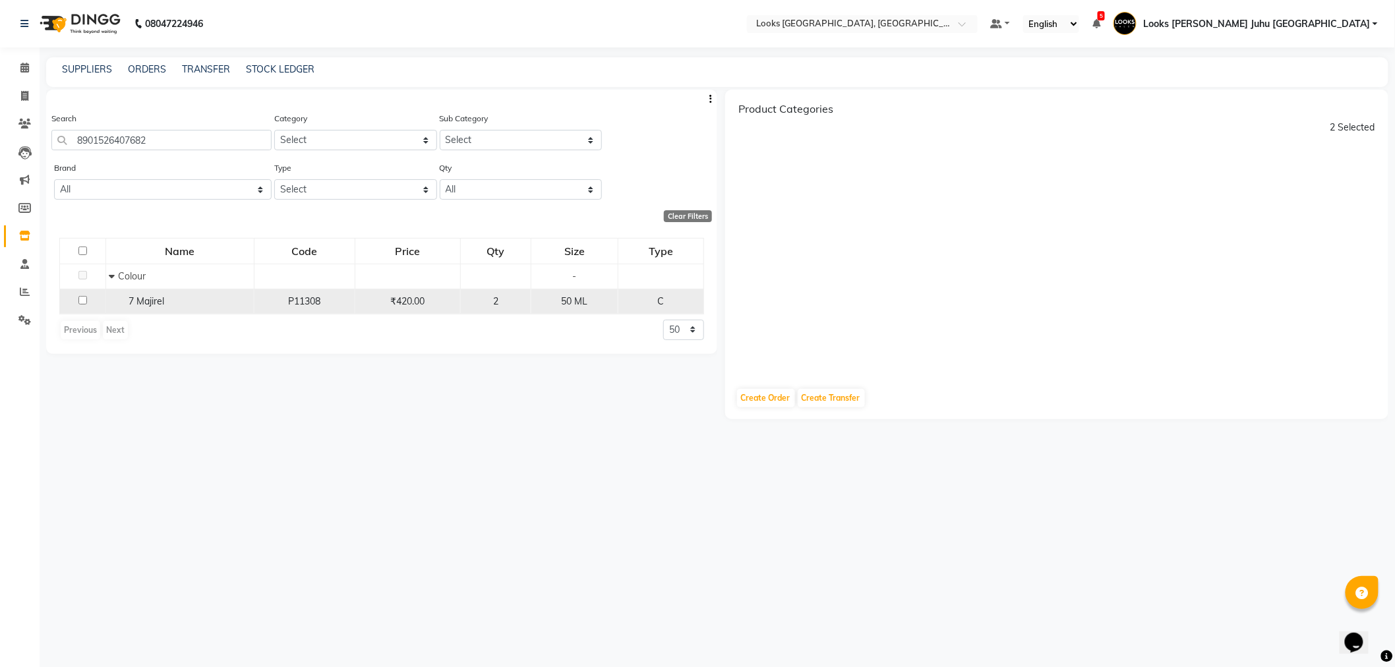
click at [81, 301] on input "checkbox" at bounding box center [82, 300] width 9 height 9
checkbox input "true"
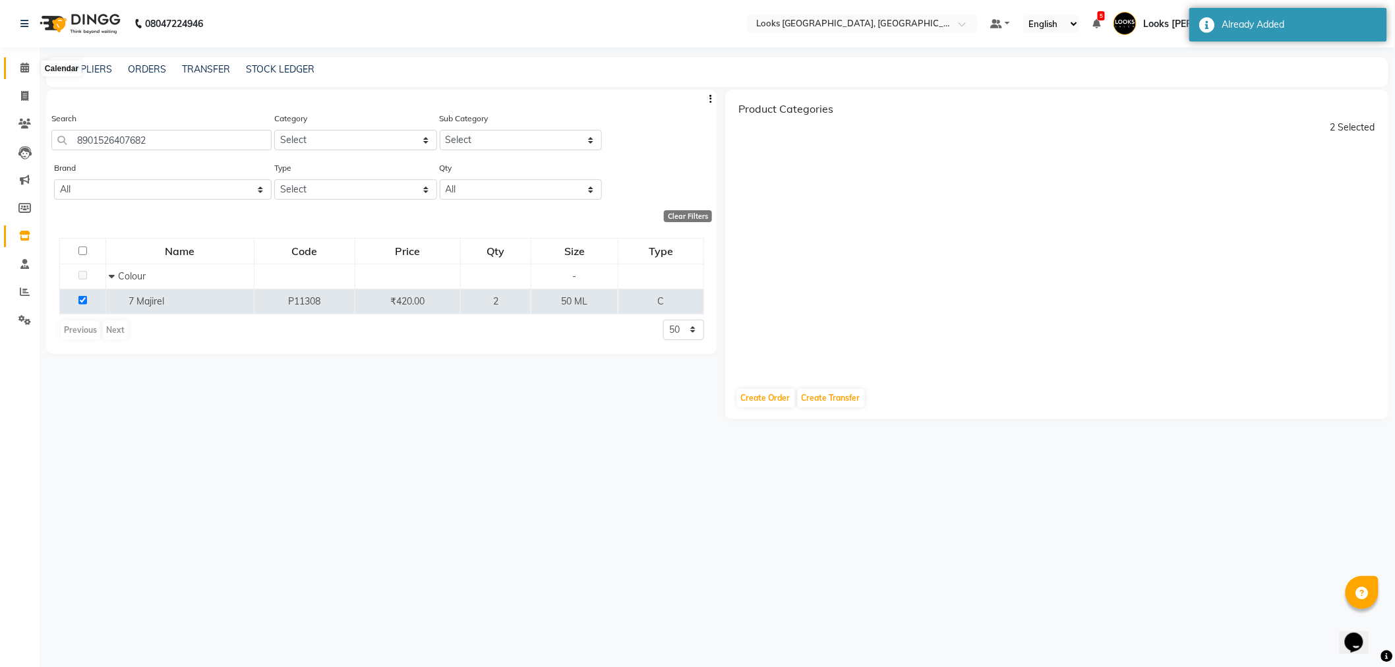
drag, startPoint x: 18, startPoint y: 71, endPoint x: 31, endPoint y: 75, distance: 13.1
click at [18, 71] on span at bounding box center [24, 68] width 23 height 15
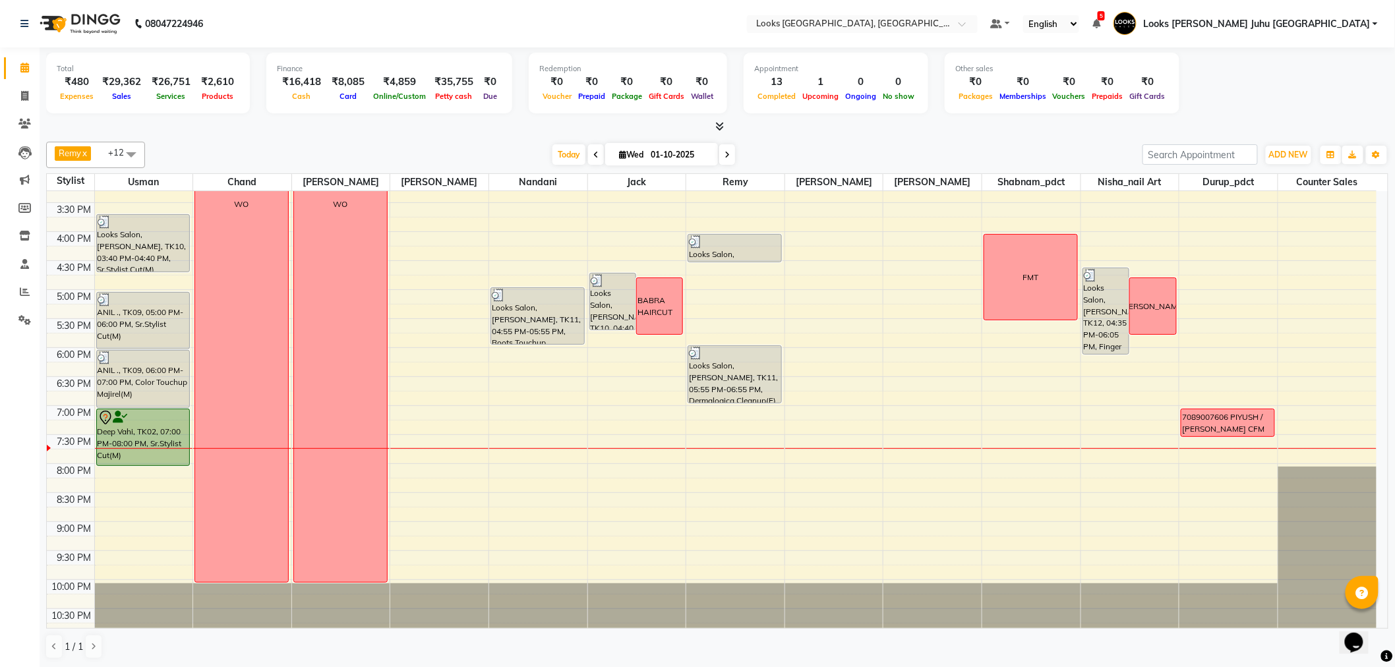
scroll to position [436, 0]
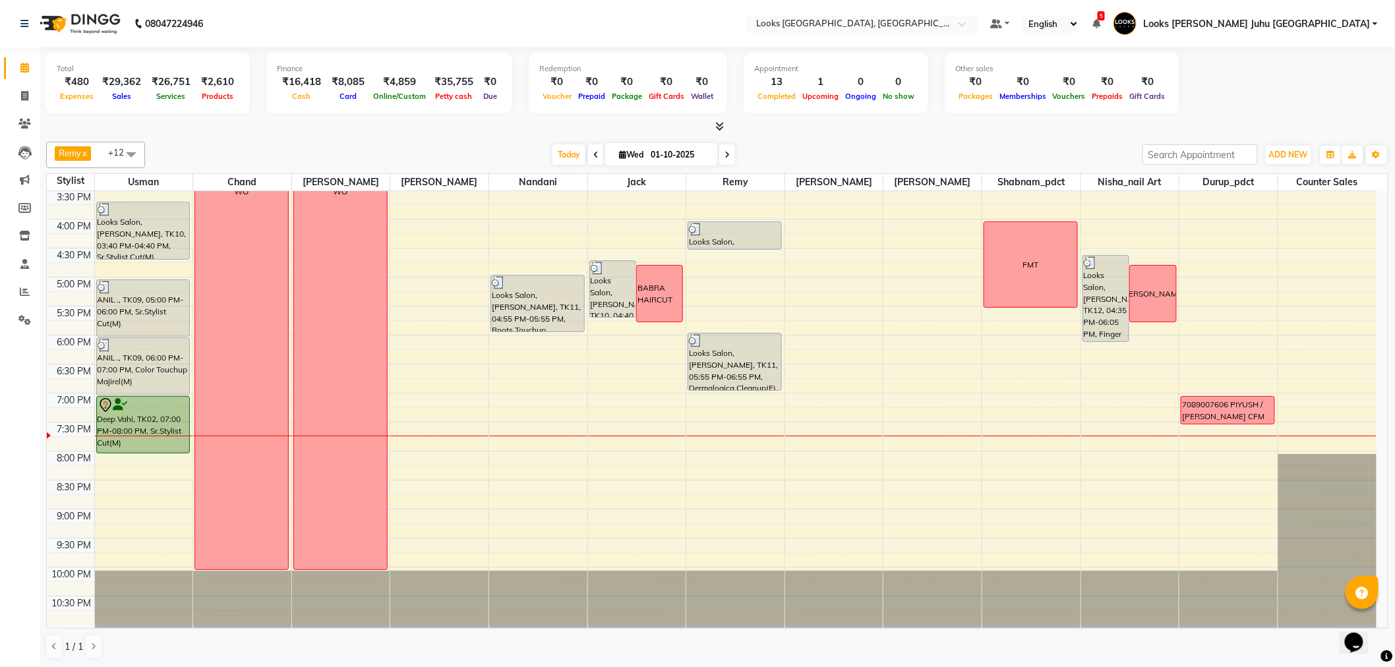
click at [442, 464] on div "8:00 AM 8:30 AM 9:00 AM 9:30 AM 10:00 AM 10:30 AM 11:00 AM 11:30 AM 12:00 PM 12…" at bounding box center [712, 190] width 1330 height 870
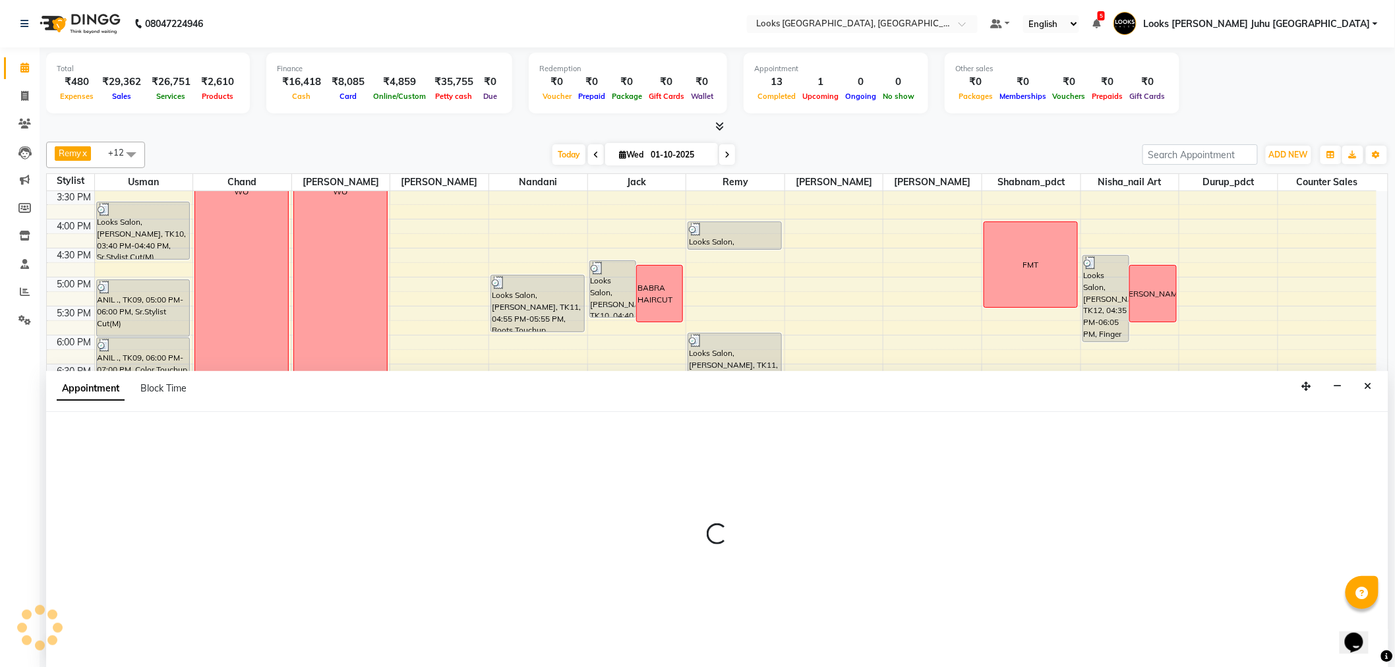
scroll to position [1, 0]
select select "23386"
select select "tentative"
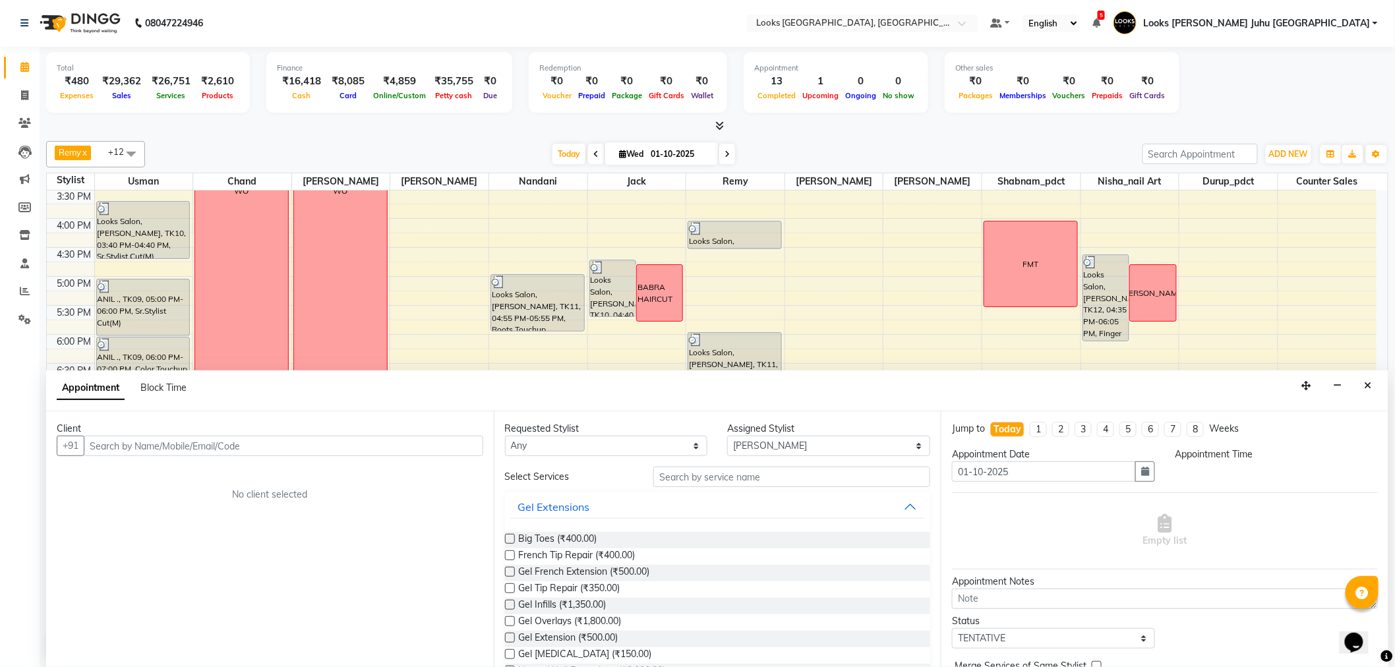
select select "1200"
type input "6393115881"
click at [452, 452] on button "Add Client" at bounding box center [456, 446] width 55 height 20
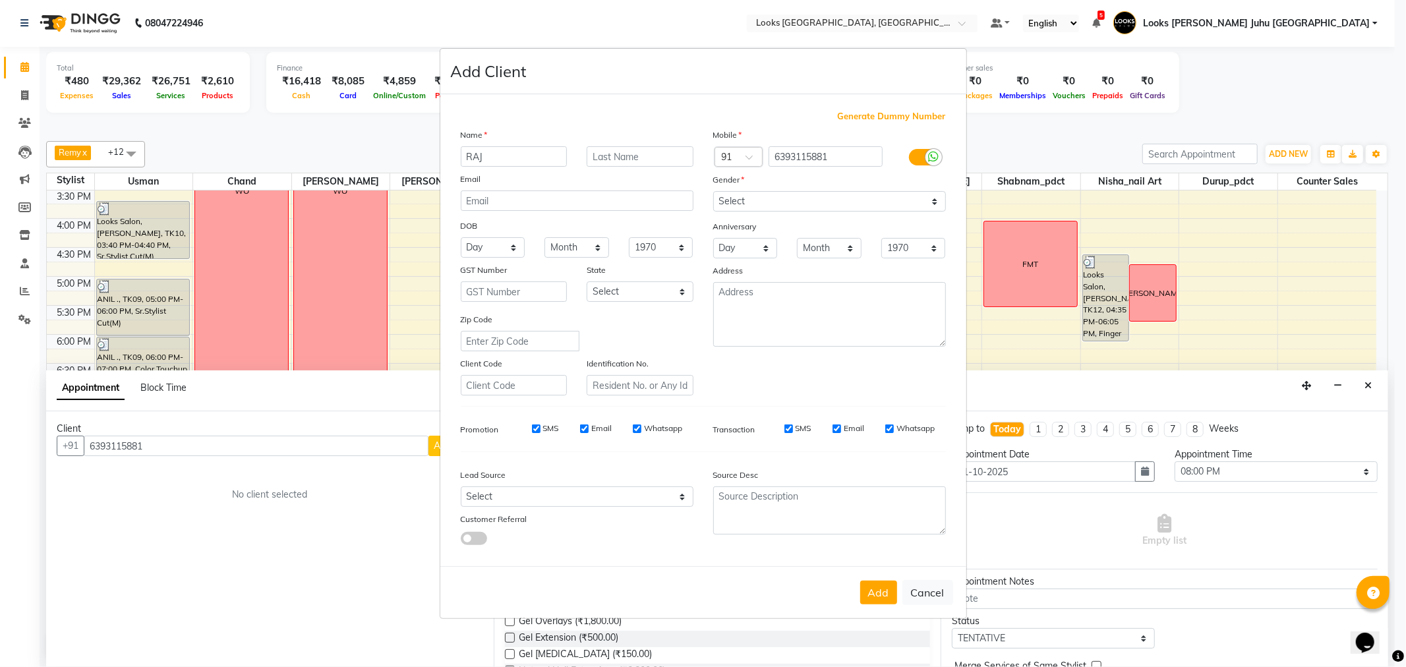
type input "RAJ"
click at [667, 154] on input "text" at bounding box center [640, 156] width 107 height 20
type input "."
click at [763, 194] on select "Select Male Female Other Prefer Not To Say" at bounding box center [829, 201] width 233 height 20
select select "male"
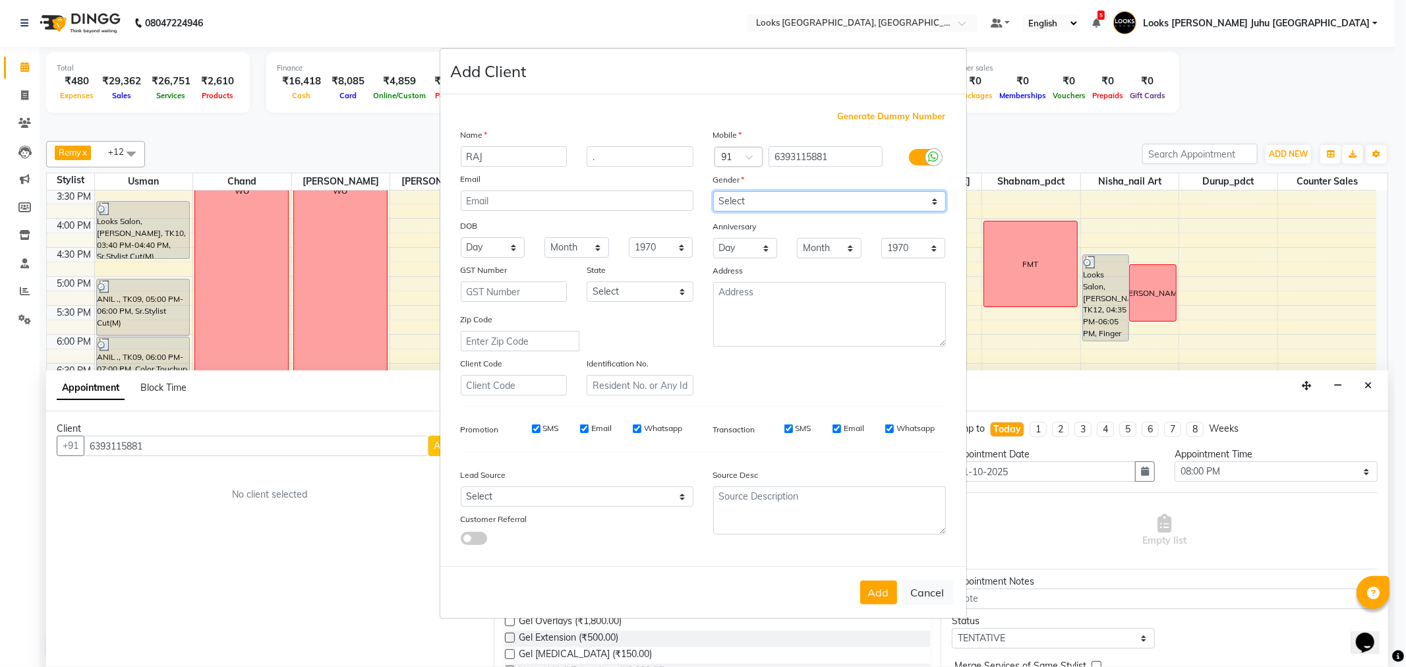
click at [713, 191] on select "Select Male Female Other Prefer Not To Say" at bounding box center [829, 201] width 233 height 20
click at [934, 593] on button "Cancel" at bounding box center [928, 592] width 51 height 25
select select
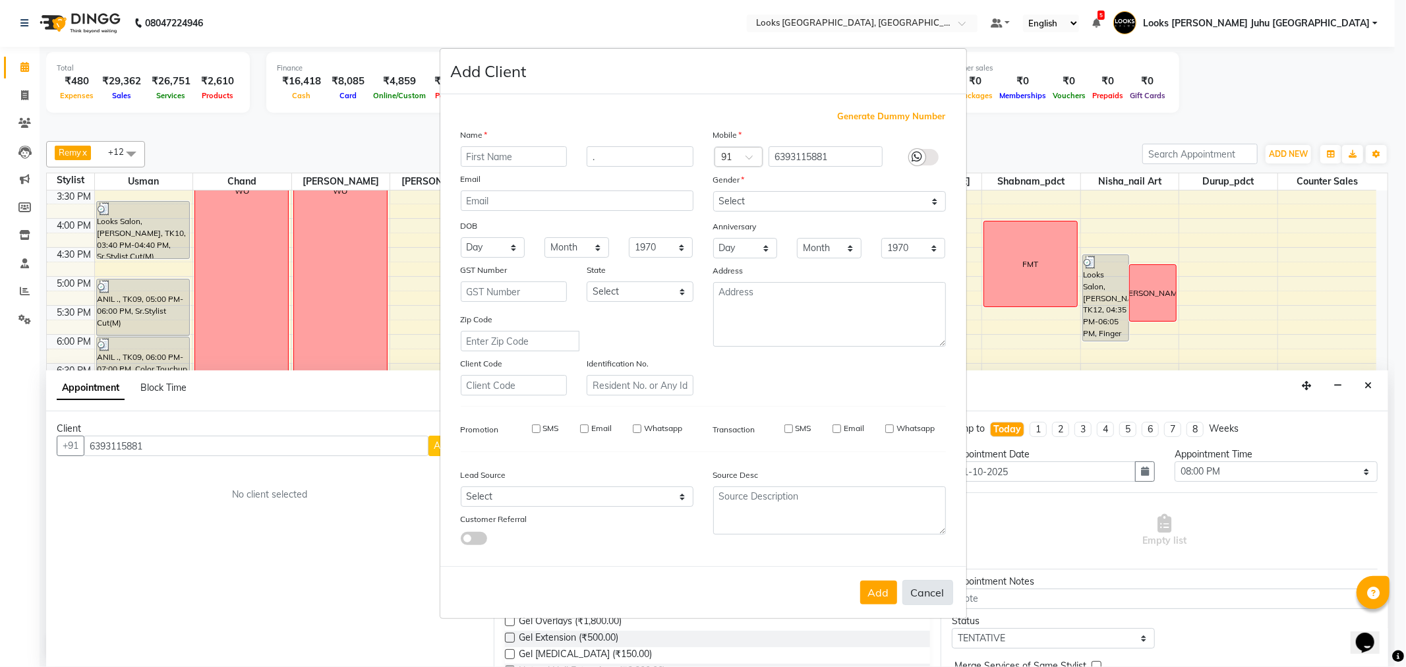
select select
checkbox input "false"
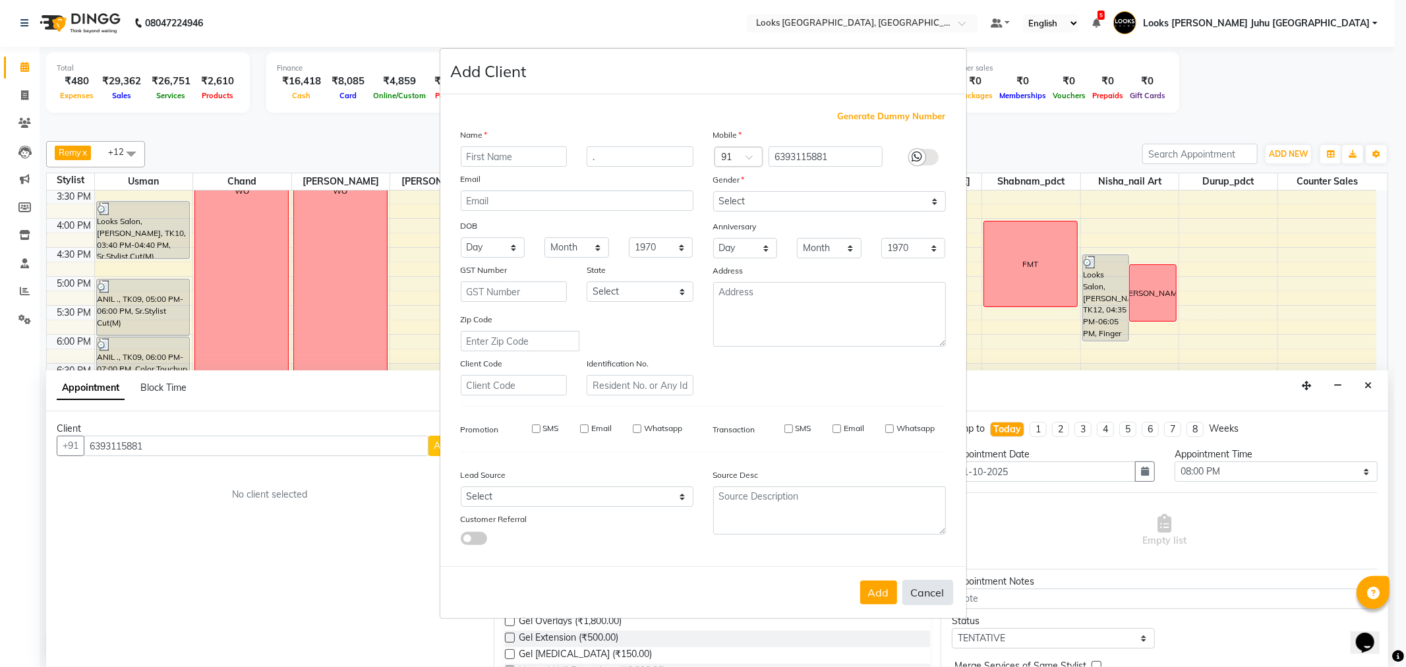
checkbox input "false"
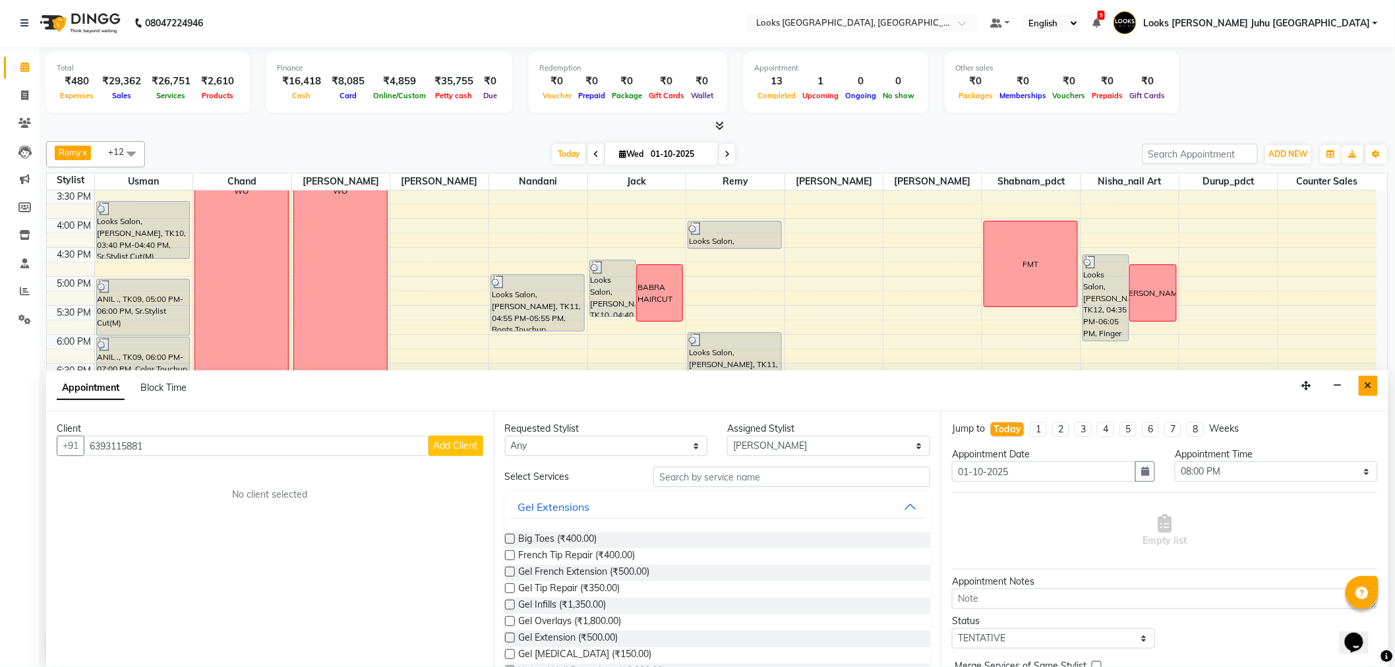
click at [1360, 392] on button "Close" at bounding box center [1368, 386] width 19 height 20
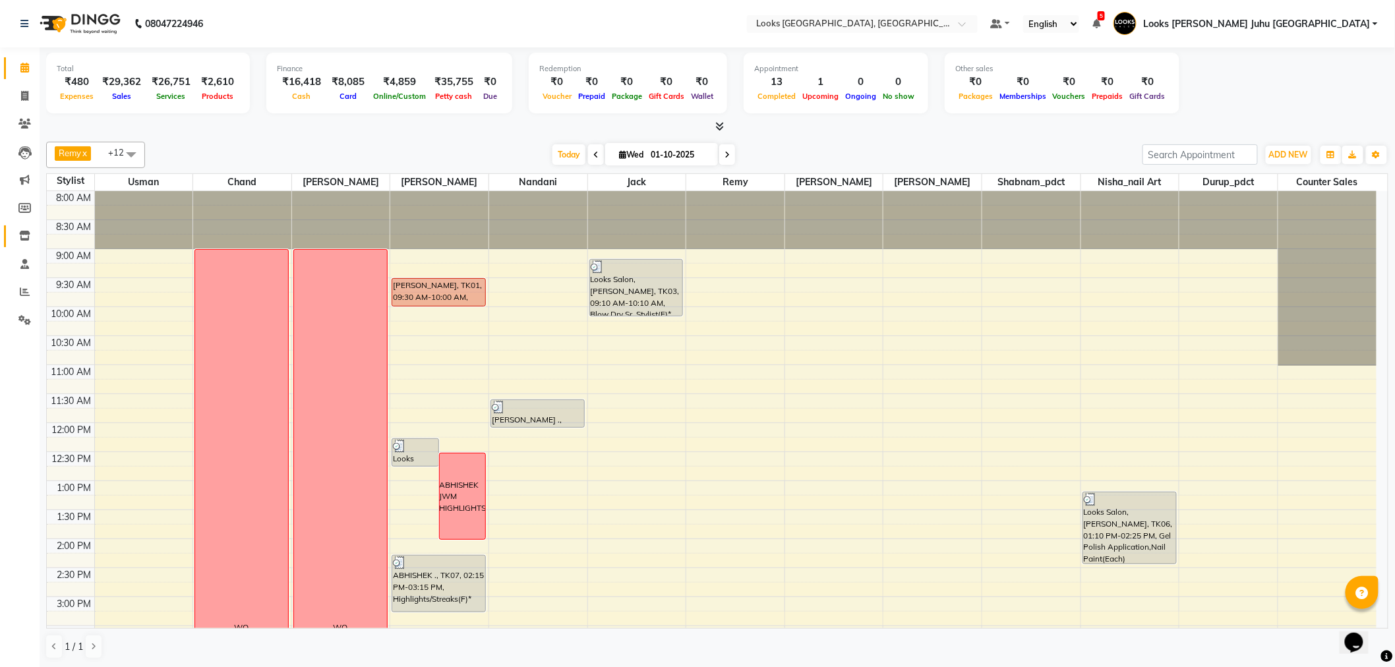
click at [16, 226] on link "Inventory" at bounding box center [20, 237] width 32 height 22
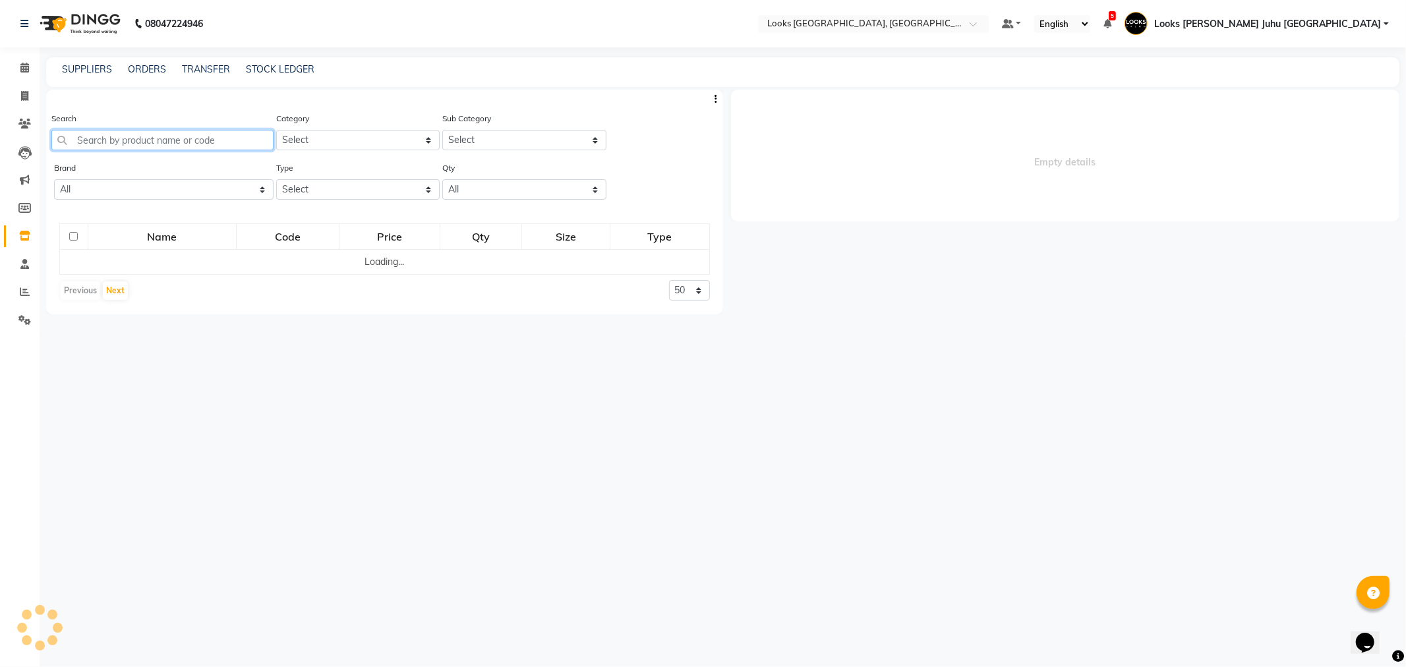
click at [157, 139] on input "text" at bounding box center [162, 140] width 222 height 20
paste input "8901526407682"
type input "8901526407682"
select select
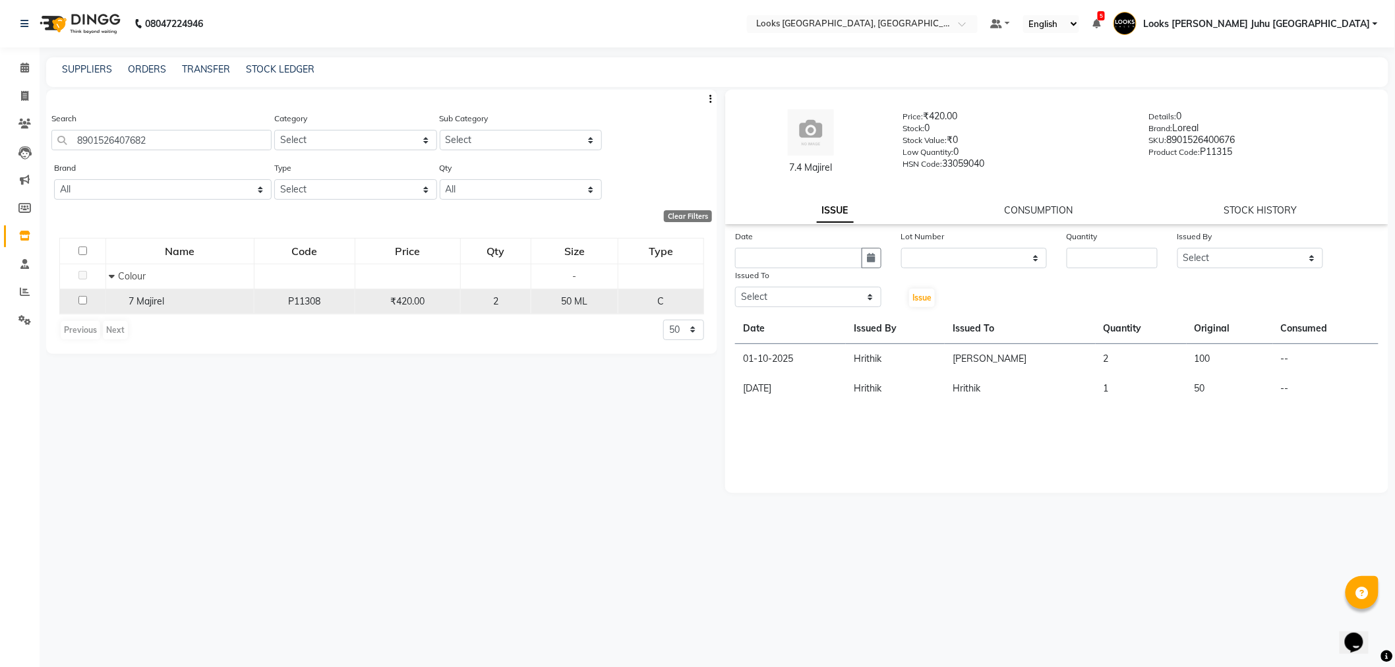
click at [82, 301] on input "checkbox" at bounding box center [82, 300] width 9 height 9
checkbox input "true"
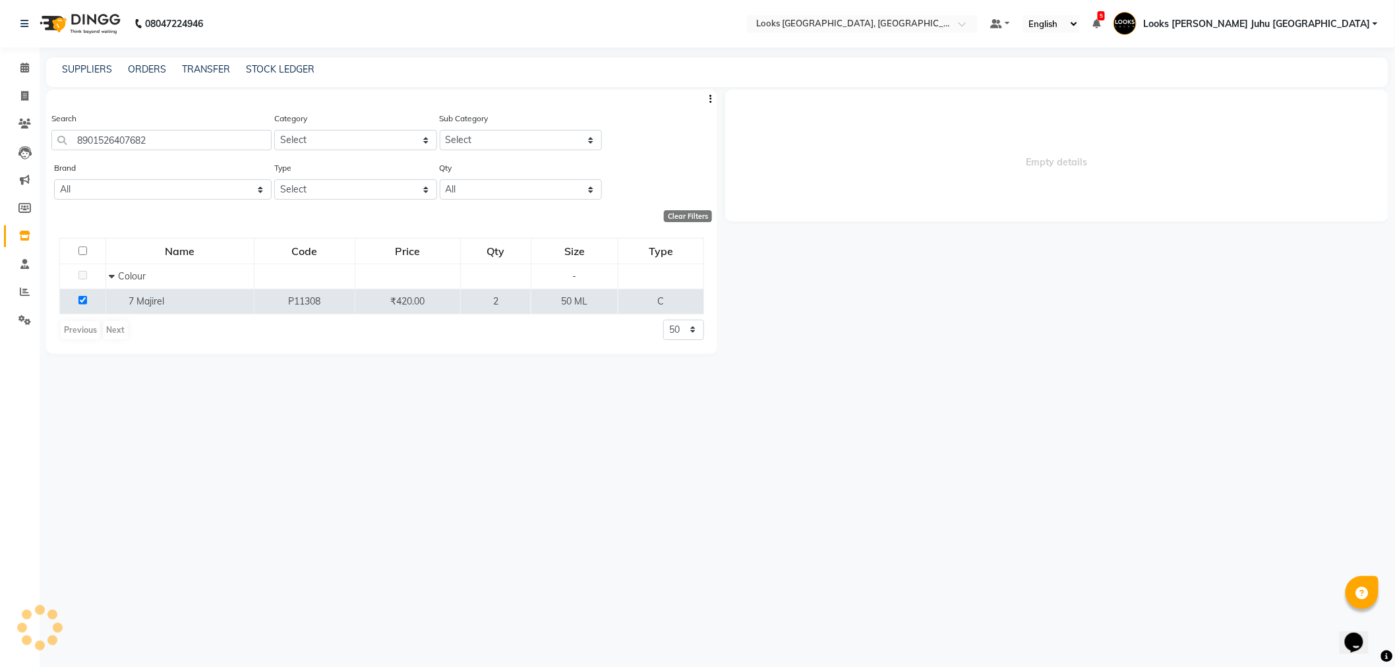
select select
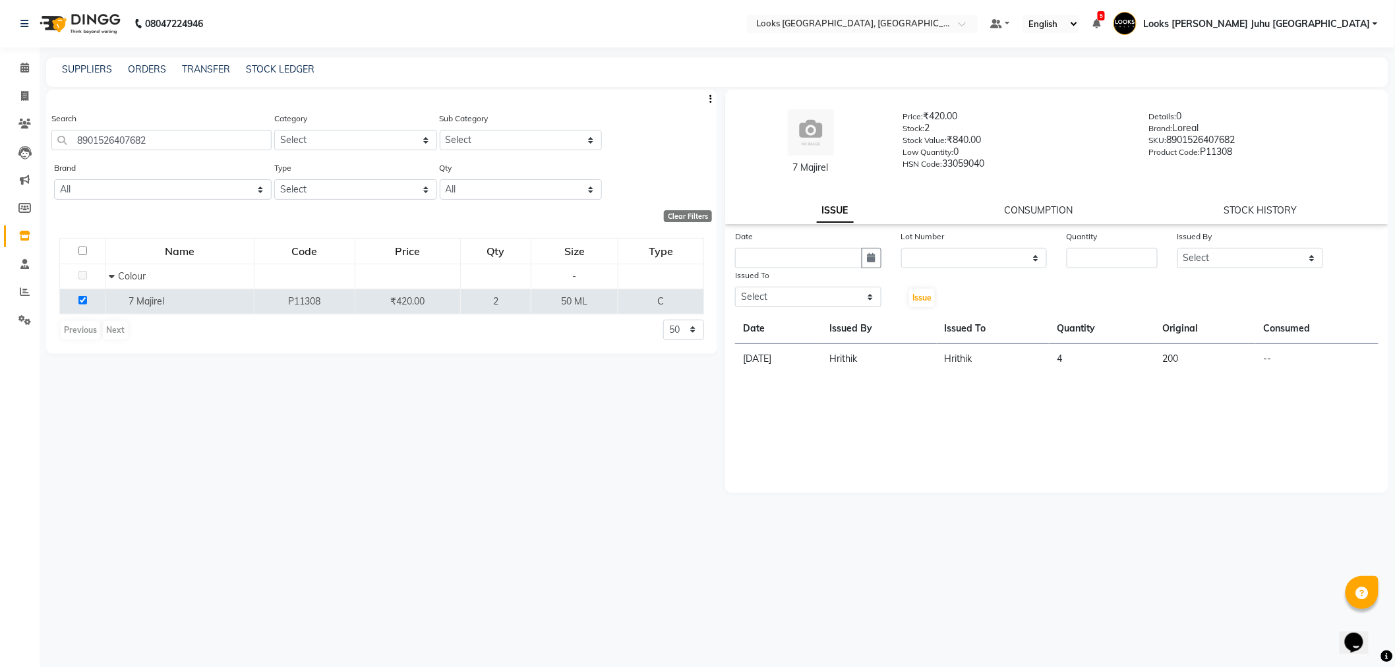
drag, startPoint x: 274, startPoint y: 372, endPoint x: 377, endPoint y: 464, distance: 137.7
click at [377, 464] on div "Search 8901526407682 Category Select Skin Personal Care Hair Threading Loreal B…" at bounding box center [381, 373] width 671 height 566
click at [20, 63] on icon at bounding box center [24, 68] width 9 height 10
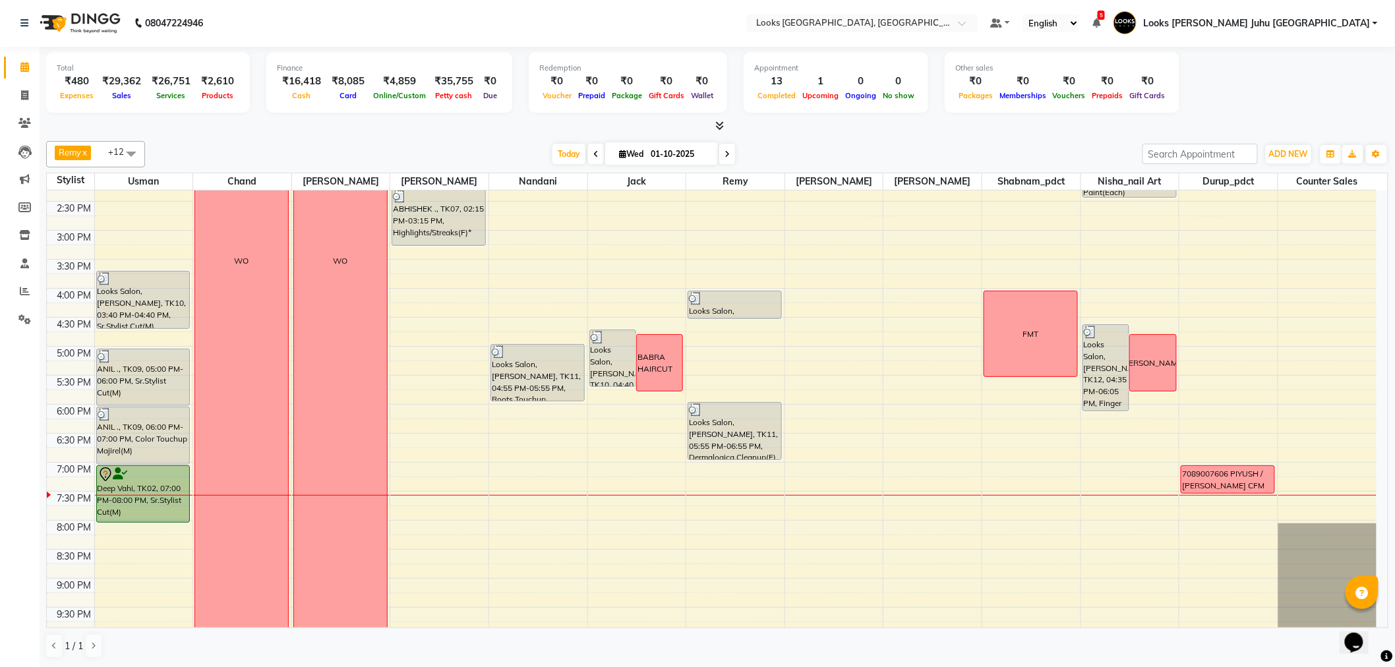
scroll to position [436, 0]
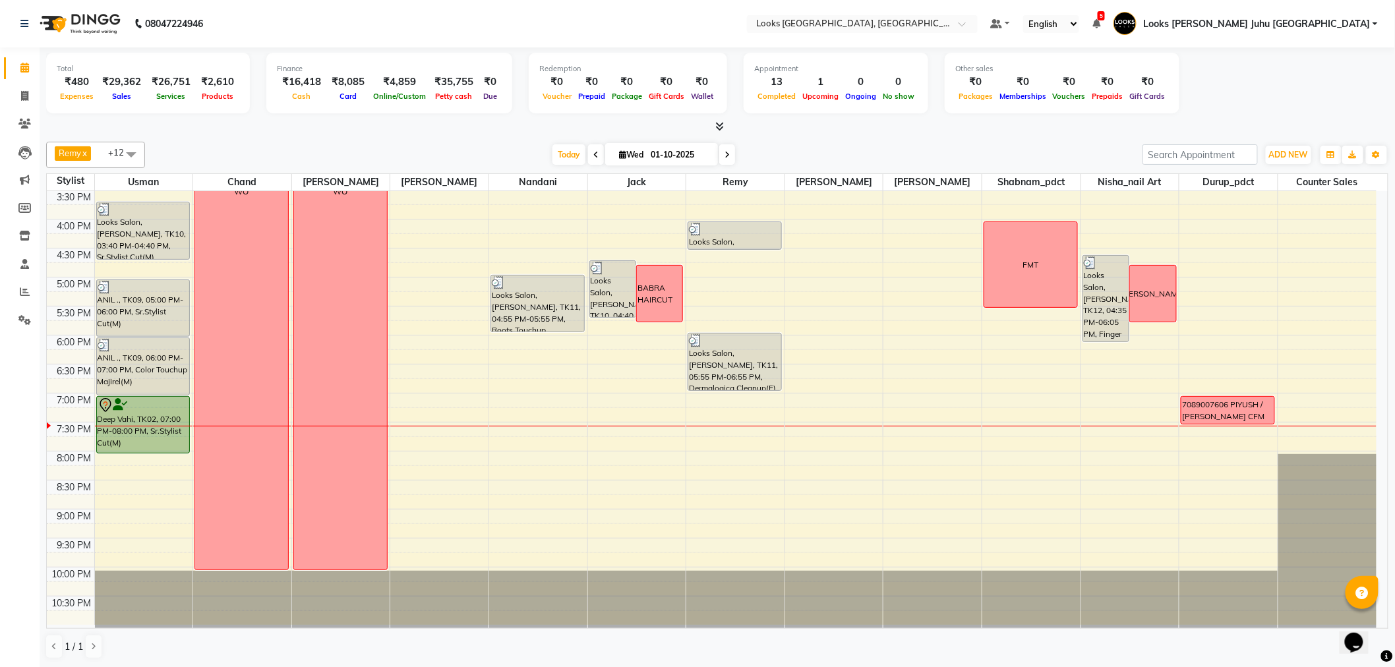
scroll to position [437, 0]
drag, startPoint x: 1221, startPoint y: 433, endPoint x: 1237, endPoint y: 613, distance: 180.8
click at [1237, 613] on div "8:00 AM 8:30 AM 9:00 AM 9:30 AM 10:00 AM 10:30 AM 11:00 AM 11:30 AM 12:00 PM 12…" at bounding box center [712, 190] width 1330 height 870
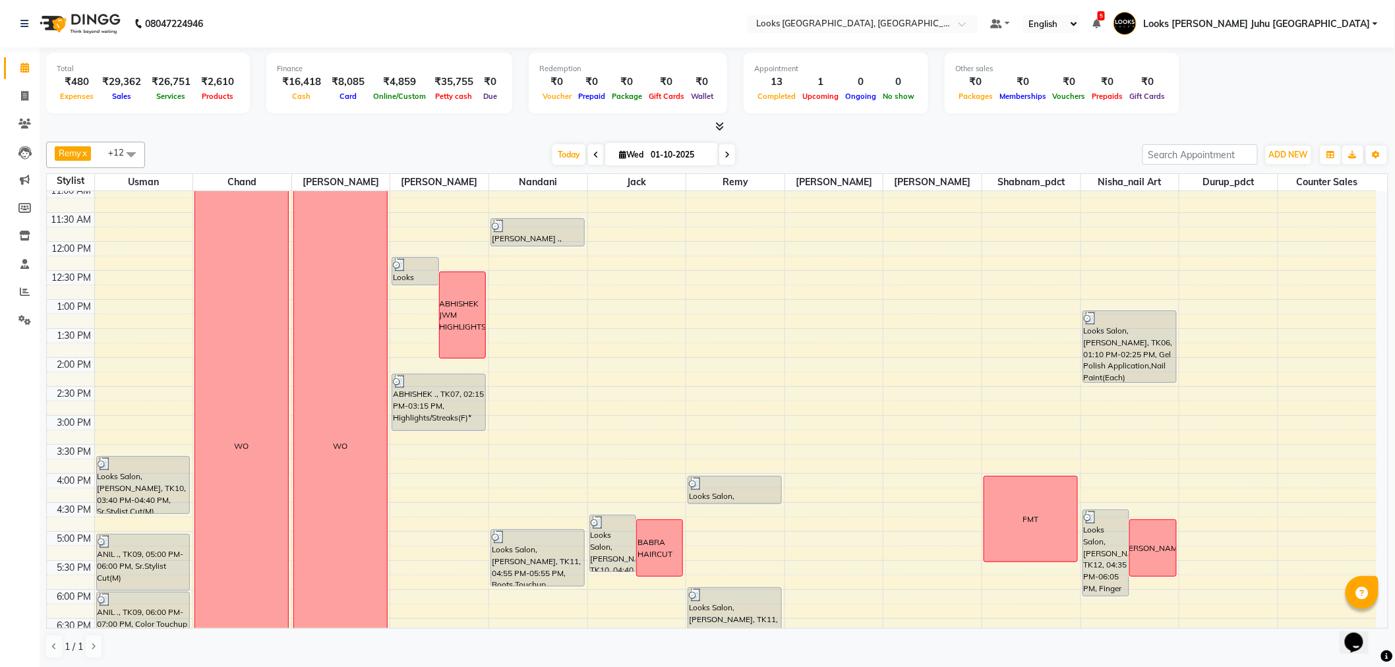
scroll to position [216, 0]
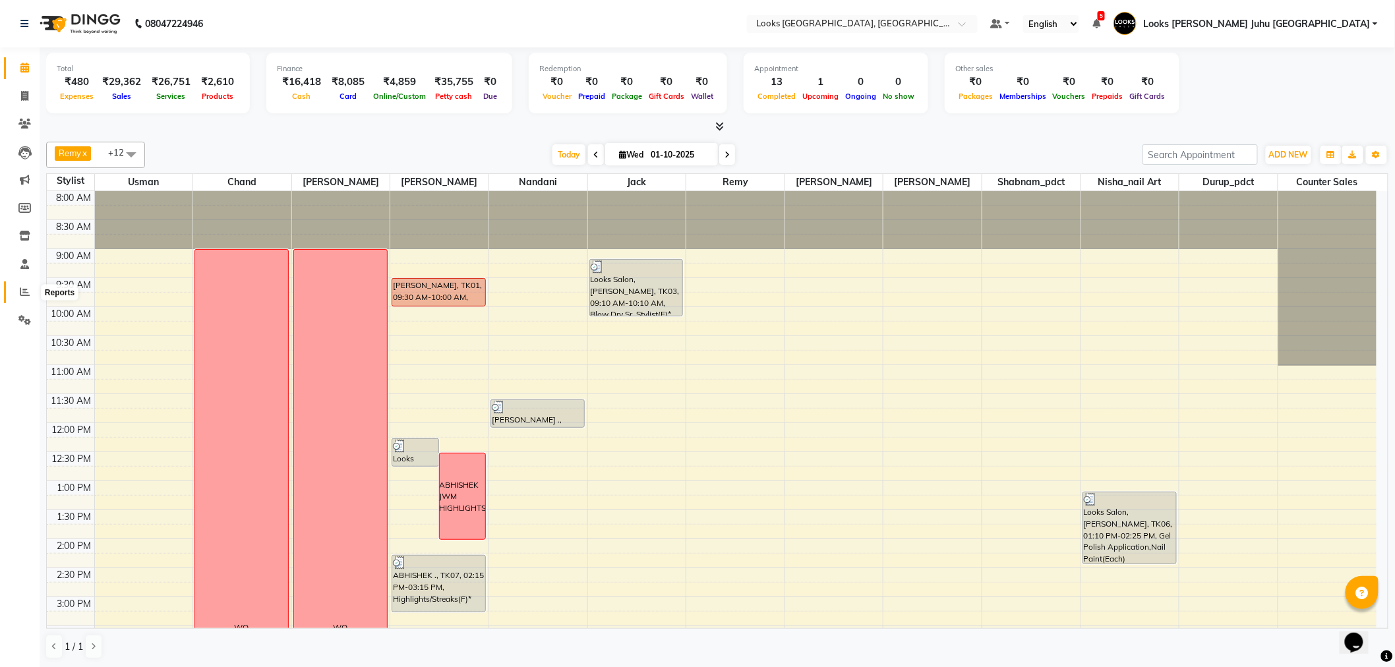
click at [28, 292] on icon at bounding box center [25, 292] width 10 height 10
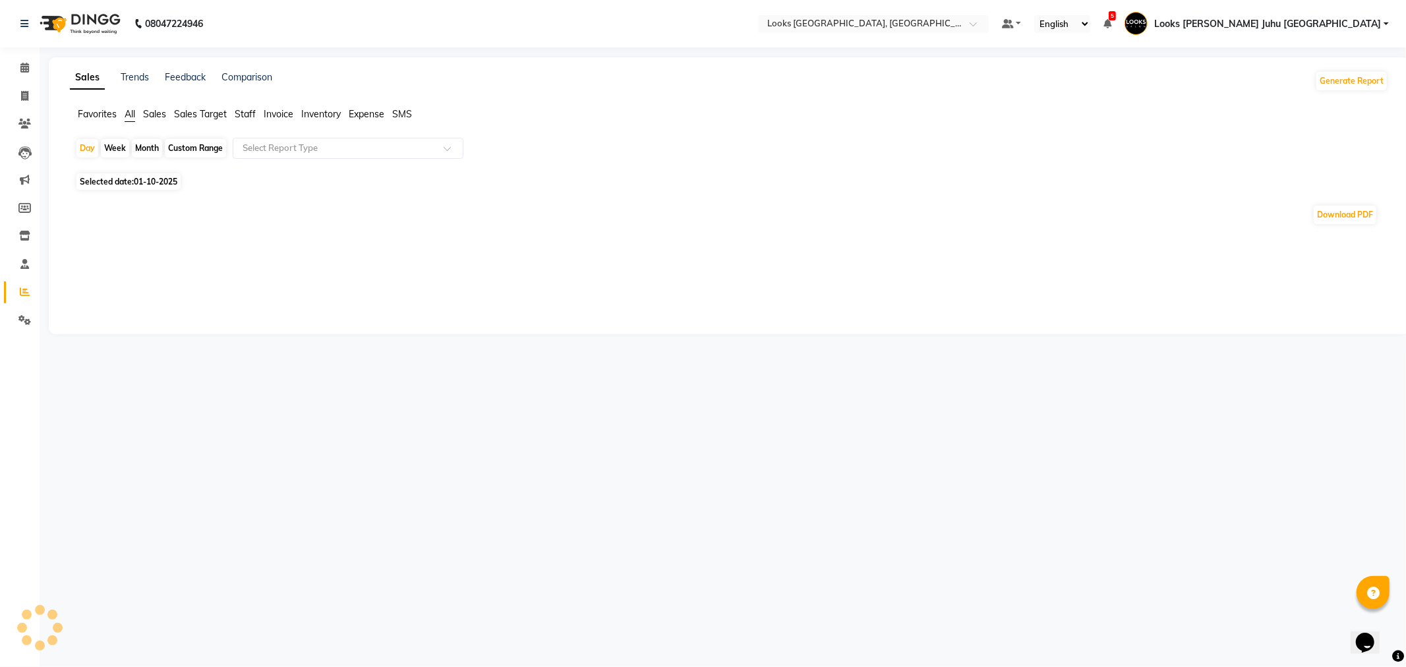
click at [249, 116] on span "Staff" at bounding box center [245, 114] width 21 height 12
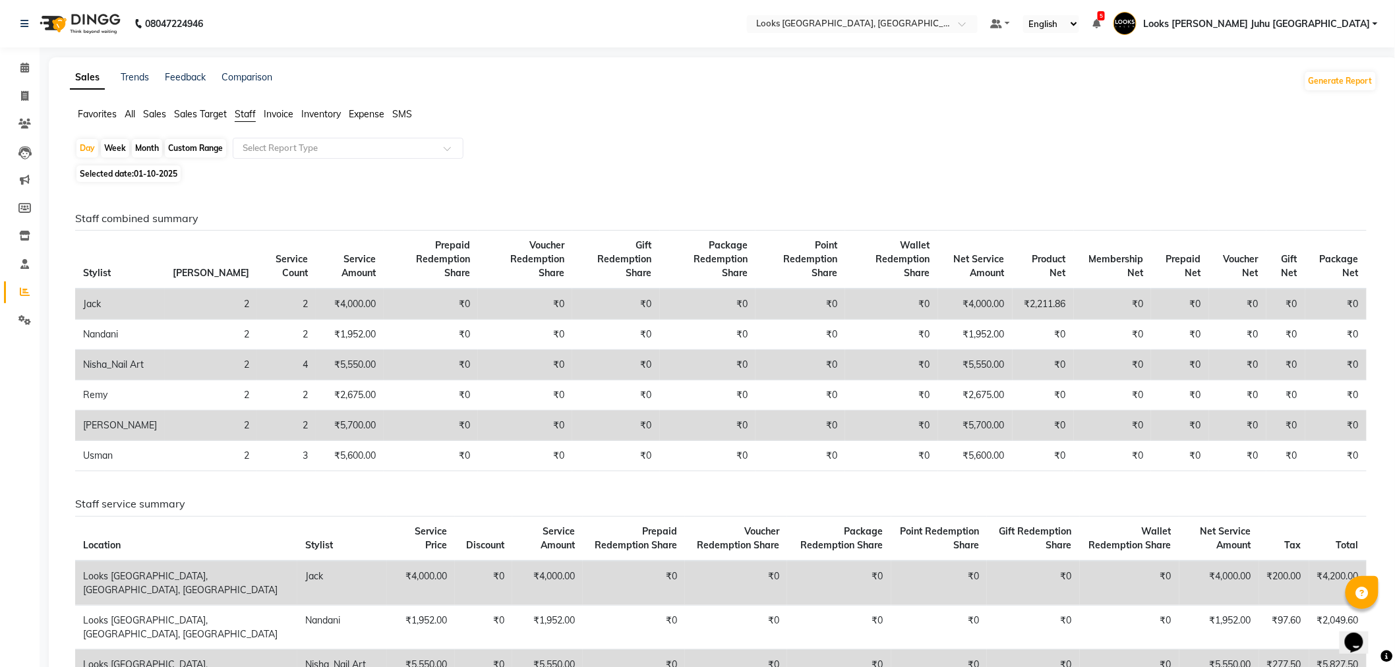
click at [40, 75] on main "Sales Trends Feedback Comparison Generate Report Favorites All Sales Sales Targ…" at bounding box center [718, 561] width 1356 height 1009
click at [9, 63] on link "Calendar" at bounding box center [20, 68] width 32 height 22
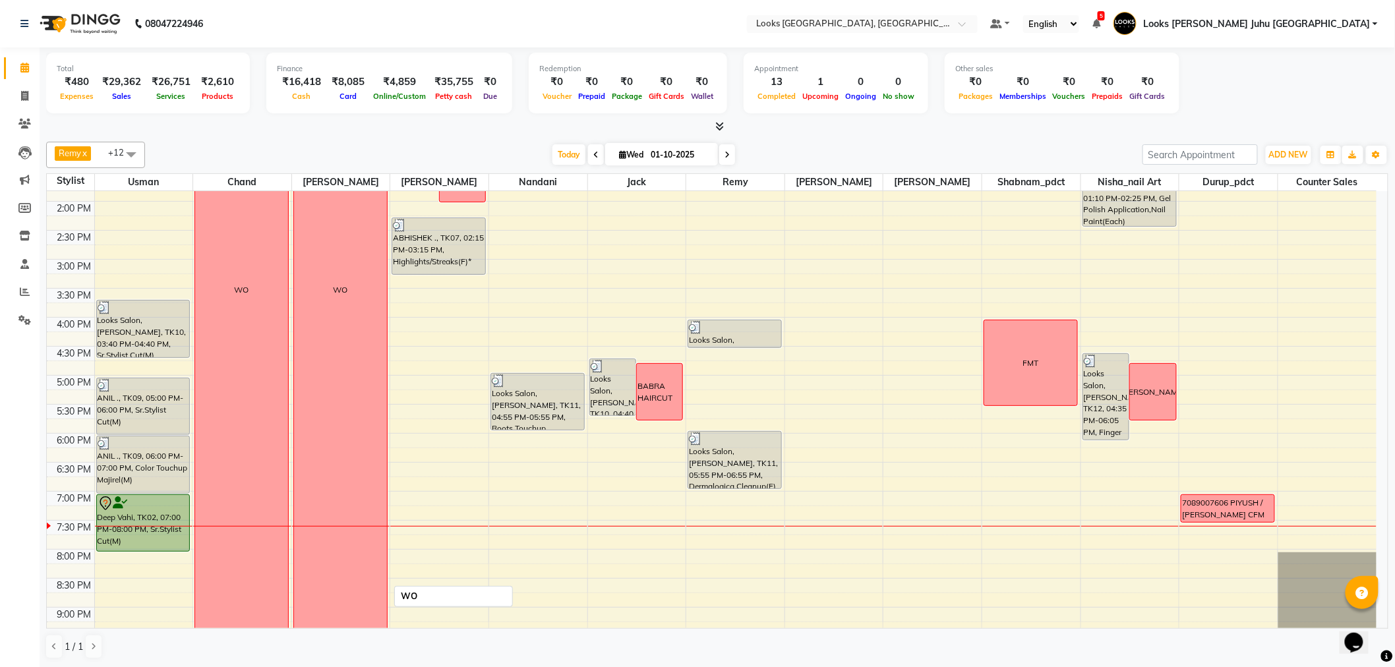
scroll to position [436, 0]
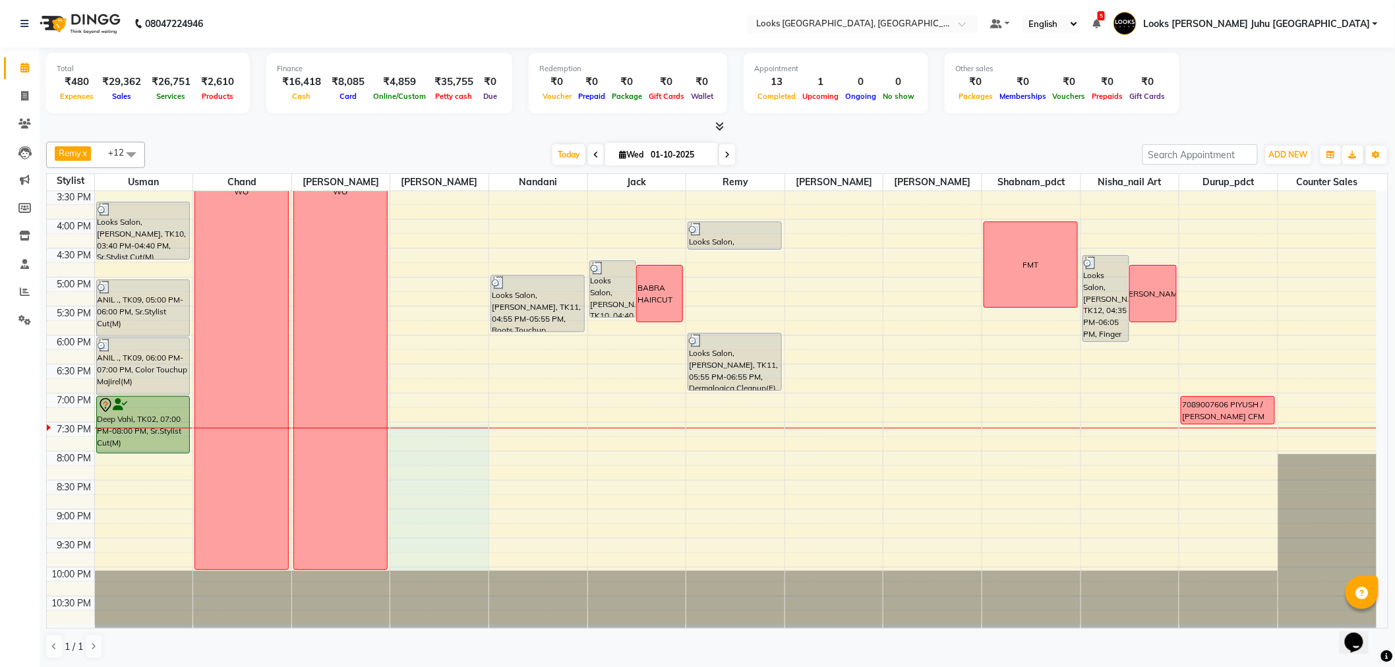
drag, startPoint x: 431, startPoint y: 430, endPoint x: 452, endPoint y: 561, distance: 133.0
click at [452, 561] on div "8:00 AM 8:30 AM 9:00 AM 9:30 AM 10:00 AM 10:30 AM 11:00 AM 11:30 AM 12:00 PM 12…" at bounding box center [712, 190] width 1330 height 870
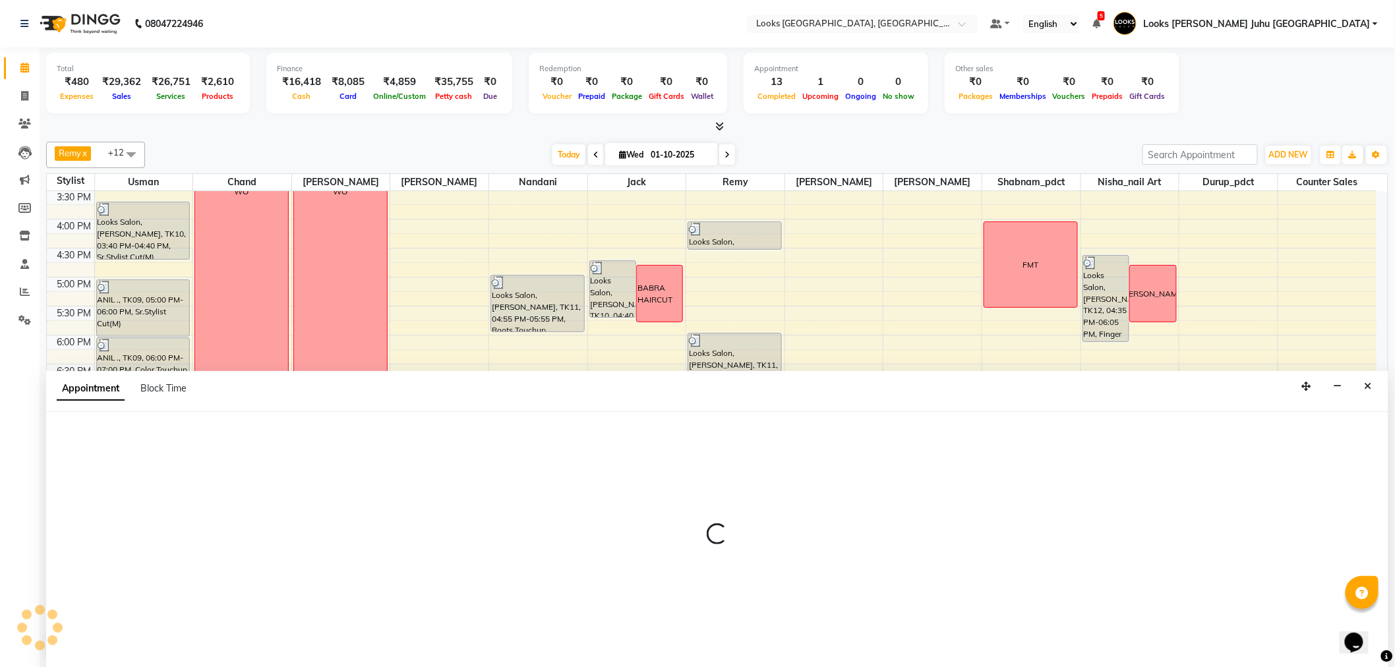
scroll to position [1, 0]
click at [1365, 383] on icon "Close" at bounding box center [1368, 385] width 7 height 9
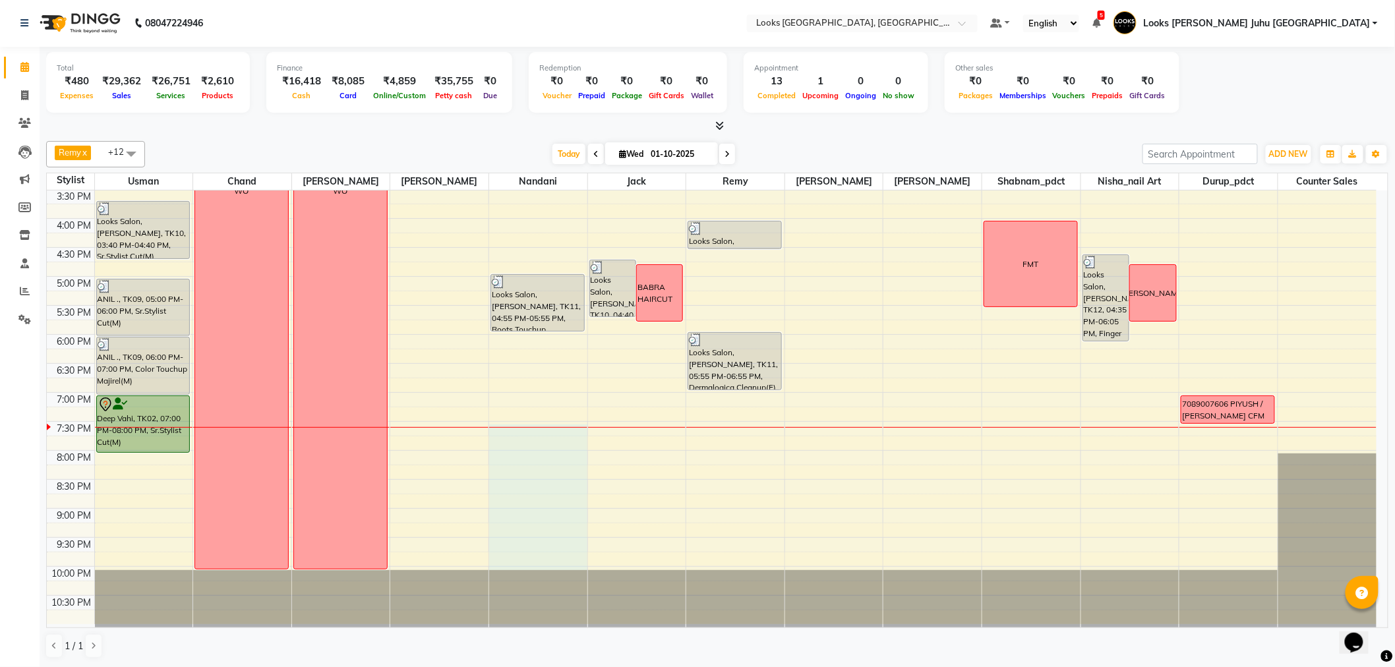
drag, startPoint x: 537, startPoint y: 431, endPoint x: 539, endPoint y: 558, distance: 127.3
click at [539, 564] on div "8:00 AM 8:30 AM 9:00 AM 9:30 AM 10:00 AM 10:30 AM 11:00 AM 11:30 AM 12:00 PM 12…" at bounding box center [712, 190] width 1330 height 870
select select "84122"
select select "1170"
select select "tentative"
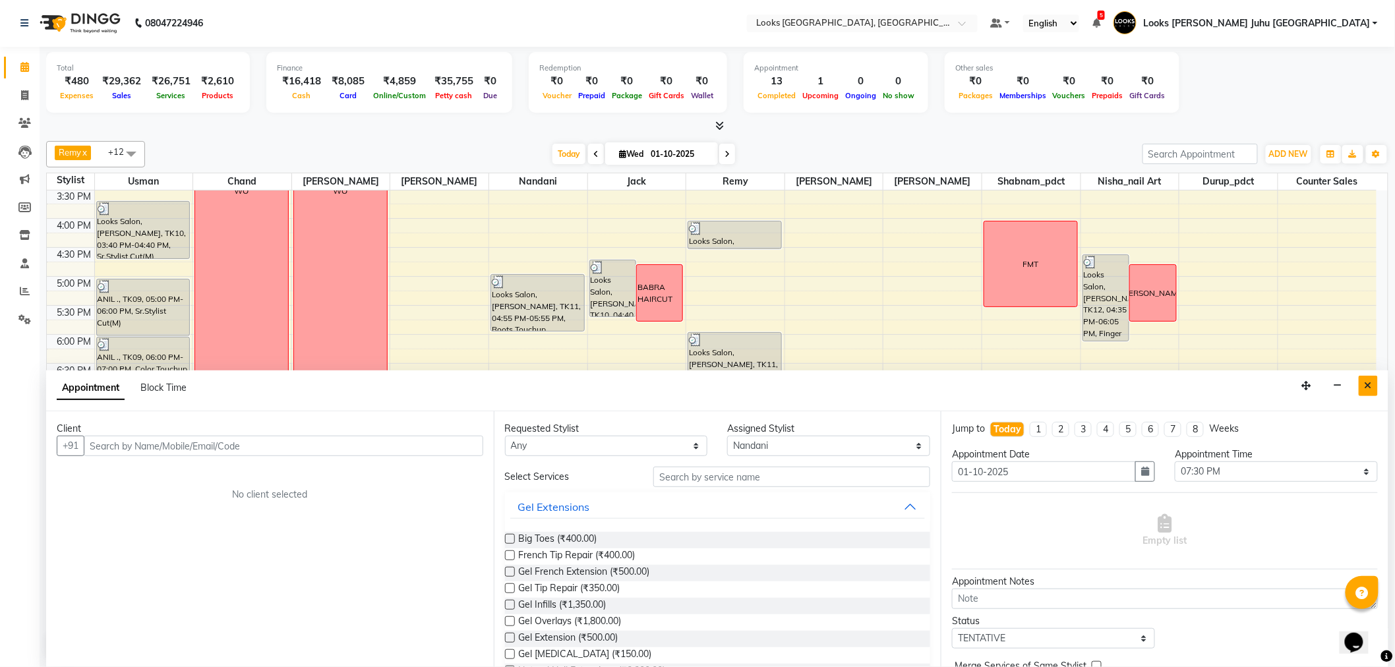
click at [1364, 379] on button "Close" at bounding box center [1368, 386] width 19 height 20
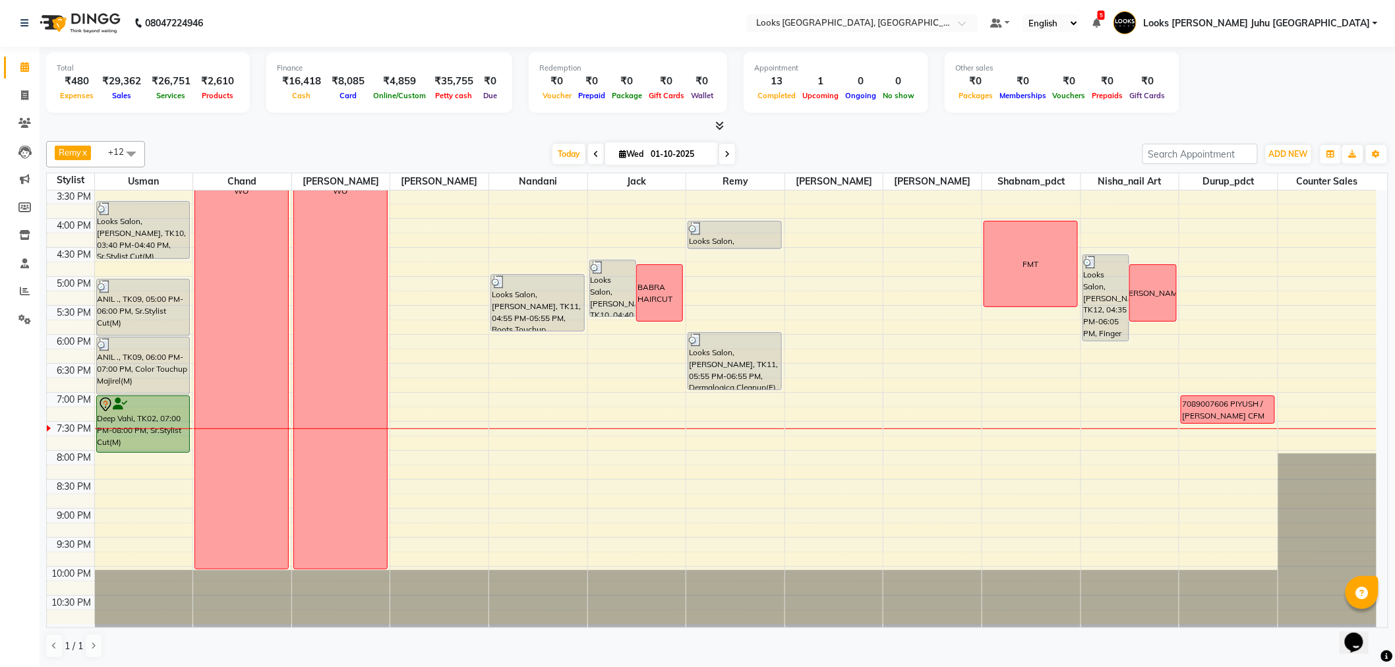
click at [666, 136] on div "Remy x Sohail x Usman x chand x Durup_pdct x Nisha_nail art x Nandani x Jack x …" at bounding box center [717, 400] width 1342 height 528
click at [666, 145] on input "01-10-2025" at bounding box center [680, 154] width 66 height 20
select select "10"
select select "2025"
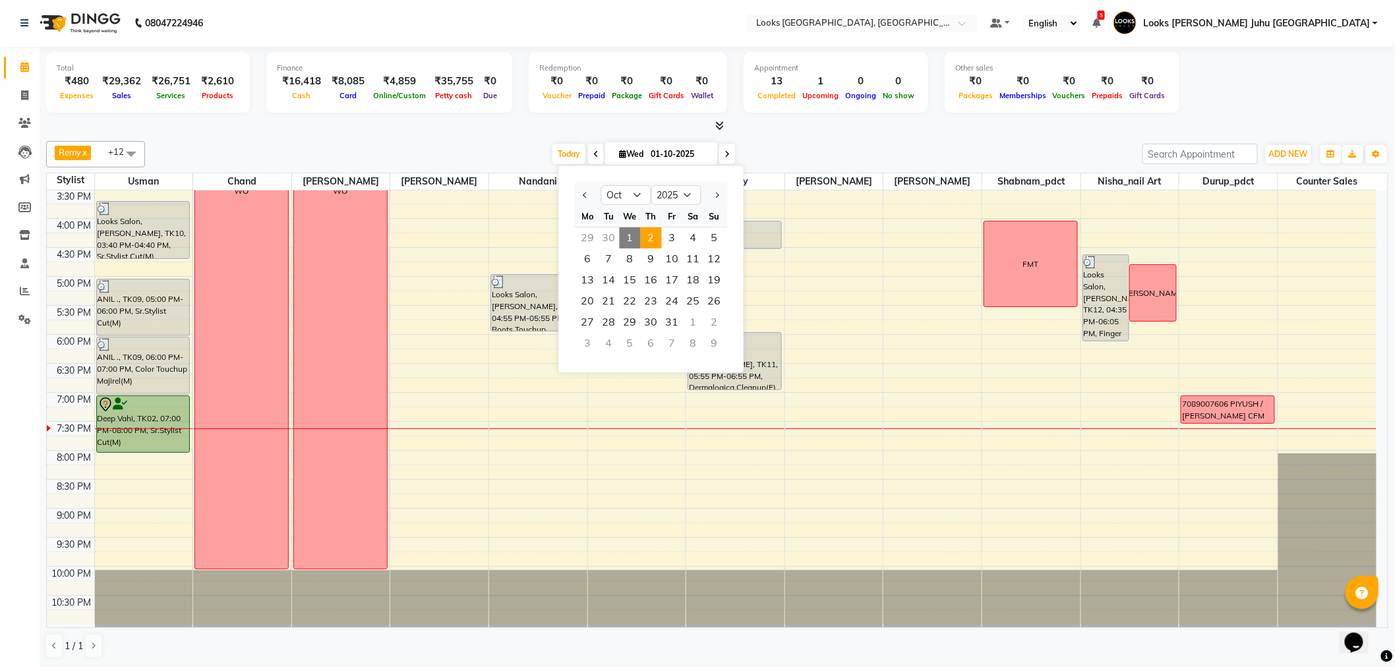
click at [648, 231] on span "2" at bounding box center [651, 237] width 21 height 21
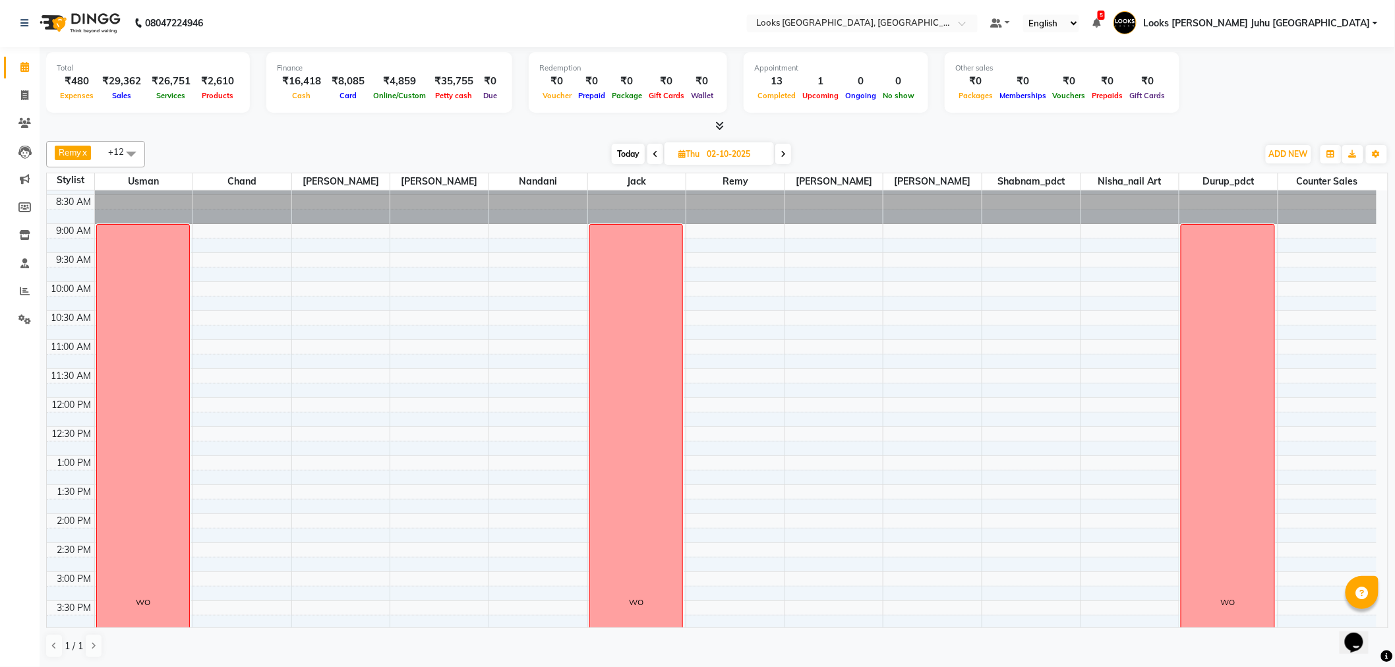
scroll to position [0, 0]
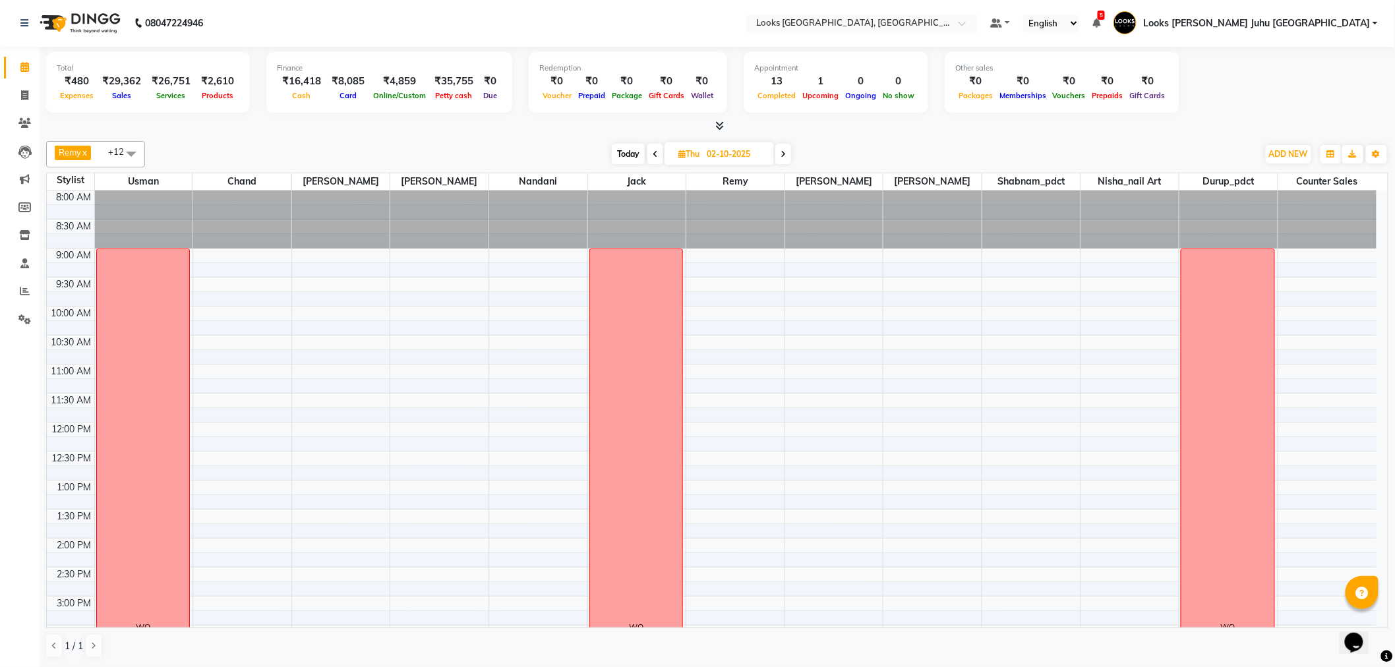
click at [636, 162] on span "Today" at bounding box center [628, 154] width 33 height 20
type input "01-10-2025"
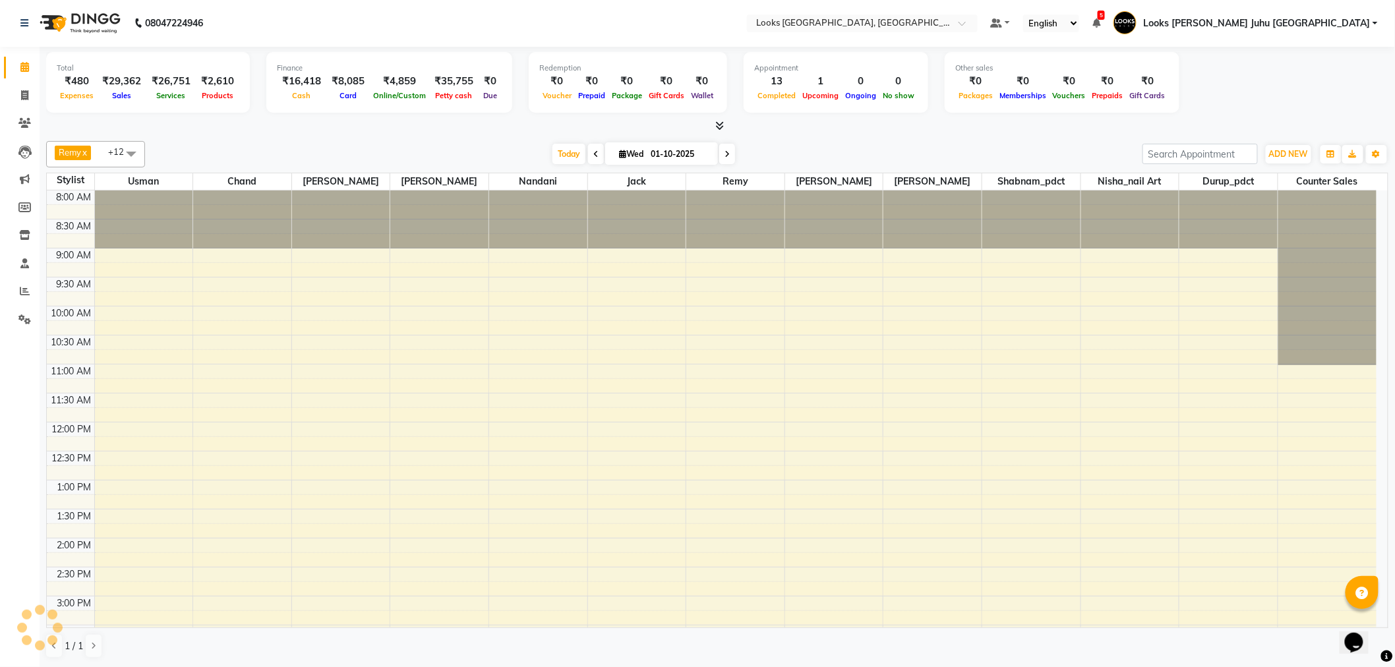
scroll to position [437, 0]
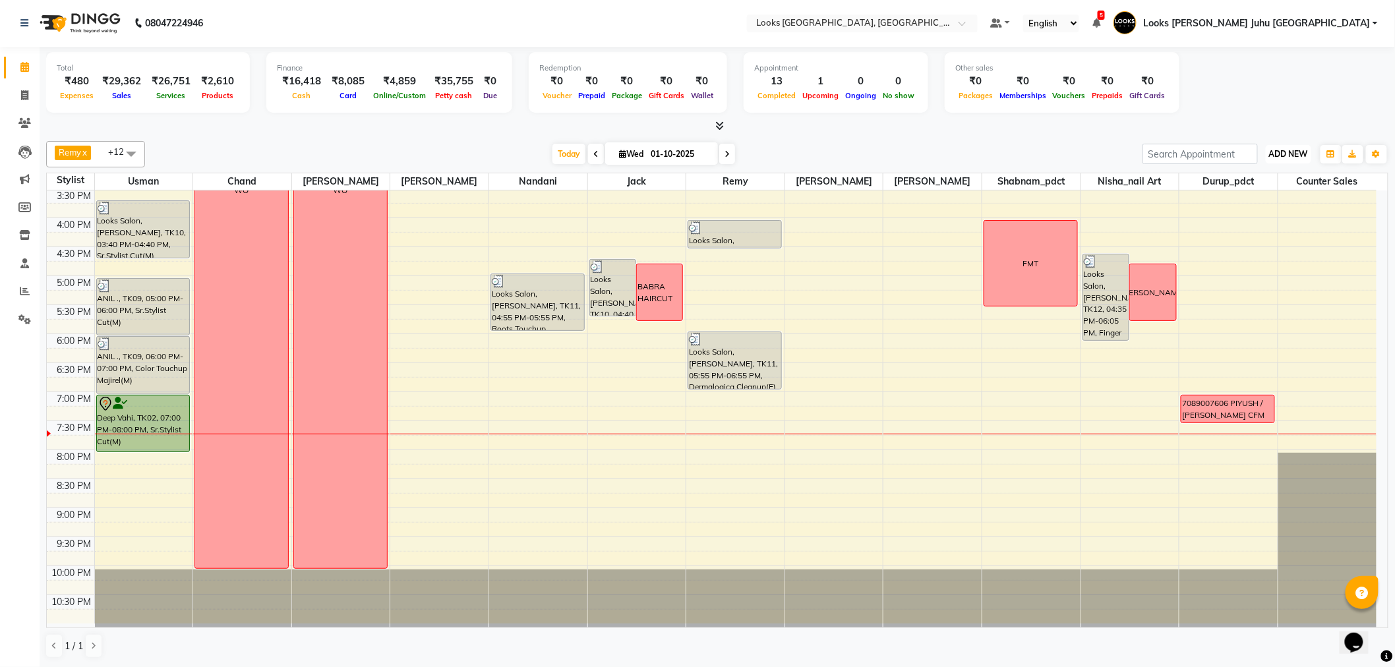
click at [1293, 159] on button "ADD NEW Toggle Dropdown" at bounding box center [1288, 154] width 45 height 18
click at [1255, 208] on link "Add Expense" at bounding box center [1259, 212] width 104 height 17
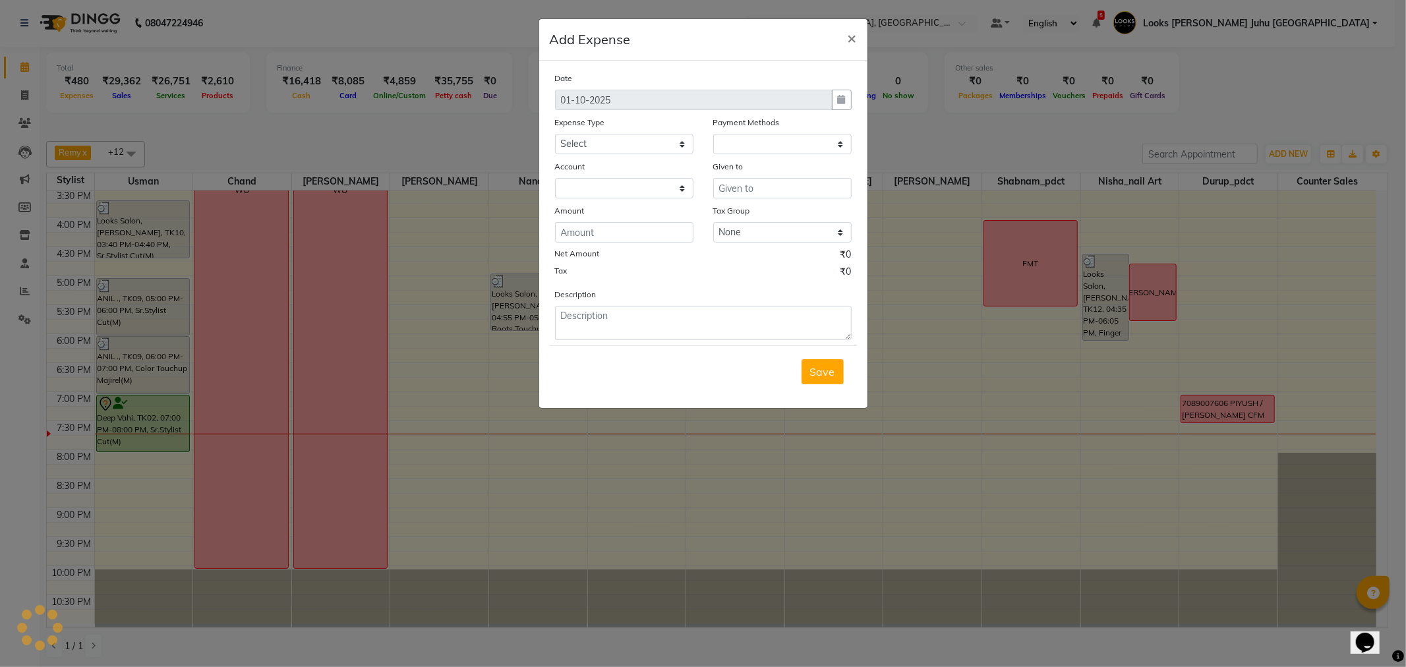
select select "1"
select select "3134"
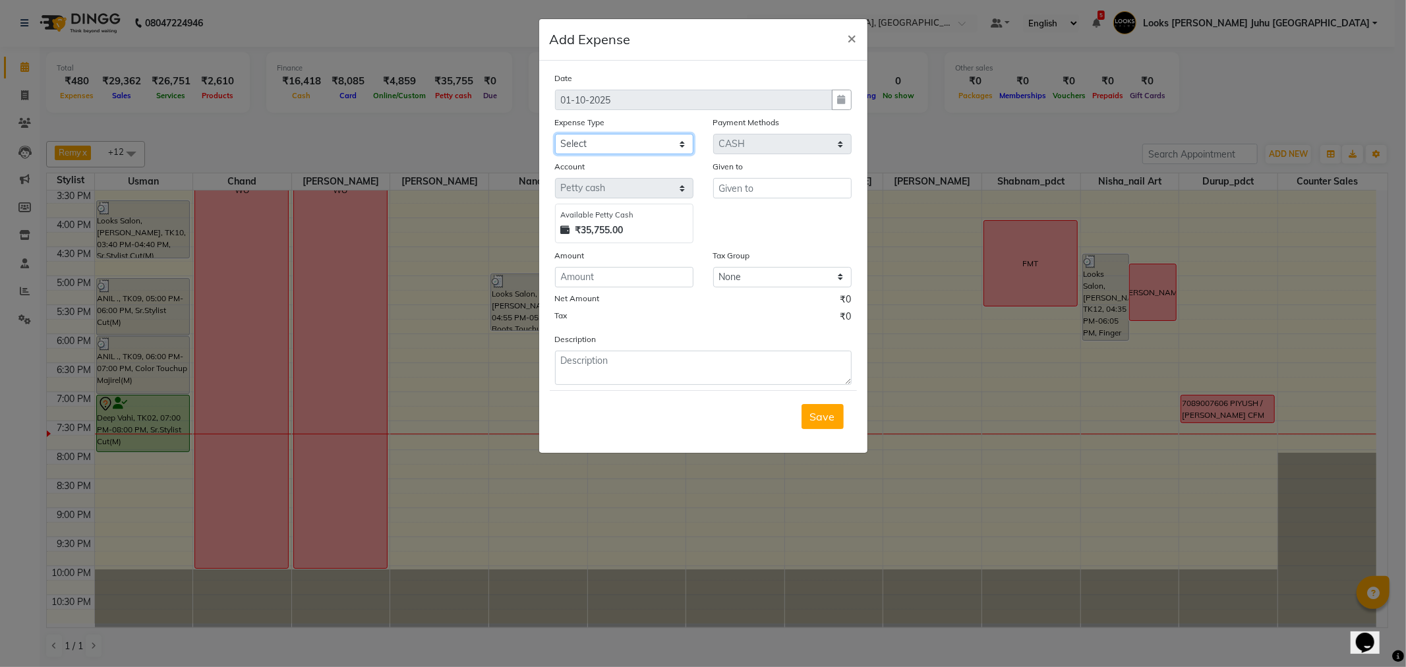
click at [605, 150] on select "Select Accommodation Aesthetics Bank Deposit BLINKIT Cash Handover Client Refun…" at bounding box center [624, 144] width 138 height 20
select select "24170"
click at [555, 134] on select "Select Accommodation Aesthetics Bank Deposit BLINKIT Cash Handover Client Refun…" at bounding box center [624, 144] width 138 height 20
click at [735, 179] on input "text" at bounding box center [782, 188] width 138 height 20
type input "USMAN"
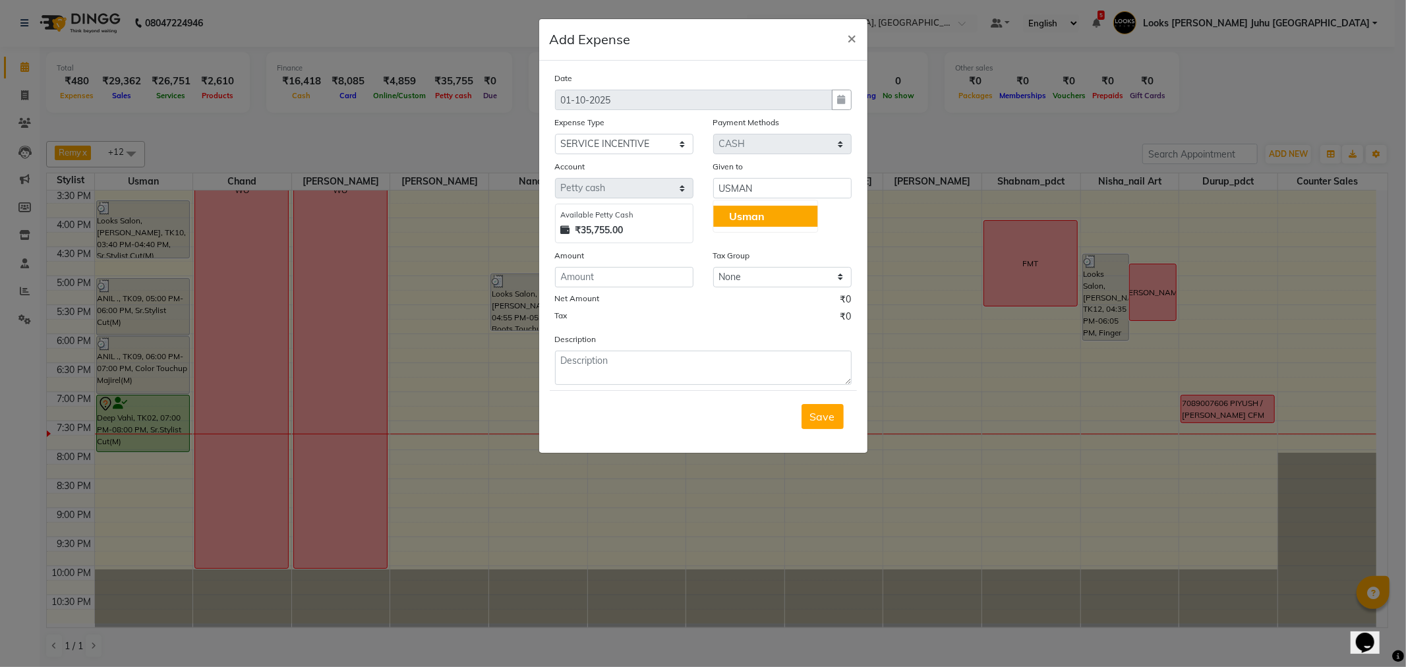
click at [634, 262] on div "Amount" at bounding box center [624, 258] width 138 height 18
click at [634, 277] on input "number" at bounding box center [624, 277] width 138 height 20
type input "9444"
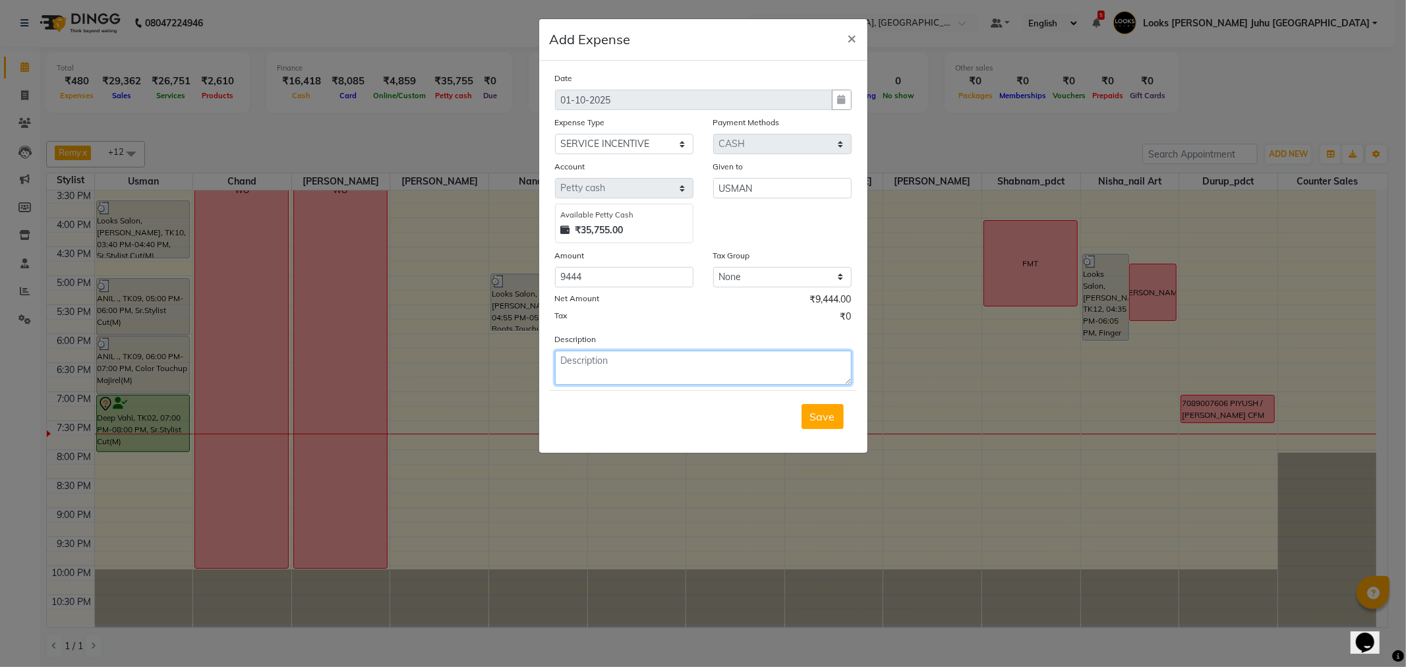
click at [734, 385] on textarea at bounding box center [703, 368] width 297 height 34
drag, startPoint x: 562, startPoint y: 357, endPoint x: 636, endPoint y: 398, distance: 83.5
click at [636, 398] on form "Date 01-10-2025 Expense Type Select Accommodation Aesthetics Bank Deposit BLINK…" at bounding box center [703, 256] width 307 height 371
type textarea "SERVICE INCENTIVE PAID TO USMAN FOR THE MONTH OF AUGUST"
click at [839, 421] on button "Save" at bounding box center [823, 416] width 42 height 25
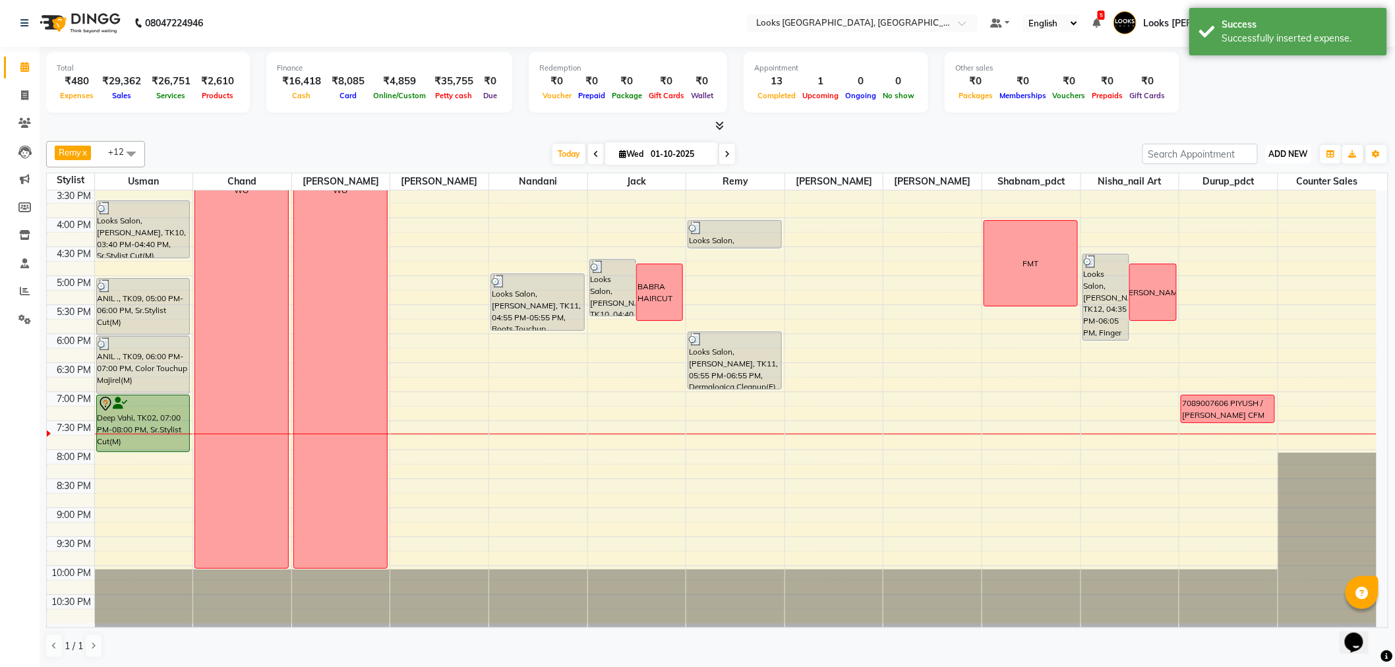
click at [1281, 149] on span "ADD NEW" at bounding box center [1288, 154] width 39 height 10
click at [1236, 207] on link "Add Expense" at bounding box center [1259, 212] width 104 height 17
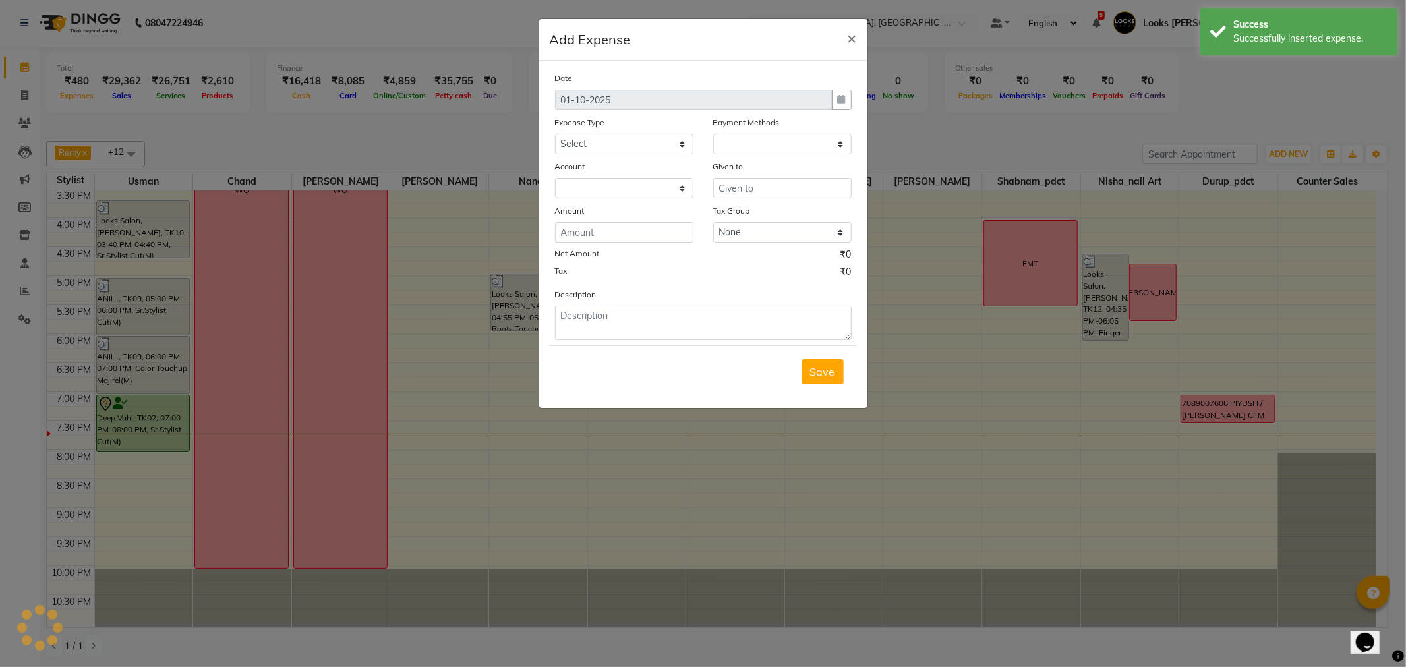
select select "1"
select select "3134"
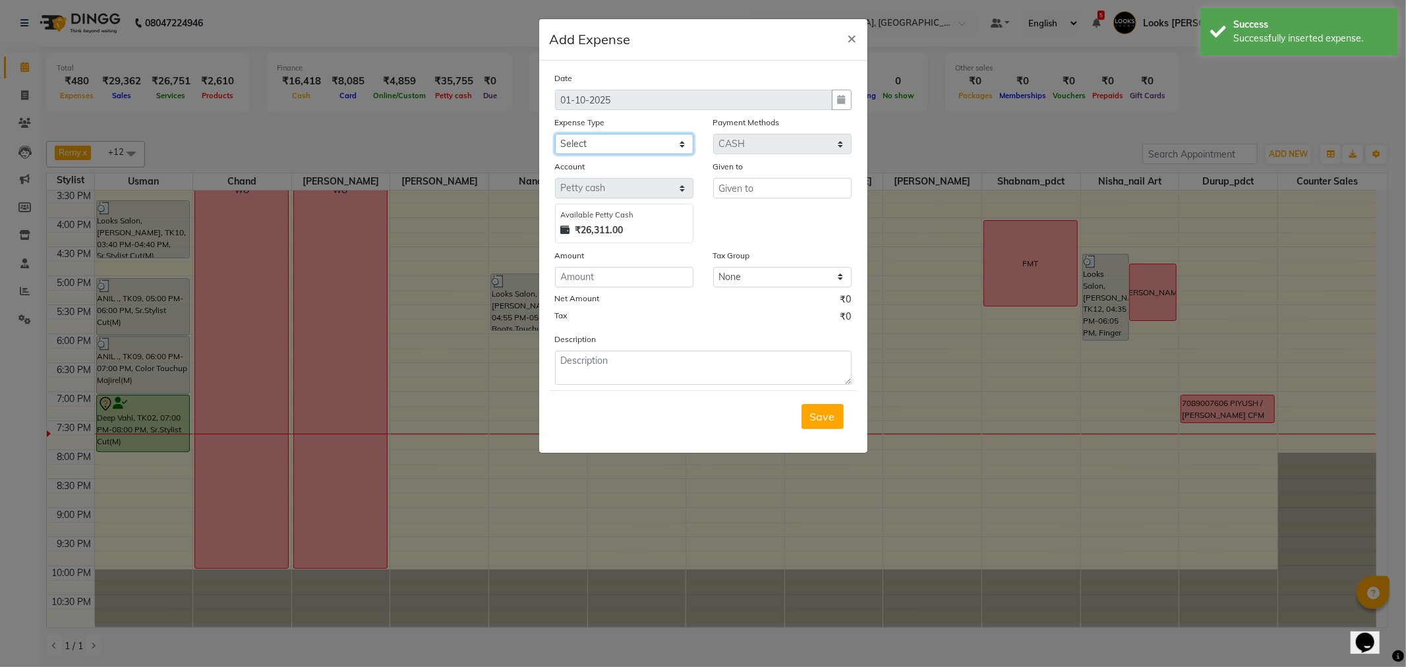
click at [661, 142] on select "Select Accommodation Aesthetics Bank Deposit BLINKIT Cash Handover Client Refun…" at bounding box center [624, 144] width 138 height 20
select select "24888"
click at [555, 134] on select "Select Accommodation Aesthetics Bank Deposit BLINKIT Cash Handover Client Refun…" at bounding box center [624, 144] width 138 height 20
click at [746, 175] on div "Given to" at bounding box center [782, 169] width 138 height 18
click at [745, 183] on input "text" at bounding box center [782, 188] width 138 height 20
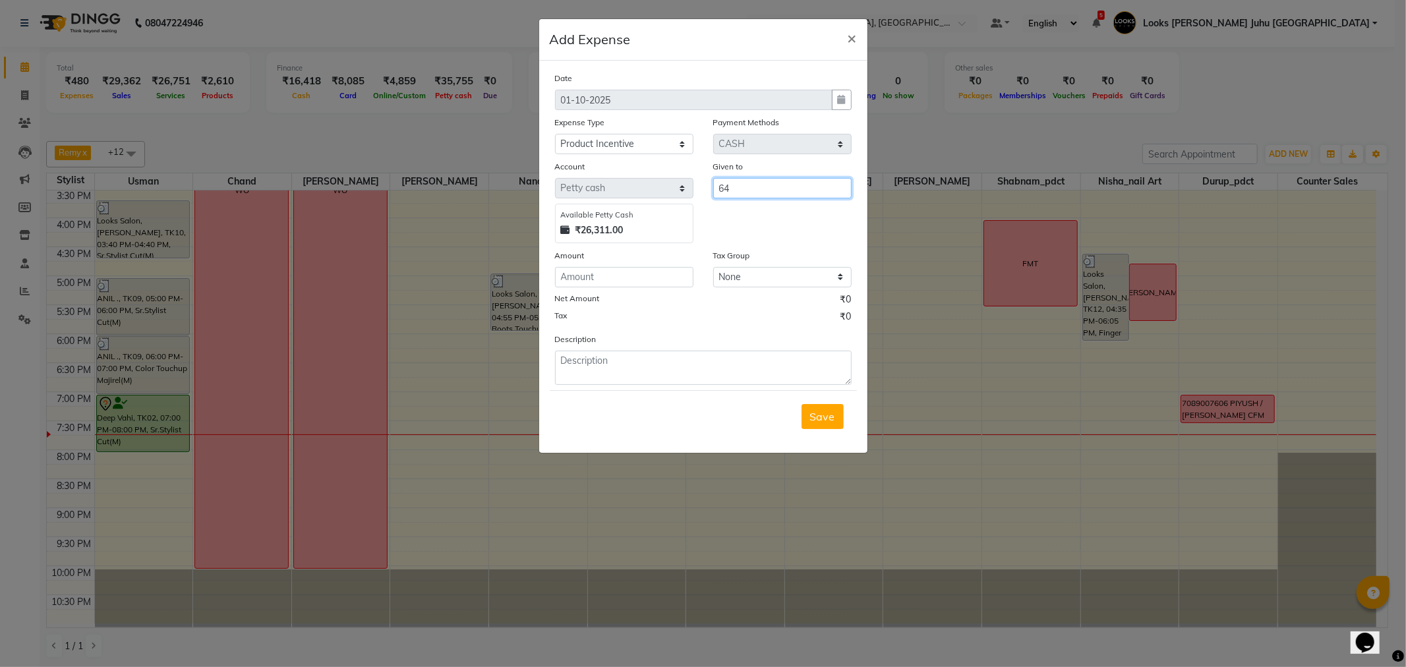
type input "6"
type input "USMAN"
click at [633, 279] on input "number" at bounding box center [624, 277] width 138 height 20
type input "640"
click at [601, 367] on textarea at bounding box center [703, 368] width 297 height 34
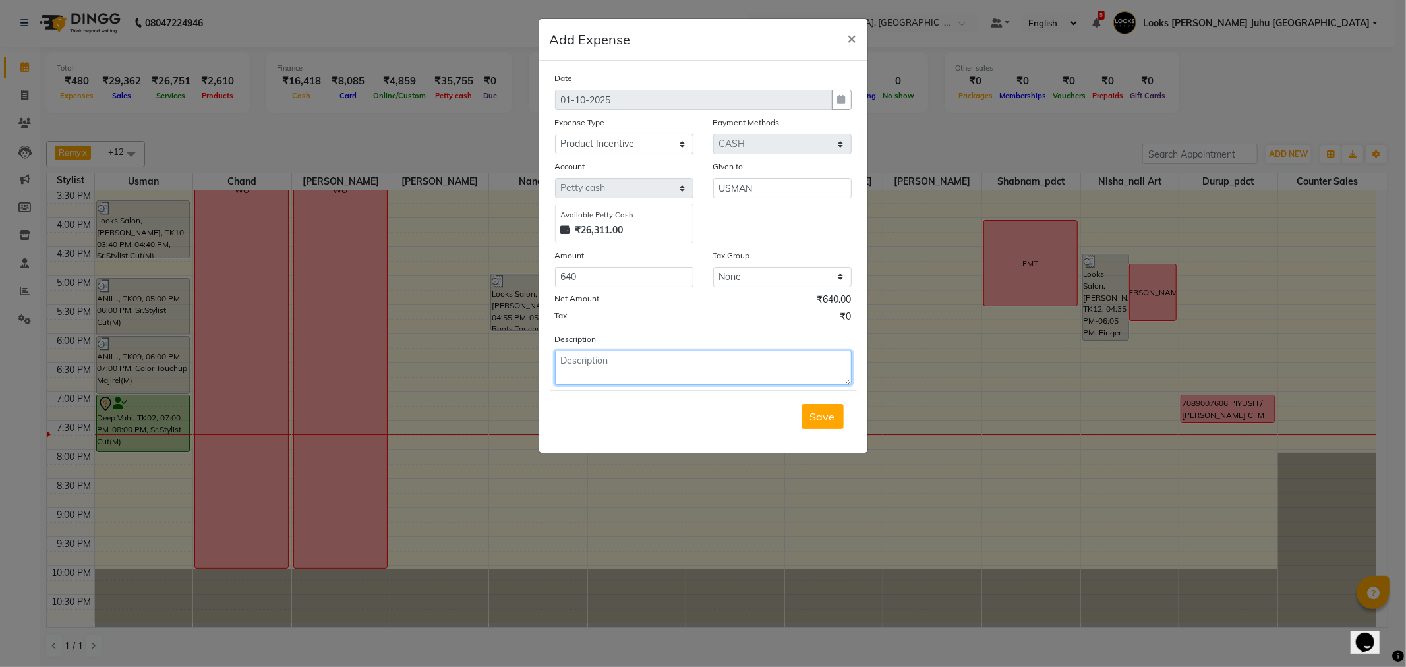
paste textarea "SERVICE INCENTIVE PAID TO USMAN FOR THE MONTH OF AUGUST"
click at [601, 358] on textarea "SERVICE INCENTIVE PAID TO USMAN FOR THE MONTH OF AUGUST" at bounding box center [703, 368] width 297 height 34
type textarea "PRODUCT INCENTIVE PAID TO USMAN FOR THE MONTH OF AUGUST"
click at [825, 413] on span "Save" at bounding box center [822, 416] width 25 height 13
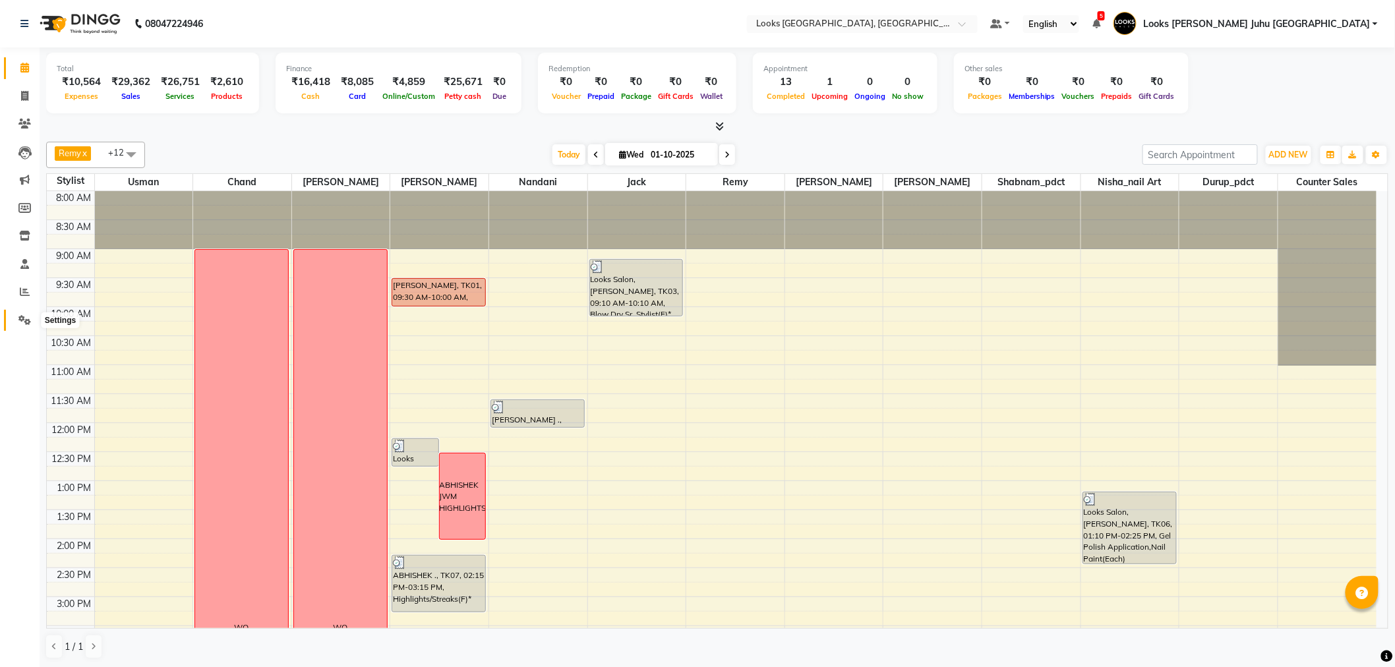
click at [30, 322] on span at bounding box center [24, 320] width 23 height 15
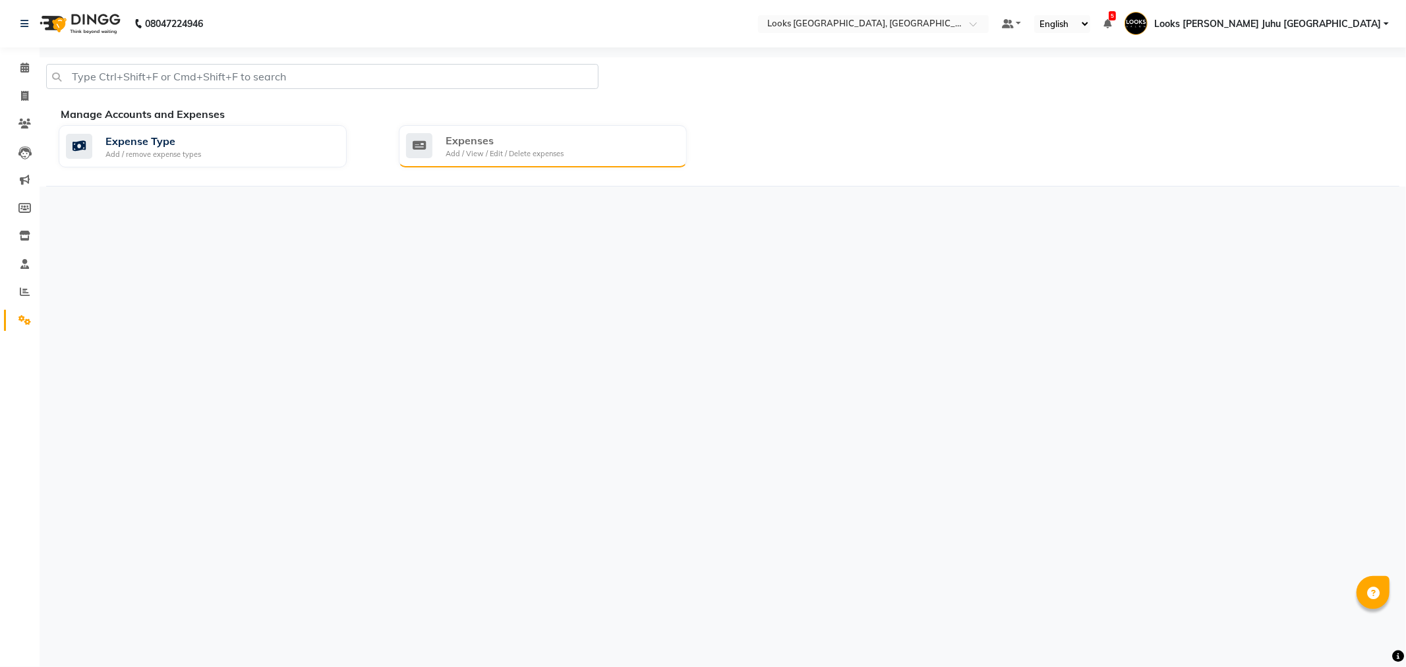
click at [477, 143] on div "Expenses" at bounding box center [505, 141] width 118 height 16
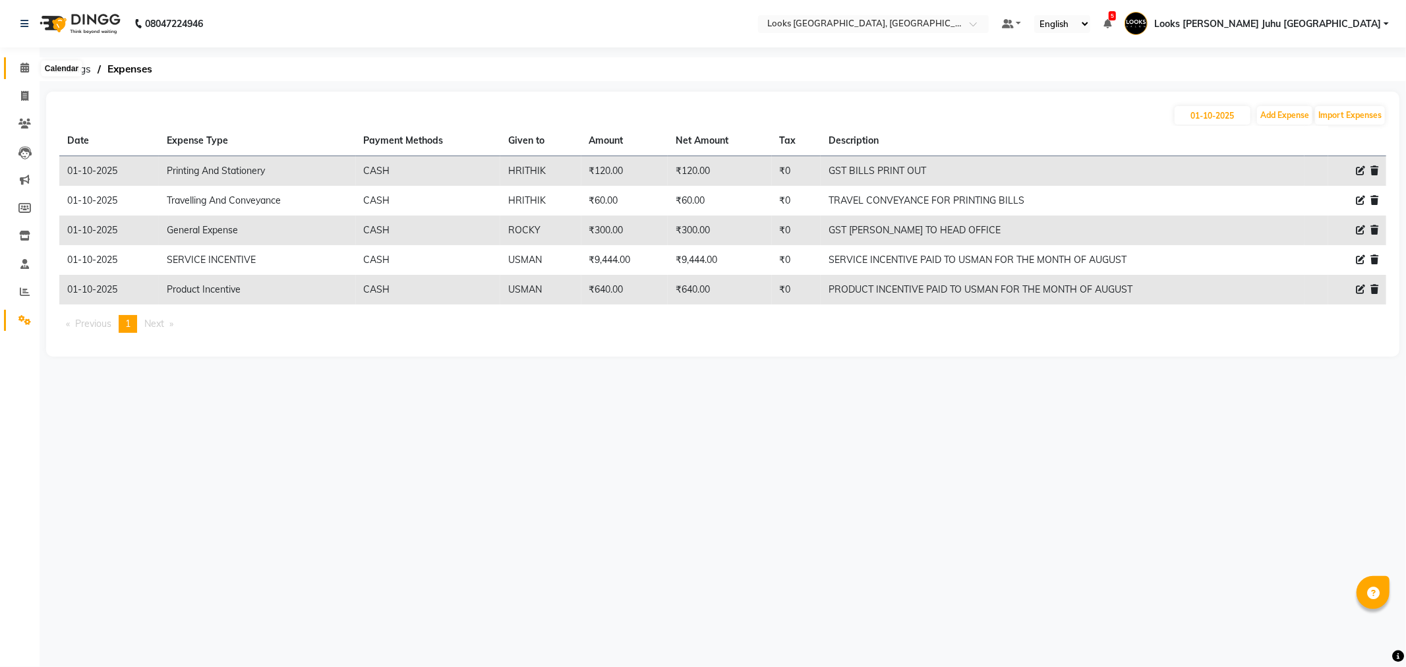
click at [31, 73] on span at bounding box center [24, 68] width 23 height 15
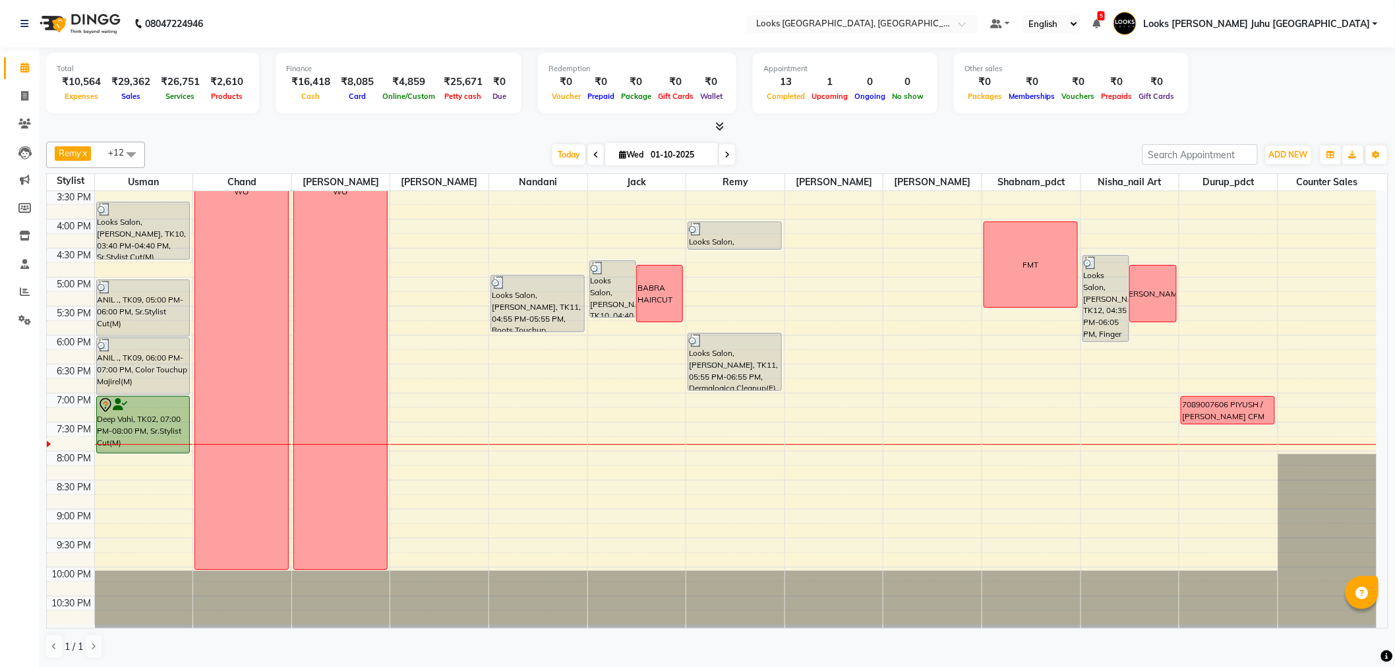
scroll to position [1, 0]
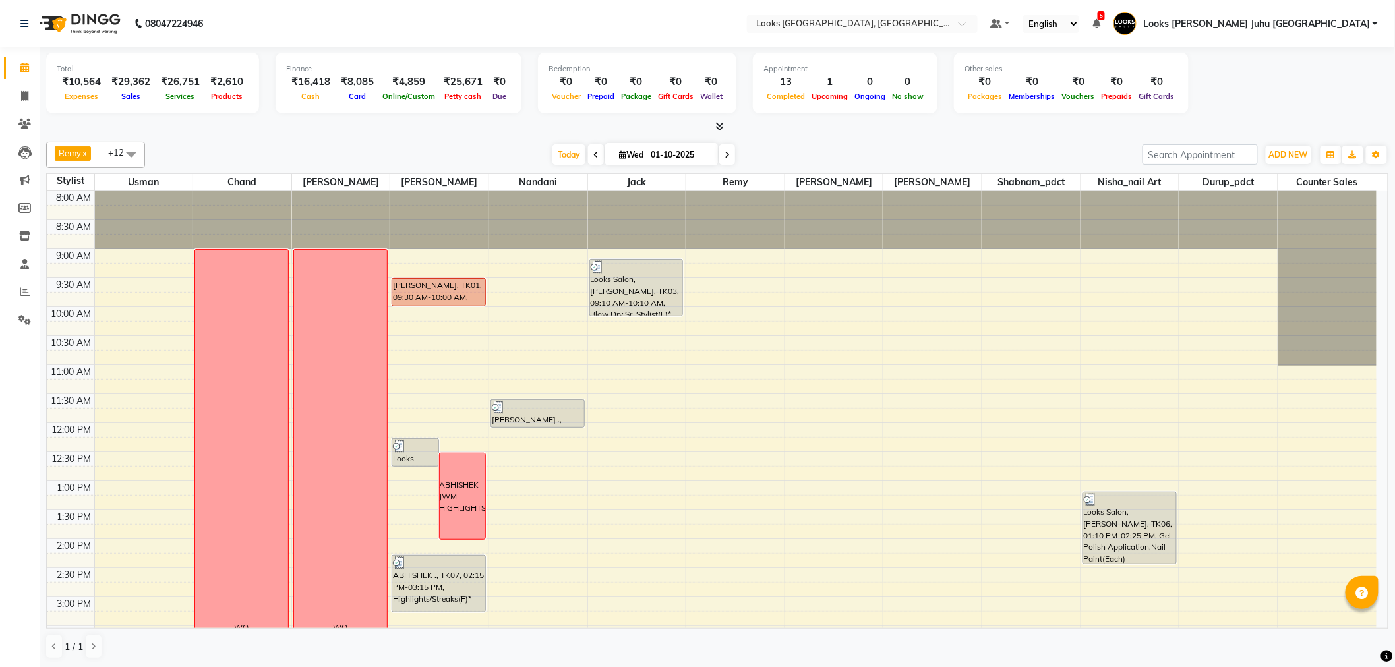
click at [658, 156] on input "01-10-2025" at bounding box center [680, 155] width 66 height 20
select select "10"
select select "2025"
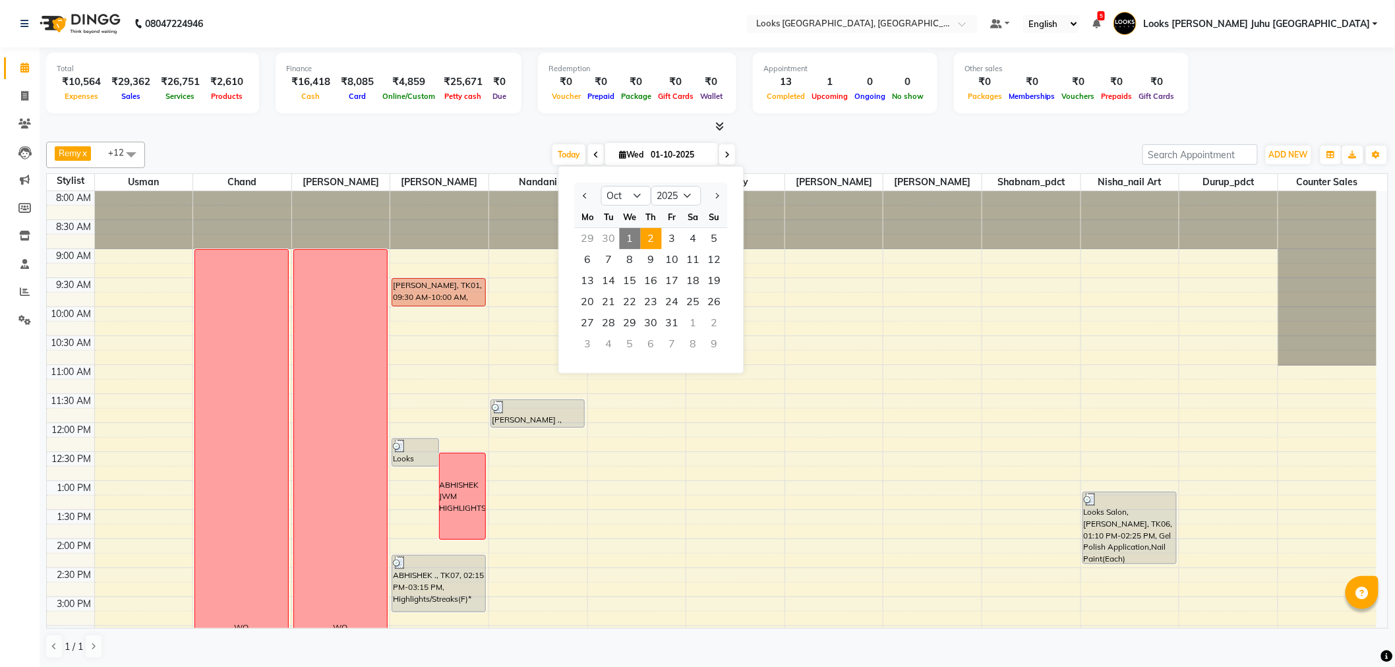
click at [649, 228] on span "2" at bounding box center [651, 238] width 21 height 21
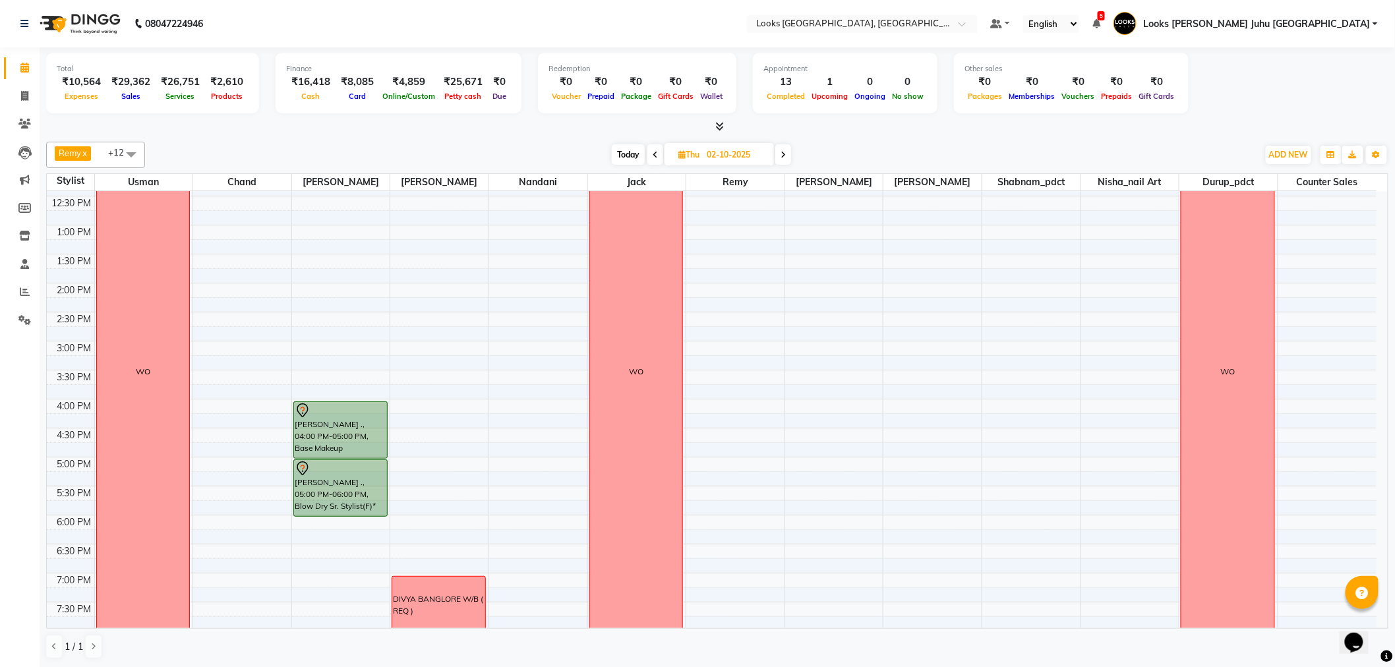
scroll to position [436, 0]
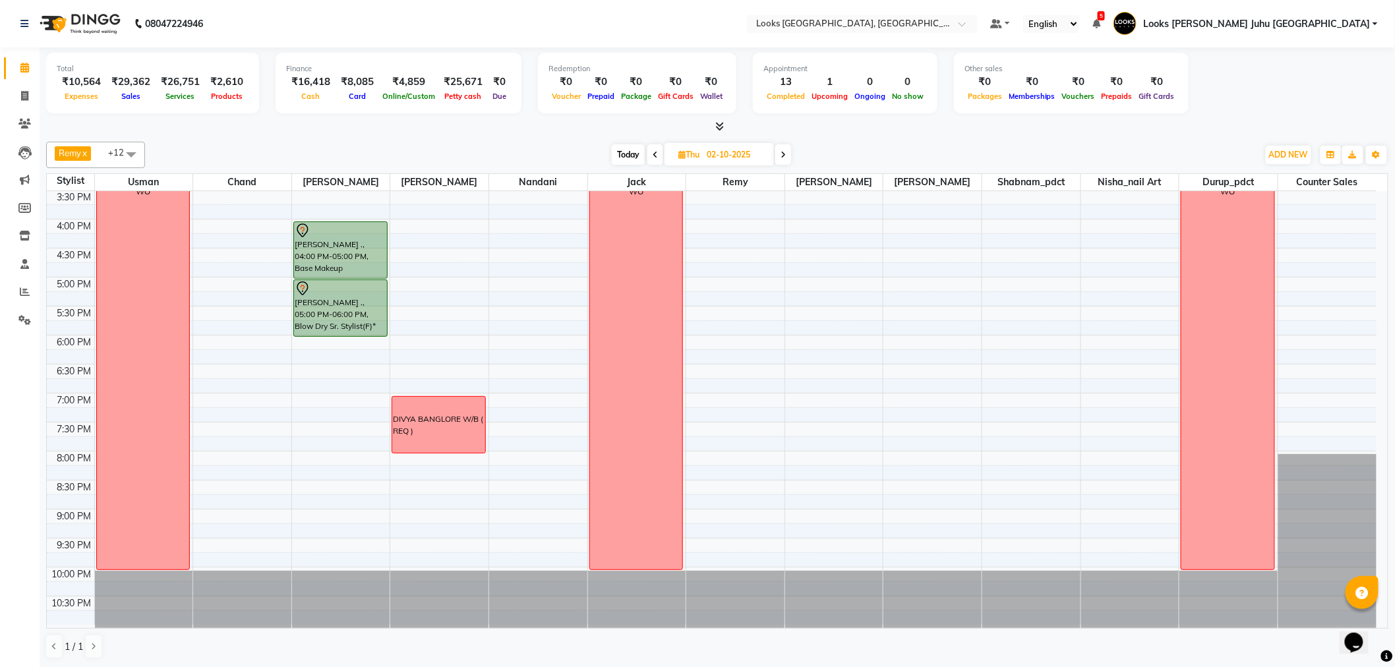
click at [618, 152] on span "Today" at bounding box center [628, 154] width 33 height 20
type input "01-10-2025"
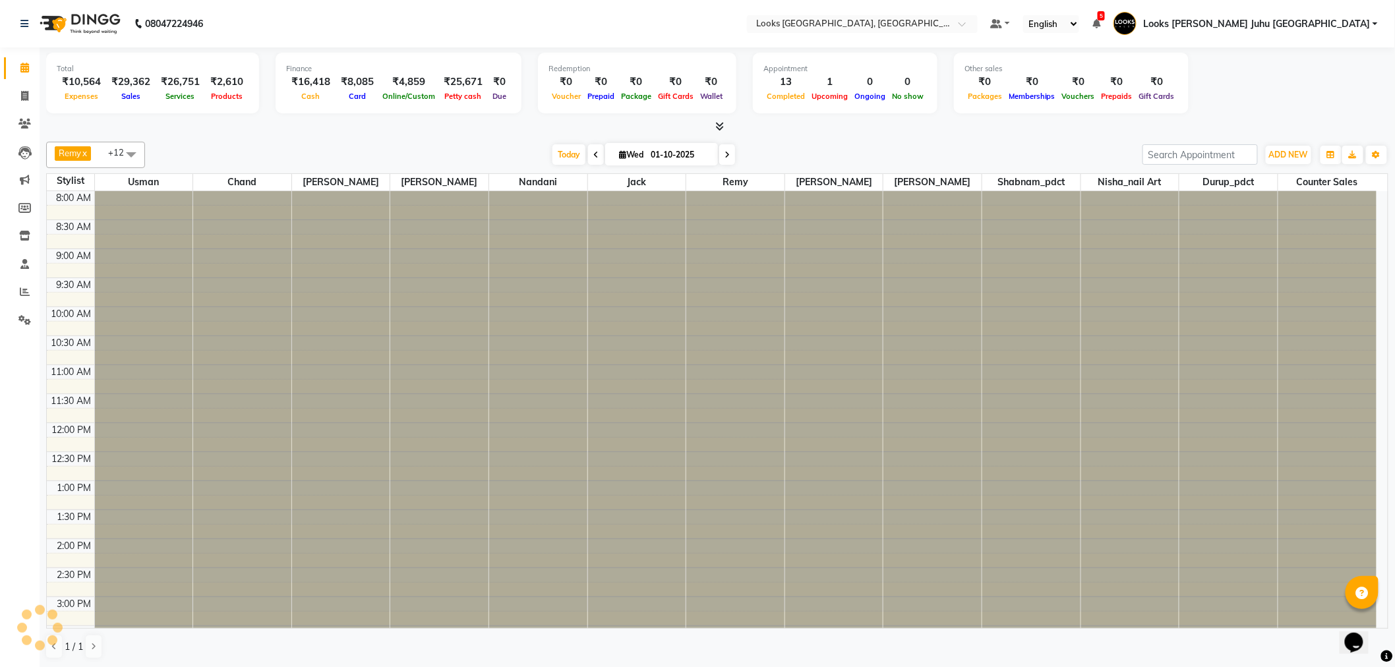
scroll to position [437, 0]
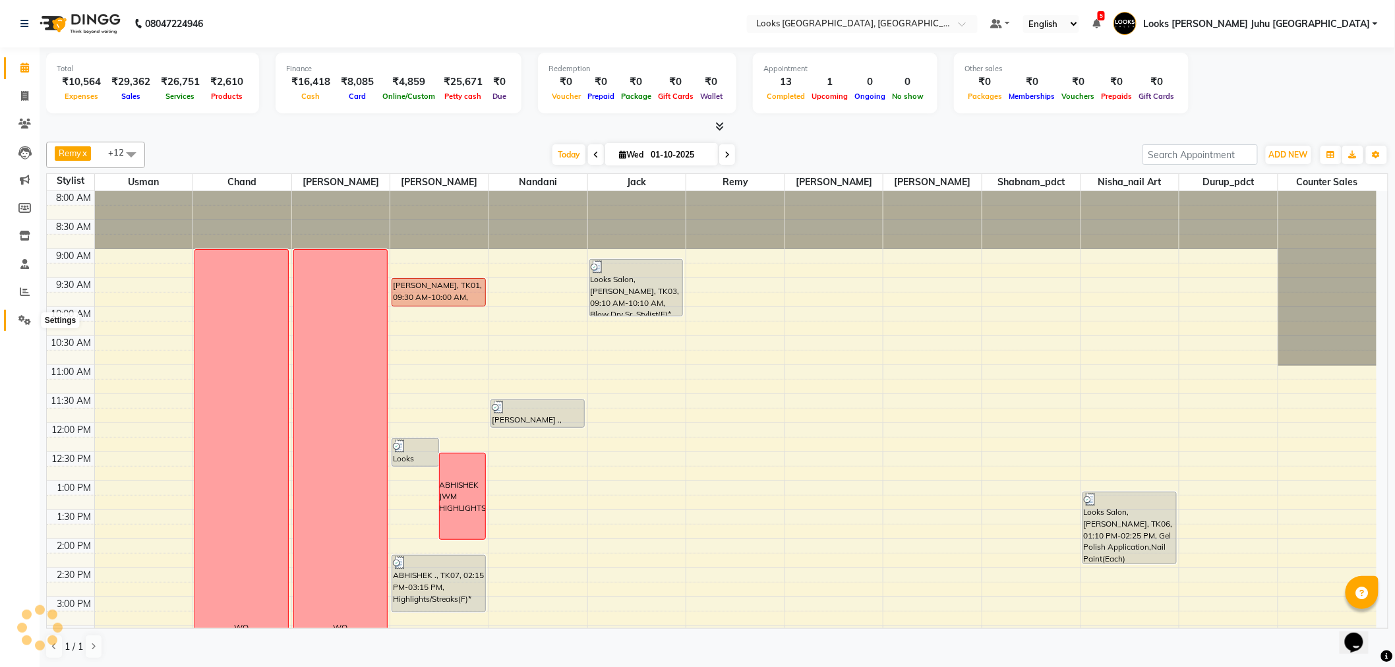
click at [32, 313] on span at bounding box center [24, 320] width 23 height 15
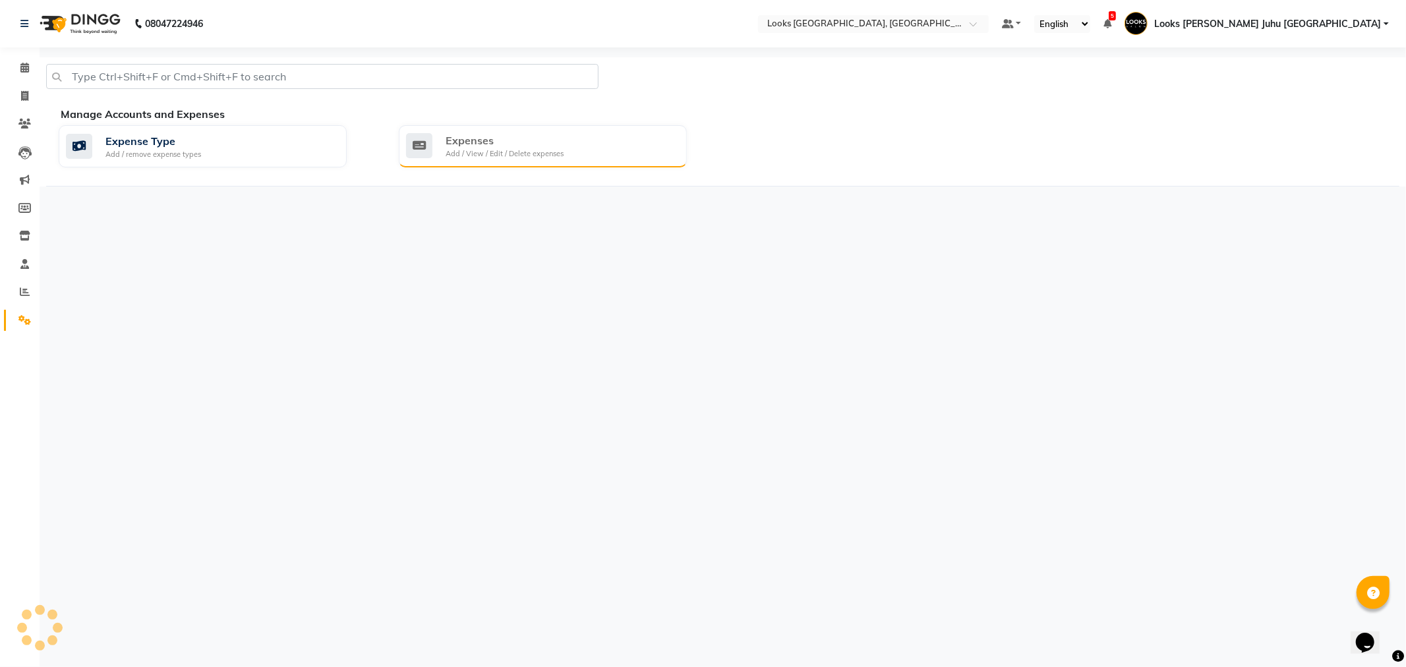
click at [550, 154] on div "Add / View / Edit / Delete expenses" at bounding box center [505, 153] width 118 height 11
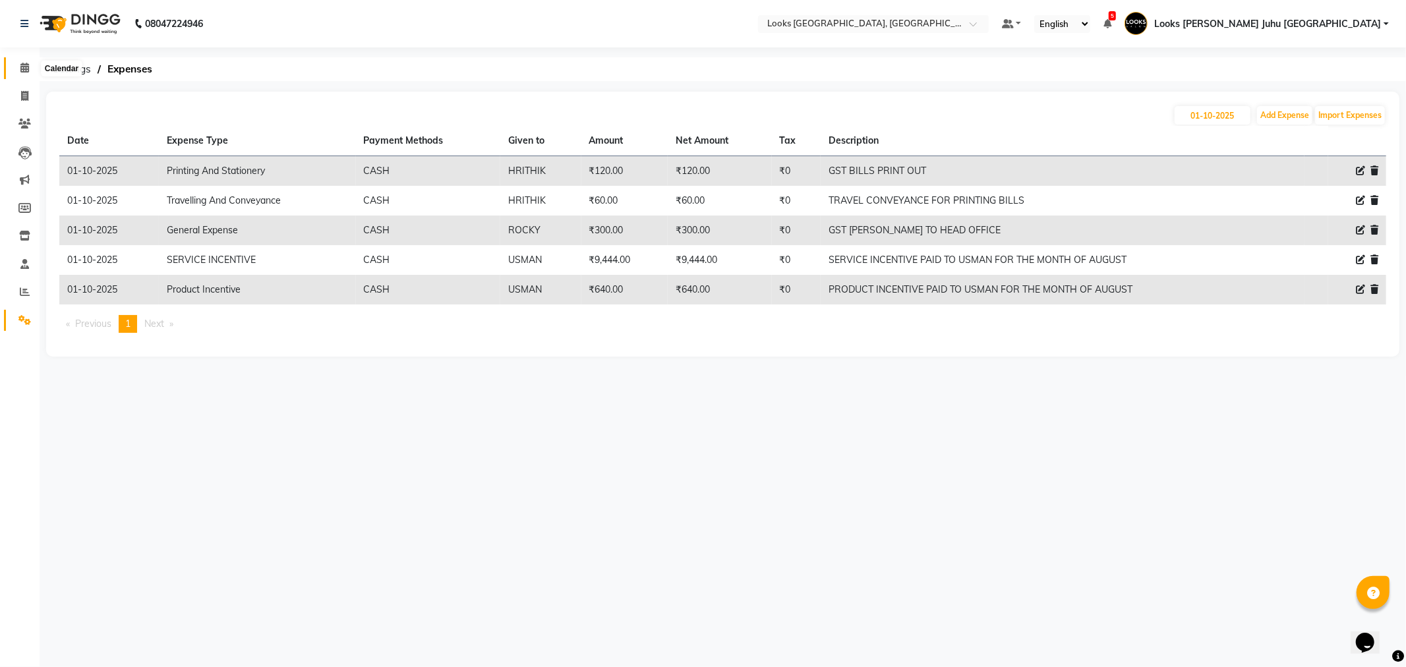
click at [16, 71] on span at bounding box center [24, 68] width 23 height 15
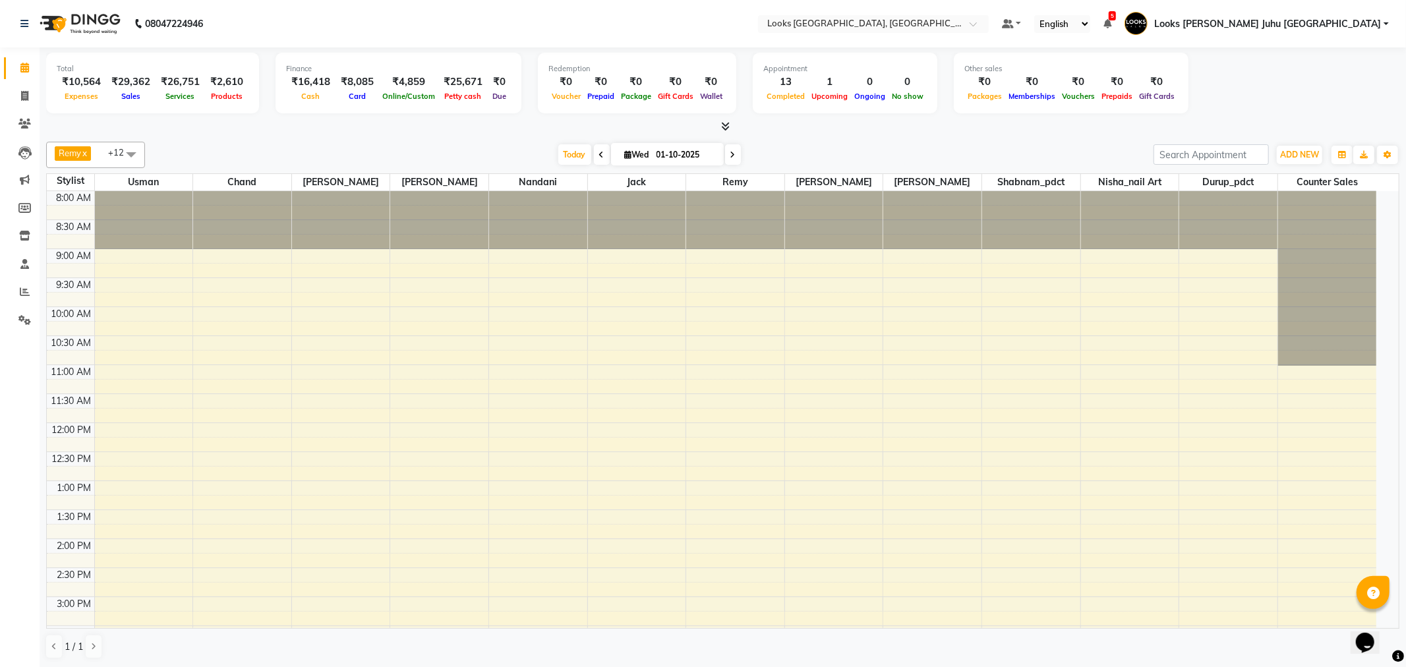
click at [21, 336] on li "Completed InProgress Upcoming Dropped Tentative Check-In Confirm" at bounding box center [20, 337] width 40 height 7
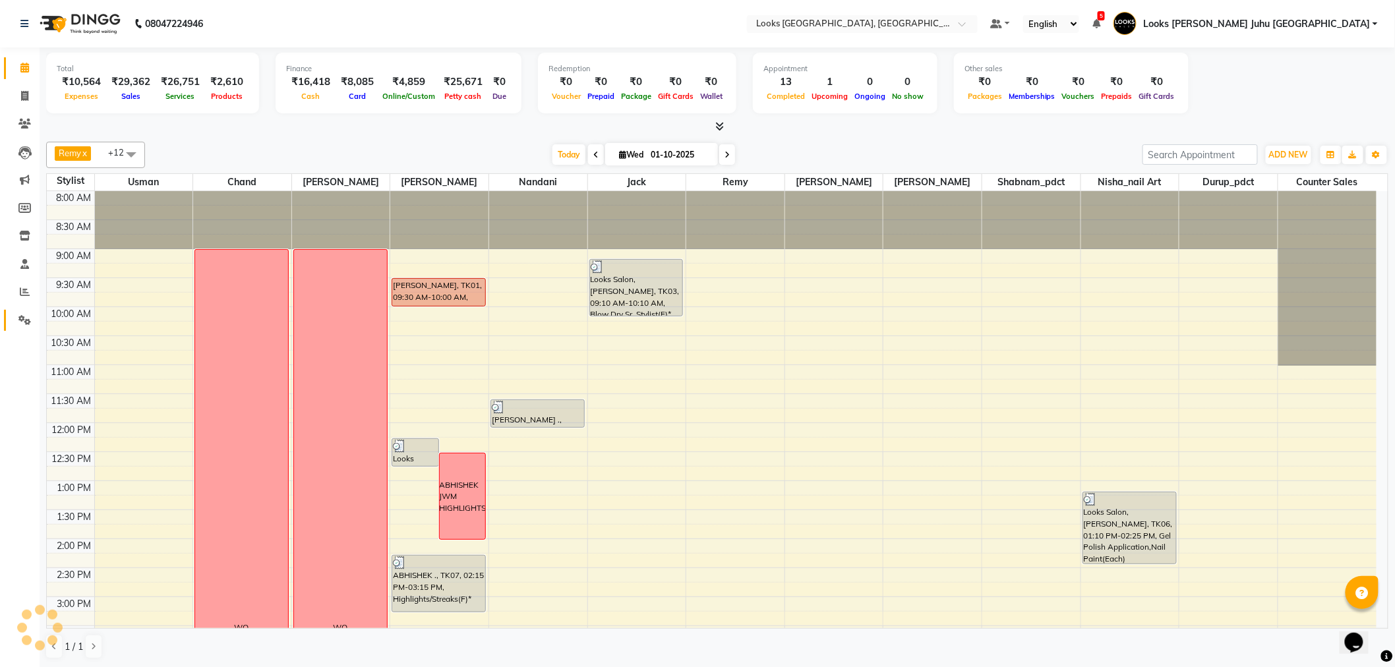
click at [22, 330] on link "Settings" at bounding box center [20, 321] width 32 height 22
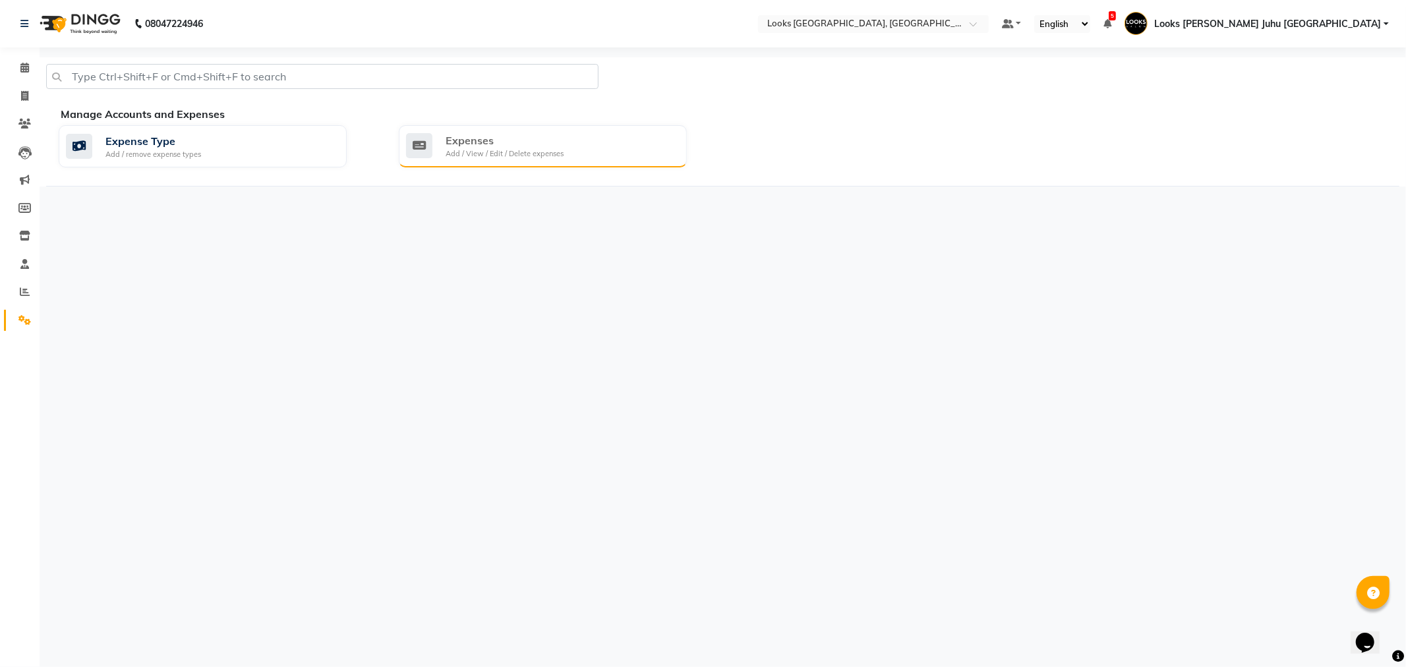
click at [596, 166] on div "Expenses Add / View / Edit / Delete expenses" at bounding box center [543, 146] width 288 height 42
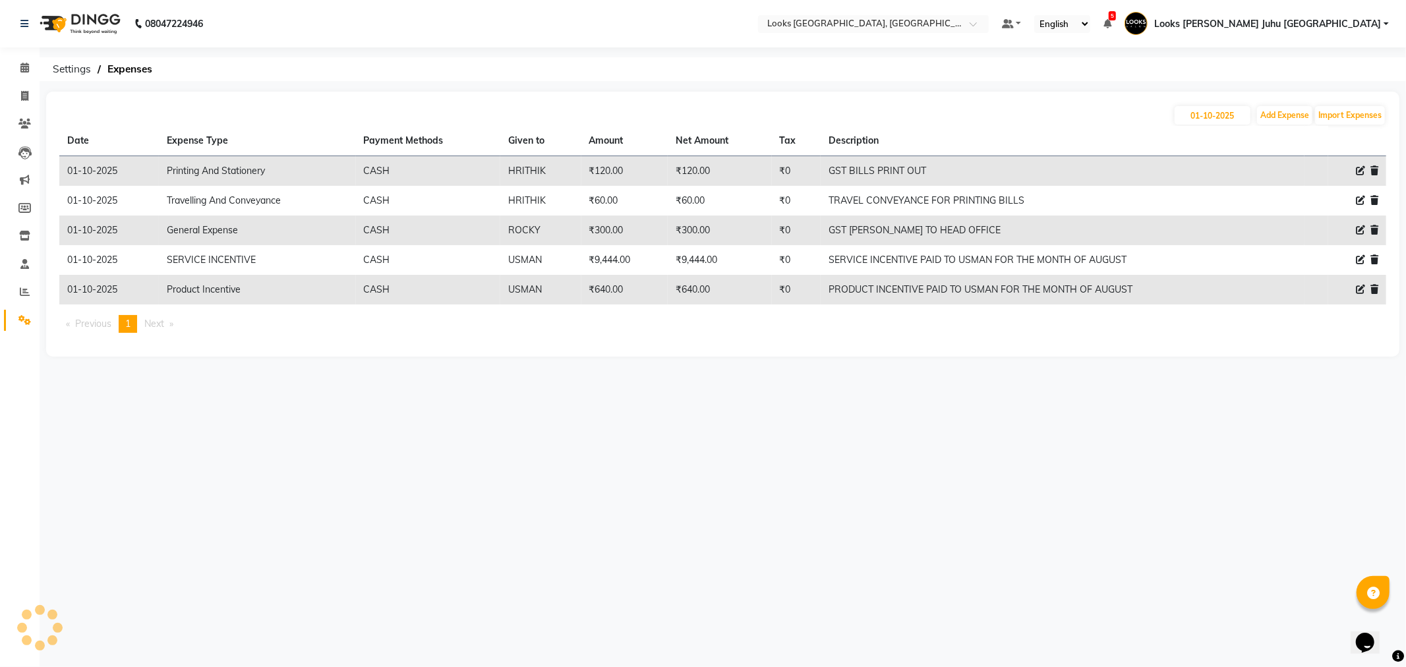
drag, startPoint x: 669, startPoint y: 166, endPoint x: 720, endPoint y: 155, distance: 51.9
click at [720, 156] on tr "01-10-2025 Printing And Stationery CASH HRITHIK ₹120.00 ₹120.00 ₹0 GST BILLS PR…" at bounding box center [722, 171] width 1327 height 30
drag, startPoint x: 818, startPoint y: 169, endPoint x: 933, endPoint y: 159, distance: 115.2
click at [933, 159] on tr "01-10-2025 Printing And Stationery CASH HRITHIK ₹120.00 ₹120.00 ₹0 GST BILLS PR…" at bounding box center [722, 171] width 1327 height 30
drag, startPoint x: 666, startPoint y: 199, endPoint x: 734, endPoint y: 198, distance: 67.9
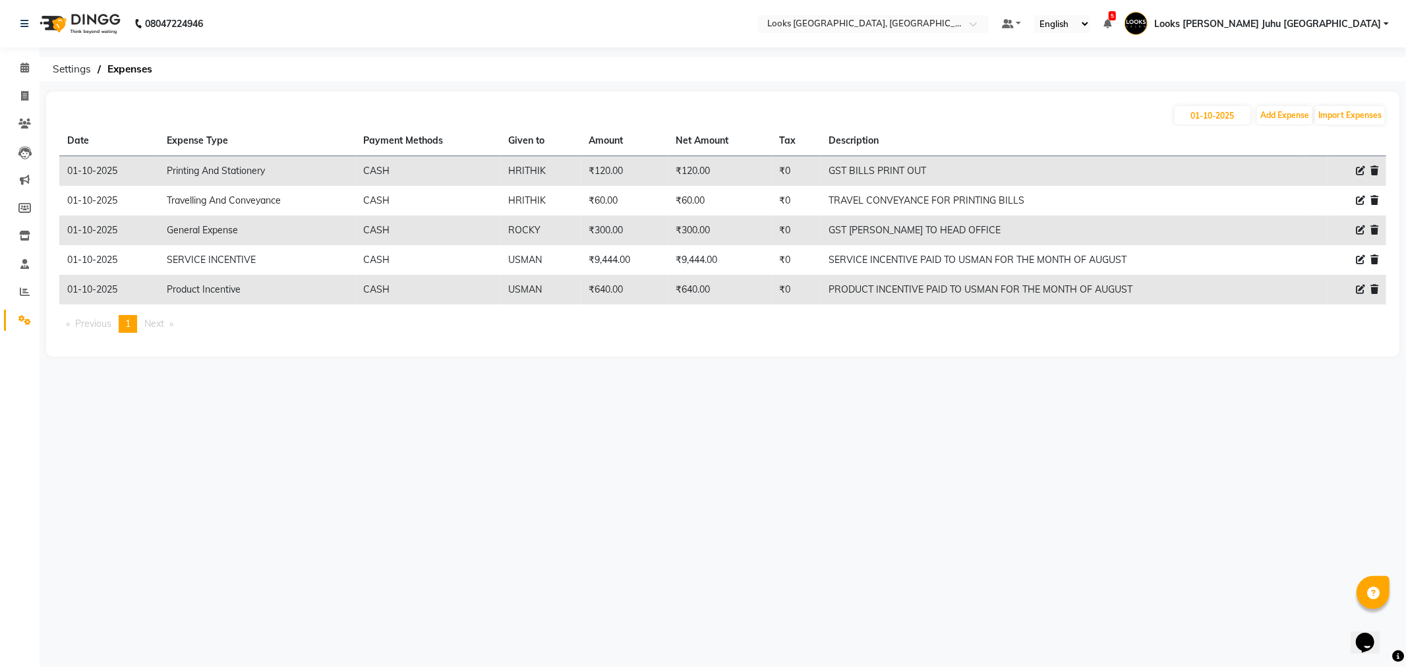
click at [734, 198] on tr "01-10-2025 Travelling And Conveyance CASH HRITHIK ₹60.00 ₹60.00 ₹0 TRAVEL CONVE…" at bounding box center [722, 201] width 1327 height 30
drag, startPoint x: 664, startPoint y: 233, endPoint x: 746, endPoint y: 219, distance: 82.9
click at [746, 219] on tr "01-10-2025 General Expense CASH ROCKY ₹300.00 ₹300.00 ₹0 GST BILL COURIER TO HE…" at bounding box center [722, 231] width 1327 height 30
drag, startPoint x: 675, startPoint y: 262, endPoint x: 741, endPoint y: 258, distance: 66.0
click at [741, 258] on td "₹9,444.00" at bounding box center [720, 260] width 104 height 30
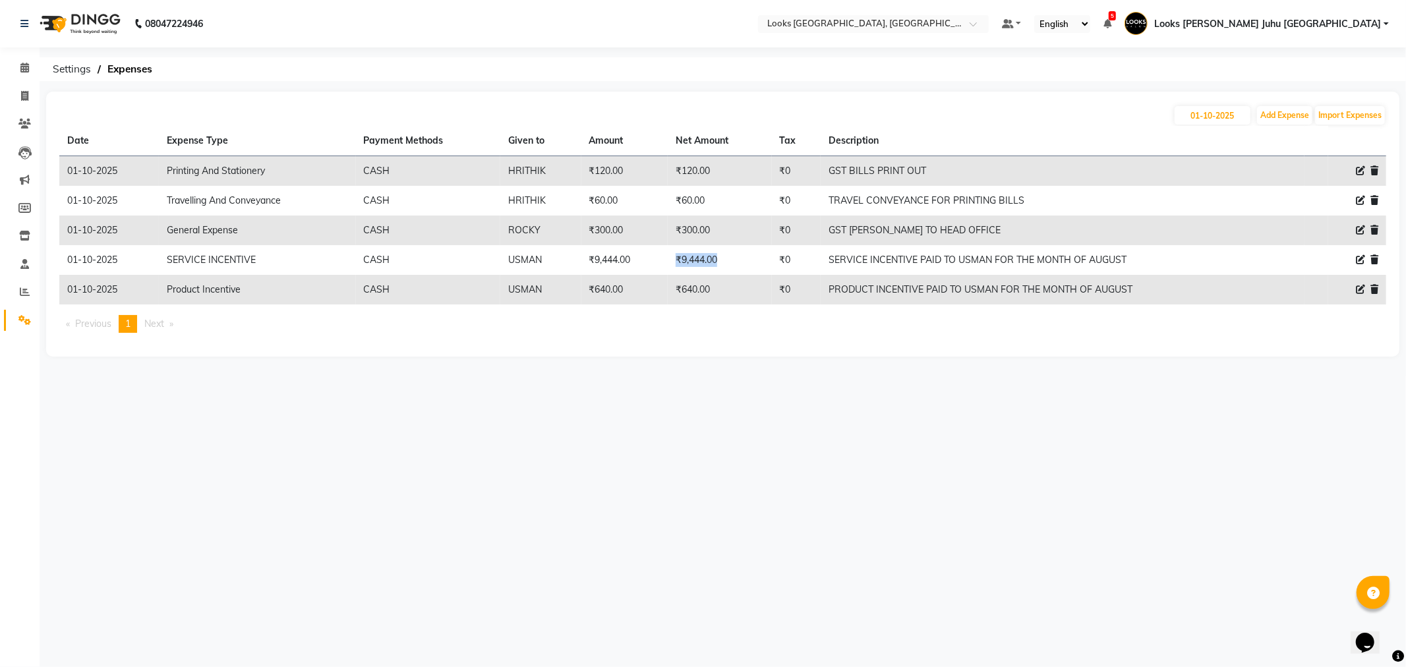
drag, startPoint x: 666, startPoint y: 287, endPoint x: 722, endPoint y: 280, distance: 56.6
click at [722, 280] on tr "01-10-2025 Product Incentive CASH USMAN ₹640.00 ₹640.00 ₹0 PRODUCT INCENTIVE PA…" at bounding box center [722, 290] width 1327 height 30
click at [25, 68] on icon at bounding box center [24, 68] width 9 height 10
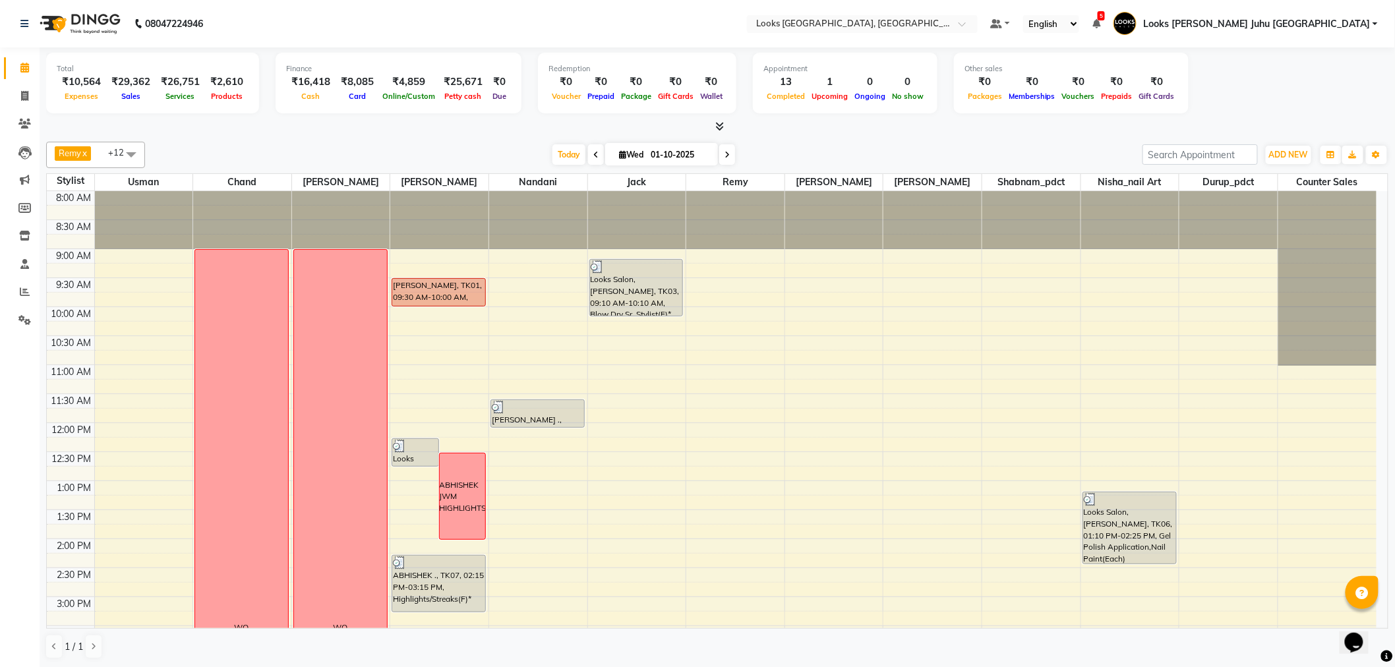
click at [619, 153] on icon at bounding box center [622, 154] width 7 height 9
select select "10"
select select "2025"
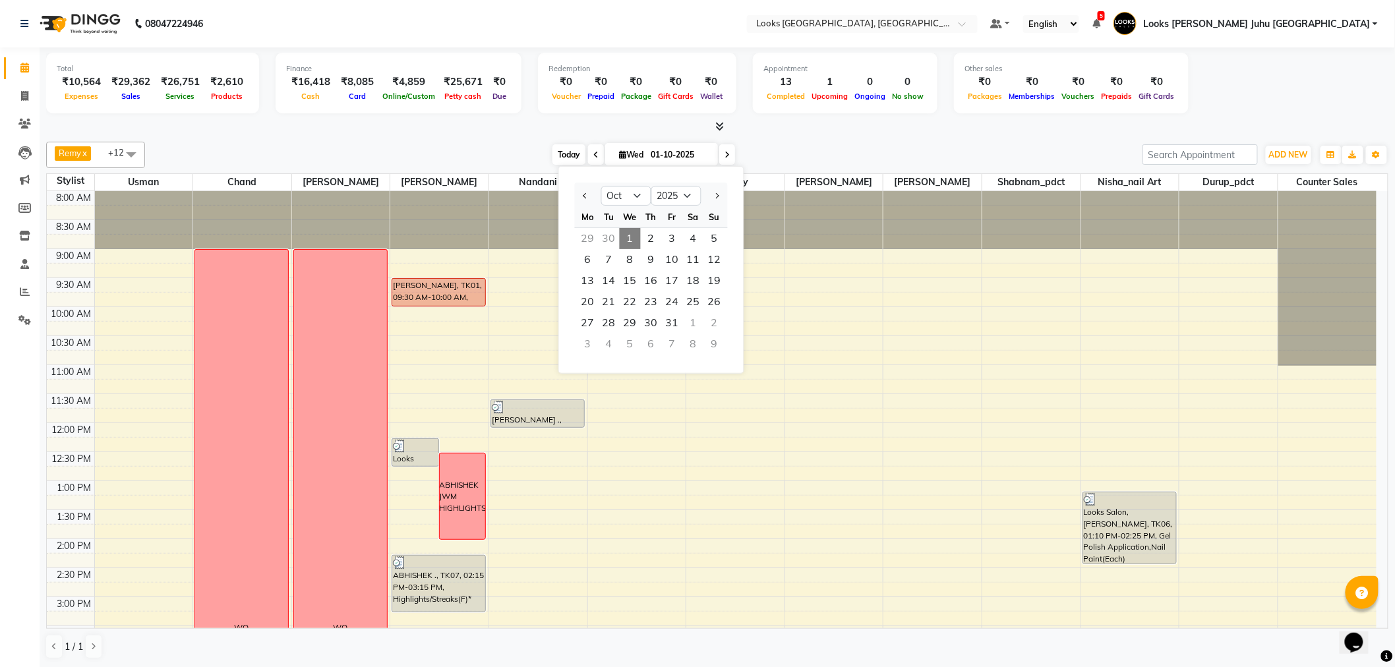
click at [572, 152] on span "Today" at bounding box center [569, 154] width 33 height 20
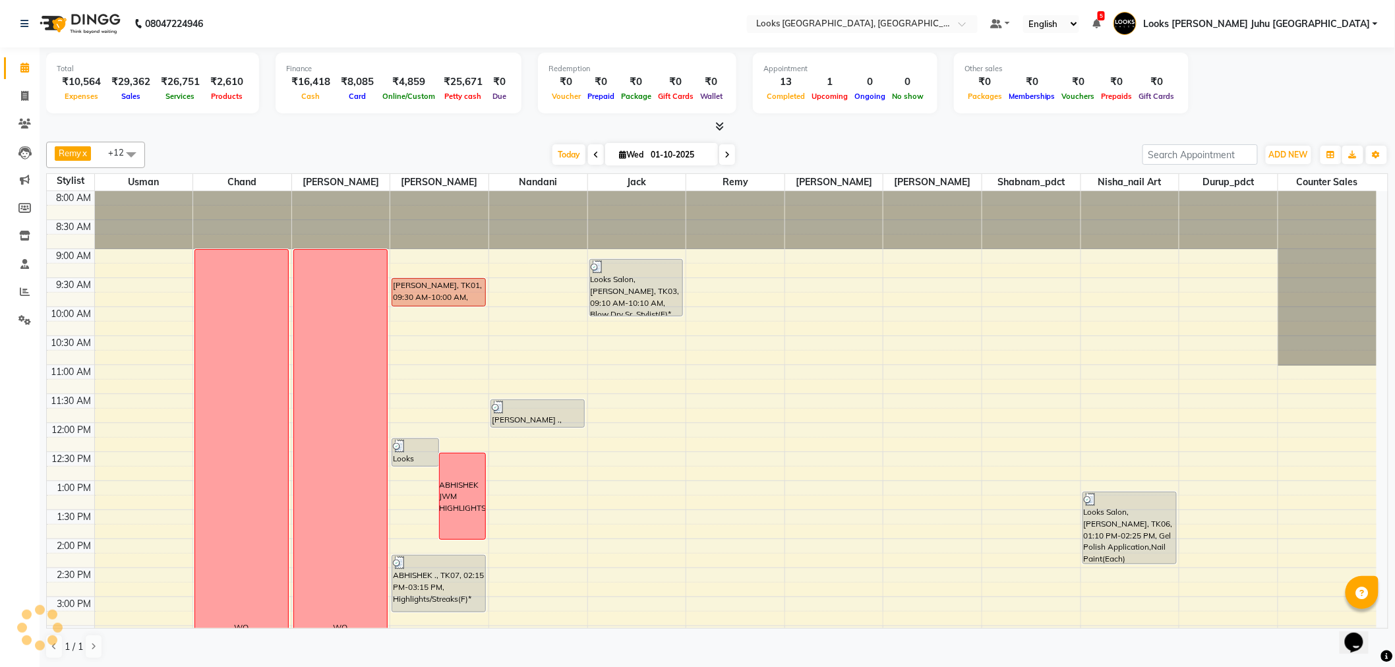
scroll to position [437, 0]
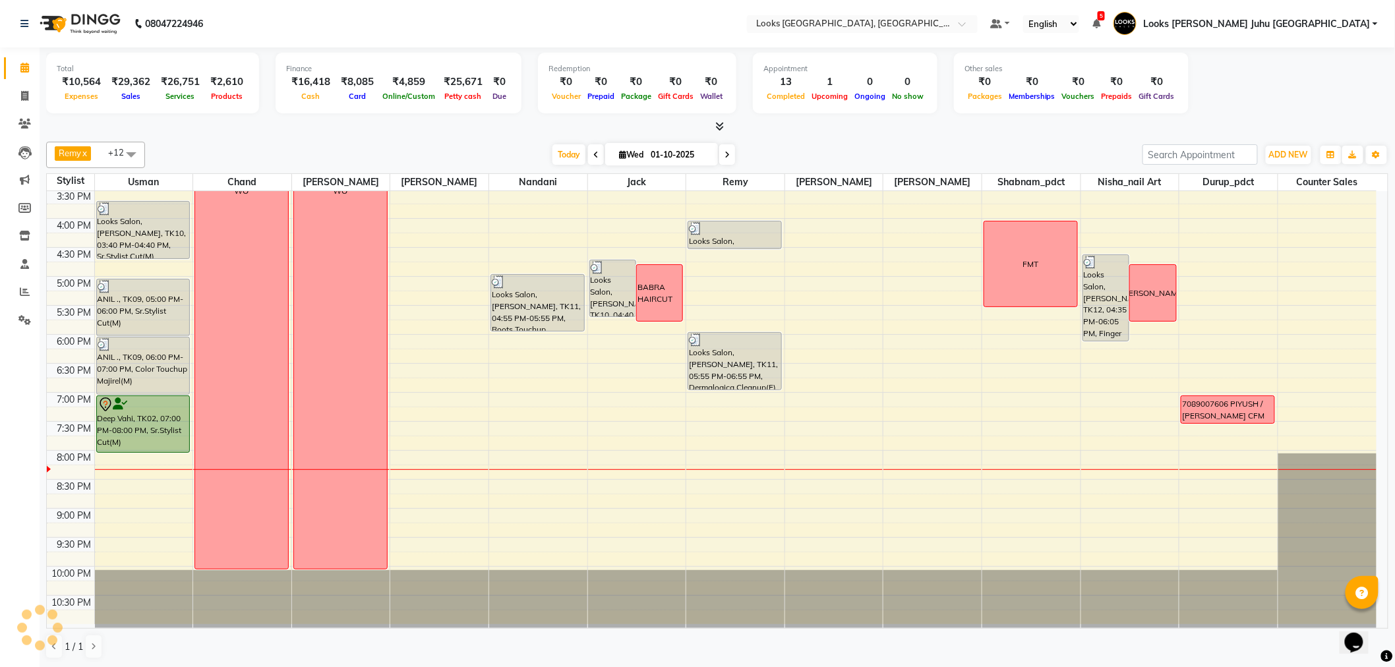
click at [649, 159] on input "01-10-2025" at bounding box center [680, 155] width 66 height 20
select select "10"
select select "2025"
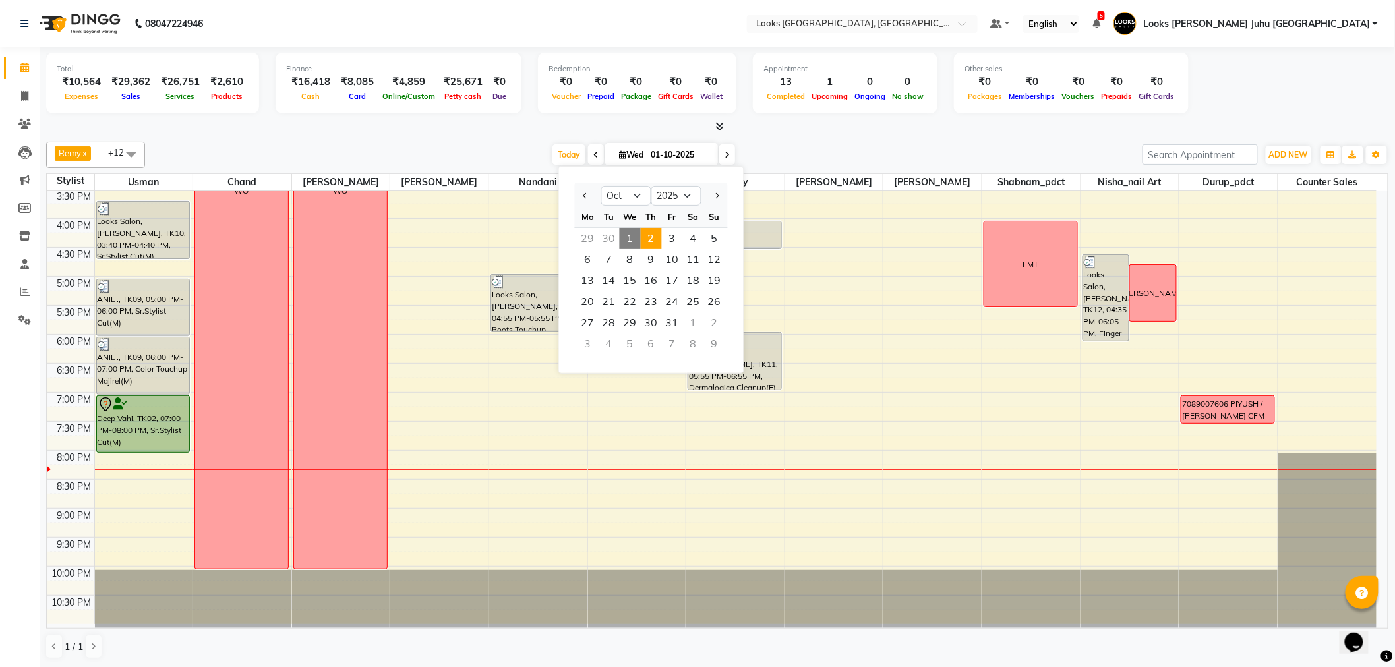
click at [647, 229] on span "2" at bounding box center [651, 238] width 21 height 21
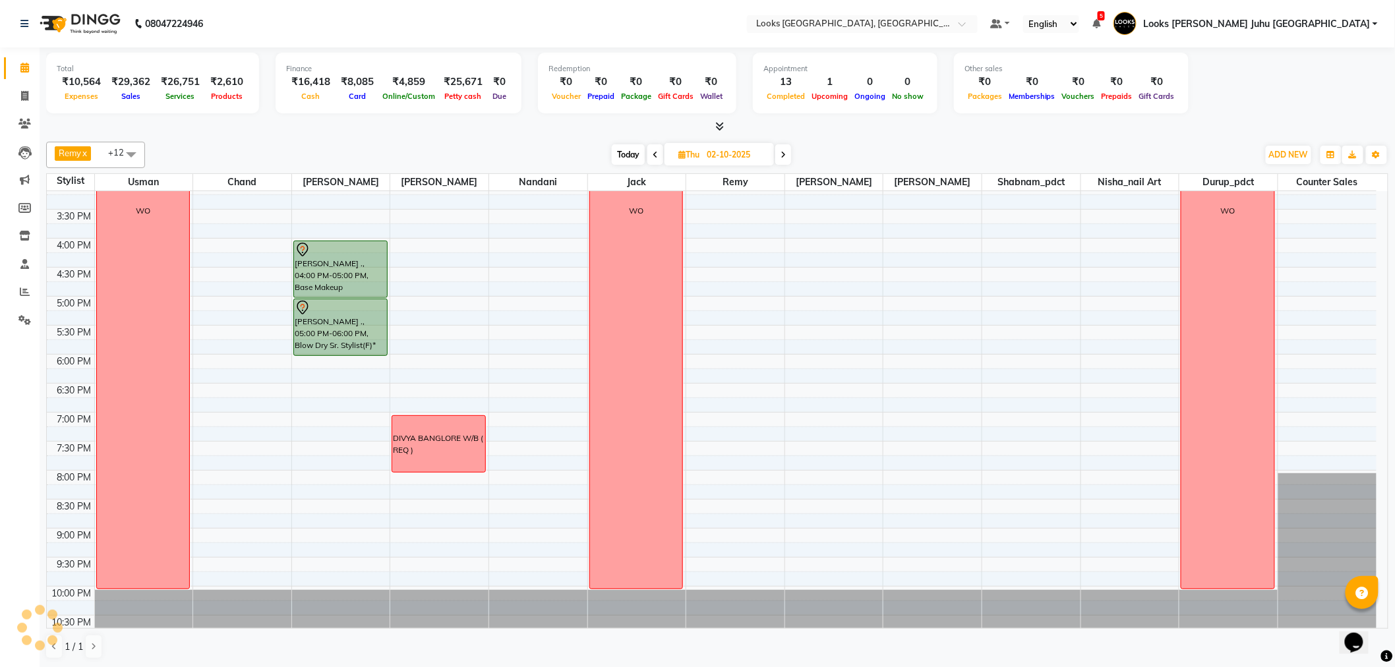
scroll to position [363, 0]
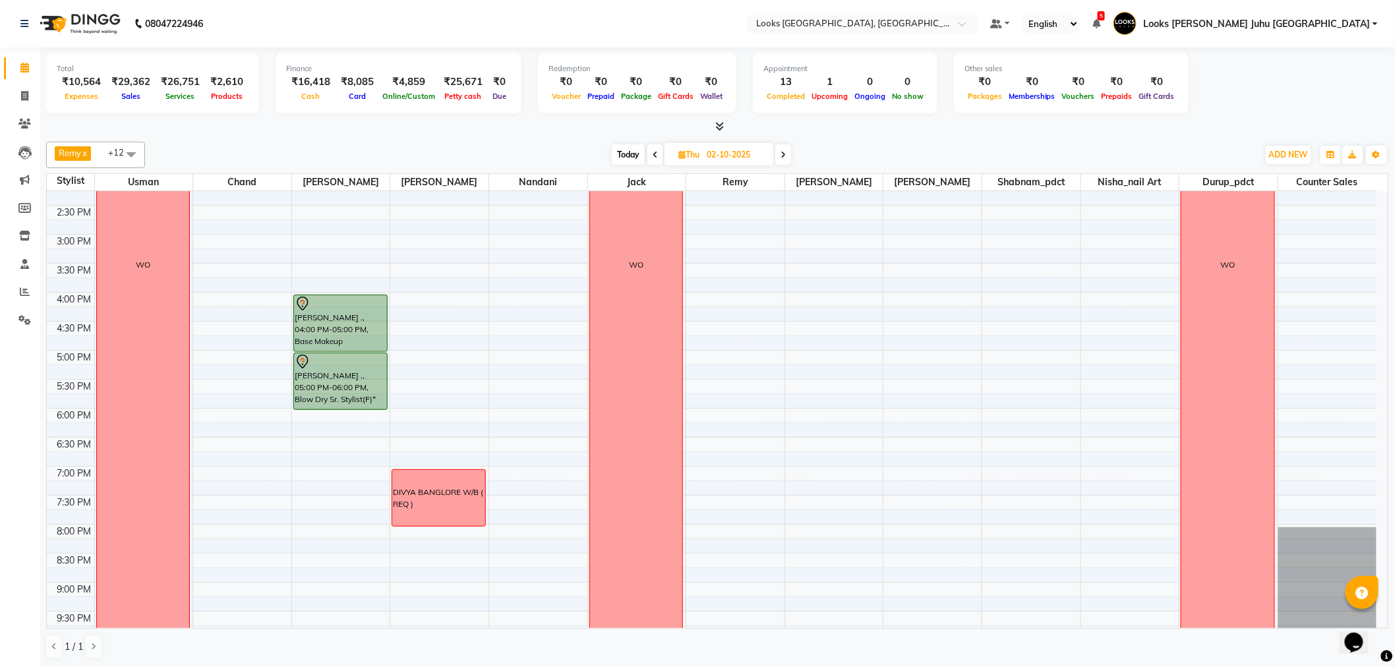
click at [624, 154] on span "Today" at bounding box center [628, 154] width 33 height 20
type input "01-10-2025"
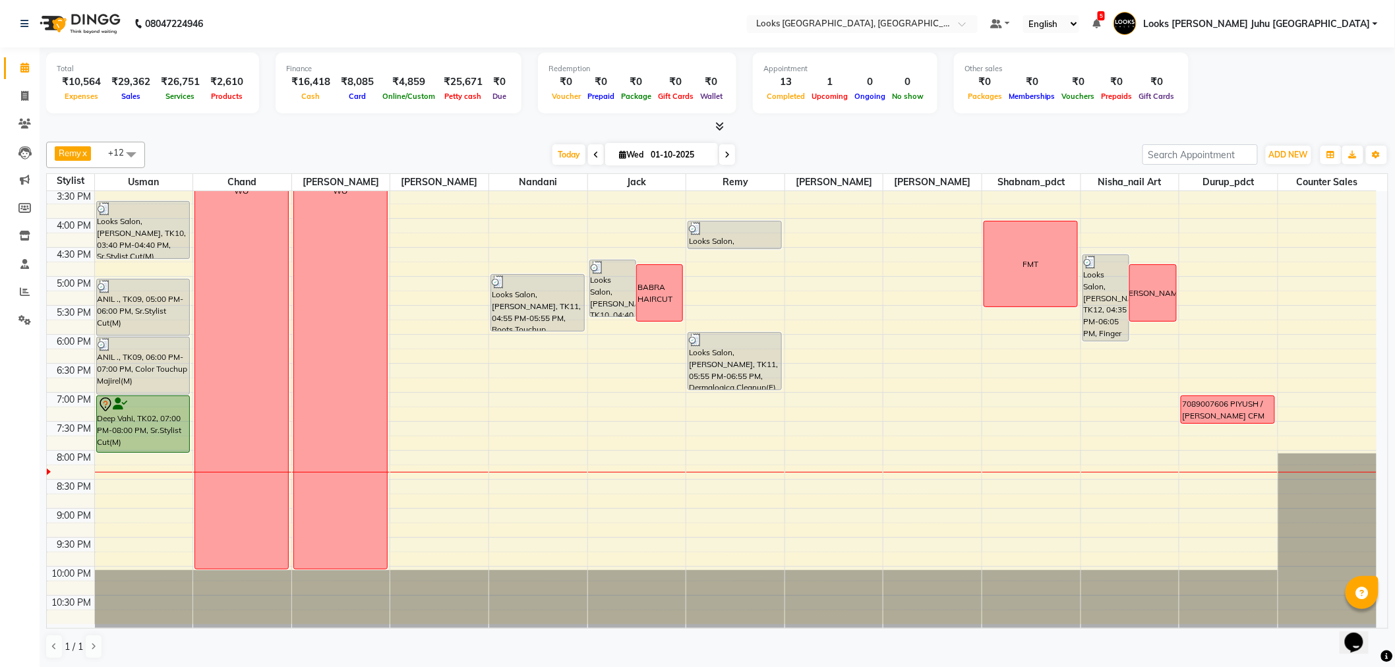
scroll to position [436, 0]
click at [11, 121] on link "Clients" at bounding box center [20, 124] width 32 height 22
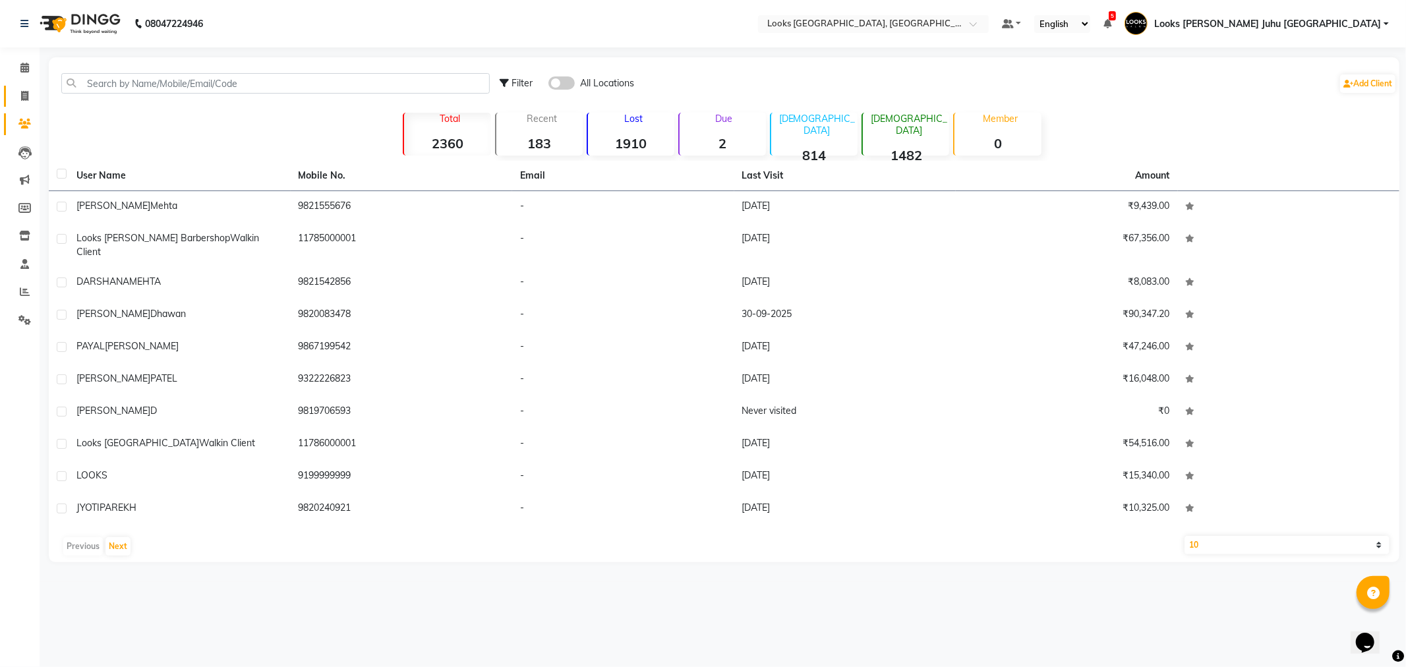
click at [24, 87] on link "Invoice" at bounding box center [20, 97] width 32 height 22
select select "service"
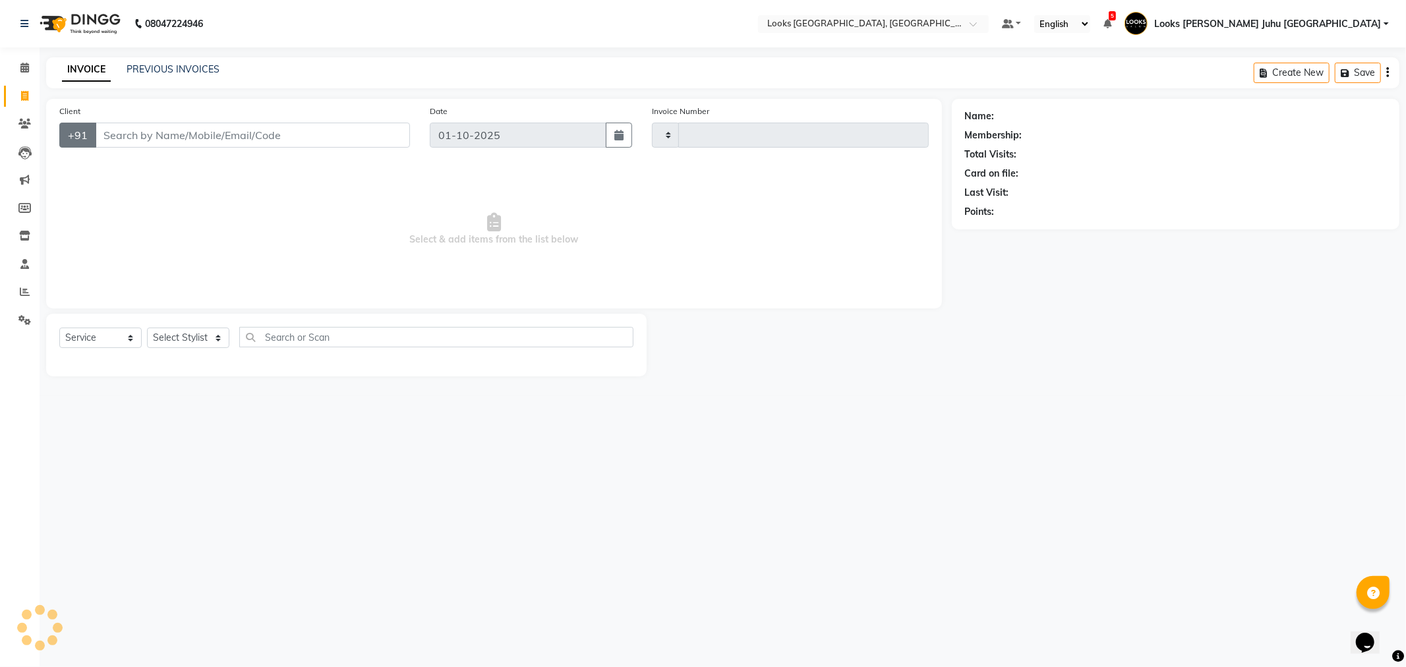
type input "2251"
select select "8270"
click at [200, 69] on link "PREVIOUS INVOICES" at bounding box center [173, 69] width 93 height 12
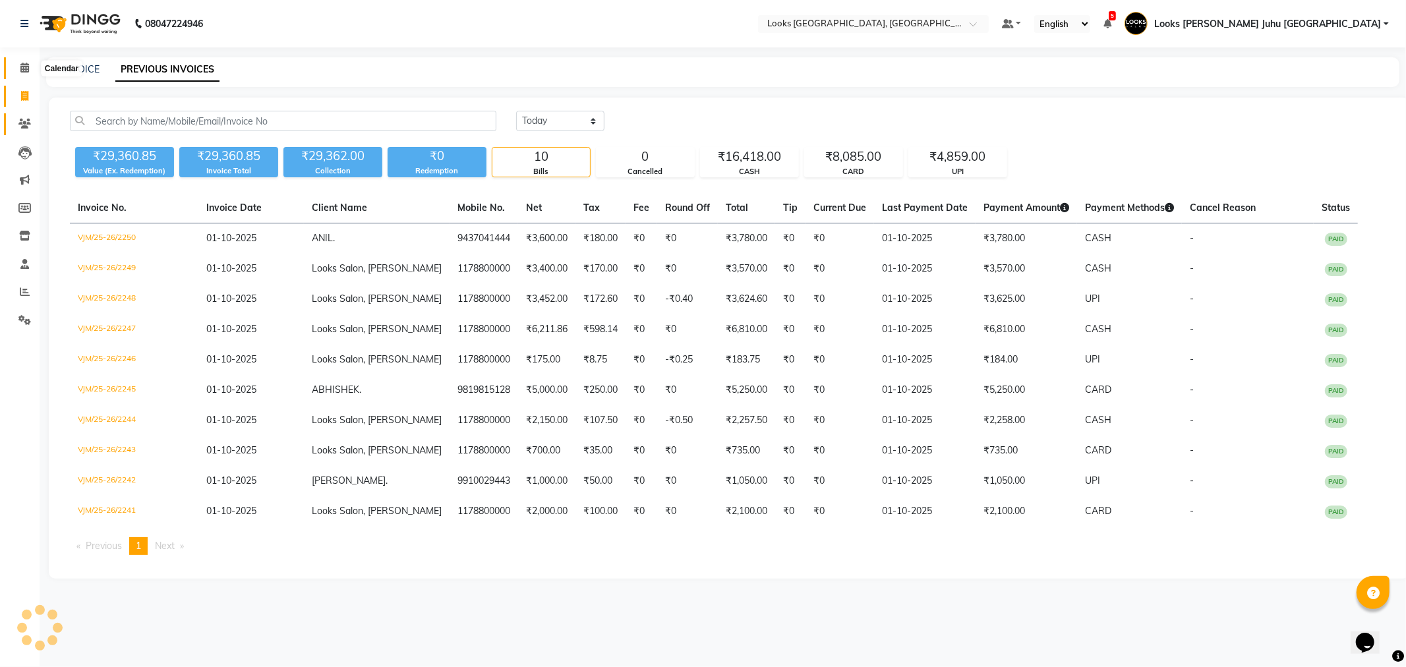
drag, startPoint x: 18, startPoint y: 66, endPoint x: 26, endPoint y: 119, distance: 53.4
click at [18, 66] on span at bounding box center [24, 68] width 23 height 15
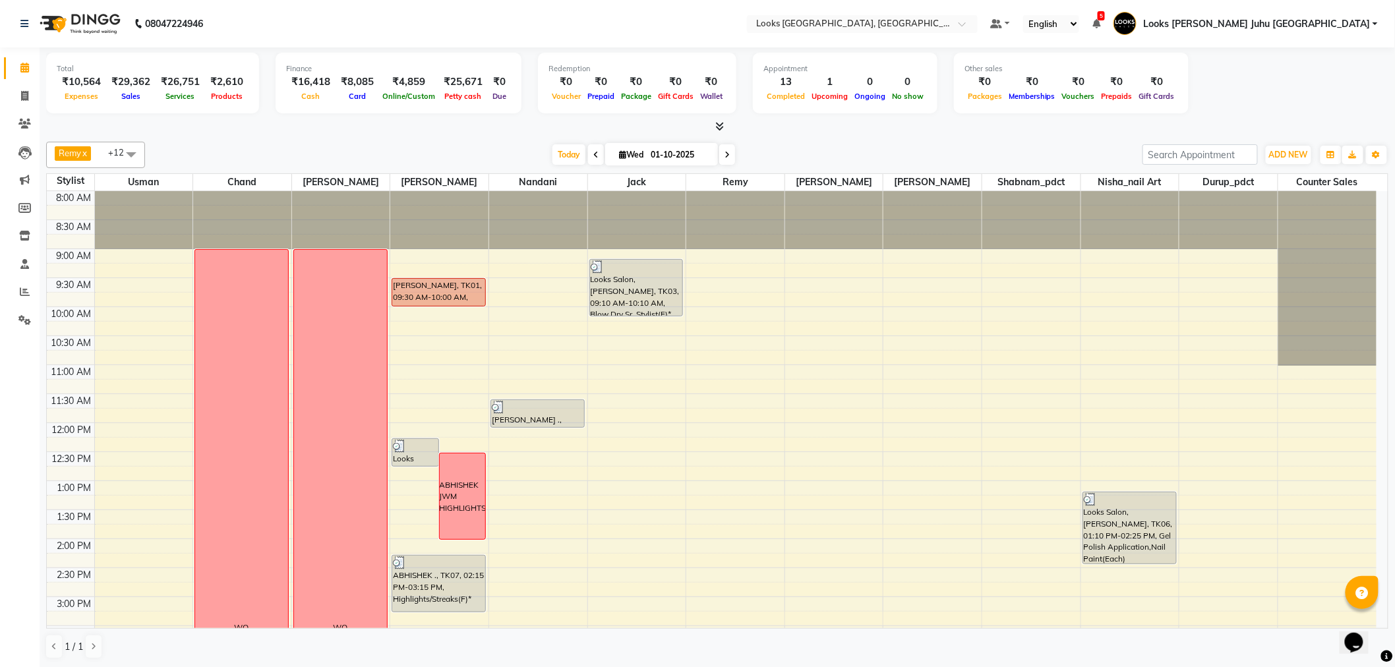
click at [651, 164] on input "01-10-2025" at bounding box center [680, 155] width 66 height 20
select select "10"
select select "2025"
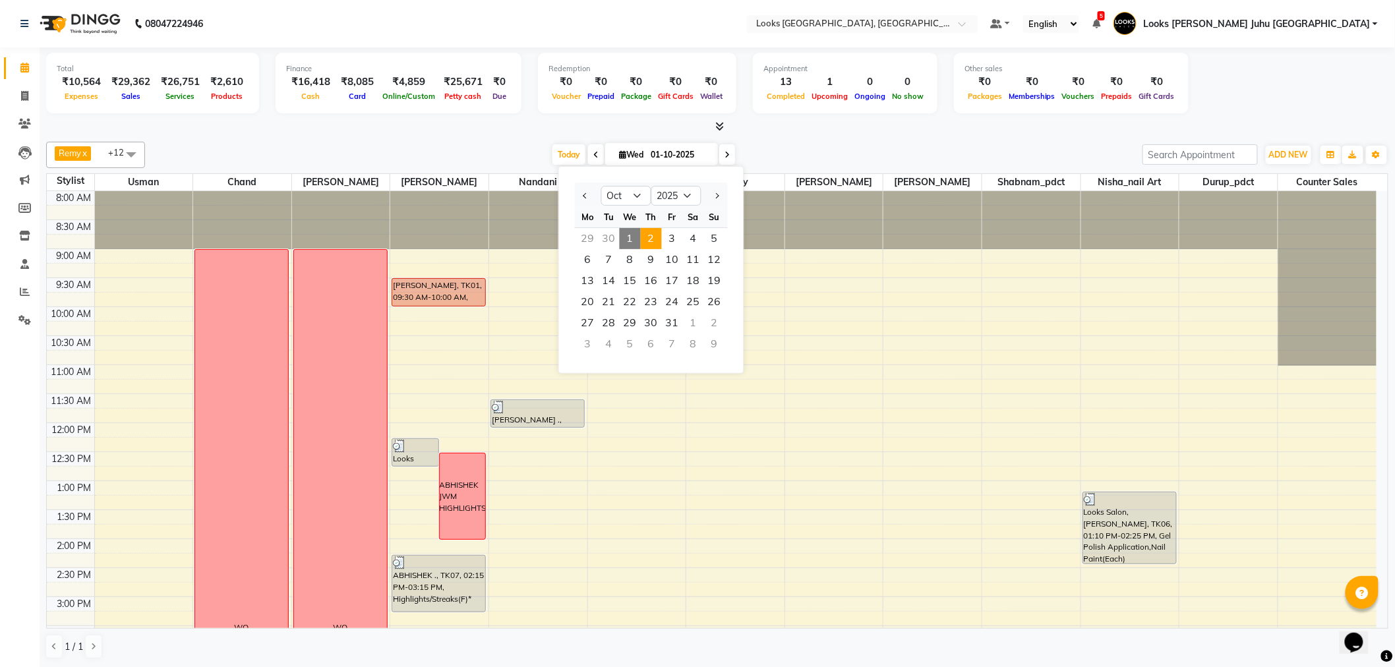
click at [655, 238] on span "2" at bounding box center [651, 238] width 21 height 21
type input "02-10-2025"
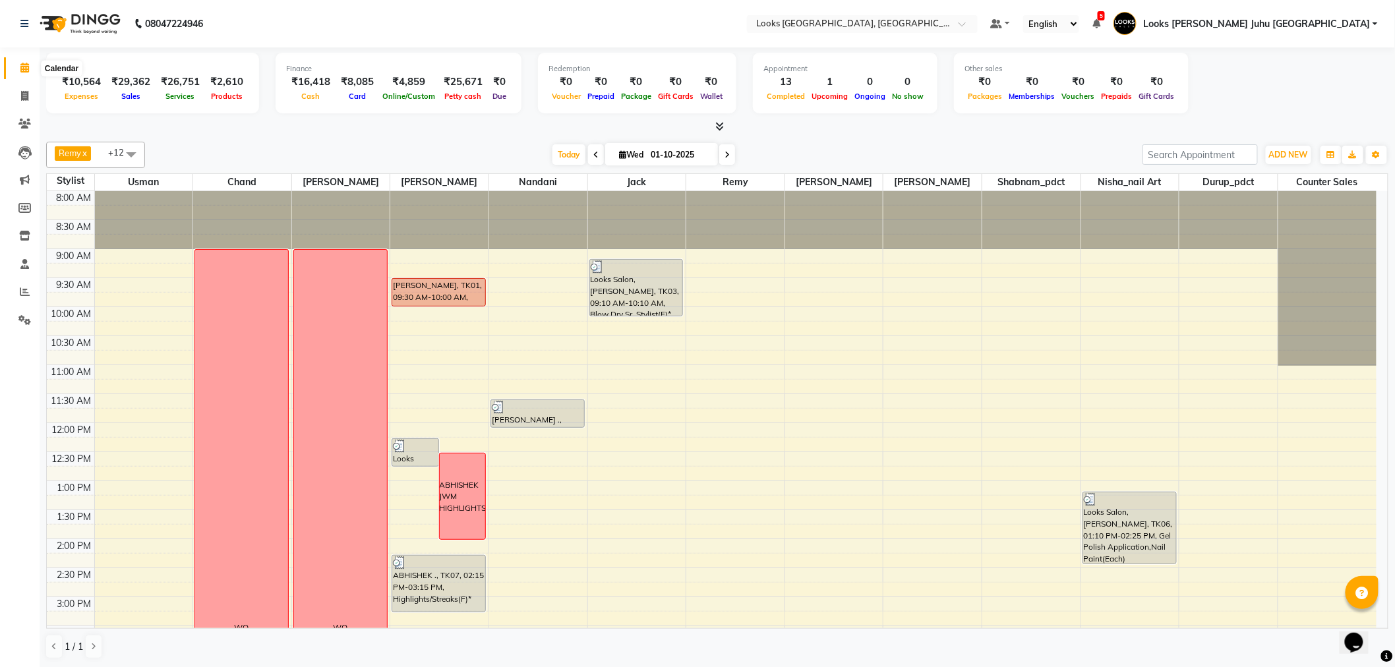
click at [23, 67] on icon at bounding box center [24, 68] width 9 height 10
click at [218, 143] on div "Remy x [PERSON_NAME] x chand x Durup_pdct x Nisha_nail art x Nandani x Jack x […" at bounding box center [717, 155] width 1342 height 26
click at [24, 295] on icon at bounding box center [25, 292] width 10 height 10
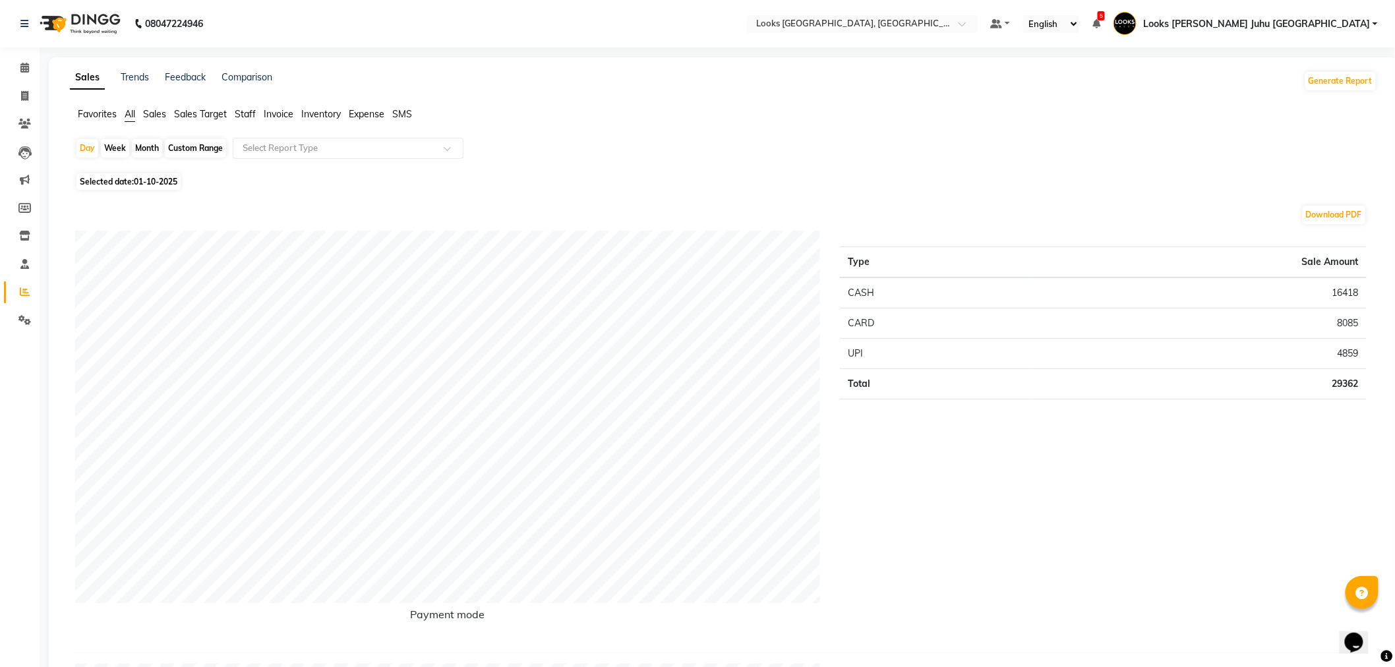
click at [242, 113] on span "Staff" at bounding box center [245, 114] width 21 height 12
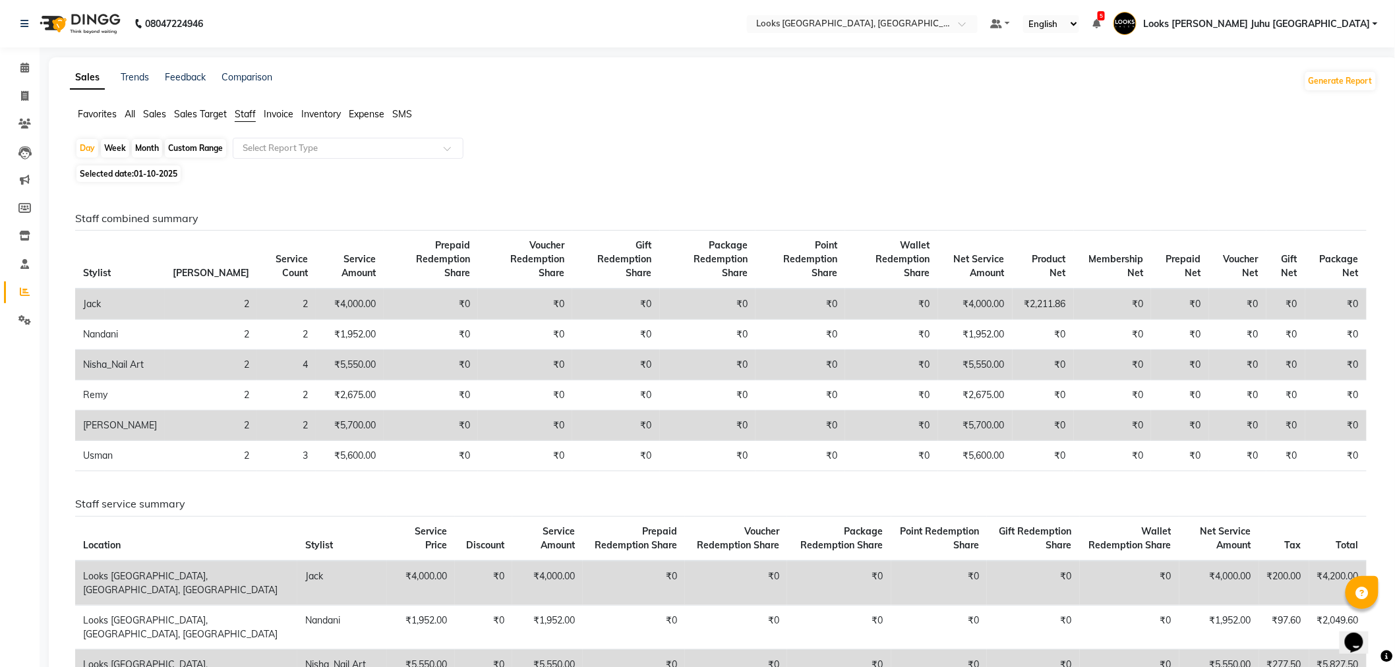
click at [148, 119] on span "Sales" at bounding box center [154, 114] width 23 height 12
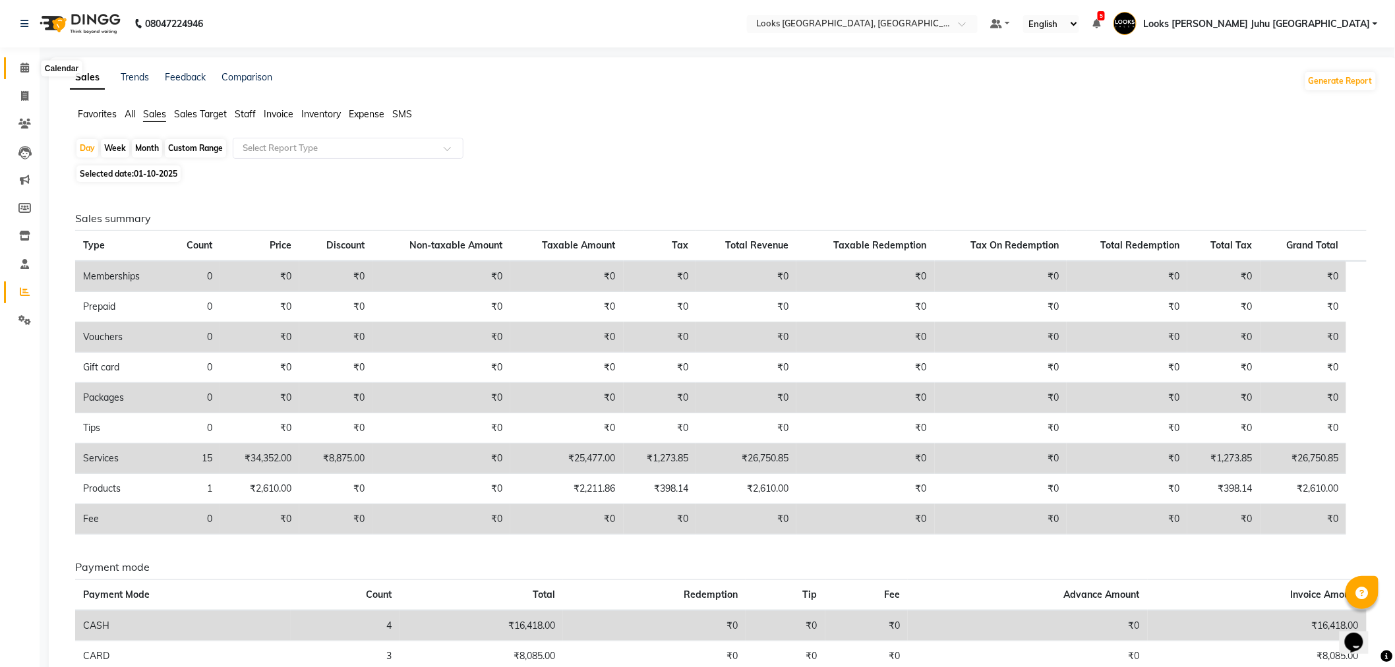
click at [18, 67] on span at bounding box center [24, 68] width 23 height 15
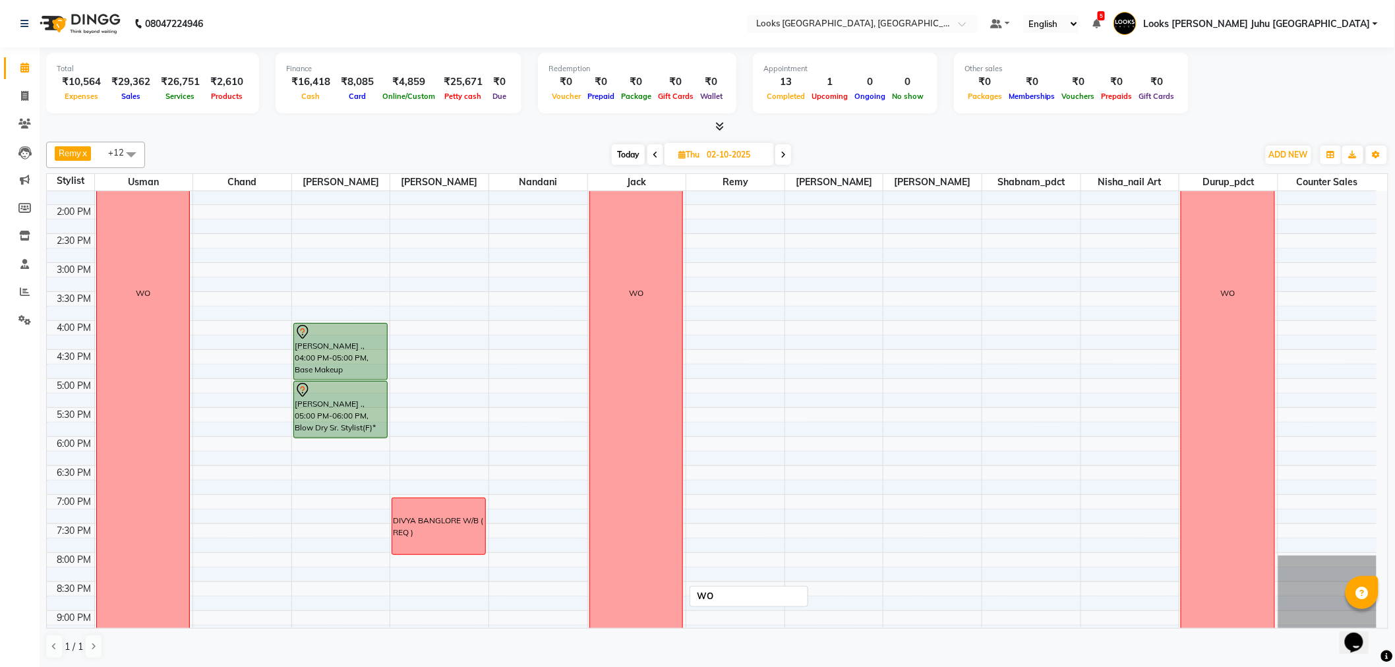
scroll to position [436, 0]
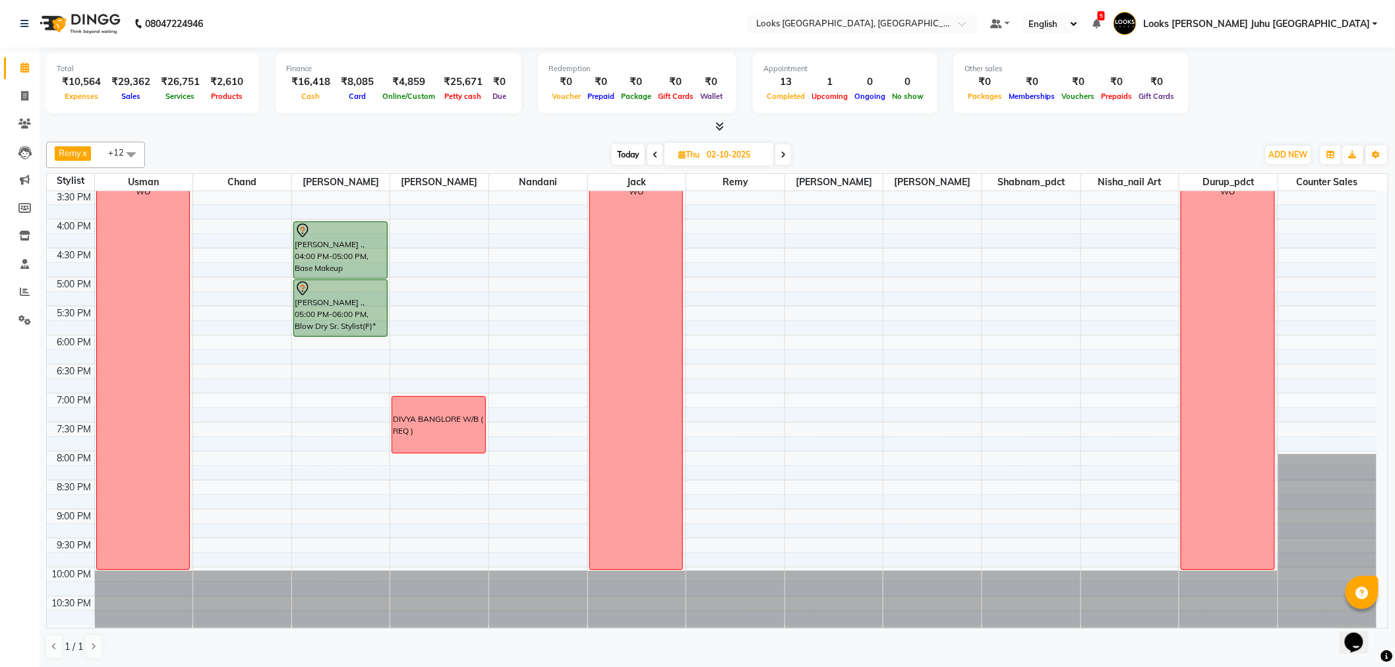
click at [620, 156] on span "Today" at bounding box center [628, 154] width 33 height 20
type input "01-10-2025"
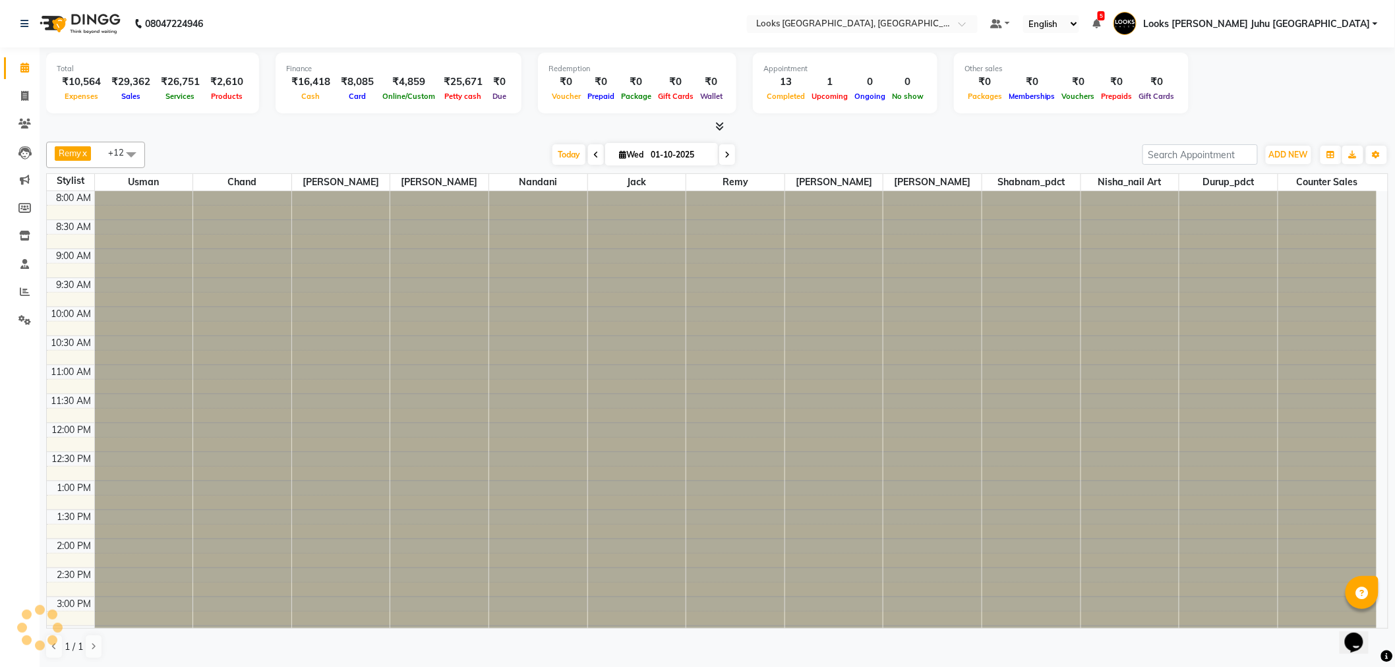
scroll to position [437, 0]
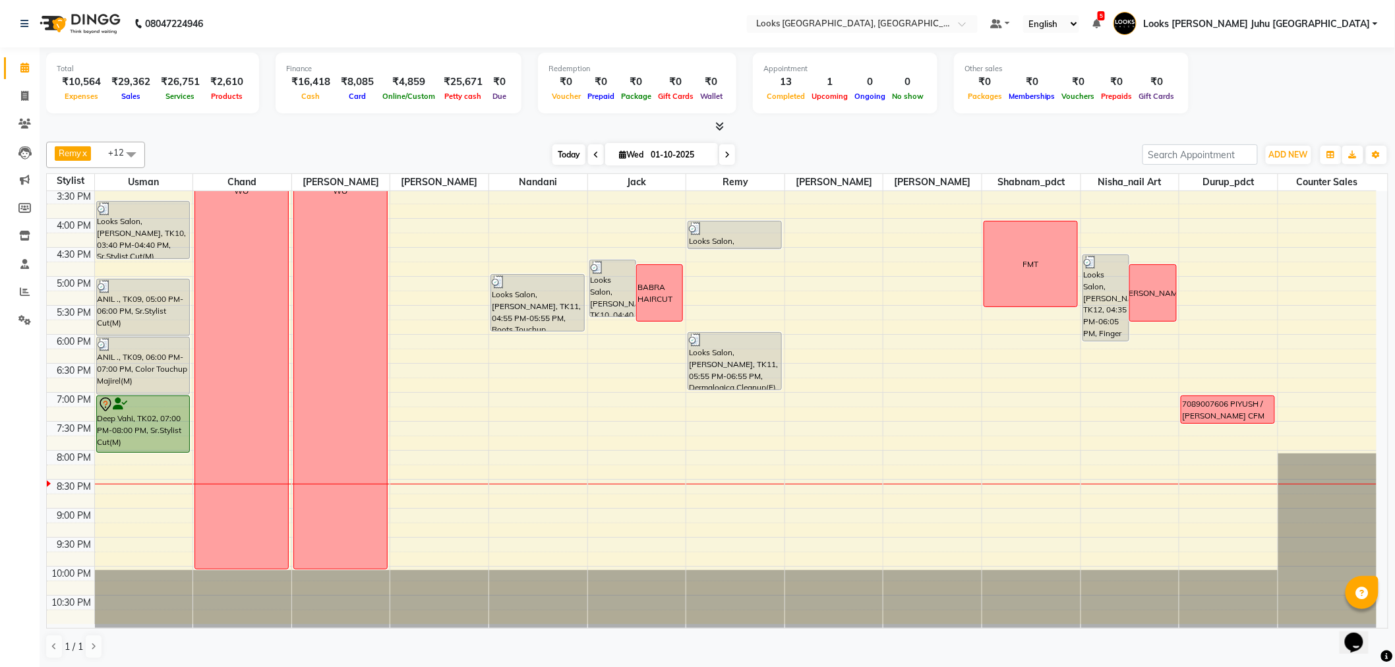
click at [564, 145] on span "Today" at bounding box center [569, 154] width 33 height 20
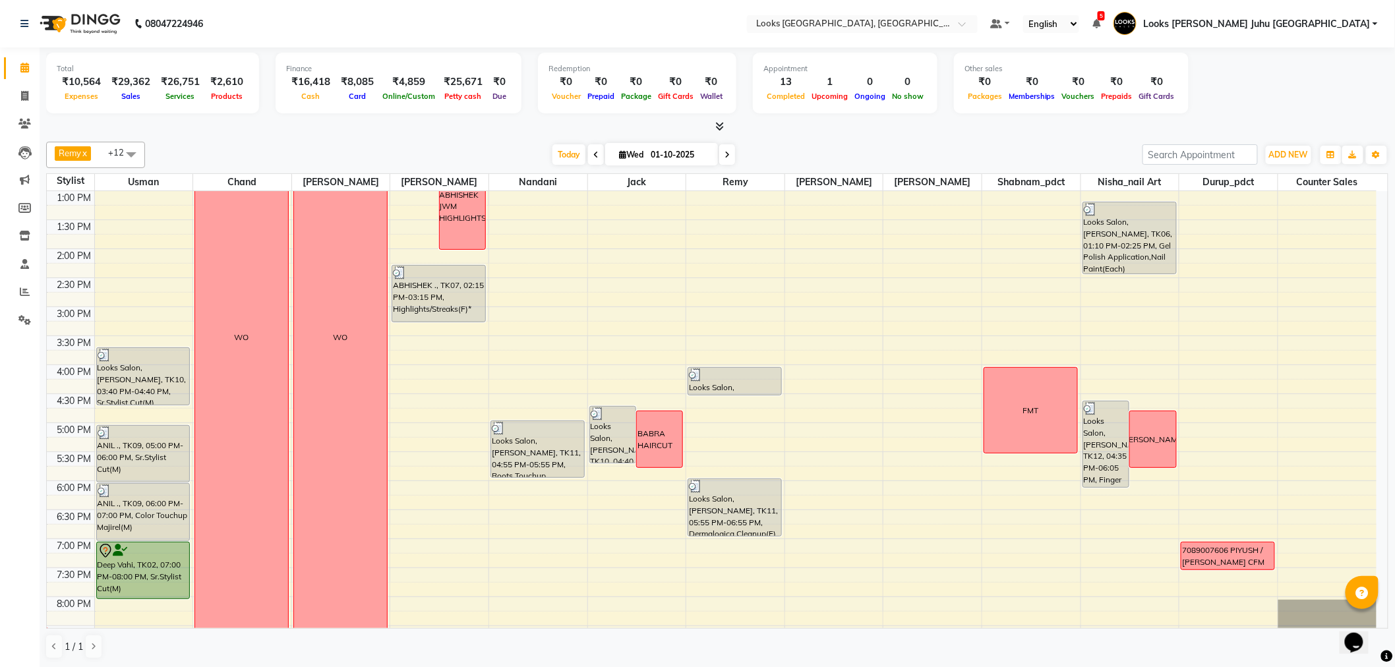
click at [663, 137] on div "Remy x [PERSON_NAME] x chand x Durup_pdct x Nisha_nail art x Nandani x Jack x […" at bounding box center [717, 400] width 1342 height 528
click at [653, 154] on input "01-10-2025" at bounding box center [680, 155] width 66 height 20
select select "10"
select select "2025"
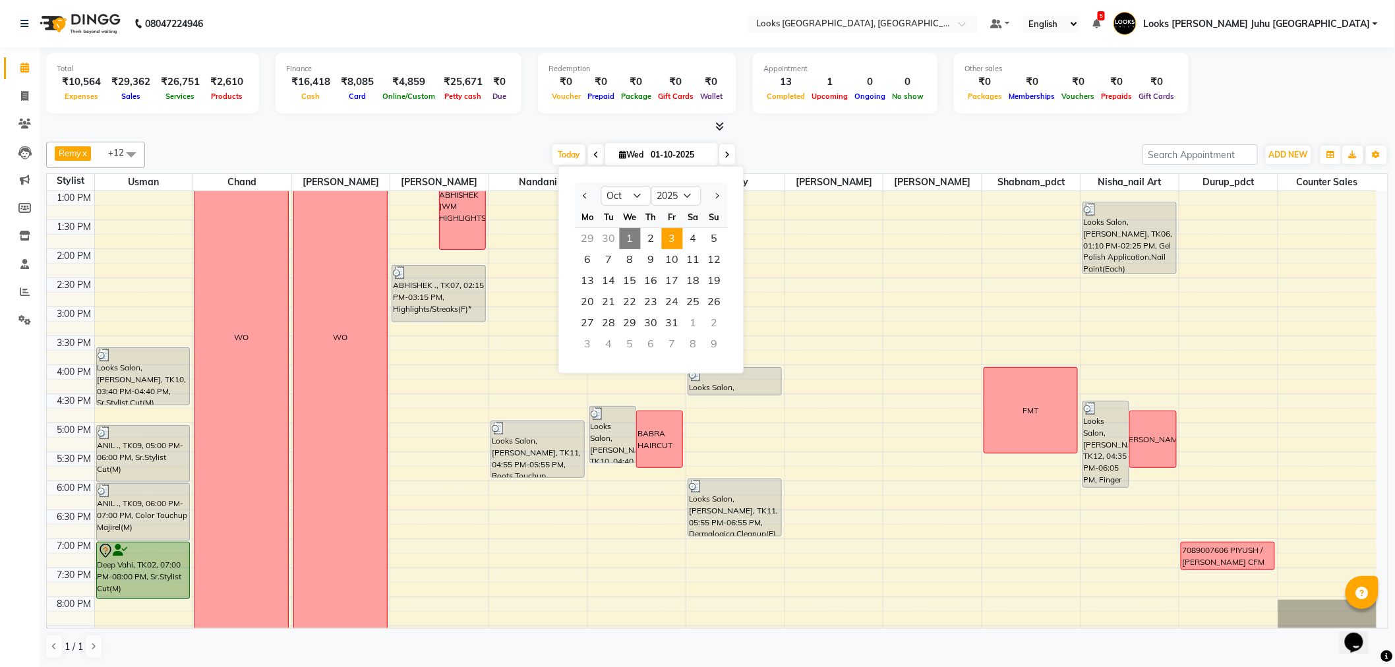
click at [675, 234] on span "3" at bounding box center [672, 238] width 21 height 21
type input "03-10-2025"
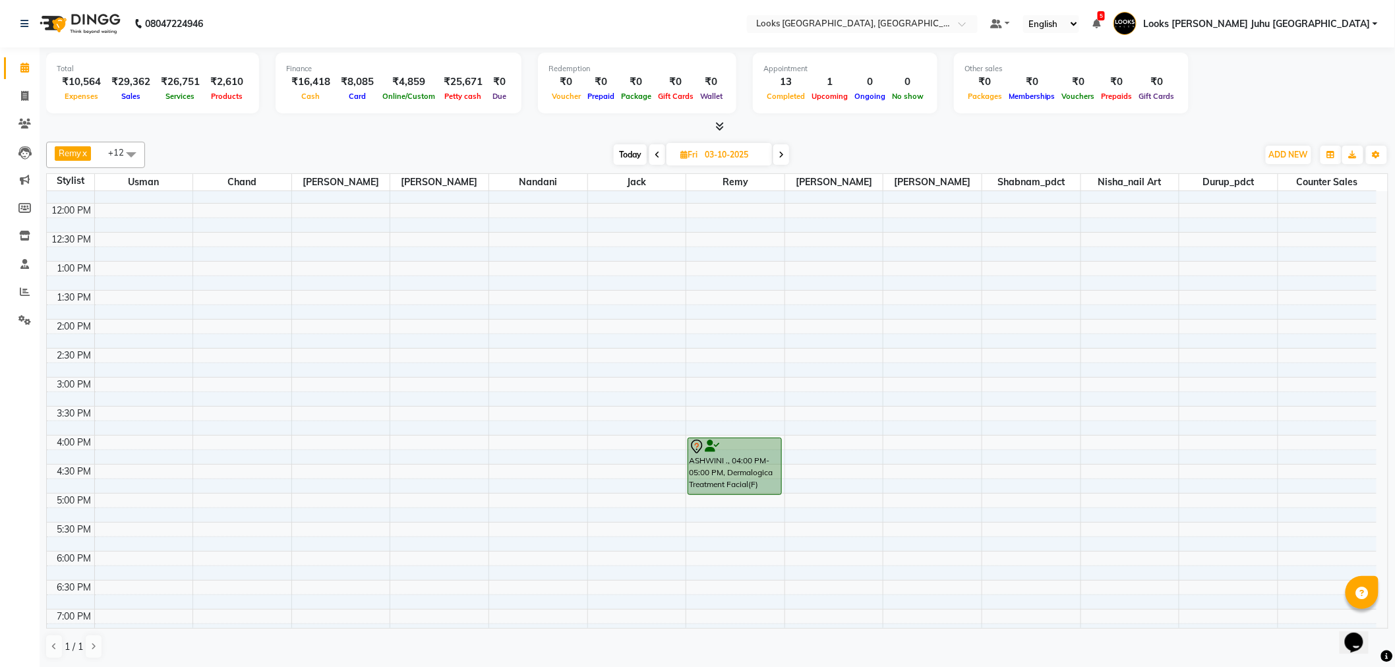
scroll to position [146, 0]
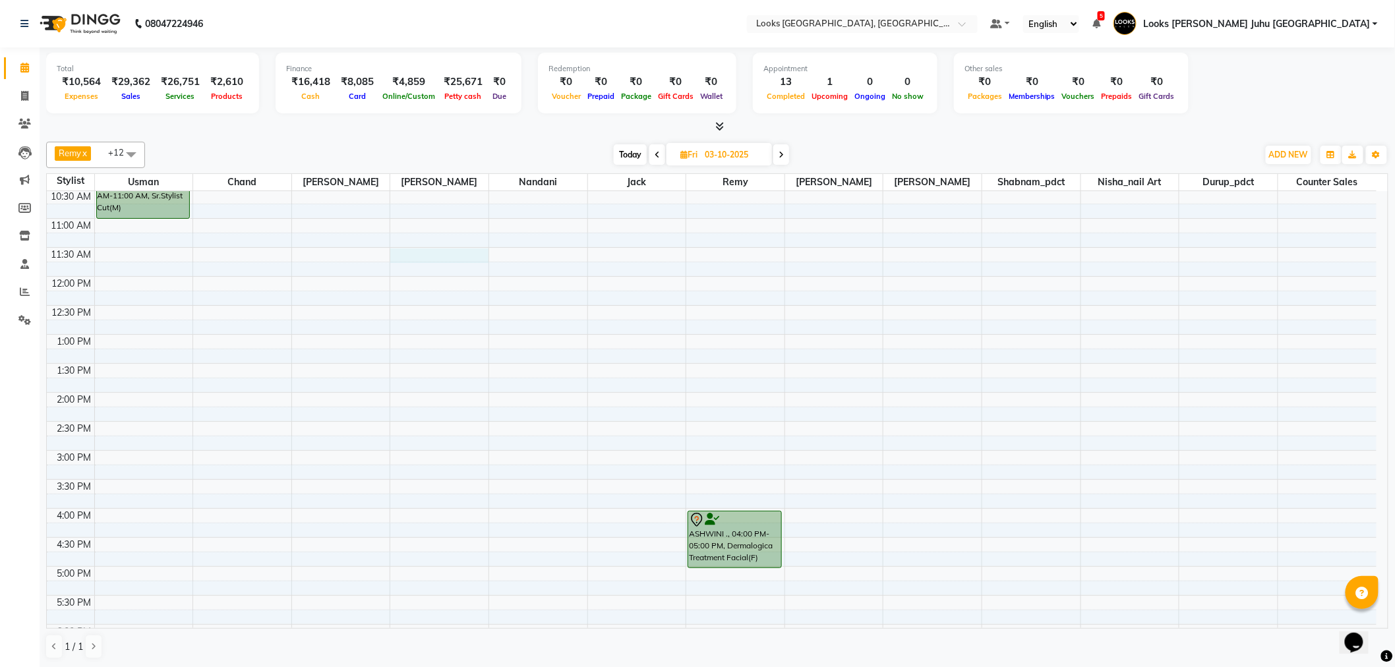
click at [452, 258] on div "8:00 AM 8:30 AM 9:00 AM 9:30 AM 10:00 AM 10:30 AM 11:00 AM 11:30 AM 12:00 PM 12…" at bounding box center [712, 480] width 1330 height 870
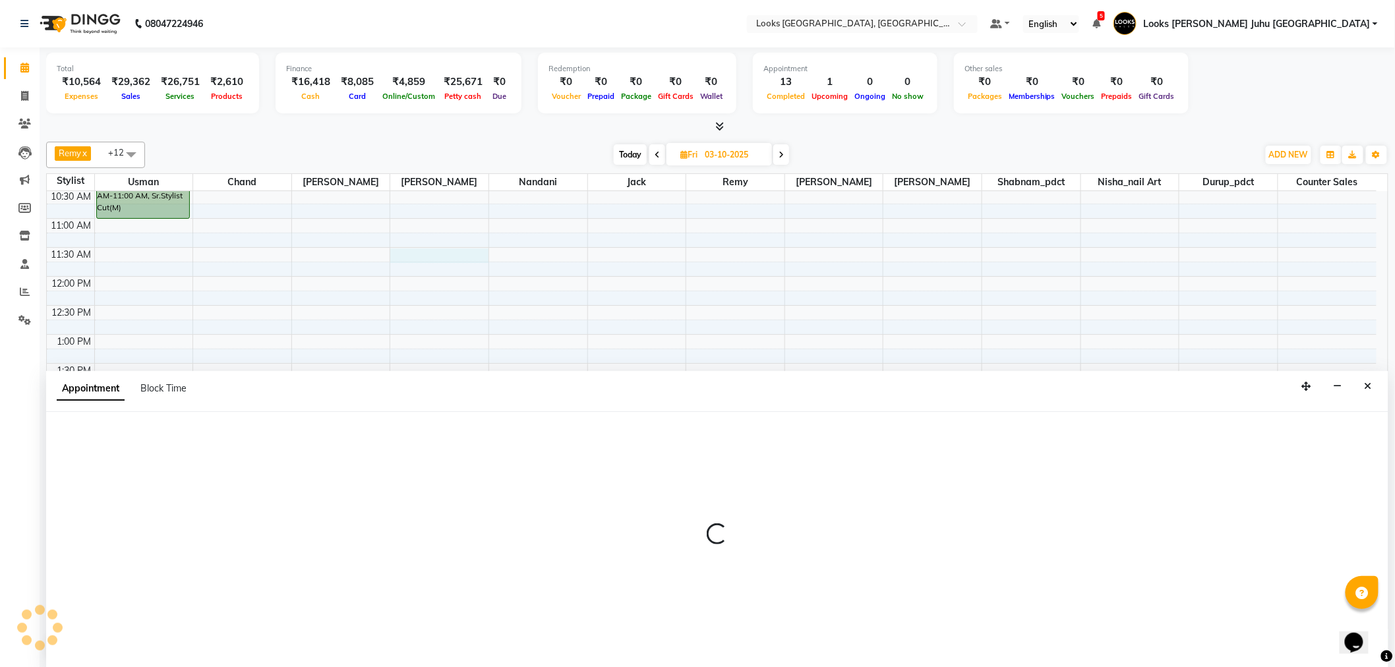
scroll to position [1, 0]
select select "23386"
select select "690"
select select "tentative"
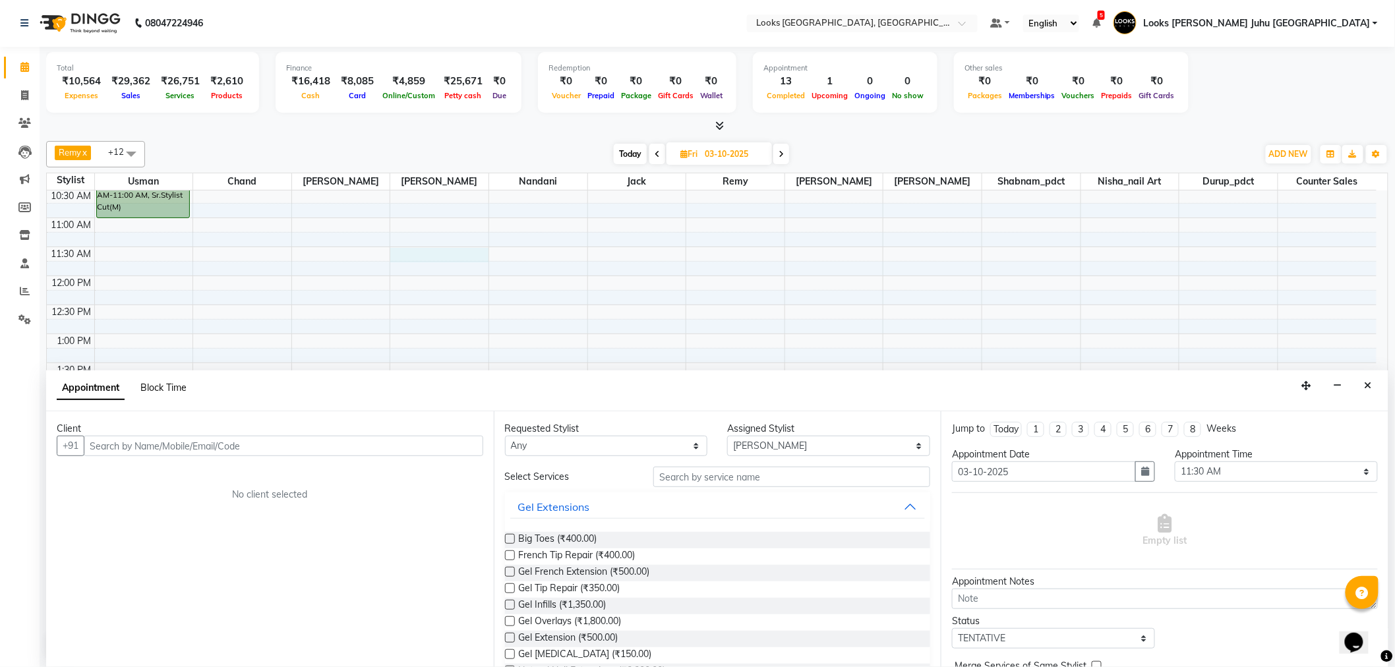
click at [169, 384] on span "Block Time" at bounding box center [163, 388] width 46 height 12
select select "23386"
select select "690"
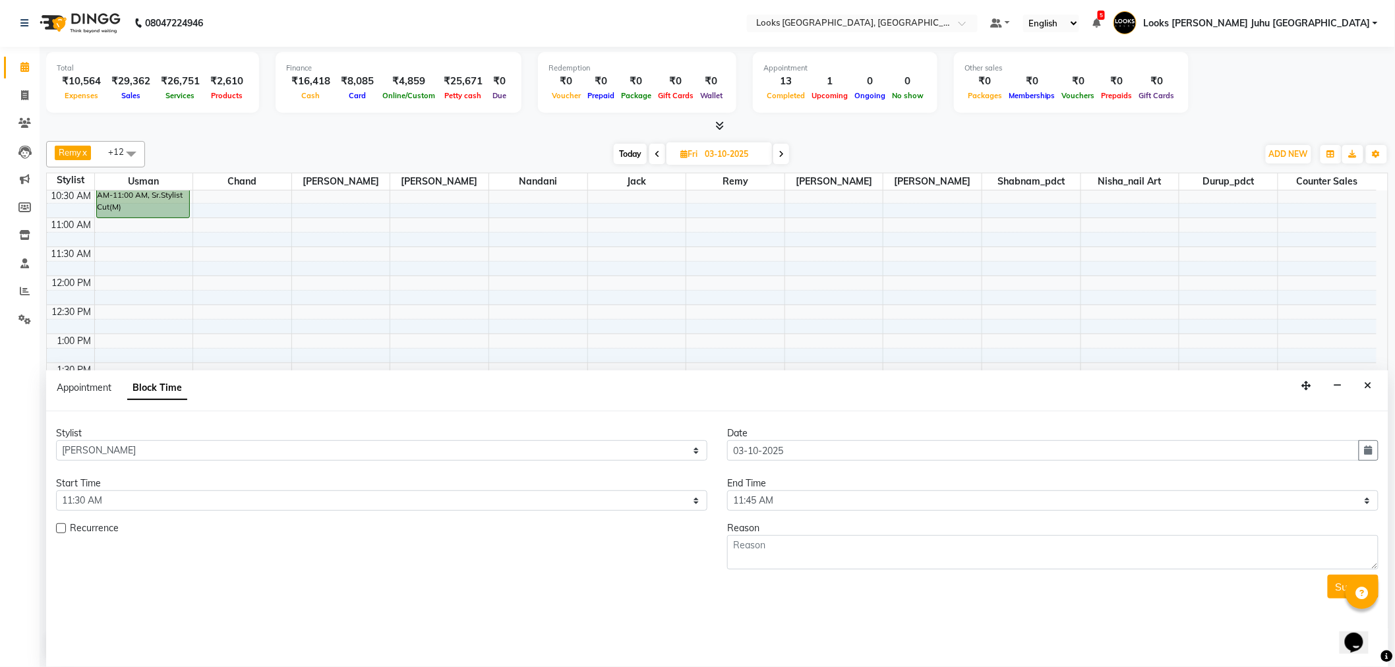
scroll to position [437, 0]
click at [781, 510] on select "Select 09:00 AM 09:15 AM 09:30 AM 09:45 AM 10:00 AM 10:15 AM 10:30 AM 10:45 AM …" at bounding box center [1052, 501] width 651 height 20
select select "900"
click at [727, 491] on select "Select 09:00 AM 09:15 AM 09:30 AM 09:45 AM 10:00 AM 10:15 AM 10:30 AM 10:45 AM …" at bounding box center [1052, 501] width 651 height 20
click at [792, 560] on textarea at bounding box center [1052, 552] width 651 height 34
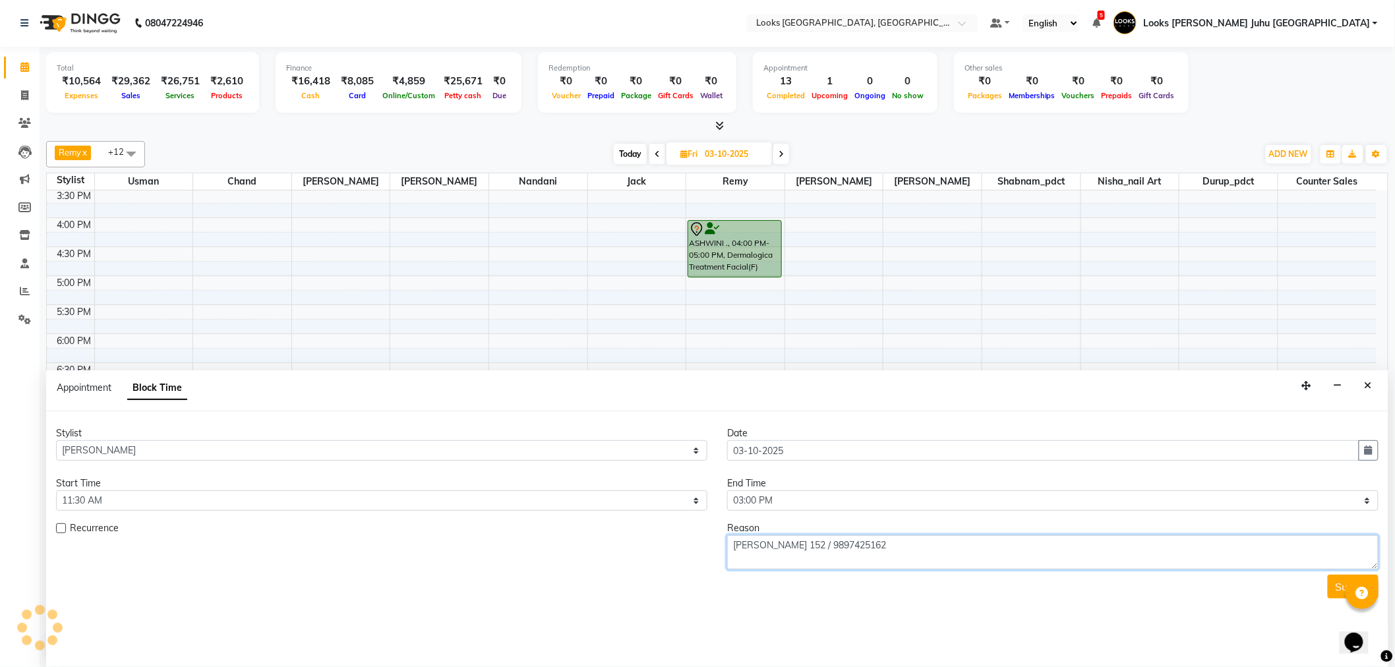
click at [862, 544] on textarea "PRIYA AGARWAL 152 / 9897425162" at bounding box center [1052, 552] width 651 height 34
type textarea "P"
click at [84, 384] on span "Appointment" at bounding box center [84, 388] width 55 height 12
select select "tentative"
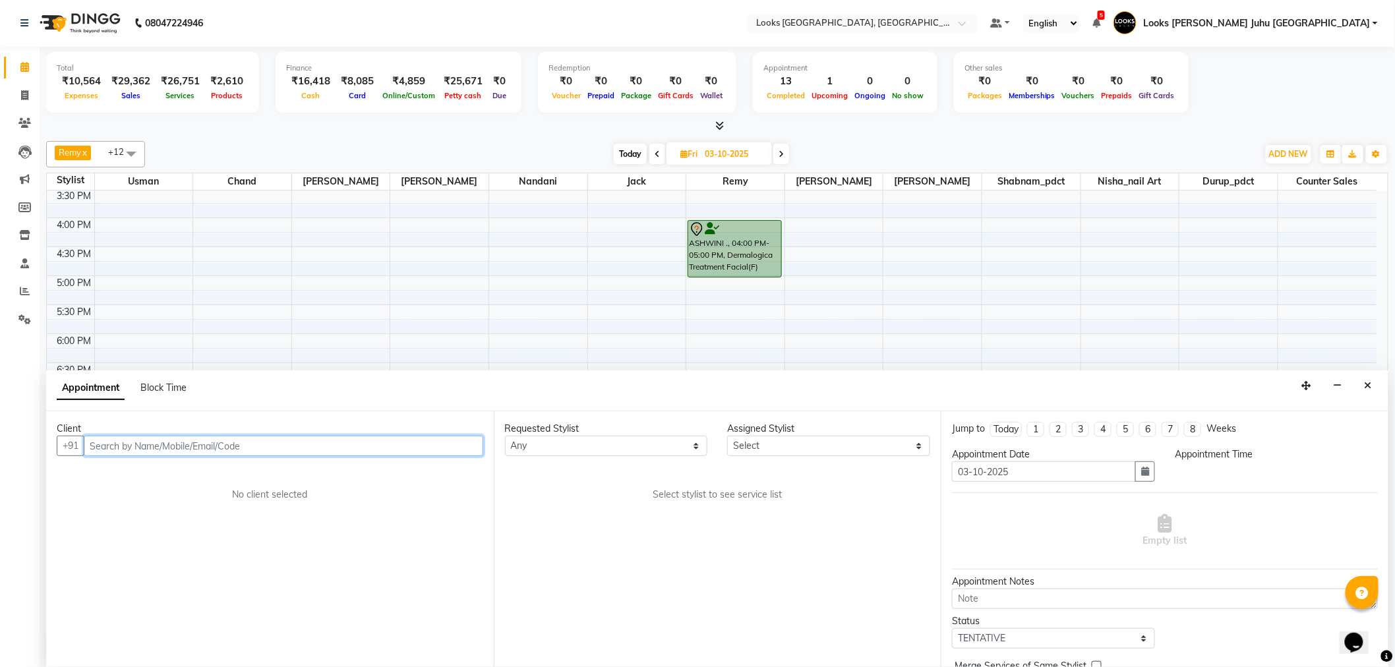
click at [249, 452] on input "text" at bounding box center [284, 446] width 400 height 20
click at [1362, 377] on button "Close" at bounding box center [1368, 386] width 19 height 20
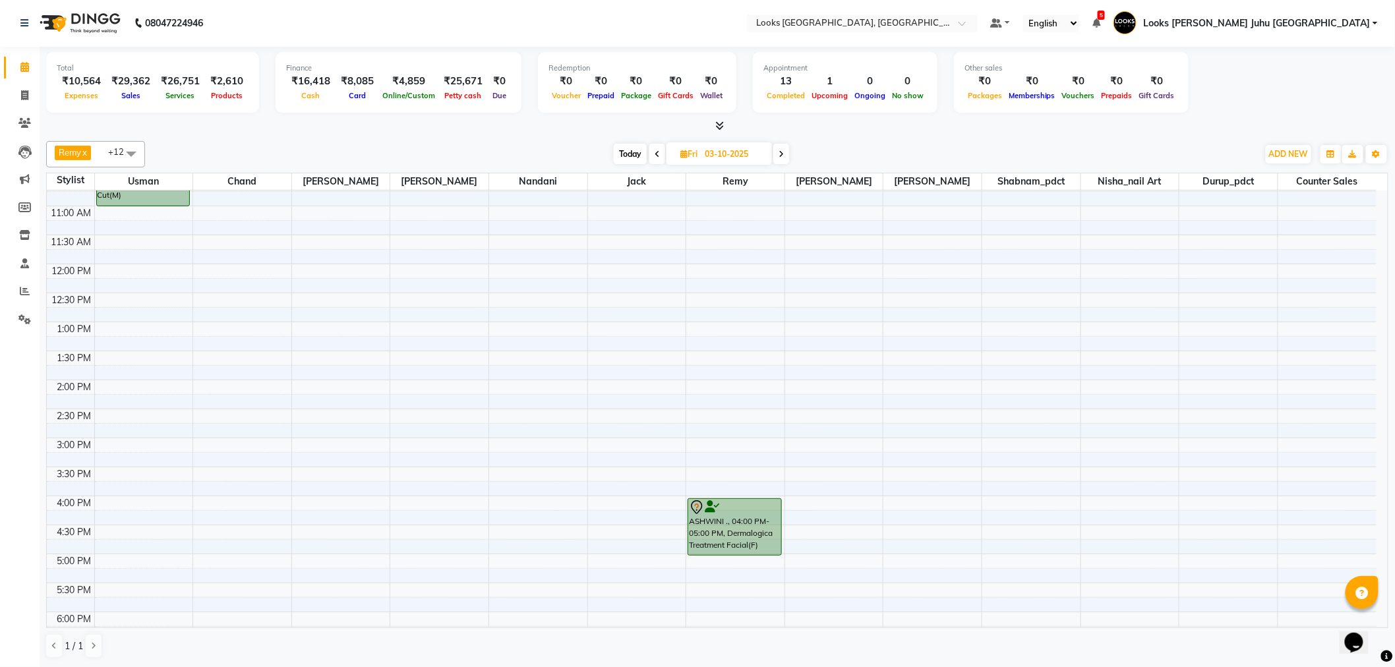
scroll to position [143, 0]
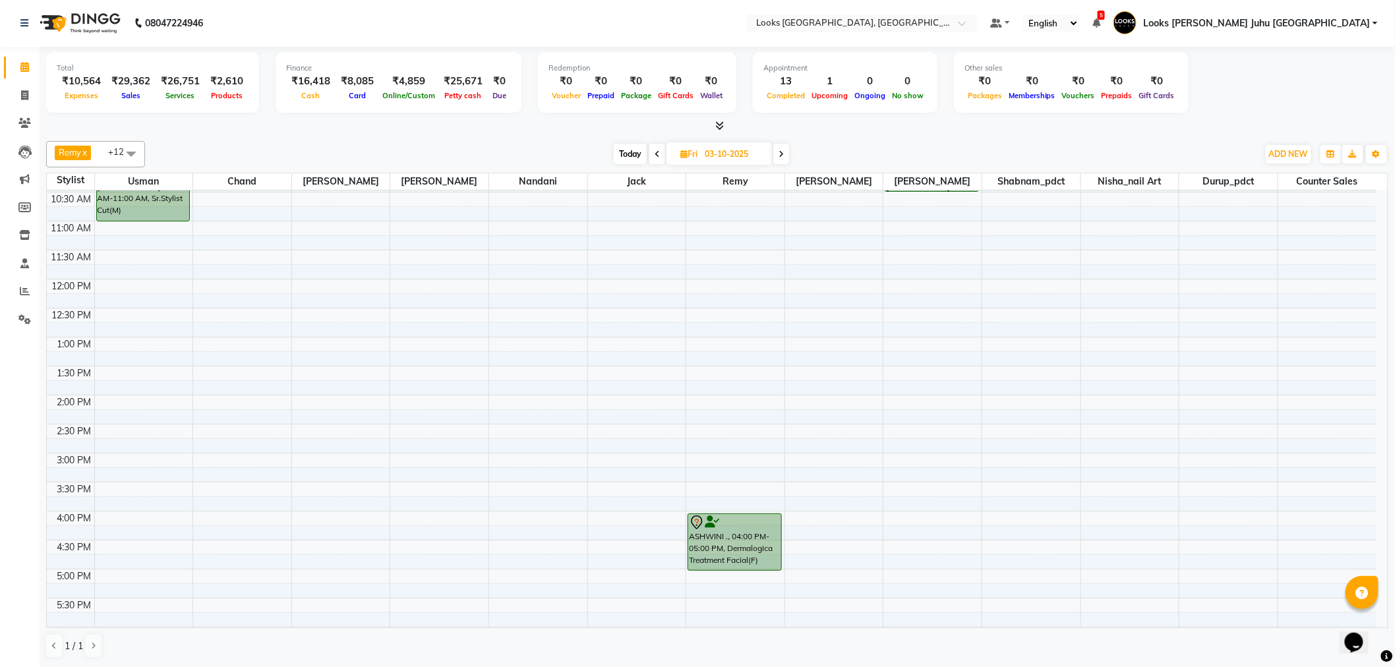
click at [444, 254] on div "8:00 AM 8:30 AM 9:00 AM 9:30 AM 10:00 AM 10:30 AM 11:00 AM 11:30 AM 12:00 PM 12…" at bounding box center [712, 482] width 1330 height 870
select select "23386"
select select "tentative"
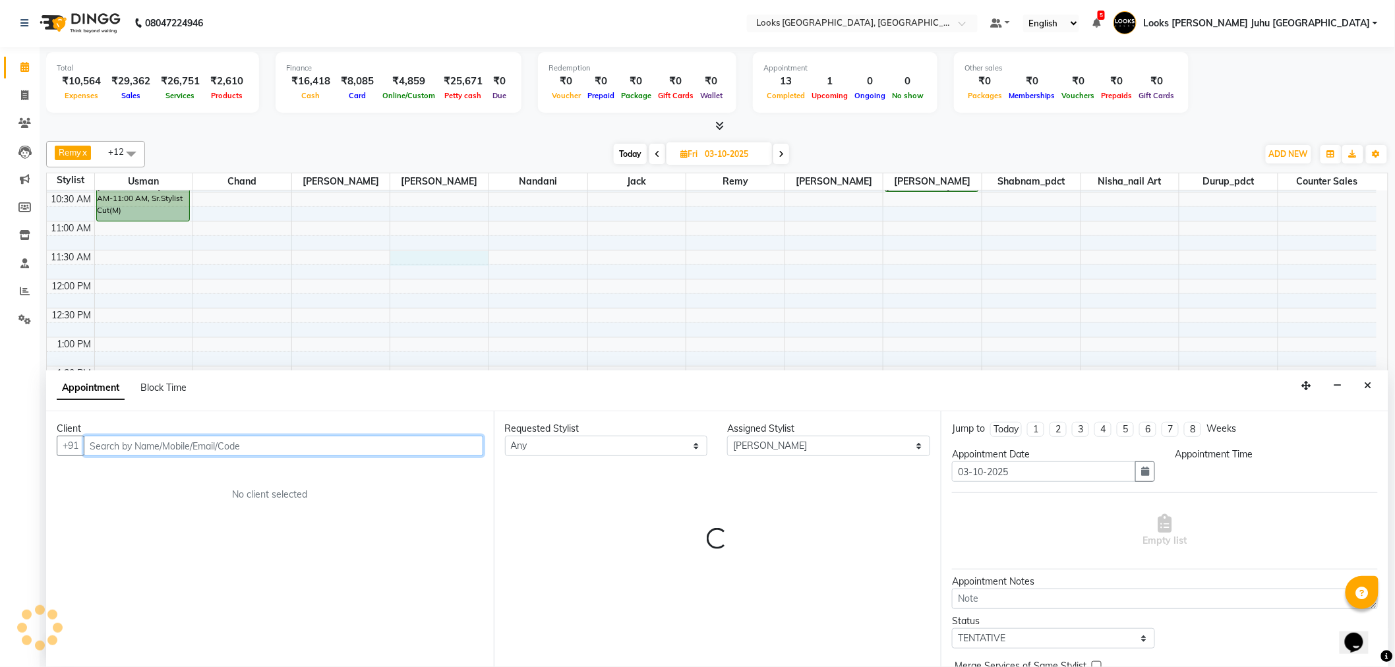
select select "690"
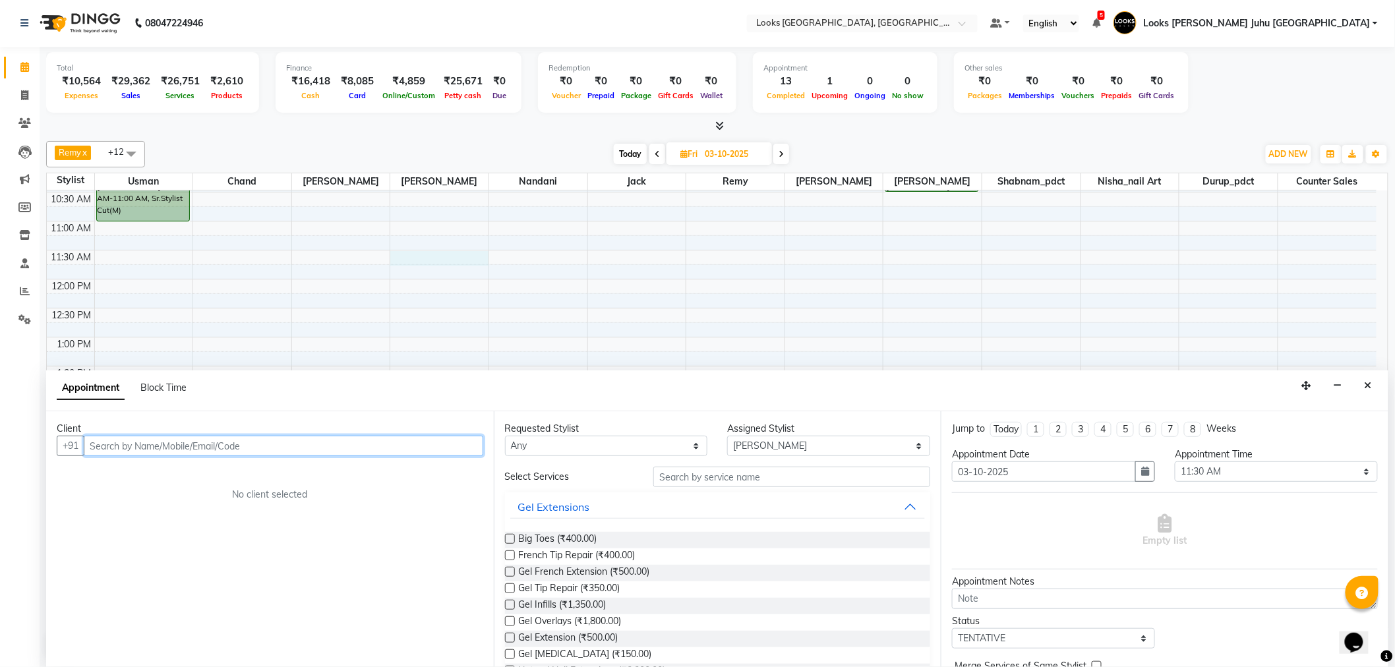
paste input "9897425162"
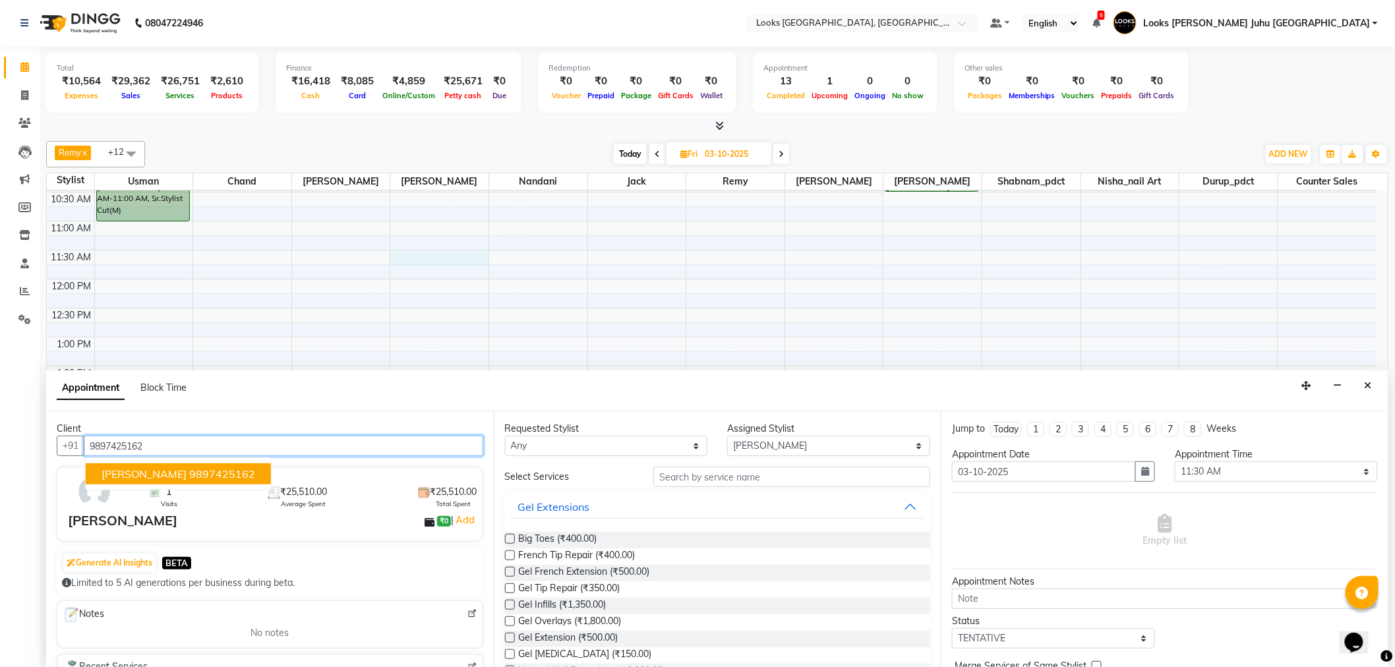
click at [251, 469] on ngb-highlight "9897425162" at bounding box center [222, 473] width 66 height 13
type input "9897425162"
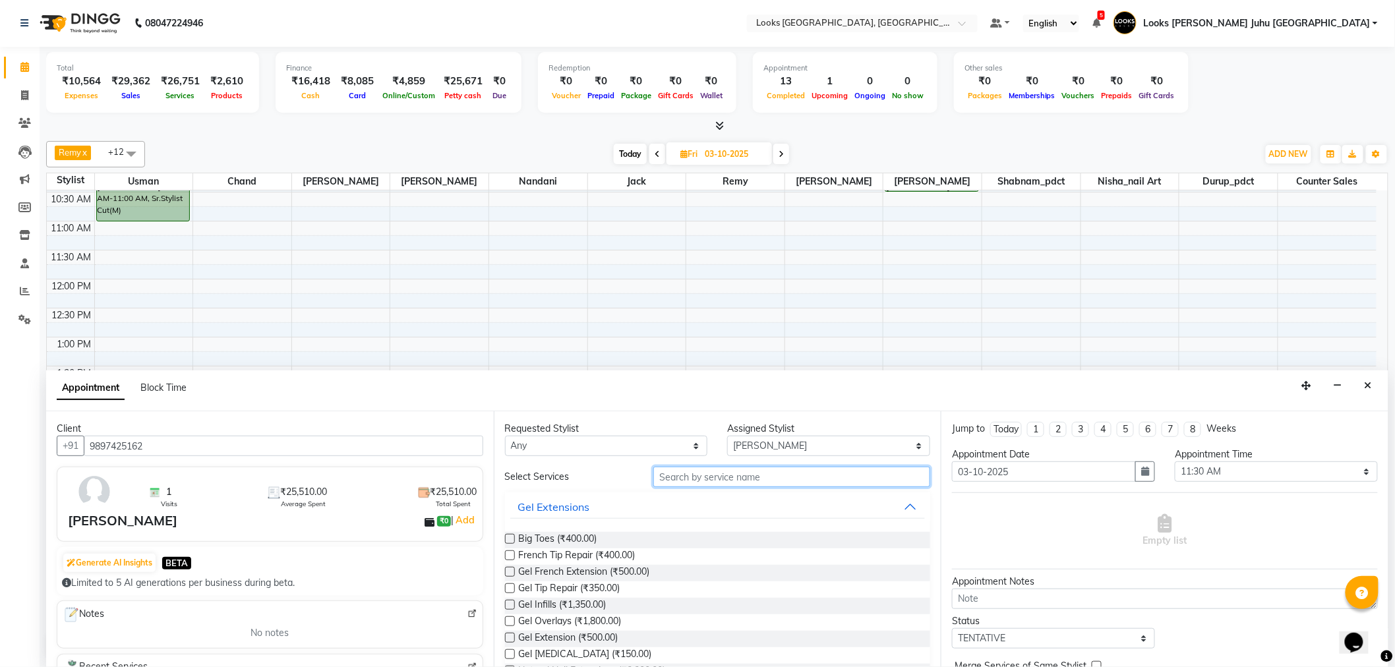
click at [684, 484] on input "text" at bounding box center [791, 477] width 277 height 20
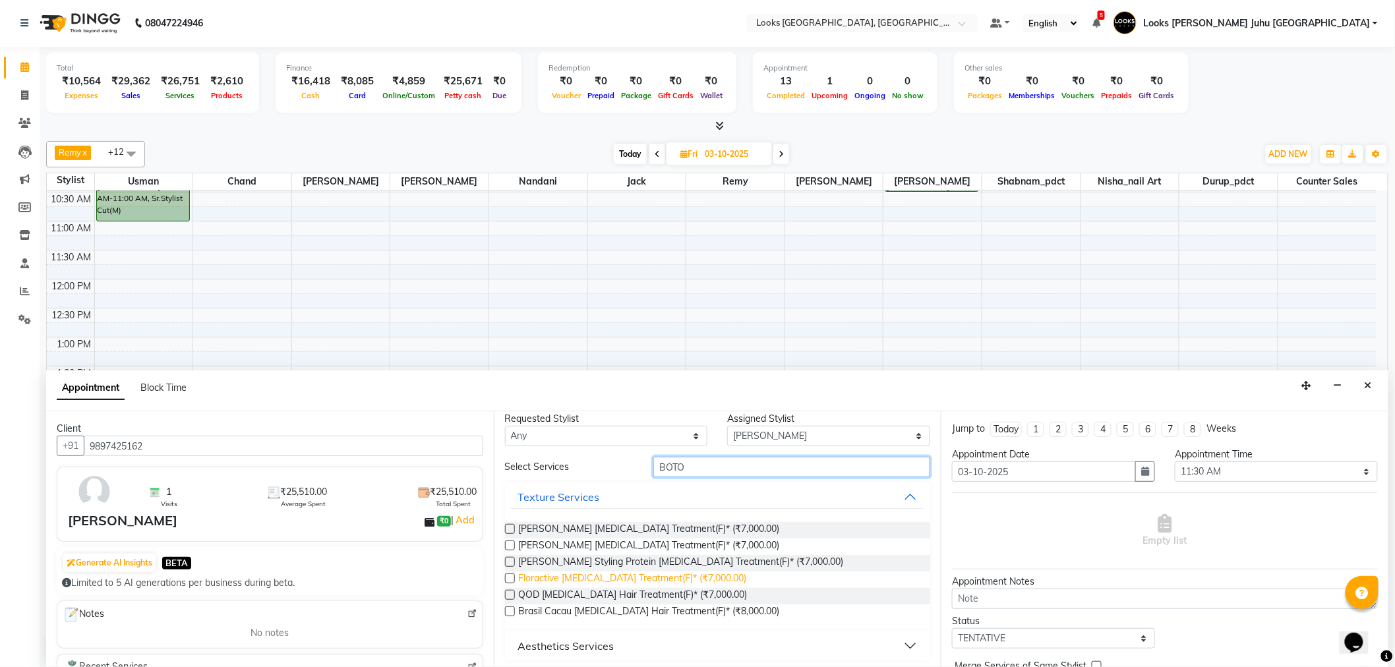
scroll to position [13, 0]
type input "BOTOX"
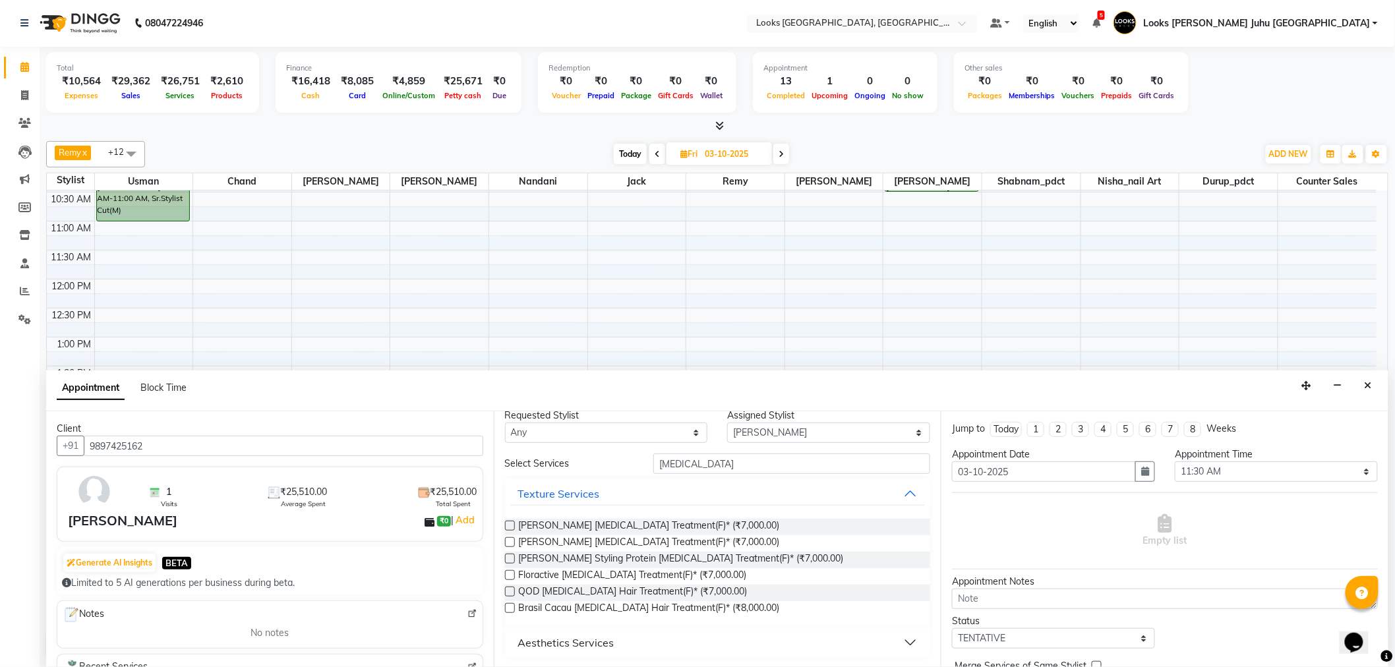
click at [891, 637] on button "Aesthetics Services" at bounding box center [717, 643] width 415 height 24
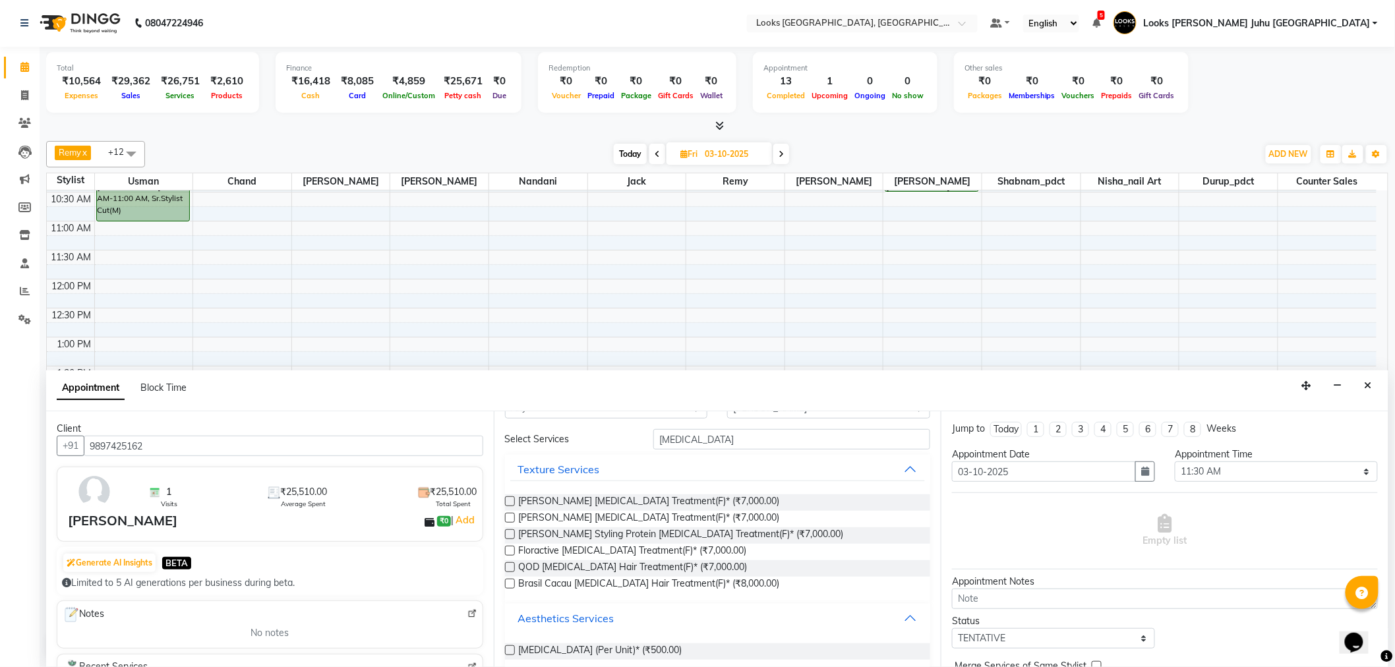
scroll to position [51, 0]
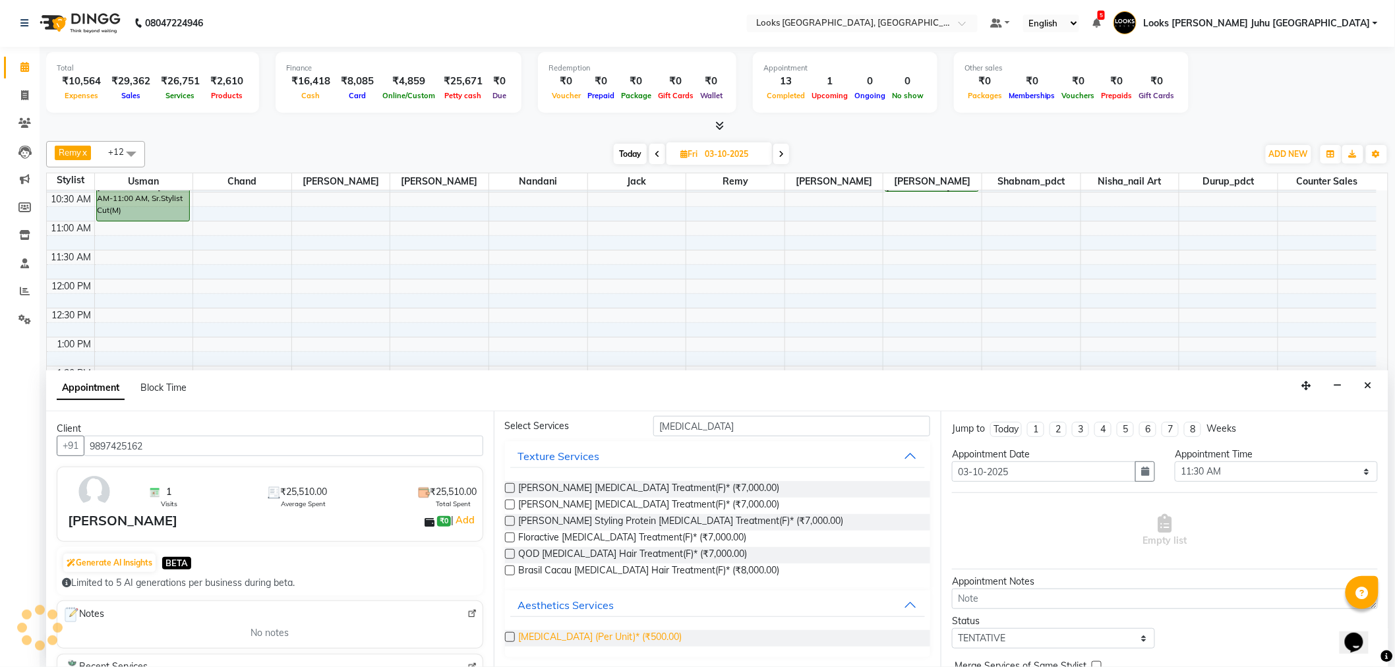
click at [562, 640] on span "Botox (Per Unit)* (₹500.00)" at bounding box center [601, 638] width 164 height 16
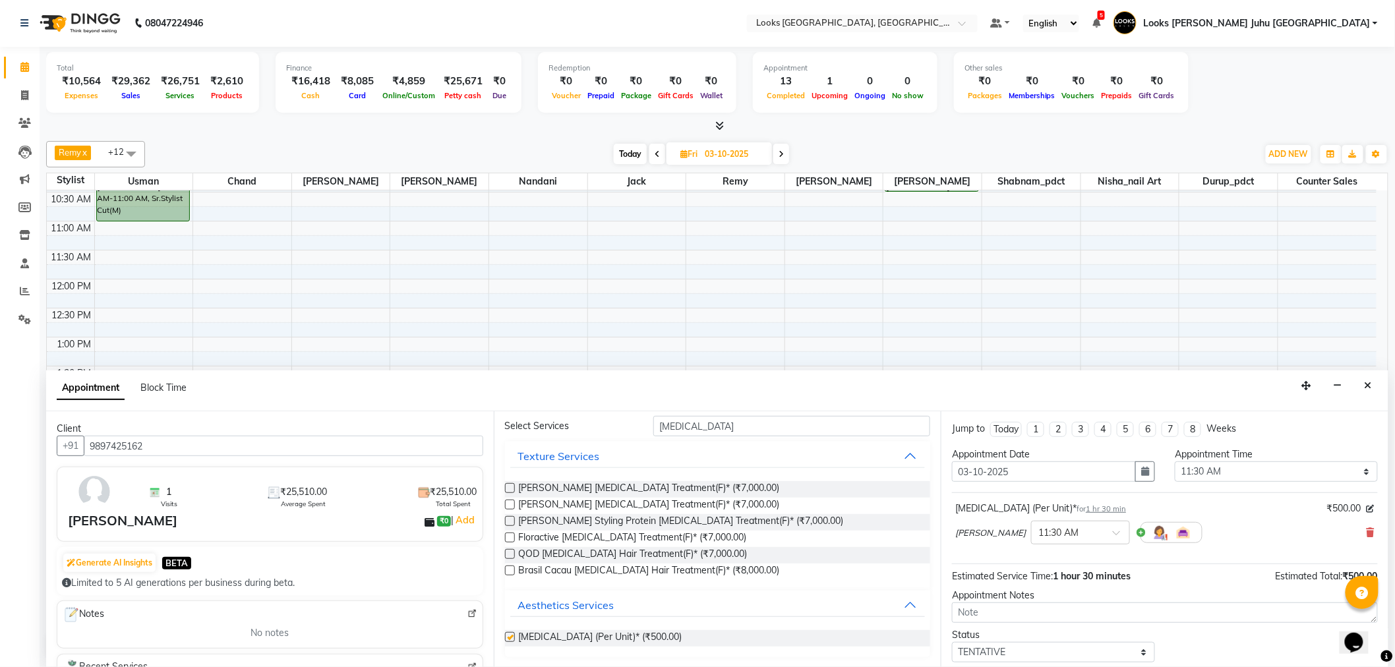
checkbox input "false"
click at [713, 419] on input "BOTOX" at bounding box center [791, 426] width 277 height 20
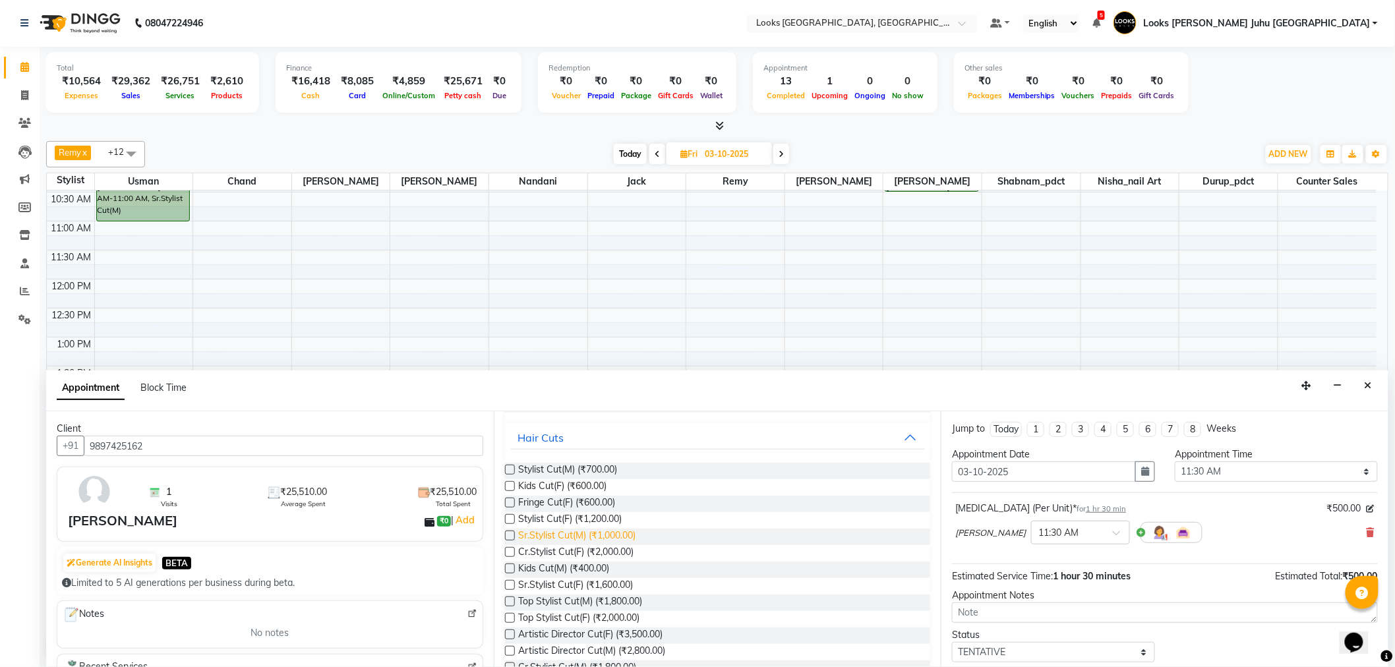
scroll to position [109, 0]
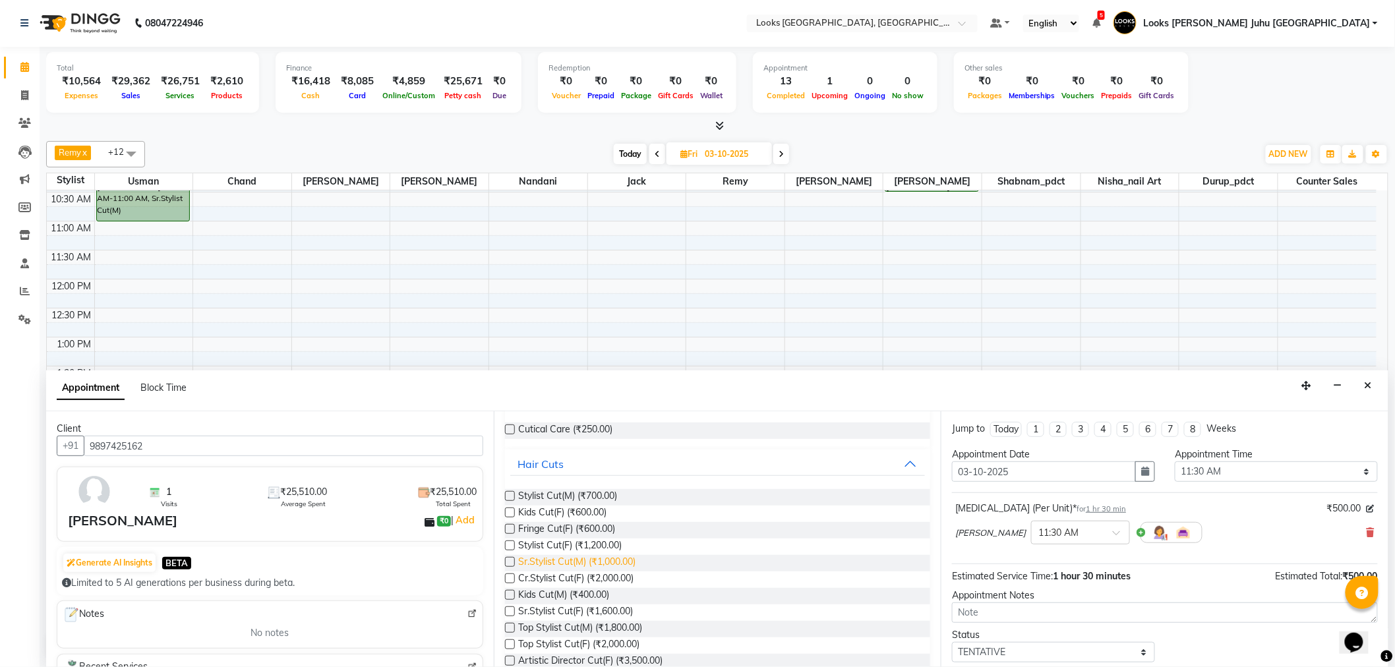
type input "CUT"
click at [572, 562] on span "Sr.Stylist Cut(M) (₹1,000.00)" at bounding box center [577, 563] width 117 height 16
checkbox input "false"
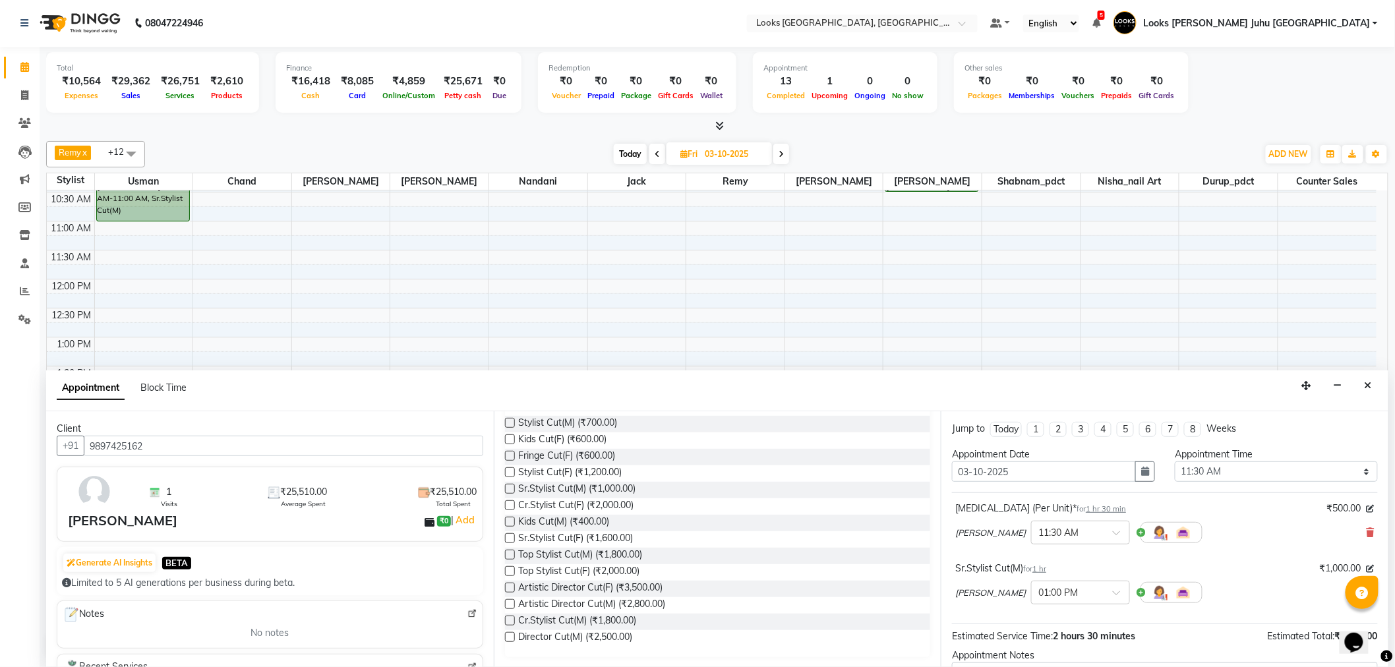
scroll to position [138, 0]
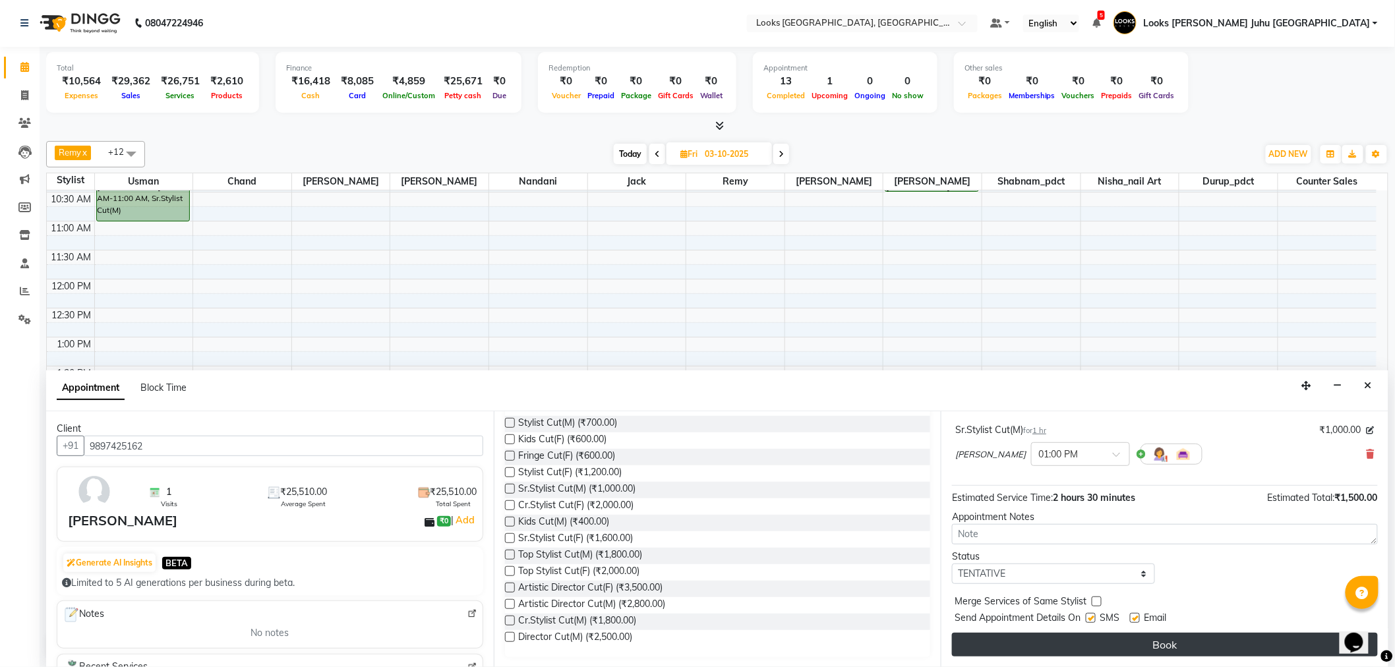
click at [1044, 651] on button "Book" at bounding box center [1165, 645] width 426 height 24
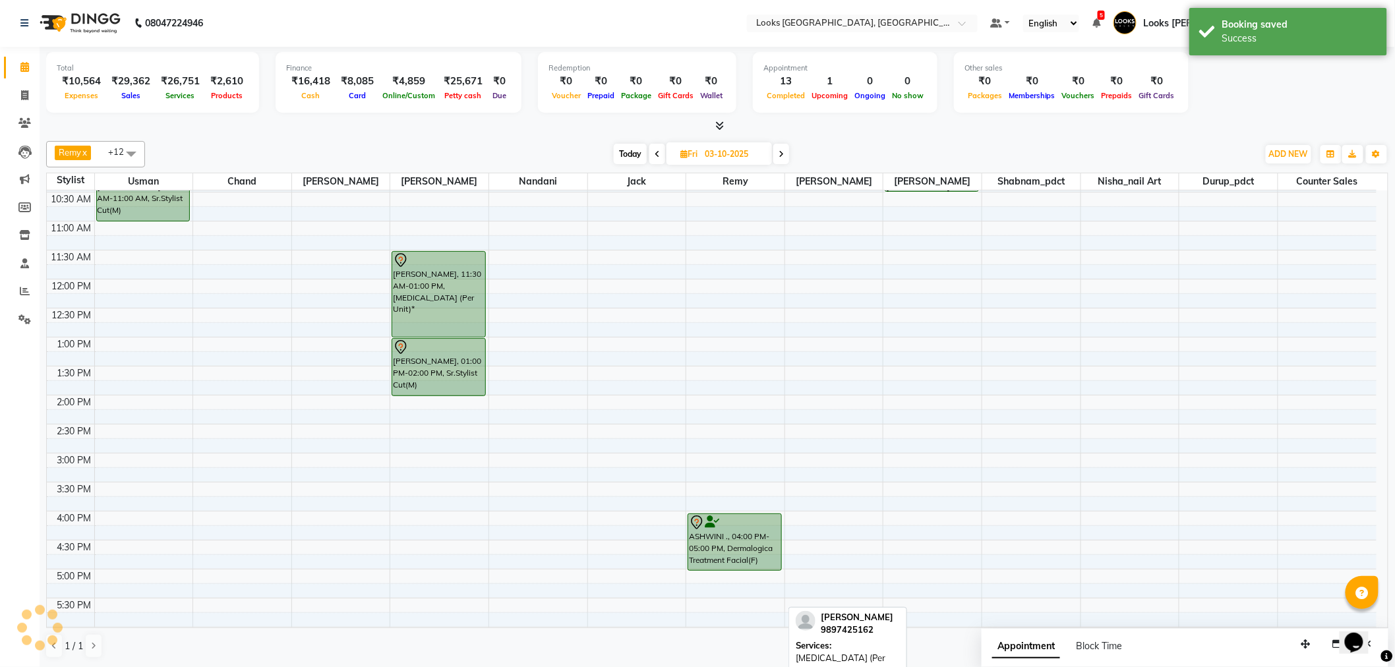
scroll to position [0, 0]
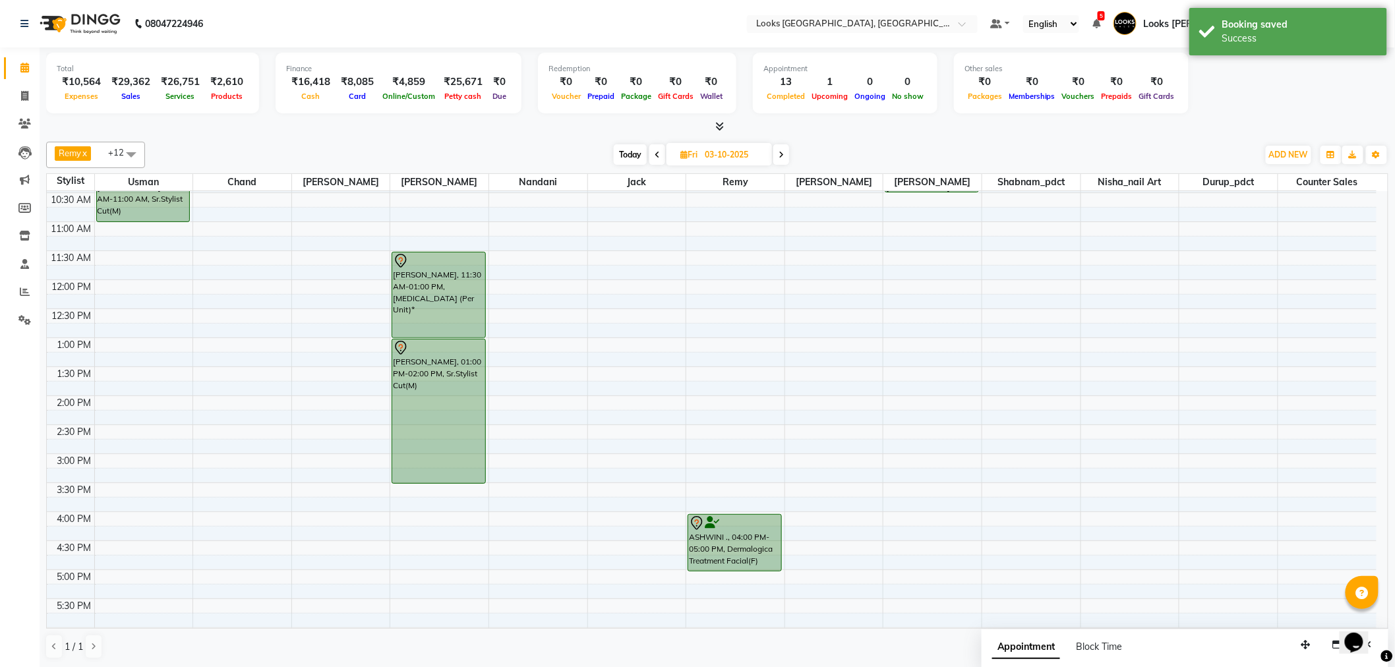
drag, startPoint x: 438, startPoint y: 394, endPoint x: 431, endPoint y: 477, distance: 83.5
click at [431, 477] on div "PRIYA AGARWAL, 11:30 AM-01:00 PM, Botox (Per Unit)* PRIYA AGARWAL, 01:00 PM-02:…" at bounding box center [439, 483] width 98 height 870
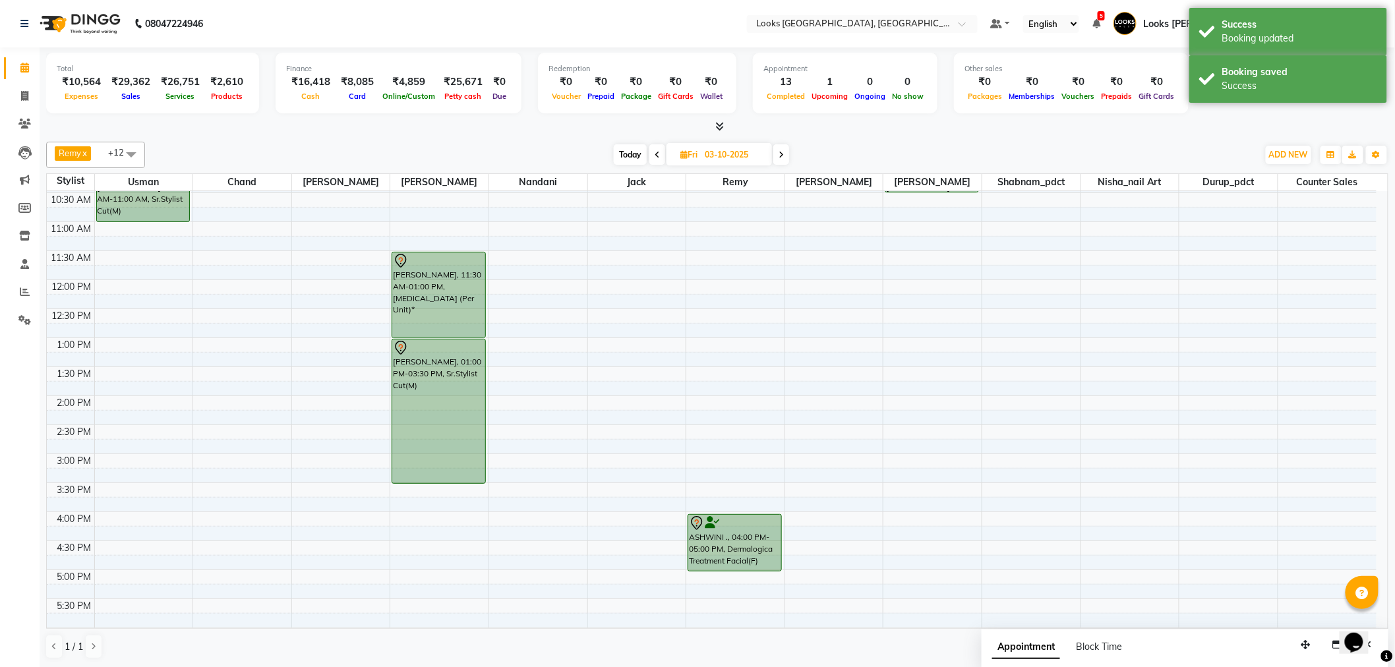
click at [626, 156] on span "Today" at bounding box center [630, 154] width 33 height 20
type input "01-10-2025"
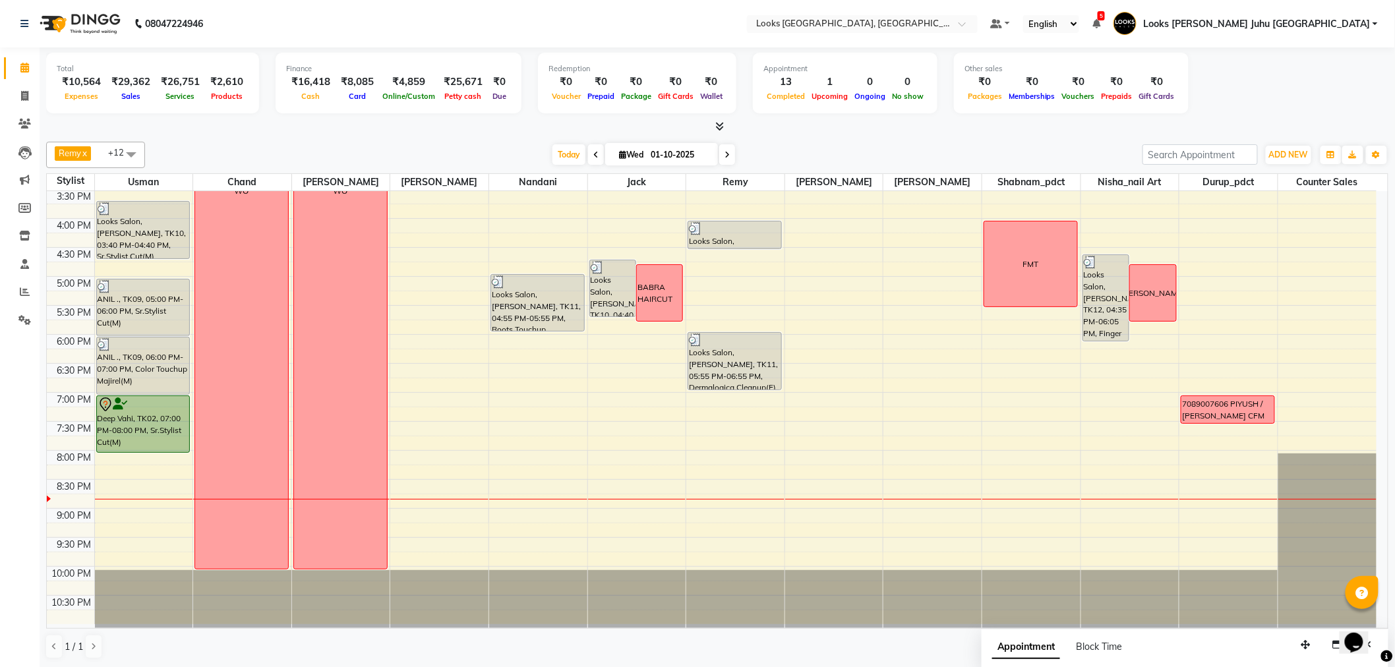
scroll to position [436, 0]
click at [555, 152] on span "Today" at bounding box center [569, 154] width 33 height 20
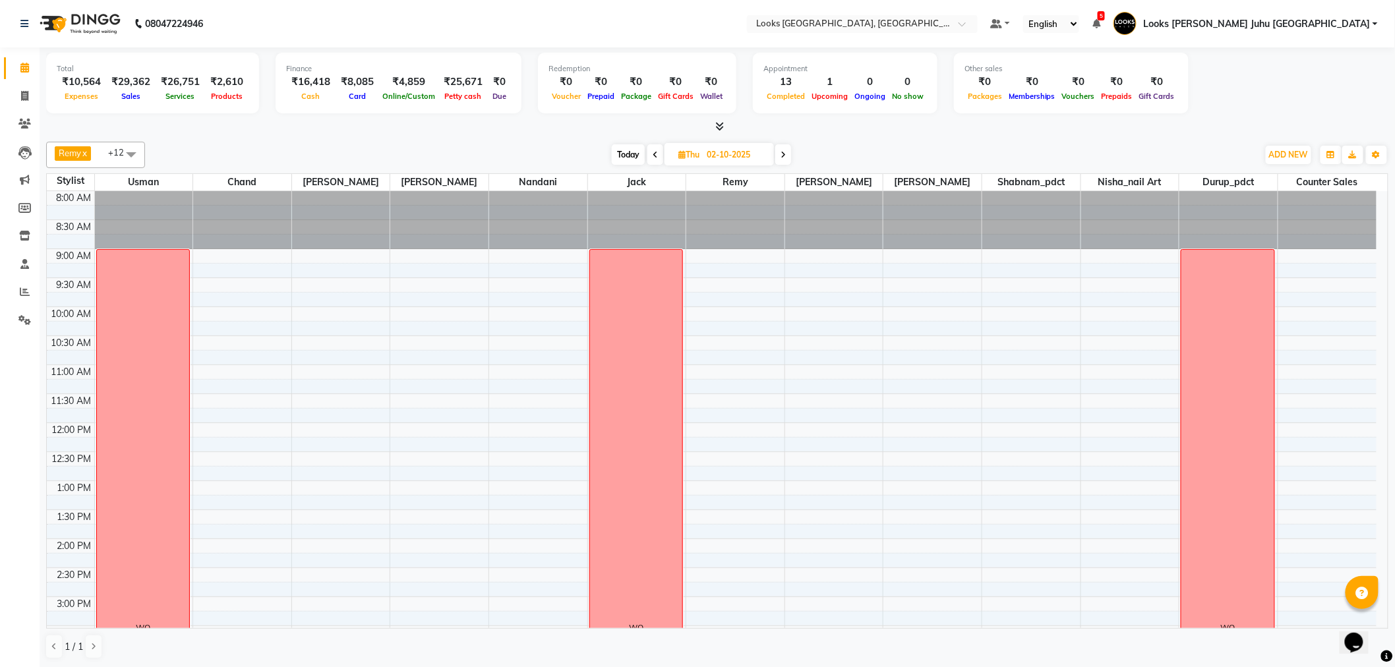
click at [616, 146] on span "Today" at bounding box center [628, 154] width 33 height 20
type input "01-10-2025"
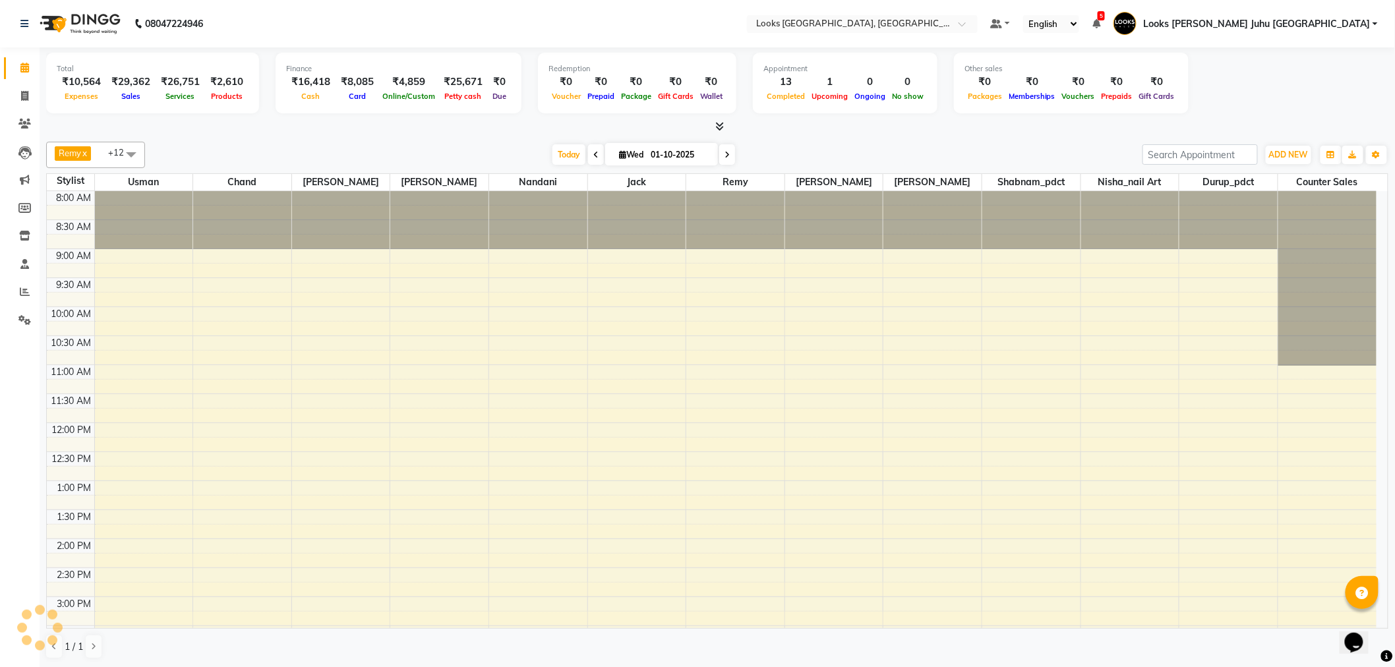
scroll to position [437, 0]
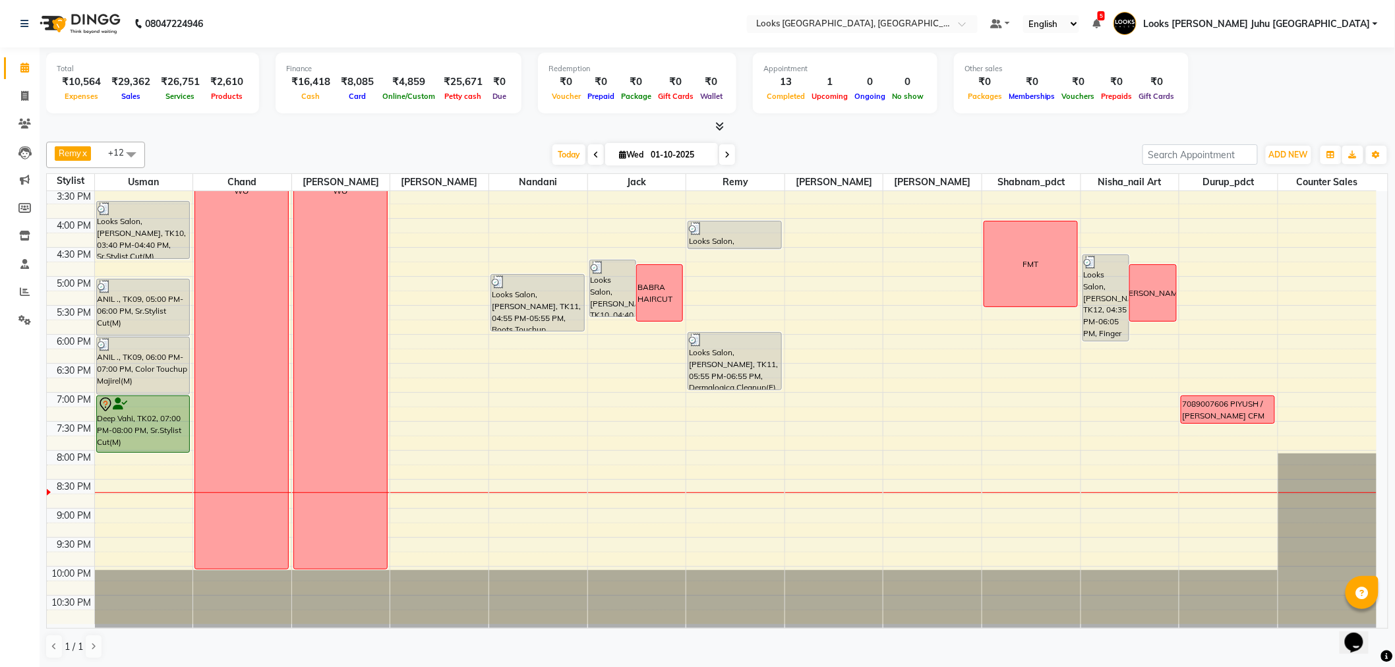
click at [628, 146] on span "[DATE]" at bounding box center [661, 154] width 113 height 22
click at [658, 152] on input "01-10-2025" at bounding box center [680, 155] width 66 height 20
select select "10"
select select "2025"
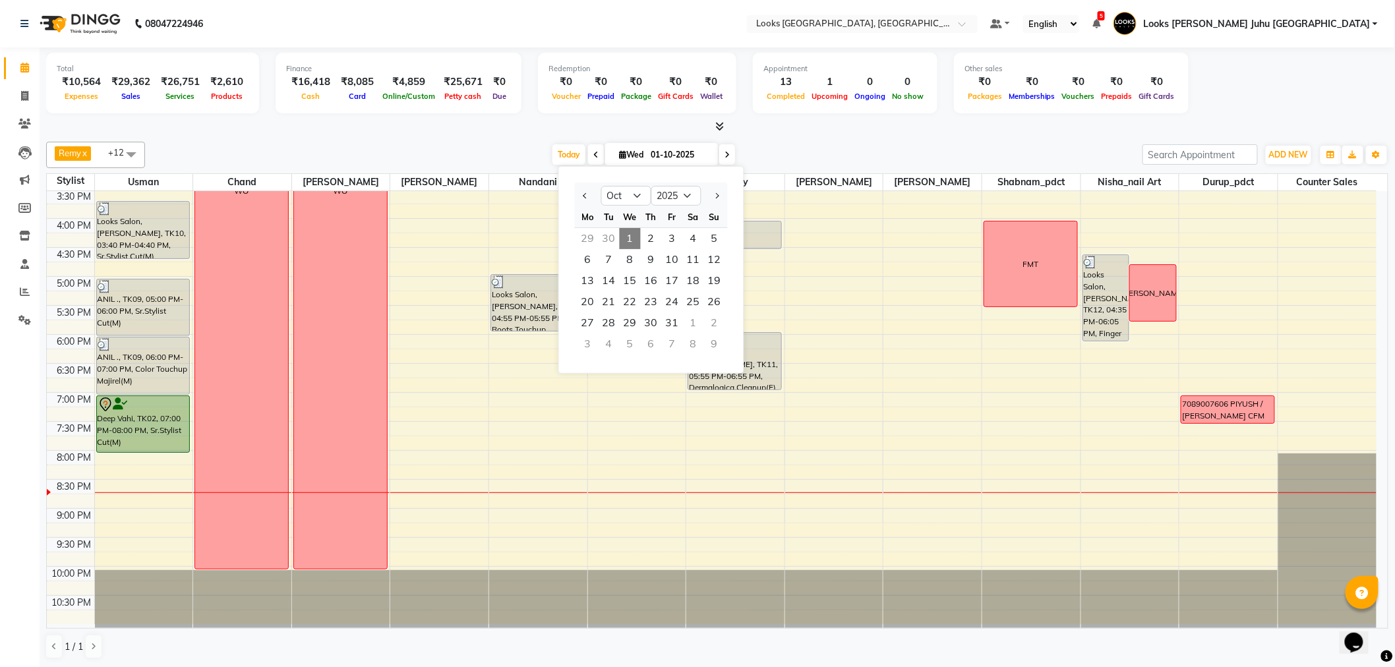
drag, startPoint x: 640, startPoint y: 231, endPoint x: 644, endPoint y: 225, distance: 6.8
click at [643, 226] on ngb-datepicker-month "Mo Tu We Th Fr Sa Su 29 30 1 2 3 4 5 6 7 8 9 10 11 12 13 14 15 16 17 18 19 20 2…" at bounding box center [651, 281] width 153 height 151
click at [653, 233] on span "2" at bounding box center [651, 238] width 21 height 21
type input "02-10-2025"
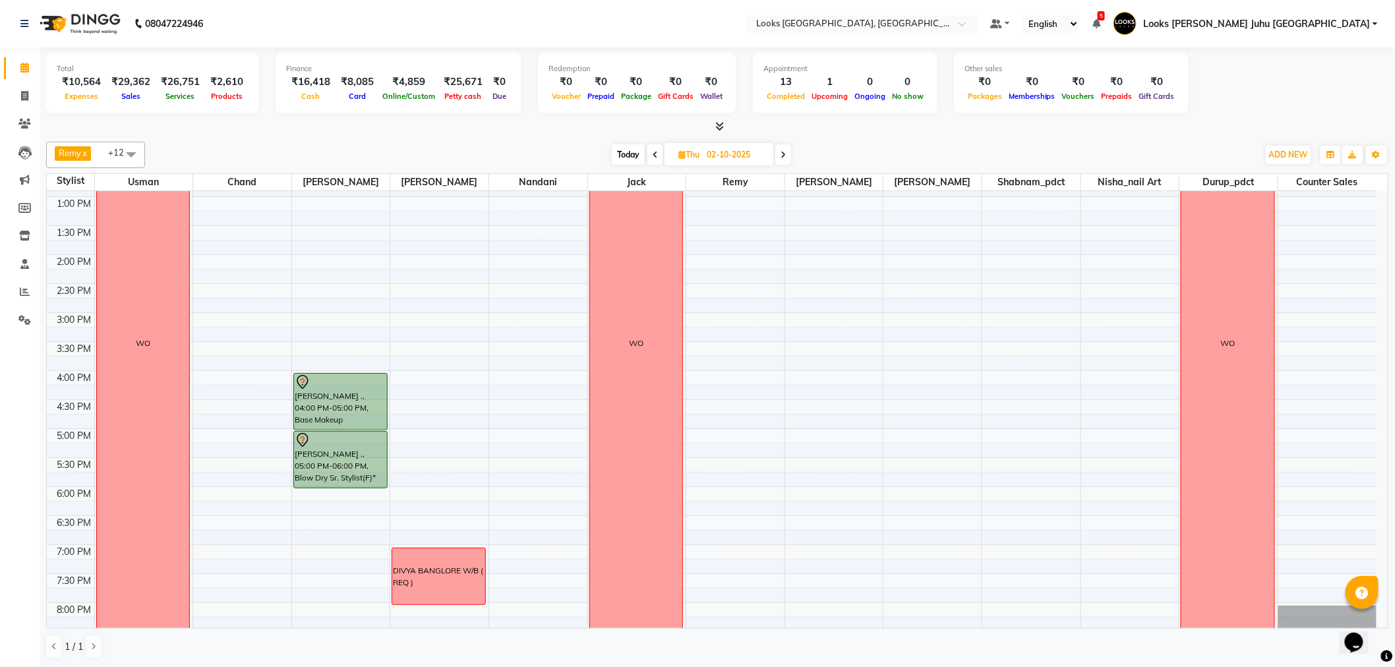
scroll to position [290, 0]
click at [690, 154] on span "Thu" at bounding box center [689, 155] width 28 height 10
select select "10"
select select "2025"
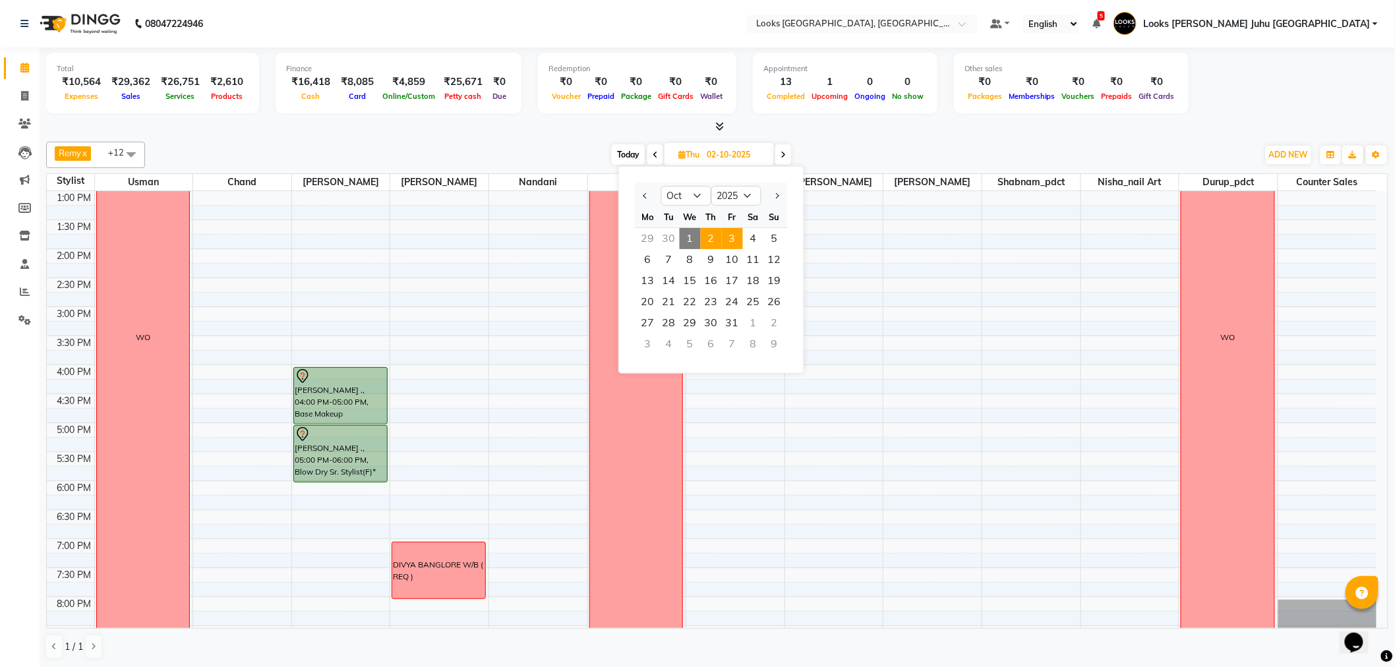
click at [733, 238] on span "3" at bounding box center [732, 238] width 21 height 21
type input "03-10-2025"
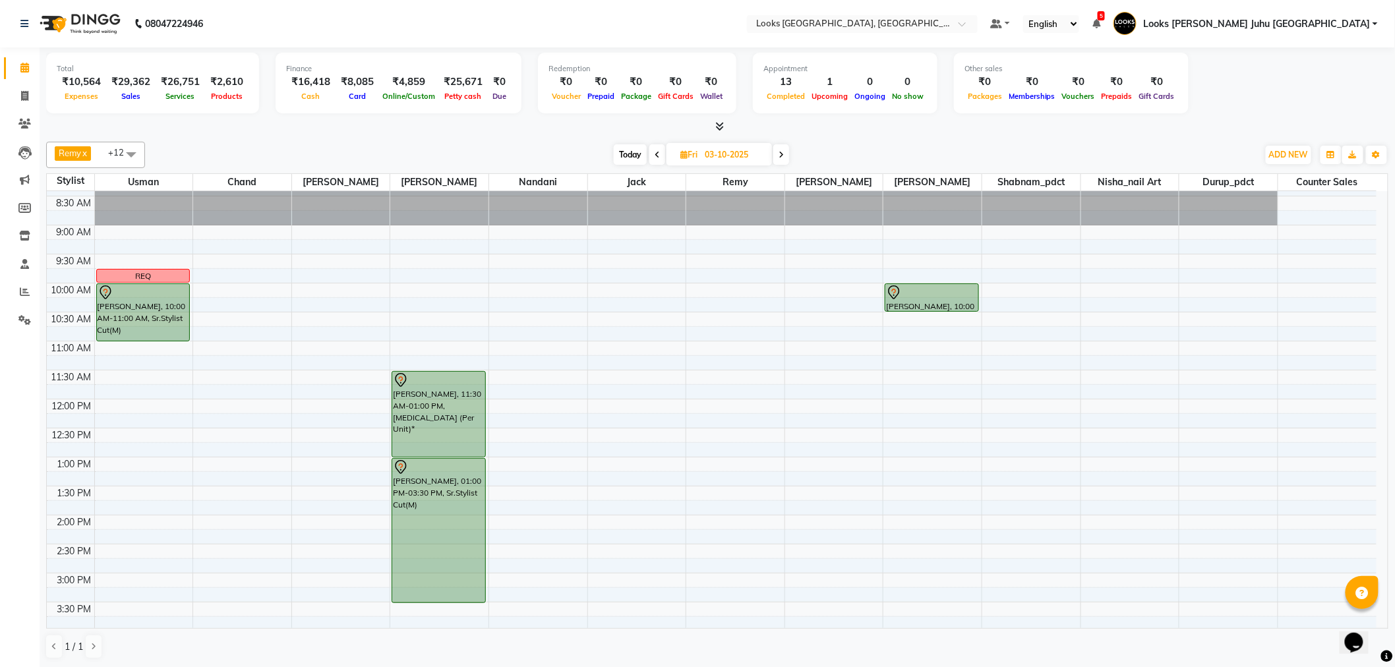
scroll to position [0, 0]
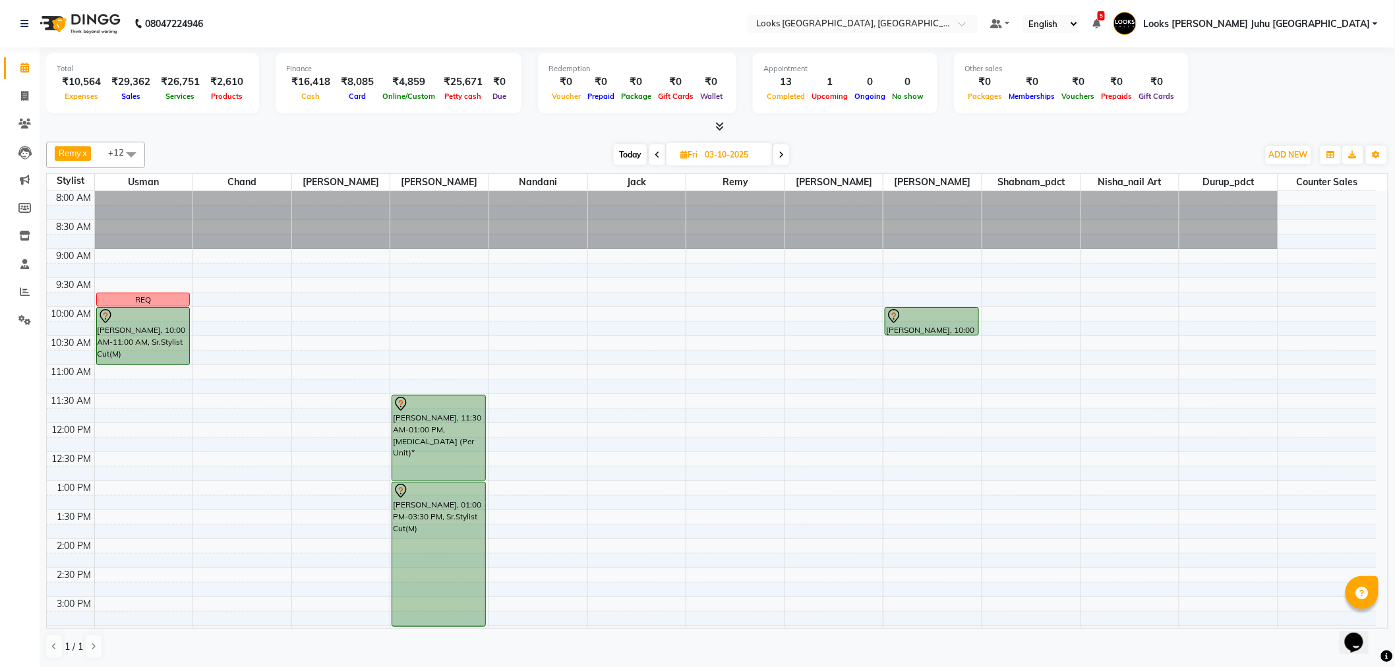
click at [700, 150] on span "Fri" at bounding box center [689, 155] width 24 height 10
select select "10"
select select "2025"
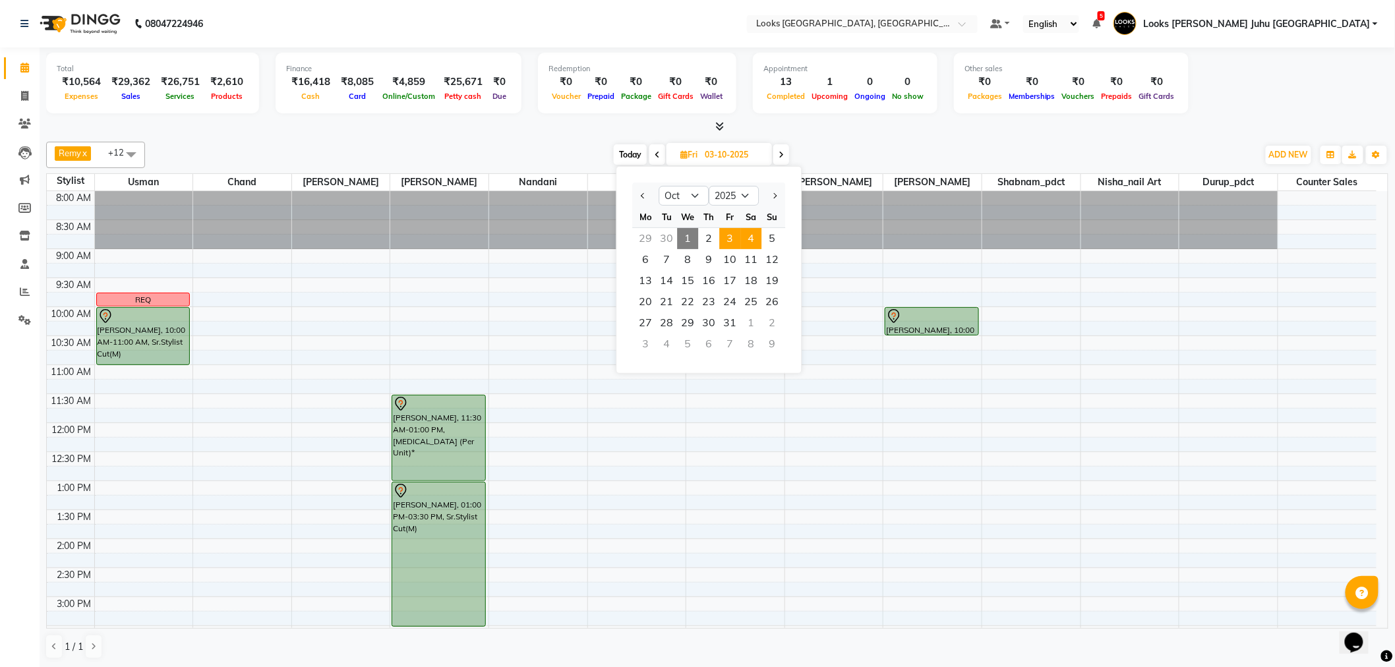
click at [754, 241] on span "4" at bounding box center [750, 238] width 21 height 21
type input "04-10-2025"
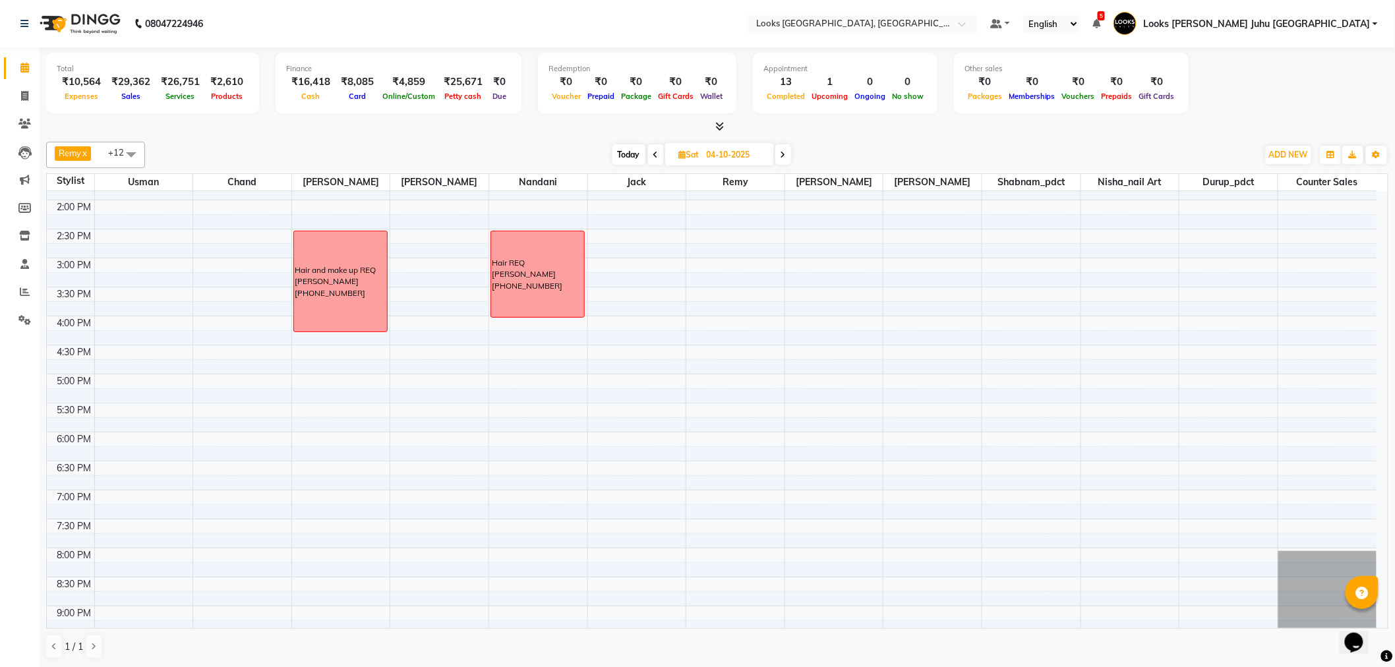
scroll to position [143, 0]
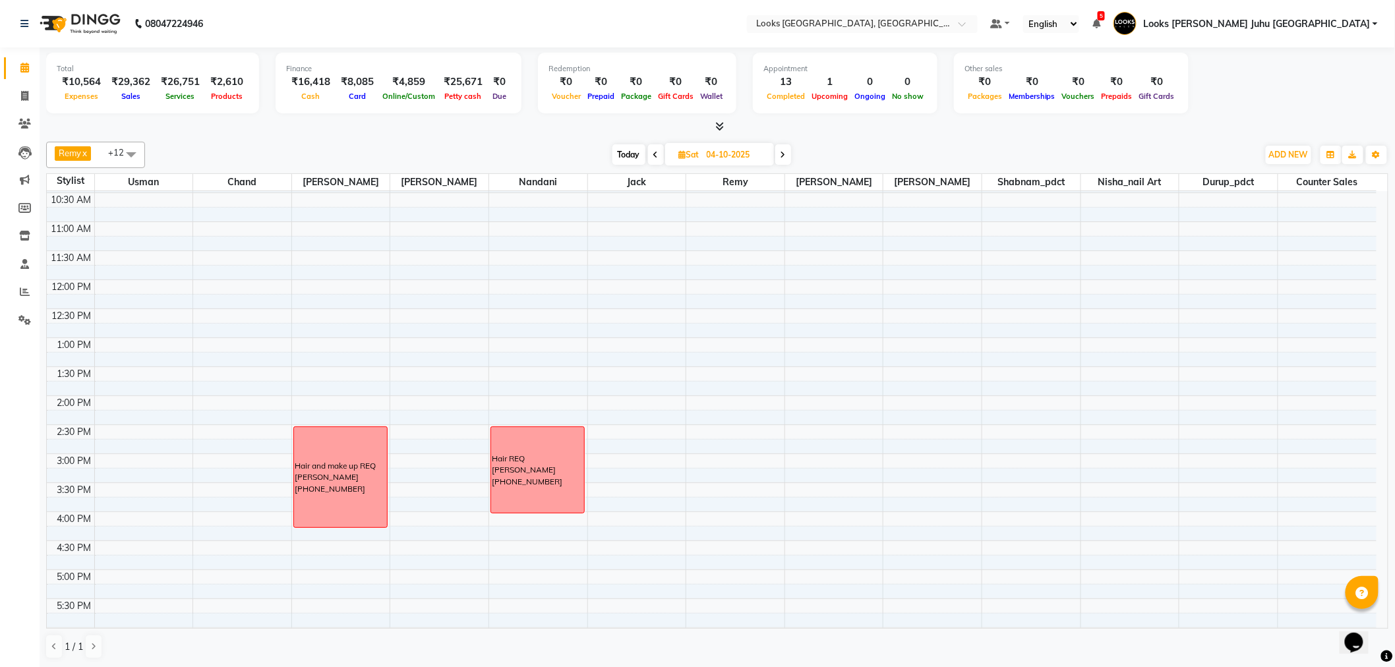
click at [721, 147] on input "04-10-2025" at bounding box center [736, 155] width 66 height 20
select select "10"
select select "2025"
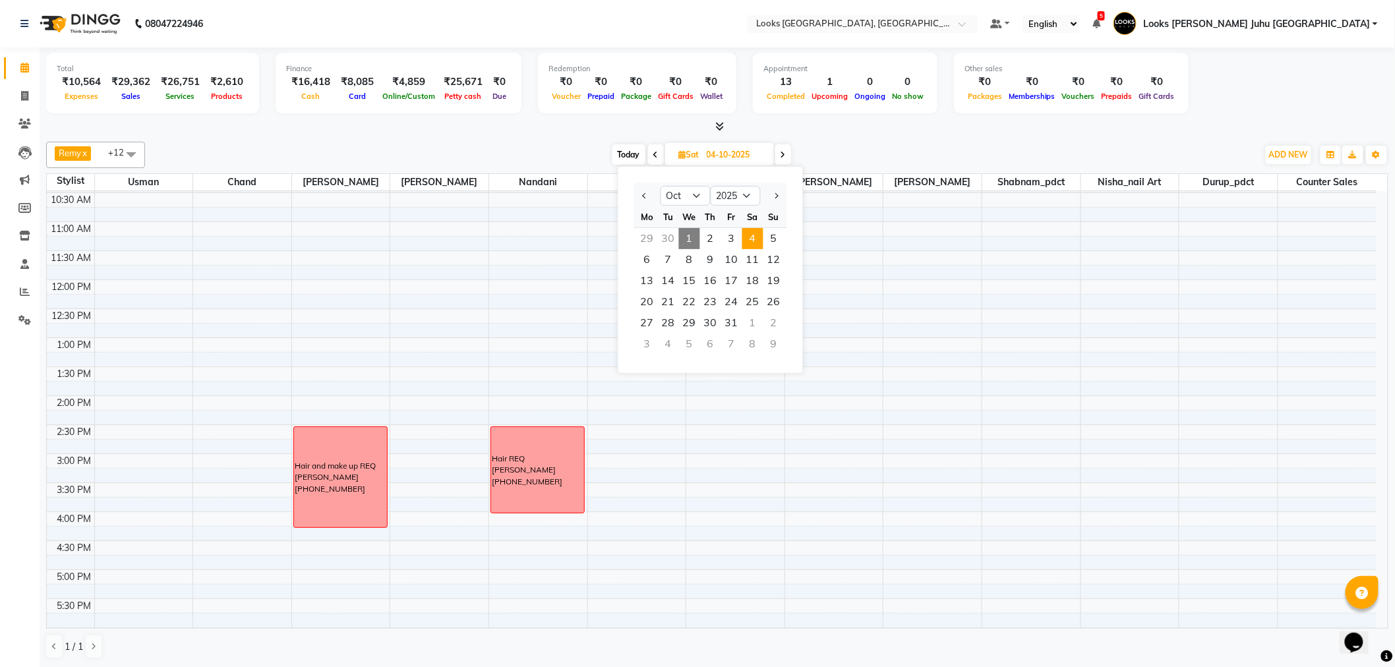
click at [617, 153] on span "Today" at bounding box center [629, 154] width 33 height 20
type input "01-10-2025"
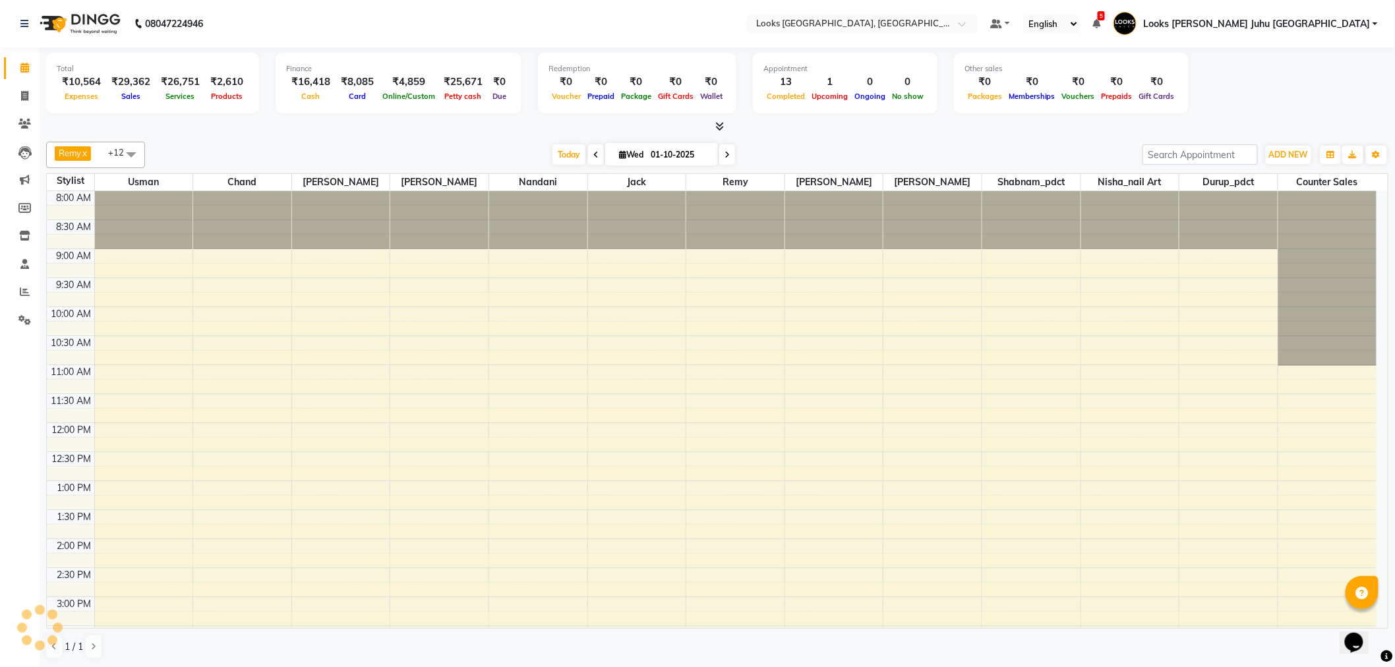
scroll to position [437, 0]
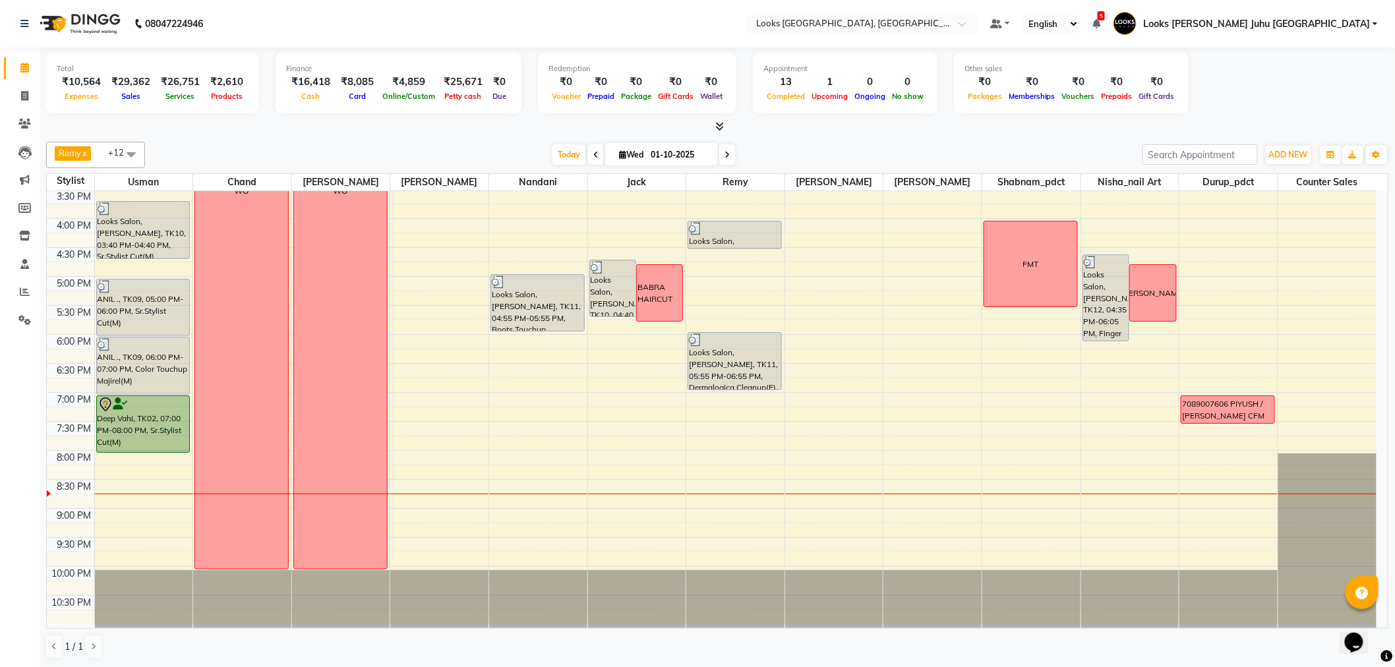
click at [647, 154] on input "01-10-2025" at bounding box center [680, 155] width 66 height 20
select select "10"
select select "2025"
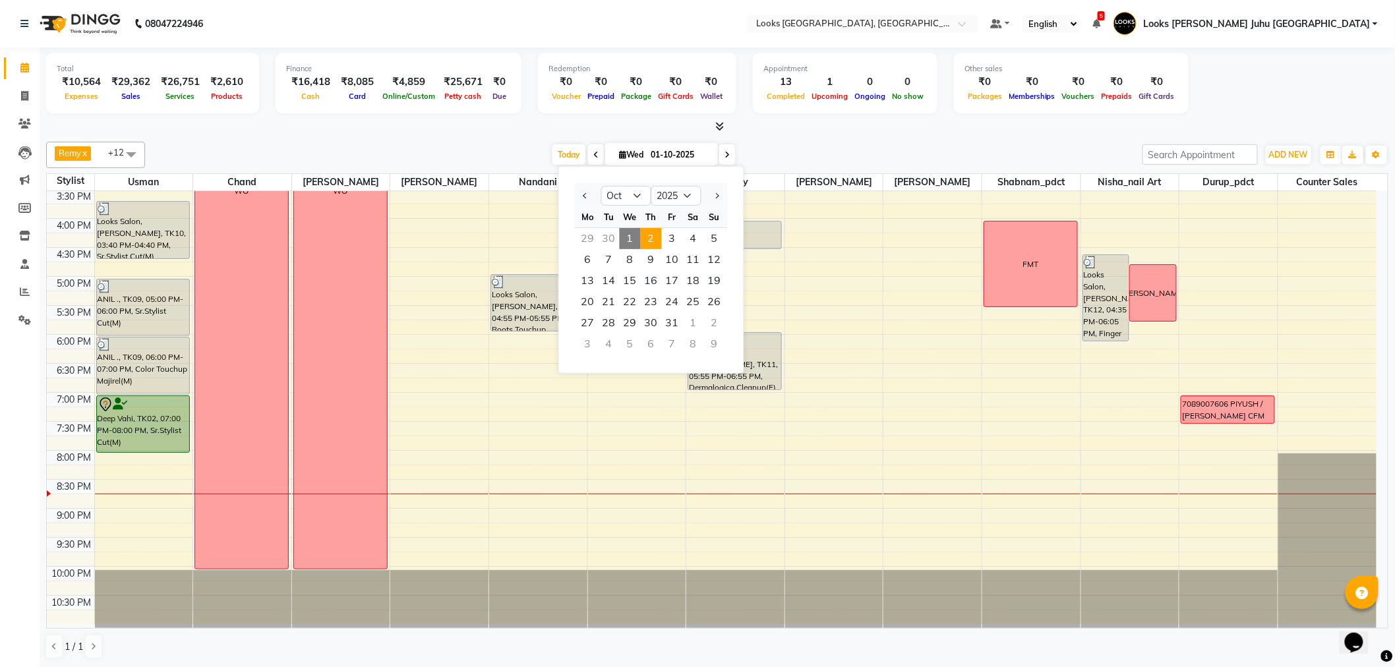
click at [653, 240] on span "2" at bounding box center [651, 238] width 21 height 21
type input "02-10-2025"
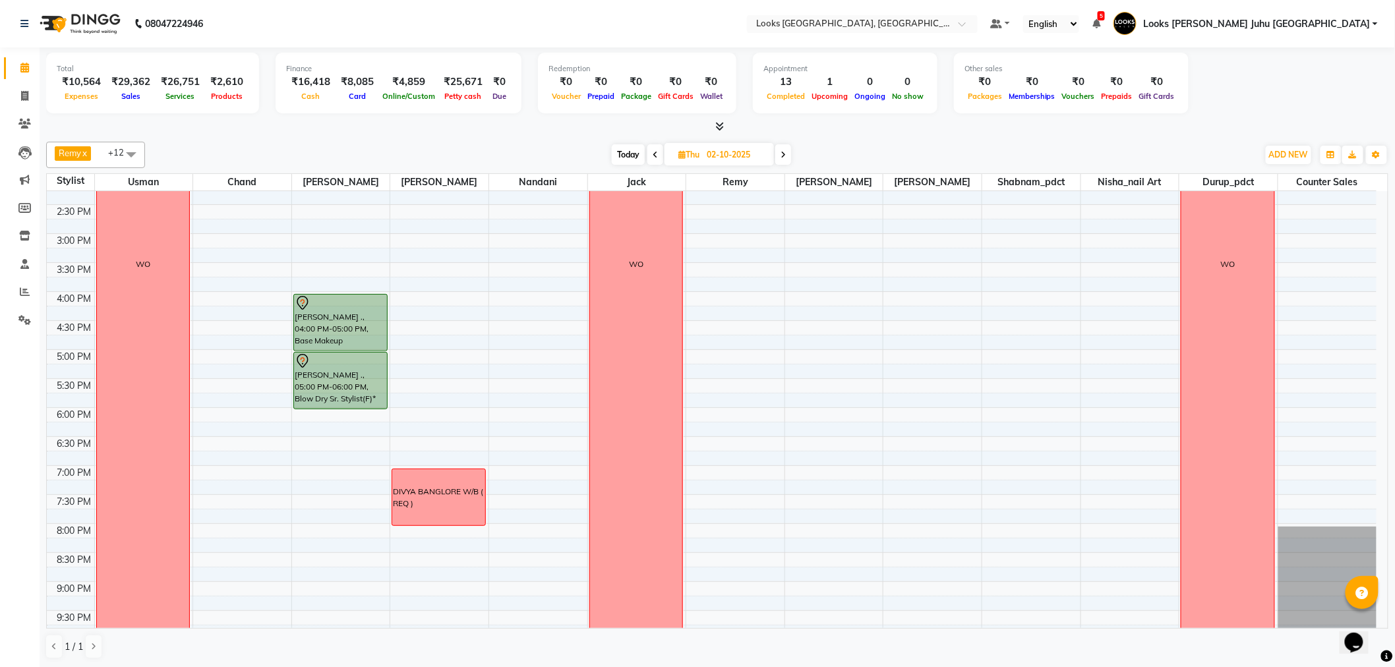
scroll to position [436, 0]
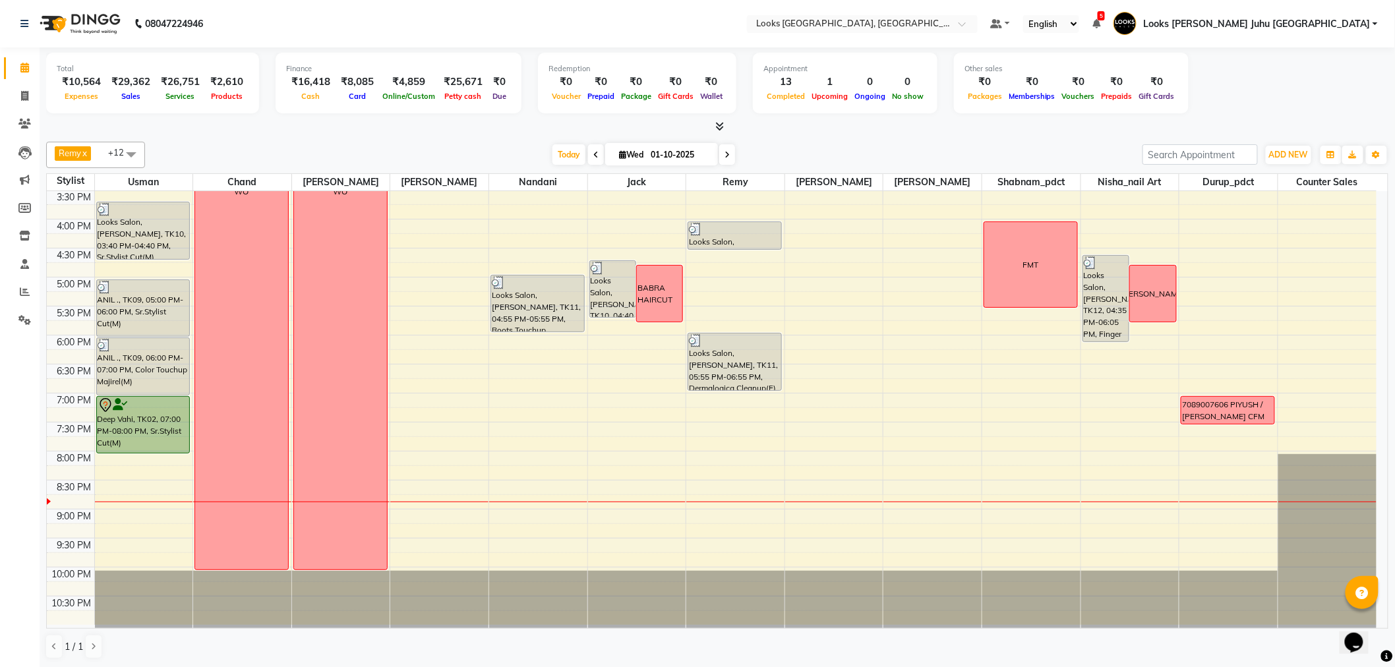
scroll to position [1, 0]
click at [1300, 154] on span "ADD NEW" at bounding box center [1288, 154] width 39 height 10
click at [1237, 214] on link "Add Expense" at bounding box center [1259, 212] width 104 height 17
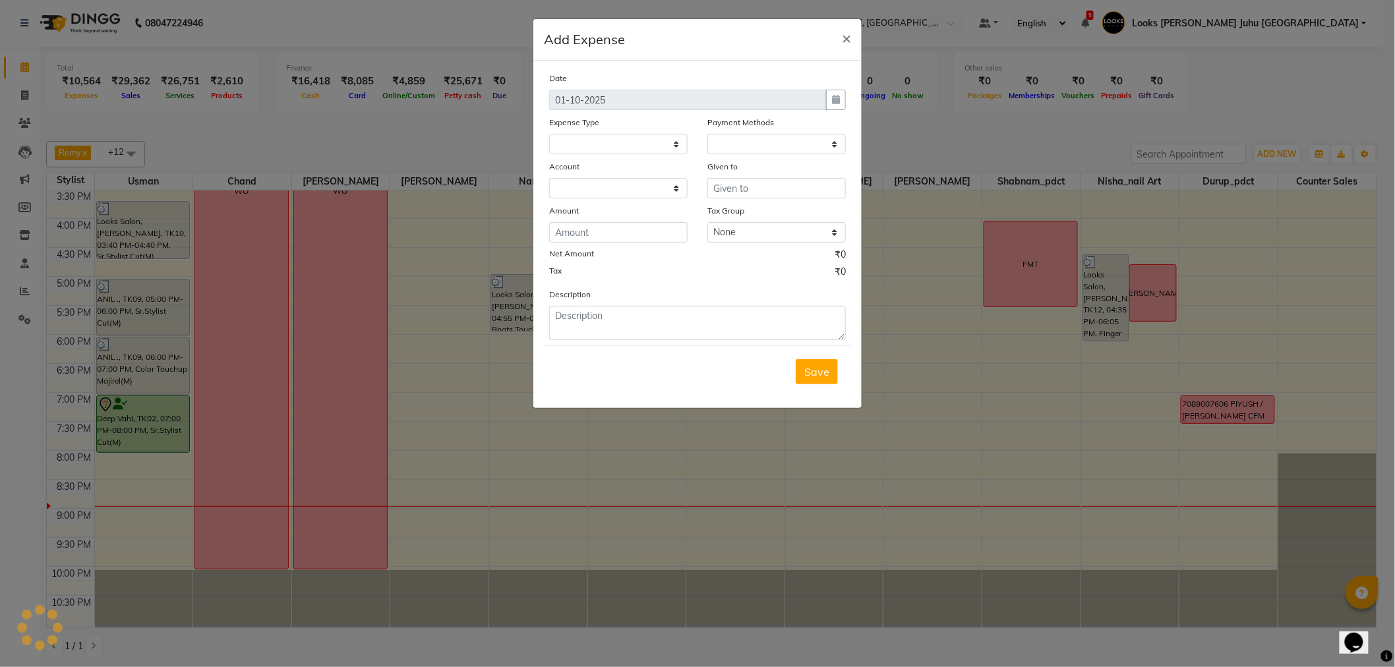
select select
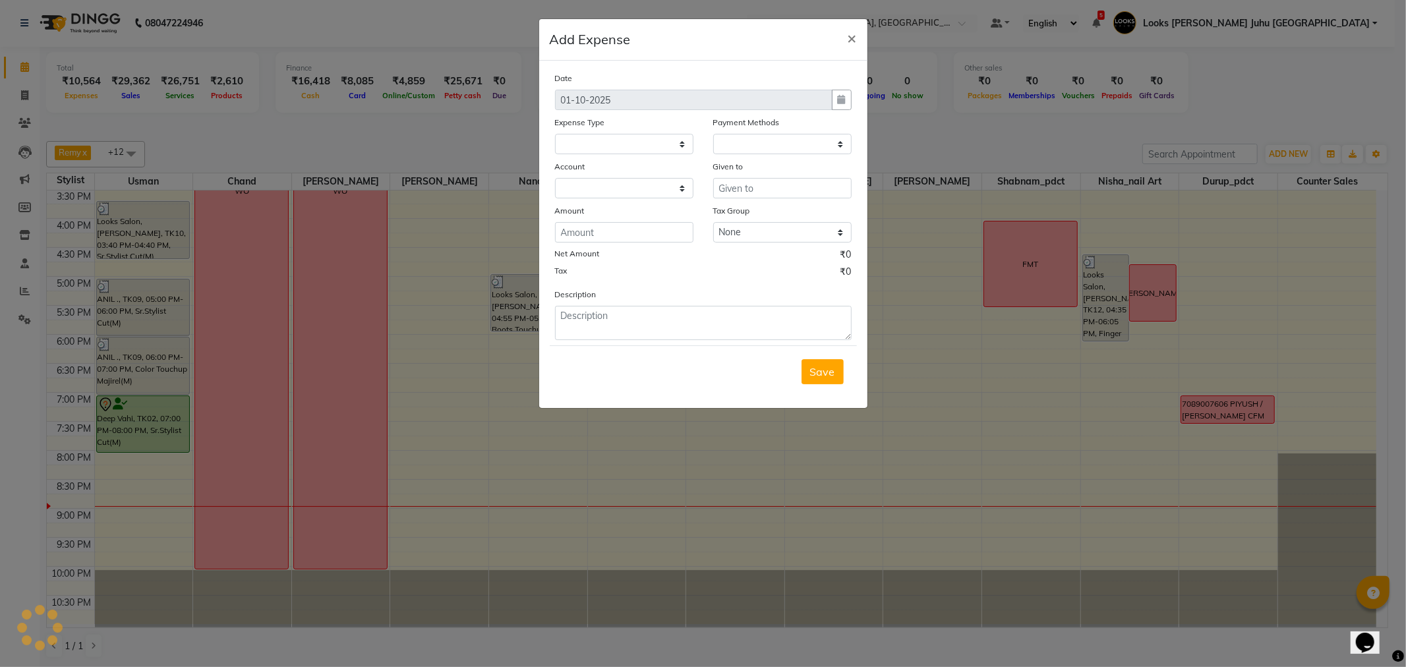
select select "1"
select select "3134"
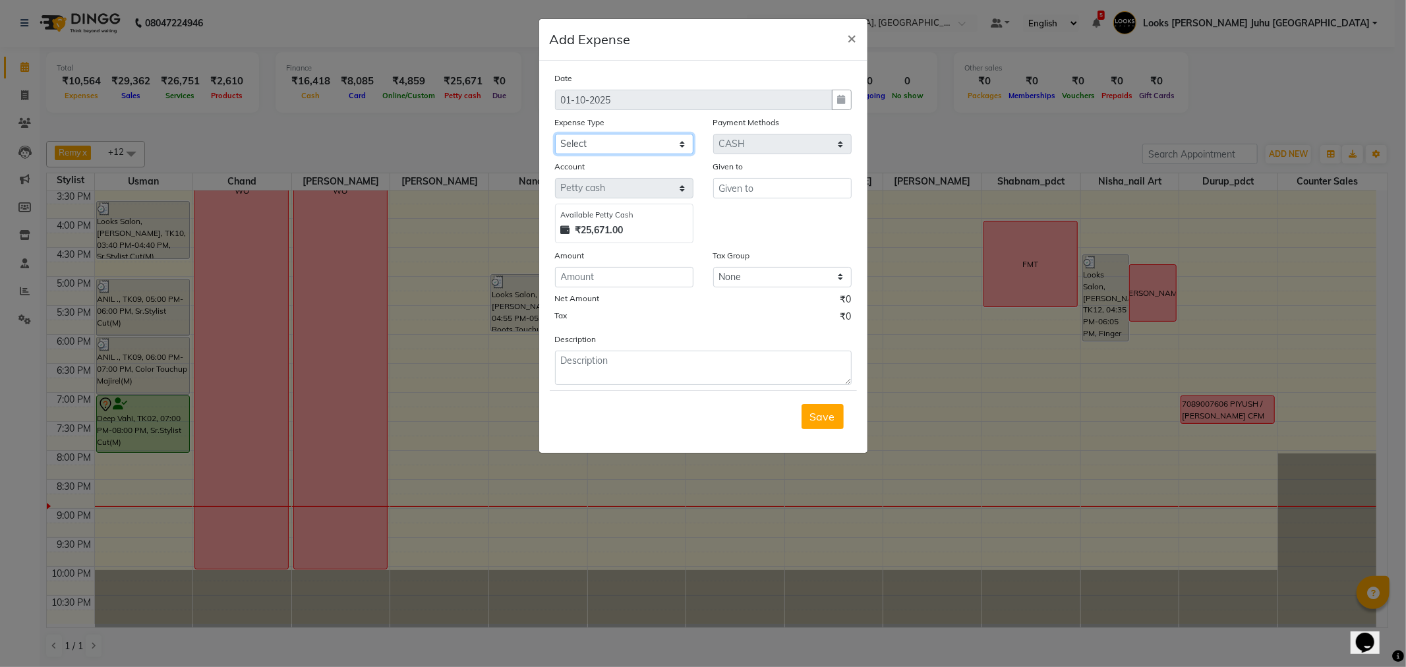
click at [644, 147] on select "Select Accommodation Aesthetics Bank Deposit BLINKIT Cash Handover Client Refun…" at bounding box center [624, 144] width 138 height 20
click at [555, 134] on select "Select Accommodation Aesthetics Bank Deposit BLINKIT Cash Handover Client Refun…" at bounding box center [624, 144] width 138 height 20
click at [809, 187] on input "text" at bounding box center [782, 188] width 138 height 20
click at [635, 142] on select "Select Accommodation Aesthetics Bank Deposit BLINKIT Cash Handover Client Refun…" at bounding box center [624, 144] width 138 height 20
select select "23704"
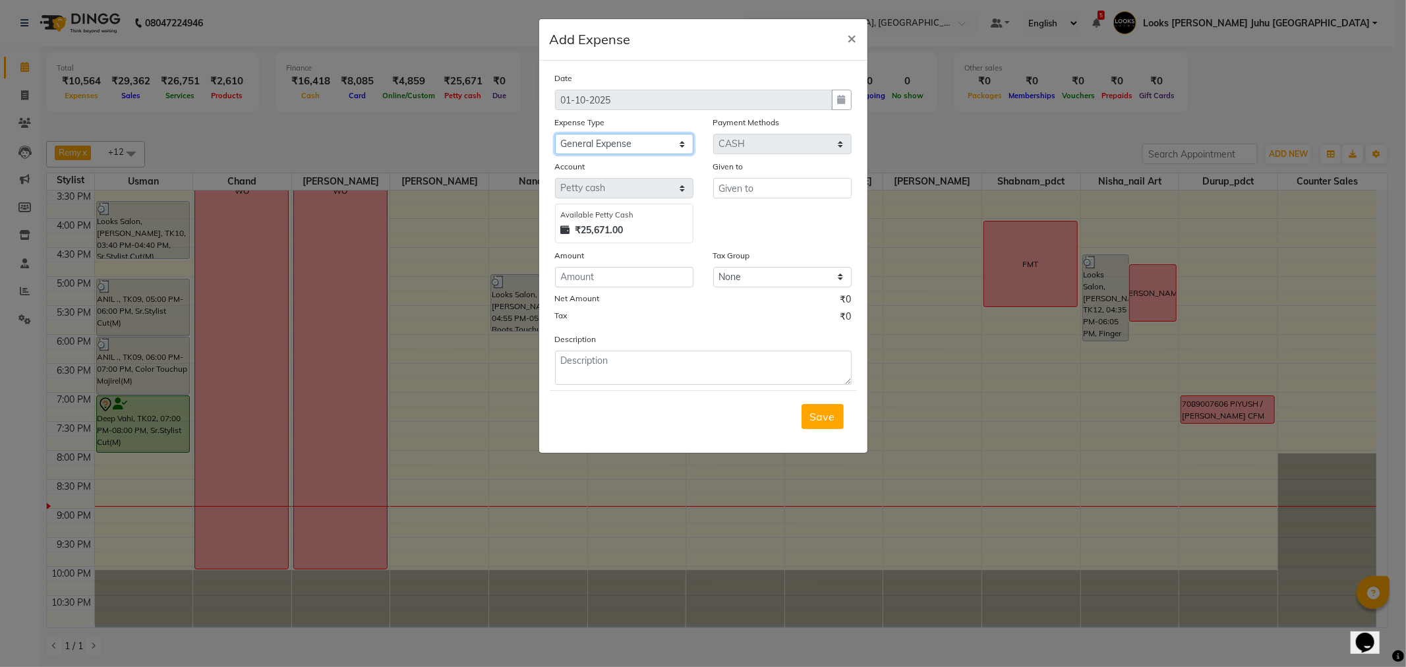
click at [555, 134] on select "Select Accommodation Aesthetics Bank Deposit BLINKIT Cash Handover Client Refun…" at bounding box center [624, 144] width 138 height 20
click at [759, 194] on input "text" at bounding box center [782, 188] width 138 height 20
type input "KRISH"
click at [662, 264] on div "Amount" at bounding box center [624, 258] width 138 height 18
click at [662, 282] on input "number" at bounding box center [624, 277] width 138 height 20
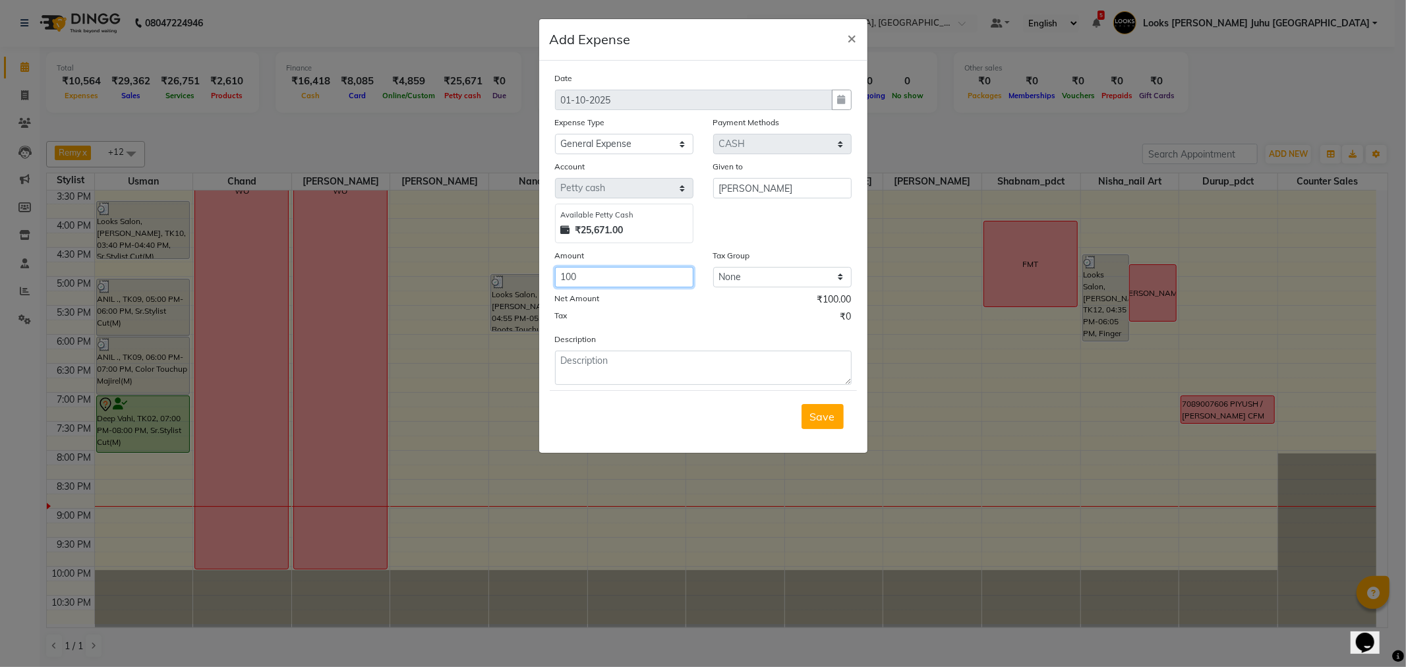
type input "100"
click at [645, 361] on textarea at bounding box center [703, 368] width 297 height 34
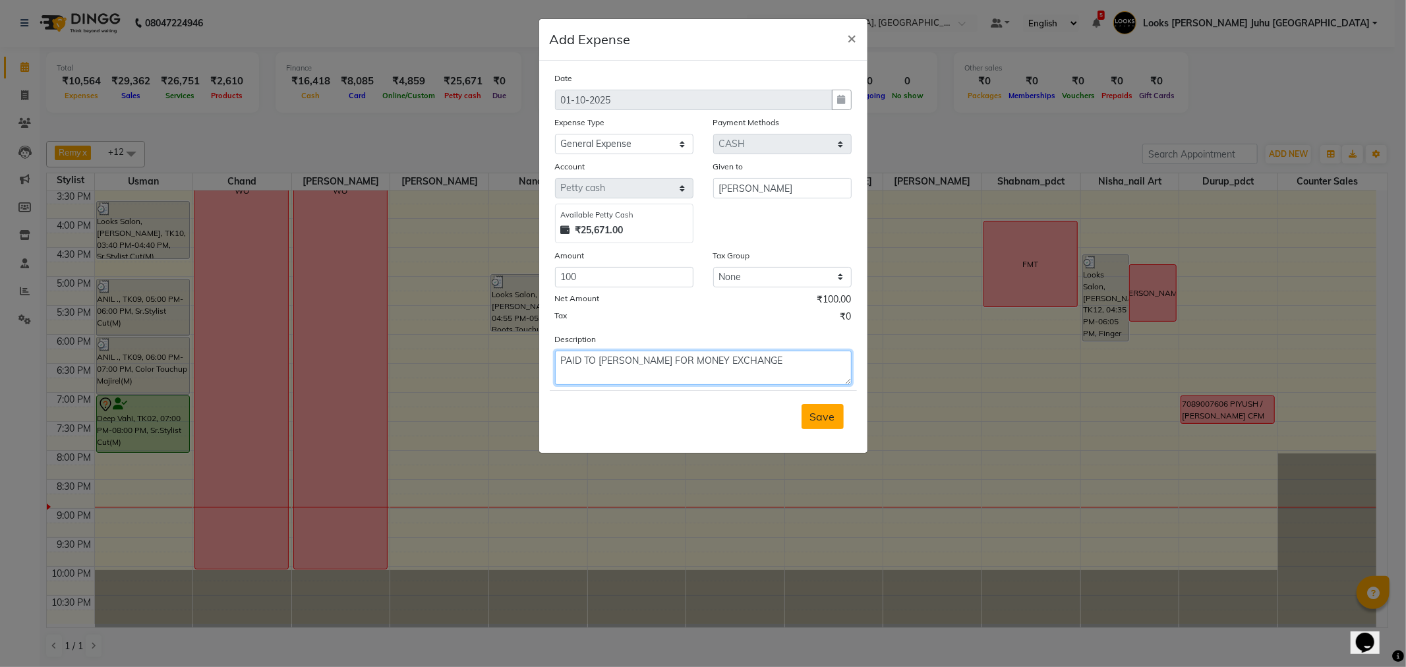
type textarea "PAID TO KRISH FOR MONEY EXCHANGE"
click at [820, 422] on span "Save" at bounding box center [822, 416] width 25 height 13
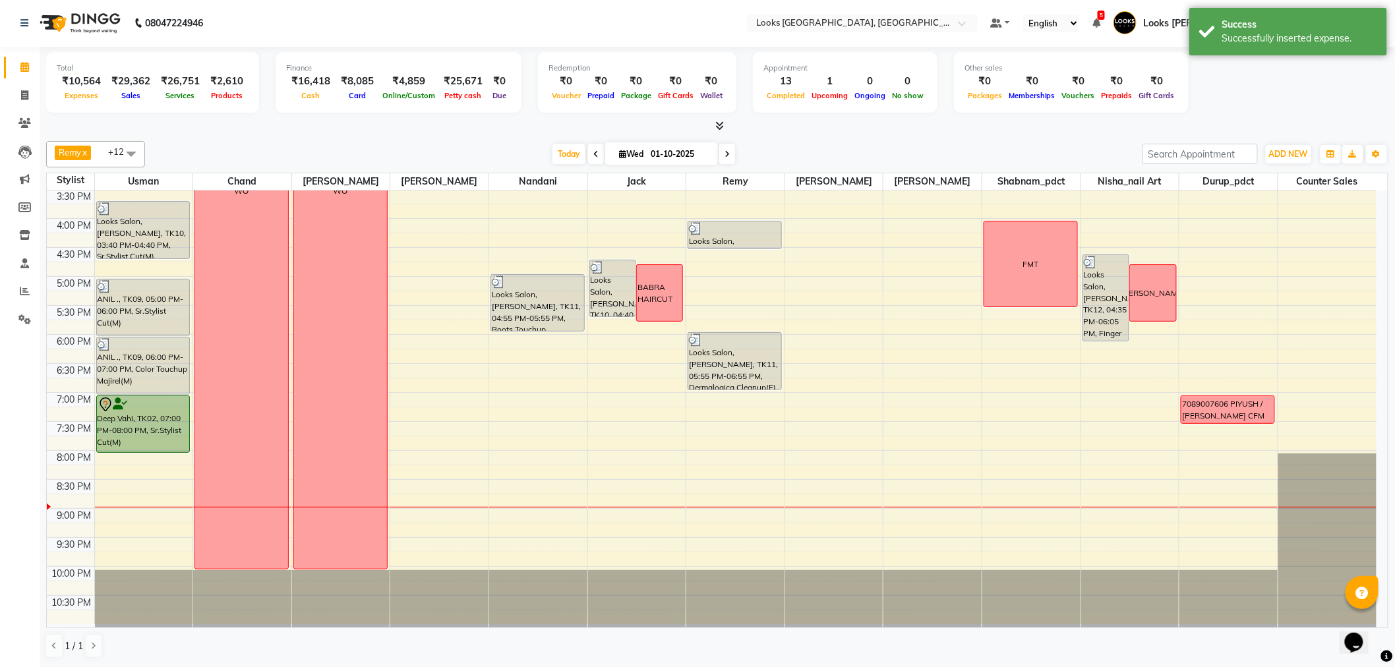
click at [464, 122] on div at bounding box center [717, 126] width 1342 height 14
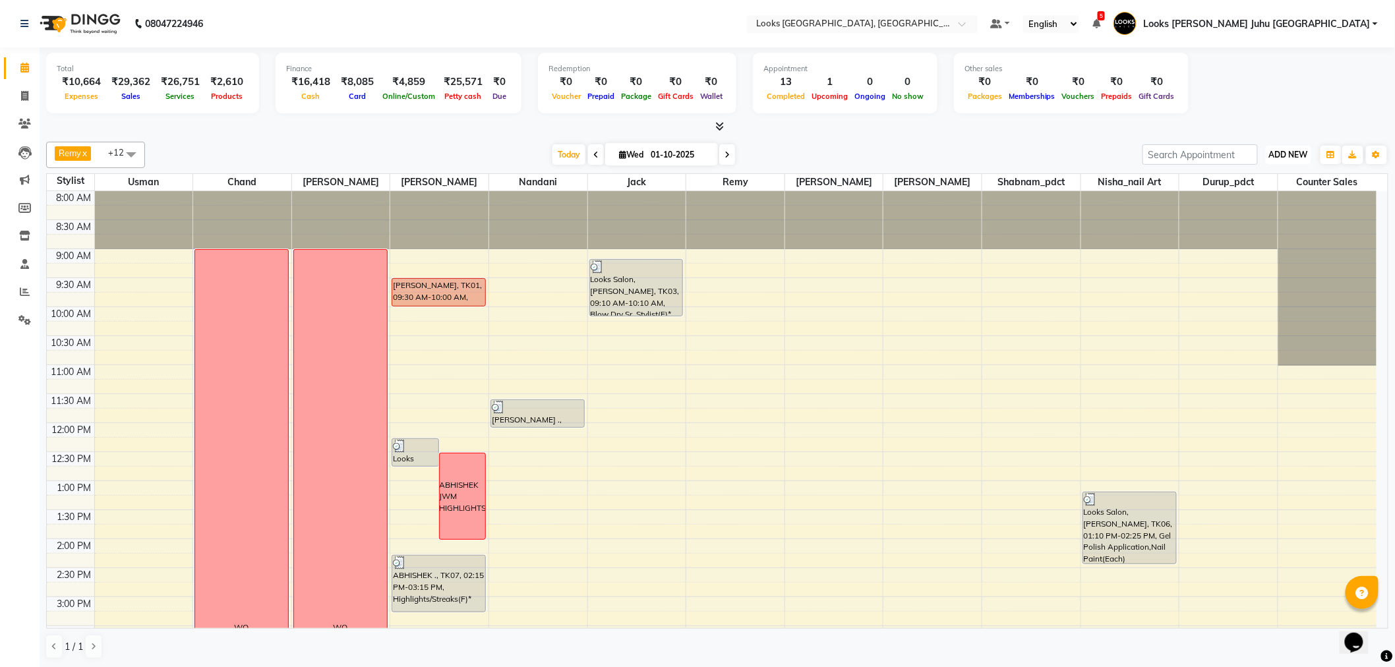
click at [1281, 162] on button "ADD NEW Toggle Dropdown" at bounding box center [1288, 155] width 45 height 18
click at [1251, 191] on link "Add Invoice" at bounding box center [1259, 196] width 104 height 17
select select "service"
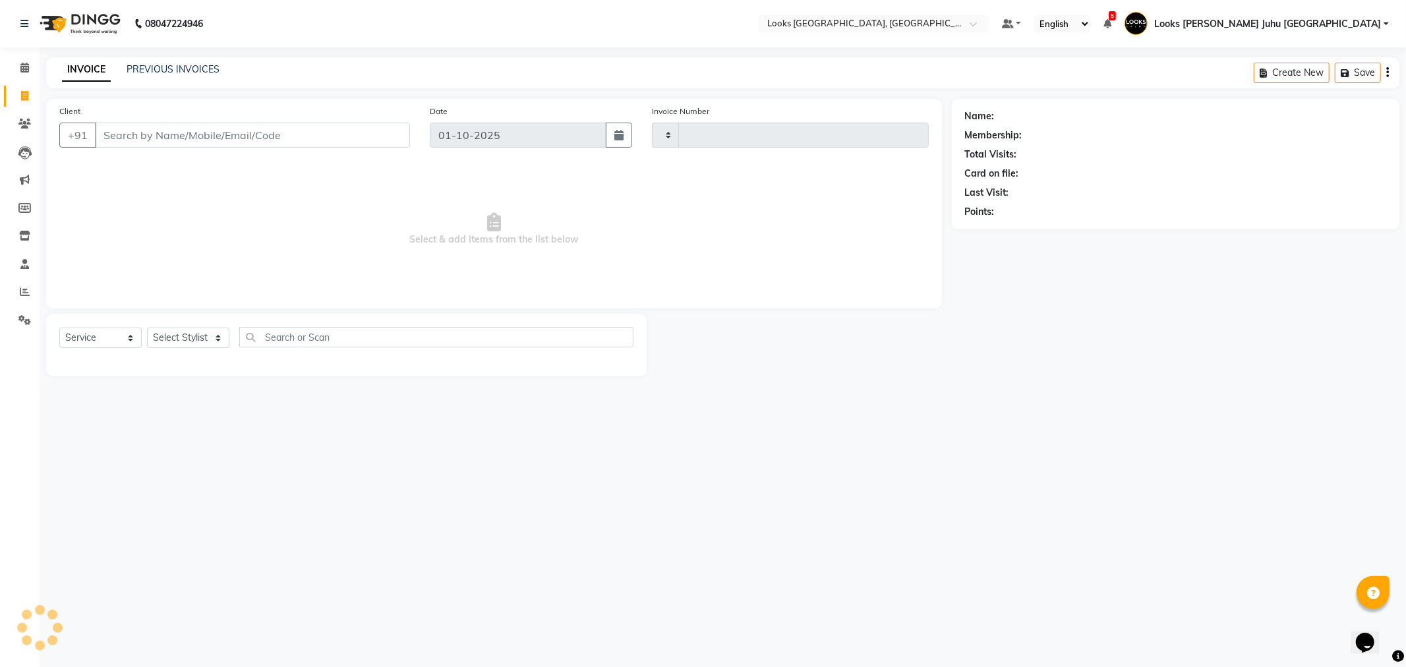
type input "2251"
select select "8270"
click at [213, 136] on input "Client" at bounding box center [252, 135] width 315 height 25
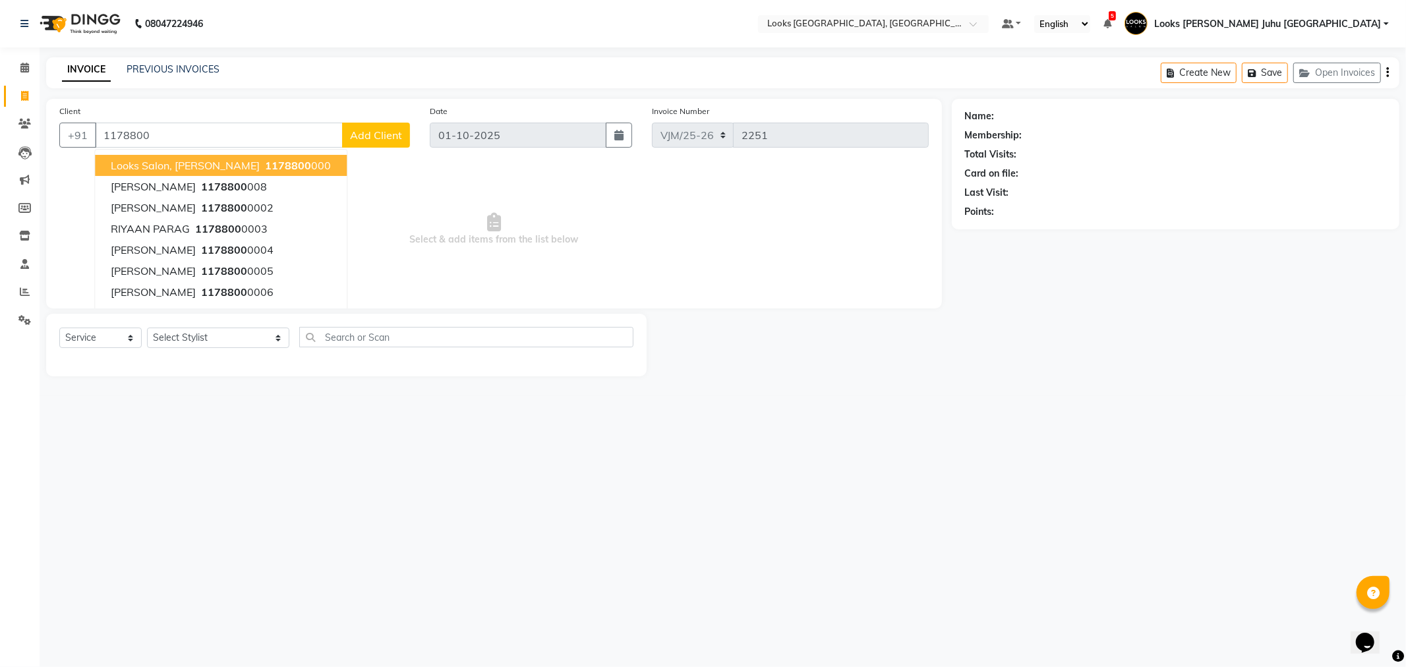
click at [203, 166] on span "Looks Salon, [PERSON_NAME]" at bounding box center [185, 165] width 149 height 13
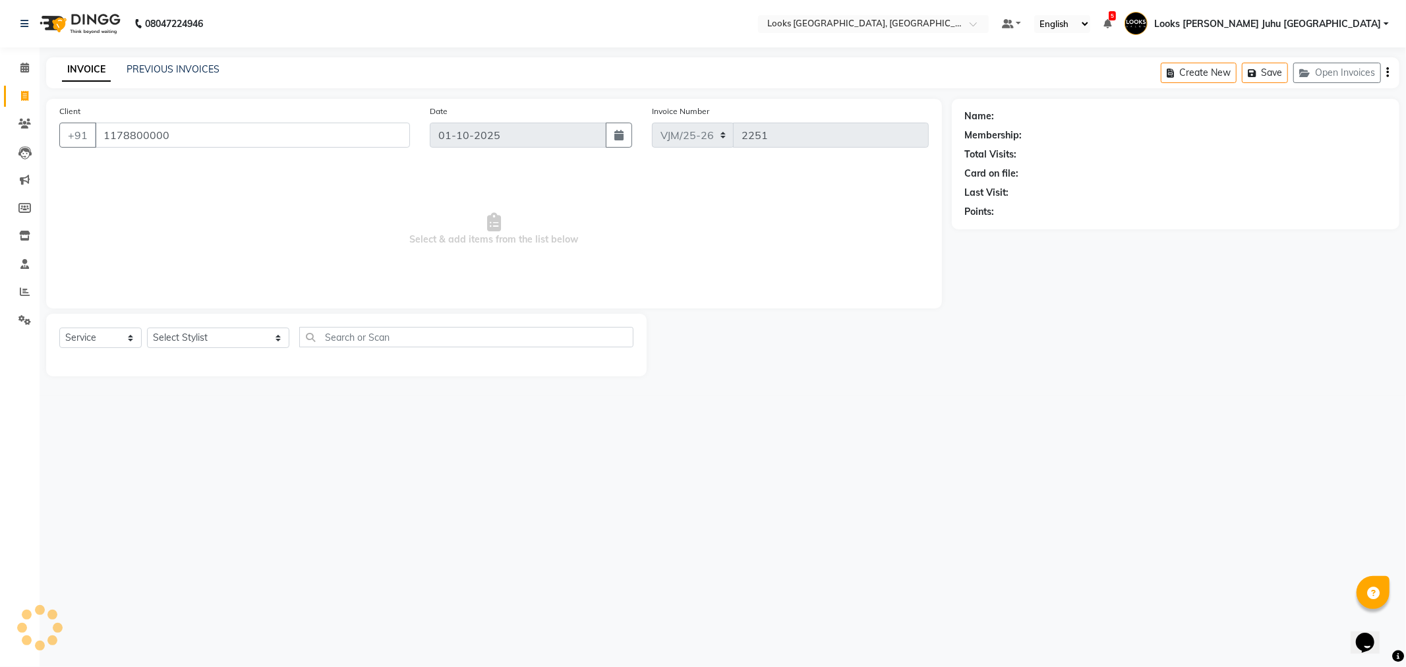
type input "1178800000"
click at [195, 339] on select "Select Stylist [PERSON_NAME] [PERSON_NAME] Chan_Mrg Counter Sales [PERSON_NAME]…" at bounding box center [218, 338] width 142 height 20
select select "1: Object"
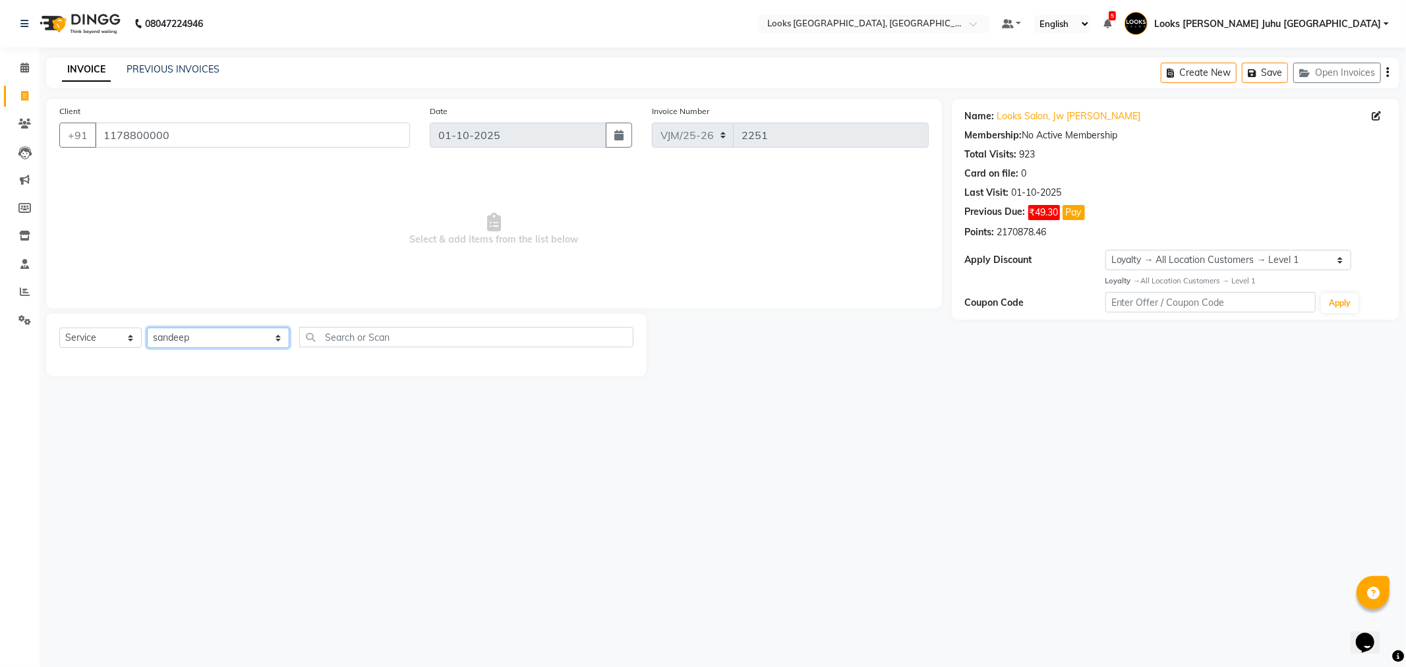
click at [147, 328] on select "Select Stylist [PERSON_NAME] [PERSON_NAME] Chan_Mrg Counter Sales [PERSON_NAME]…" at bounding box center [218, 338] width 142 height 20
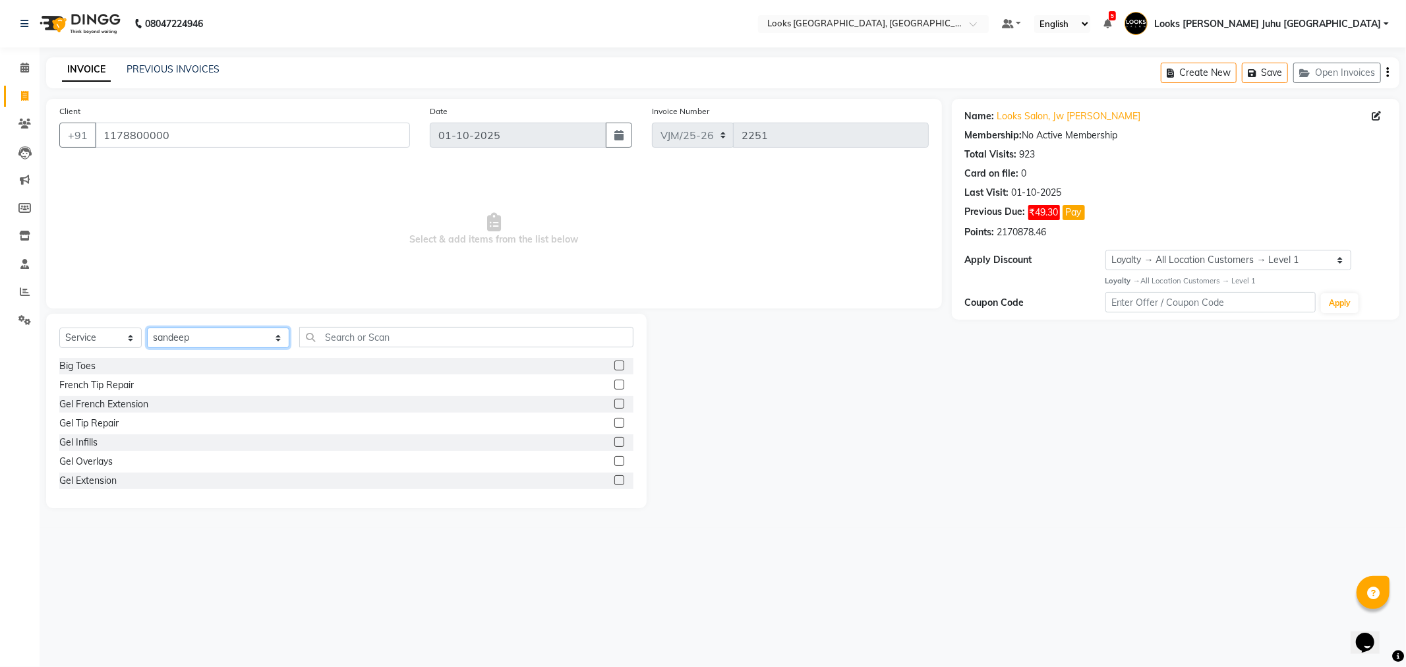
click at [195, 339] on select "Select Stylist [PERSON_NAME] [PERSON_NAME] Chan_Mrg Counter Sales [PERSON_NAME]…" at bounding box center [218, 338] width 142 height 20
select select "23386"
click at [147, 328] on select "Select Stylist [PERSON_NAME] [PERSON_NAME] Chan_Mrg Counter Sales [PERSON_NAME]…" at bounding box center [218, 338] width 142 height 20
click at [391, 332] on input "text" at bounding box center [466, 337] width 334 height 20
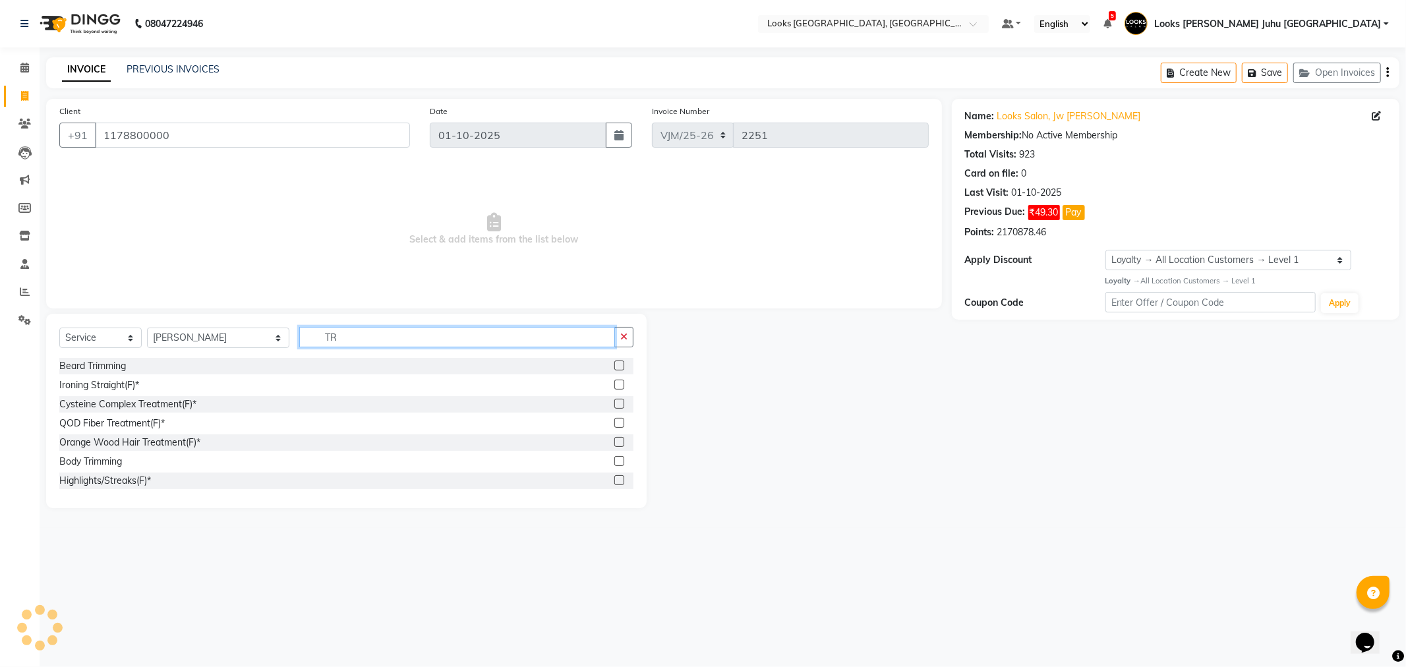
type input "T"
type input "H"
type input "CUT"
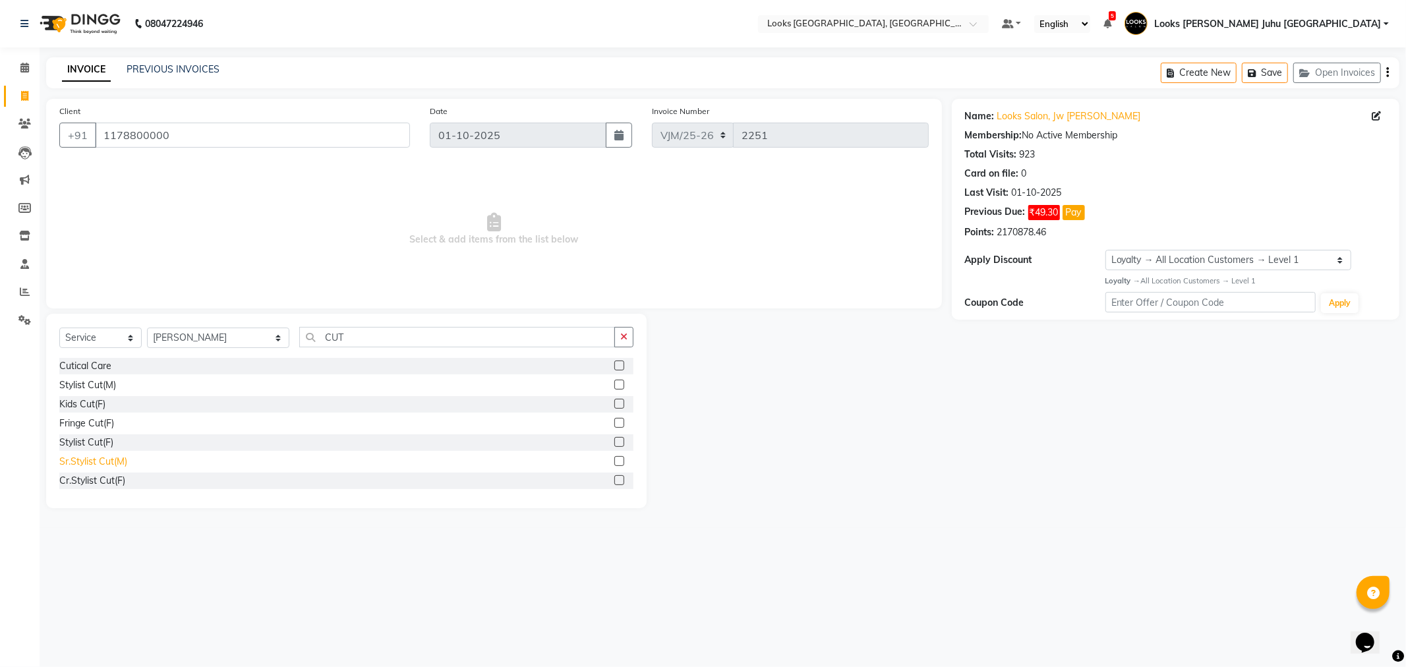
click at [116, 462] on div "Sr.Stylist Cut(M)" at bounding box center [93, 462] width 68 height 14
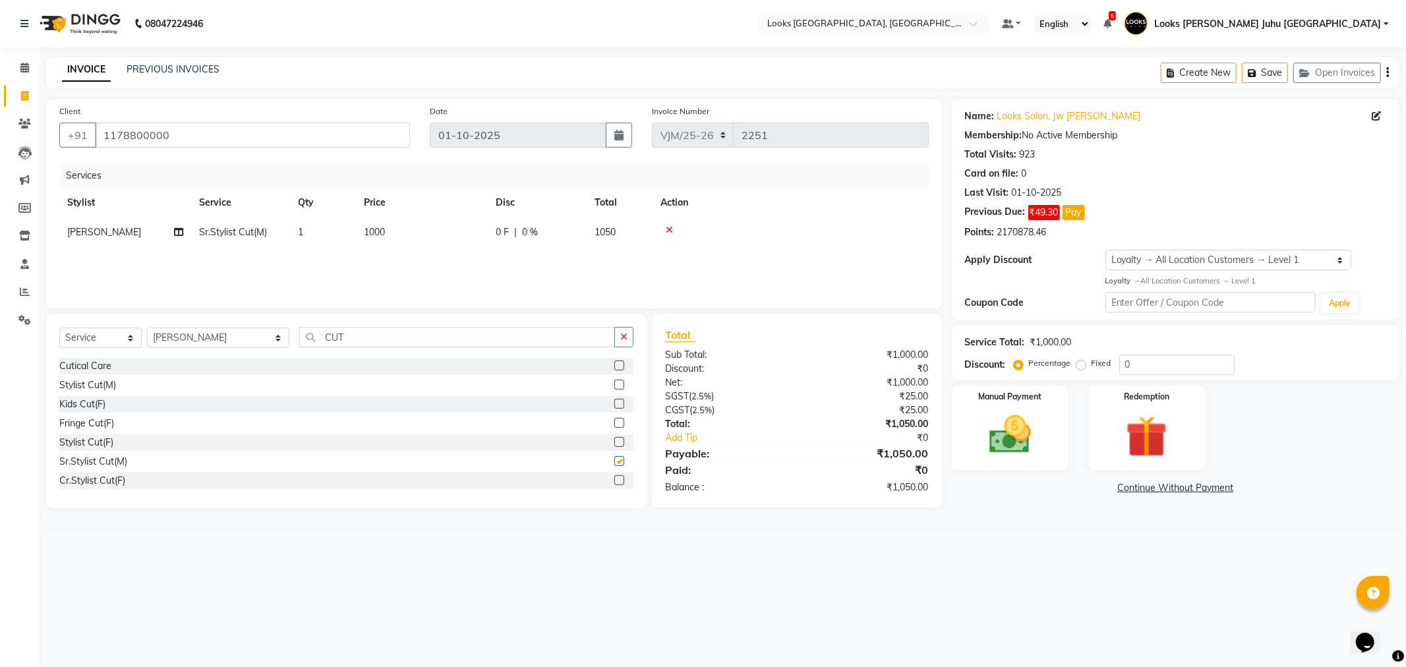
checkbox input "false"
click at [446, 231] on td "1000" at bounding box center [422, 233] width 132 height 30
select select "23386"
click at [468, 232] on input "1000" at bounding box center [484, 236] width 116 height 20
type input "1"
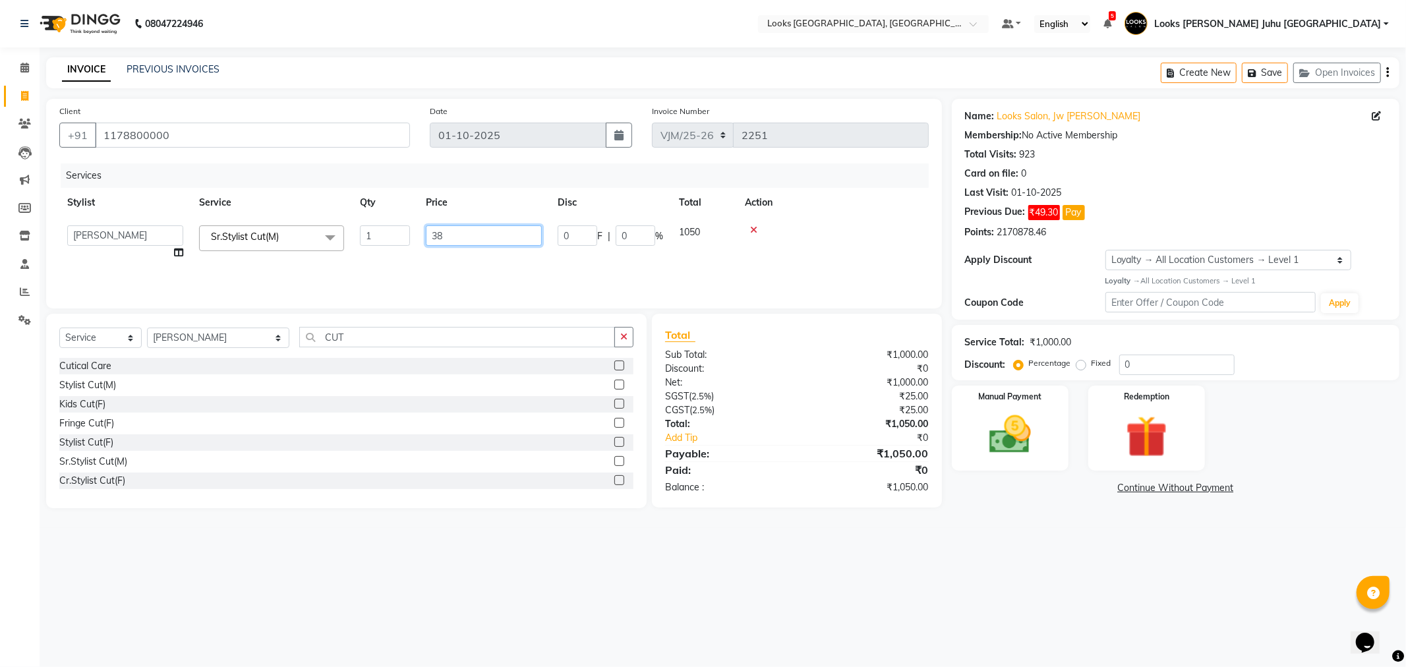
type input "380"
click at [387, 572] on div "08047224946 Select Location × Looks [PERSON_NAME], [GEOGRAPHIC_DATA], [GEOGRAPH…" at bounding box center [703, 333] width 1406 height 667
click at [379, 233] on span "380" at bounding box center [372, 232] width 16 height 12
select select "23386"
click at [464, 235] on input "380" at bounding box center [484, 236] width 116 height 20
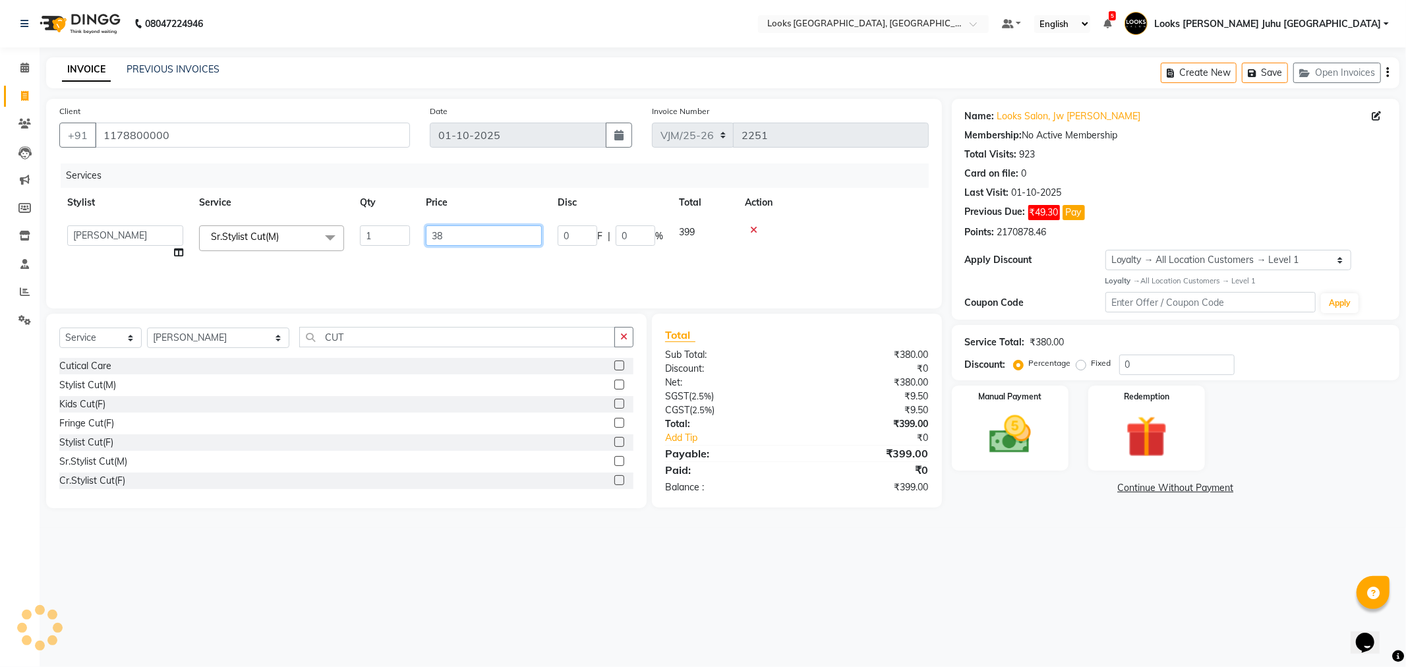
type input "381"
click at [477, 545] on div "08047224946 Select Location × Looks [PERSON_NAME], [GEOGRAPHIC_DATA], [GEOGRAPH…" at bounding box center [703, 333] width 1406 height 667
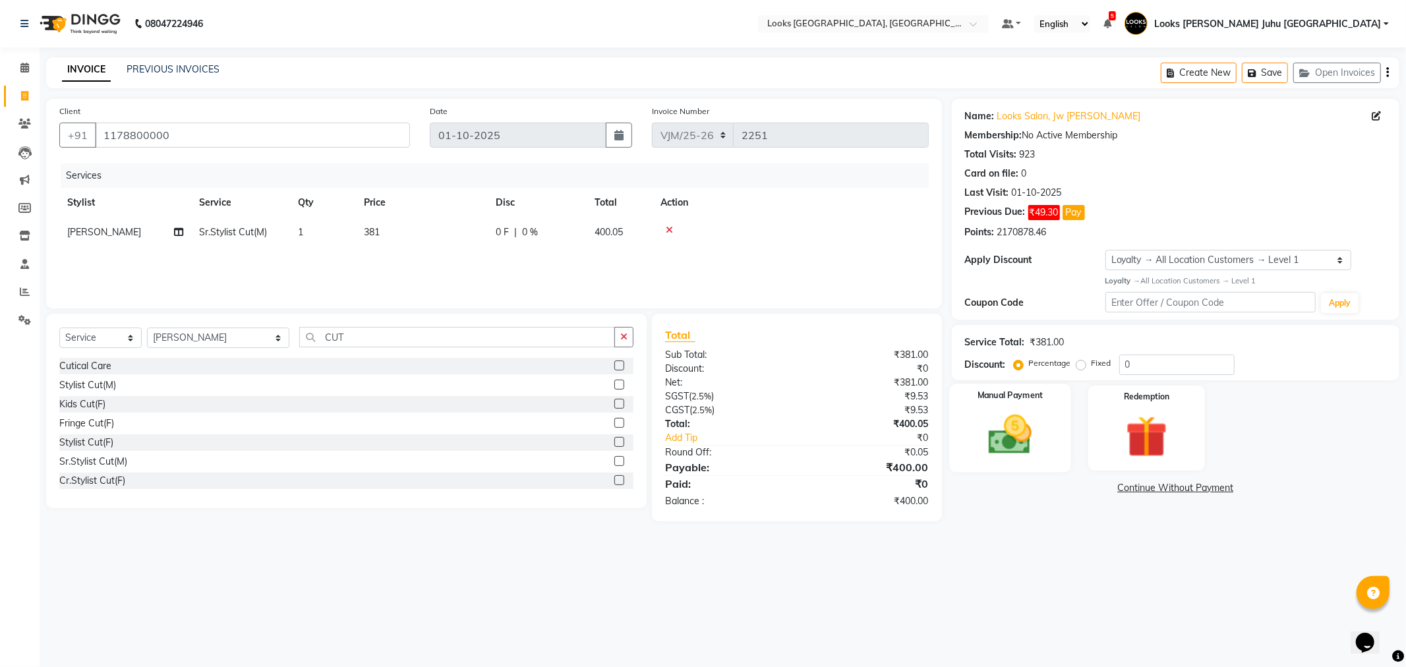
click at [1019, 437] on img at bounding box center [1010, 435] width 71 height 50
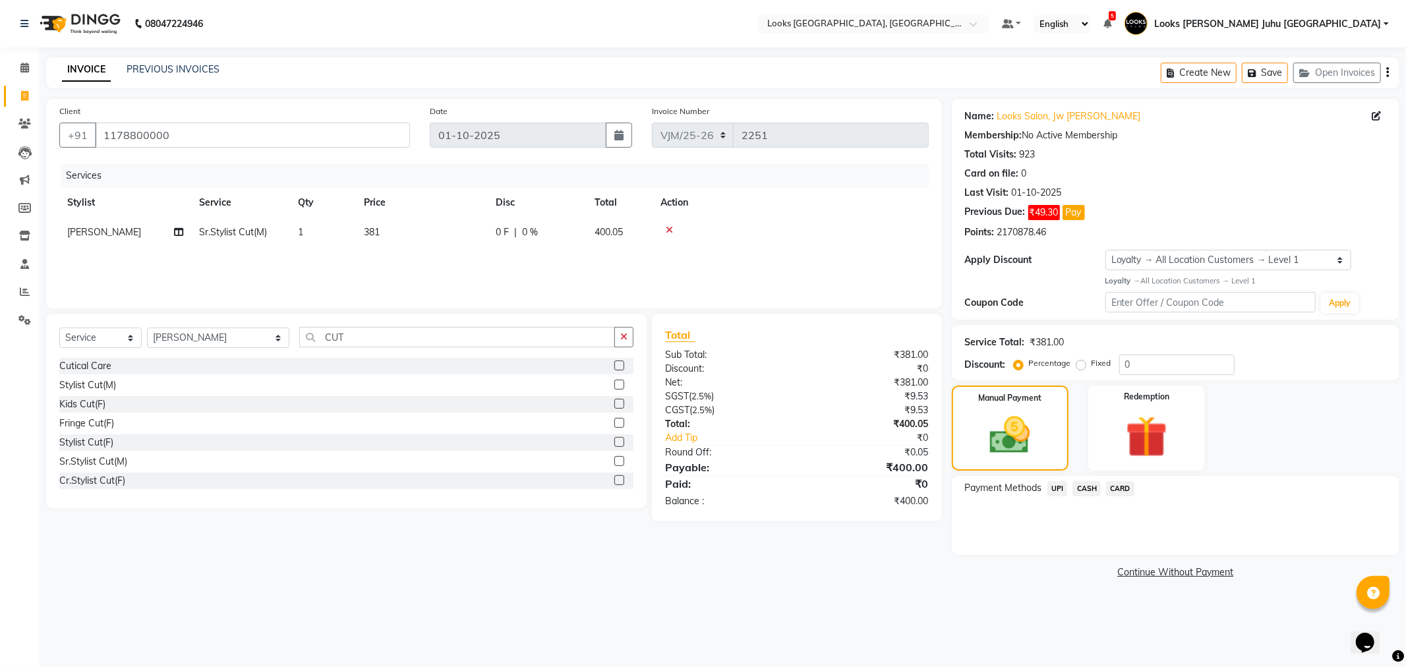
click at [1123, 485] on span "CARD" at bounding box center [1120, 488] width 28 height 15
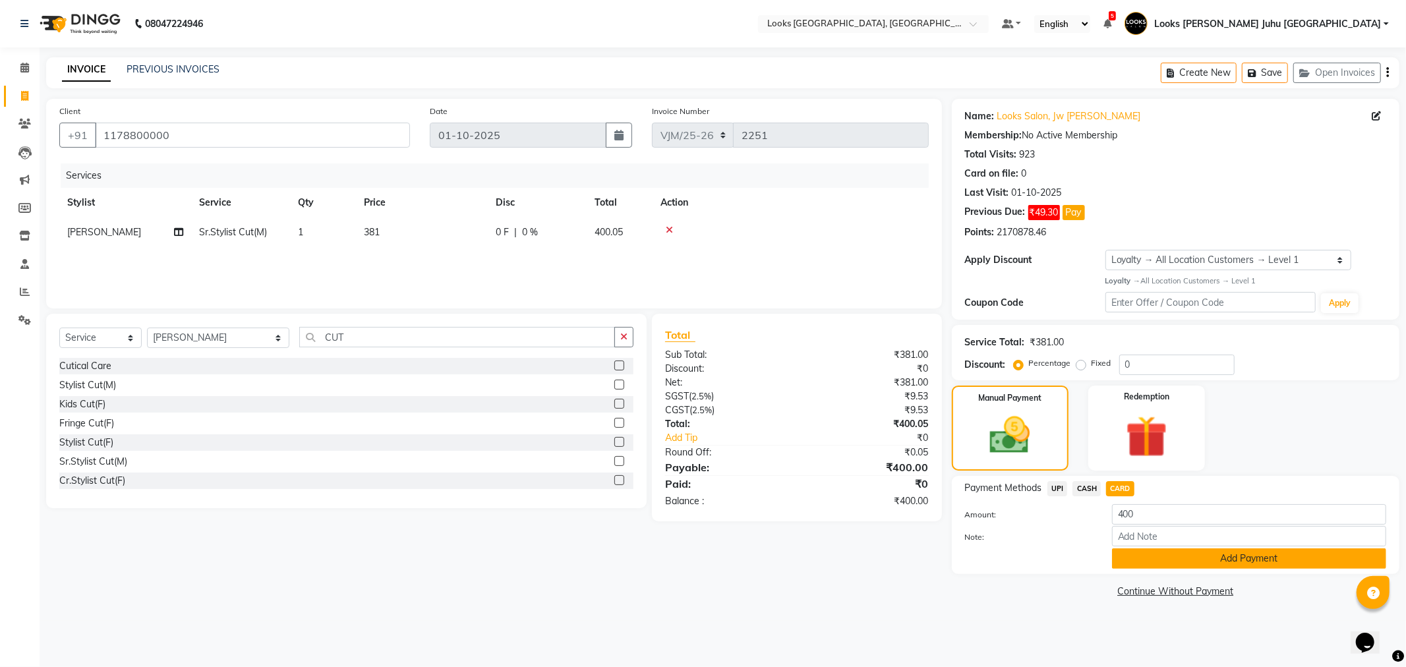
click at [1162, 563] on button "Add Payment" at bounding box center [1249, 559] width 274 height 20
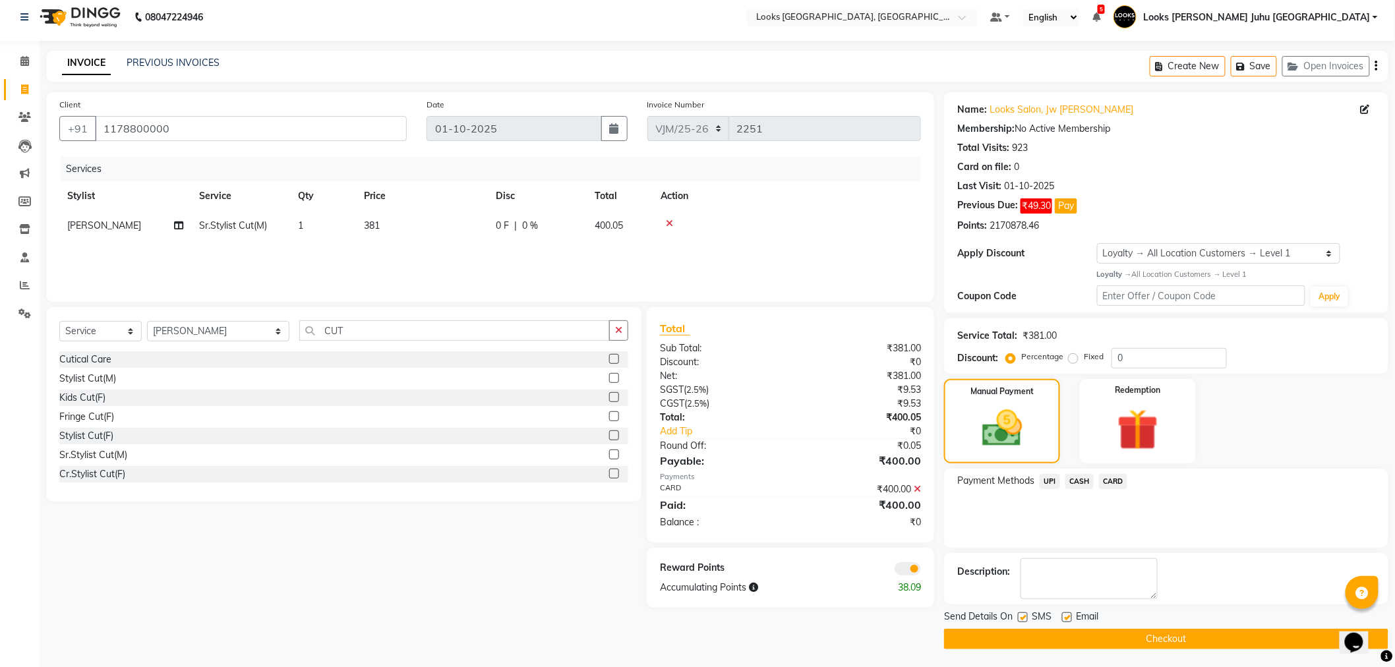
scroll to position [8, 0]
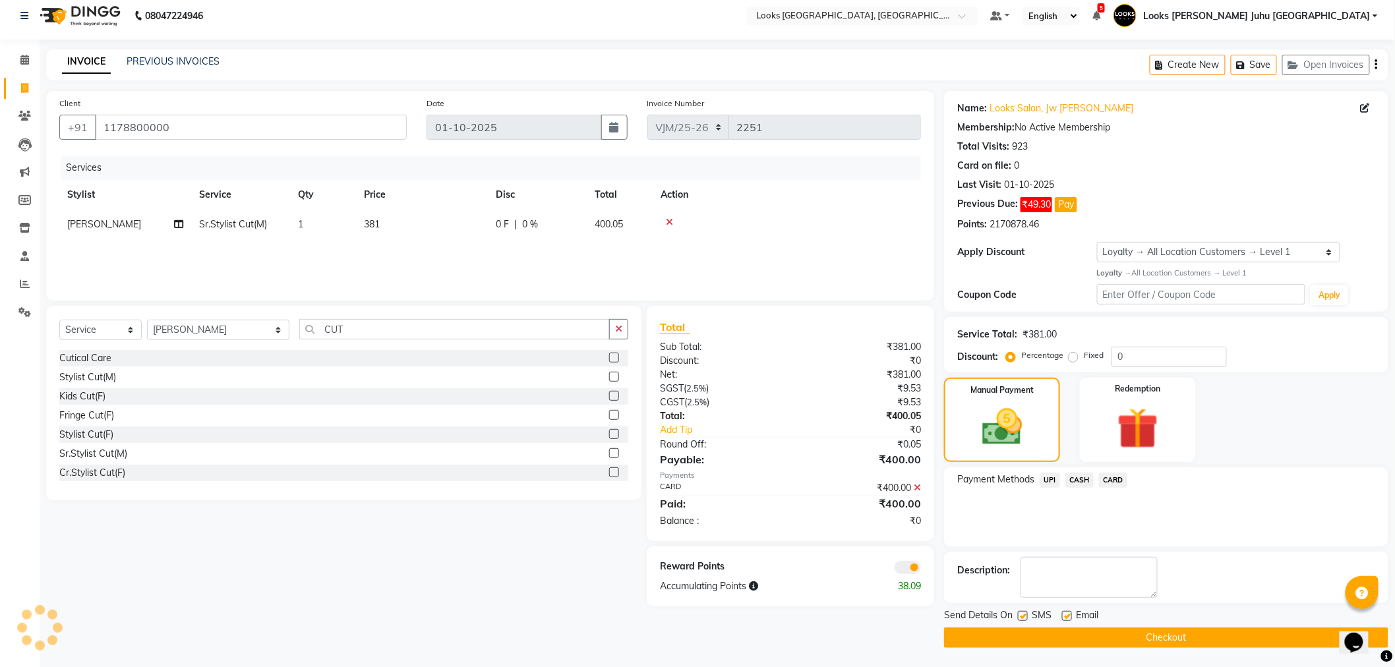
click at [1178, 636] on button "Checkout" at bounding box center [1166, 638] width 444 height 20
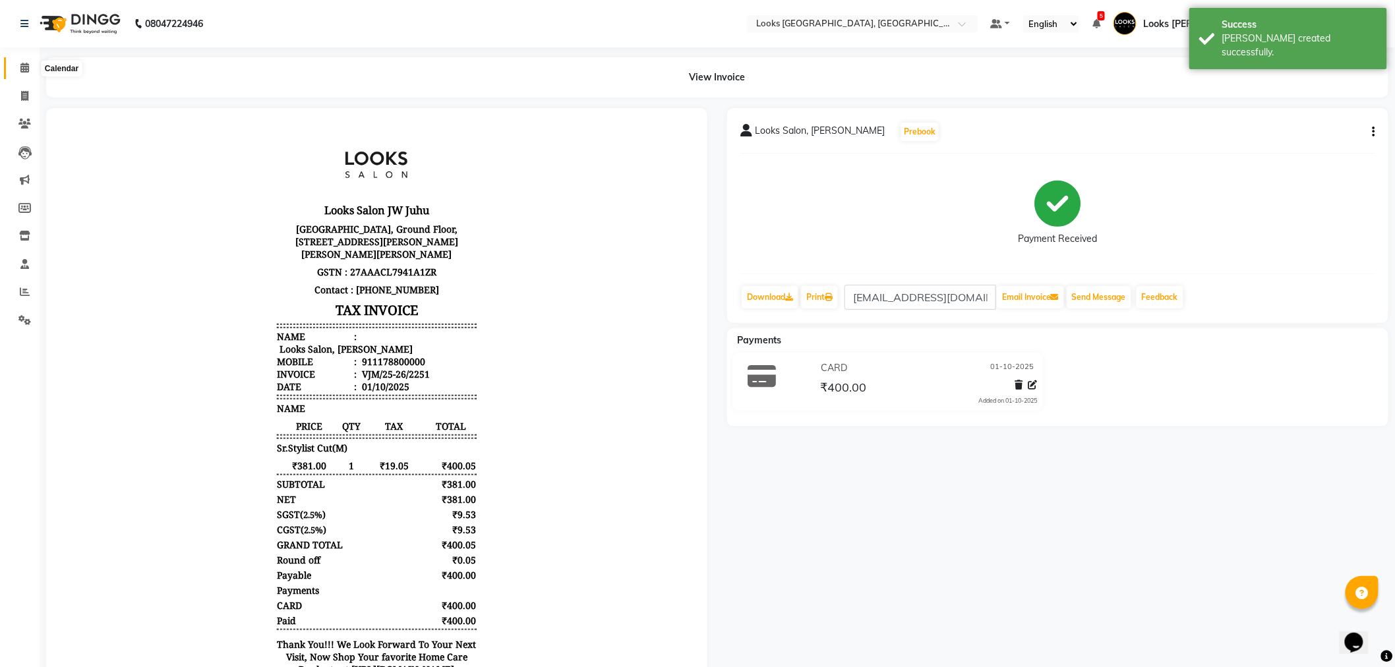
click at [24, 68] on icon at bounding box center [24, 68] width 9 height 10
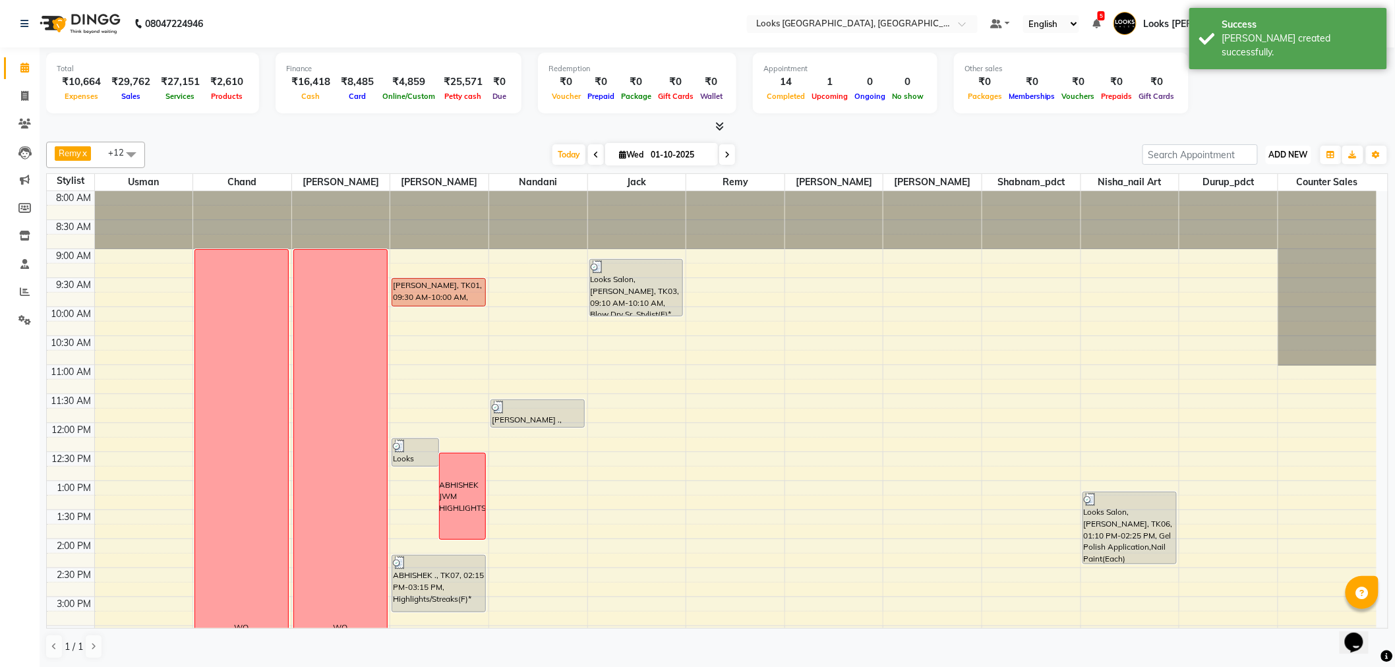
click at [1299, 156] on span "ADD NEW" at bounding box center [1288, 155] width 39 height 10
click at [1250, 214] on link "Add Expense" at bounding box center [1259, 213] width 104 height 17
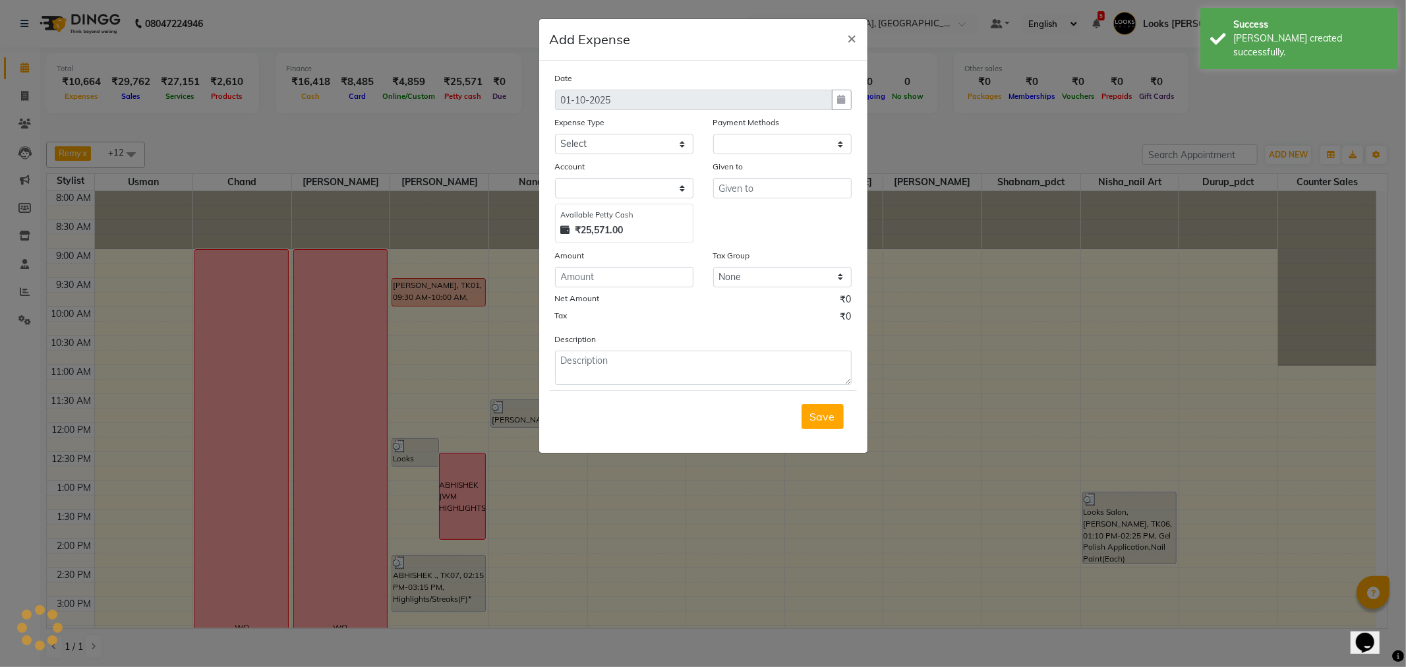
select select "1"
select select "3134"
click at [655, 141] on select "Select Accommodation Aesthetics Bank Deposit BLINKIT Cash Handover Client Refun…" at bounding box center [624, 144] width 138 height 20
select select "22746"
click at [555, 134] on select "Select Accommodation Aesthetics Bank Deposit BLINKIT Cash Handover Client Refun…" at bounding box center [624, 144] width 138 height 20
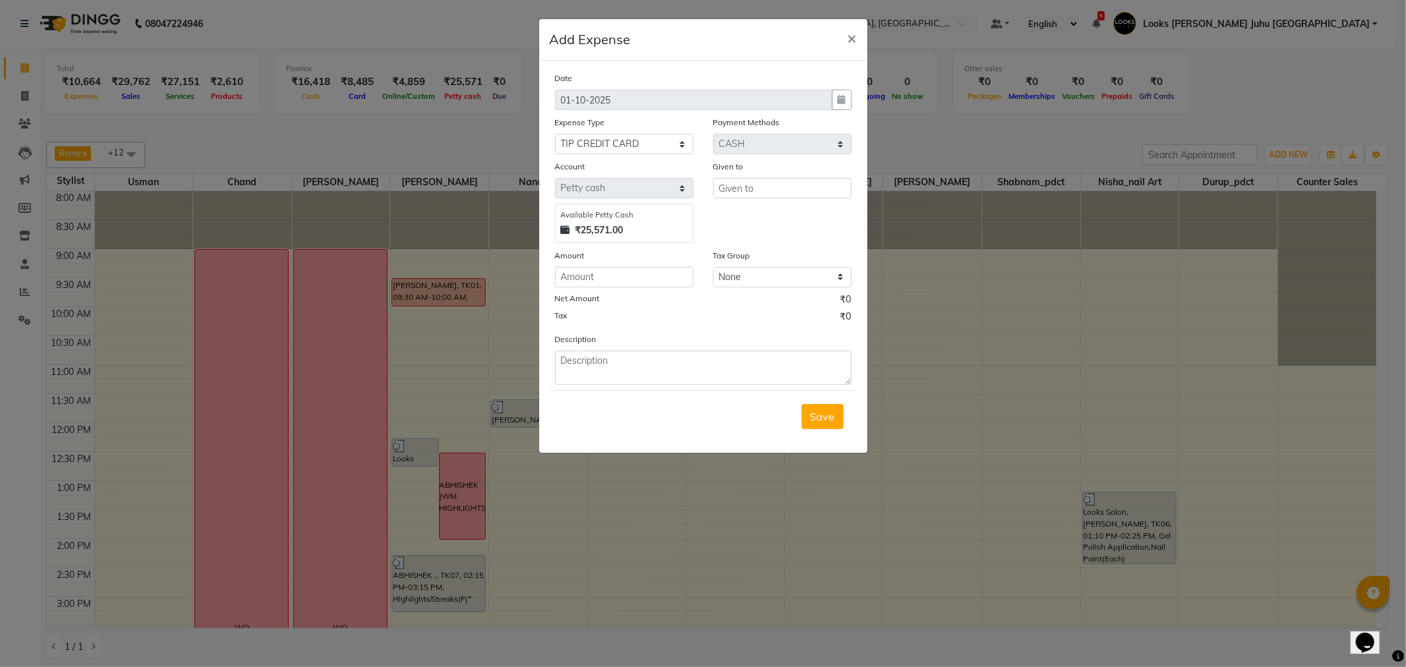
click at [732, 175] on div "Given to" at bounding box center [782, 169] width 138 height 18
click at [732, 189] on input "text" at bounding box center [782, 188] width 138 height 20
type input "SOHAIL"
click at [612, 274] on input "number" at bounding box center [624, 277] width 138 height 20
type input "100"
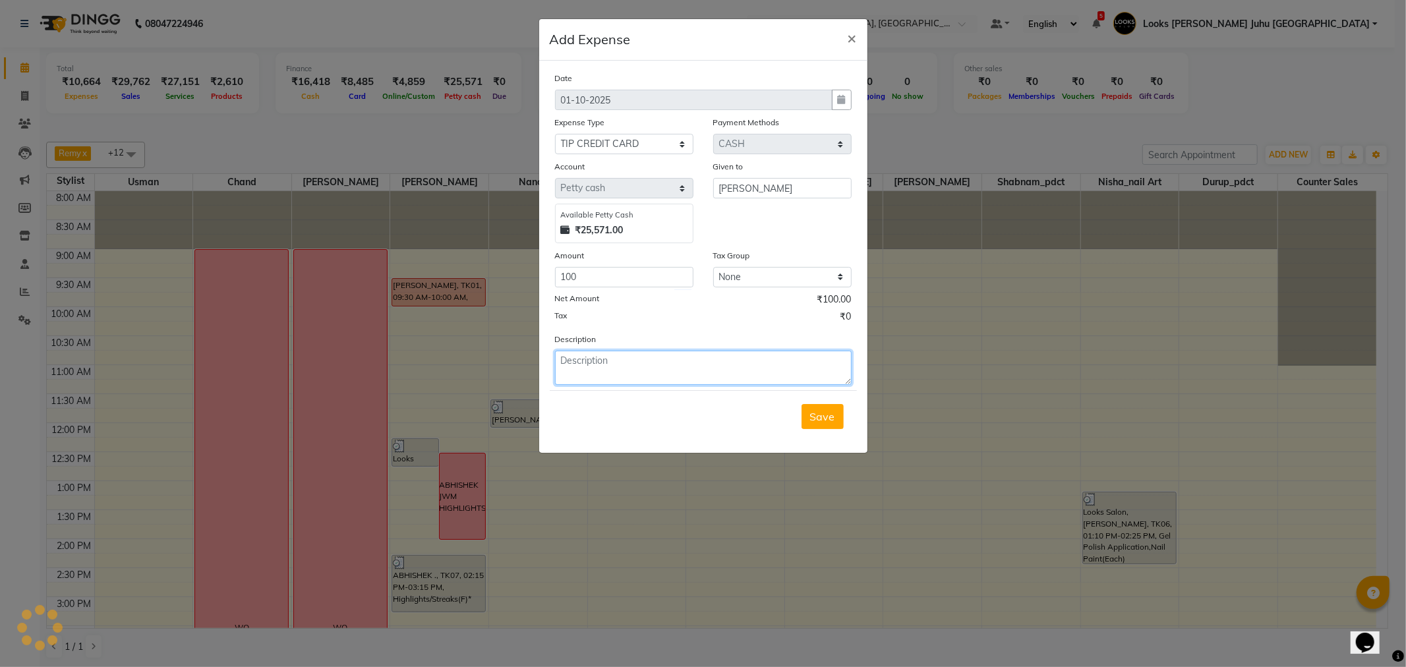
click at [620, 368] on textarea at bounding box center [703, 368] width 297 height 34
type textarea "CLIENT TIP IN CARD FOR SOHAIL"
click at [822, 416] on span "Save" at bounding box center [822, 416] width 25 height 13
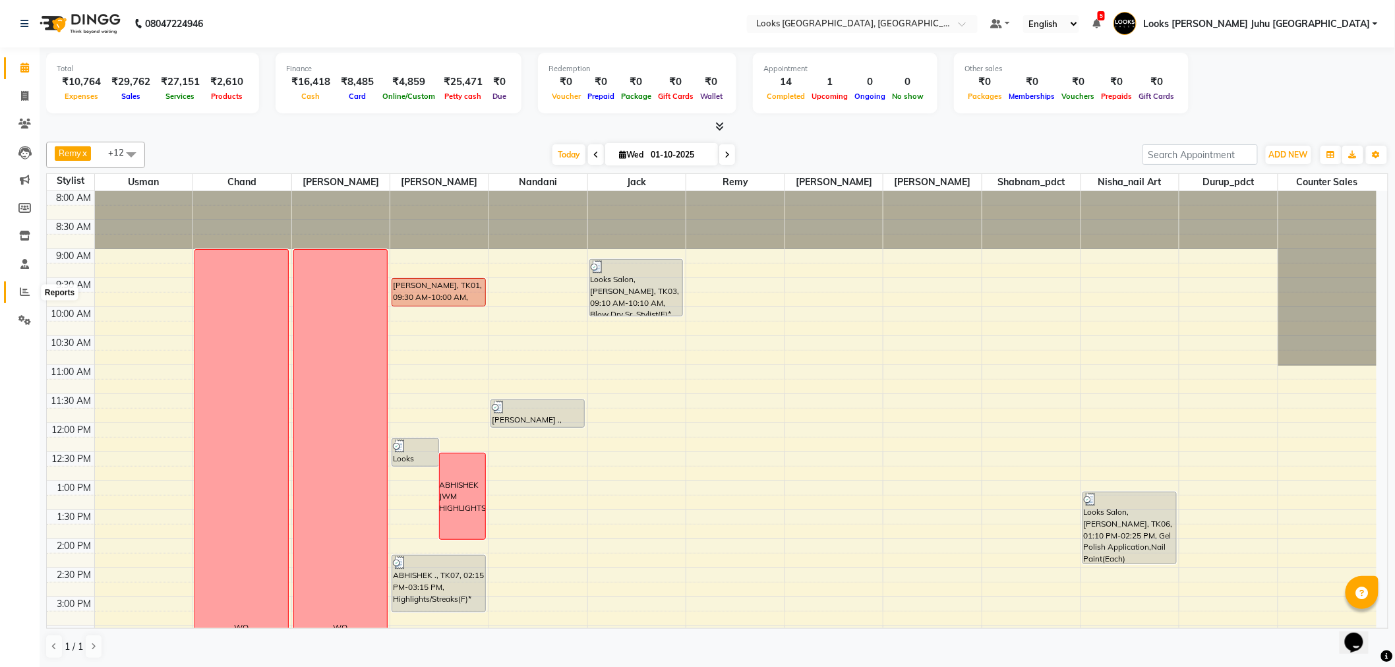
click at [15, 298] on span at bounding box center [24, 292] width 23 height 15
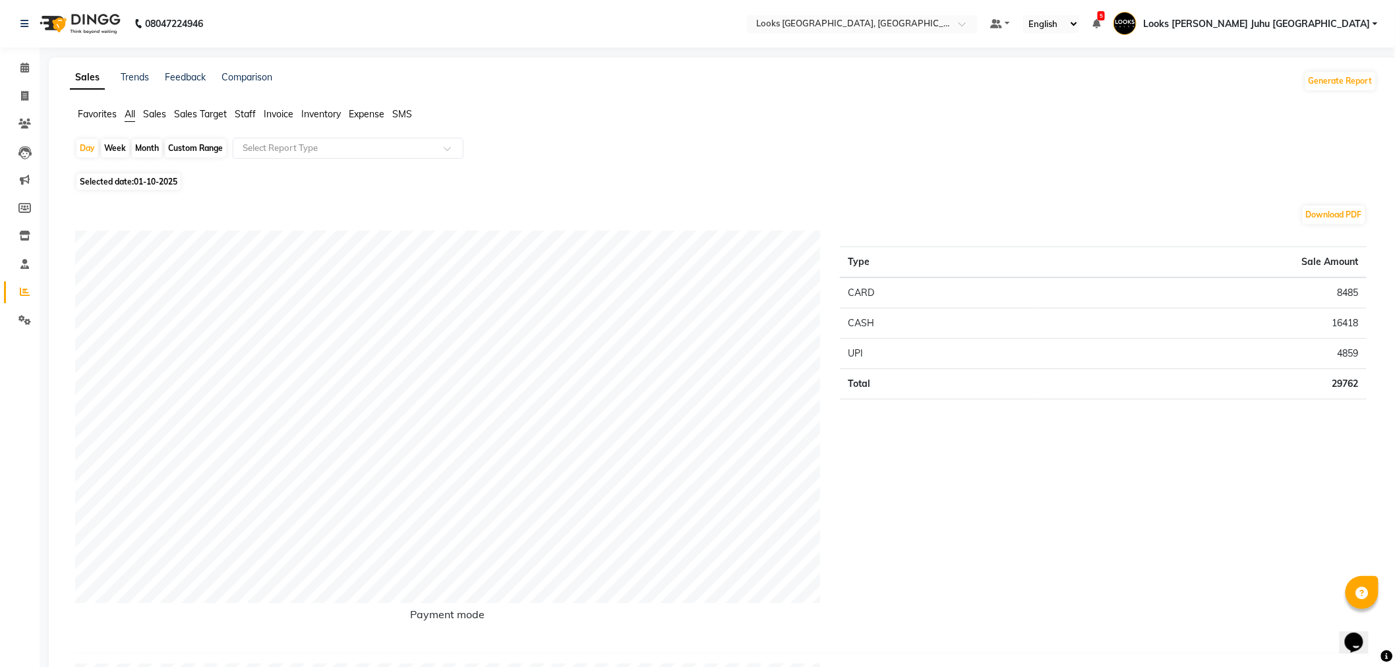
click at [160, 112] on span "Sales" at bounding box center [154, 114] width 23 height 12
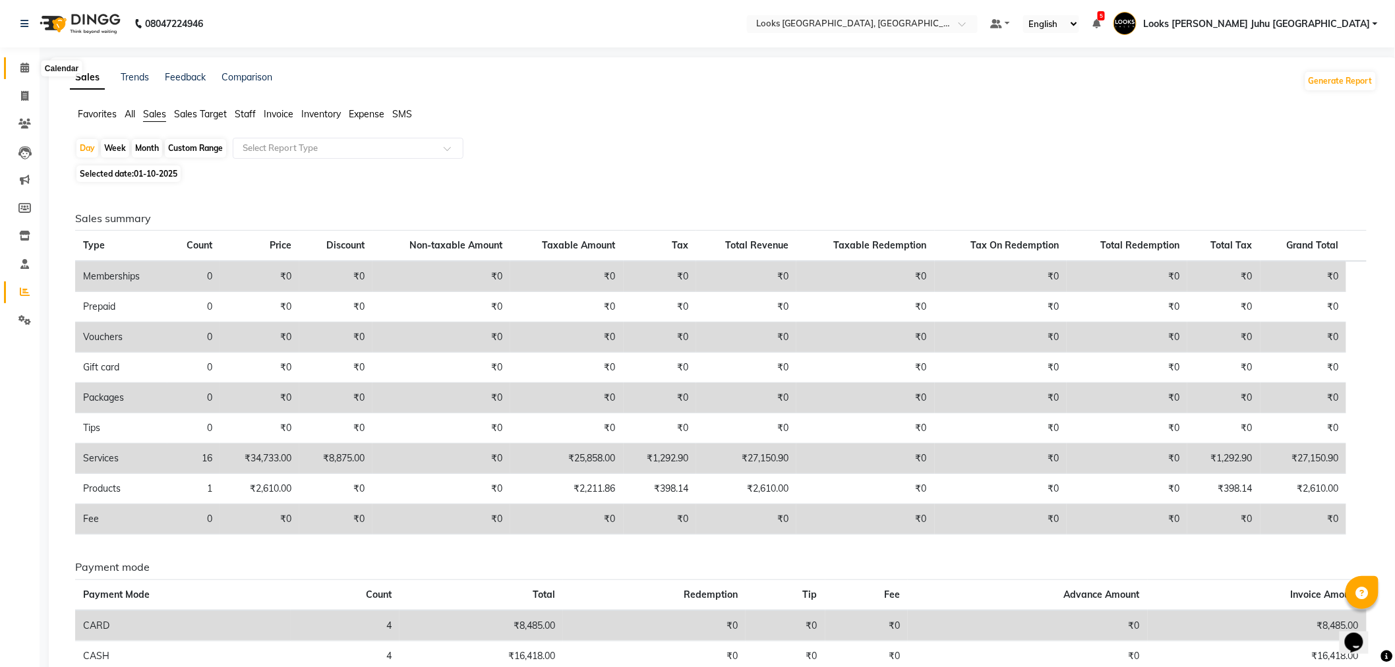
drag, startPoint x: 20, startPoint y: 71, endPoint x: 20, endPoint y: 166, distance: 94.9
click at [20, 71] on icon at bounding box center [24, 68] width 9 height 10
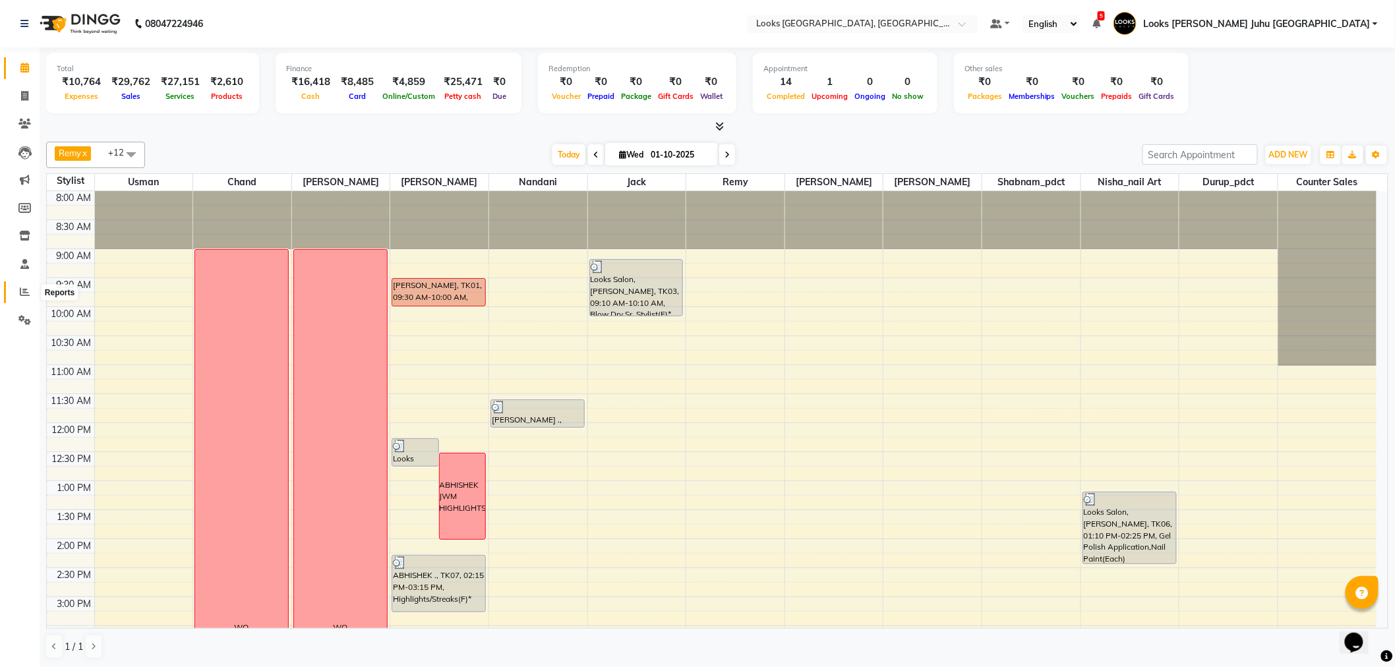
click at [22, 288] on icon at bounding box center [25, 292] width 10 height 10
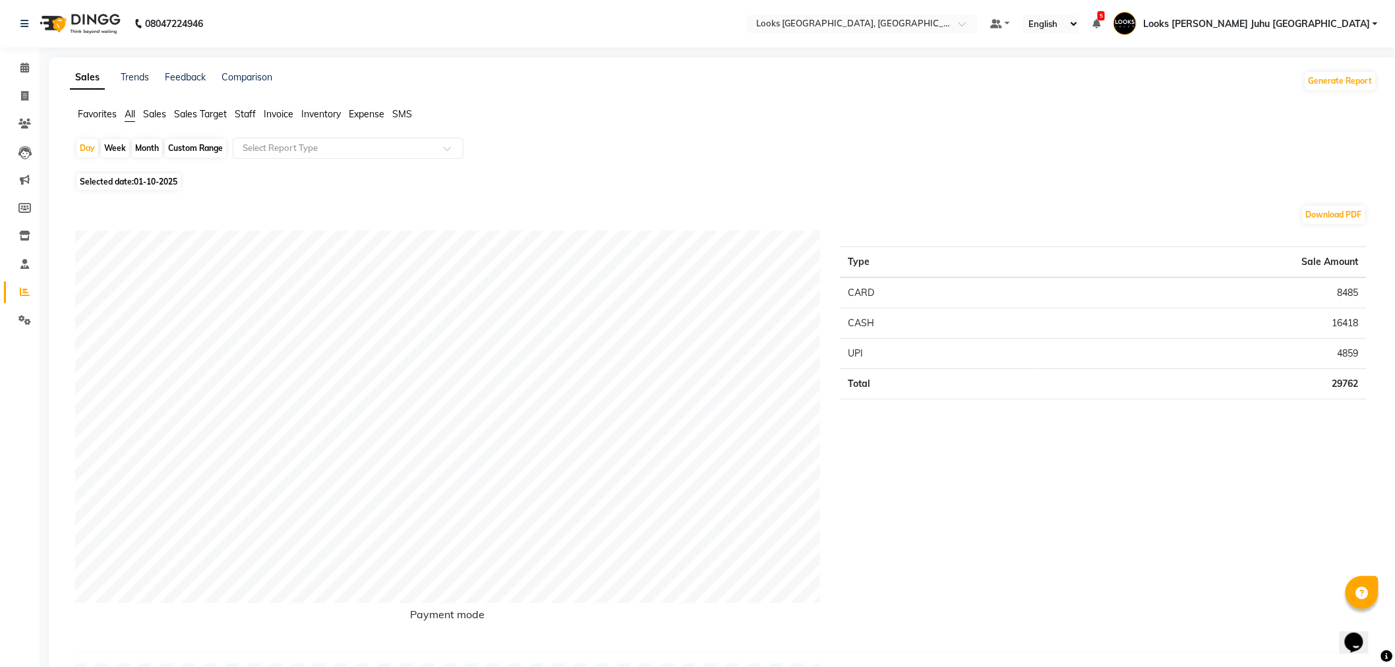
click at [249, 113] on span "Staff" at bounding box center [245, 114] width 21 height 12
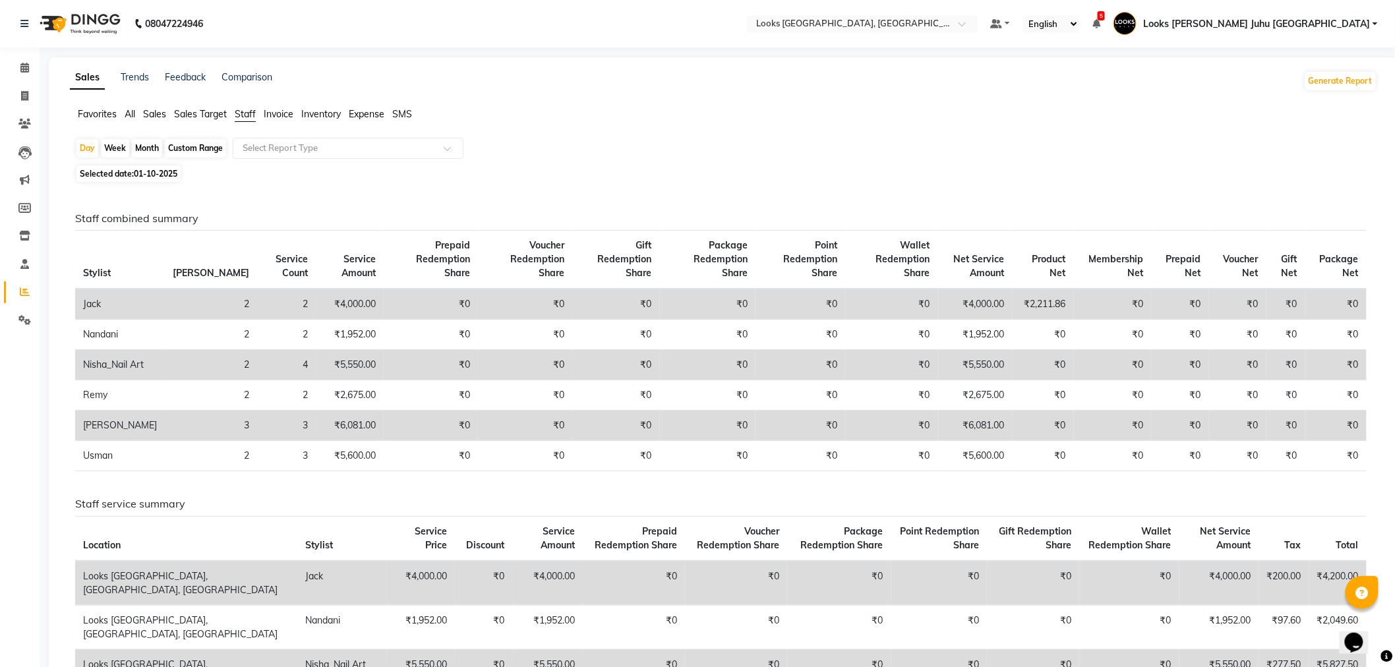
click at [159, 114] on span "Sales" at bounding box center [154, 114] width 23 height 12
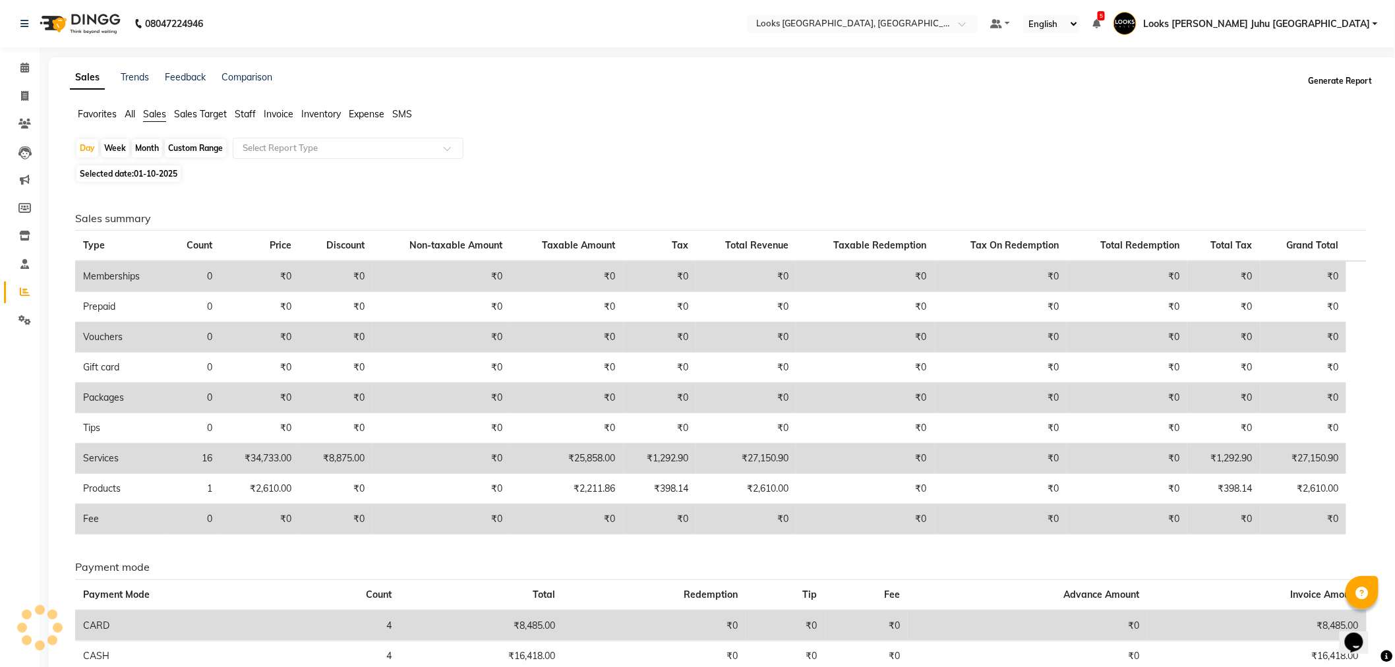
click at [1337, 81] on button "Generate Report" at bounding box center [1341, 81] width 71 height 18
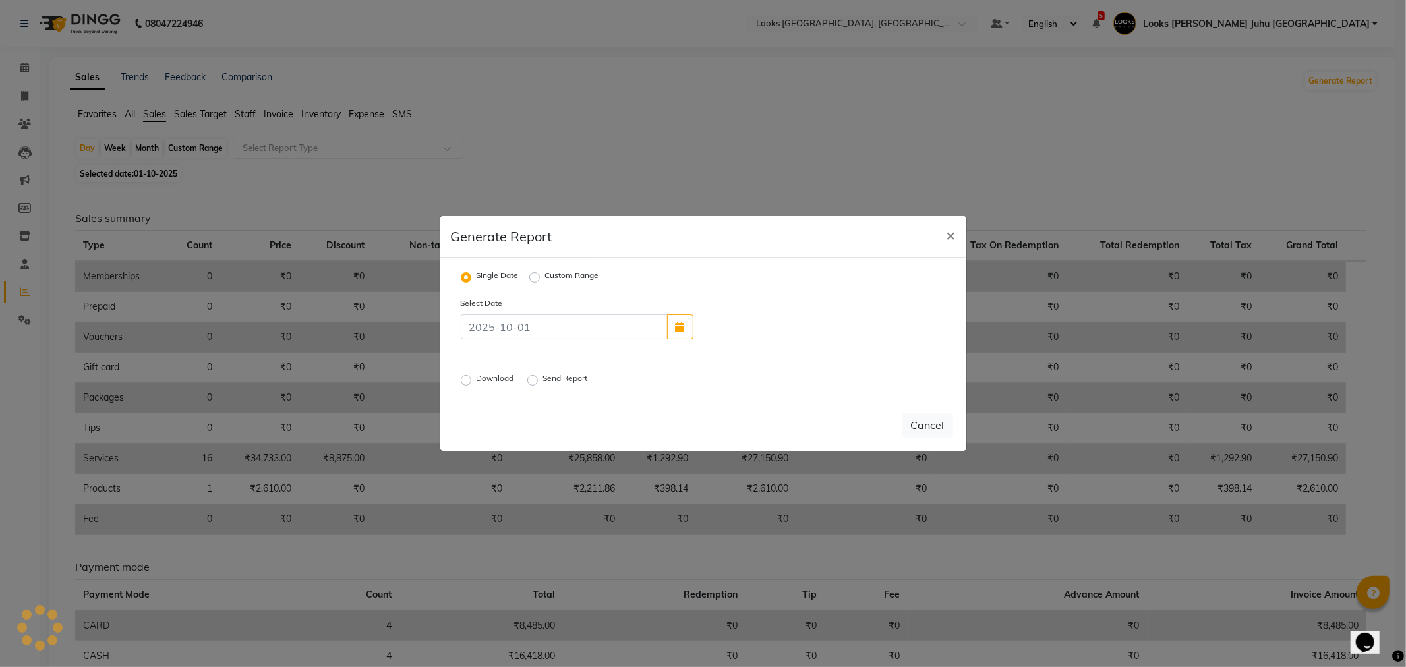
click at [477, 379] on label "Download" at bounding box center [497, 381] width 40 height 16
click at [466, 379] on input "Download" at bounding box center [468, 380] width 9 height 9
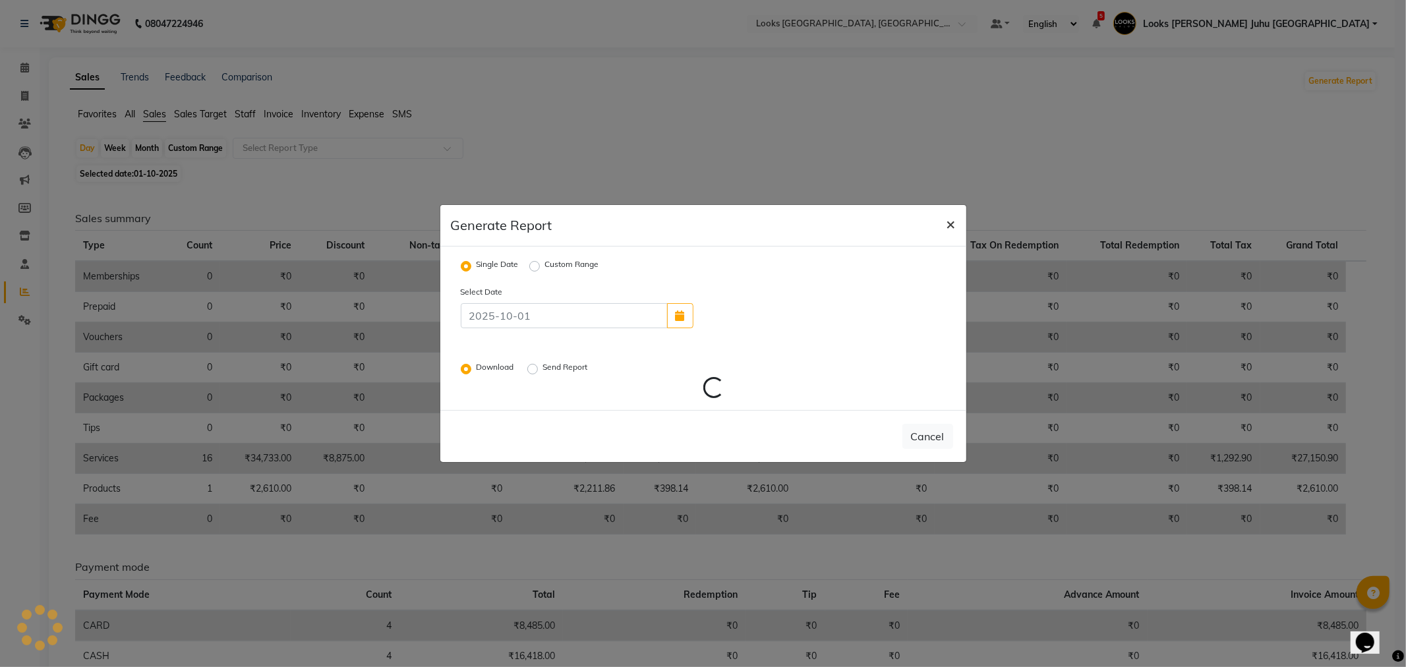
click at [957, 227] on button "×" at bounding box center [951, 223] width 30 height 37
radio input "false"
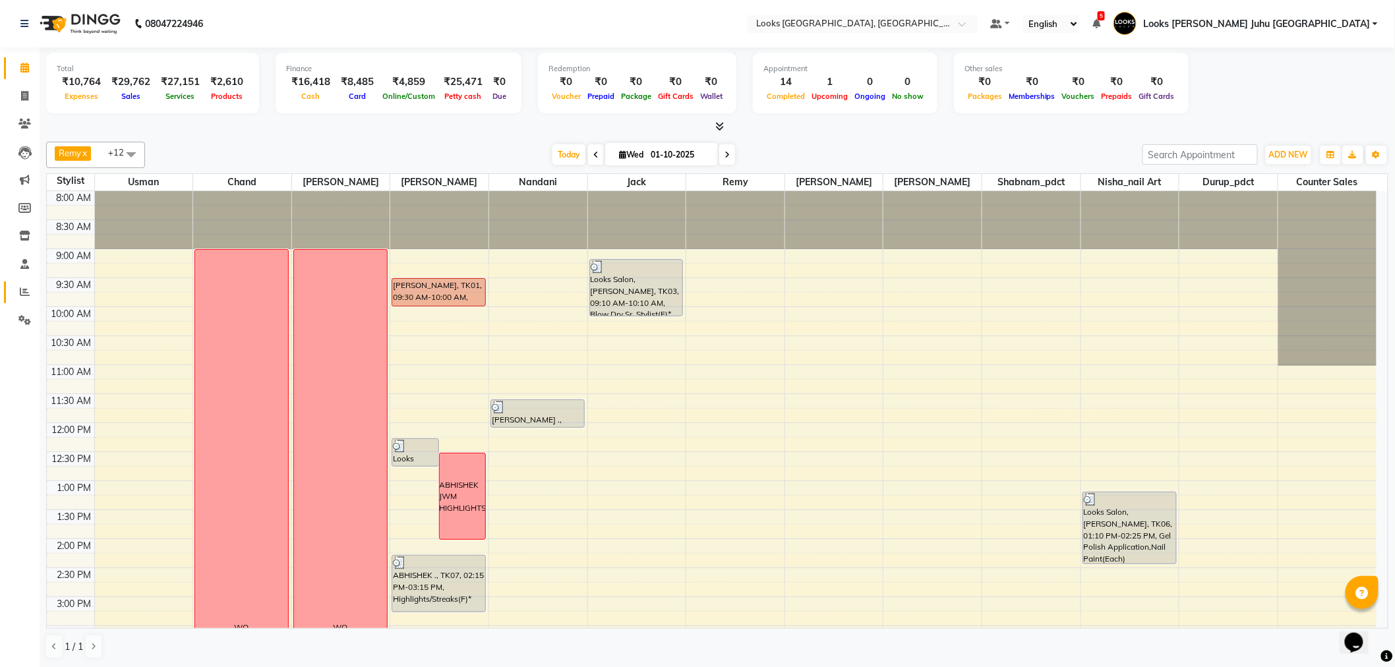
click at [24, 293] on icon at bounding box center [25, 292] width 10 height 10
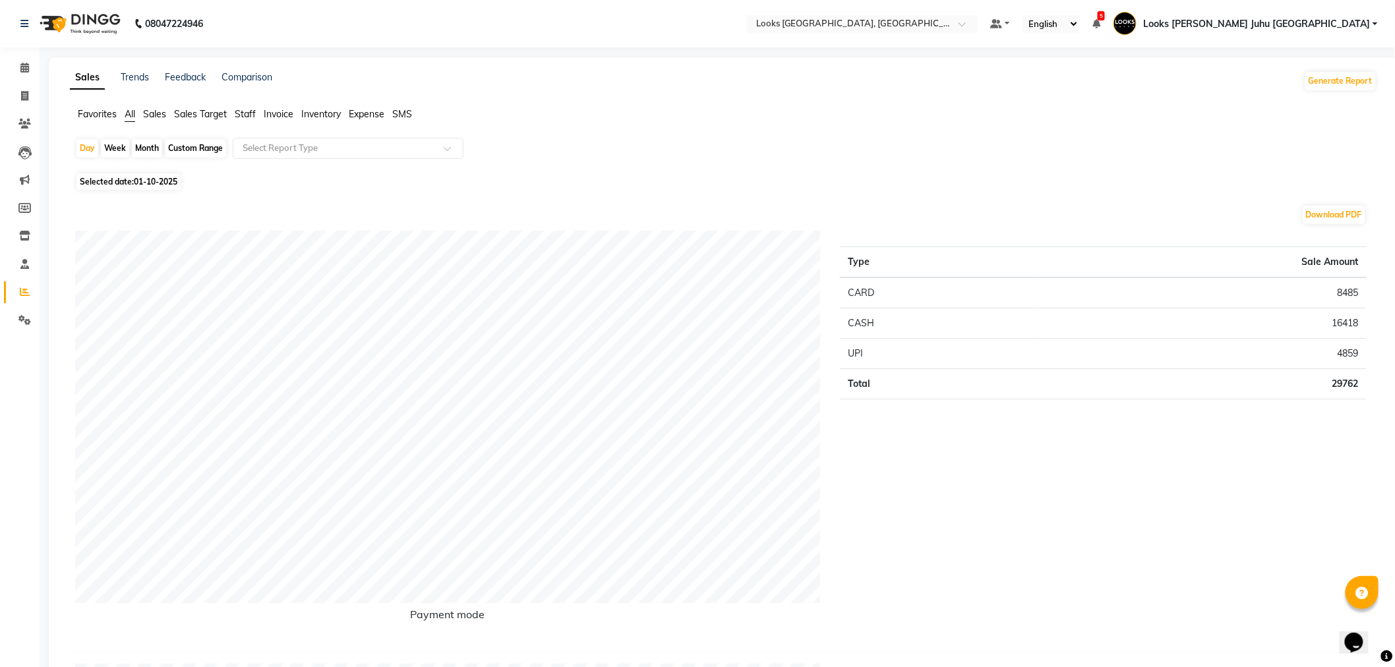
click at [153, 113] on span "Sales" at bounding box center [154, 114] width 23 height 12
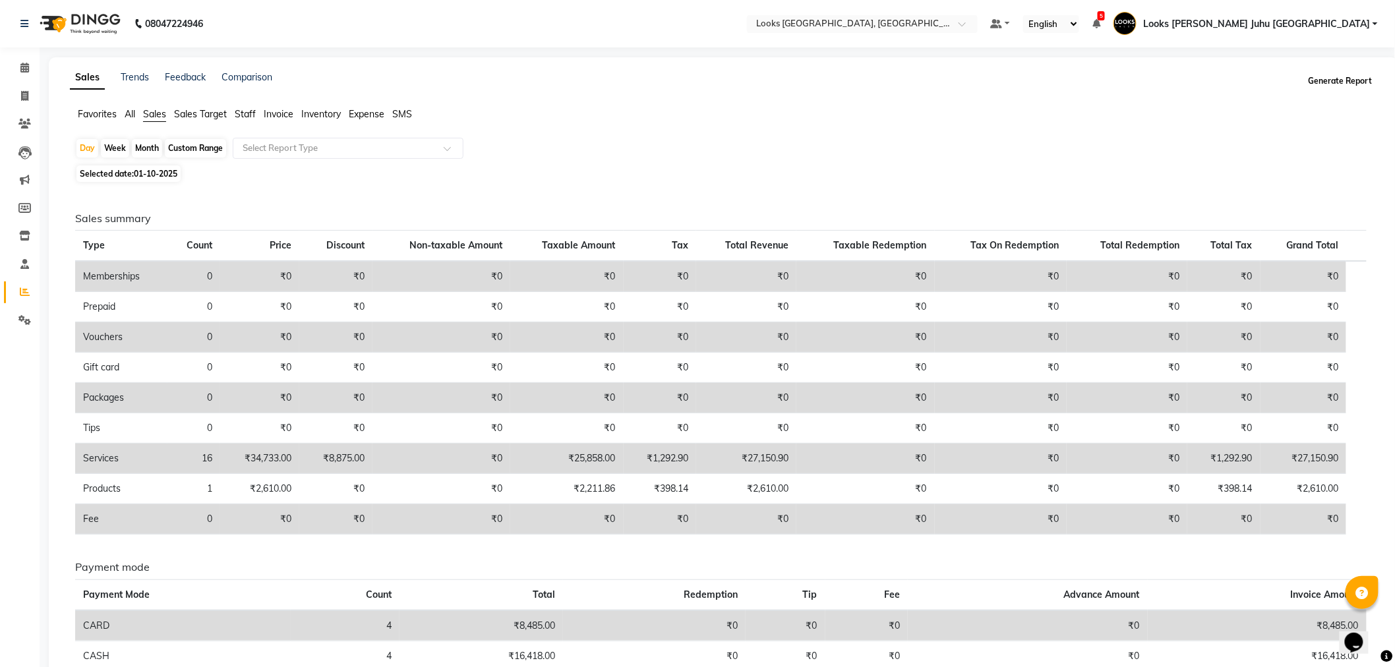
click at [1355, 86] on button "Generate Report" at bounding box center [1341, 81] width 71 height 18
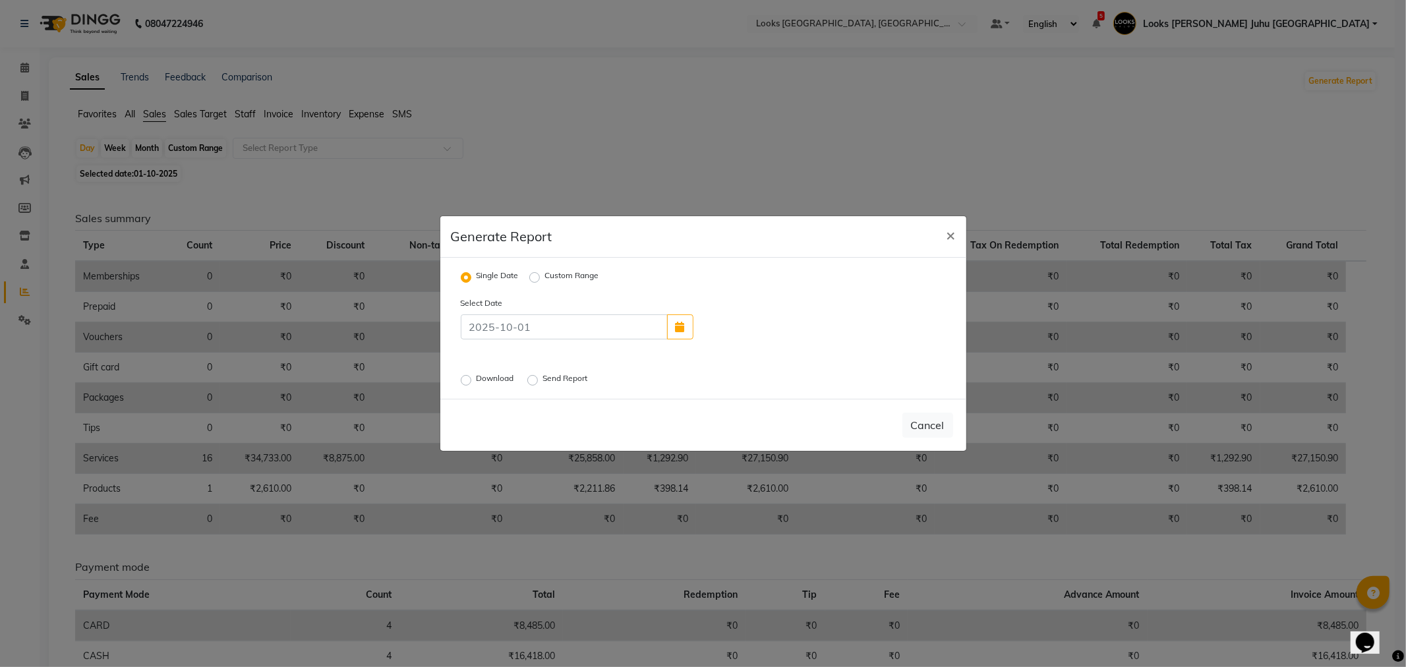
click at [477, 377] on label "Download" at bounding box center [497, 381] width 40 height 16
click at [464, 377] on input "Download" at bounding box center [468, 380] width 9 height 9
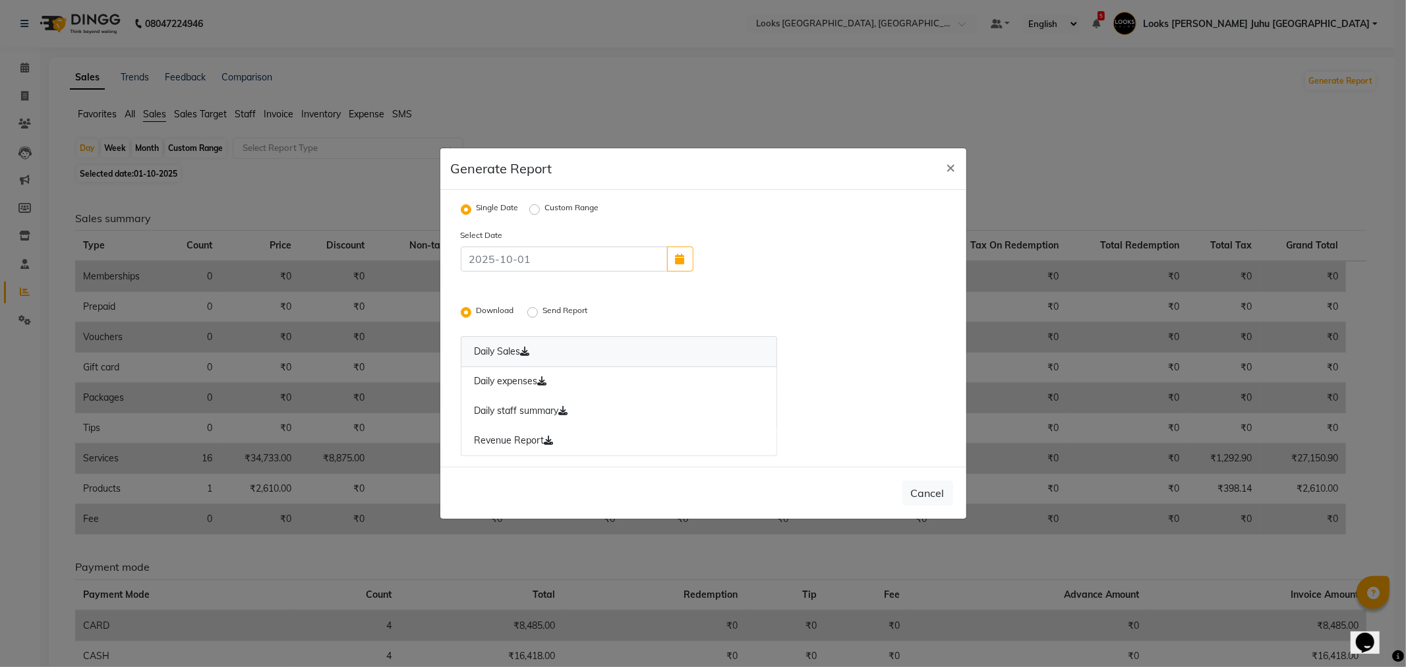
click at [527, 351] on icon at bounding box center [525, 351] width 9 height 9
click at [547, 382] on icon at bounding box center [542, 381] width 9 height 9
click at [568, 411] on icon at bounding box center [563, 410] width 9 height 9
click at [546, 440] on icon at bounding box center [549, 440] width 9 height 9
click at [950, 166] on span "×" at bounding box center [951, 167] width 9 height 20
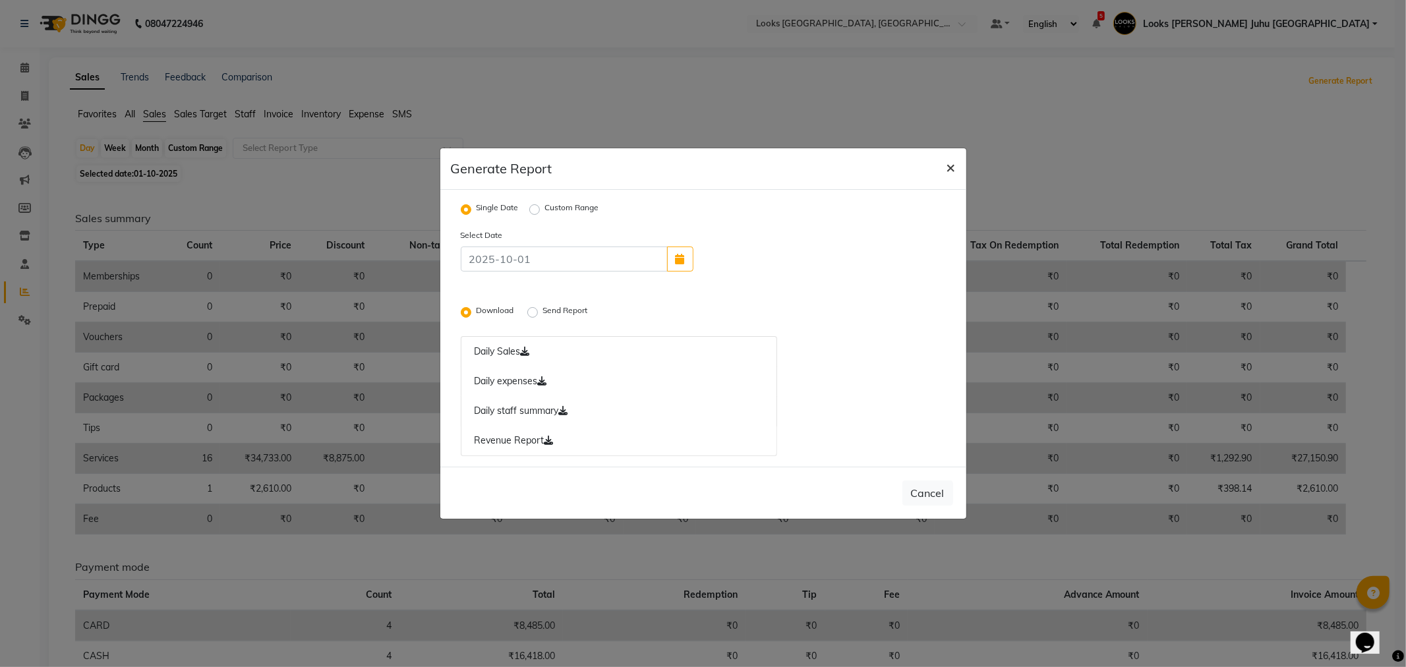
radio input "false"
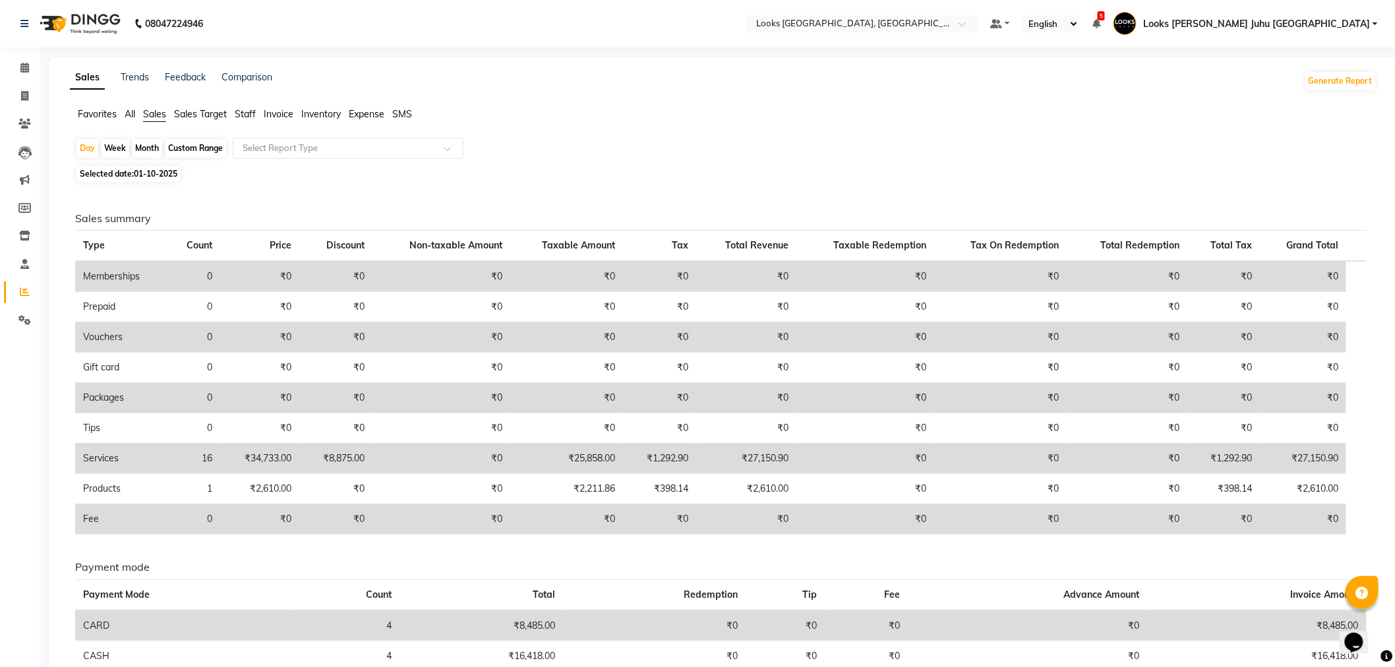
drag, startPoint x: 251, startPoint y: 116, endPoint x: 267, endPoint y: 120, distance: 17.0
click at [251, 116] on span "Staff" at bounding box center [245, 114] width 21 height 12
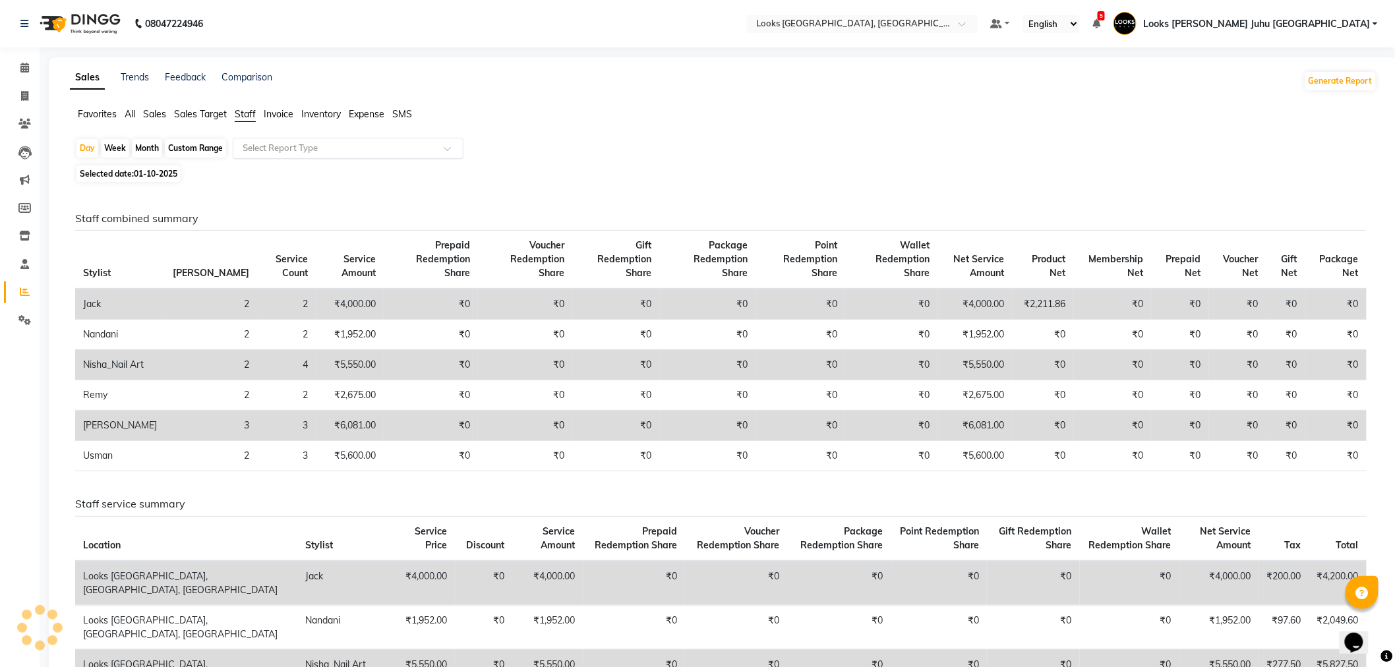
click at [445, 150] on span at bounding box center [452, 152] width 16 height 13
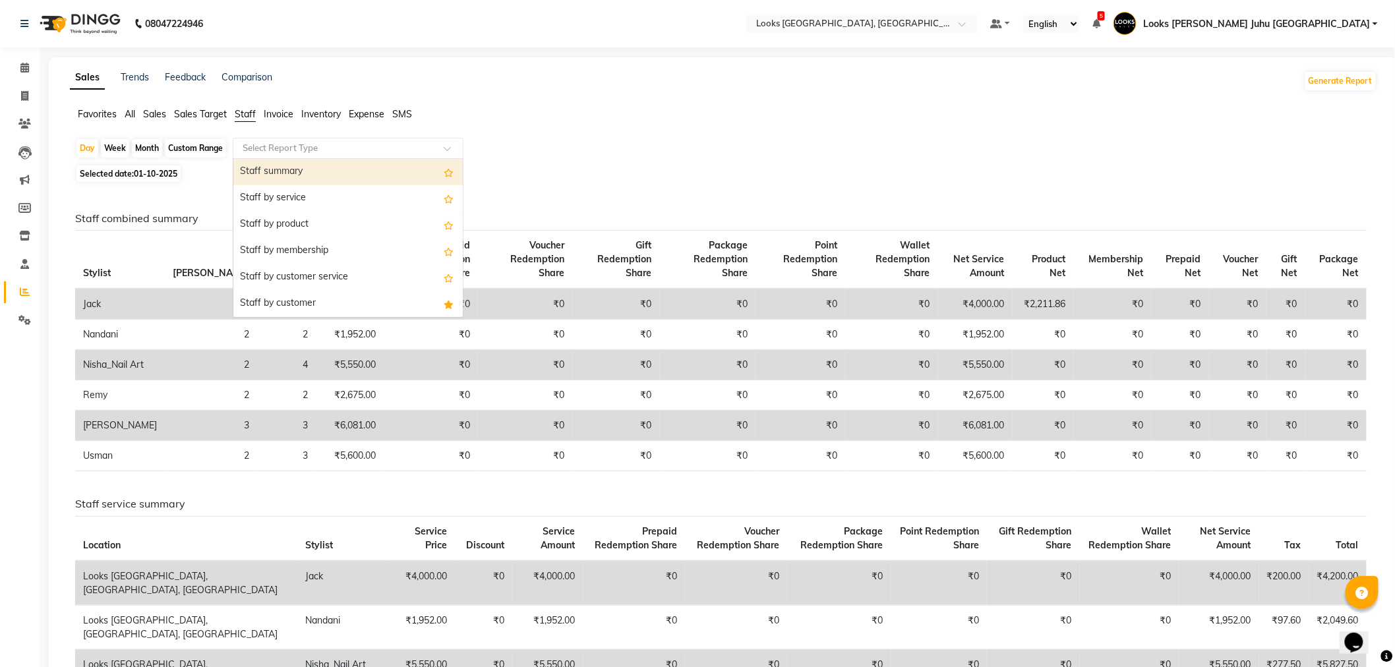
click at [344, 173] on div "Staff summary" at bounding box center [347, 172] width 229 height 26
select select "full_report"
select select "csv"
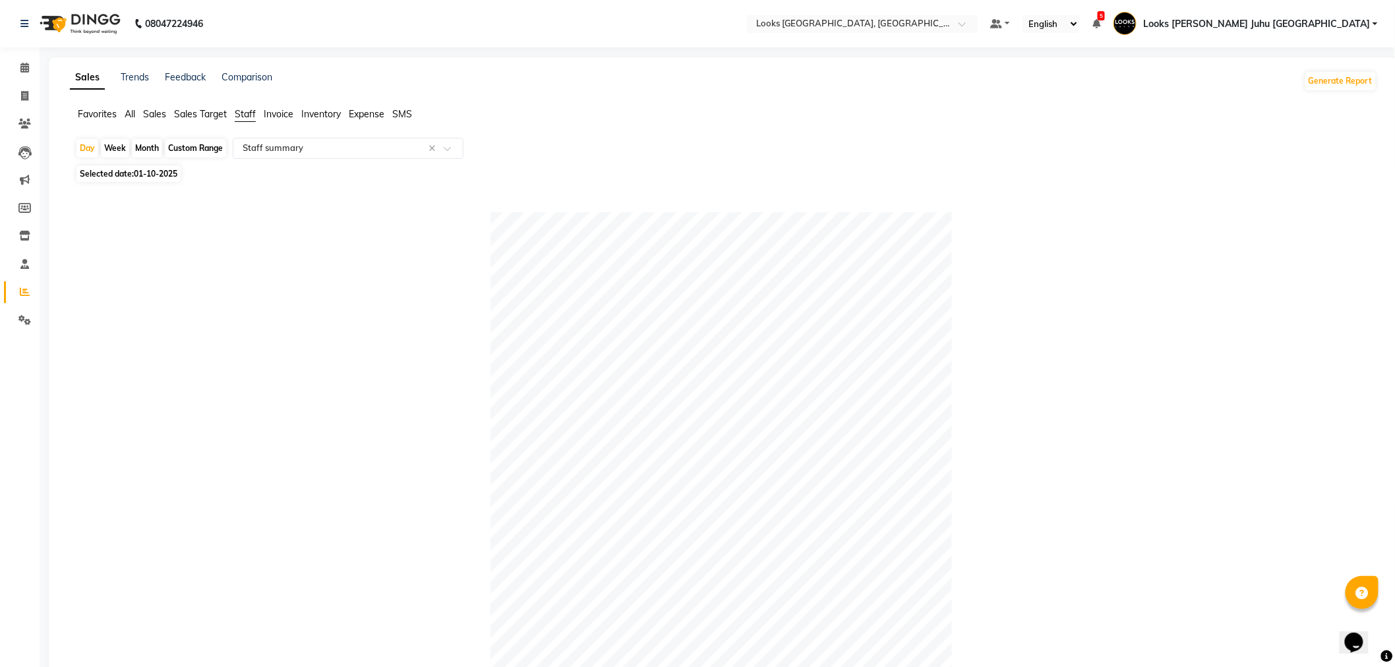
click at [1358, 71] on div "Generate Report" at bounding box center [1340, 81] width 73 height 21
click at [1358, 74] on button "Generate Report" at bounding box center [1341, 81] width 71 height 18
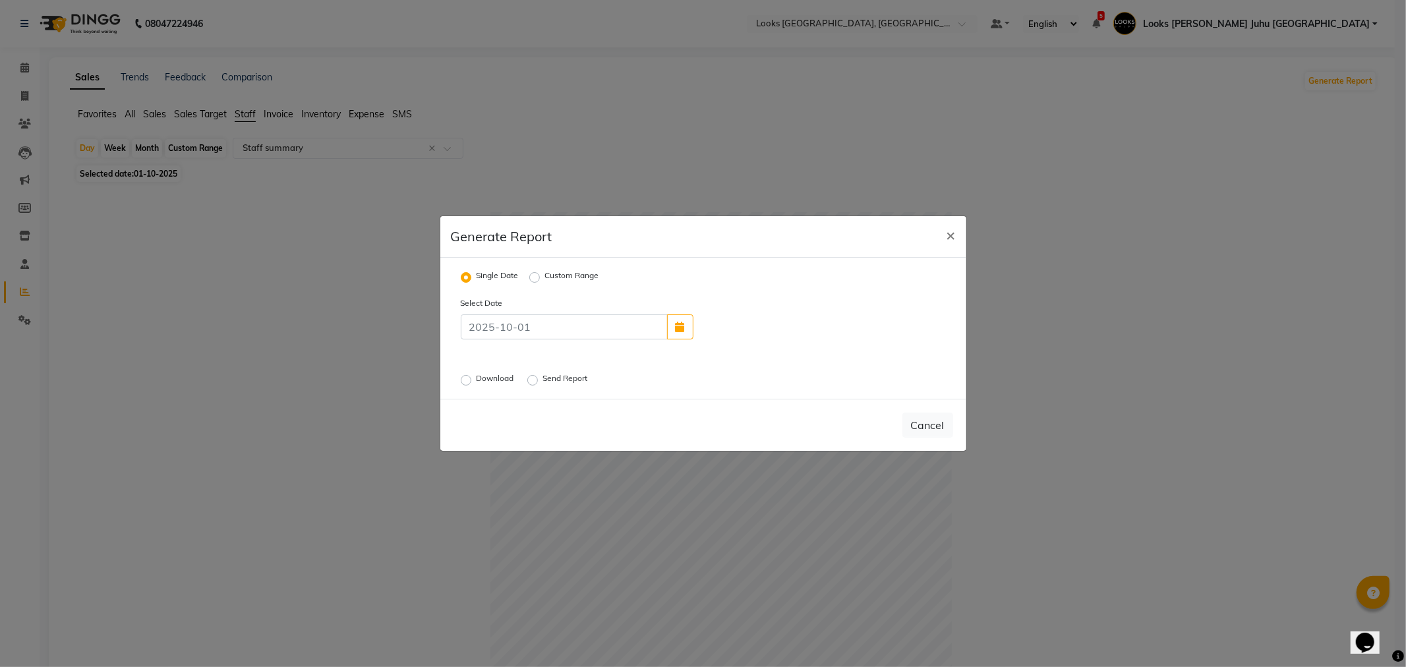
click at [477, 378] on label "Download" at bounding box center [497, 381] width 40 height 16
click at [464, 378] on input "Download" at bounding box center [468, 380] width 9 height 9
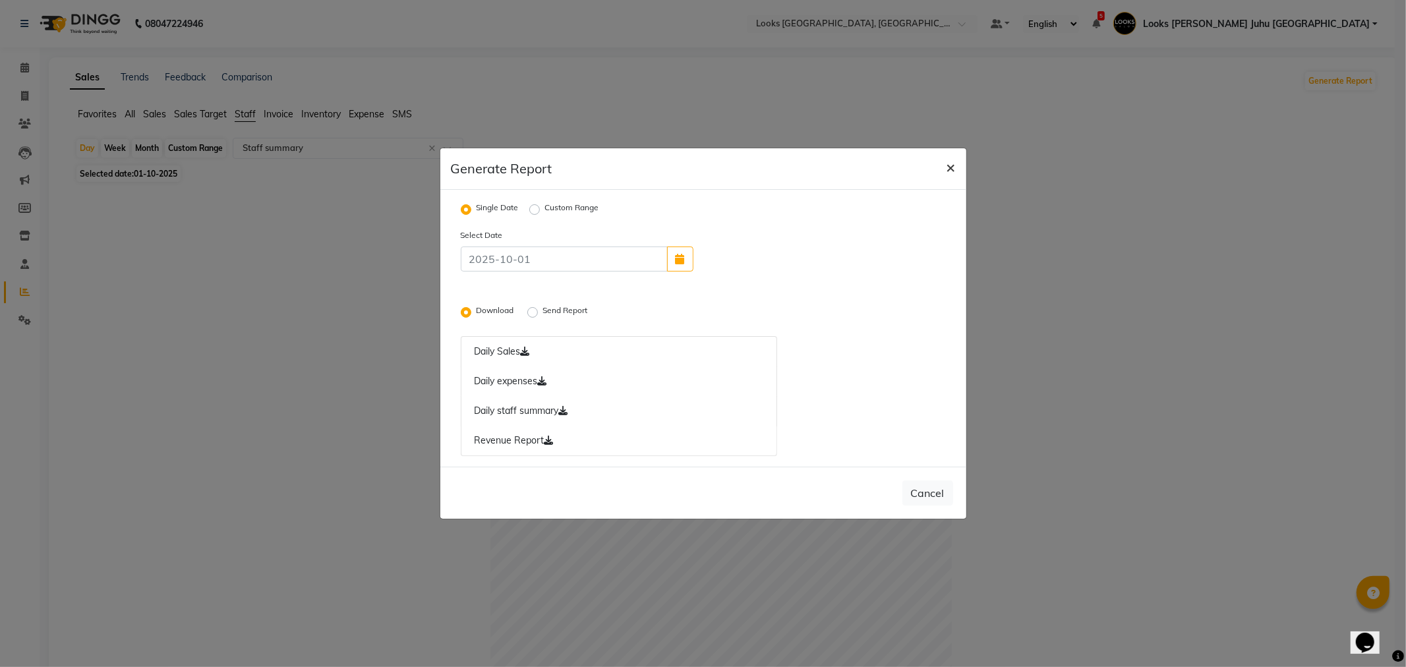
click at [953, 172] on span "×" at bounding box center [951, 167] width 9 height 20
radio input "false"
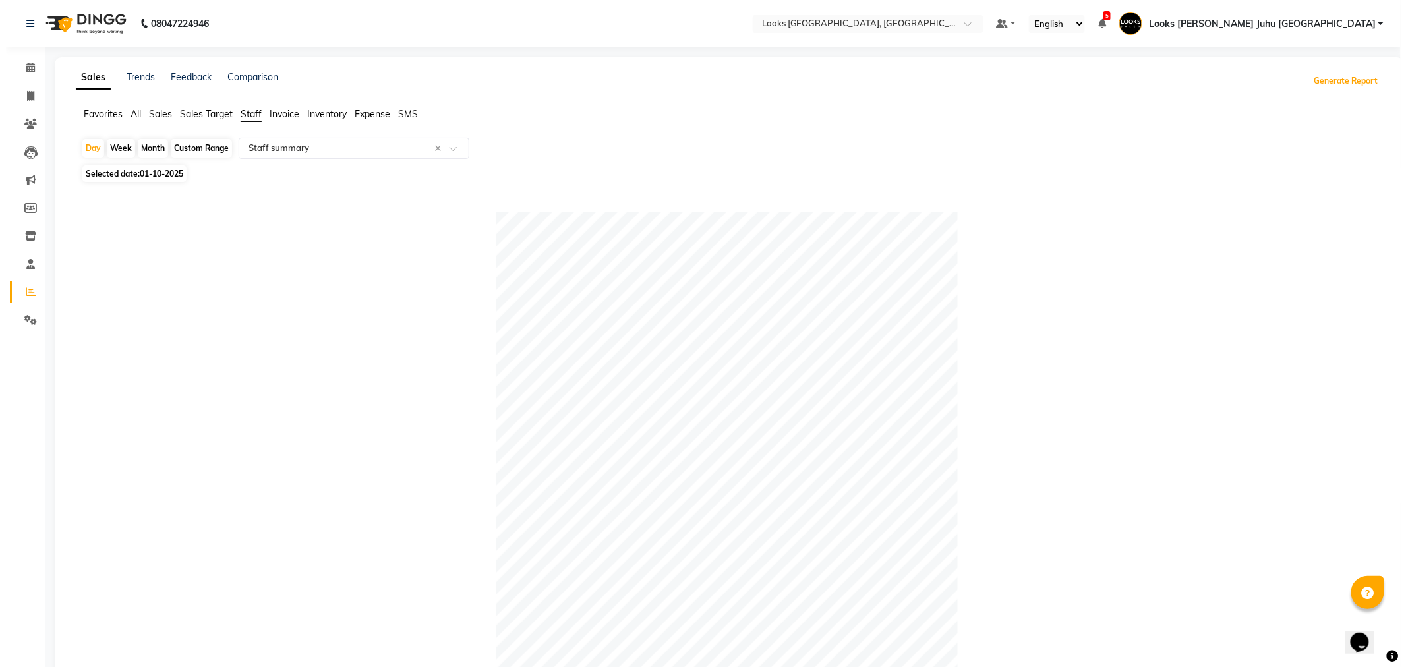
scroll to position [293, 0]
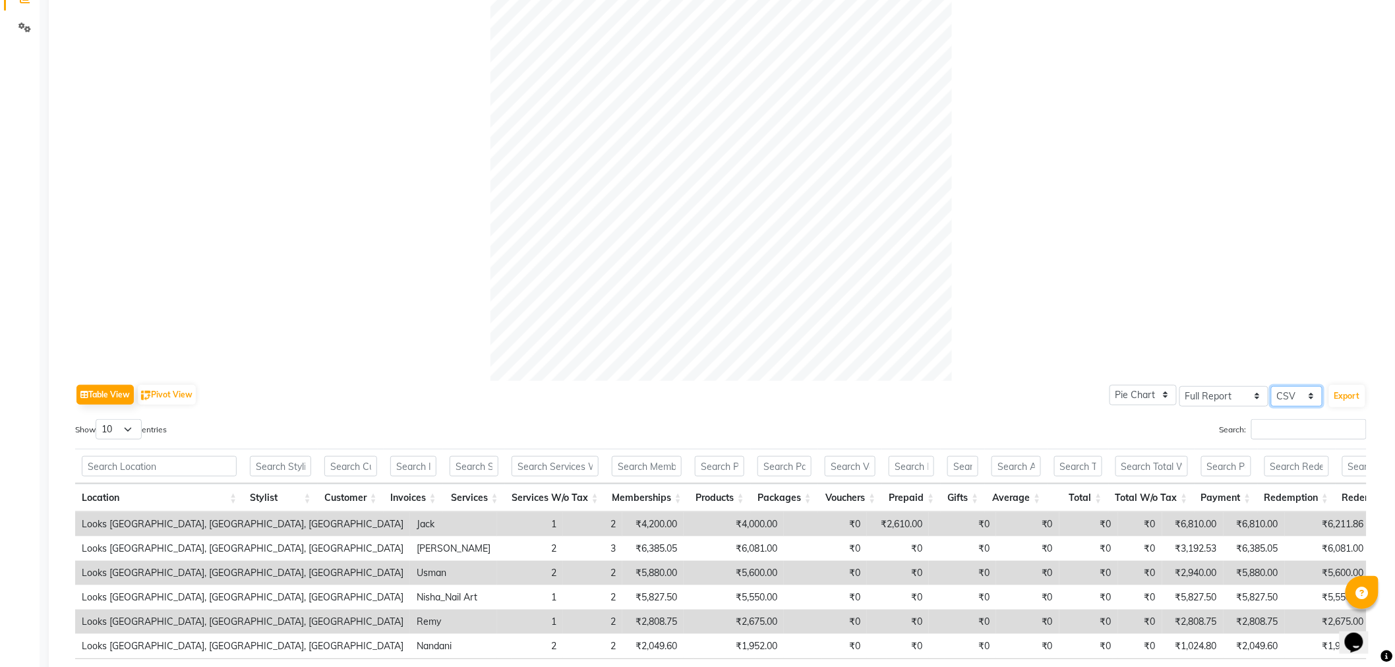
drag, startPoint x: 1288, startPoint y: 393, endPoint x: 1298, endPoint y: 405, distance: 15.4
click at [1288, 393] on select "Select CSV PDF" at bounding box center [1296, 396] width 51 height 20
select select "pdf"
click at [1272, 386] on select "Select CSV PDF" at bounding box center [1296, 396] width 51 height 20
click at [1352, 404] on button "Export" at bounding box center [1347, 396] width 36 height 22
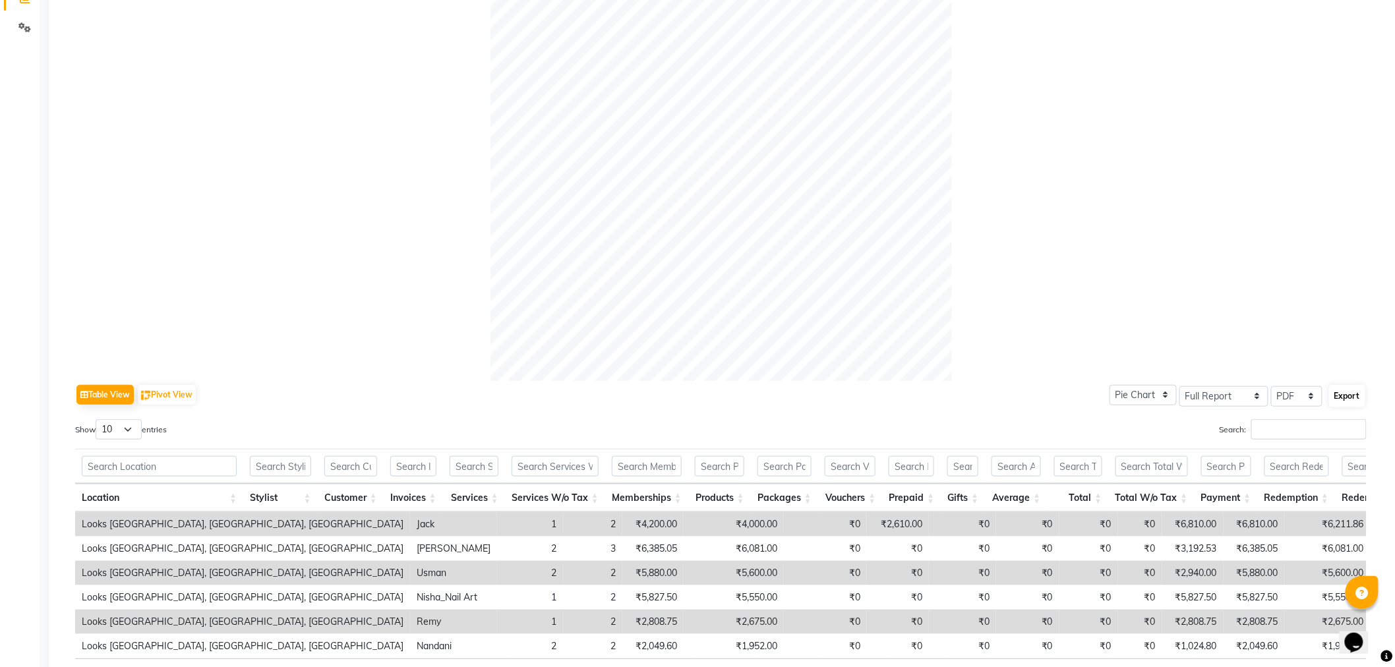
select select "monospace"
select select "8px"
select select "template_1"
select select "A4"
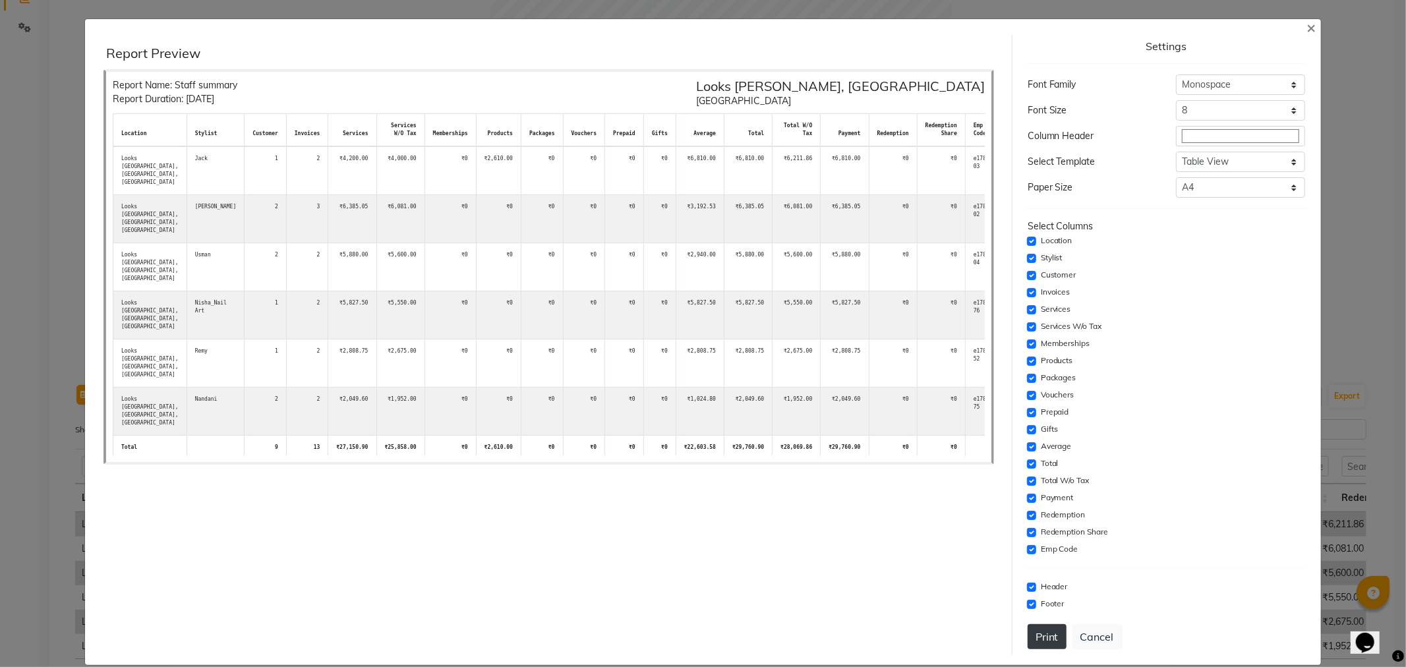
click at [1046, 631] on button "Print" at bounding box center [1047, 636] width 39 height 25
click at [1307, 21] on span "×" at bounding box center [1311, 27] width 9 height 20
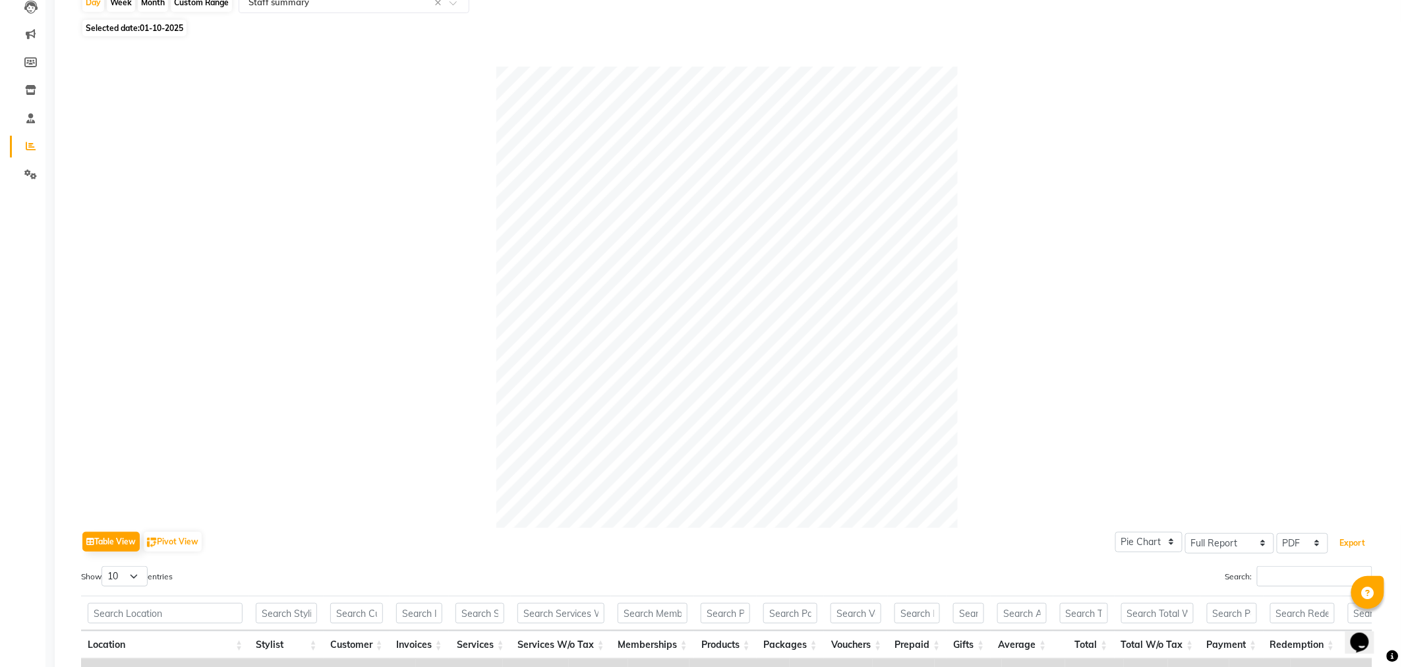
scroll to position [0, 0]
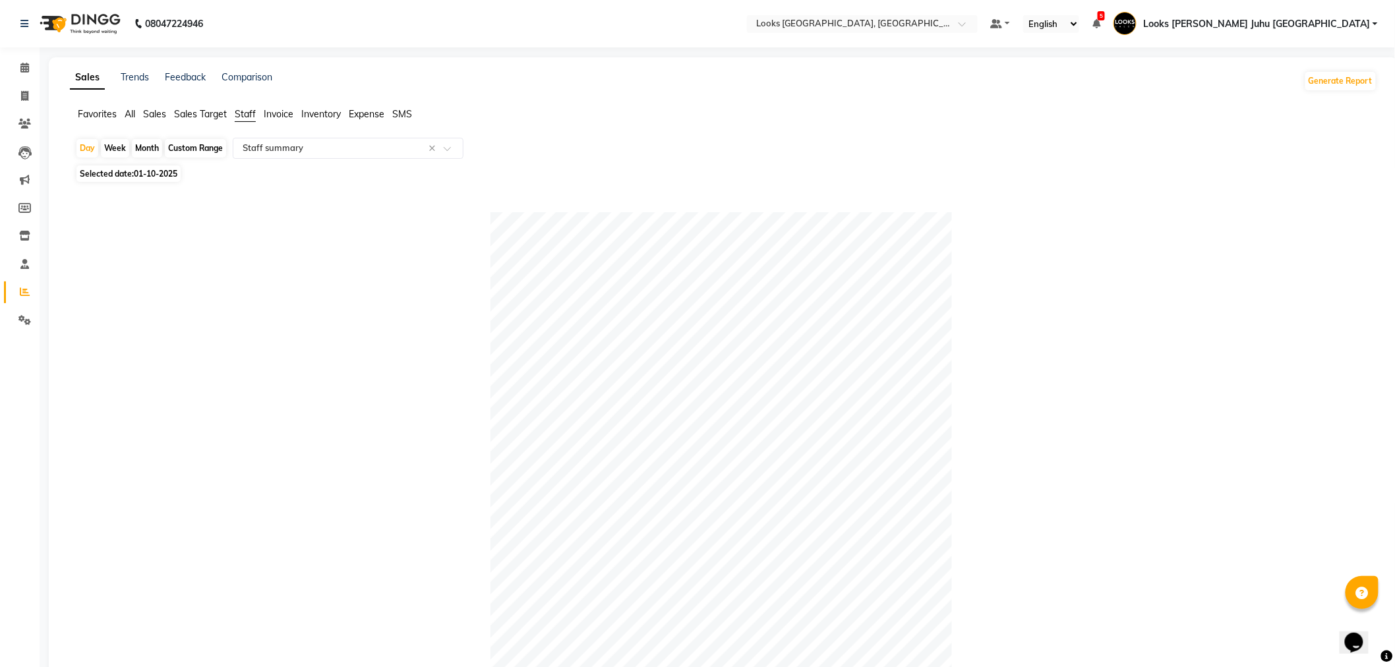
click at [1368, 15] on link "Looks [PERSON_NAME] Juhu [GEOGRAPHIC_DATA]" at bounding box center [1246, 24] width 264 height 22
click at [1328, 94] on link "Sign out" at bounding box center [1310, 94] width 121 height 20
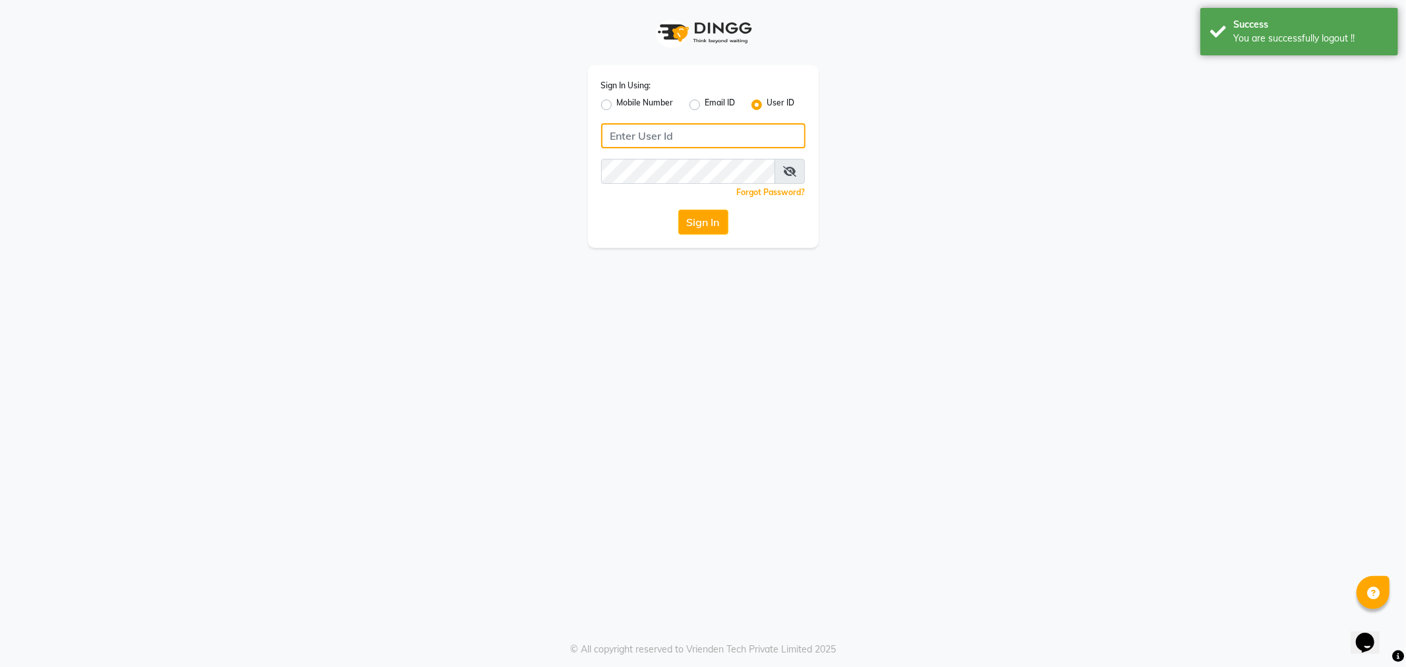
type input "e1788-10"
